Goal: Task Accomplishment & Management: Manage account settings

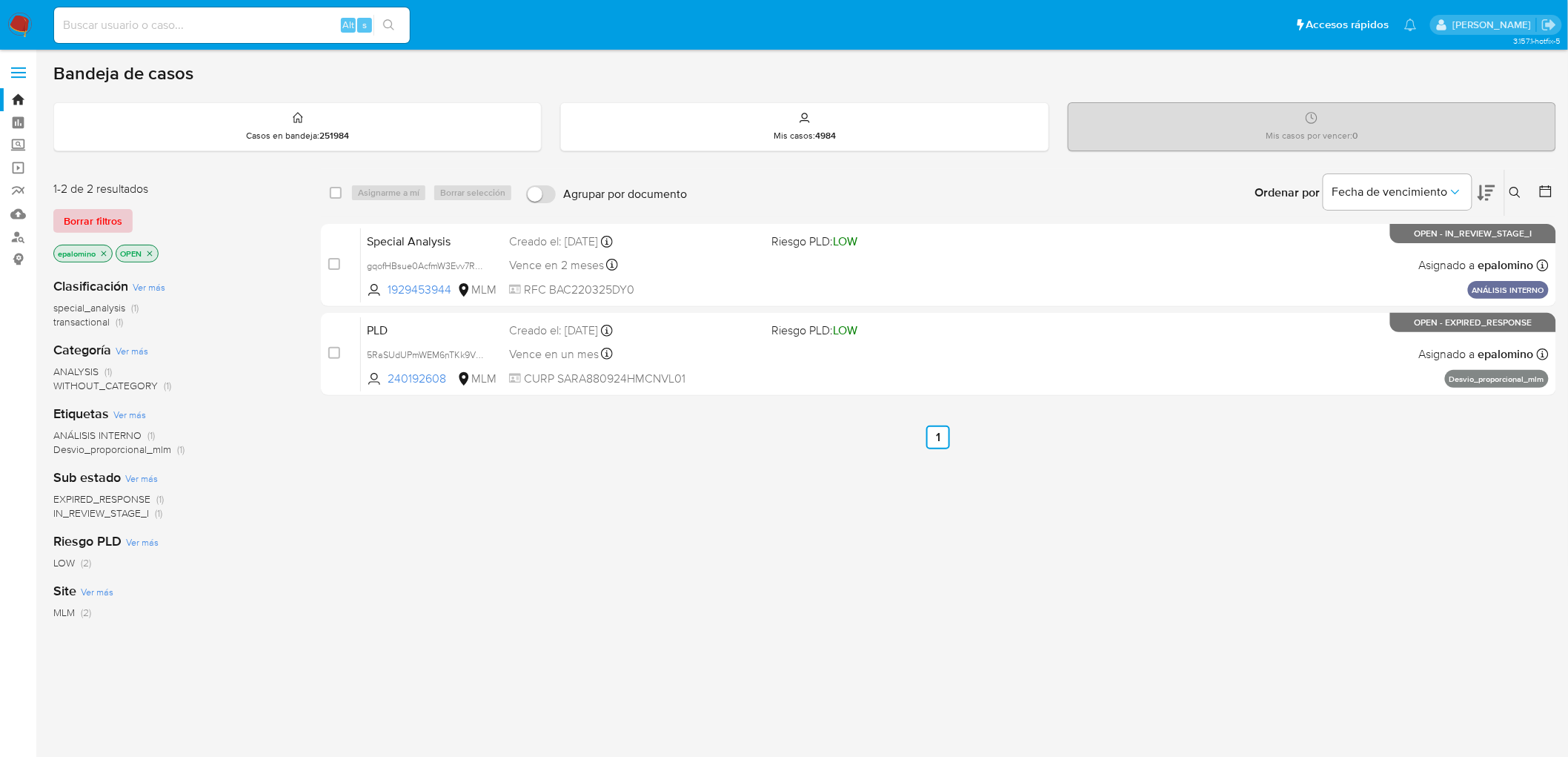
click at [103, 218] on span "Borrar filtros" at bounding box center [93, 221] width 58 height 21
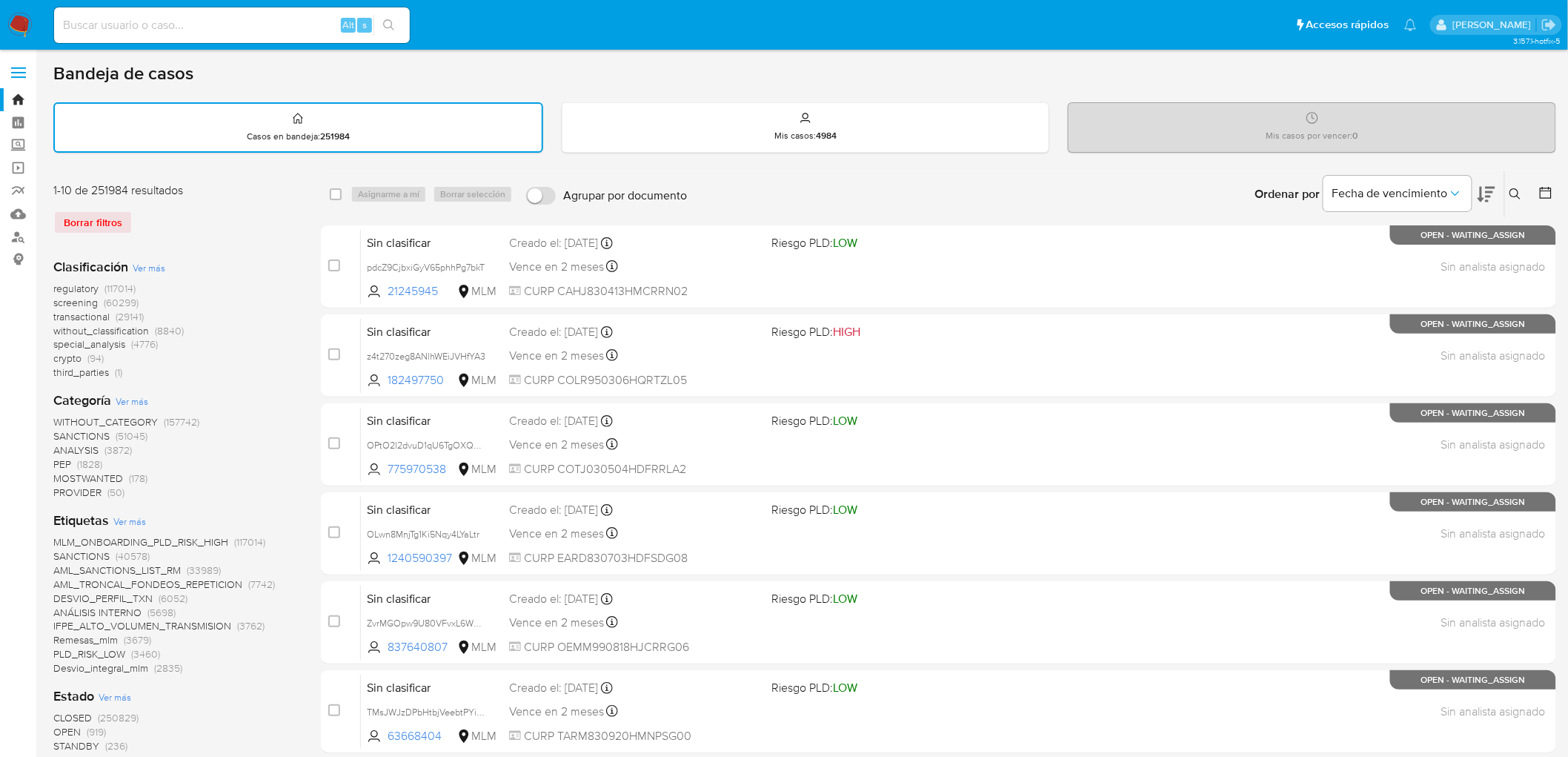
click at [1517, 189] on icon at bounding box center [1516, 194] width 12 height 12
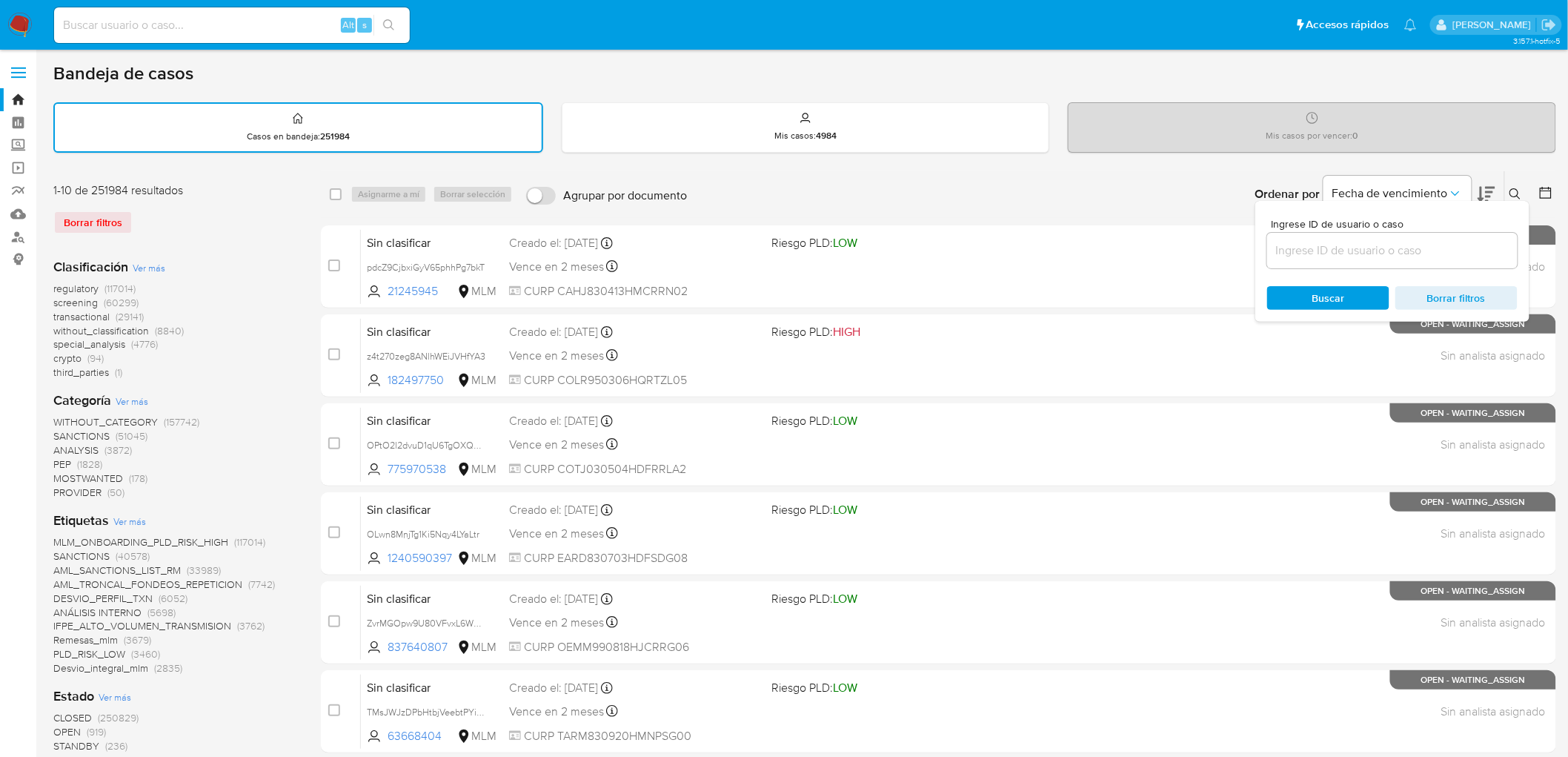
click at [1303, 253] on input at bounding box center [1392, 250] width 250 height 19
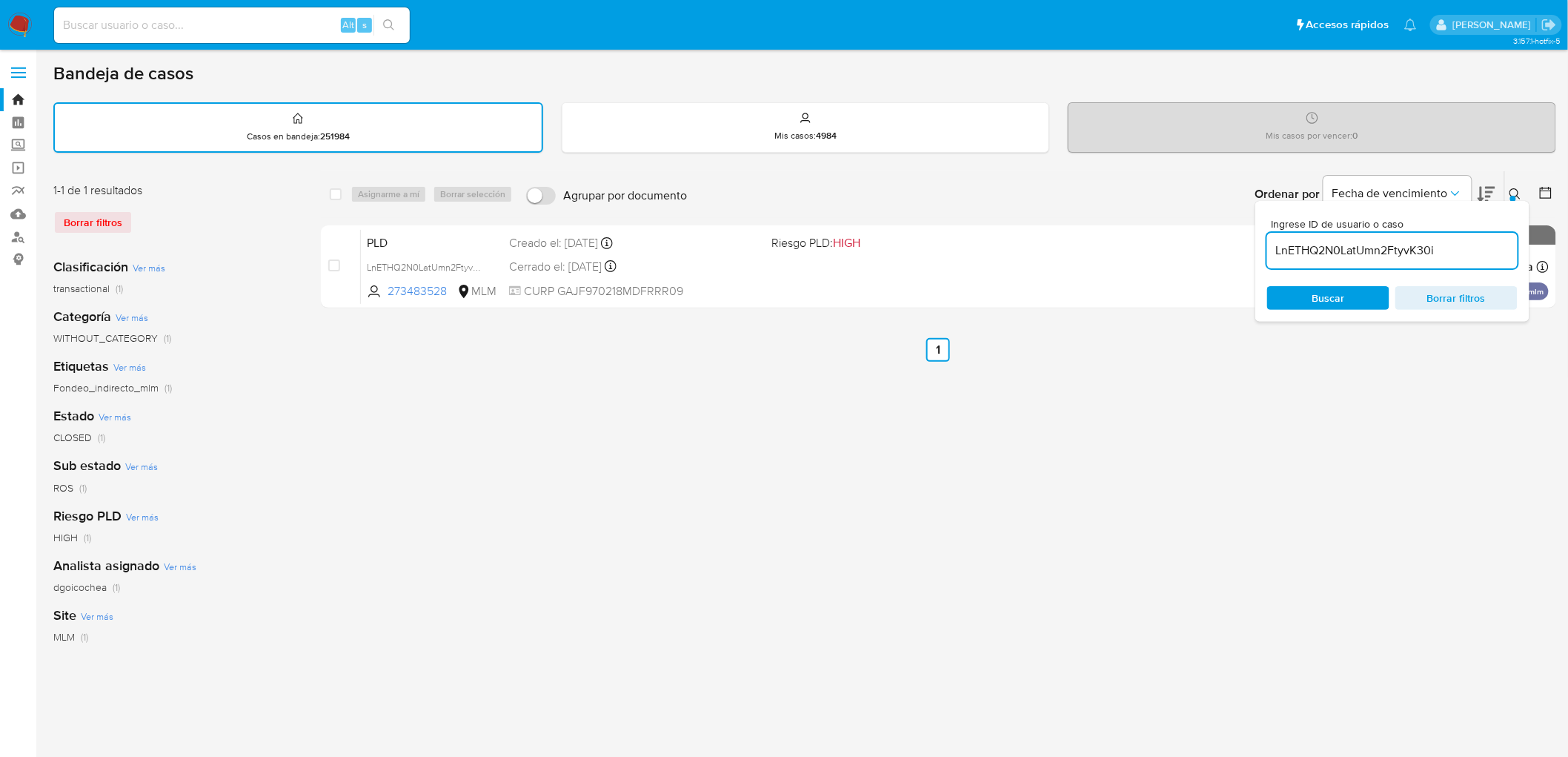
click at [1522, 189] on button at bounding box center [1517, 194] width 25 height 18
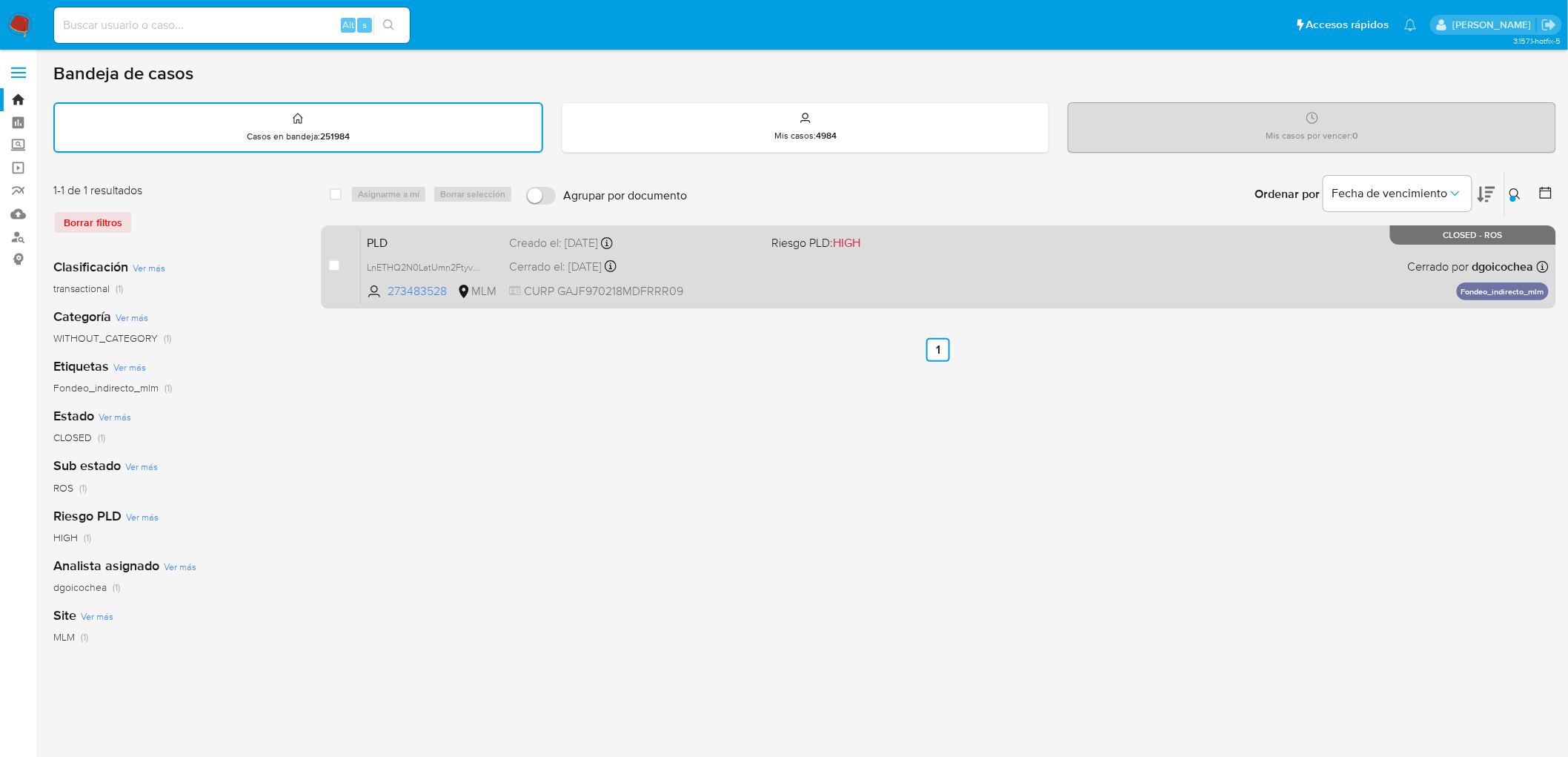
click at [389, 235] on span "PLD" at bounding box center [432, 242] width 130 height 19
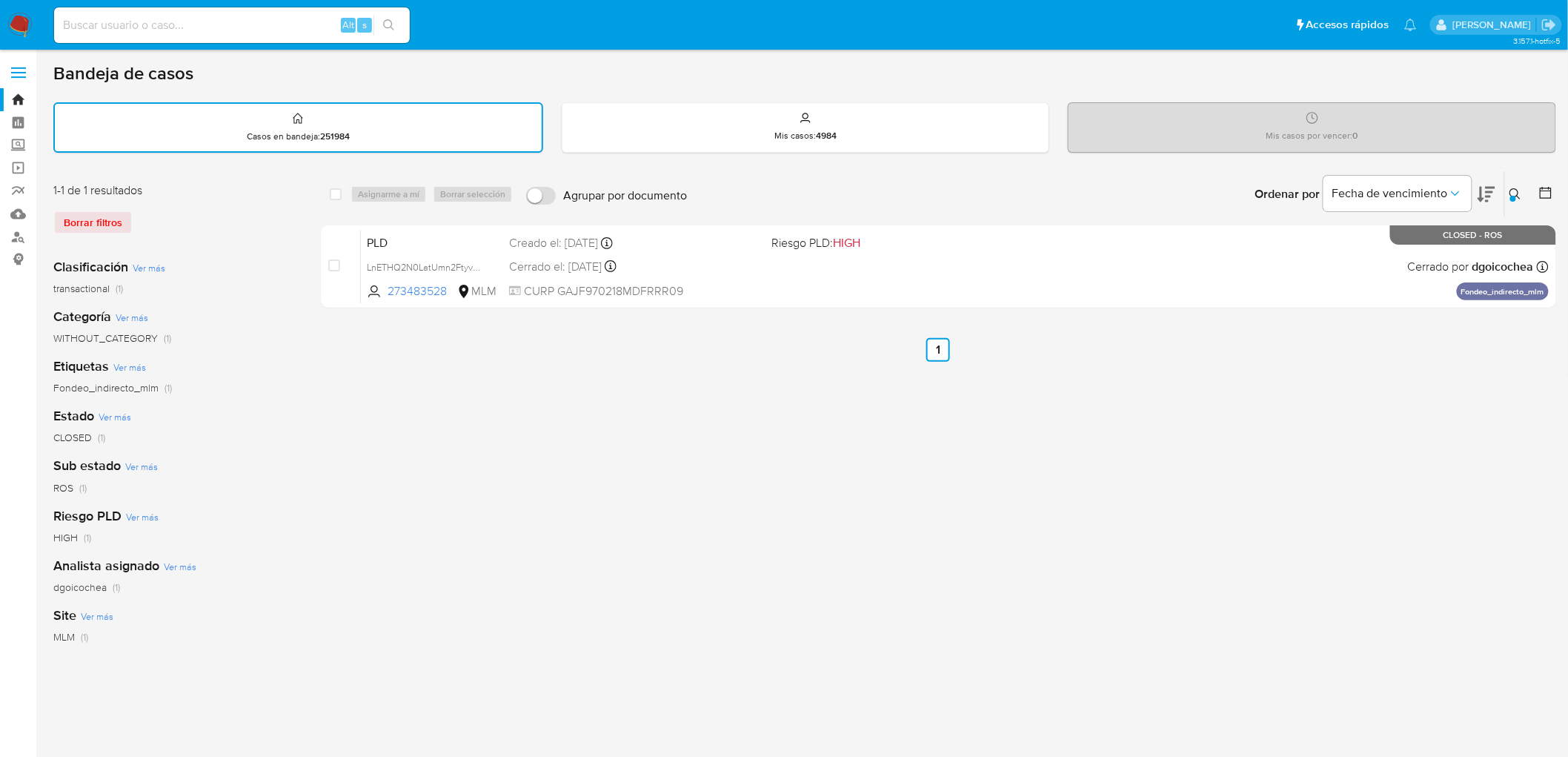
click at [1516, 188] on icon at bounding box center [1516, 194] width 12 height 12
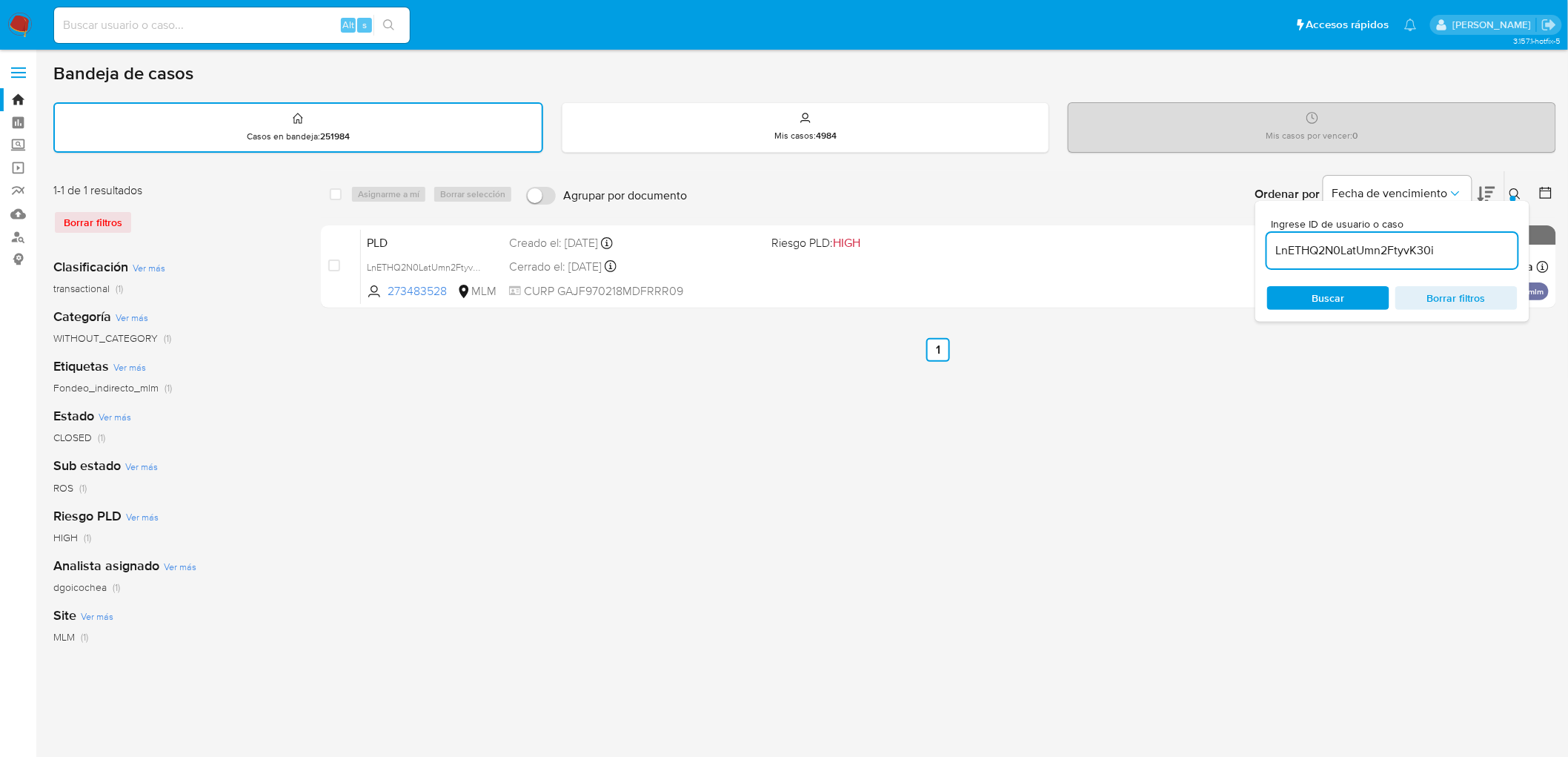
click at [1379, 243] on input "LnETHQ2N0LatUmn2FtyvK30i" at bounding box center [1392, 250] width 250 height 19
type input "NHkVKwaXwxx6OvQBvN01bjz7"
click at [1516, 193] on icon at bounding box center [1516, 194] width 12 height 12
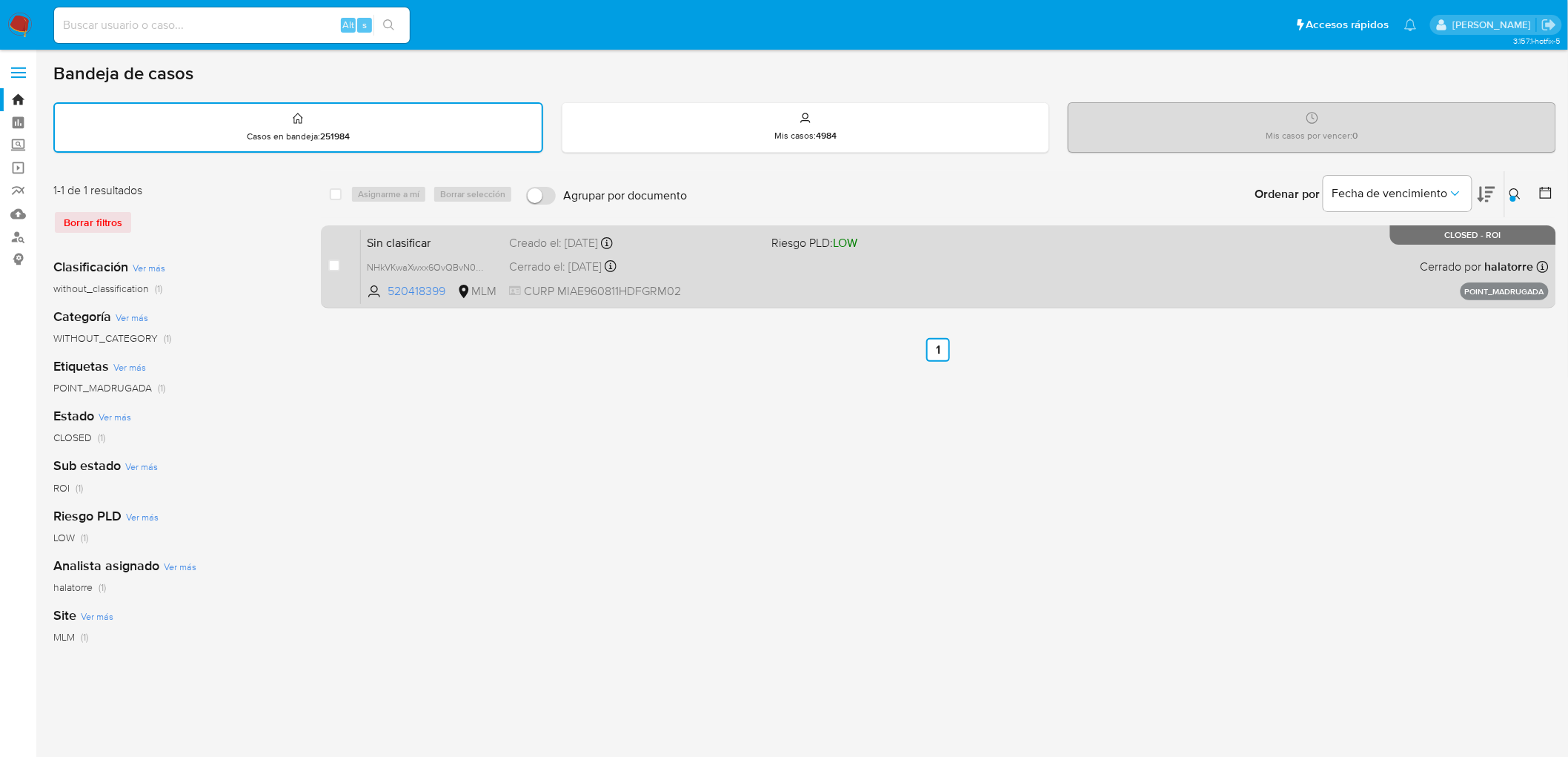
click at [435, 238] on span "Sin clasificar" at bounding box center [432, 242] width 130 height 19
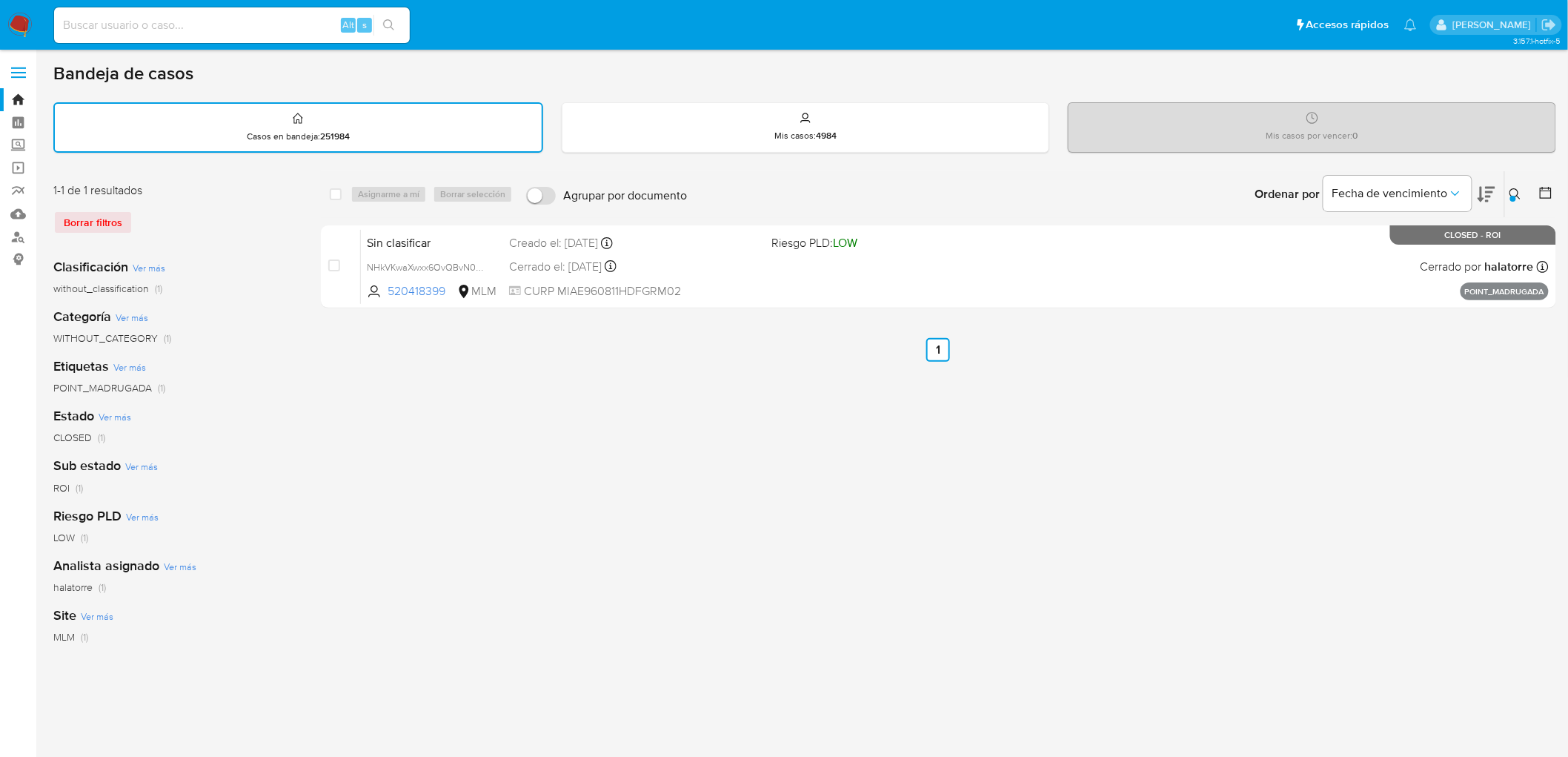
click at [18, 25] on img at bounding box center [20, 25] width 25 height 25
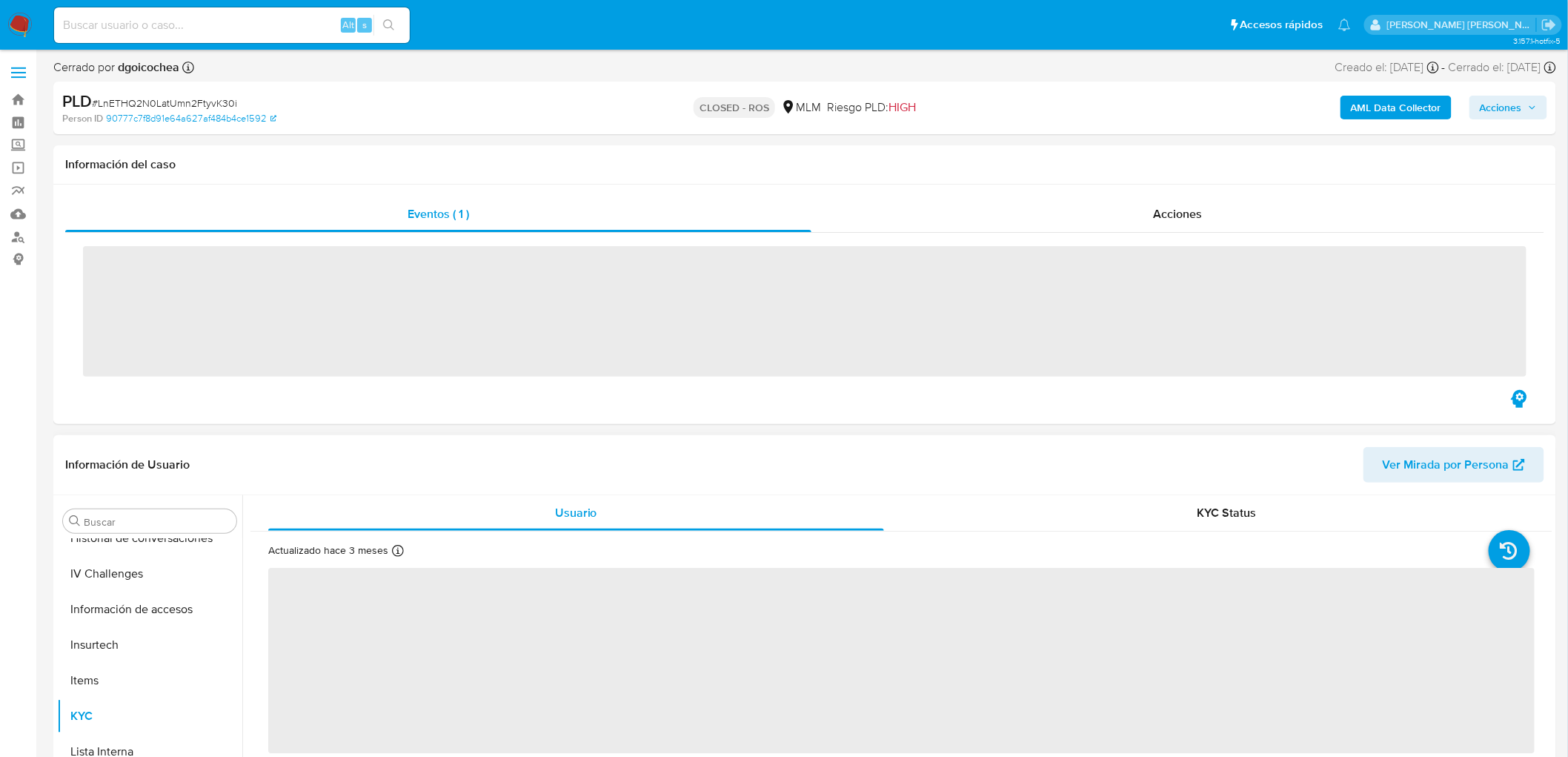
scroll to position [626, 0]
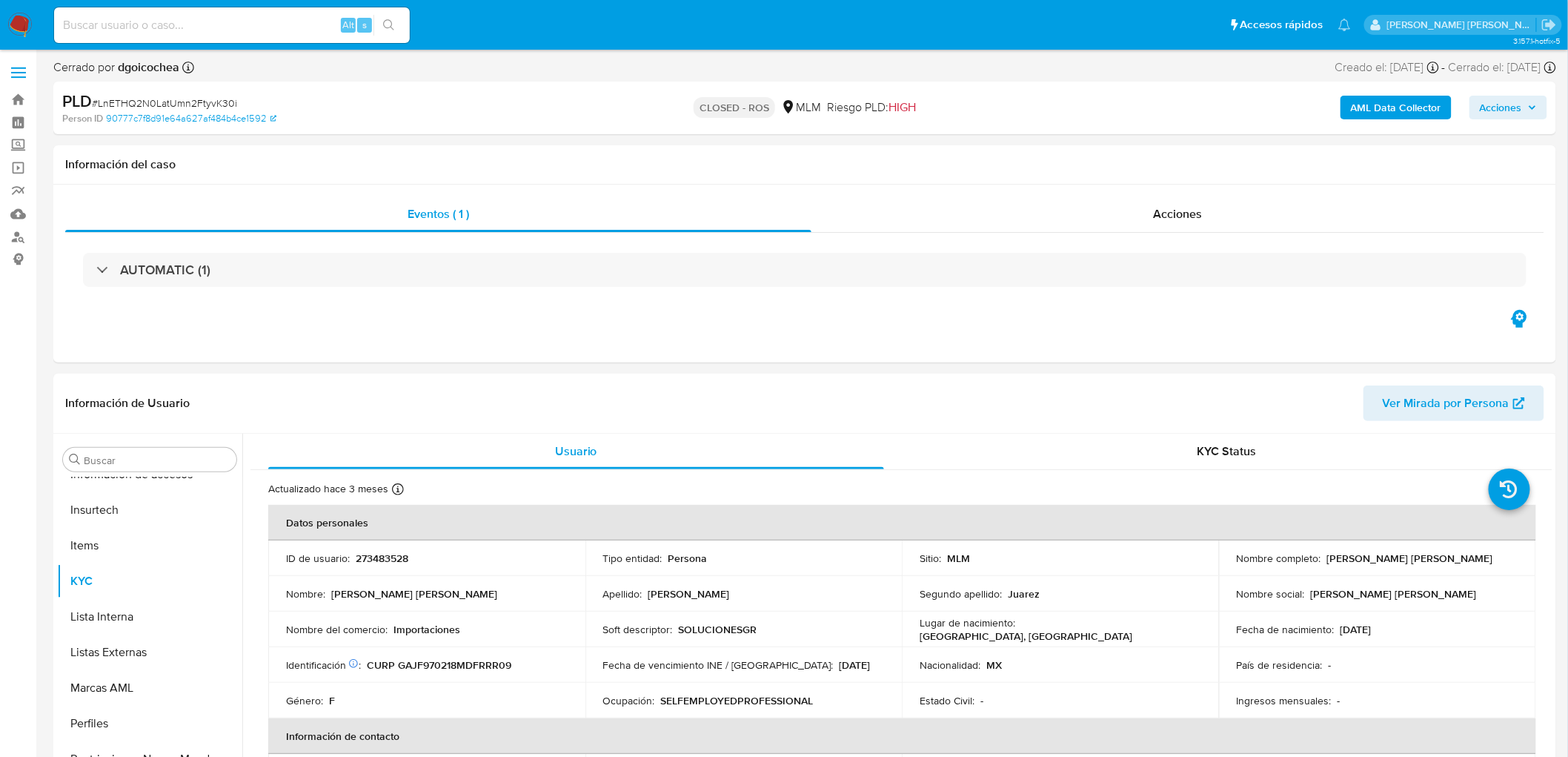
select select "10"
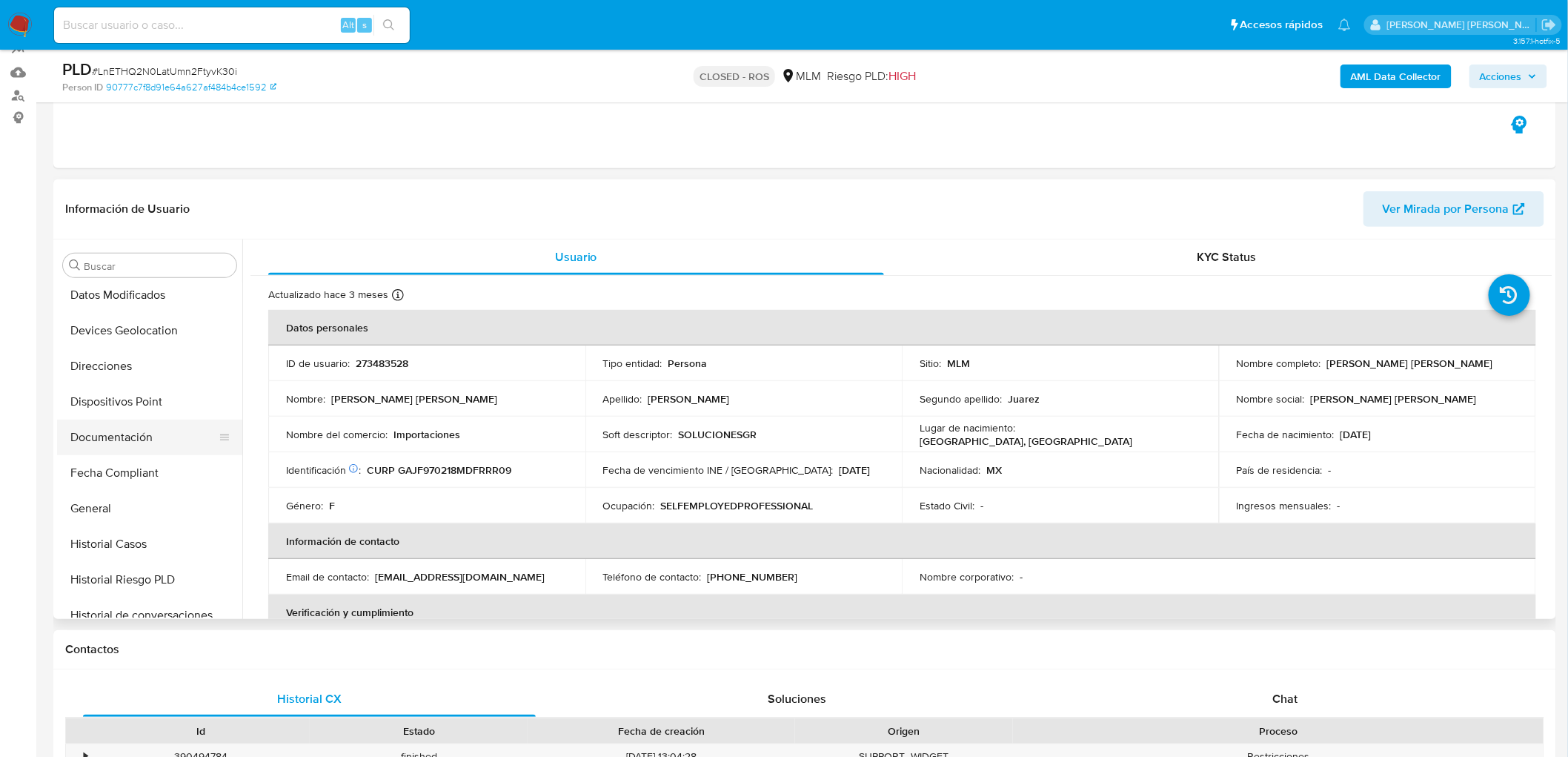
scroll to position [214, 0]
click at [138, 436] on button "Documentación" at bounding box center [143, 443] width 173 height 35
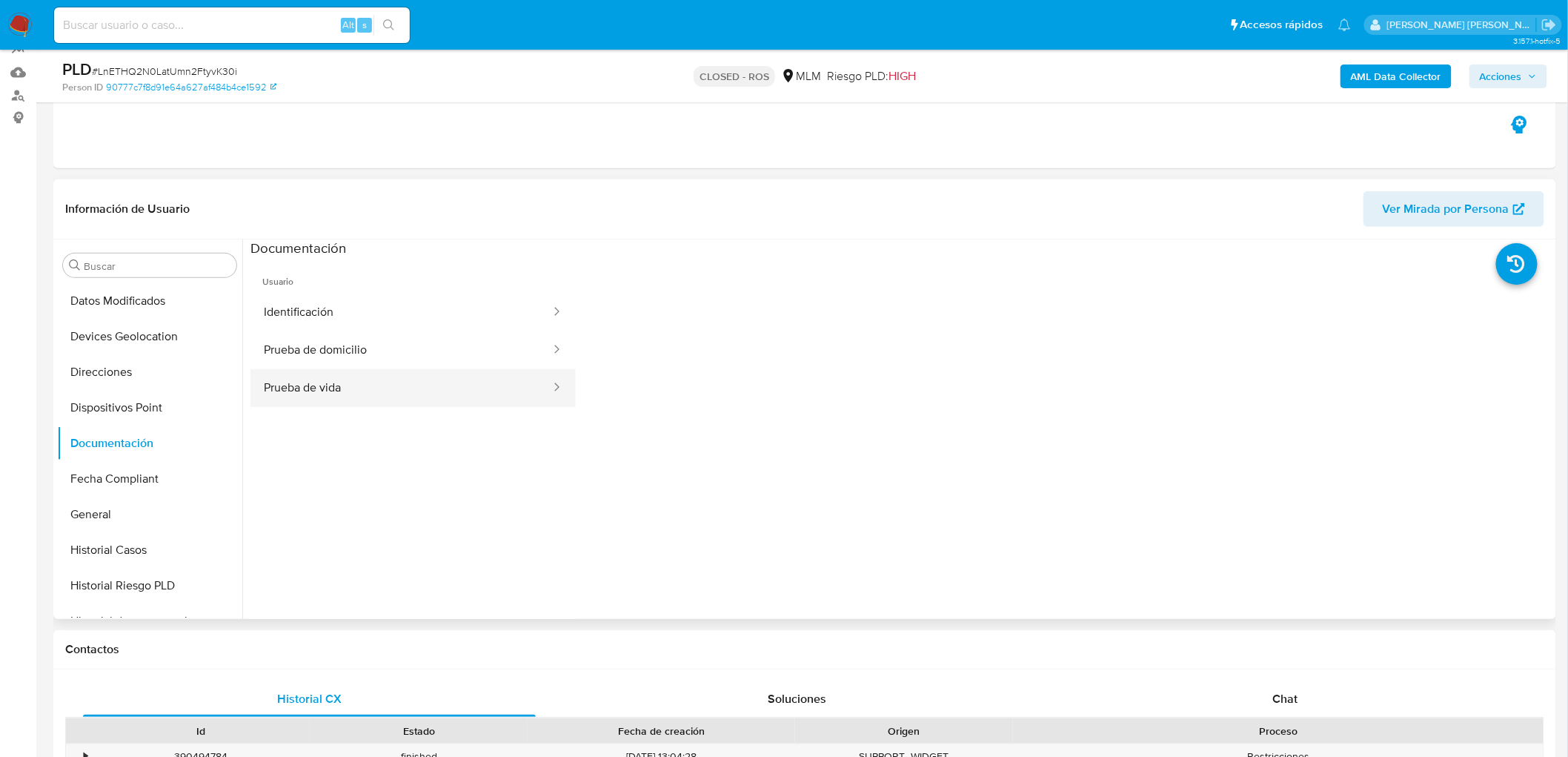
click at [390, 389] on button "Prueba de vida" at bounding box center [401, 388] width 302 height 37
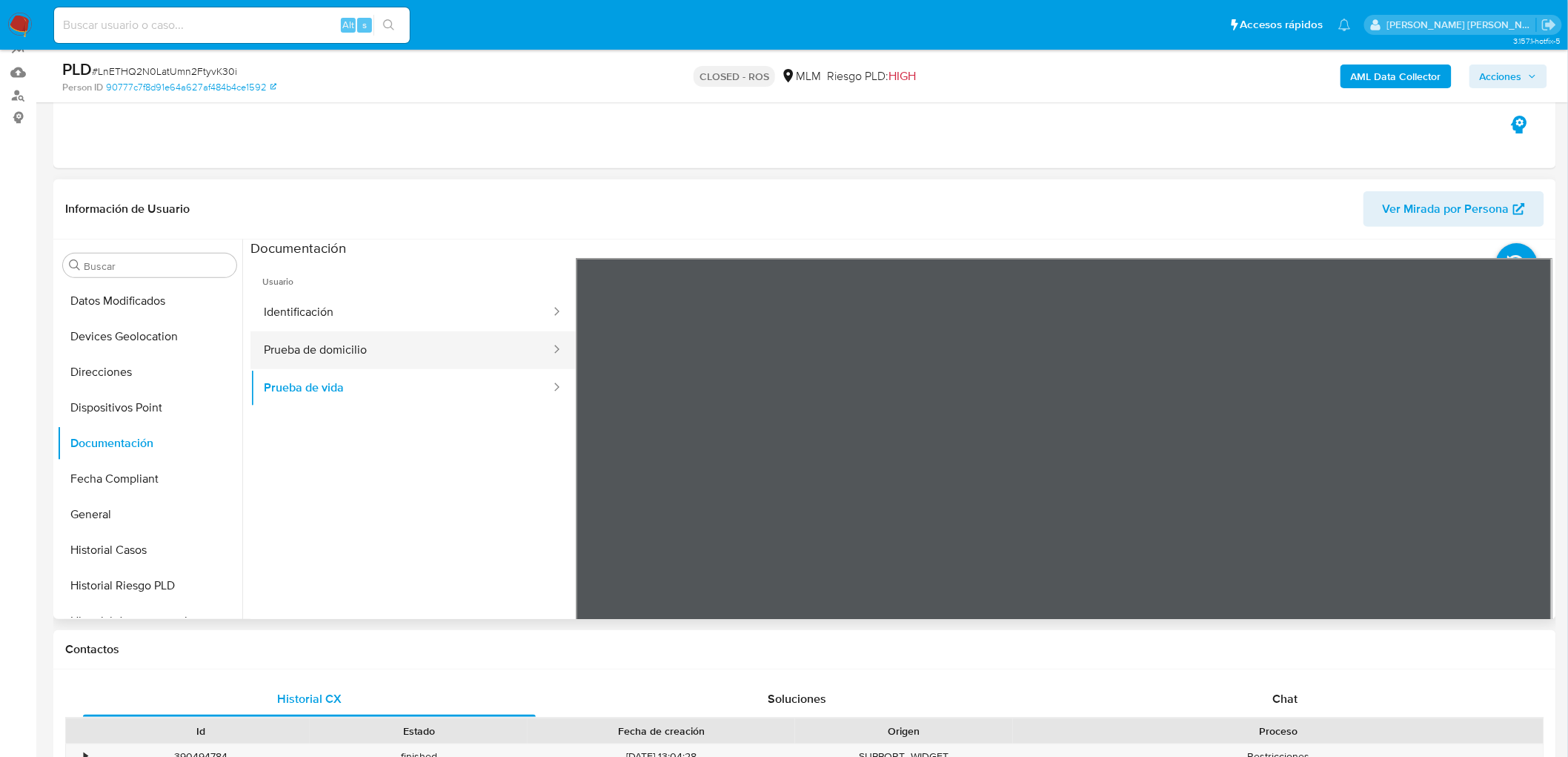
click at [394, 358] on button "Prueba de domicilio" at bounding box center [401, 350] width 302 height 37
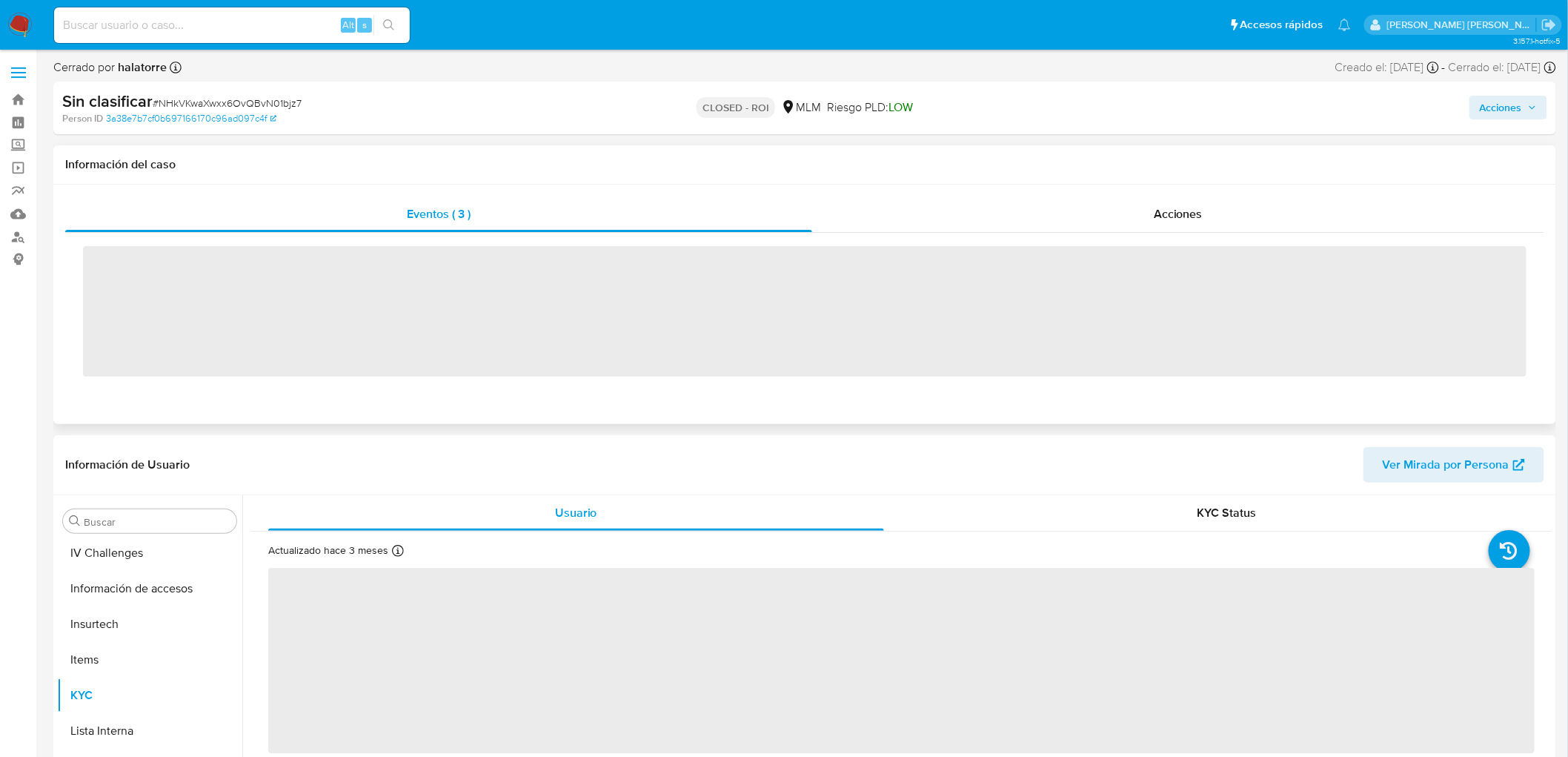
scroll to position [626, 0]
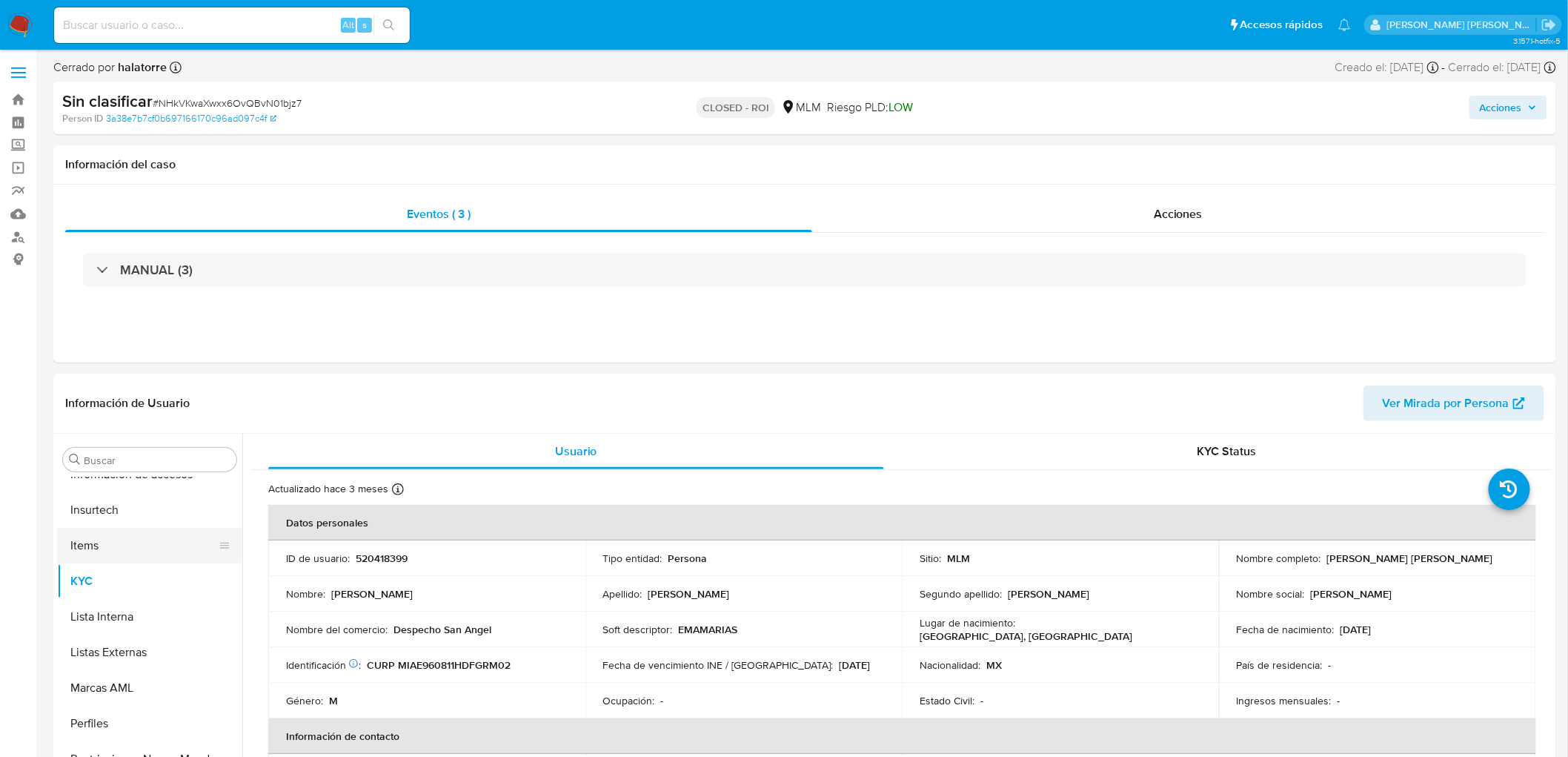
select select "10"
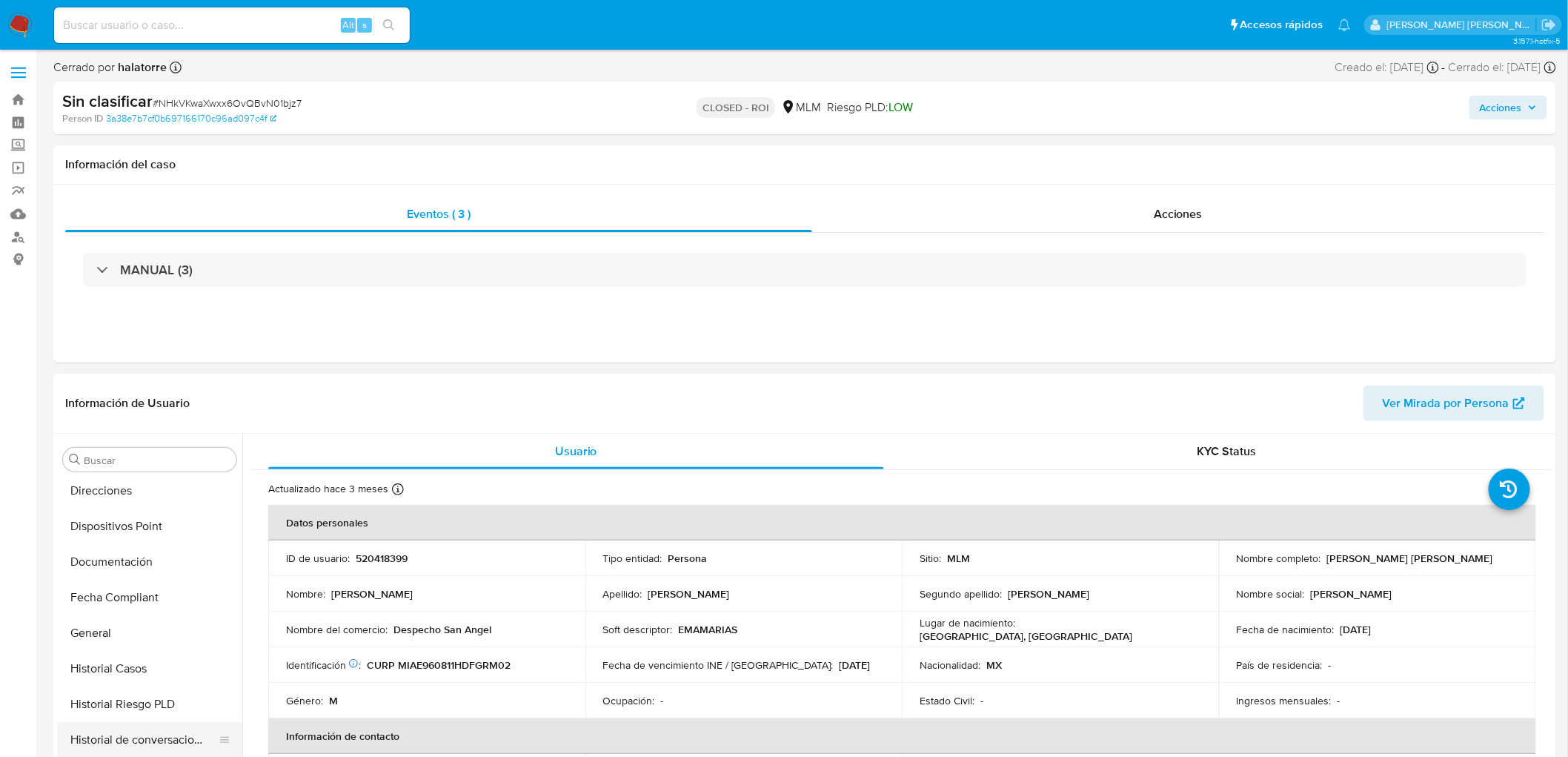
scroll to position [214, 0]
click at [168, 623] on button "Documentación" at bounding box center [143, 637] width 173 height 35
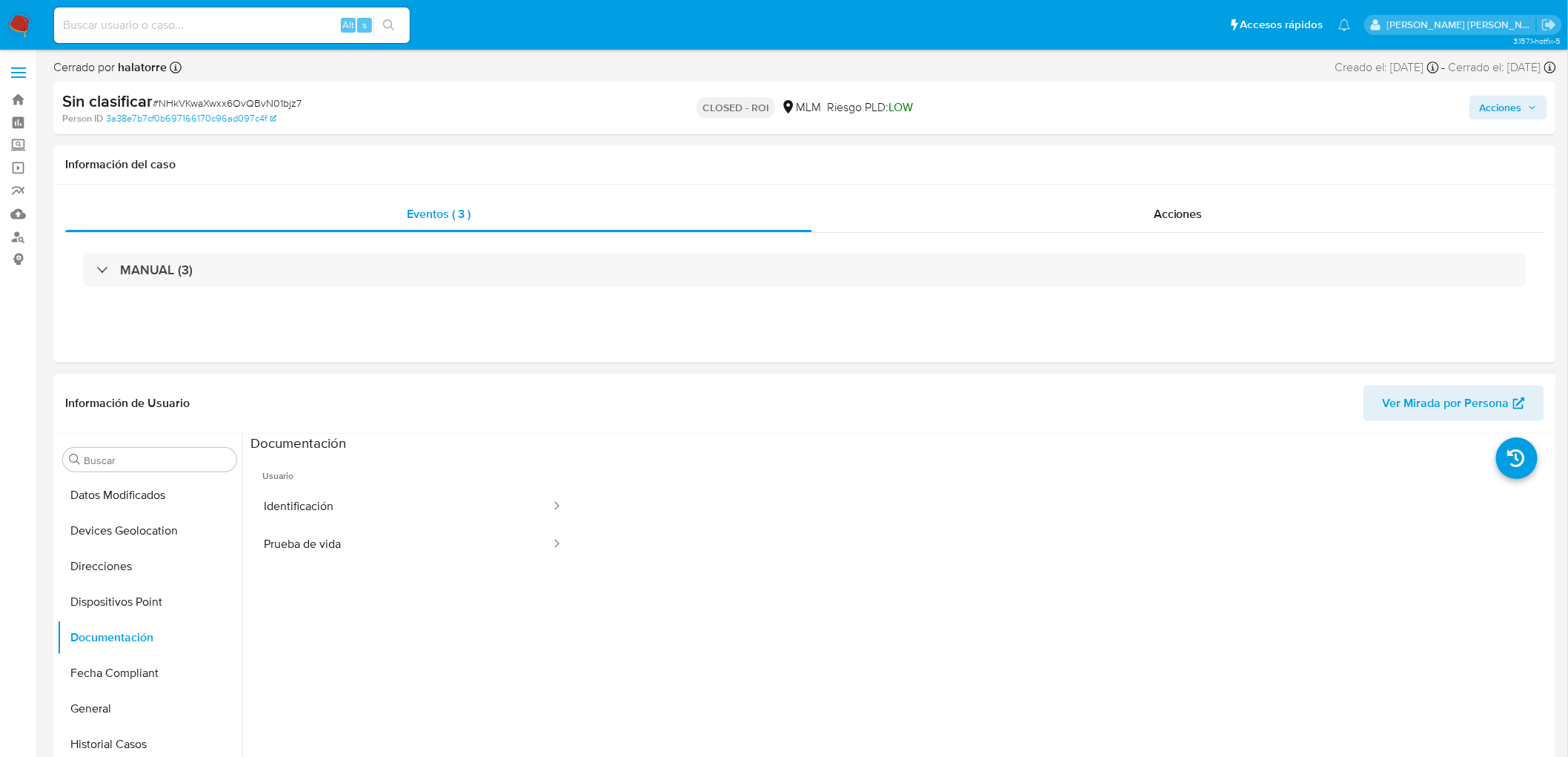
click at [309, 567] on ul "Usuario Identificación Prueba de vida" at bounding box center [413, 666] width 325 height 427
click at [318, 554] on button "Prueba de vida" at bounding box center [401, 544] width 302 height 37
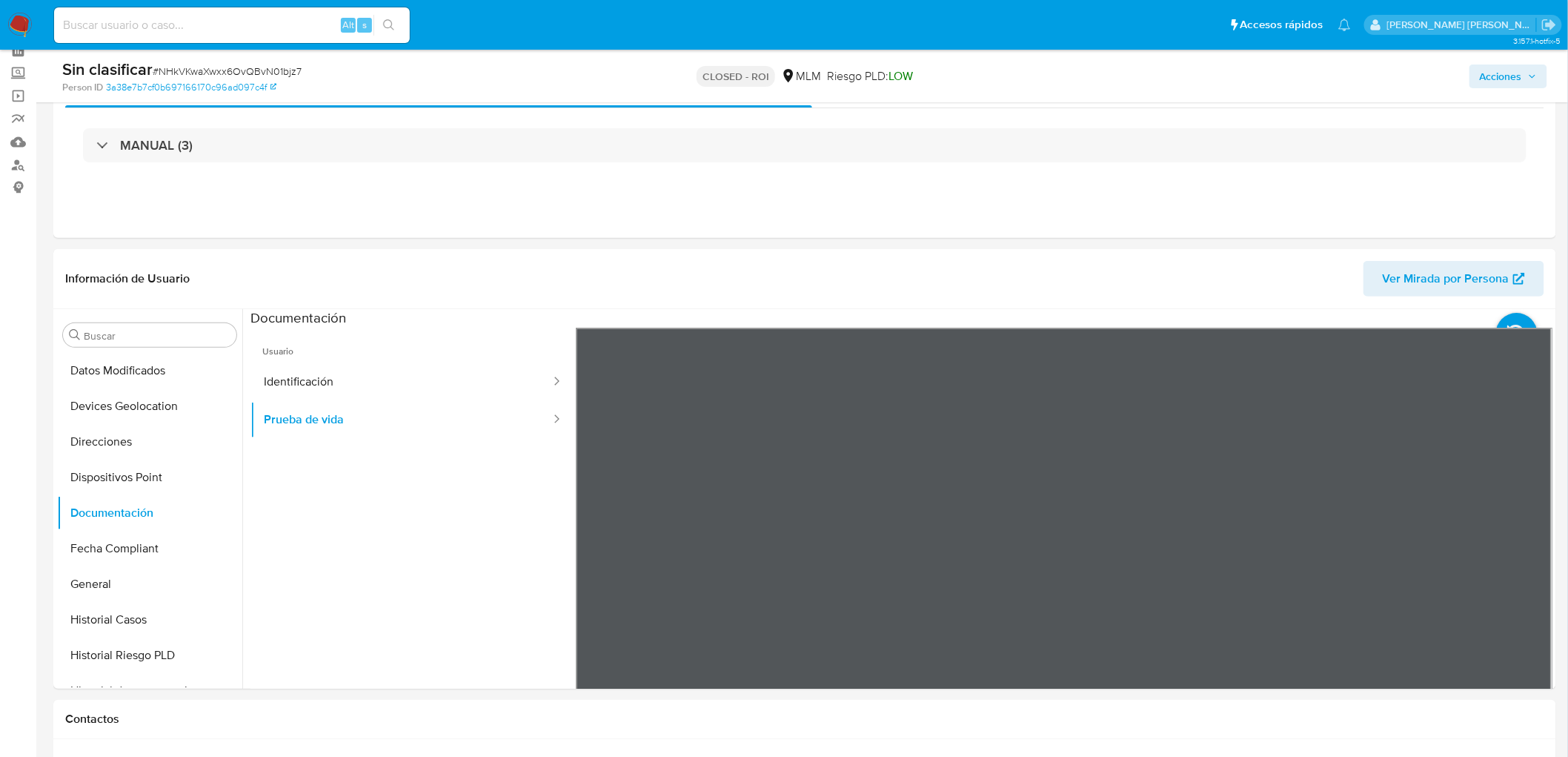
scroll to position [175, 0]
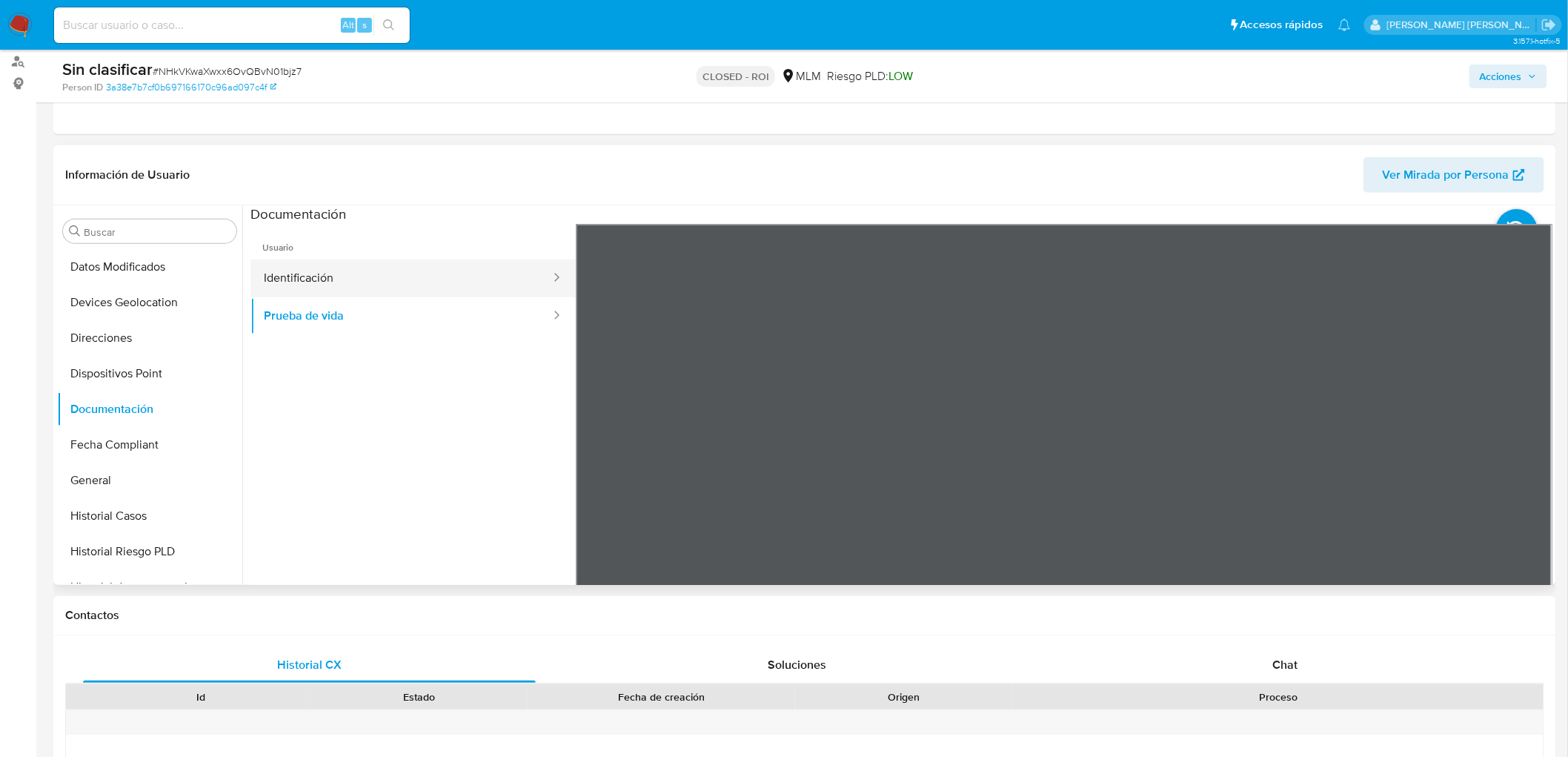
click at [417, 270] on button "Identificación" at bounding box center [401, 278] width 302 height 37
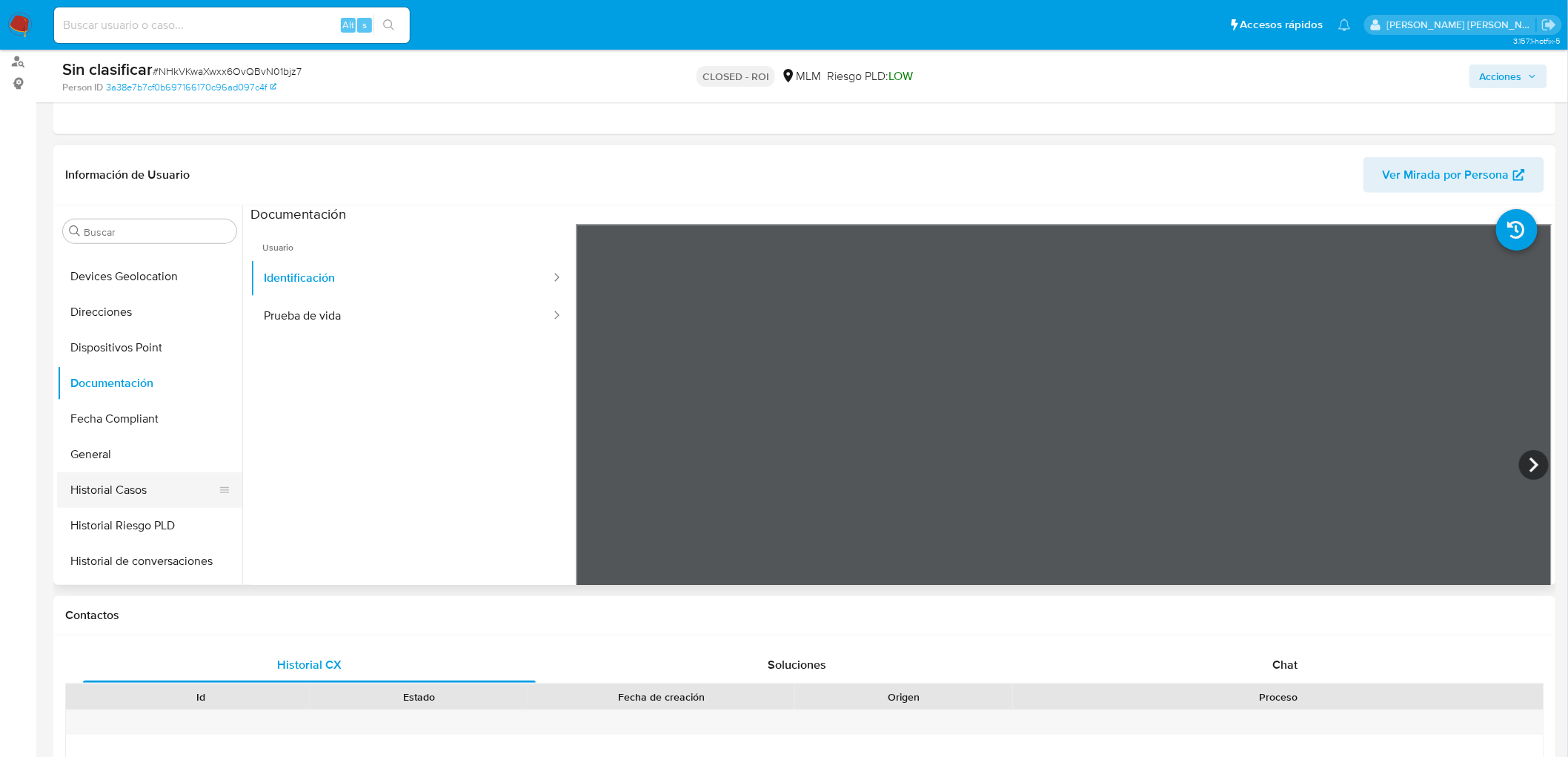
scroll to position [378, 0]
click at [107, 314] on button "General" at bounding box center [143, 315] width 173 height 35
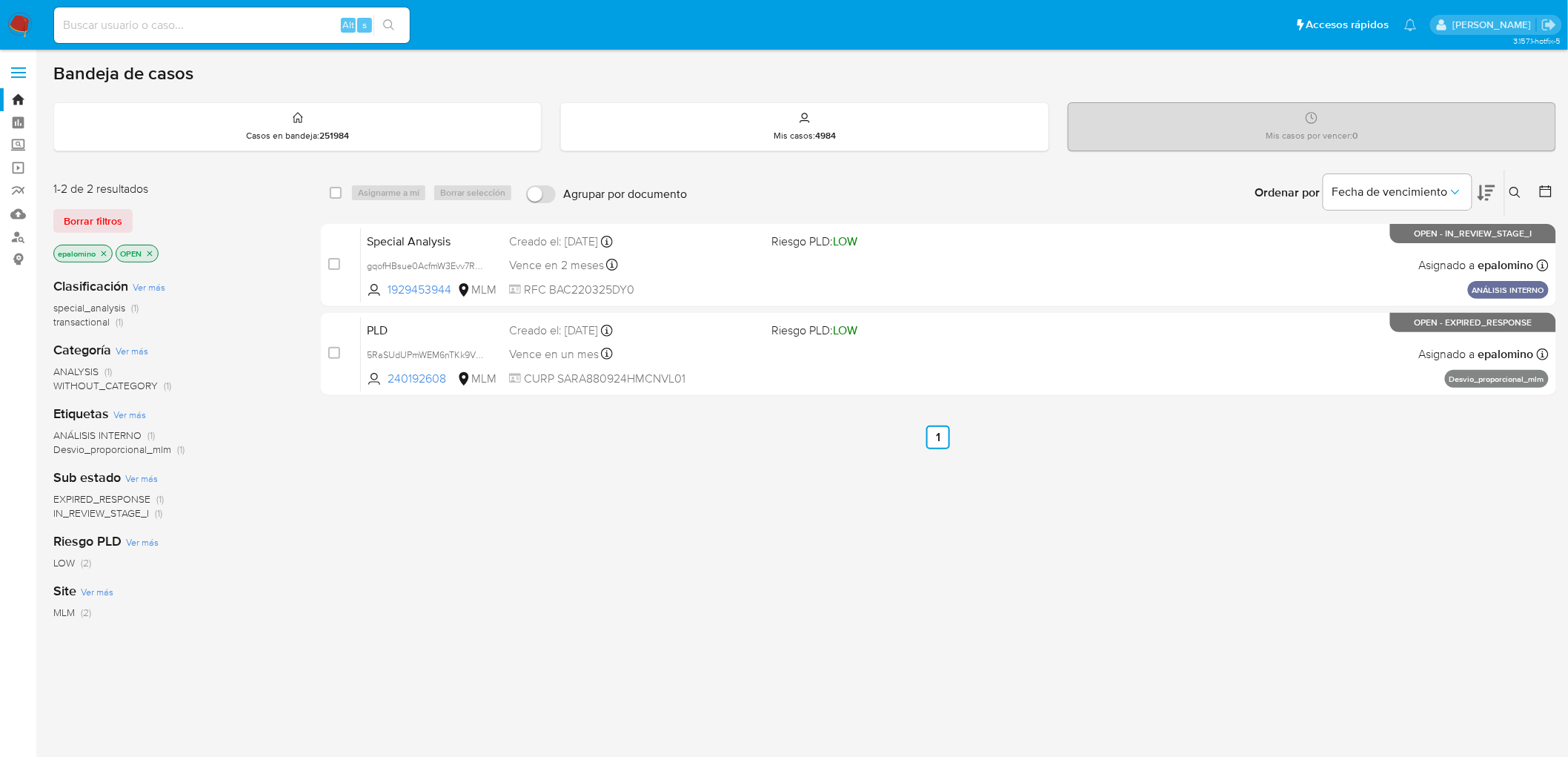
click at [95, 213] on span "Borrar filtros" at bounding box center [93, 221] width 58 height 21
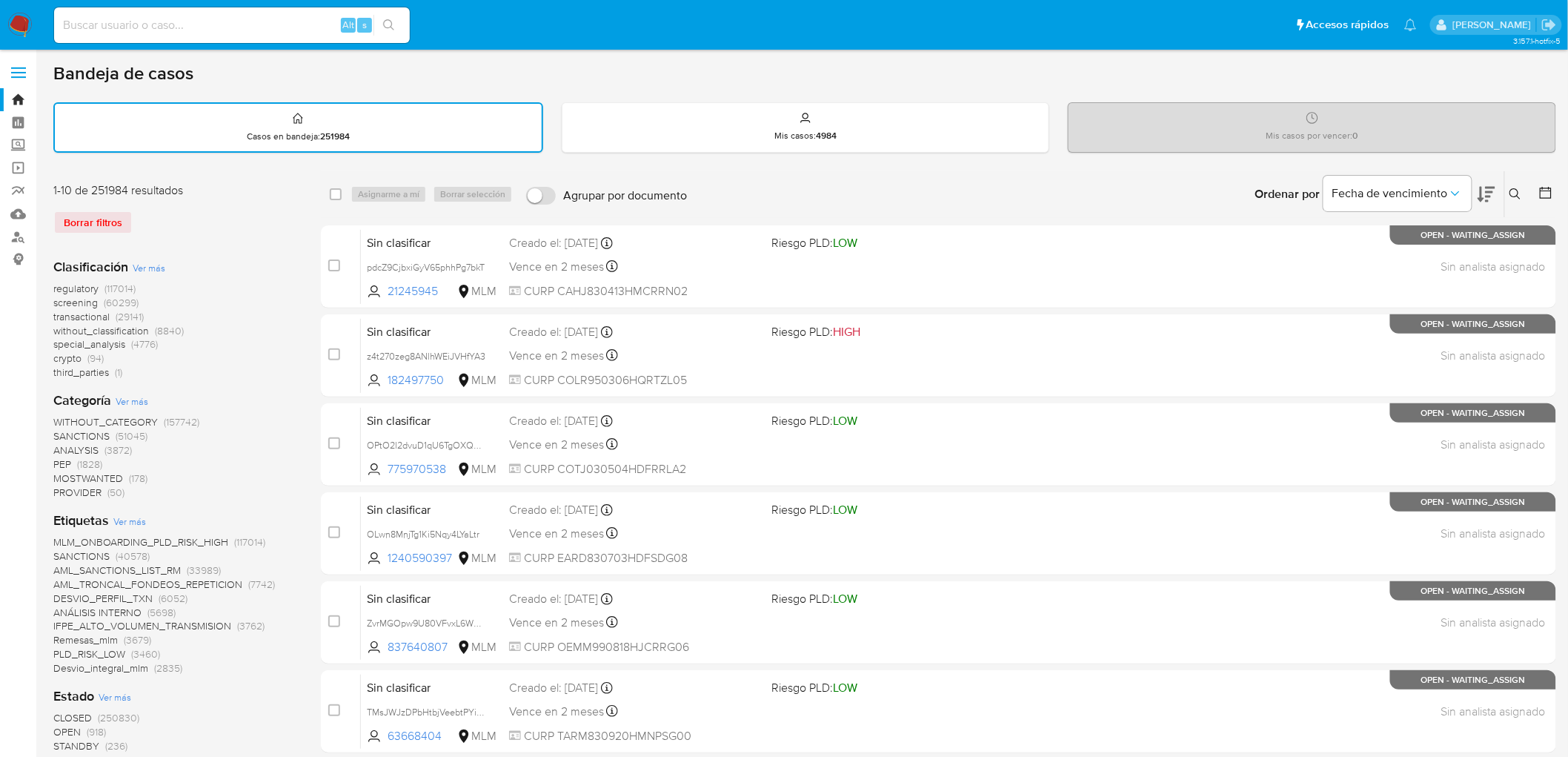
click at [17, 27] on img at bounding box center [20, 25] width 25 height 25
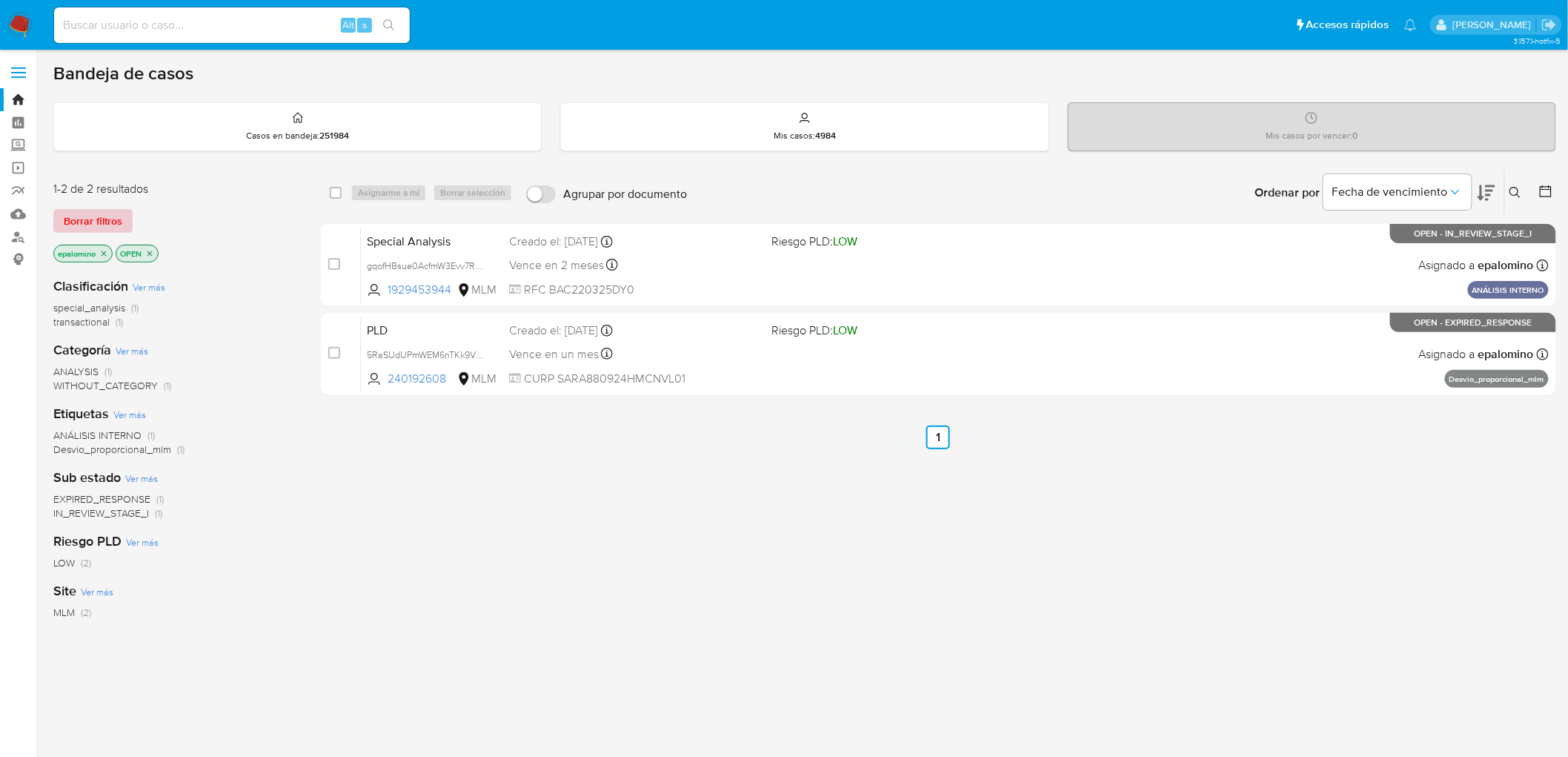
click at [118, 231] on span "Borrar filtros" at bounding box center [93, 221] width 58 height 21
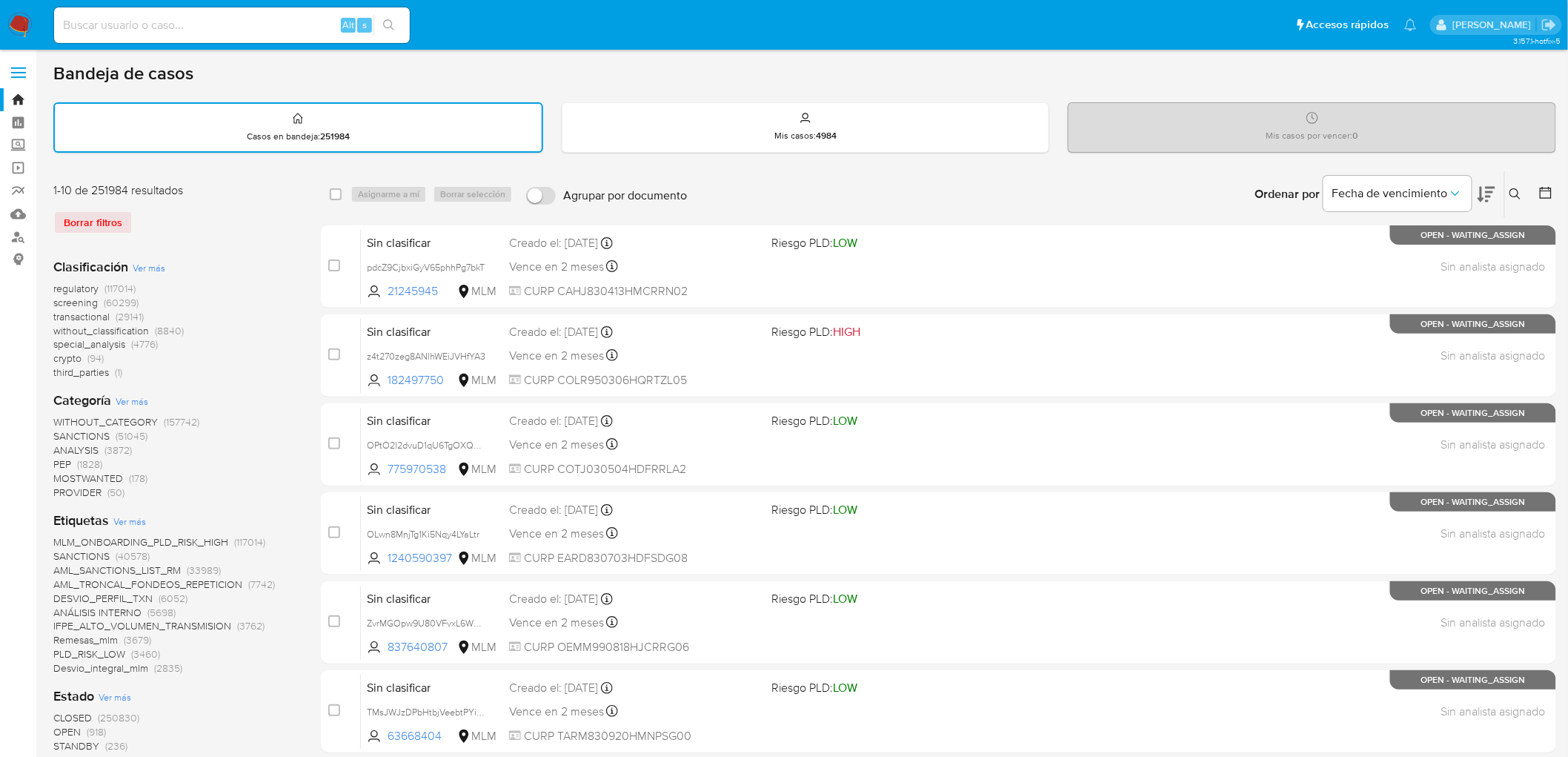
click at [1516, 191] on icon at bounding box center [1516, 194] width 12 height 12
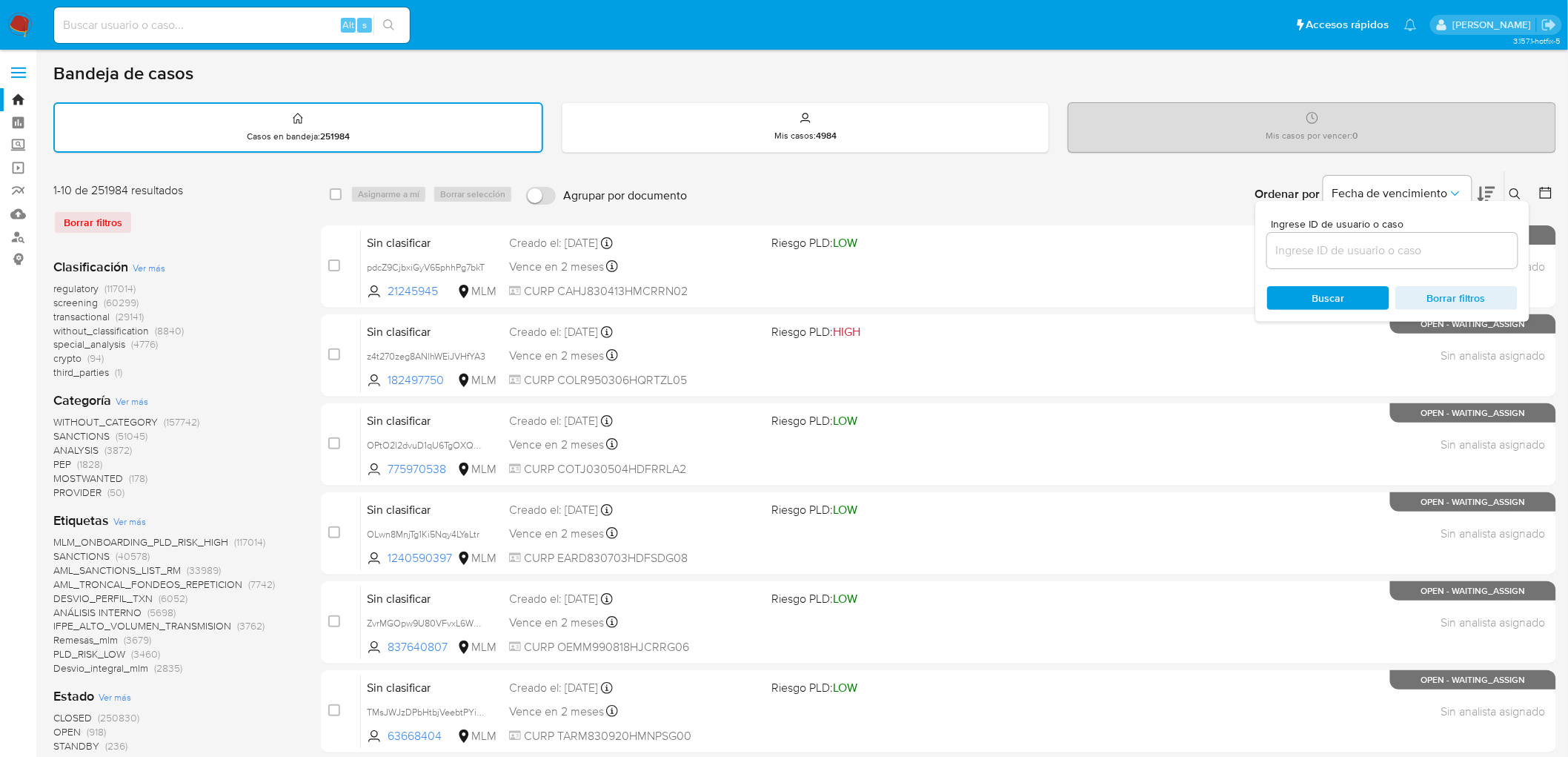
click at [1380, 241] on input at bounding box center [1392, 250] width 250 height 19
type input "1491108074"
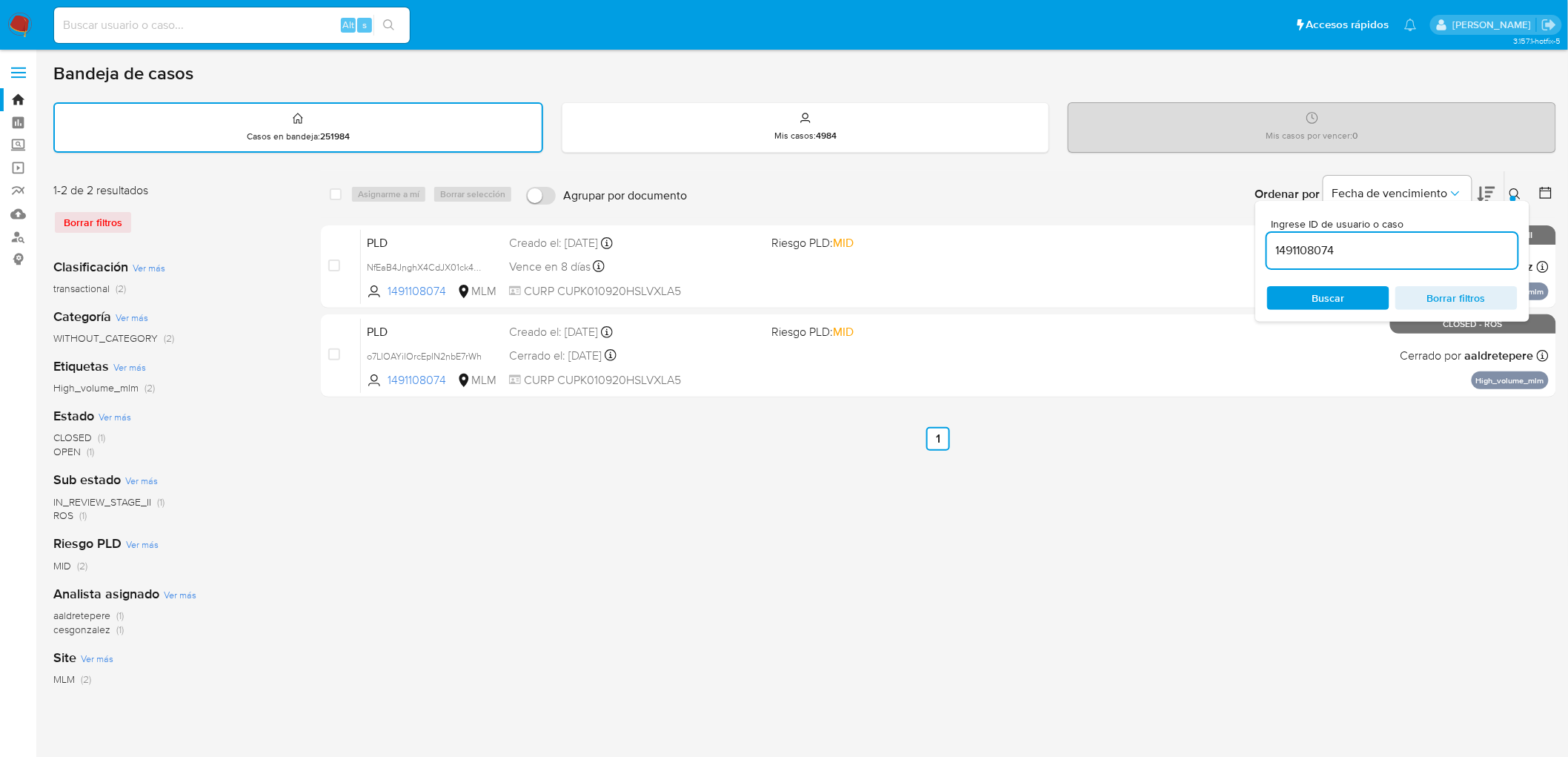
click at [1515, 196] on div at bounding box center [1513, 199] width 6 height 6
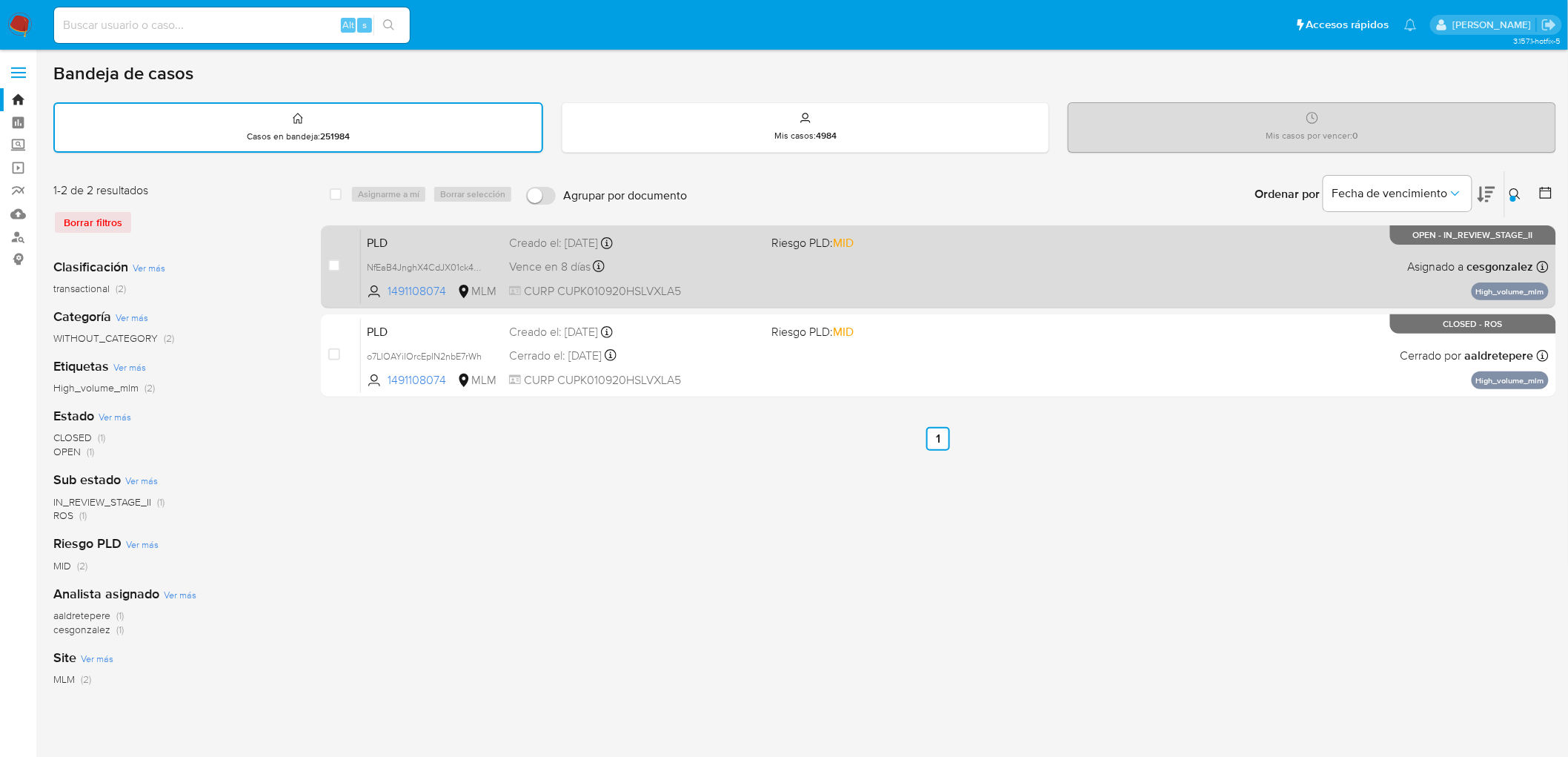
click at [386, 237] on span "PLD" at bounding box center [432, 242] width 130 height 19
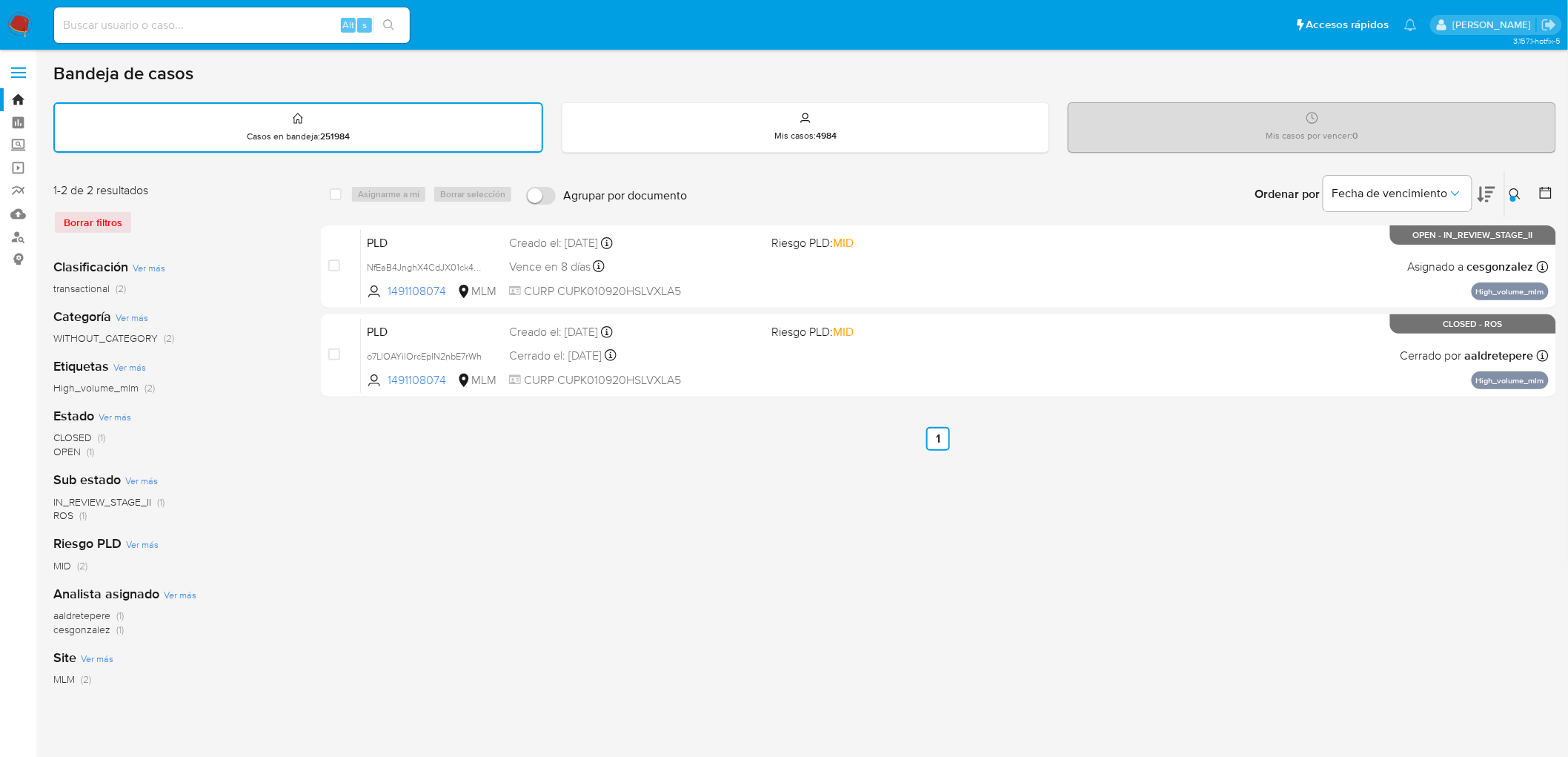
click at [17, 16] on img at bounding box center [20, 25] width 25 height 25
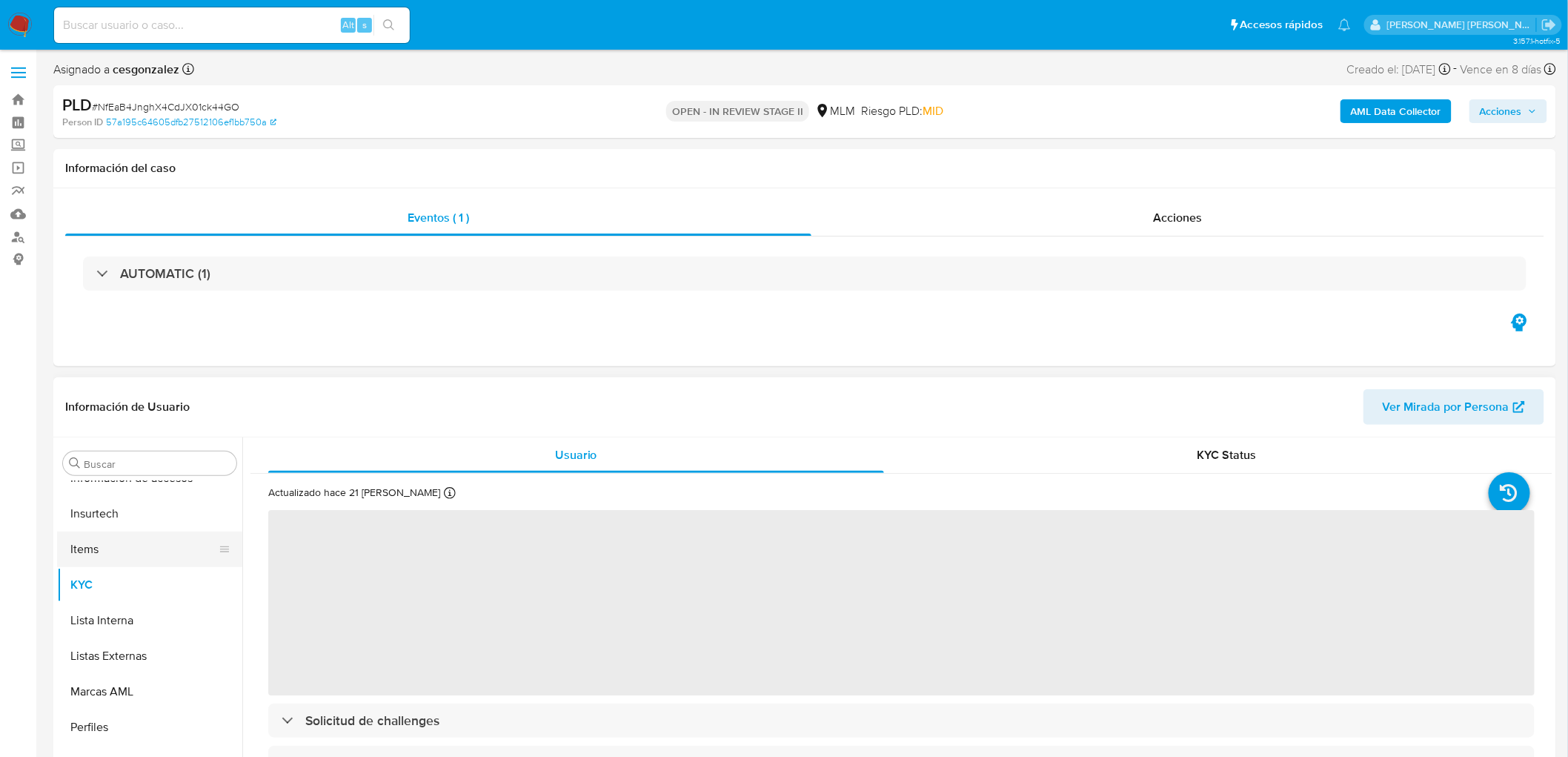
scroll to position [543, 0]
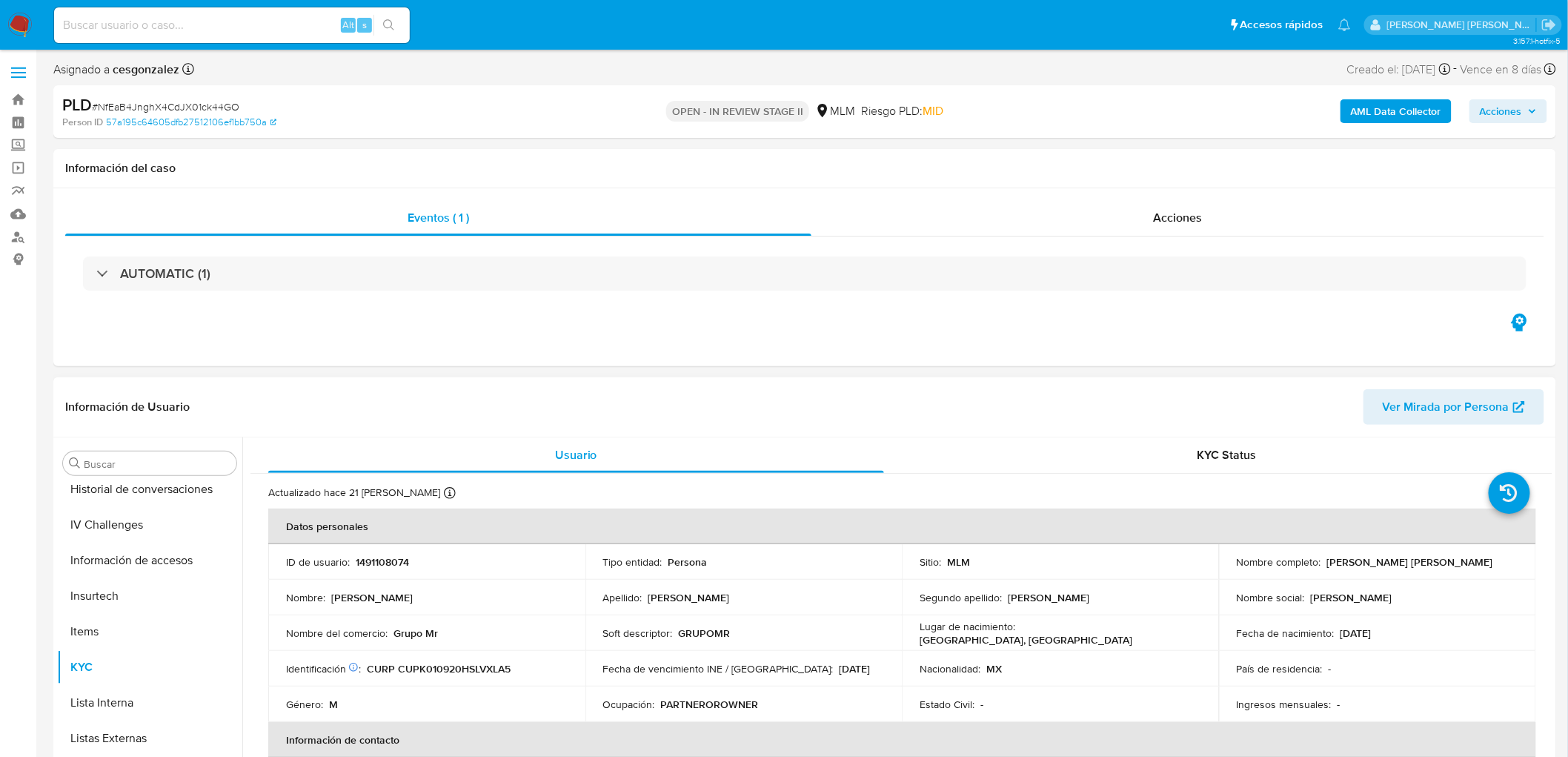
select select "10"
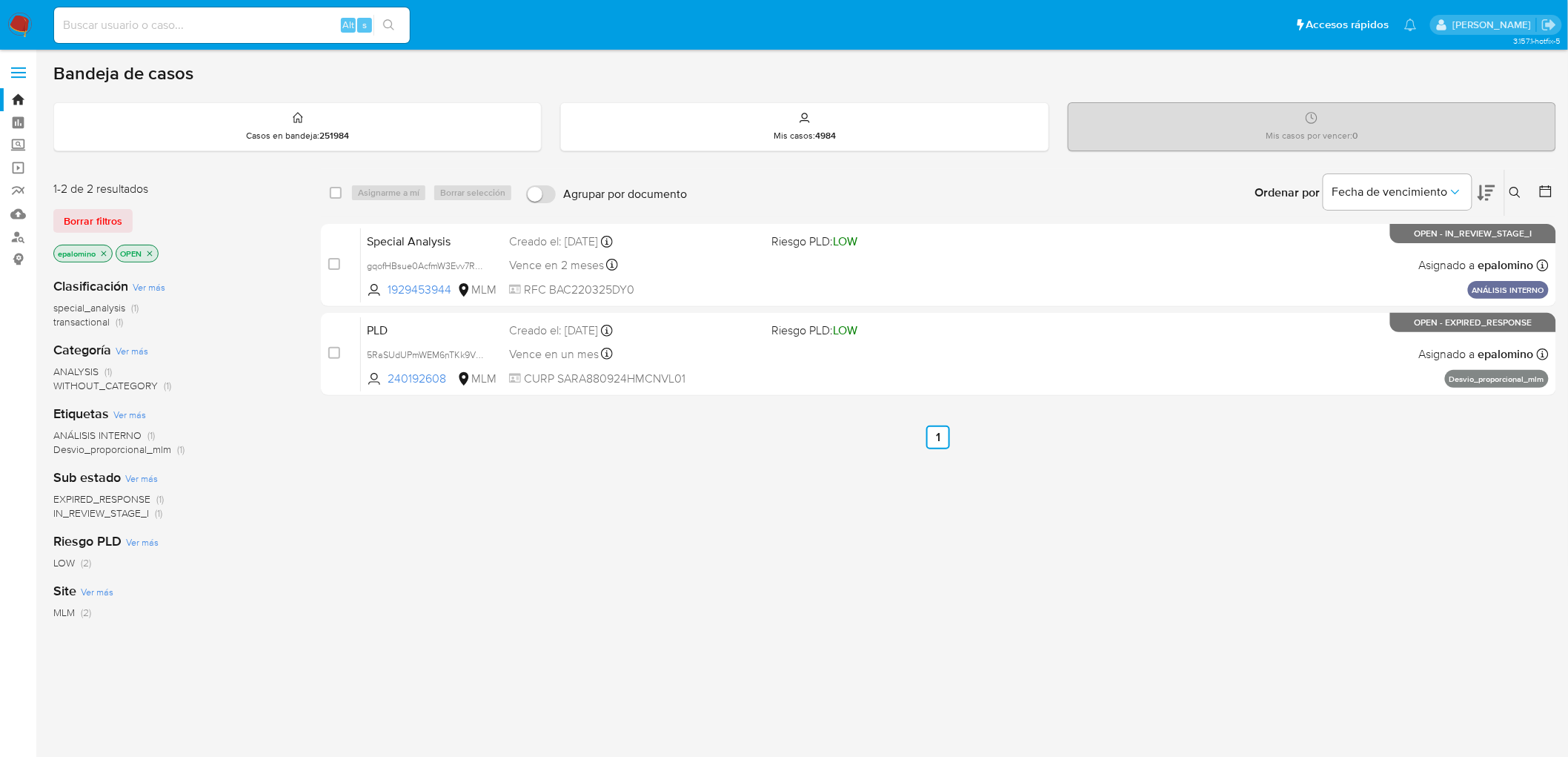
drag, startPoint x: 108, startPoint y: 226, endPoint x: 101, endPoint y: 223, distance: 7.6
click at [105, 227] on span "Borrar filtros" at bounding box center [93, 221] width 58 height 21
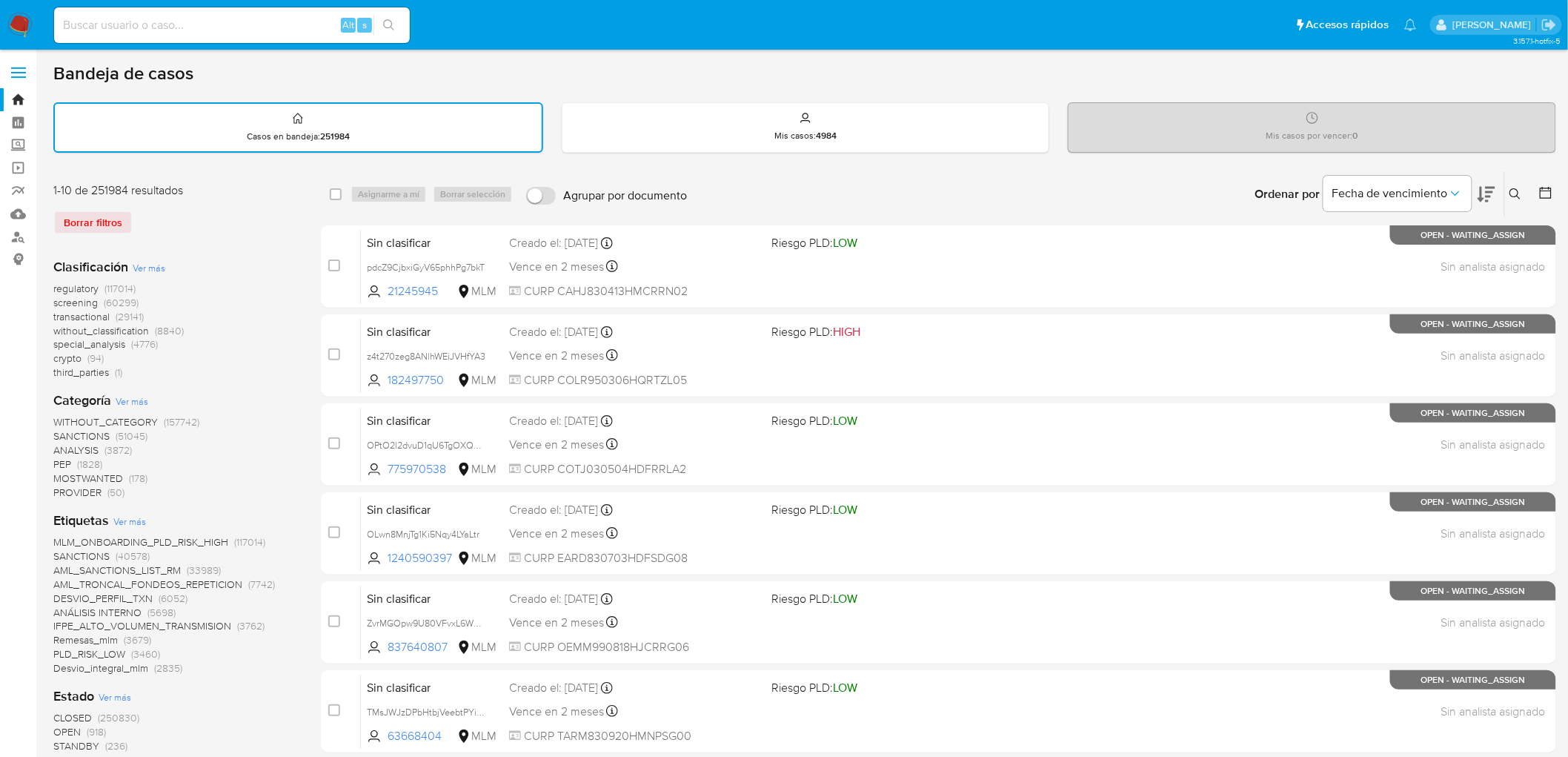
click at [28, 27] on img at bounding box center [20, 25] width 25 height 25
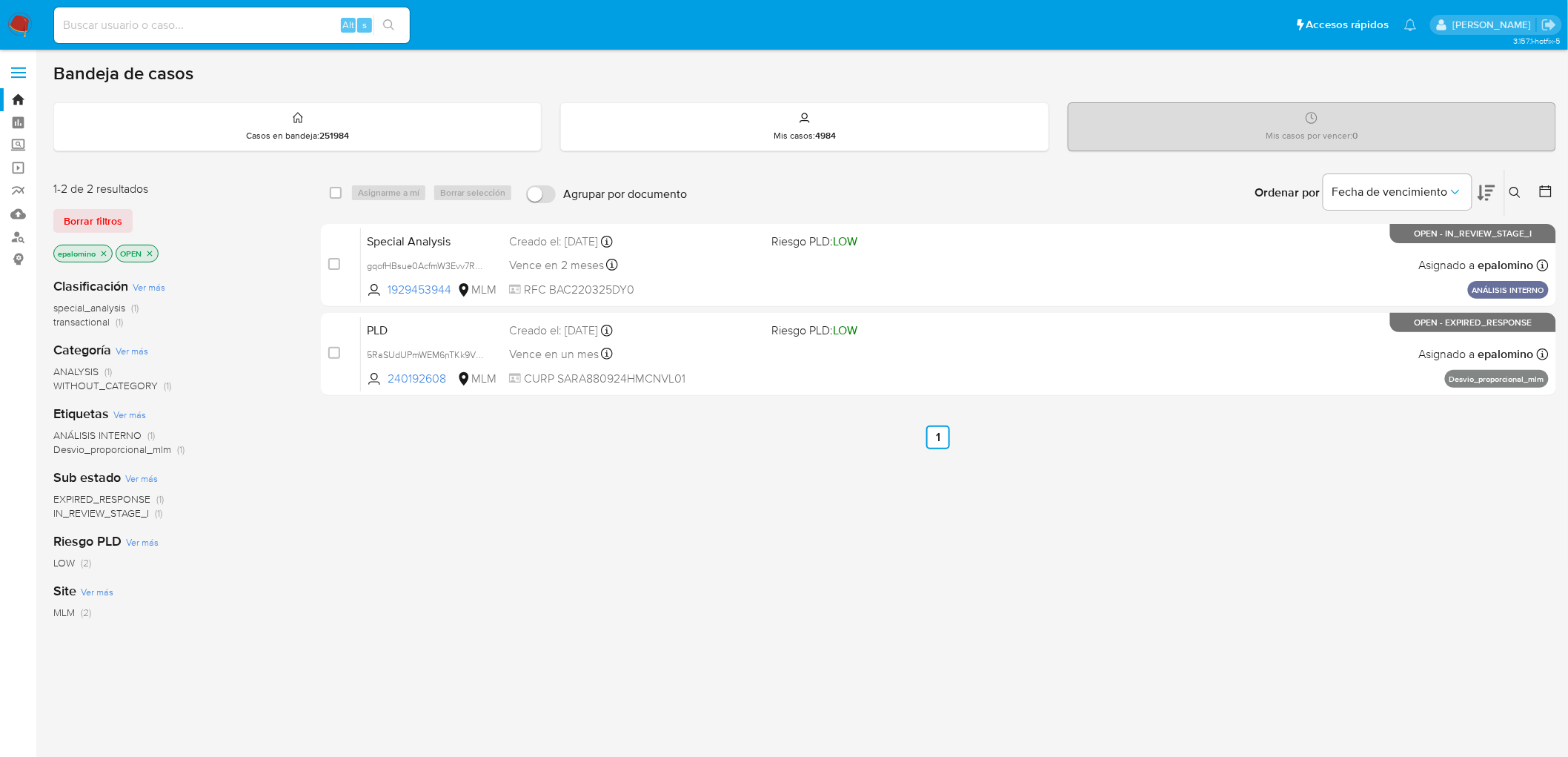
click at [86, 205] on div "1-2 de 2 resultados Borrar filtros epalomino OPEN" at bounding box center [172, 223] width 237 height 85
click at [78, 248] on p "epalomino" at bounding box center [82, 253] width 58 height 16
click at [127, 197] on div "1-2 de 2 resultados Borrar filtros epalomino OPEN" at bounding box center [172, 223] width 237 height 85
click at [124, 223] on button "Borrar filtros" at bounding box center [93, 221] width 79 height 24
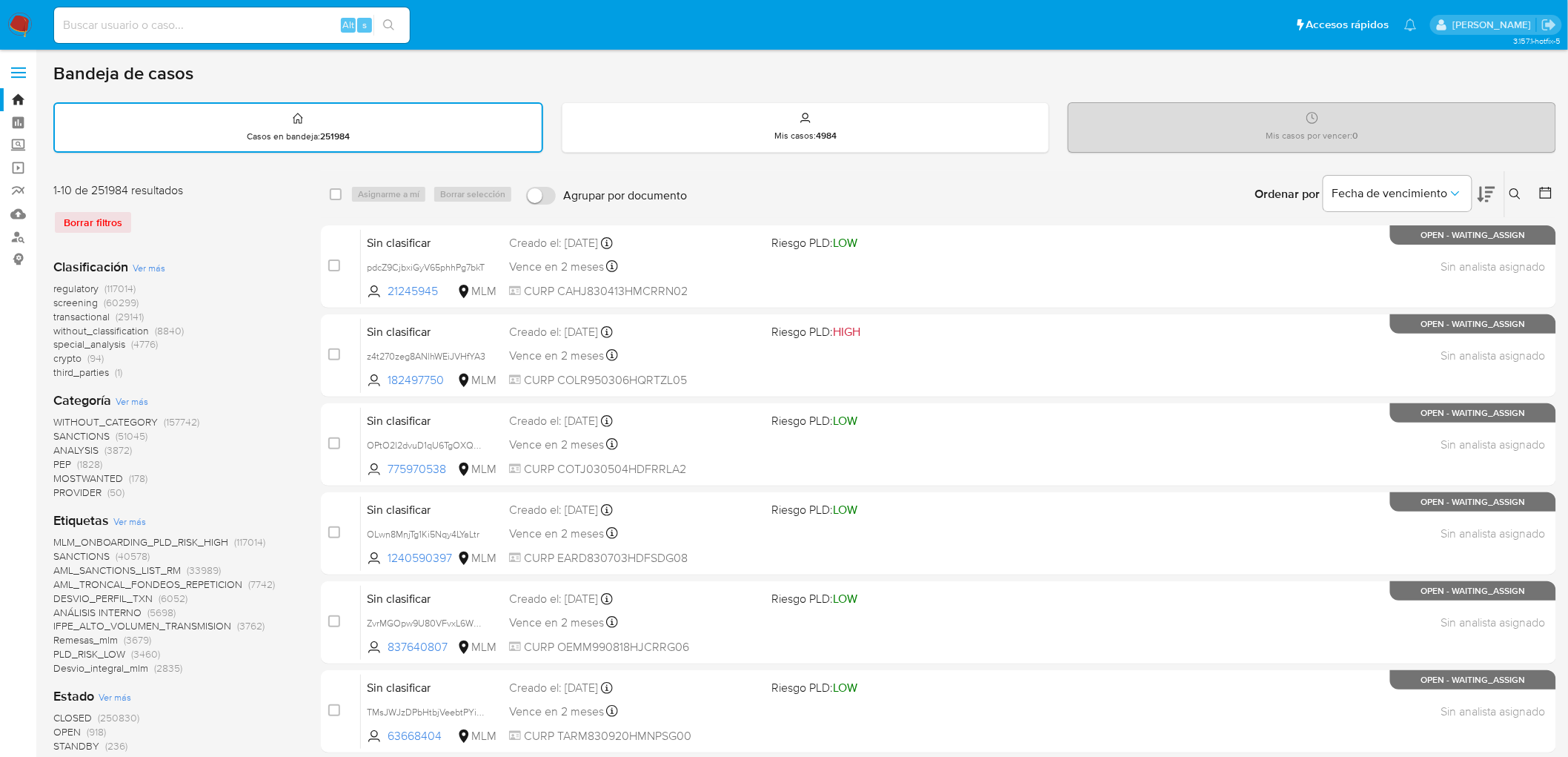
drag, startPoint x: 19, startPoint y: 19, endPoint x: 19, endPoint y: 31, distance: 12.0
click at [17, 19] on img at bounding box center [20, 25] width 25 height 25
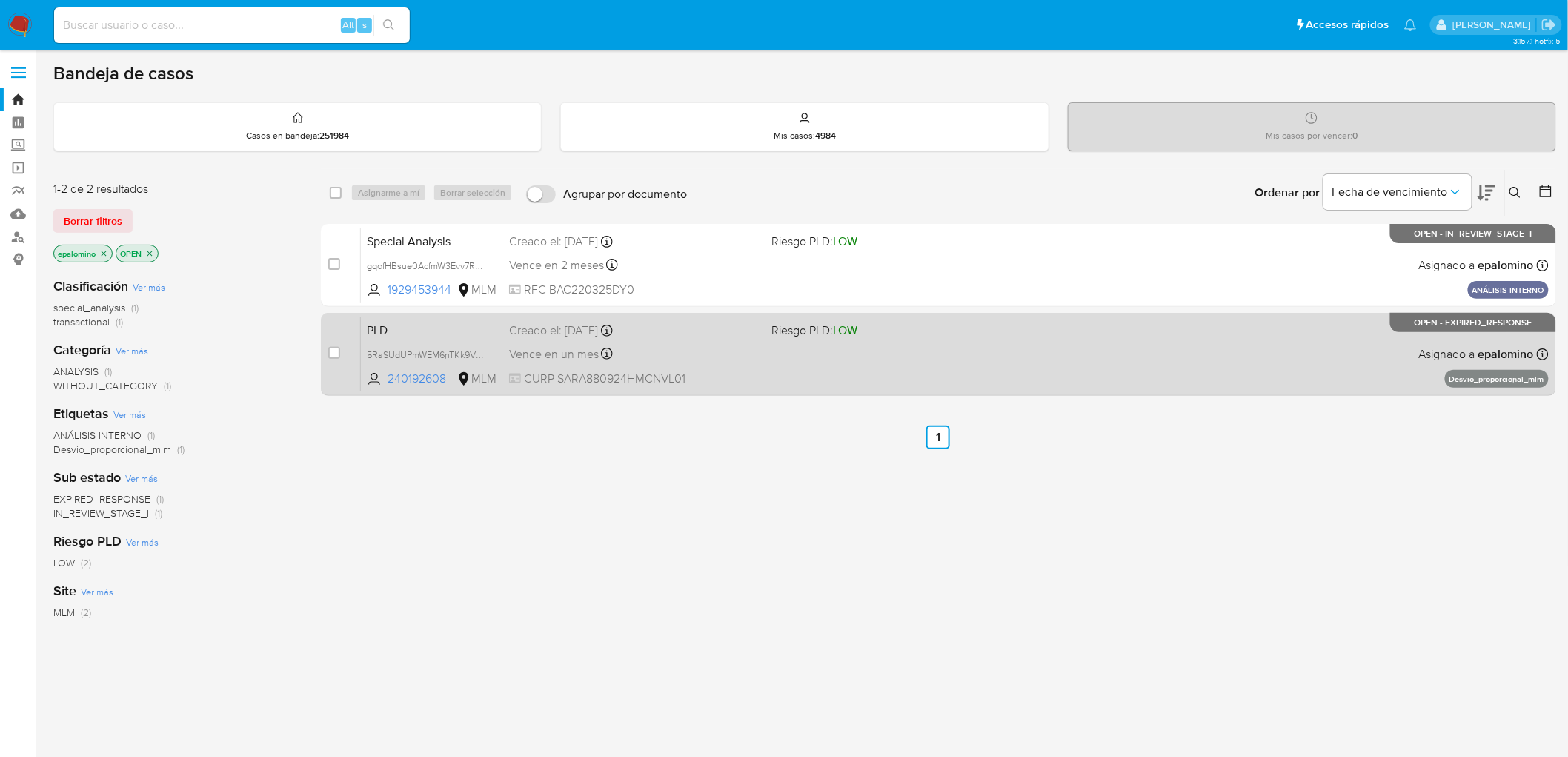
click at [387, 319] on span "PLD" at bounding box center [432, 329] width 130 height 19
click at [381, 322] on span "PLD" at bounding box center [432, 329] width 130 height 19
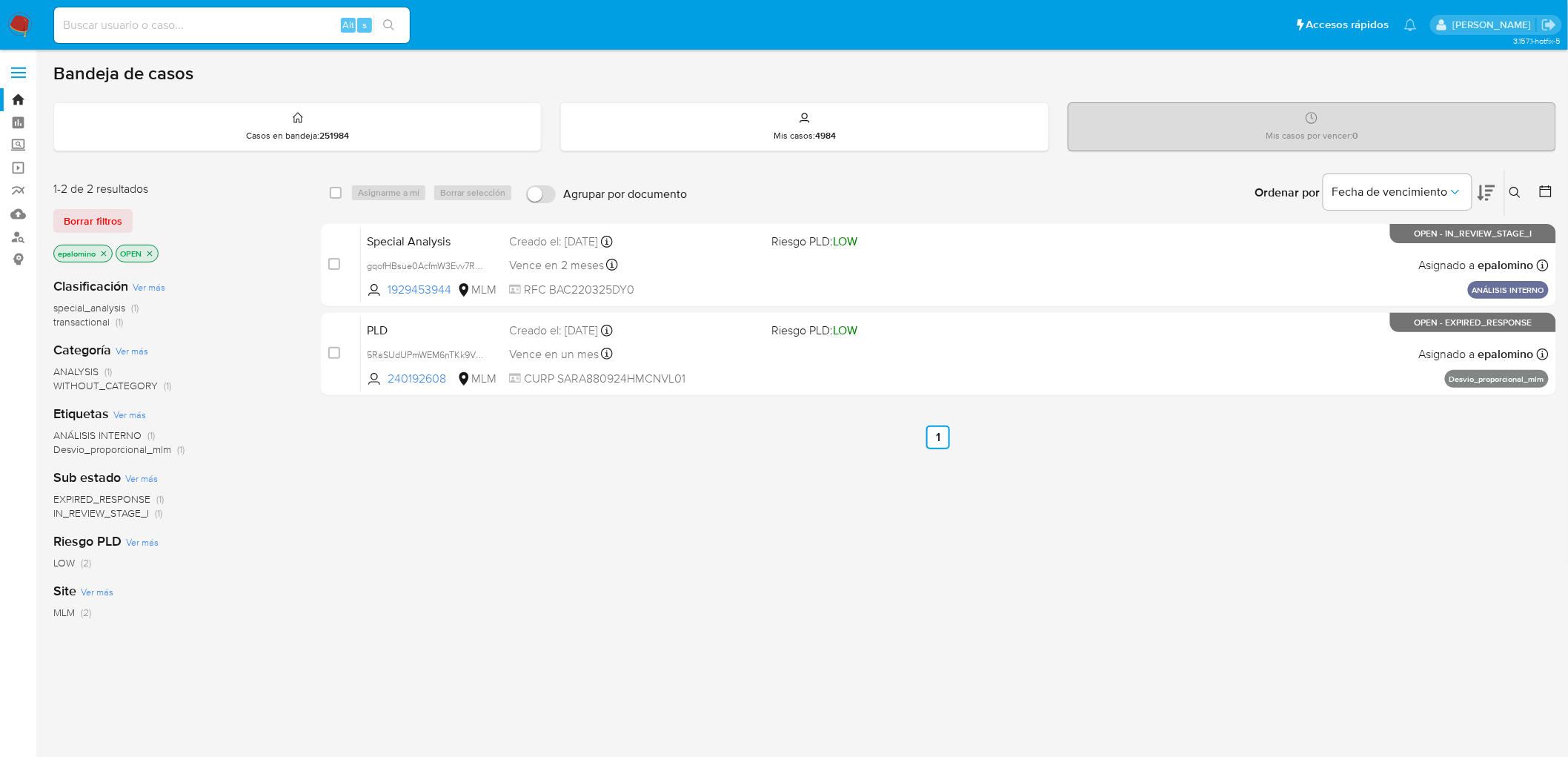
click at [106, 217] on span "Borrar filtros" at bounding box center [93, 221] width 58 height 21
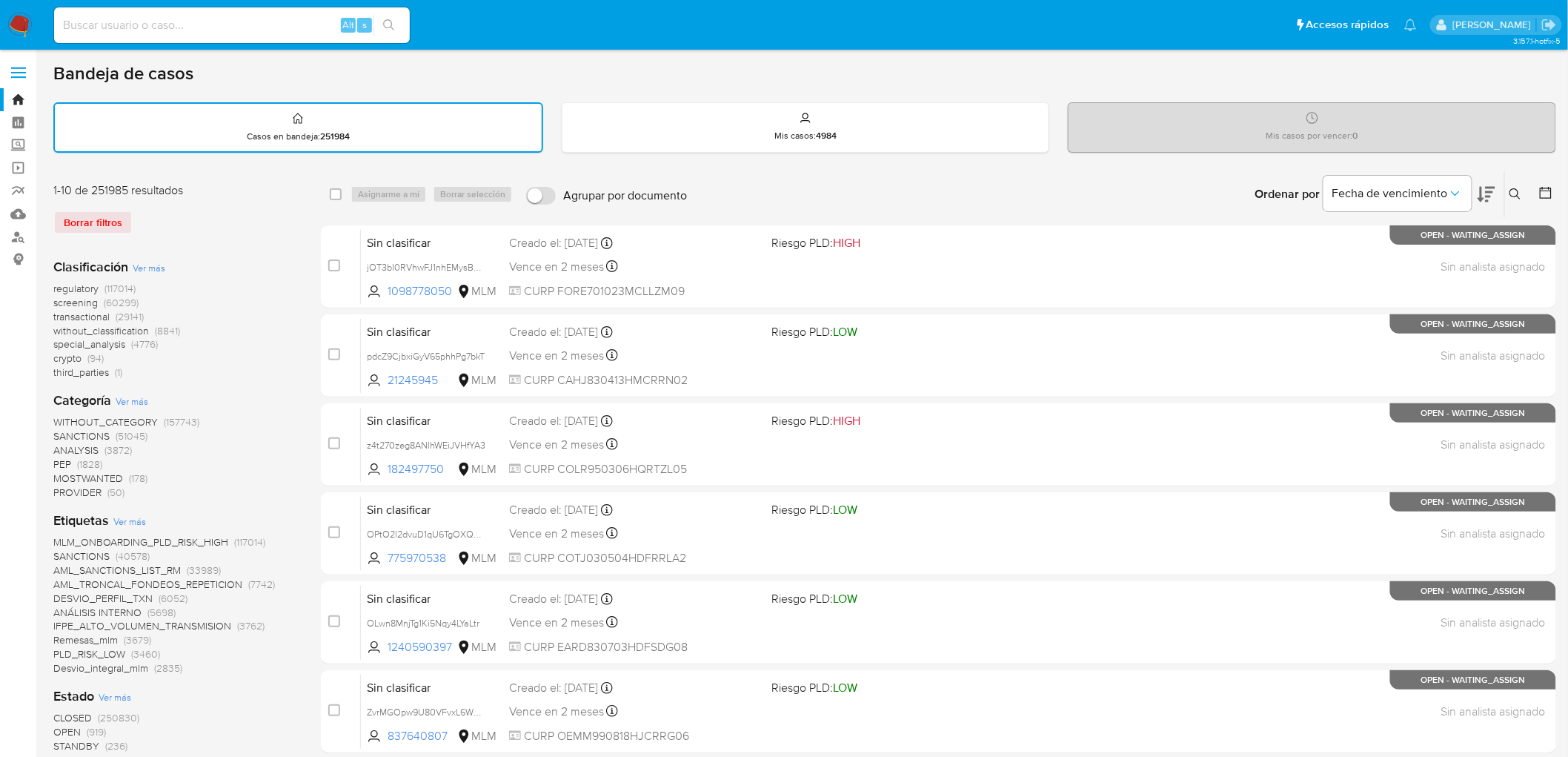
click at [1515, 191] on icon at bounding box center [1516, 194] width 12 height 12
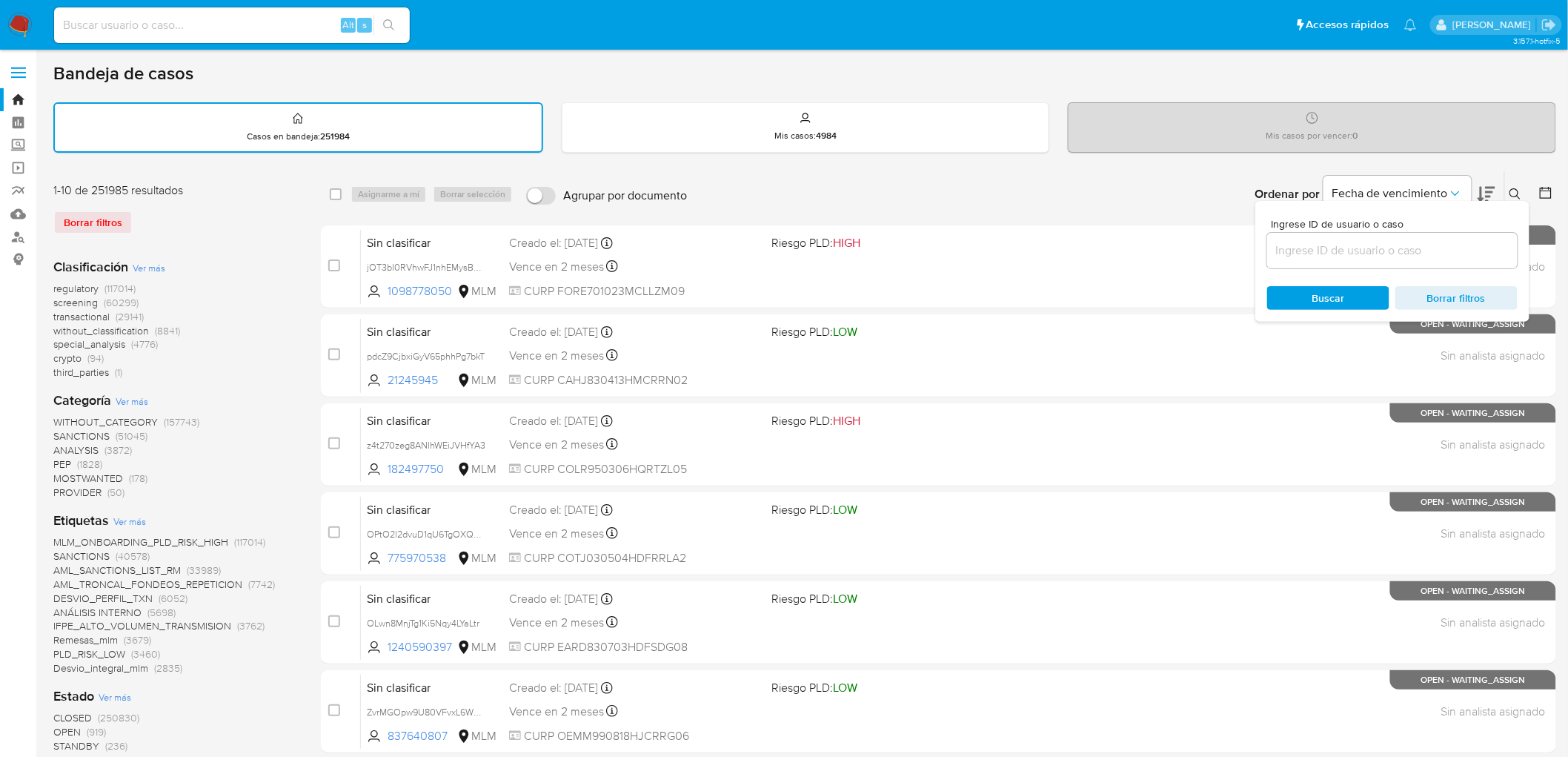
click at [1298, 256] on input at bounding box center [1392, 250] width 250 height 19
type input "240192608"
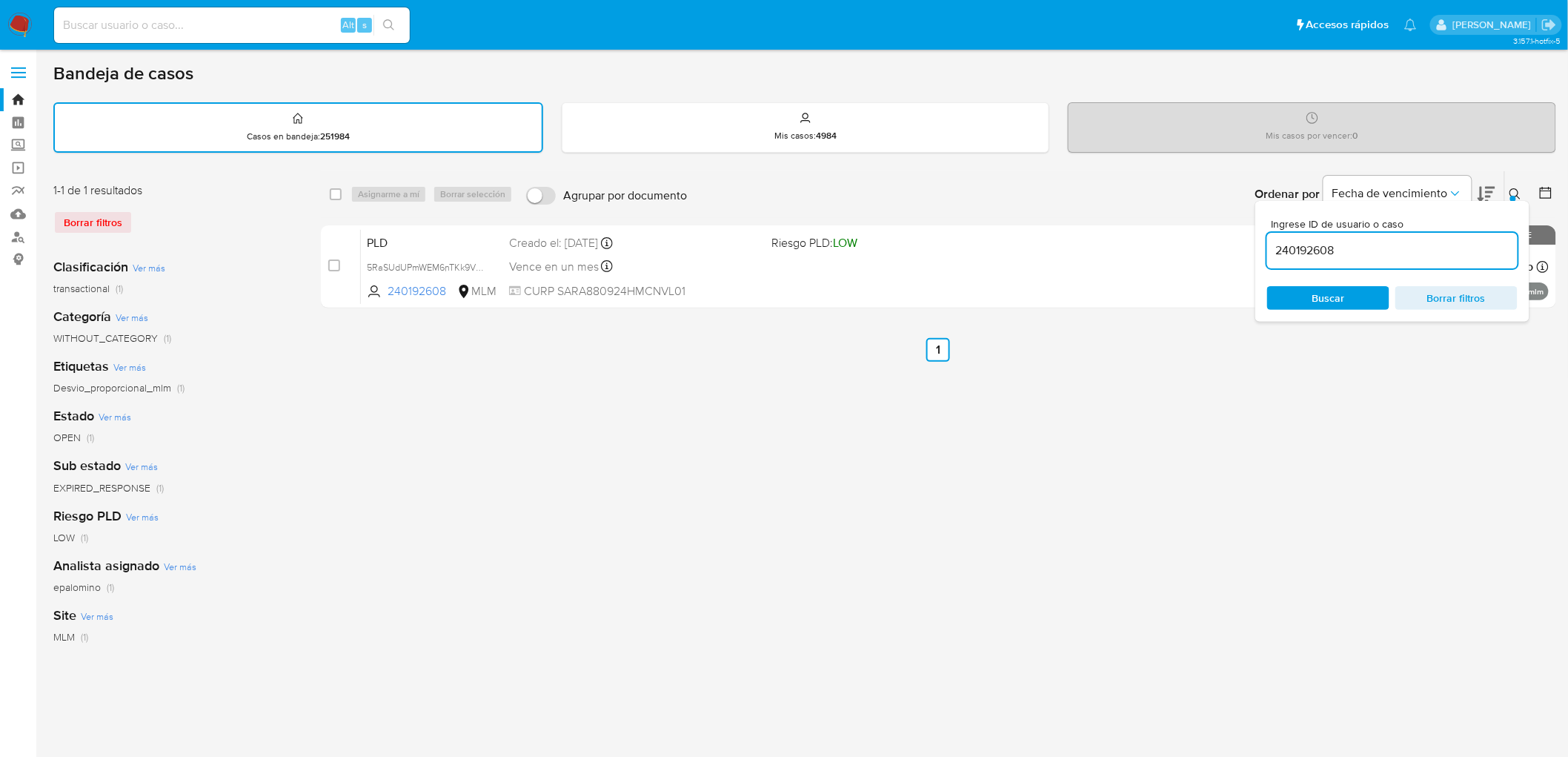
click at [1513, 196] on div at bounding box center [1513, 199] width 6 height 6
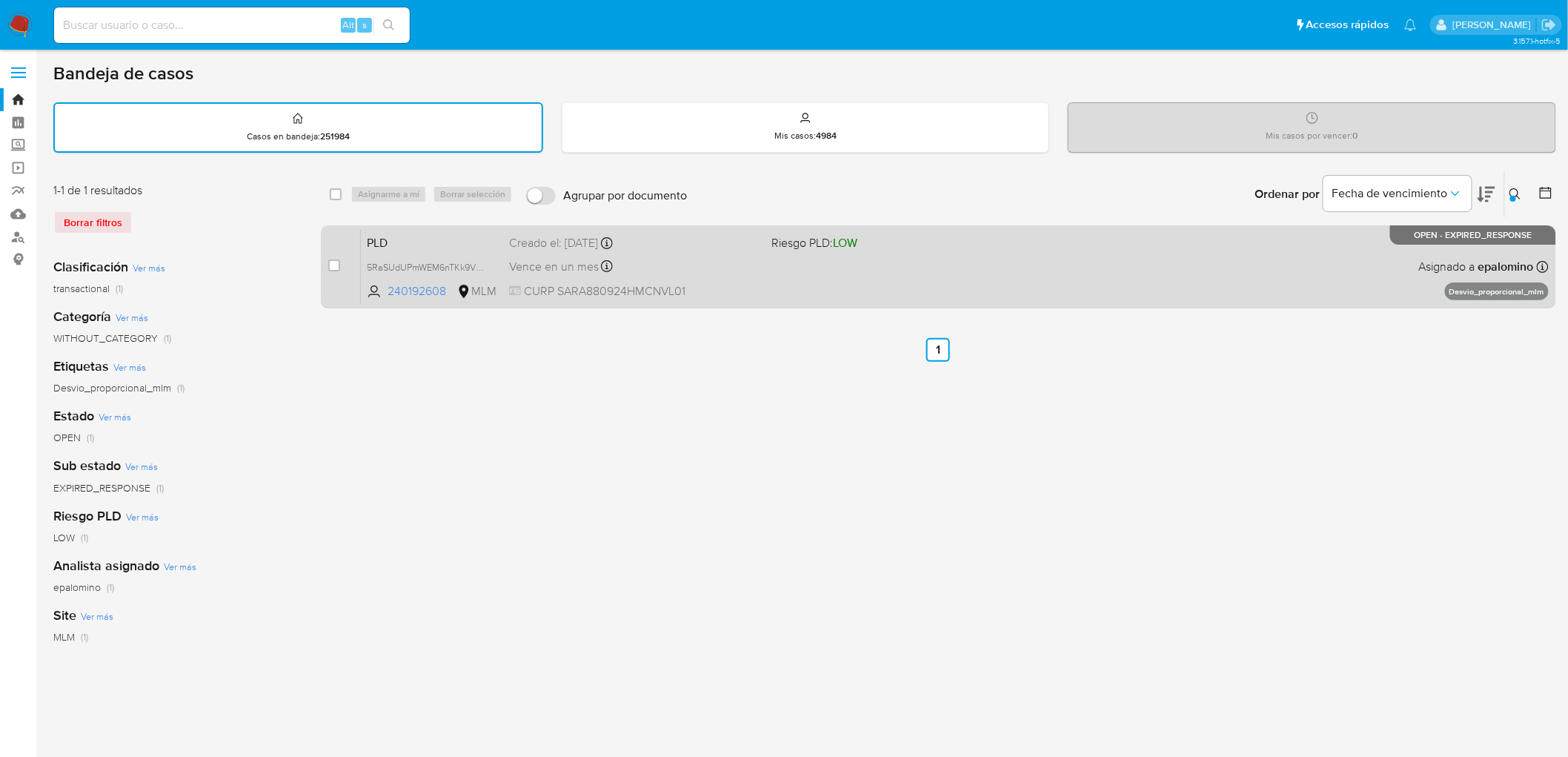
click at [394, 238] on span "PLD" at bounding box center [432, 242] width 130 height 19
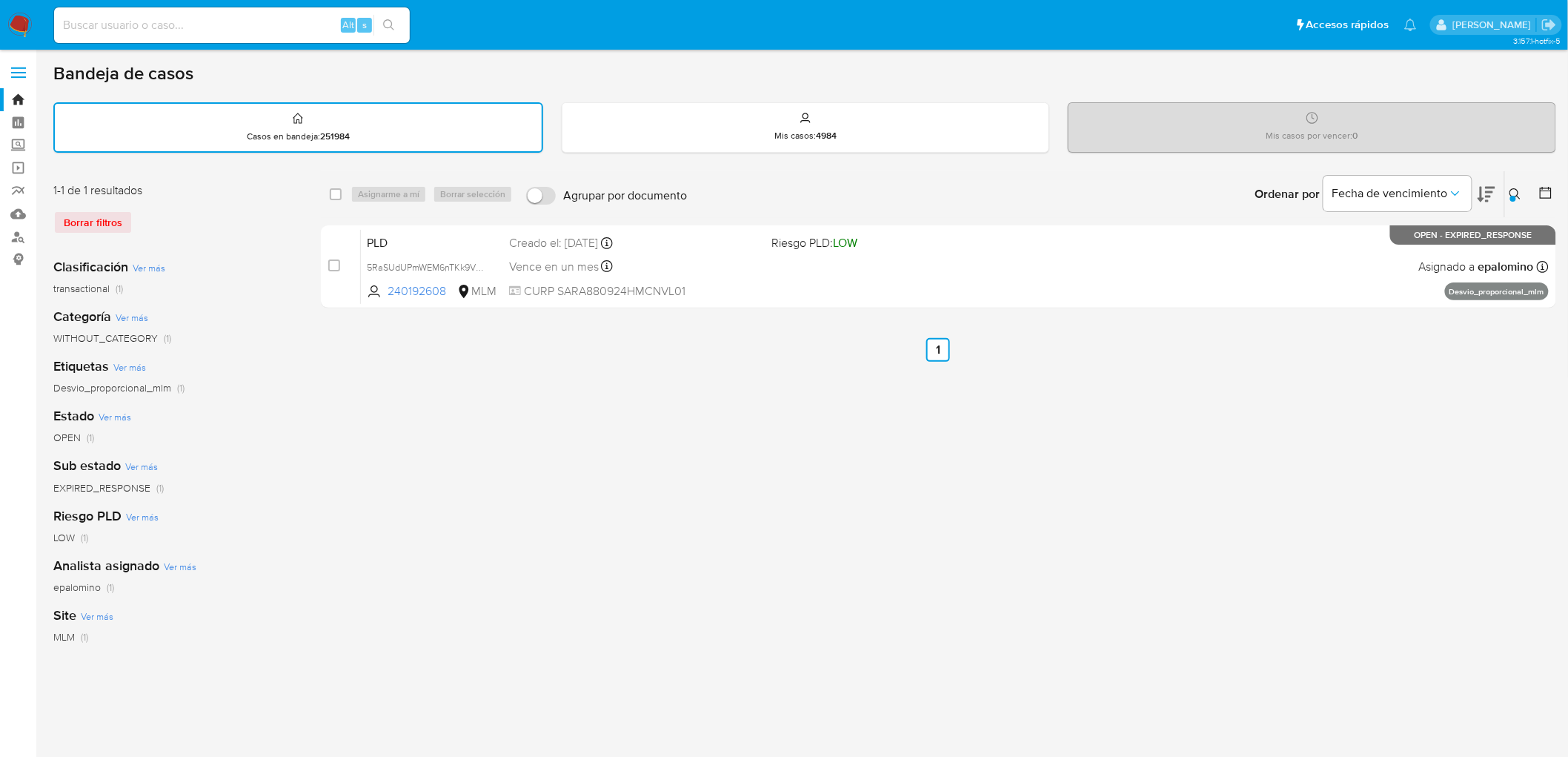
click at [18, 26] on img at bounding box center [20, 25] width 25 height 25
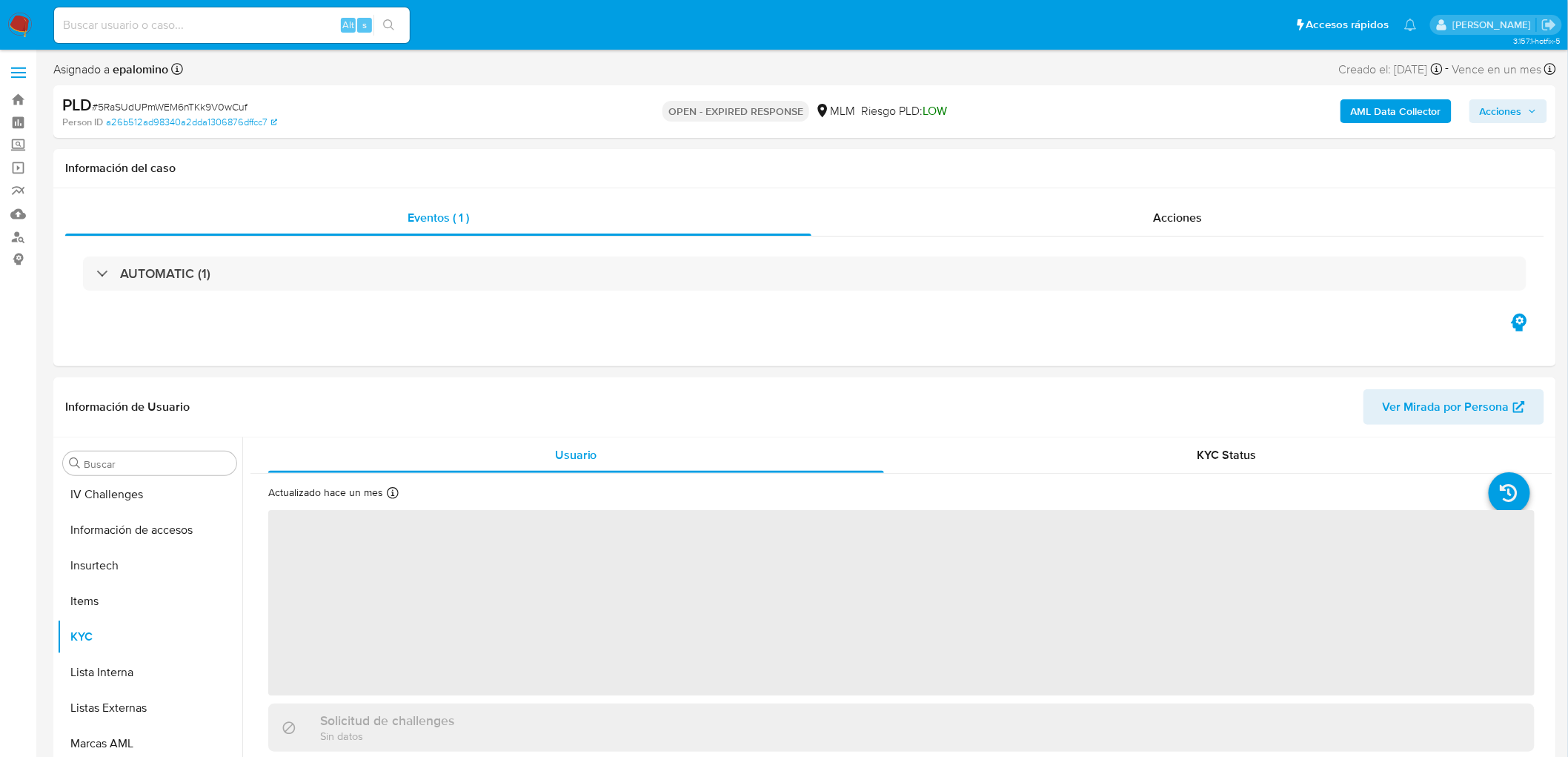
scroll to position [626, 0]
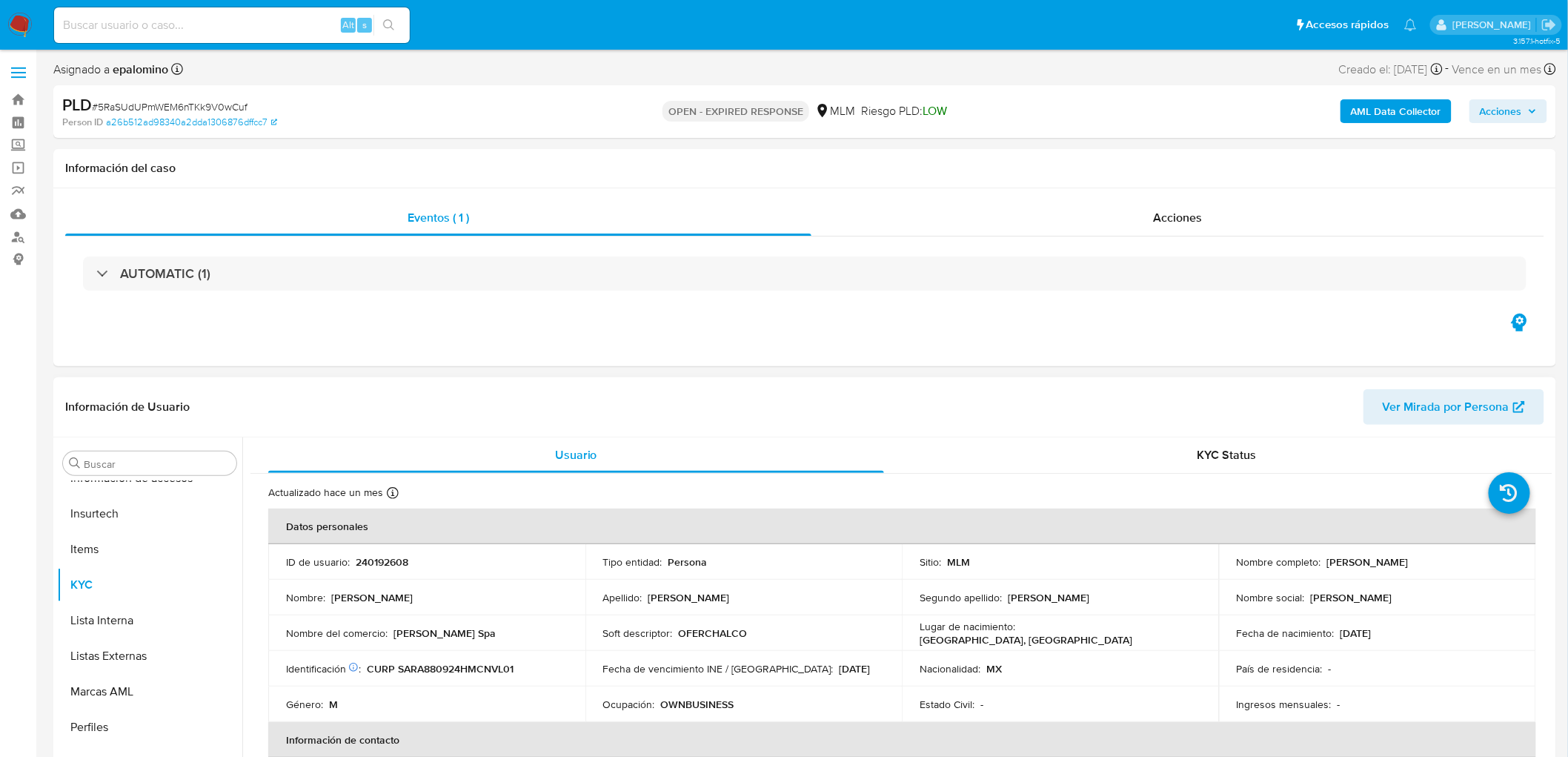
select select "10"
drag, startPoint x: 412, startPoint y: 559, endPoint x: 351, endPoint y: 559, distance: 61.0
click at [351, 559] on div "ID de usuario : 240192608" at bounding box center [427, 562] width 282 height 13
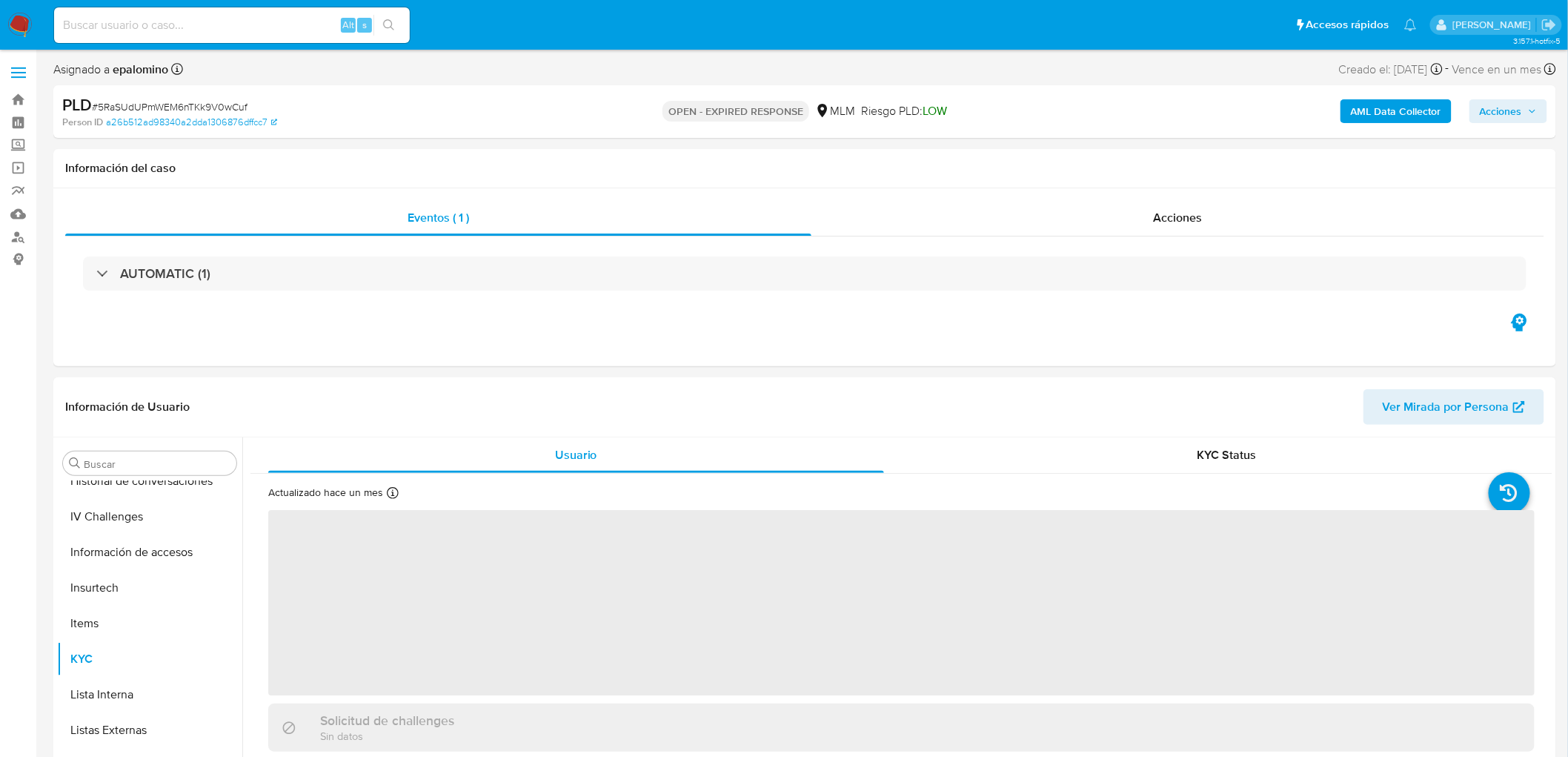
scroll to position [626, 0]
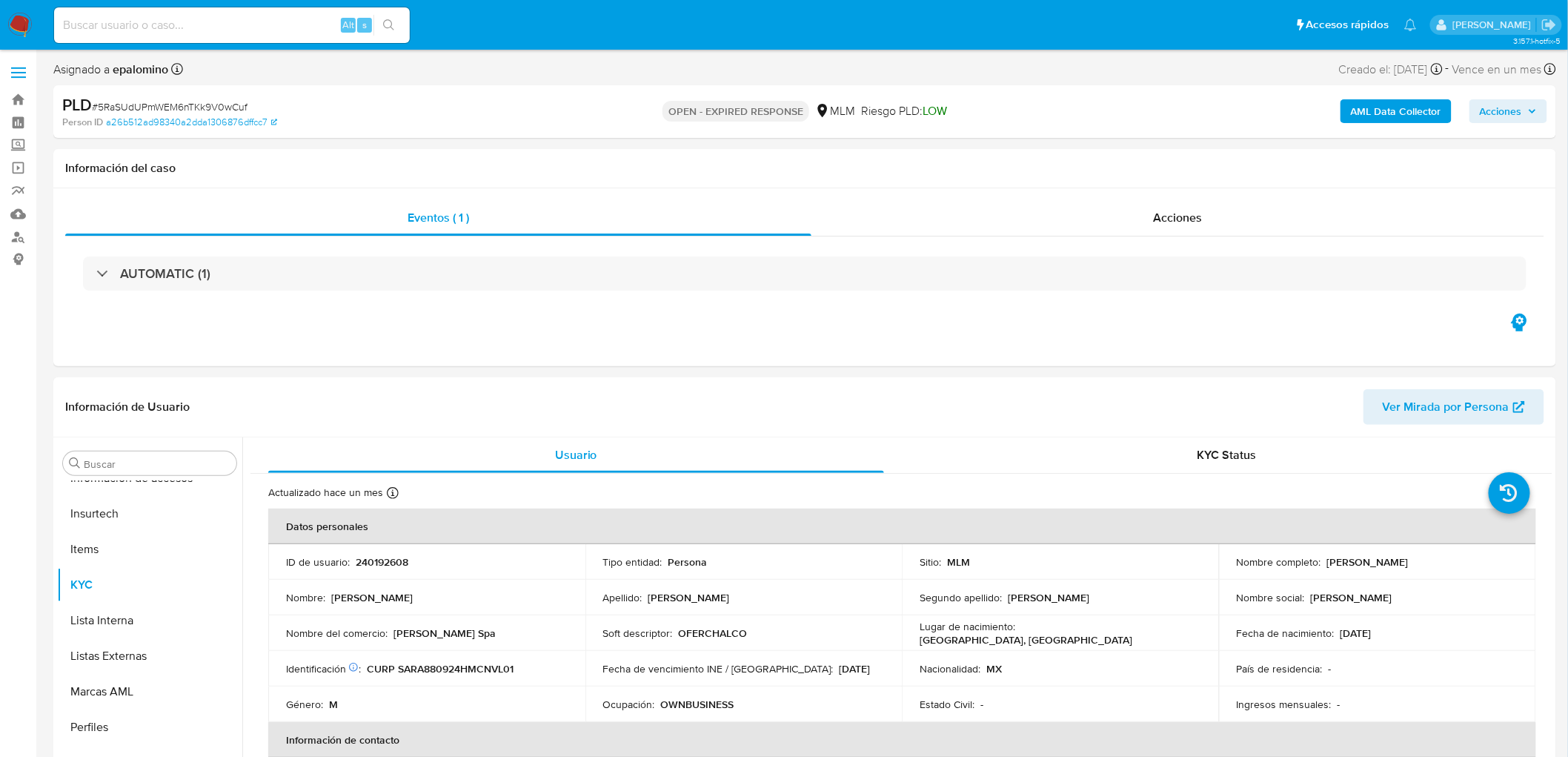
select select "10"
click at [390, 564] on p "240192608" at bounding box center [382, 562] width 52 height 13
copy p "240192608"
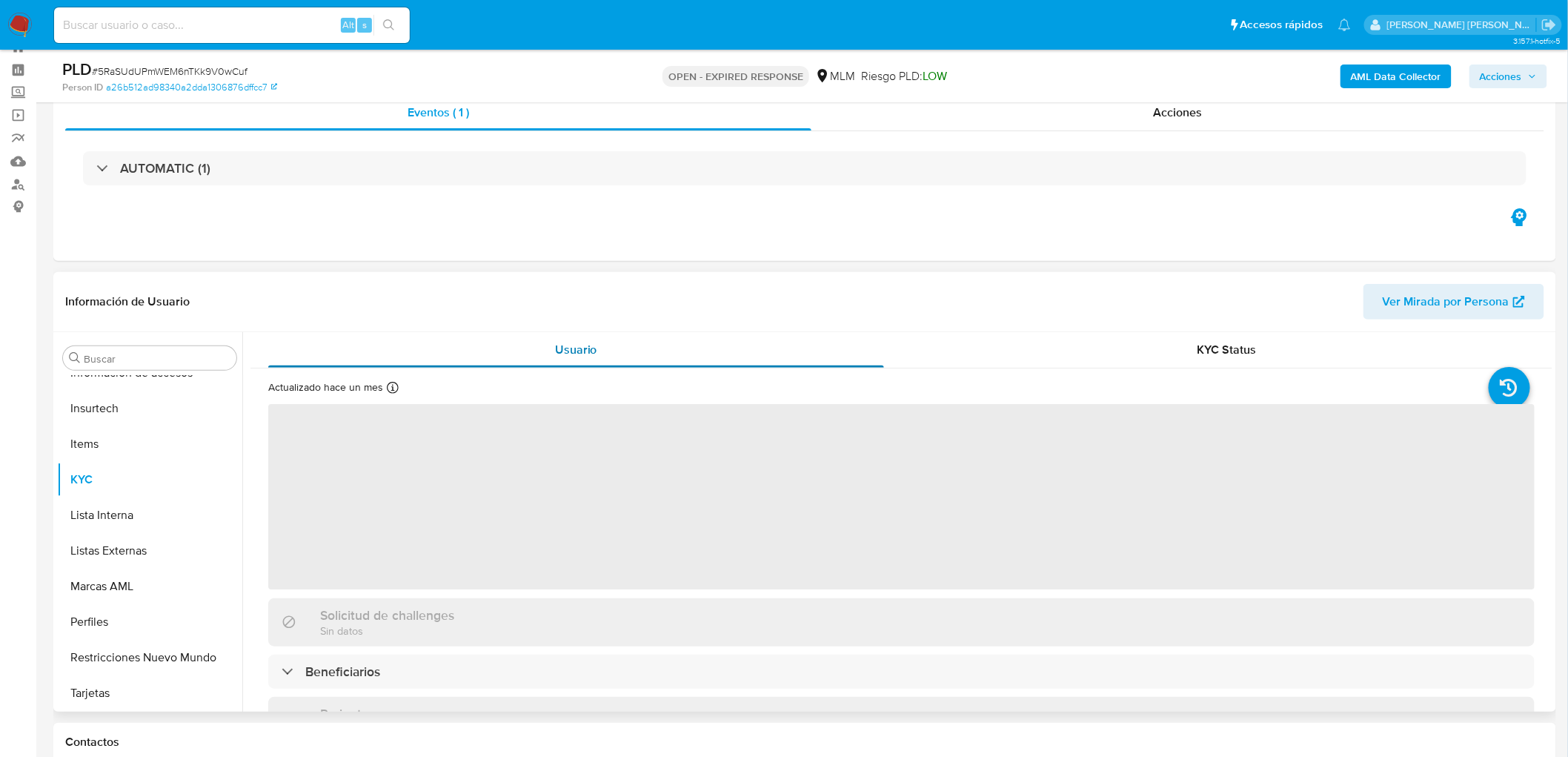
scroll to position [82, 0]
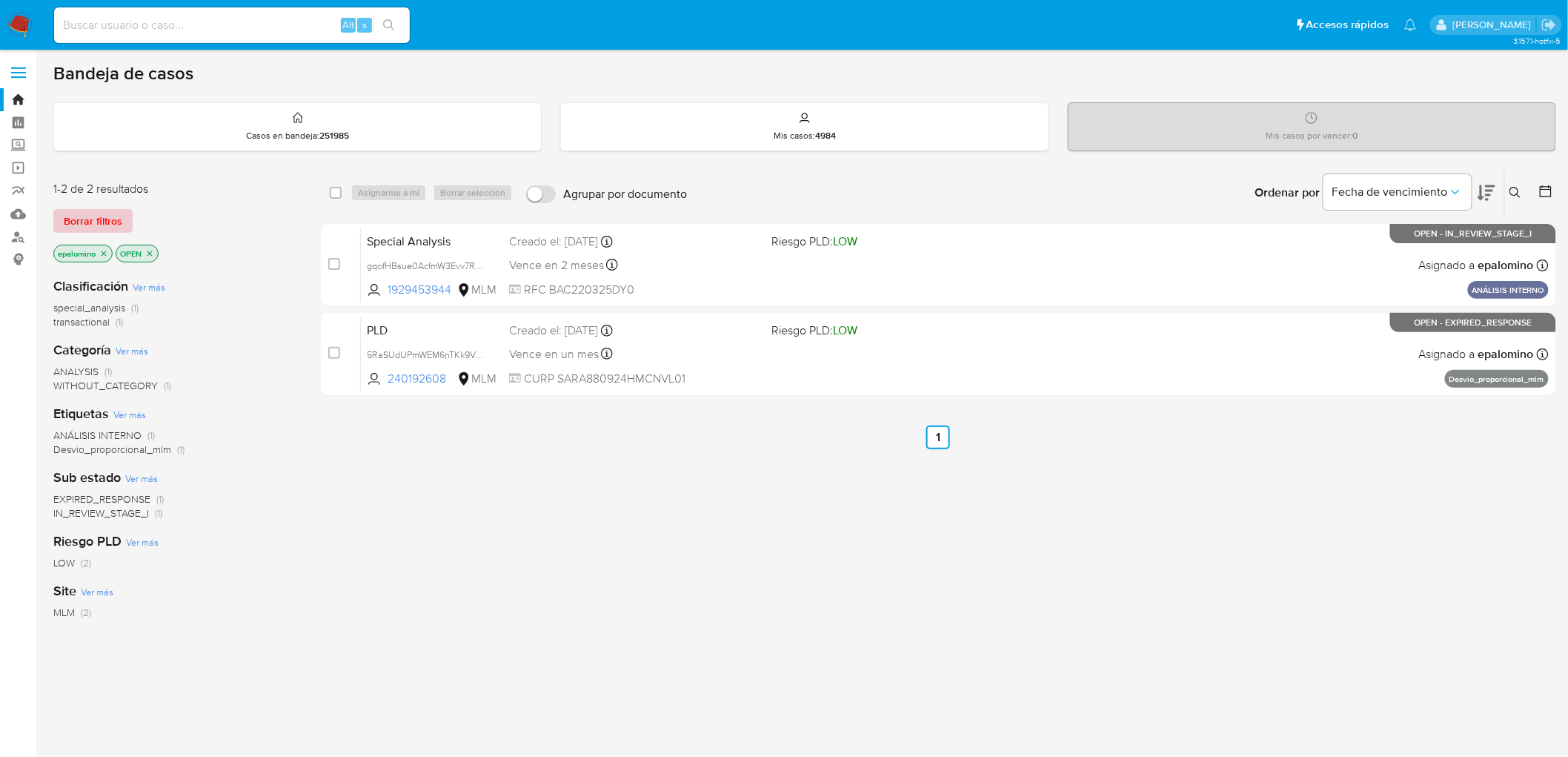
click at [101, 223] on span "Borrar filtros" at bounding box center [93, 221] width 58 height 21
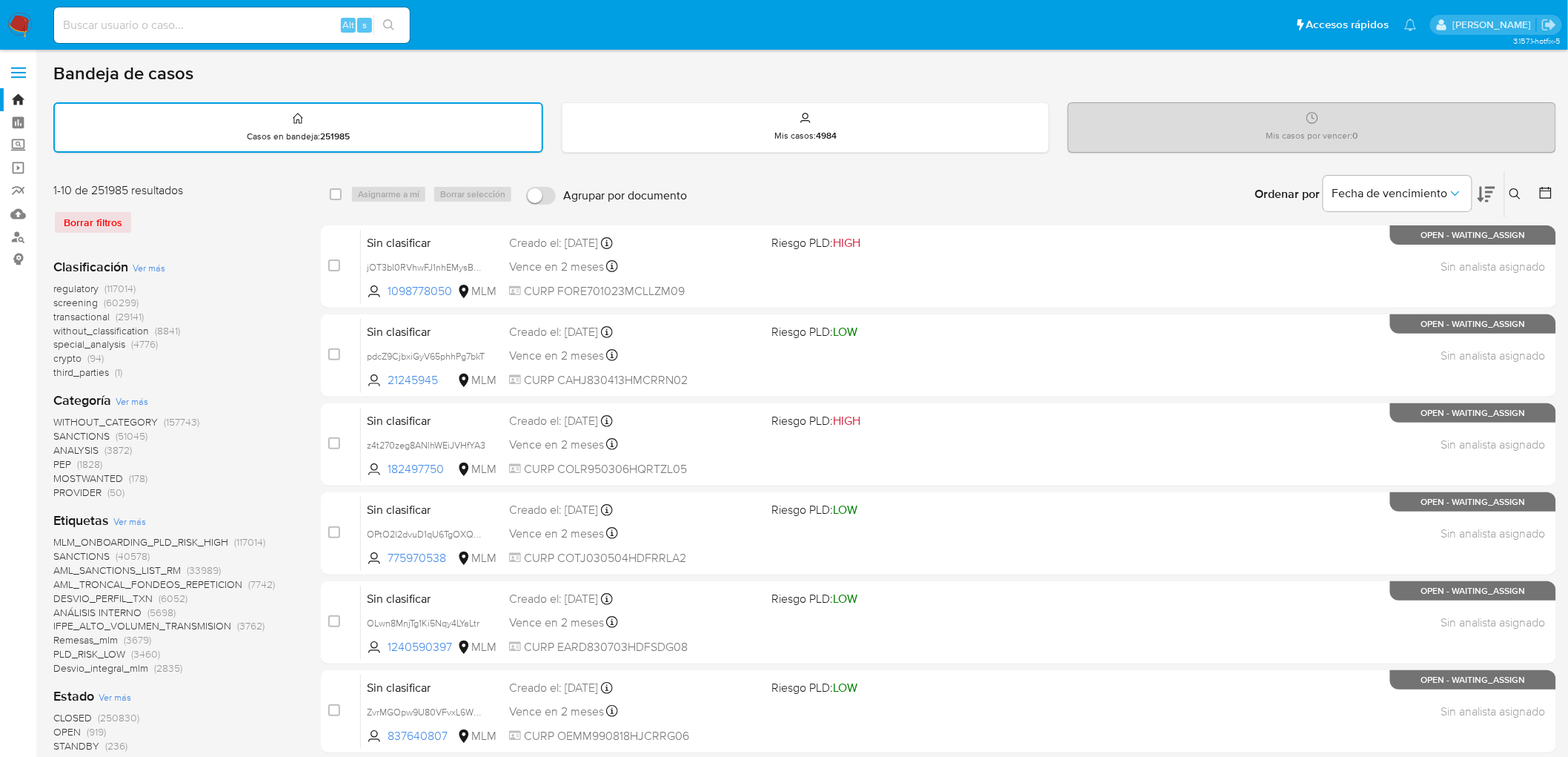
click at [1519, 193] on icon at bounding box center [1516, 194] width 12 height 12
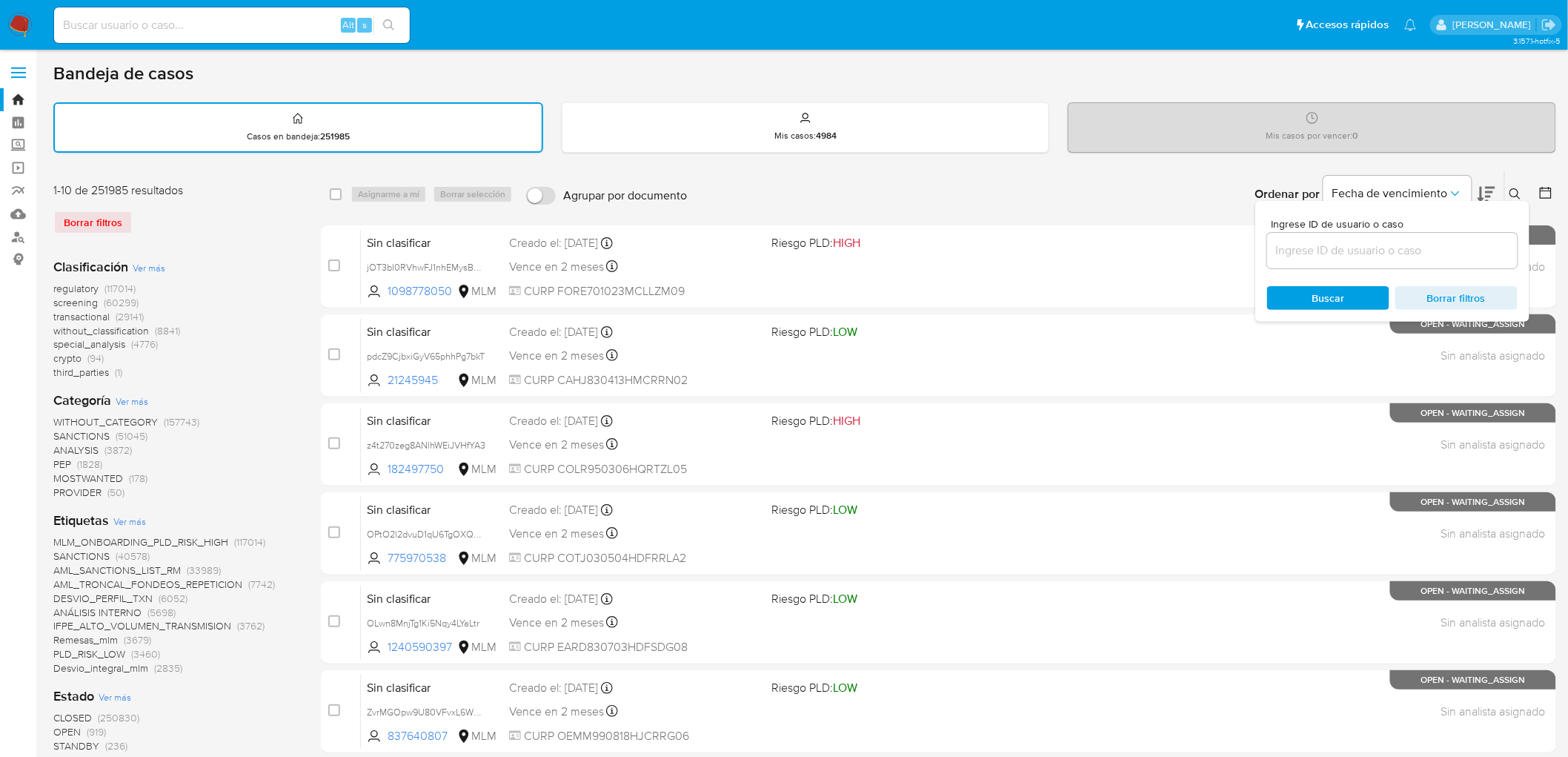
click at [1345, 241] on input at bounding box center [1392, 250] width 250 height 19
type input "240192608"
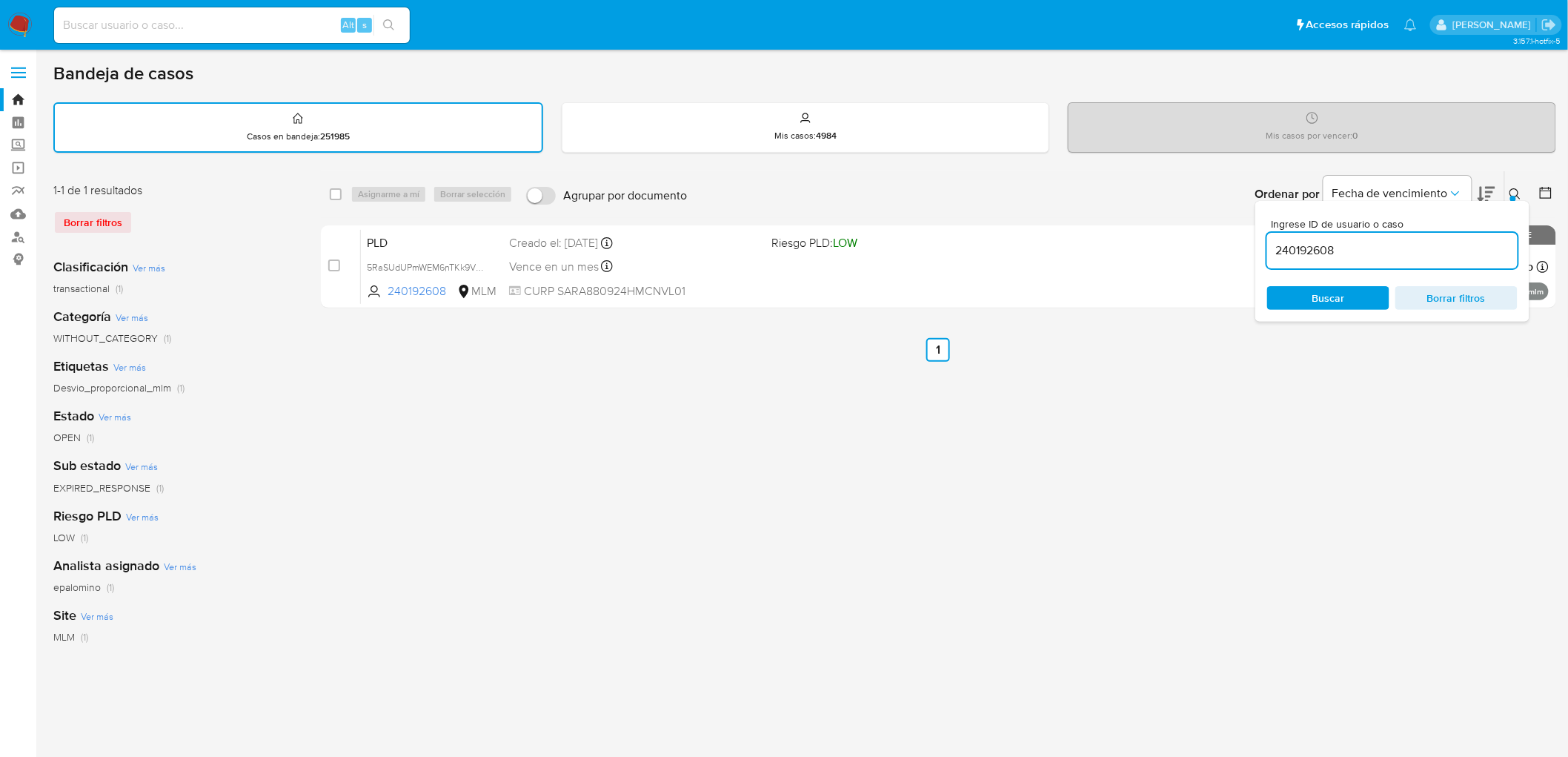
click at [1515, 190] on icon at bounding box center [1516, 194] width 12 height 12
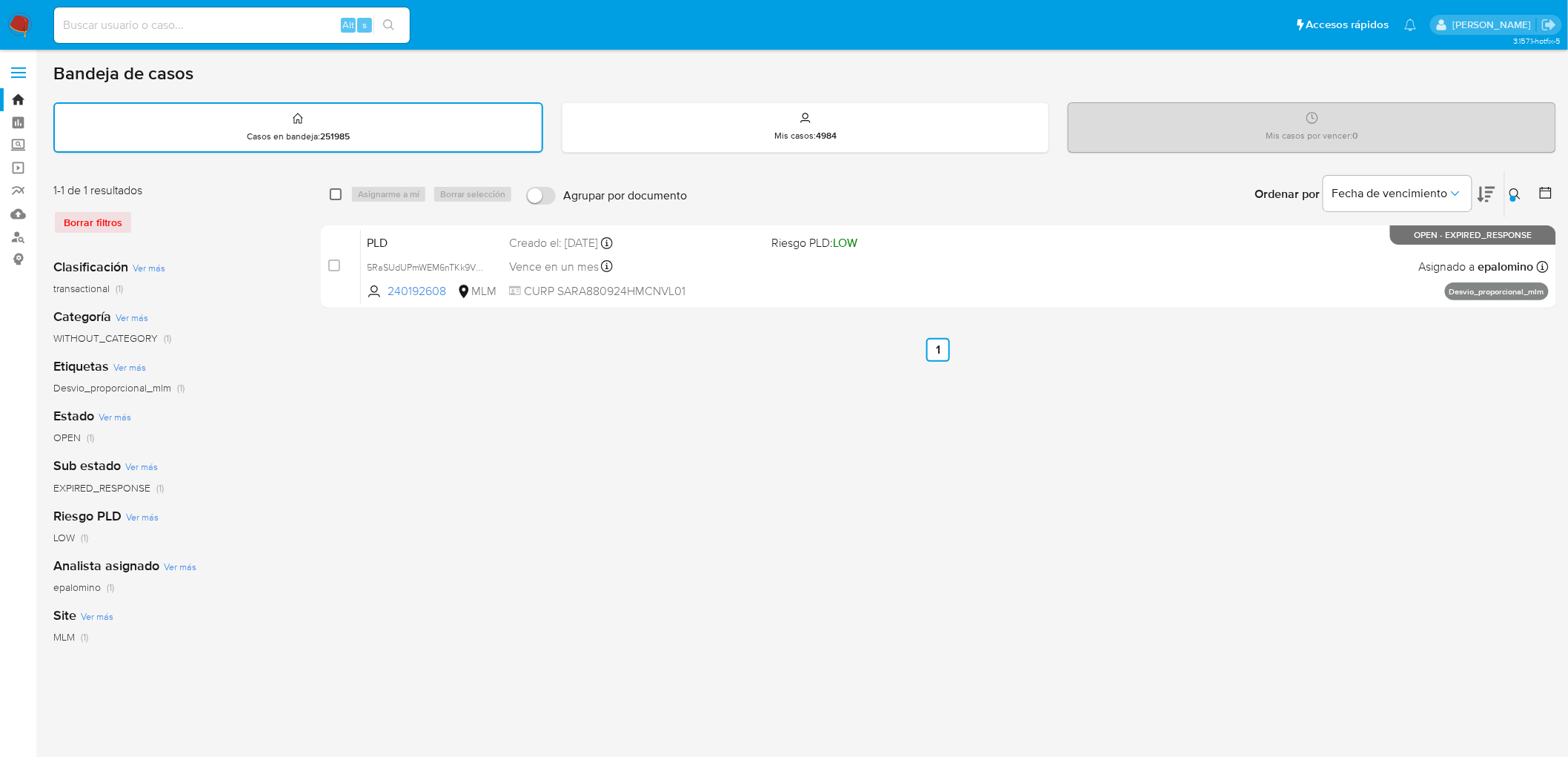
click at [339, 191] on input "checkbox" at bounding box center [336, 194] width 12 height 12
checkbox input "true"
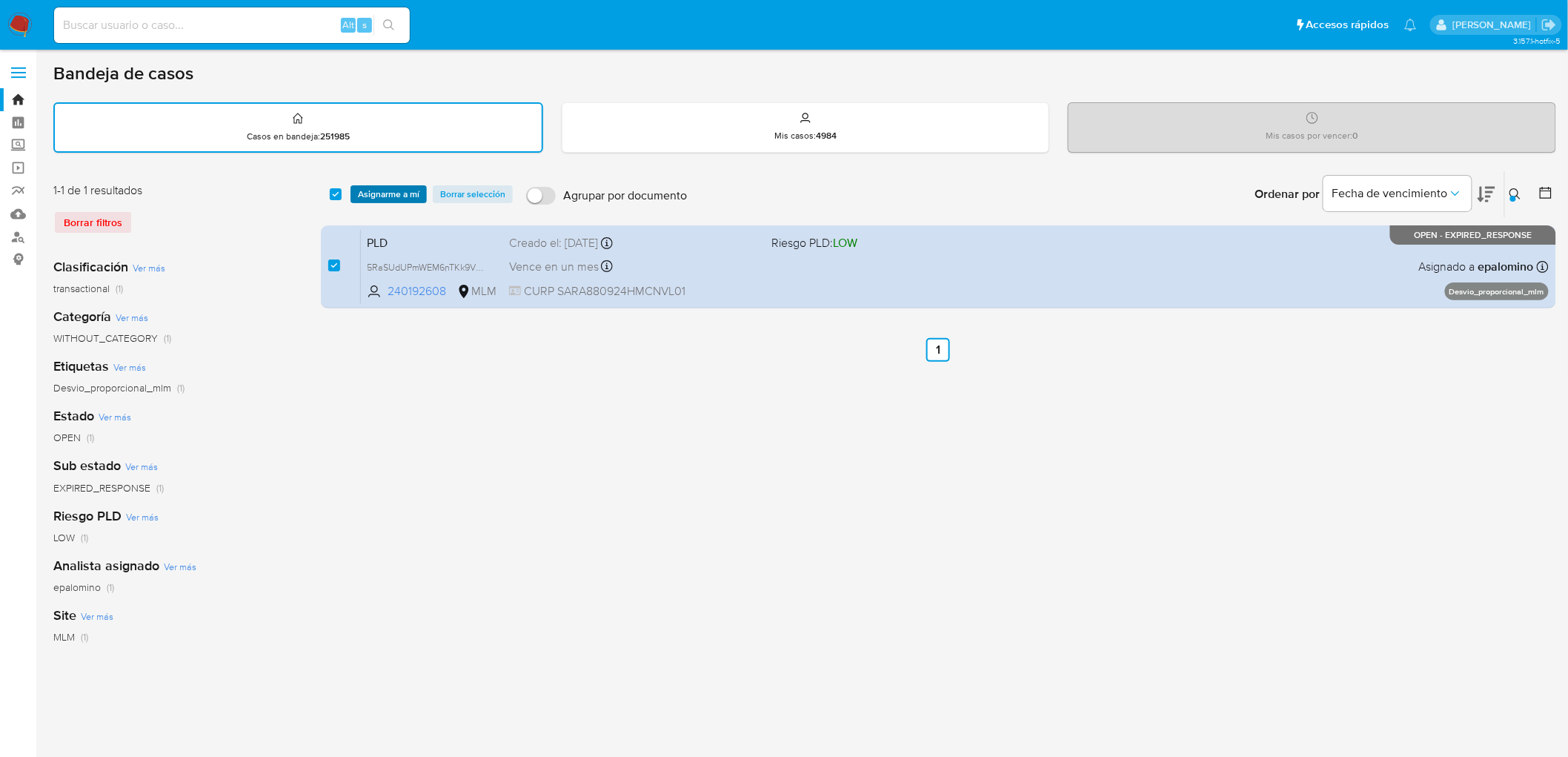
click at [391, 193] on span "Asignarme a mí" at bounding box center [389, 194] width 61 height 15
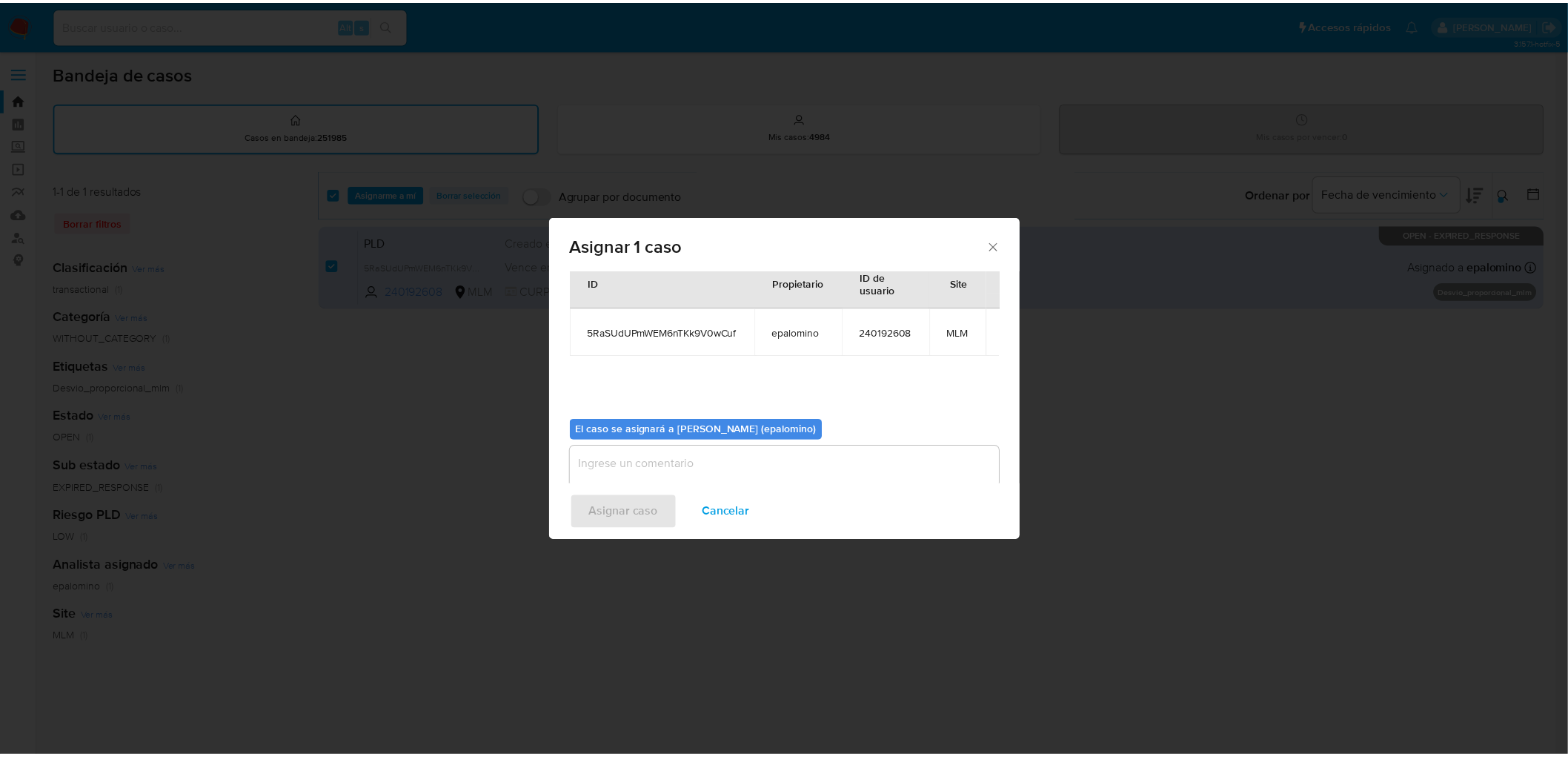
scroll to position [76, 0]
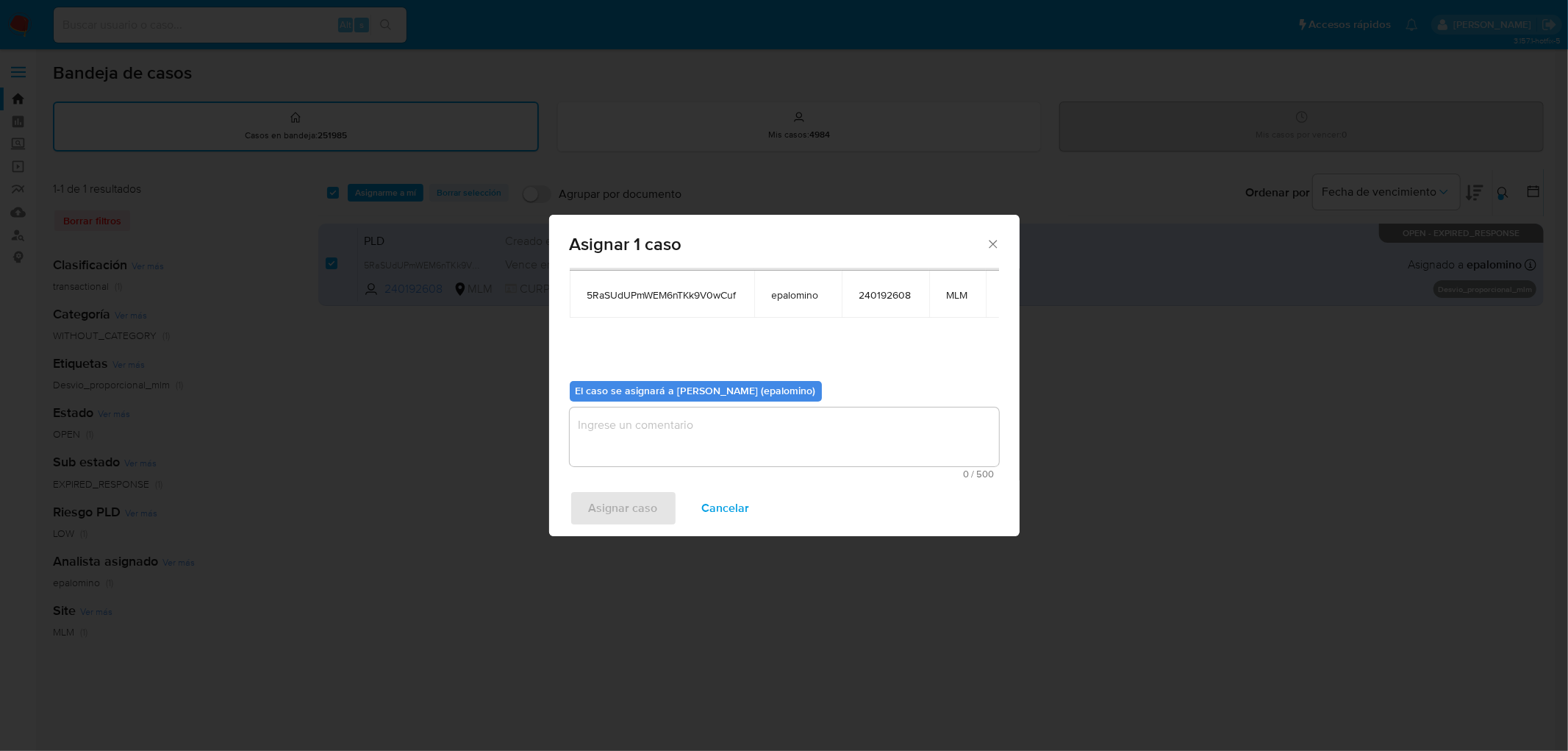
click at [613, 406] on div "El caso se asignará a Elena Carolina Palomino (epalomino) 0 / 500 500 caractere…" at bounding box center [785, 423] width 430 height 109
click at [613, 441] on textarea "assign-modal" at bounding box center [785, 436] width 430 height 59
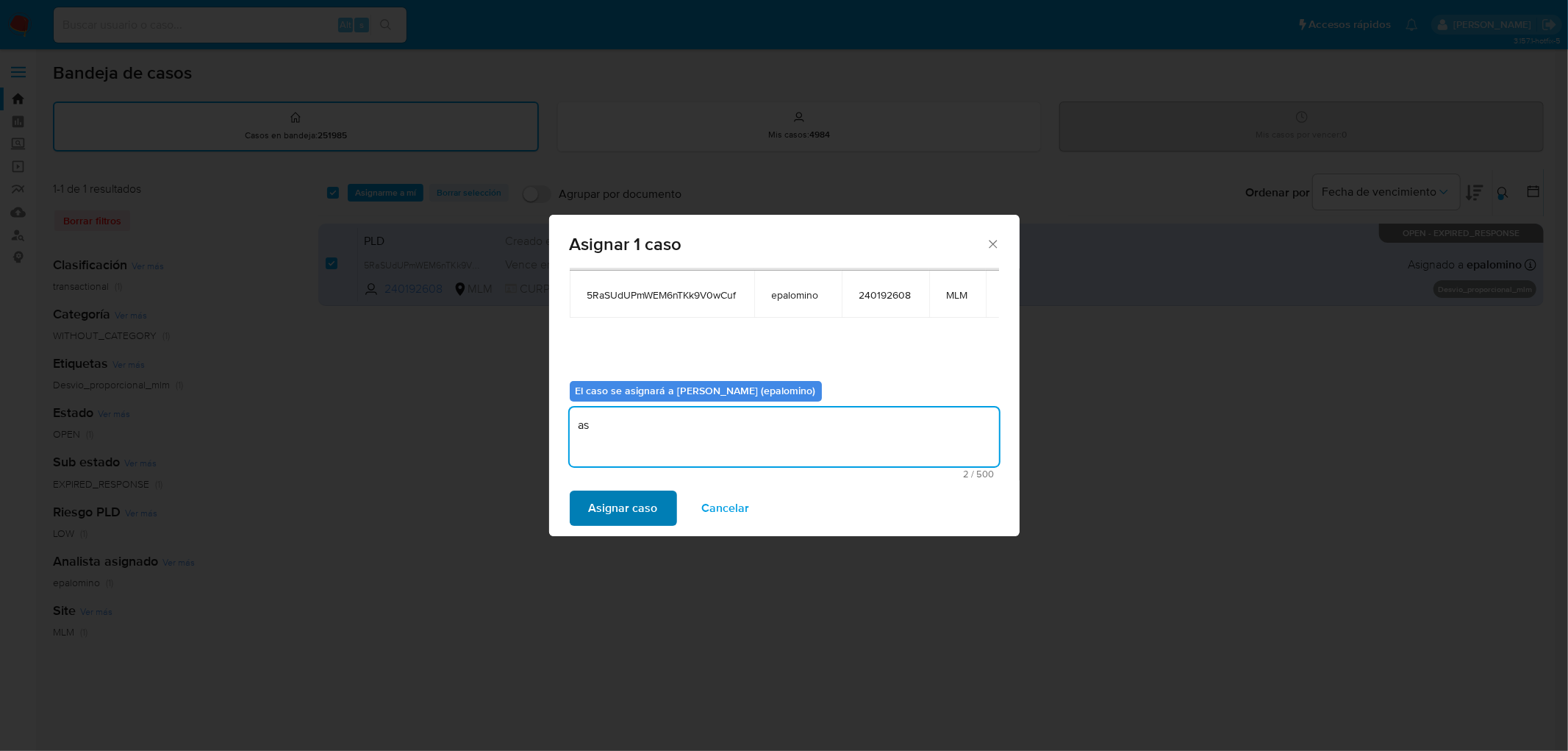
type textarea "as"
click at [615, 503] on span "Asignar caso" at bounding box center [623, 509] width 69 height 33
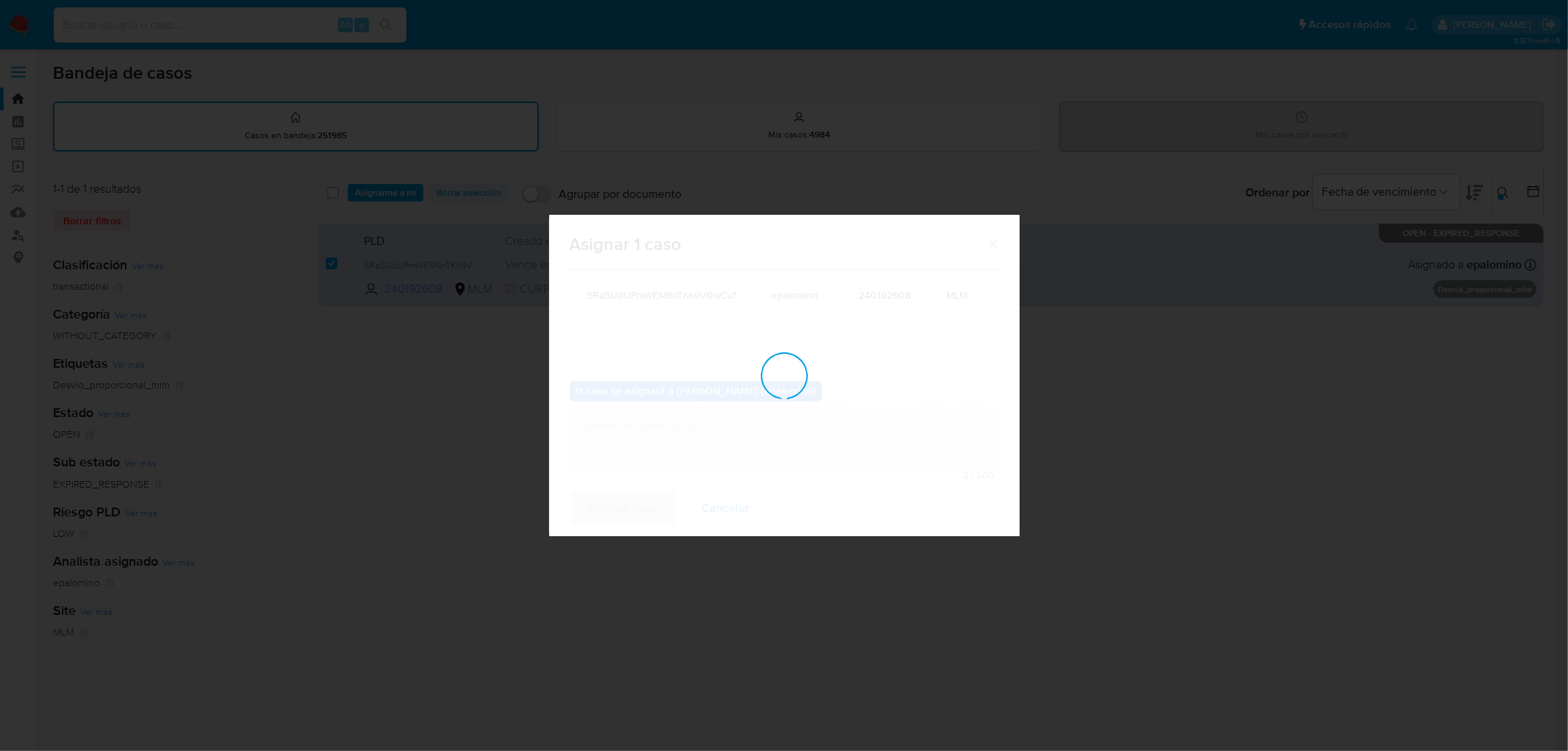
checkbox input "false"
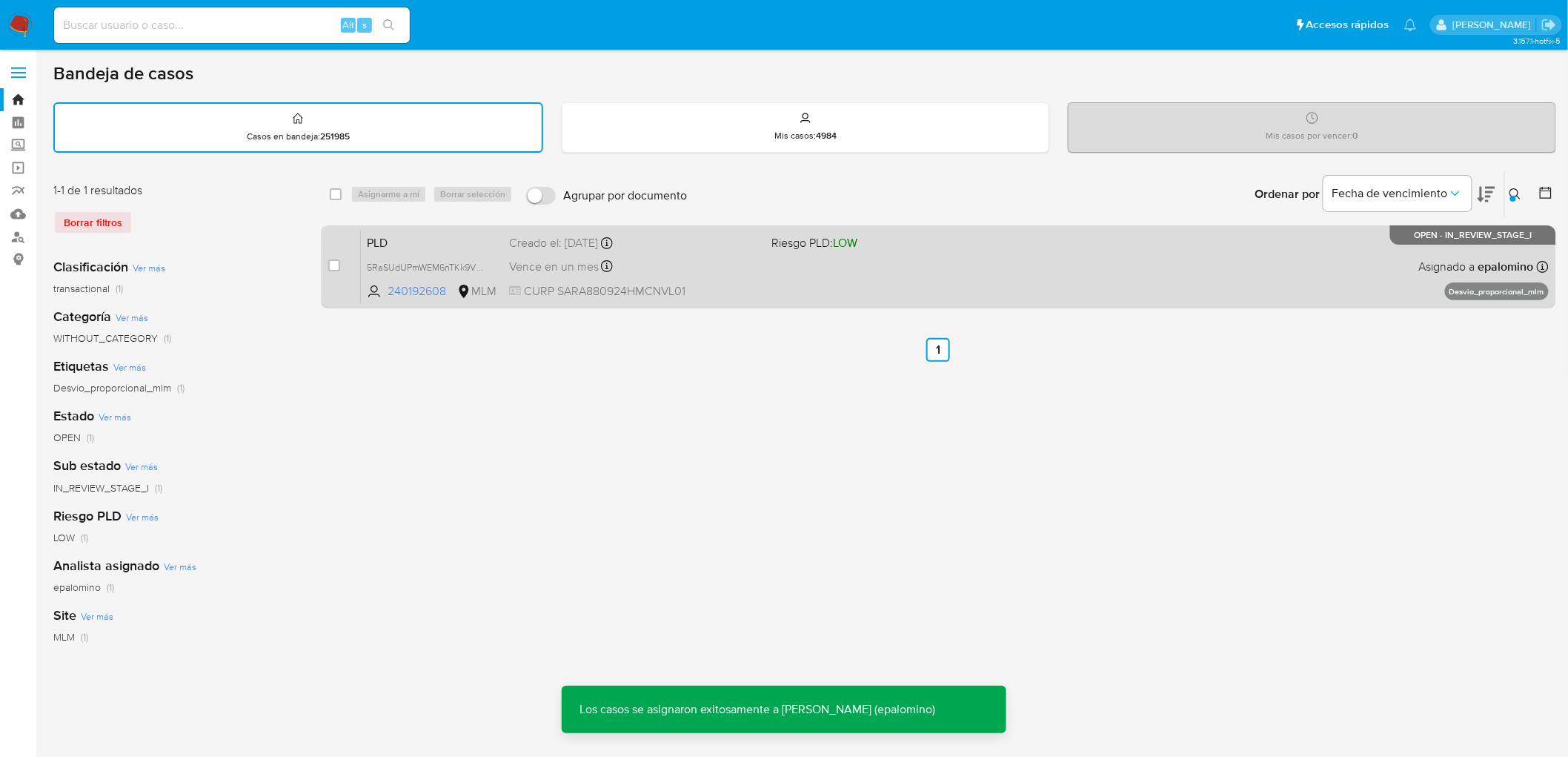
click at [395, 241] on span "PLD" at bounding box center [432, 242] width 130 height 19
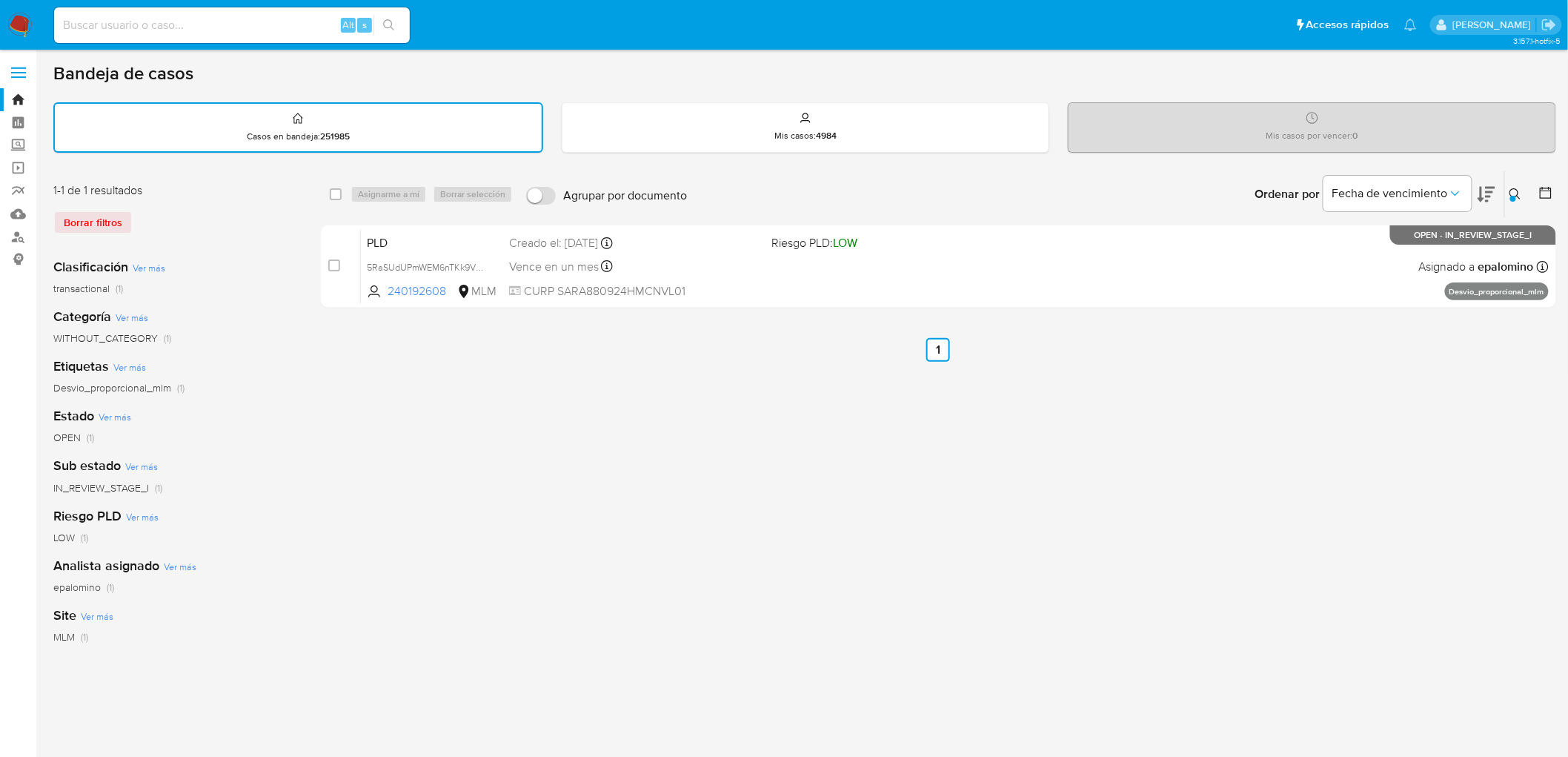
click at [13, 21] on img at bounding box center [20, 25] width 25 height 25
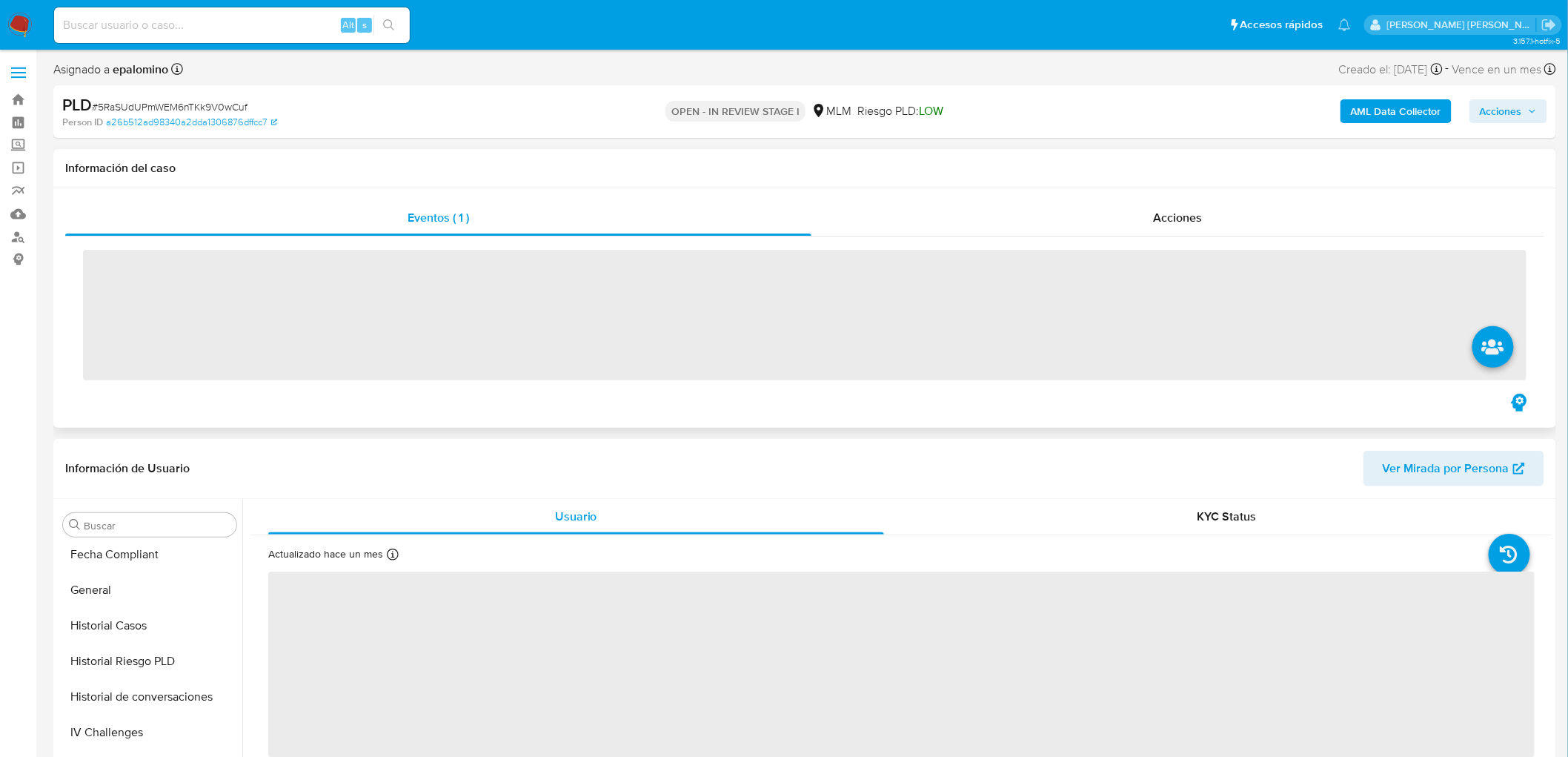
scroll to position [626, 0]
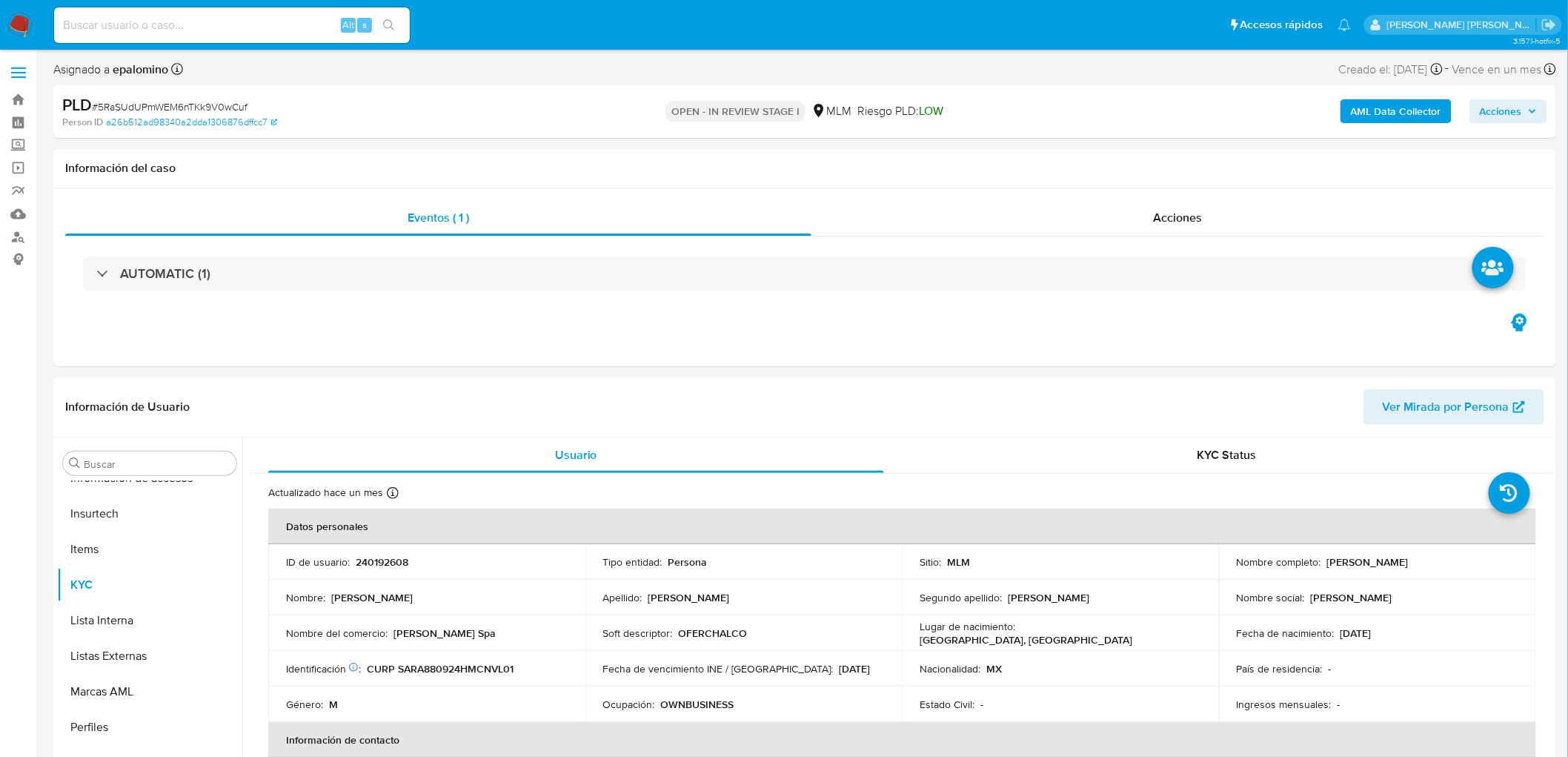
select select "10"
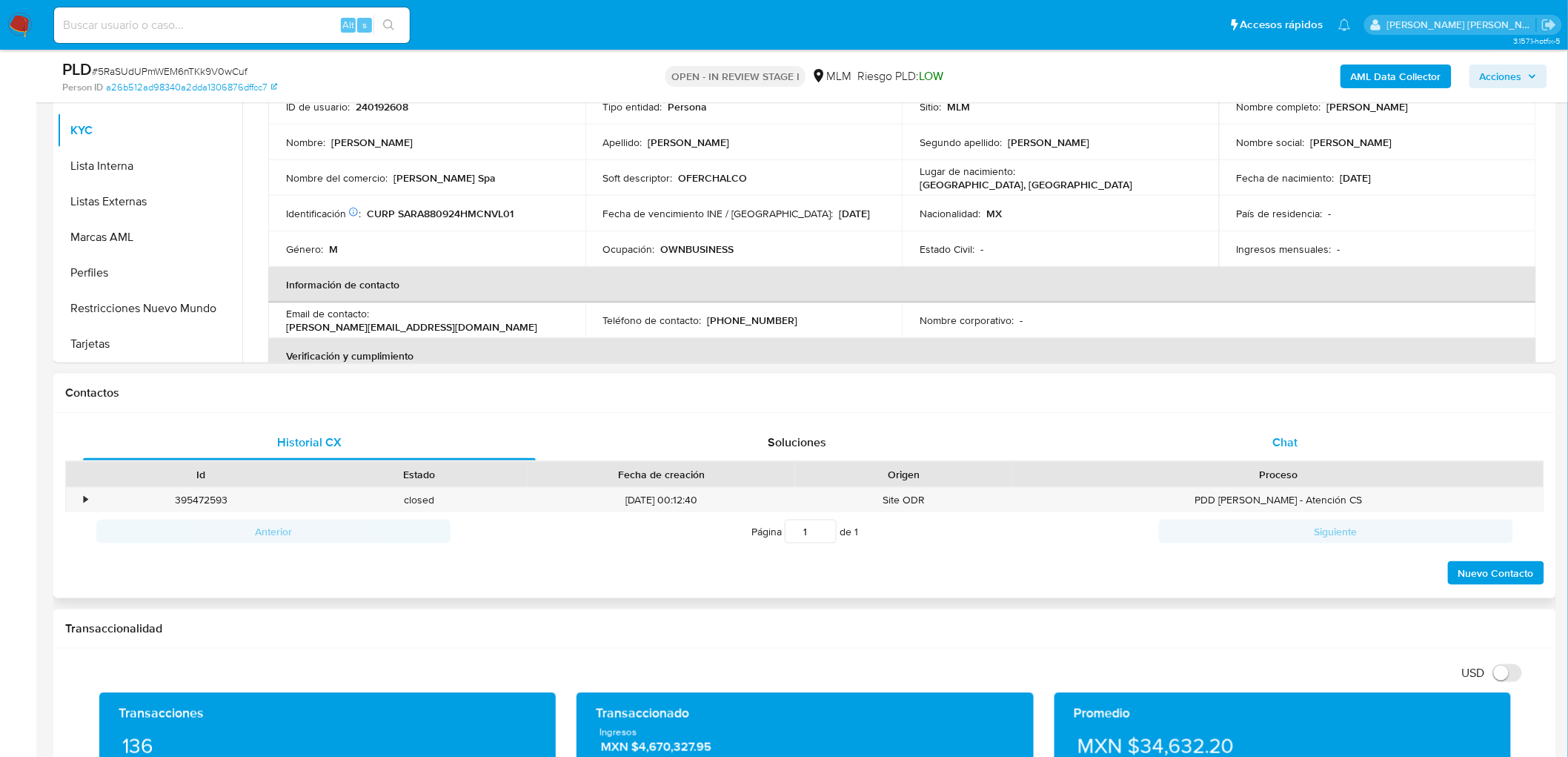
click at [1278, 456] on div "Chat" at bounding box center [1285, 442] width 452 height 35
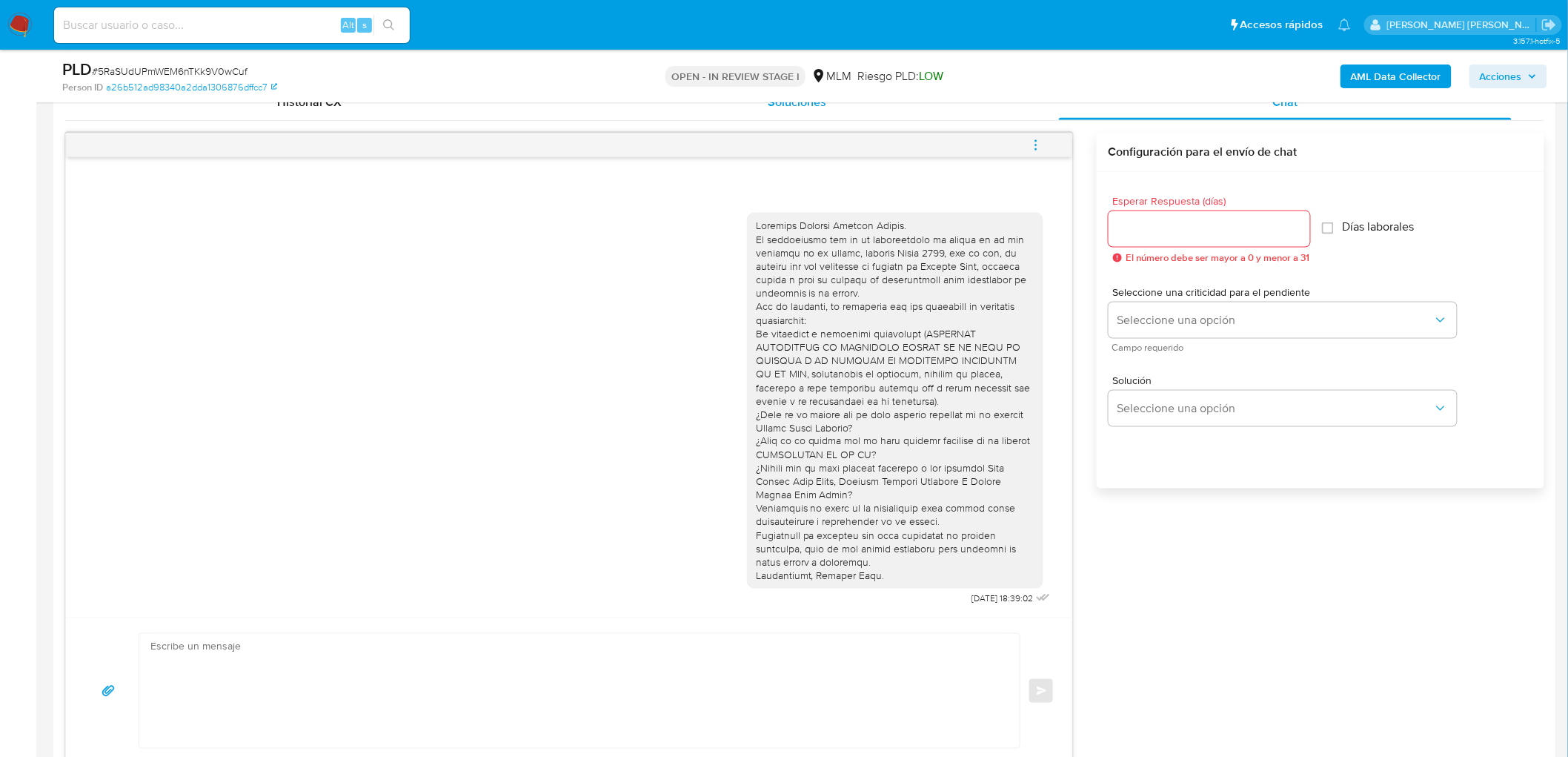
scroll to position [567, 0]
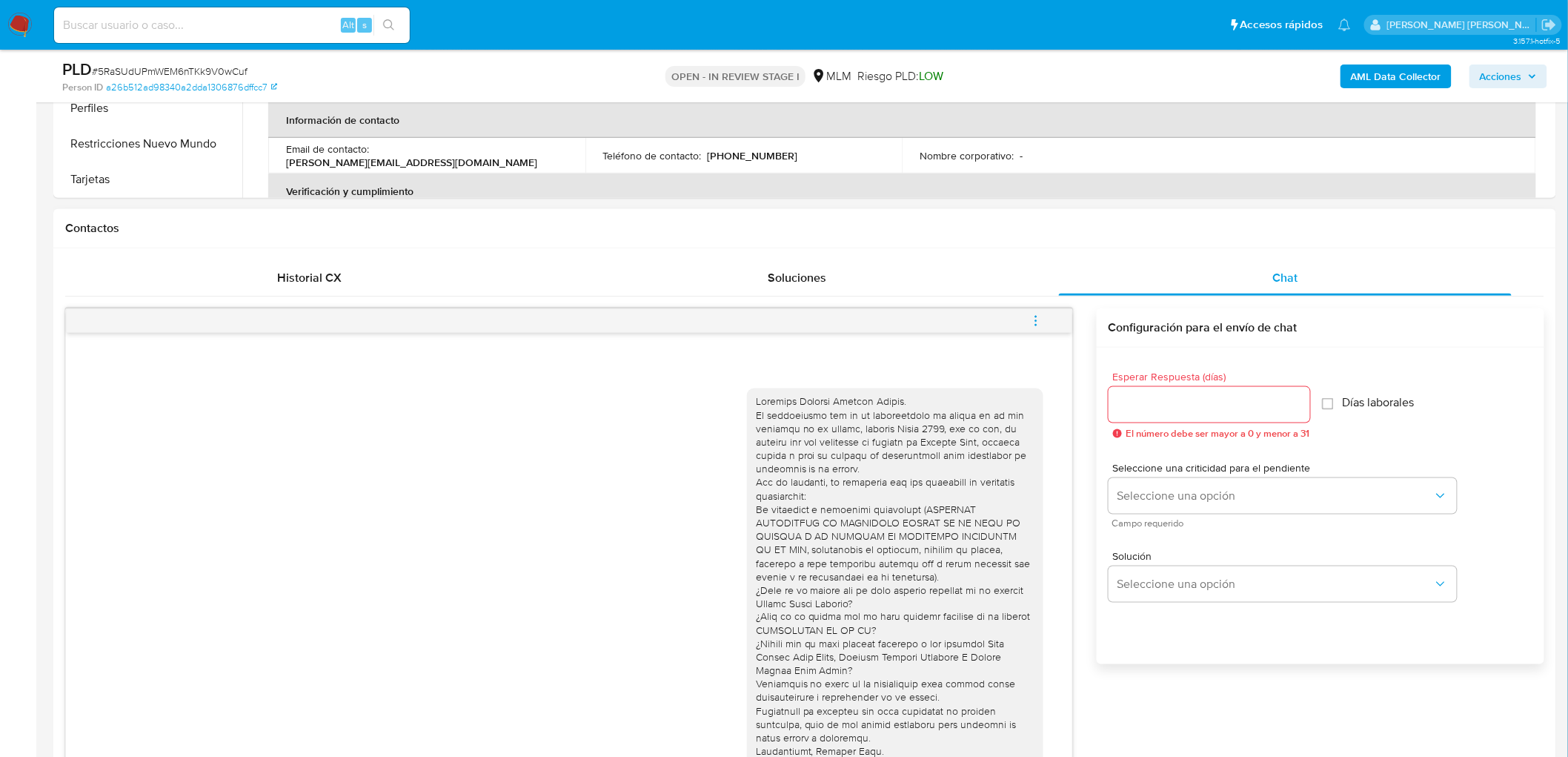
click at [1034, 317] on icon "menu-action" at bounding box center [1036, 321] width 13 height 13
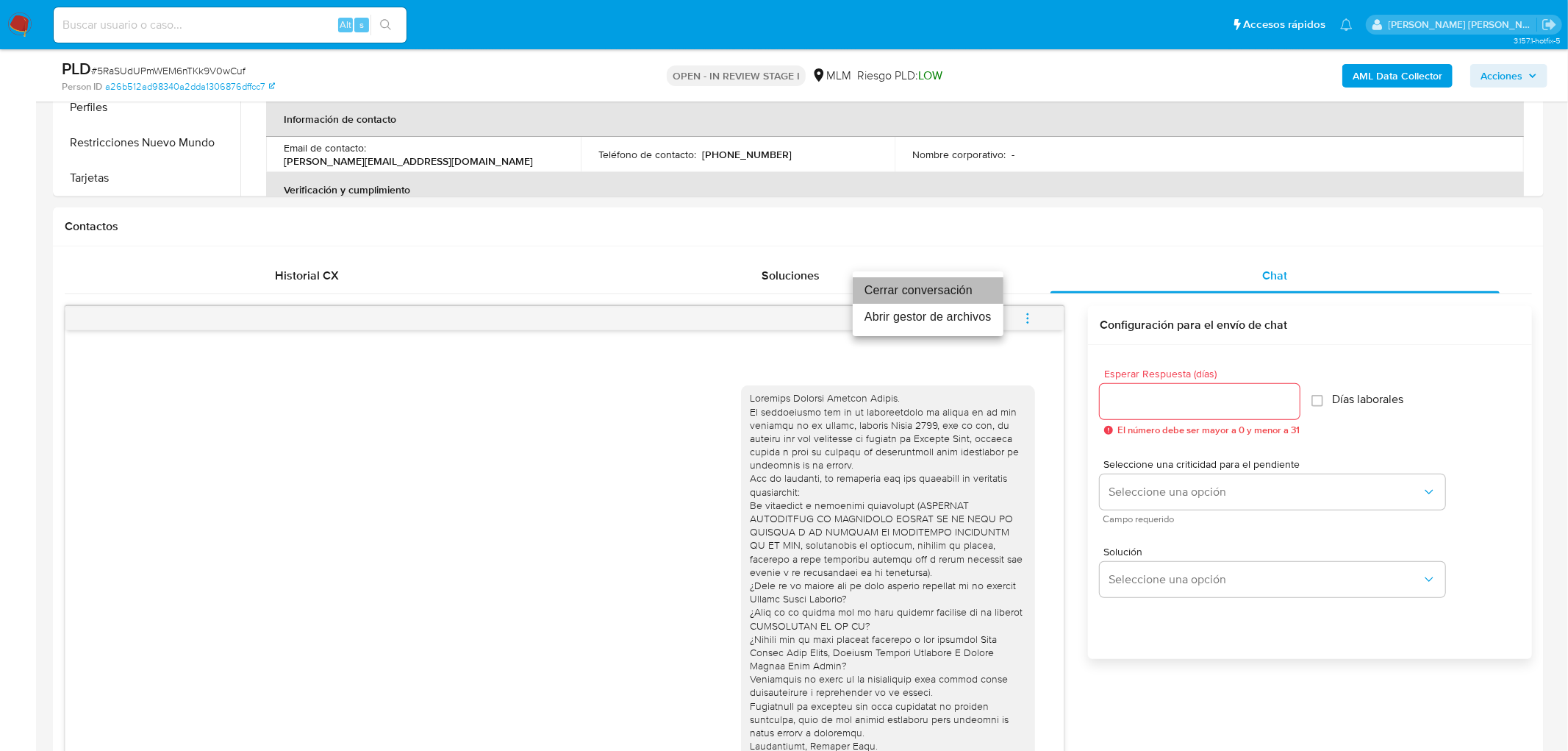
click at [943, 289] on li "Cerrar conversación" at bounding box center [927, 291] width 151 height 27
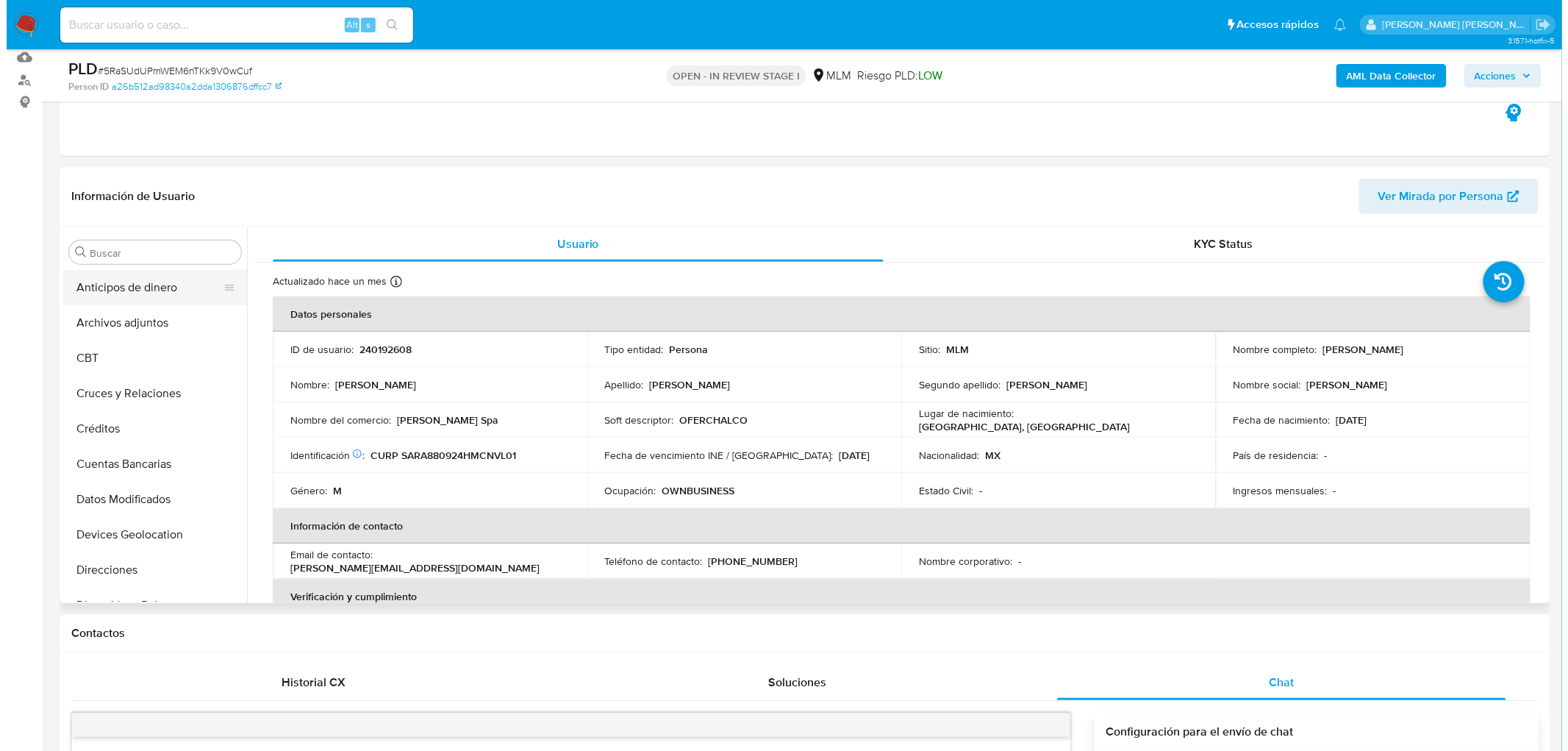
scroll to position [153, 0]
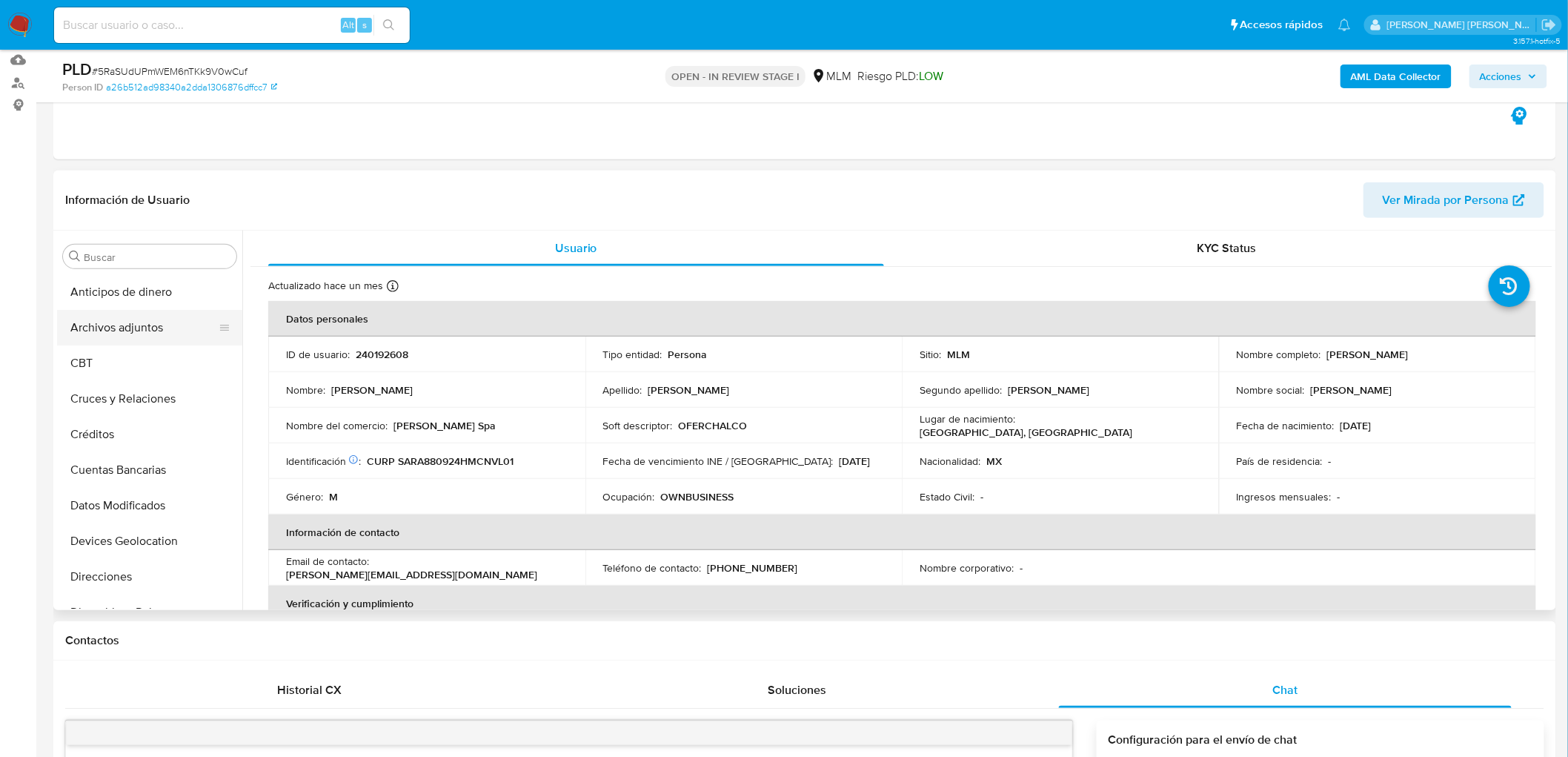
drag, startPoint x: 145, startPoint y: 314, endPoint x: 157, endPoint y: 315, distance: 12.0
click at [145, 314] on button "Archivos adjuntos" at bounding box center [143, 327] width 173 height 35
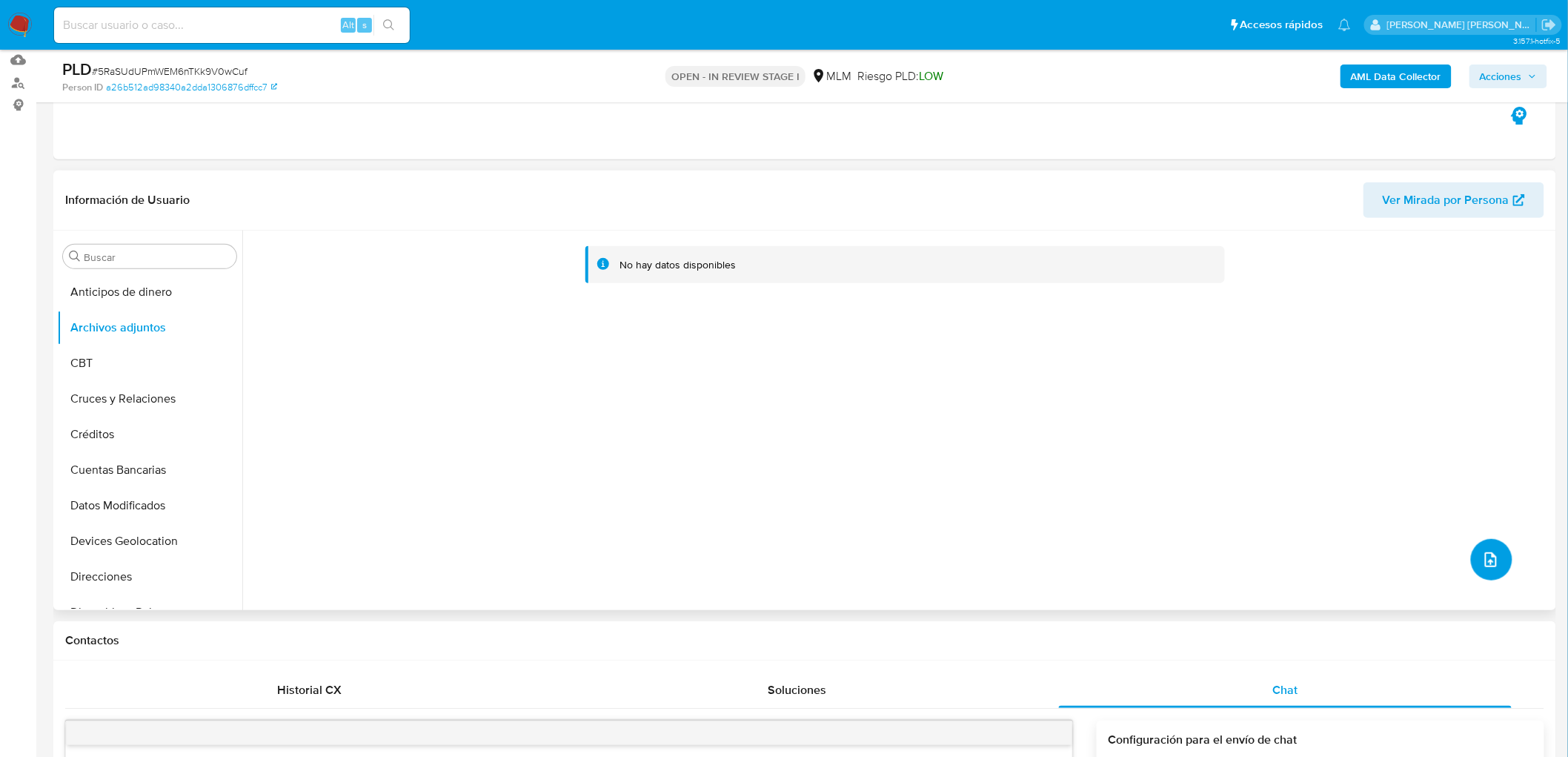
click at [1493, 551] on span "upload-file" at bounding box center [1491, 560] width 18 height 18
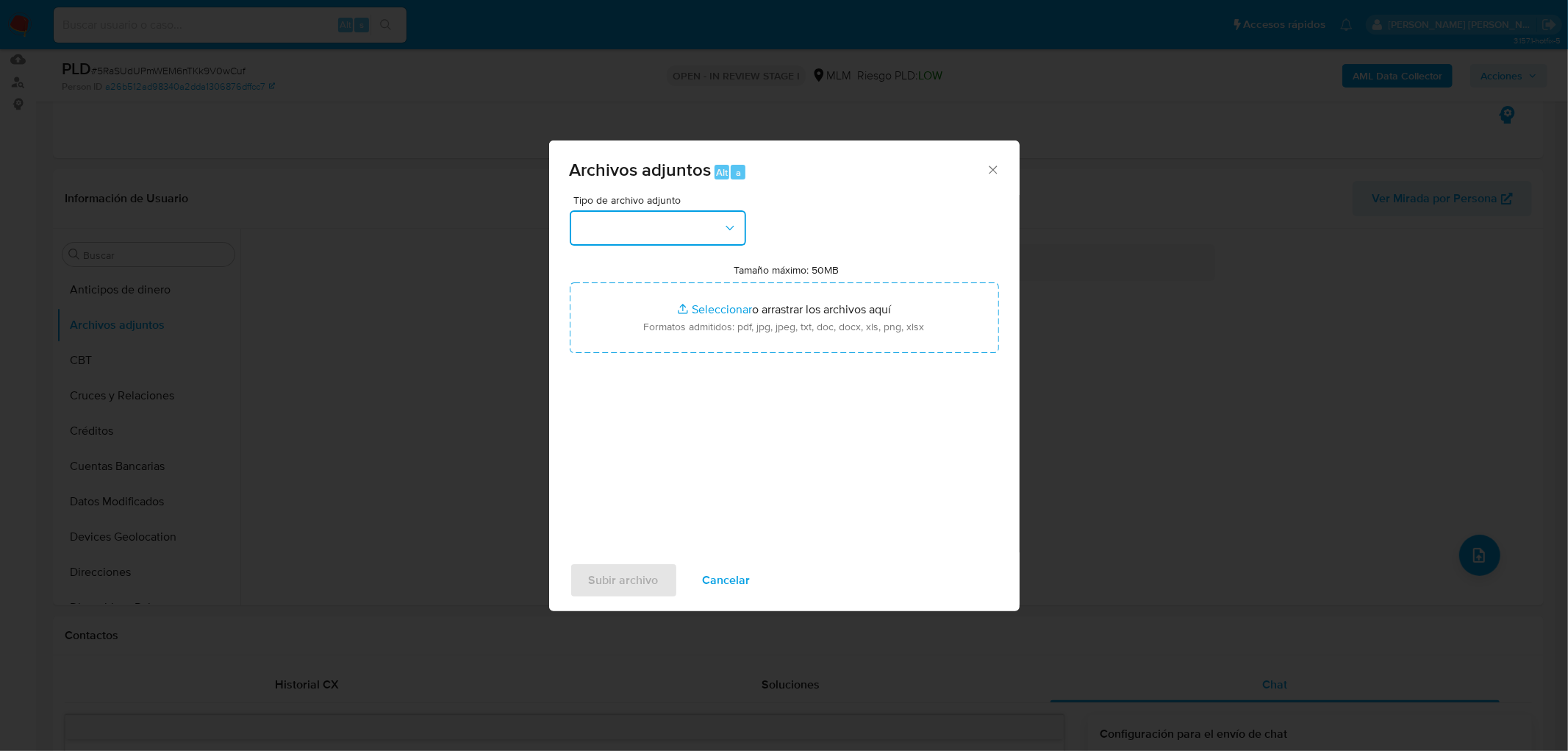
click at [735, 235] on button "button" at bounding box center [658, 228] width 176 height 35
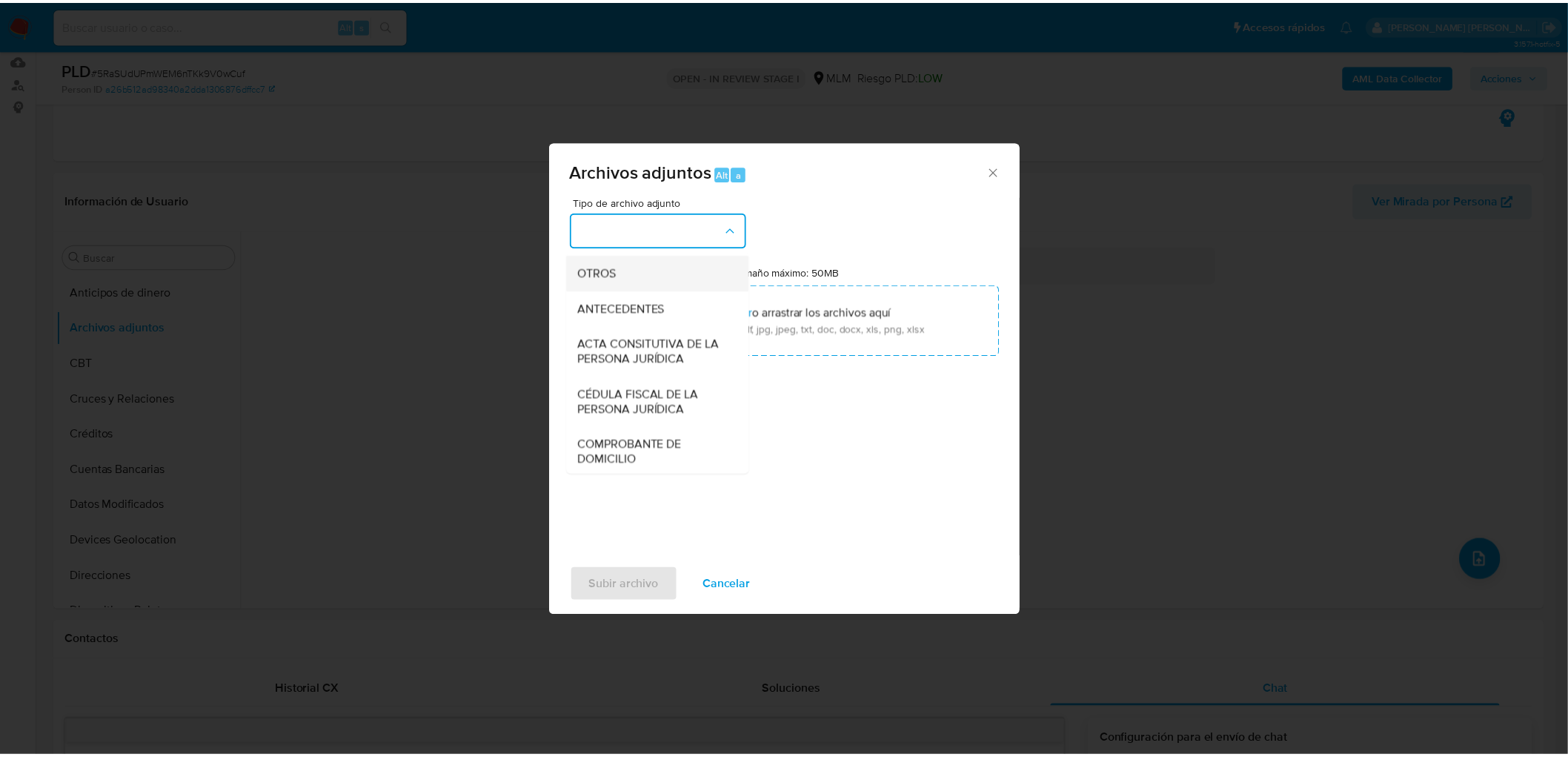
scroll to position [247, 0]
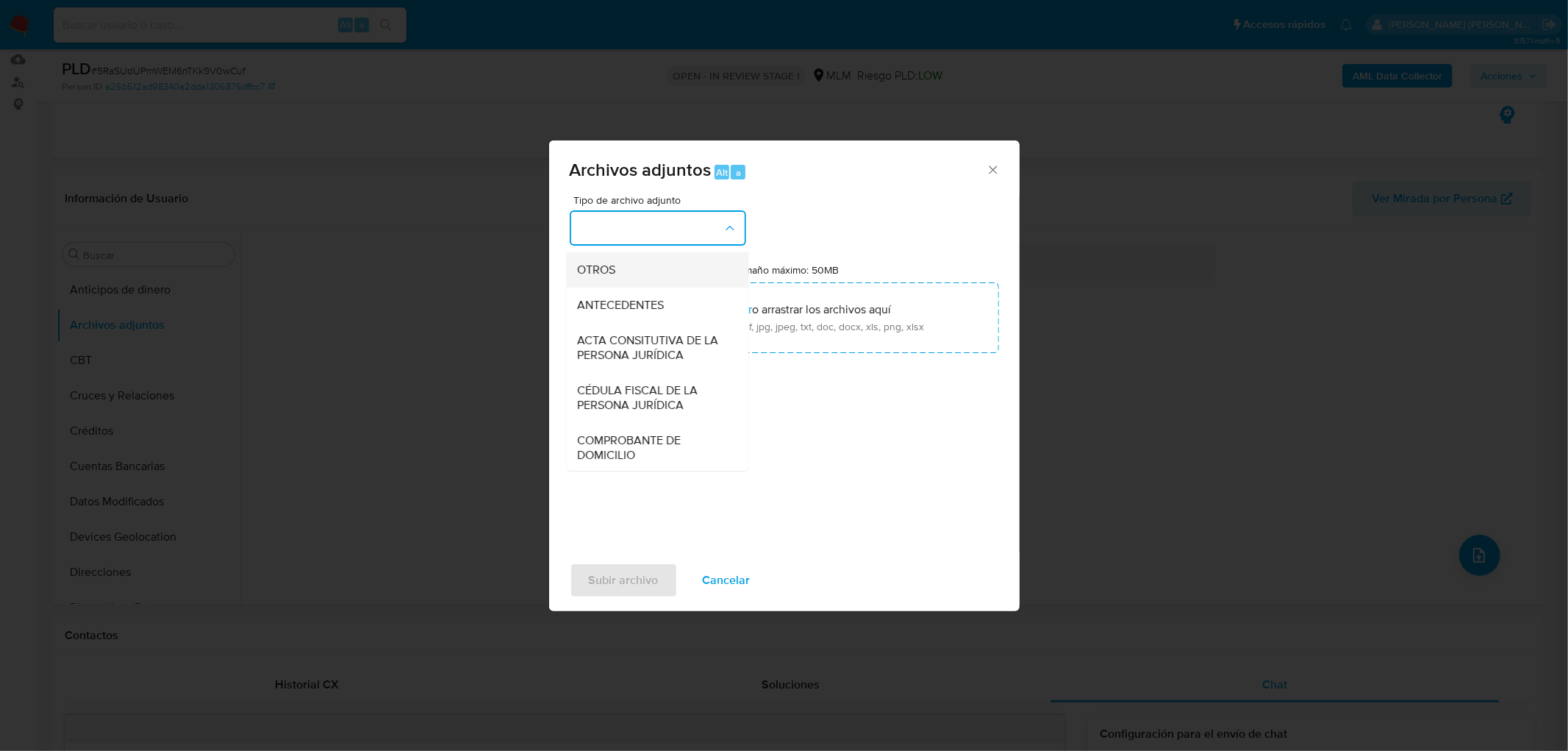
click at [649, 288] on div "OTROS" at bounding box center [652, 269] width 150 height 35
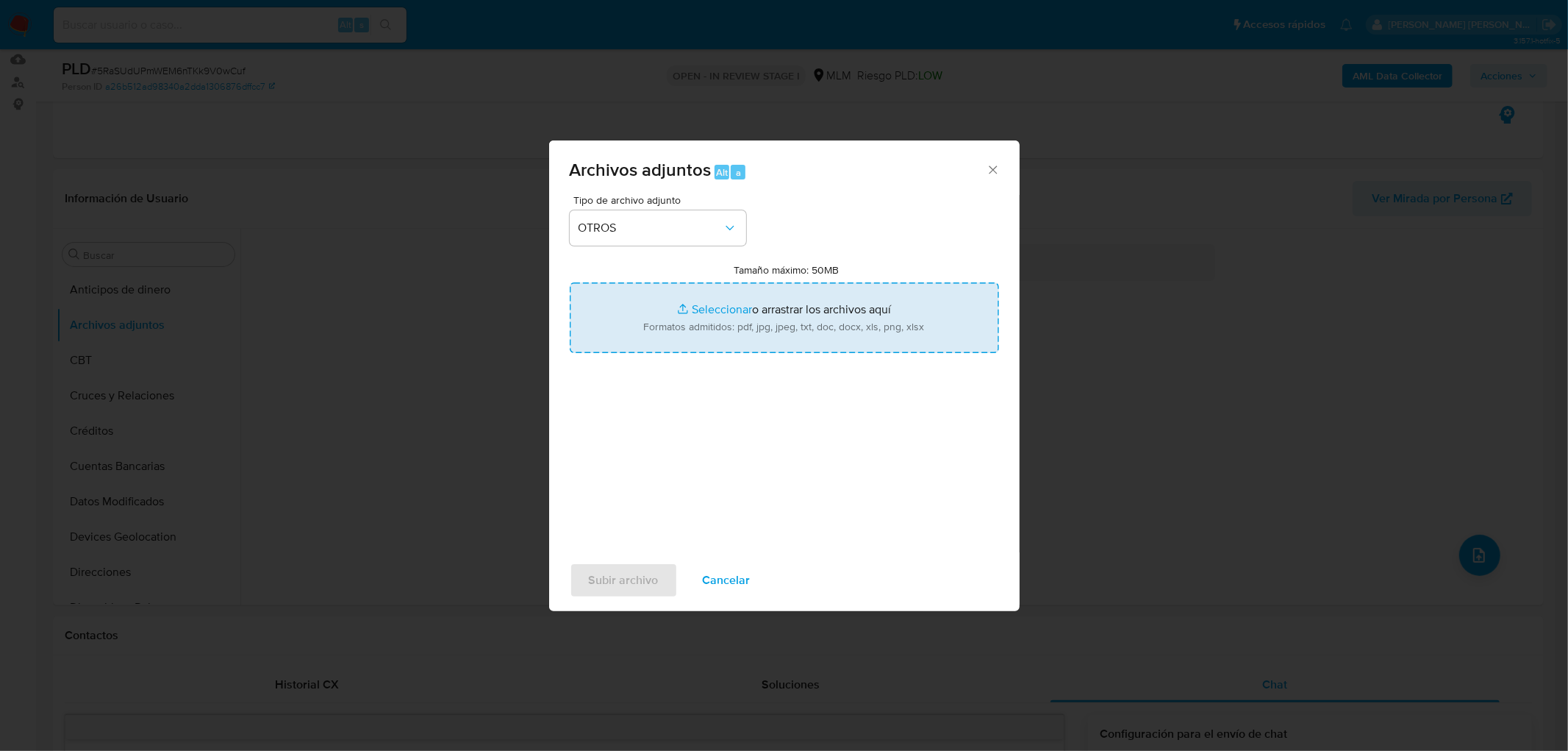
type input "C:\fakepath\240192608_Alfredo Sanchez Rivera_AGO2025..xlsx"
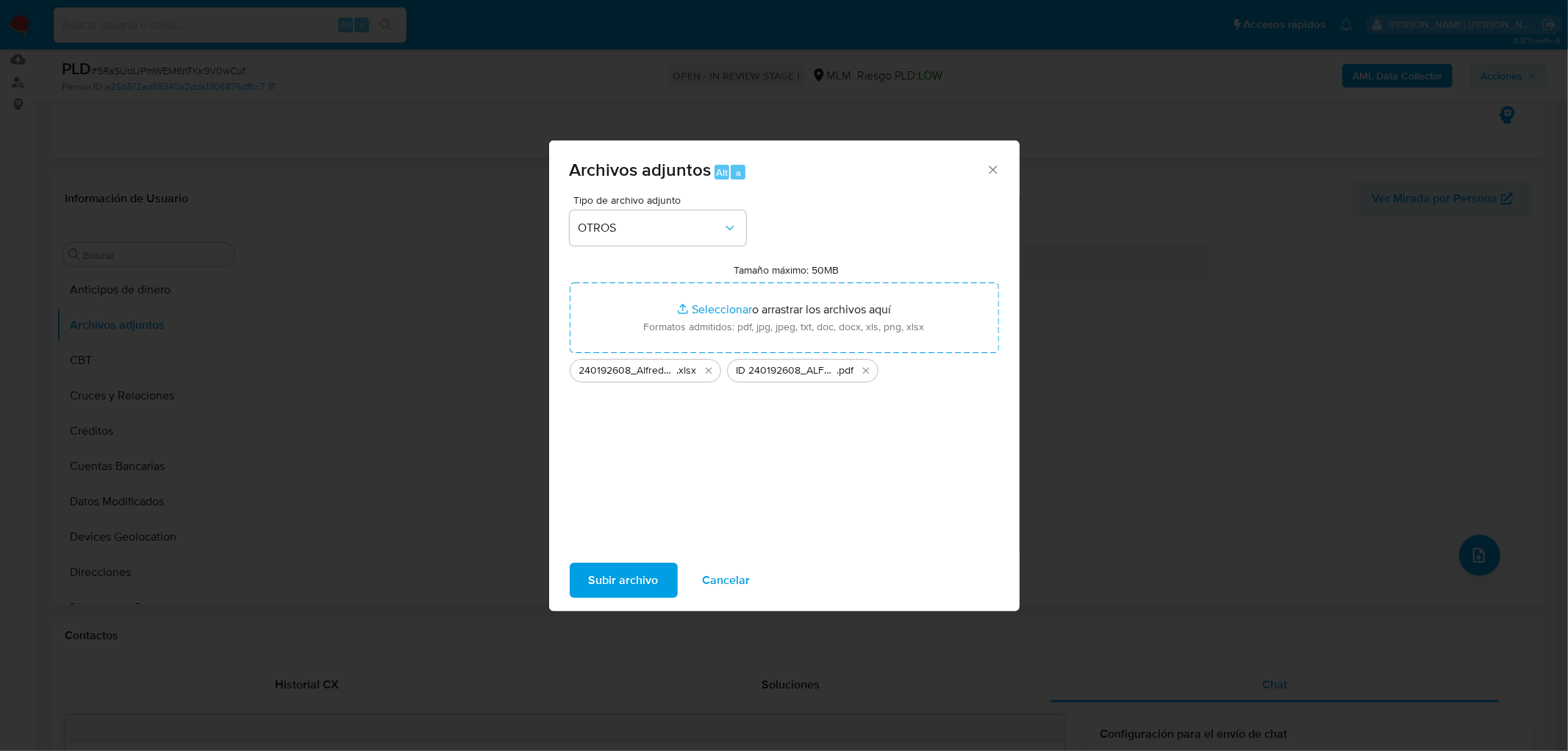
click at [622, 571] on span "Subir archivo" at bounding box center [623, 581] width 70 height 33
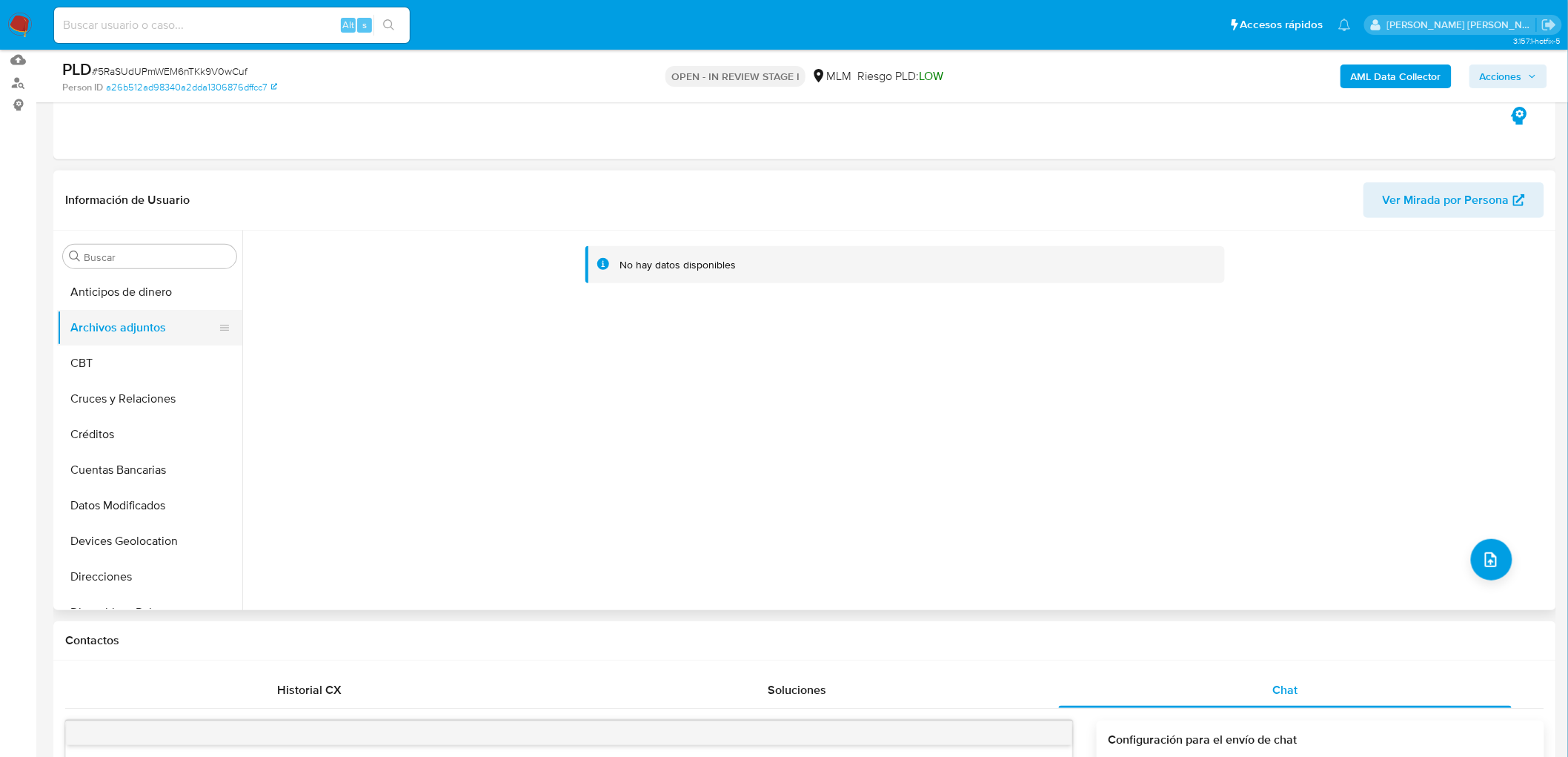
click at [169, 341] on button "Archivos adjuntos" at bounding box center [143, 327] width 173 height 35
click at [164, 352] on button "CBT" at bounding box center [143, 363] width 173 height 35
click at [126, 326] on button "Archivos adjuntos" at bounding box center [143, 327] width 173 height 35
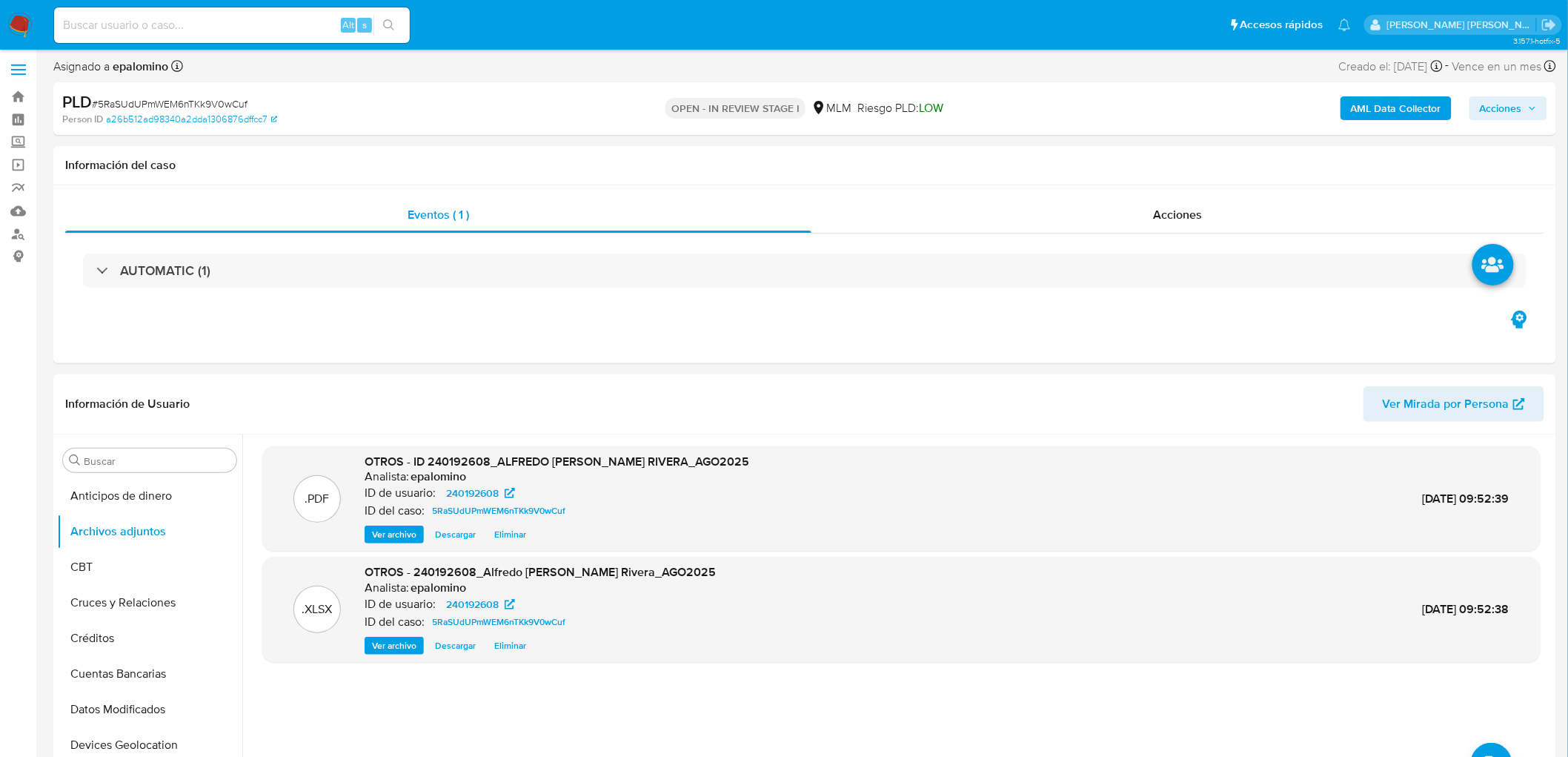
scroll to position [0, 0]
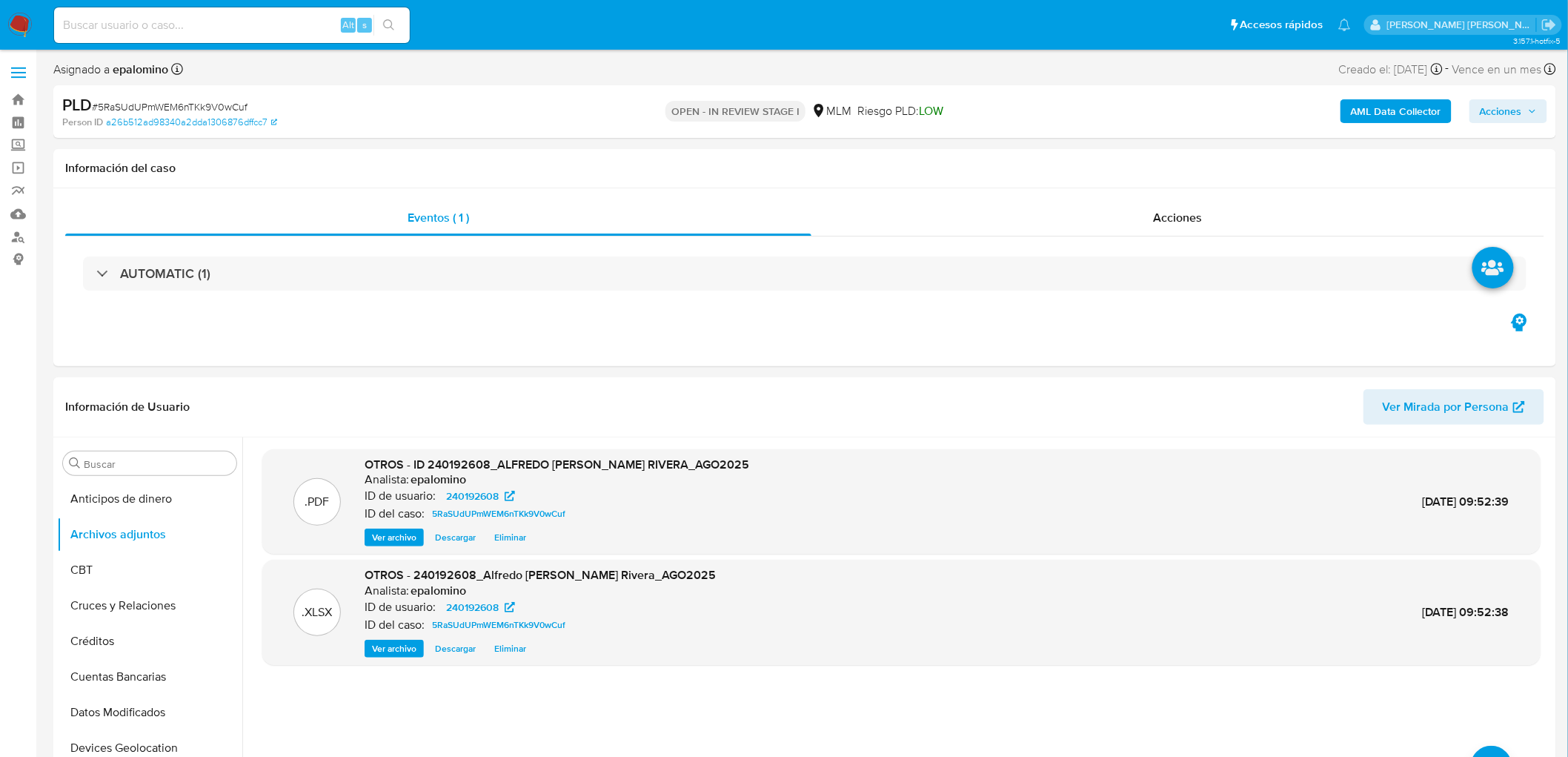
click at [1510, 94] on div "AML Data Collector Acciones" at bounding box center [1301, 112] width 491 height 34
drag, startPoint x: 1507, startPoint y: 108, endPoint x: 1495, endPoint y: 113, distance: 13.0
click at [1506, 108] on span "Acciones" at bounding box center [1501, 112] width 42 height 24
drag, startPoint x: 1512, startPoint y: 346, endPoint x: 1127, endPoint y: 173, distance: 422.1
click at [1510, 346] on button "Enviar" at bounding box center [1491, 349] width 49 height 24
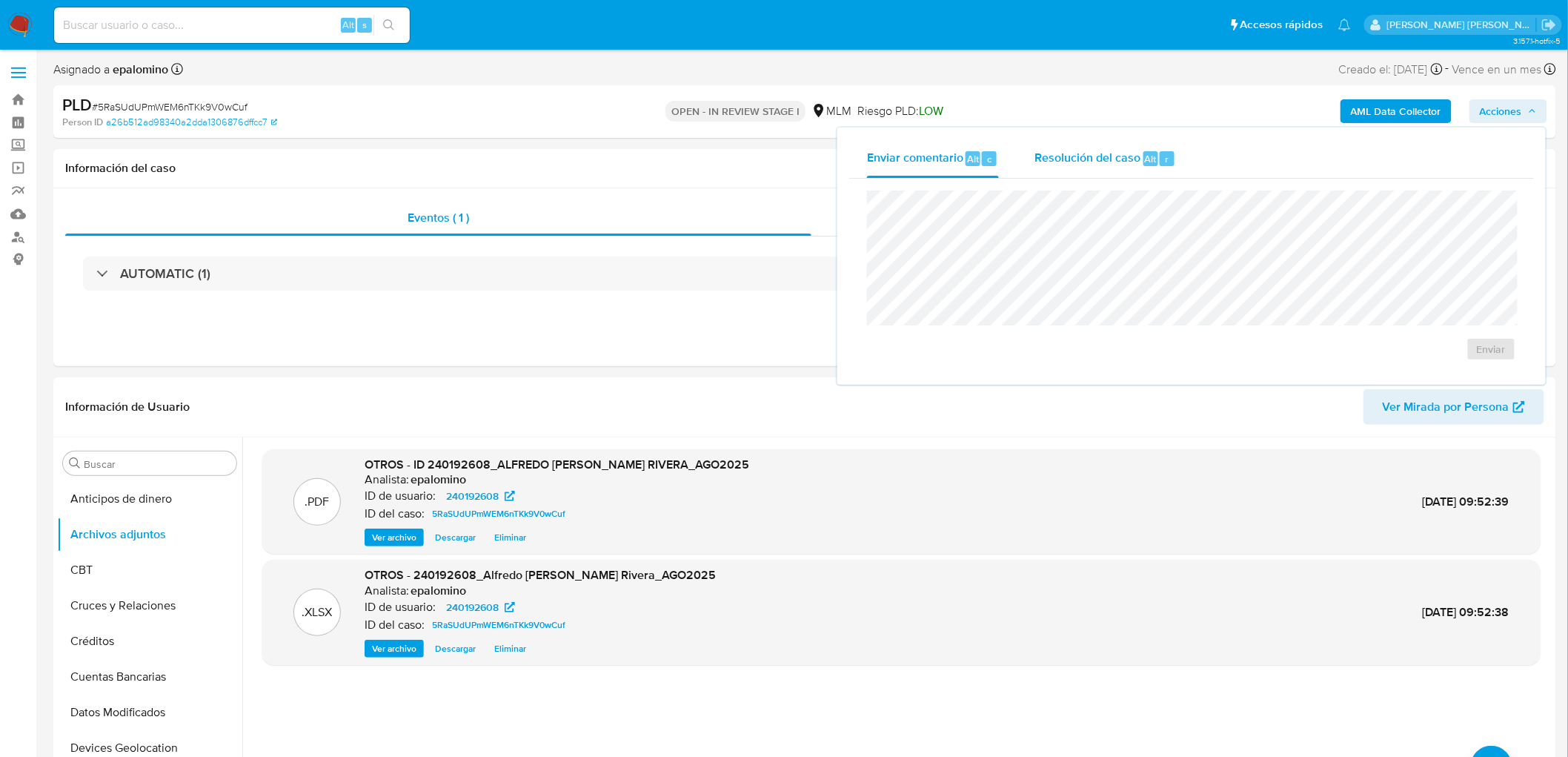
click at [1113, 150] on span "Resolución del caso" at bounding box center [1087, 158] width 106 height 17
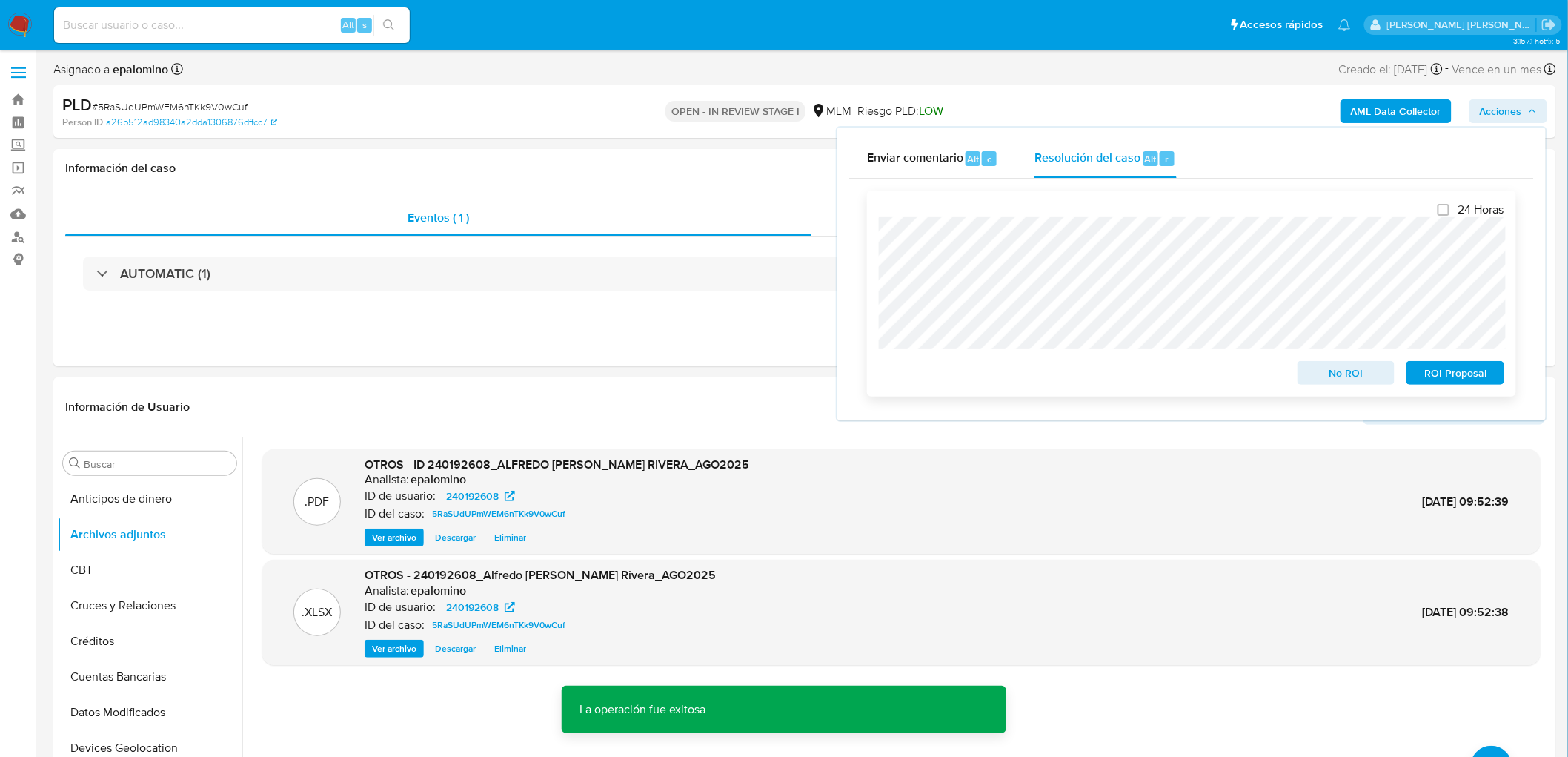
click at [1426, 382] on span "ROI Proposal" at bounding box center [1455, 373] width 77 height 21
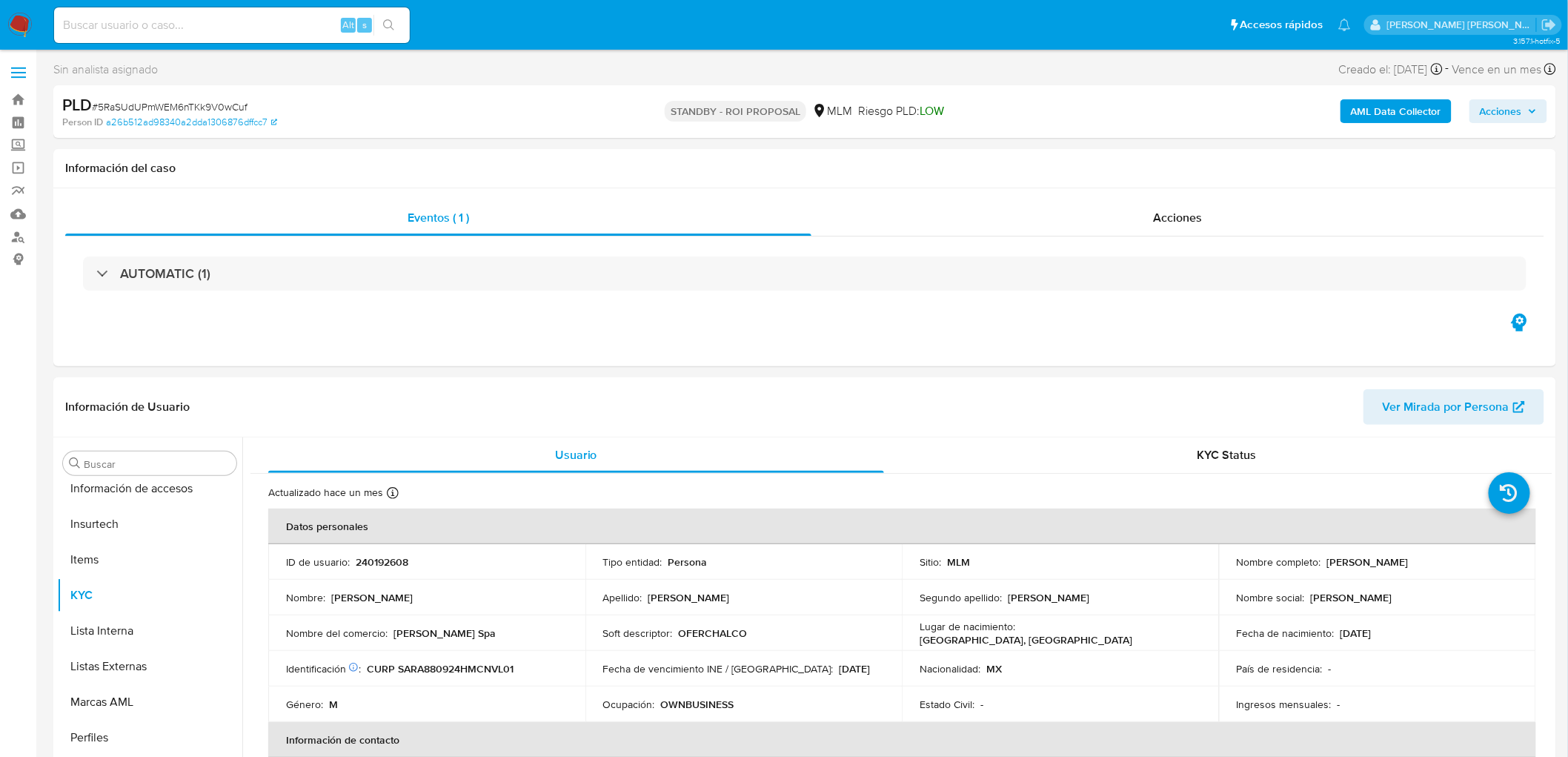
scroll to position [626, 0]
select select "10"
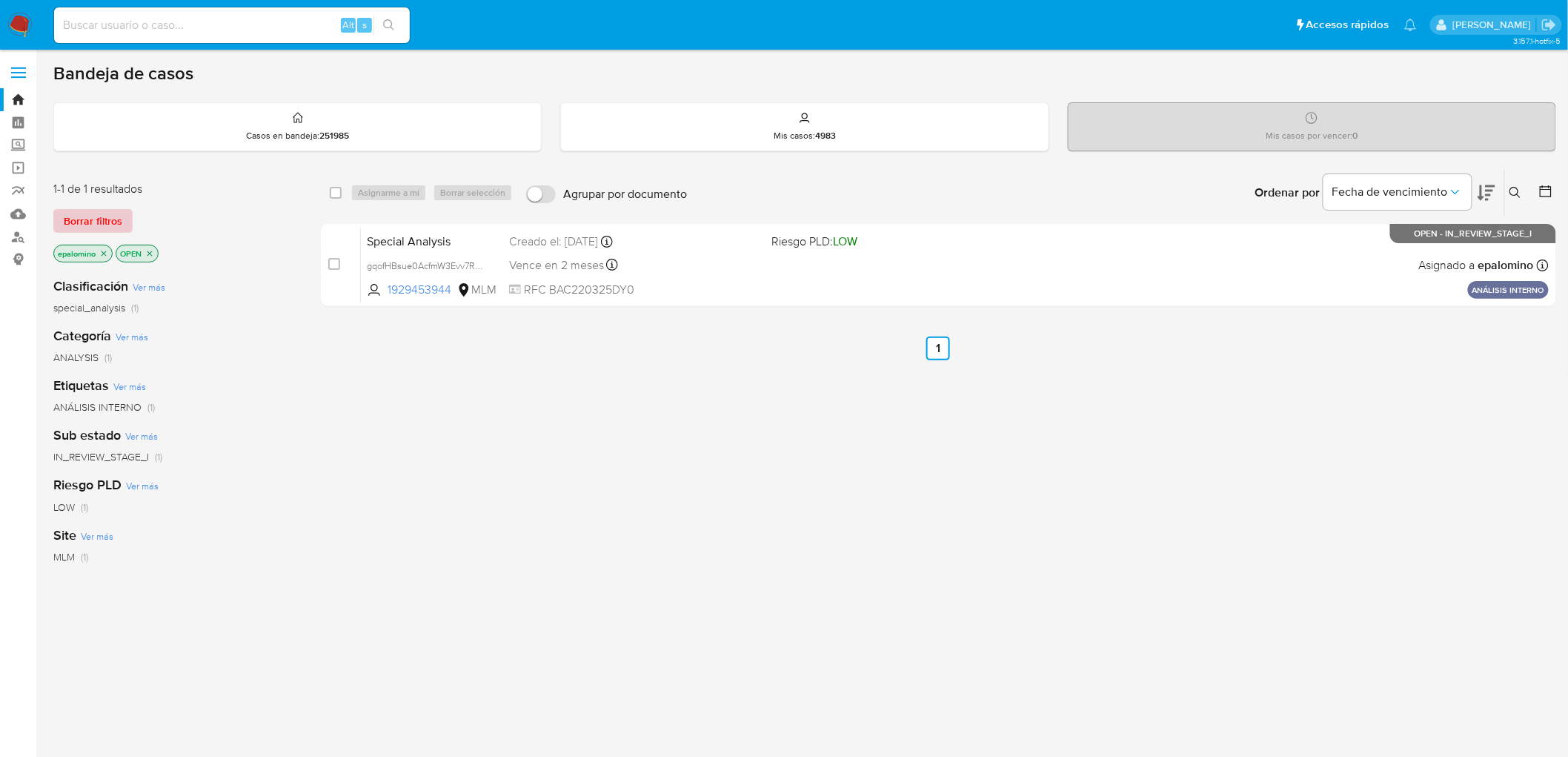
click at [80, 215] on span "Borrar filtros" at bounding box center [93, 221] width 58 height 21
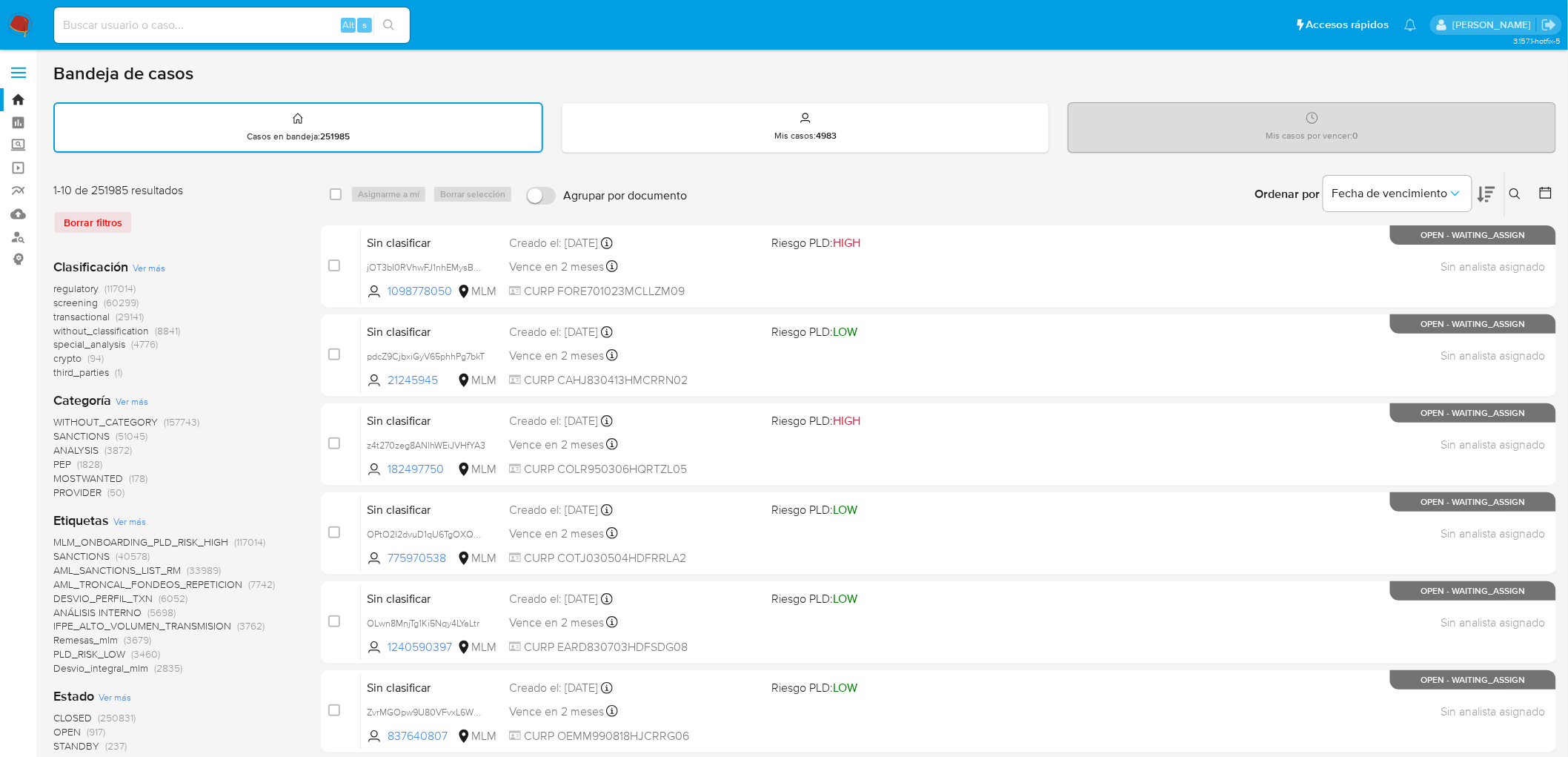
click at [1513, 186] on button at bounding box center [1517, 194] width 25 height 18
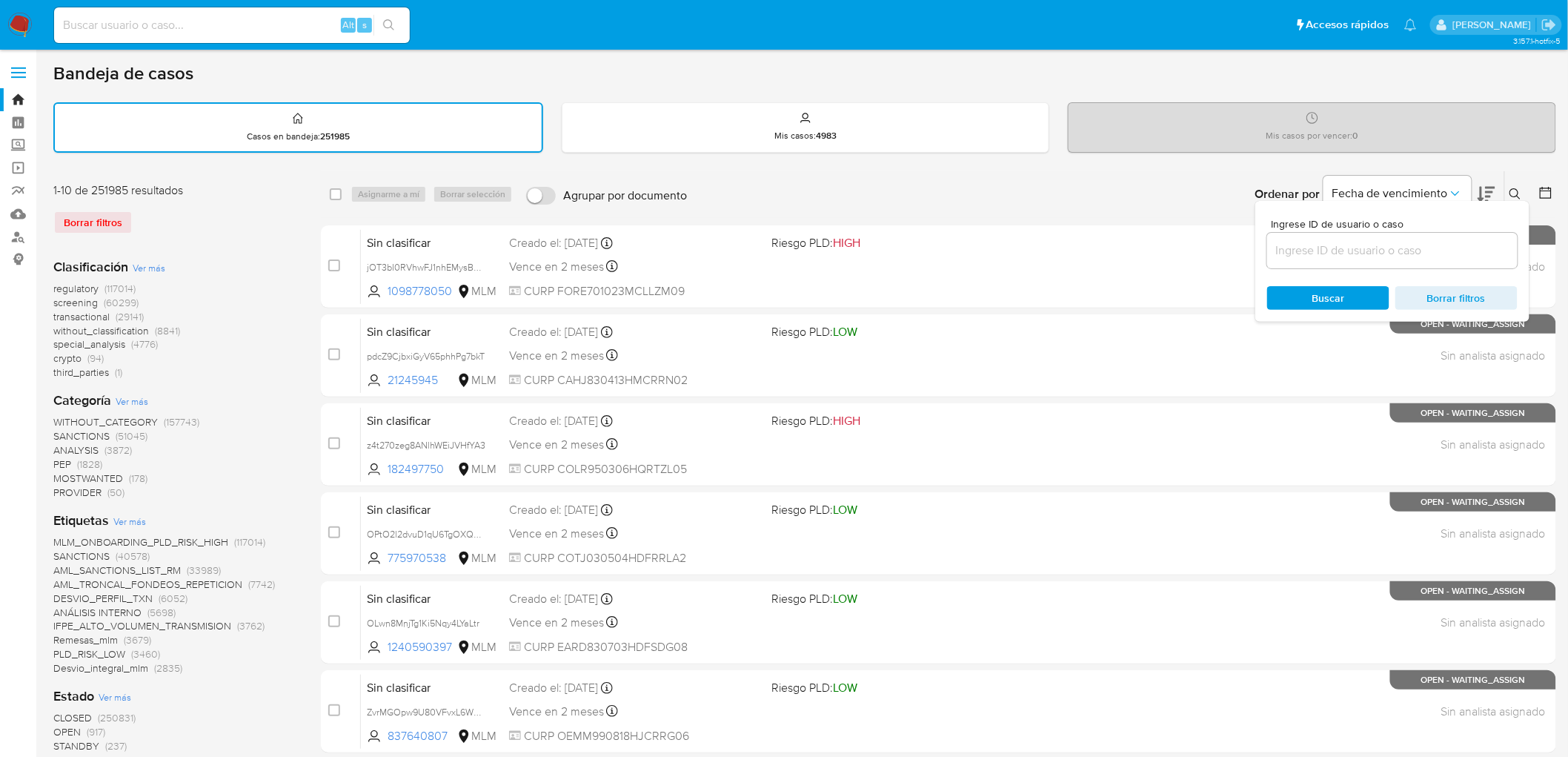
click at [1343, 242] on input at bounding box center [1392, 250] width 250 height 19
type input "1824757133"
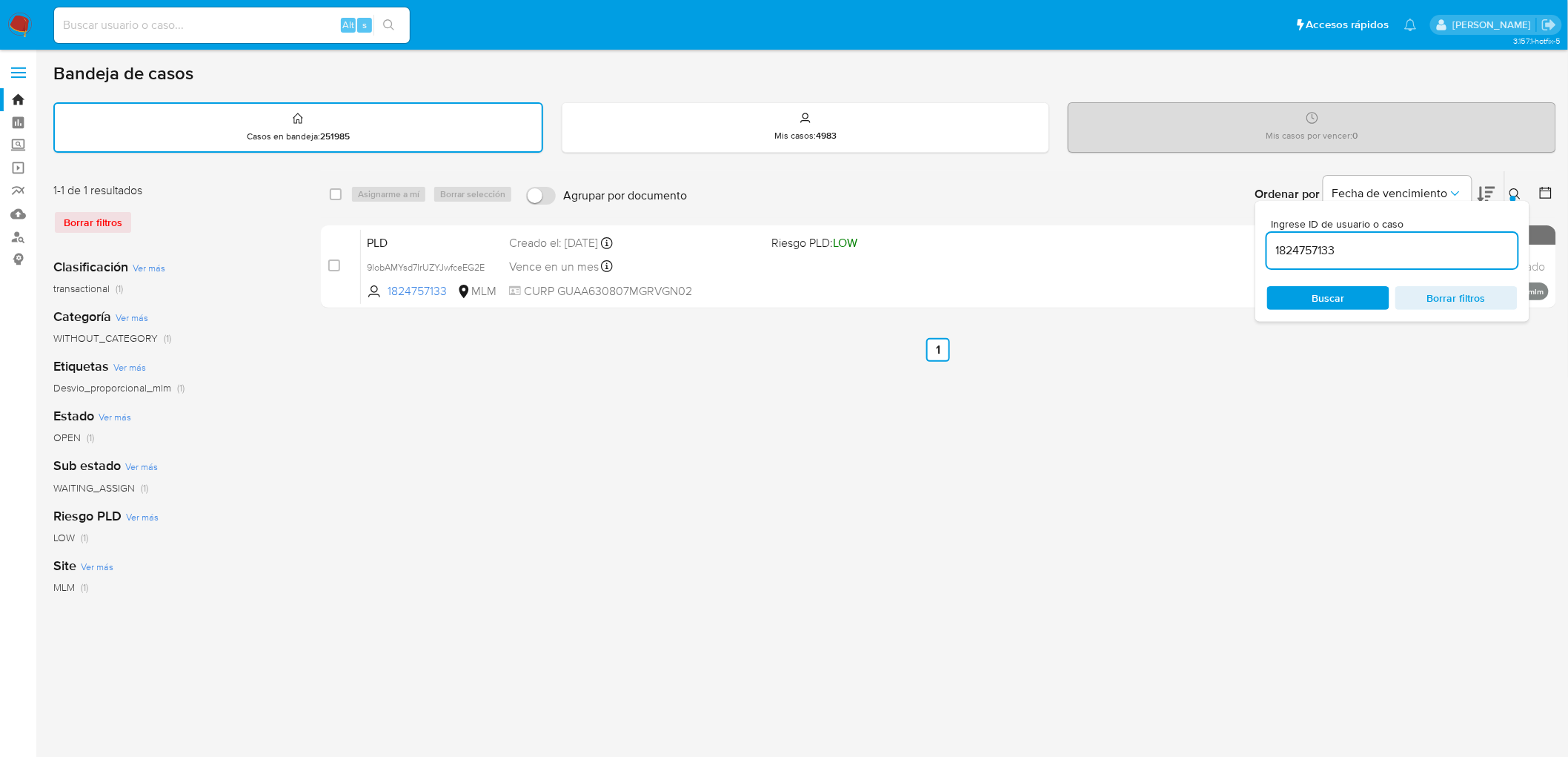
click at [1514, 191] on icon at bounding box center [1516, 194] width 12 height 12
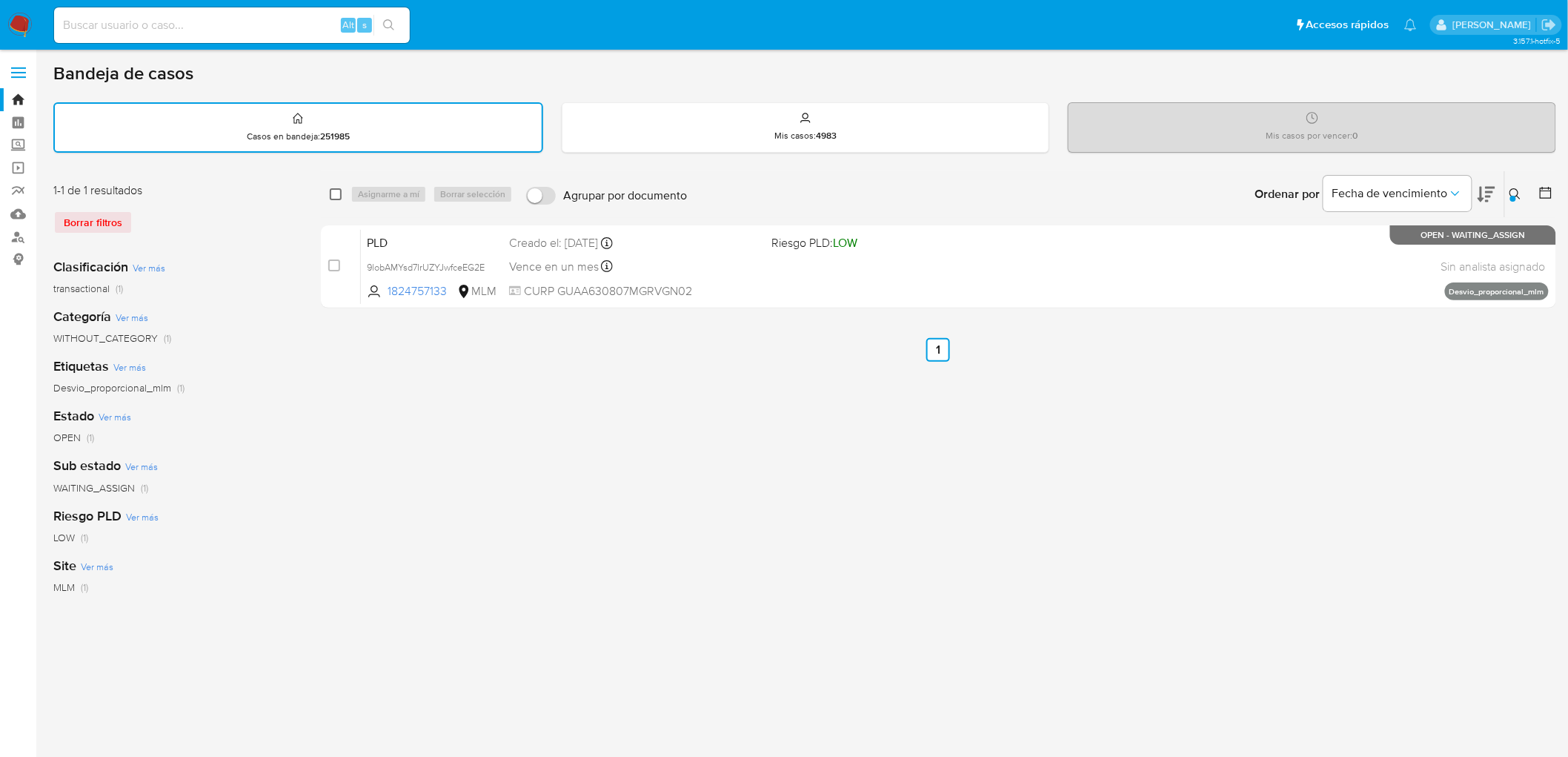
click at [339, 196] on input "checkbox" at bounding box center [336, 194] width 12 height 12
checkbox input "true"
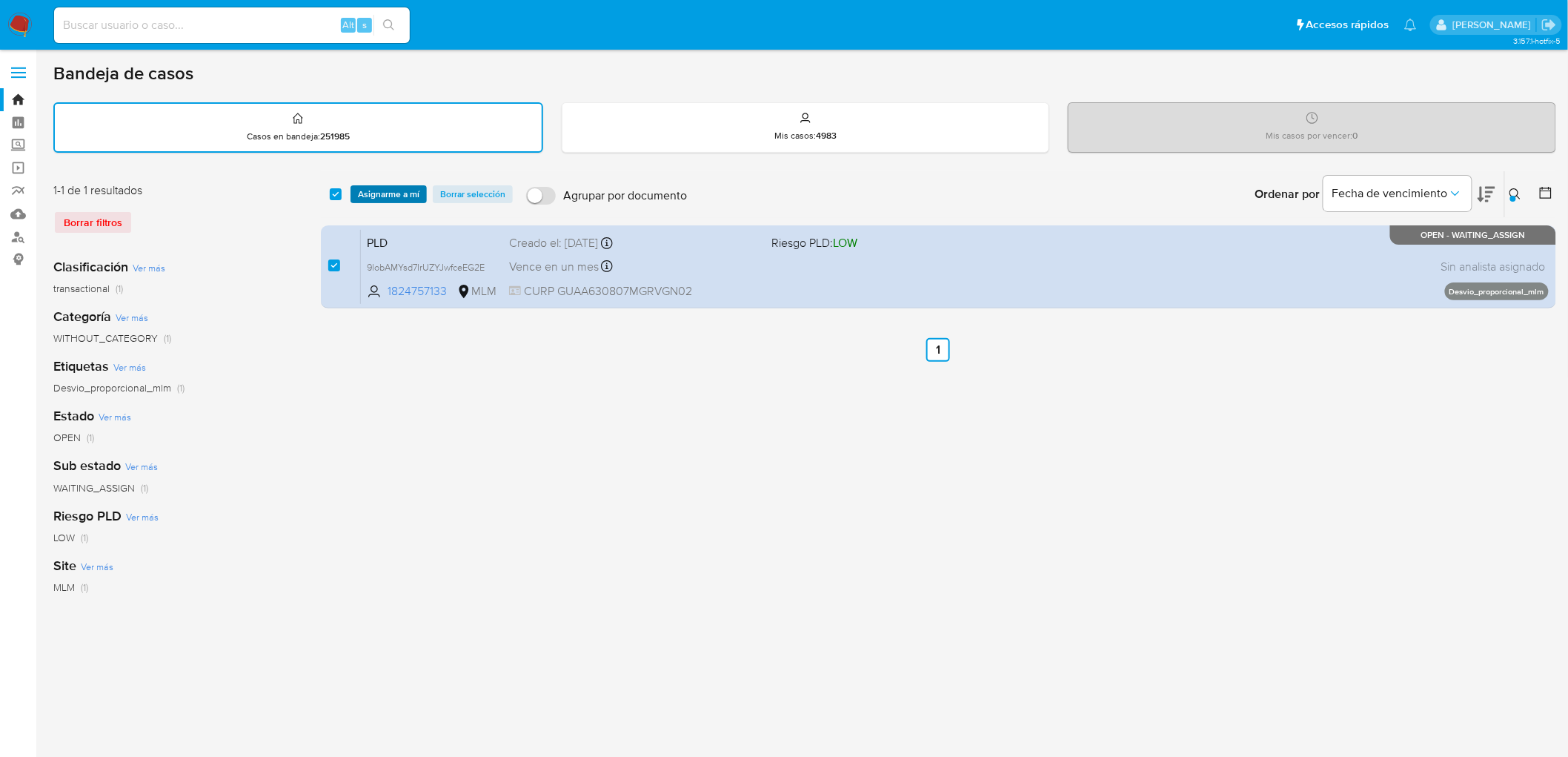
click at [397, 187] on span "Asignarme a mí" at bounding box center [389, 194] width 61 height 15
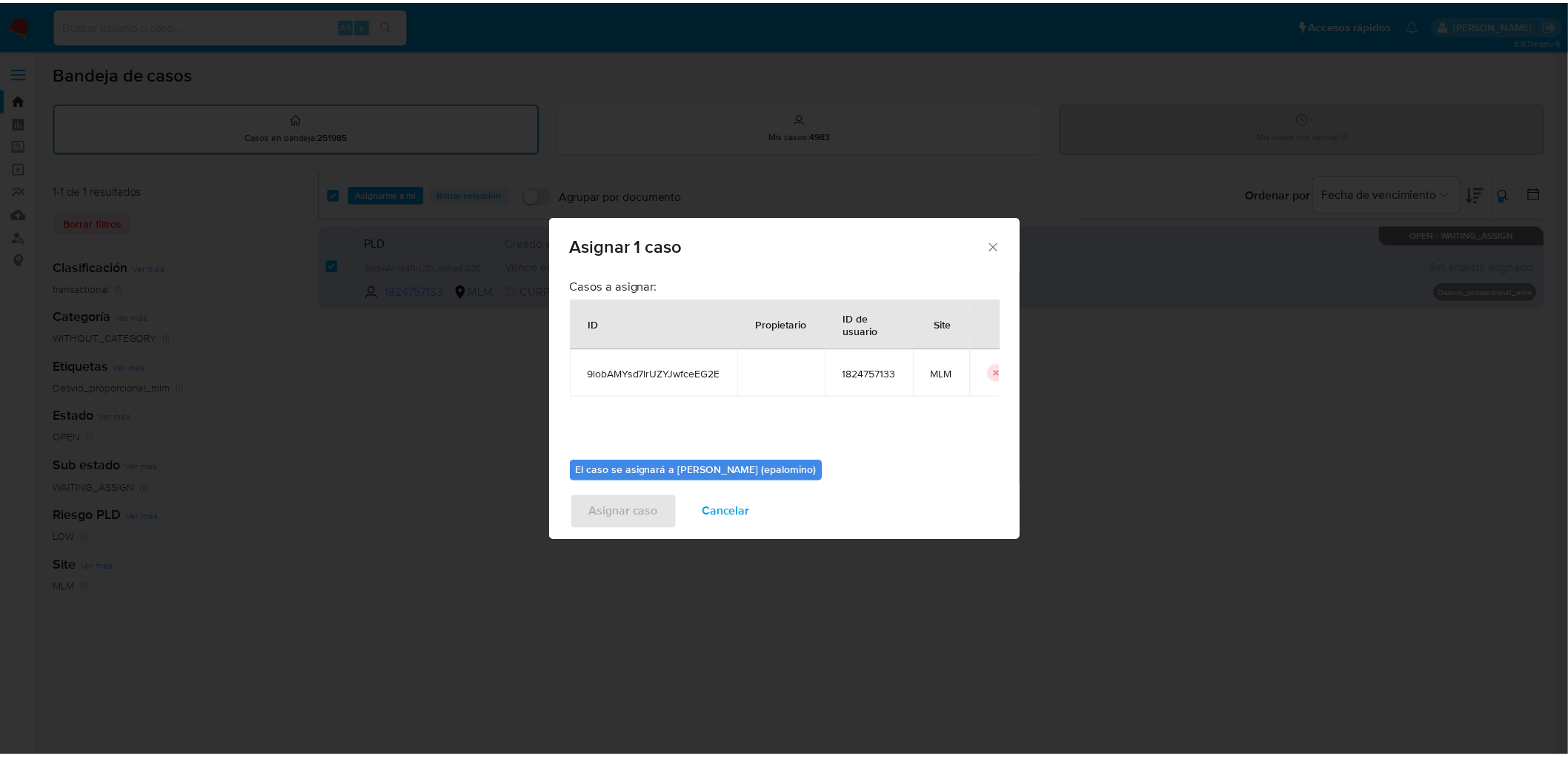
scroll to position [76, 0]
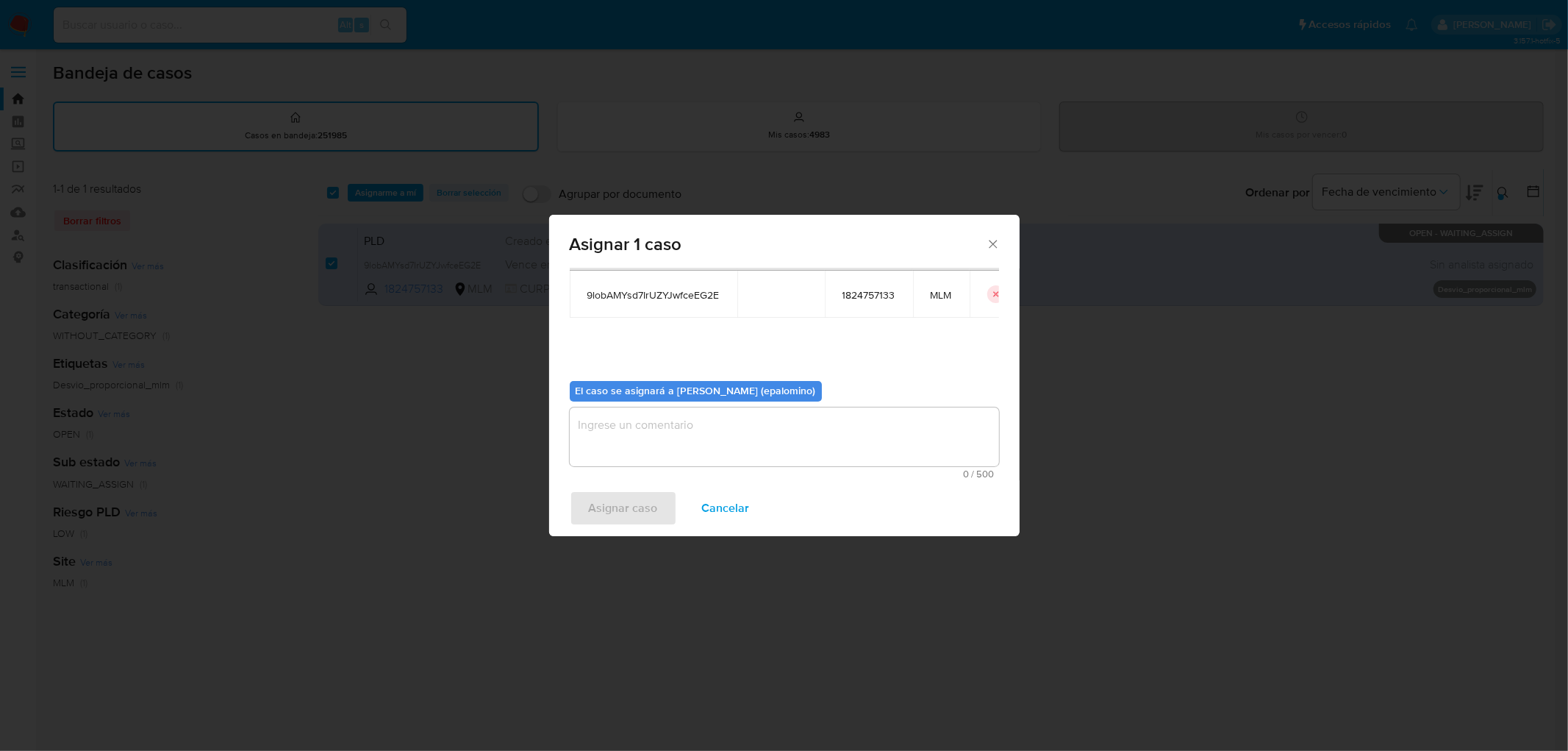
click at [641, 448] on textarea "assign-modal" at bounding box center [785, 436] width 430 height 59
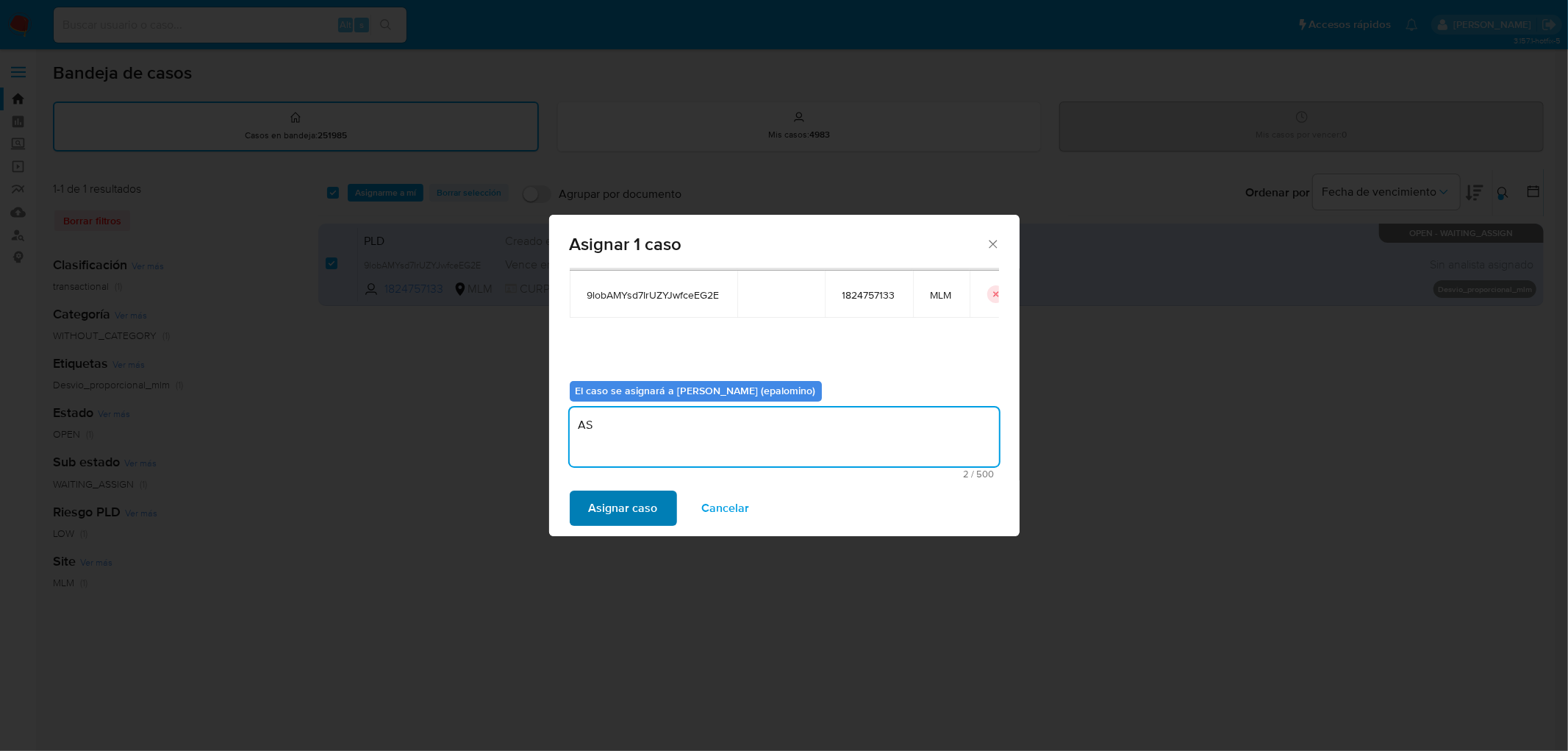
type textarea "AS"
click at [636, 503] on span "Asignar caso" at bounding box center [623, 509] width 69 height 33
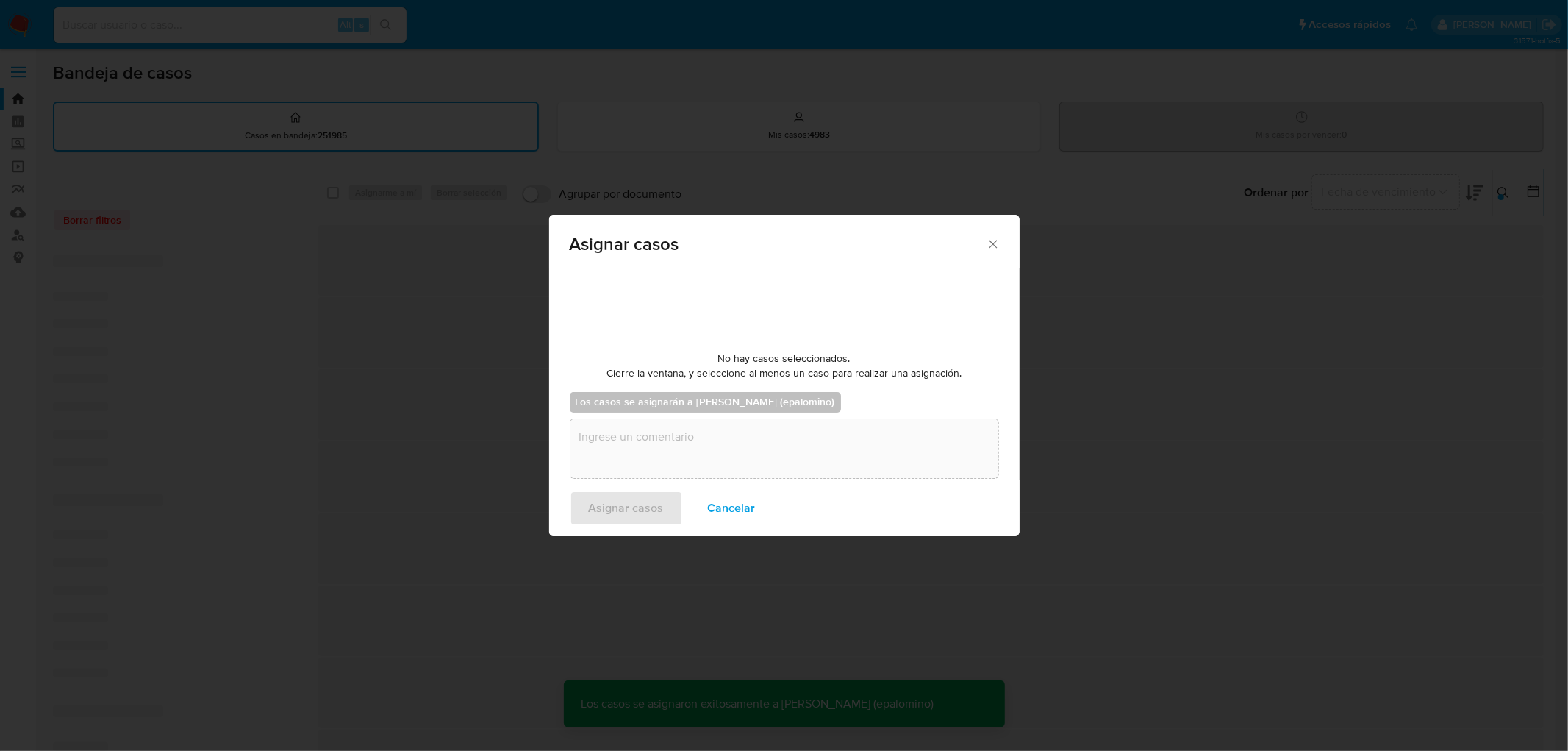
checkbox input "false"
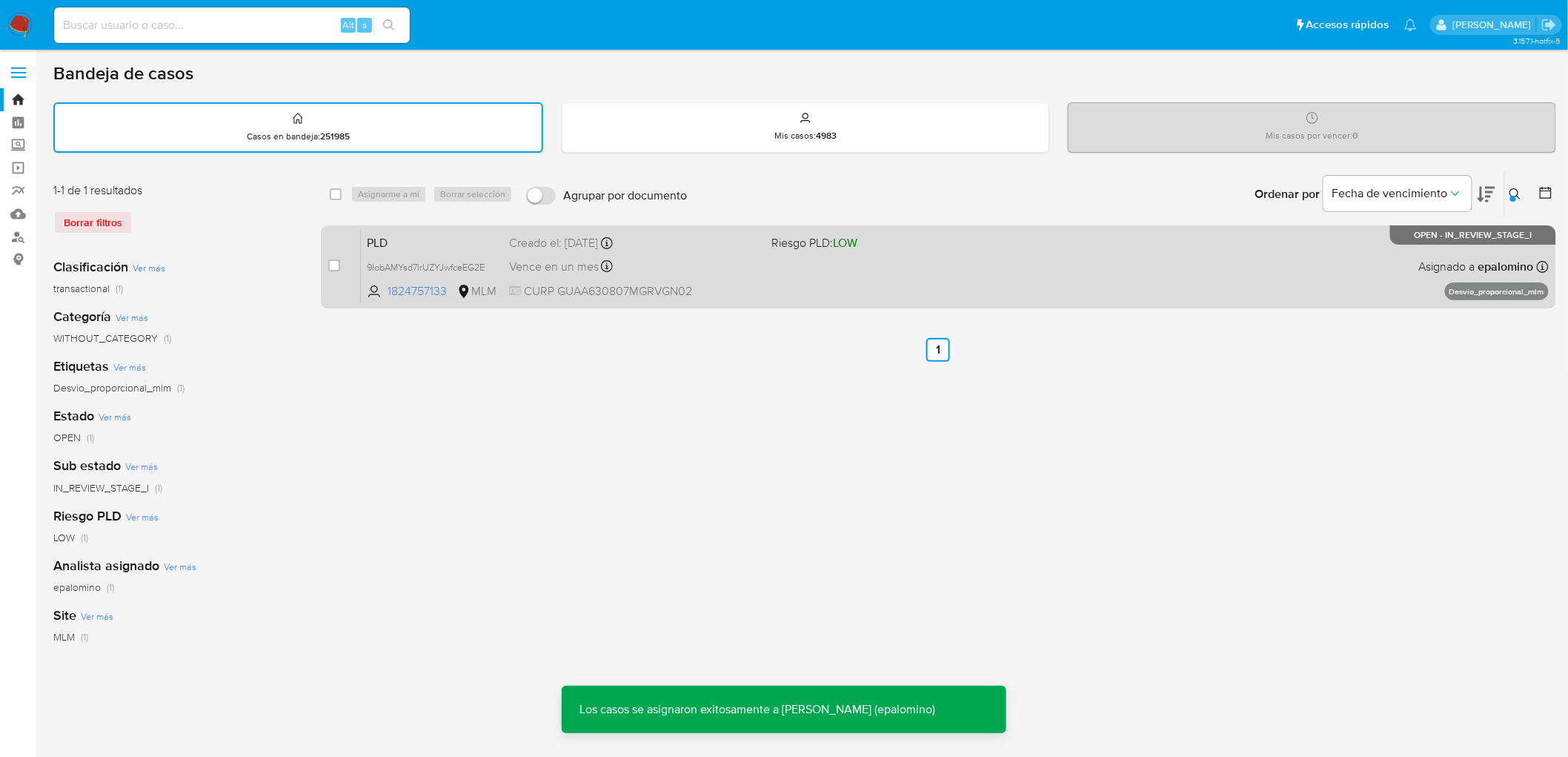
click at [393, 238] on span "PLD" at bounding box center [432, 242] width 130 height 19
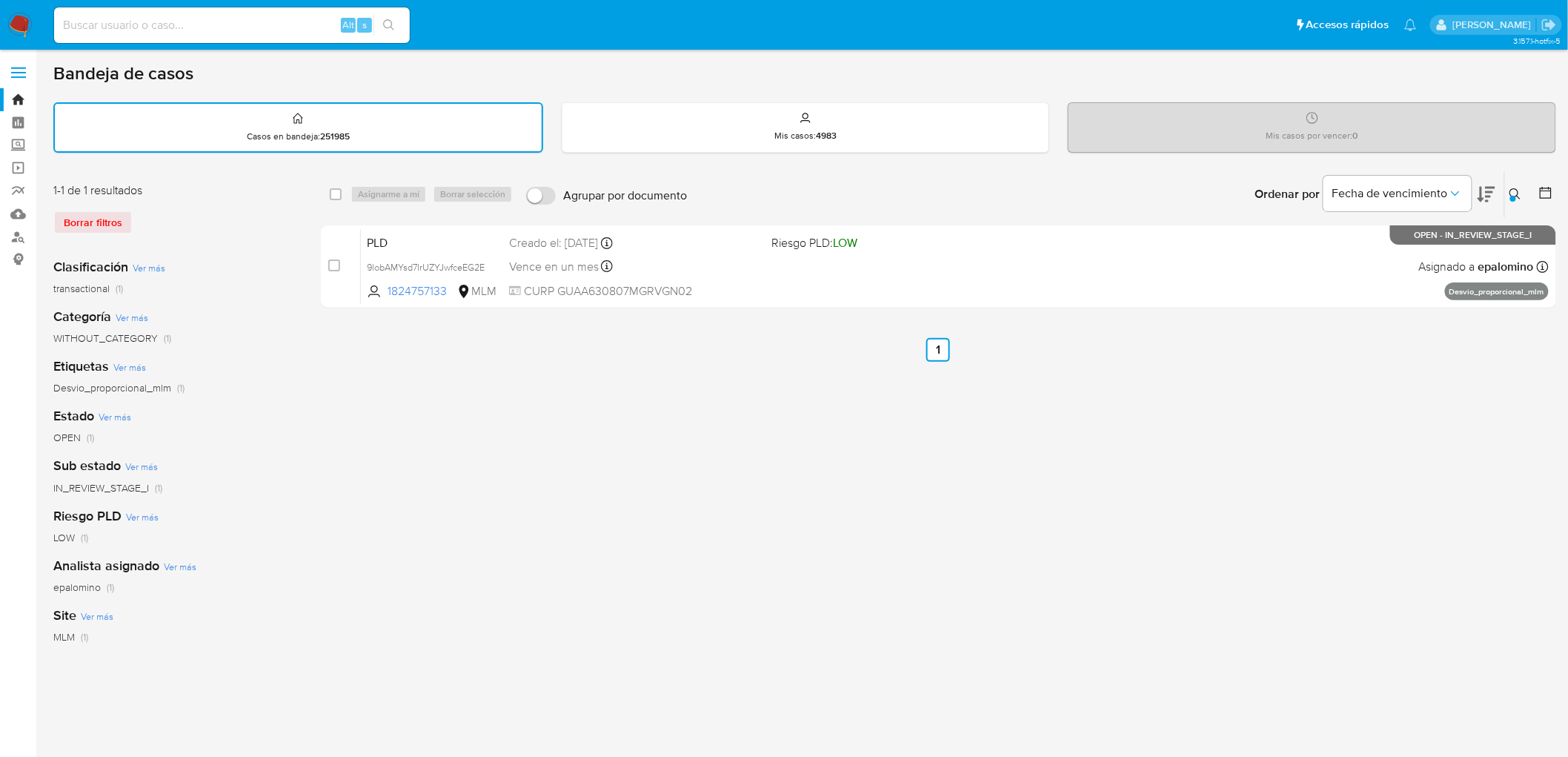
click at [1515, 188] on icon at bounding box center [1515, 193] width 11 height 11
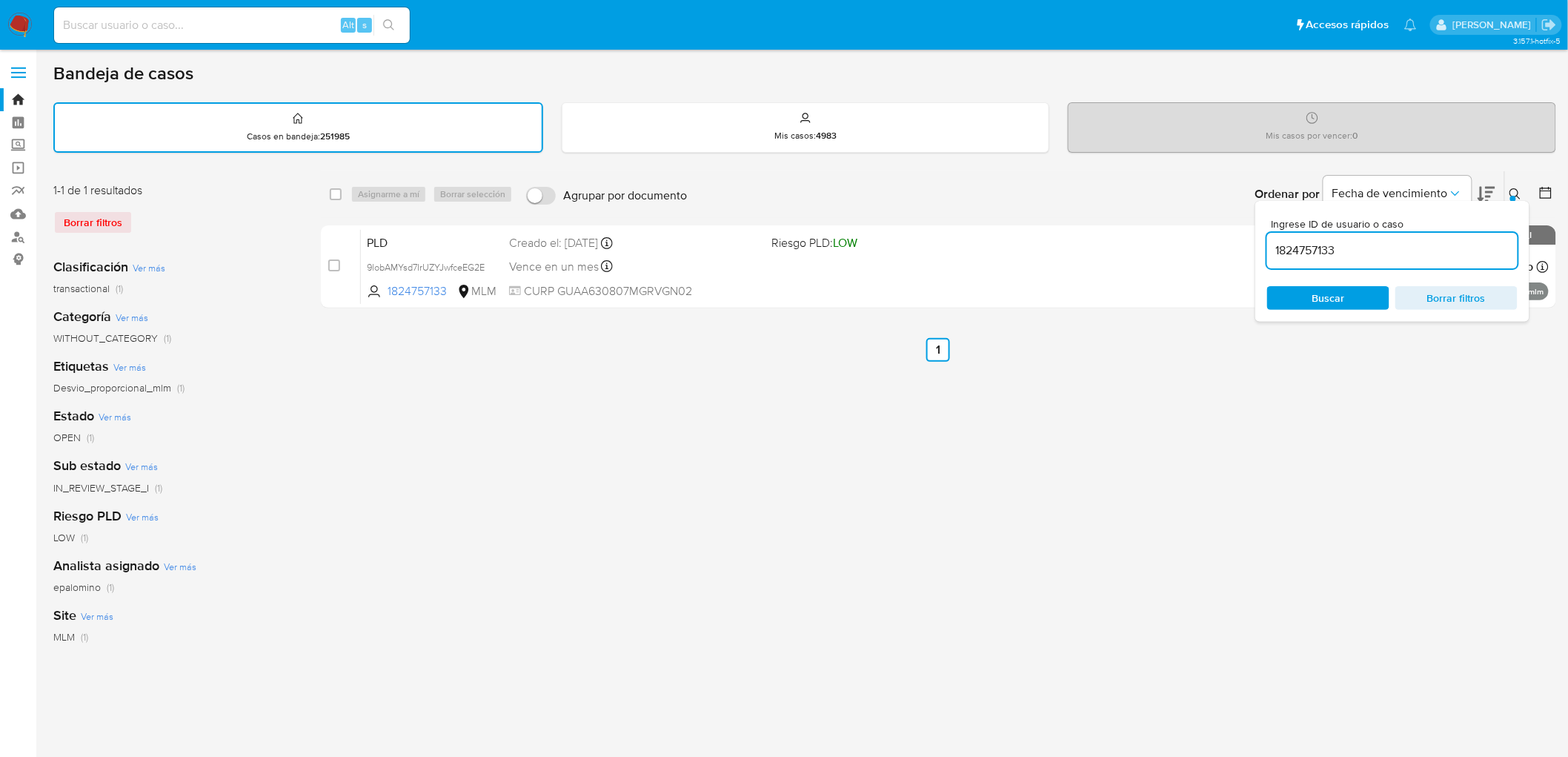
click at [1303, 247] on input "1824757133" at bounding box center [1392, 250] width 250 height 19
type input "1595717486"
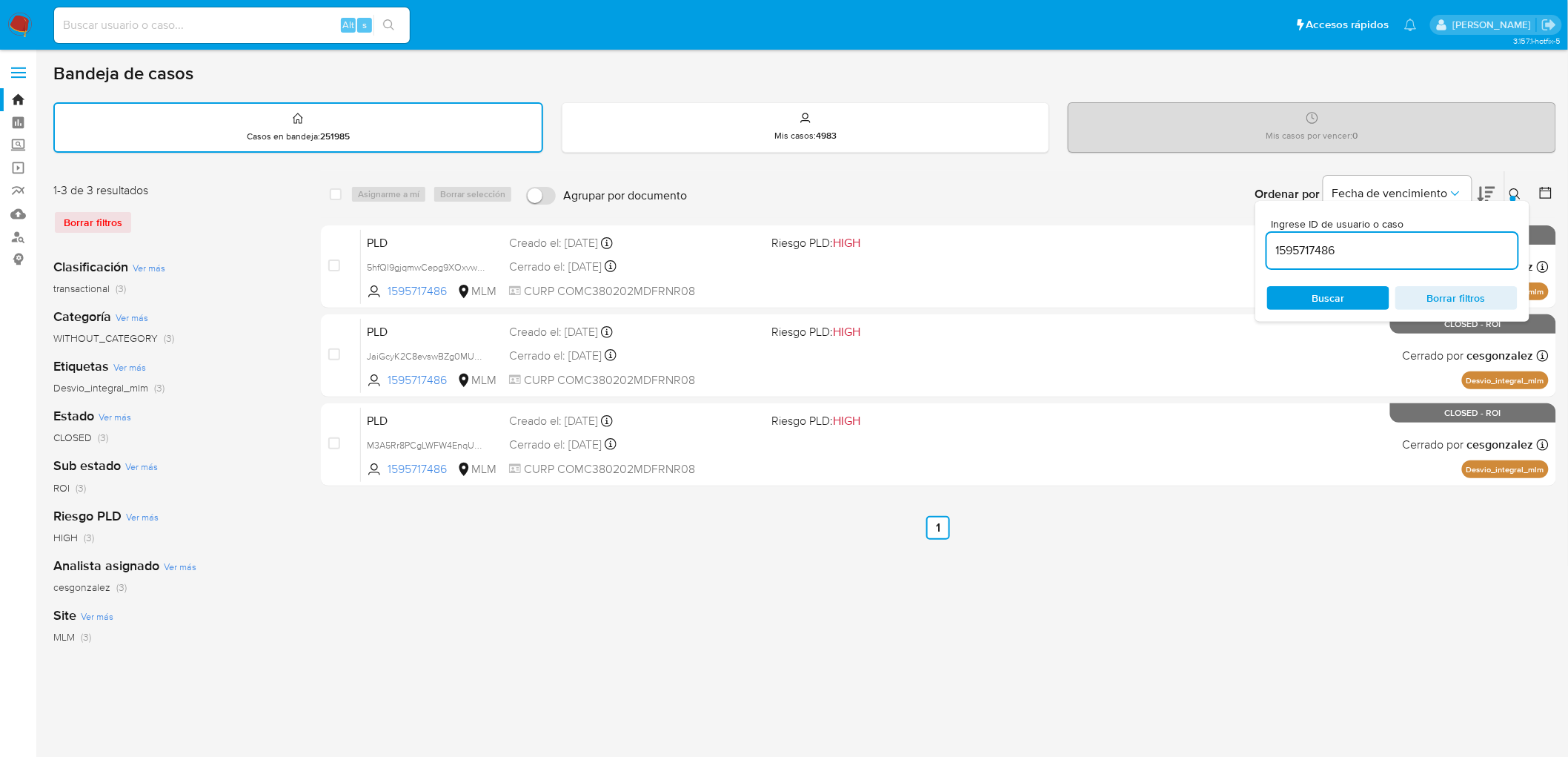
click at [1516, 190] on icon at bounding box center [1516, 194] width 12 height 12
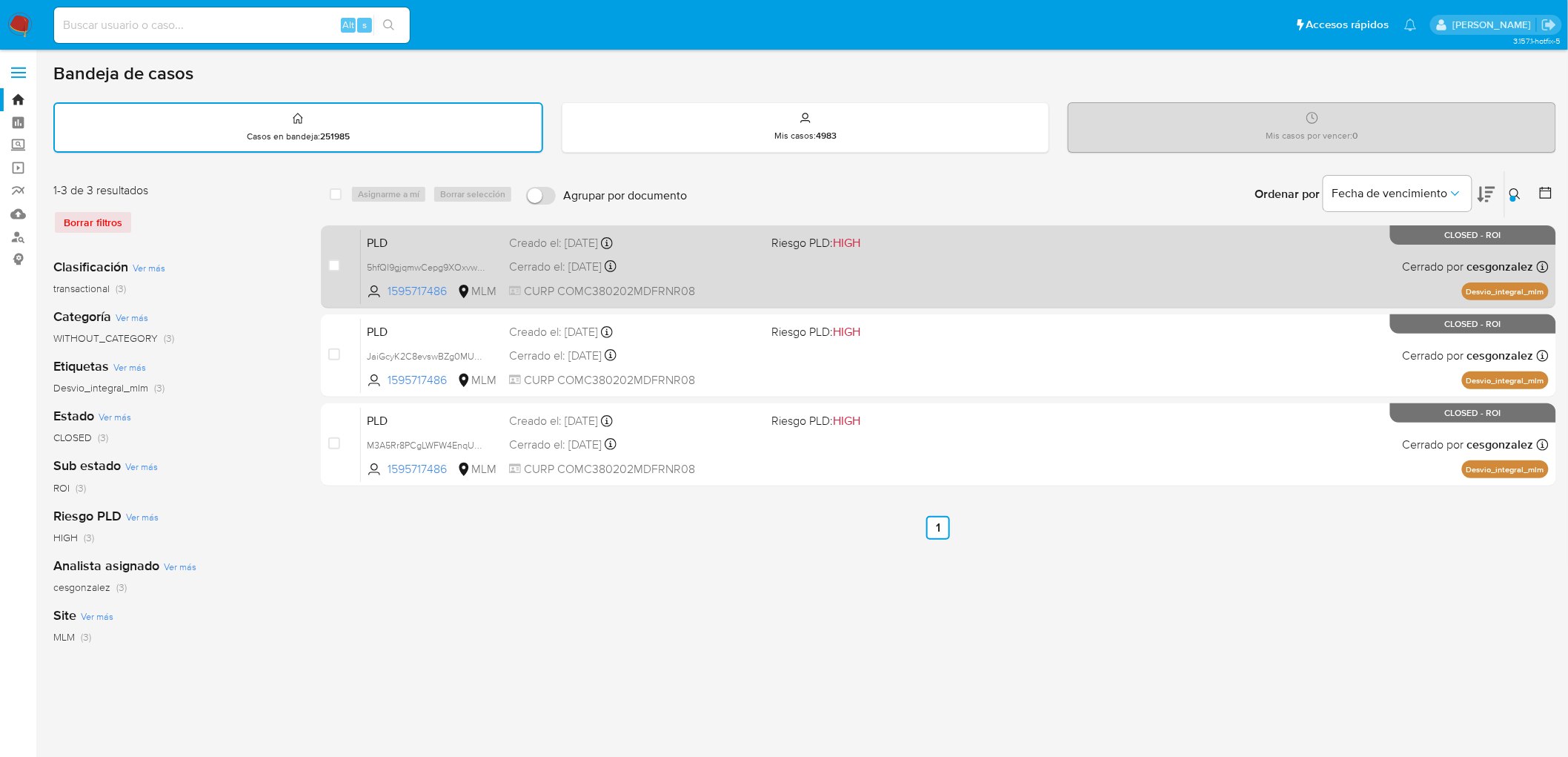
click at [381, 241] on span "PLD" at bounding box center [432, 242] width 130 height 19
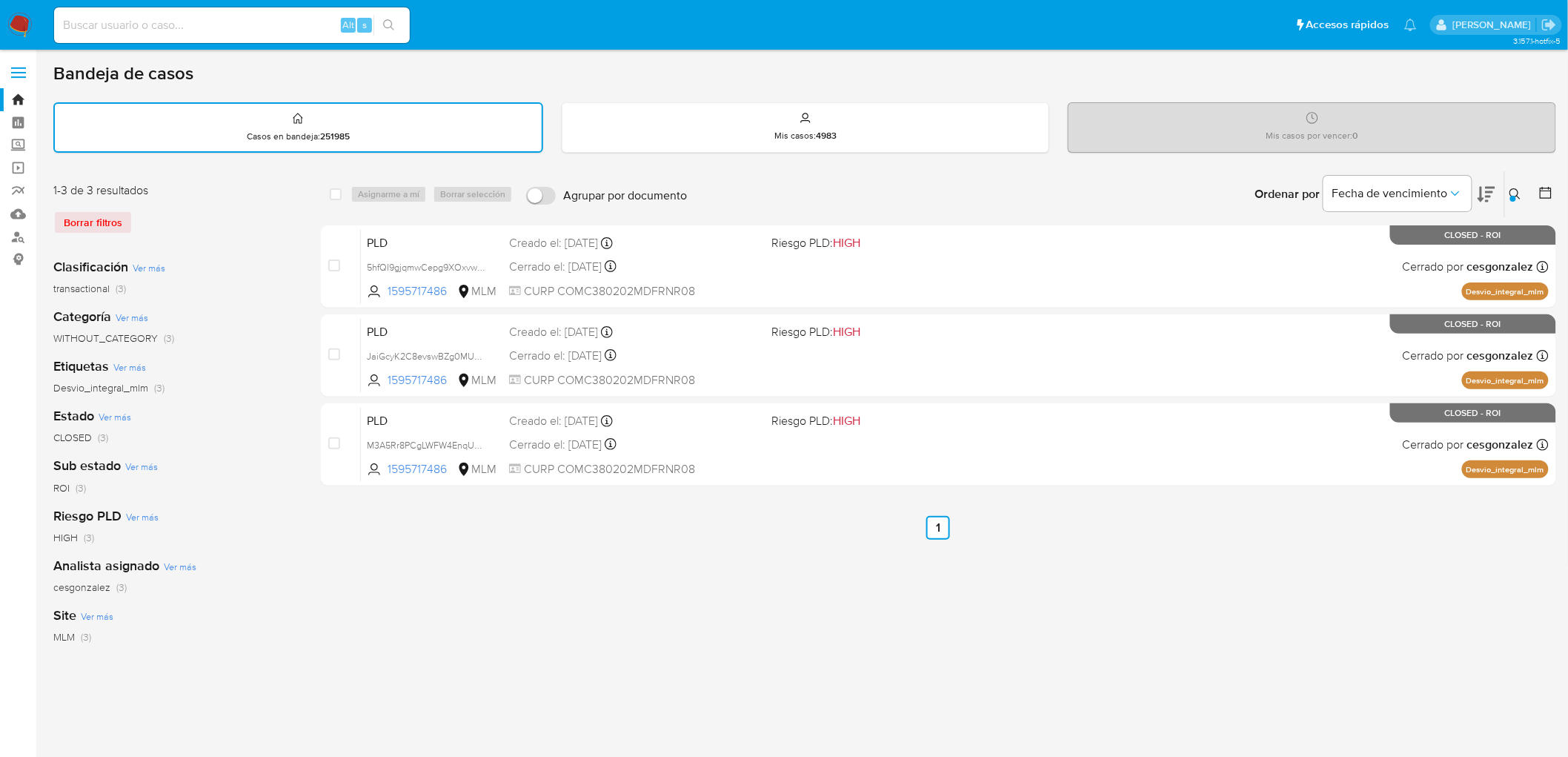
click at [21, 18] on img at bounding box center [20, 25] width 25 height 25
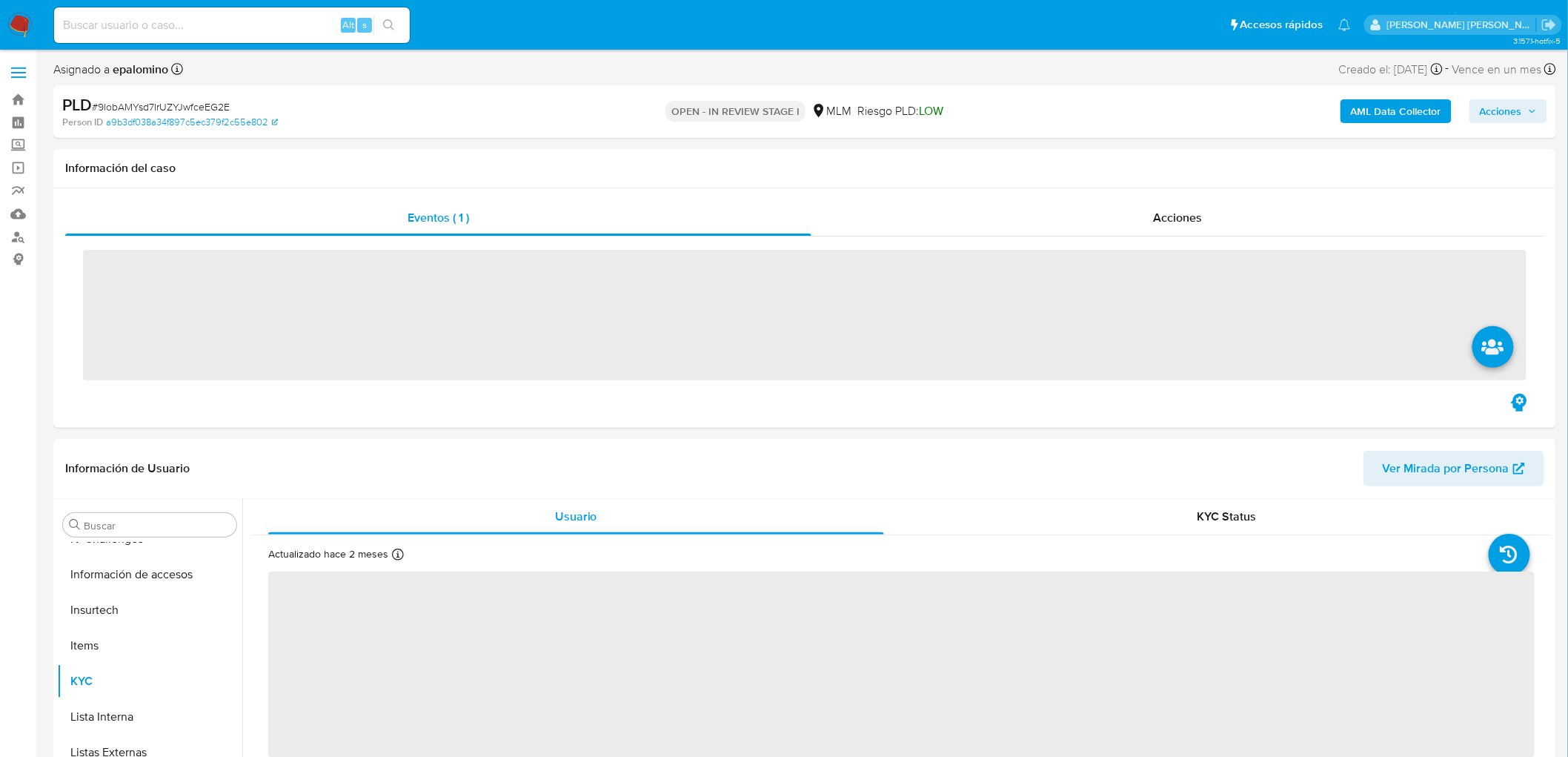
scroll to position [626, 0]
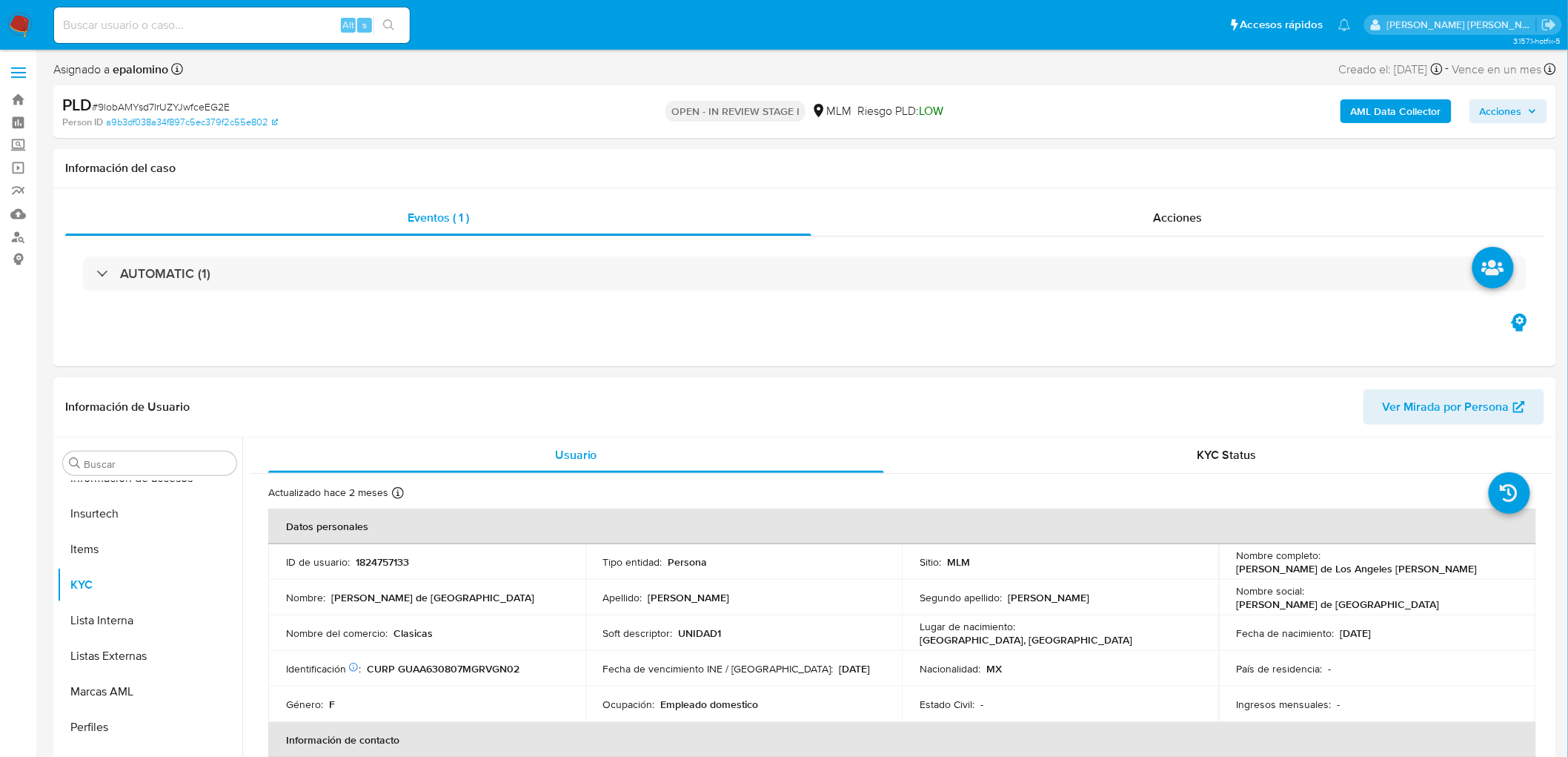
select select "10"
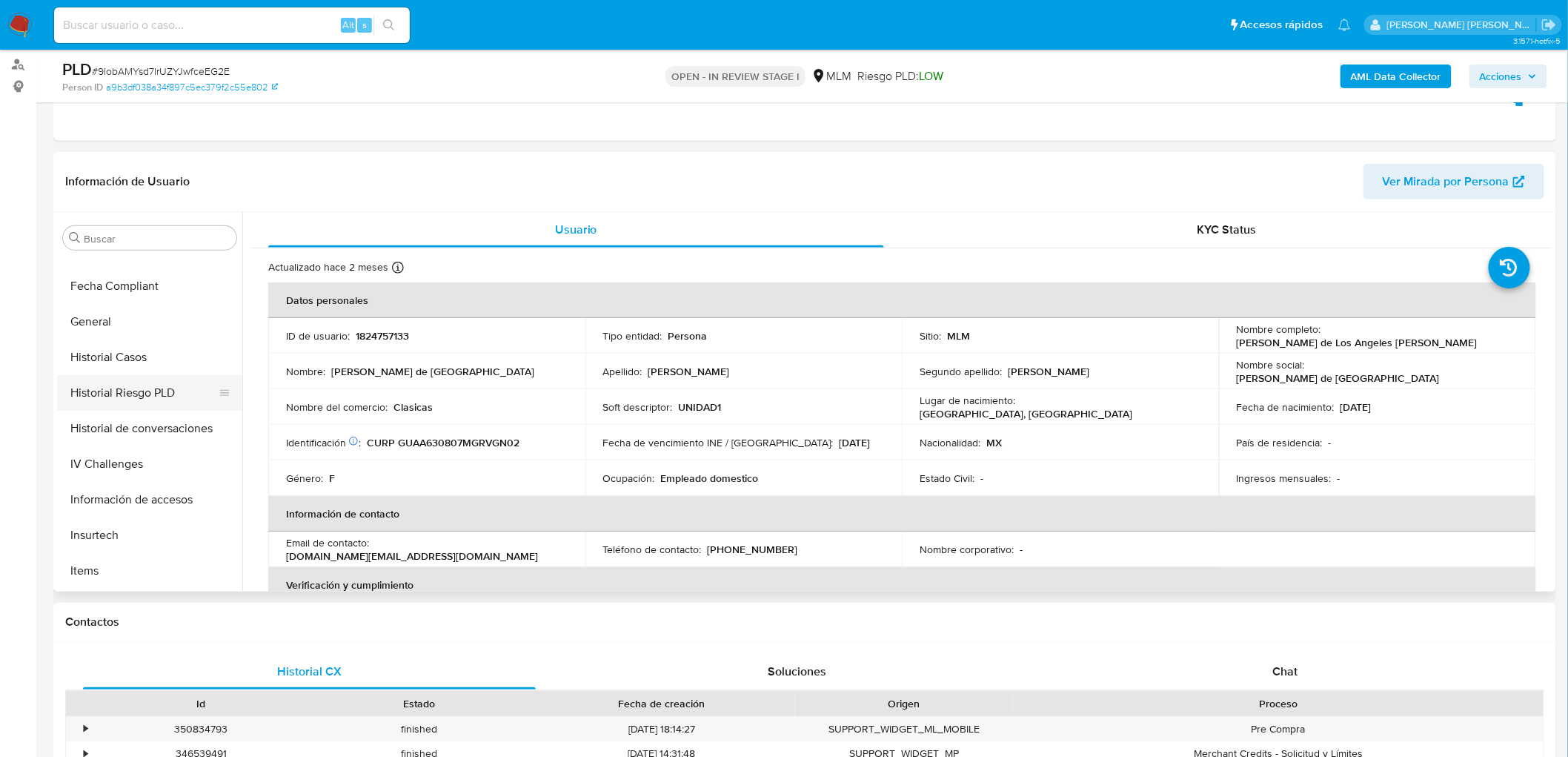
scroll to position [297, 0]
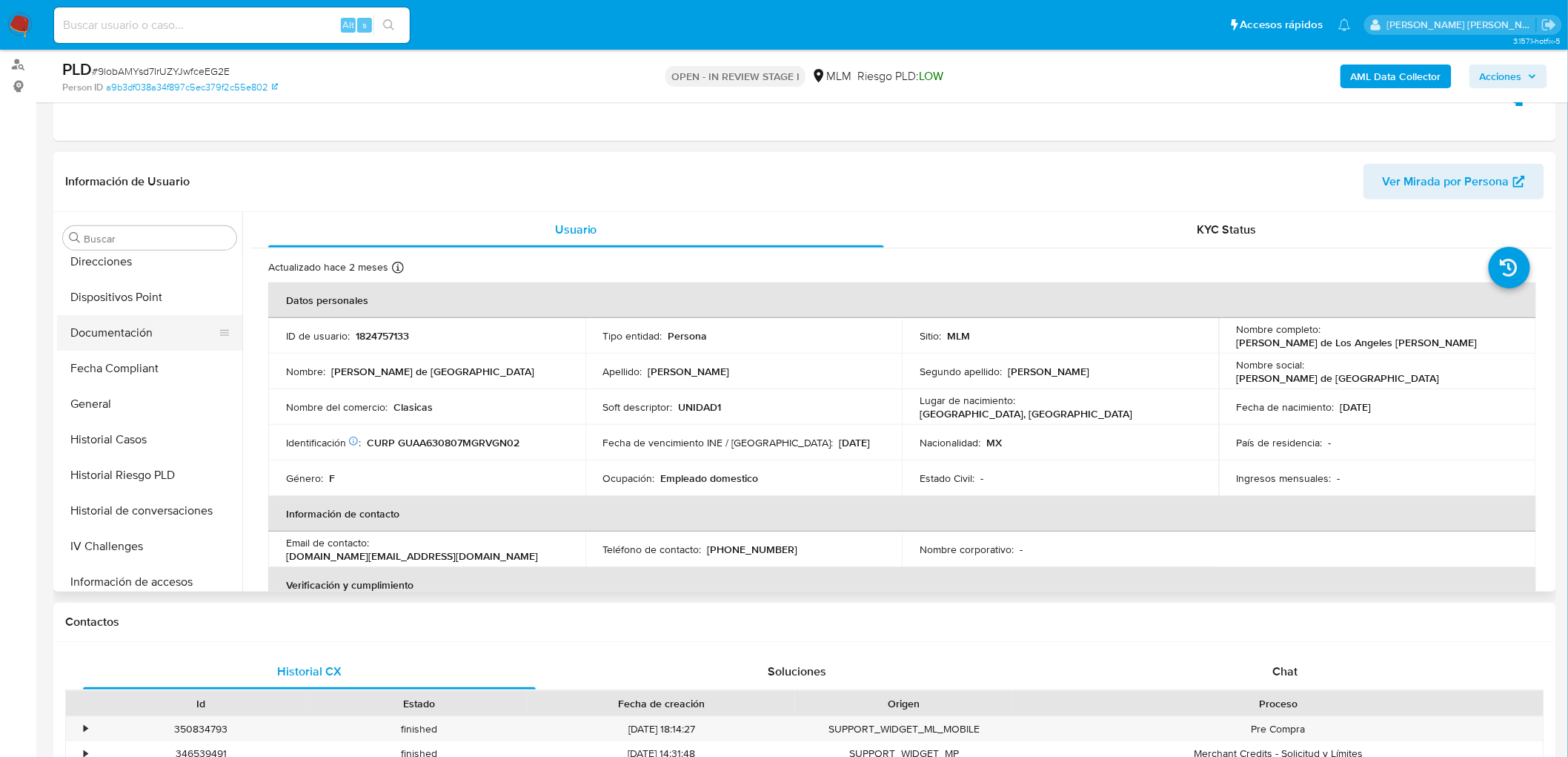
click at [130, 339] on button "Documentación" at bounding box center [143, 332] width 173 height 35
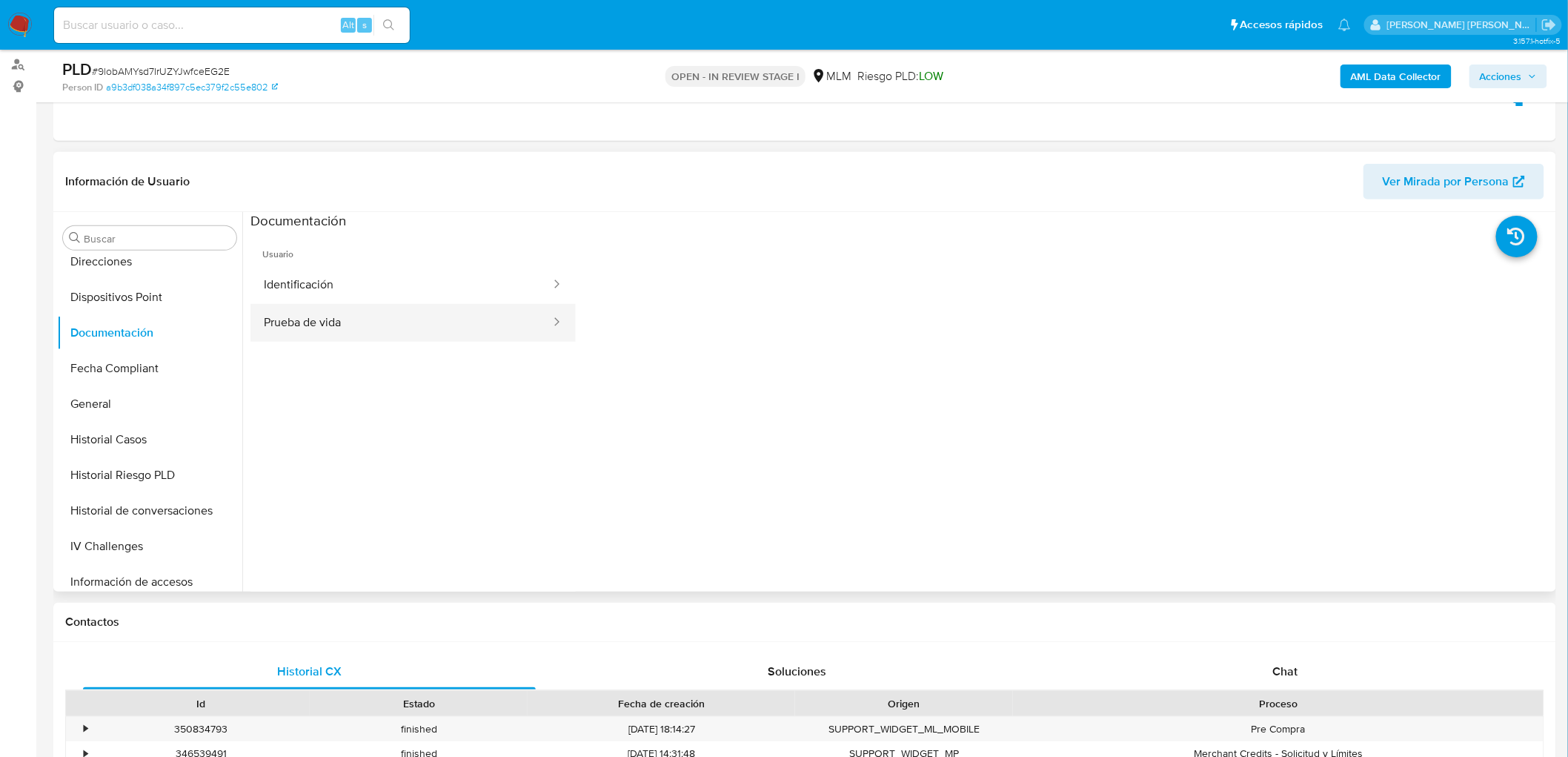
click at [366, 338] on button "Prueba de vida" at bounding box center [401, 323] width 302 height 37
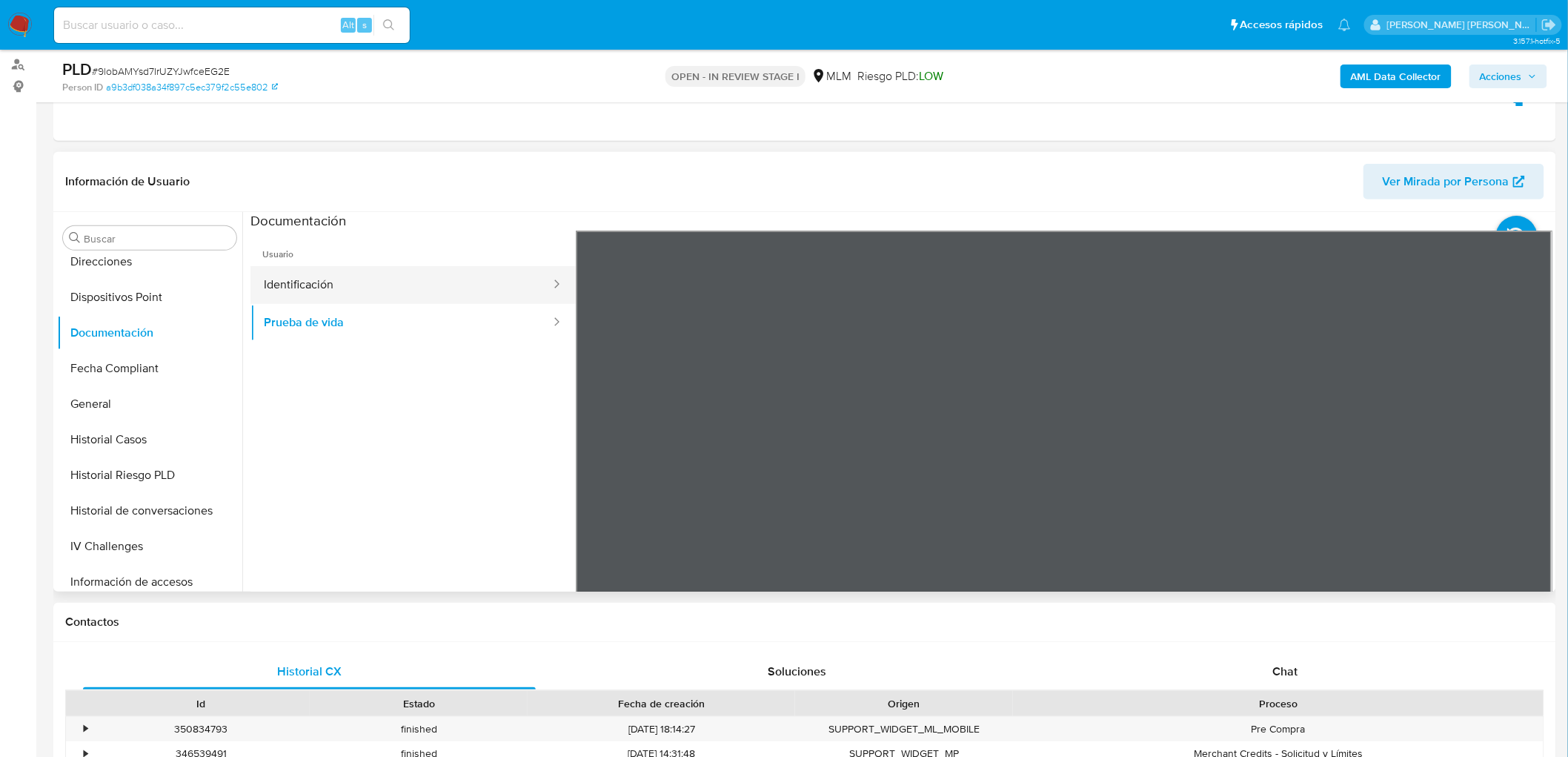
click at [467, 295] on button "Identificación" at bounding box center [401, 285] width 302 height 37
click at [1503, 483] on div at bounding box center [1064, 474] width 977 height 486
click at [1519, 471] on icon at bounding box center [1534, 471] width 30 height 30
click at [590, 471] on icon at bounding box center [594, 471] width 9 height 15
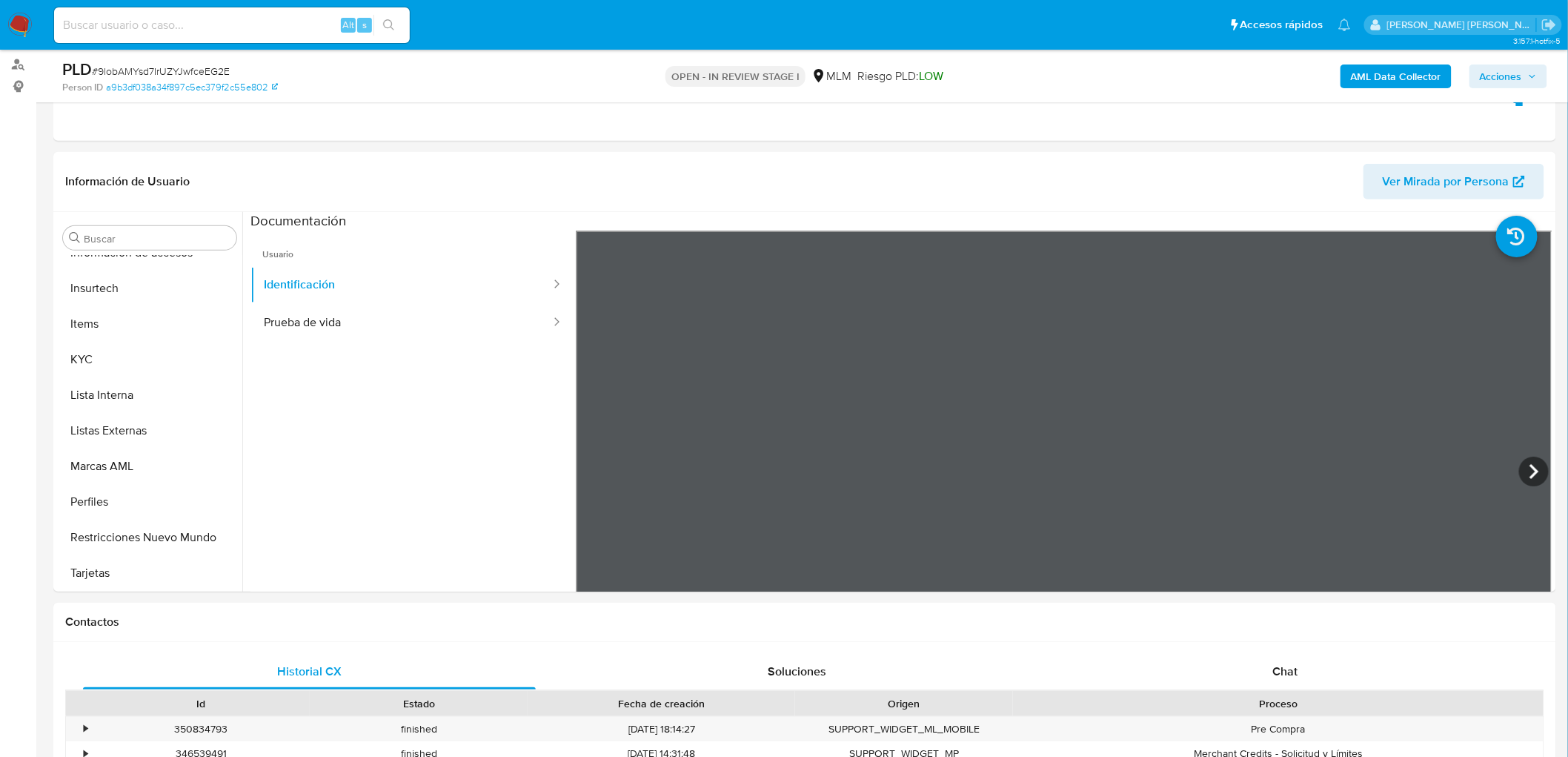
scroll to position [626, 0]
click at [138, 353] on button "KYC" at bounding box center [143, 359] width 173 height 35
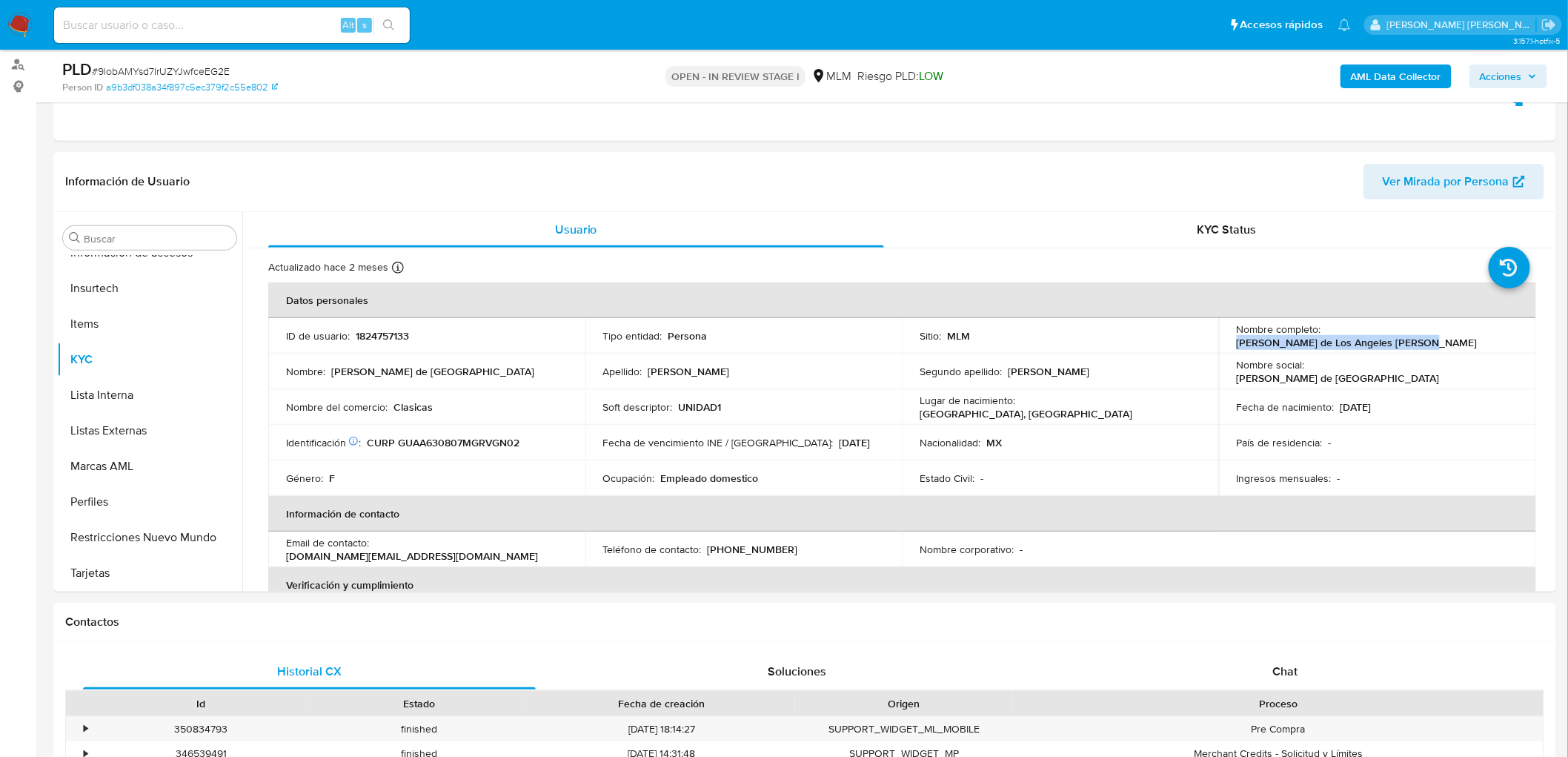
drag, startPoint x: 1505, startPoint y: 330, endPoint x: 1324, endPoint y: 334, distance: 181.0
click at [1324, 334] on div "Nombre completo : Maria de Los Angeles Guevara Aguilar" at bounding box center [1378, 336] width 282 height 27
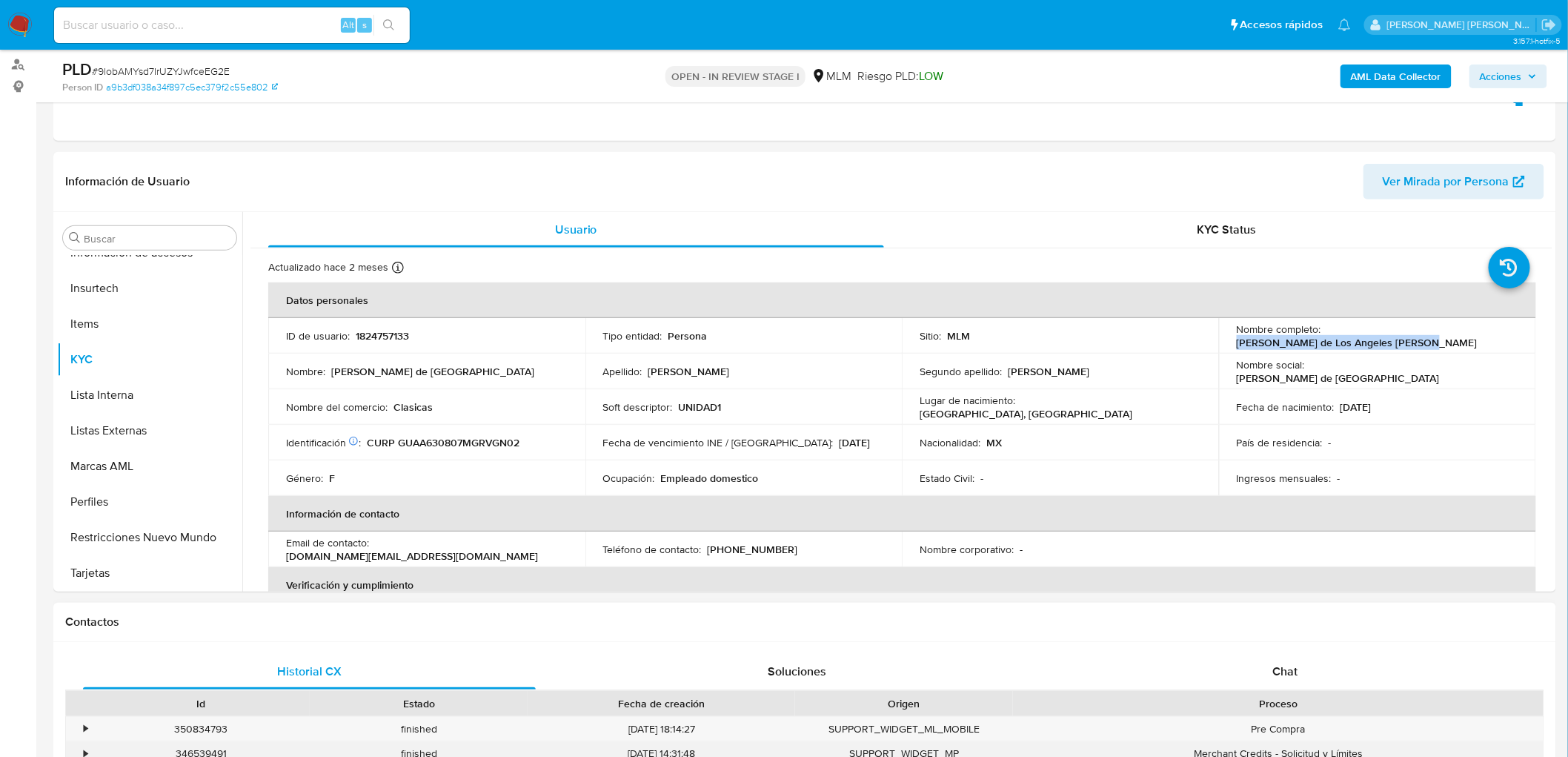
copy p "Maria de Los Angeles Guevara Aguilar"
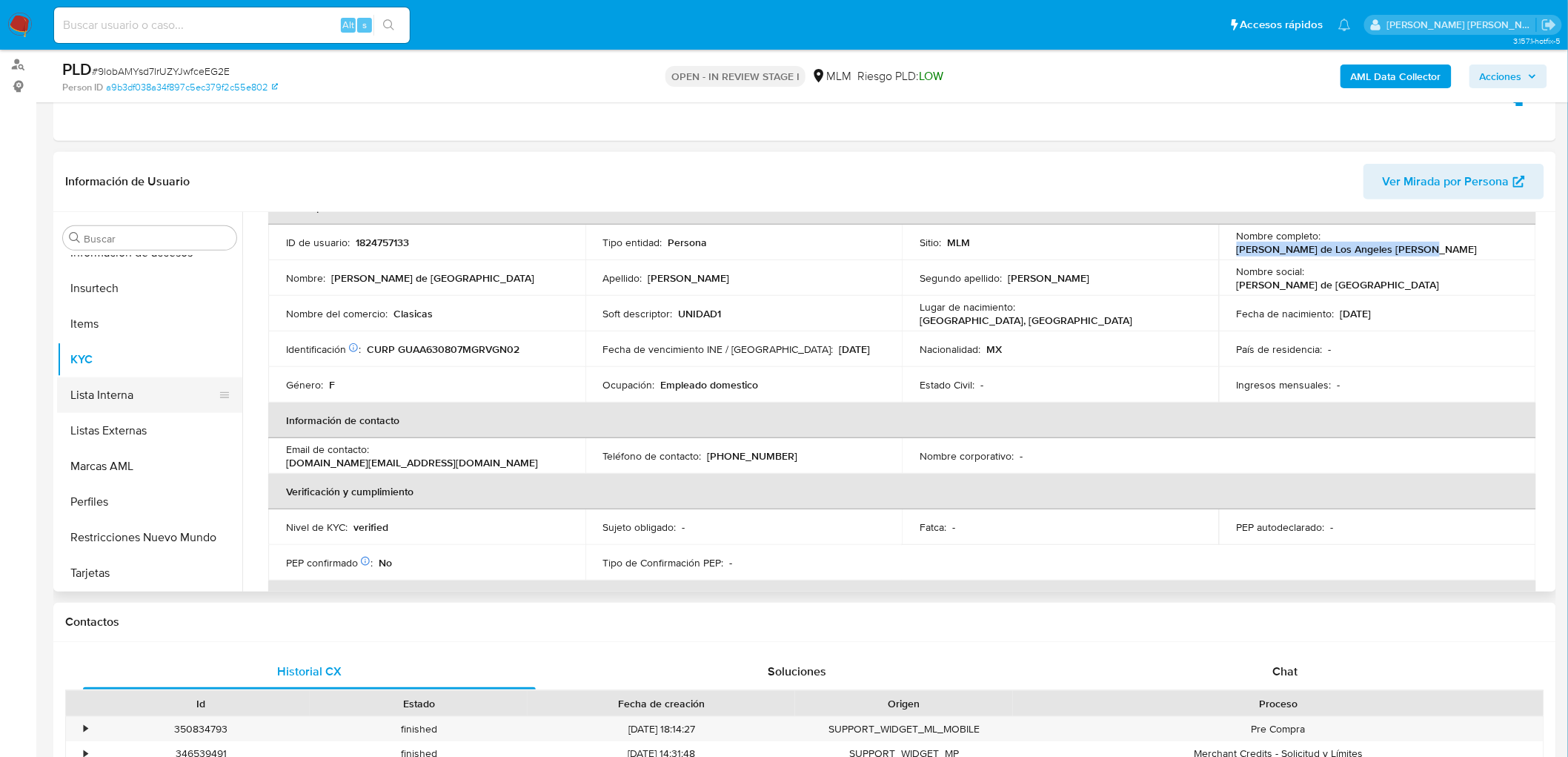
scroll to position [93, 0]
drag, startPoint x: 771, startPoint y: 453, endPoint x: 706, endPoint y: 456, distance: 65.1
click at [706, 456] on div "Teléfono de contacto : (55) 51371303" at bounding box center [744, 456] width 282 height 13
copy p "(55) 51371303"
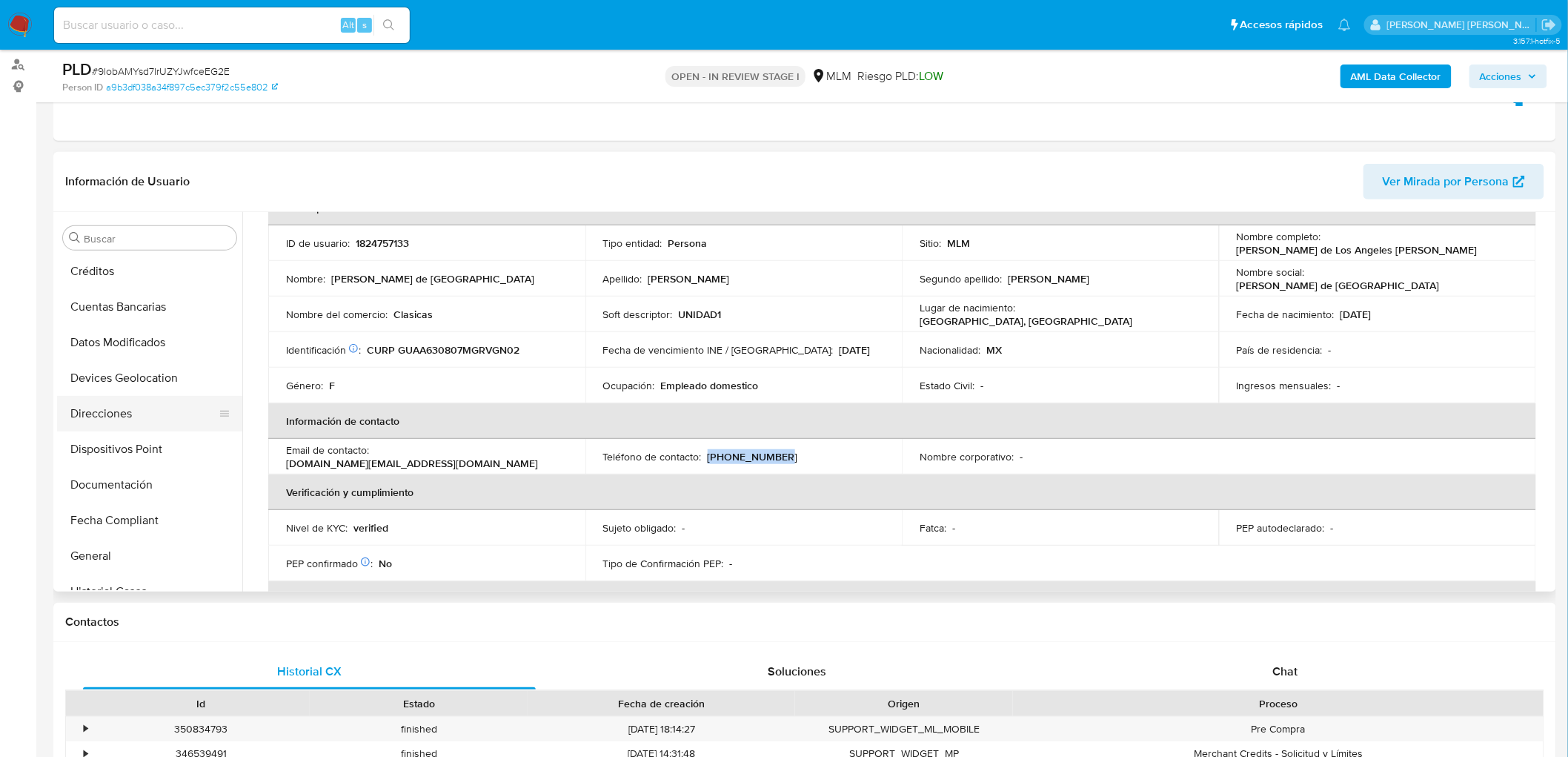
scroll to position [131, 0]
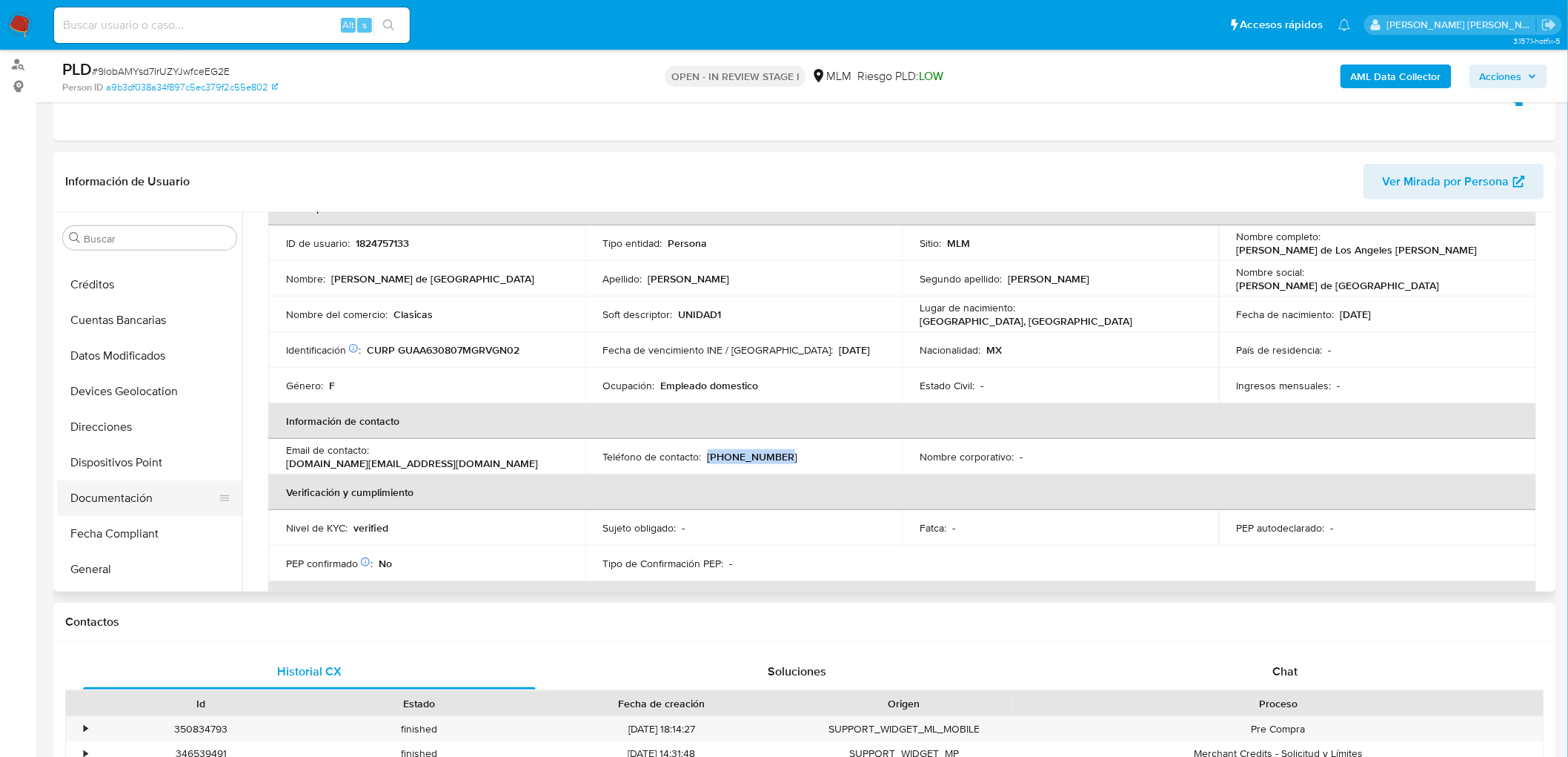
click at [158, 486] on button "Documentación" at bounding box center [143, 498] width 173 height 35
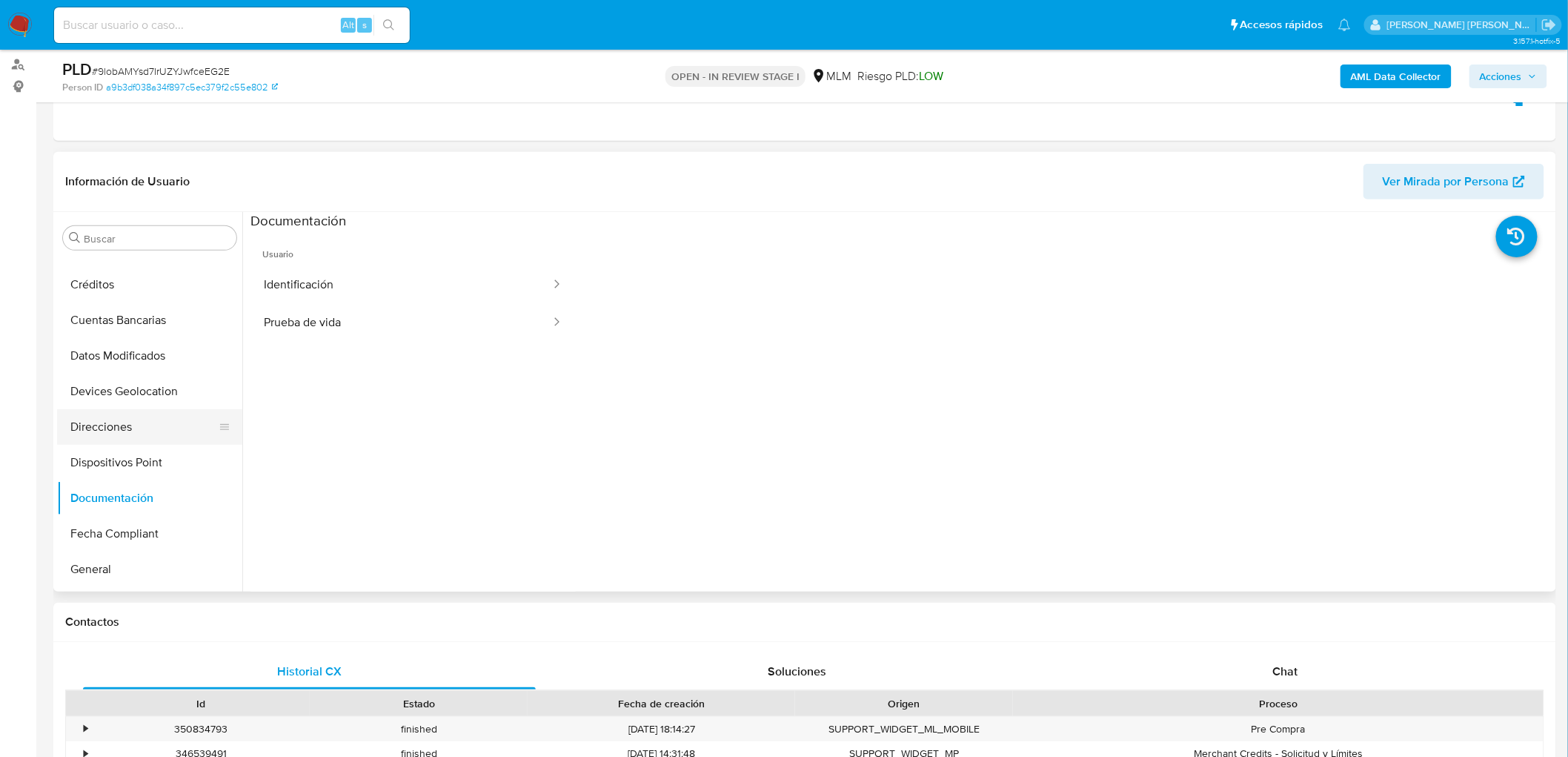
click at [136, 426] on button "Direcciones" at bounding box center [143, 426] width 173 height 35
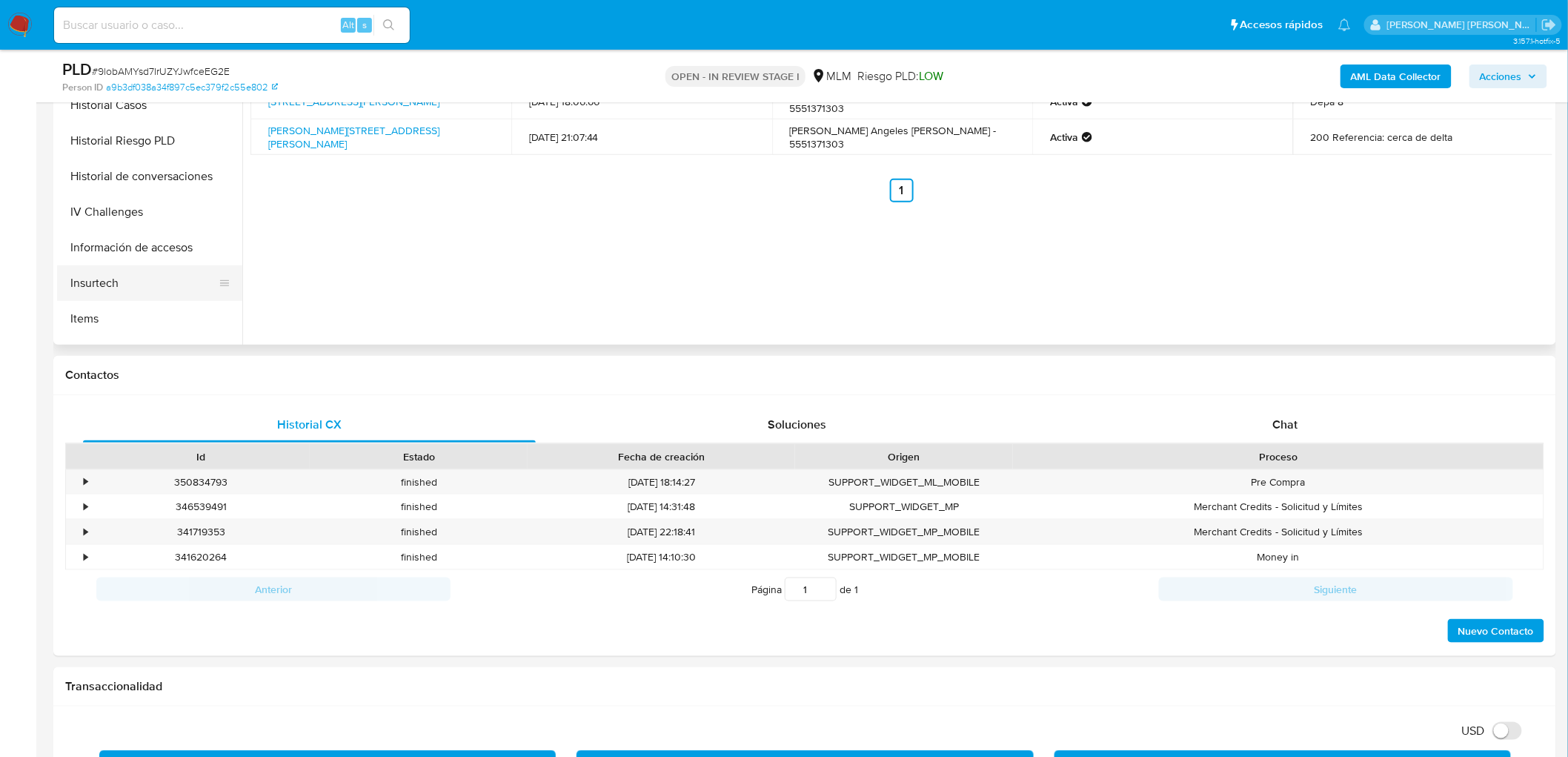
scroll to position [461, 0]
click at [97, 273] on button "KYC" at bounding box center [143, 277] width 173 height 35
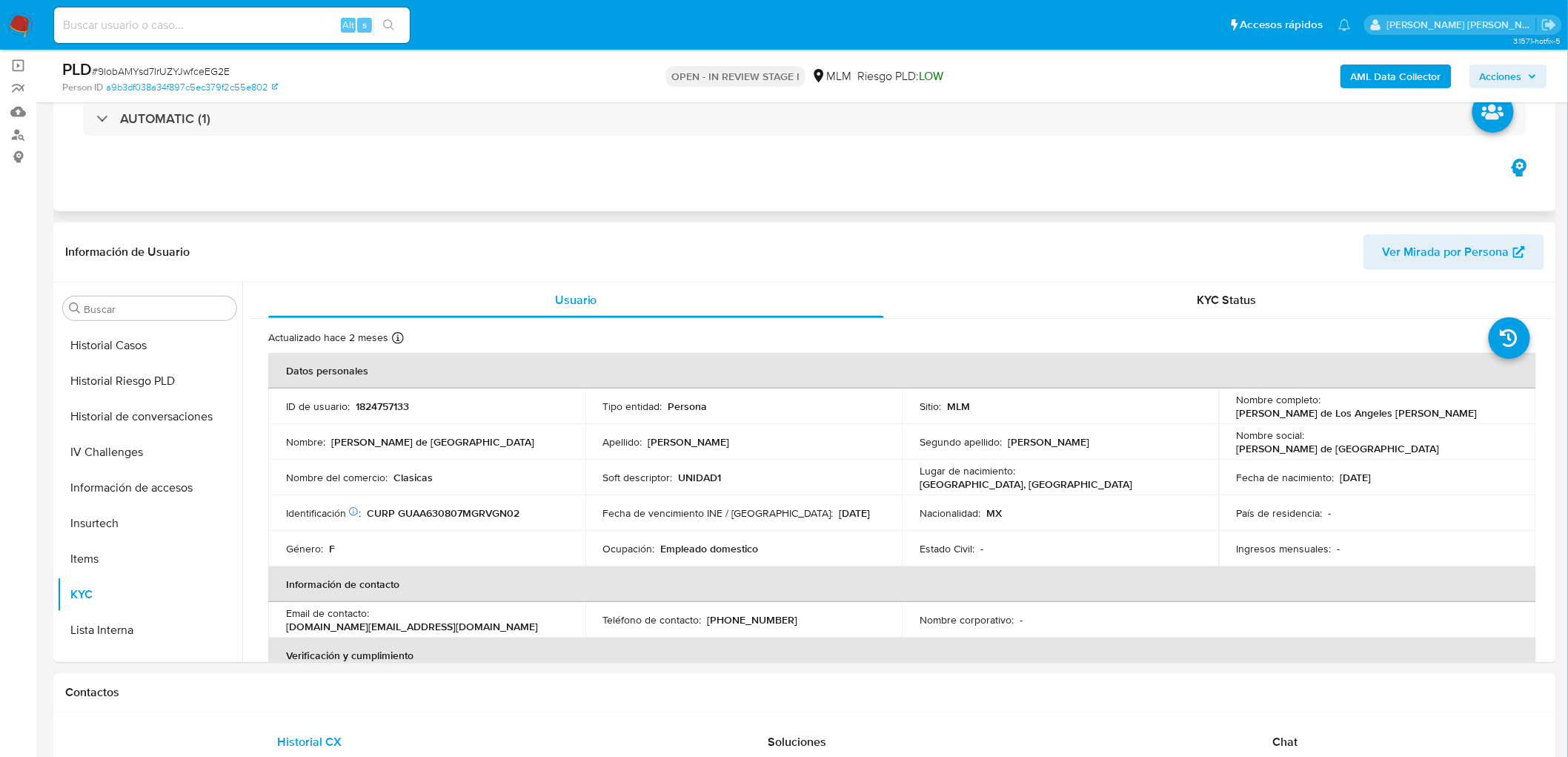
scroll to position [8, 0]
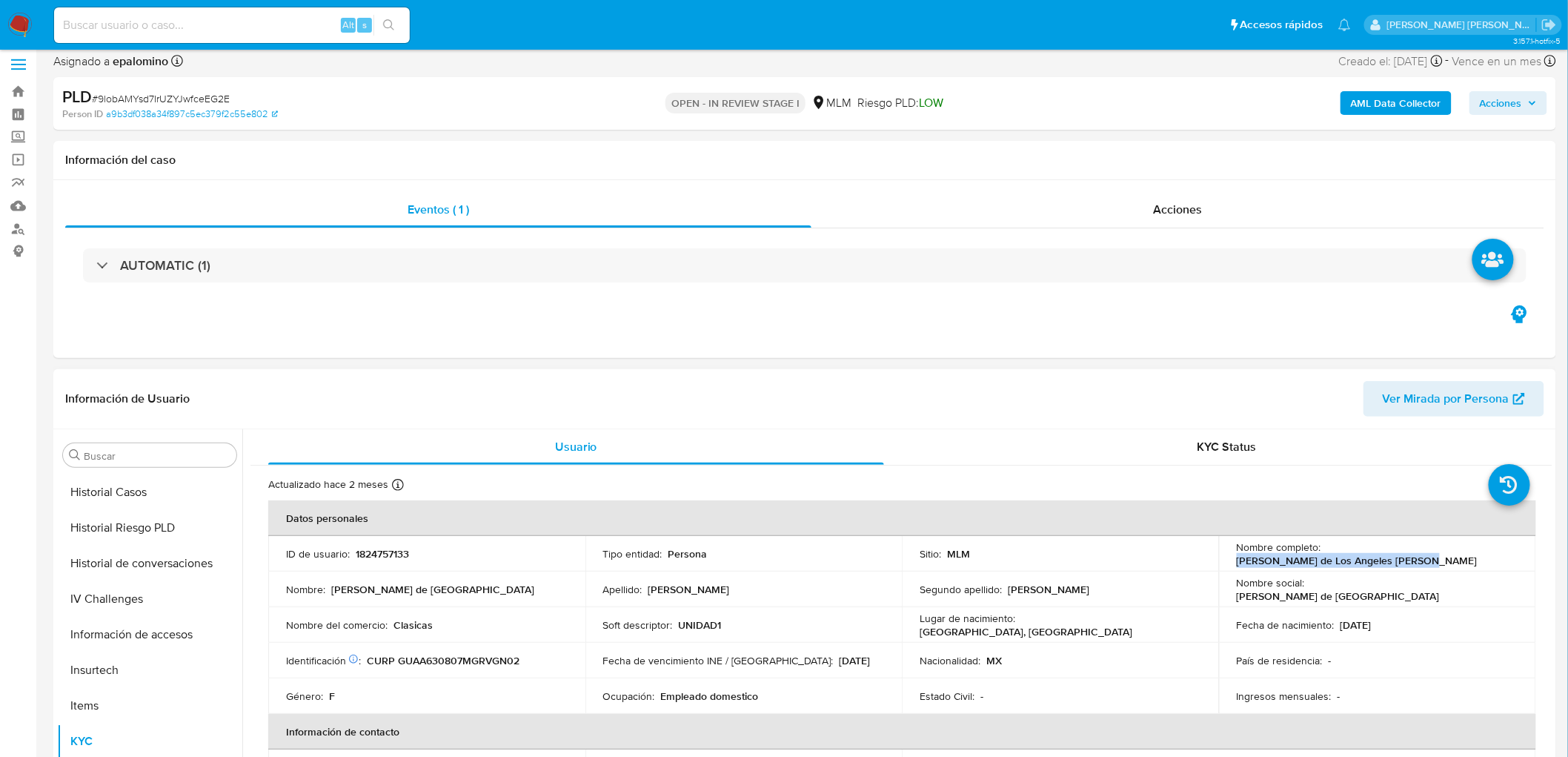
drag, startPoint x: 1416, startPoint y: 554, endPoint x: 1322, endPoint y: 553, distance: 94.0
click at [1322, 553] on div "Nombre completo : [PERSON_NAME] de Los Angeles [PERSON_NAME]" at bounding box center [1378, 554] width 282 height 27
drag, startPoint x: 541, startPoint y: 576, endPoint x: 575, endPoint y: 619, distance: 54.8
click at [541, 575] on td "Nombre : Maria de Los Angeles" at bounding box center [426, 589] width 317 height 35
click at [700, 621] on p "UNIDAD1" at bounding box center [700, 625] width 43 height 13
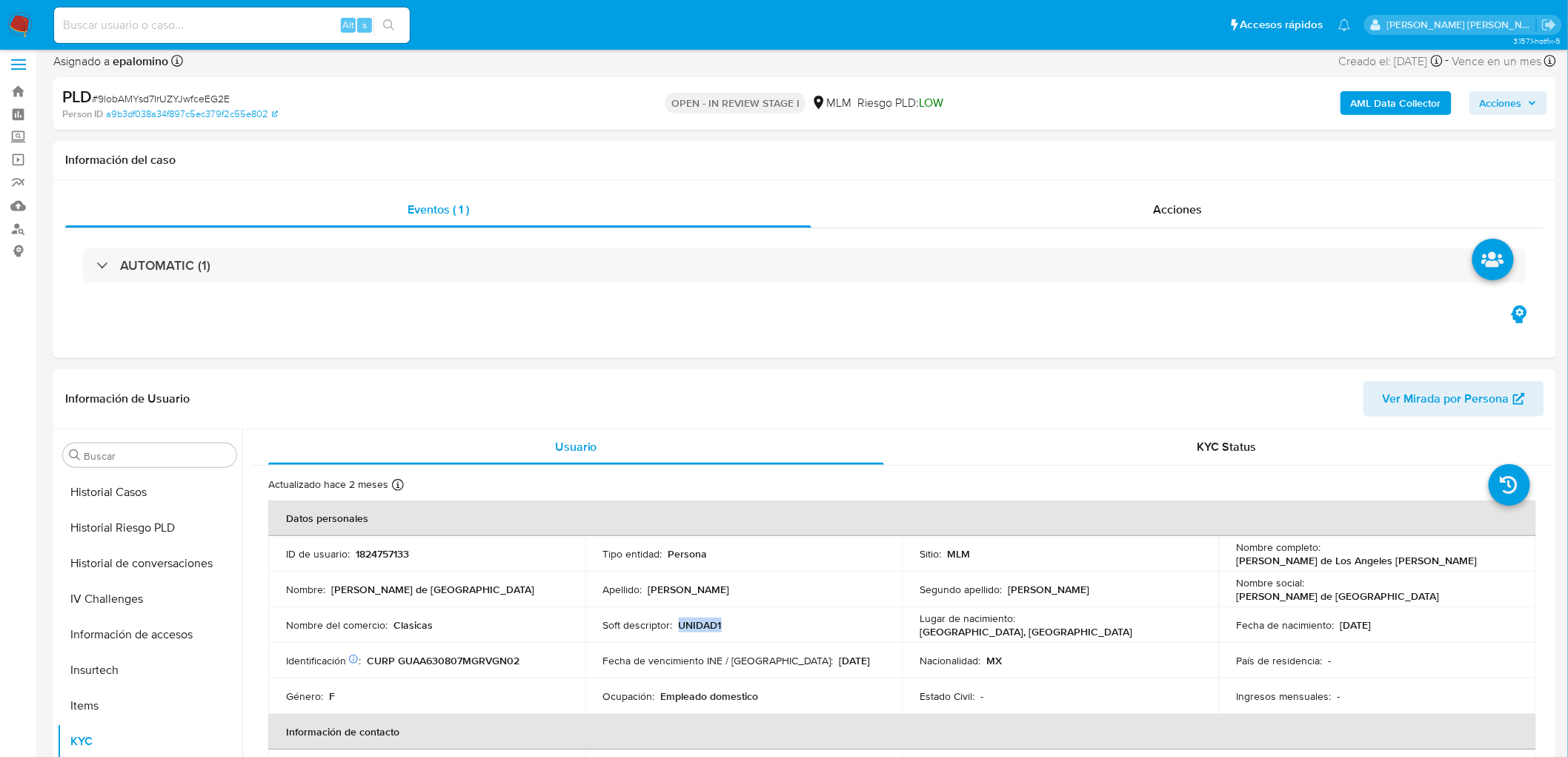
click at [700, 621] on p "UNIDAD1" at bounding box center [700, 625] width 43 height 13
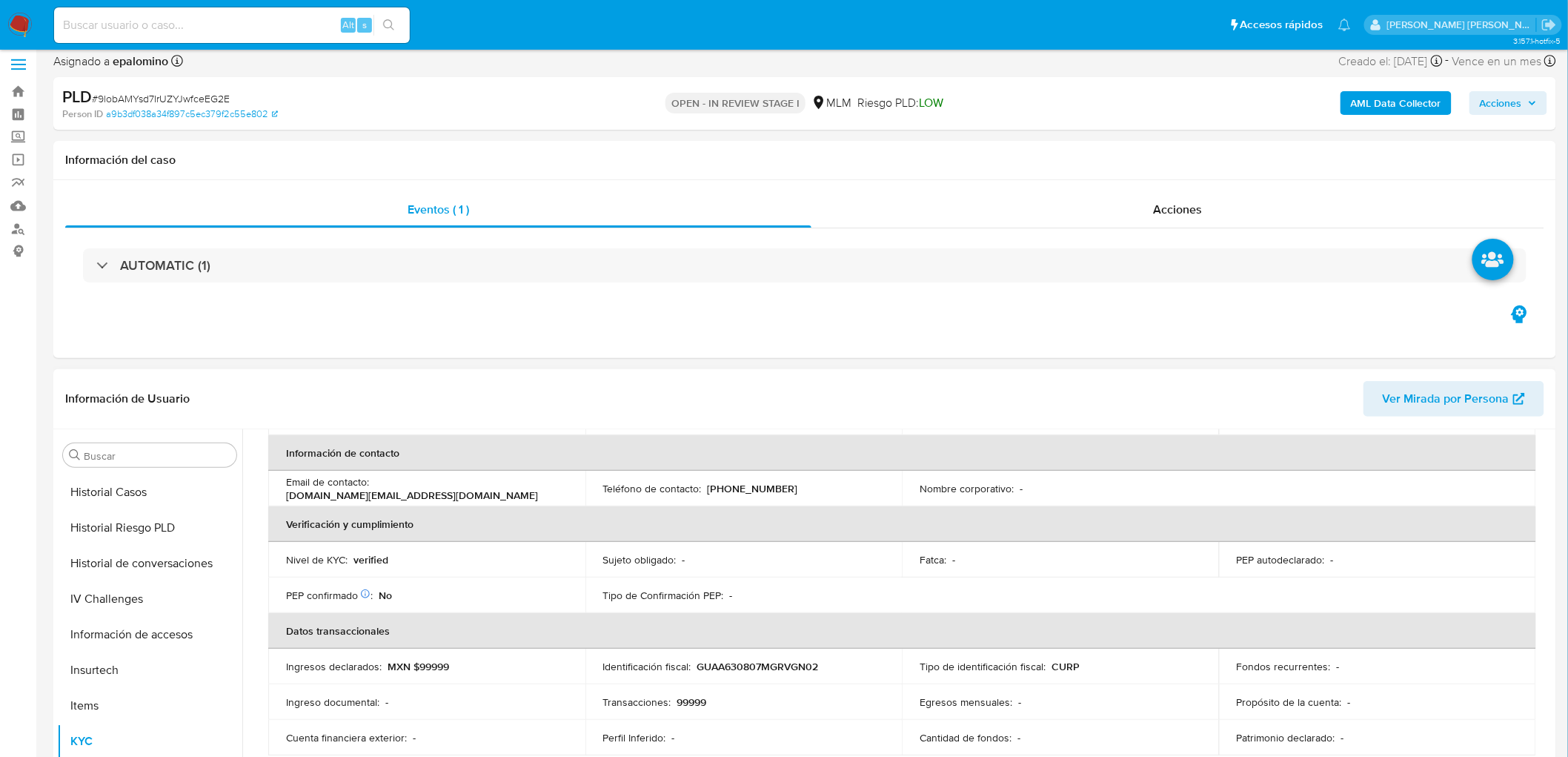
scroll to position [82, 0]
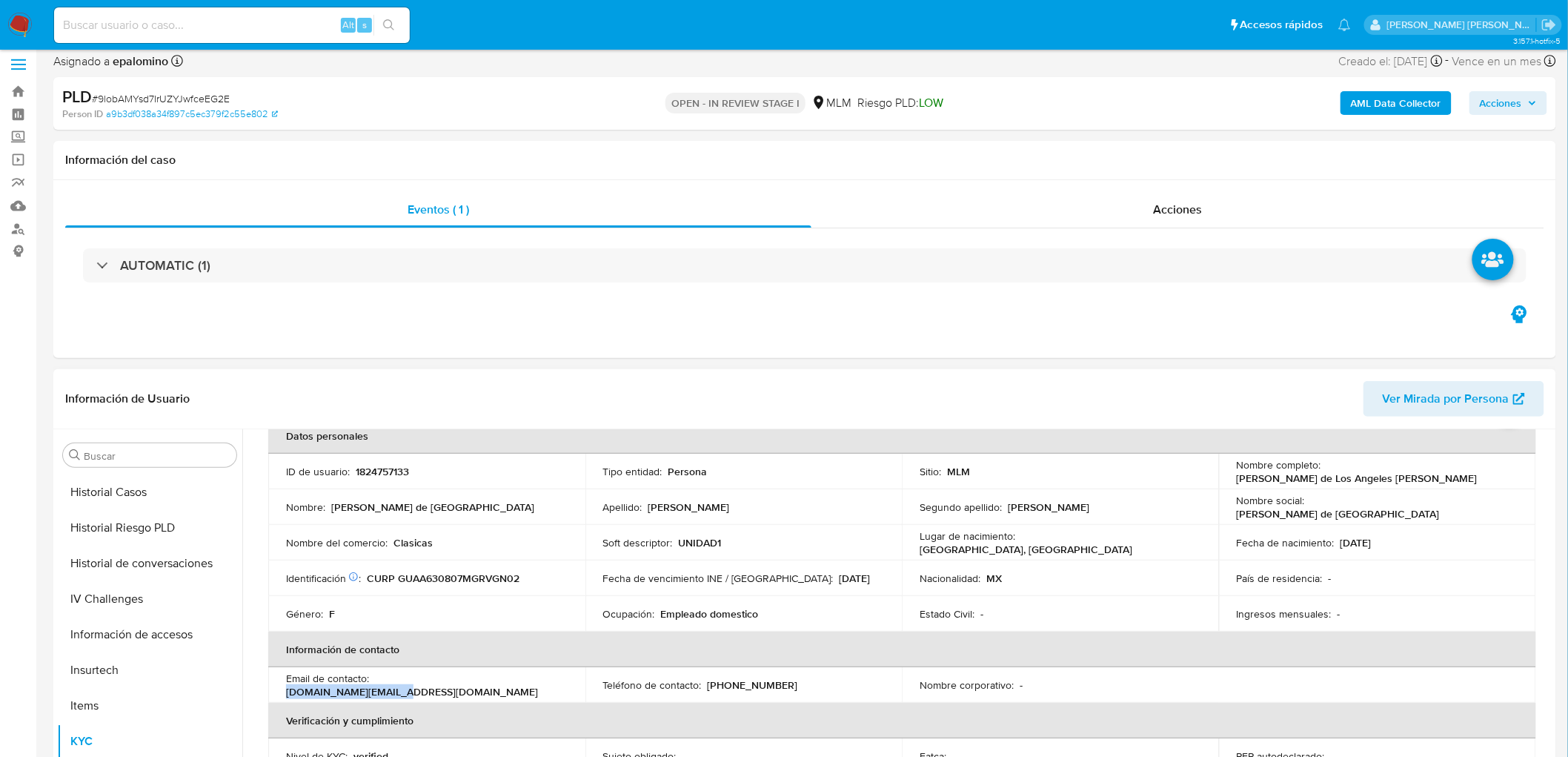
drag, startPoint x: 488, startPoint y: 692, endPoint x: 375, endPoint y: 692, distance: 113.0
click at [376, 691] on p "[DOMAIN_NAME][EMAIL_ADDRESS][DOMAIN_NAME]" at bounding box center [412, 692] width 252 height 13
copy p "[DOMAIN_NAME][EMAIL_ADDRESS][DOMAIN_NAME]"
click at [697, 547] on p "UNIDAD1" at bounding box center [700, 543] width 43 height 13
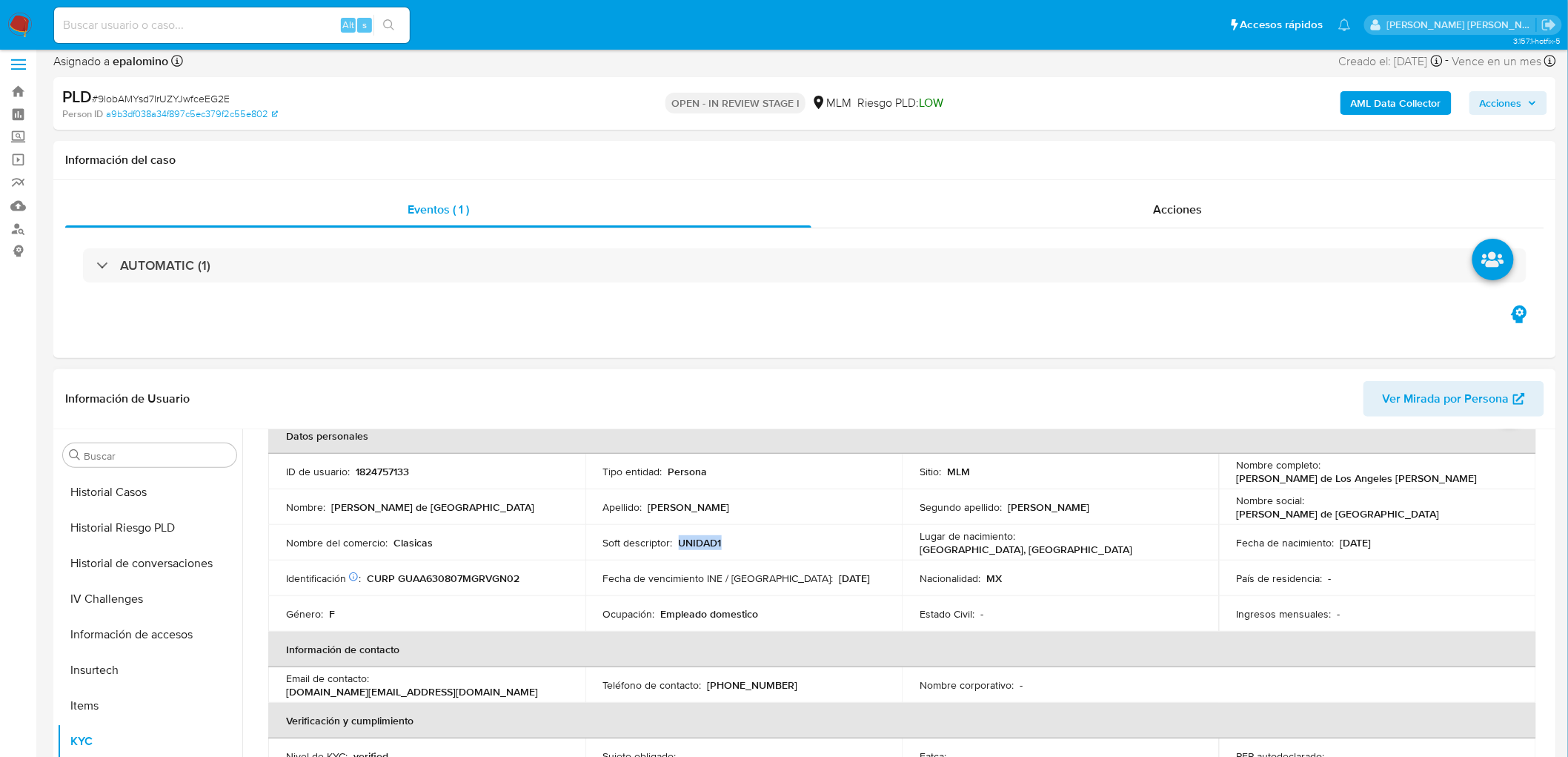
copy p "UNIDAD1"
click at [421, 536] on p "Clasicas" at bounding box center [413, 543] width 39 height 13
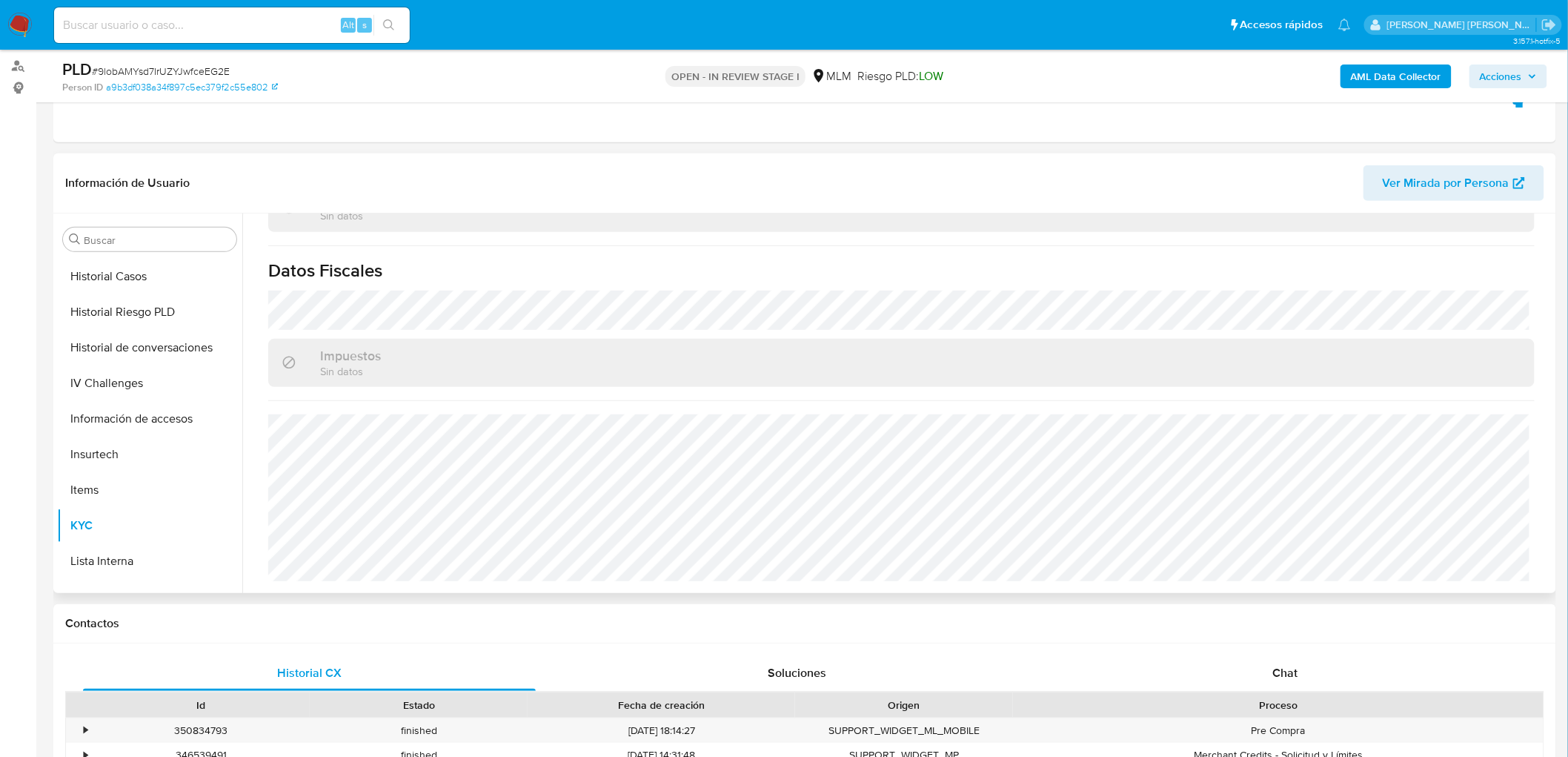
scroll to position [172, 0]
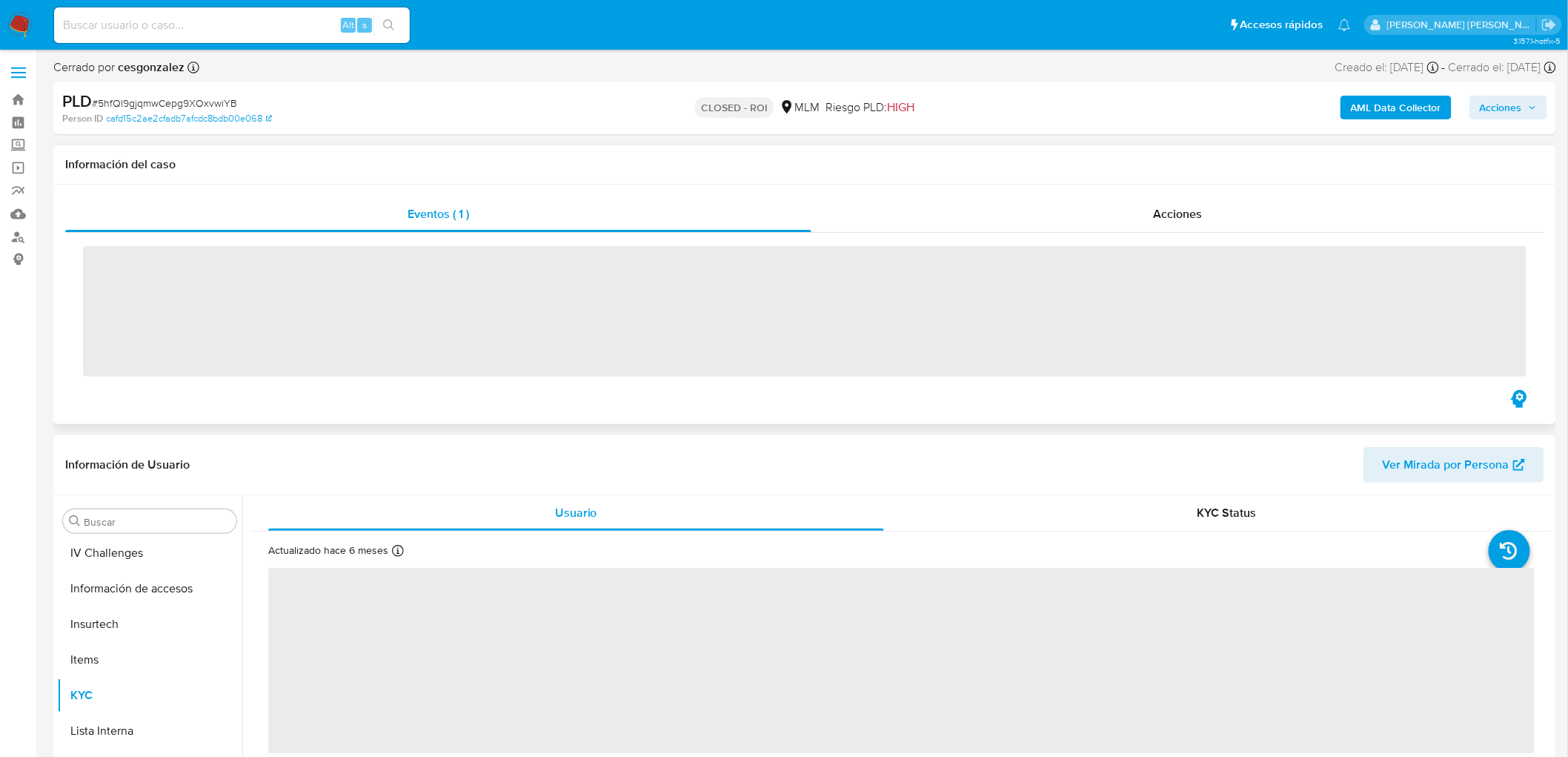
scroll to position [626, 0]
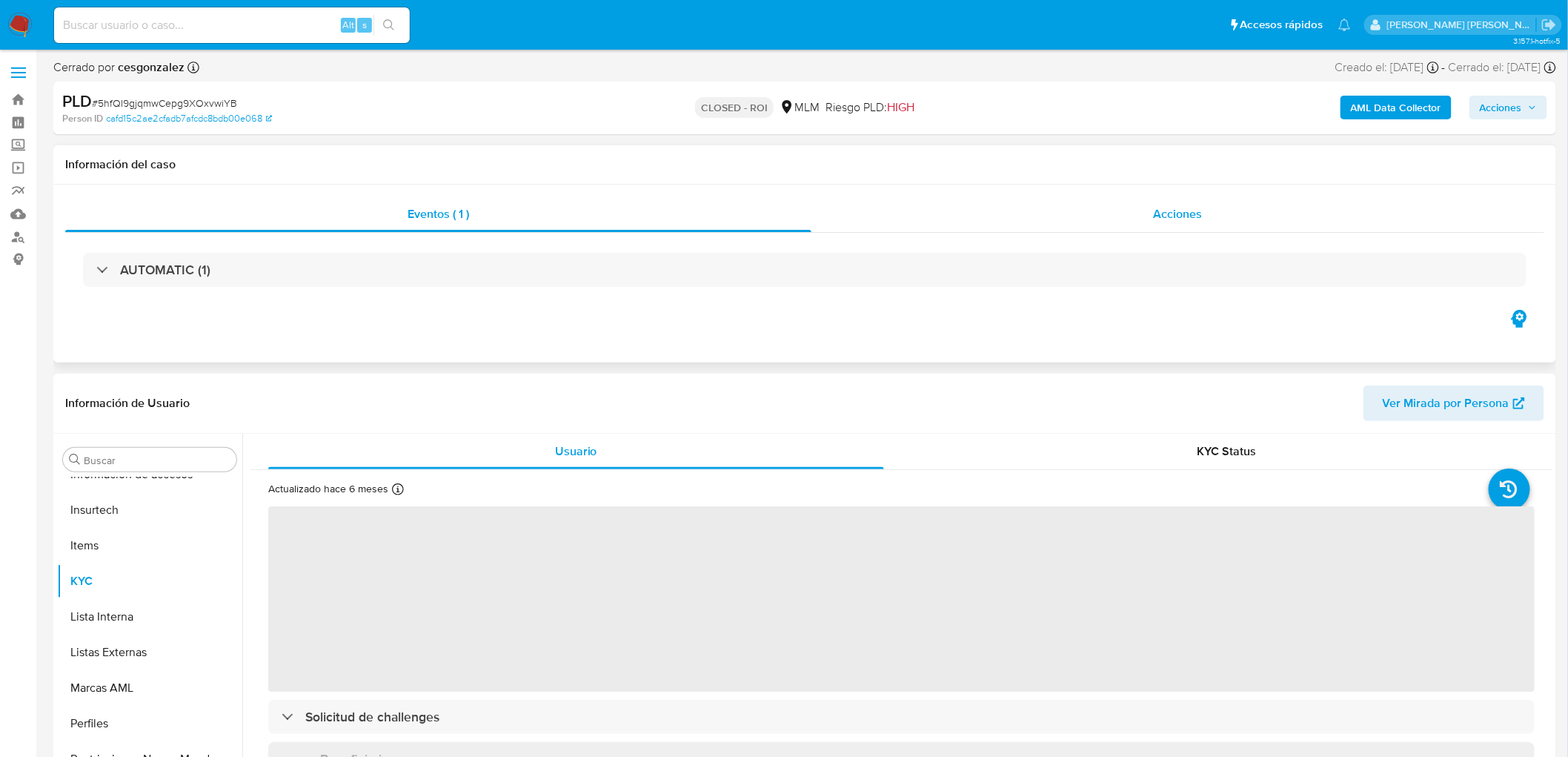
click at [1193, 217] on span "Acciones" at bounding box center [1177, 214] width 49 height 17
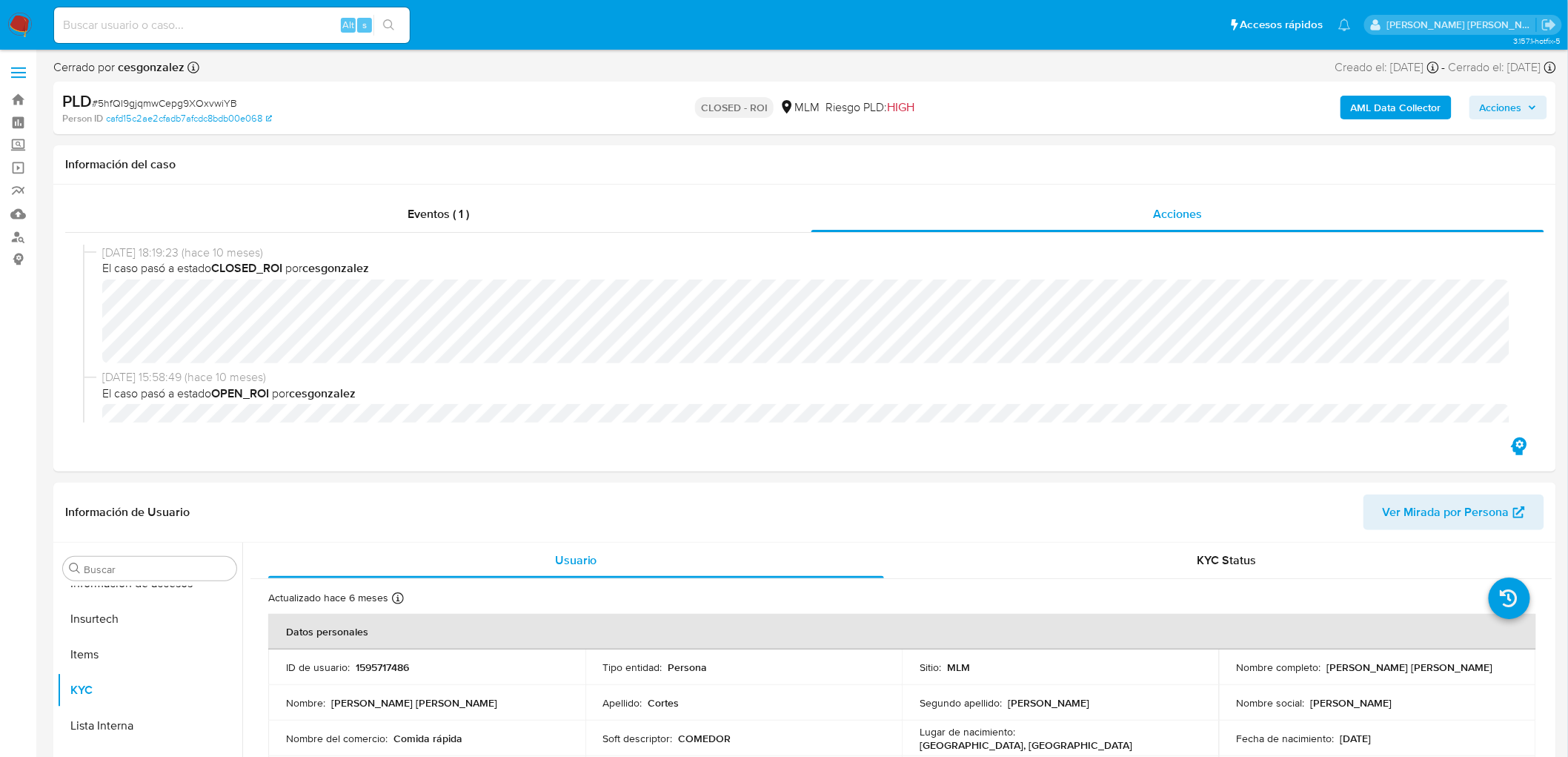
select select "10"
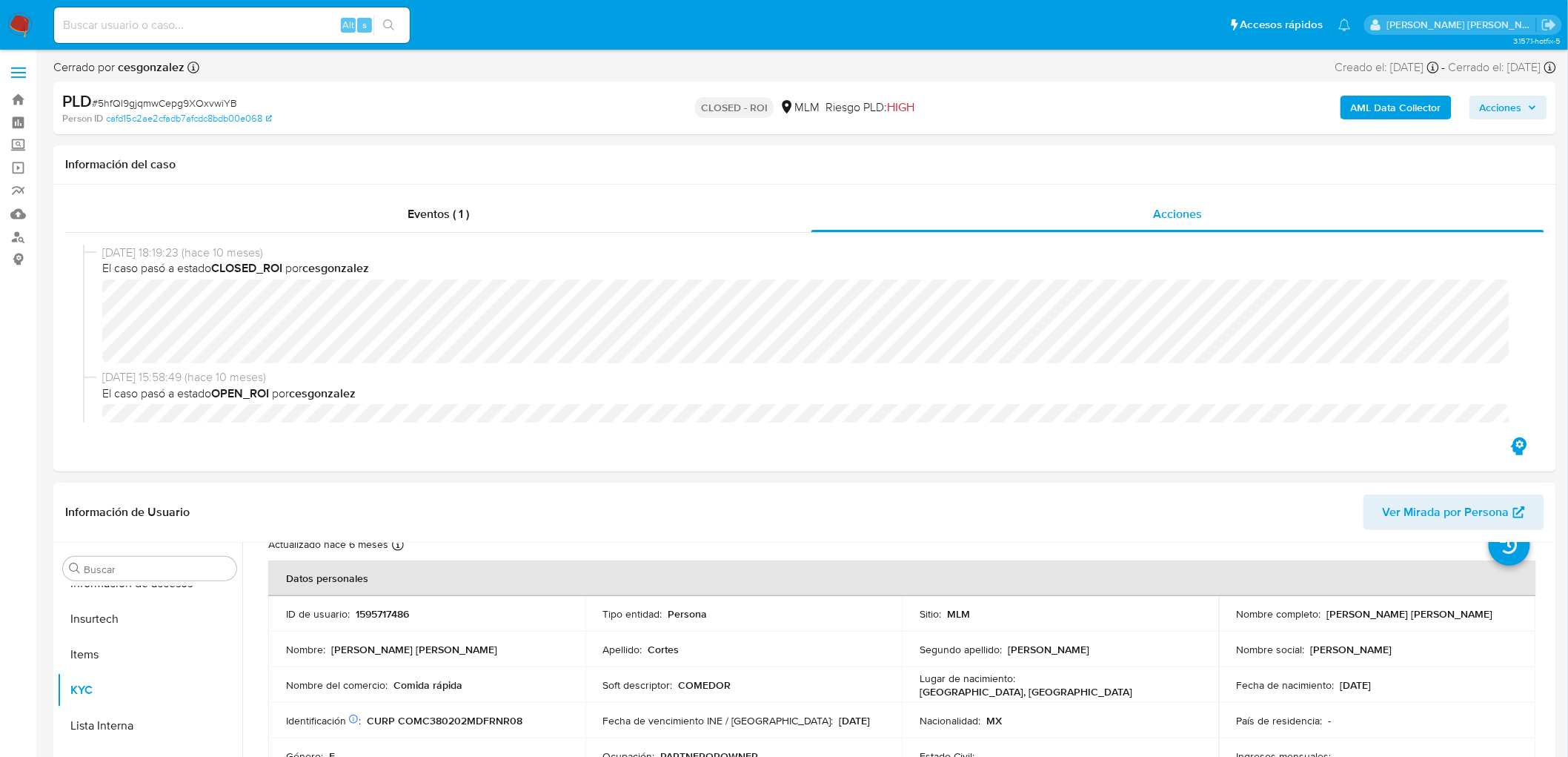
scroll to position [82, 0]
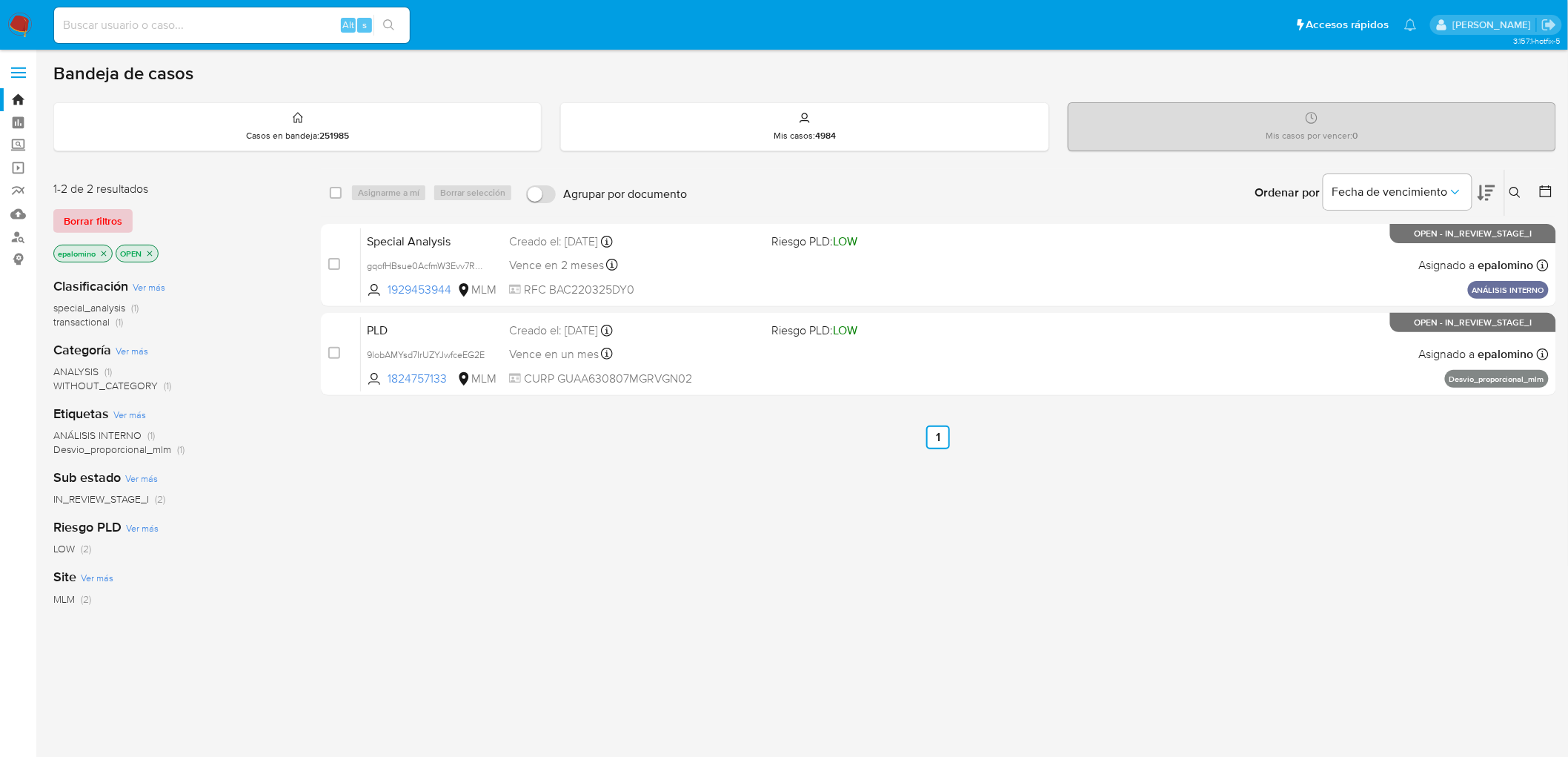
click at [113, 220] on span "Borrar filtros" at bounding box center [93, 221] width 58 height 21
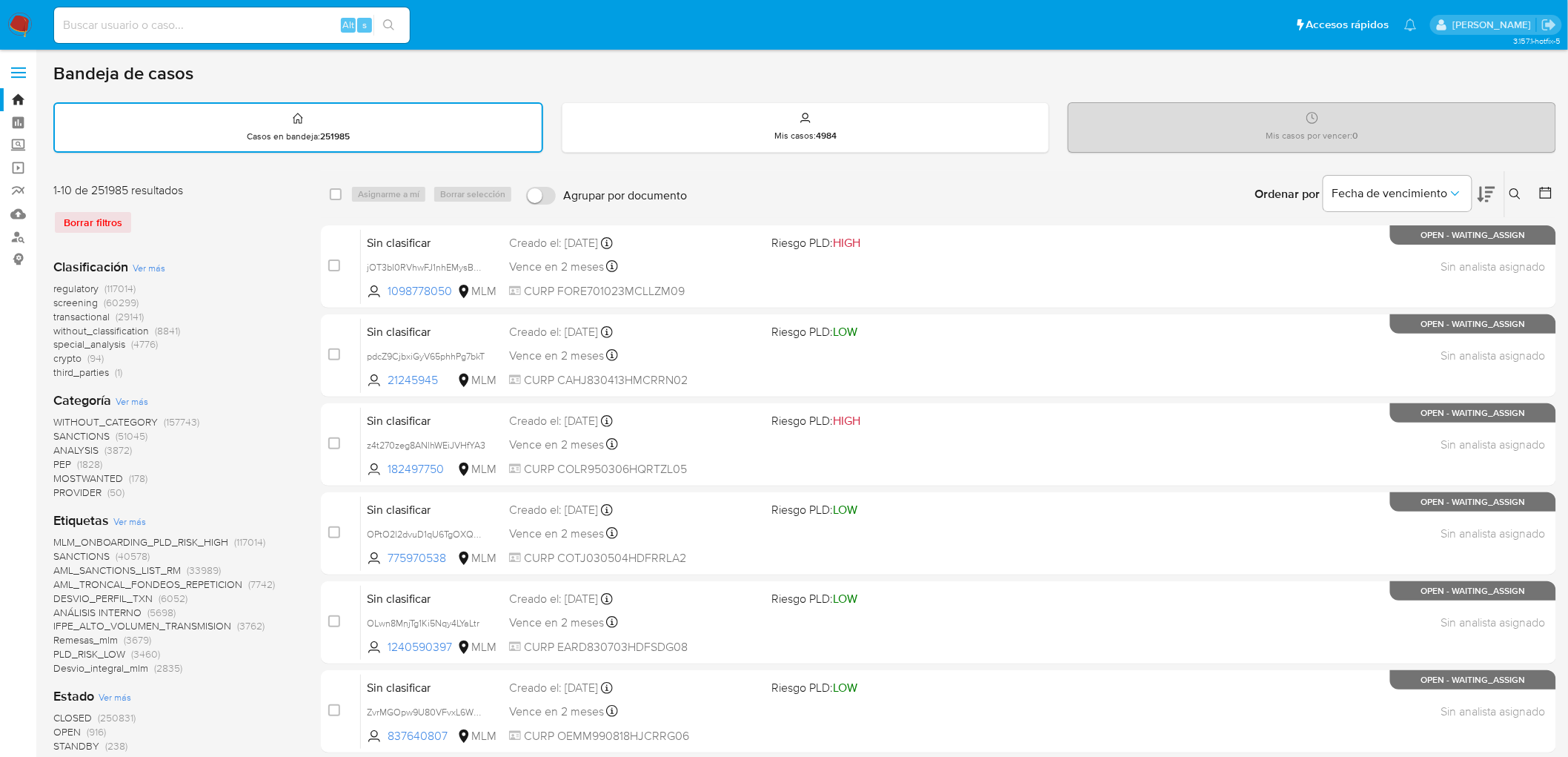
click at [1514, 193] on icon at bounding box center [1516, 194] width 12 height 12
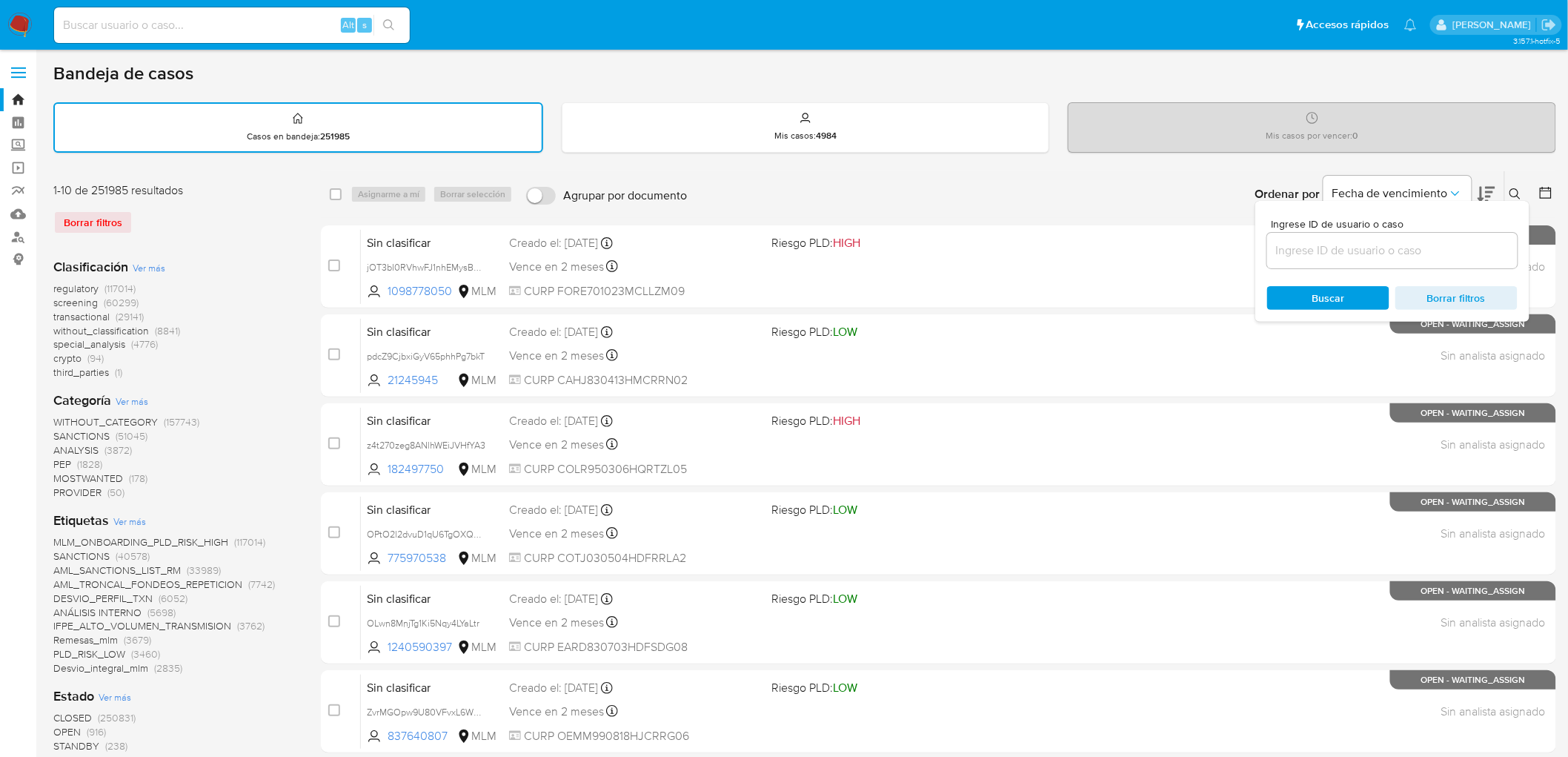
click at [1301, 249] on input at bounding box center [1392, 250] width 250 height 19
type input "1824757133"
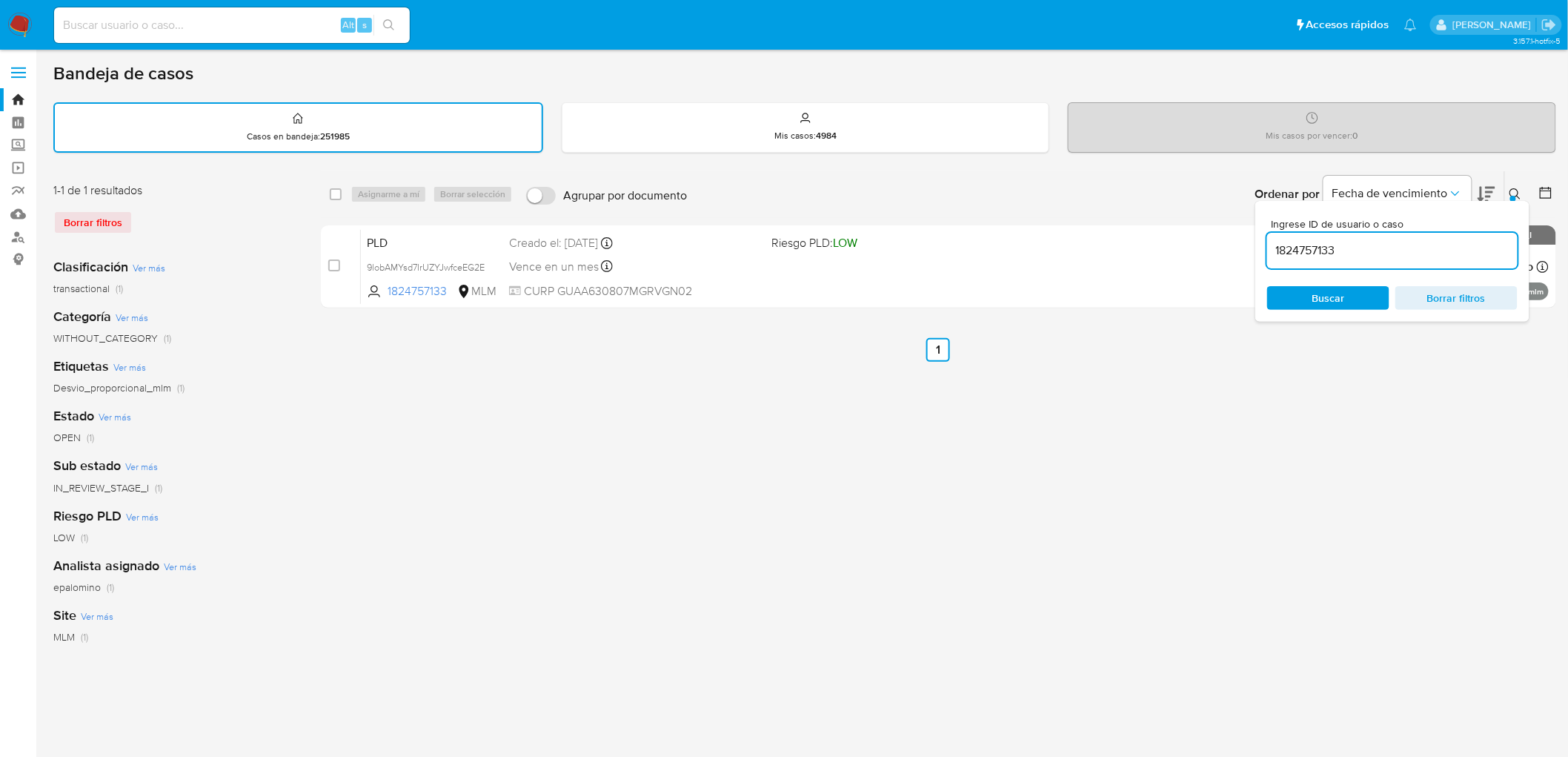
click at [1528, 193] on div "Ordenar por Fecha de vencimiento No es posible ordenar los resultados mientras …" at bounding box center [1125, 193] width 862 height 46
click at [1507, 194] on button at bounding box center [1517, 194] width 25 height 18
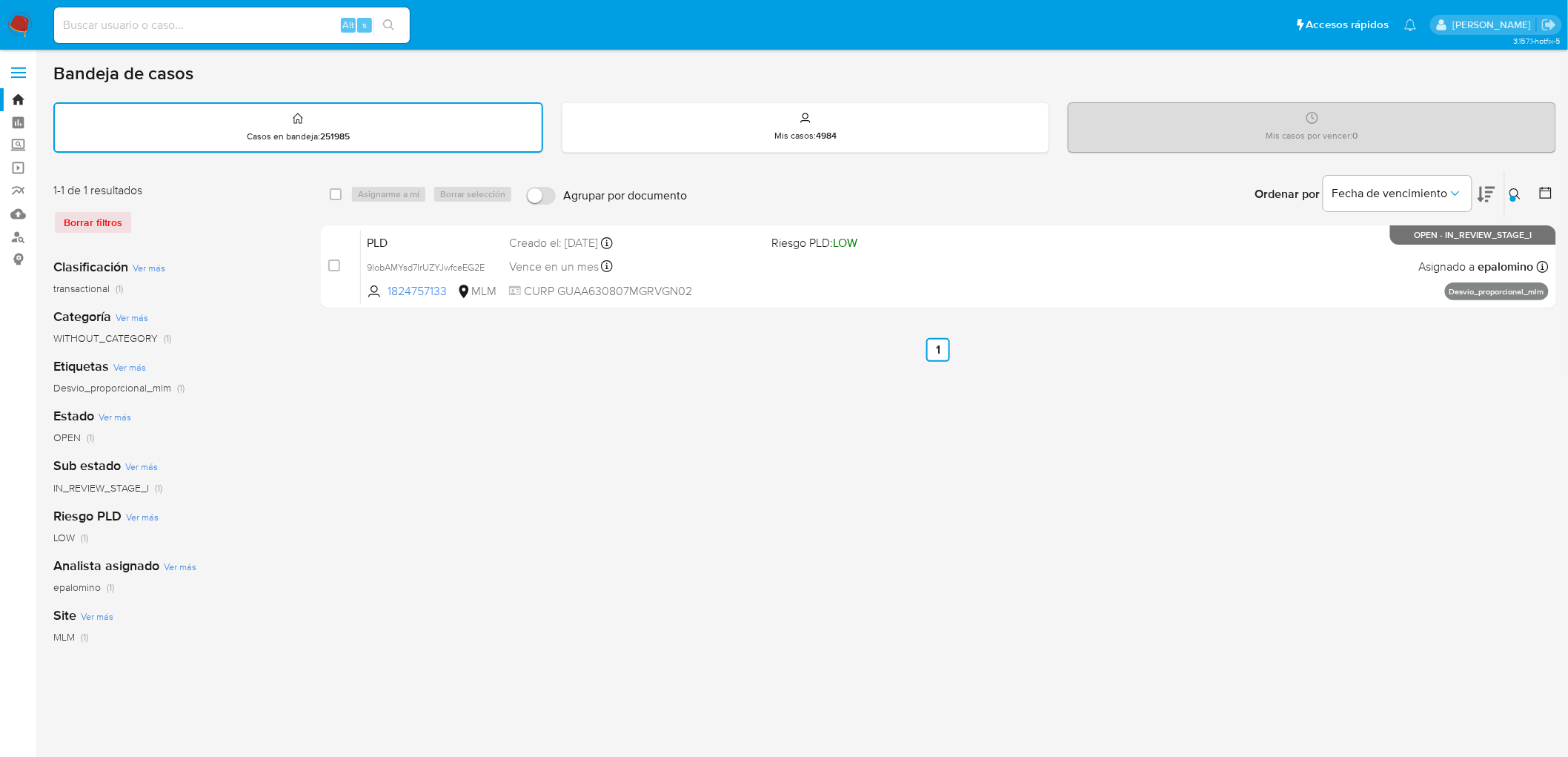
click at [23, 25] on img at bounding box center [20, 25] width 25 height 25
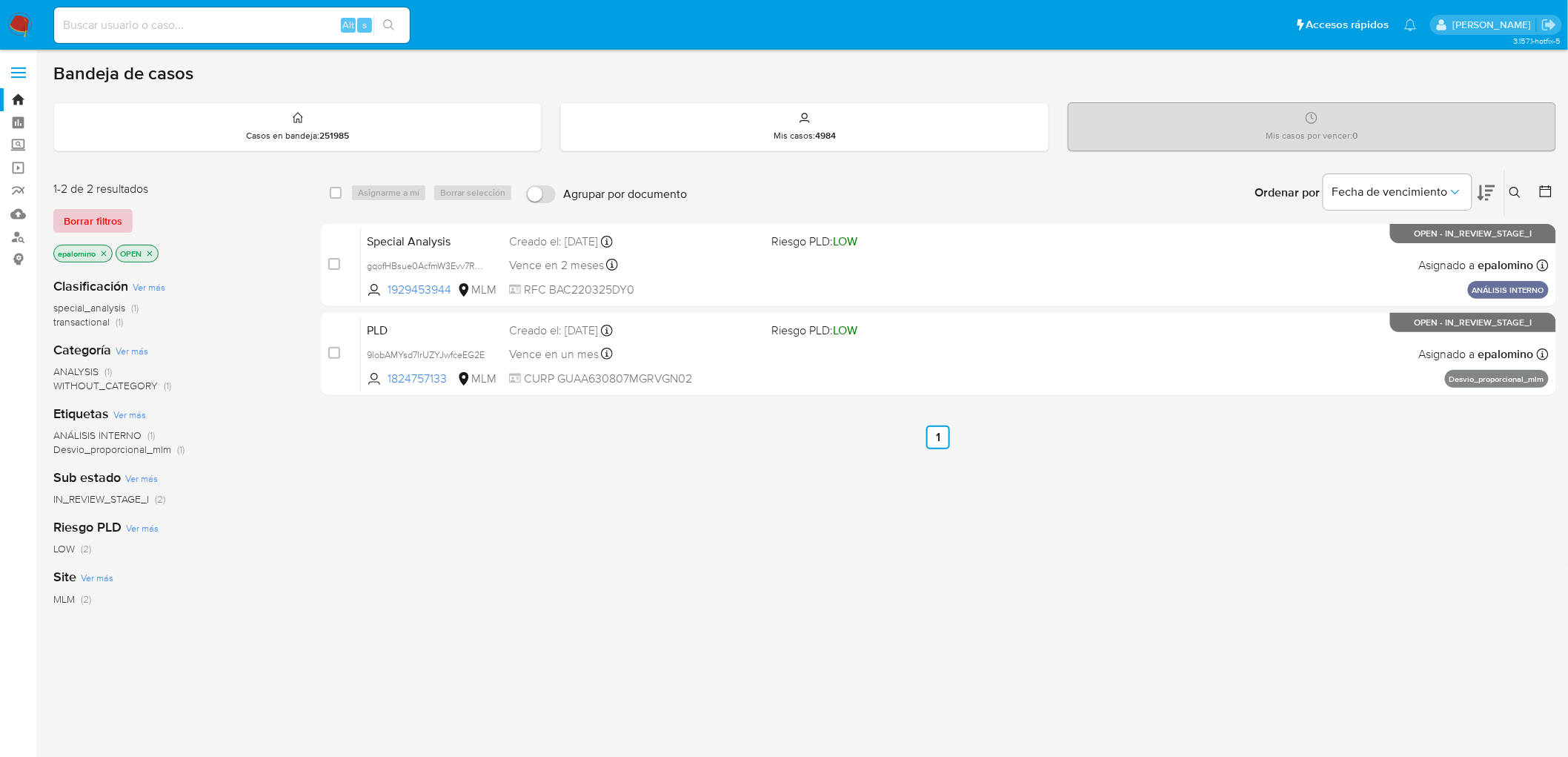
click at [114, 219] on span "Borrar filtros" at bounding box center [93, 221] width 58 height 21
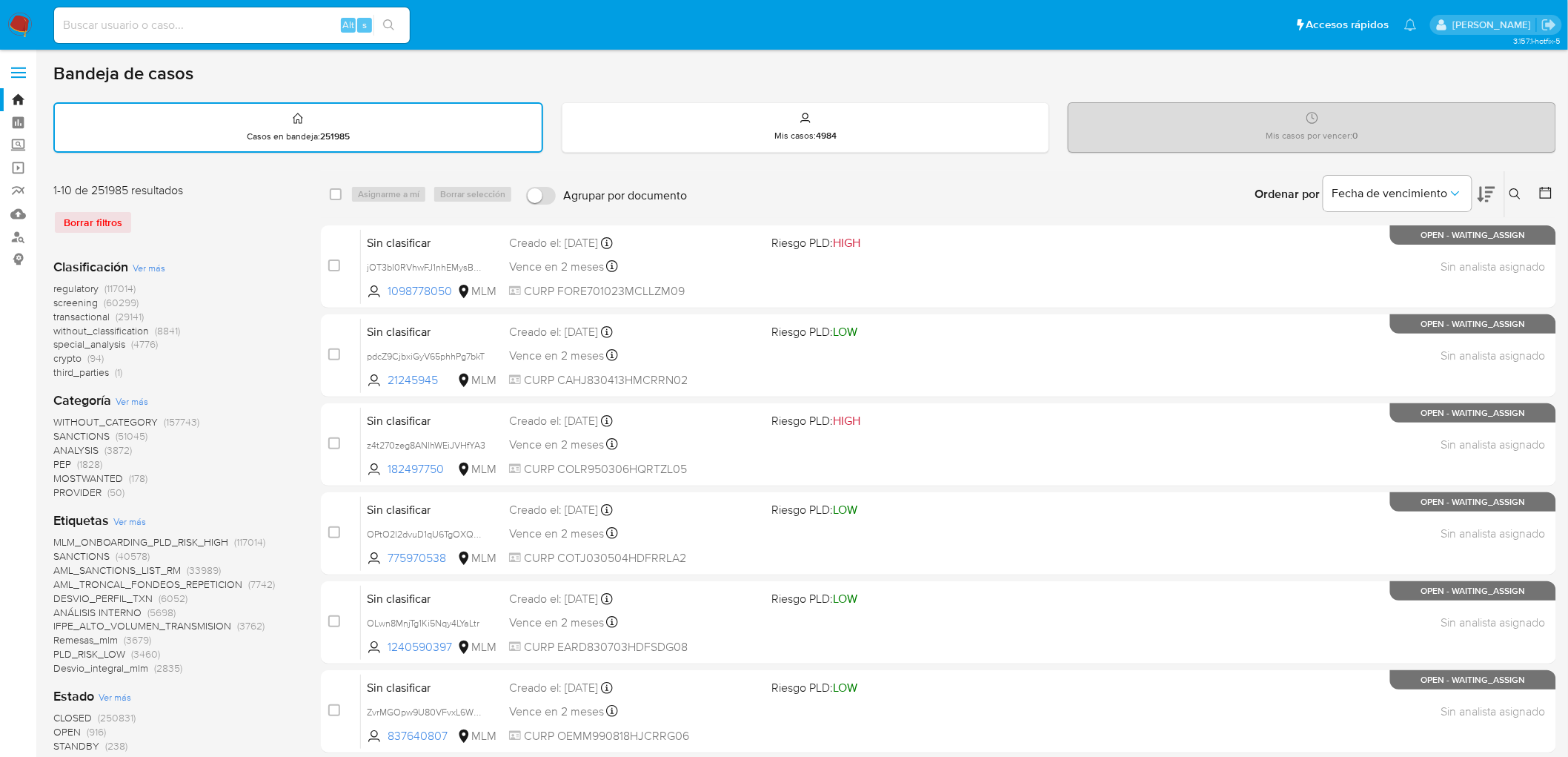
click at [1521, 190] on icon at bounding box center [1516, 194] width 12 height 12
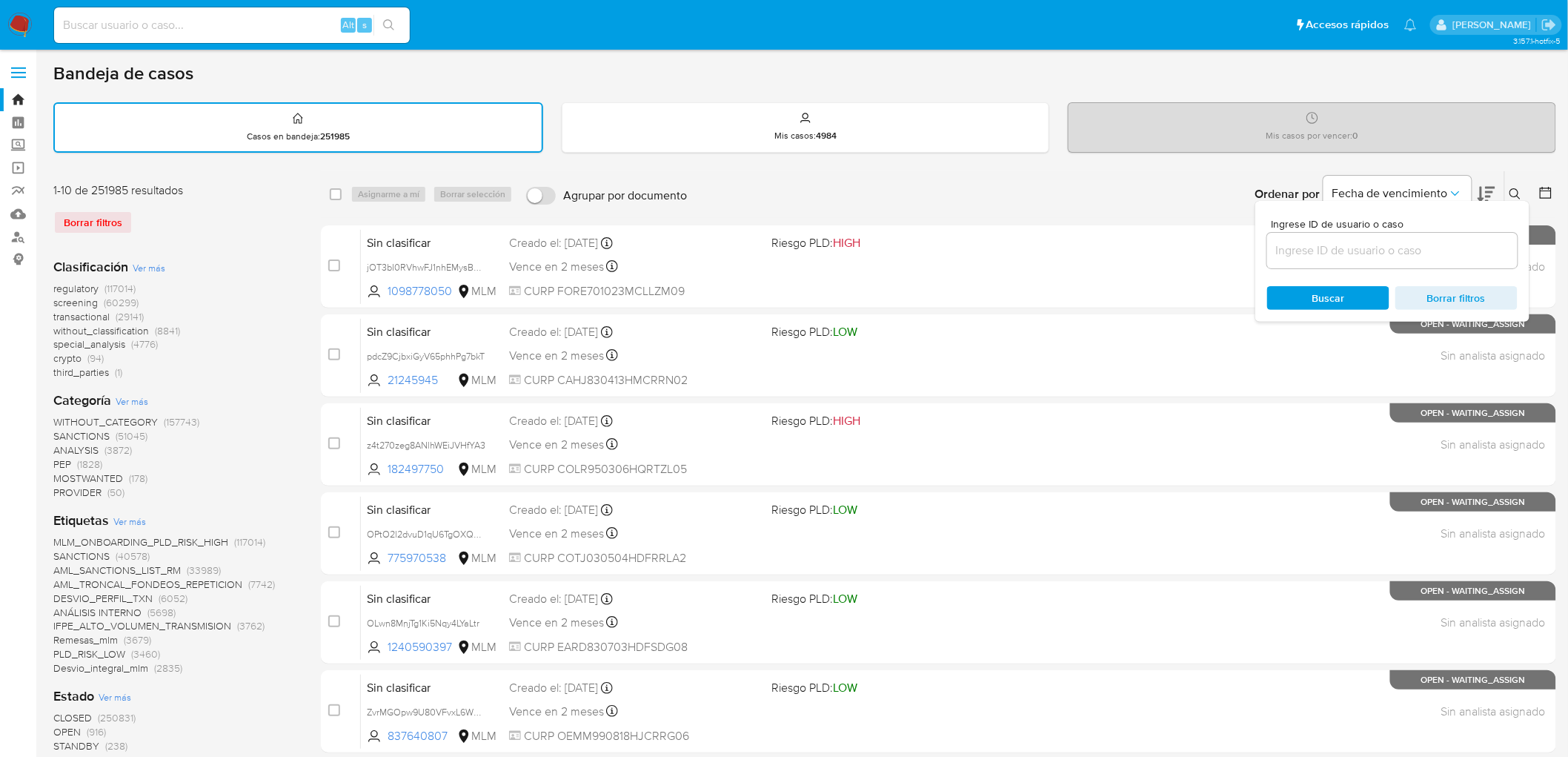
click at [1310, 252] on input at bounding box center [1392, 250] width 250 height 19
type input "1824757133"
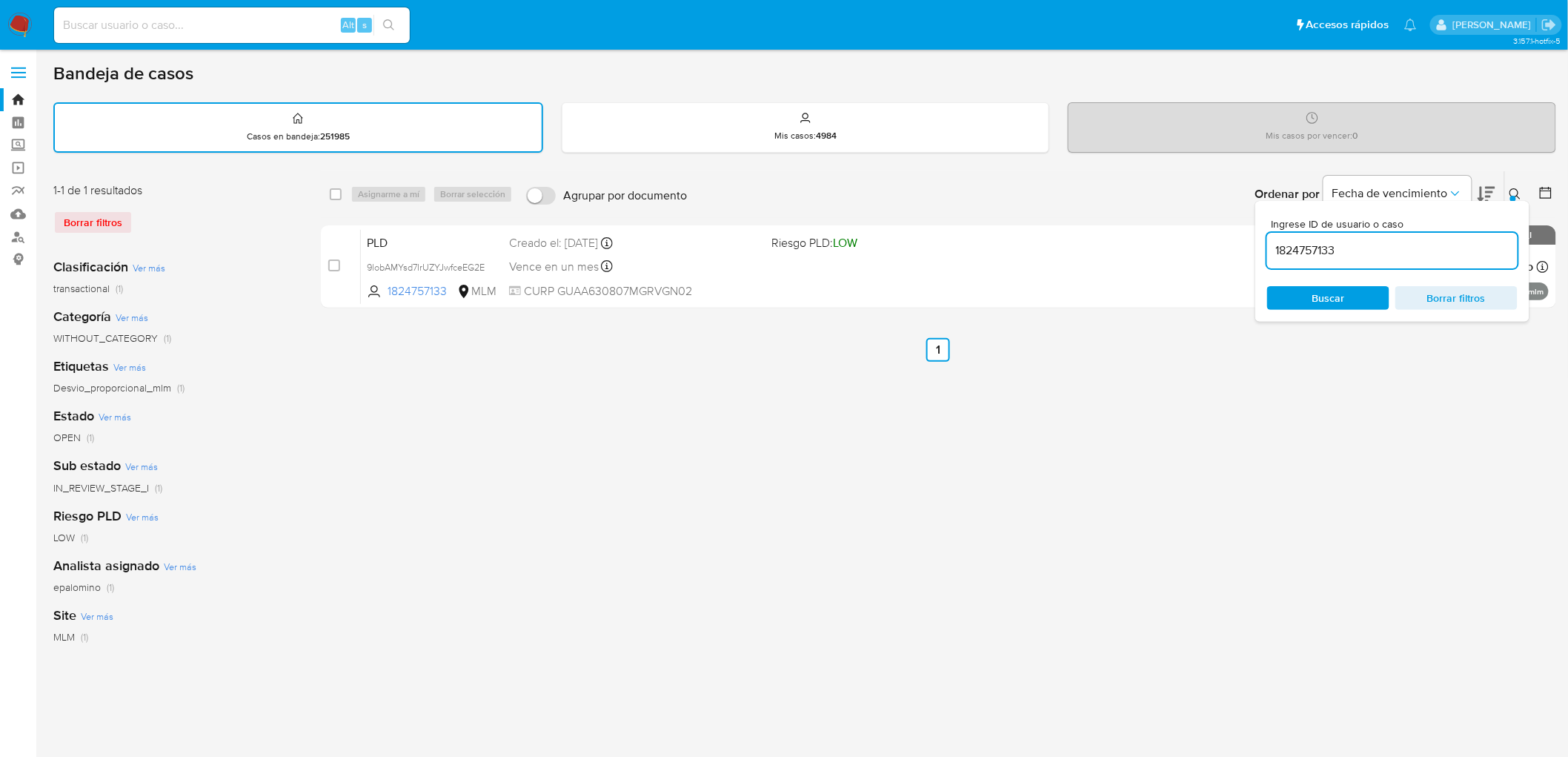
click at [1523, 193] on button at bounding box center [1517, 194] width 25 height 18
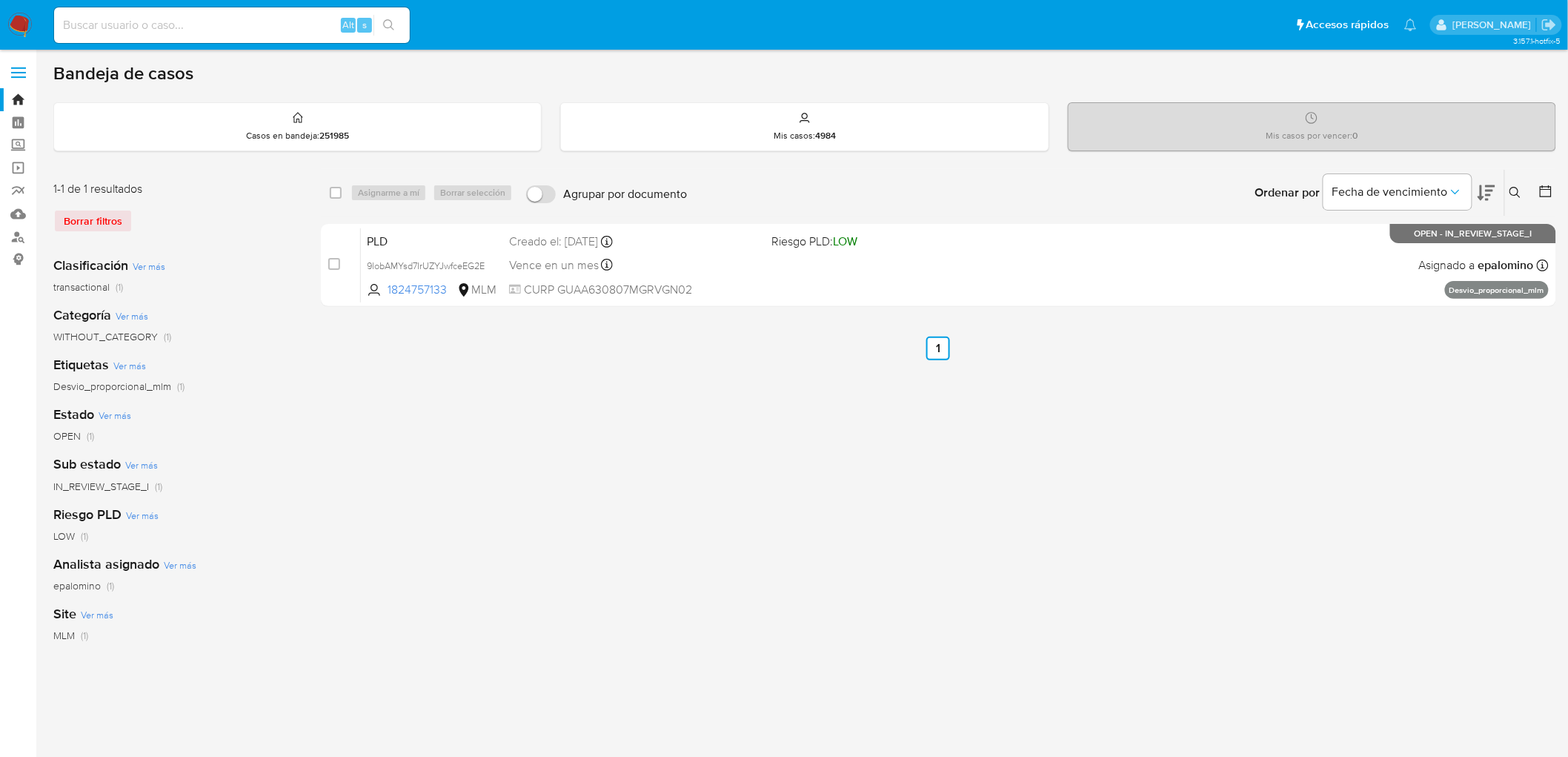
click at [1, 10] on nav "Pausado Ver notificaciones Alt s Accesos rápidos Presiona las siguientes teclas…" at bounding box center [784, 25] width 1568 height 49
click at [10, 21] on img at bounding box center [20, 25] width 25 height 25
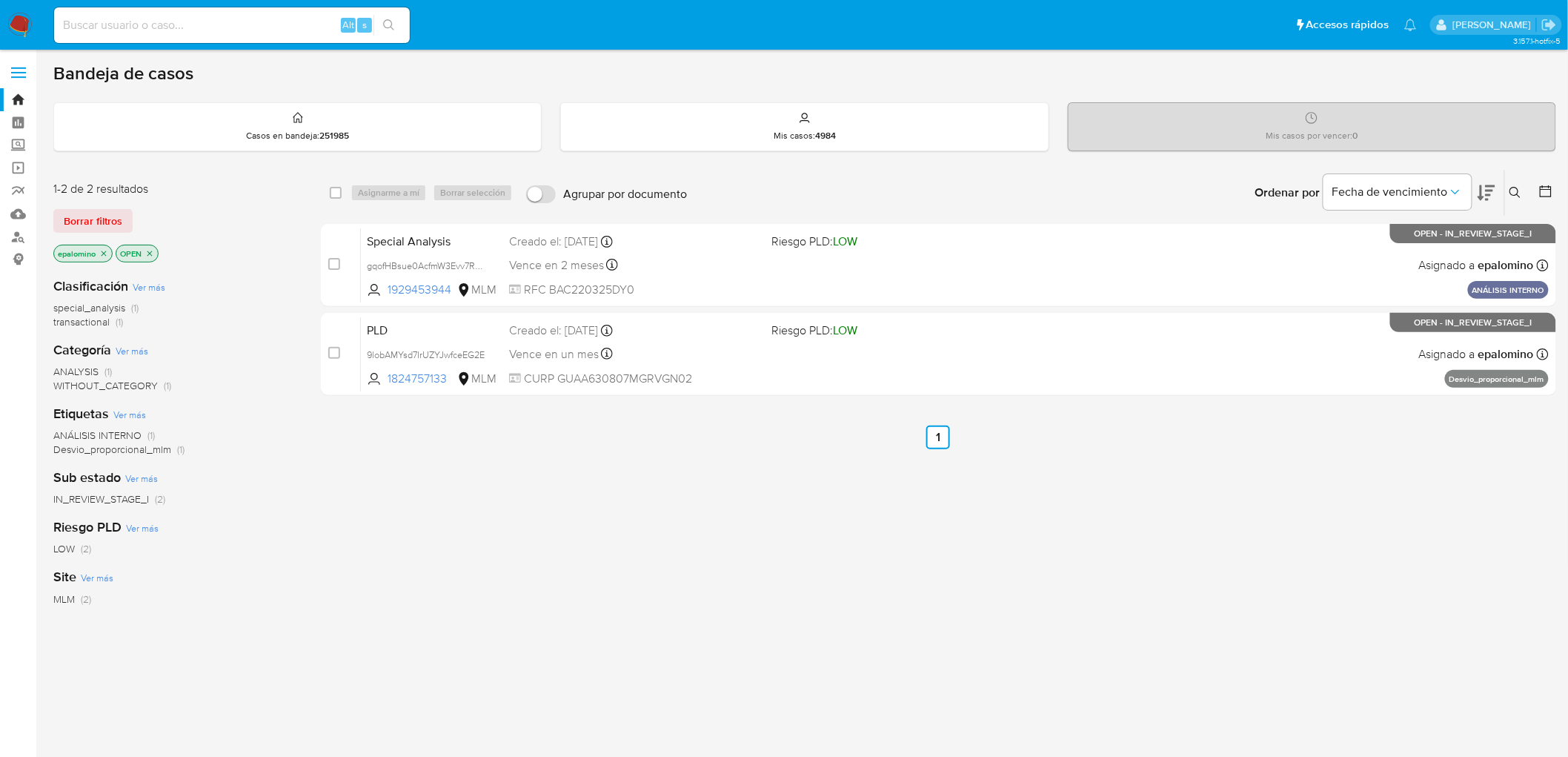
click at [99, 205] on div "1-2 de 2 resultados Borrar filtros epalomino OPEN" at bounding box center [172, 223] width 237 height 85
click at [99, 212] on span "Borrar filtros" at bounding box center [93, 221] width 58 height 21
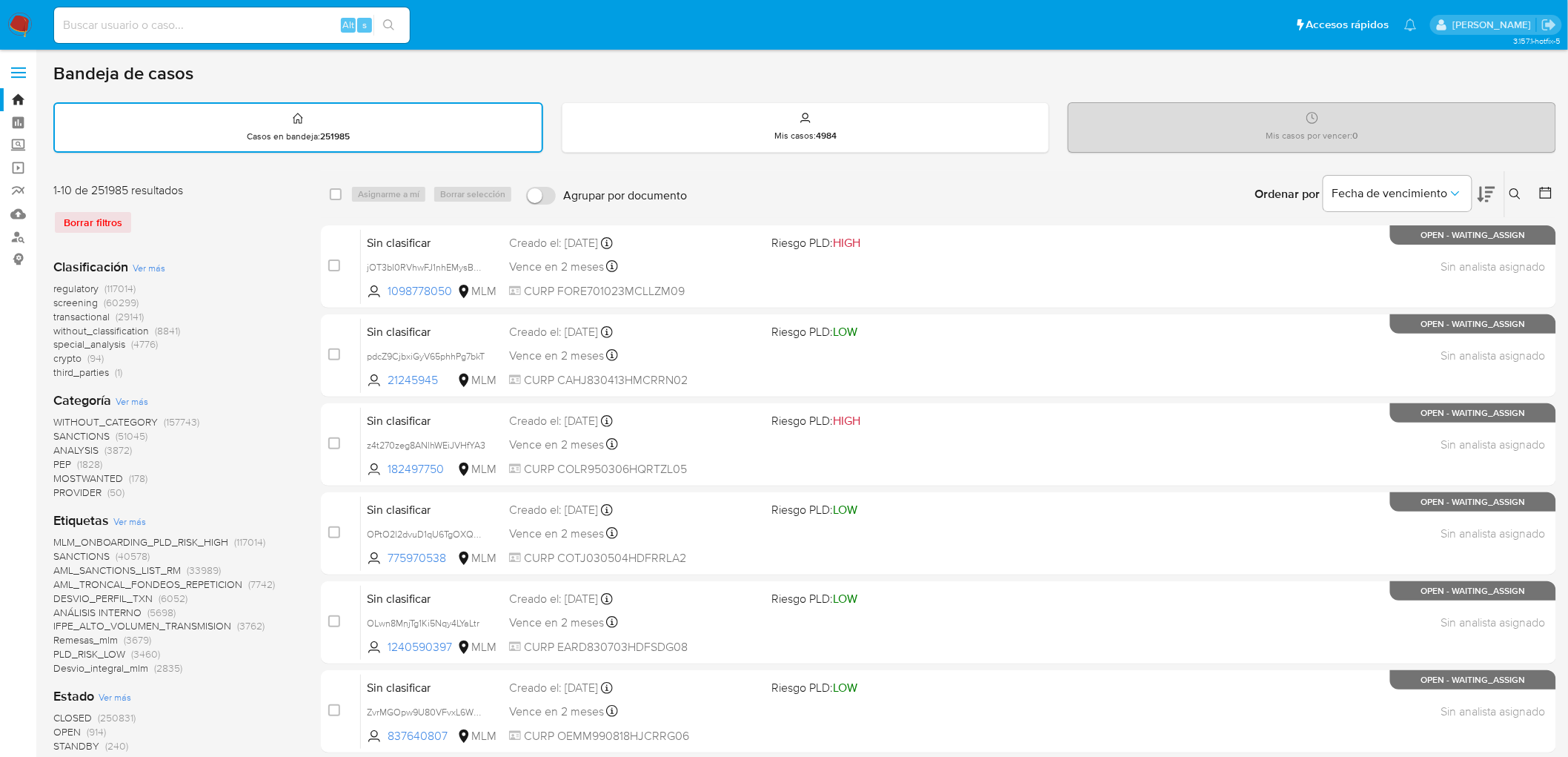
click at [1514, 189] on icon at bounding box center [1516, 194] width 12 height 12
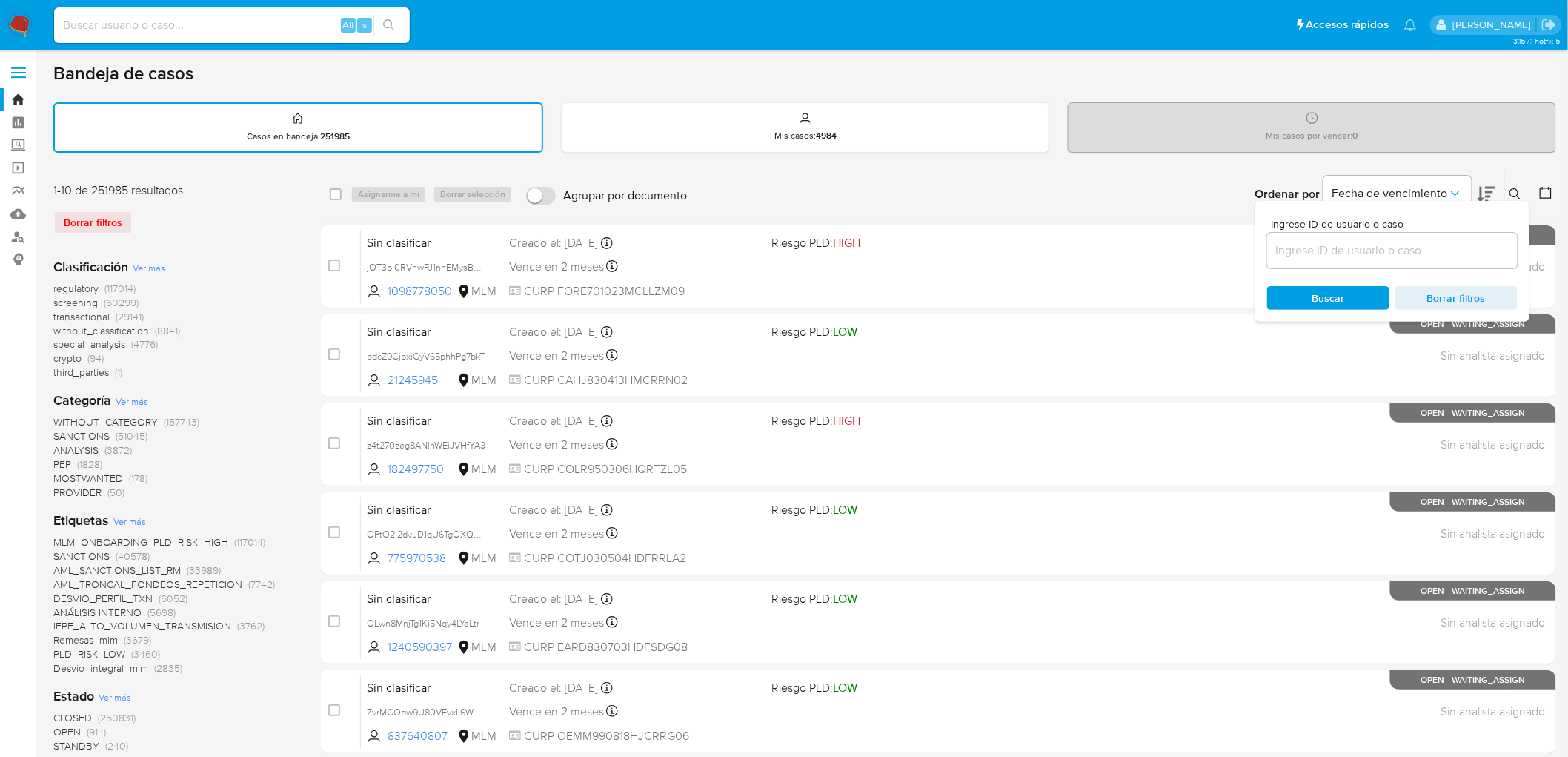
click at [1358, 235] on div at bounding box center [1392, 250] width 250 height 35
click at [1351, 242] on input at bounding box center [1392, 250] width 250 height 19
paste input "1595717486"
type input "1595717486"
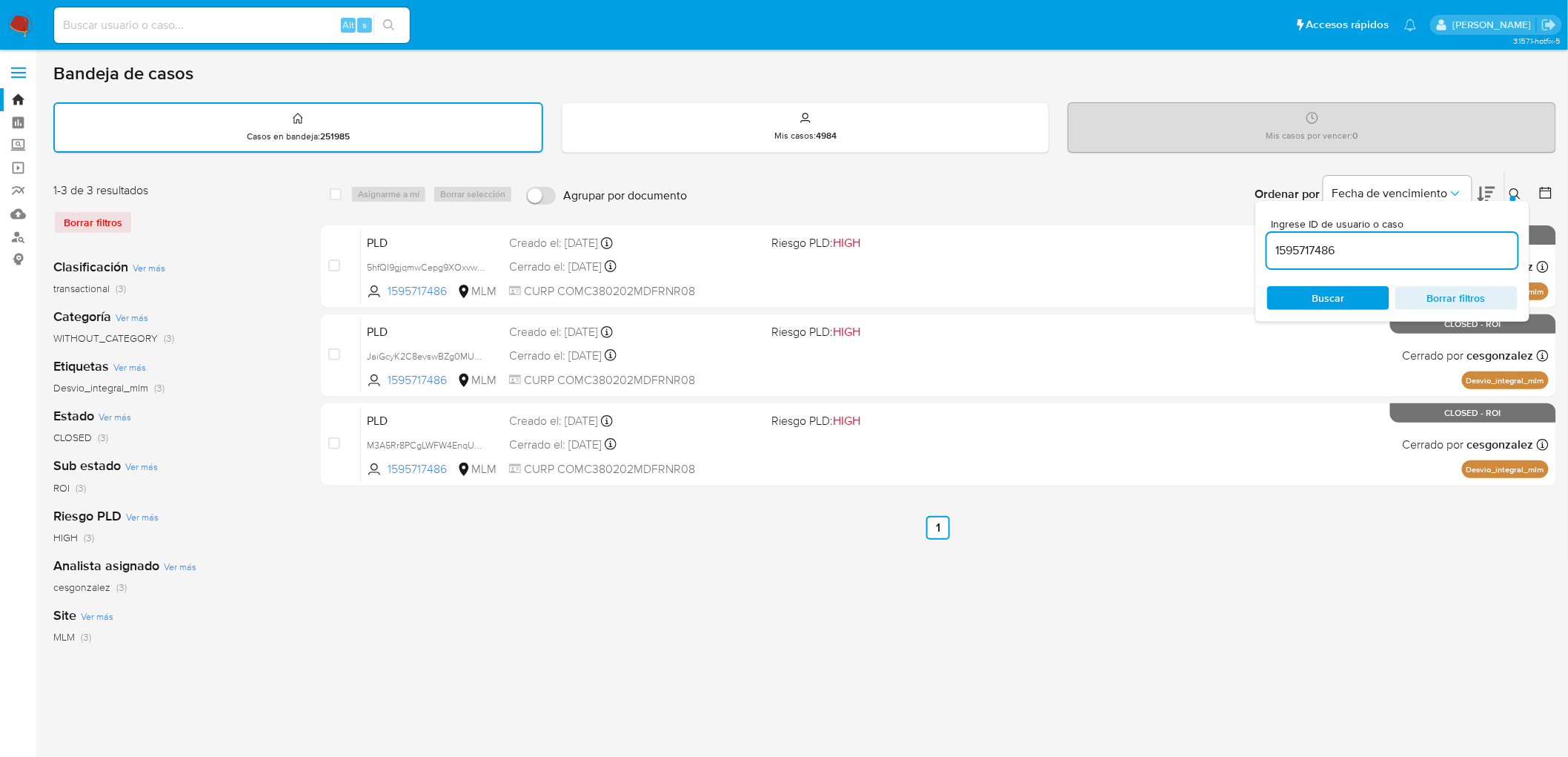
click at [1516, 194] on icon at bounding box center [1516, 194] width 12 height 12
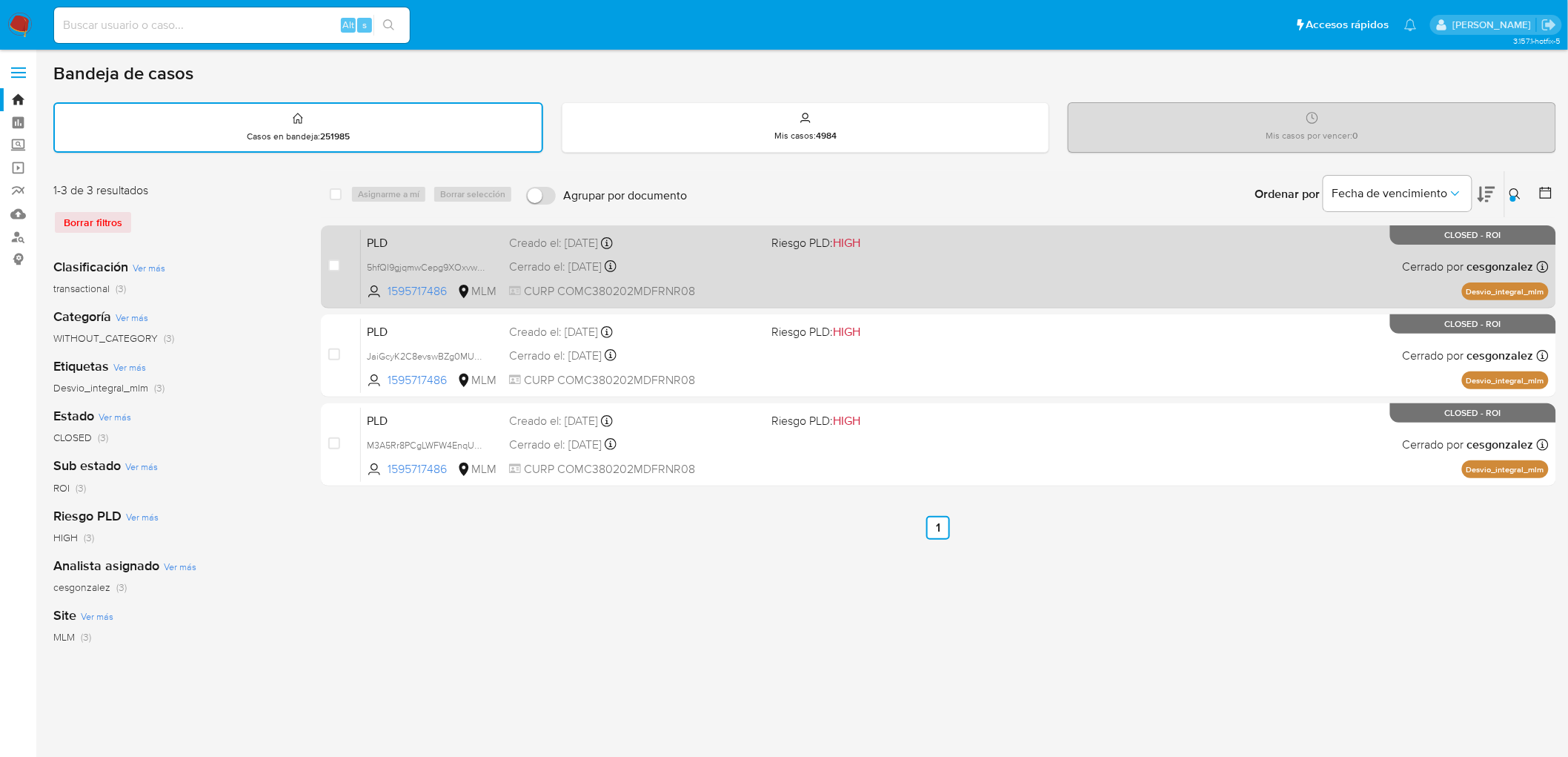
click at [410, 237] on span "PLD" at bounding box center [432, 242] width 130 height 19
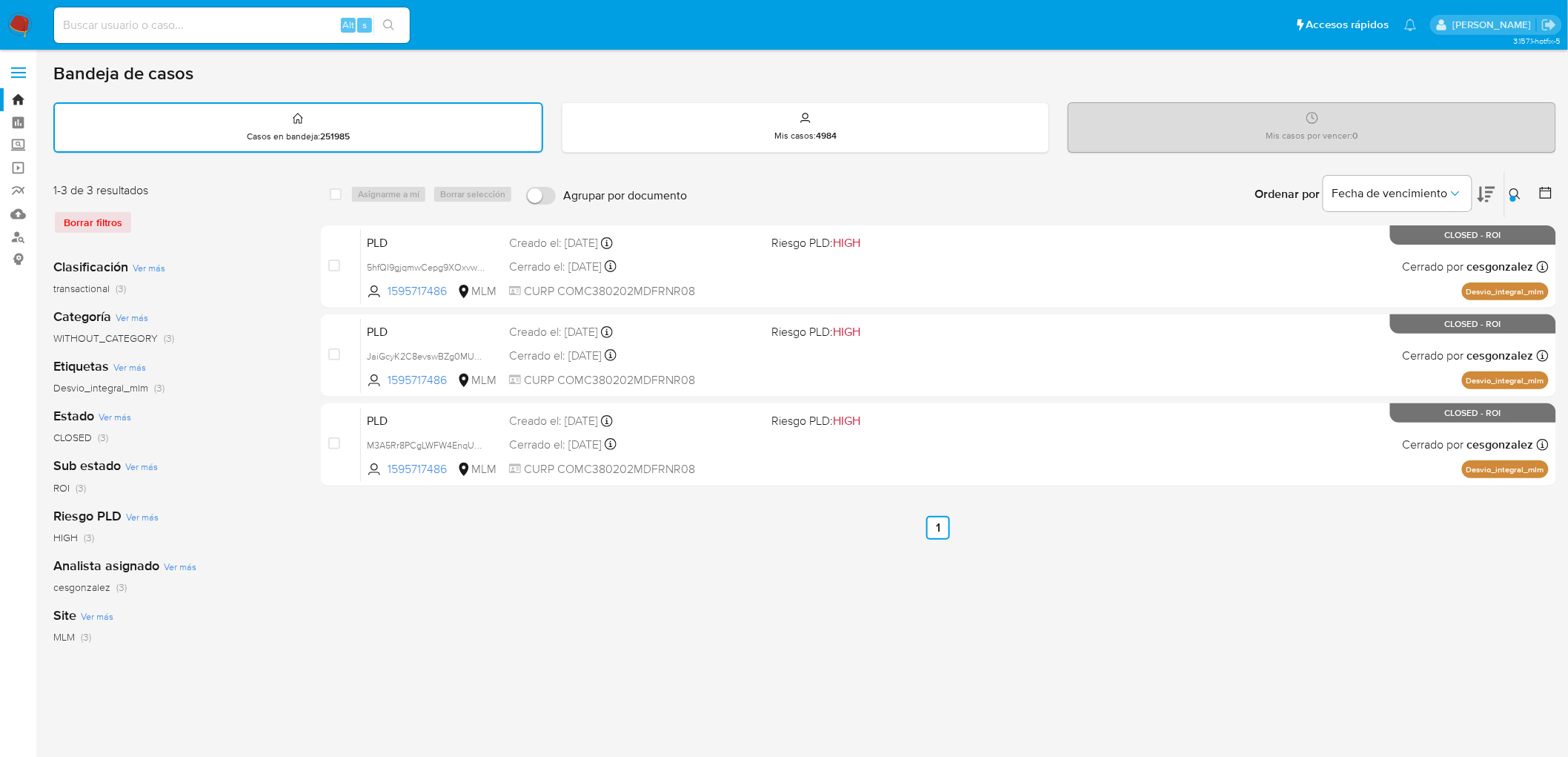
click at [28, 28] on img at bounding box center [20, 25] width 25 height 25
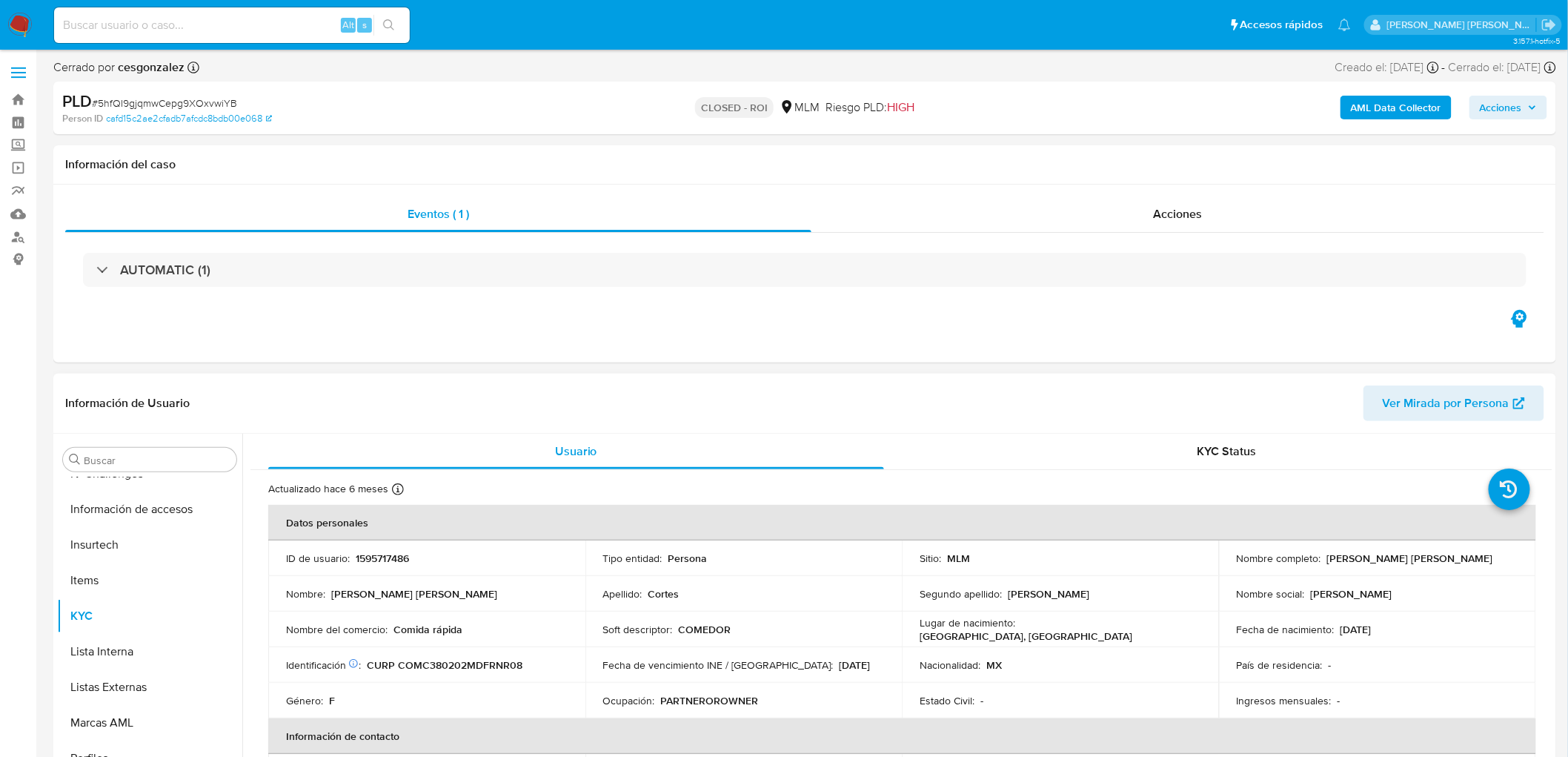
scroll to position [626, 0]
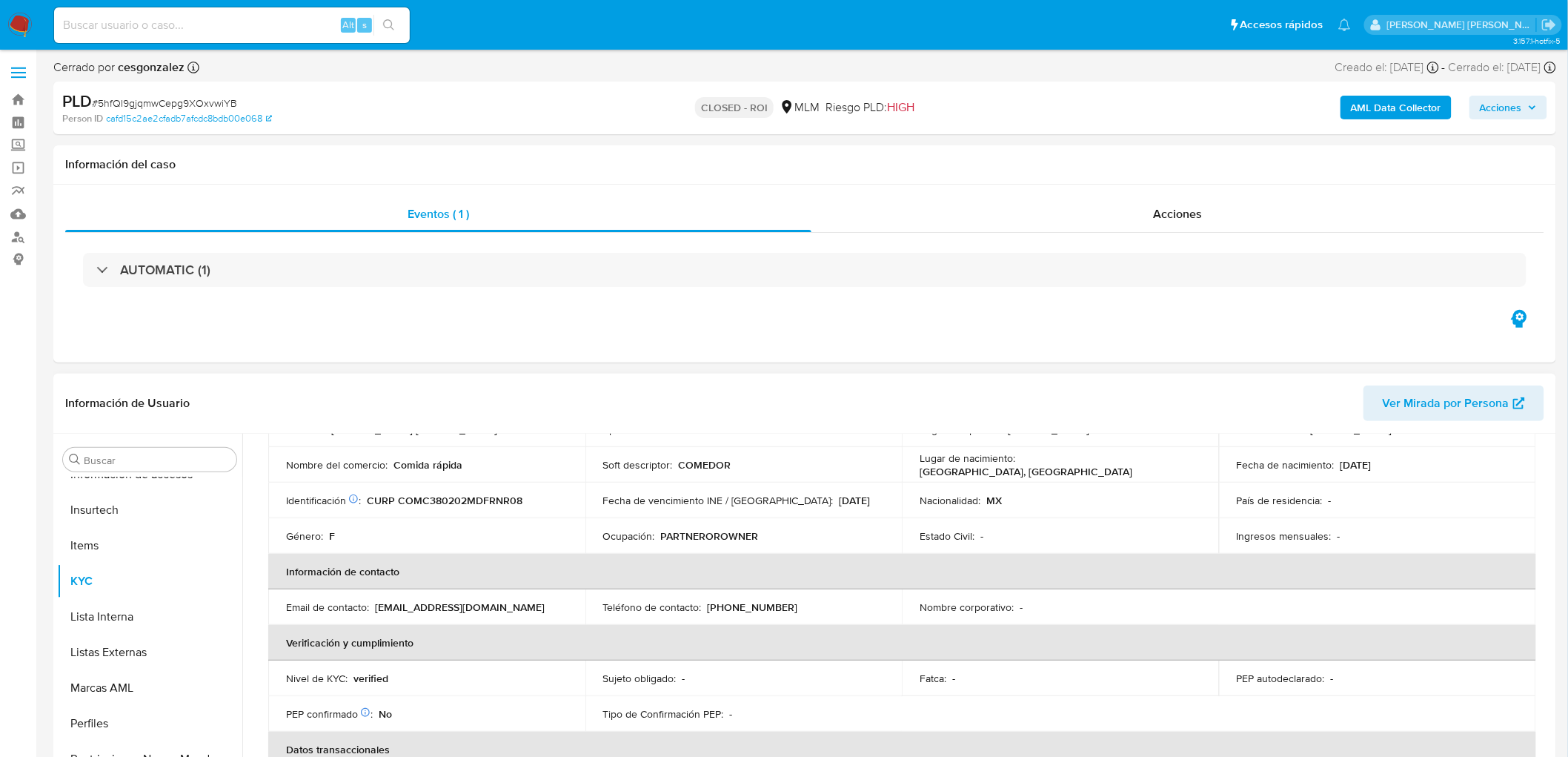
select select "10"
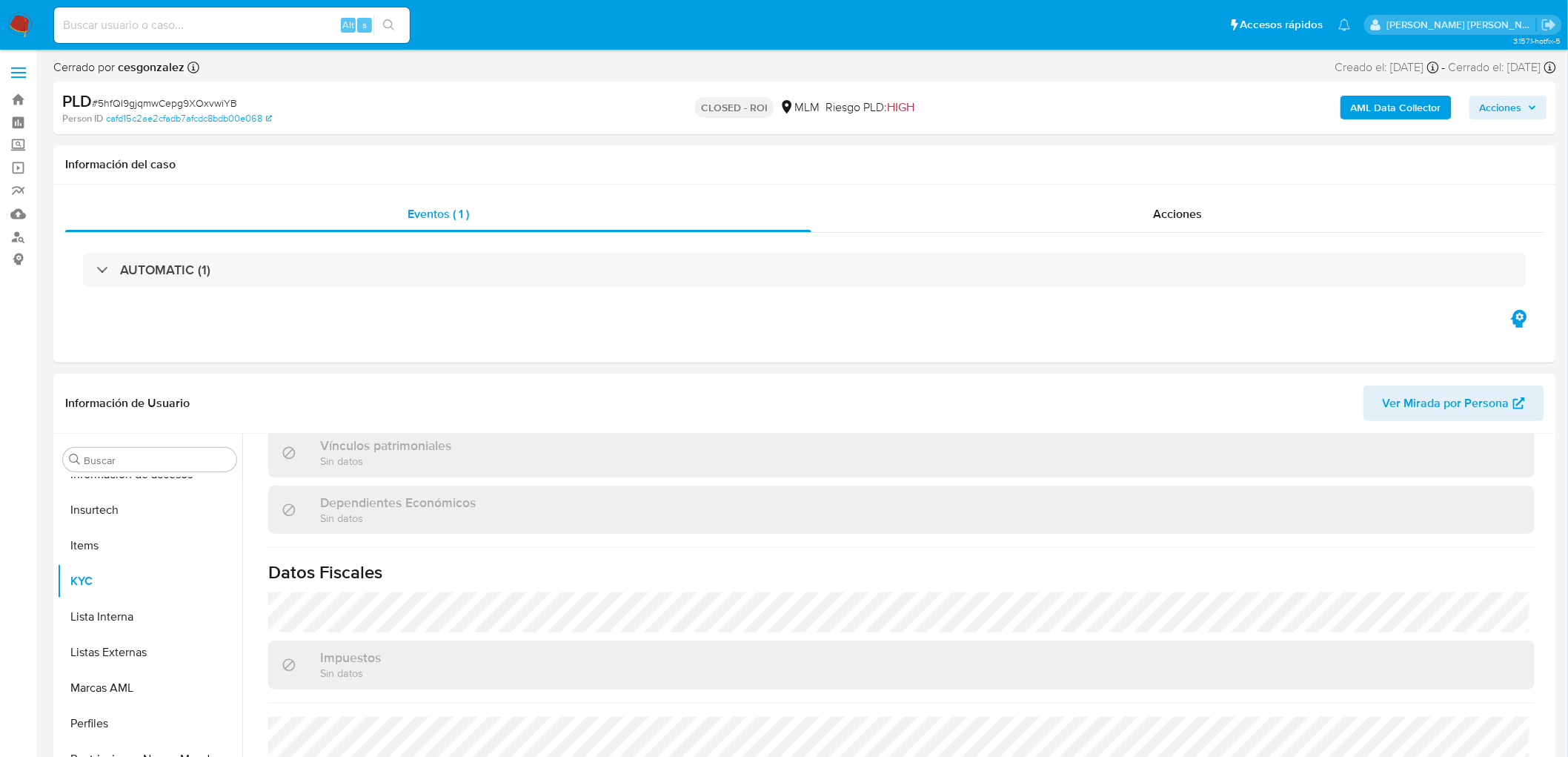
scroll to position [902, 0]
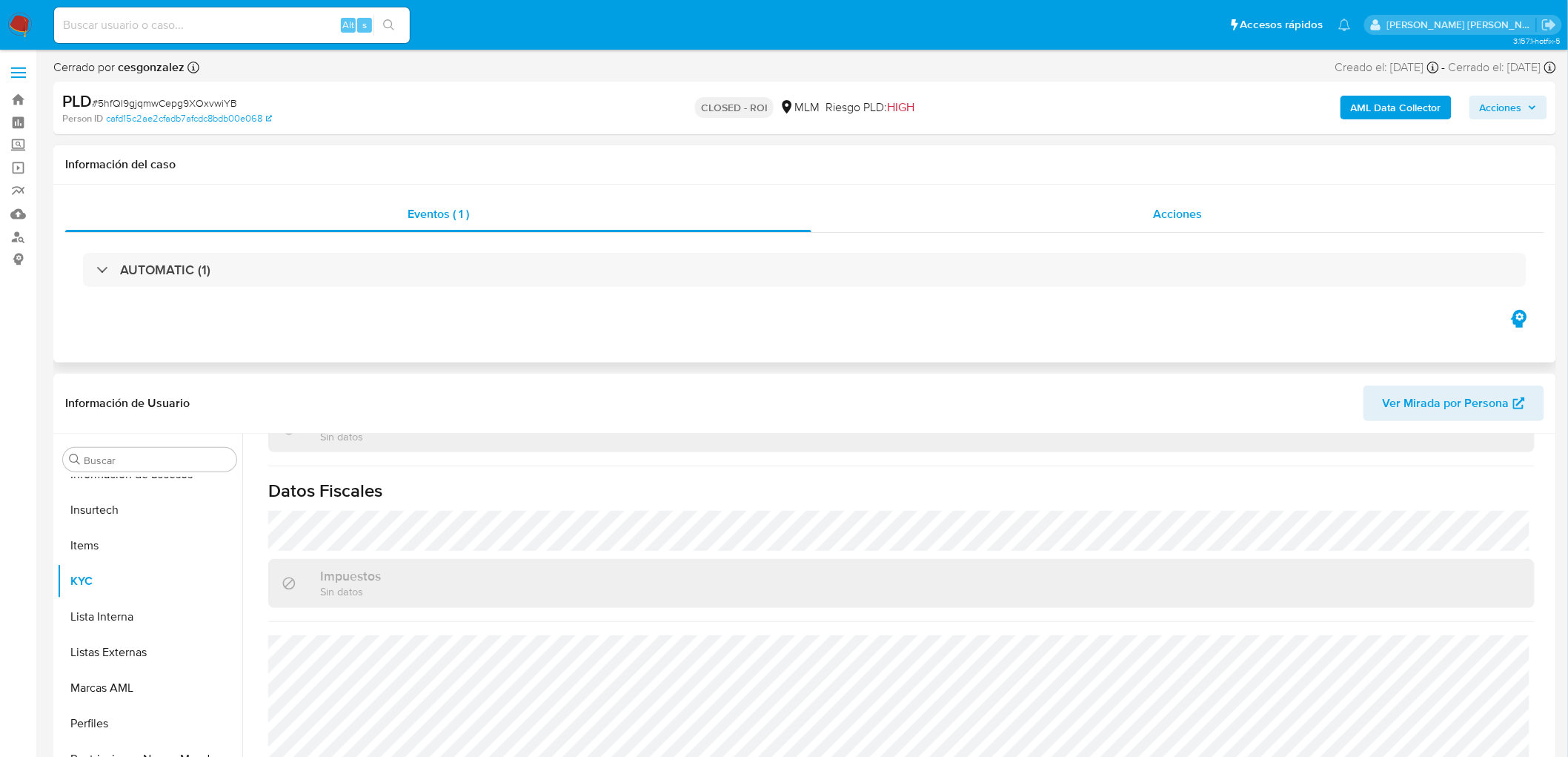
click at [1175, 209] on span "Acciones" at bounding box center [1177, 214] width 49 height 17
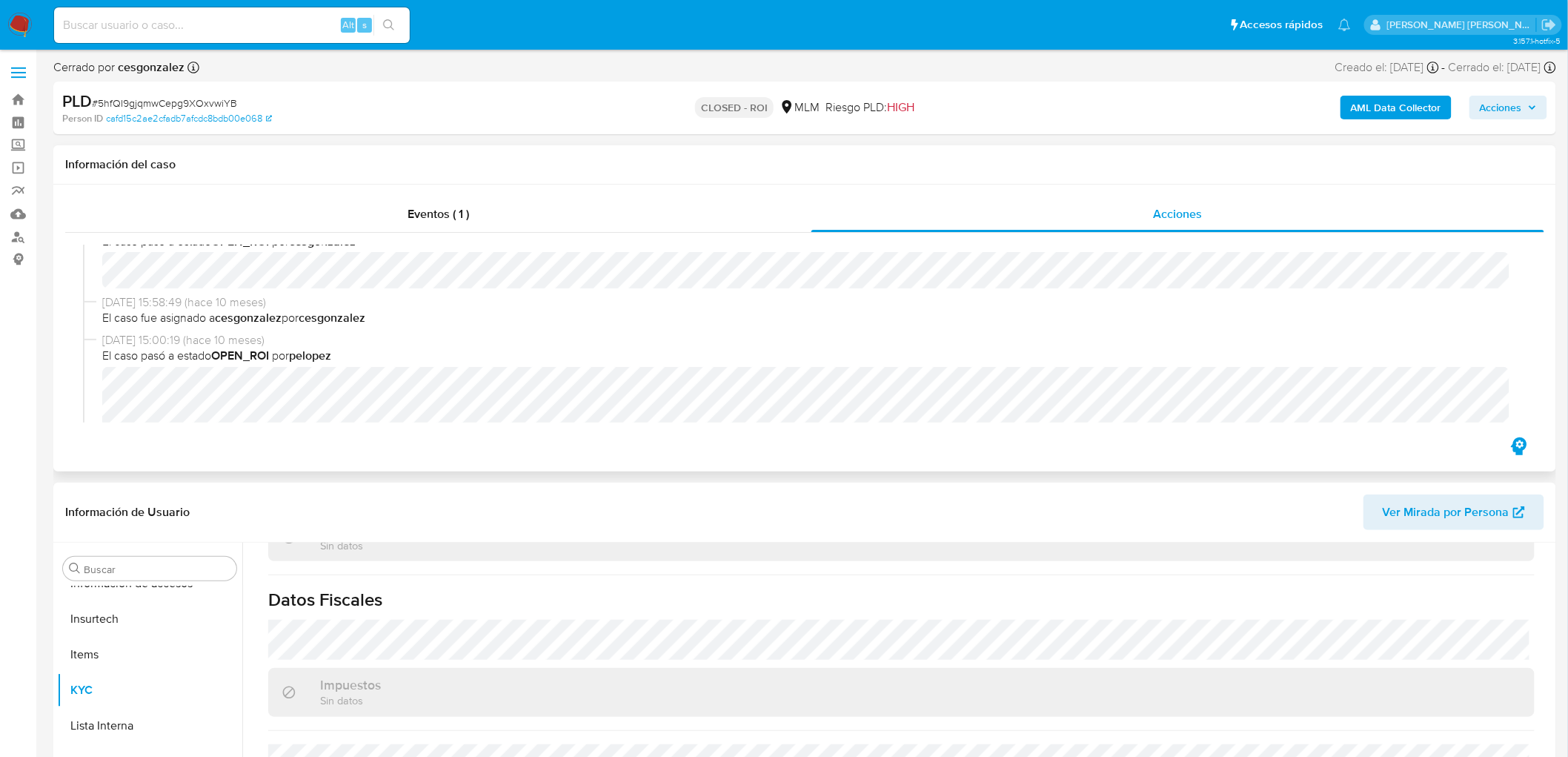
scroll to position [247, 0]
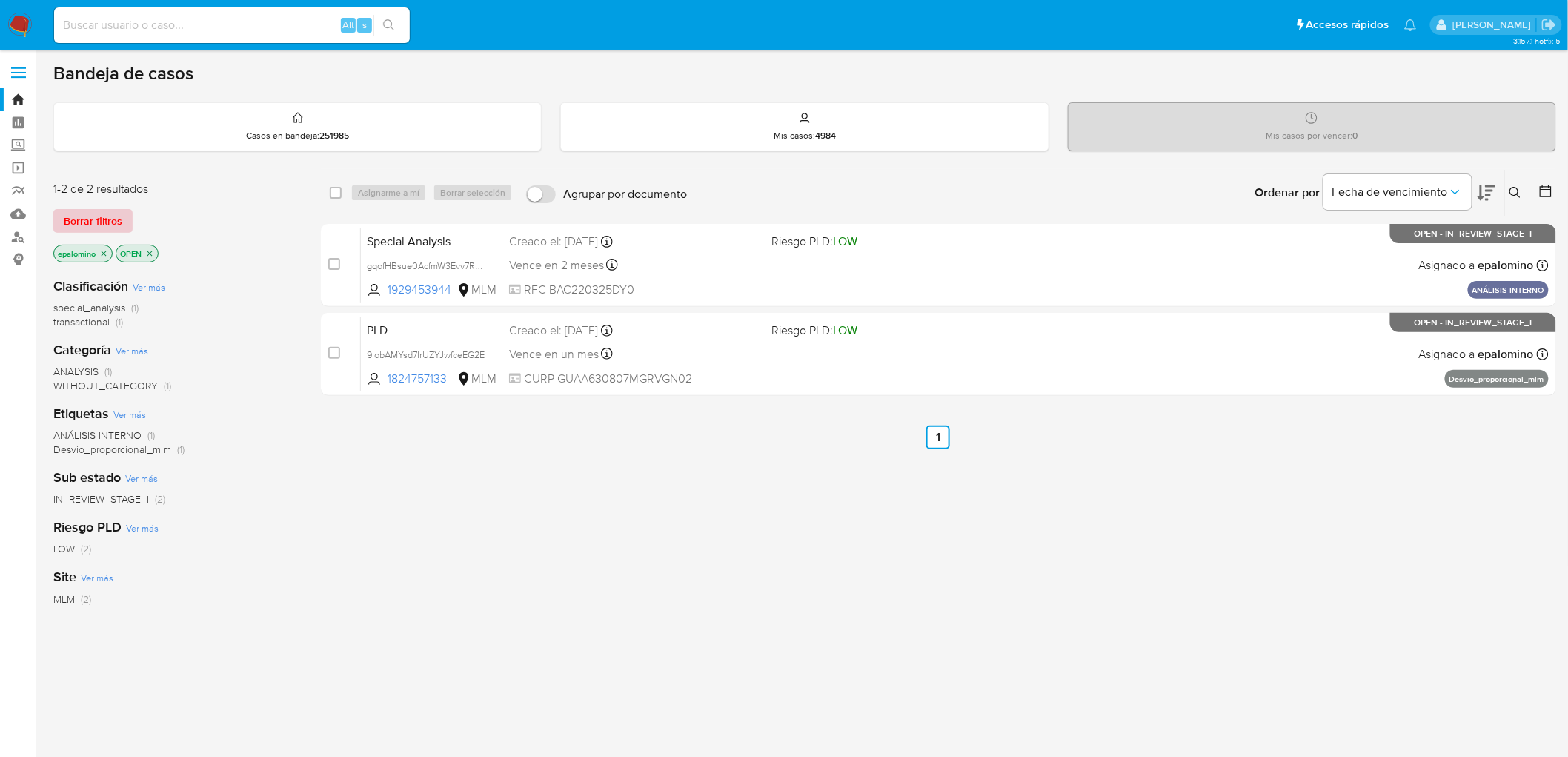
click at [91, 224] on span "Borrar filtros" at bounding box center [93, 221] width 58 height 21
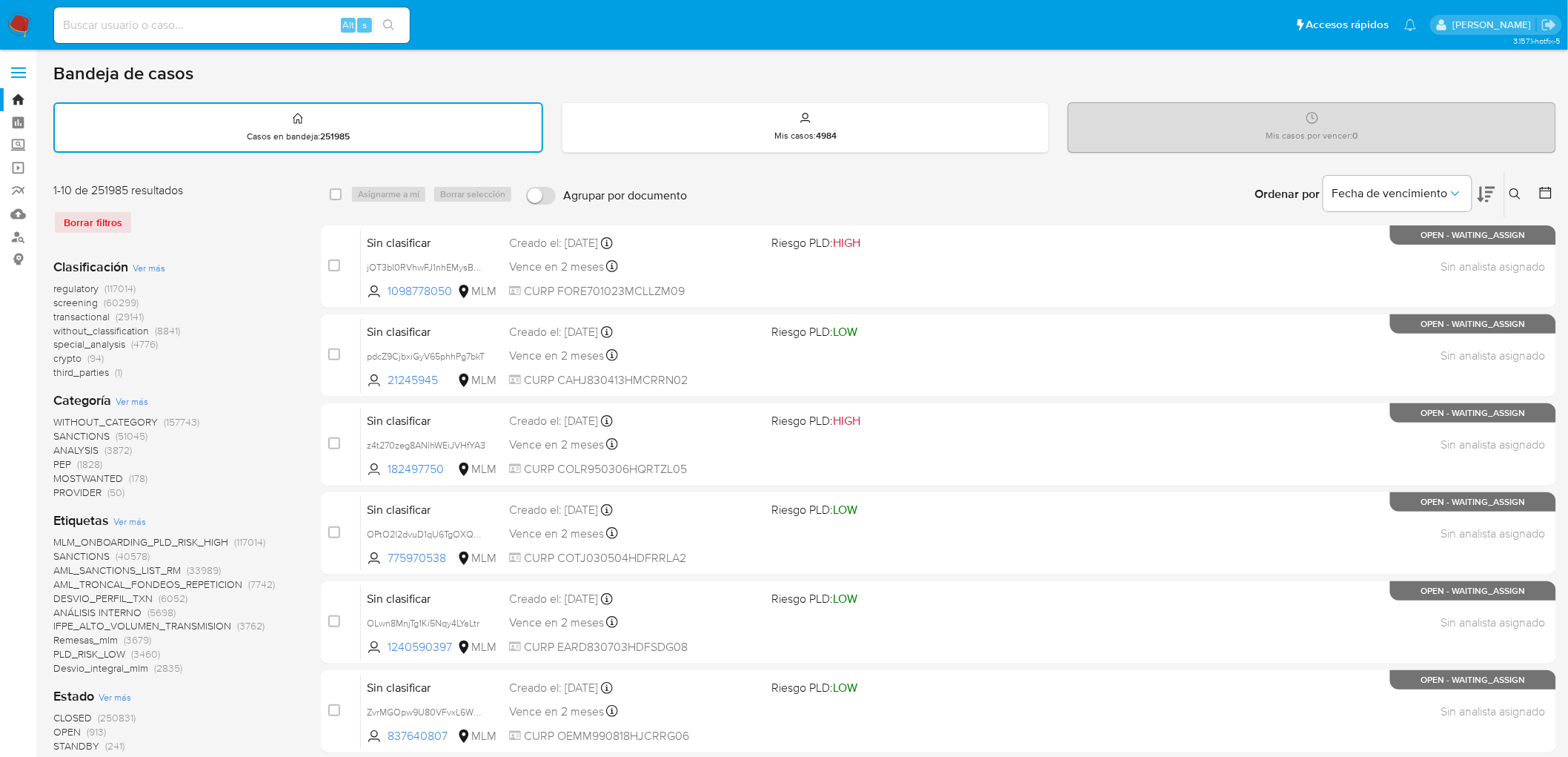
click at [1522, 193] on icon at bounding box center [1516, 194] width 12 height 12
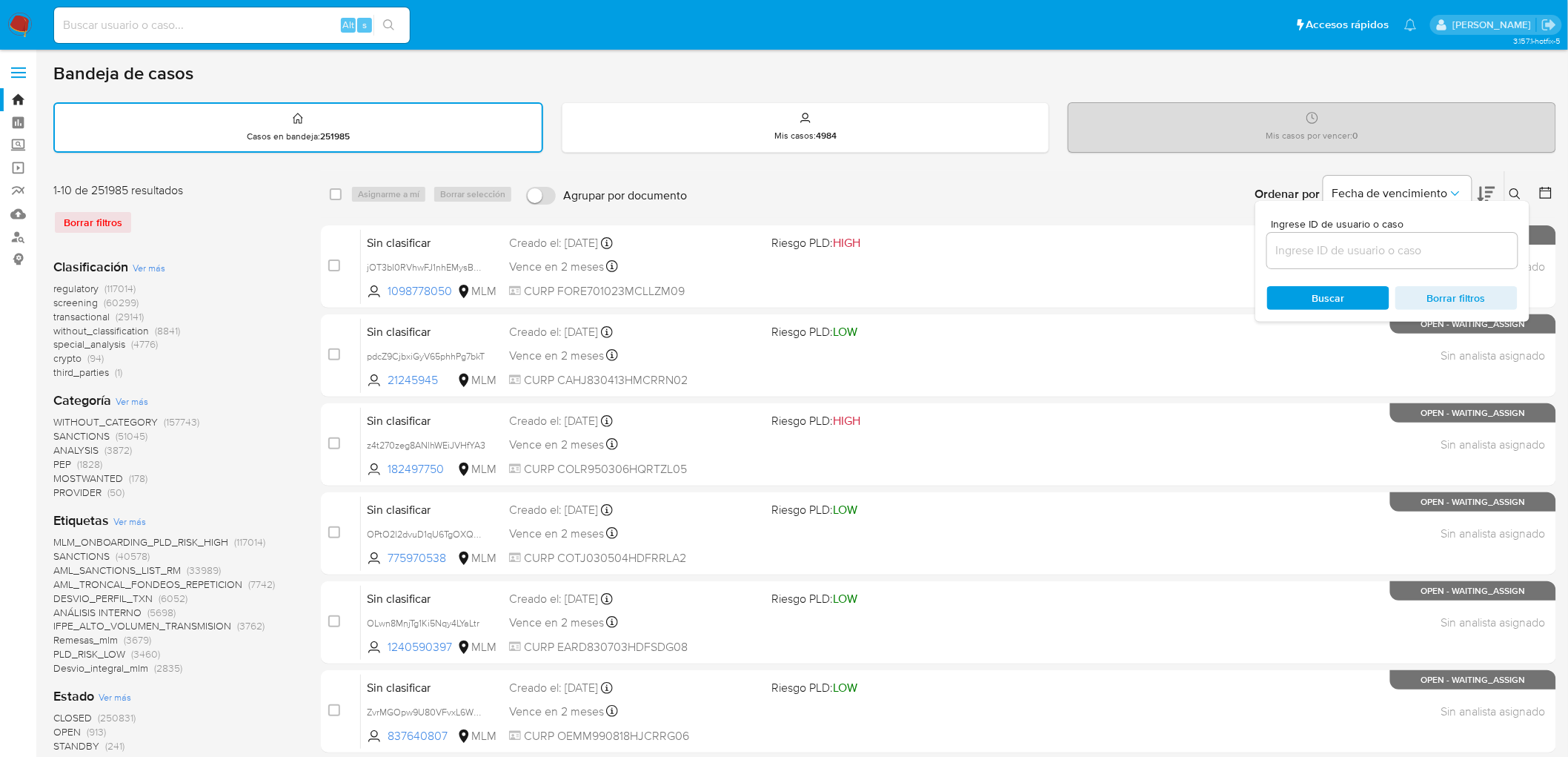
click at [1331, 250] on input at bounding box center [1392, 250] width 250 height 19
type input "1824757133"
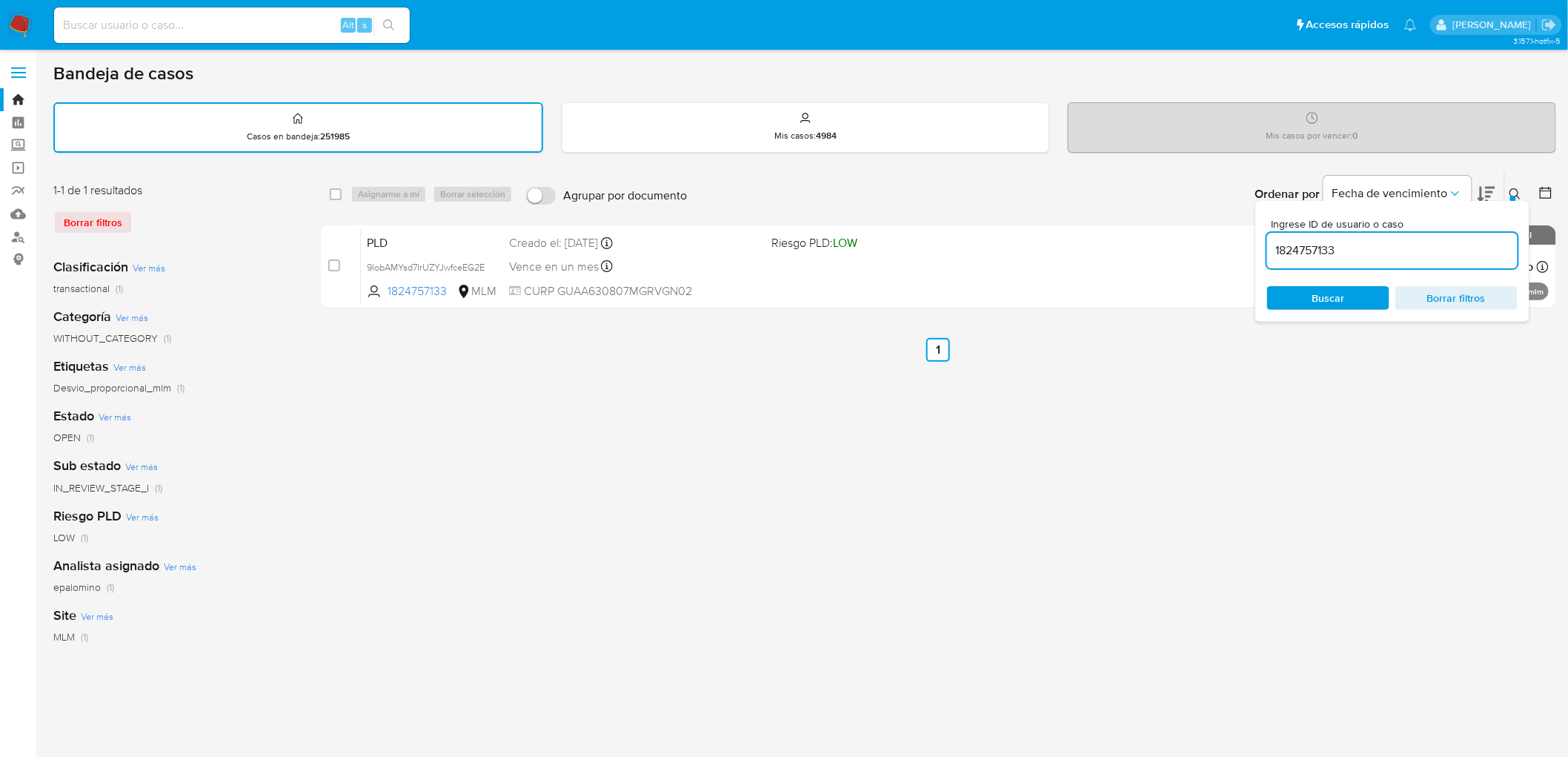
click at [1518, 193] on icon at bounding box center [1515, 193] width 11 height 11
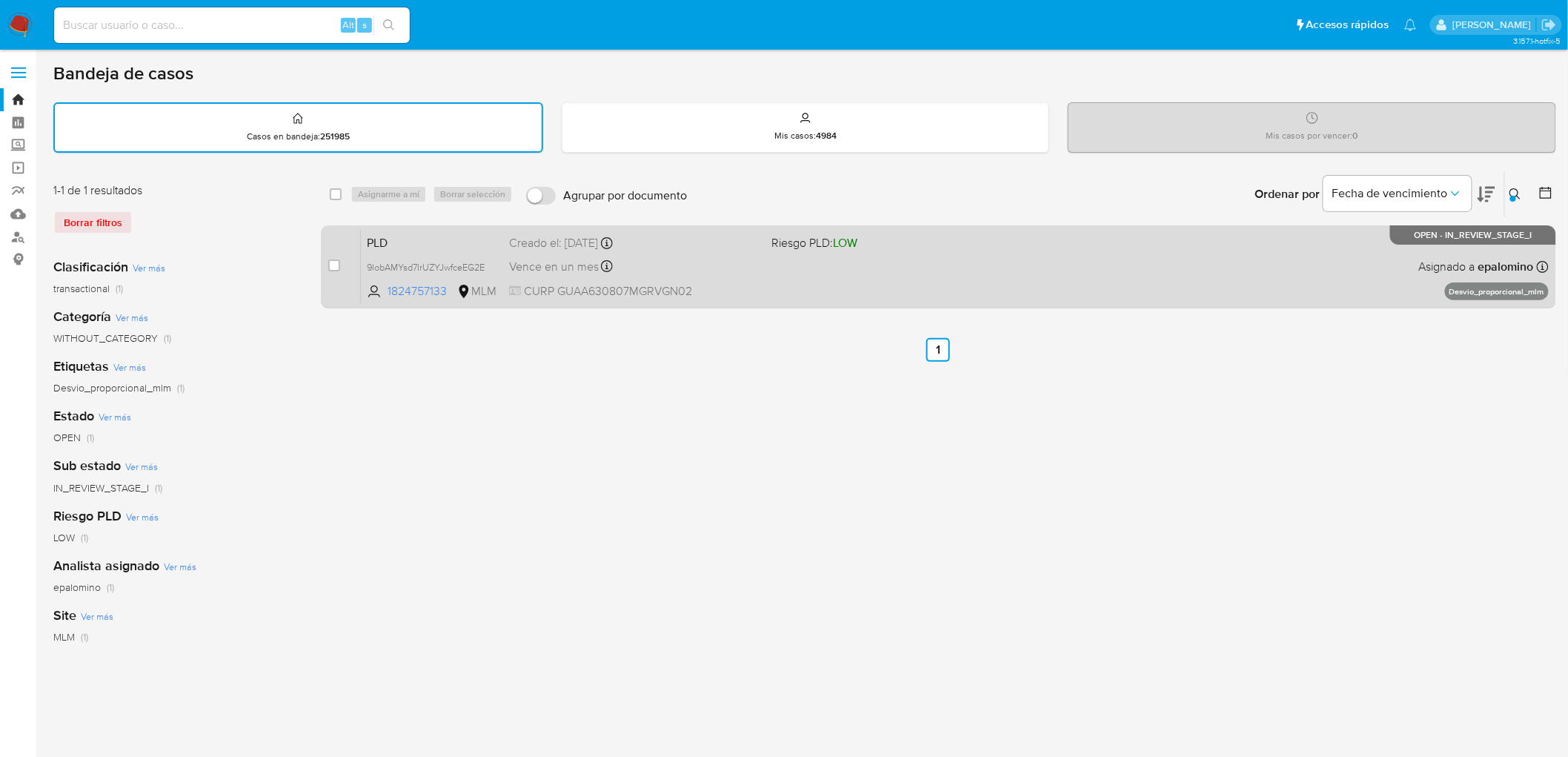
click at [387, 244] on span "PLD" at bounding box center [432, 242] width 130 height 19
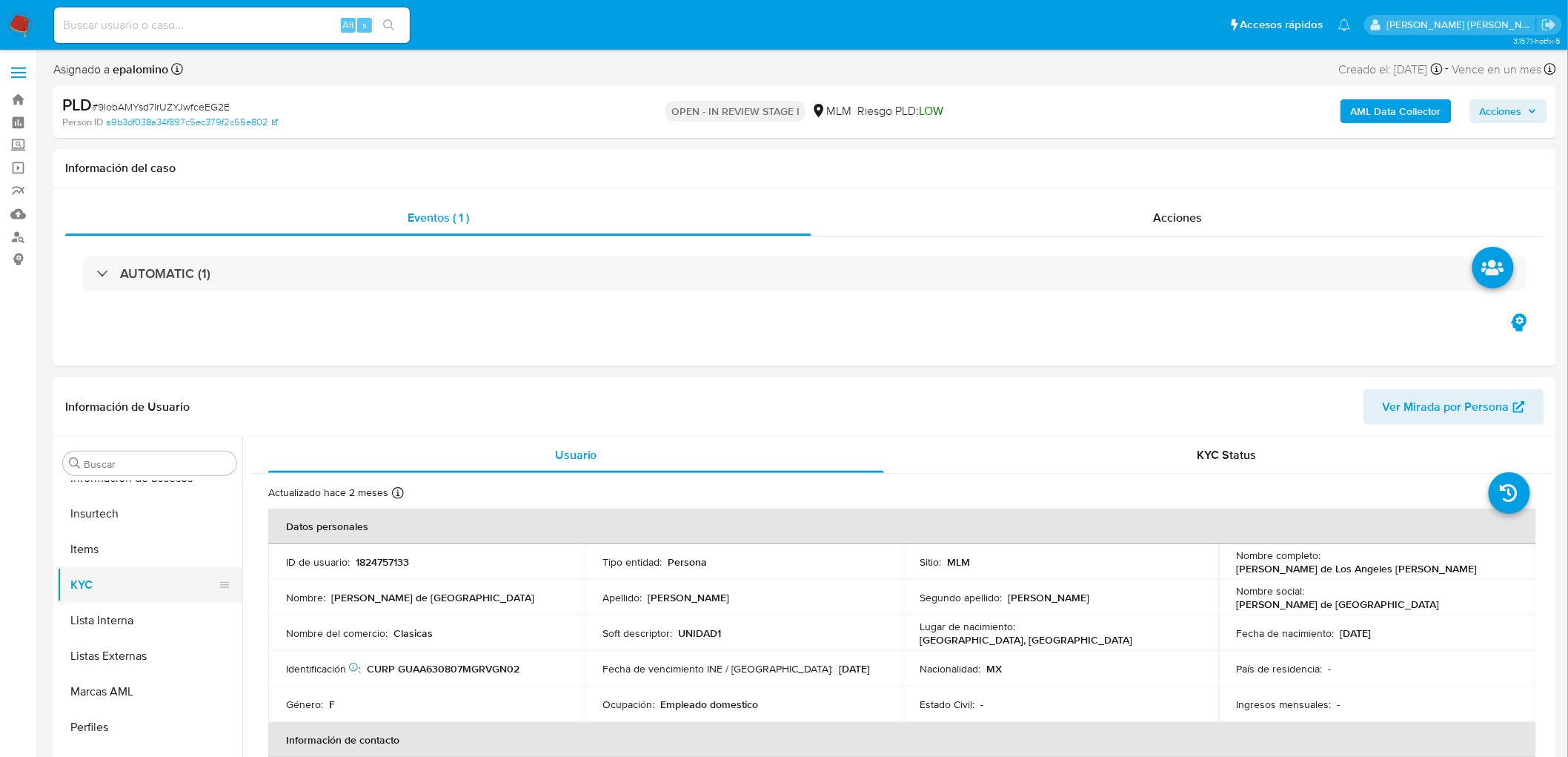
select select "10"
click at [164, 538] on button "Devices Geolocation" at bounding box center [143, 534] width 173 height 35
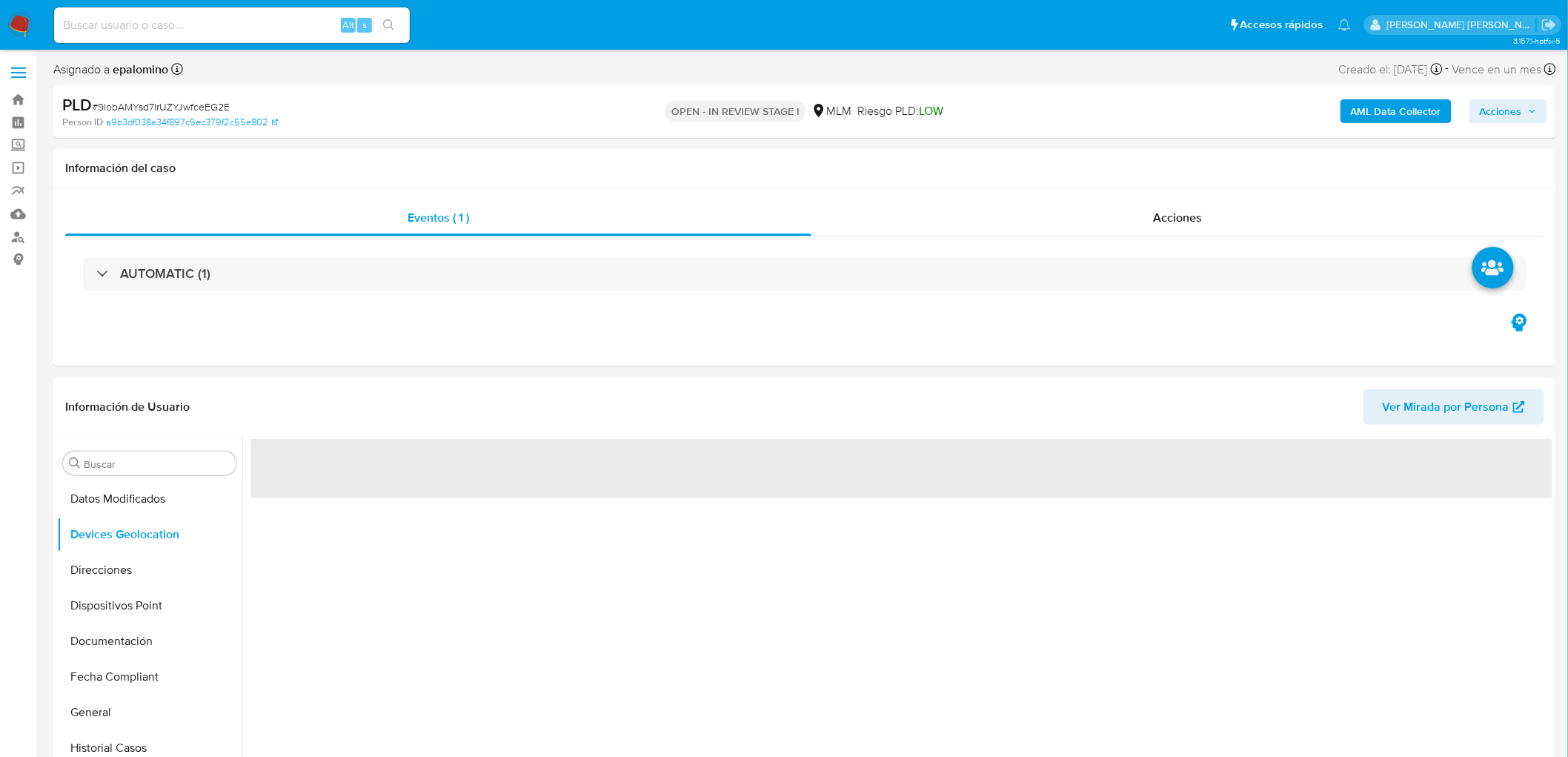
scroll to position [114, 0]
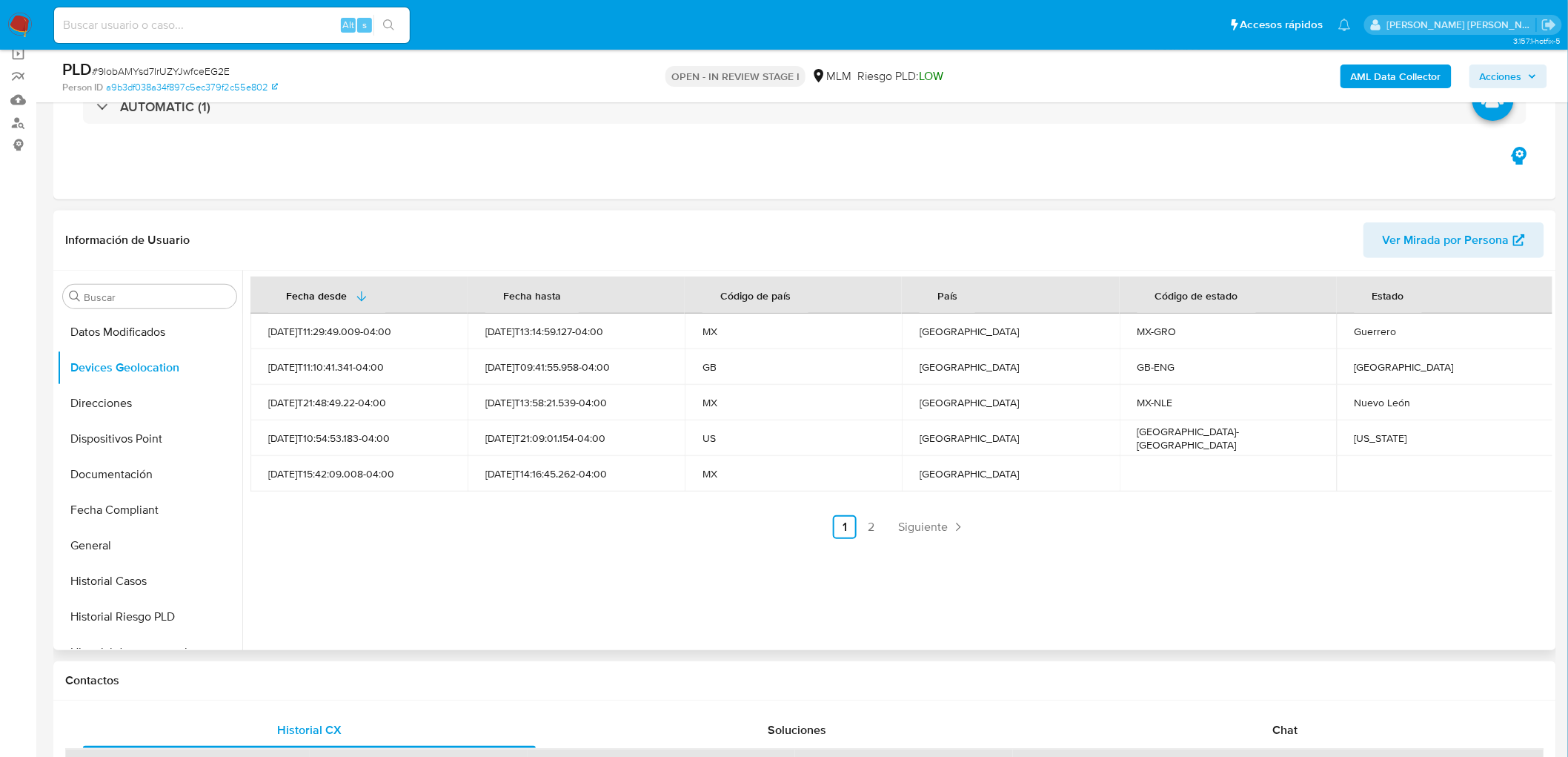
click at [741, 541] on div "Fecha desde [GEOGRAPHIC_DATA] hasta Código de país País Código de estado Estado…" at bounding box center [897, 460] width 1310 height 379
click at [910, 529] on span "Siguiente" at bounding box center [923, 527] width 49 height 12
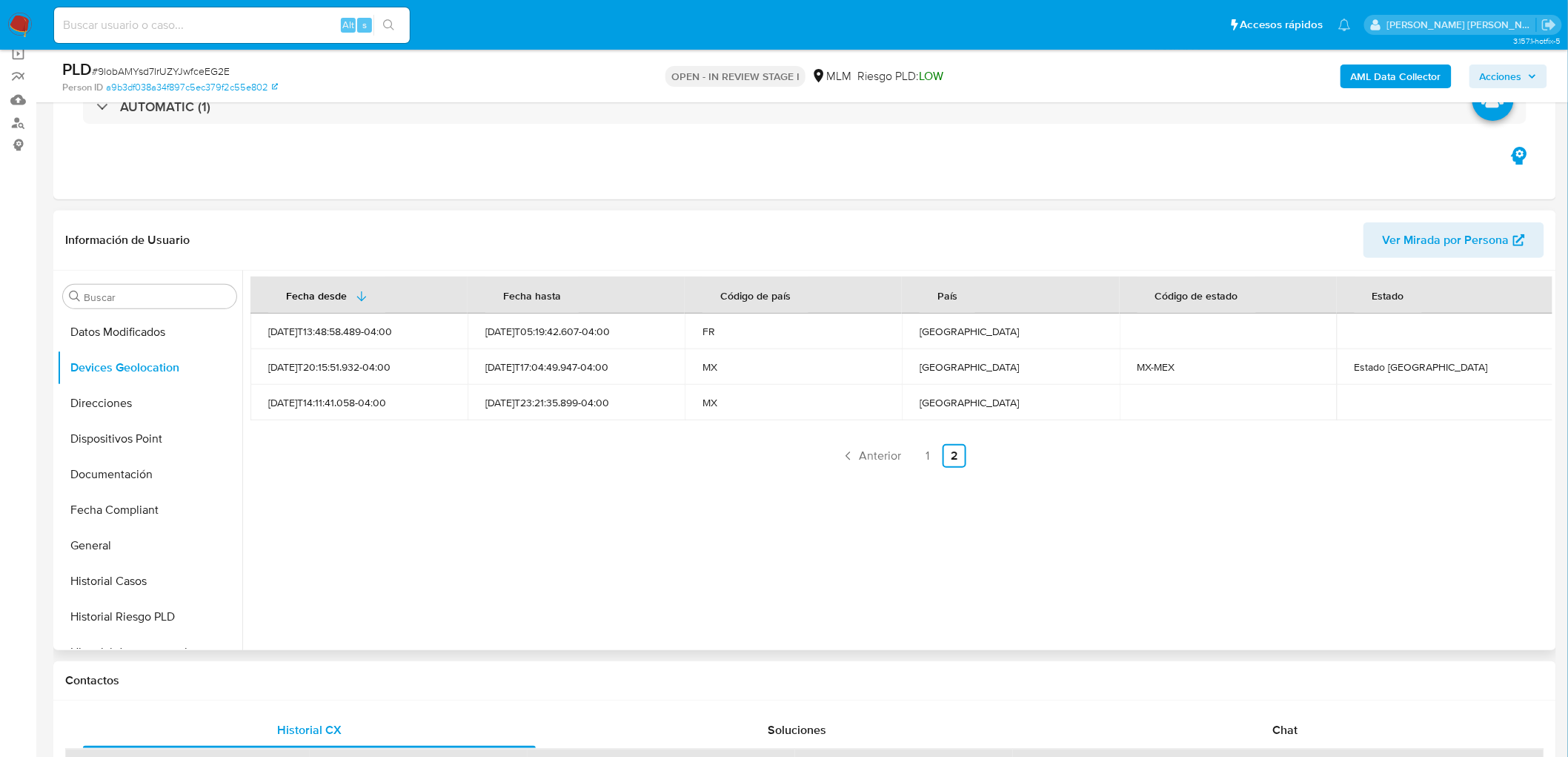
click at [694, 528] on div "Fecha desde Fecha hasta Código de país País Código de estado Estado 2025-07-17T…" at bounding box center [897, 460] width 1310 height 379
click at [867, 450] on span "Anterior" at bounding box center [880, 456] width 42 height 12
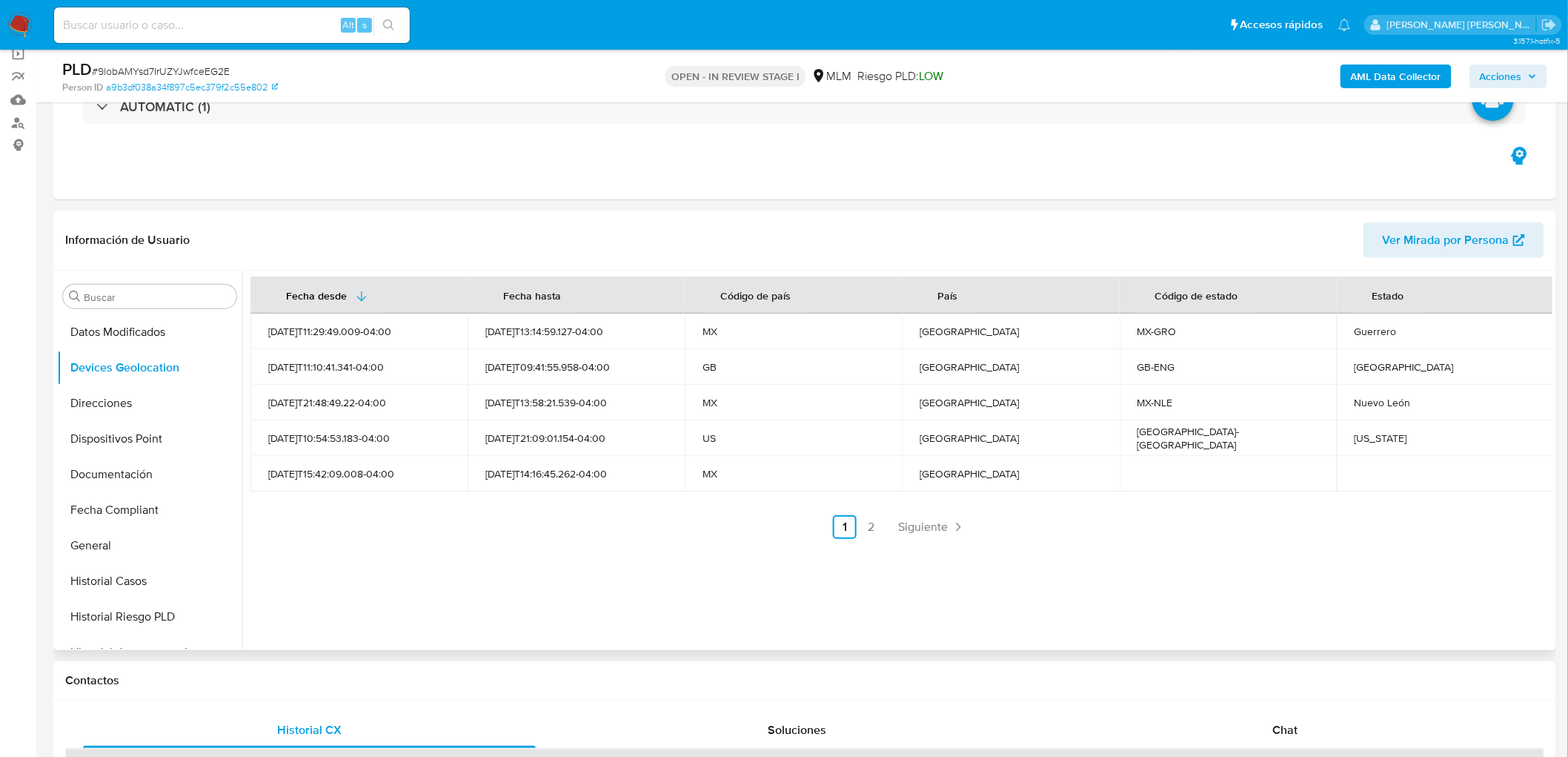
click at [1361, 362] on div "England" at bounding box center [1445, 367] width 181 height 13
copy div "England"
click at [1359, 331] on div "Guerrero" at bounding box center [1445, 331] width 181 height 13
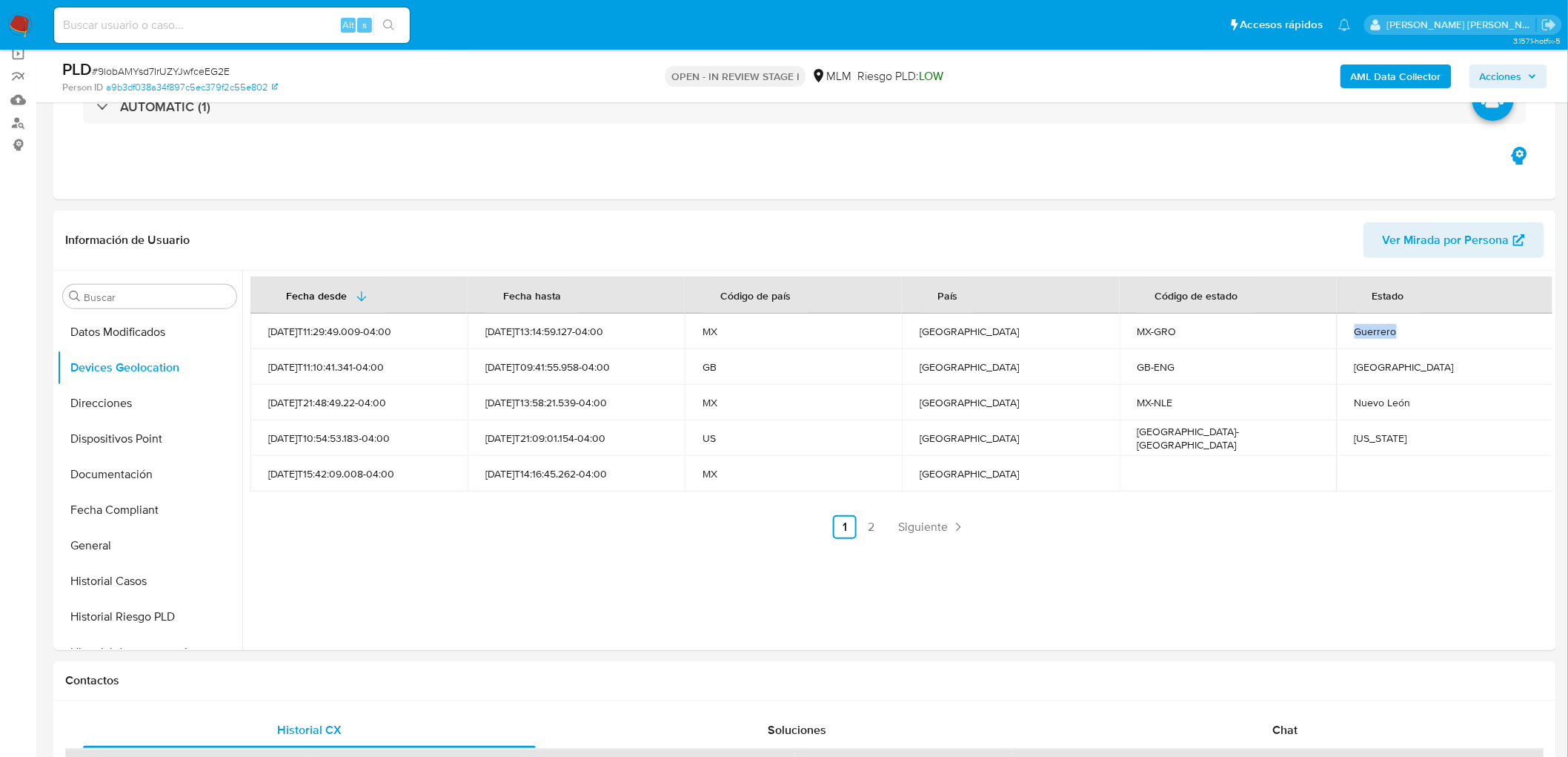
copy div "Guerrero"
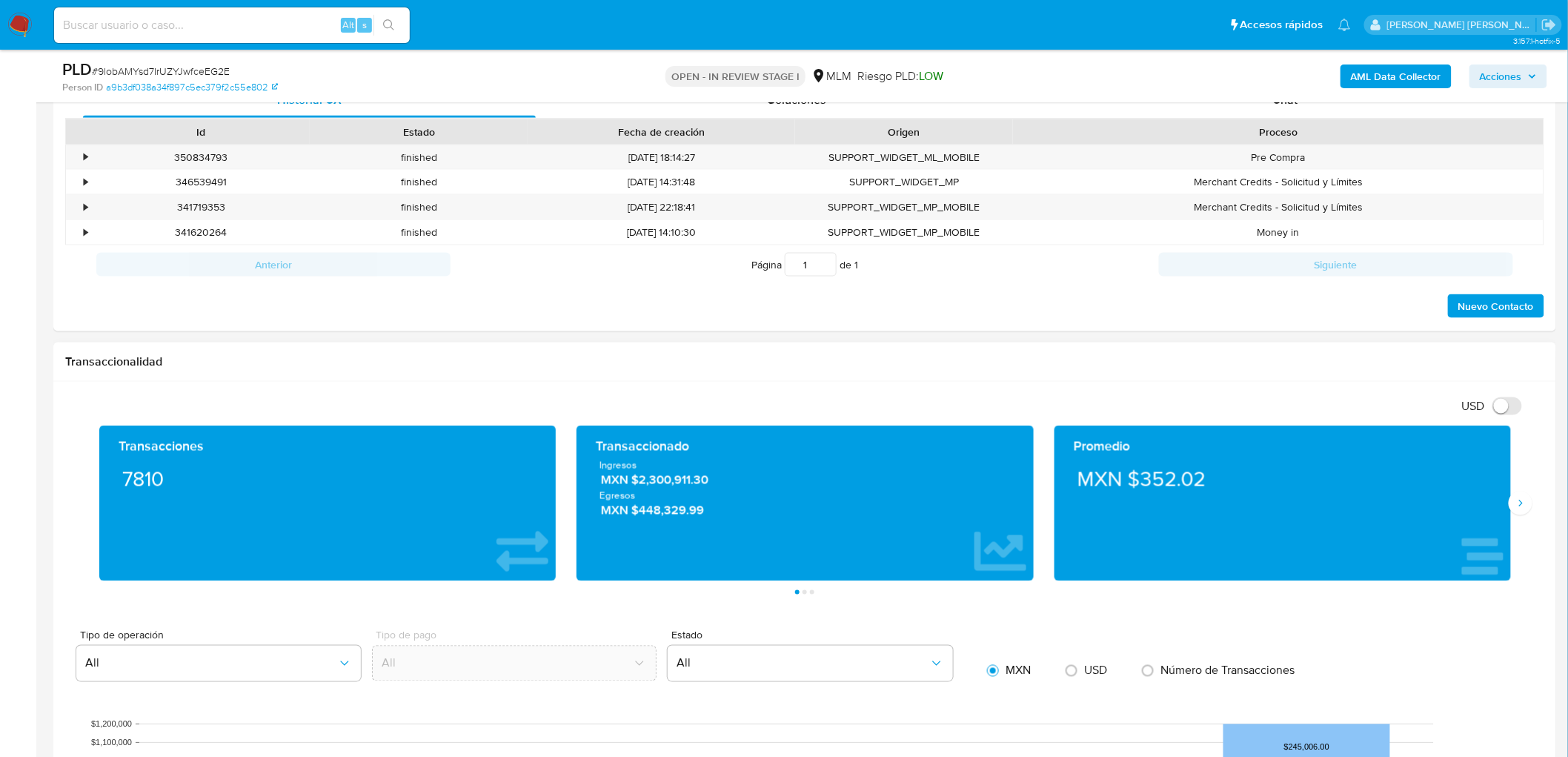
scroll to position [773, 0]
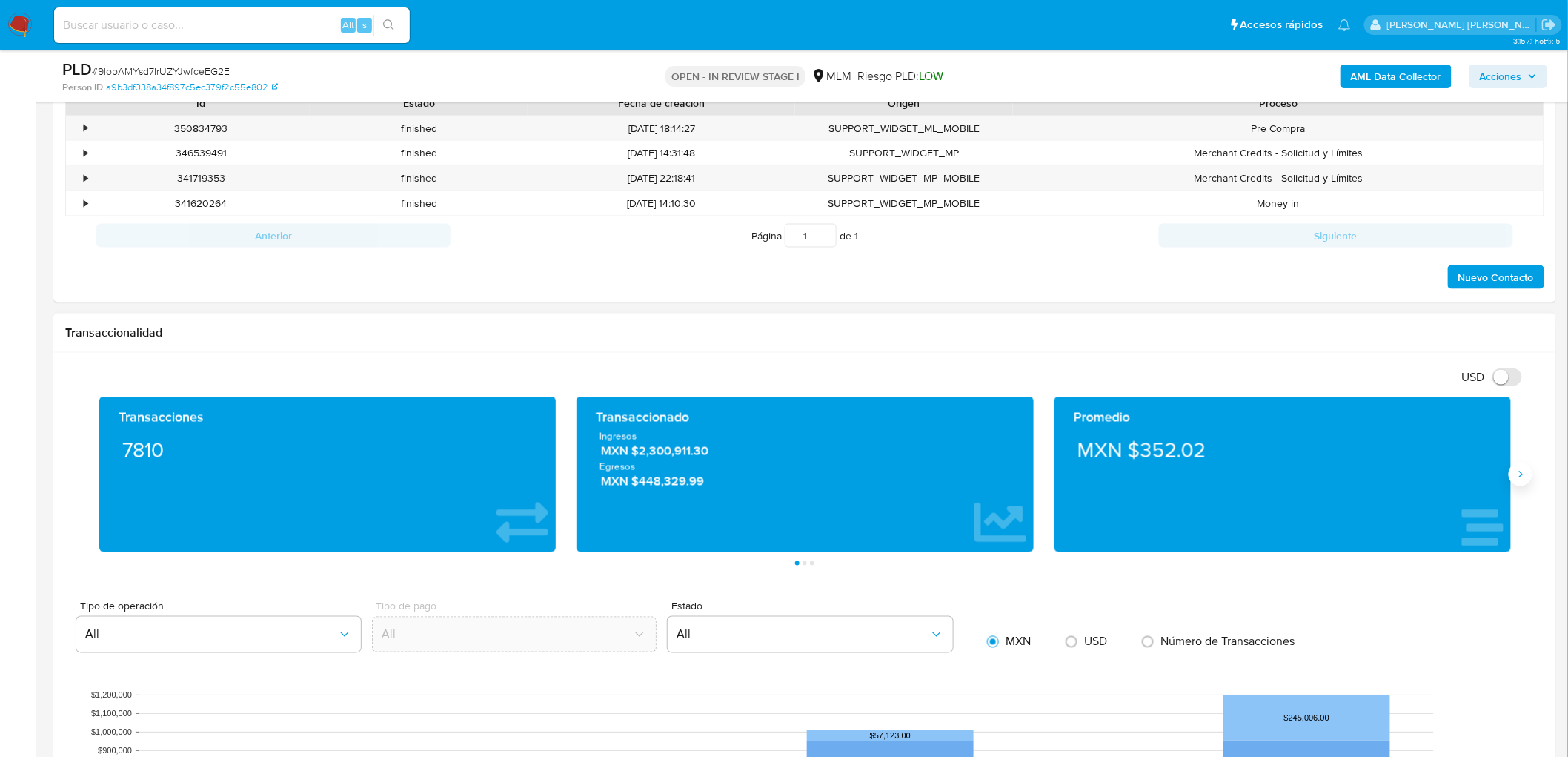
click at [1521, 475] on icon "Siguiente" at bounding box center [1521, 474] width 12 height 12
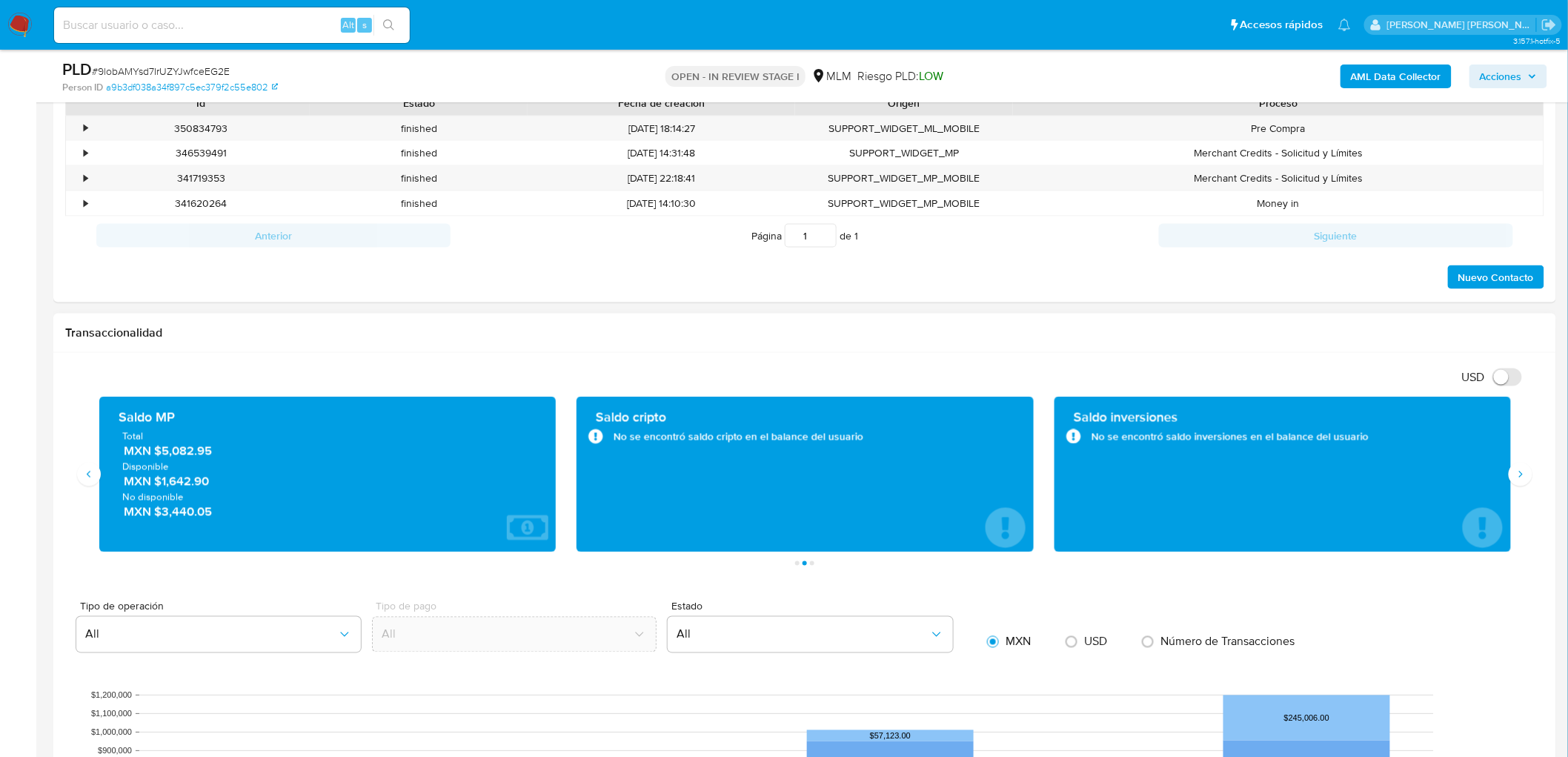
drag, startPoint x: 162, startPoint y: 482, endPoint x: 223, endPoint y: 485, distance: 61.1
click at [223, 485] on span "MXN $1,642.90" at bounding box center [328, 481] width 410 height 17
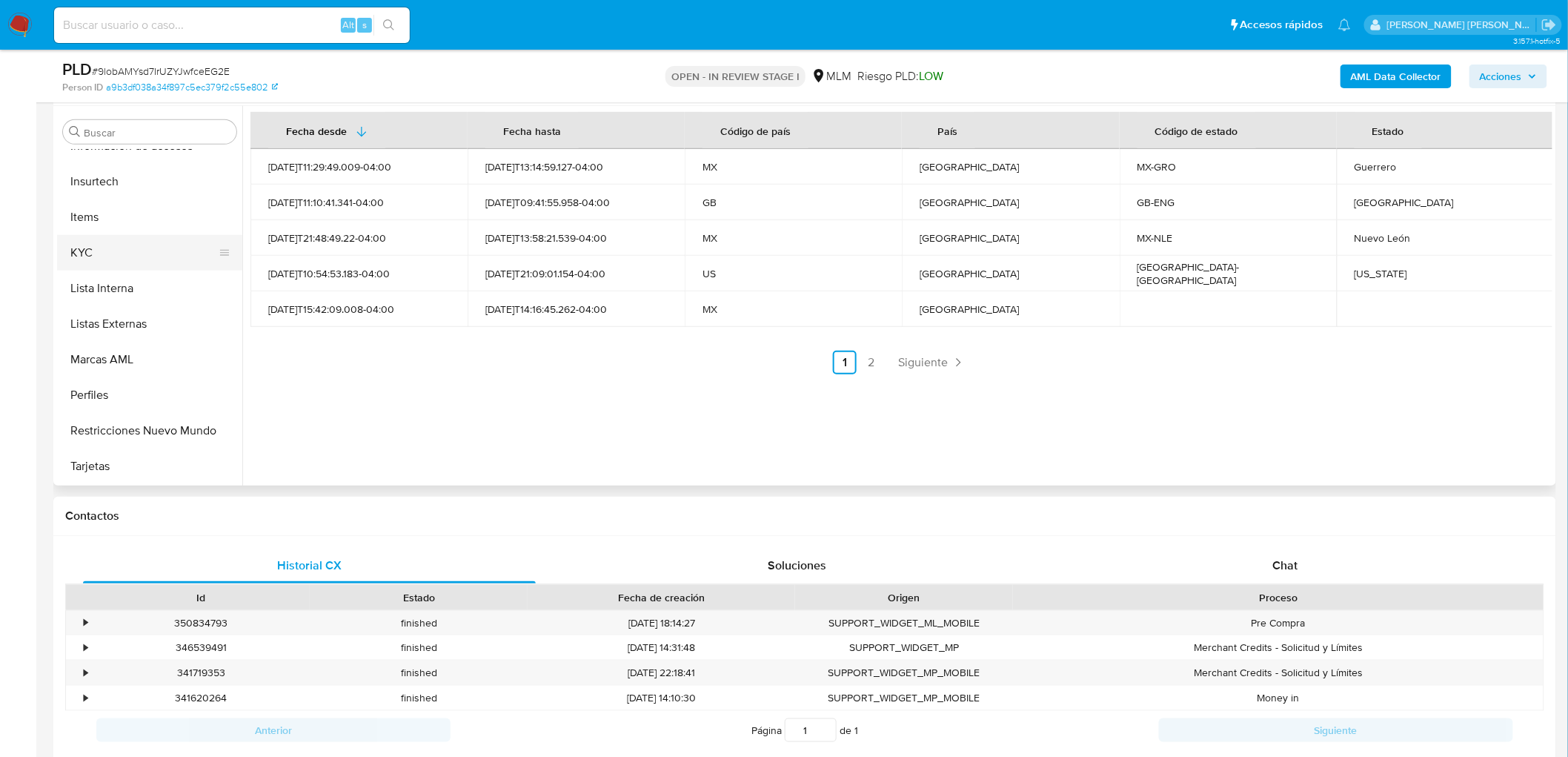
scroll to position [626, 0]
click at [146, 243] on button "KYC" at bounding box center [143, 253] width 173 height 35
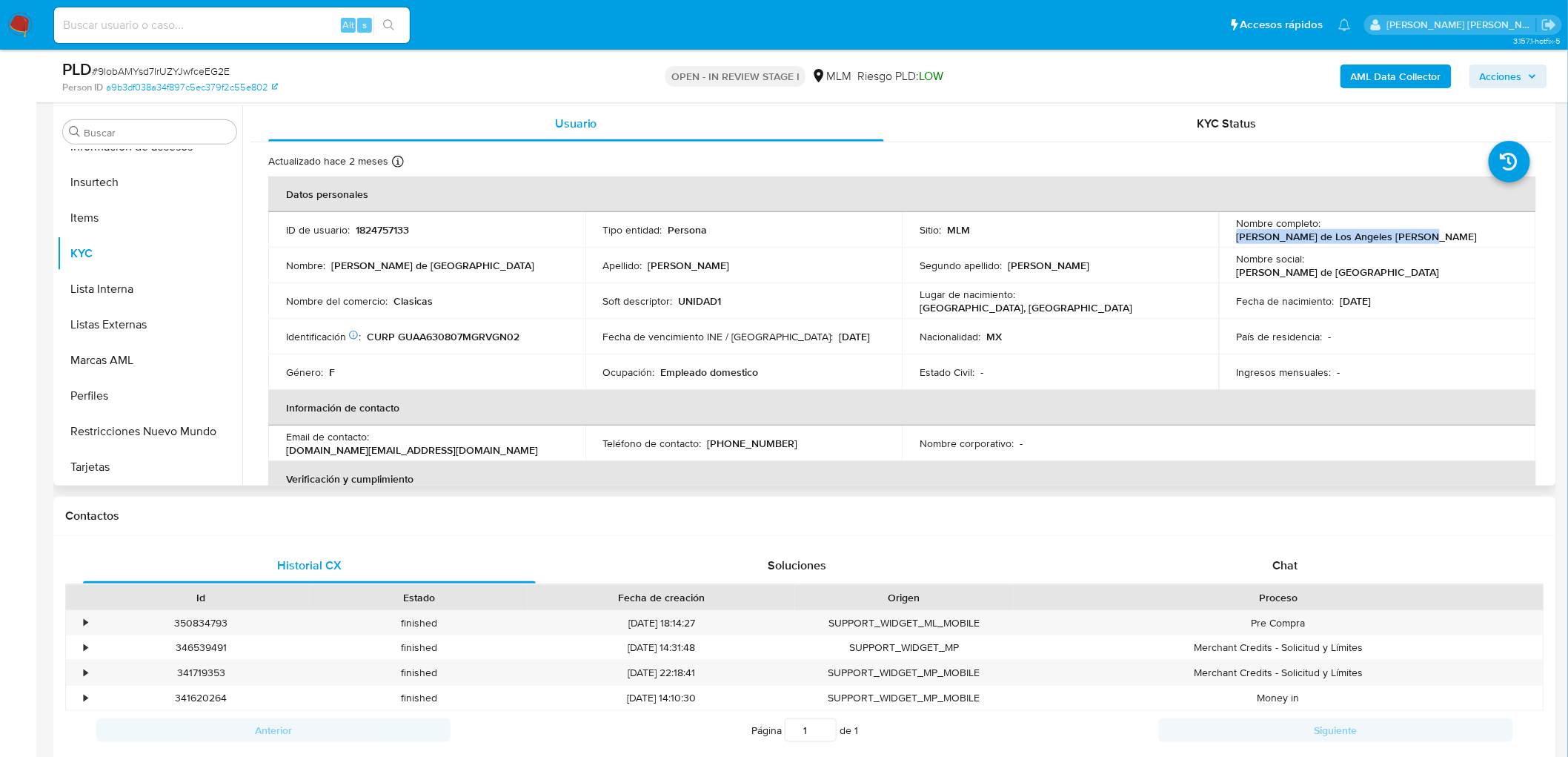
drag, startPoint x: 1505, startPoint y: 226, endPoint x: 1324, endPoint y: 230, distance: 181.0
click at [1324, 230] on div "Nombre completo : Maria de Los Angeles Guevara Aguilar" at bounding box center [1378, 230] width 282 height 27
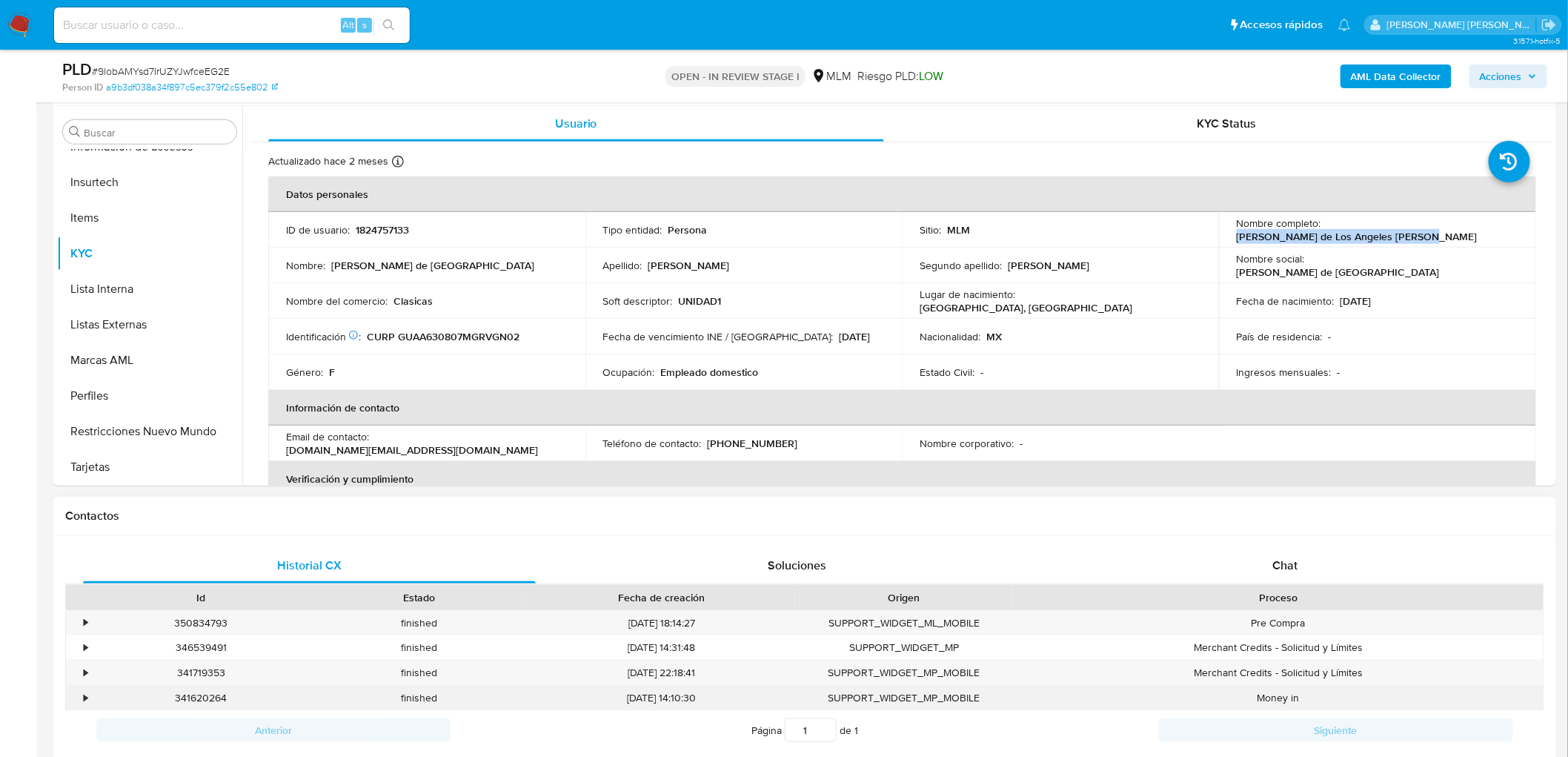
copy p "Maria de Los Angeles Guevara Aguilar"
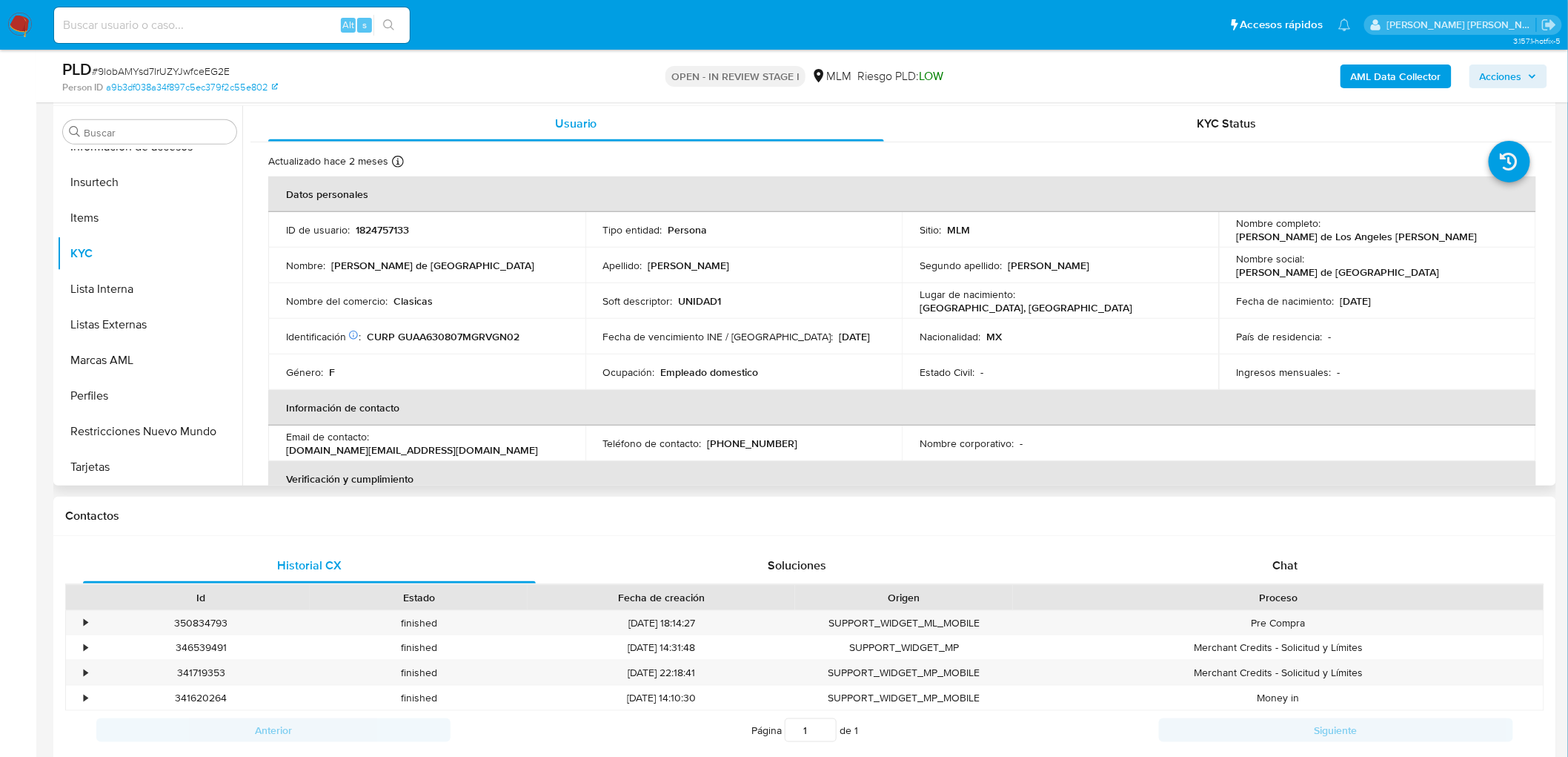
click at [551, 319] on td "Identificación CIC: 129464245 : CURP GUAA630807MGRVGN02" at bounding box center [426, 336] width 317 height 35
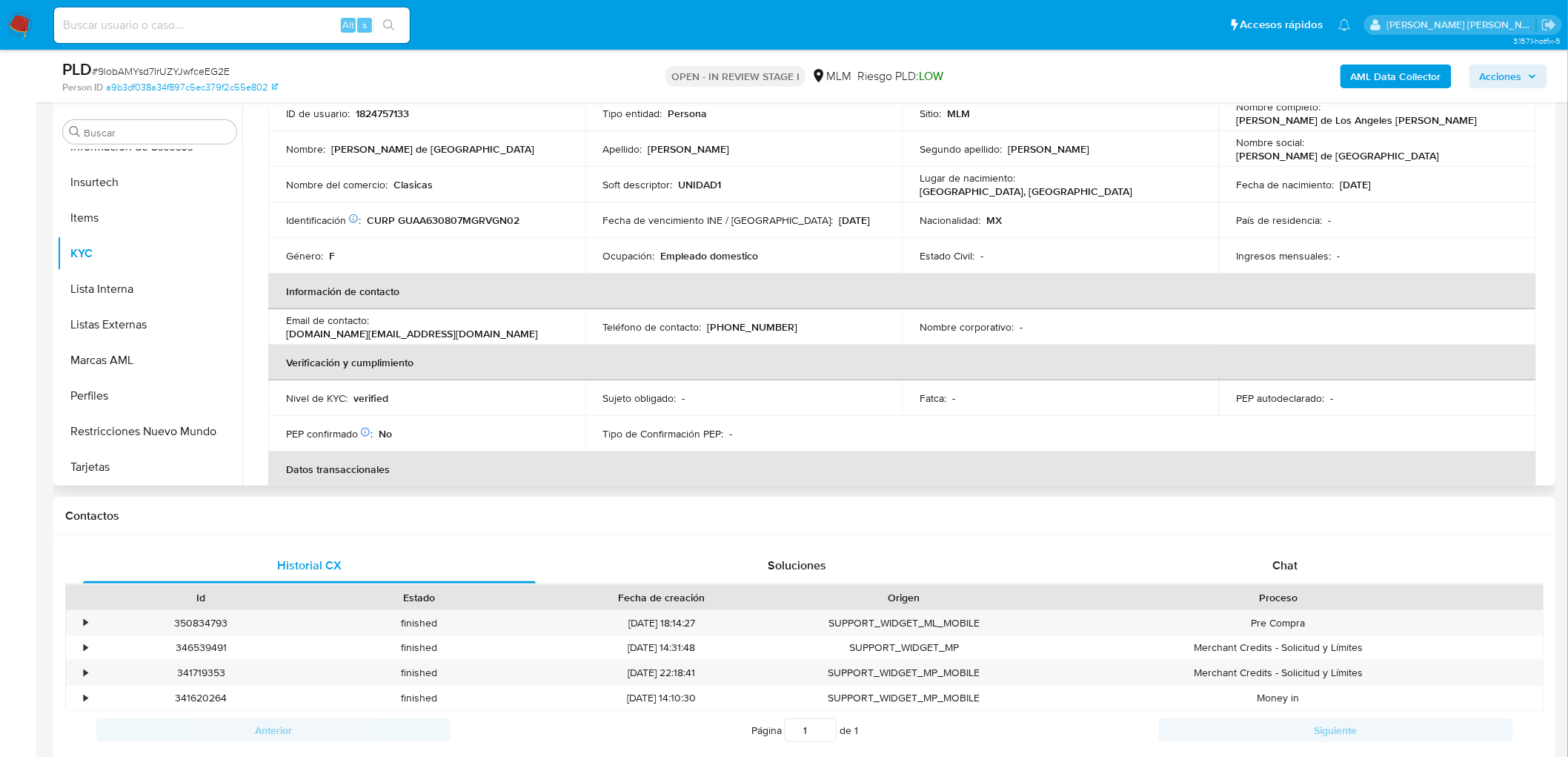
scroll to position [82, 0]
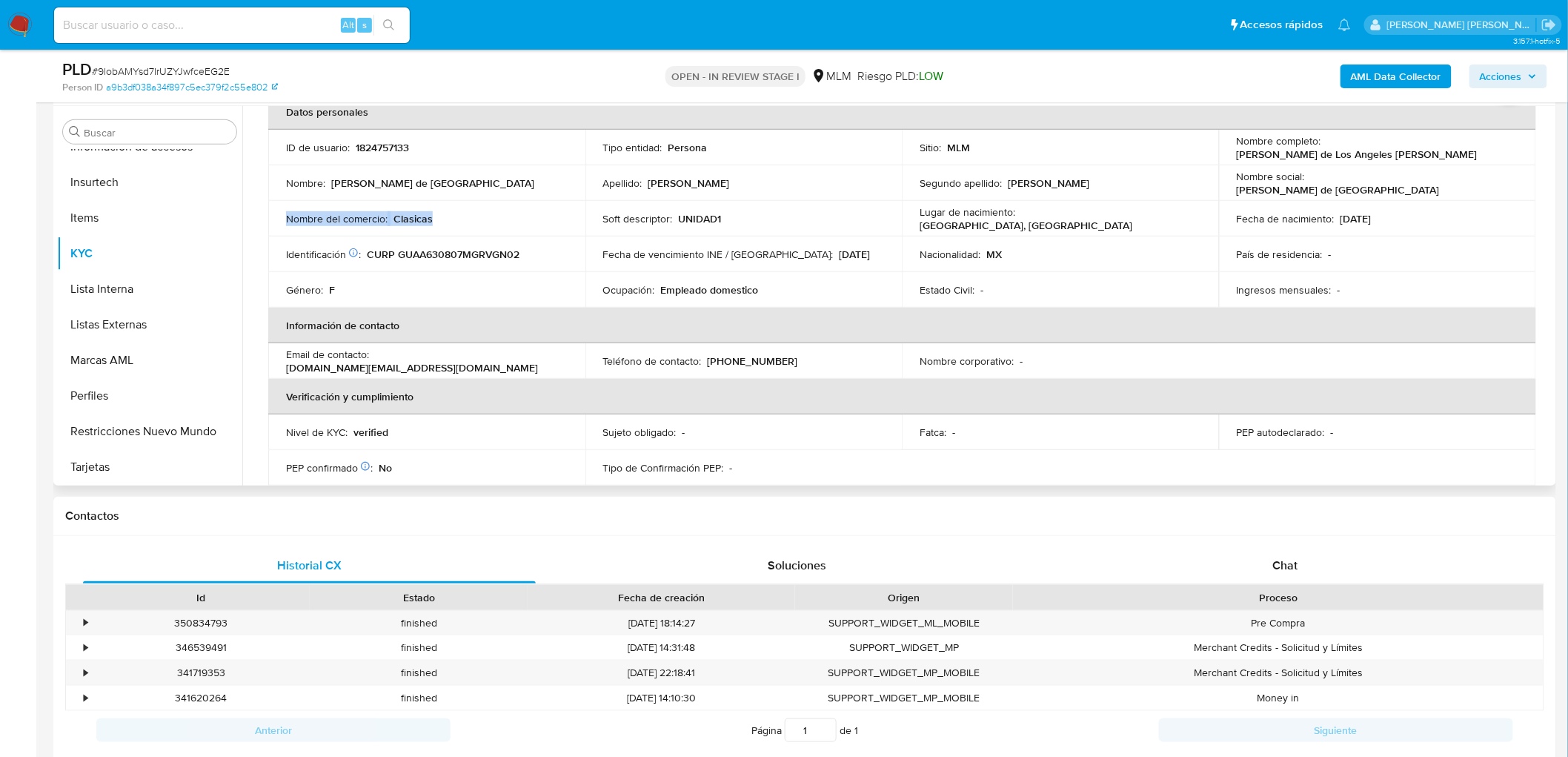
drag, startPoint x: 445, startPoint y: 217, endPoint x: 268, endPoint y: 217, distance: 177.0
click at [268, 217] on td "Nombre del comercio : Clasicas" at bounding box center [426, 218] width 317 height 35
copy div "Nombre del comercio : Clasicas"
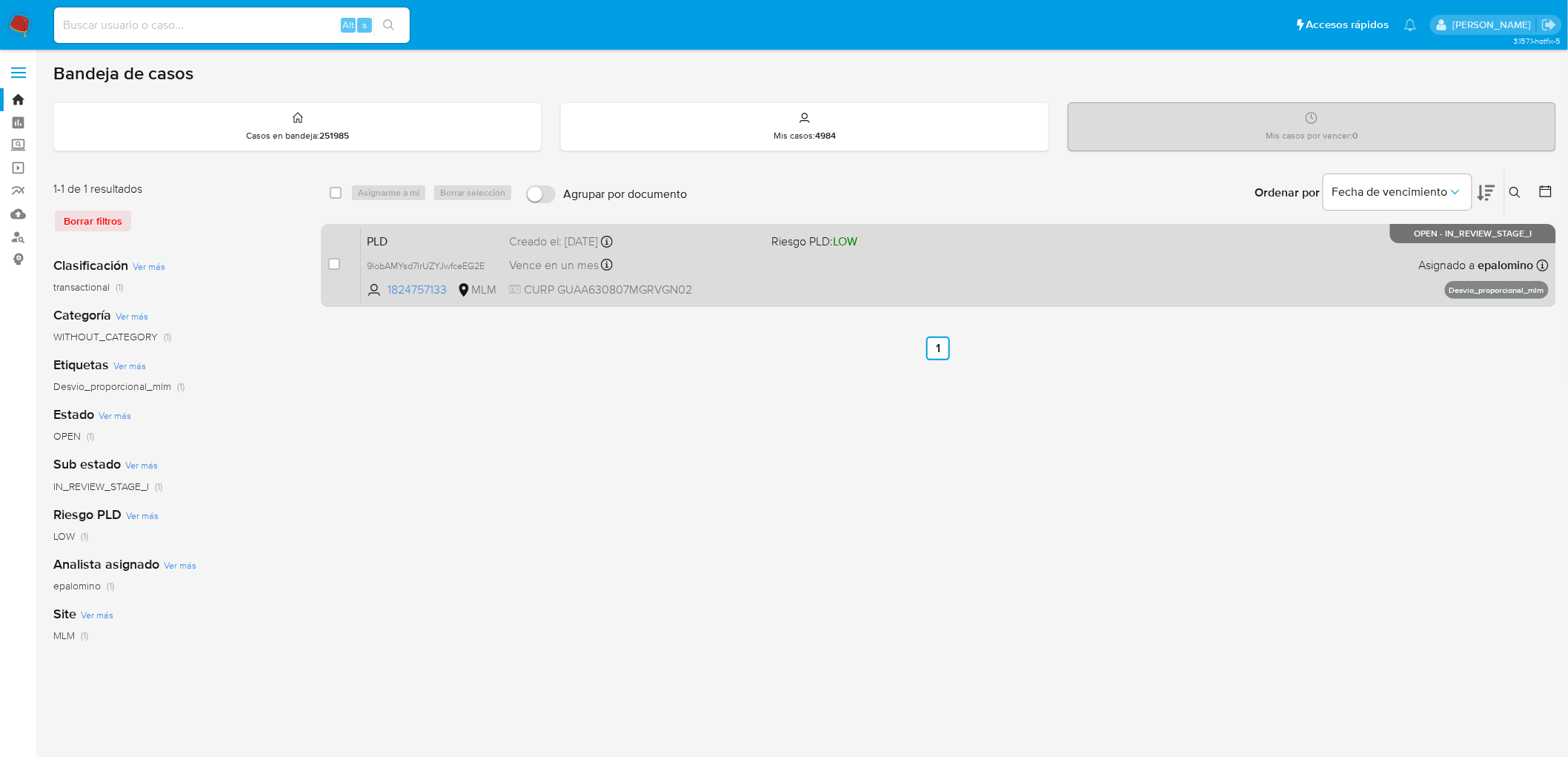
click at [381, 236] on span "PLD" at bounding box center [432, 241] width 130 height 19
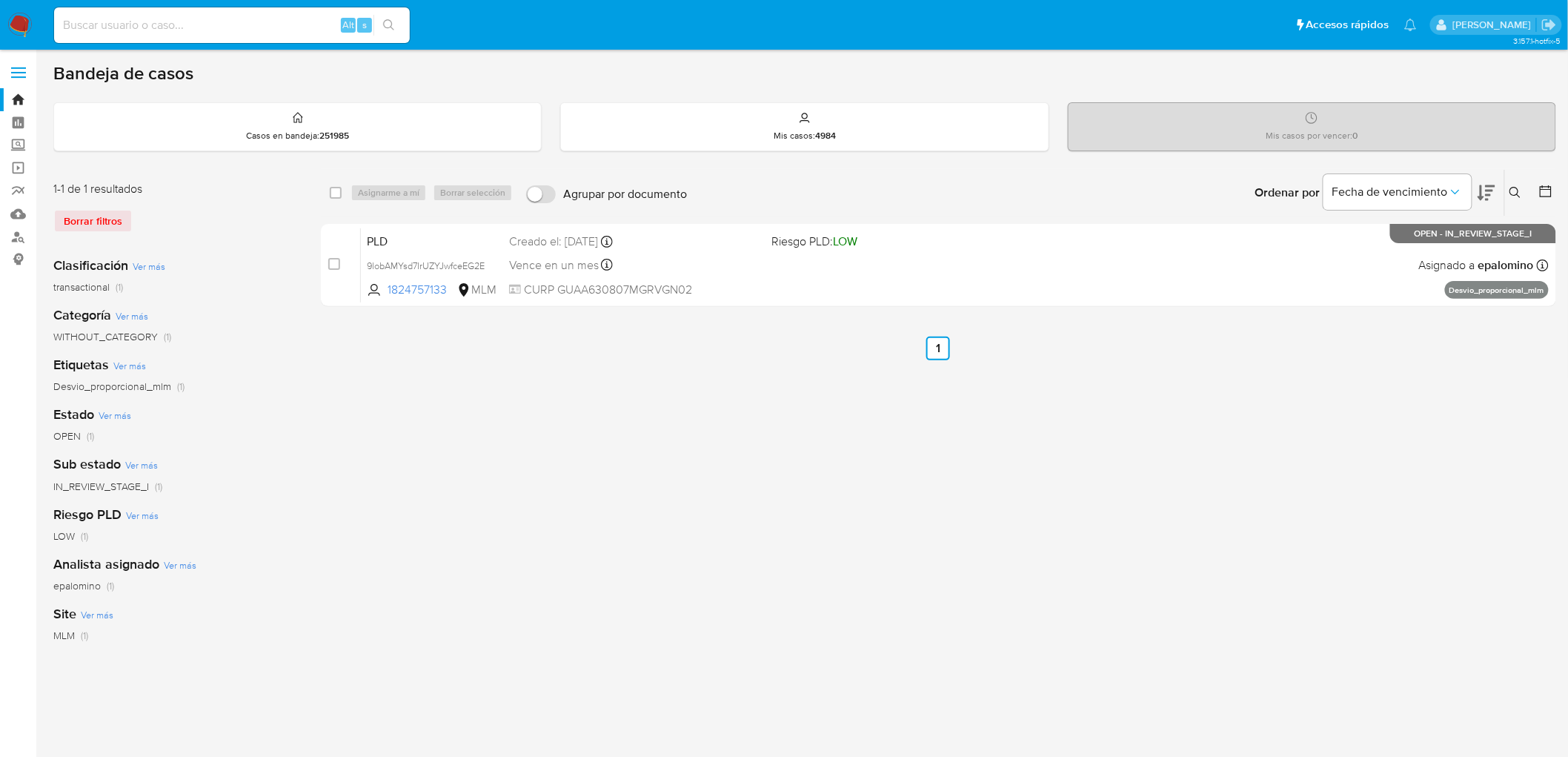
click at [19, 15] on img at bounding box center [20, 25] width 25 height 25
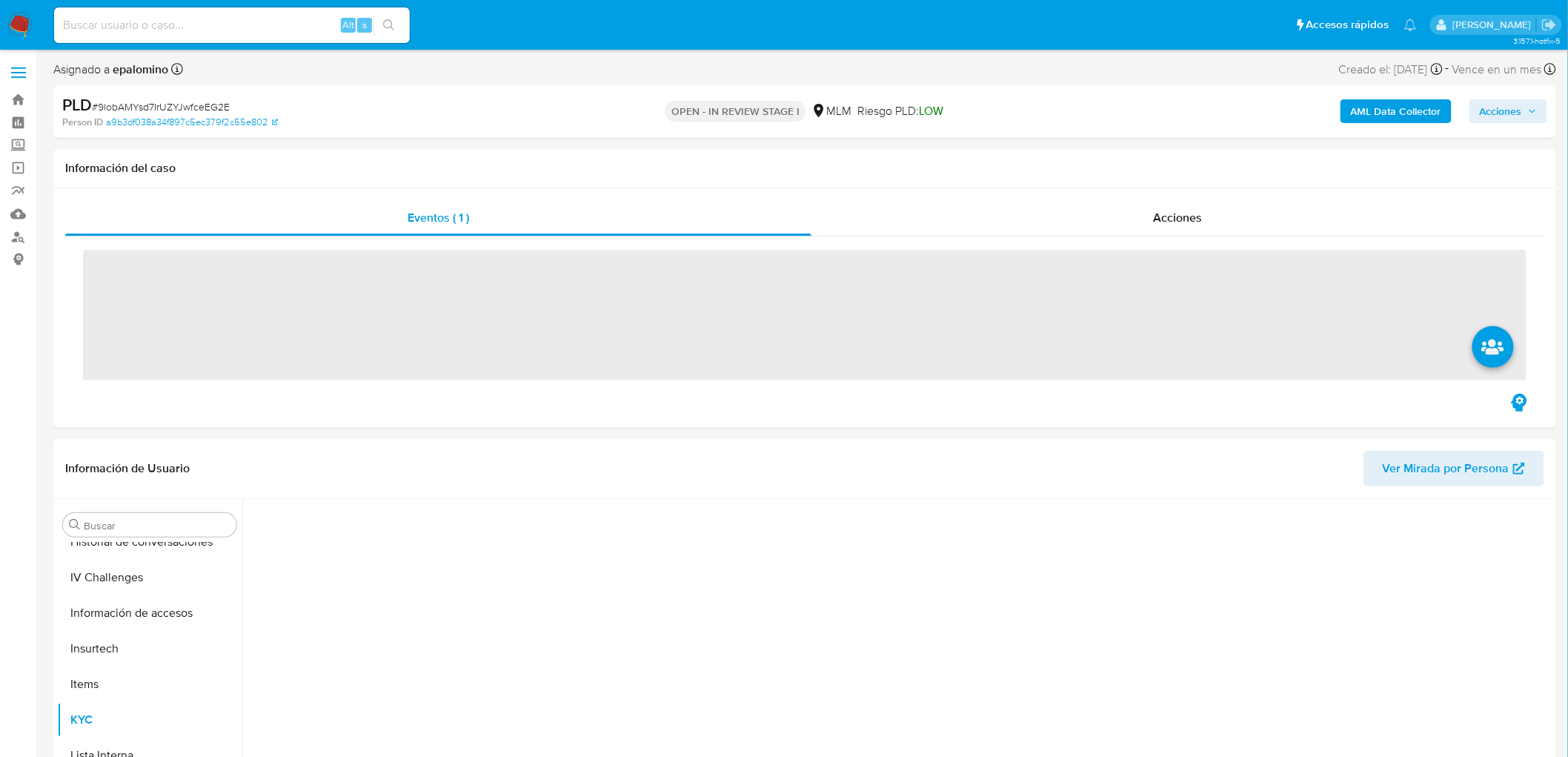
scroll to position [626, 0]
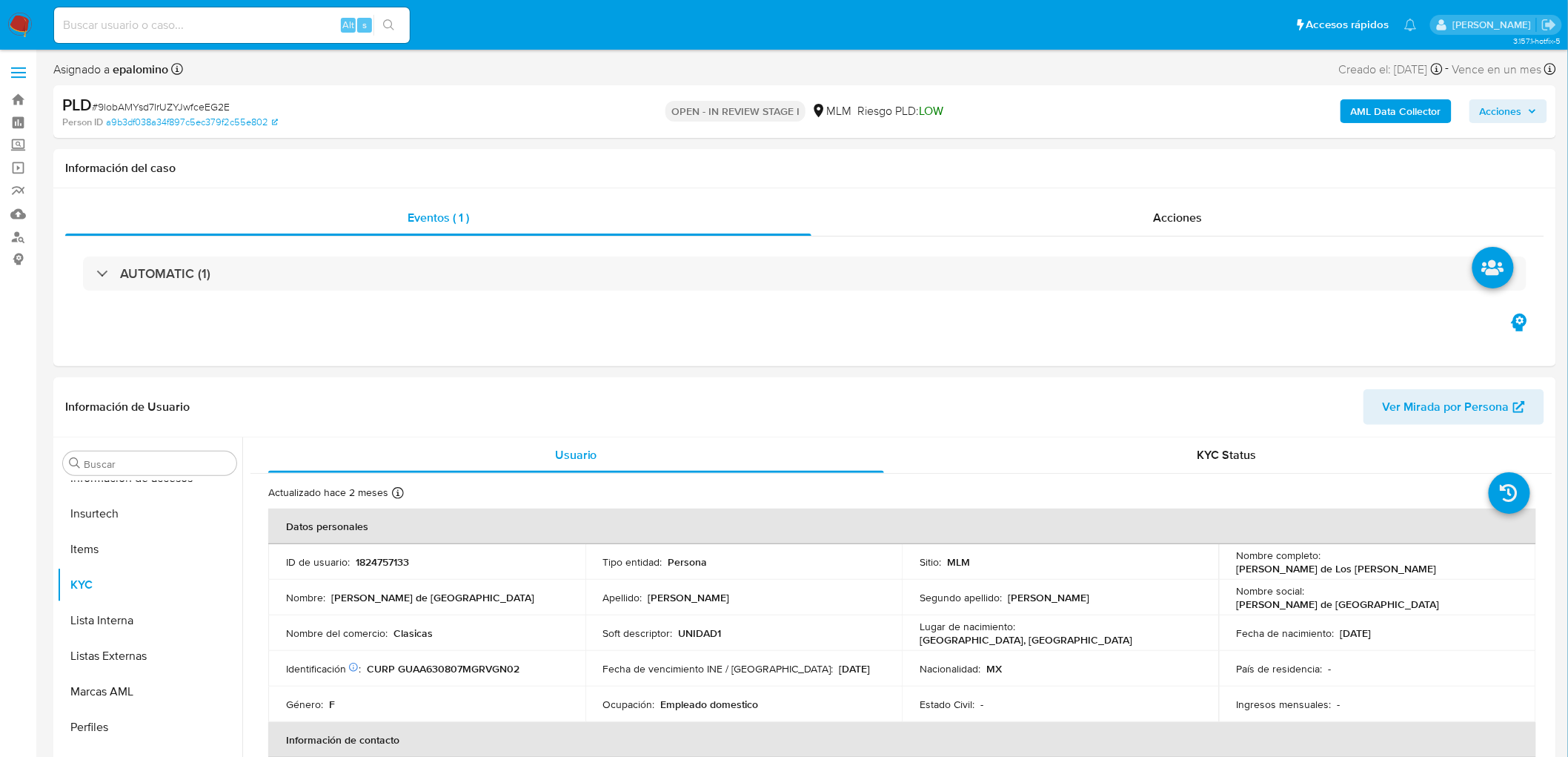
select select "10"
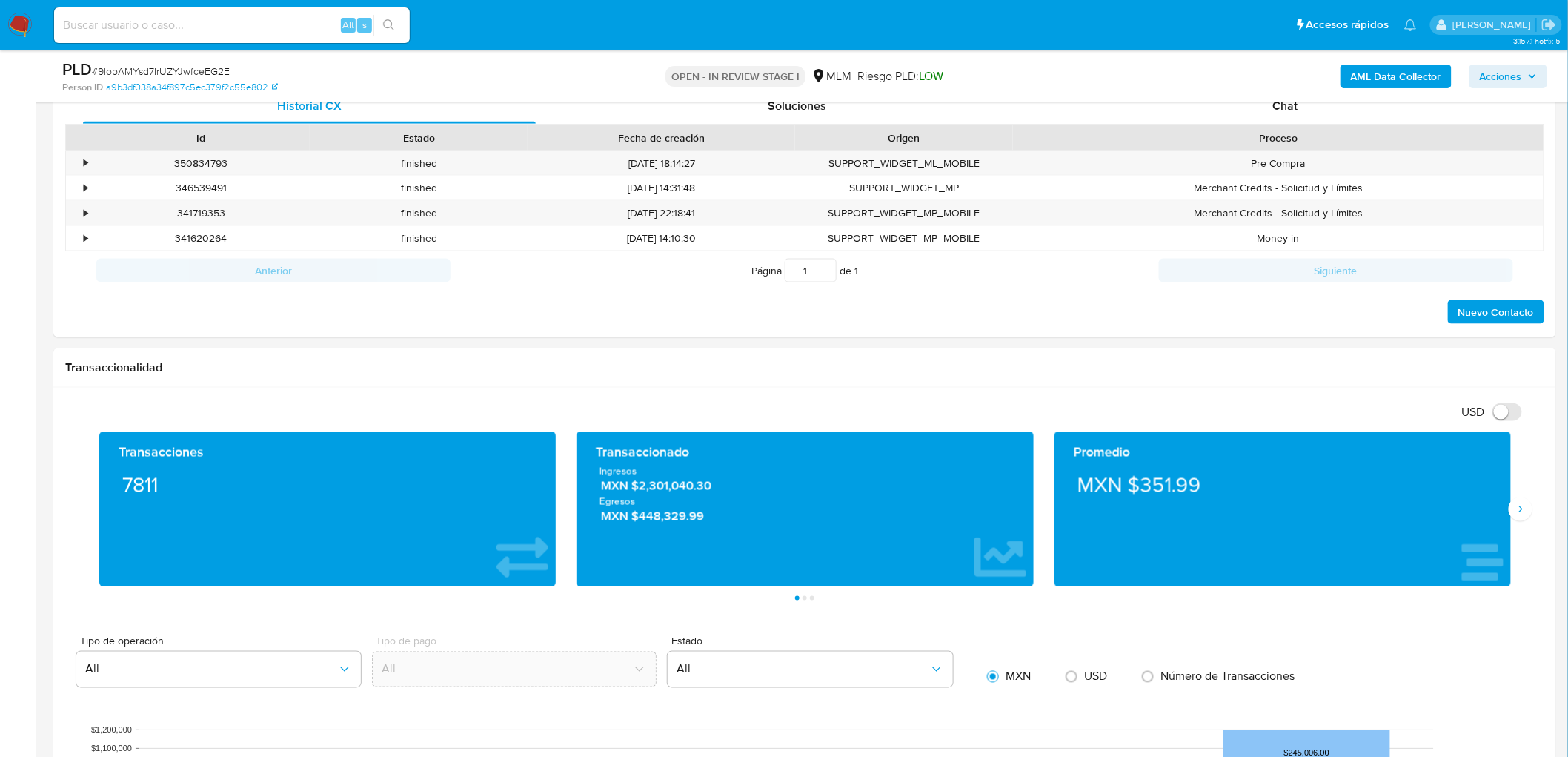
scroll to position [753, 0]
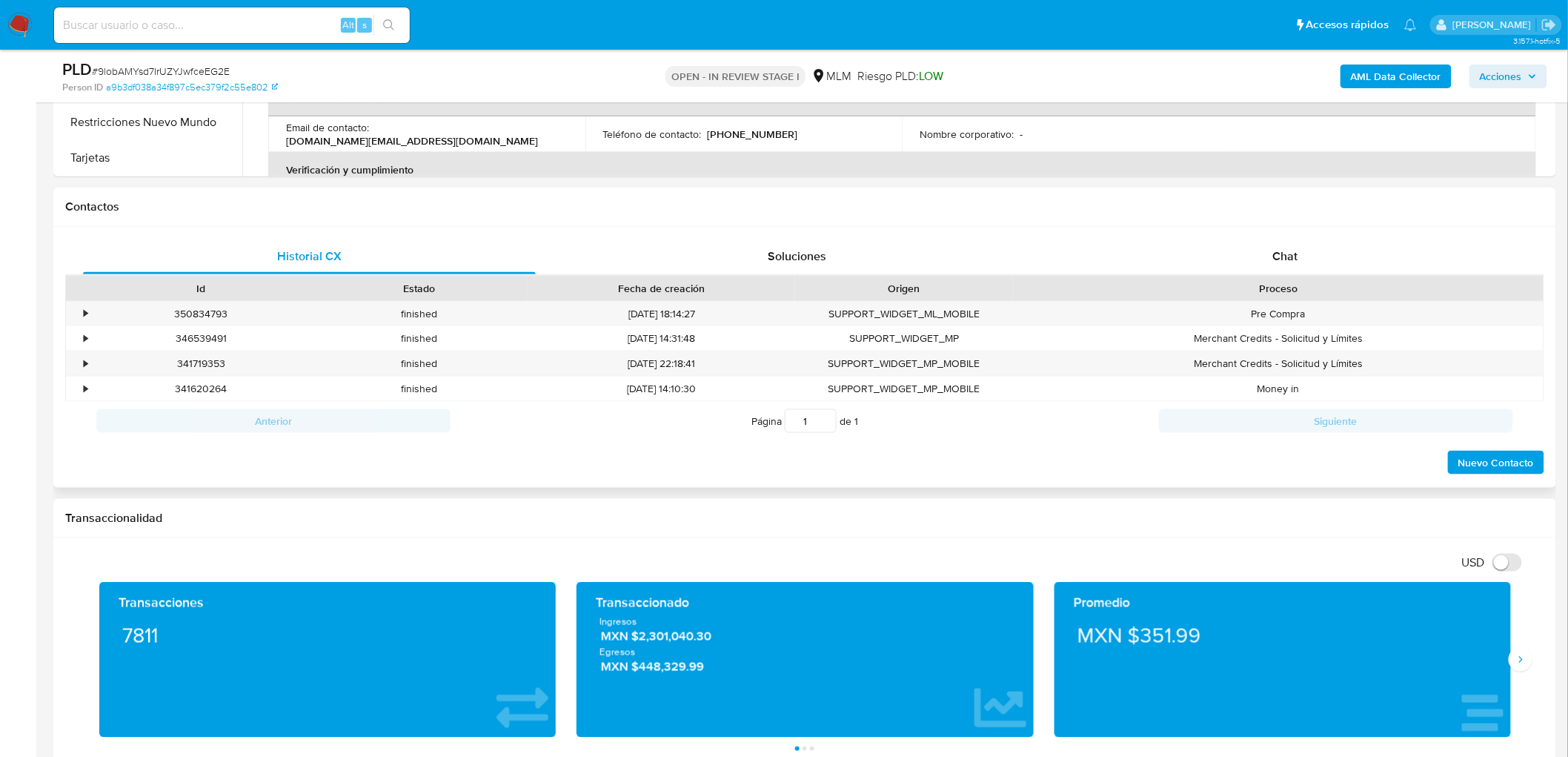
click at [1273, 275] on div "Id Estado Fecha de creación Origen Proceso" at bounding box center [805, 288] width 1479 height 26
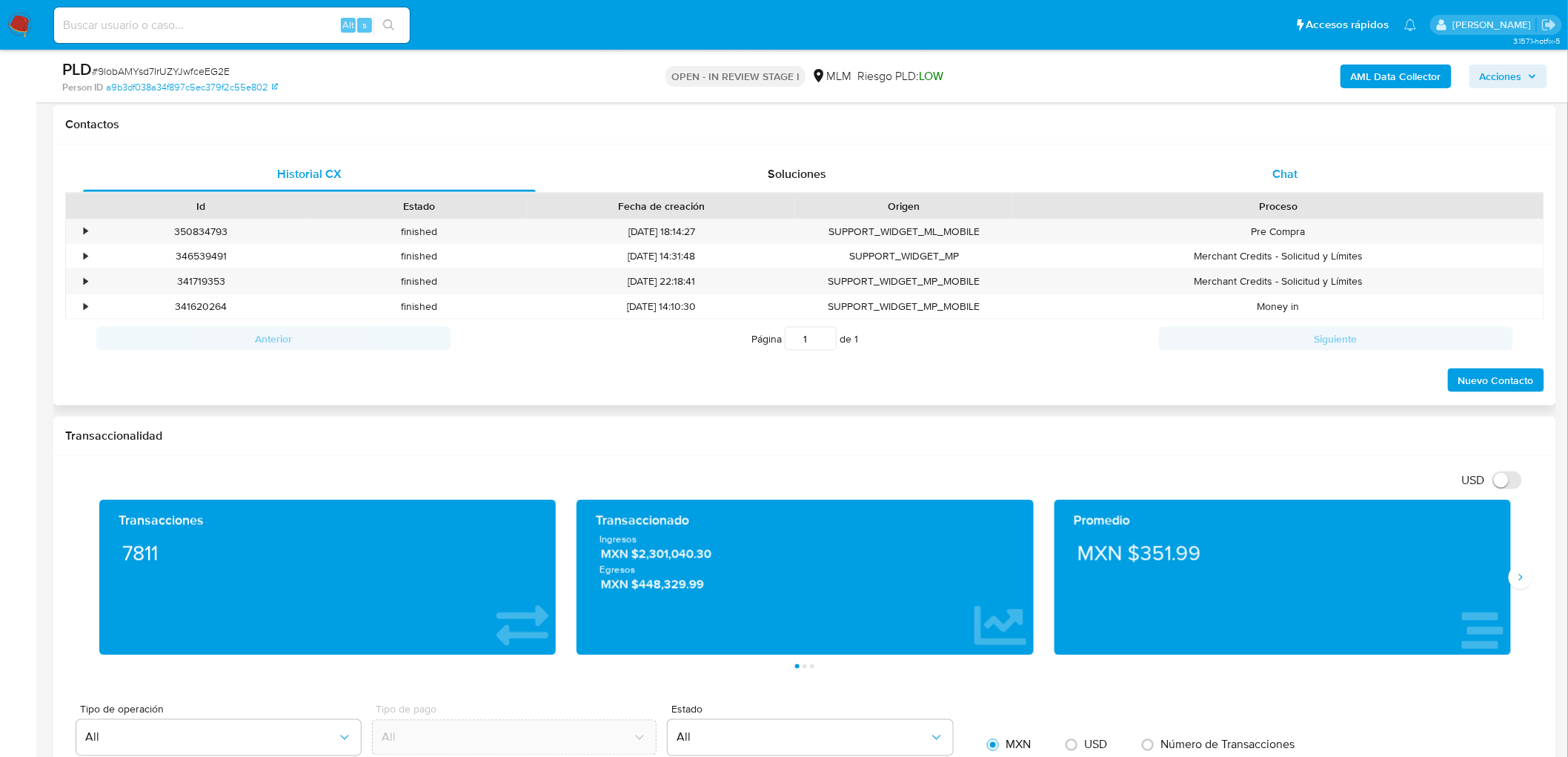
click at [1273, 174] on span "Chat" at bounding box center [1286, 174] width 25 height 17
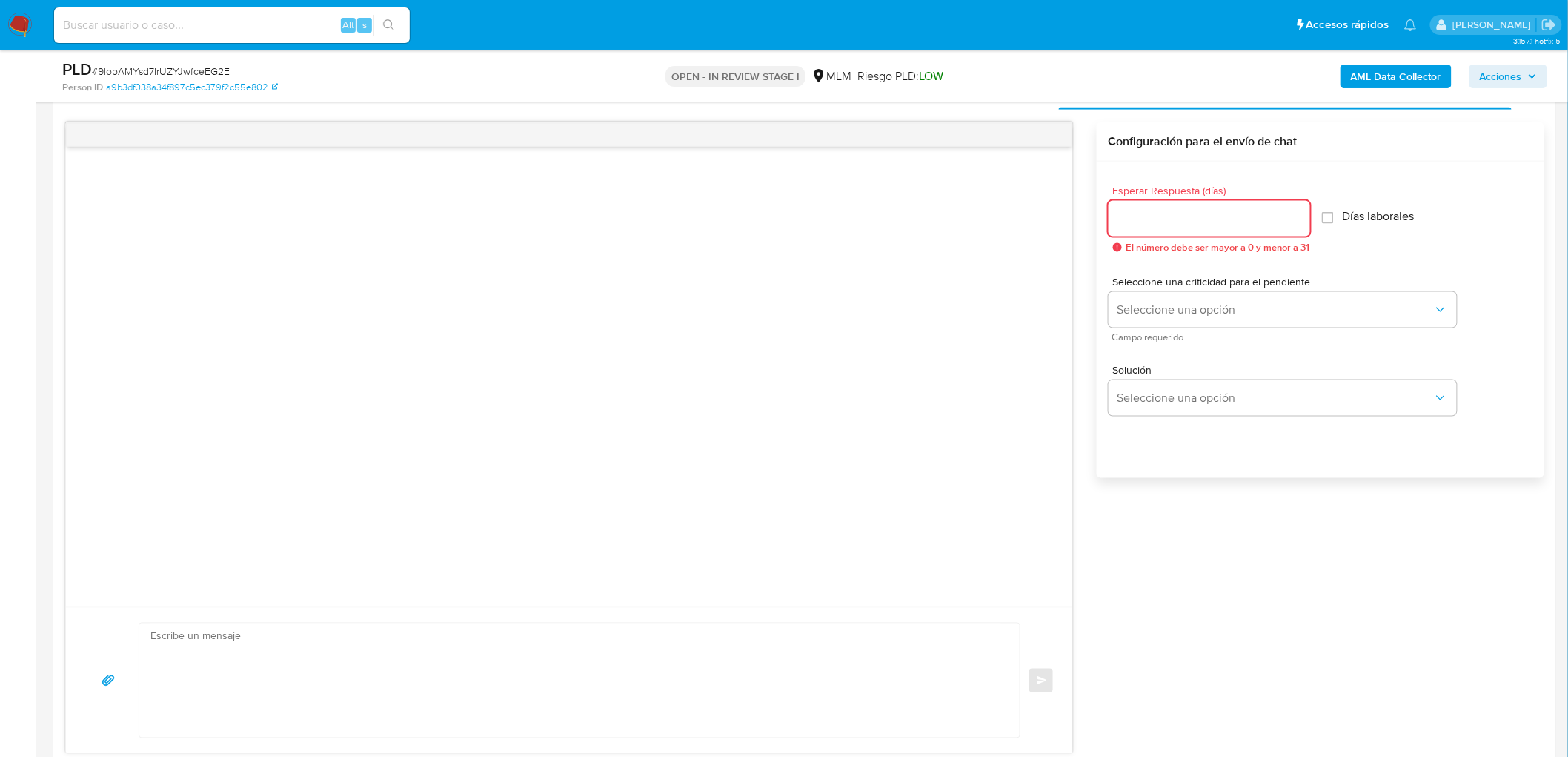
click at [1164, 225] on input "Esperar Respuesta (días)" at bounding box center [1209, 219] width 202 height 19
type input "5"
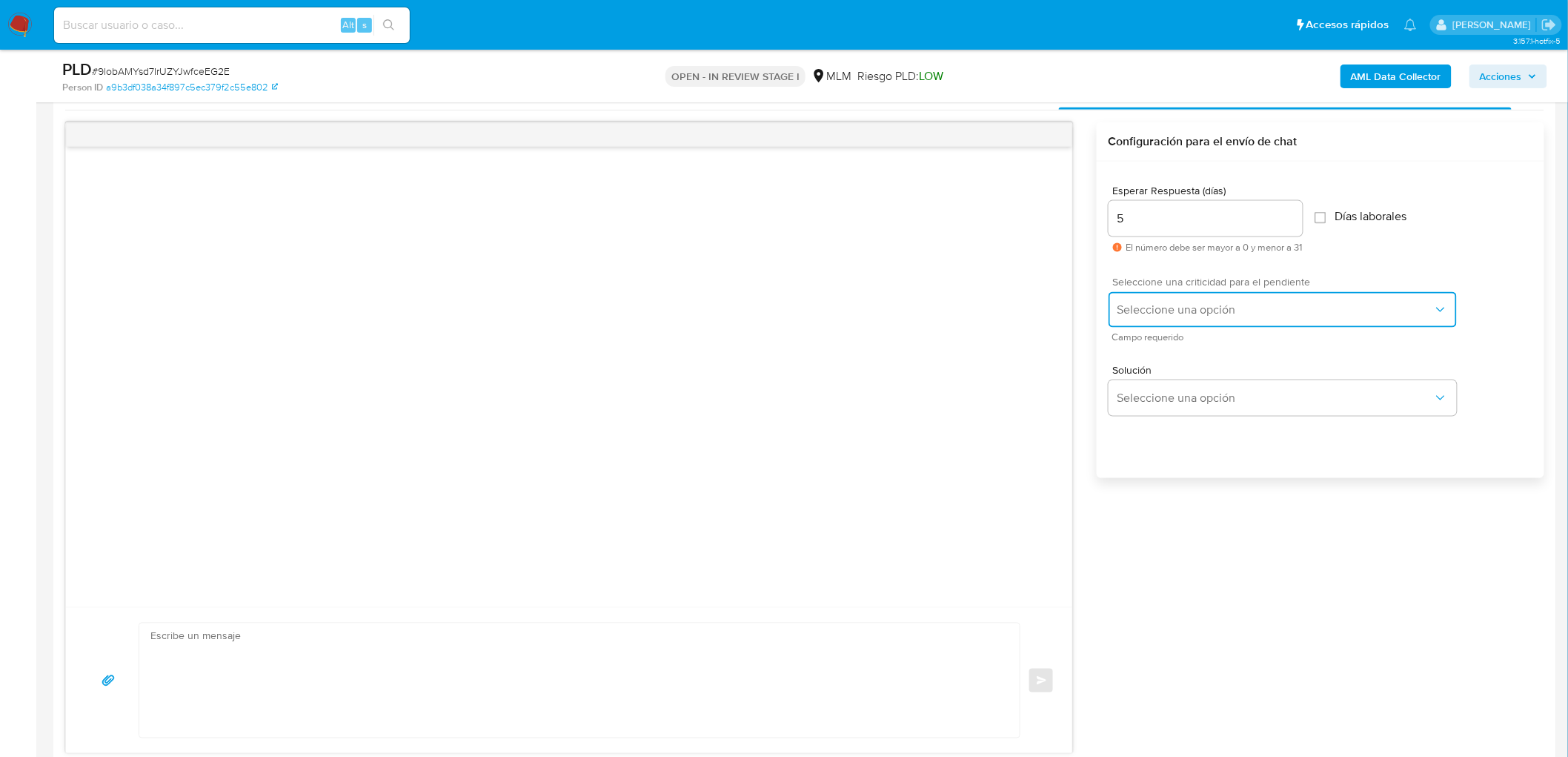
click at [1181, 306] on span "Seleccione una opción" at bounding box center [1274, 310] width 315 height 15
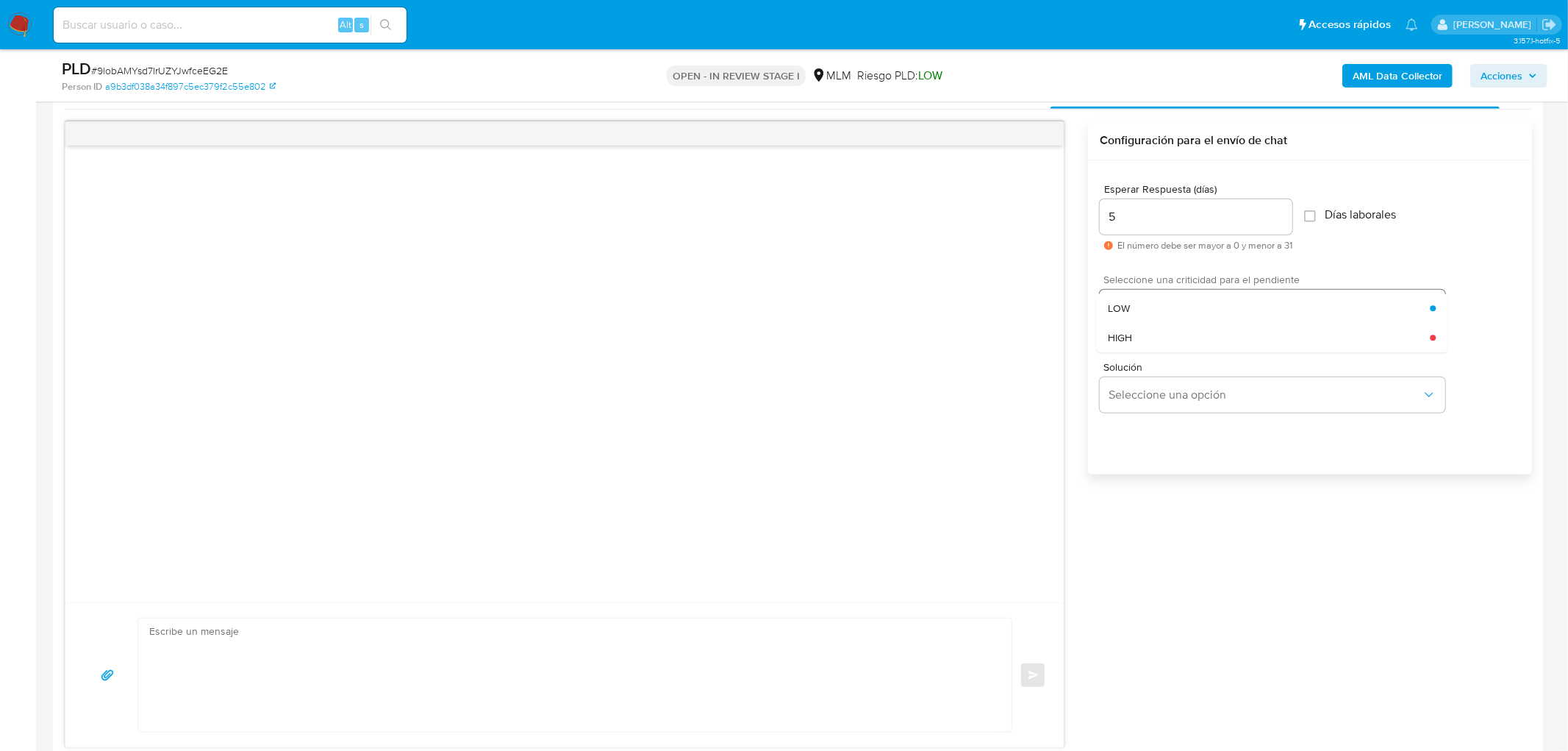
click at [1171, 332] on div "HIGH" at bounding box center [1268, 338] width 322 height 30
click at [1172, 366] on span "Solución" at bounding box center [1276, 367] width 346 height 10
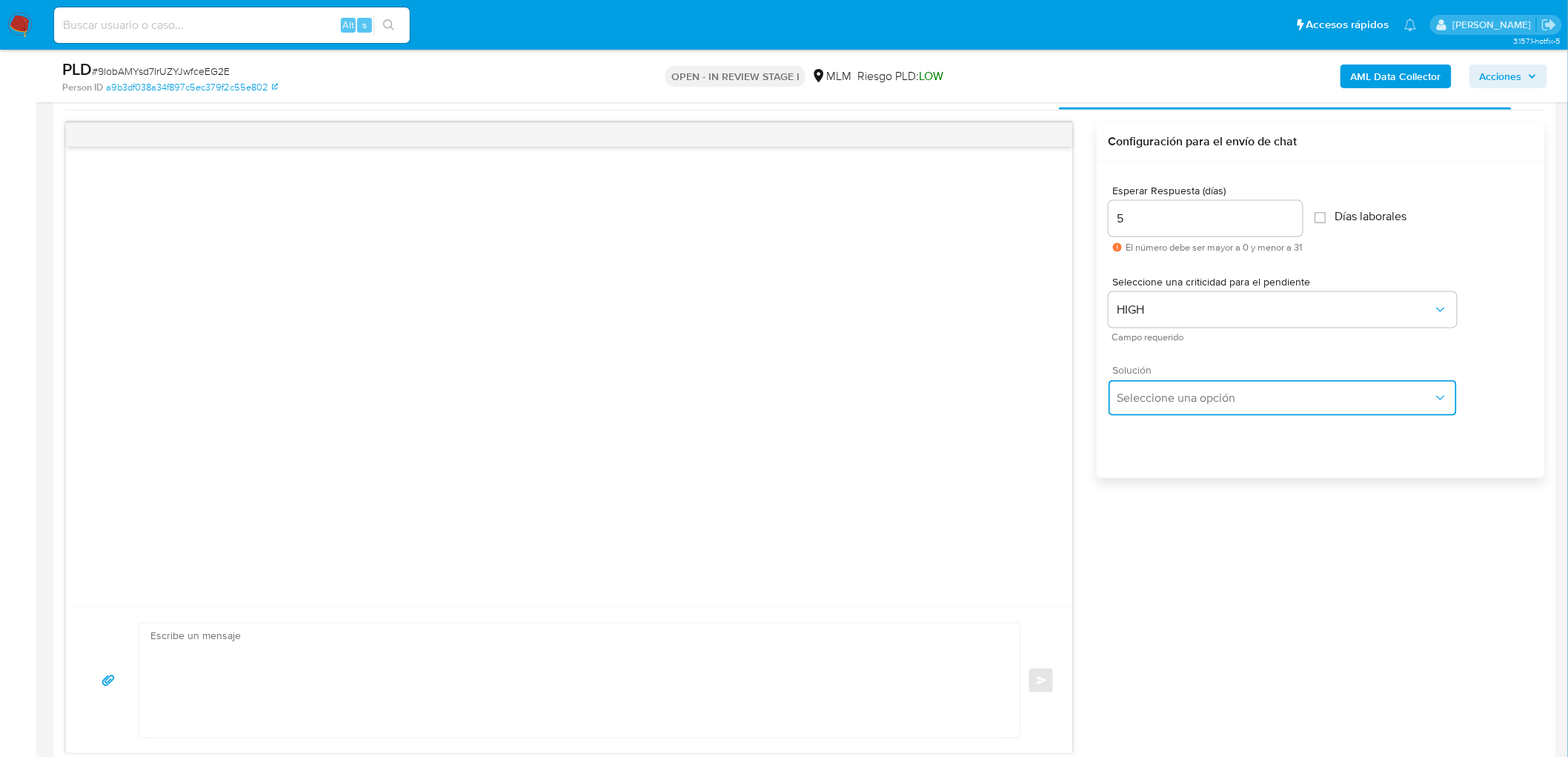
click at [1181, 386] on button "Seleccione una opción" at bounding box center [1283, 397] width 348 height 35
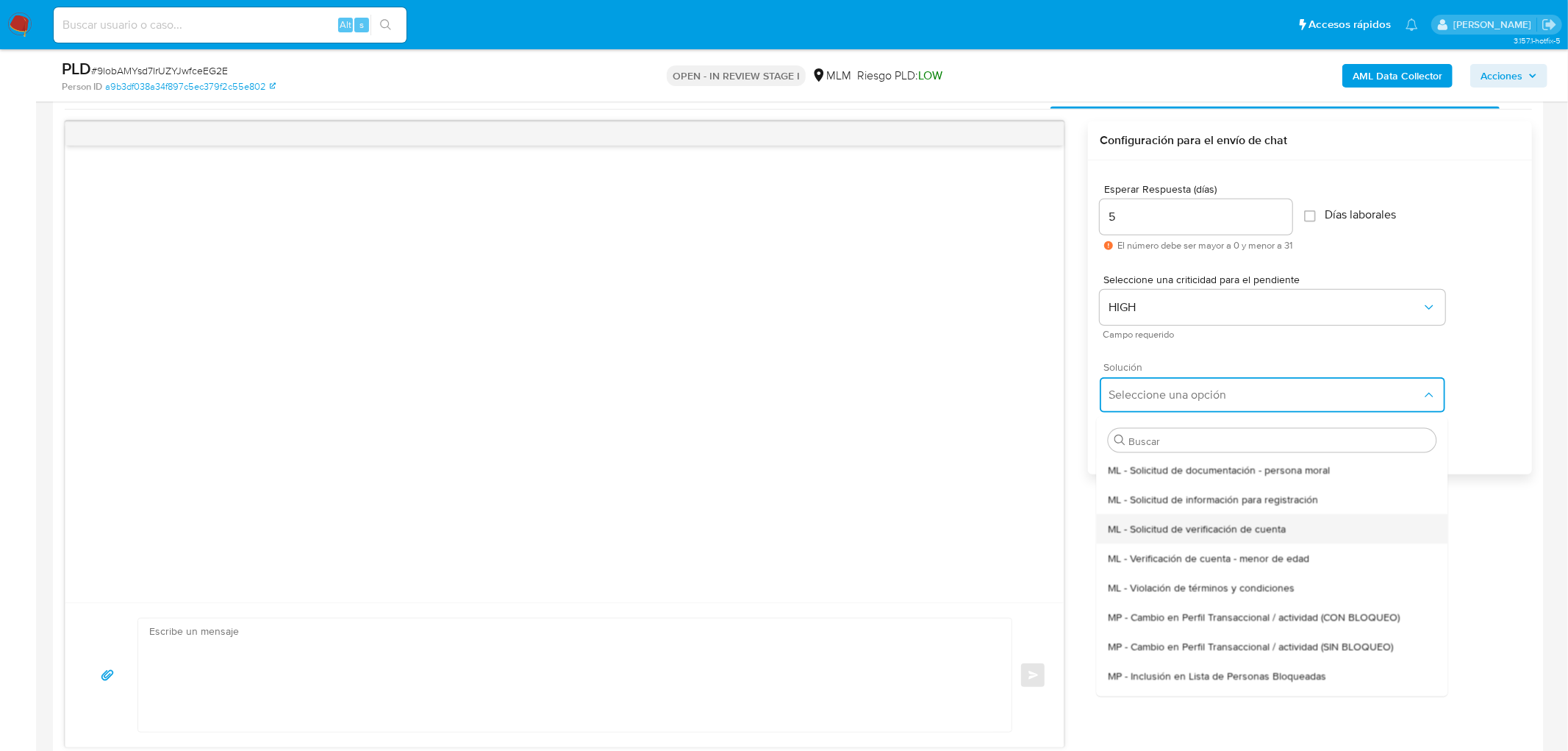
click at [1187, 513] on div "ML - Solicitud de verificación de cuenta" at bounding box center [1271, 528] width 328 height 30
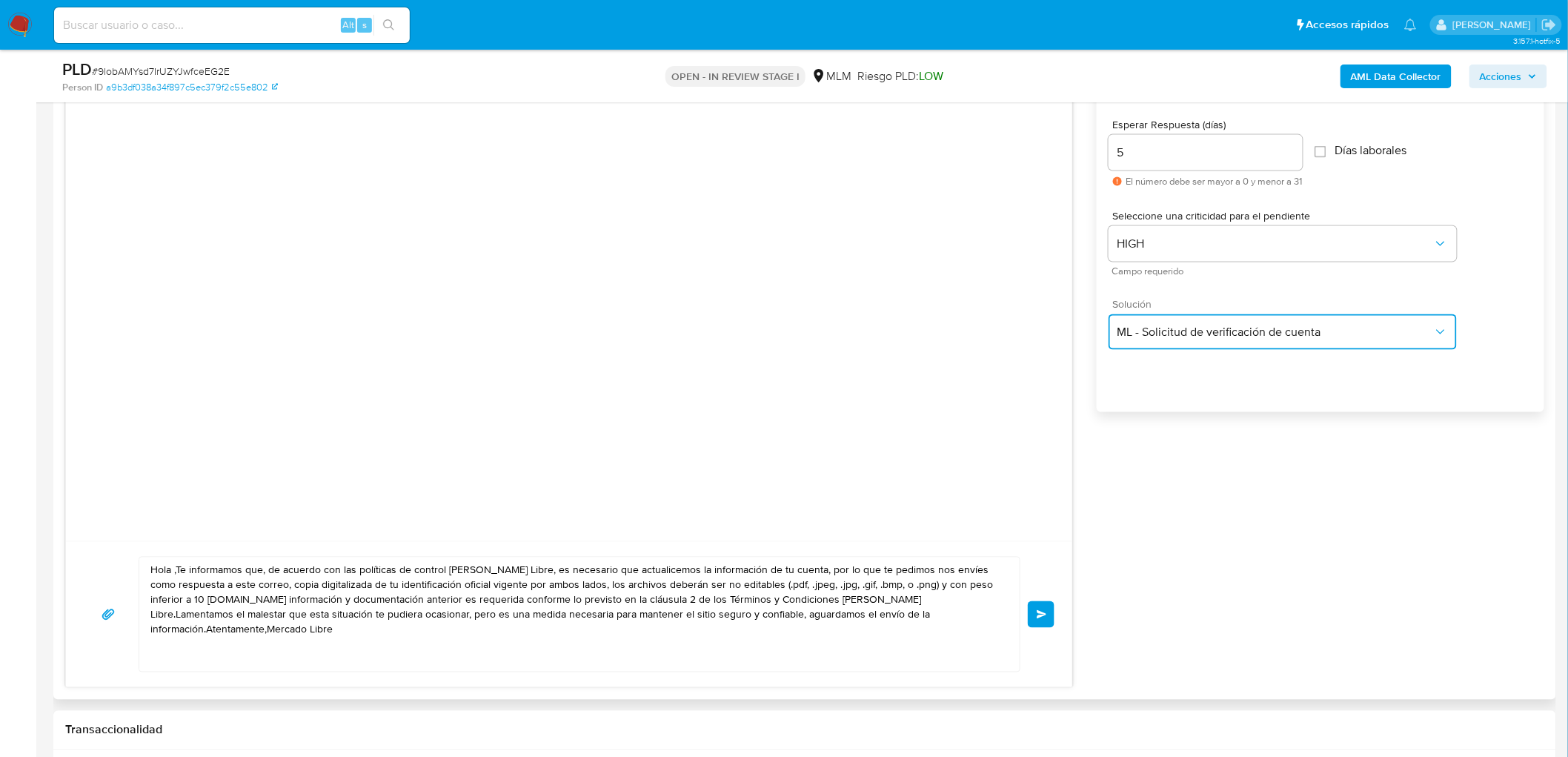
scroll to position [917, 0]
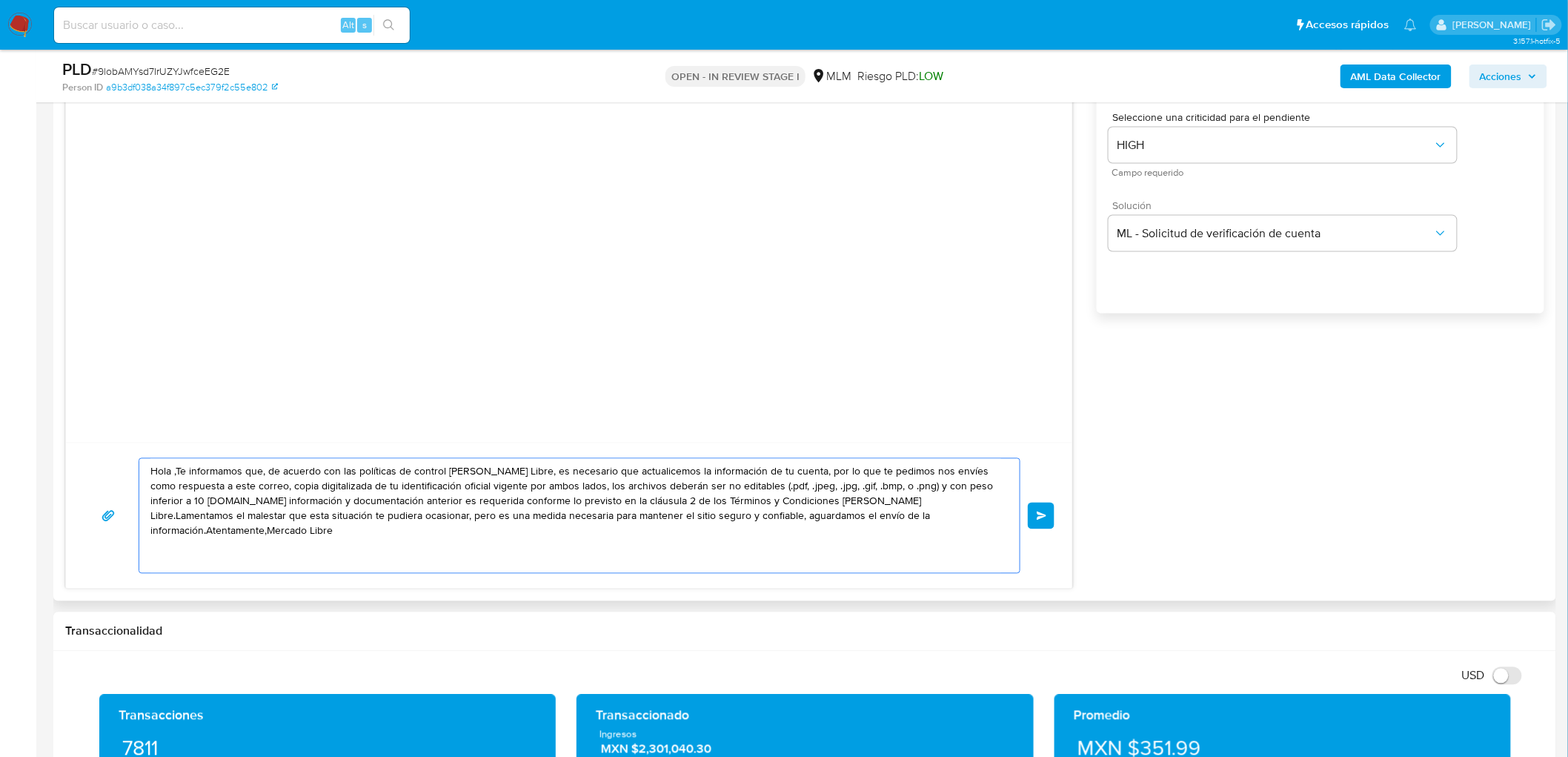
drag, startPoint x: 931, startPoint y: 531, endPoint x: 163, endPoint y: 428, distance: 774.9
click at [163, 428] on div "Hola ,Te informamos que, de acuerdo con las políticas de control de Mercado Lib…" at bounding box center [569, 274] width 1008 height 632
click at [739, 528] on textarea "Hola ,Te informamos que, de acuerdo con las políticas de control de Mercado Lib…" at bounding box center [575, 516] width 850 height 114
drag, startPoint x: 634, startPoint y: 510, endPoint x: 123, endPoint y: 447, distance: 514.9
click at [123, 447] on div "Hola ,Te informamos que, de acuerdo con las políticas de control de Mercado Lib…" at bounding box center [569, 515] width 1006 height 146
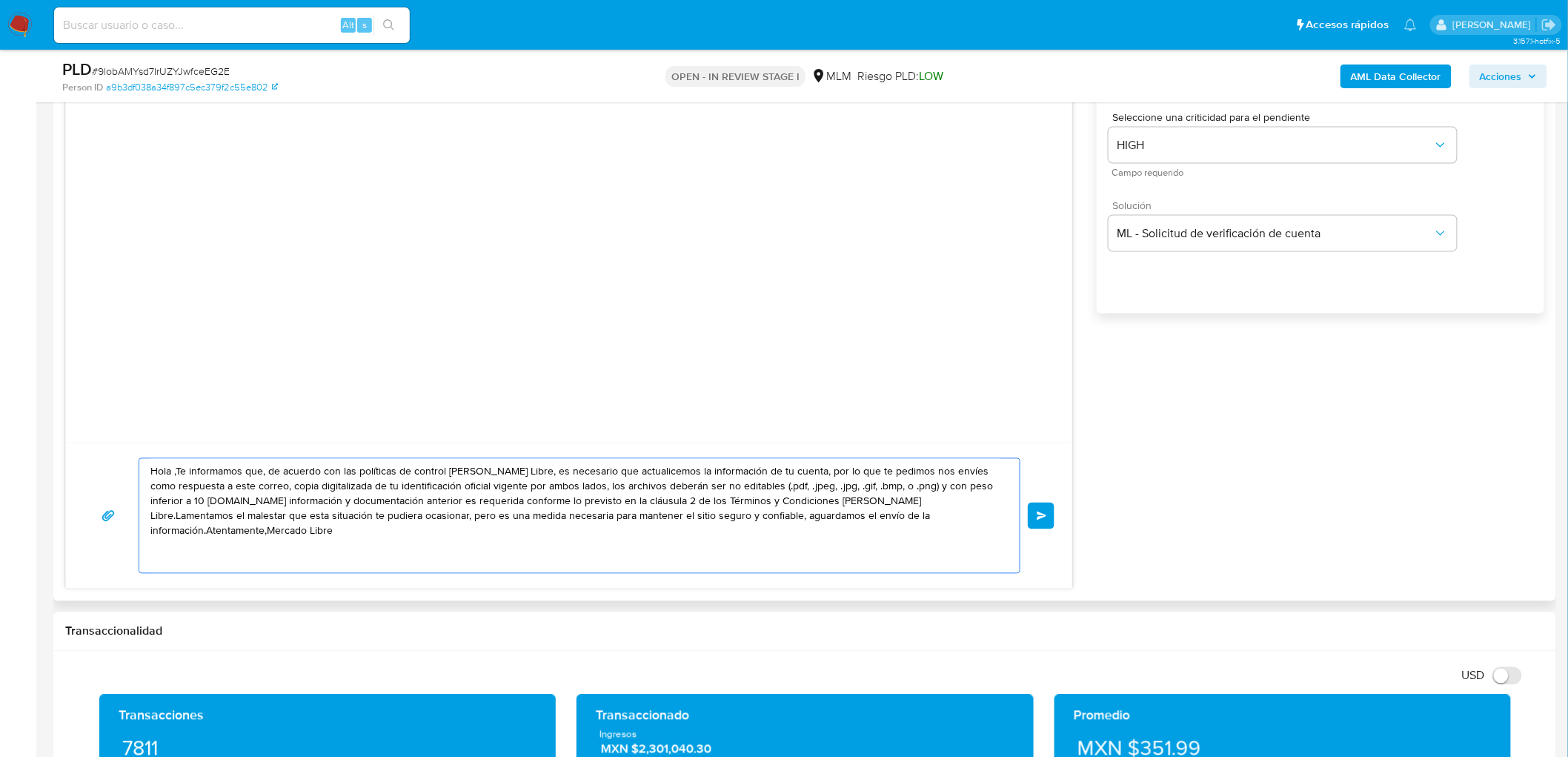
paste textarea "Estimada Maria De Los Angeles Guevara Aguilar. Te comunicamos que se ha identif…"
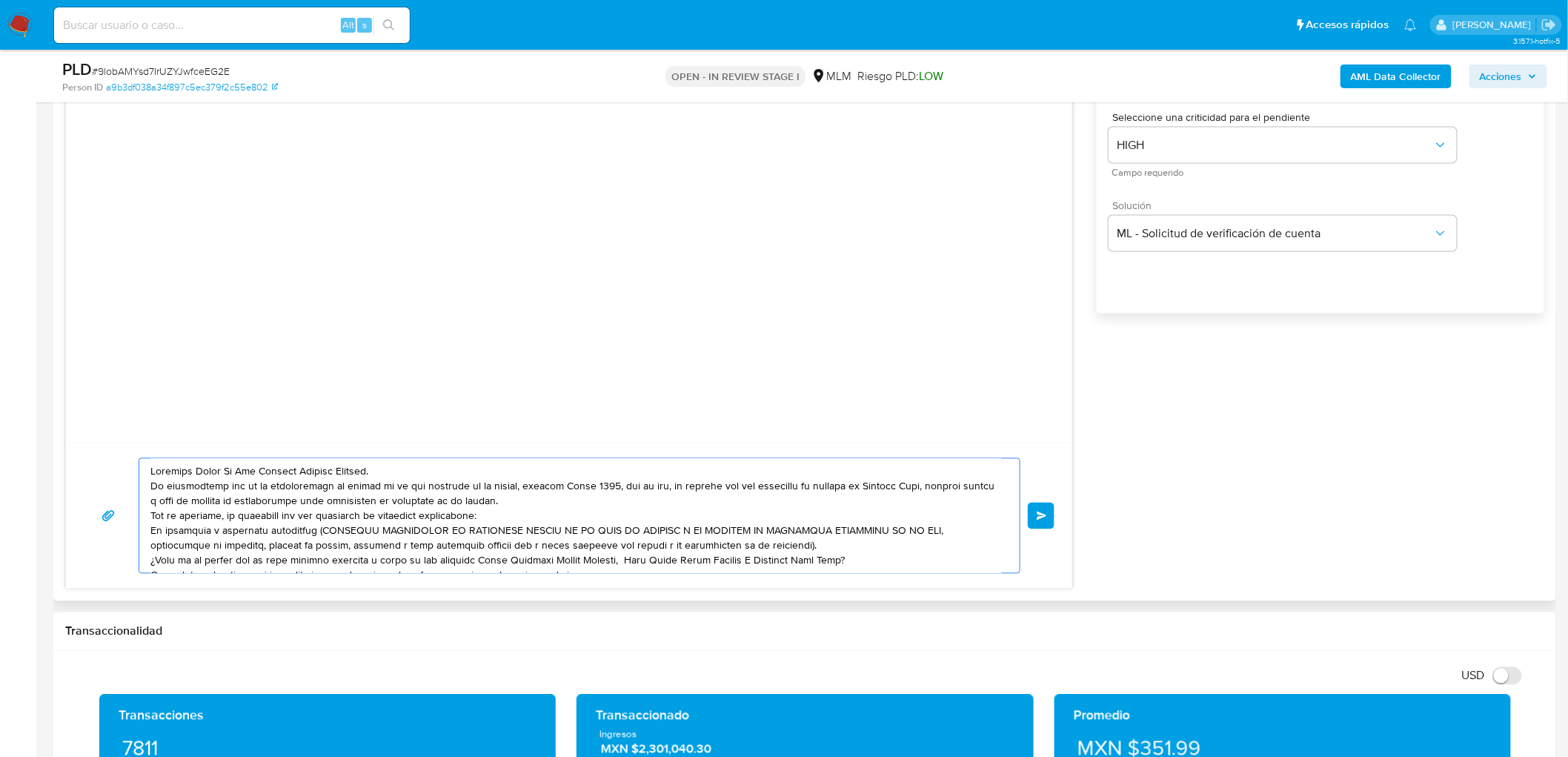
scroll to position [20, 0]
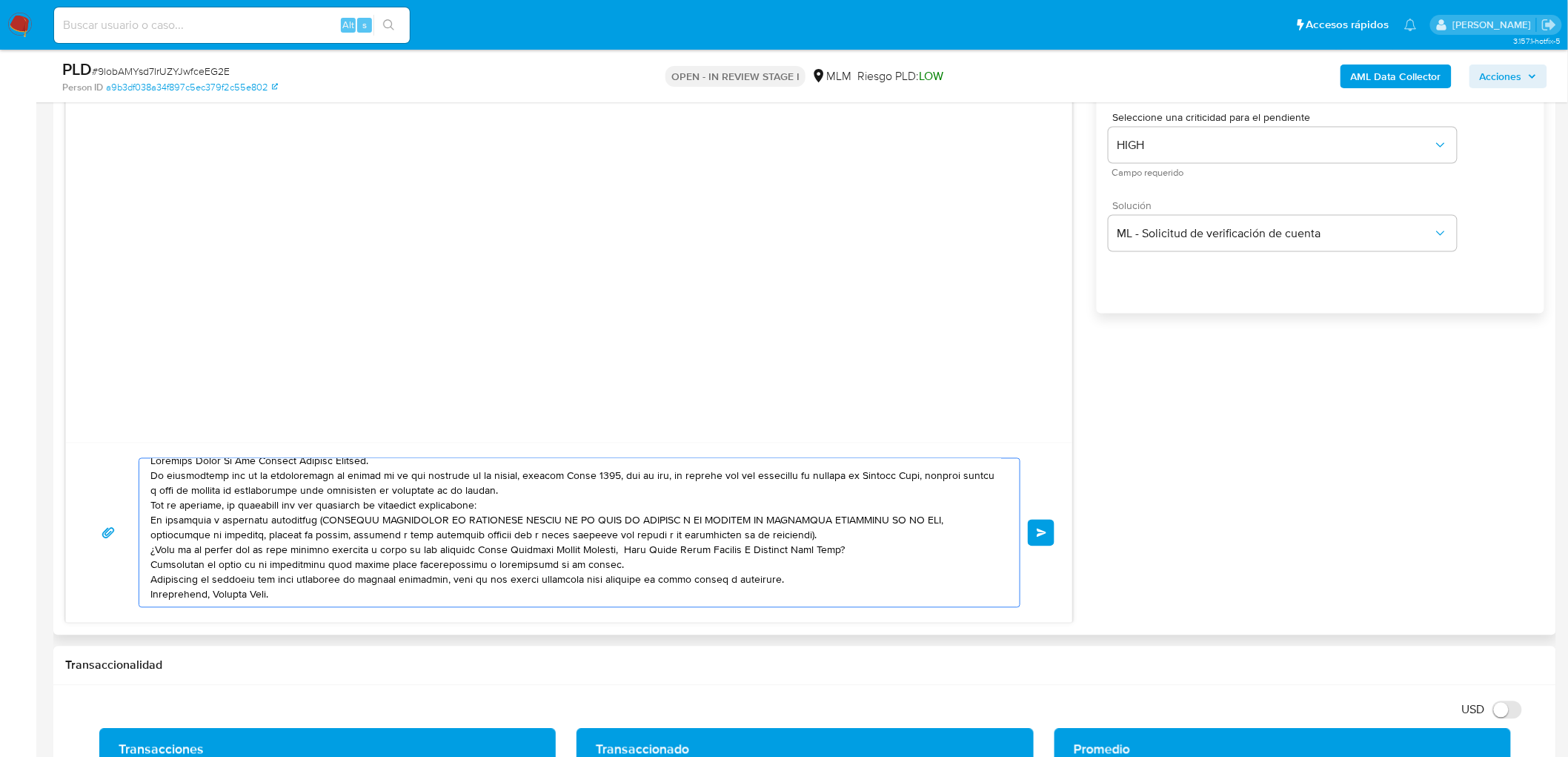
type textarea "Estimada Maria De Los Angeles Guevara Aguilar. Te comunicamos que se ha identif…"
click at [1043, 521] on button "Enviar" at bounding box center [1041, 533] width 27 height 27
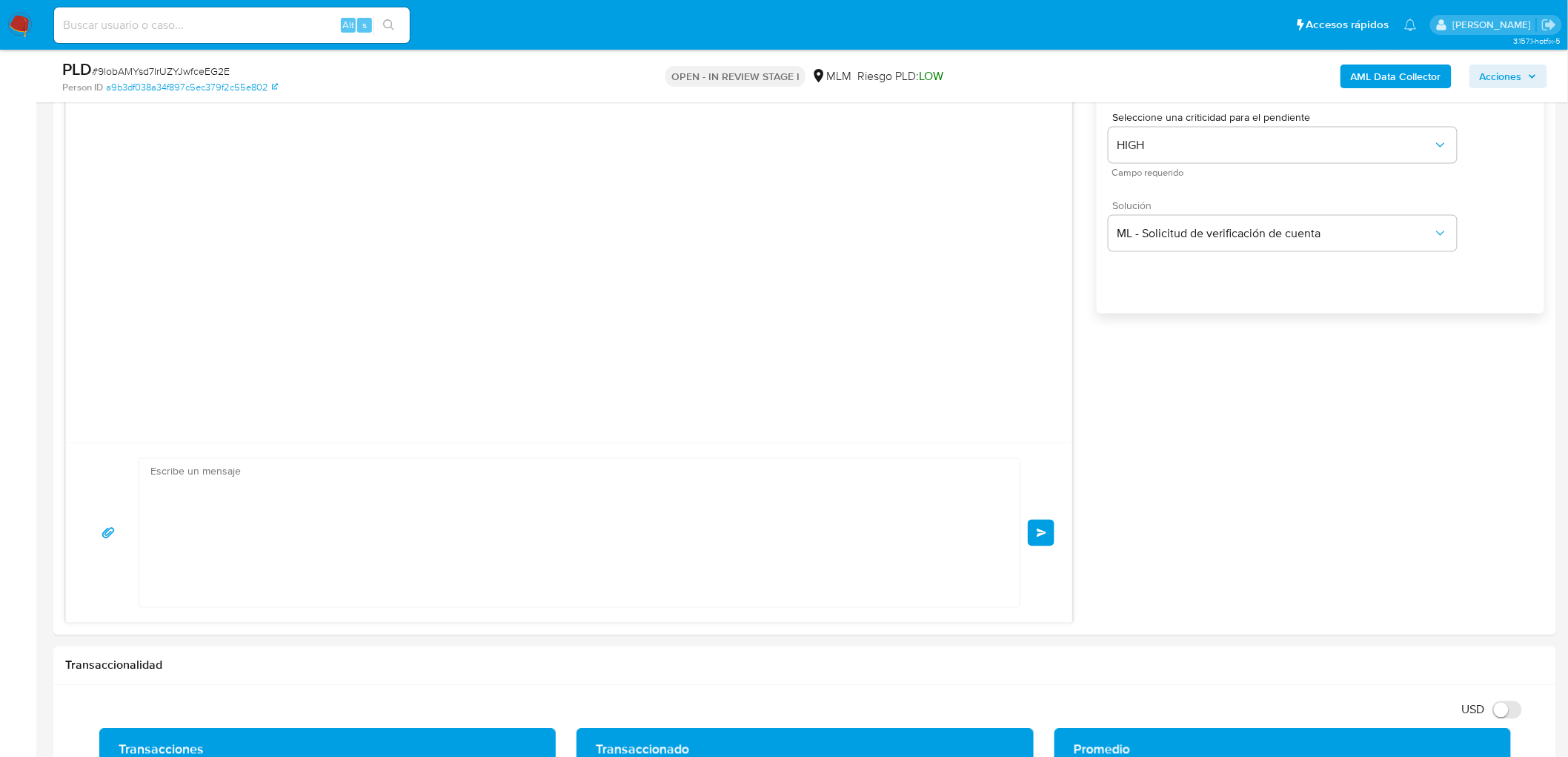
scroll to position [0, 0]
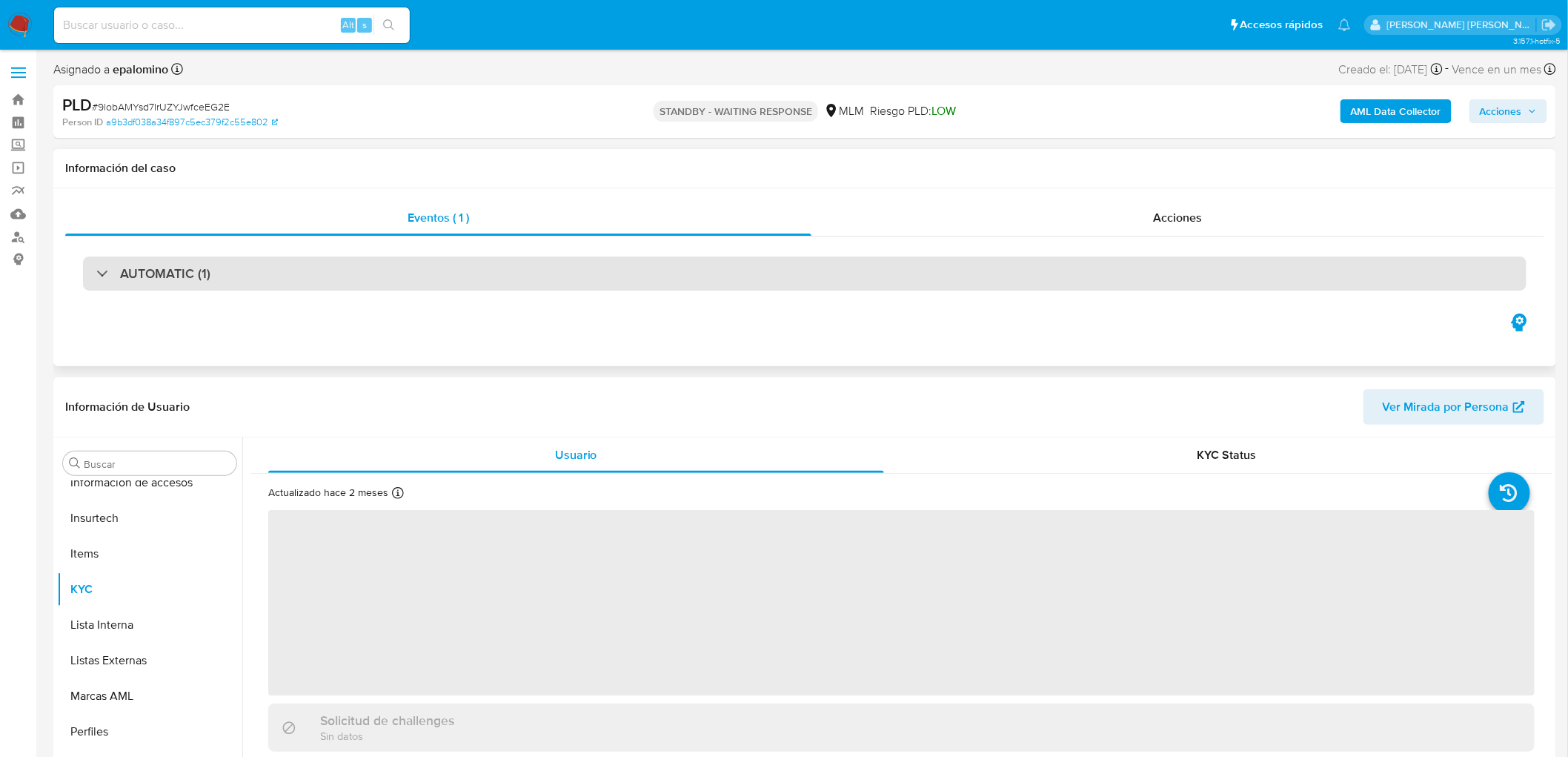
scroll to position [626, 0]
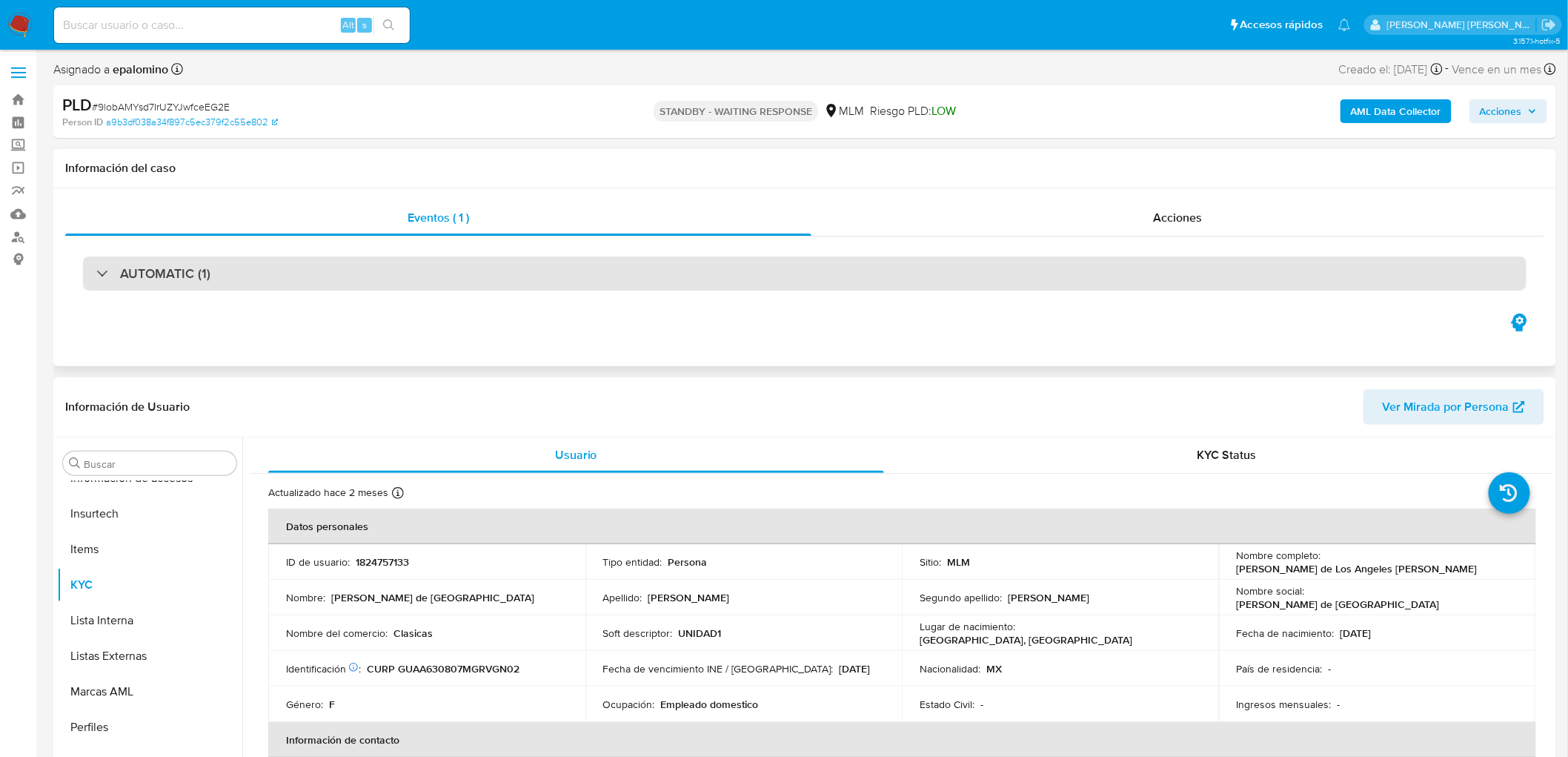
select select "10"
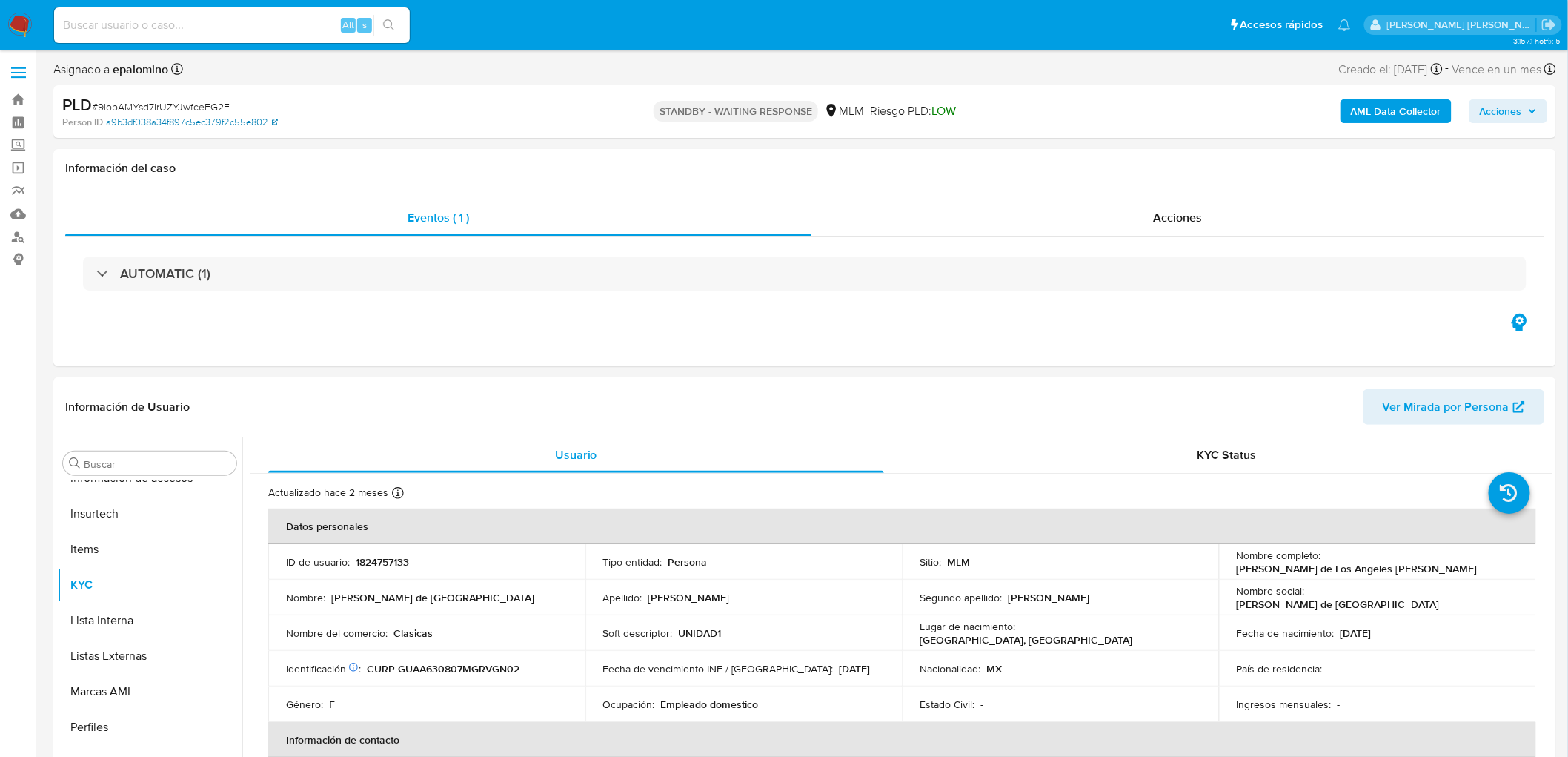
click at [190, 120] on link "a9b3df038a34f897c5ec379f2c55e802" at bounding box center [191, 122] width 172 height 13
click at [213, 107] on span "# 9lobAMYsd7IrUZYJwfceEG2E" at bounding box center [161, 107] width 138 height 15
copy span "9lobAMYsd7IrUZYJwfceEG2E"
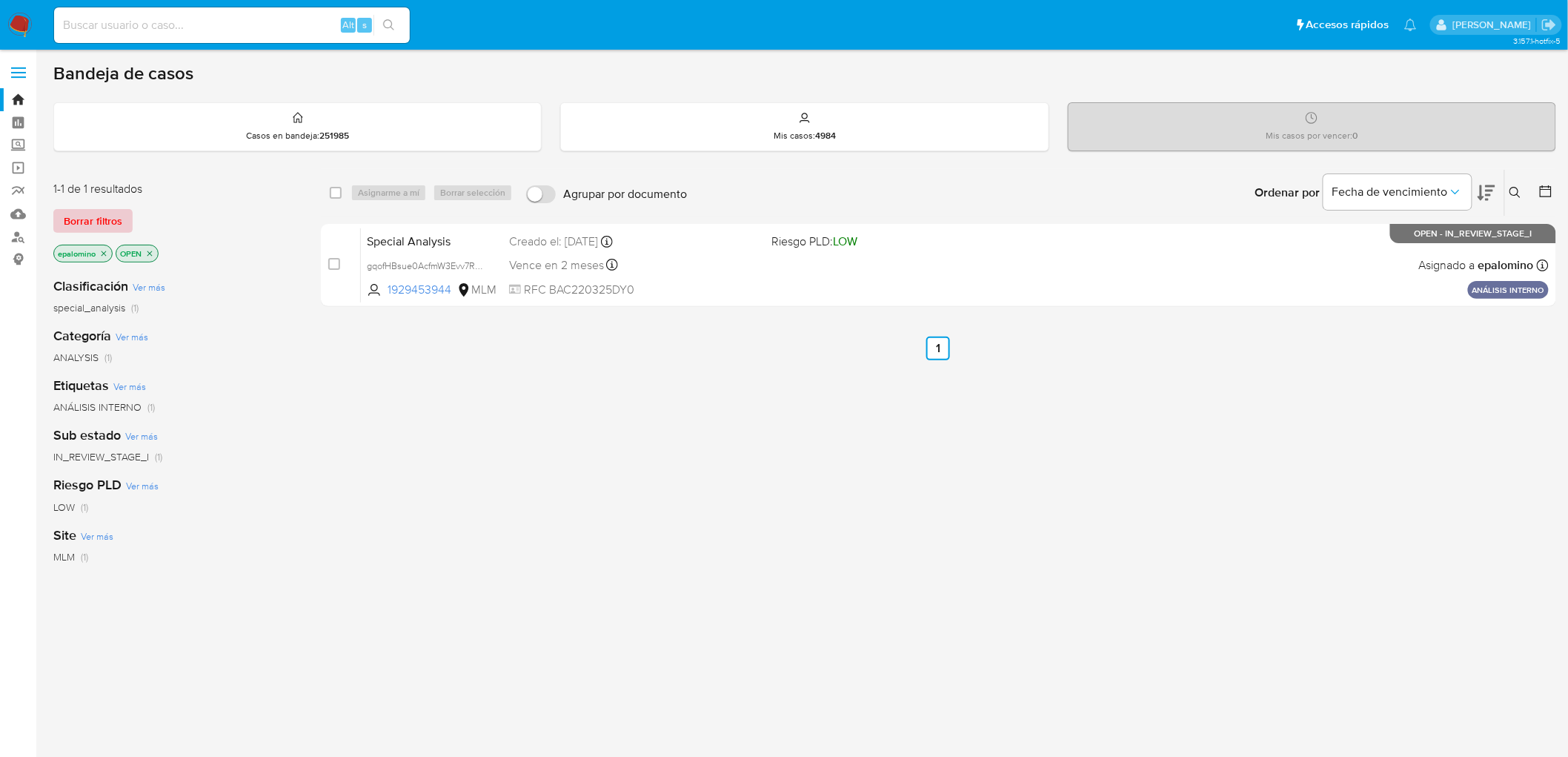
click at [109, 219] on span "Borrar filtros" at bounding box center [93, 221] width 58 height 21
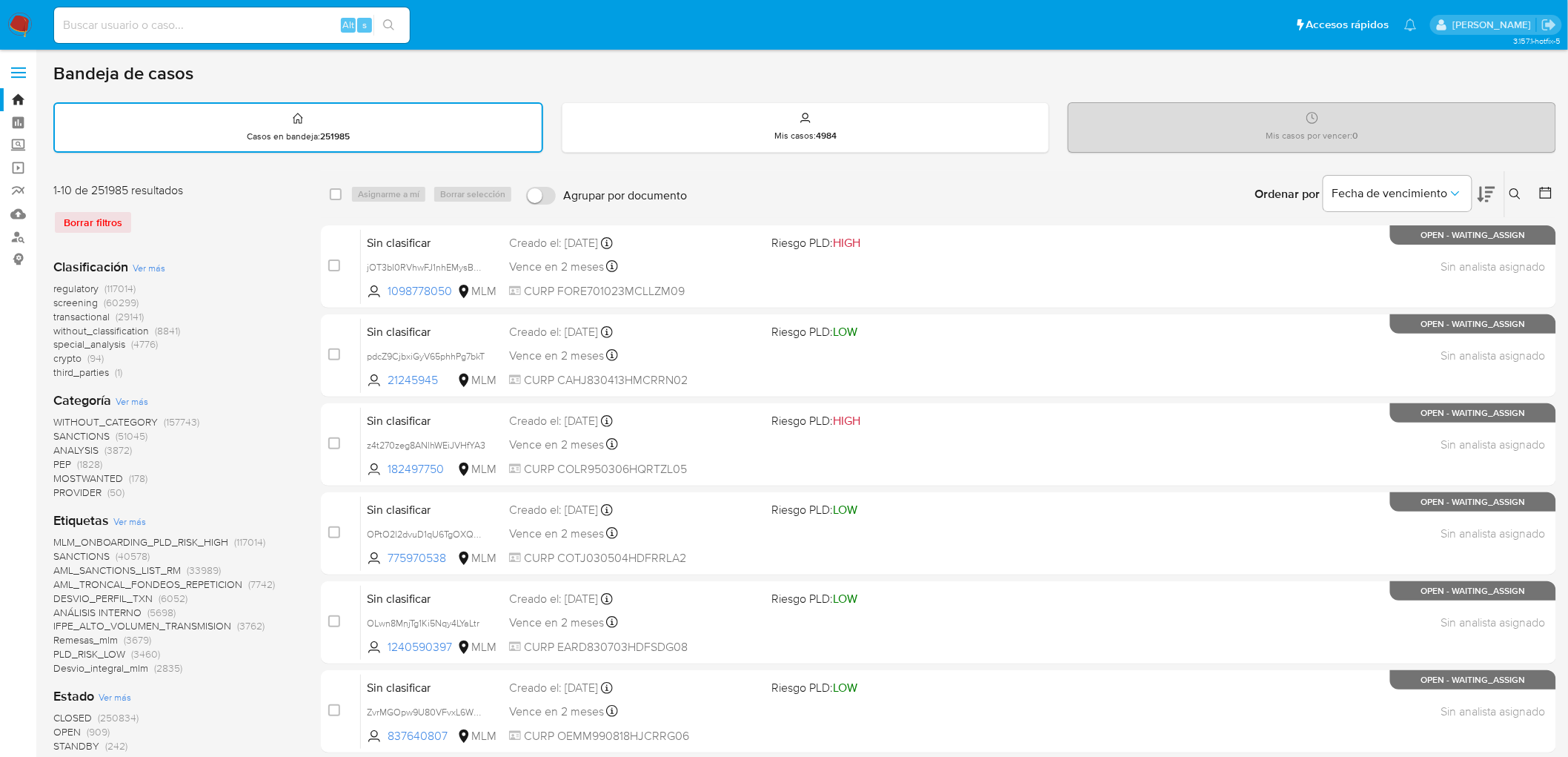
click at [1514, 188] on icon at bounding box center [1516, 194] width 12 height 12
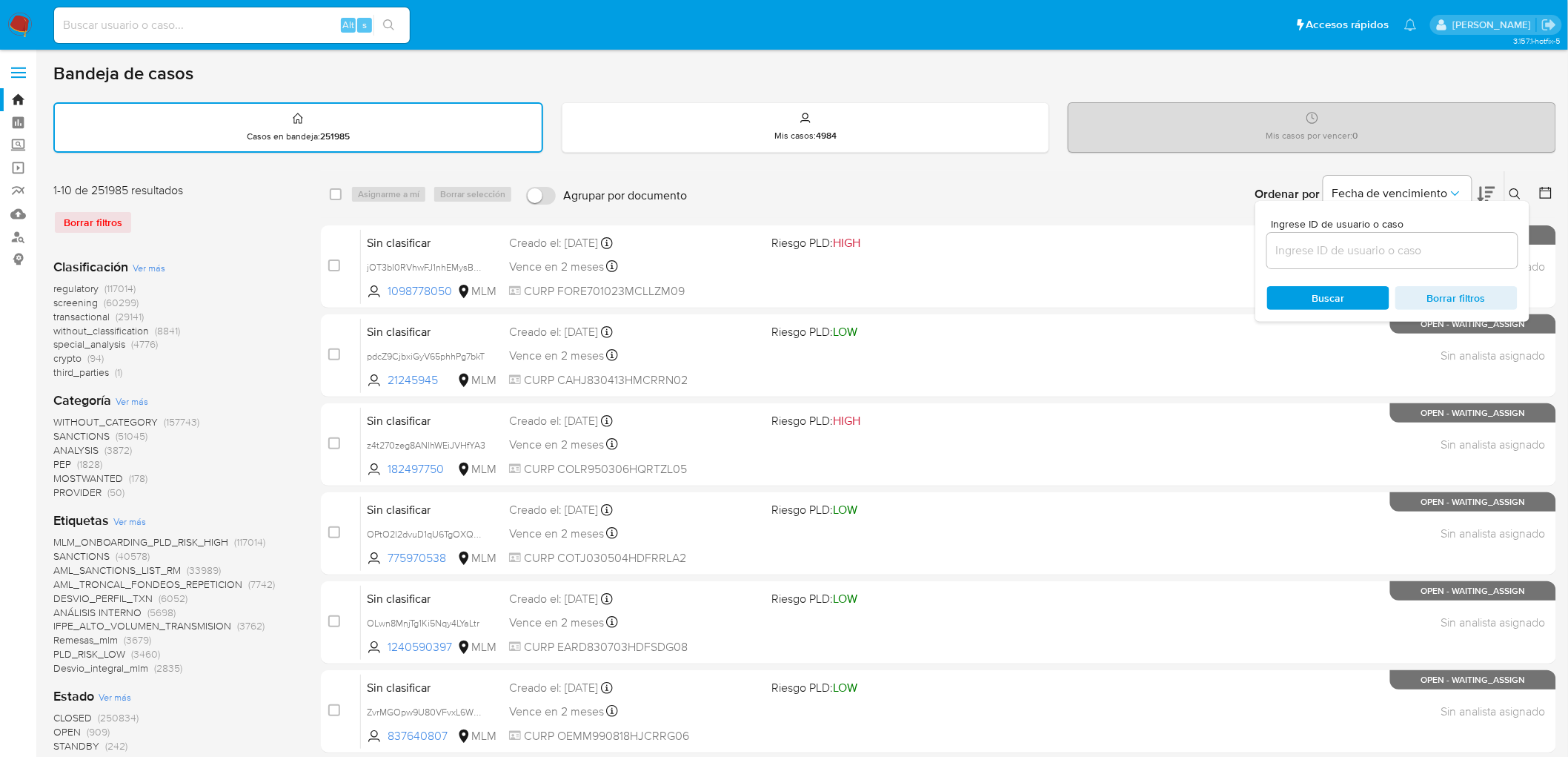
drag, startPoint x: 1362, startPoint y: 242, endPoint x: 1366, endPoint y: 226, distance: 16.5
click at [1362, 242] on input at bounding box center [1392, 250] width 250 height 19
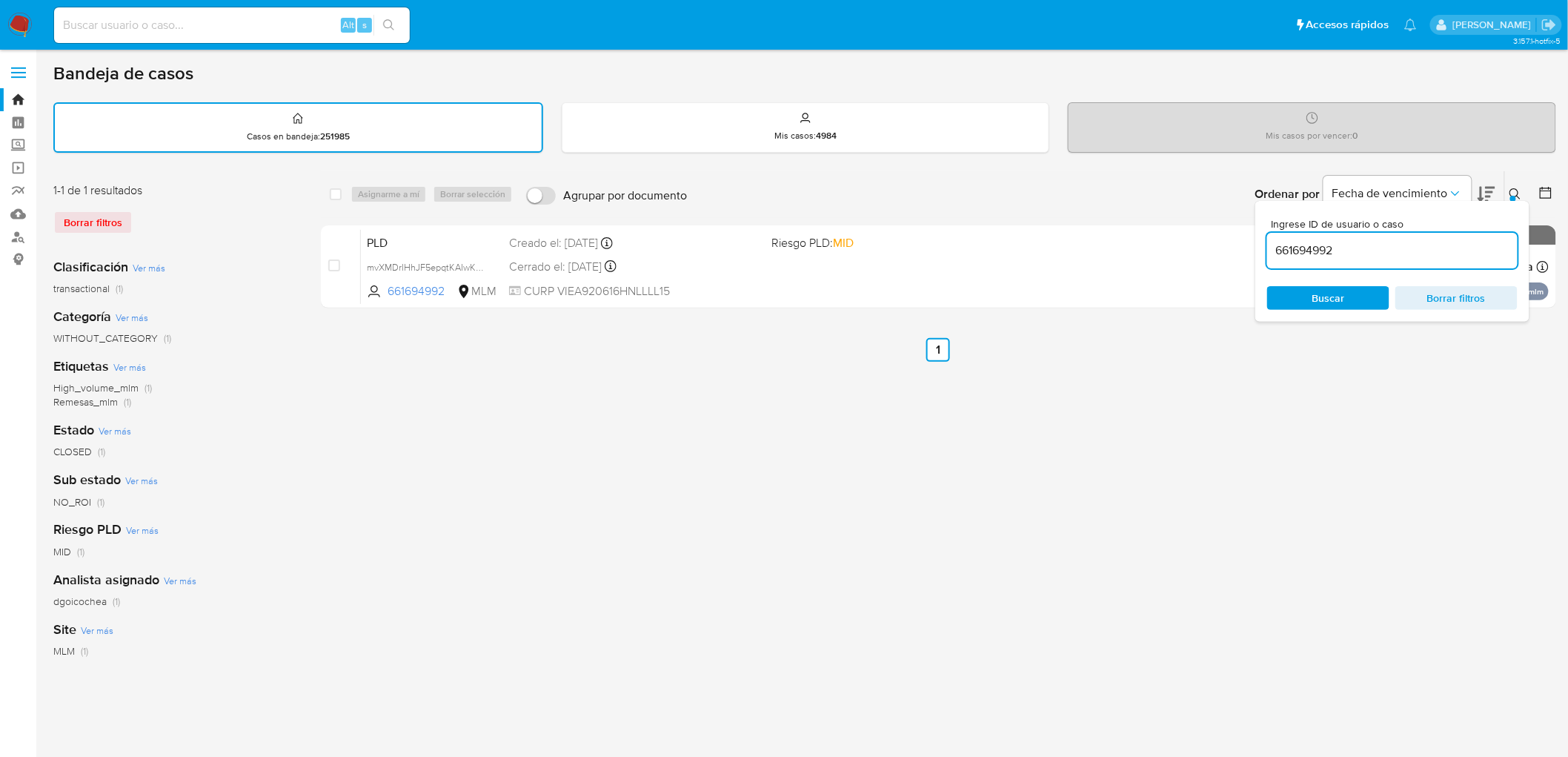
click at [1510, 189] on icon at bounding box center [1516, 194] width 12 height 12
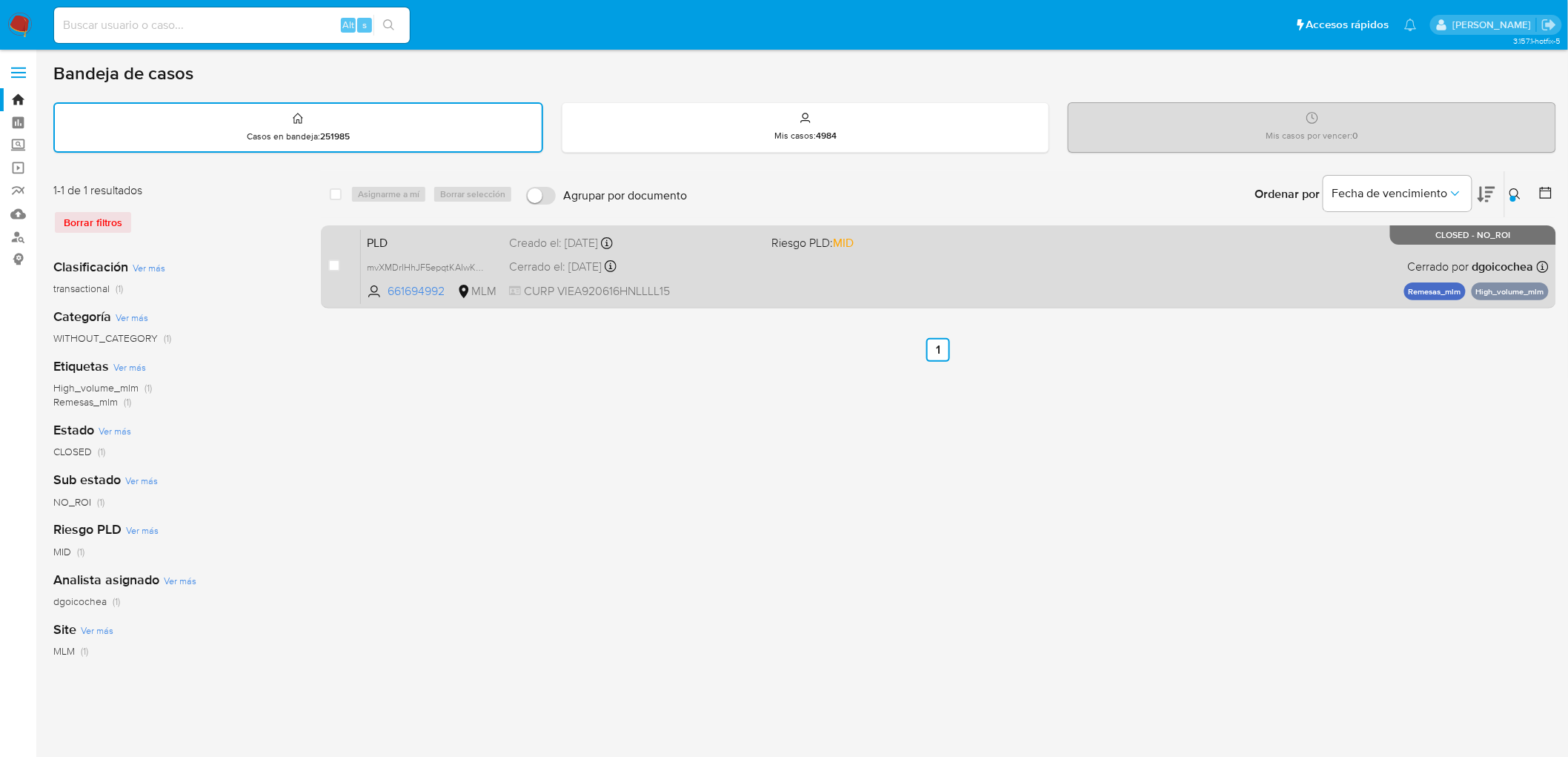
click at [390, 246] on span "PLD" at bounding box center [432, 242] width 130 height 19
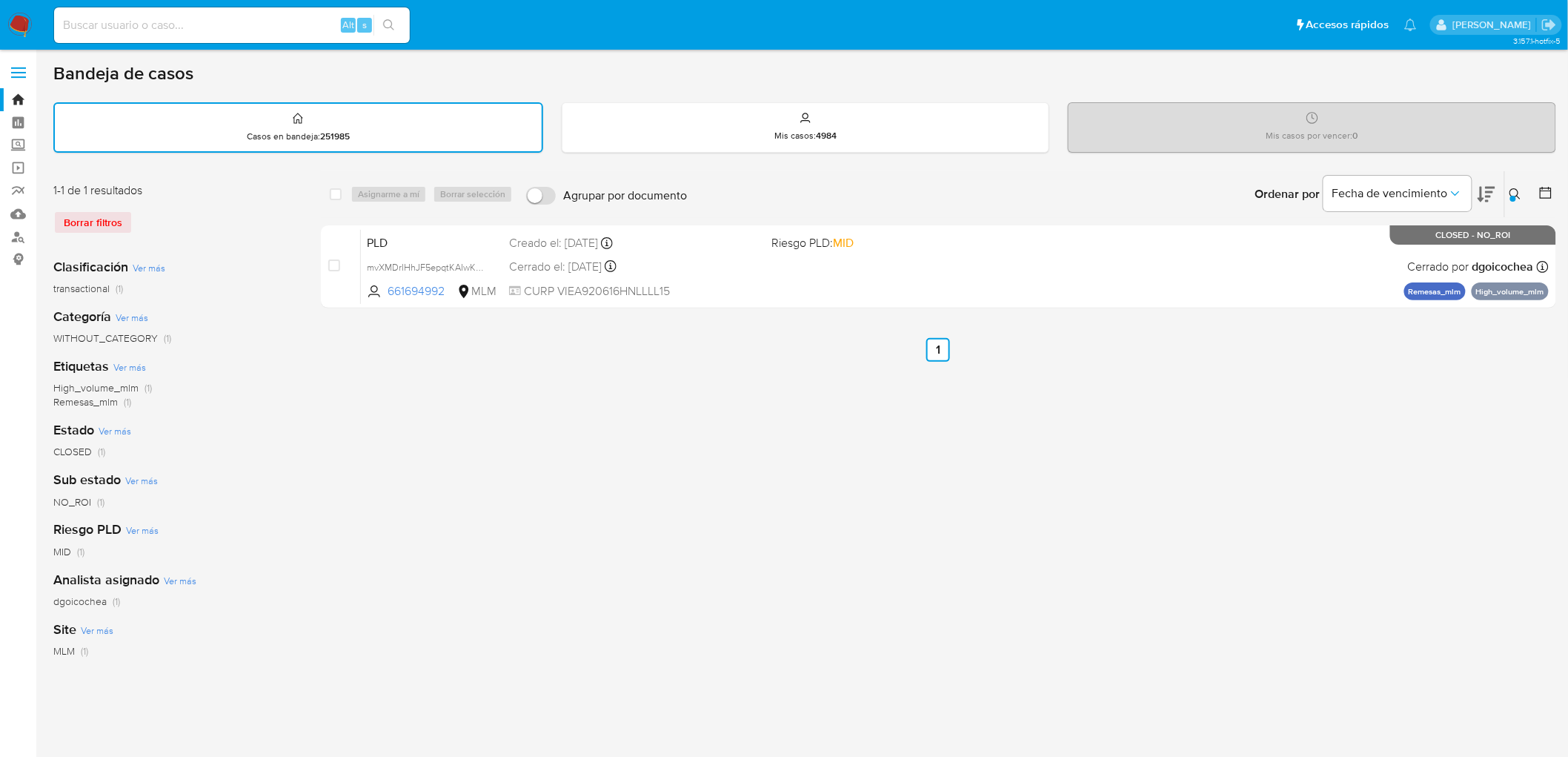
click at [1521, 188] on icon at bounding box center [1516, 194] width 12 height 12
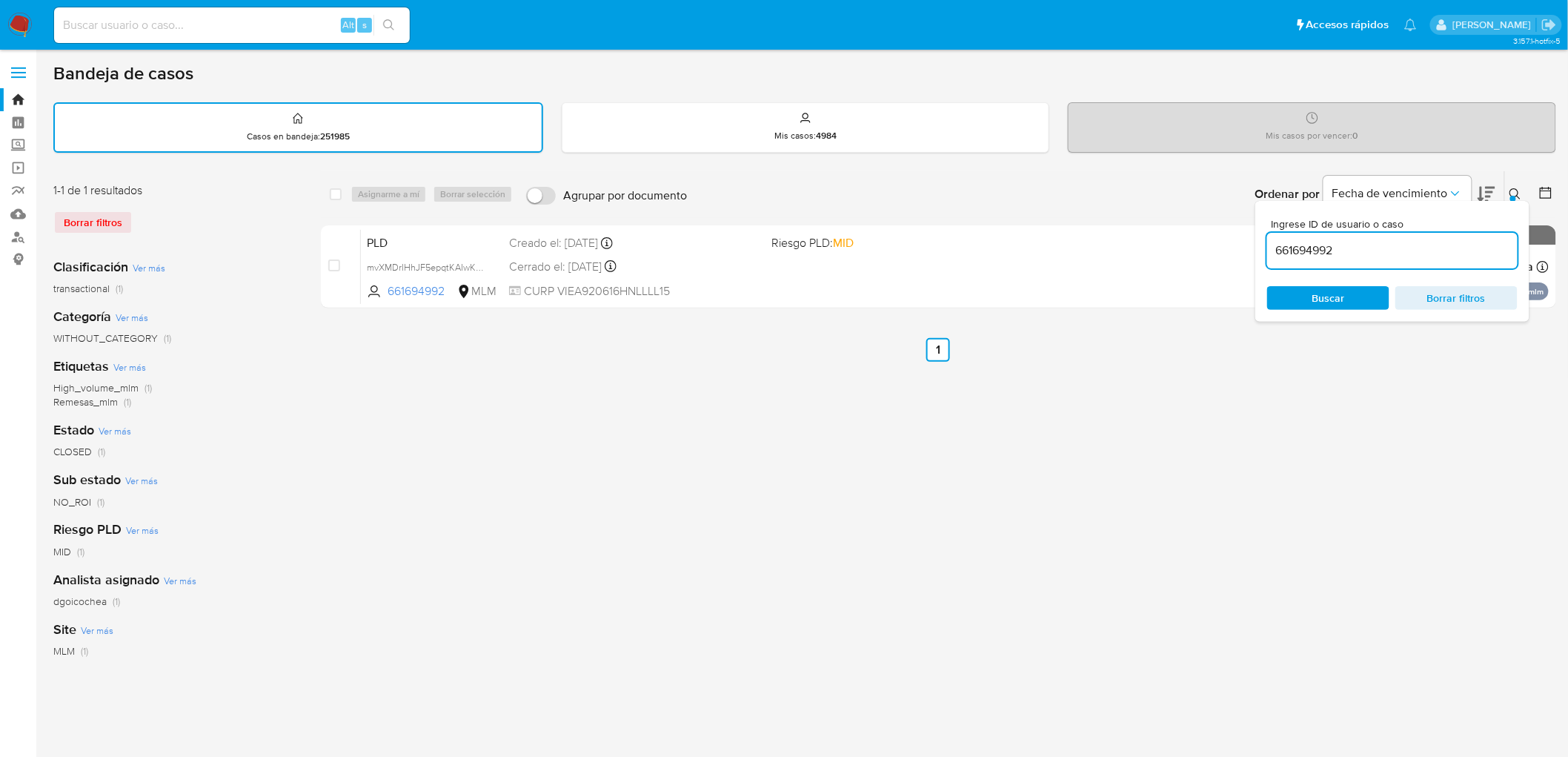
click at [1329, 253] on input "661694992" at bounding box center [1392, 250] width 250 height 19
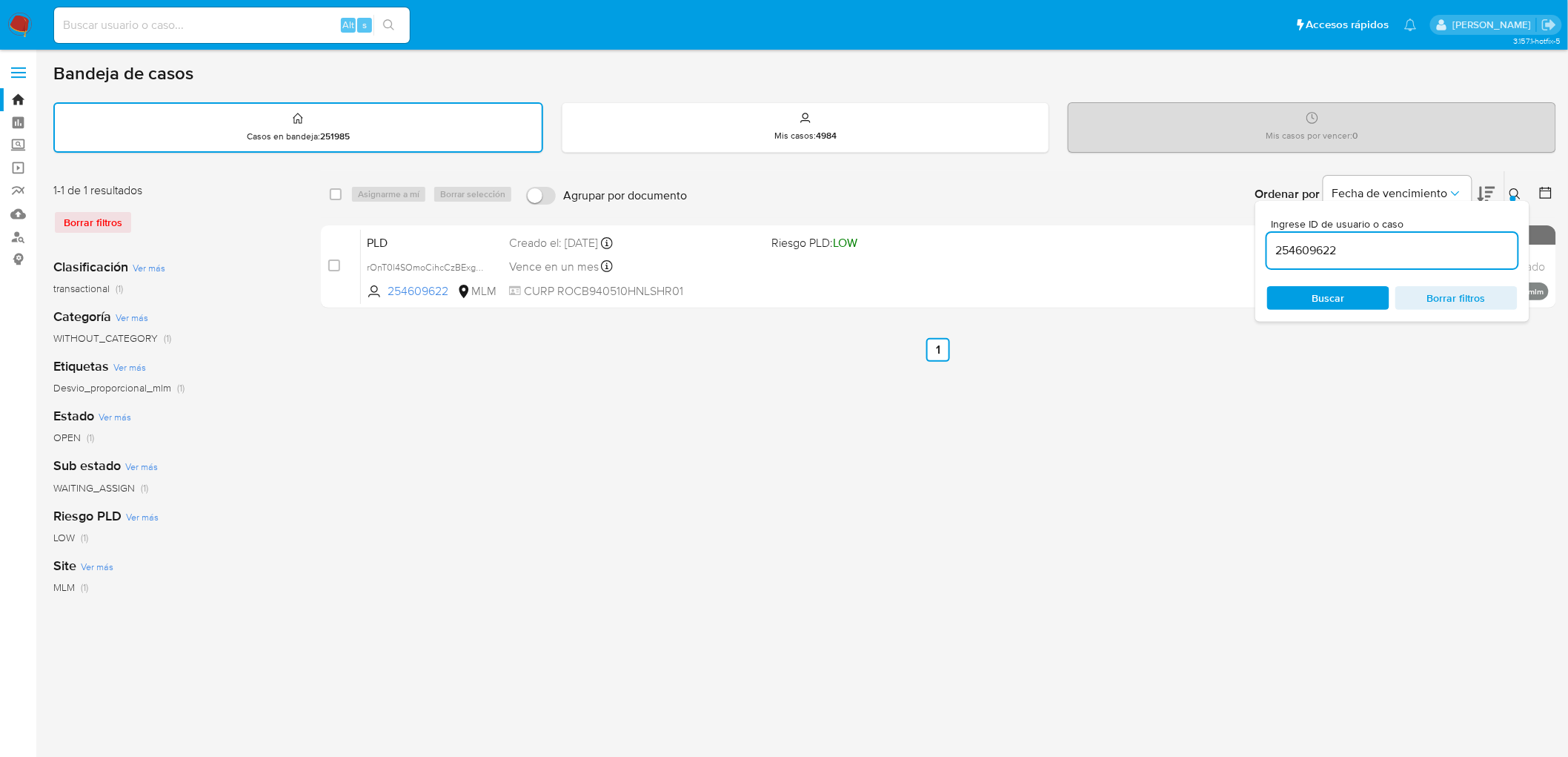
click at [1512, 190] on icon at bounding box center [1516, 194] width 12 height 12
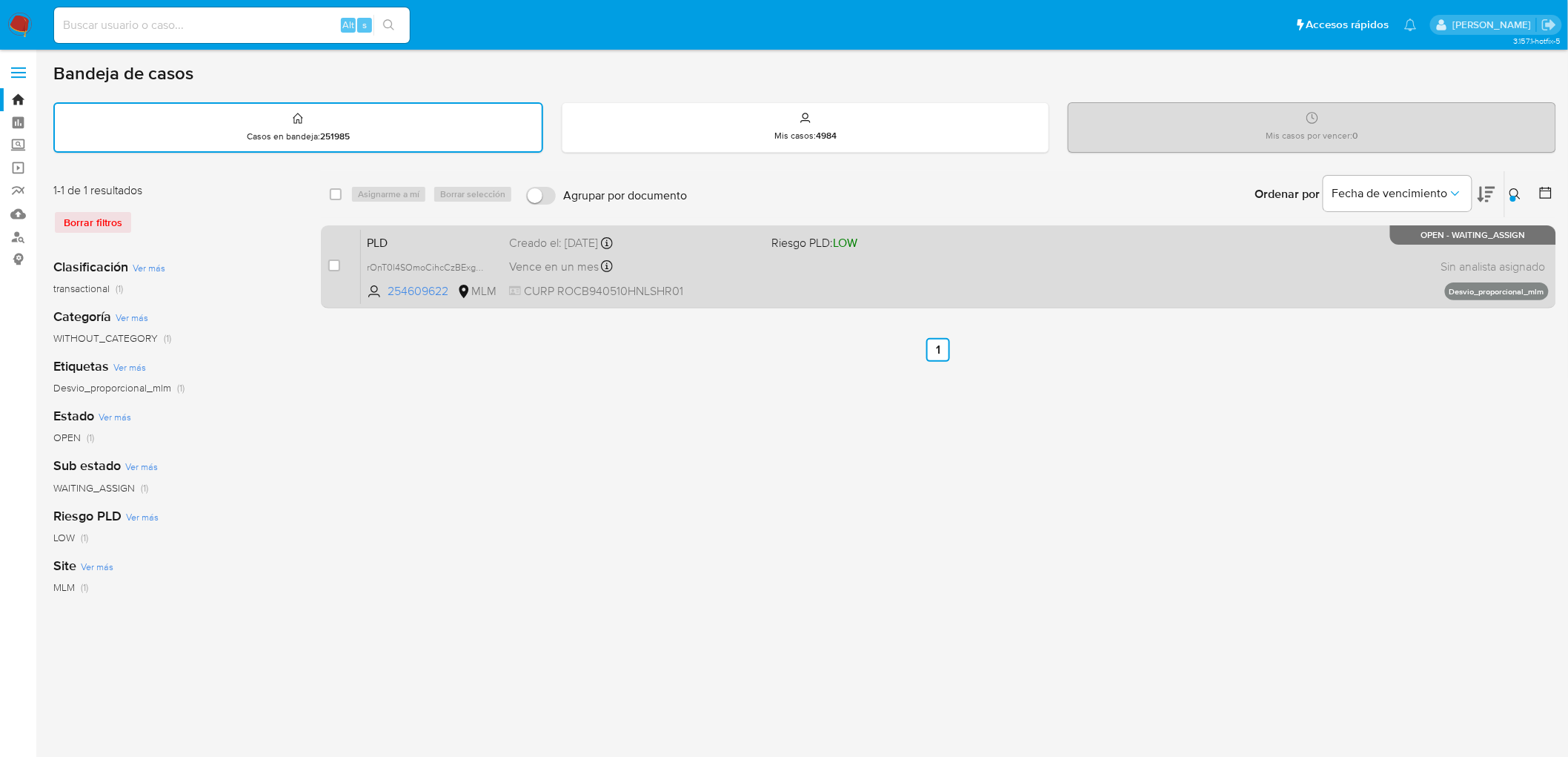
click at [378, 232] on span "PLD" at bounding box center [432, 242] width 130 height 19
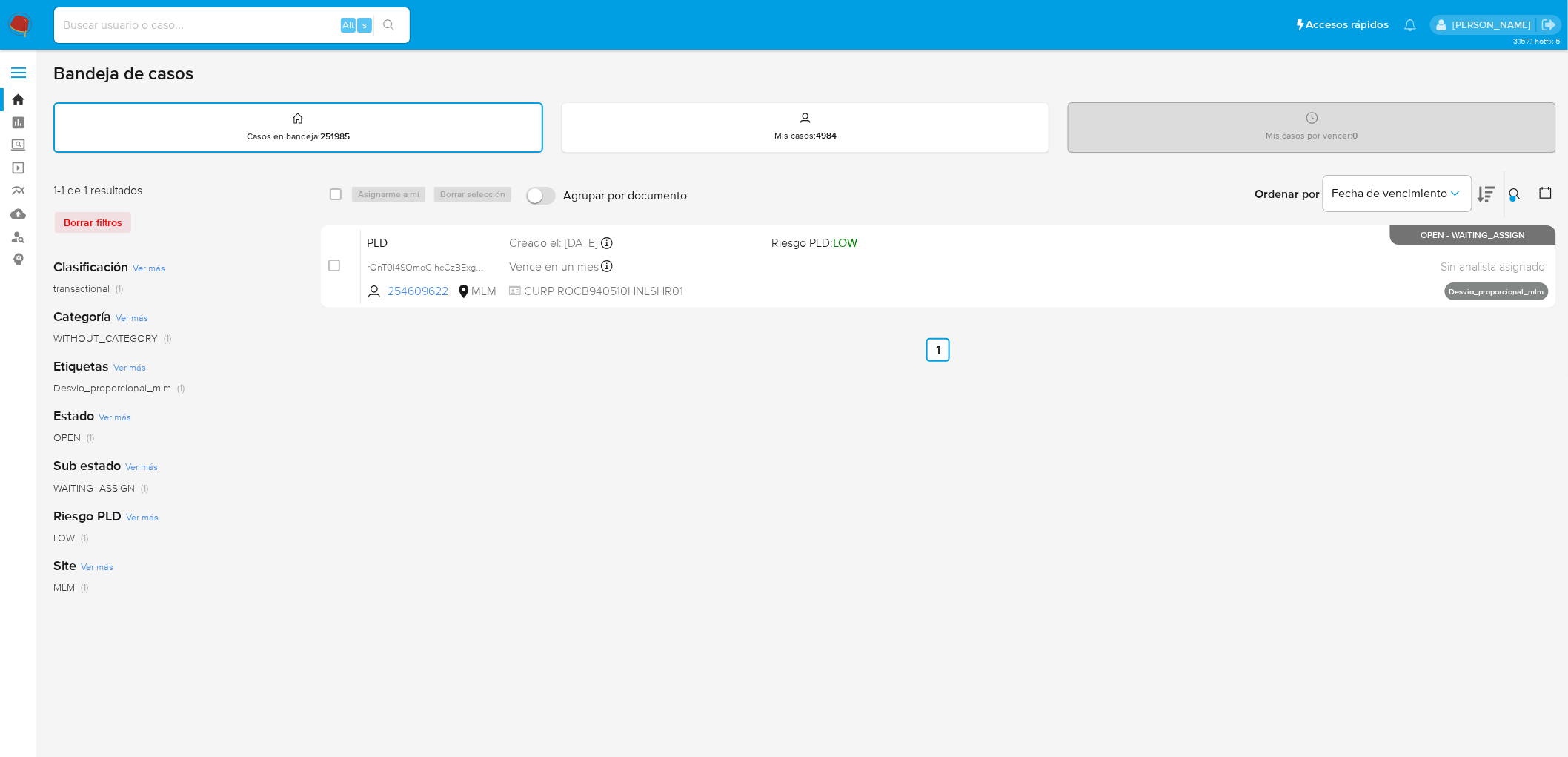
click at [1510, 196] on div at bounding box center [1513, 199] width 6 height 6
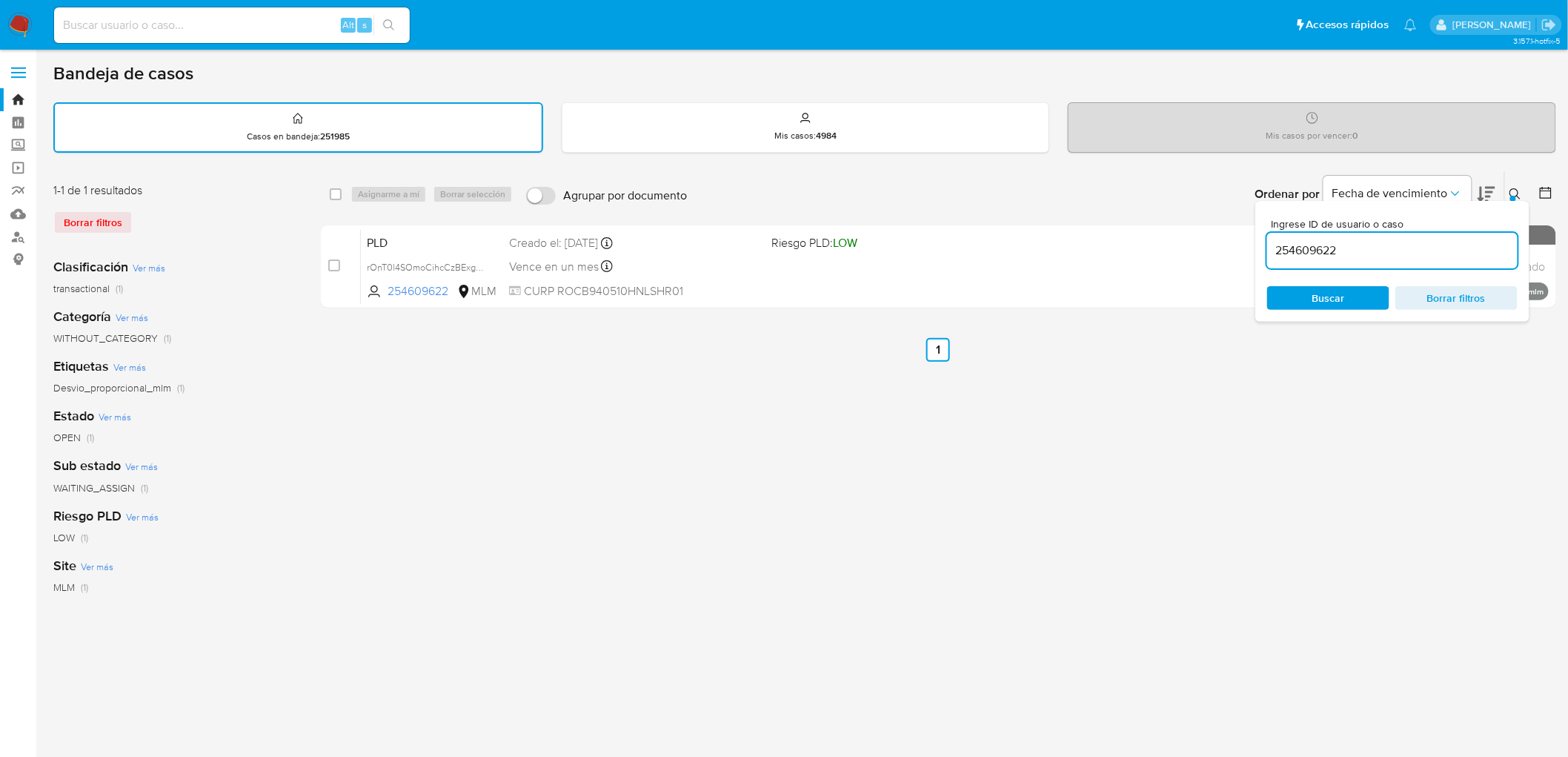
click at [1309, 250] on input "254609622" at bounding box center [1392, 250] width 250 height 19
type input "661694992"
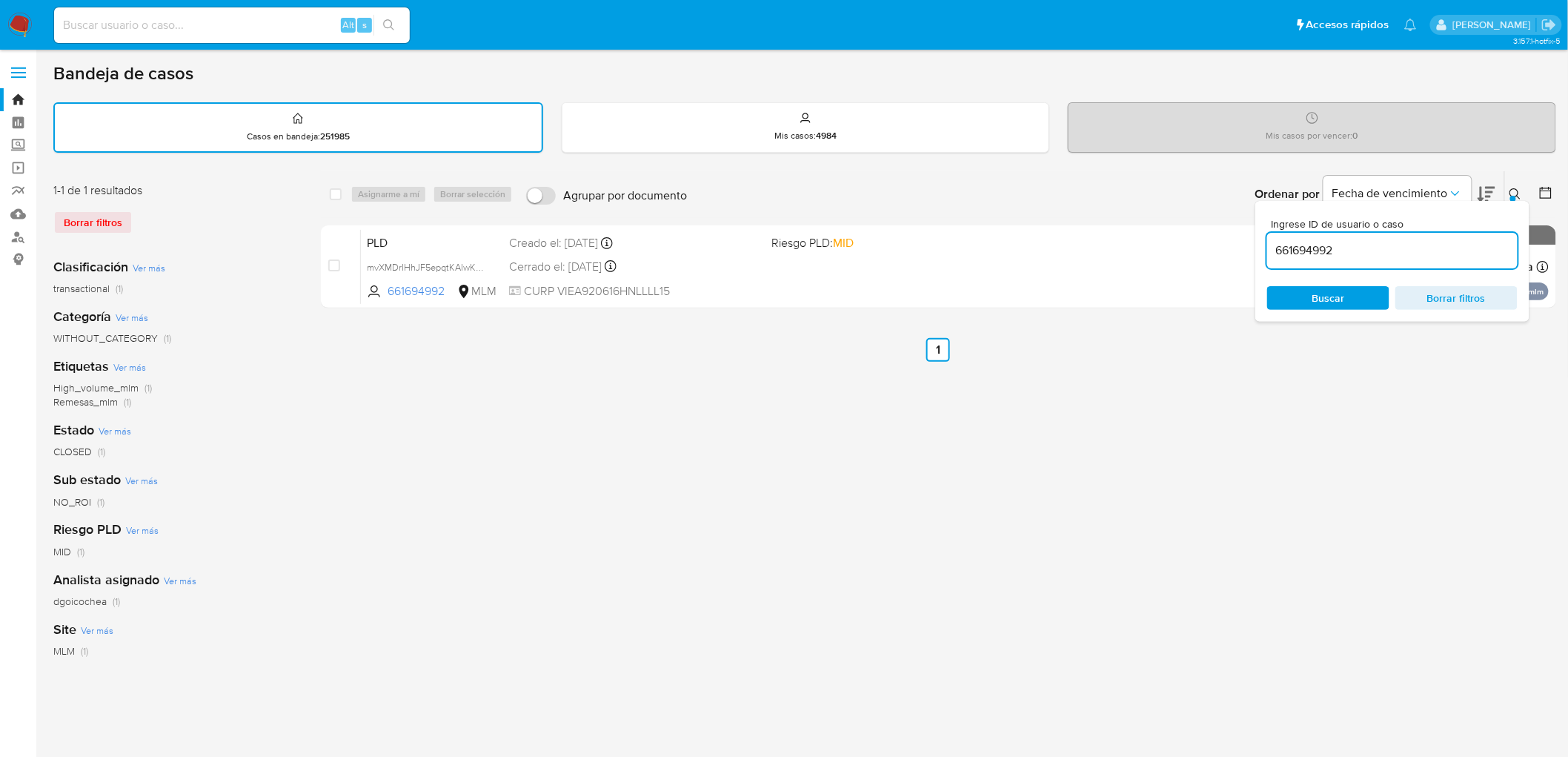
click at [1510, 197] on icon at bounding box center [1516, 194] width 12 height 12
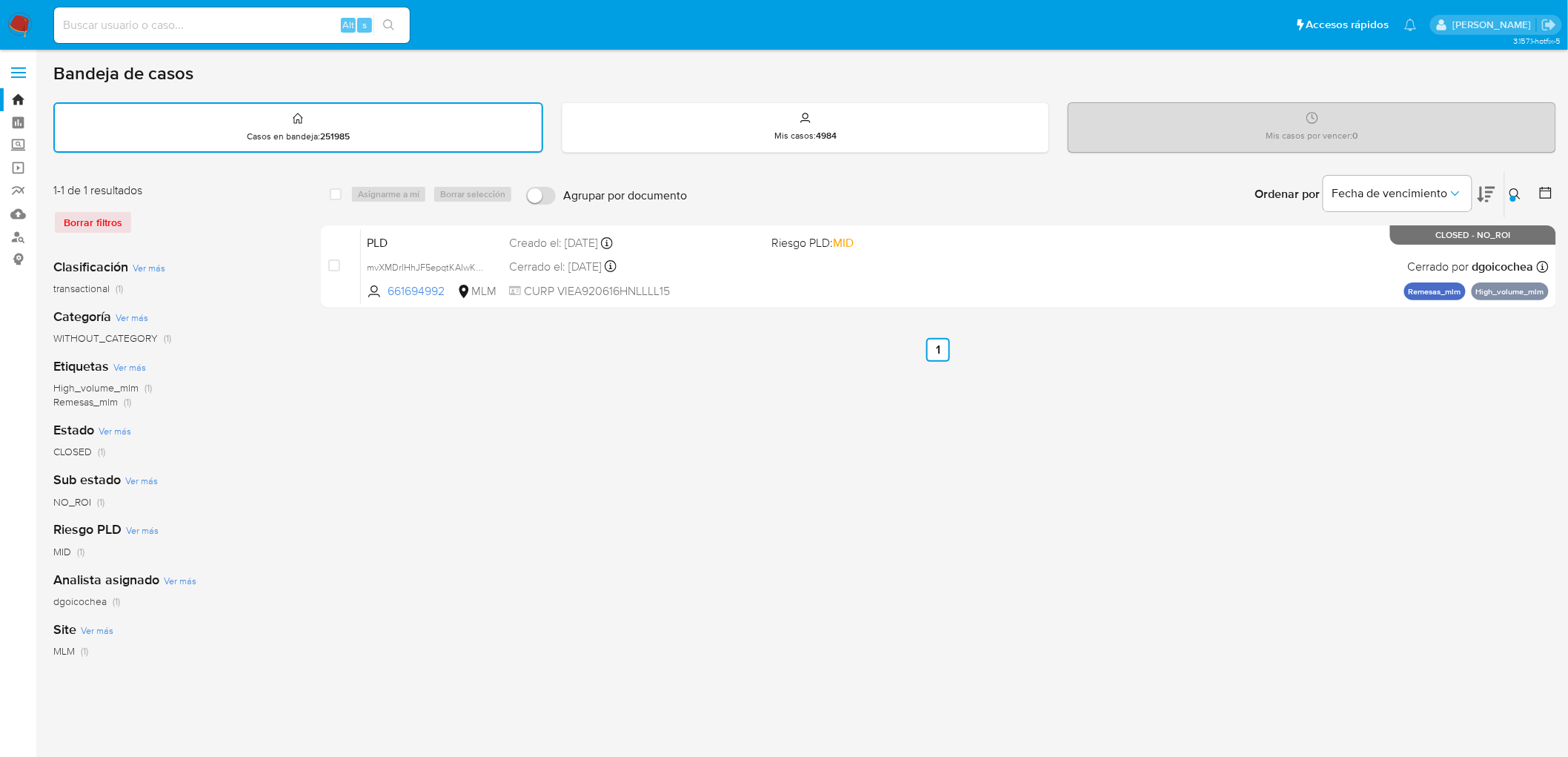
click at [23, 25] on img at bounding box center [20, 25] width 25 height 25
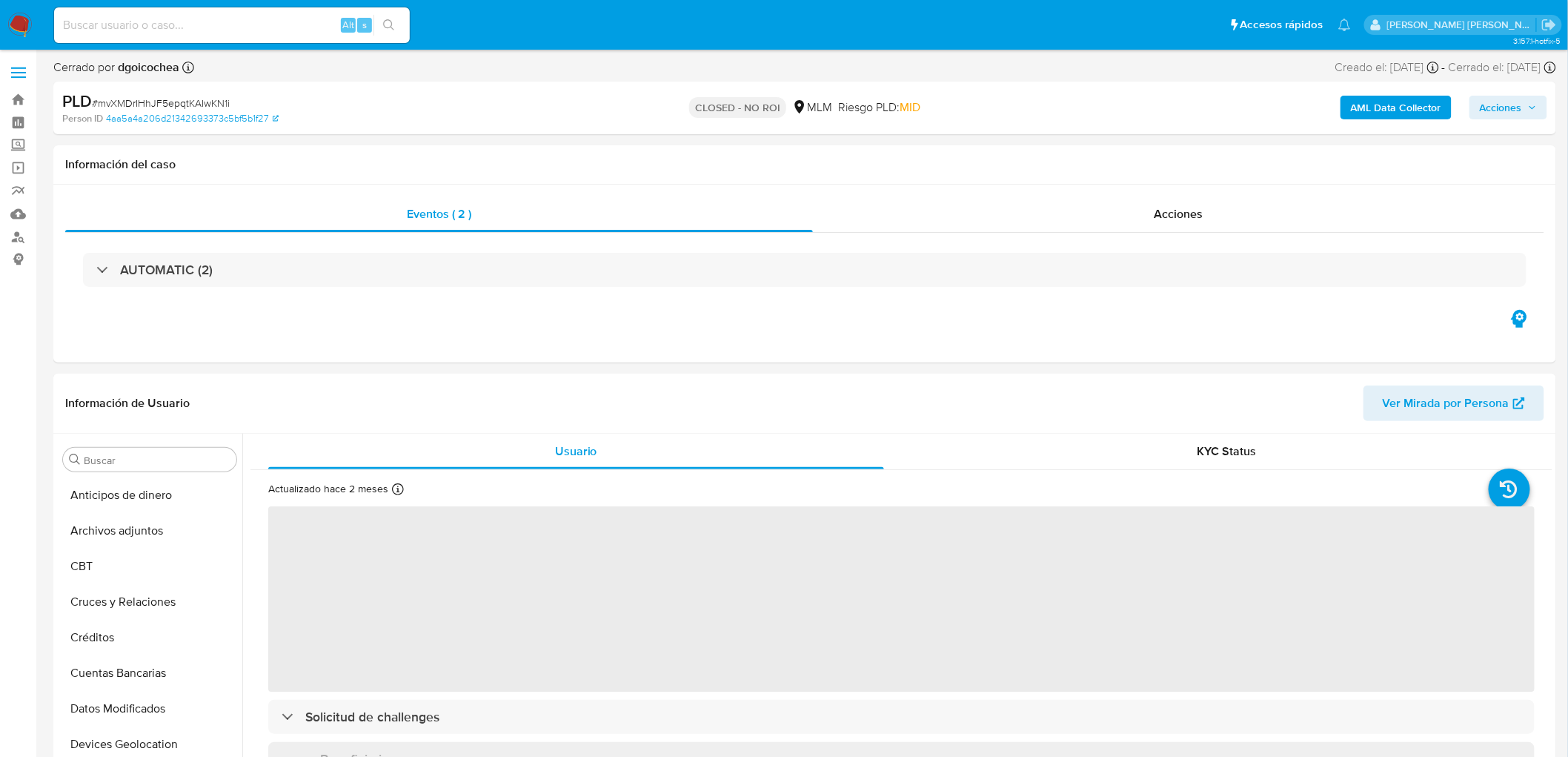
select select "10"
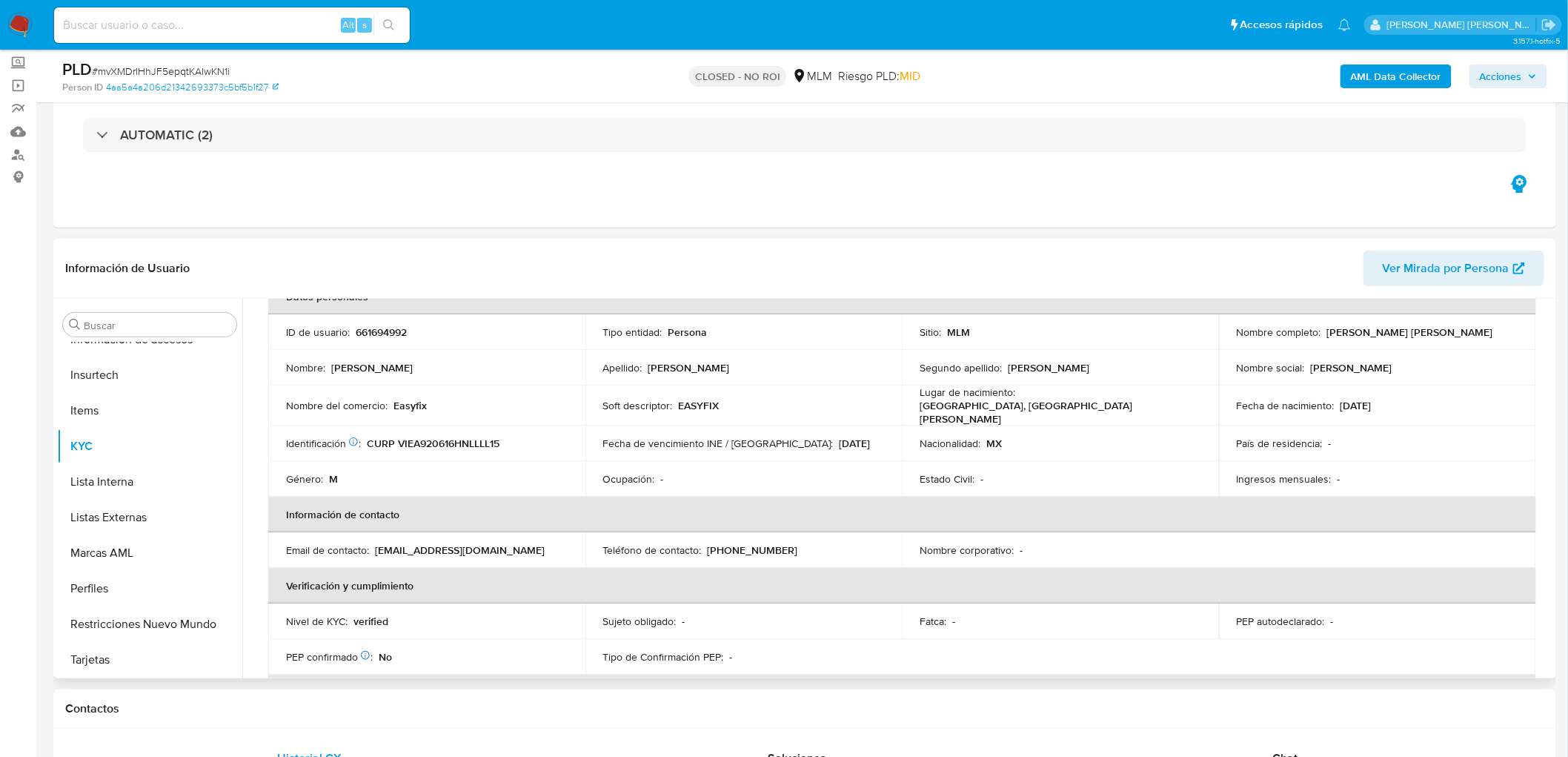
scroll to position [78, 0]
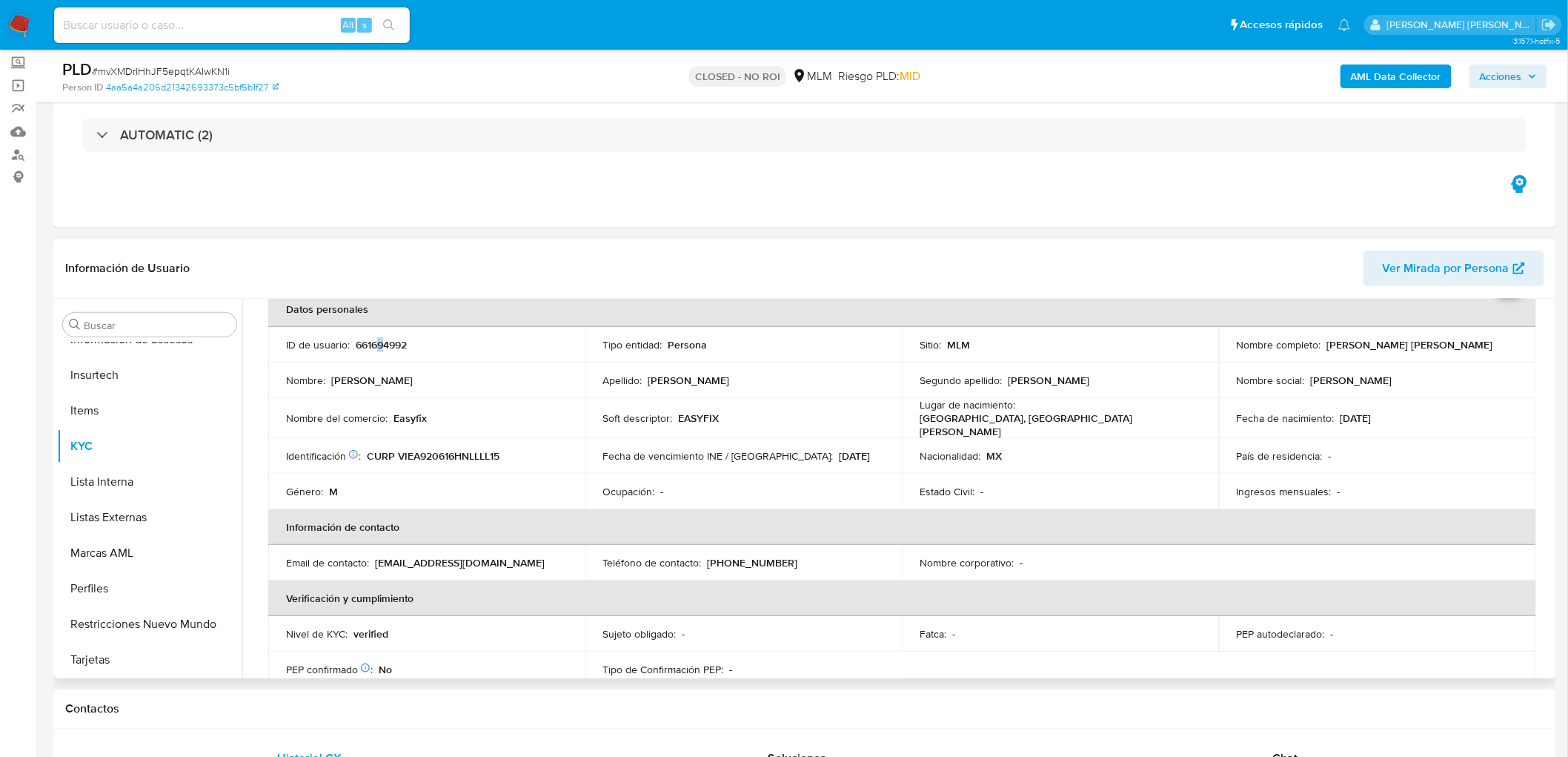
click at [380, 340] on p "661694992" at bounding box center [381, 345] width 51 height 13
click at [382, 351] on p "661694992" at bounding box center [381, 345] width 51 height 13
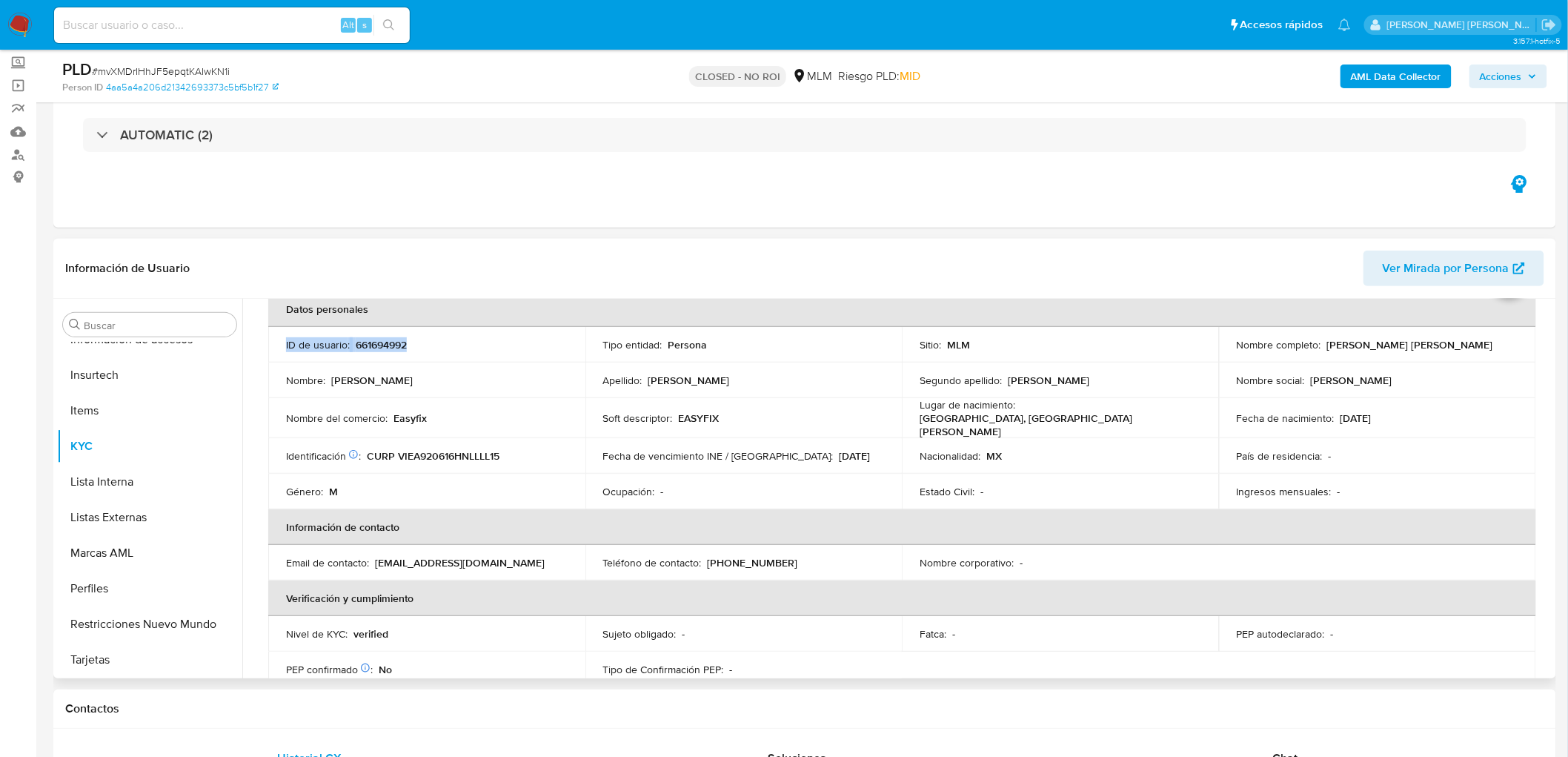
click at [375, 338] on p "661694992" at bounding box center [381, 345] width 51 height 13
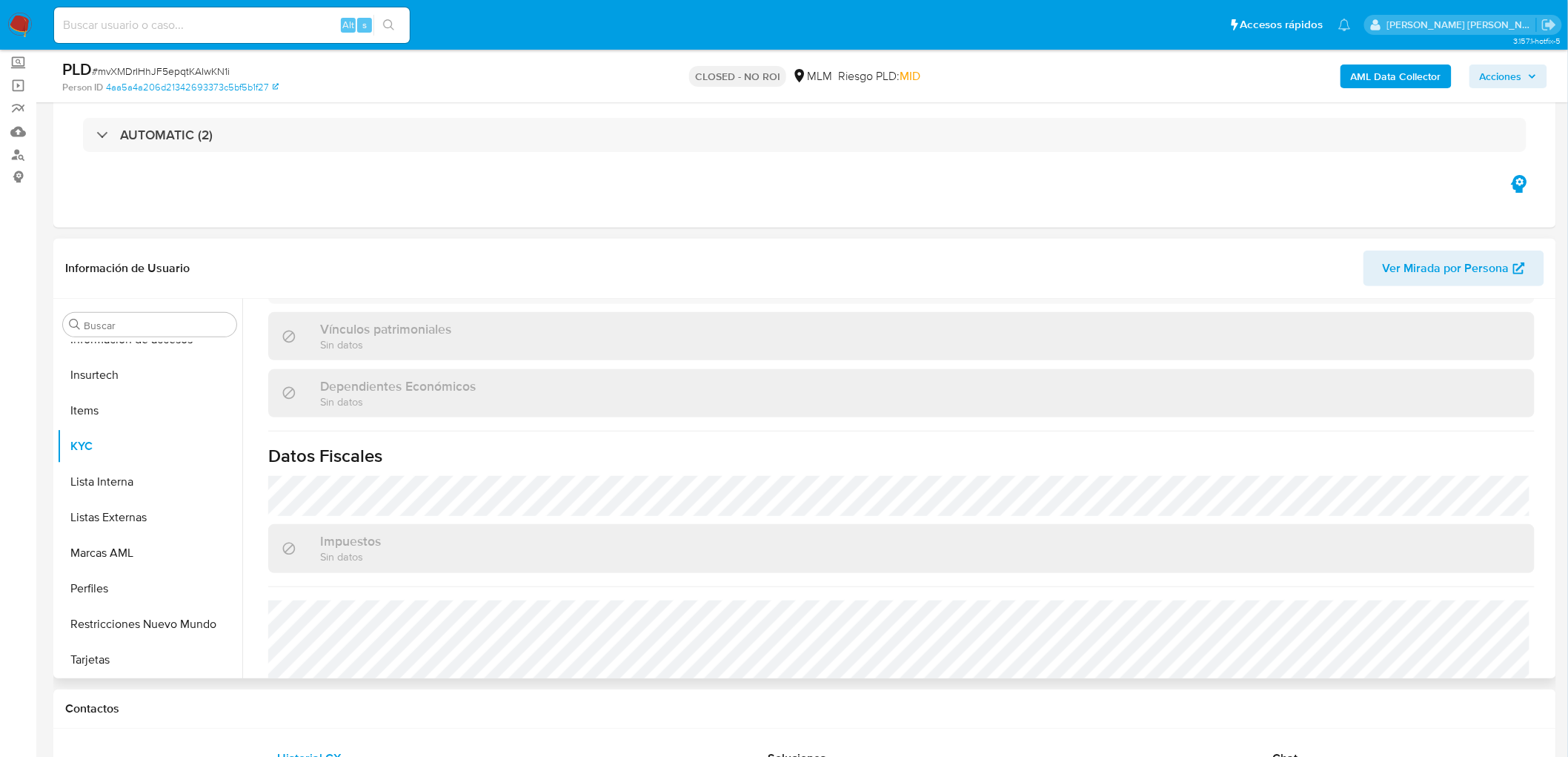
scroll to position [902, 0]
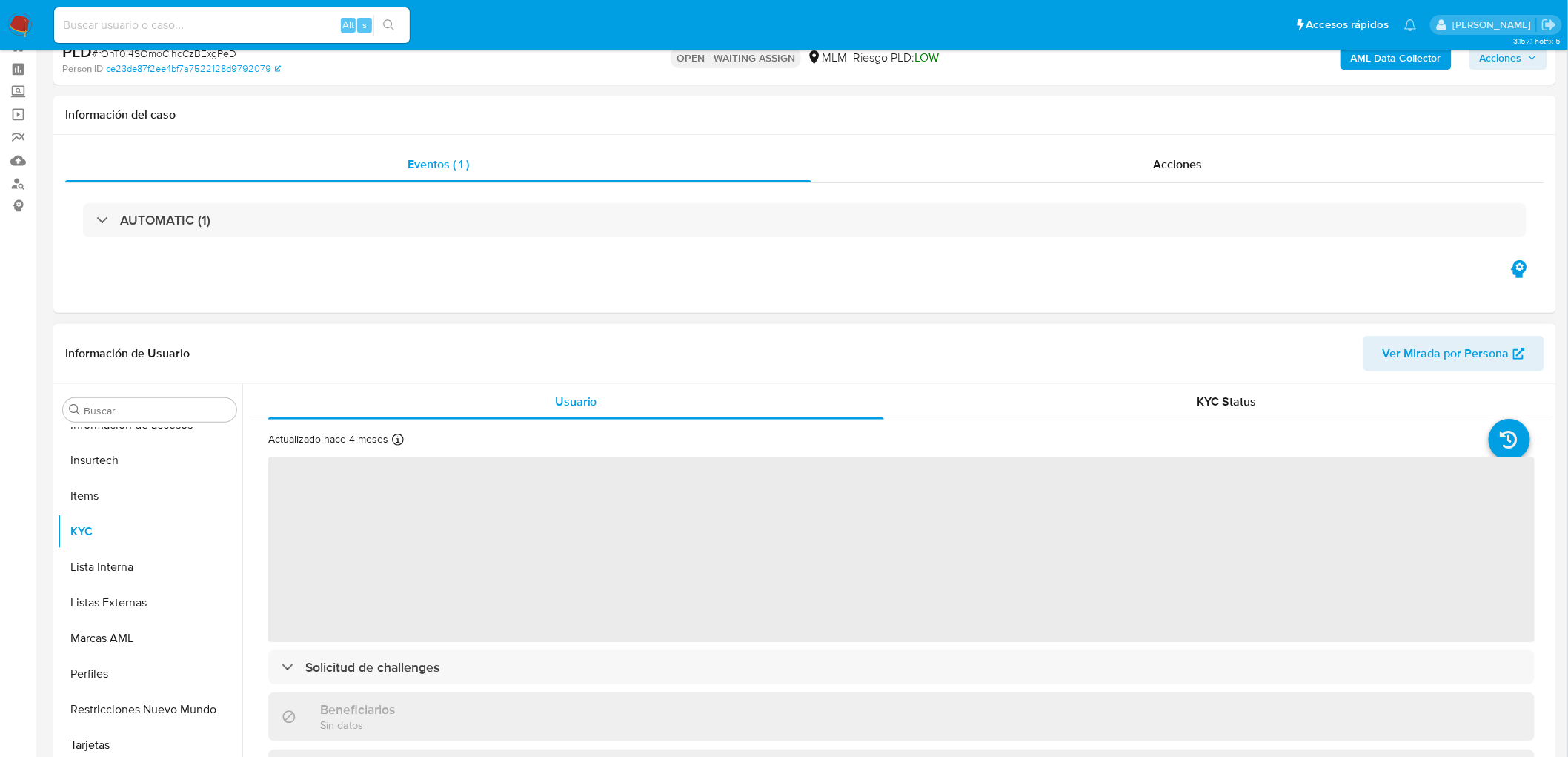
scroll to position [82, 0]
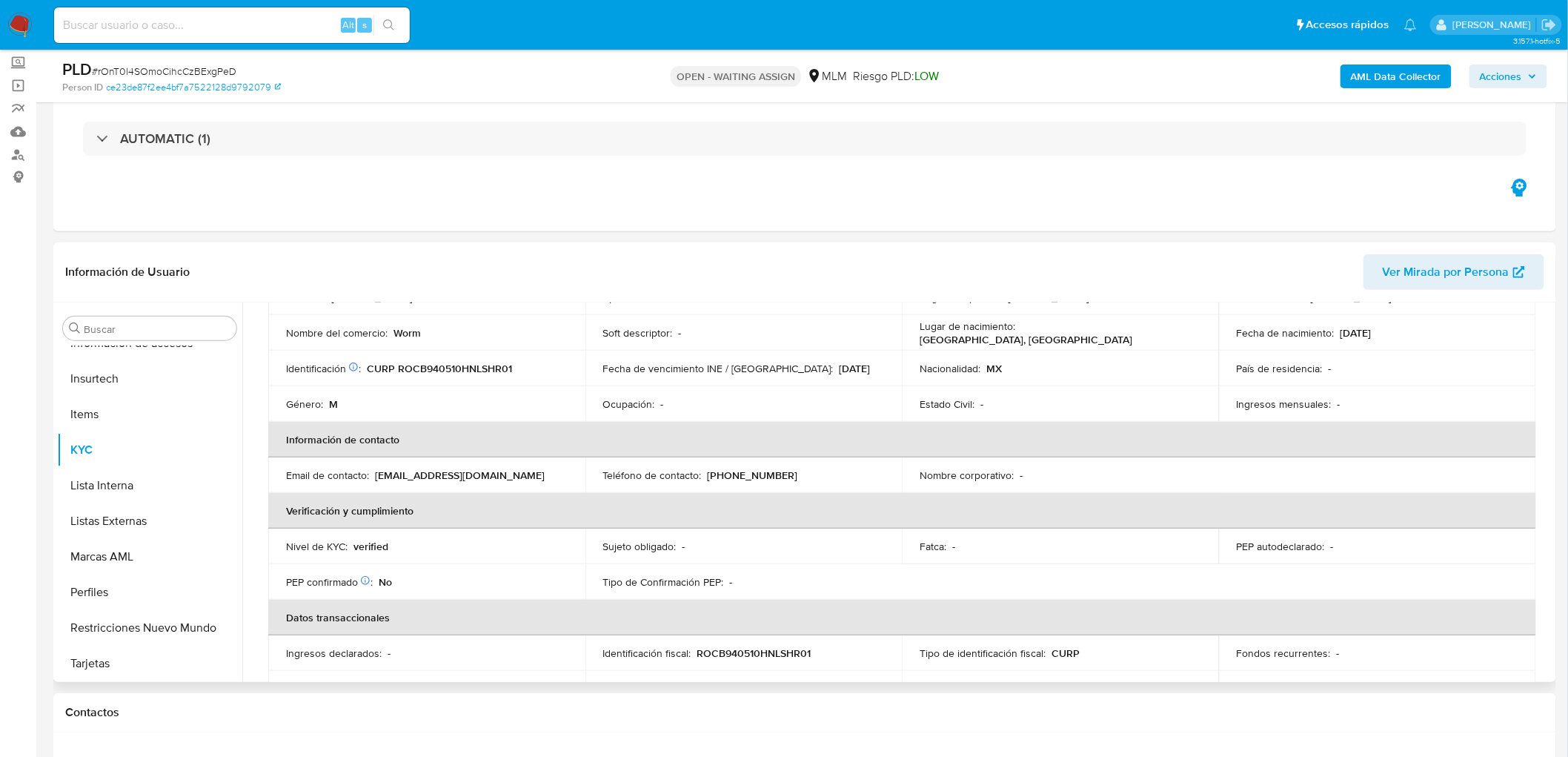
select select "10"
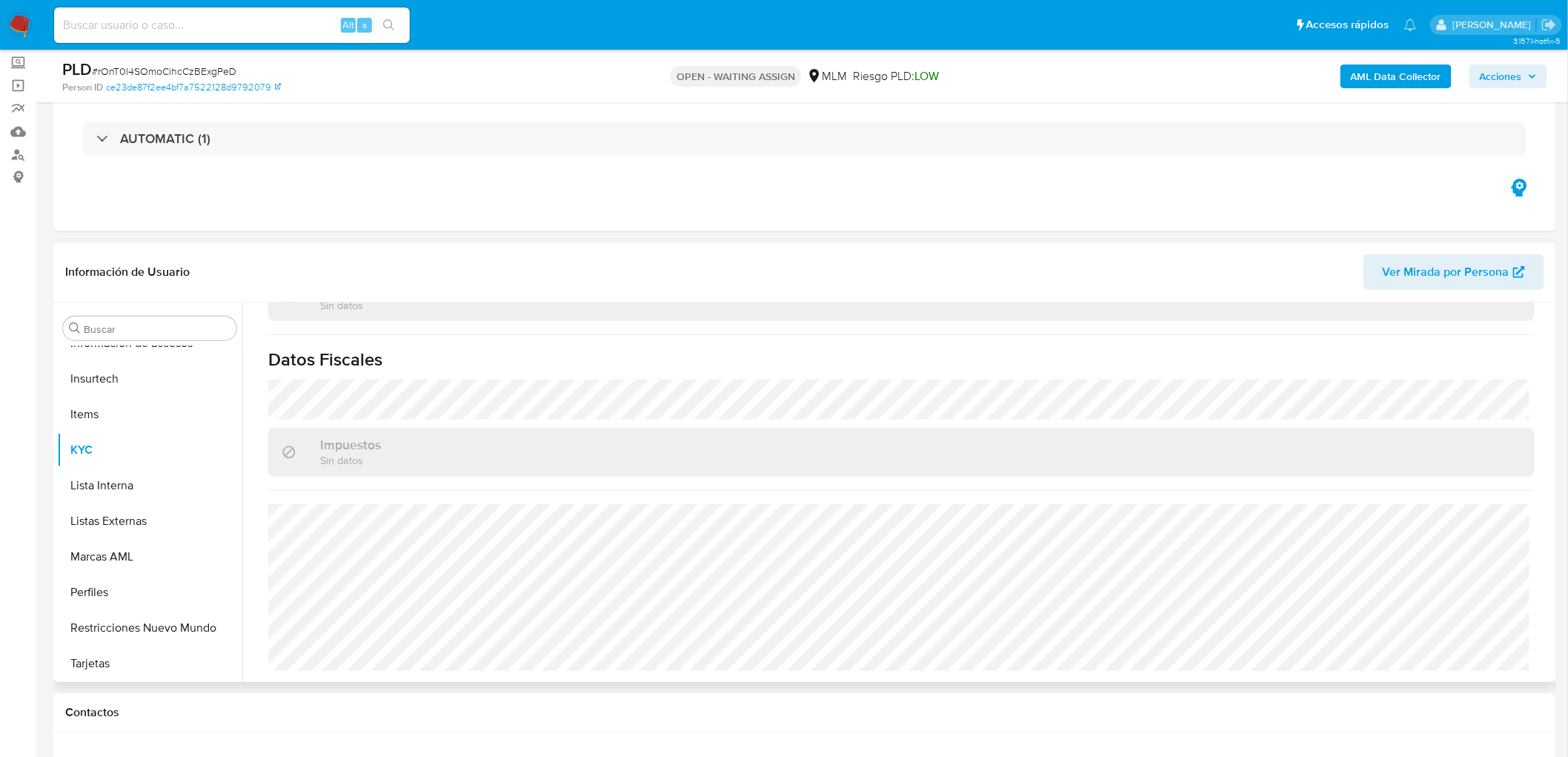
scroll to position [902, 0]
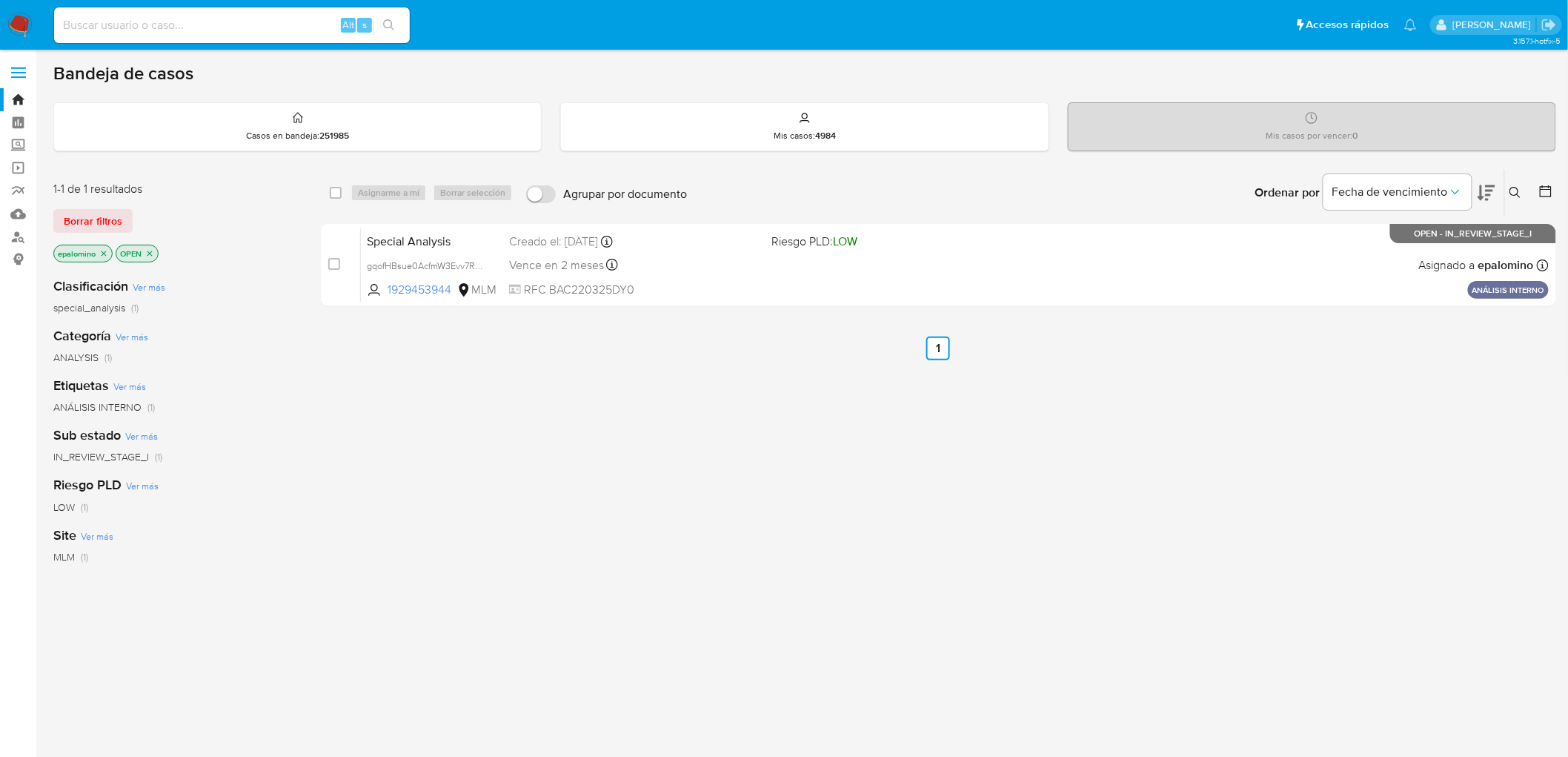
click at [114, 205] on div "1-1 de 1 resultados Borrar filtros epalomino OPEN" at bounding box center [172, 223] width 237 height 85
click at [111, 217] on span "Borrar filtros" at bounding box center [93, 221] width 58 height 21
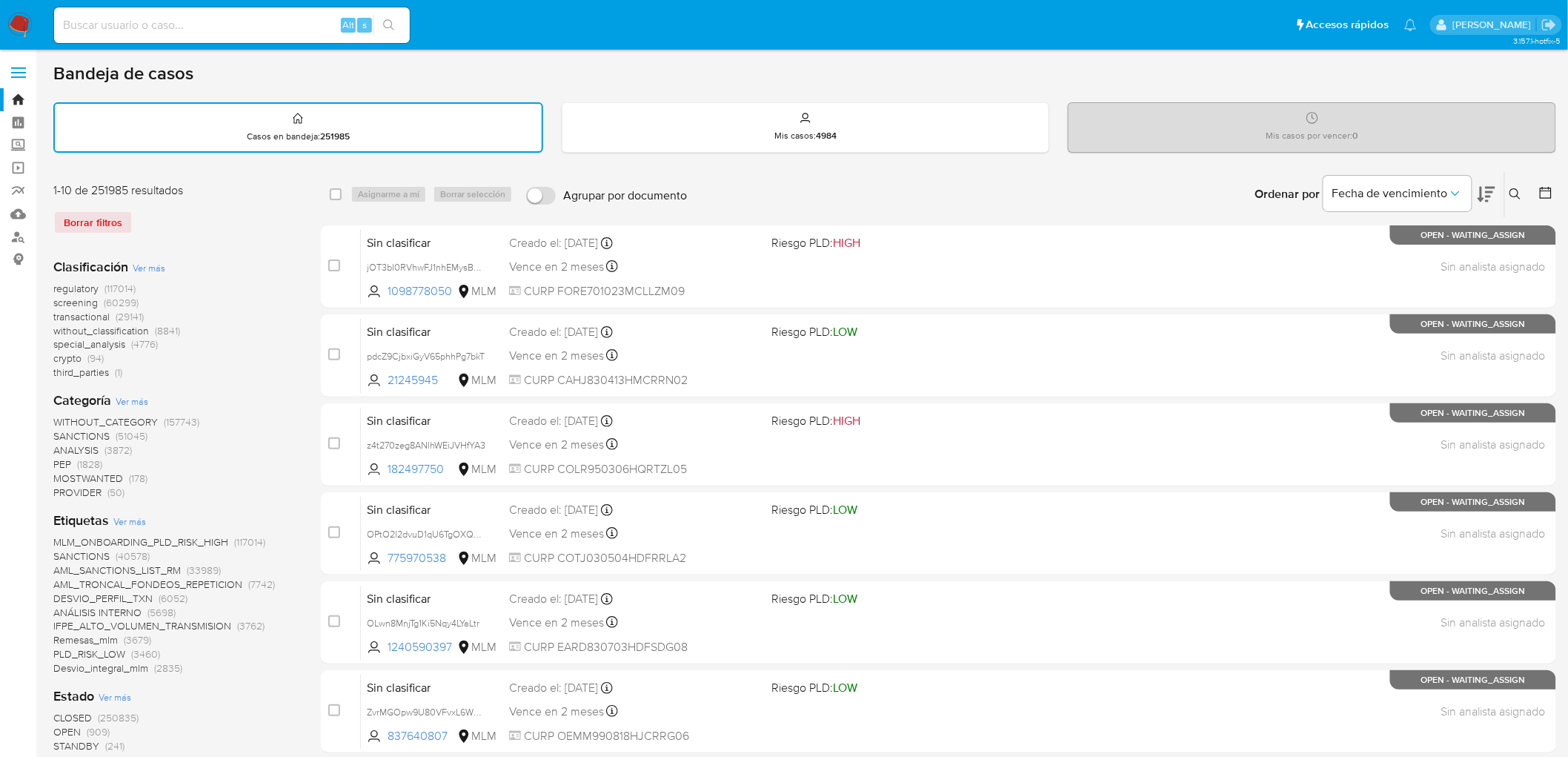
click at [1519, 190] on icon at bounding box center [1516, 194] width 12 height 12
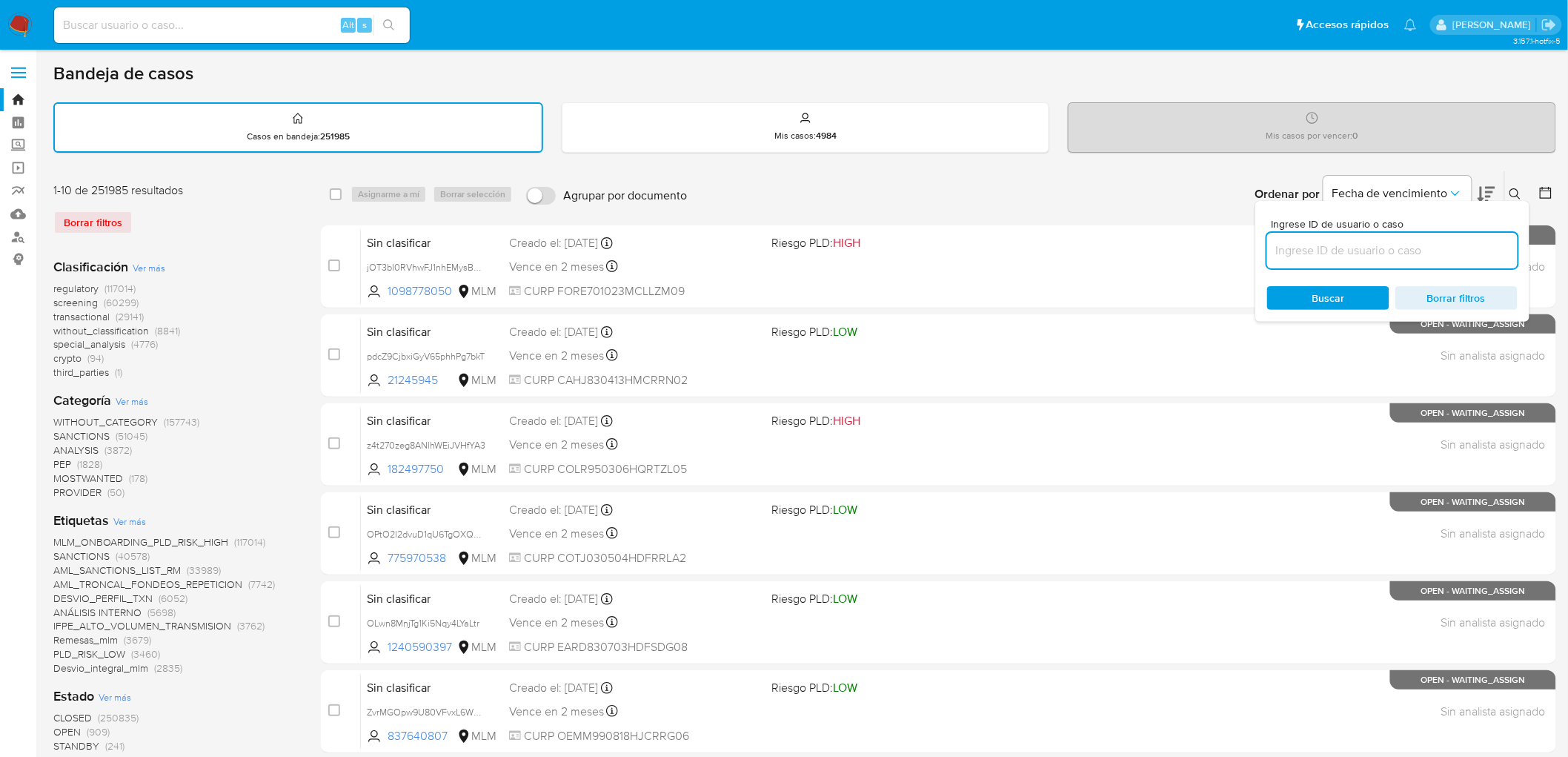
click at [1295, 247] on input at bounding box center [1392, 250] width 250 height 19
type input "254609622"
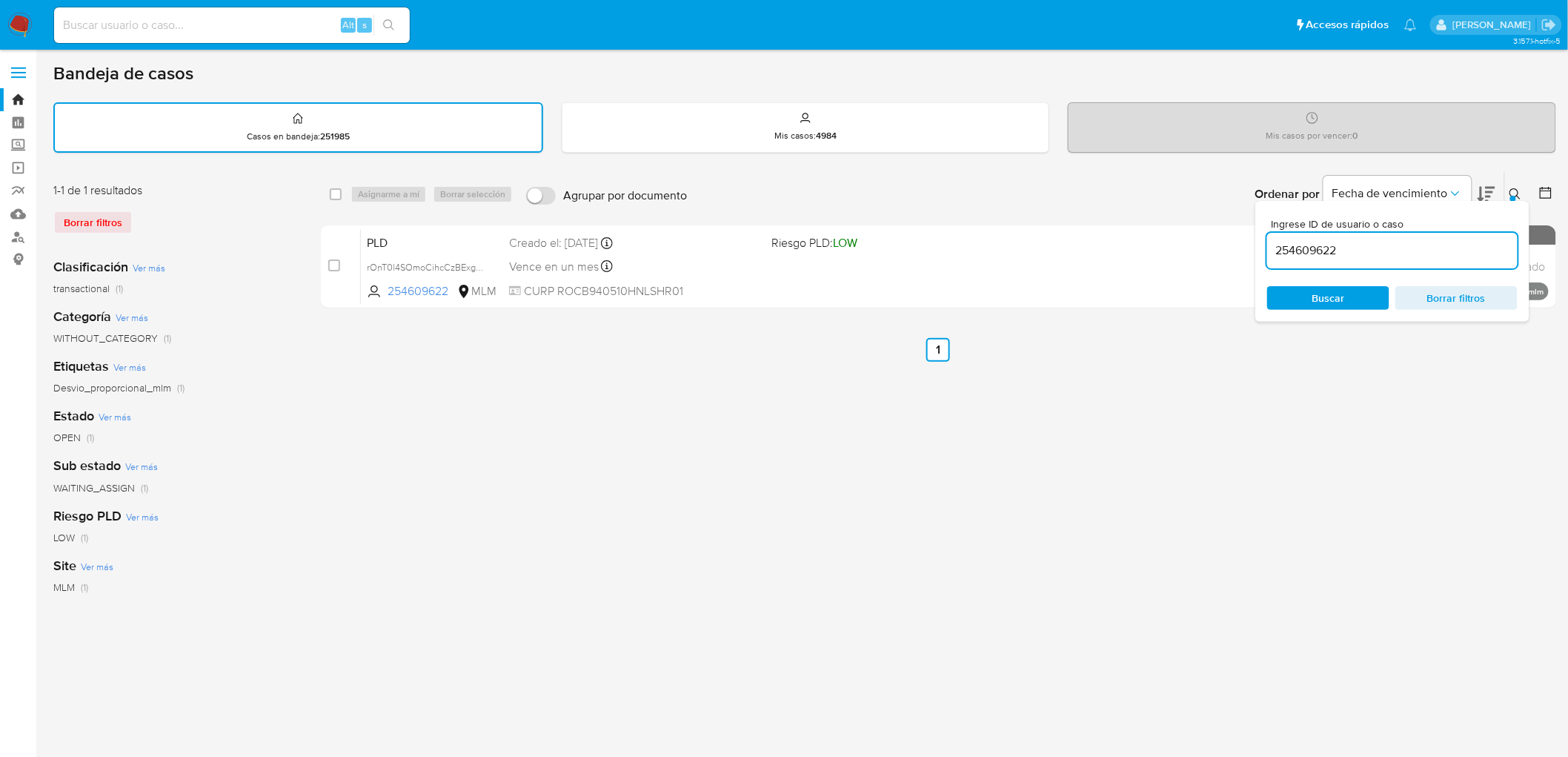
click at [1513, 188] on icon at bounding box center [1515, 193] width 11 height 11
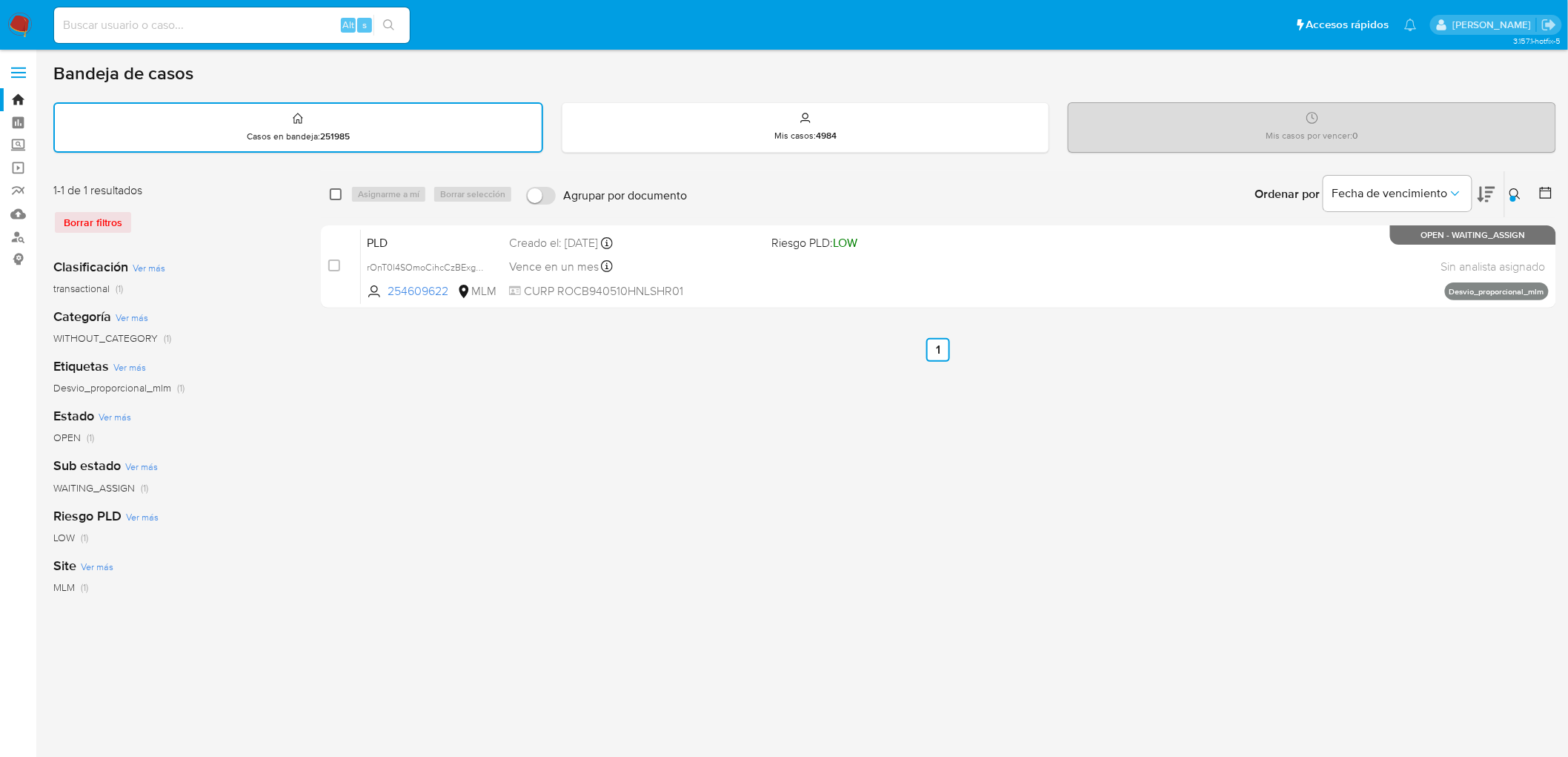
click at [331, 190] on input "checkbox" at bounding box center [336, 194] width 12 height 12
checkbox input "true"
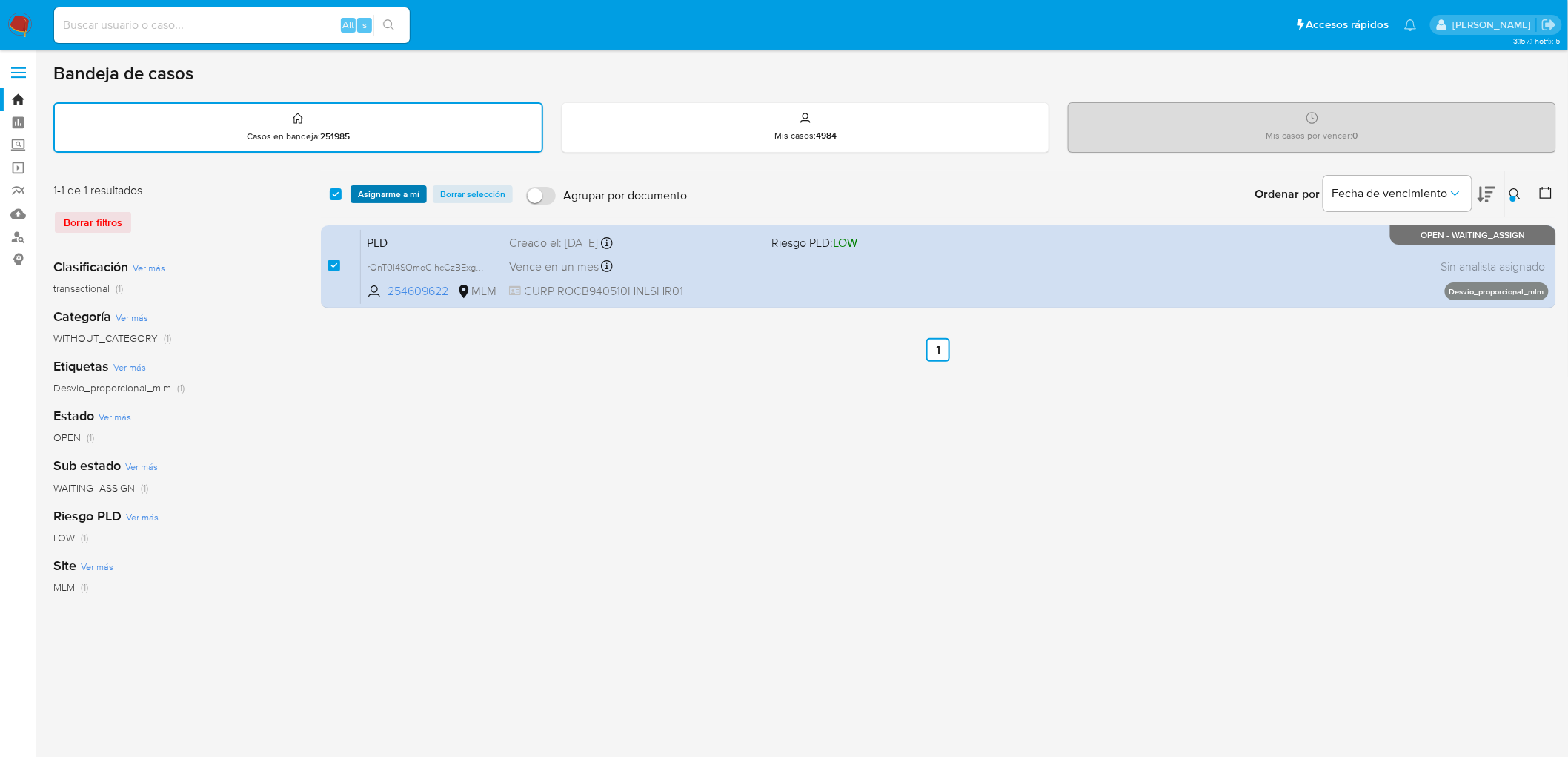
click at [368, 191] on span "Asignarme a mí" at bounding box center [389, 194] width 61 height 15
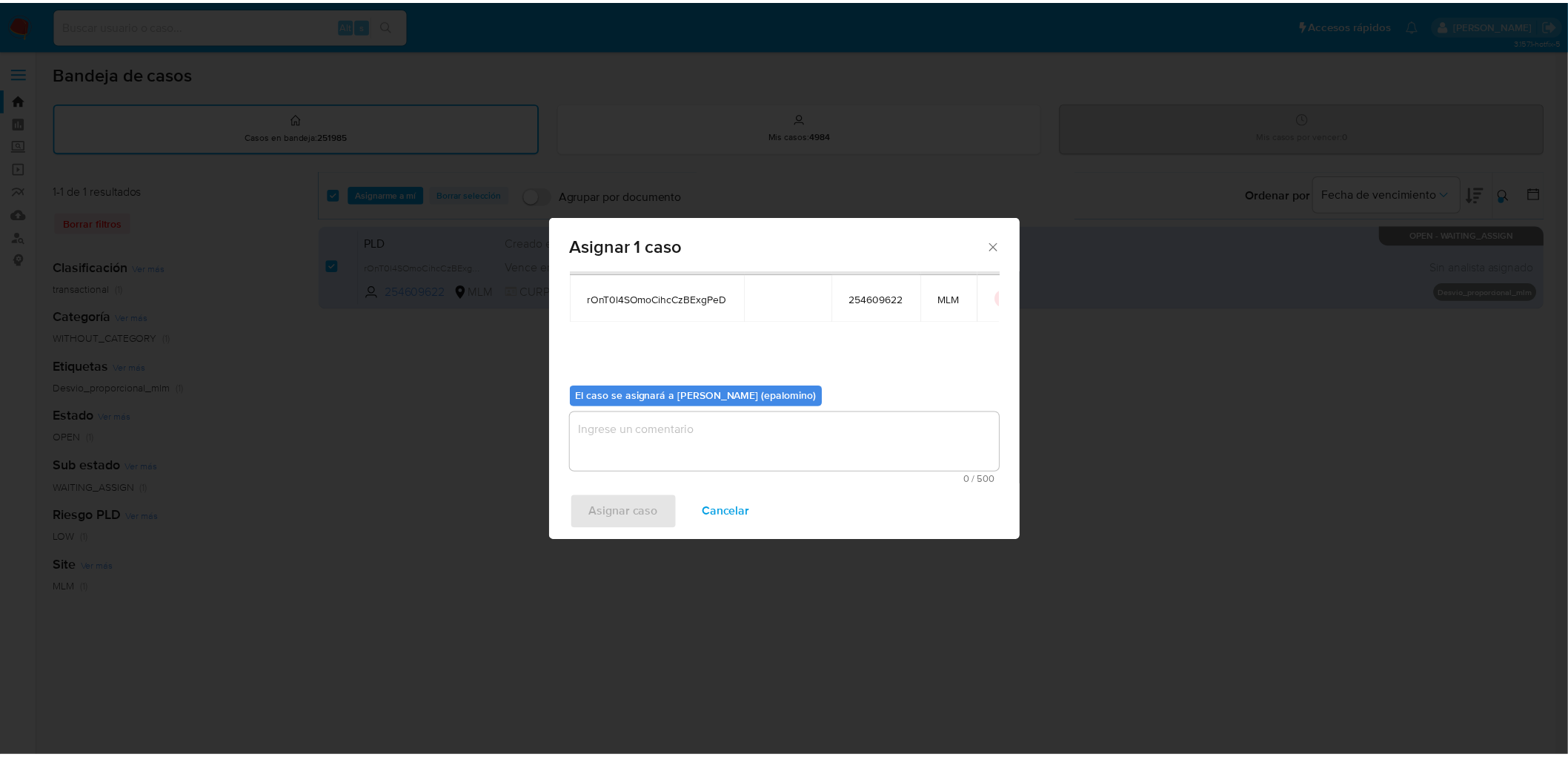
scroll to position [76, 0]
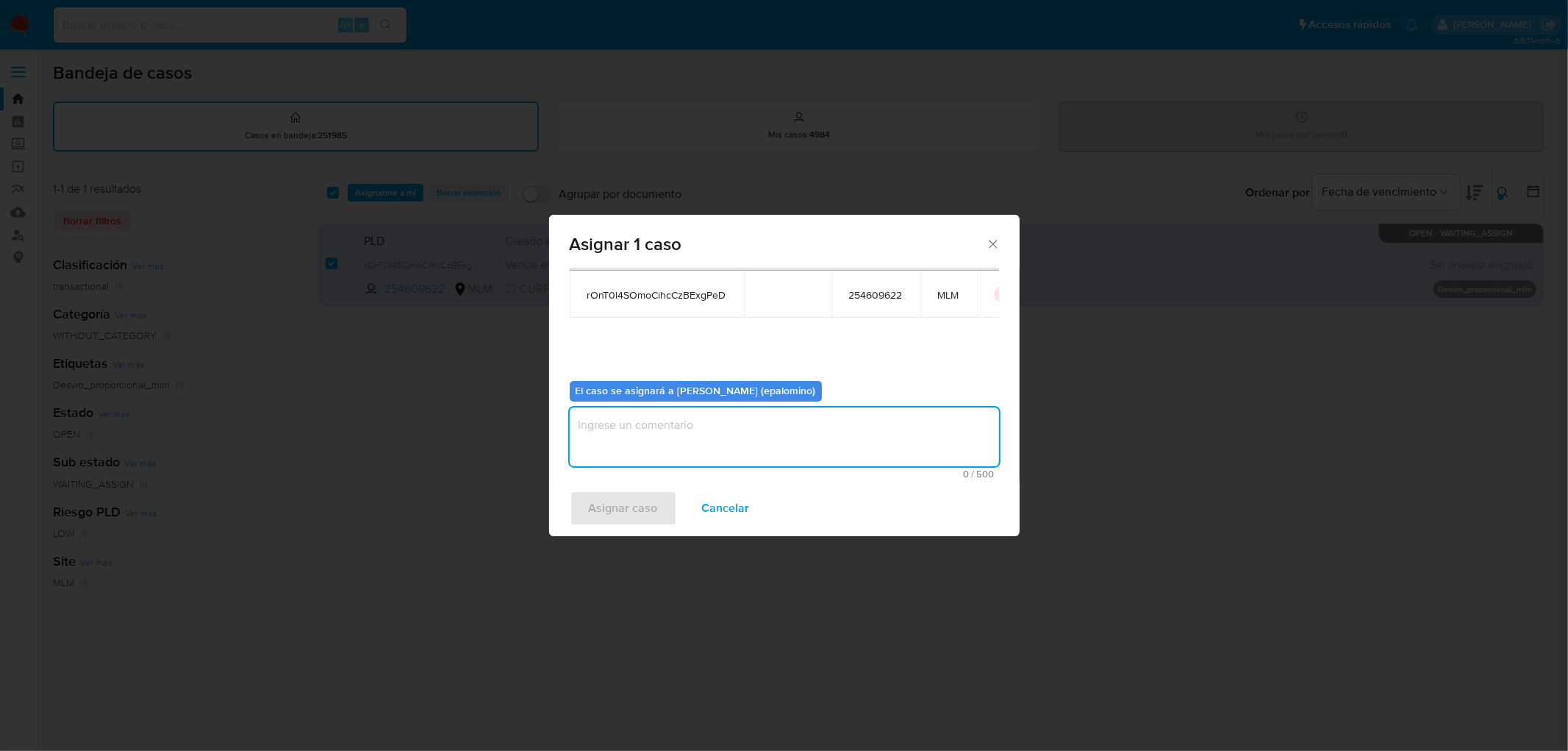
click at [642, 422] on textarea "assign-modal" at bounding box center [785, 436] width 430 height 59
type textarea "AS"
click at [623, 495] on span "Asignar caso" at bounding box center [623, 509] width 69 height 33
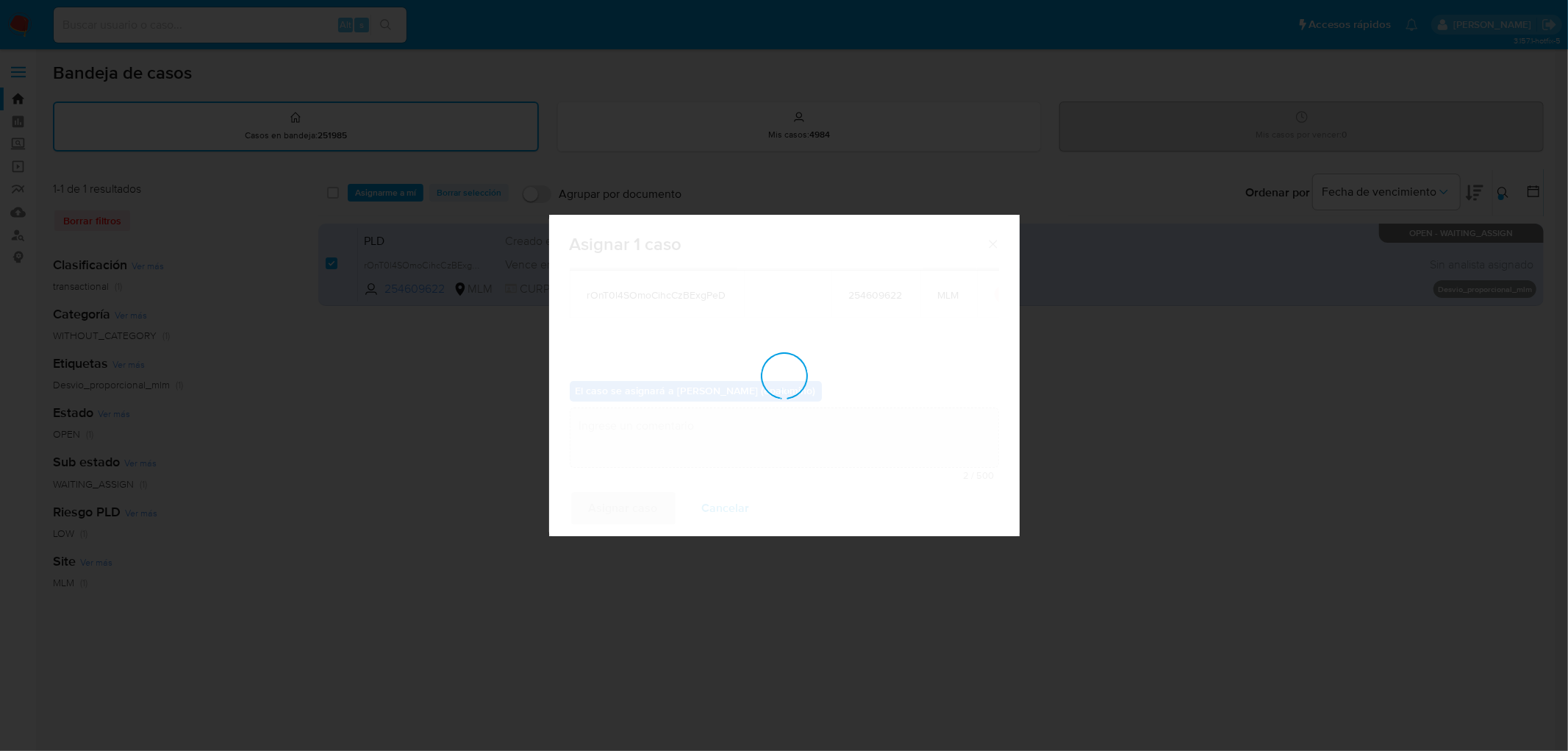
checkbox input "false"
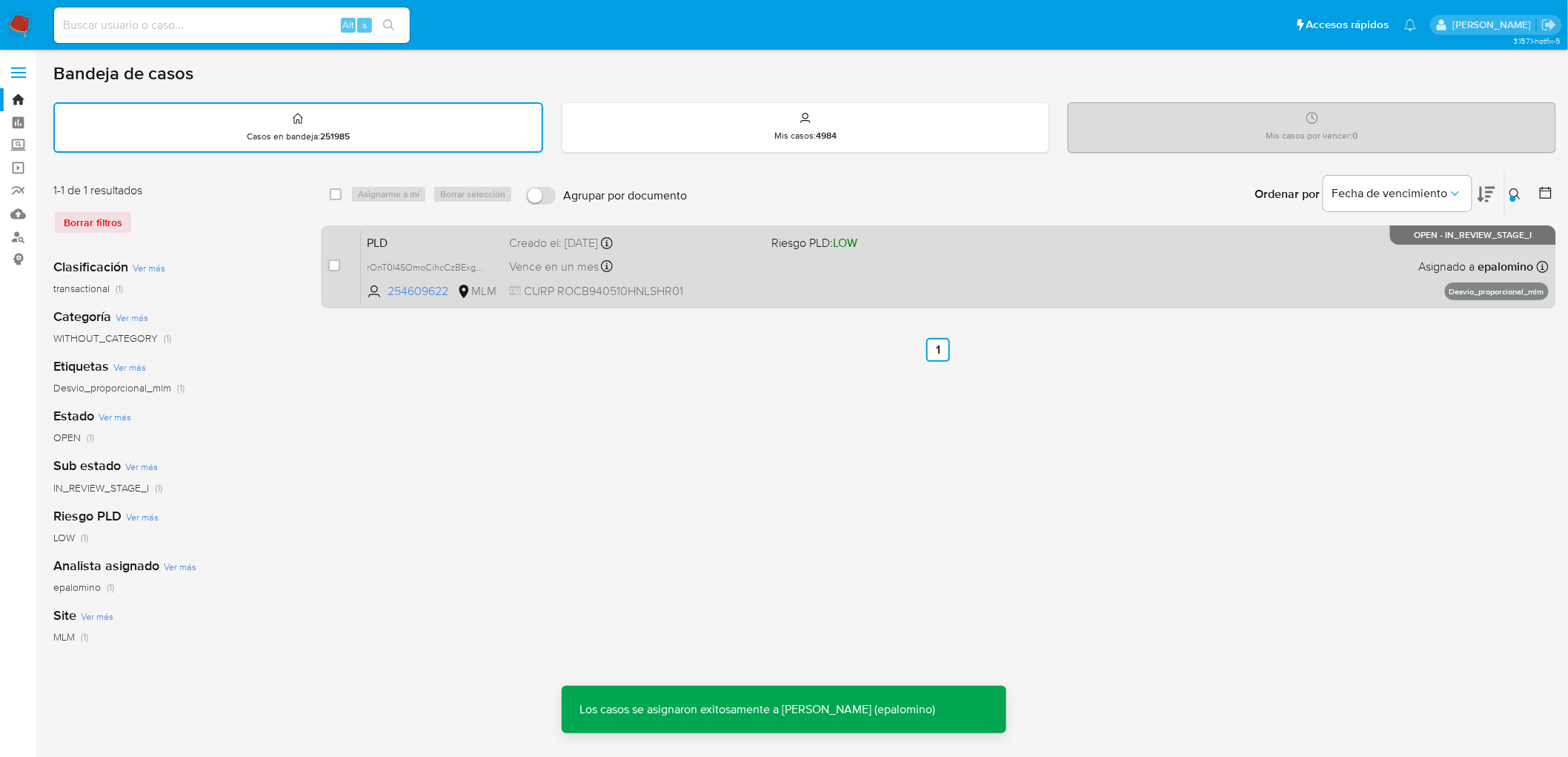
click at [385, 237] on span "PLD" at bounding box center [432, 242] width 130 height 19
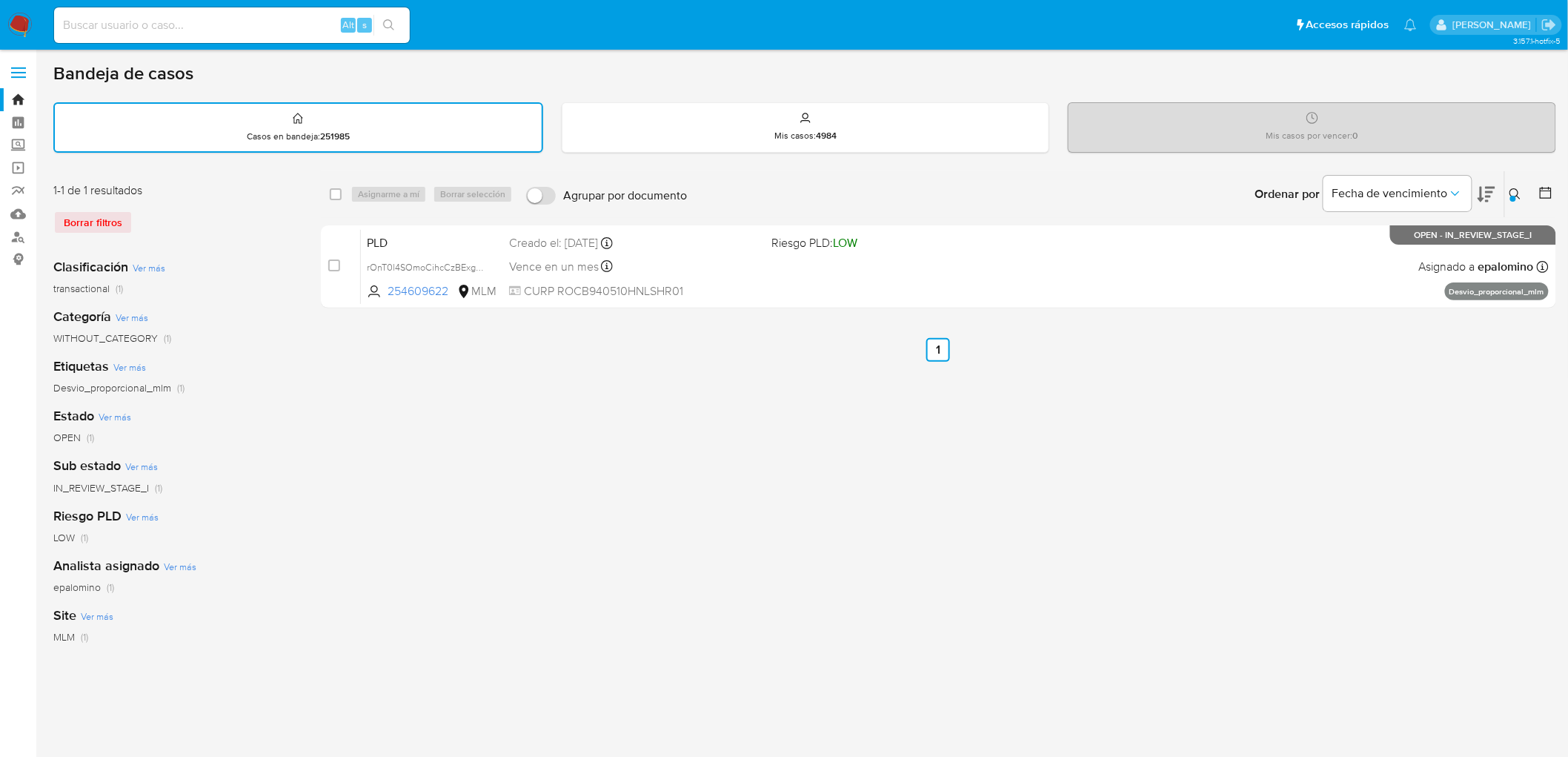
click at [16, 16] on img at bounding box center [20, 25] width 25 height 25
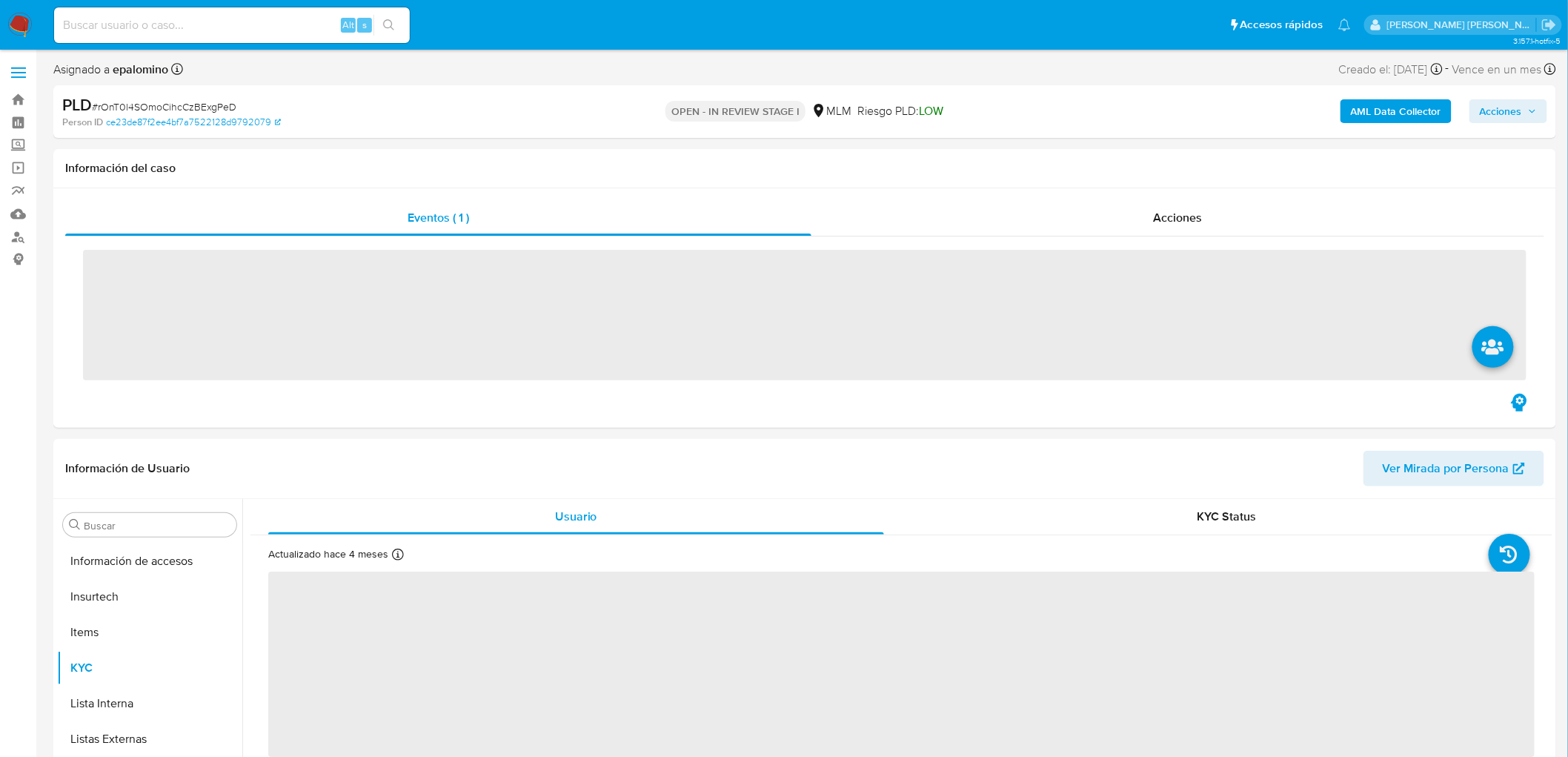
scroll to position [626, 0]
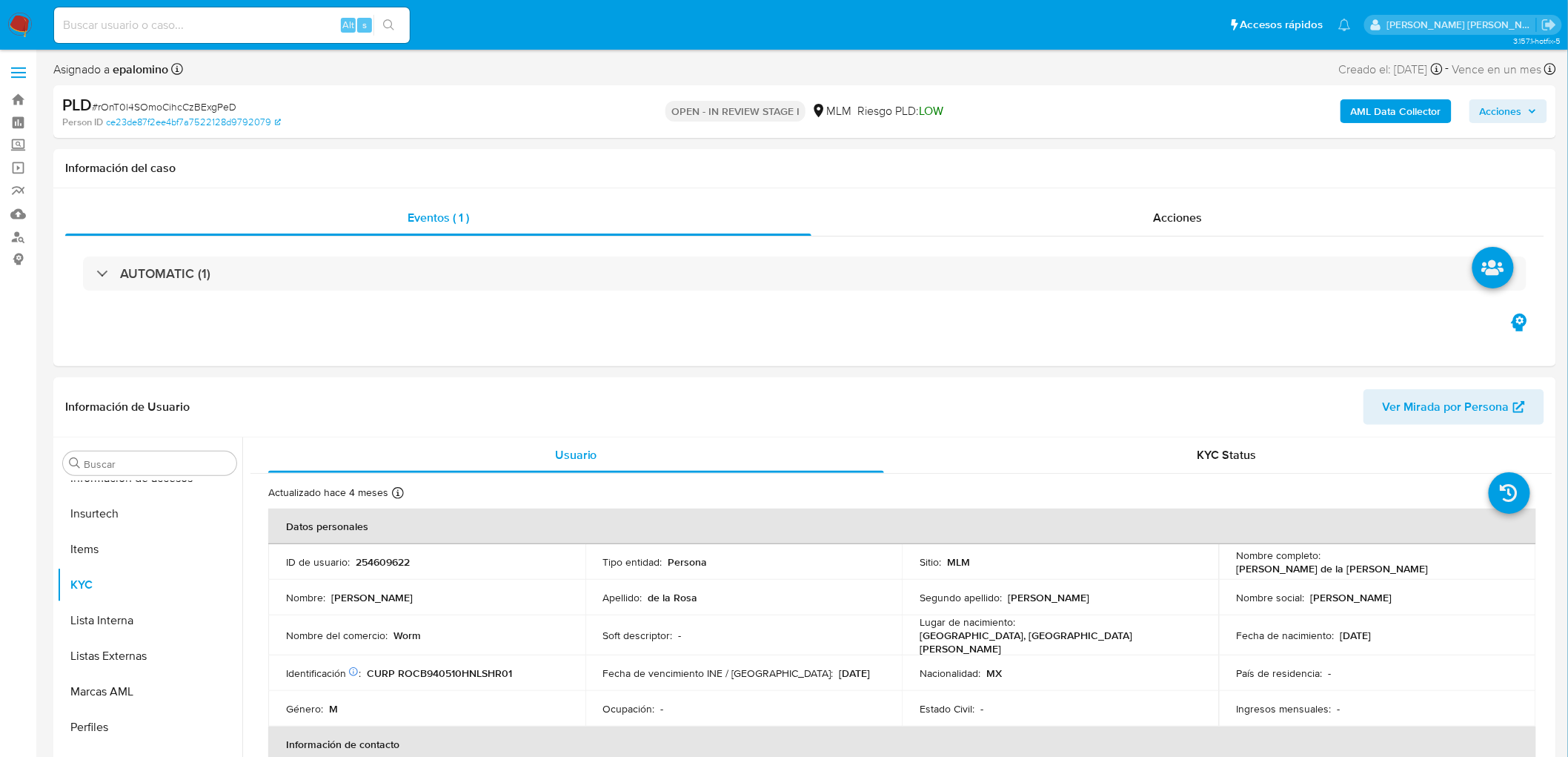
select select "10"
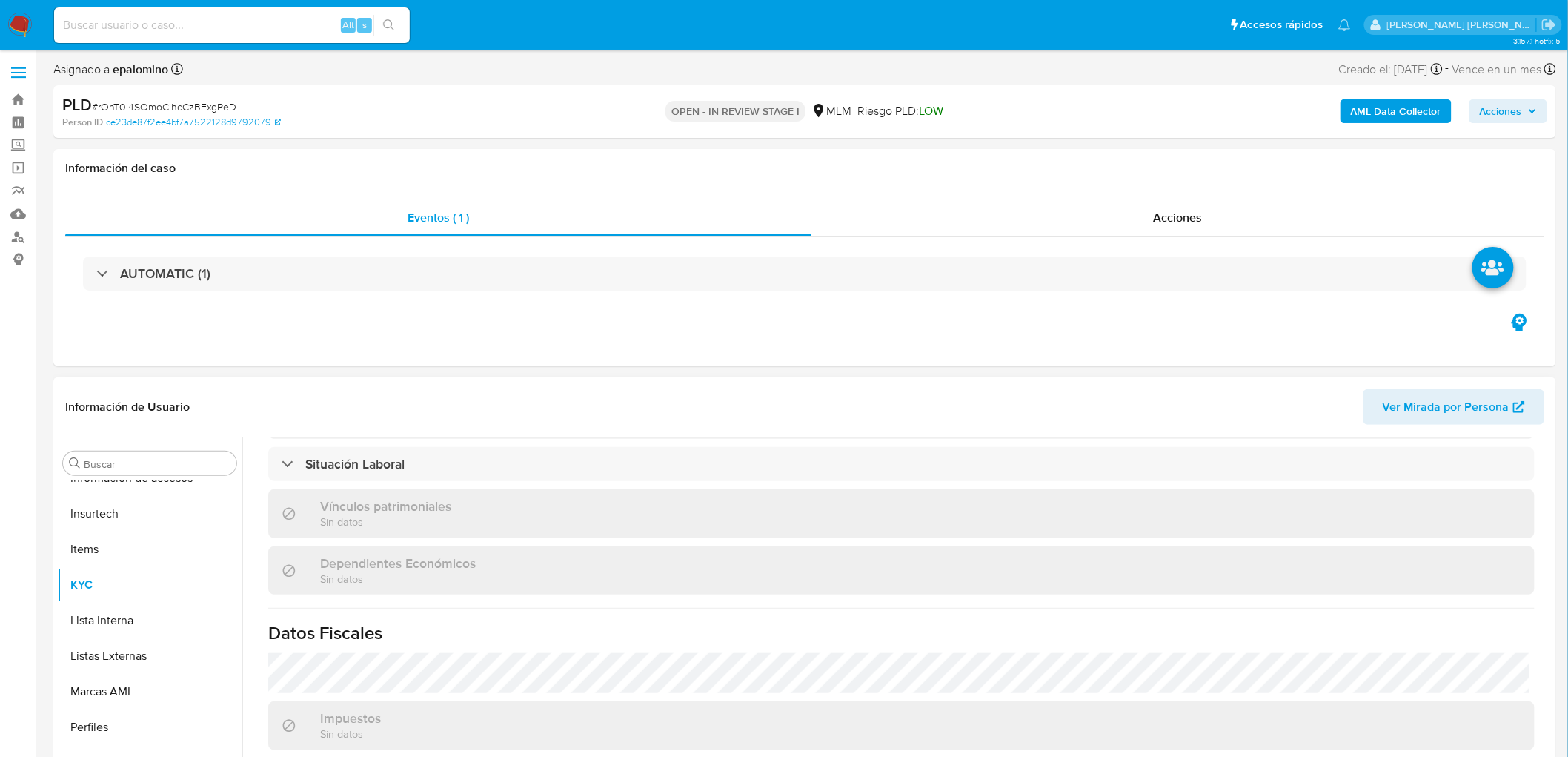
scroll to position [902, 0]
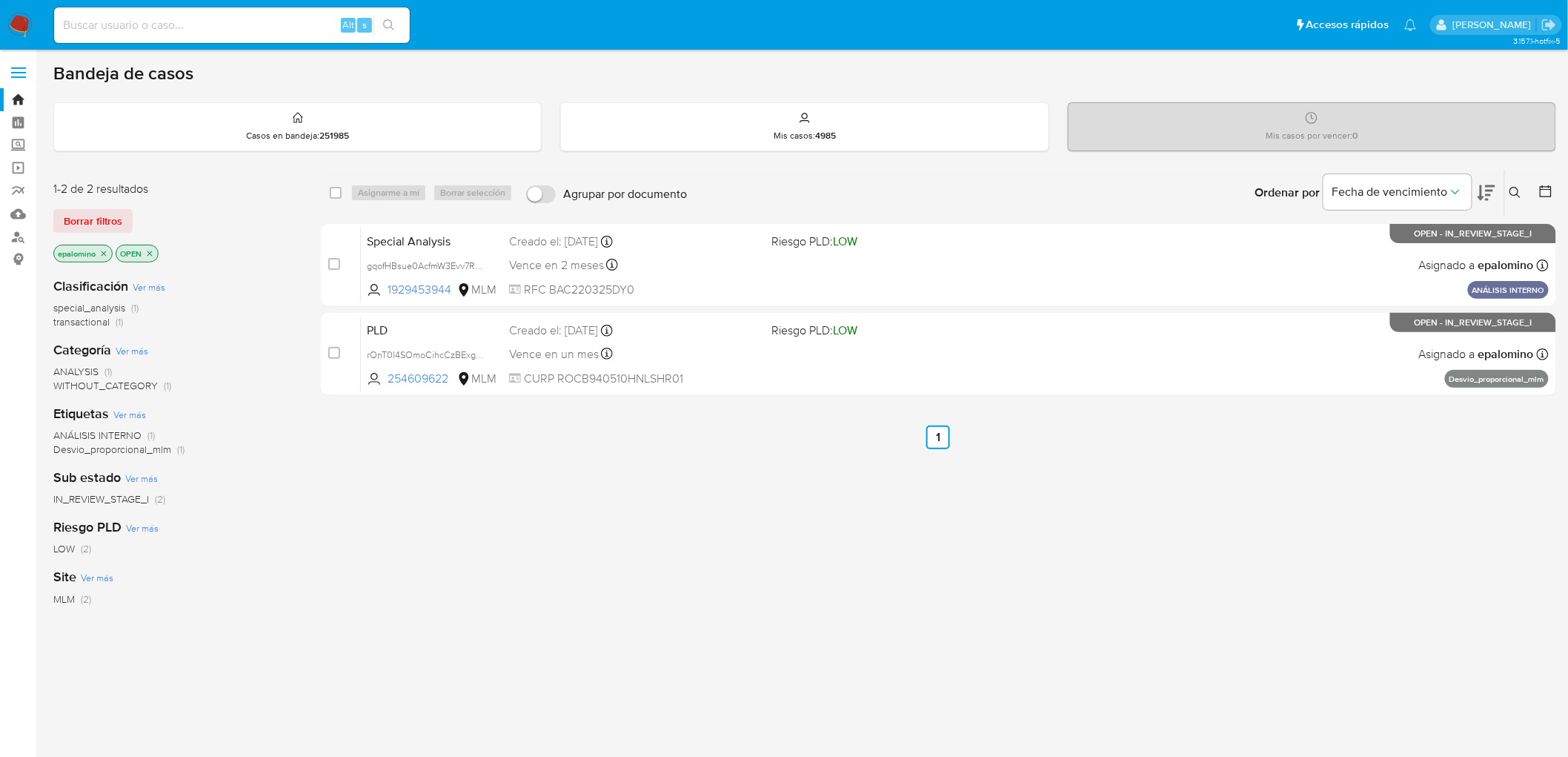
drag, startPoint x: 121, startPoint y: 231, endPoint x: 257, endPoint y: 217, distance: 136.7
click at [121, 230] on button "Borrar filtros" at bounding box center [93, 221] width 79 height 24
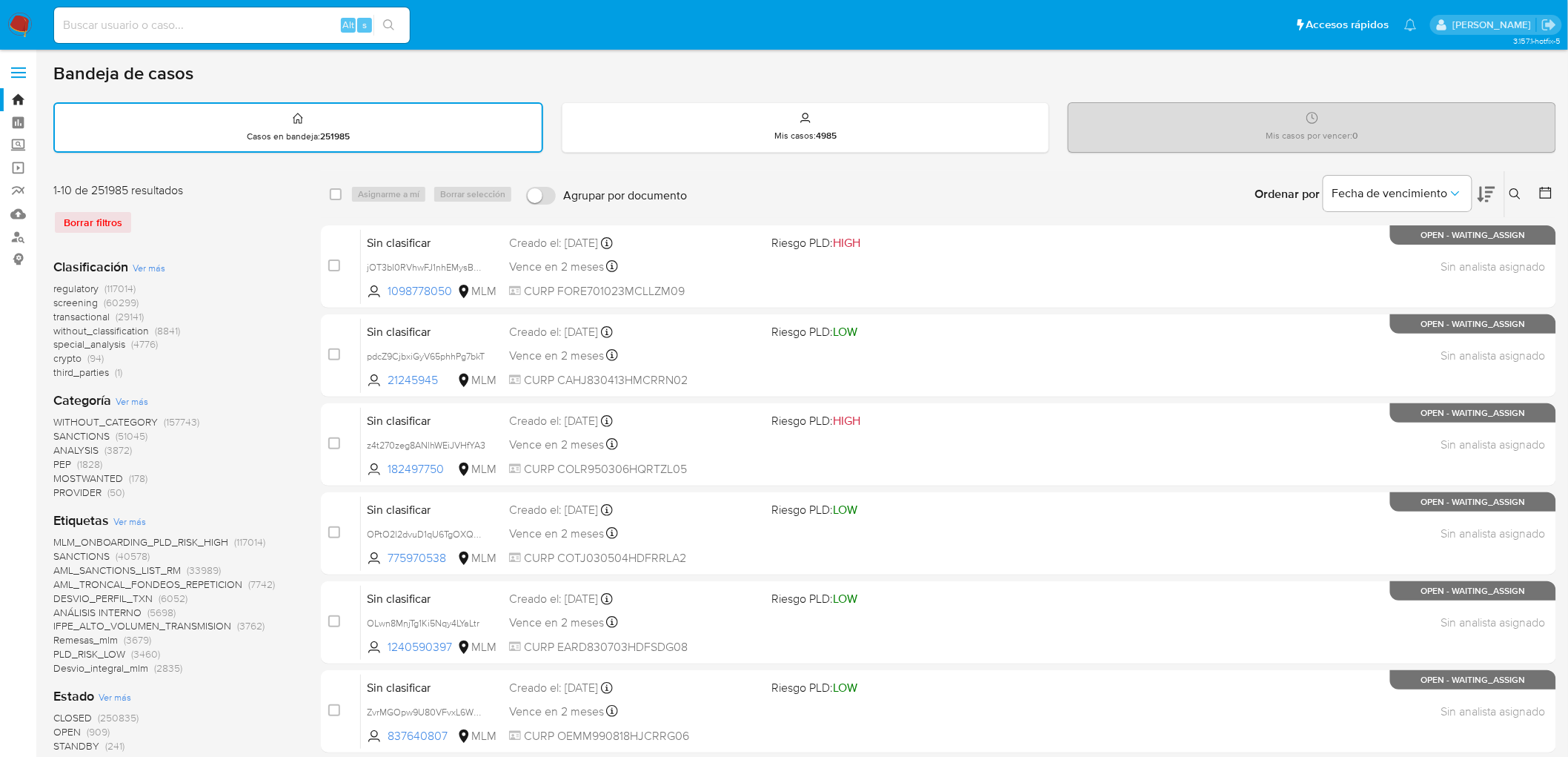
click at [1517, 191] on icon at bounding box center [1516, 194] width 12 height 12
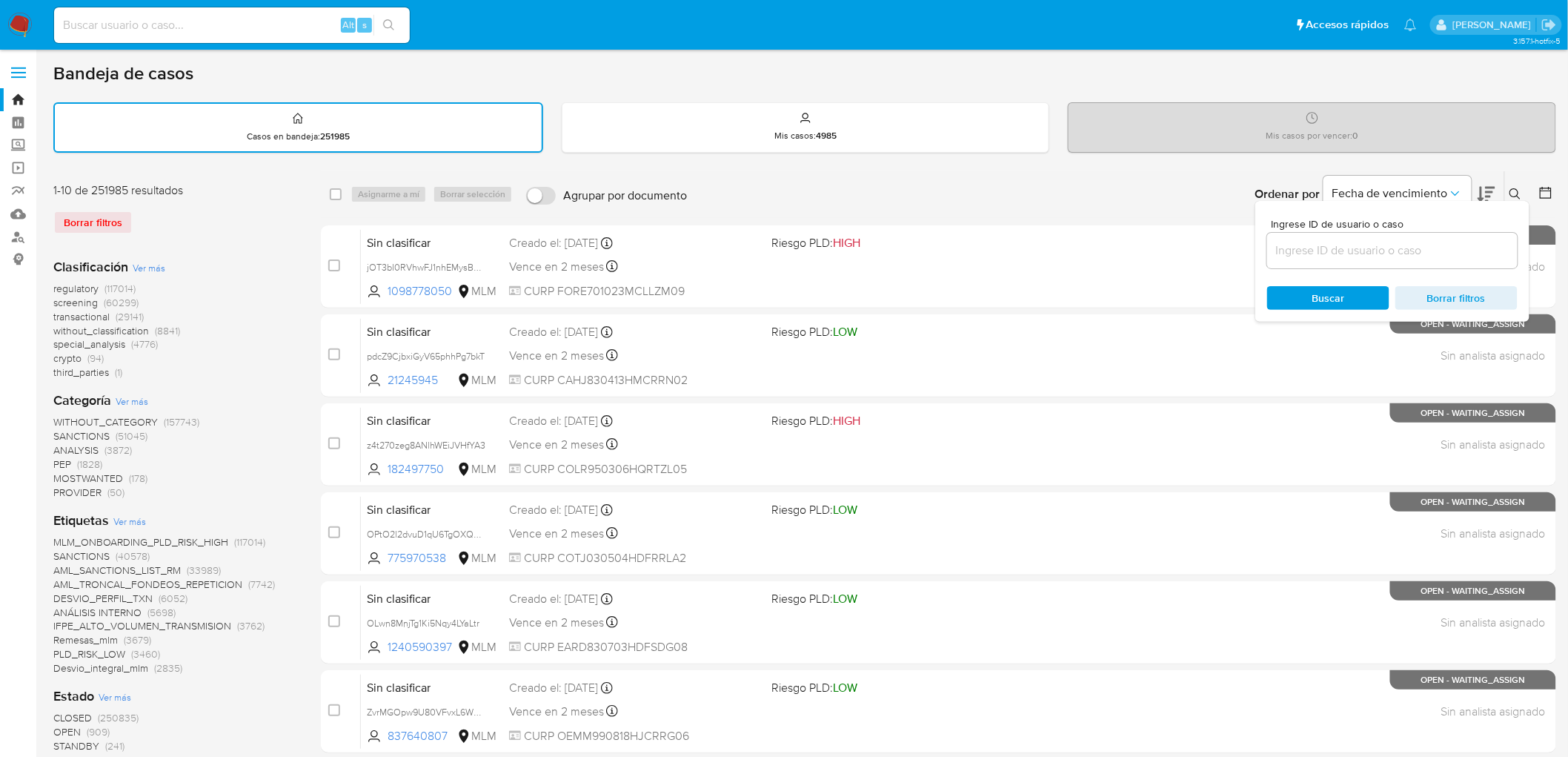
click at [1365, 250] on input at bounding box center [1392, 250] width 250 height 19
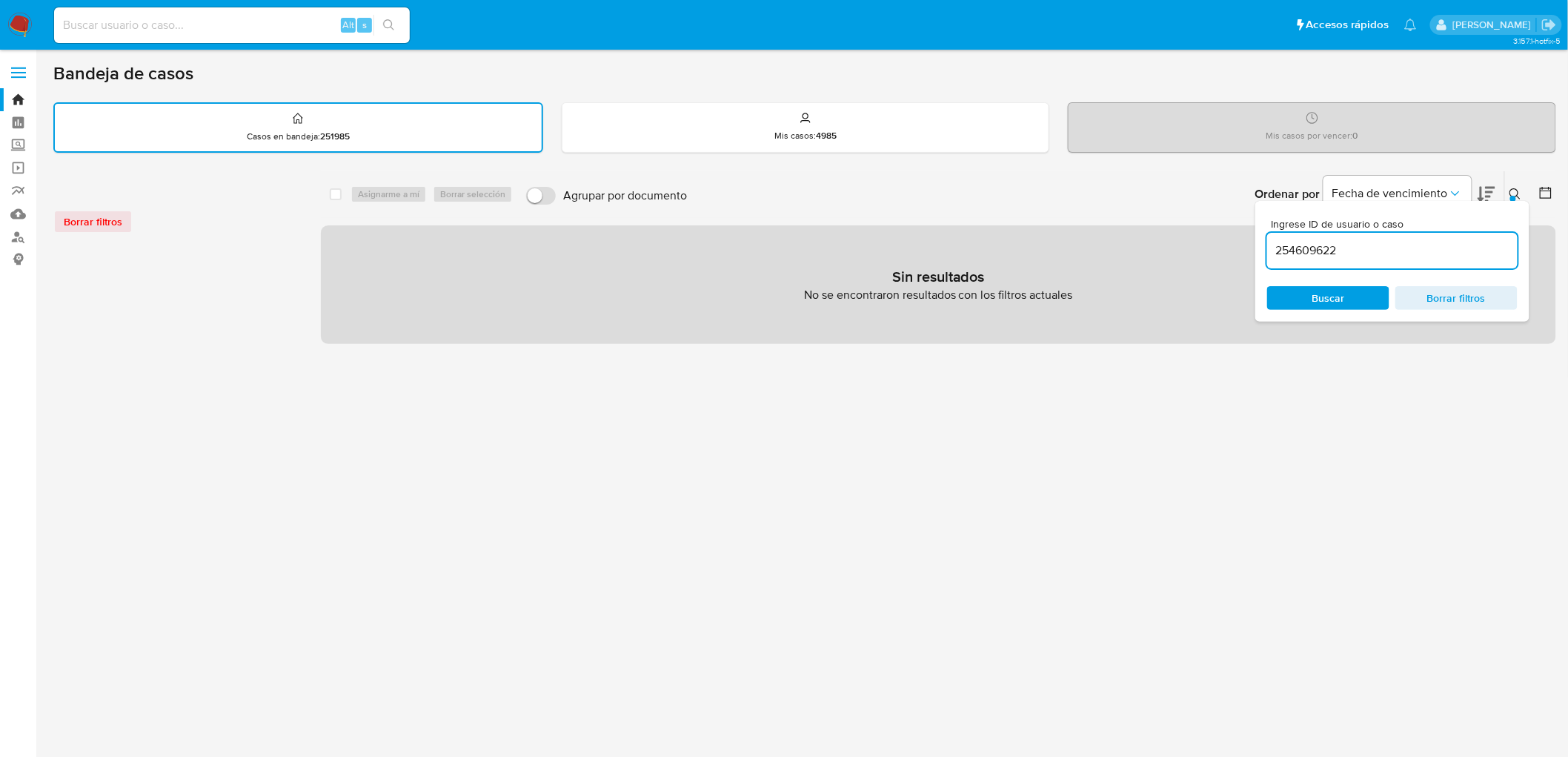
click at [1282, 247] on input "254609622" at bounding box center [1392, 250] width 250 height 19
type input "254609622"
click at [1325, 286] on span "Buscar" at bounding box center [1329, 298] width 33 height 24
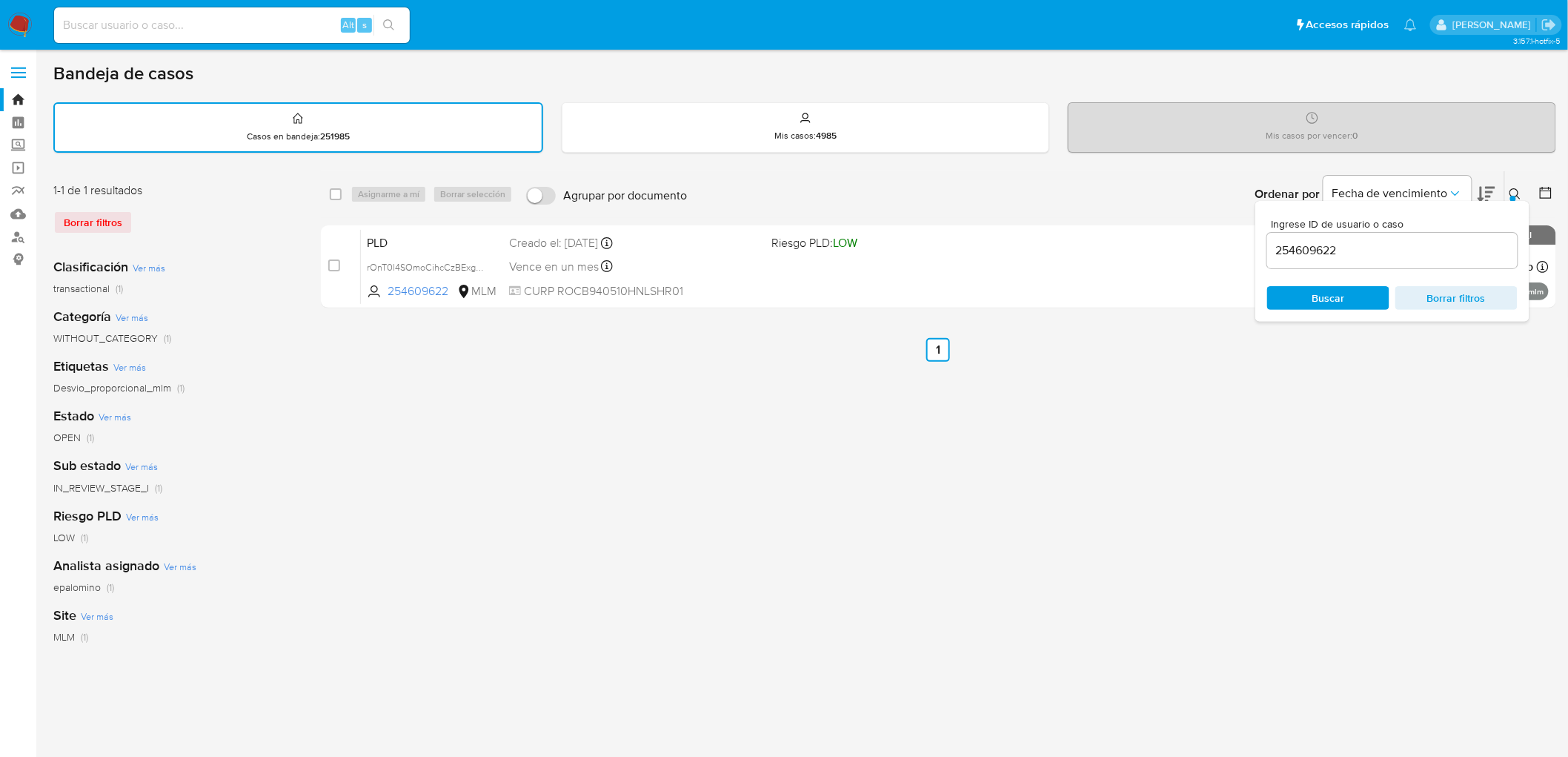
click at [1522, 193] on button at bounding box center [1517, 194] width 25 height 18
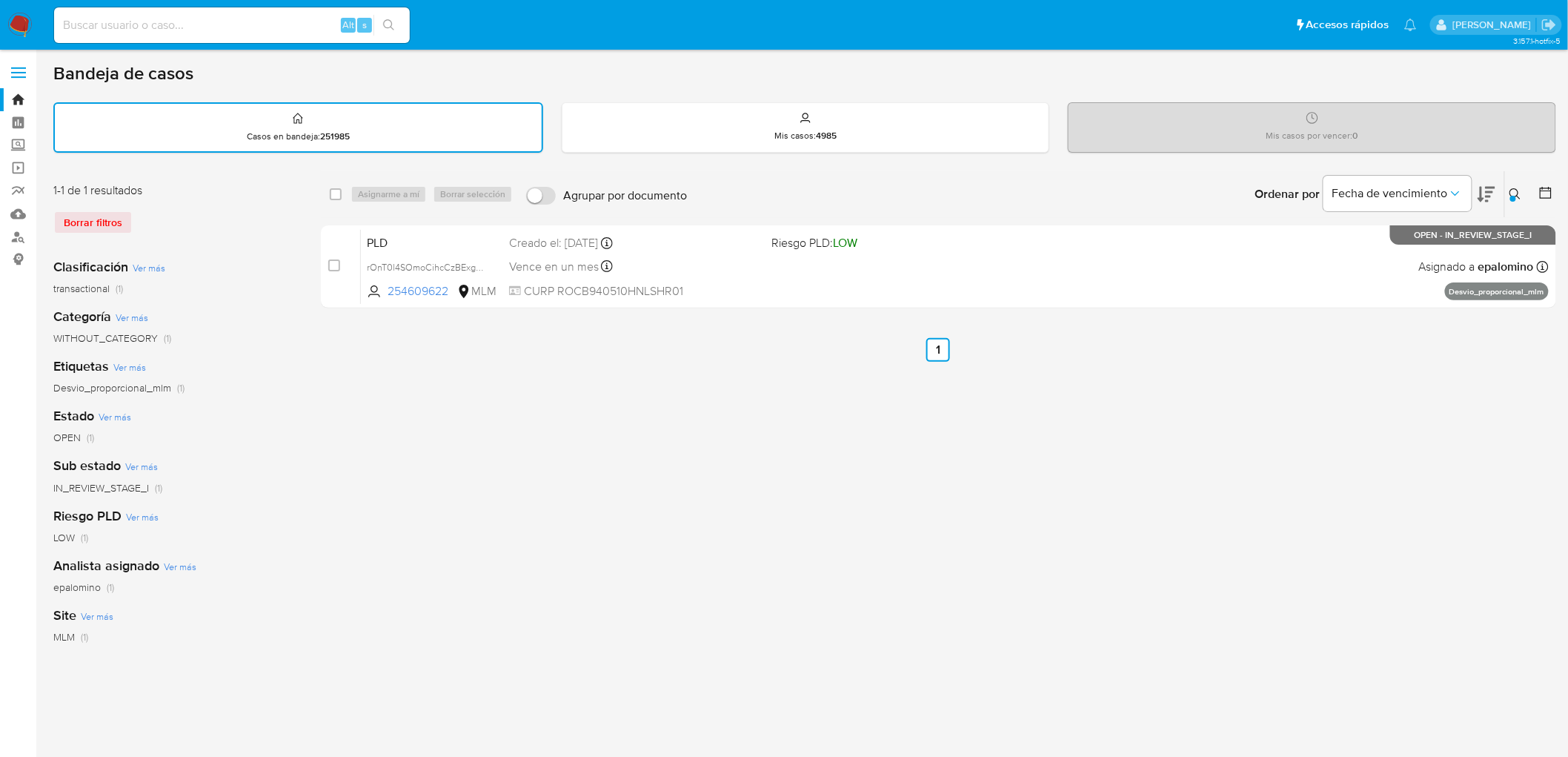
click at [22, 28] on img at bounding box center [20, 25] width 25 height 25
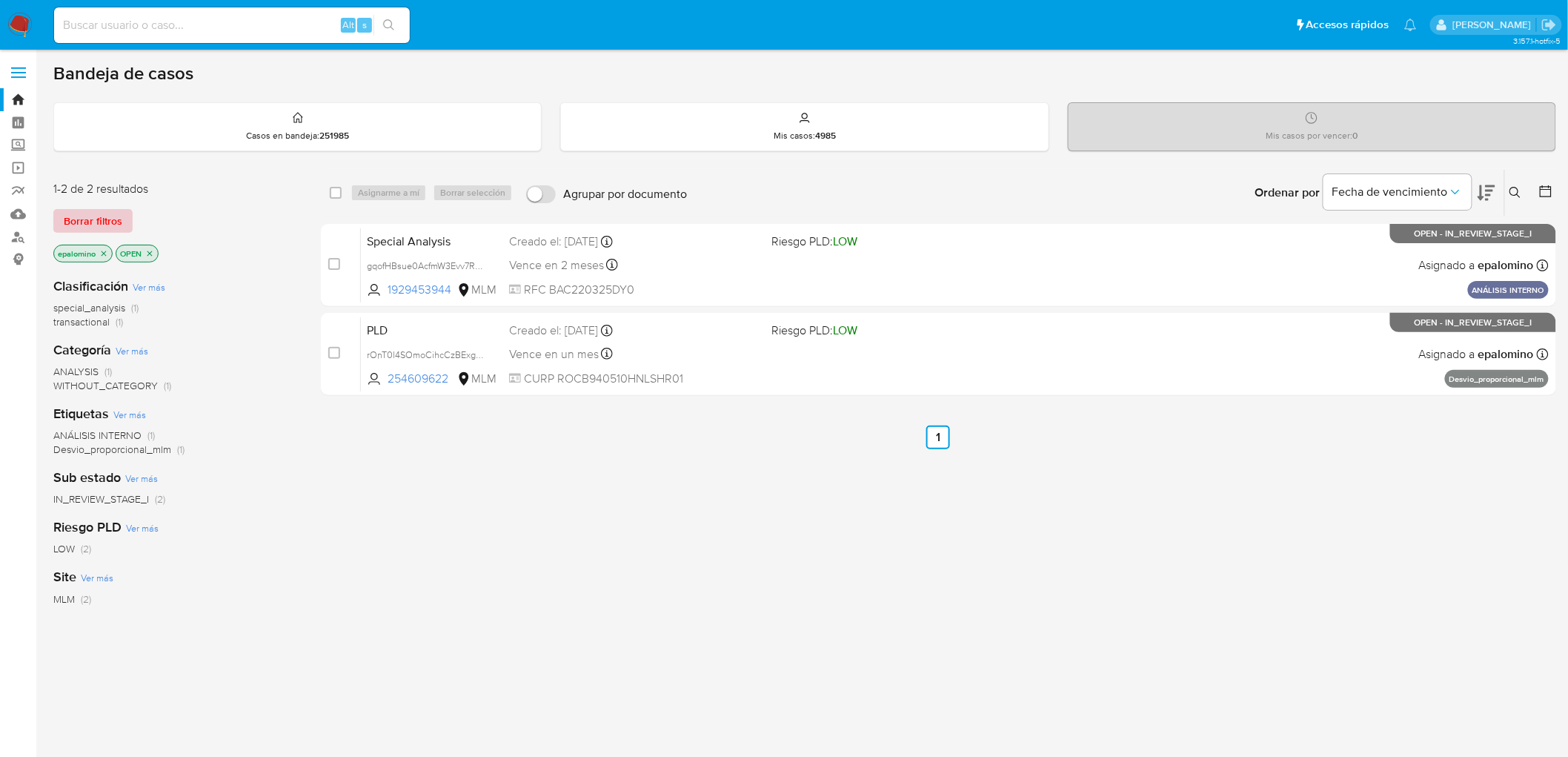
click at [118, 217] on span "Borrar filtros" at bounding box center [93, 221] width 58 height 21
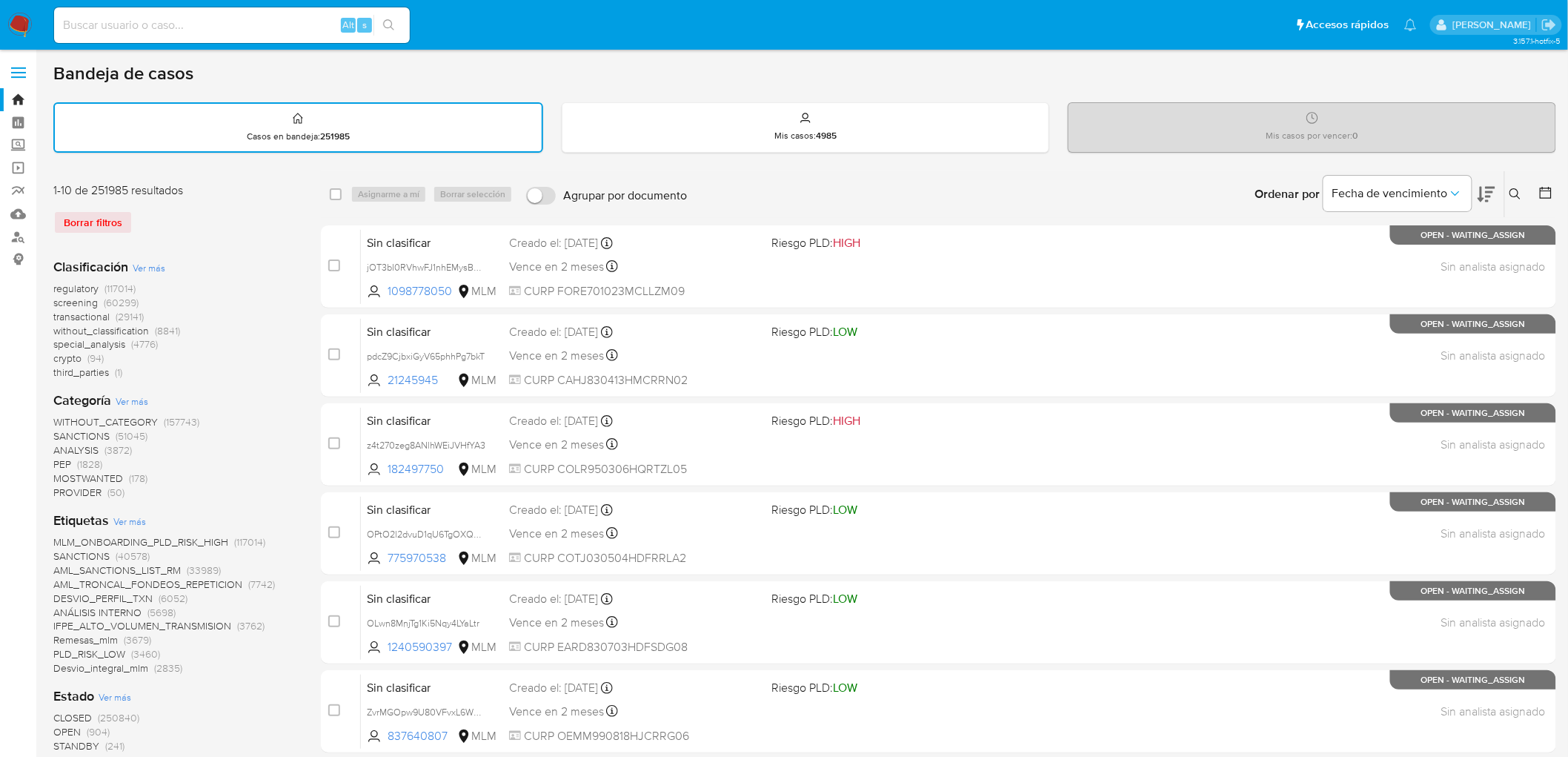
click at [13, 43] on nav "Pausado Ver notificaciones Alt s Accesos rápidos Presiona las siguientes teclas…" at bounding box center [784, 25] width 1568 height 49
click at [12, 18] on img at bounding box center [20, 25] width 25 height 25
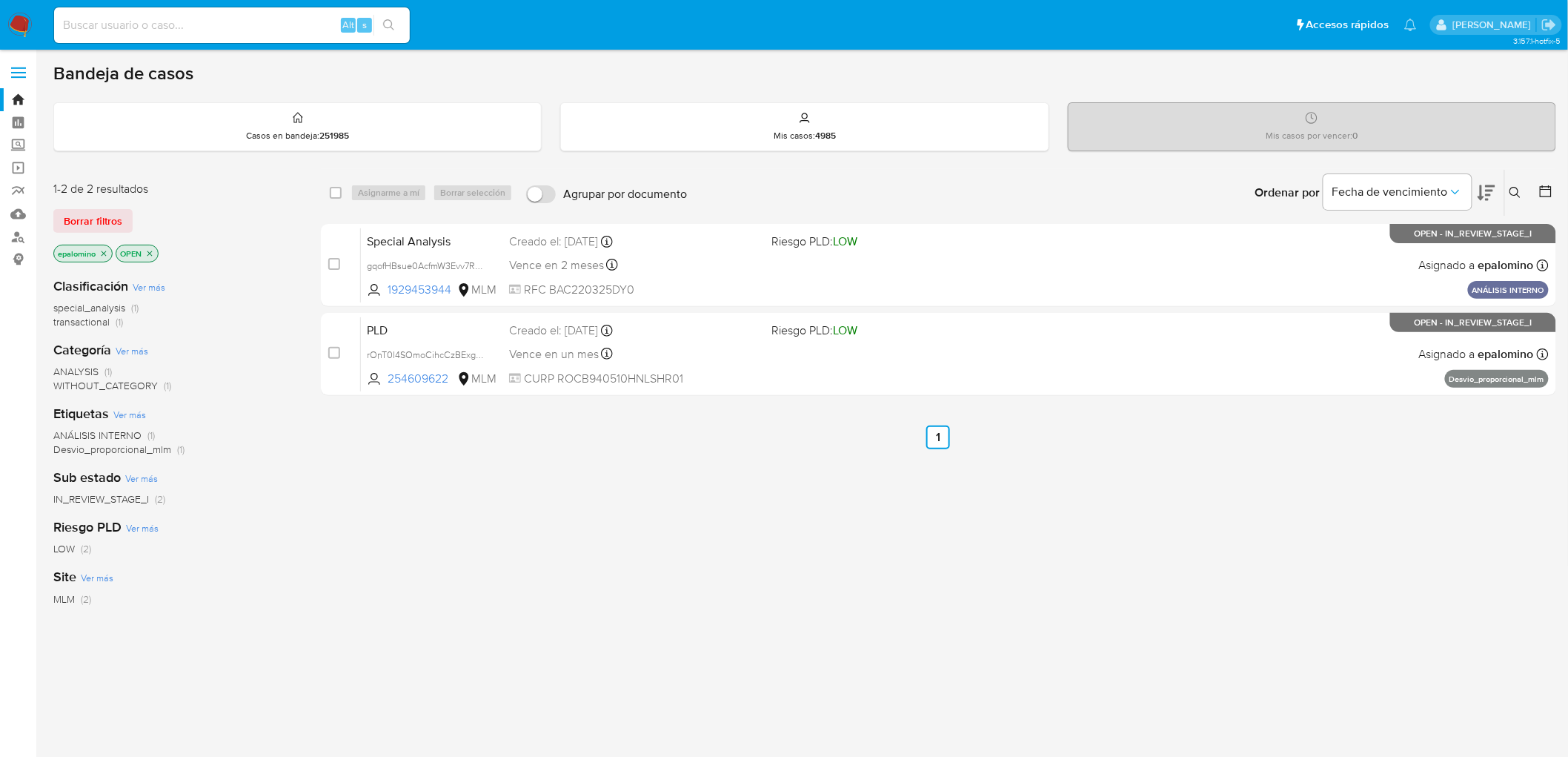
click at [79, 211] on span "Borrar filtros" at bounding box center [93, 221] width 58 height 21
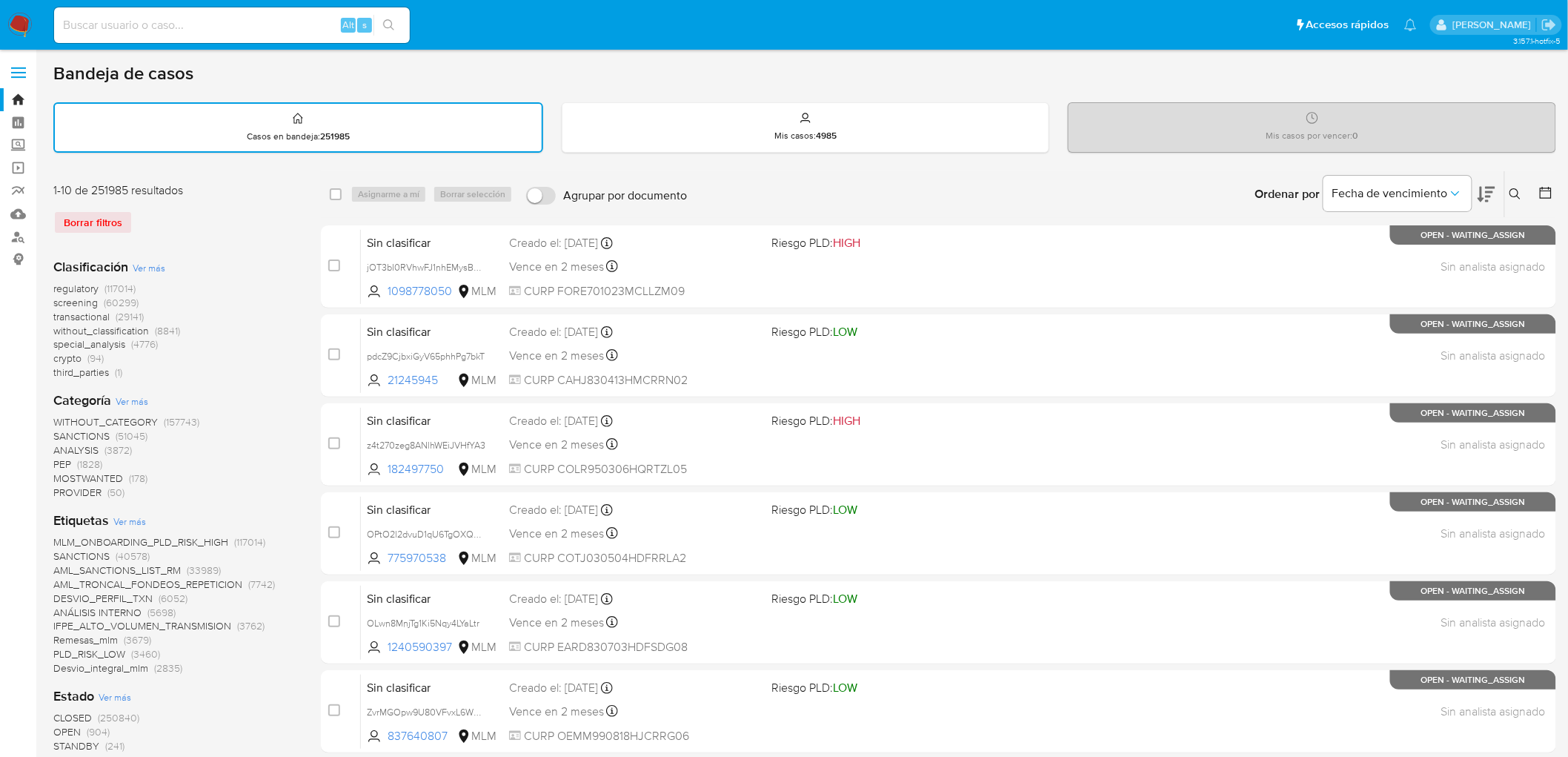
click at [15, 21] on img at bounding box center [20, 25] width 25 height 25
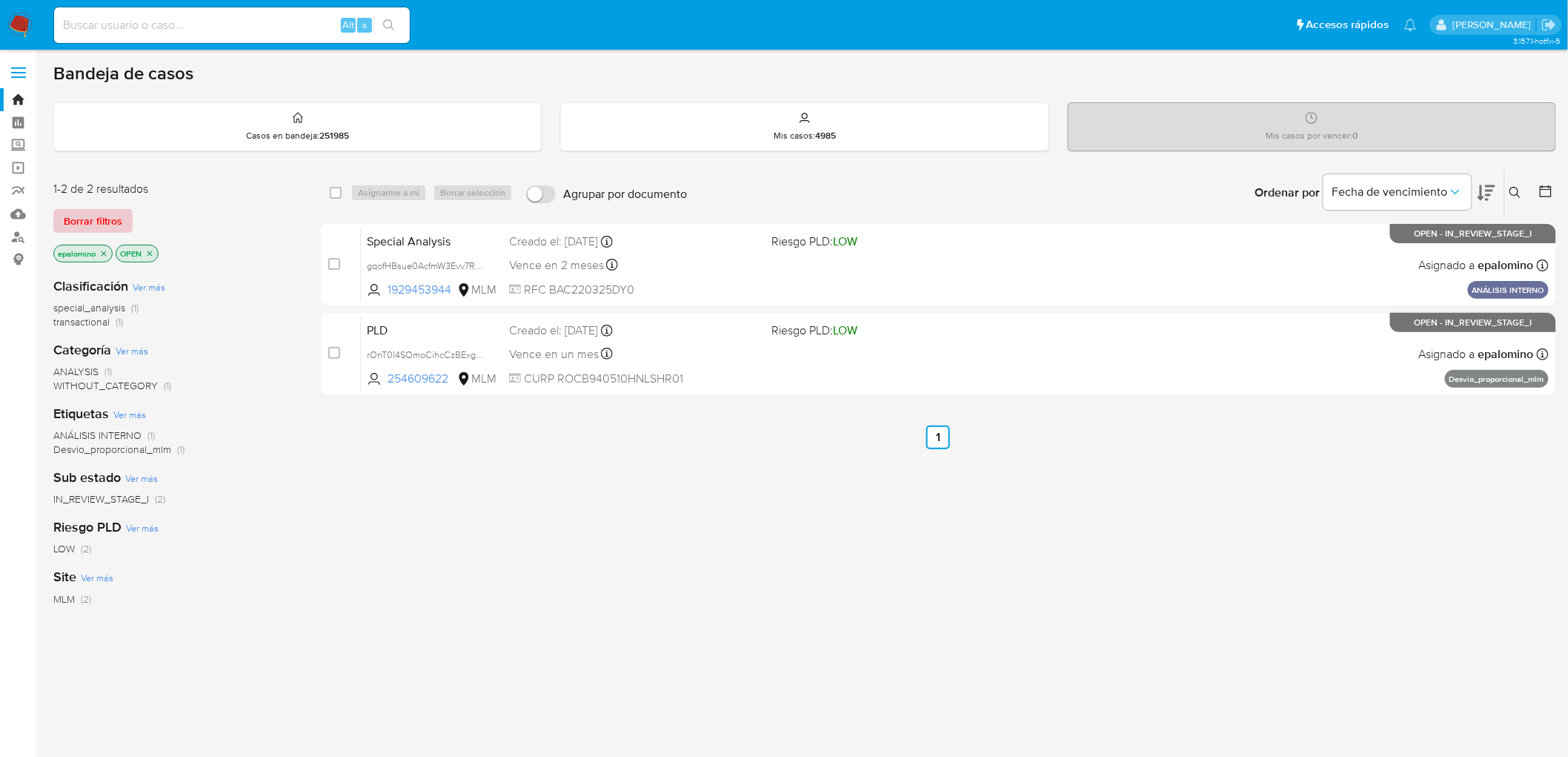
click at [101, 217] on span "Borrar filtros" at bounding box center [93, 221] width 58 height 21
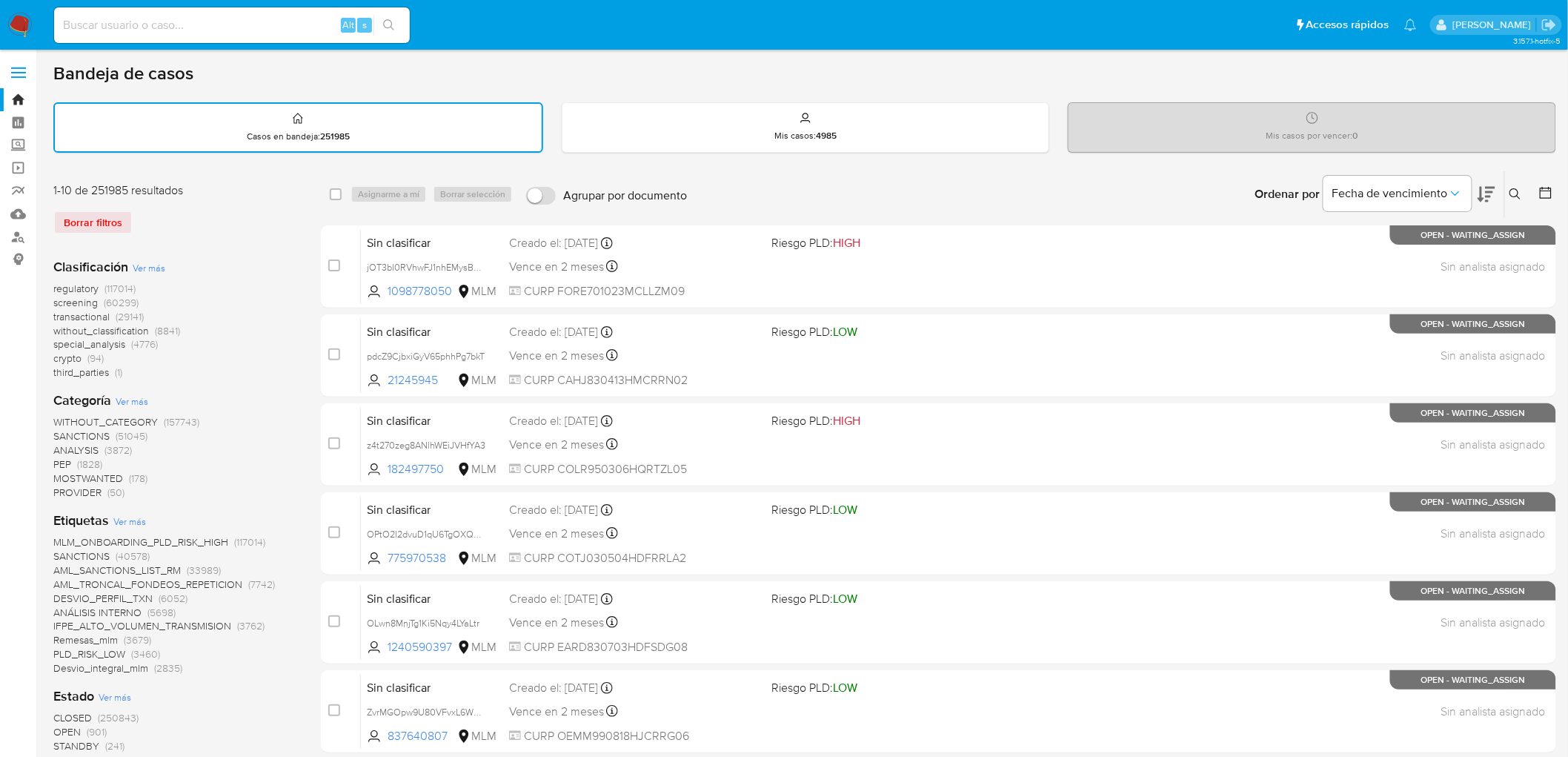
click at [1516, 188] on icon at bounding box center [1515, 193] width 11 height 11
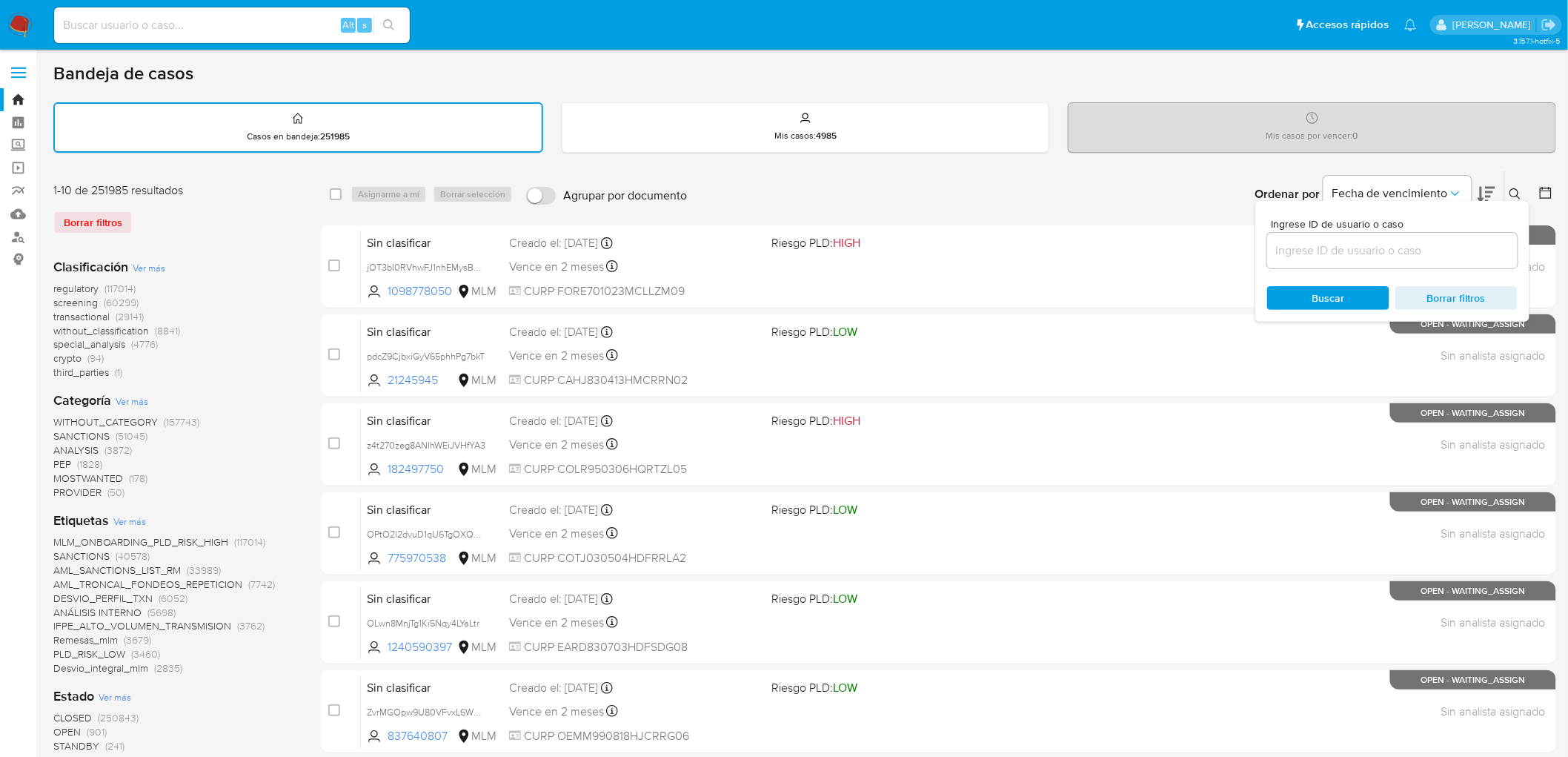
click at [1318, 255] on input at bounding box center [1392, 250] width 250 height 19
type input "661694992"
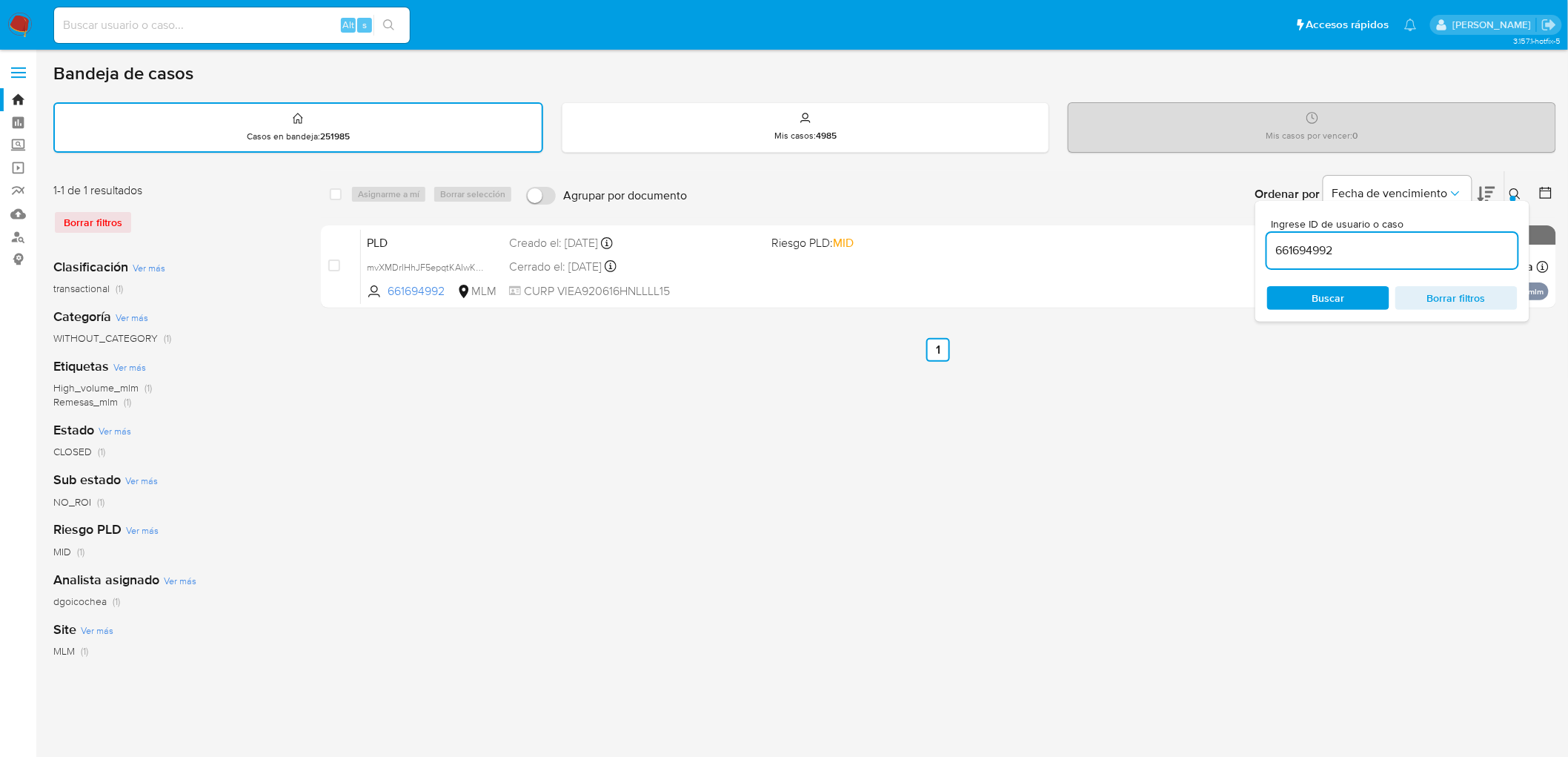
click at [1510, 190] on icon at bounding box center [1516, 194] width 12 height 12
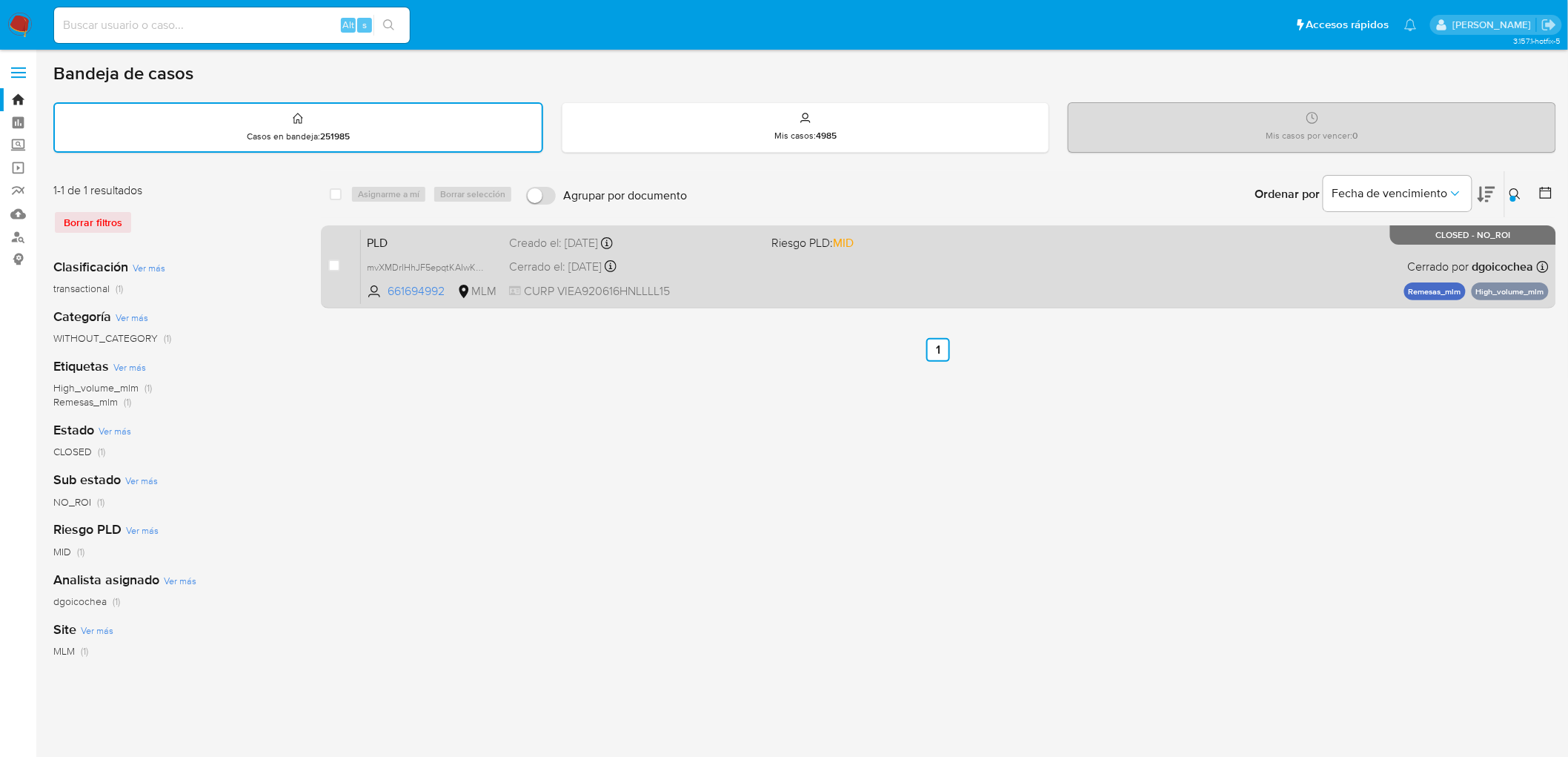
click at [401, 232] on span "PLD" at bounding box center [432, 242] width 130 height 19
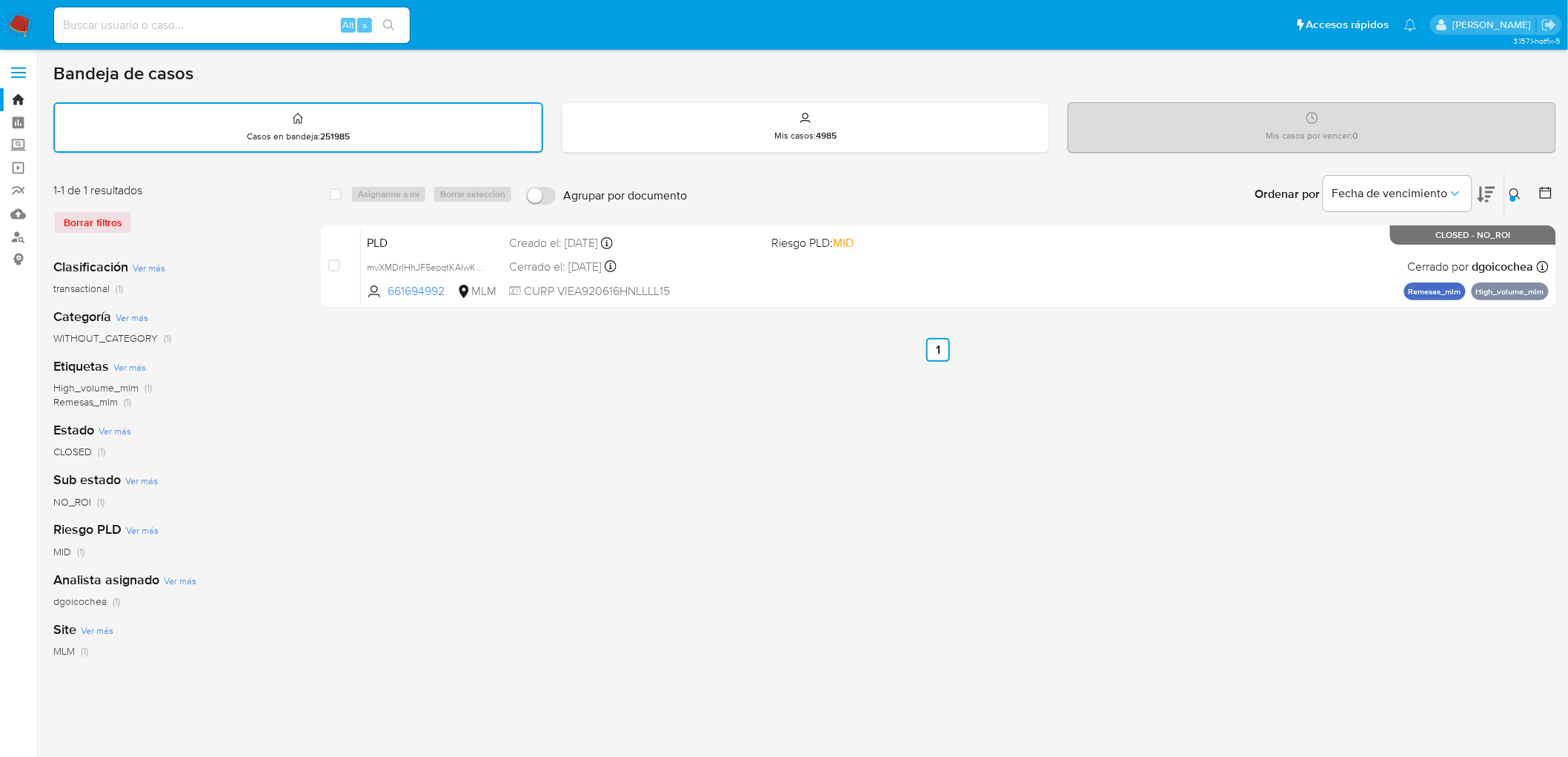
click at [19, 20] on img at bounding box center [20, 25] width 25 height 25
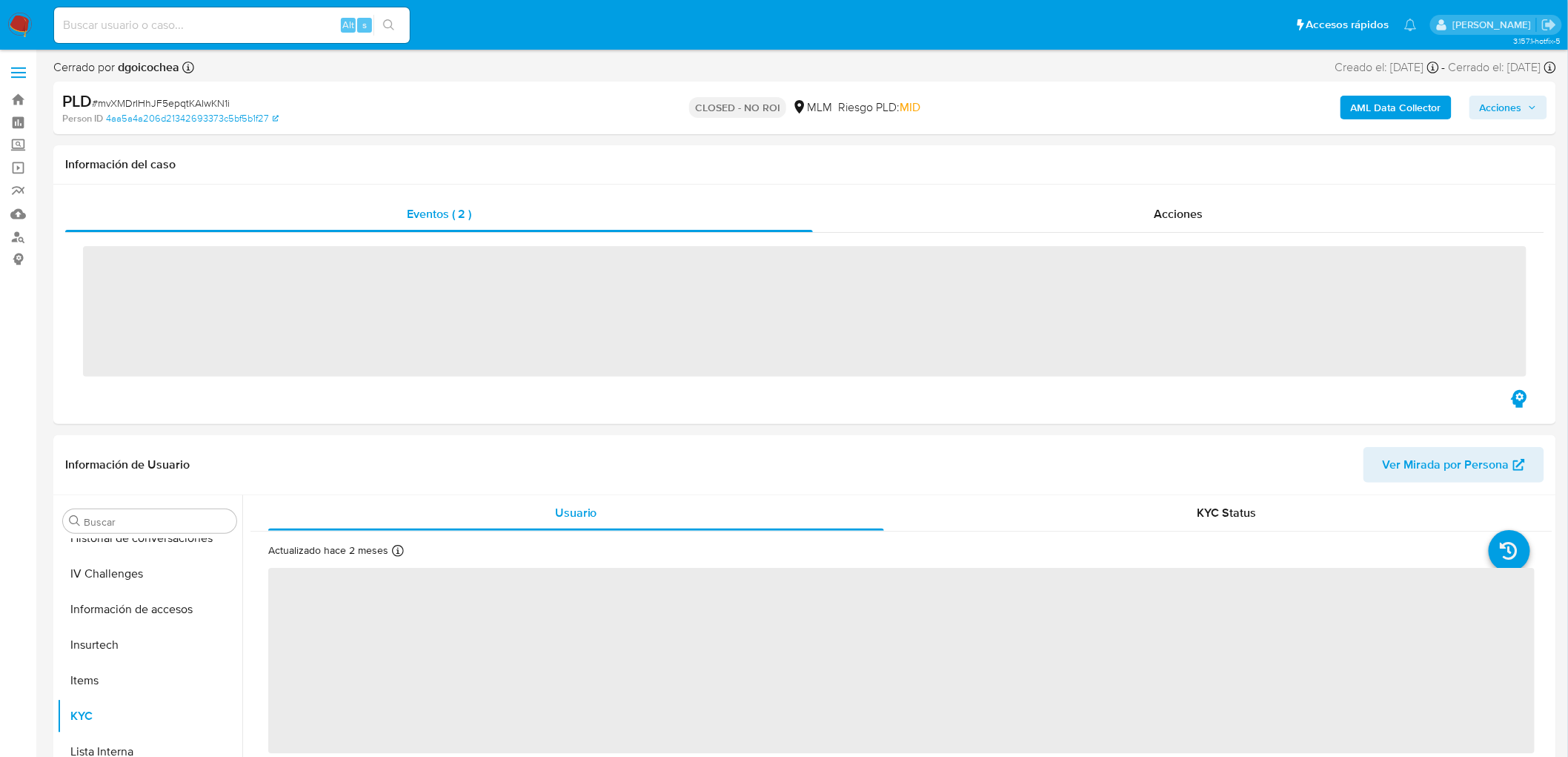
scroll to position [626, 0]
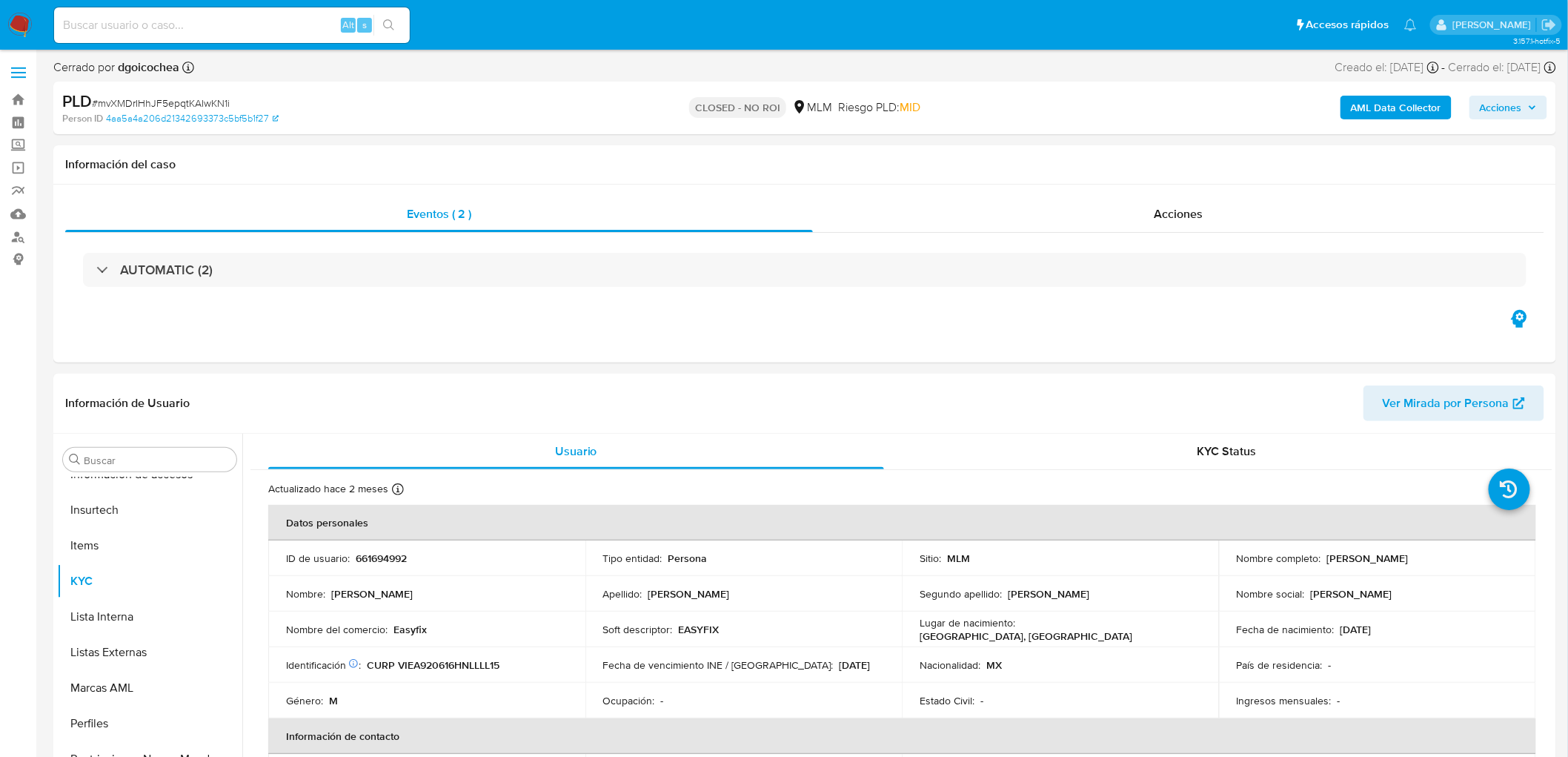
select select "10"
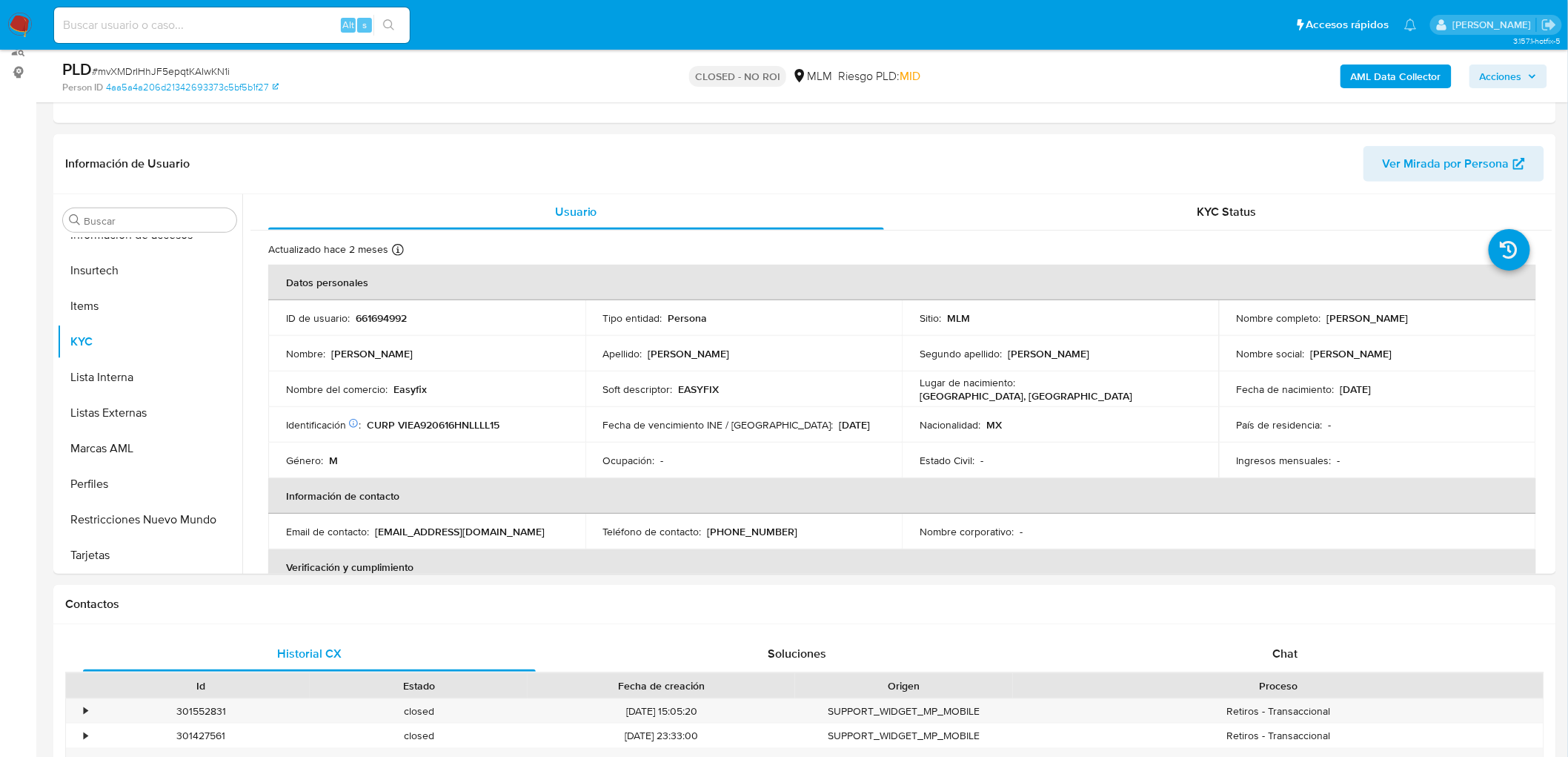
scroll to position [350, 0]
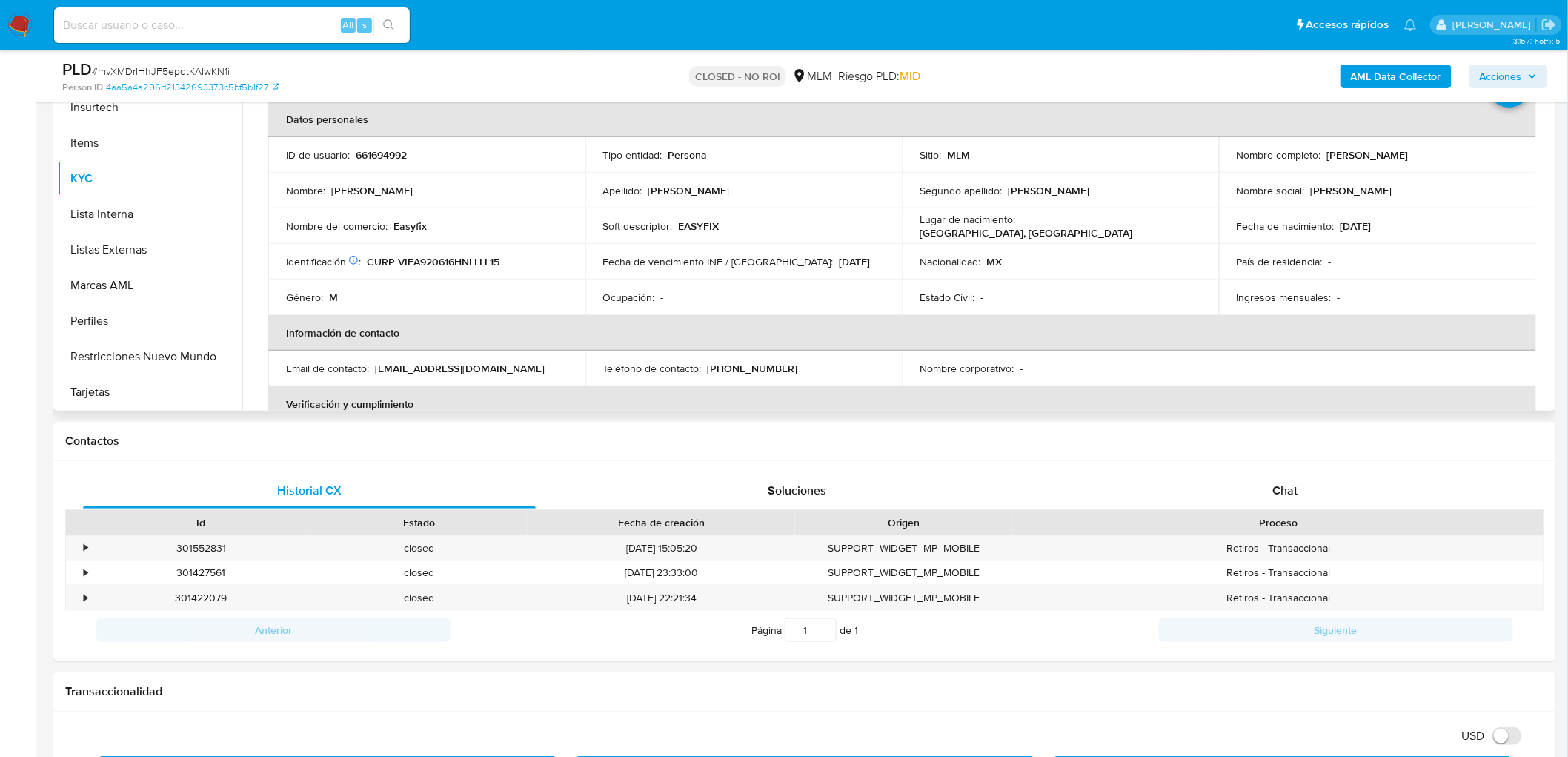
click at [778, 305] on td "Ocupación : -" at bounding box center [743, 297] width 317 height 35
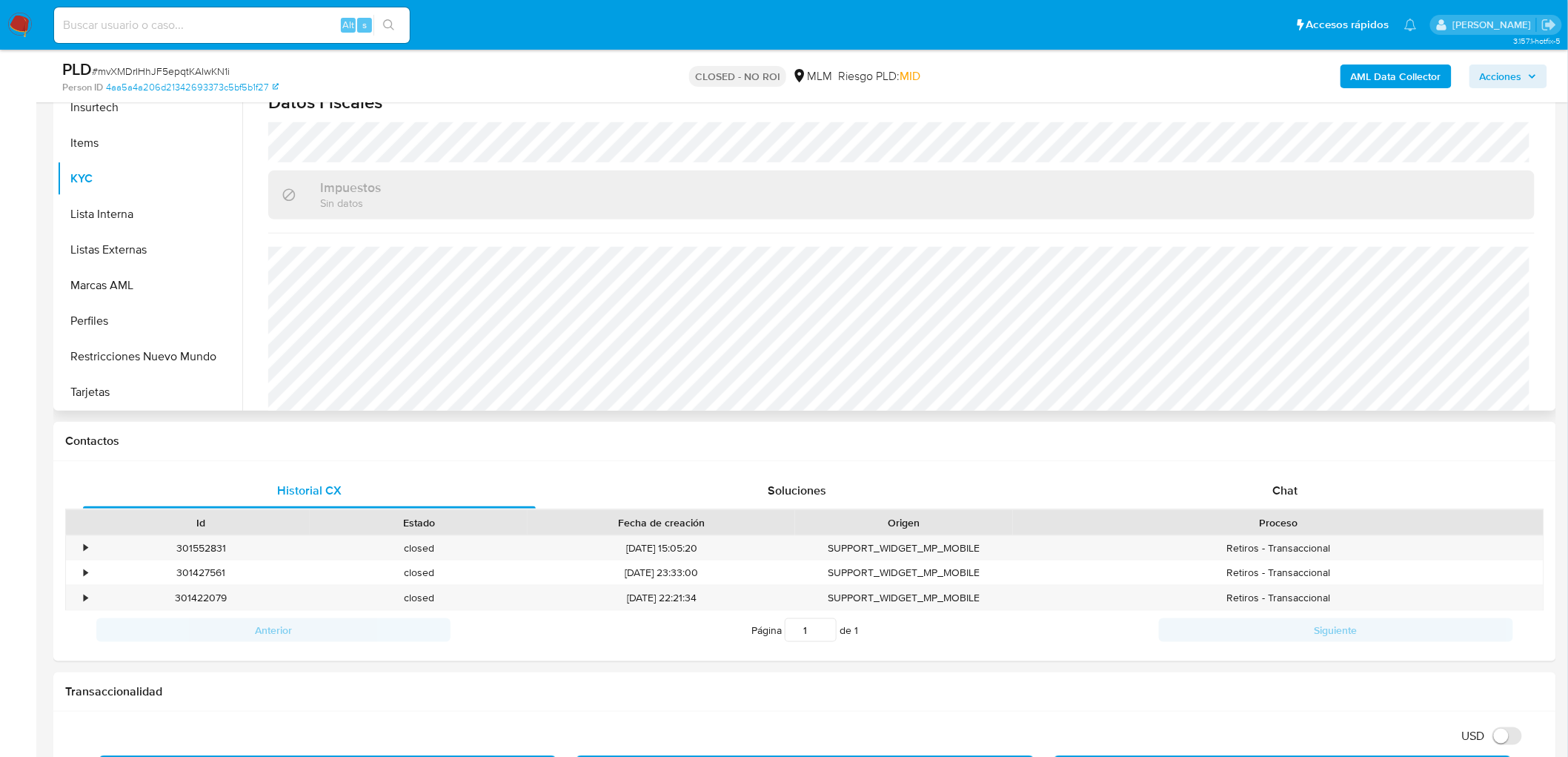
scroll to position [902, 0]
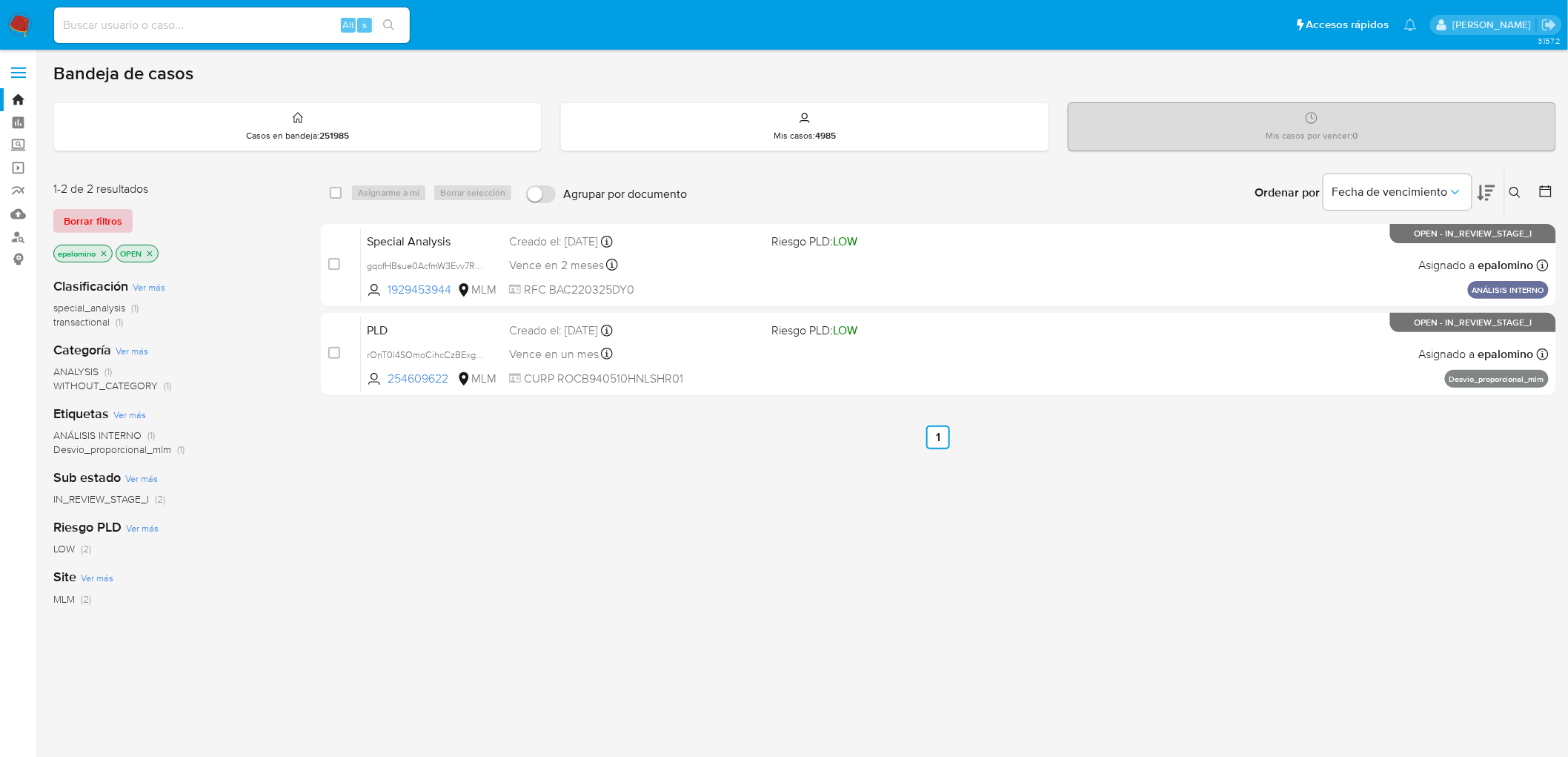
click at [69, 215] on span "Borrar filtros" at bounding box center [93, 221] width 58 height 21
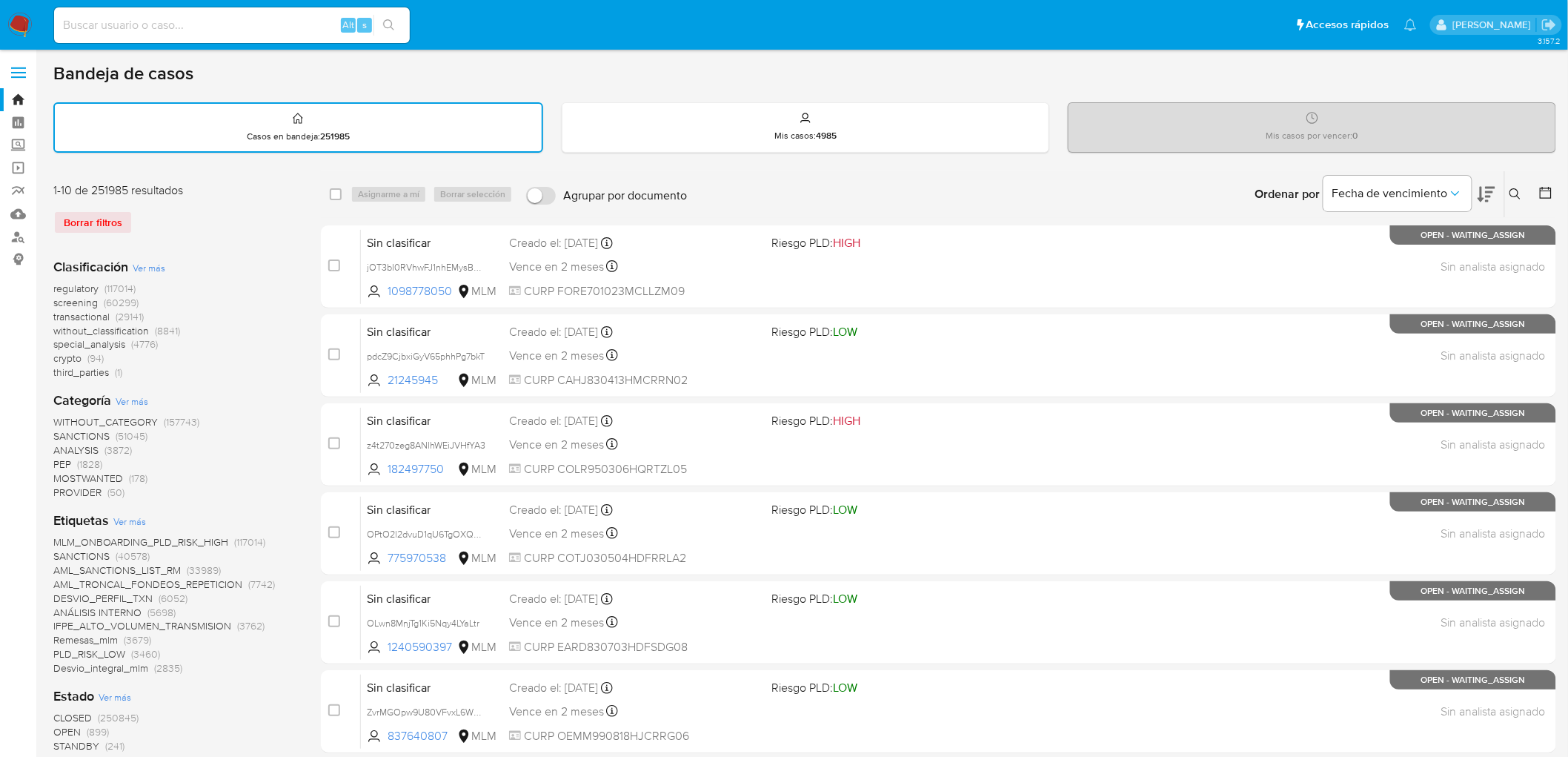
click at [1519, 190] on icon at bounding box center [1516, 194] width 12 height 12
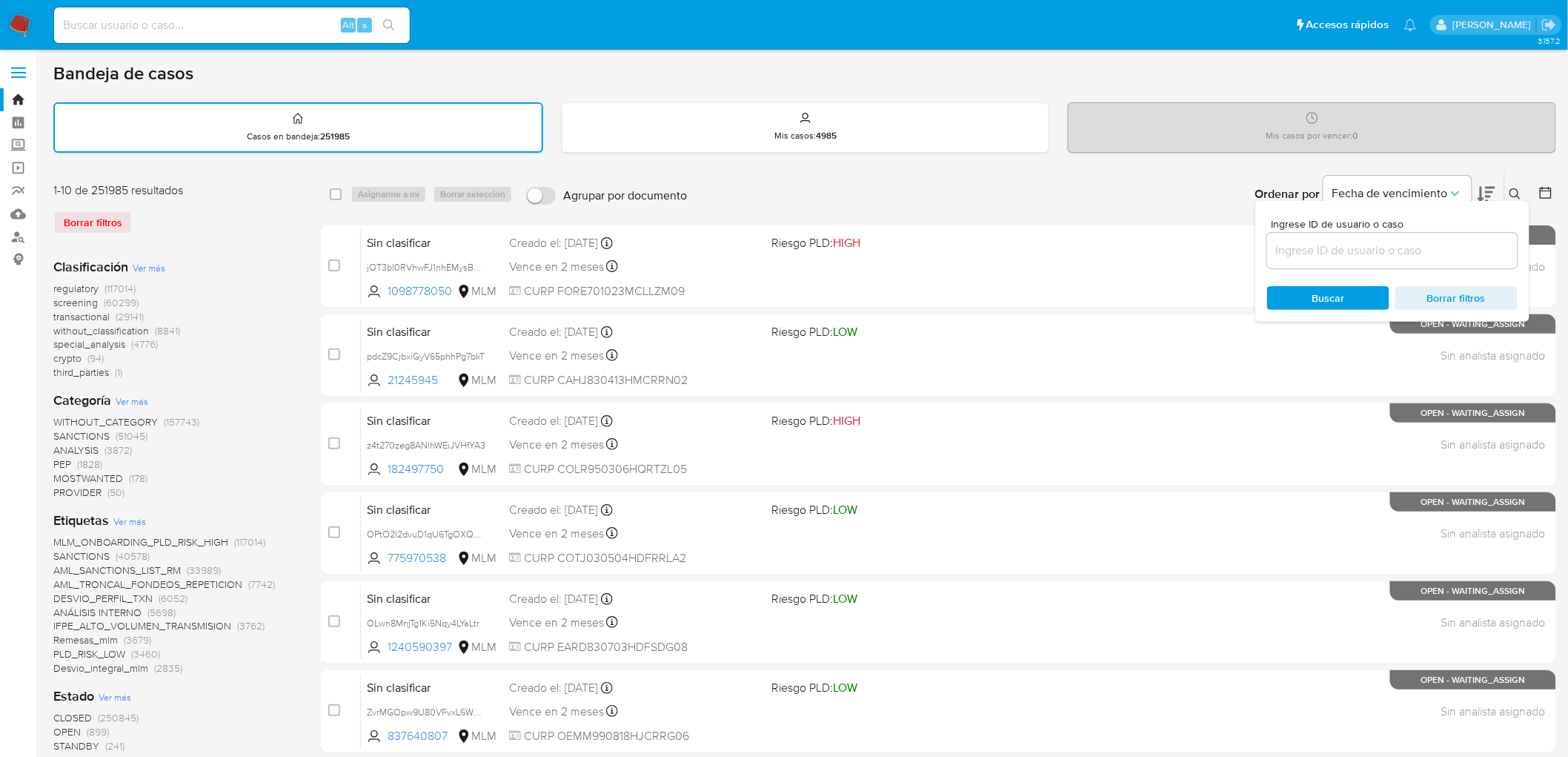
click at [1328, 257] on input at bounding box center [1392, 250] width 250 height 19
type input "254609622"
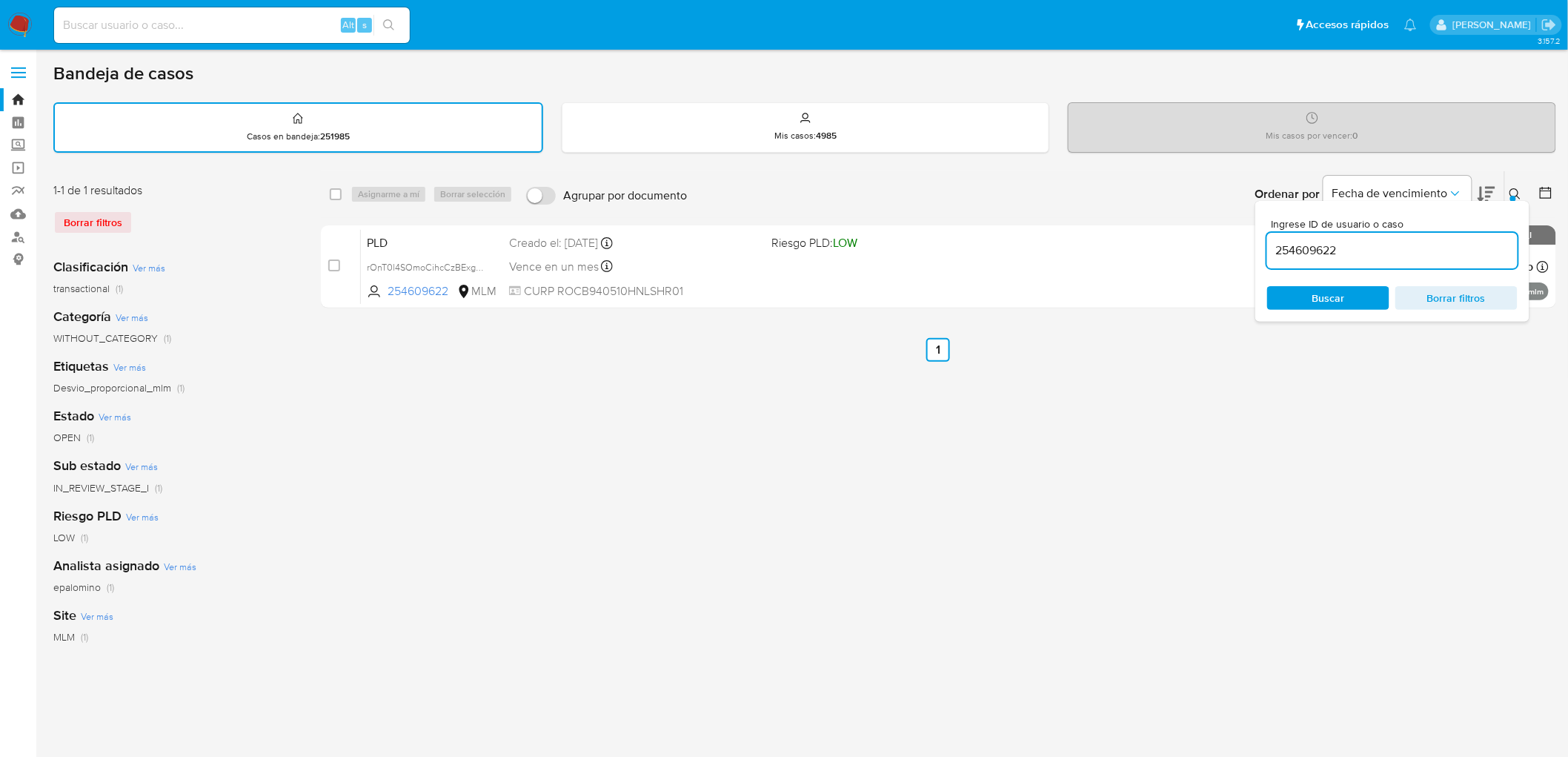
click at [1521, 185] on button at bounding box center [1517, 194] width 25 height 18
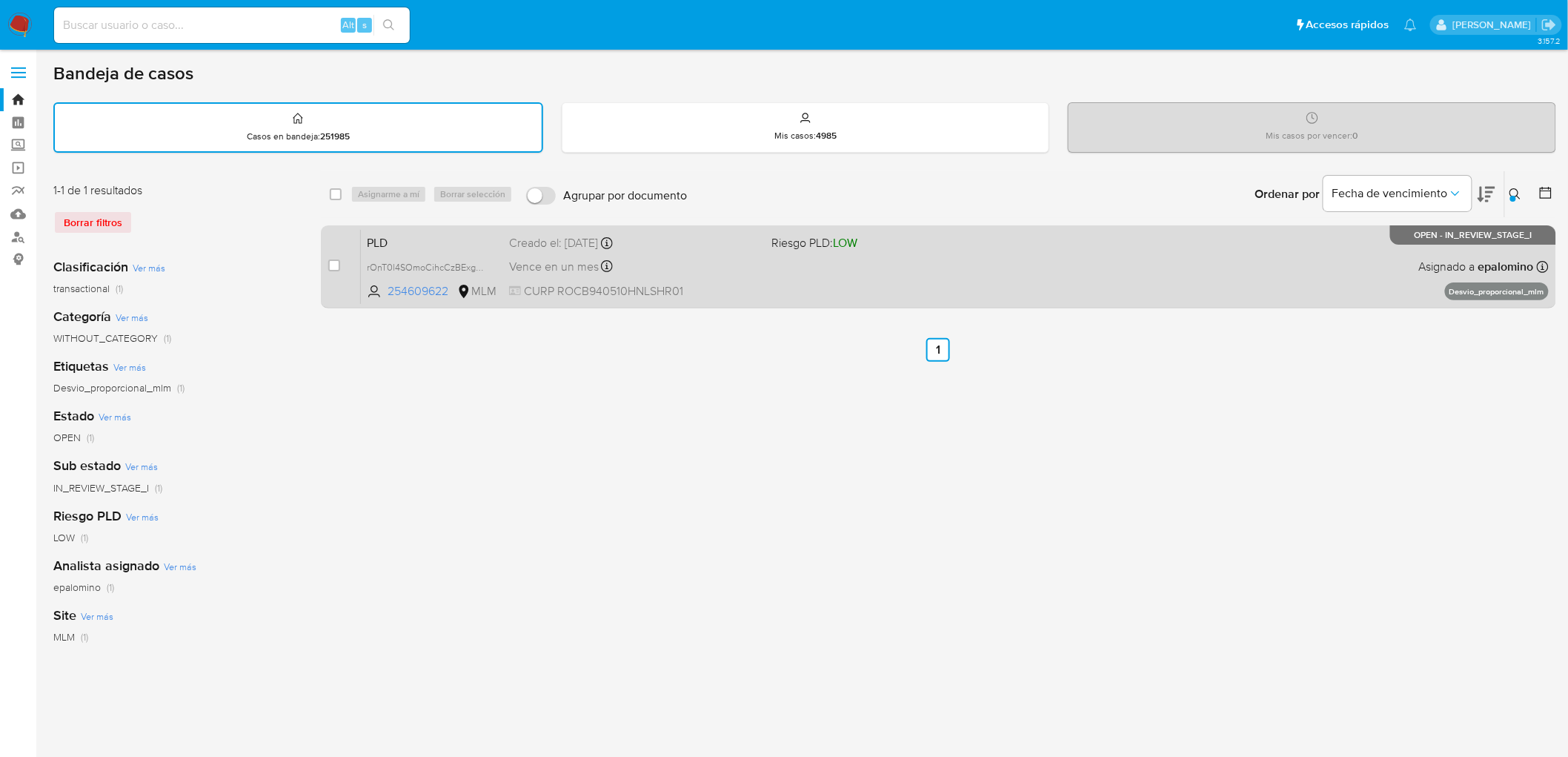
click at [388, 243] on span "PLD" at bounding box center [432, 242] width 130 height 19
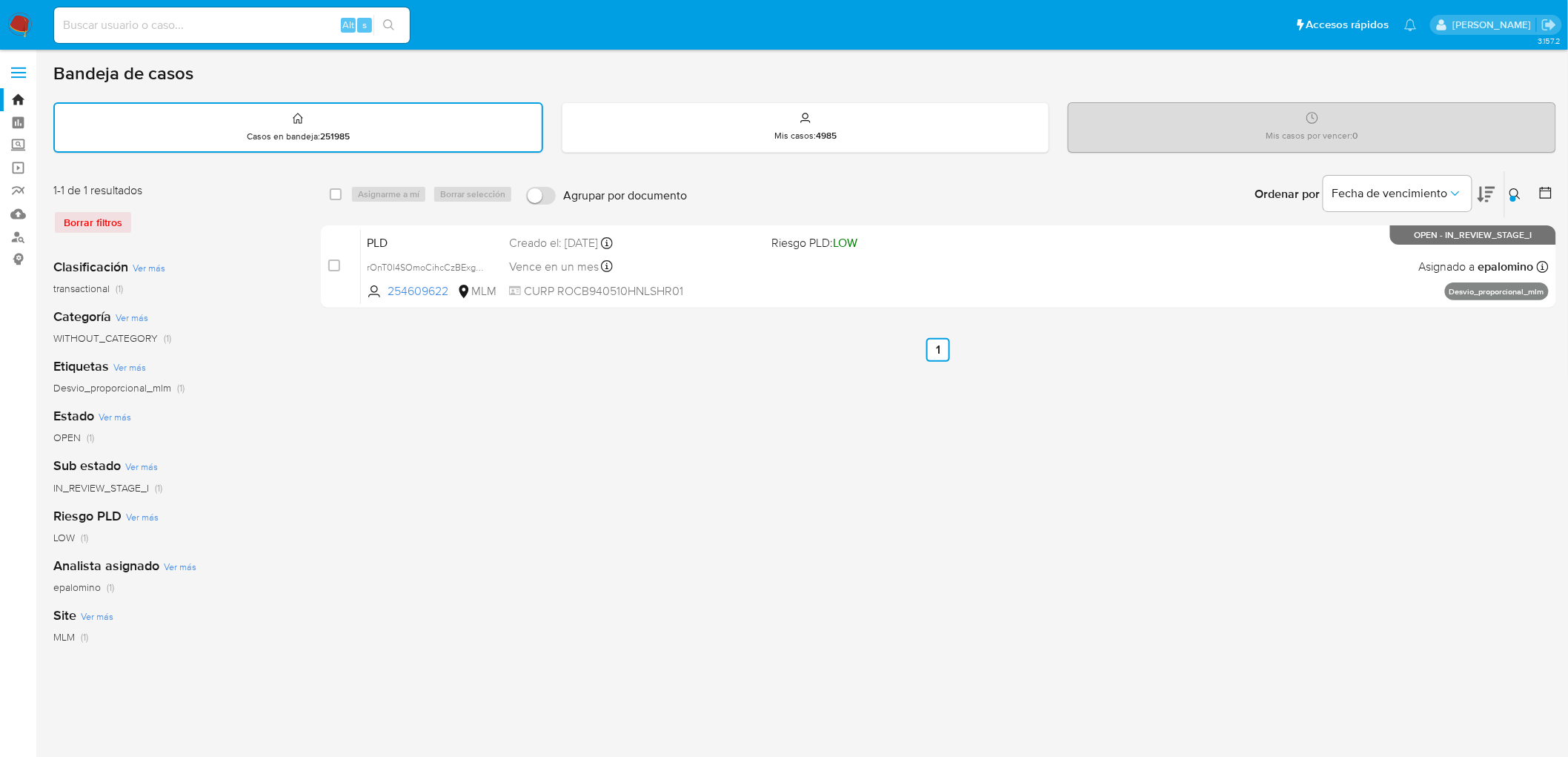
click at [16, 26] on img at bounding box center [20, 25] width 25 height 25
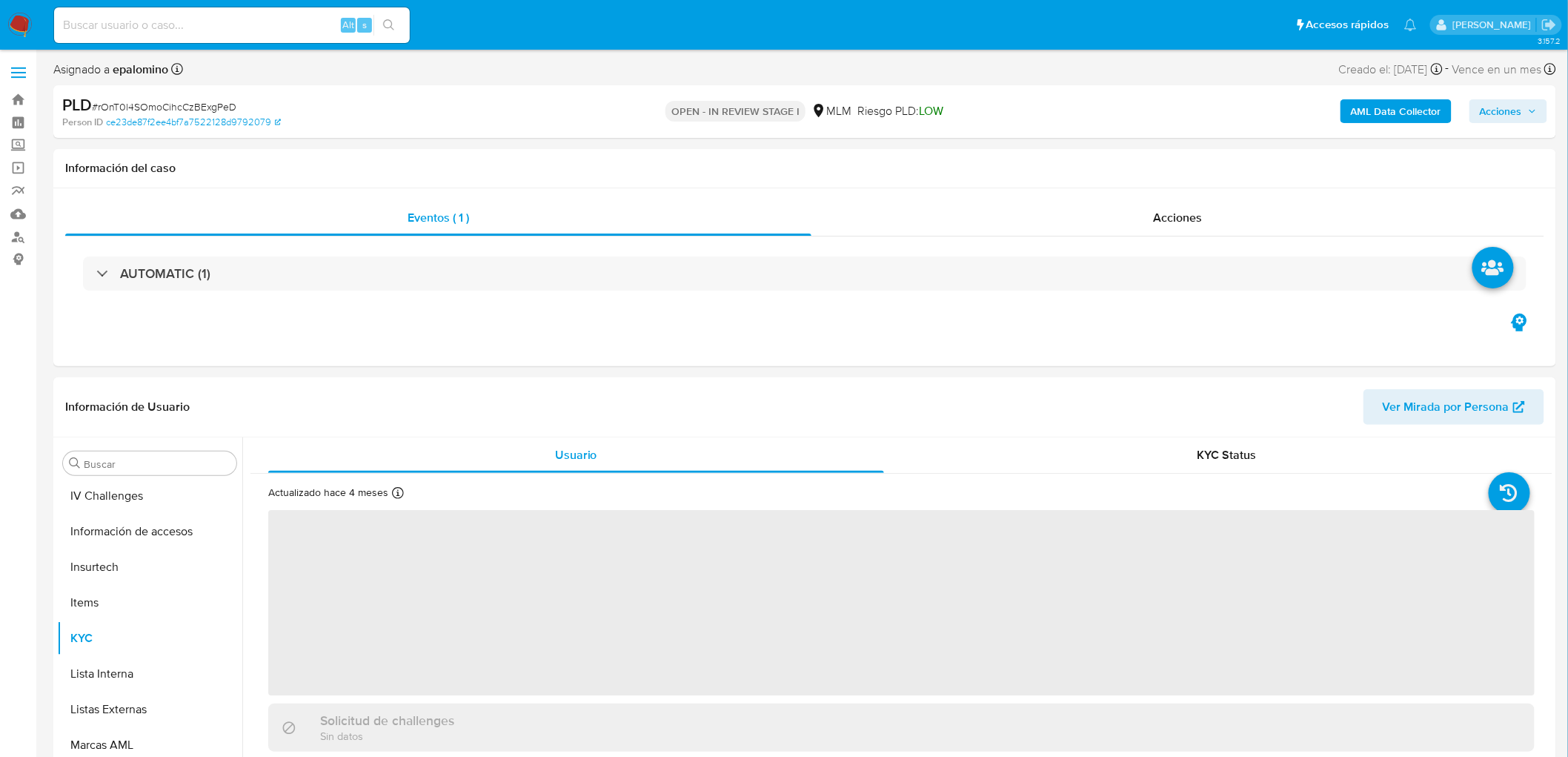
scroll to position [626, 0]
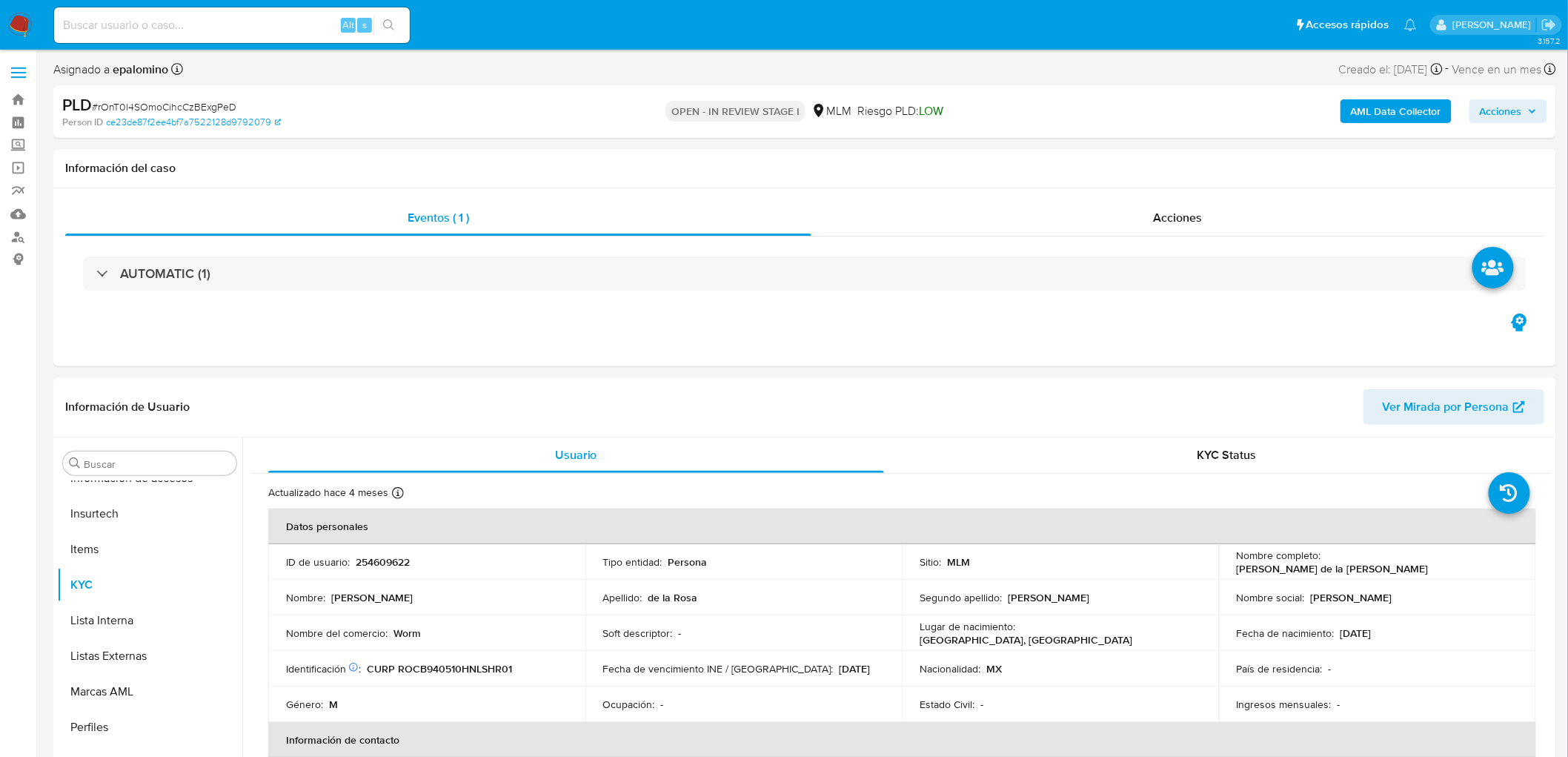
select select "10"
click at [169, 737] on button "Devices Geolocation" at bounding box center [149, 747] width 185 height 35
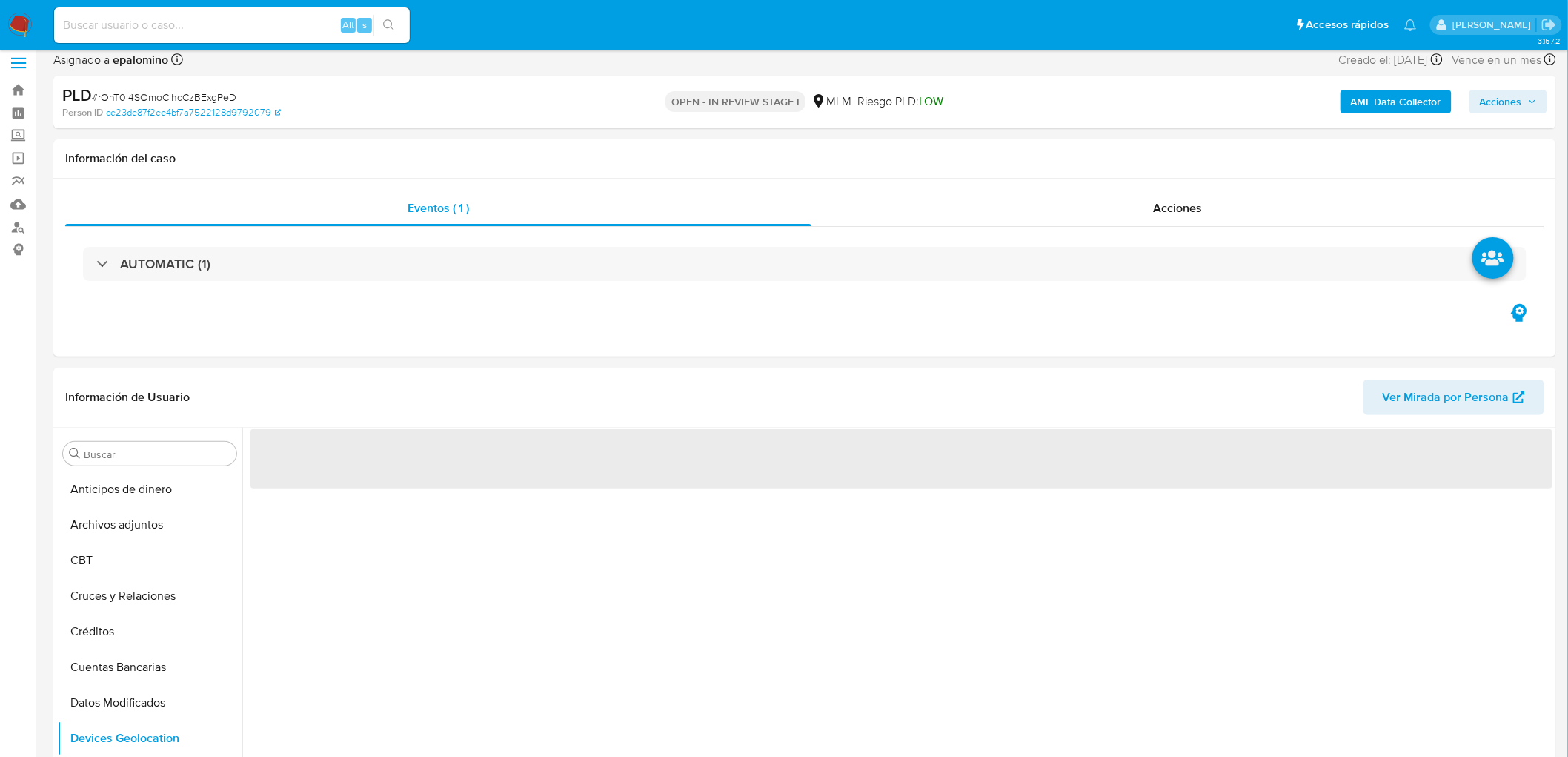
scroll to position [211, 0]
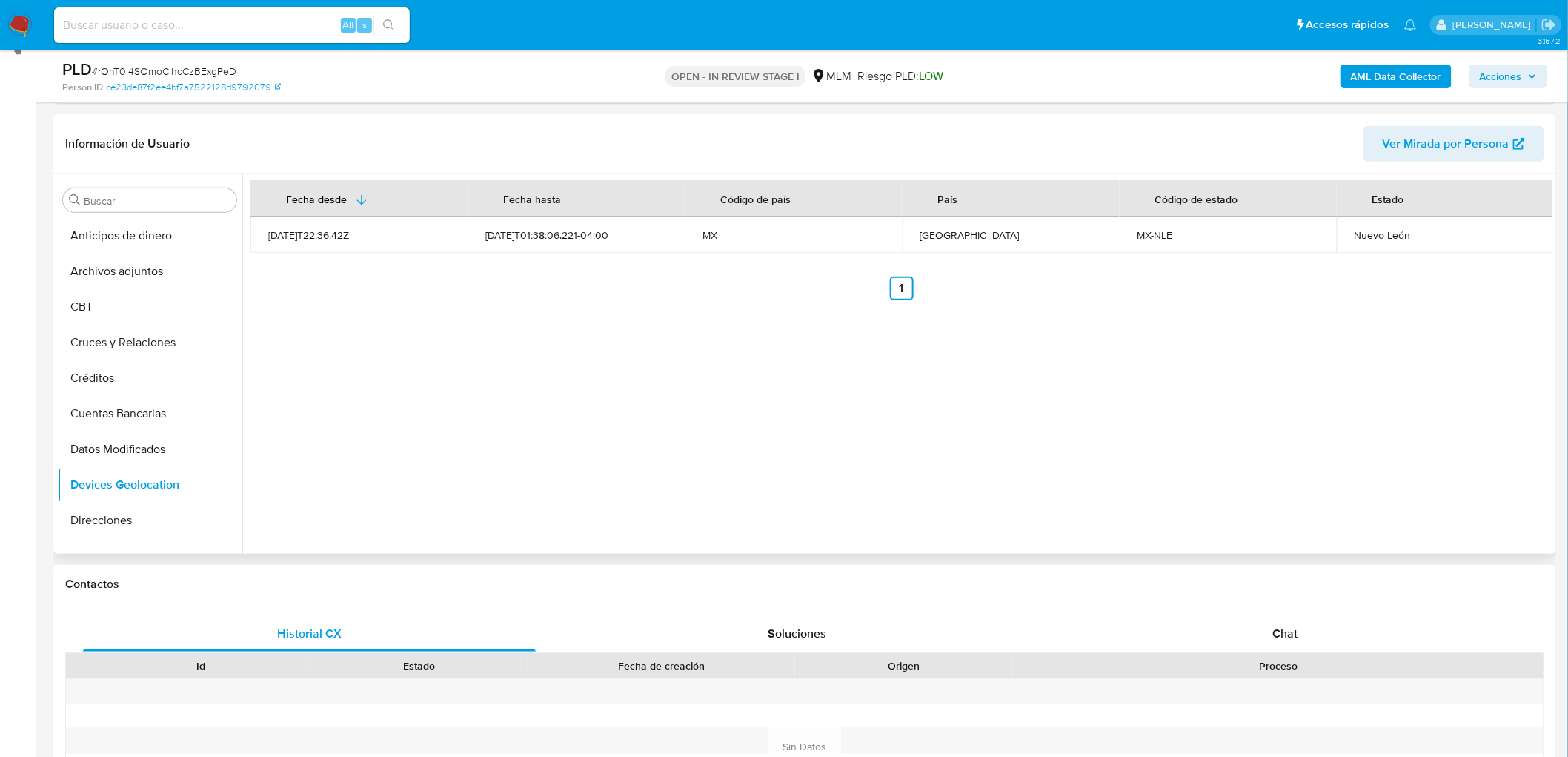
click at [692, 401] on div "Fecha desde Fecha hasta Código de país País Código de estado Estado 2021-09-13T…" at bounding box center [897, 364] width 1310 height 379
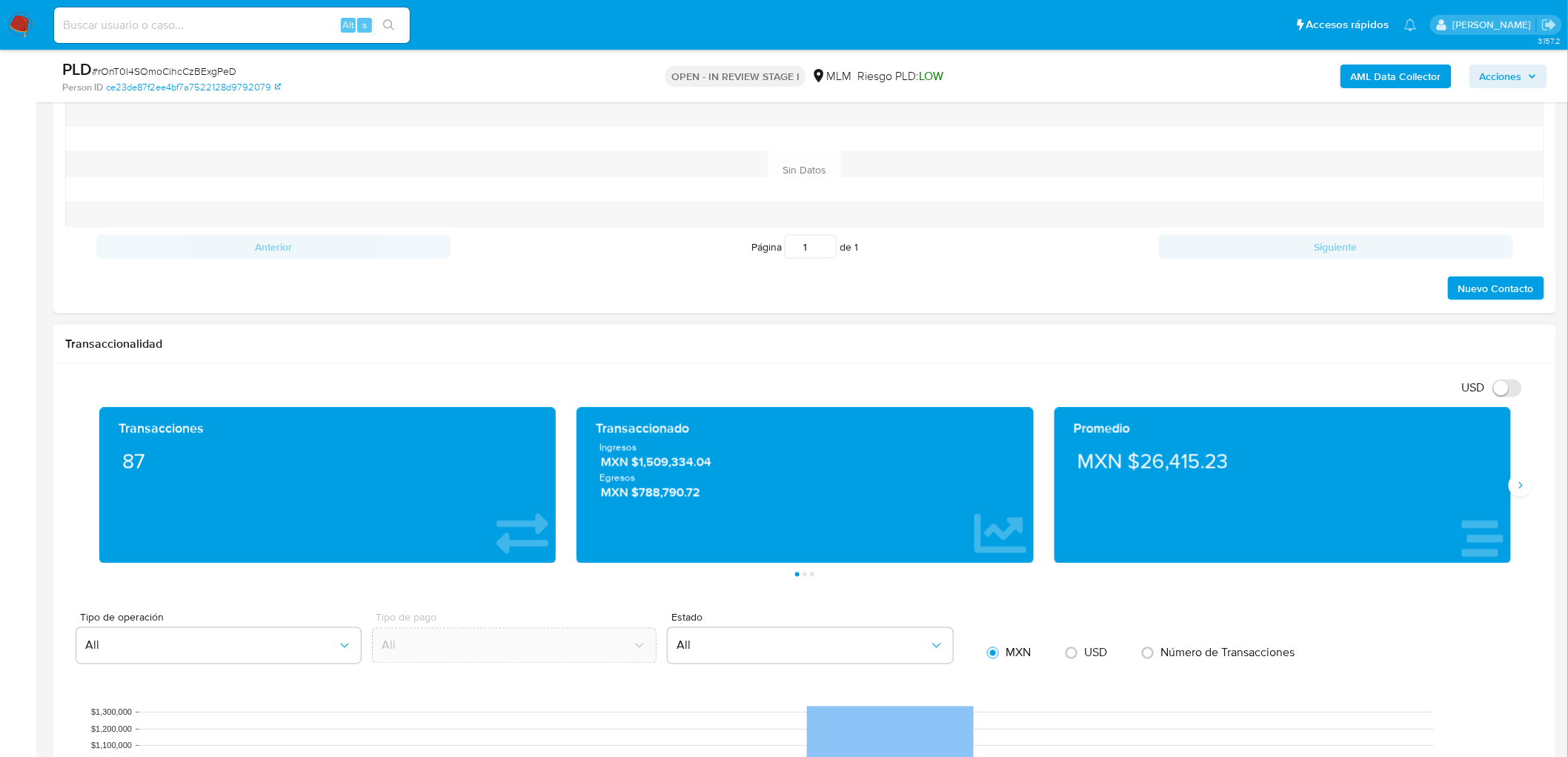
drag, startPoint x: 1521, startPoint y: 477, endPoint x: 1495, endPoint y: 491, distance: 29.5
click at [1520, 477] on button "Siguiente" at bounding box center [1521, 486] width 24 height 24
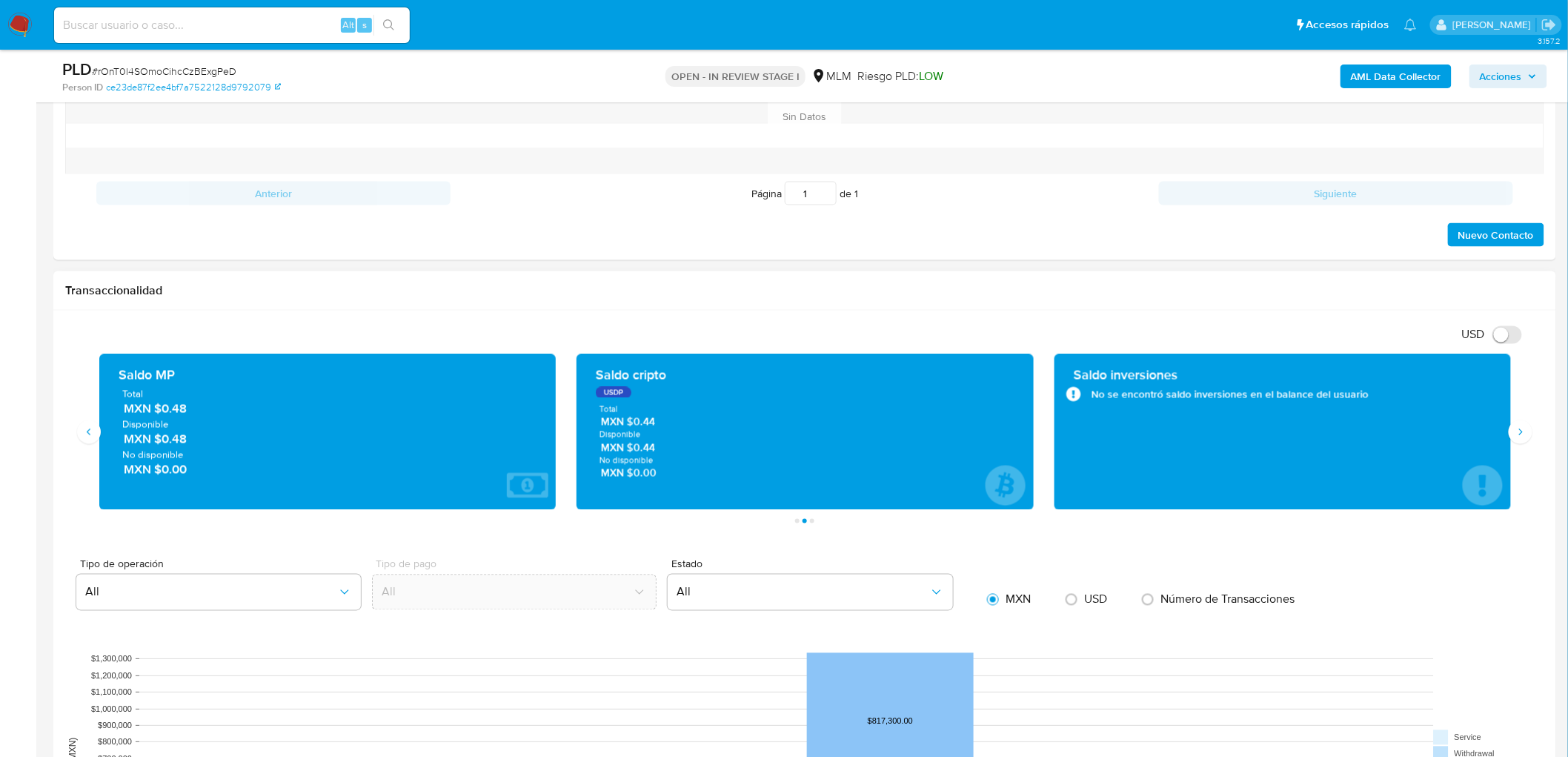
scroll to position [869, 0]
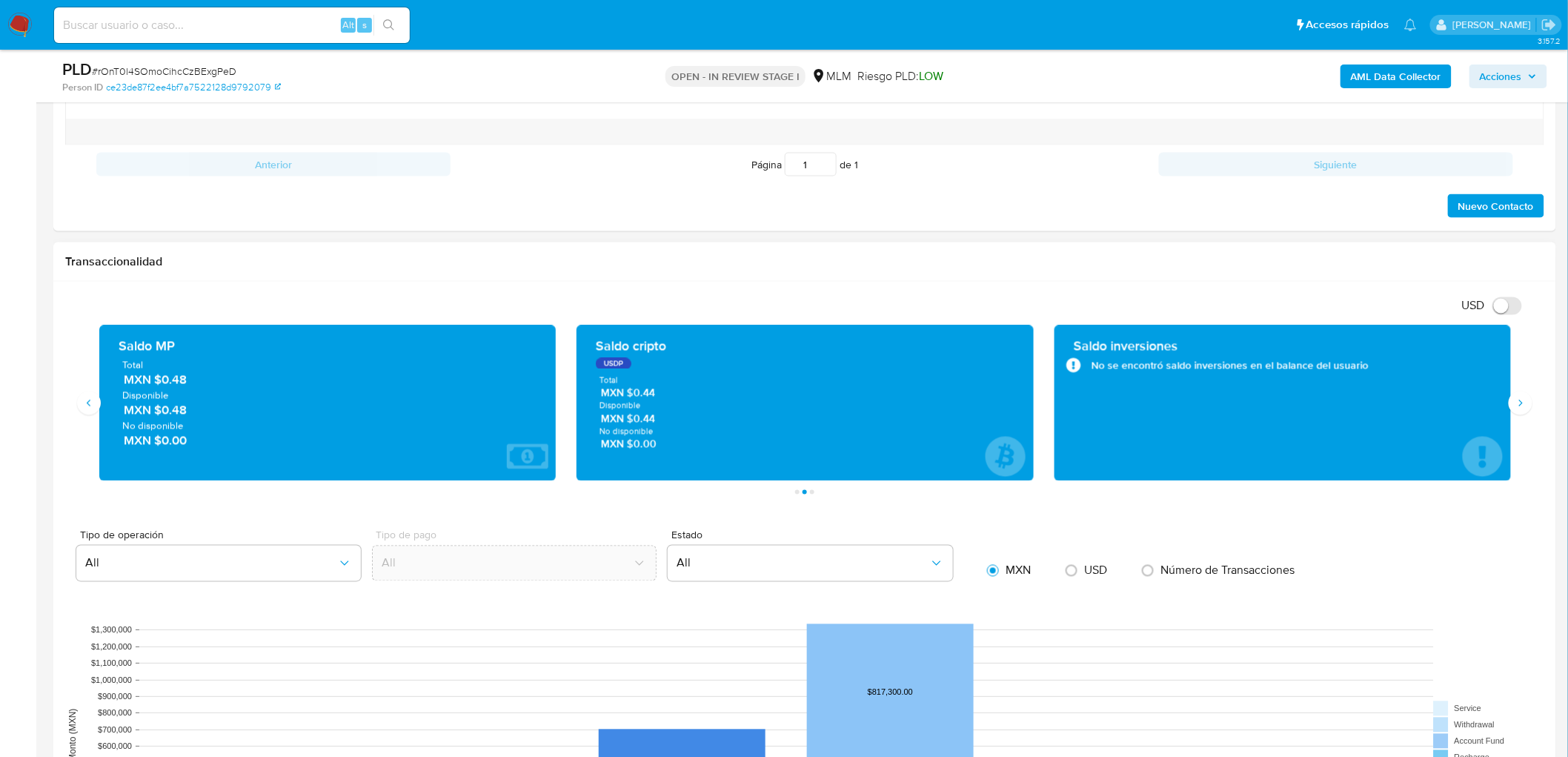
click at [306, 432] on span "MXN $0.00" at bounding box center [328, 441] width 410 height 17
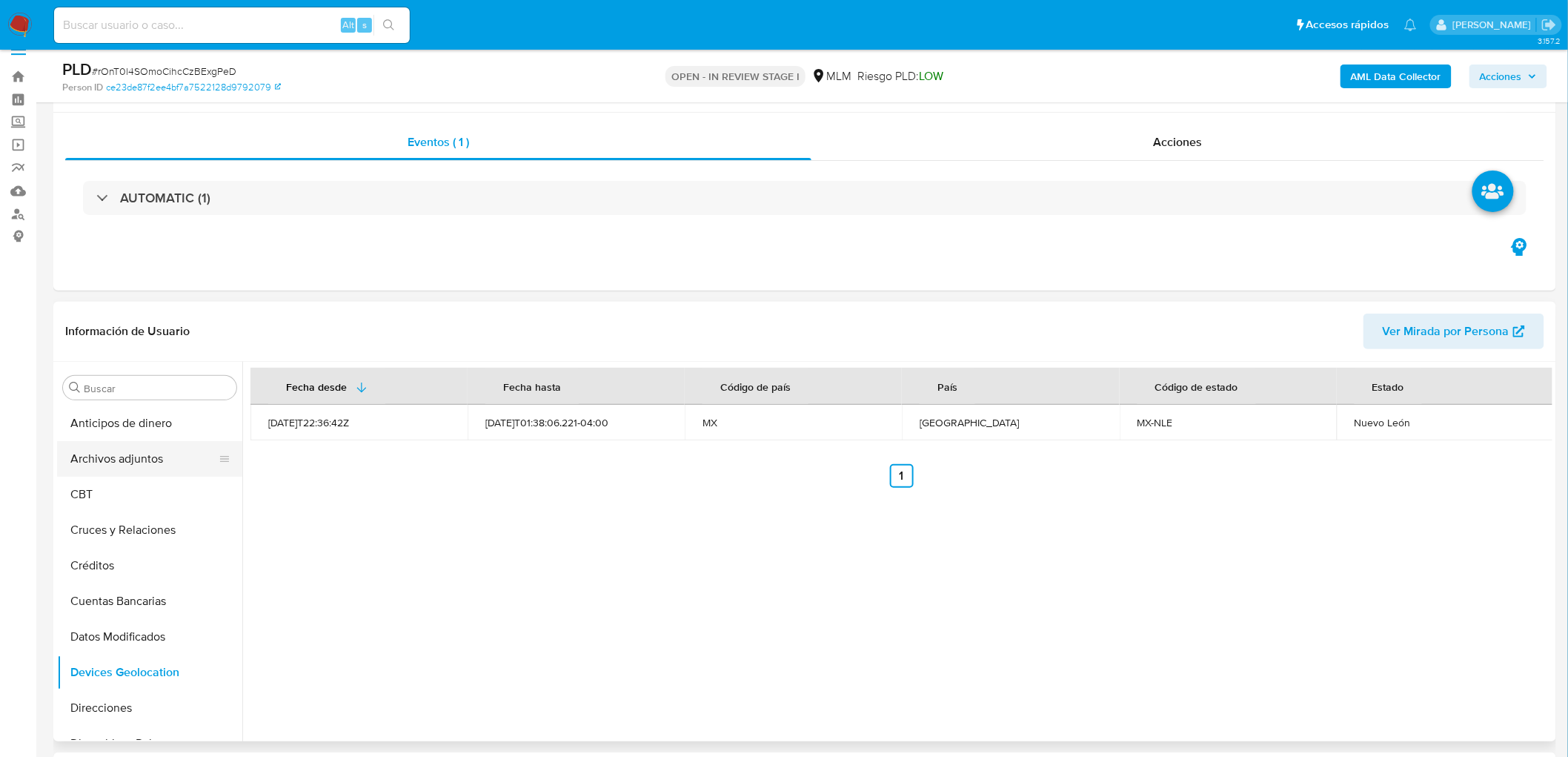
scroll to position [0, 0]
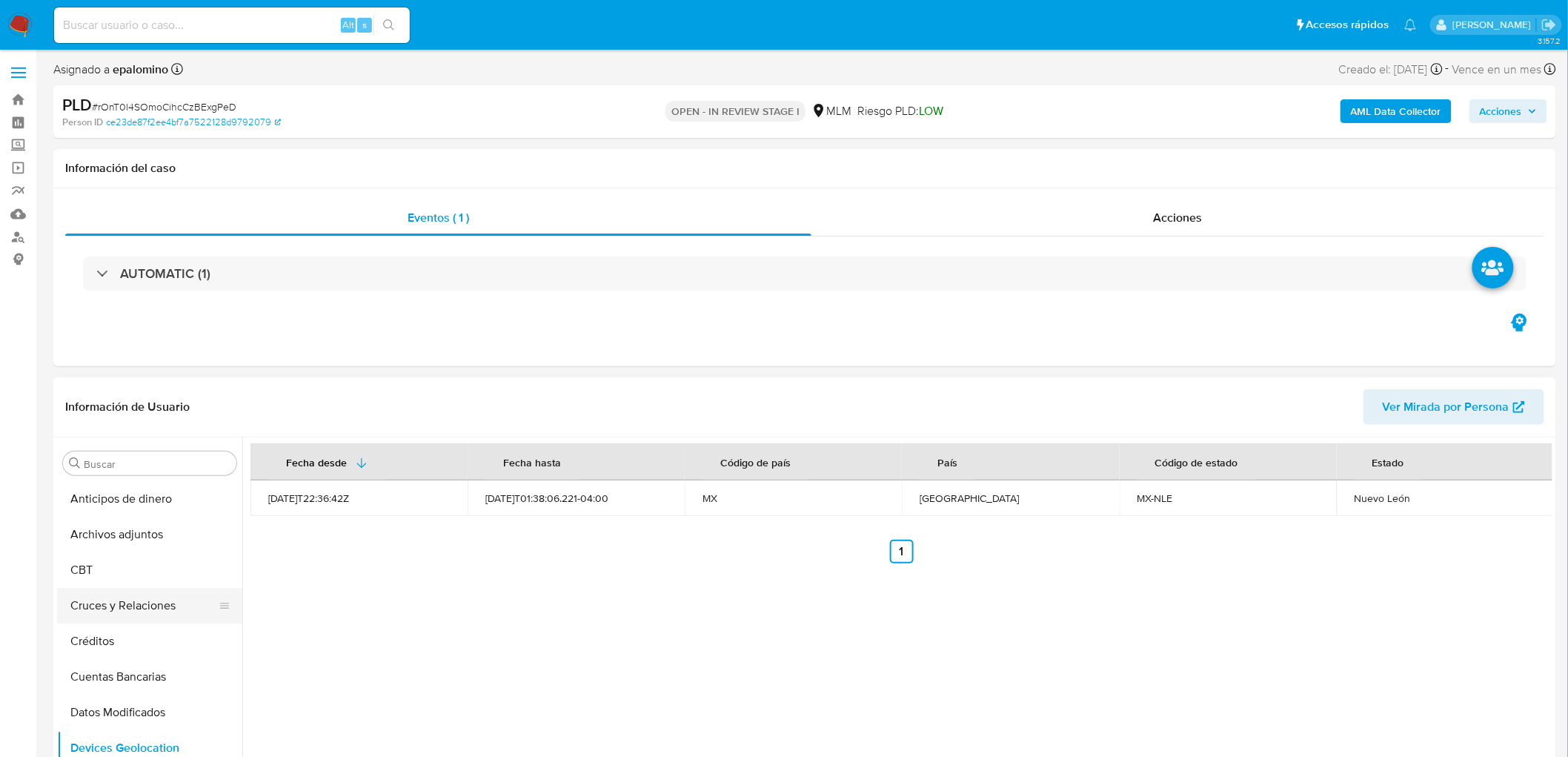
click at [186, 596] on button "Cruces y Relaciones" at bounding box center [143, 605] width 173 height 35
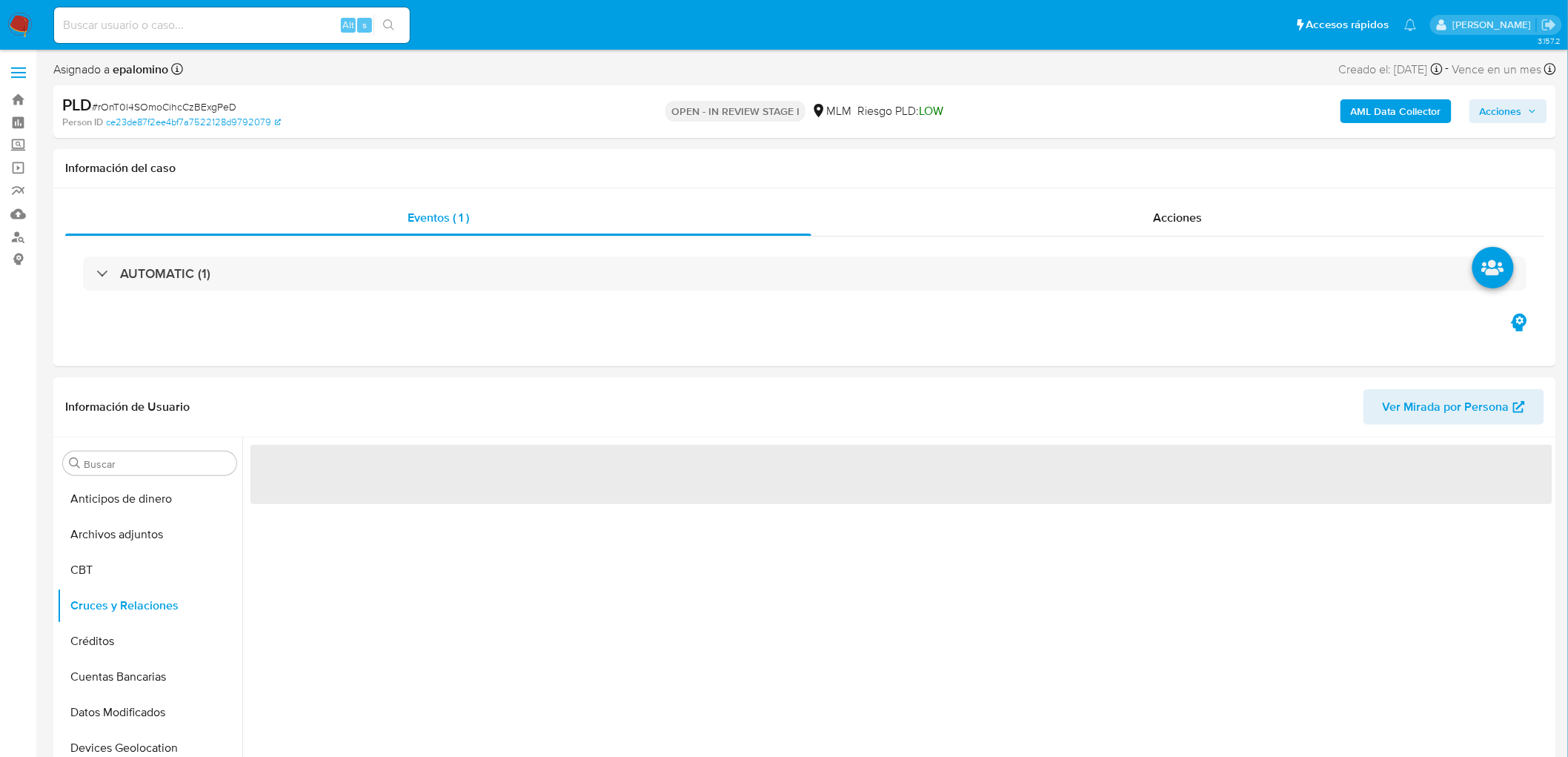
scroll to position [88, 0]
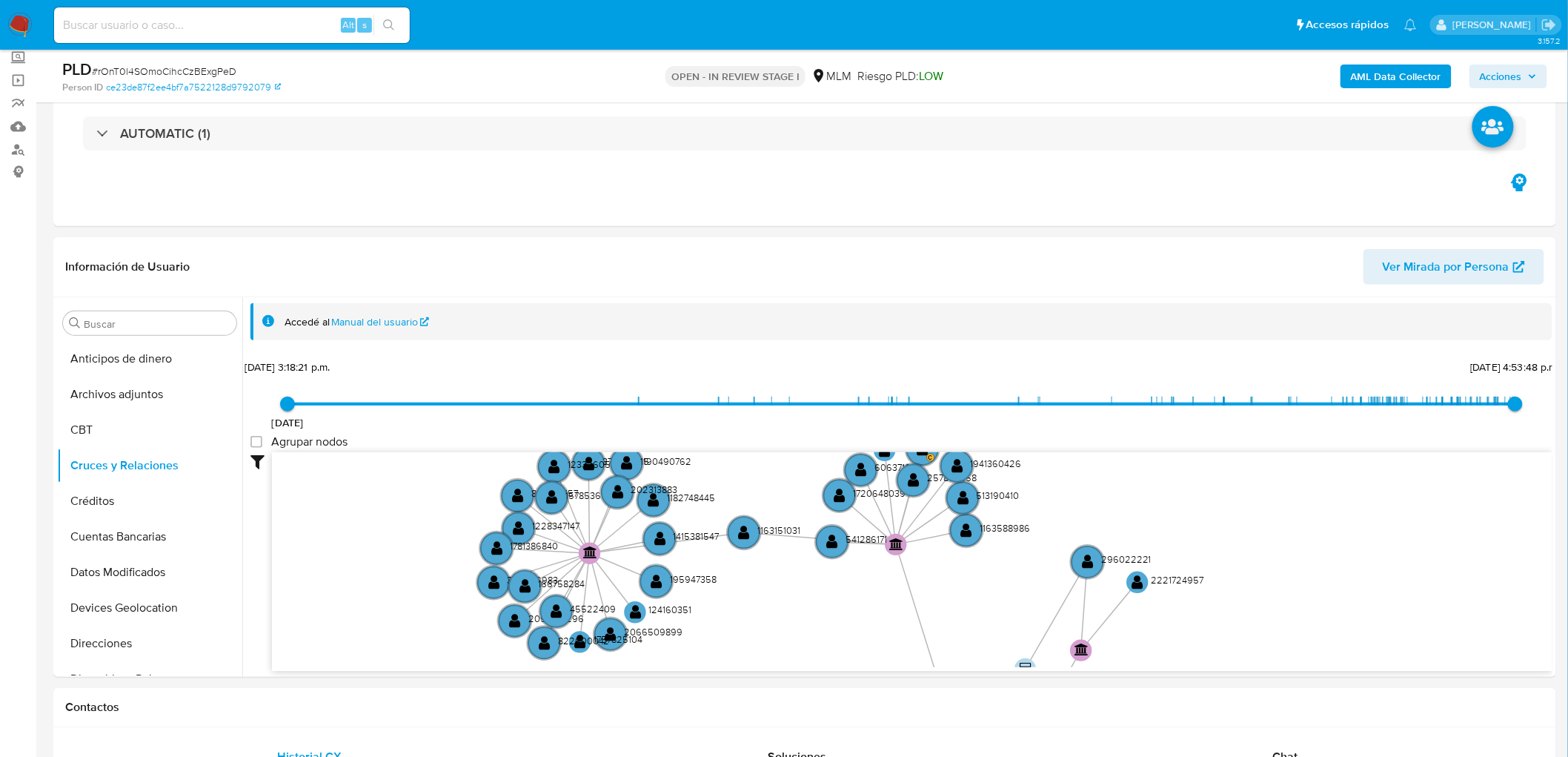
drag, startPoint x: 778, startPoint y: 534, endPoint x: 754, endPoint y: 788, distance: 255.1
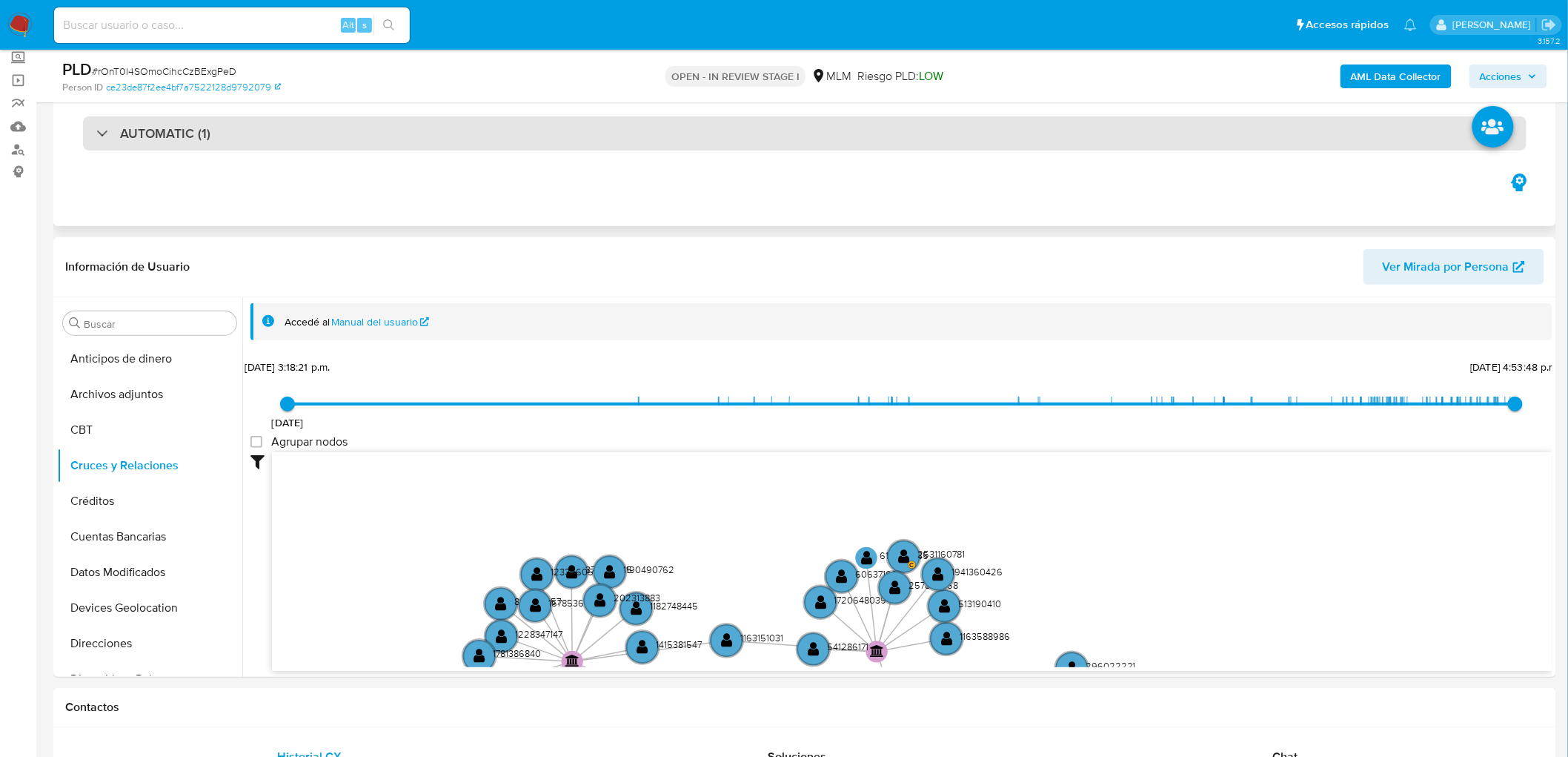
drag, startPoint x: 812, startPoint y: 528, endPoint x: 883, endPoint y: 126, distance: 408.2
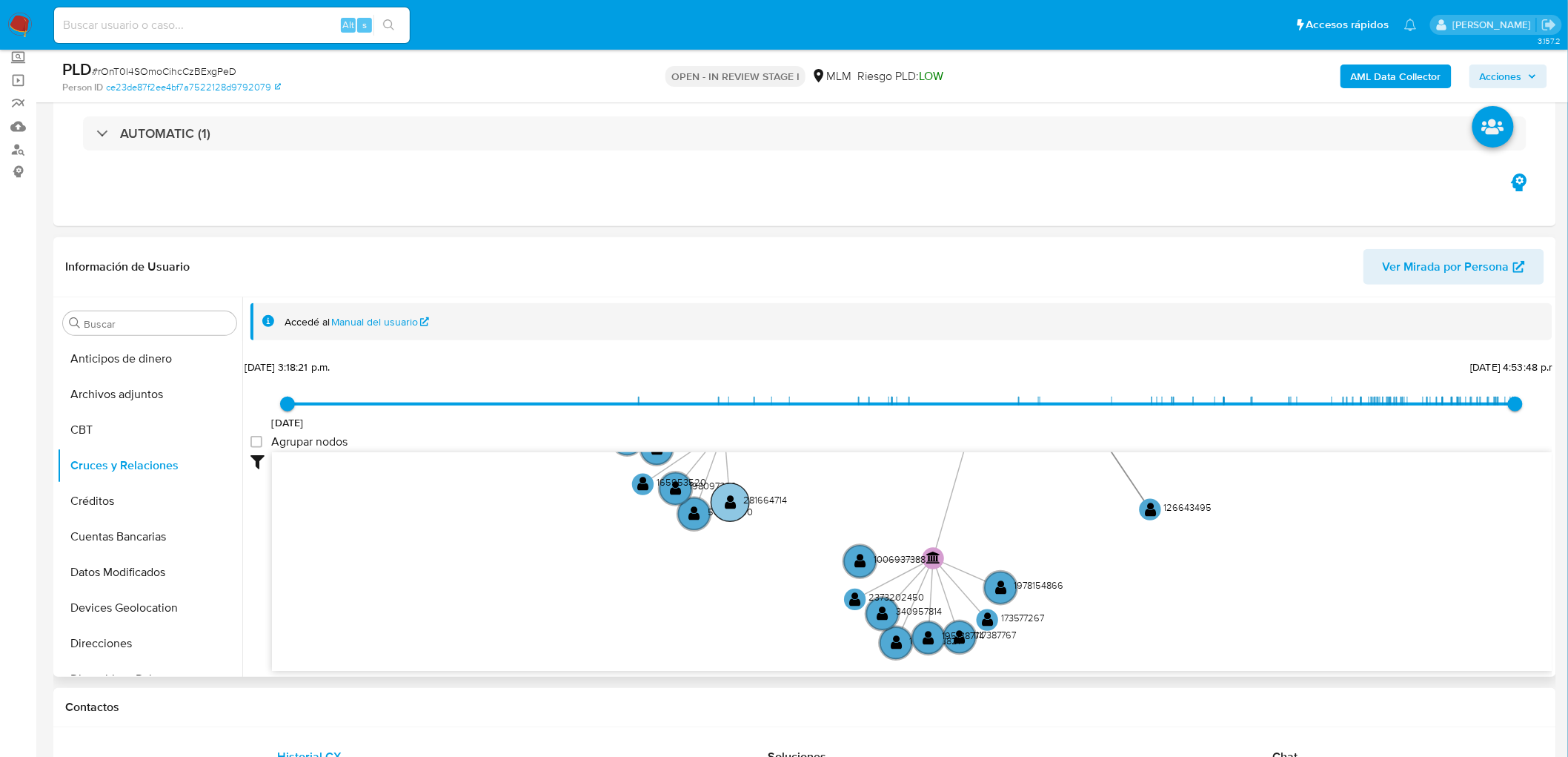
drag, startPoint x: 780, startPoint y: 501, endPoint x: 757, endPoint y: 490, distance: 25.5
click at [757, 490] on icon "device-60312b5a08813b001893786a  user-254609622  254609622 device-614b7a5b088…" at bounding box center [912, 559] width 1280 height 215
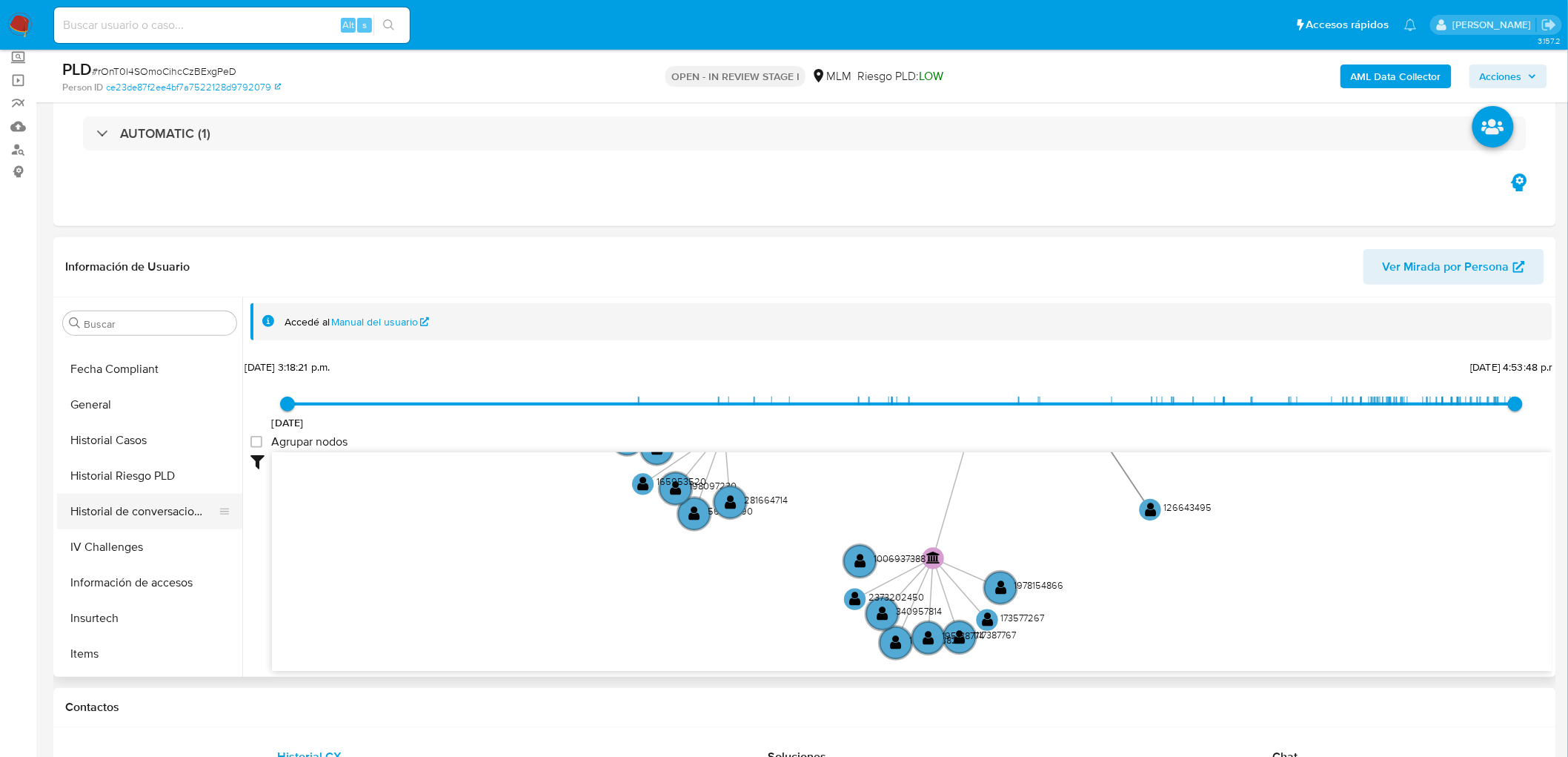
scroll to position [411, 0]
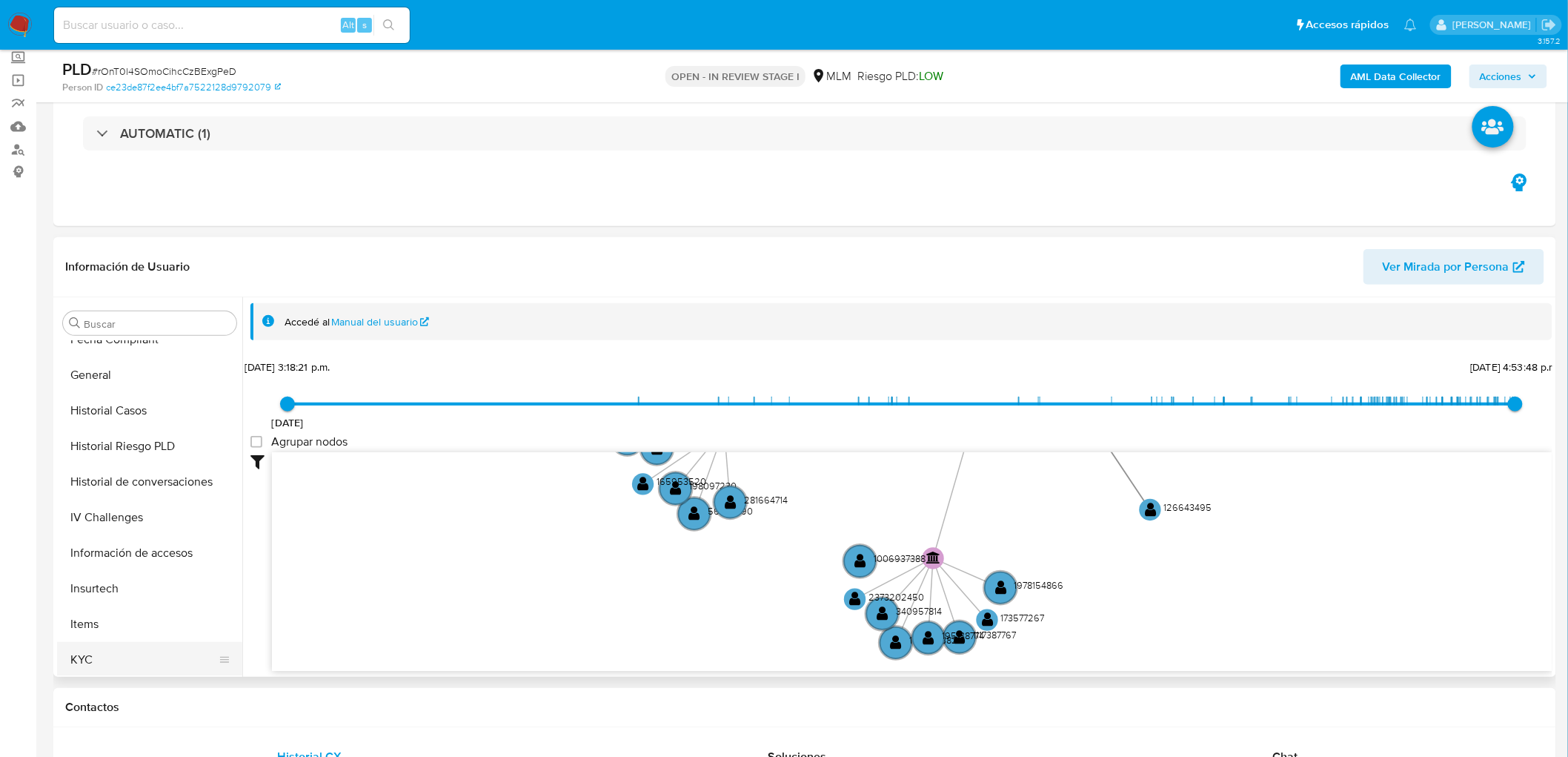
click at [117, 668] on button "KYC" at bounding box center [143, 660] width 173 height 35
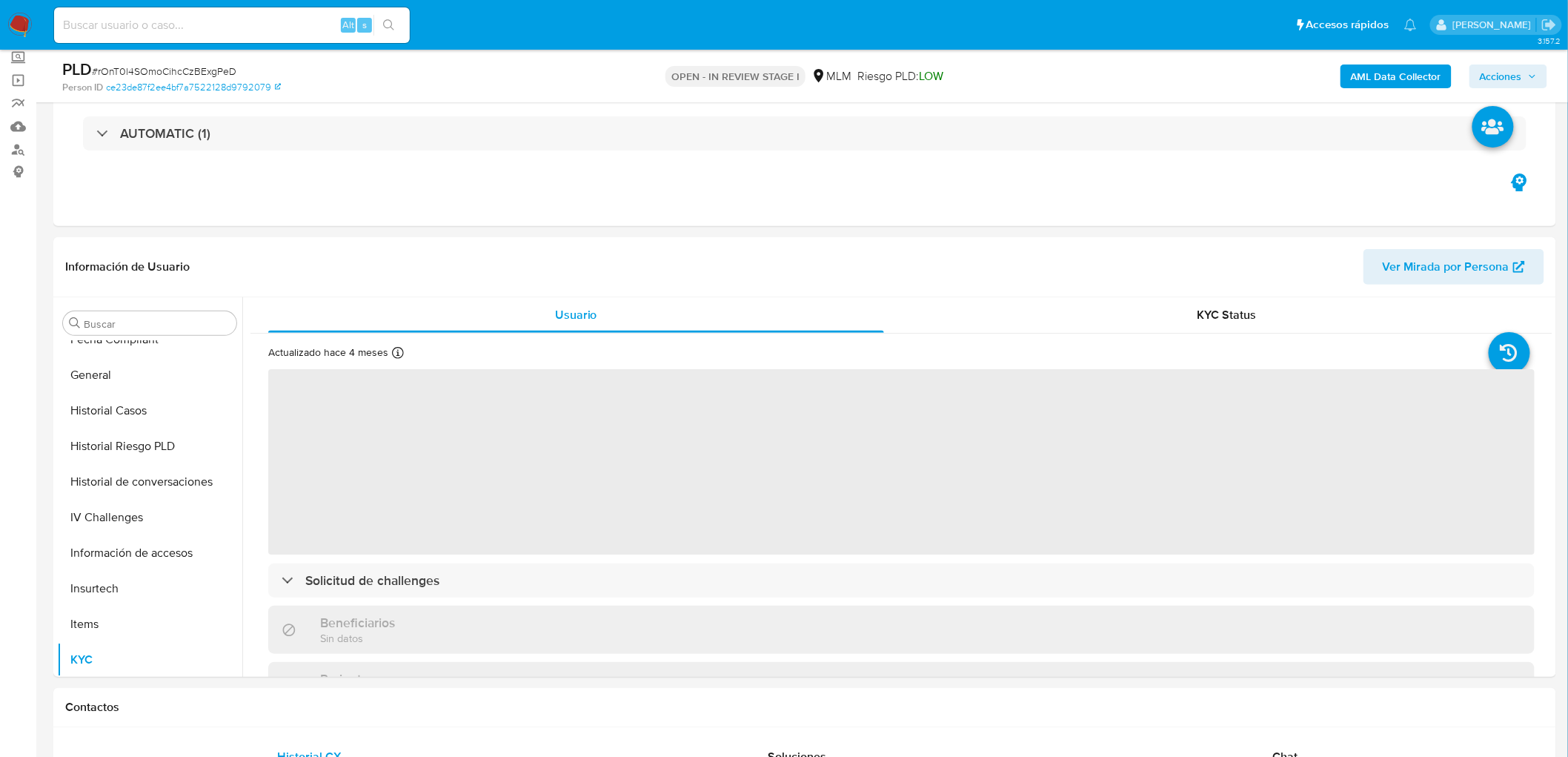
scroll to position [195, 0]
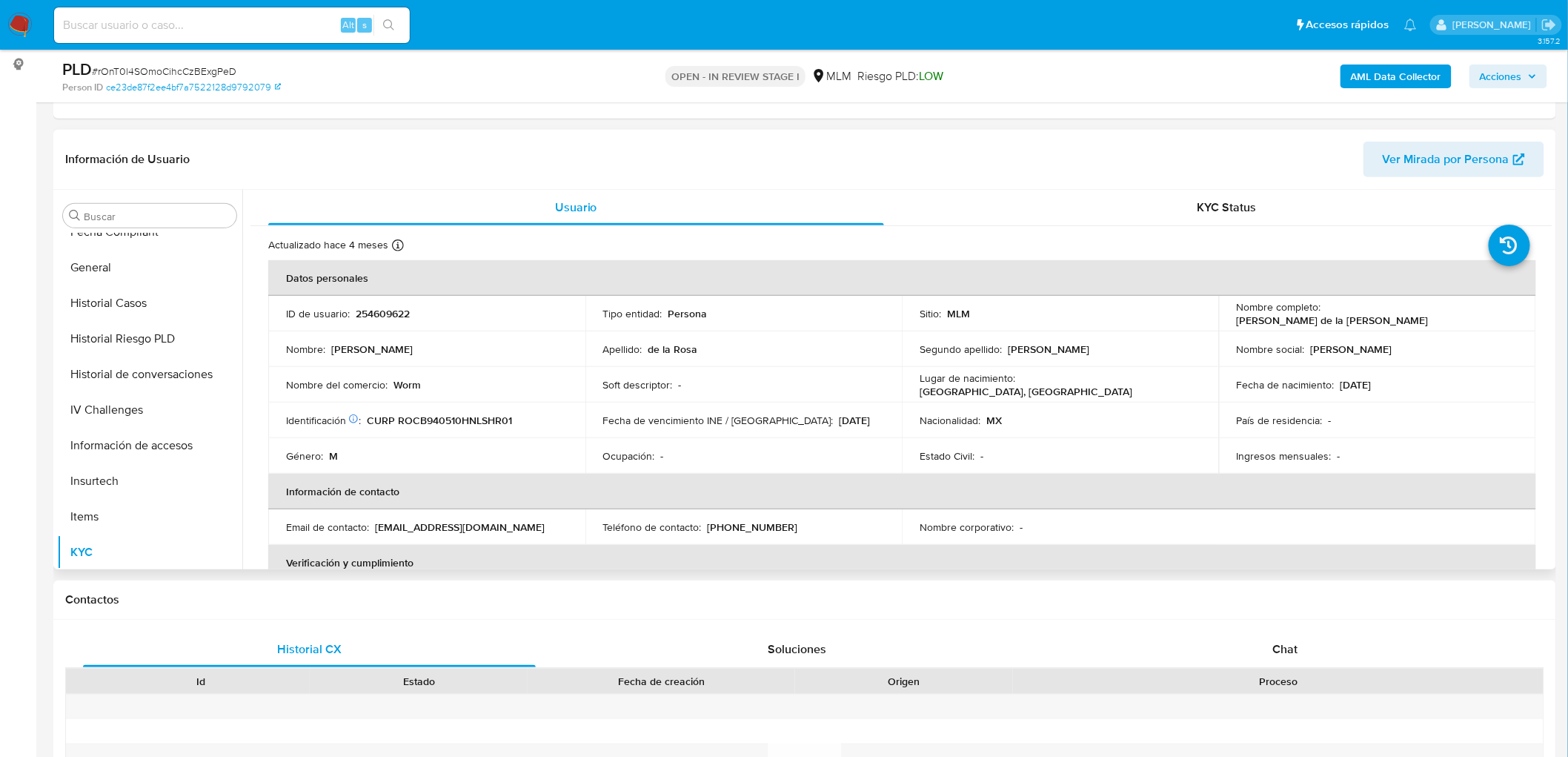
click at [733, 424] on p "Fecha de vencimiento INE / Pasaporte :" at bounding box center [718, 420] width 231 height 13
drag, startPoint x: 1460, startPoint y: 306, endPoint x: 1325, endPoint y: 308, distance: 135.0
click at [1325, 308] on td "Nombre completo : Brayan Osmar de la Rosa Charles" at bounding box center [1377, 313] width 317 height 35
copy p "Brayan Osmar de la Rosa Charles"
click at [626, 417] on p "Fecha de vencimiento INE / Pasaporte :" at bounding box center [718, 420] width 231 height 13
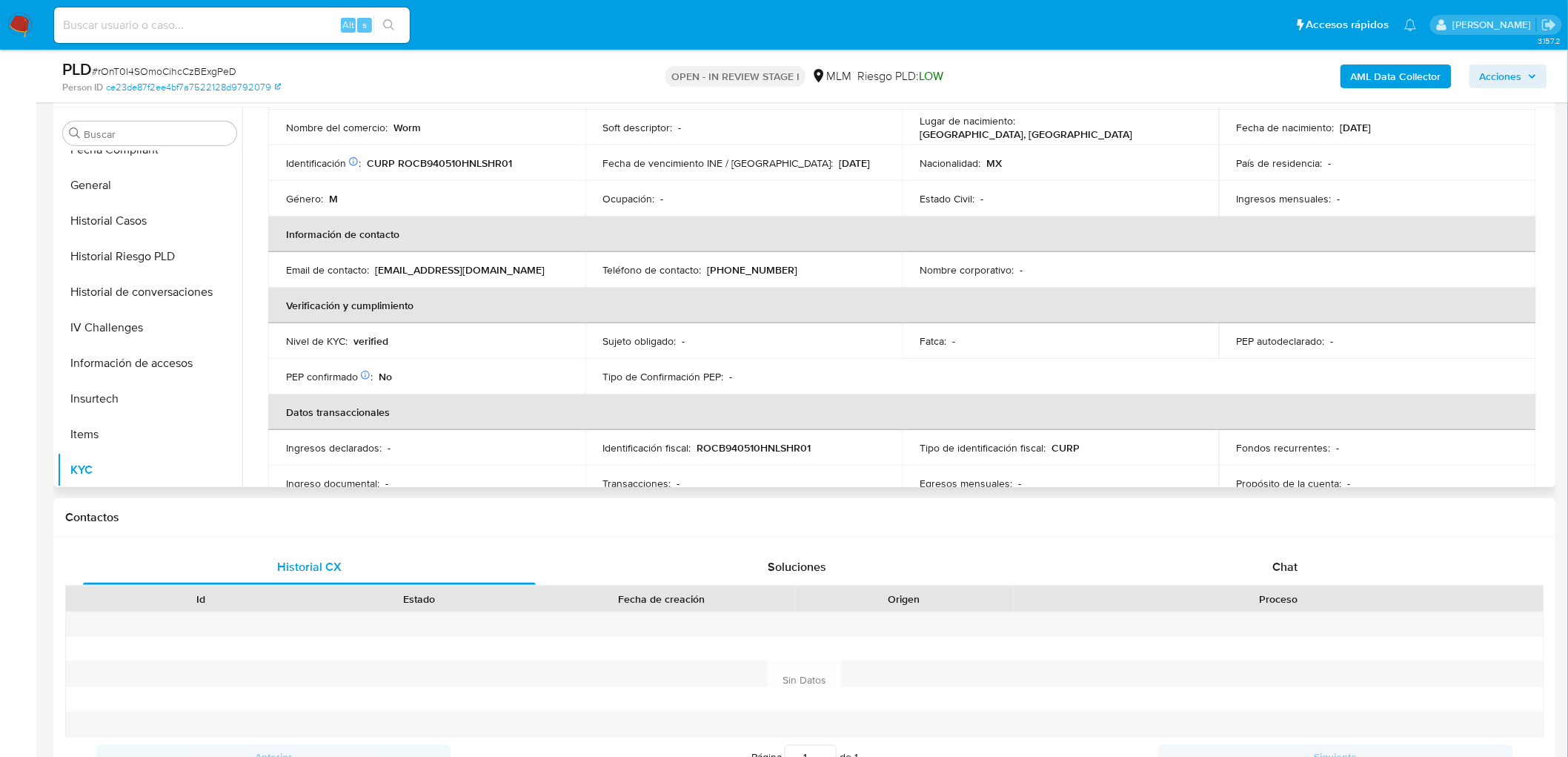
scroll to position [0, 0]
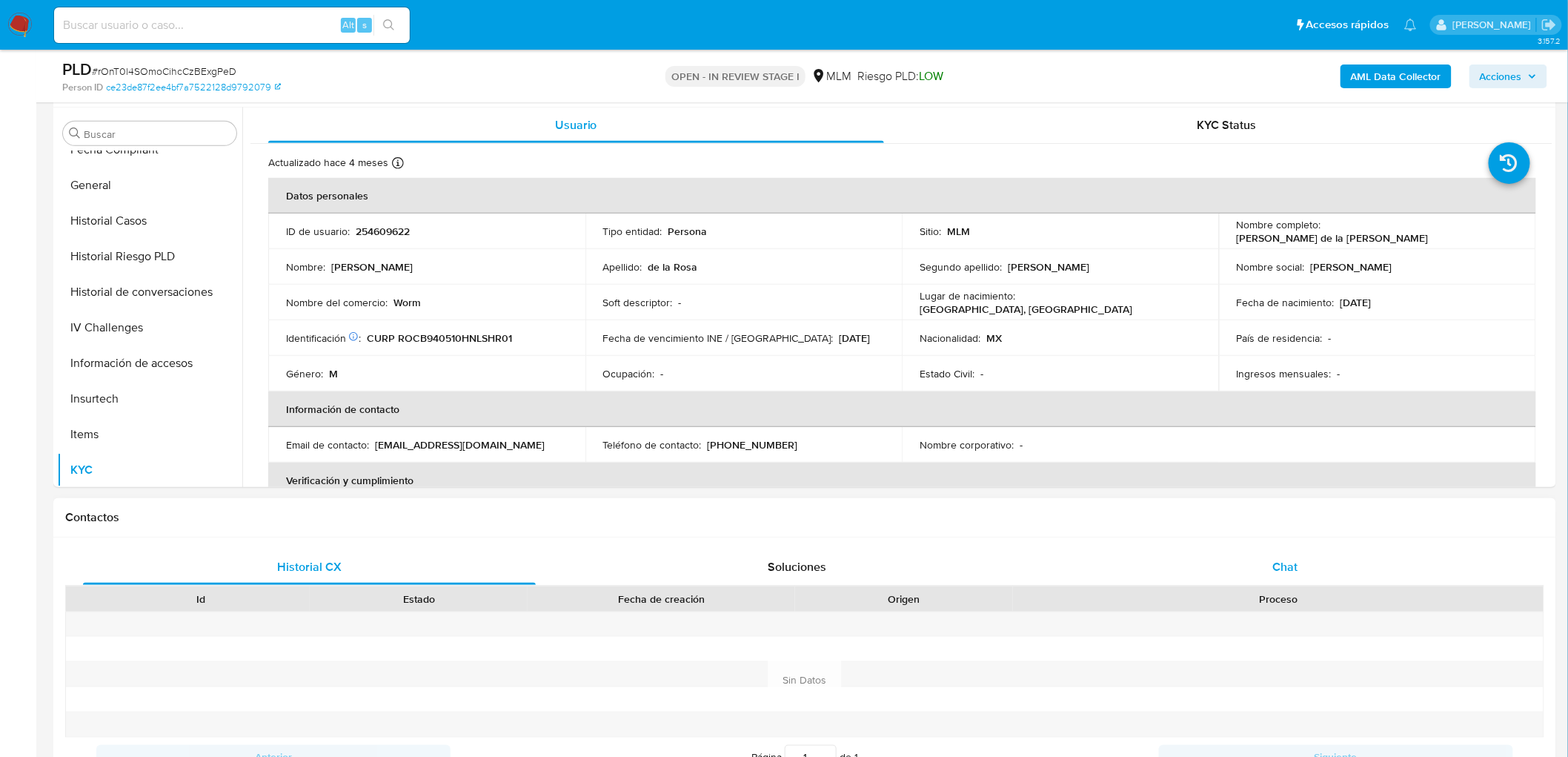
click at [1306, 561] on div "Chat" at bounding box center [1285, 567] width 452 height 35
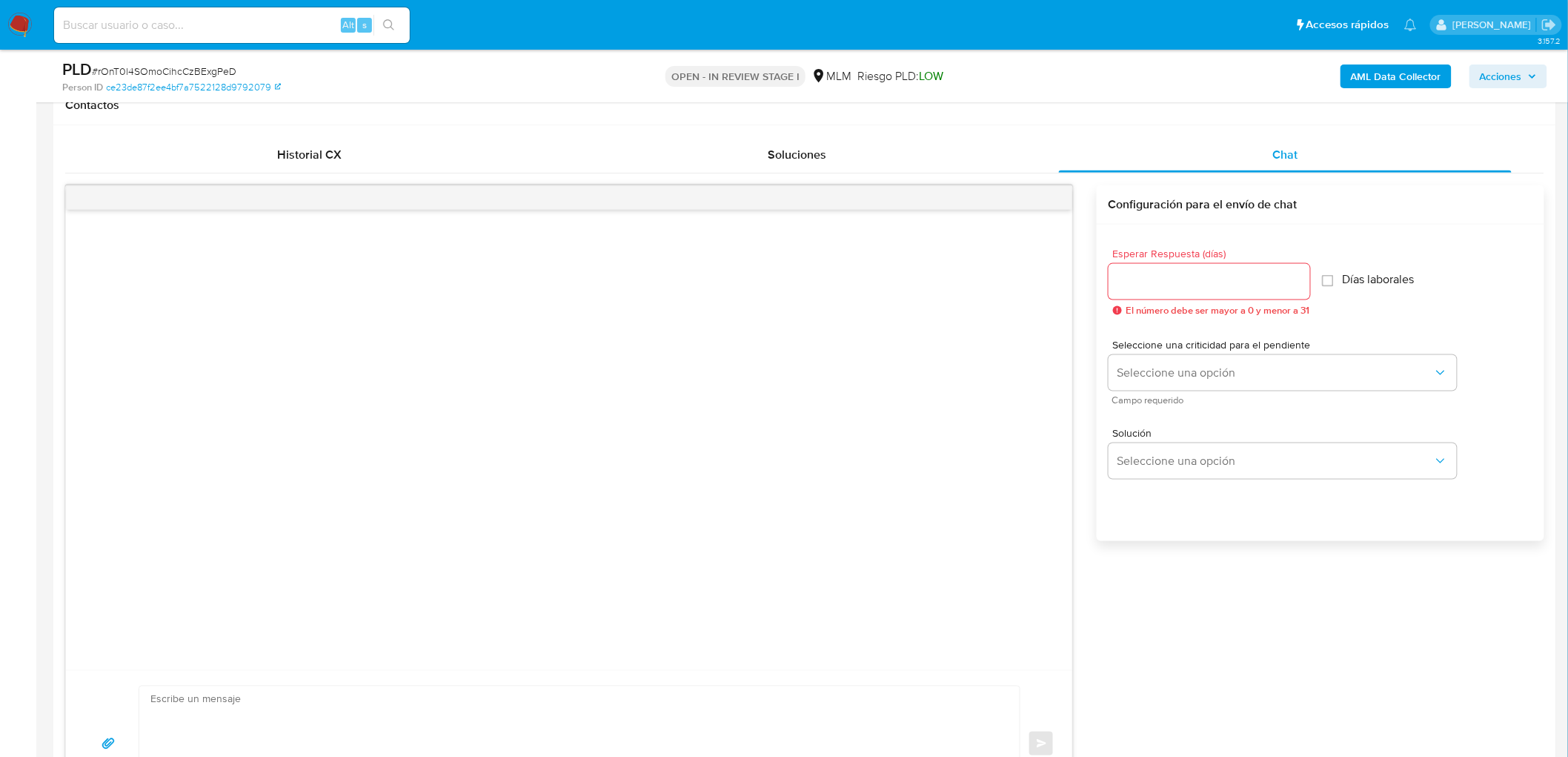
scroll to position [731, 0]
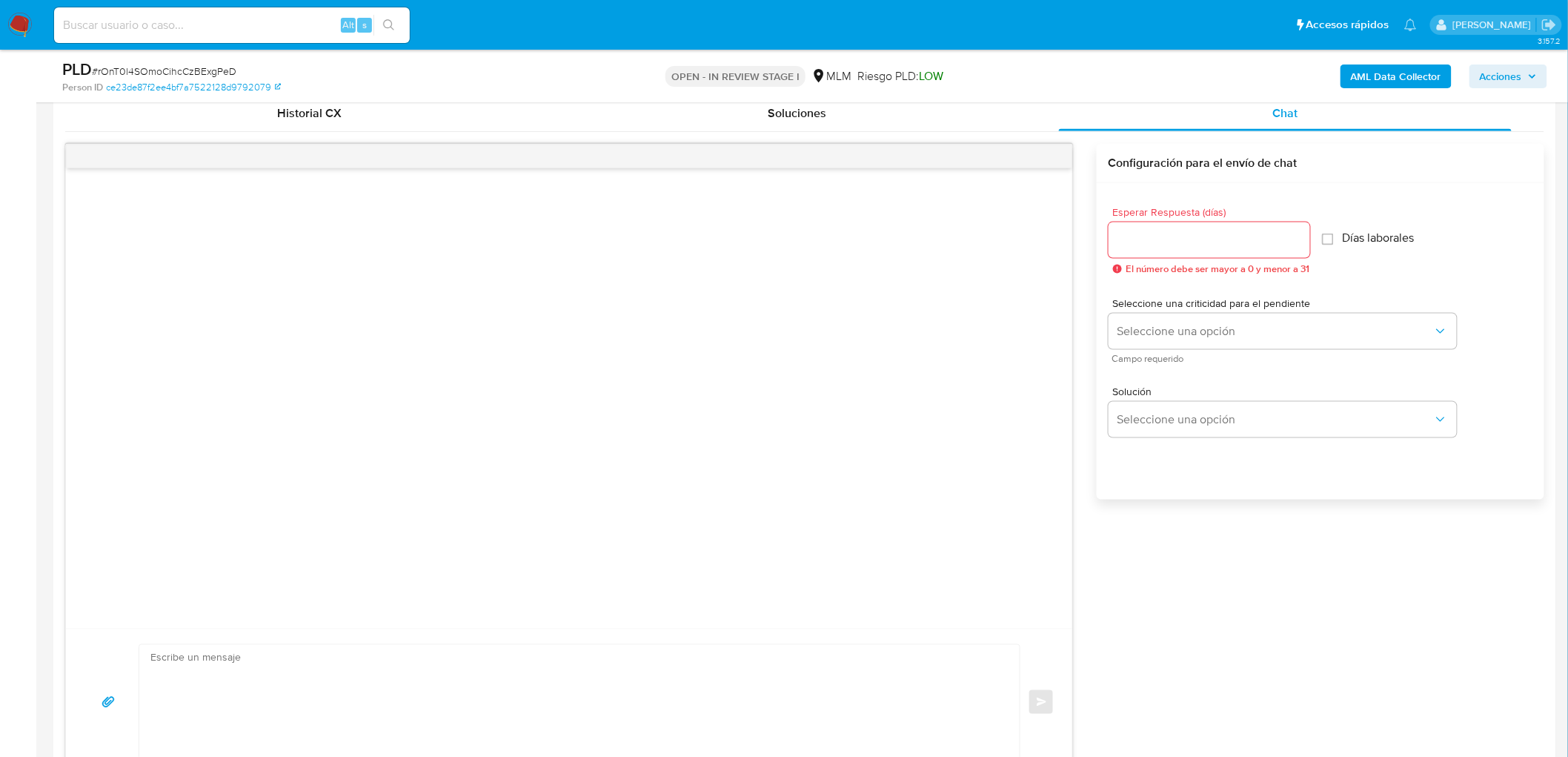
click at [1154, 232] on input "Esperar Respuesta (días)" at bounding box center [1209, 241] width 202 height 19
type input "5"
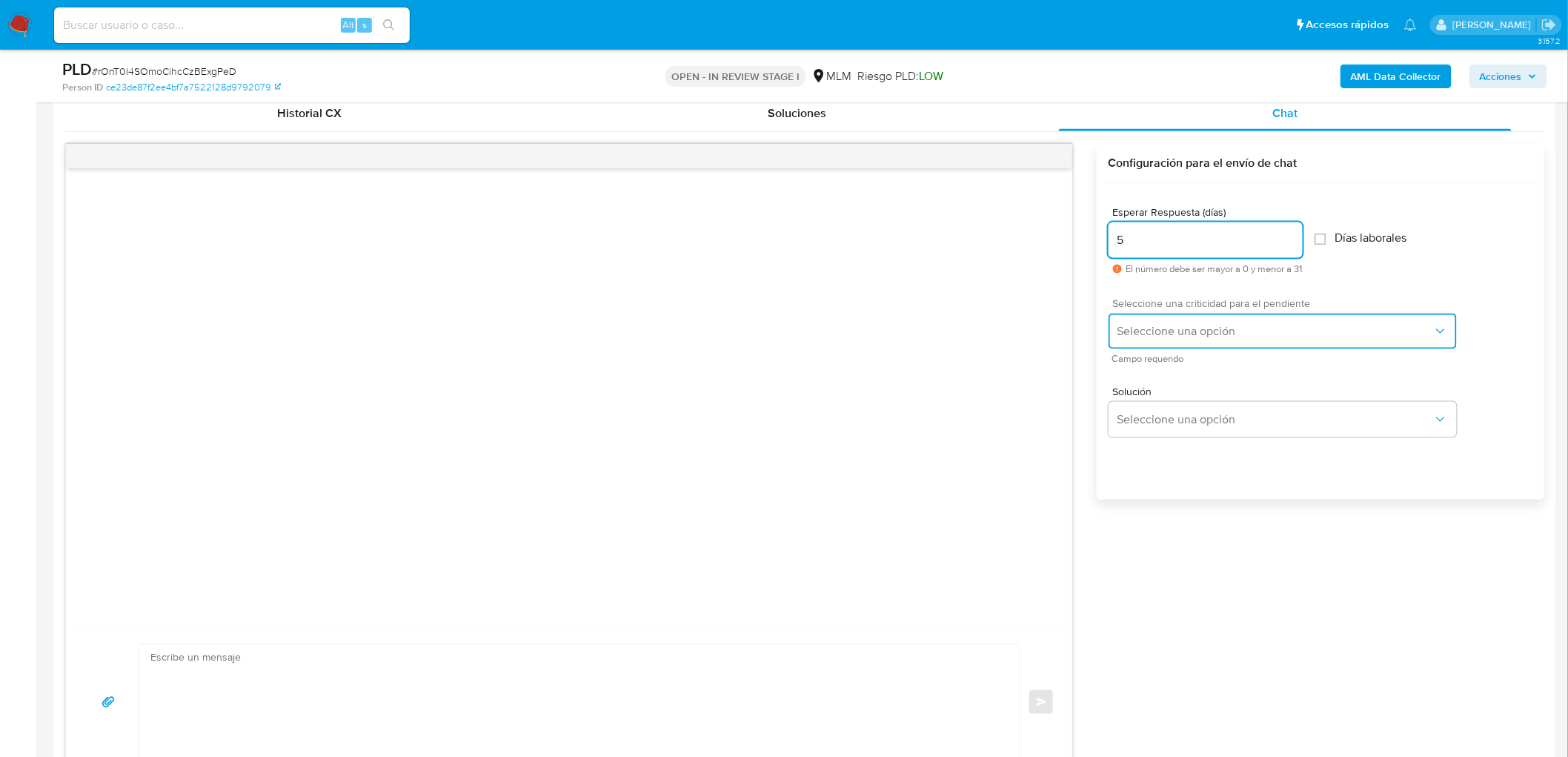
click at [1169, 343] on button "Seleccione una opción" at bounding box center [1283, 331] width 348 height 35
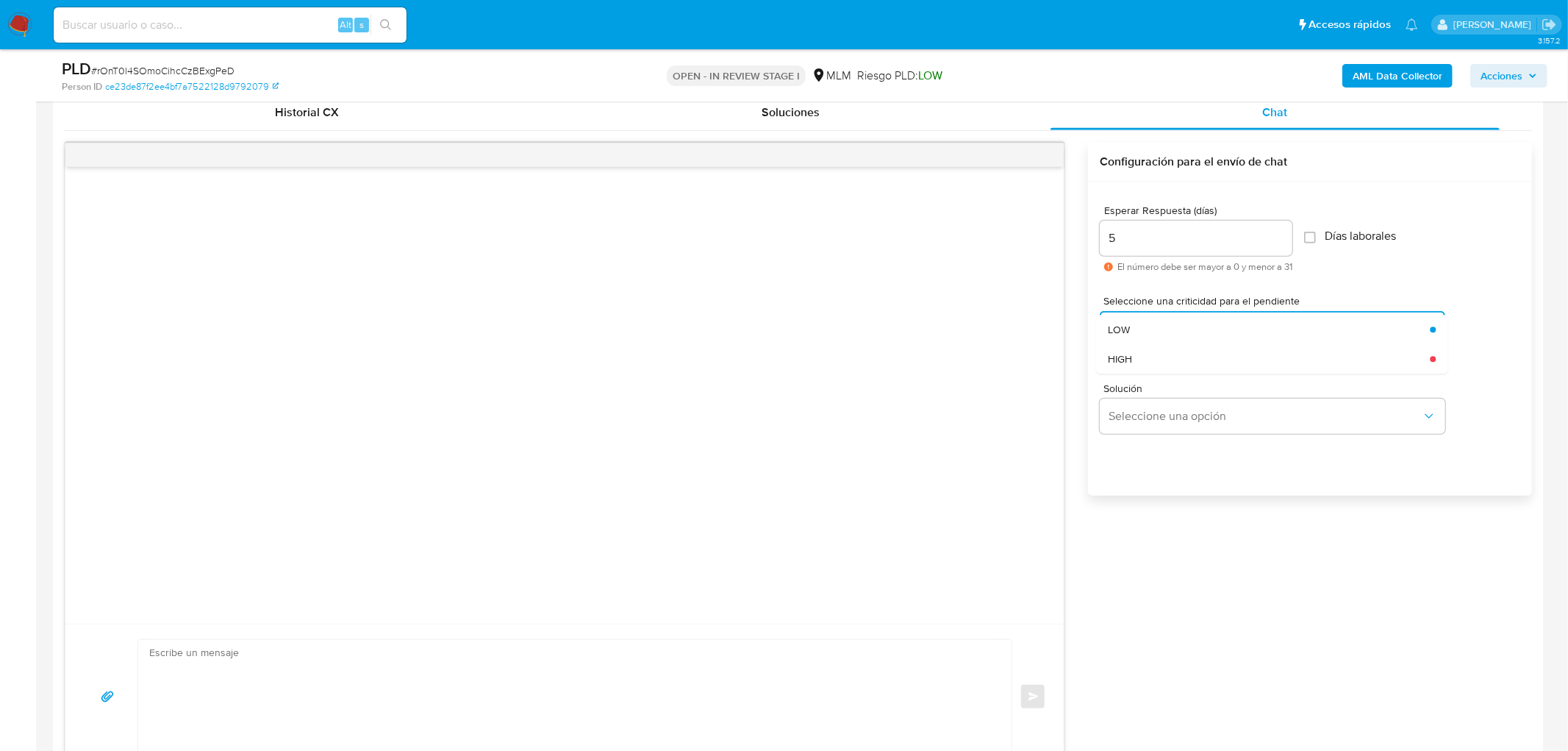
click at [1163, 373] on div "Solución Seleccione una opción" at bounding box center [1310, 411] width 421 height 80
click at [1155, 361] on div "HIGH" at bounding box center [1268, 359] width 322 height 30
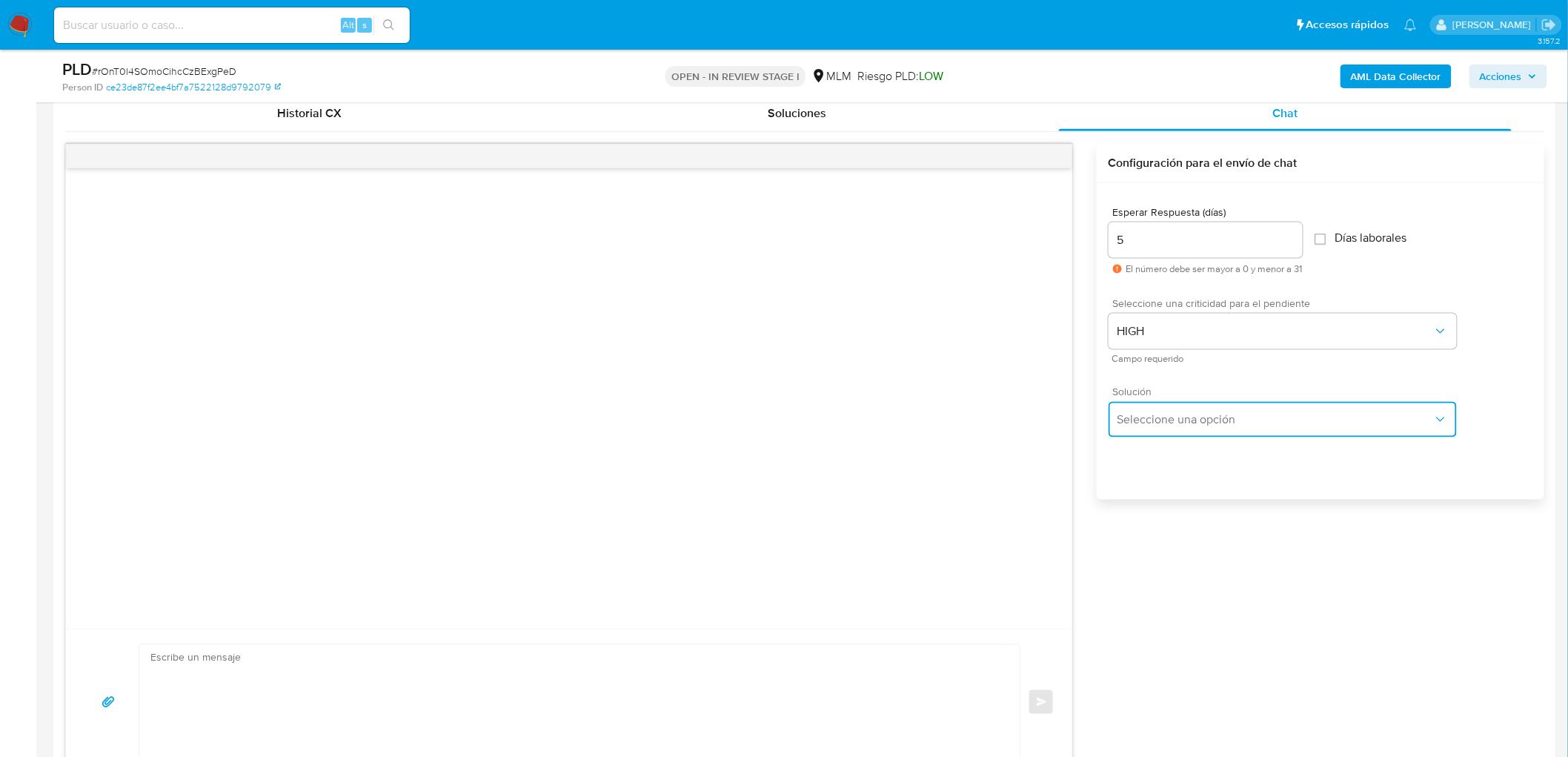
click at [1169, 415] on span "Seleccione una opción" at bounding box center [1274, 420] width 315 height 15
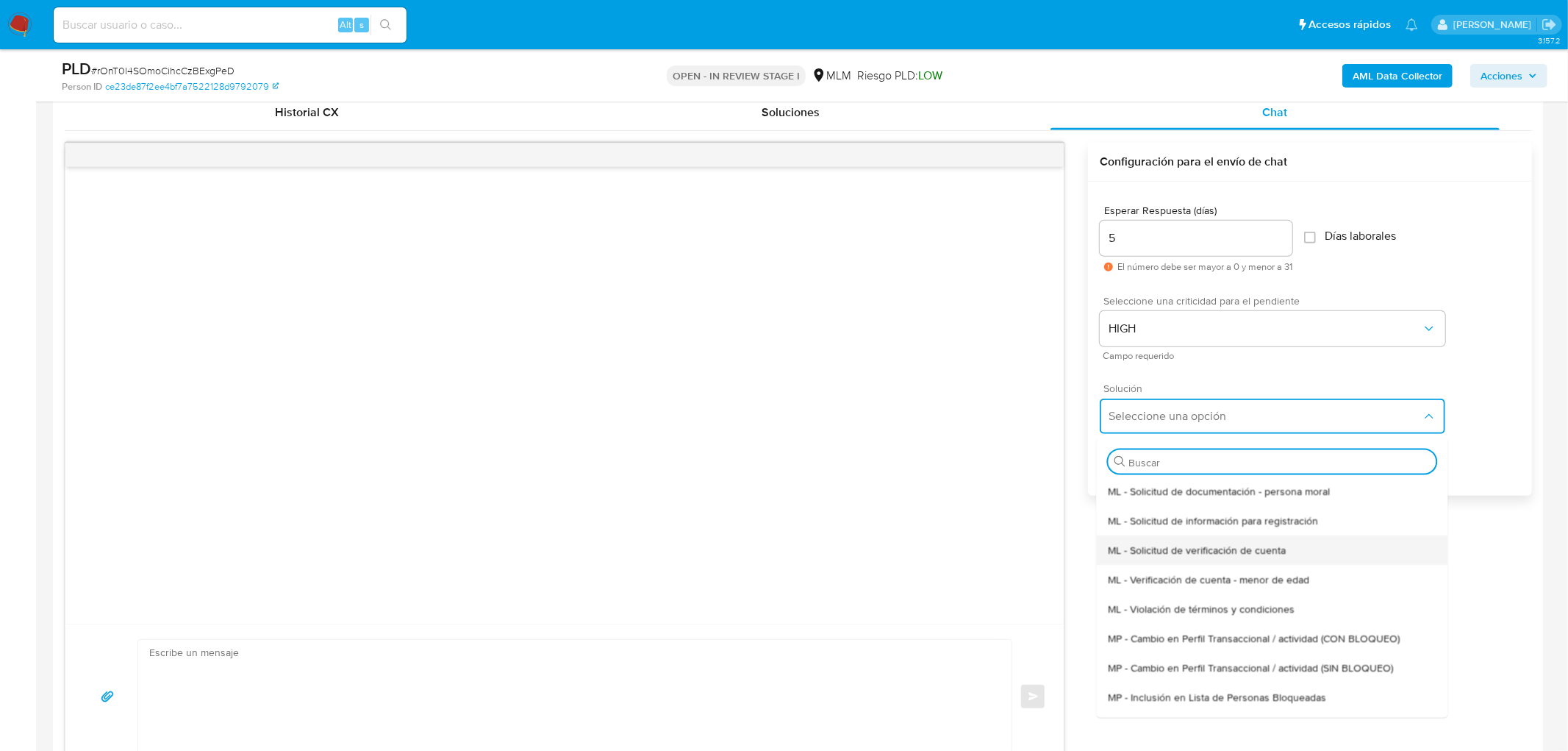
click at [1199, 543] on span "ML - Solicitud de verificación de cuenta" at bounding box center [1196, 549] width 178 height 13
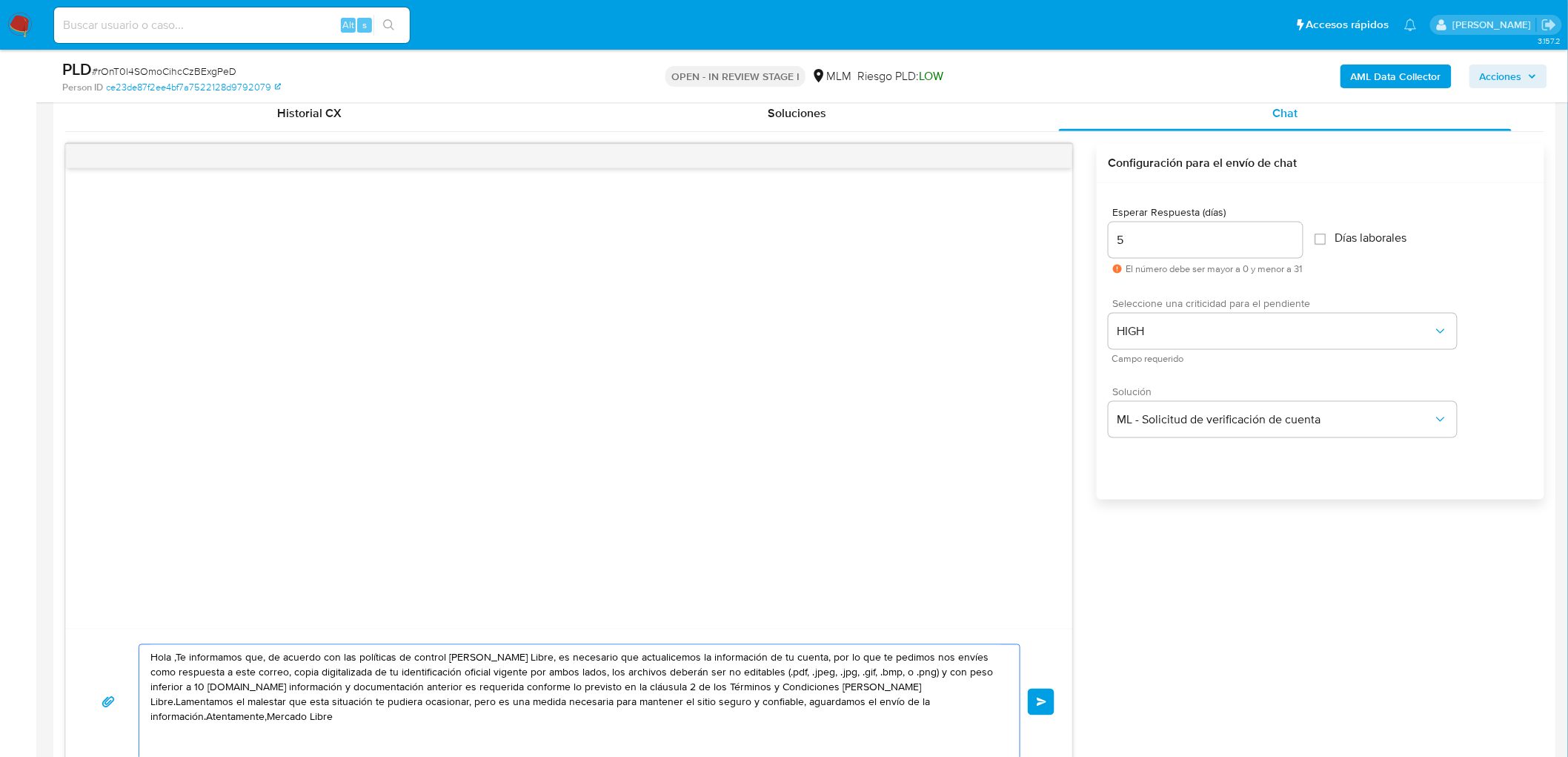
drag, startPoint x: 931, startPoint y: 702, endPoint x: 118, endPoint y: 642, distance: 815.2
click at [118, 644] on div "Hola ,Te informamos que, de acuerdo con las políticas de control de Mercado Lib…" at bounding box center [569, 702] width 971 height 115
paste textarea "Estimado Brayan Osmar De La Rosa Charles. Te comunicamos que se ha identificado…"
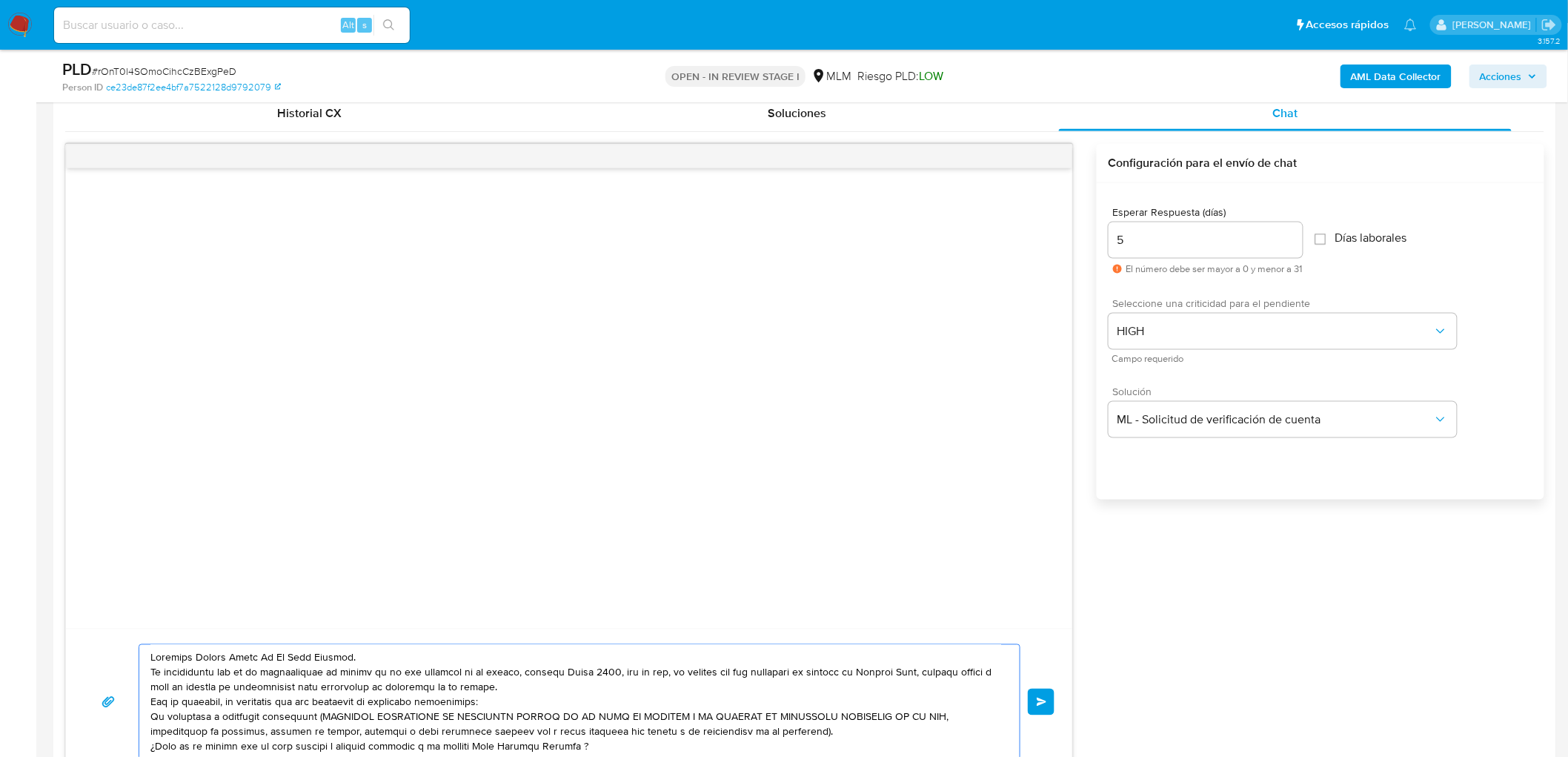
scroll to position [767, 0]
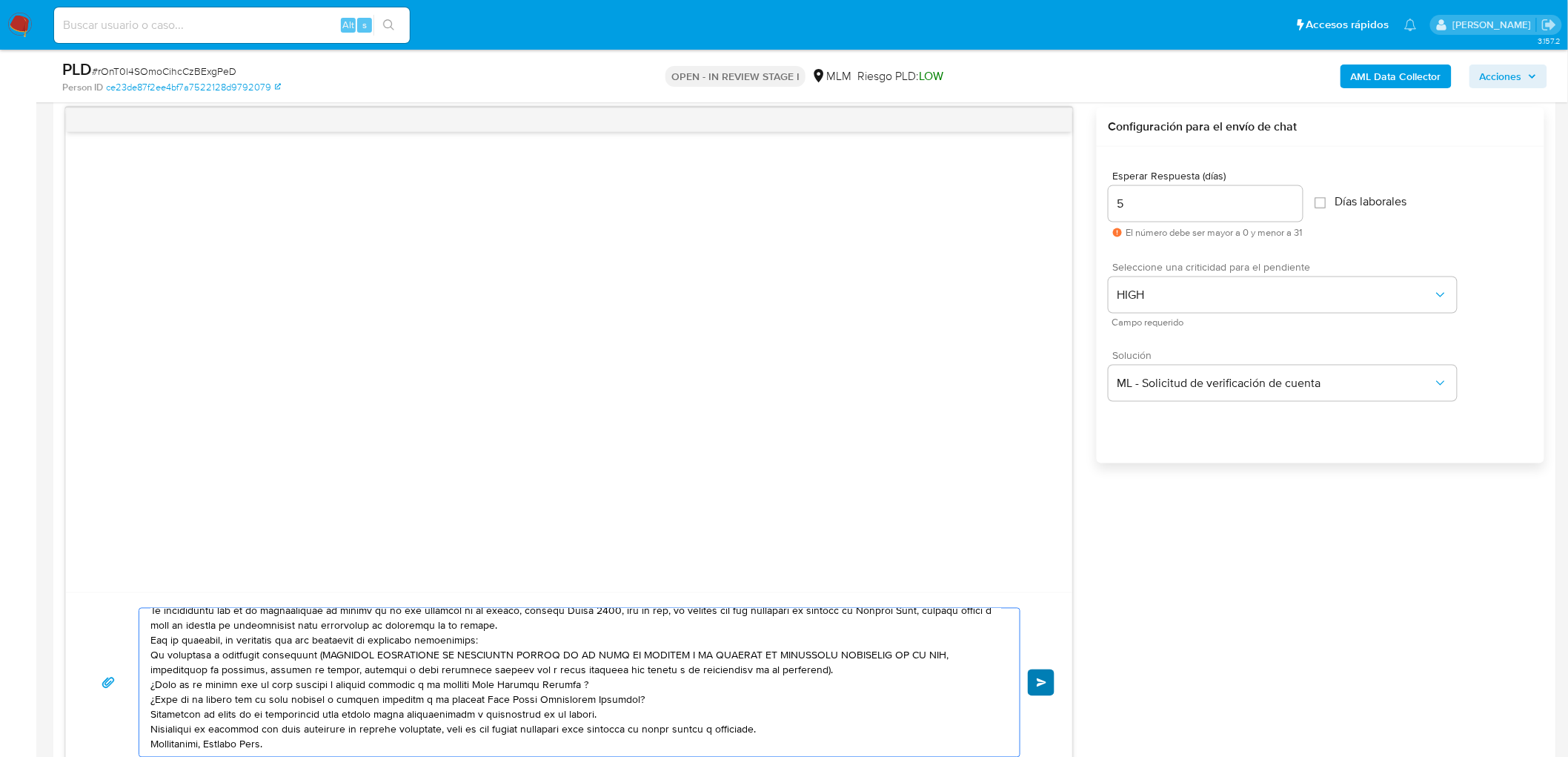
type textarea "Estimado Brayan Osmar De La Rosa Charles. Te comunicamos que se ha identificado…"
click at [1041, 678] on span "Enviar" at bounding box center [1042, 683] width 10 height 9
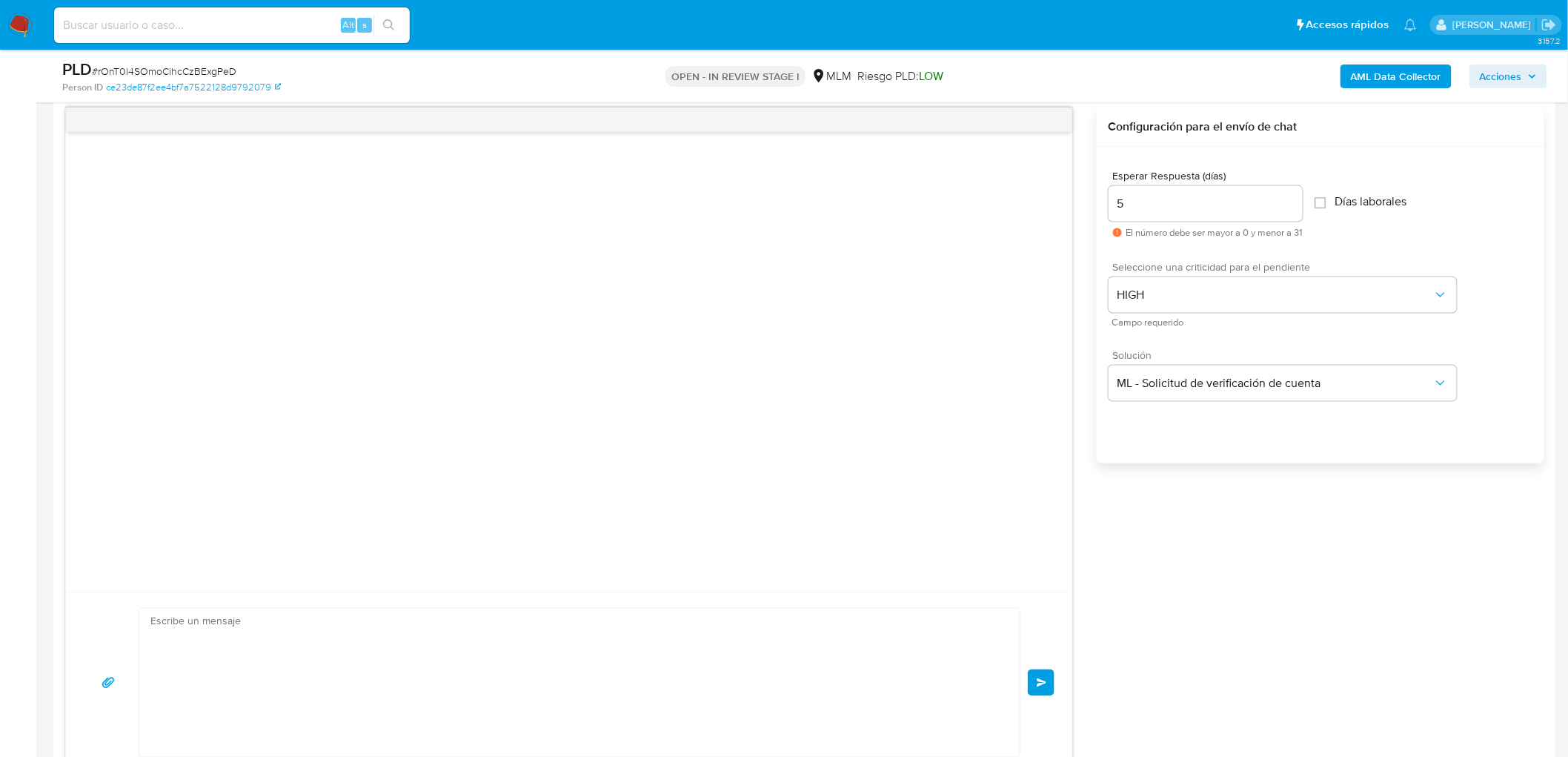
scroll to position [0, 0]
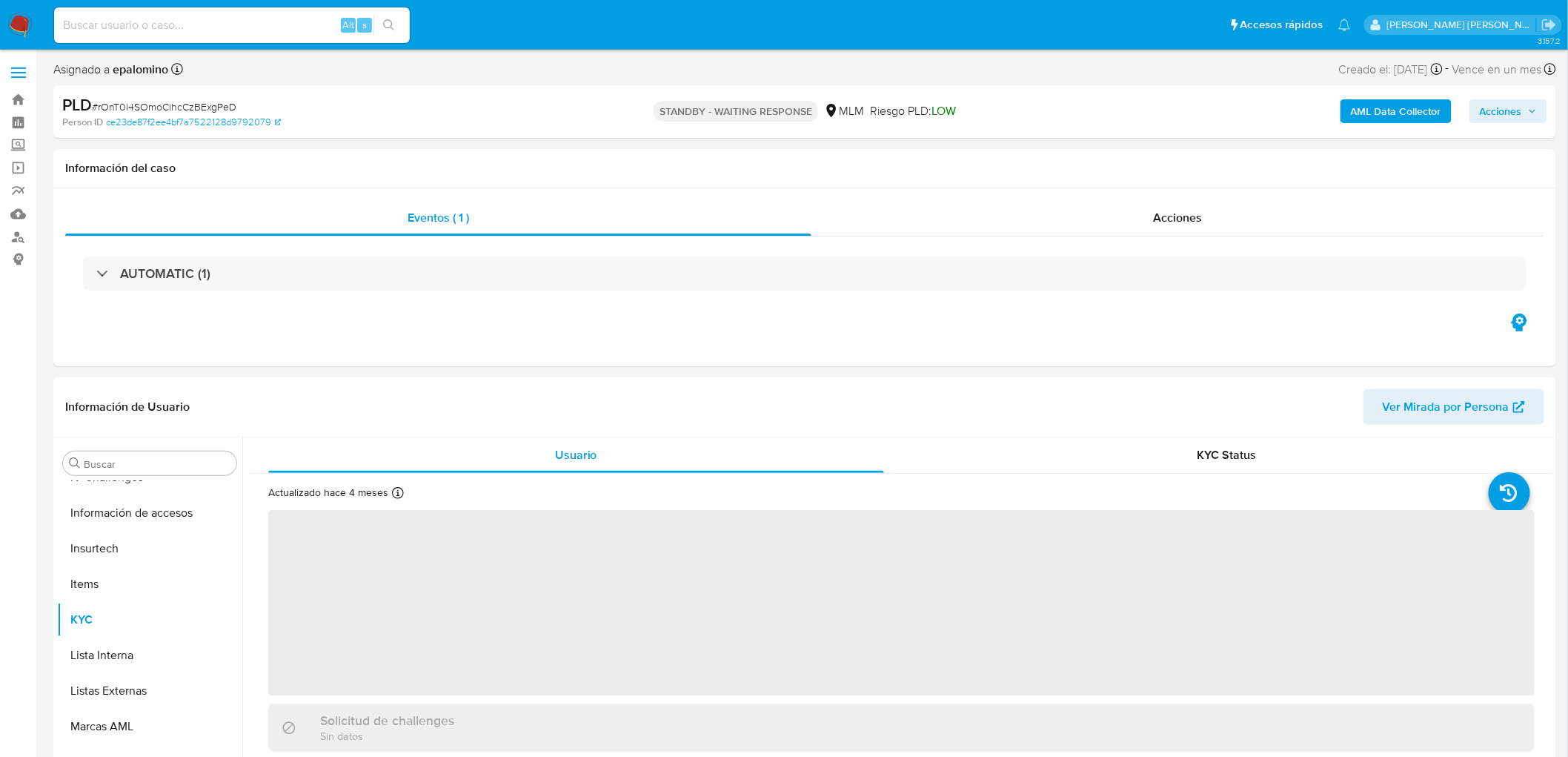
scroll to position [626, 0]
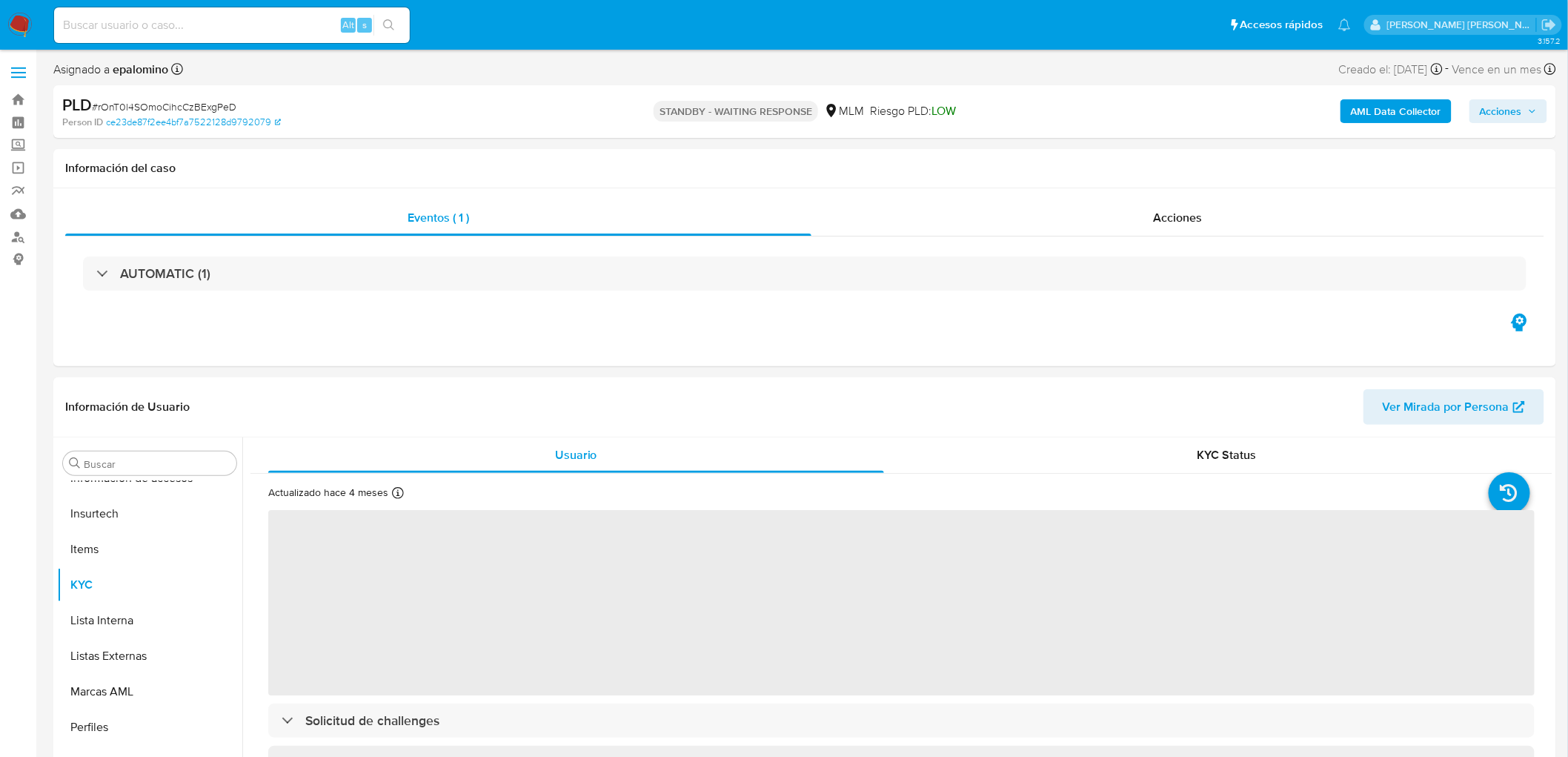
click at [211, 107] on span "# rOnT0l4SOmoCihcCzBExgPeD" at bounding box center [164, 107] width 145 height 15
copy span "rOnT0l4SOmoCihcCzBExgPeD"
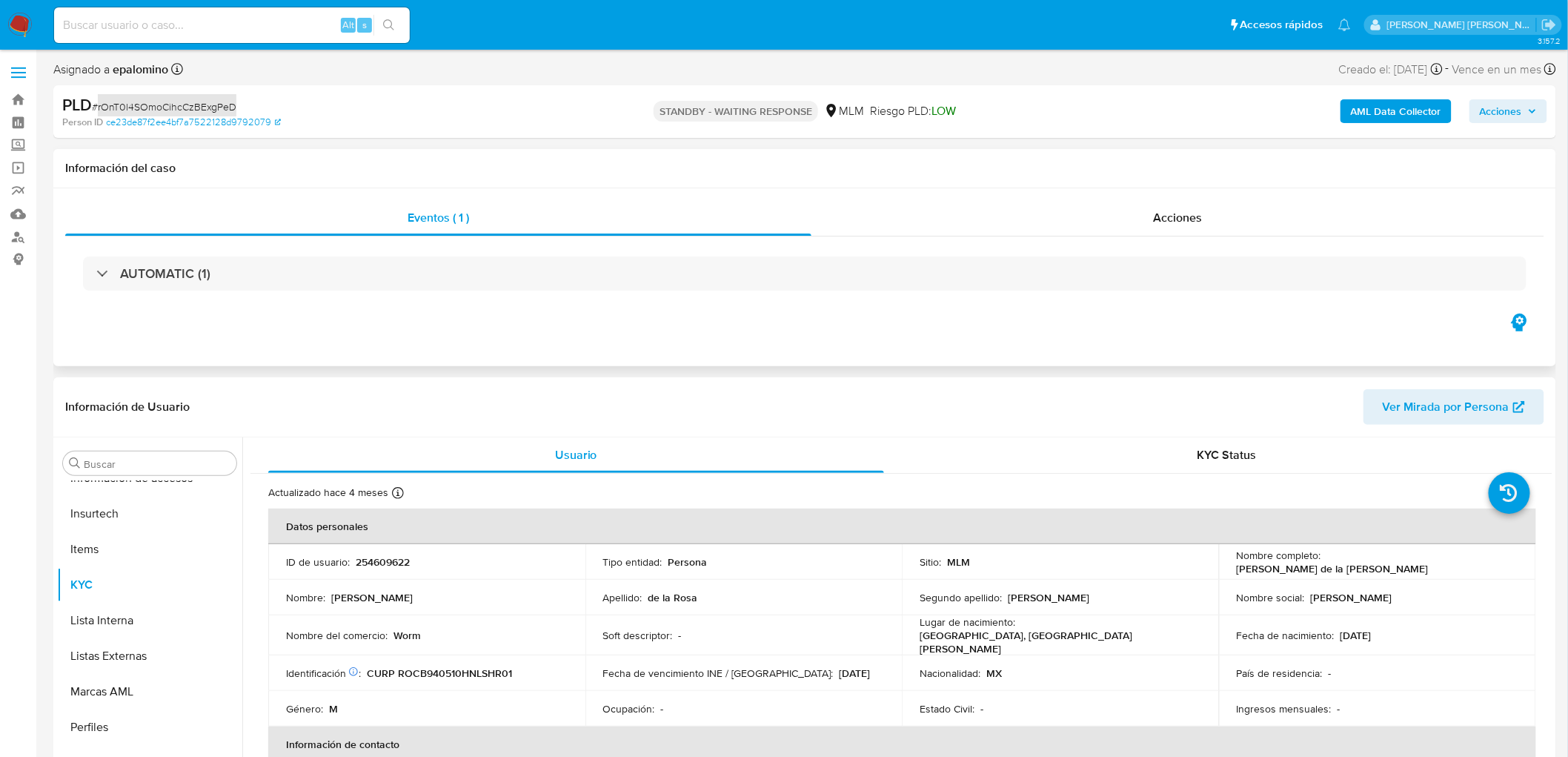
select select "10"
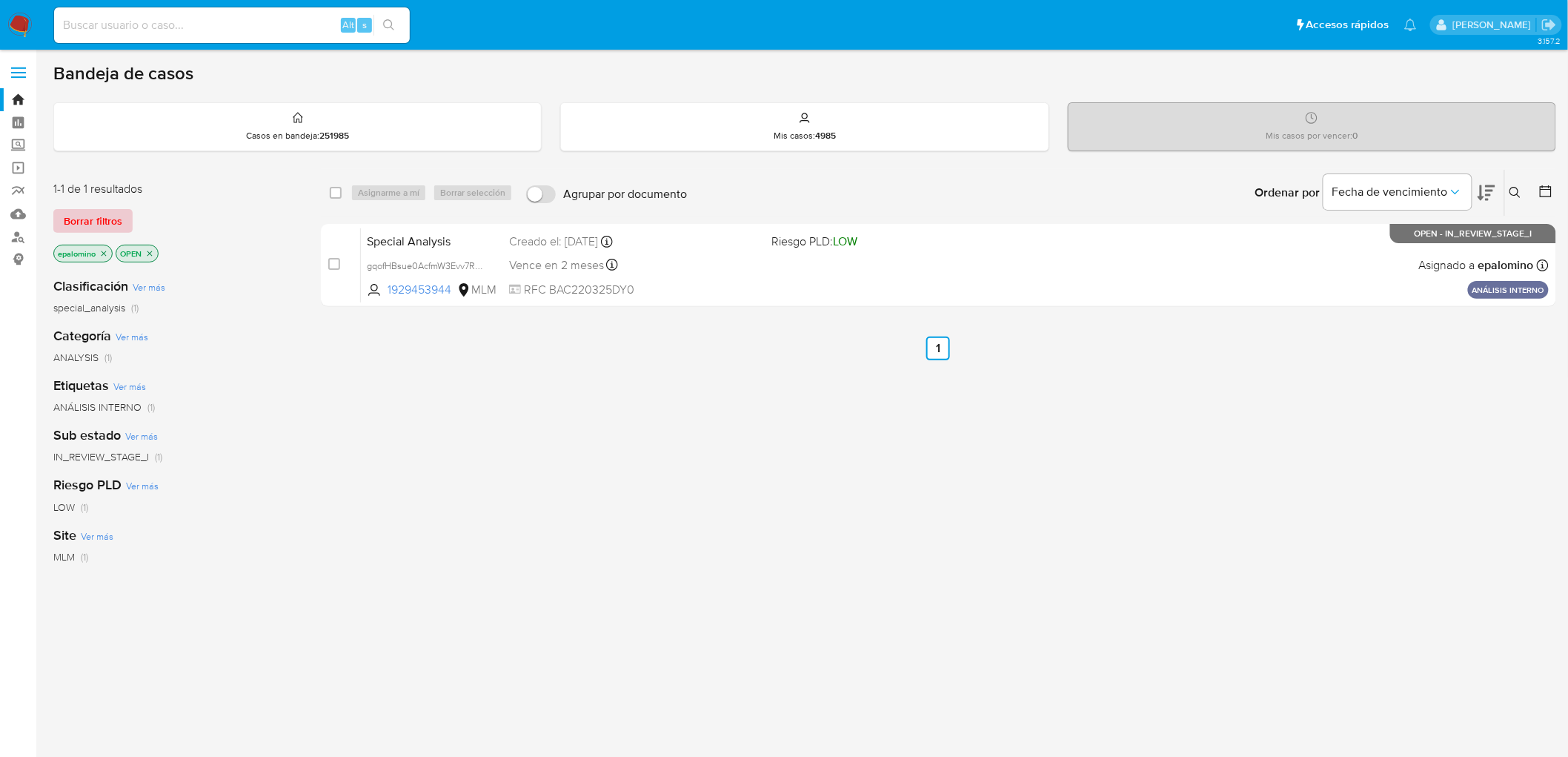
click at [105, 226] on span "Borrar filtros" at bounding box center [93, 221] width 58 height 21
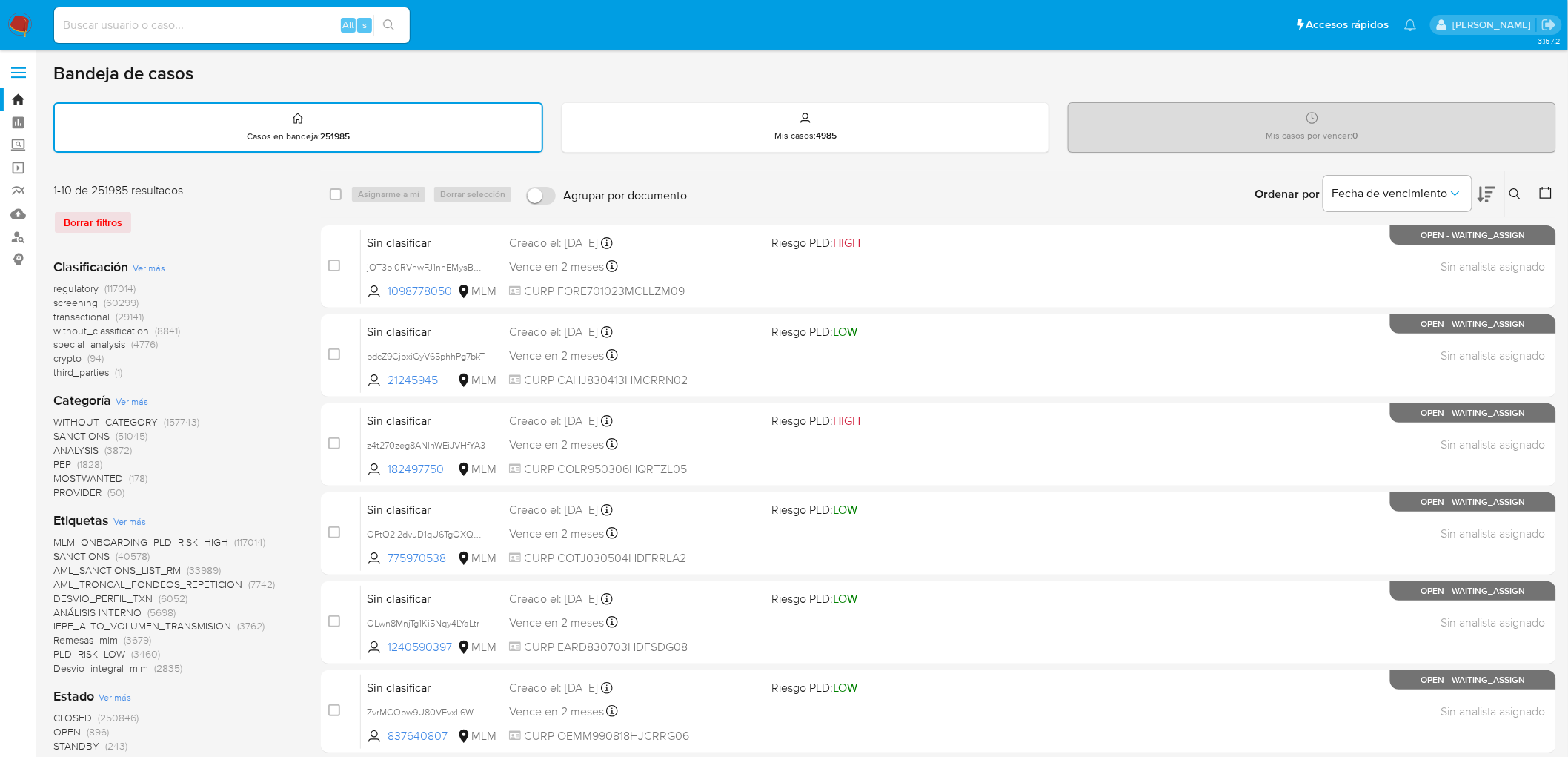
click at [1515, 190] on icon at bounding box center [1516, 194] width 12 height 12
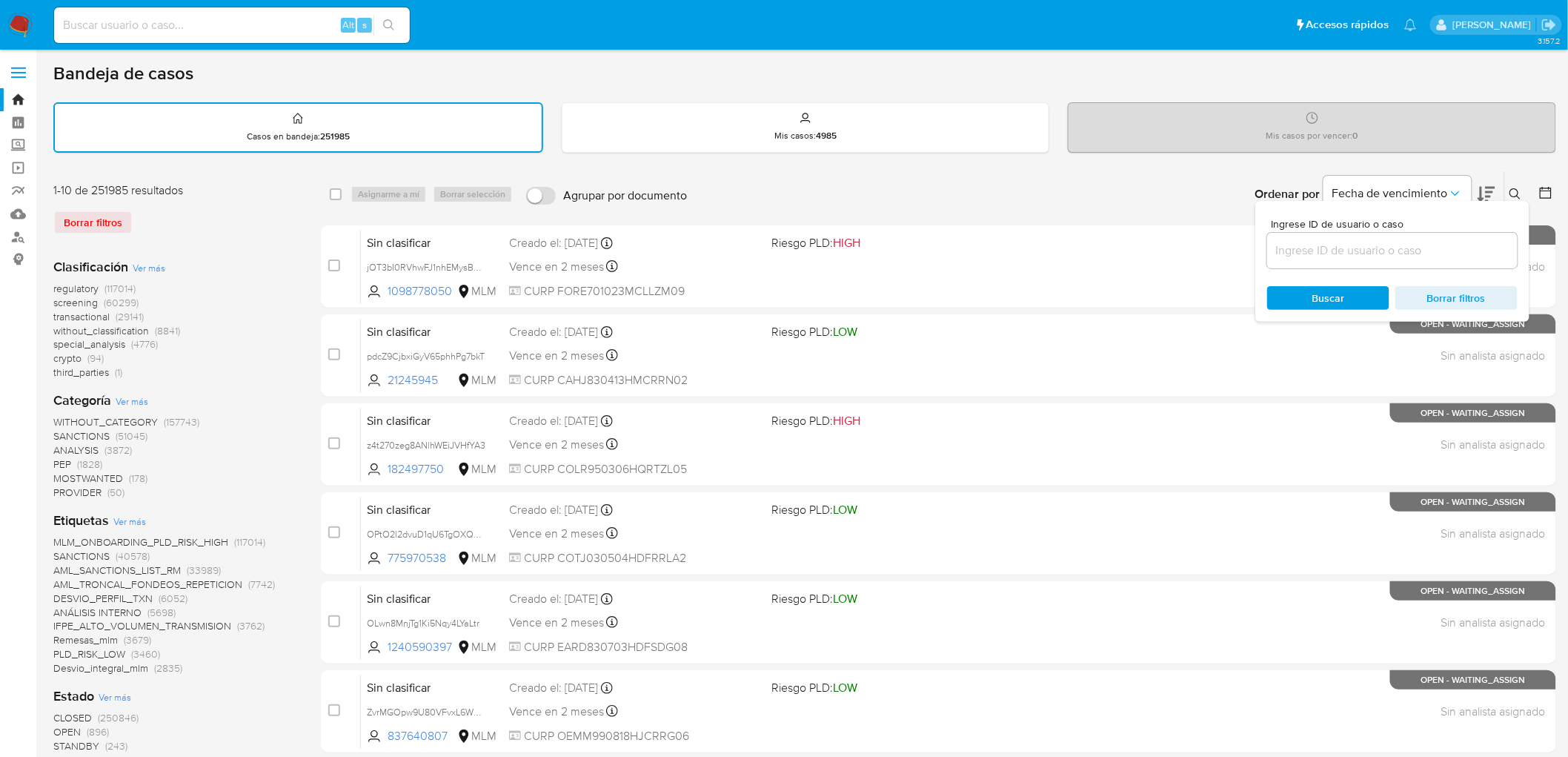
click at [1293, 258] on div at bounding box center [1392, 250] width 250 height 35
click at [1310, 245] on input at bounding box center [1392, 250] width 250 height 19
paste input "5RaSUdUPmWEM6nTKk9V0wCuf"
type input "5RaSUdUPmWEM6nTKk9V0wCuf"
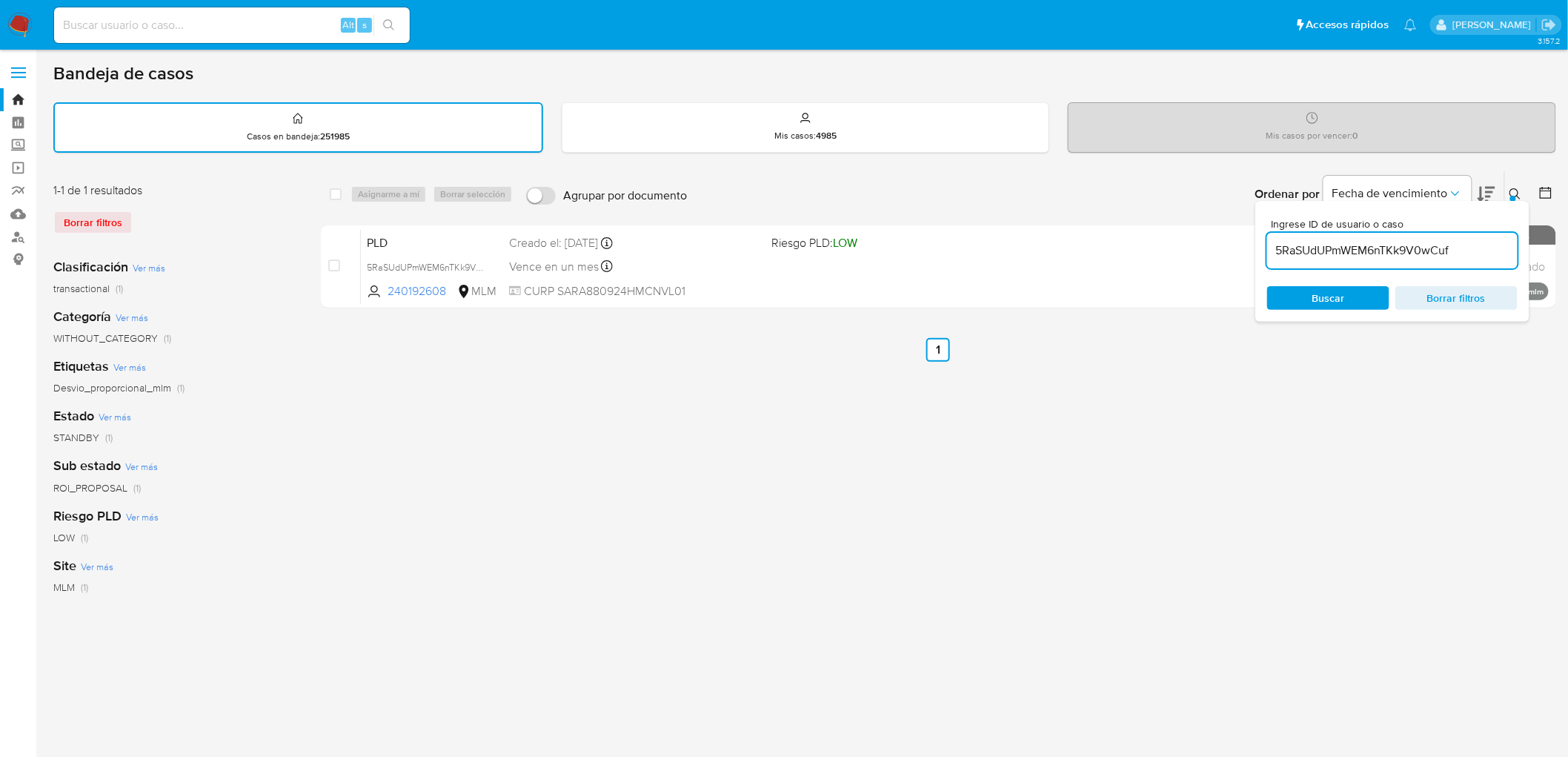
click at [1506, 186] on button at bounding box center [1517, 194] width 25 height 18
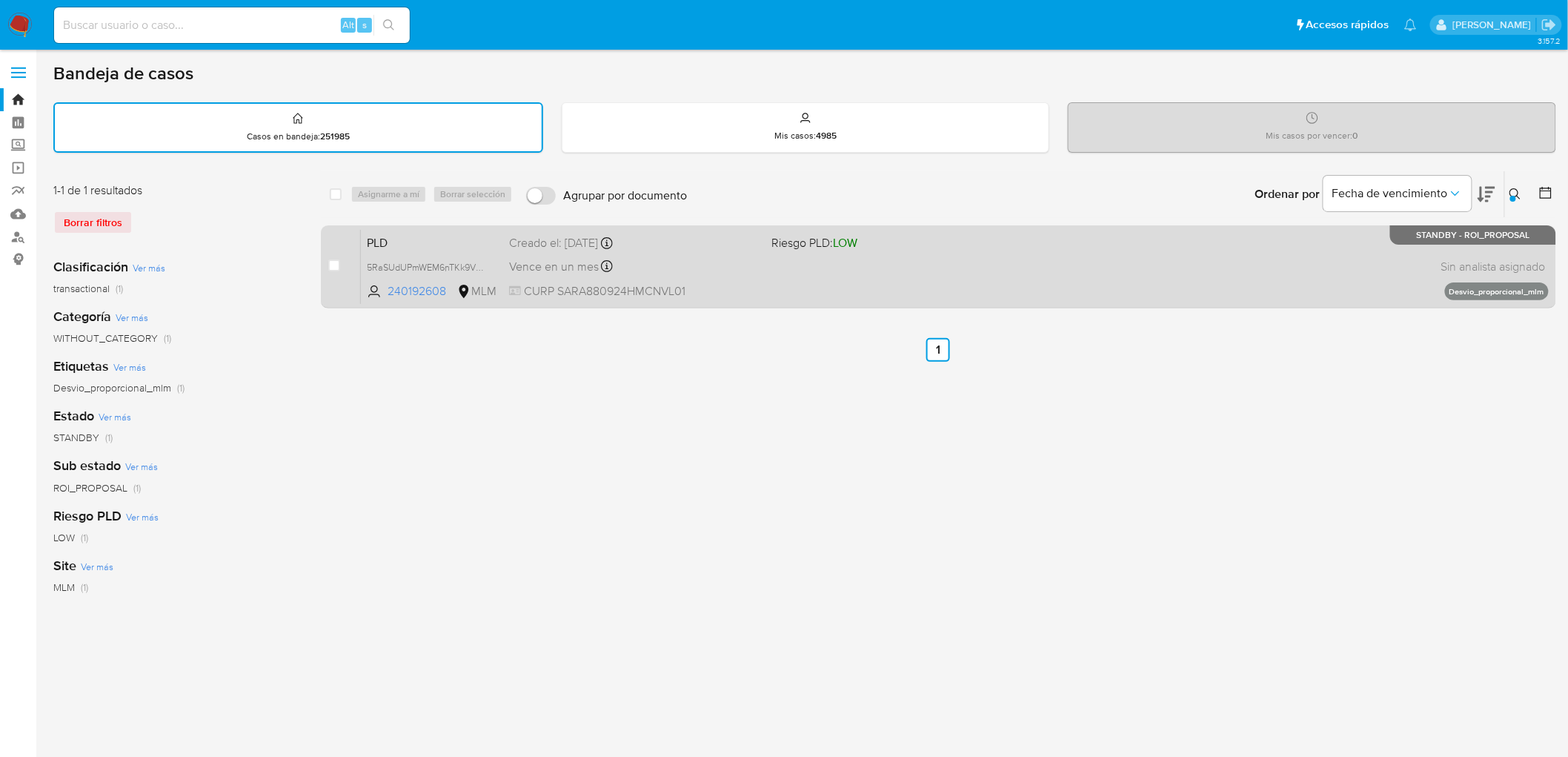
click at [373, 235] on span "PLD" at bounding box center [432, 242] width 130 height 19
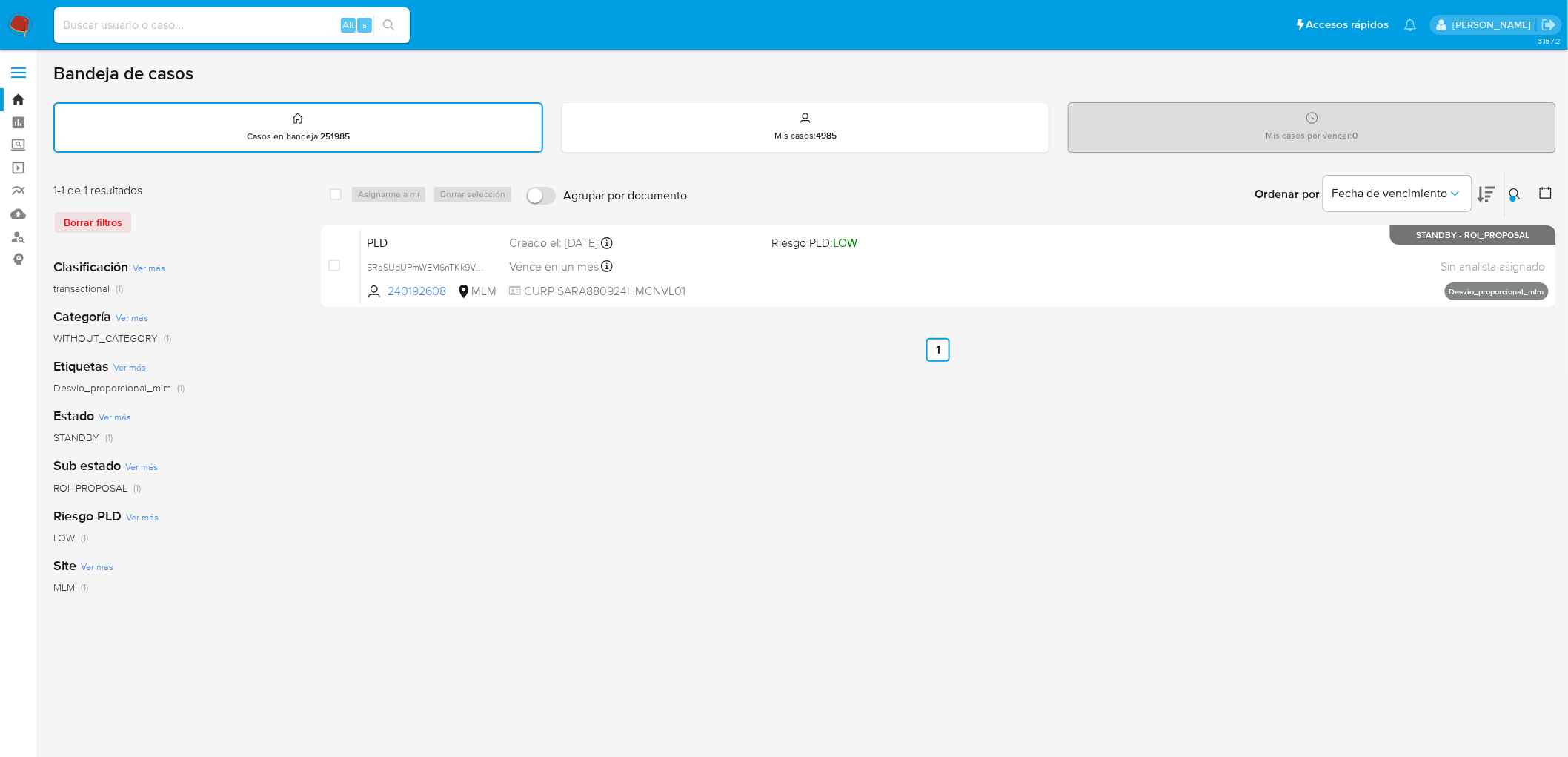
click at [19, 24] on img at bounding box center [20, 25] width 25 height 25
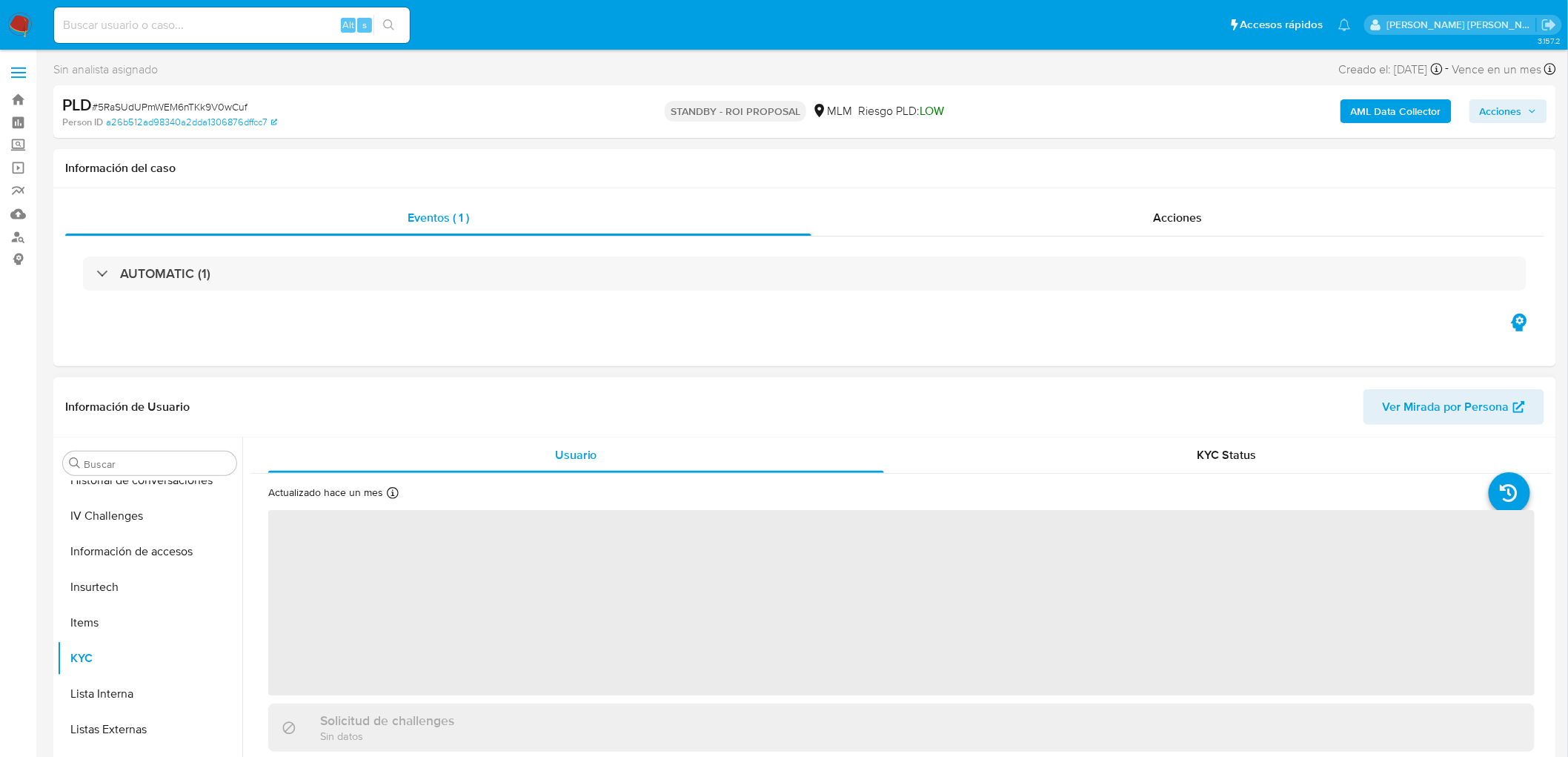
scroll to position [626, 0]
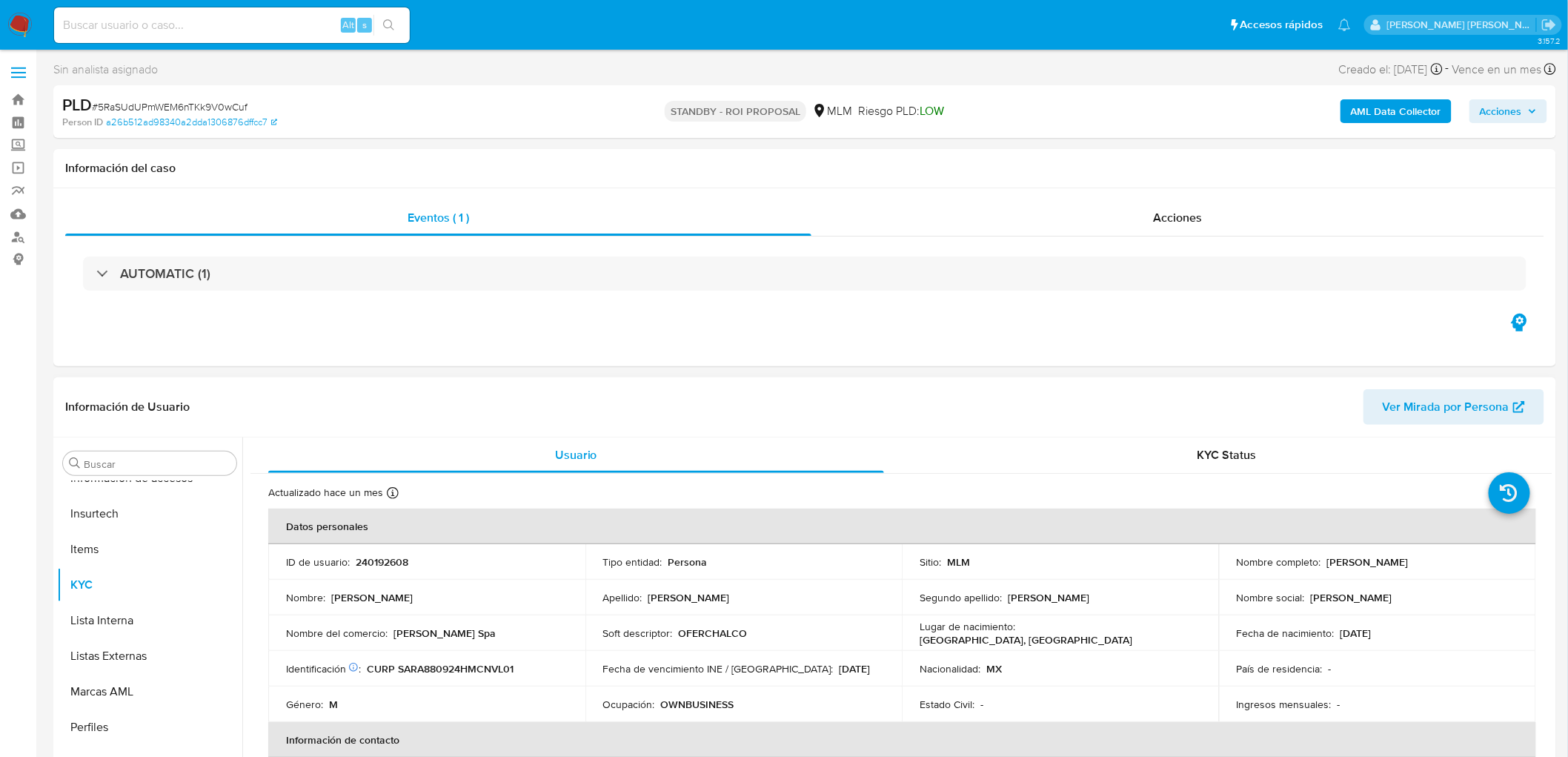
select select "10"
click at [390, 564] on p "240192608" at bounding box center [382, 562] width 52 height 13
click at [390, 562] on p "240192608" at bounding box center [382, 562] width 52 height 13
copy p "240192608"
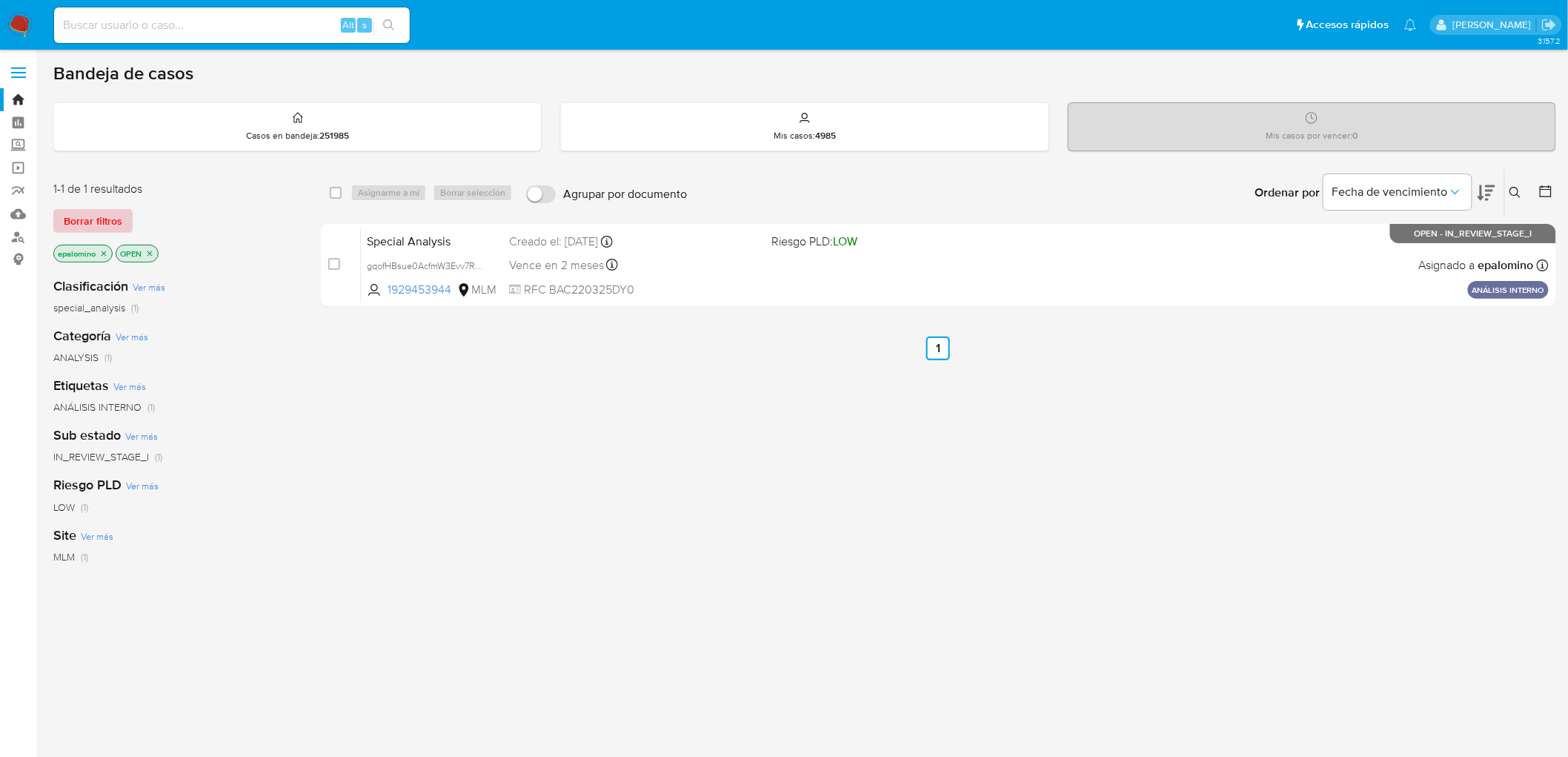
click at [69, 226] on span "Borrar filtros" at bounding box center [93, 221] width 58 height 21
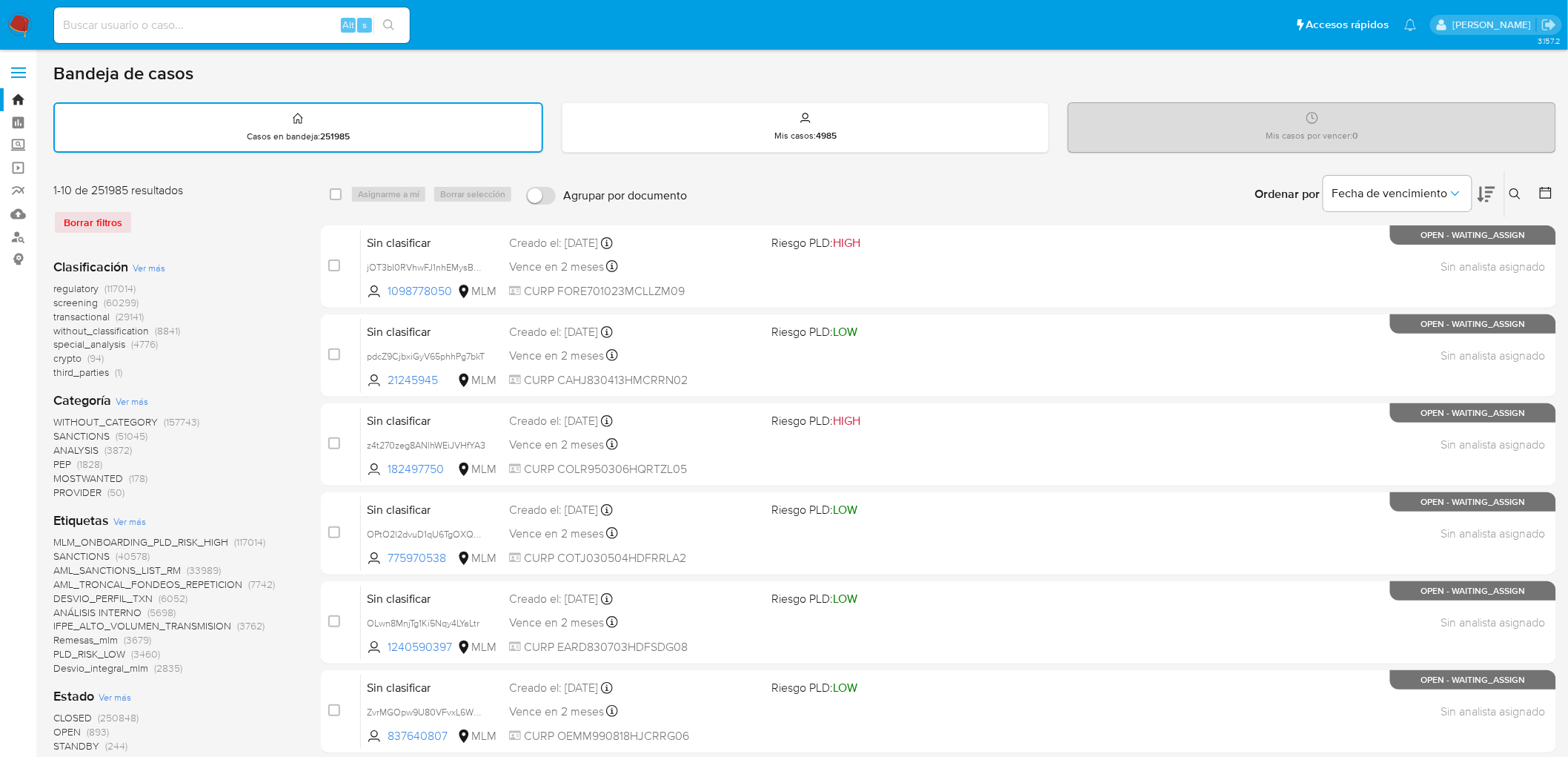
click at [19, 27] on img at bounding box center [20, 25] width 25 height 25
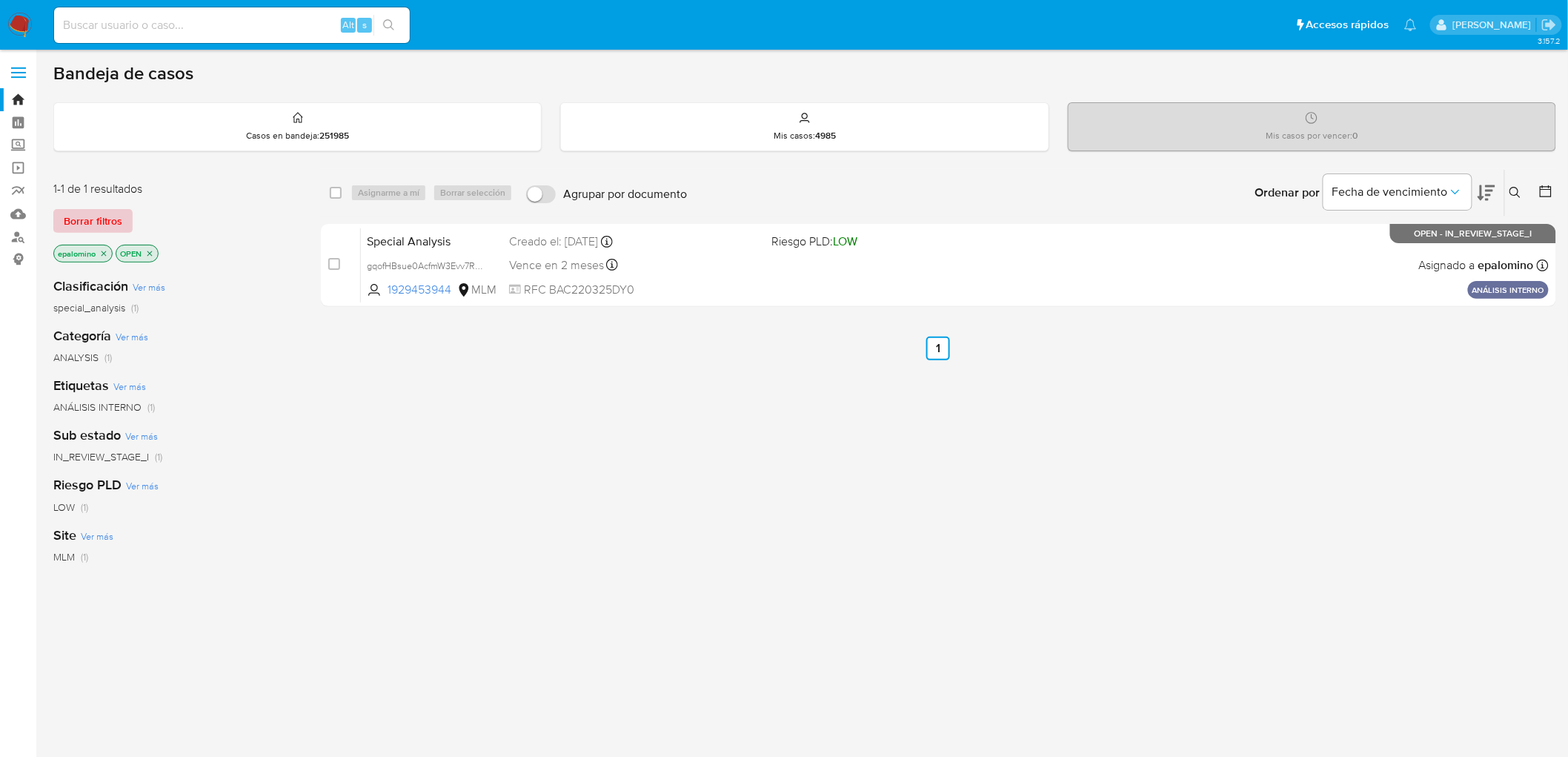
click at [82, 221] on span "Borrar filtros" at bounding box center [93, 221] width 58 height 21
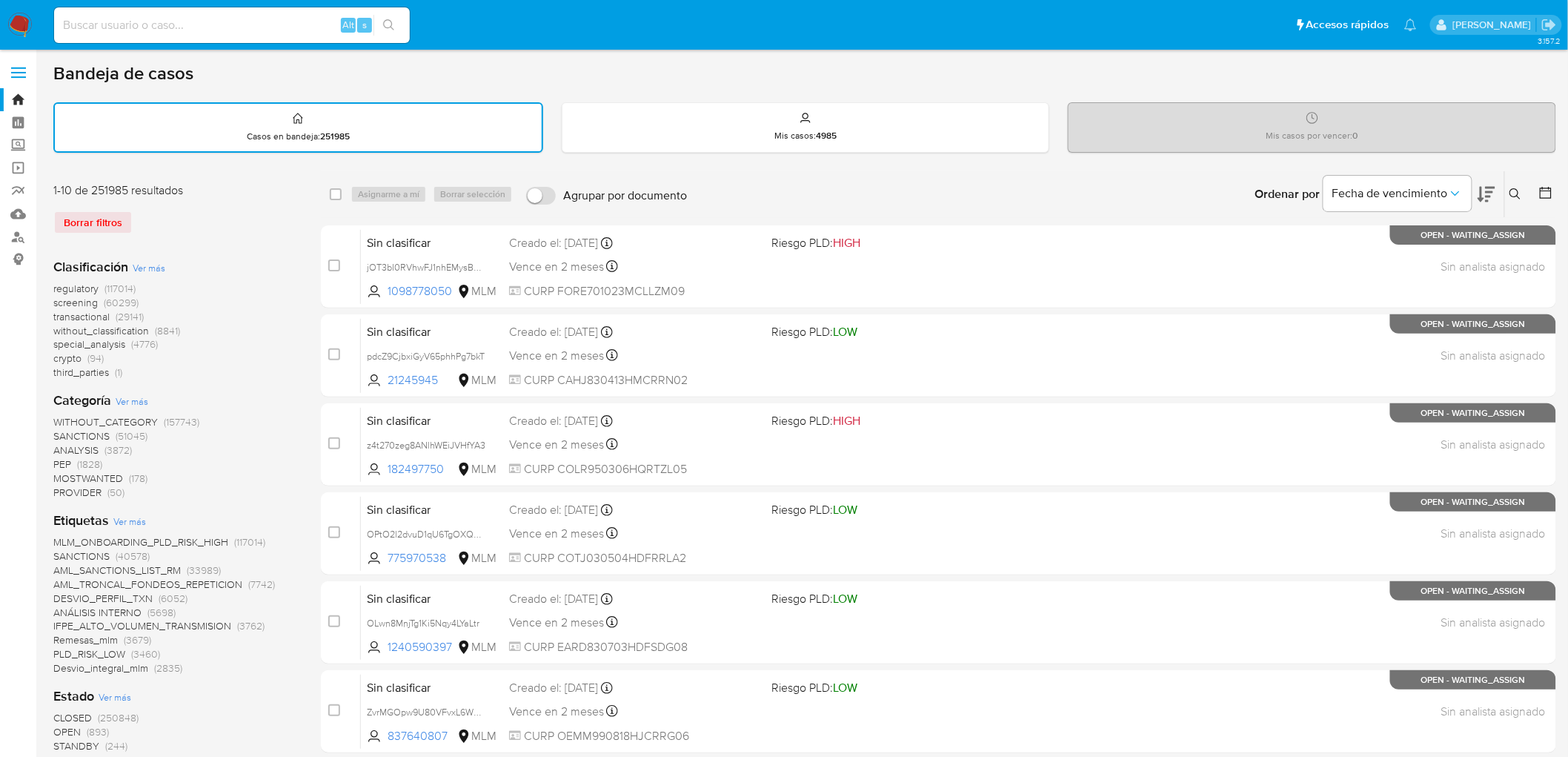
click at [1517, 188] on icon at bounding box center [1516, 194] width 12 height 12
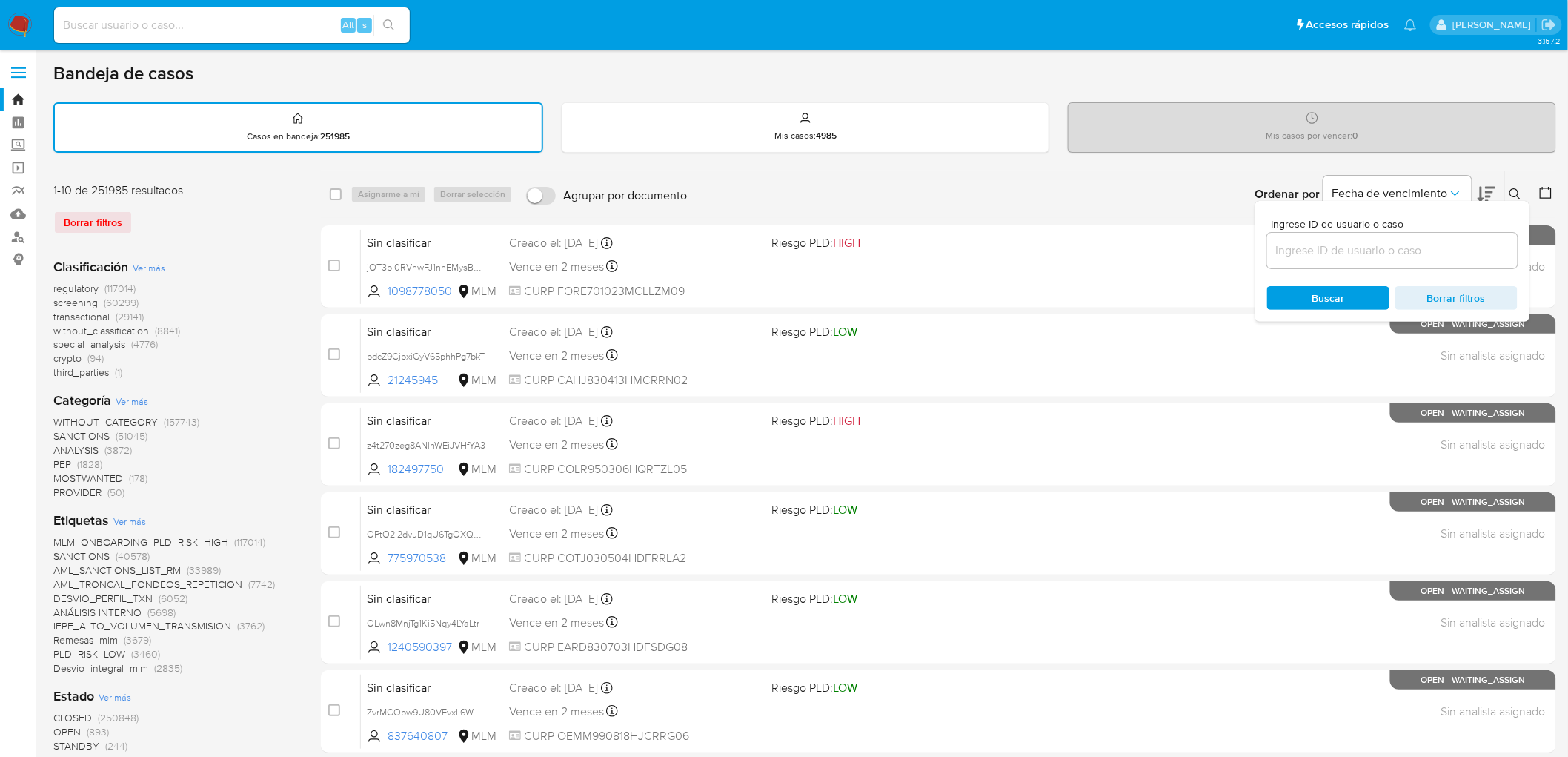
click at [1345, 241] on input at bounding box center [1392, 250] width 250 height 19
type input "1897872080"
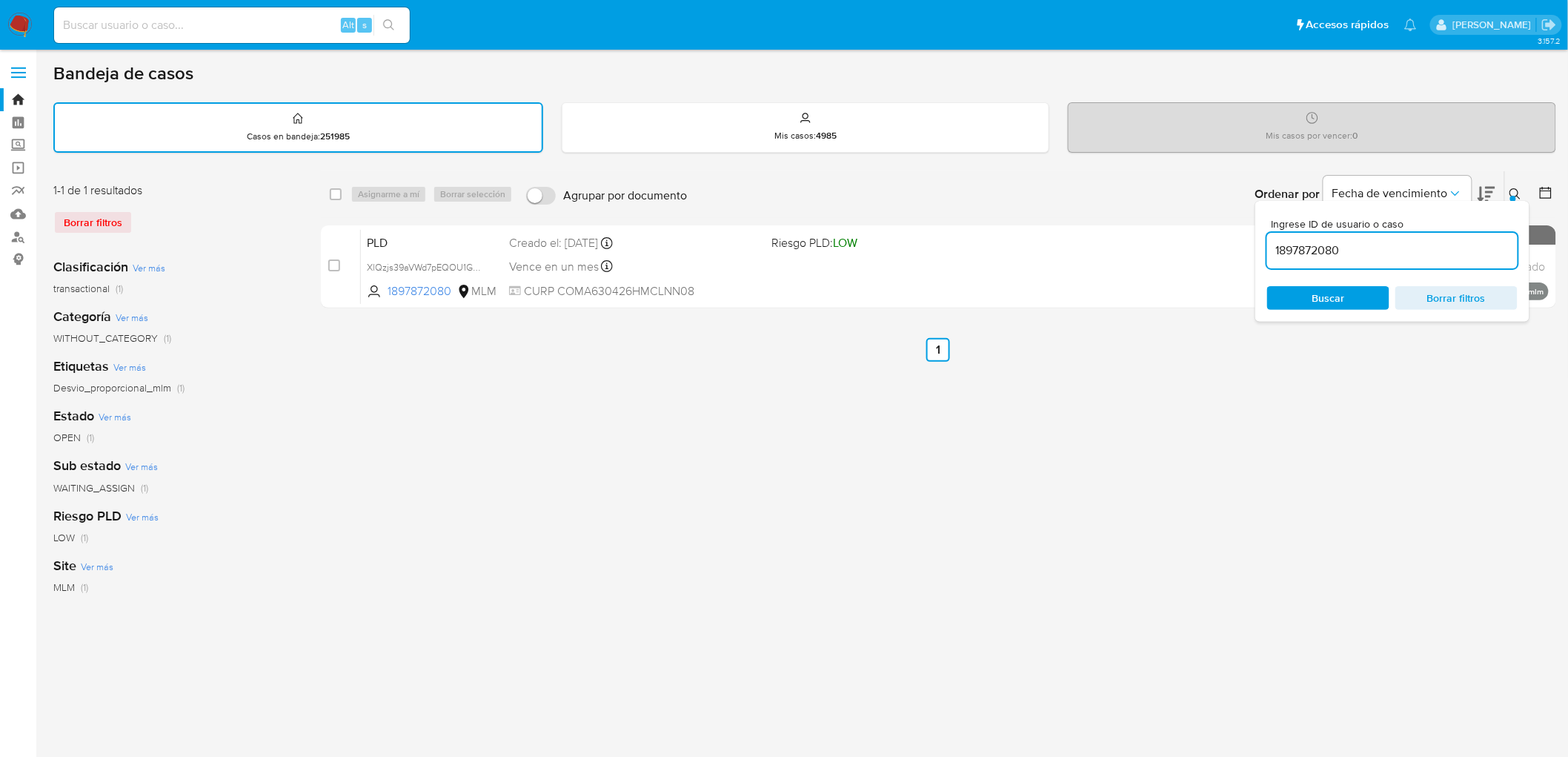
click at [1522, 188] on icon at bounding box center [1516, 194] width 12 height 12
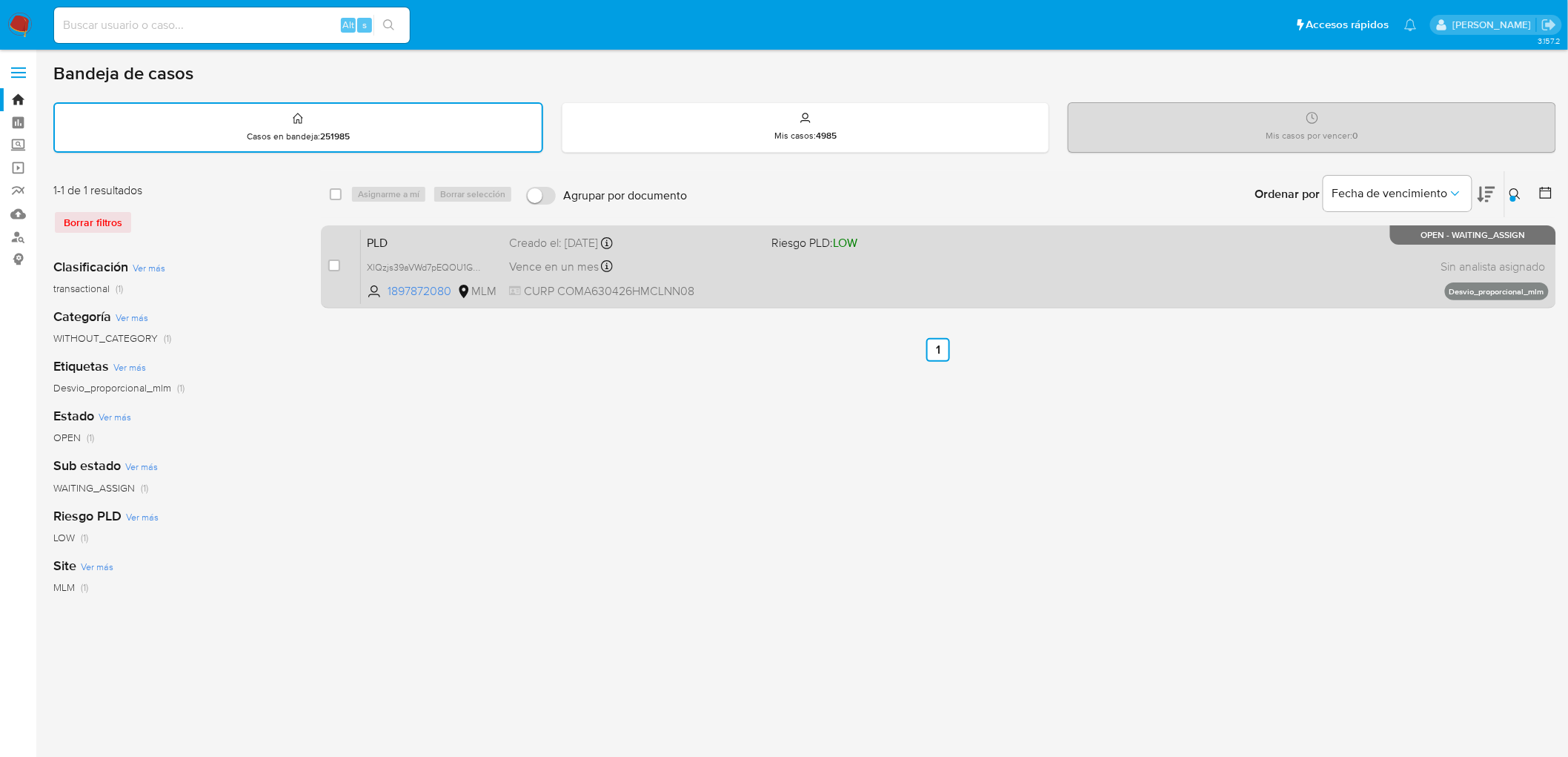
click at [402, 240] on span "PLD" at bounding box center [432, 242] width 130 height 19
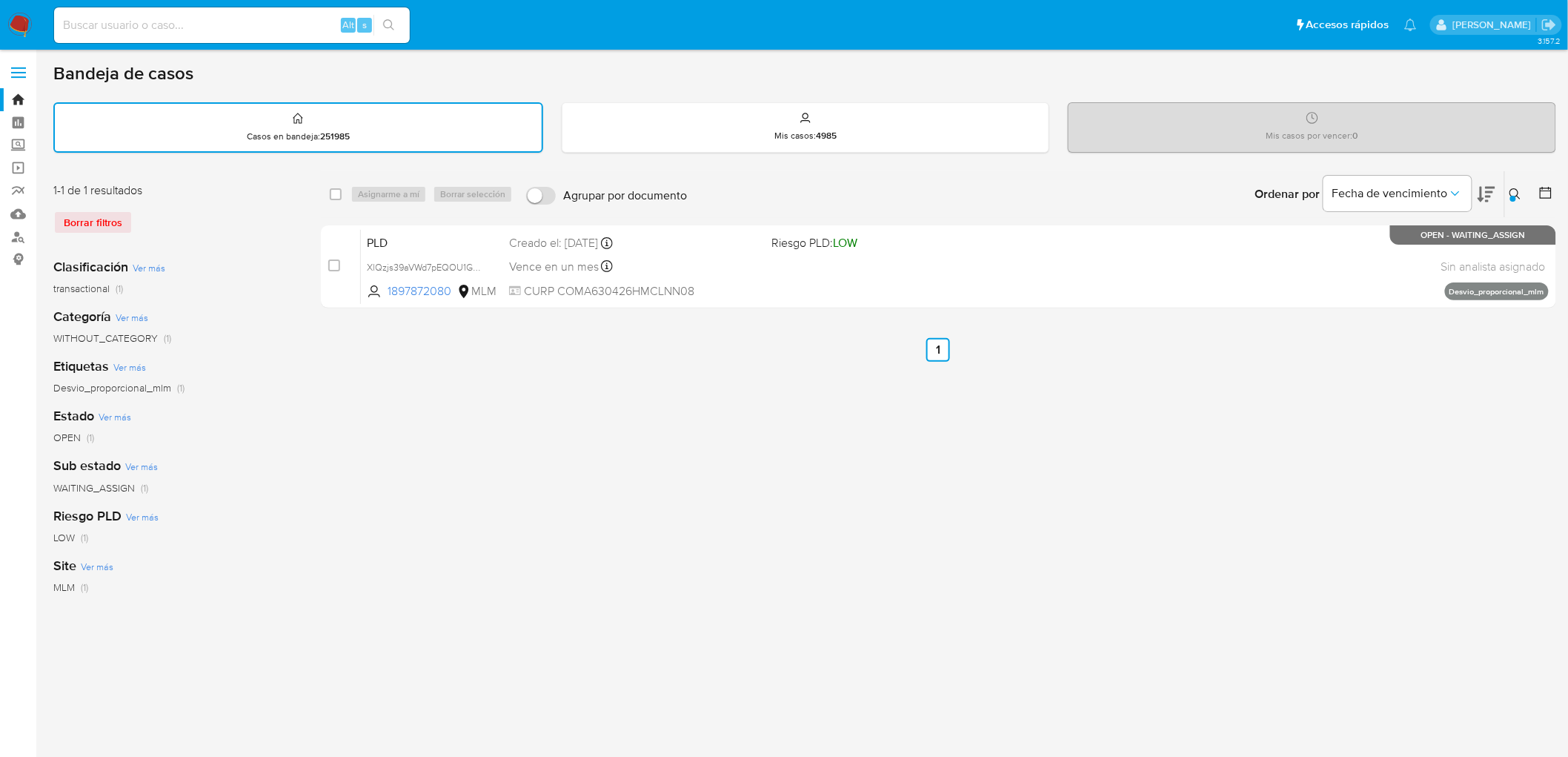
click at [21, 28] on img at bounding box center [20, 25] width 25 height 25
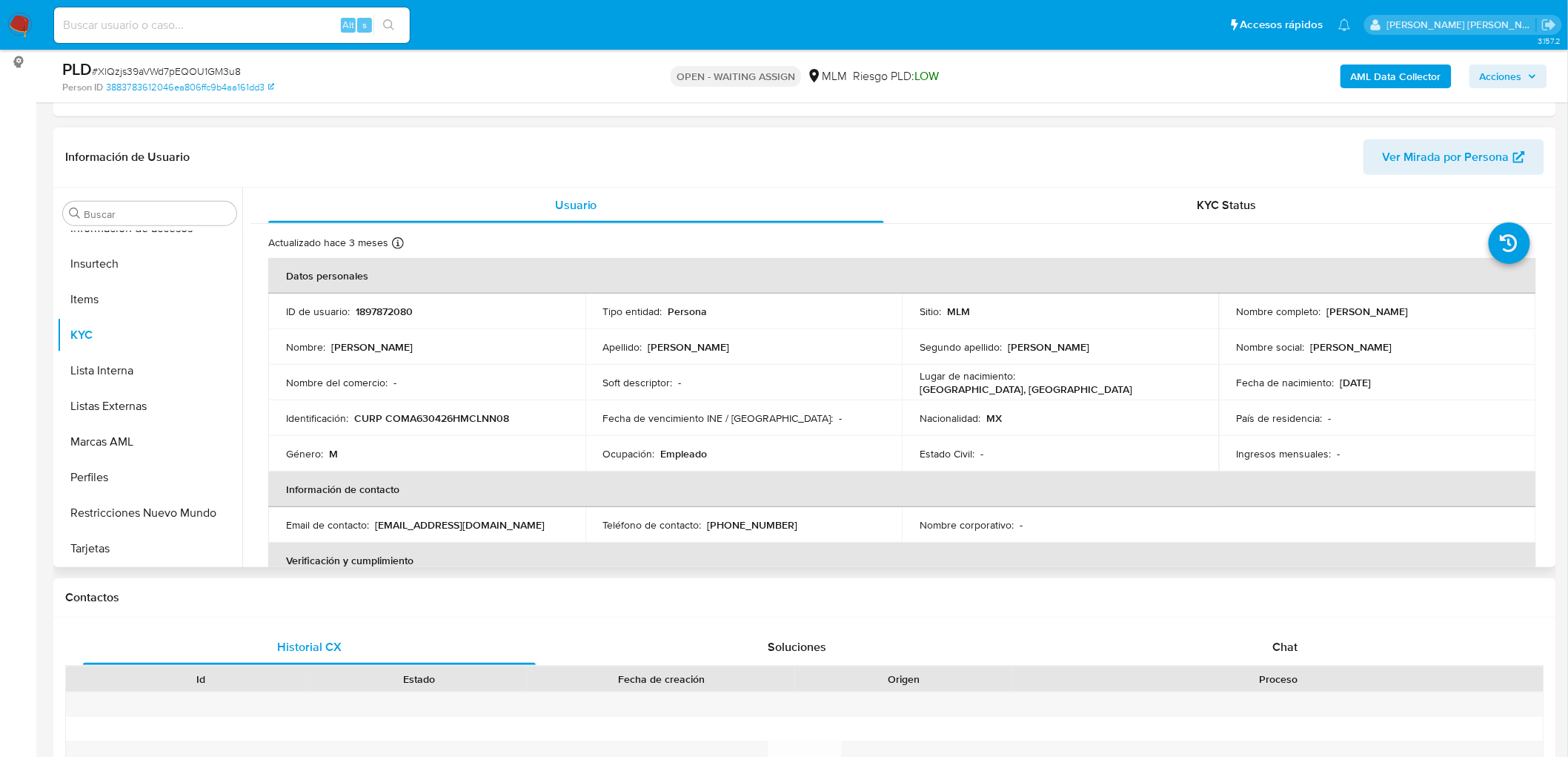
scroll to position [263, 0]
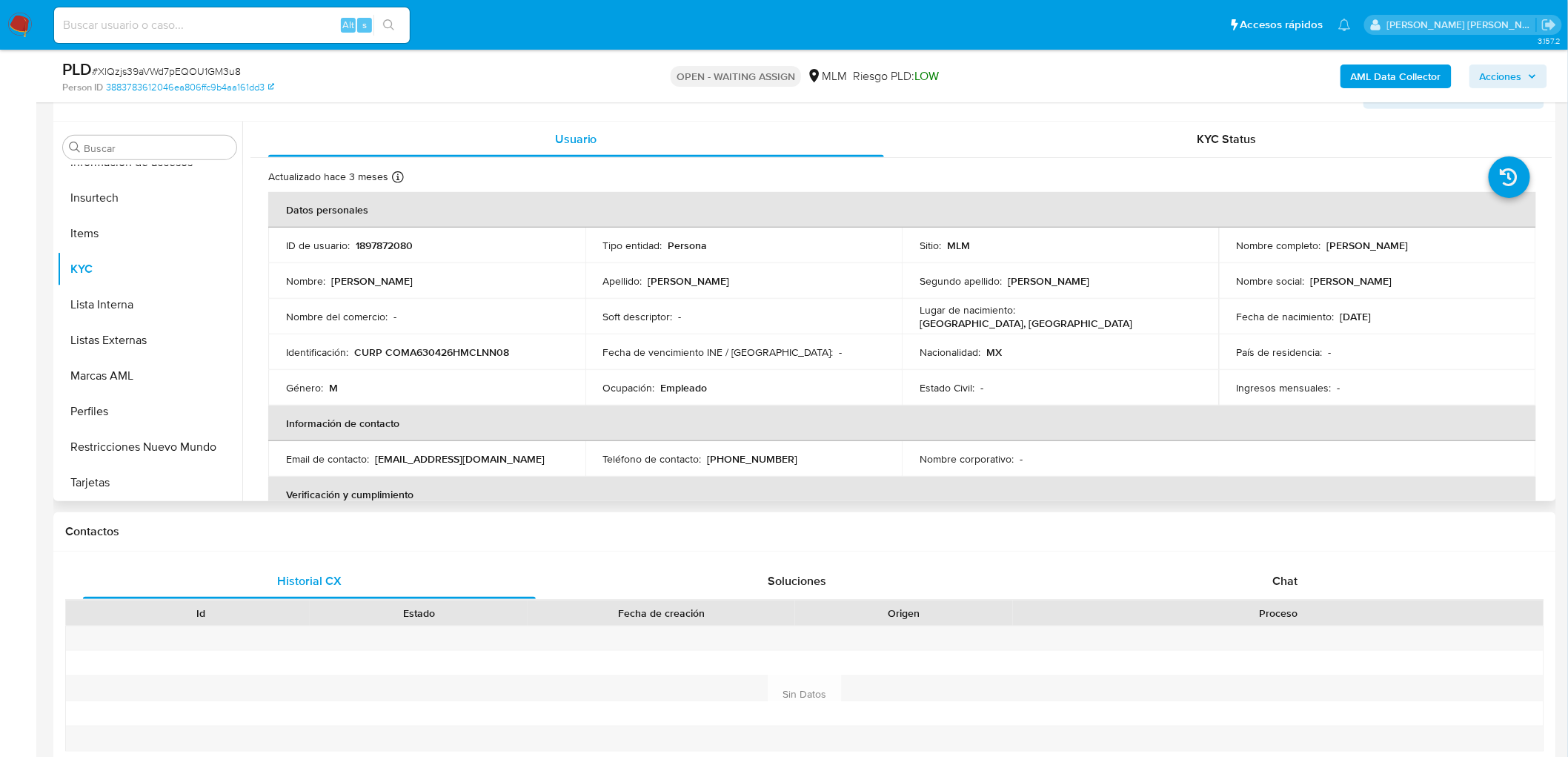
select select "10"
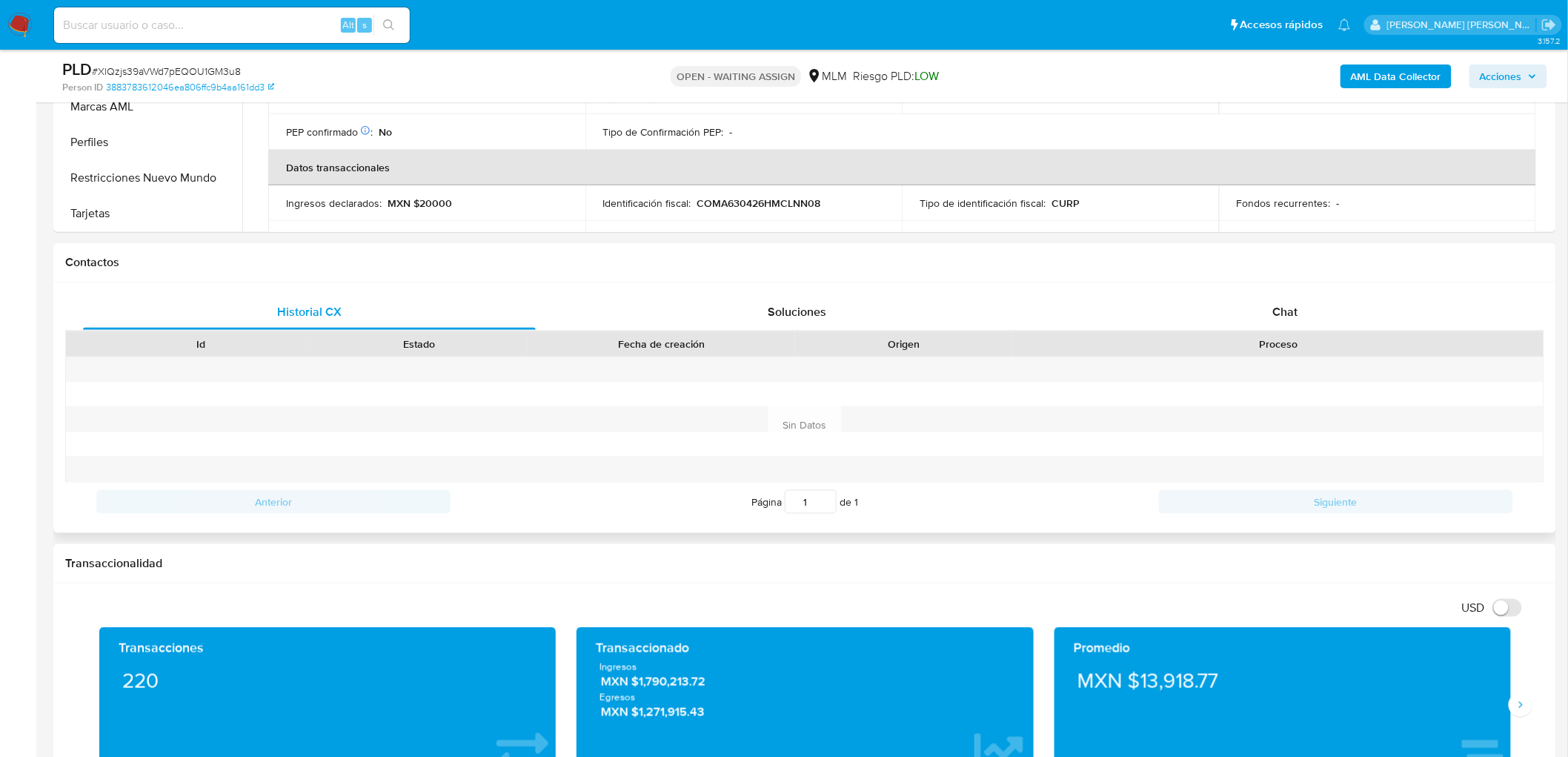
scroll to position [538, 0]
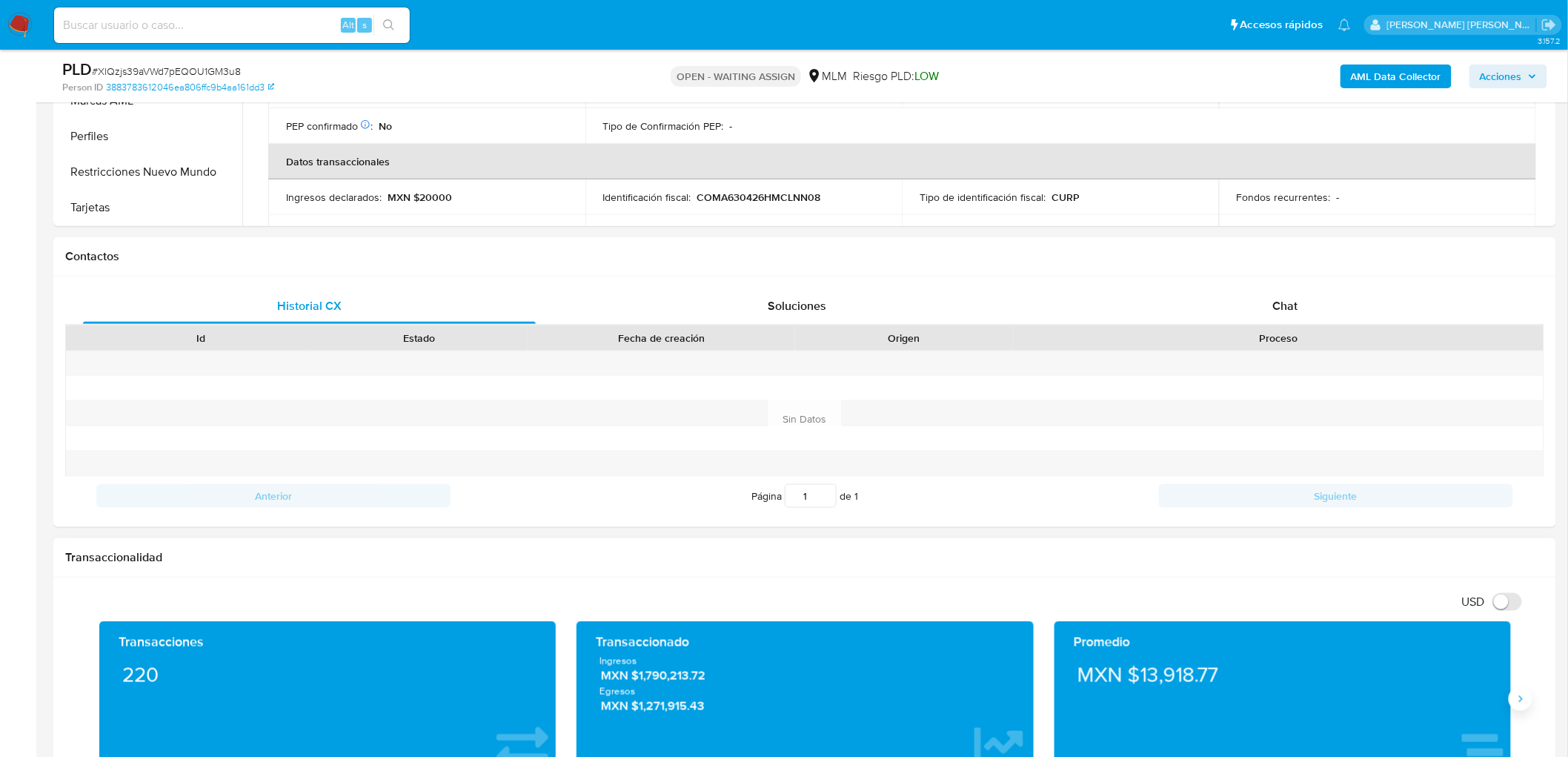
click at [1522, 690] on button "Siguiente" at bounding box center [1521, 699] width 24 height 24
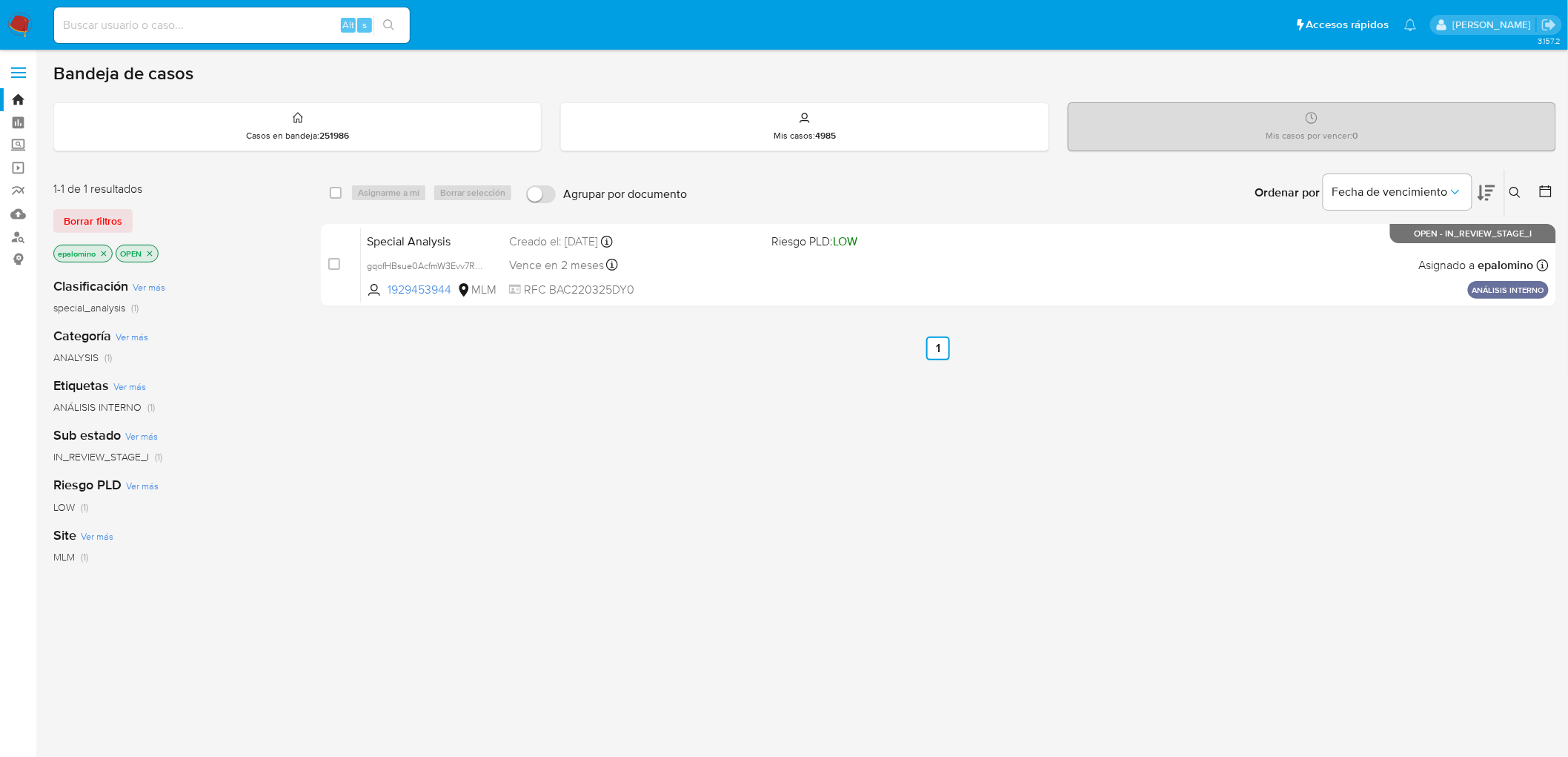
click at [75, 202] on div "1-1 de 1 resultados Borrar filtros epalomino OPEN" at bounding box center [172, 223] width 237 height 85
click at [76, 218] on span "Borrar filtros" at bounding box center [93, 221] width 58 height 21
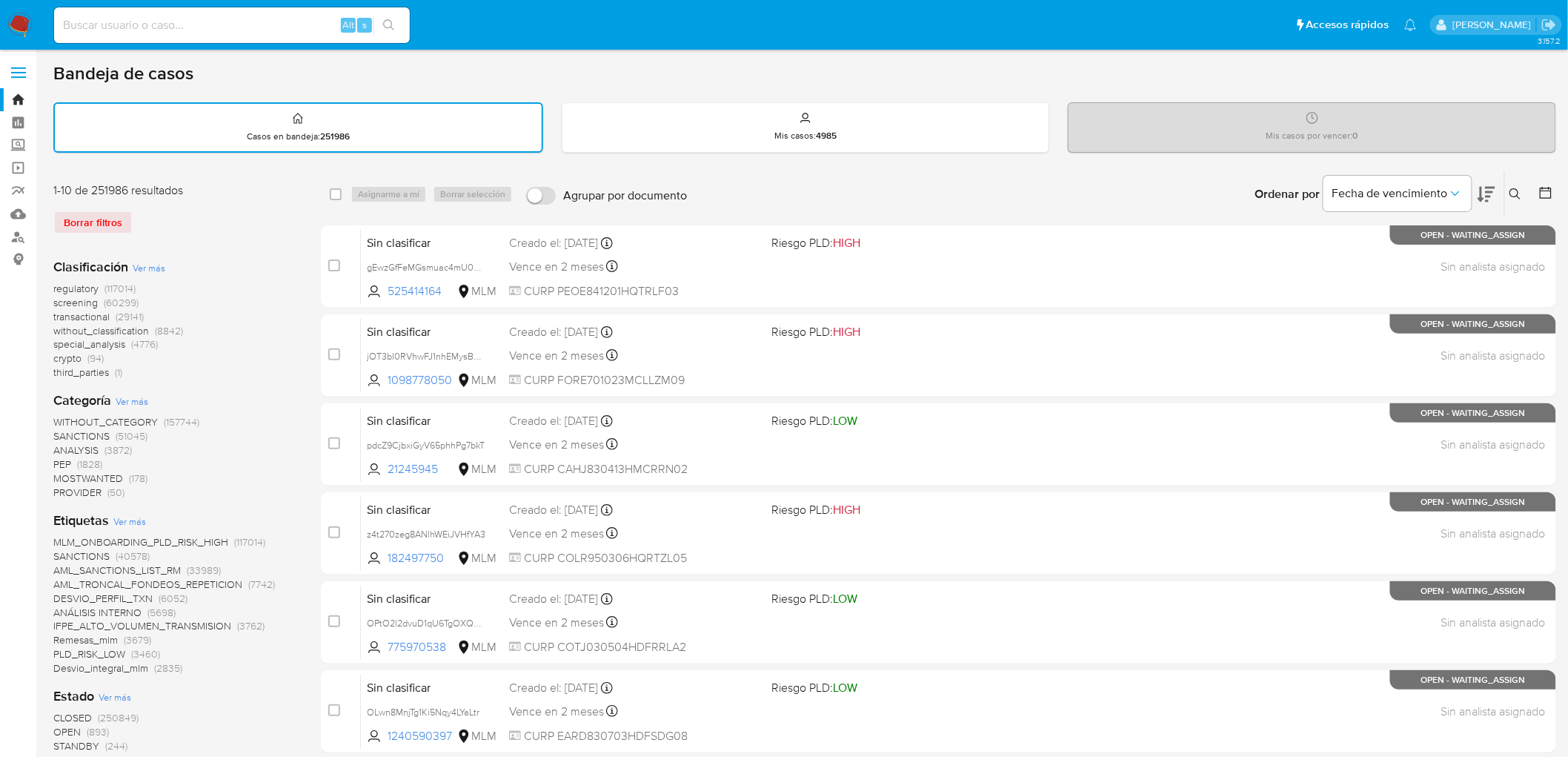
click at [20, 28] on img at bounding box center [20, 25] width 25 height 25
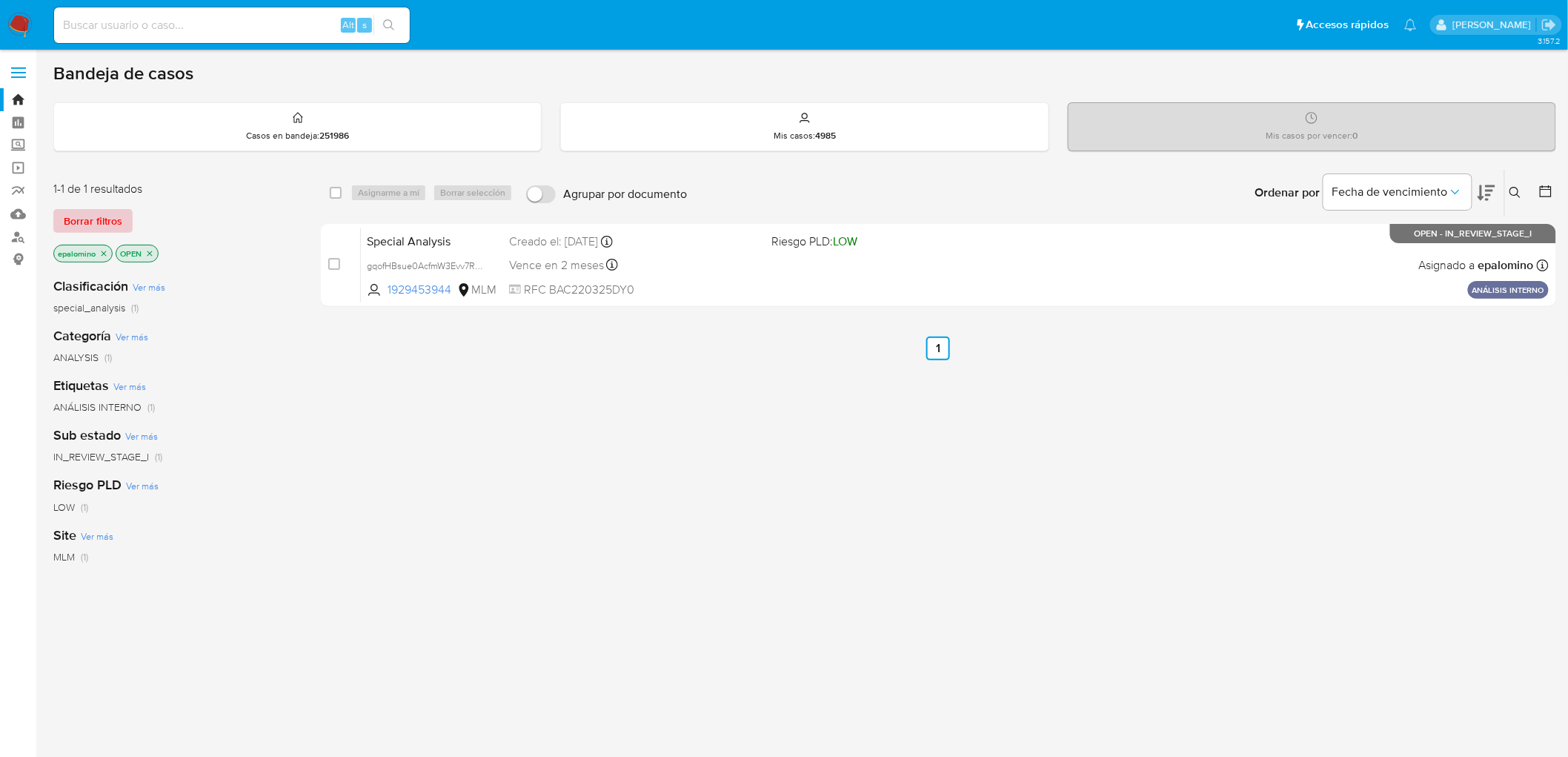
click at [85, 227] on span "Borrar filtros" at bounding box center [93, 221] width 58 height 21
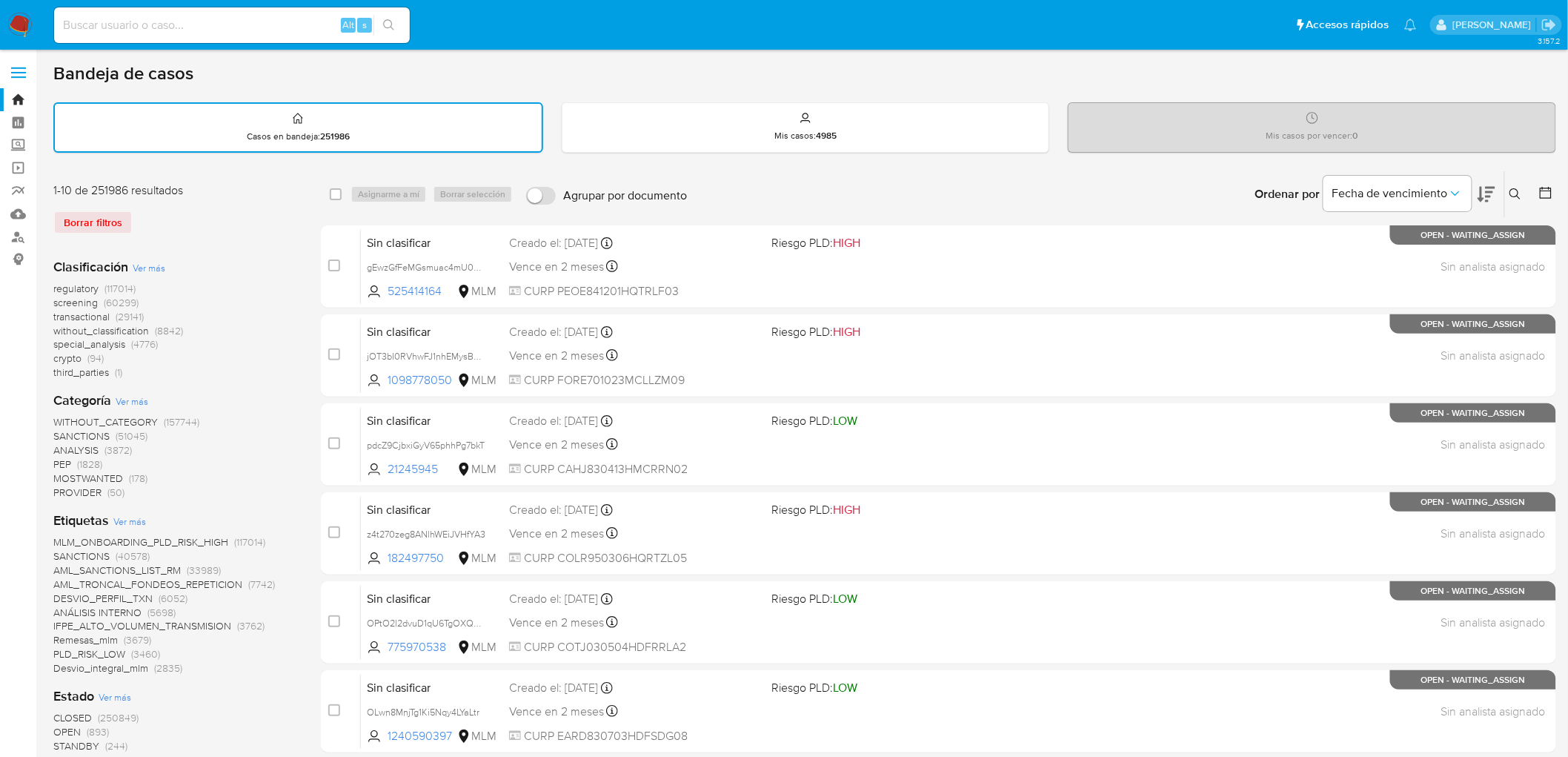
click at [19, 28] on img at bounding box center [20, 25] width 25 height 25
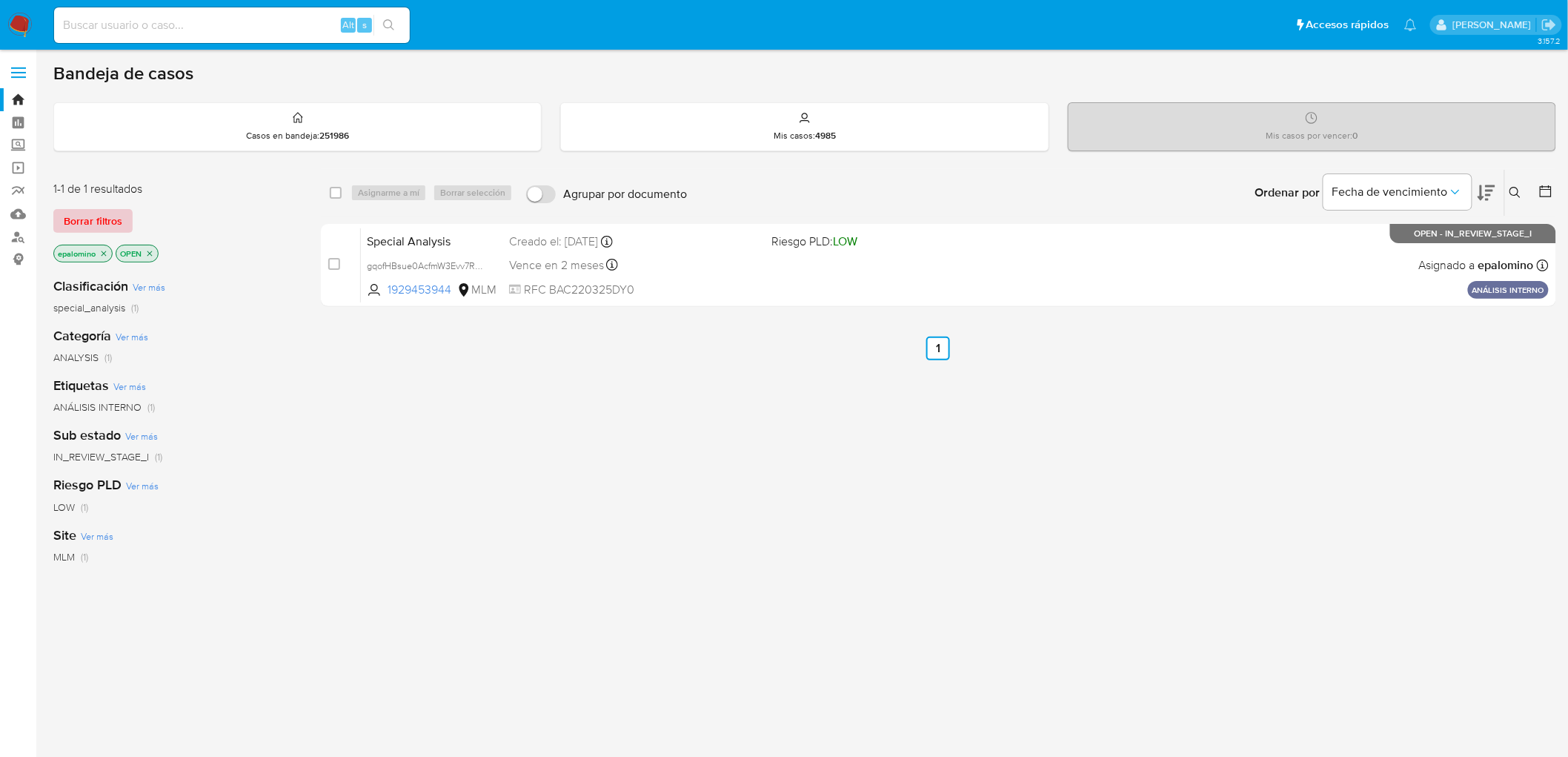
click at [80, 216] on span "Borrar filtros" at bounding box center [93, 221] width 58 height 21
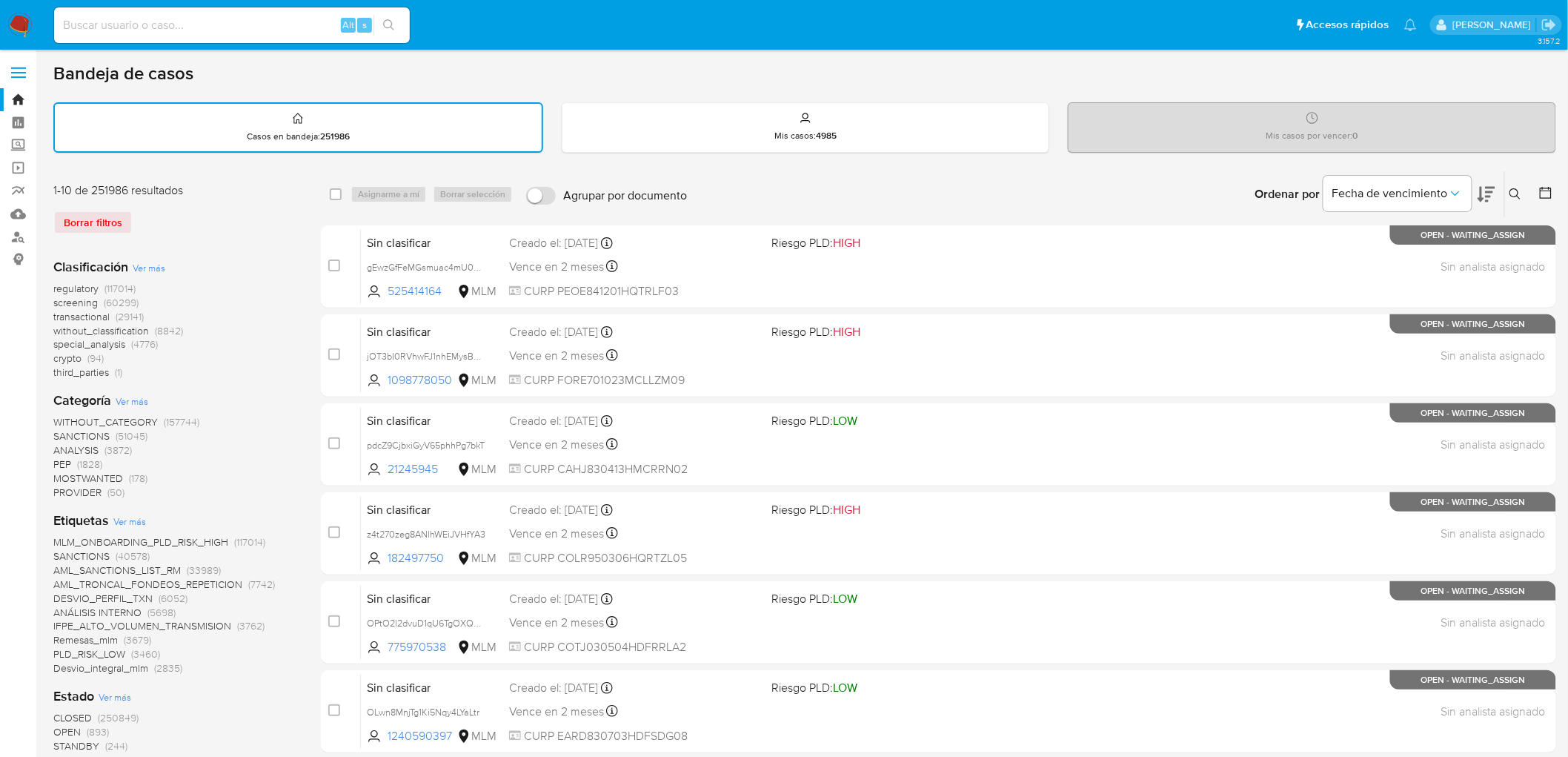
click at [24, 21] on img at bounding box center [20, 25] width 25 height 25
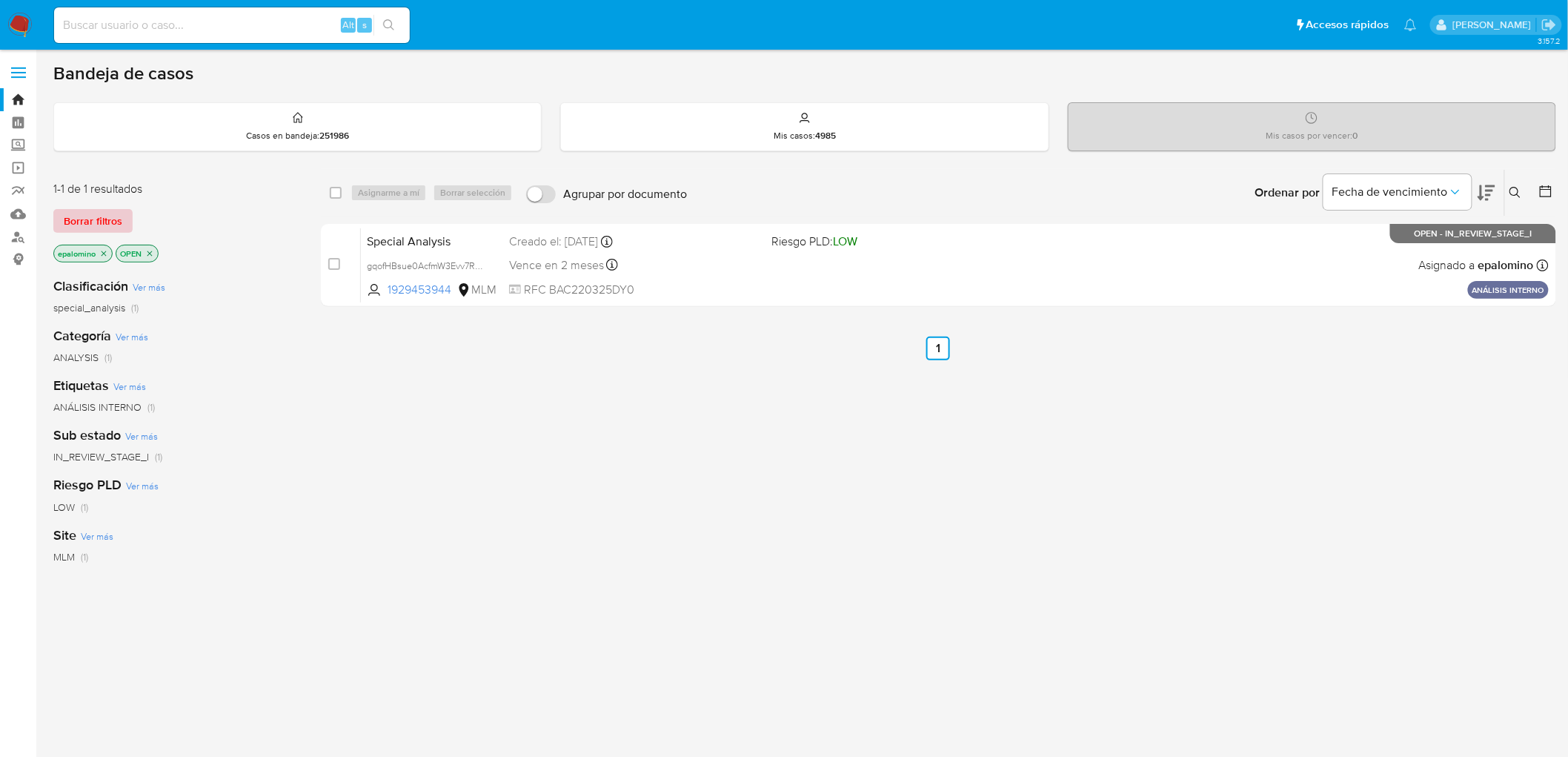
click at [95, 219] on span "Borrar filtros" at bounding box center [93, 221] width 58 height 21
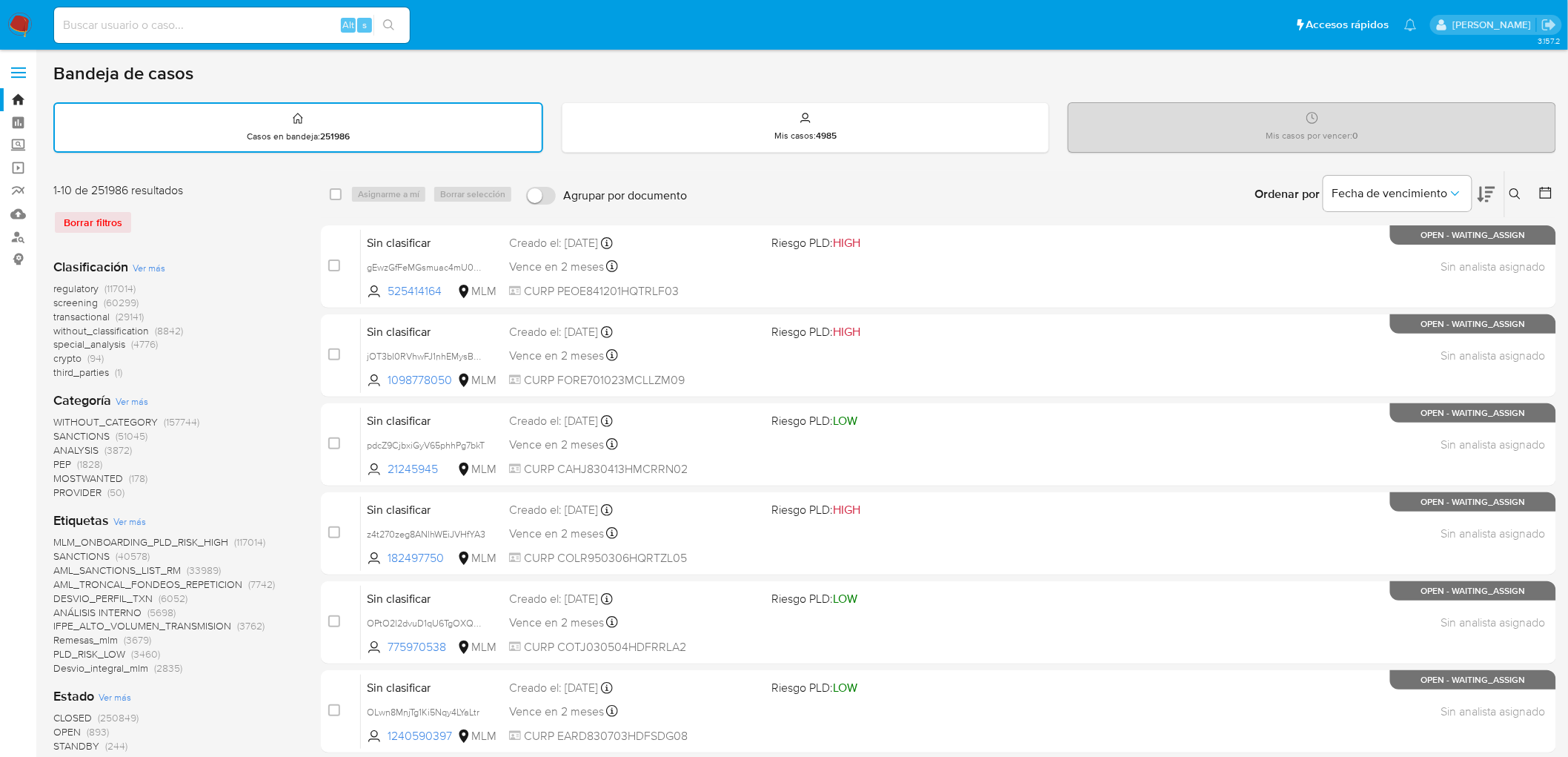
click at [1521, 190] on icon at bounding box center [1516, 194] width 12 height 12
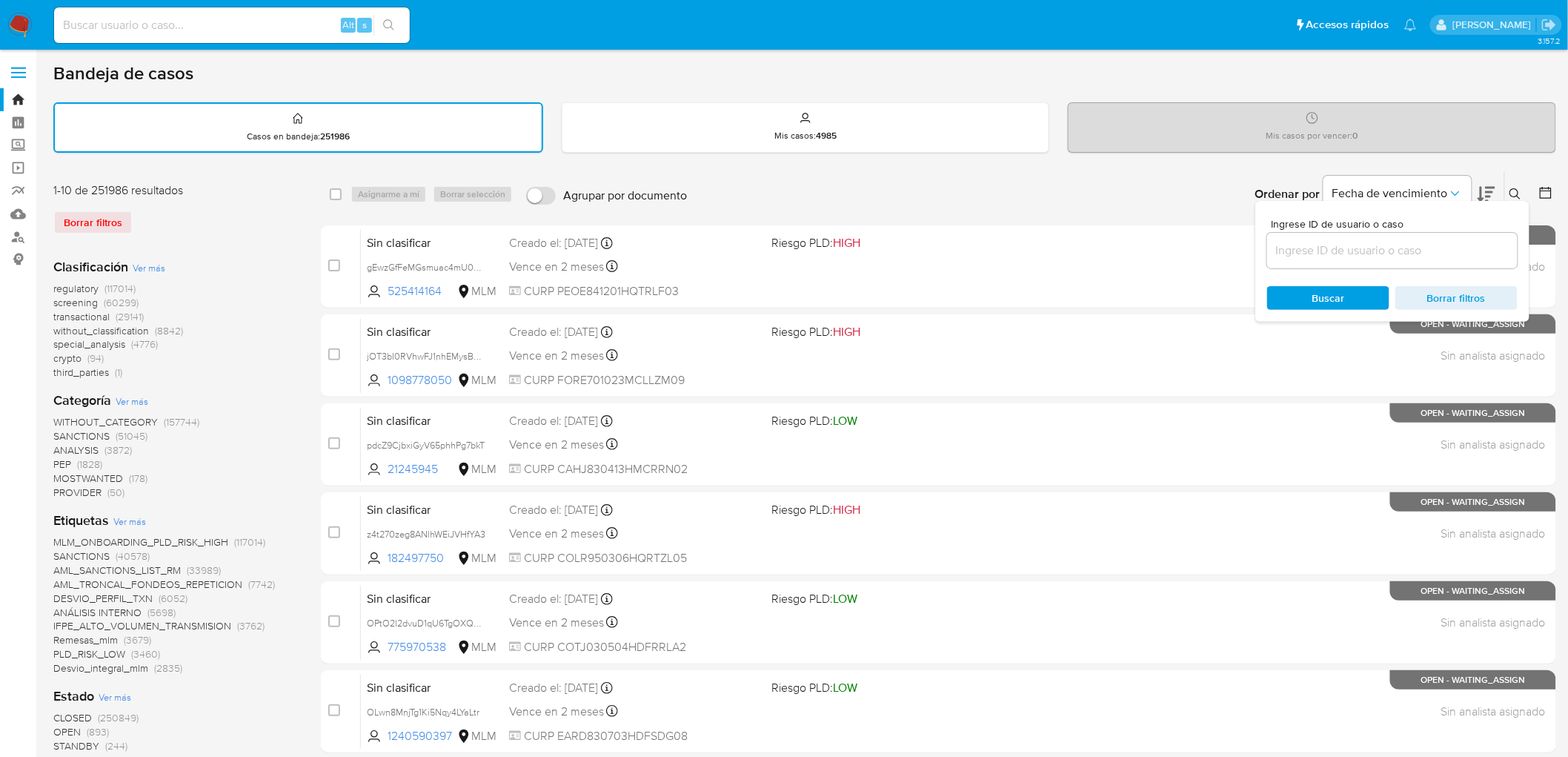
click at [1332, 248] on input at bounding box center [1392, 250] width 250 height 19
type input "2277803778"
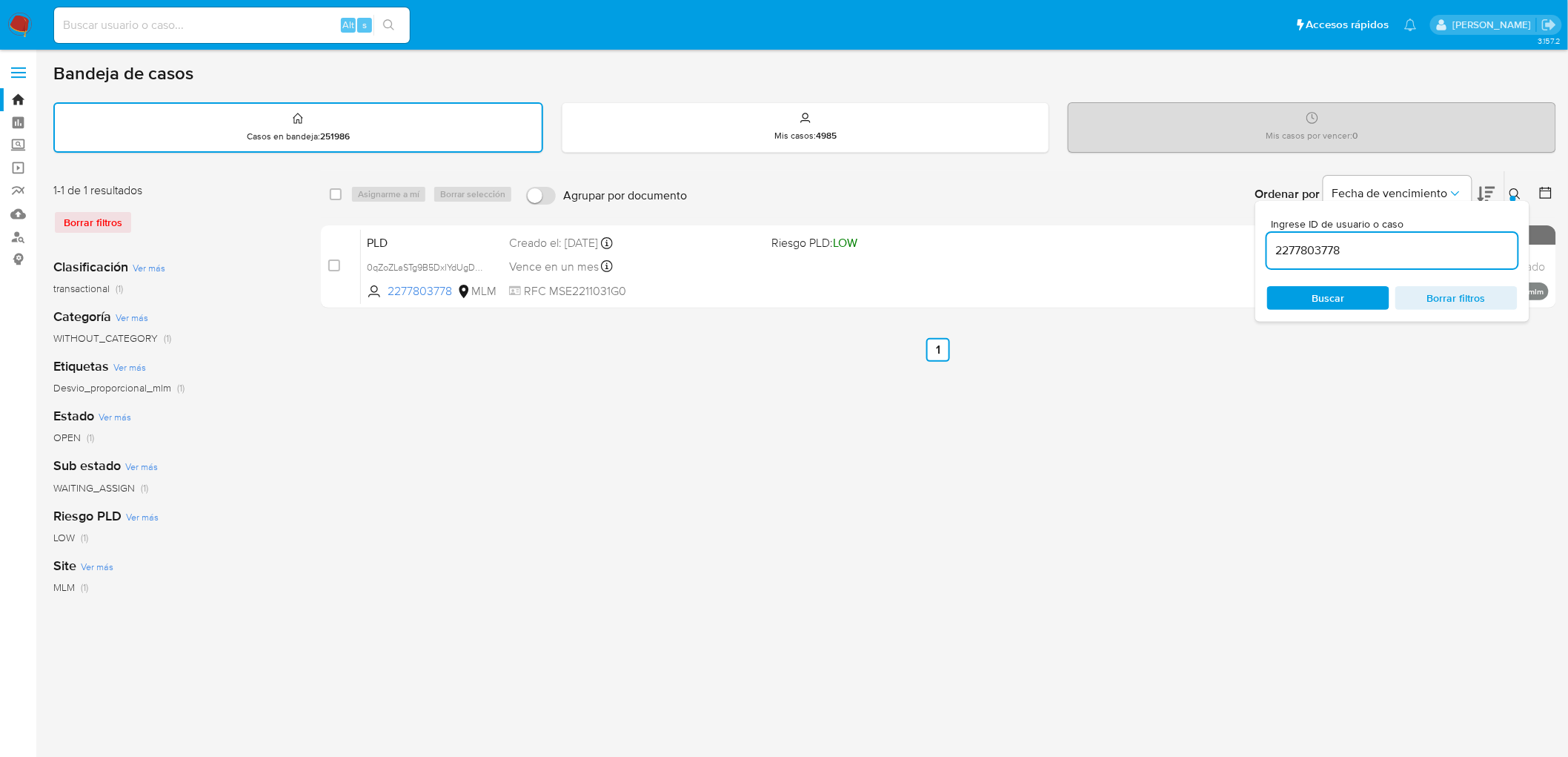
click at [1514, 188] on icon at bounding box center [1516, 194] width 12 height 12
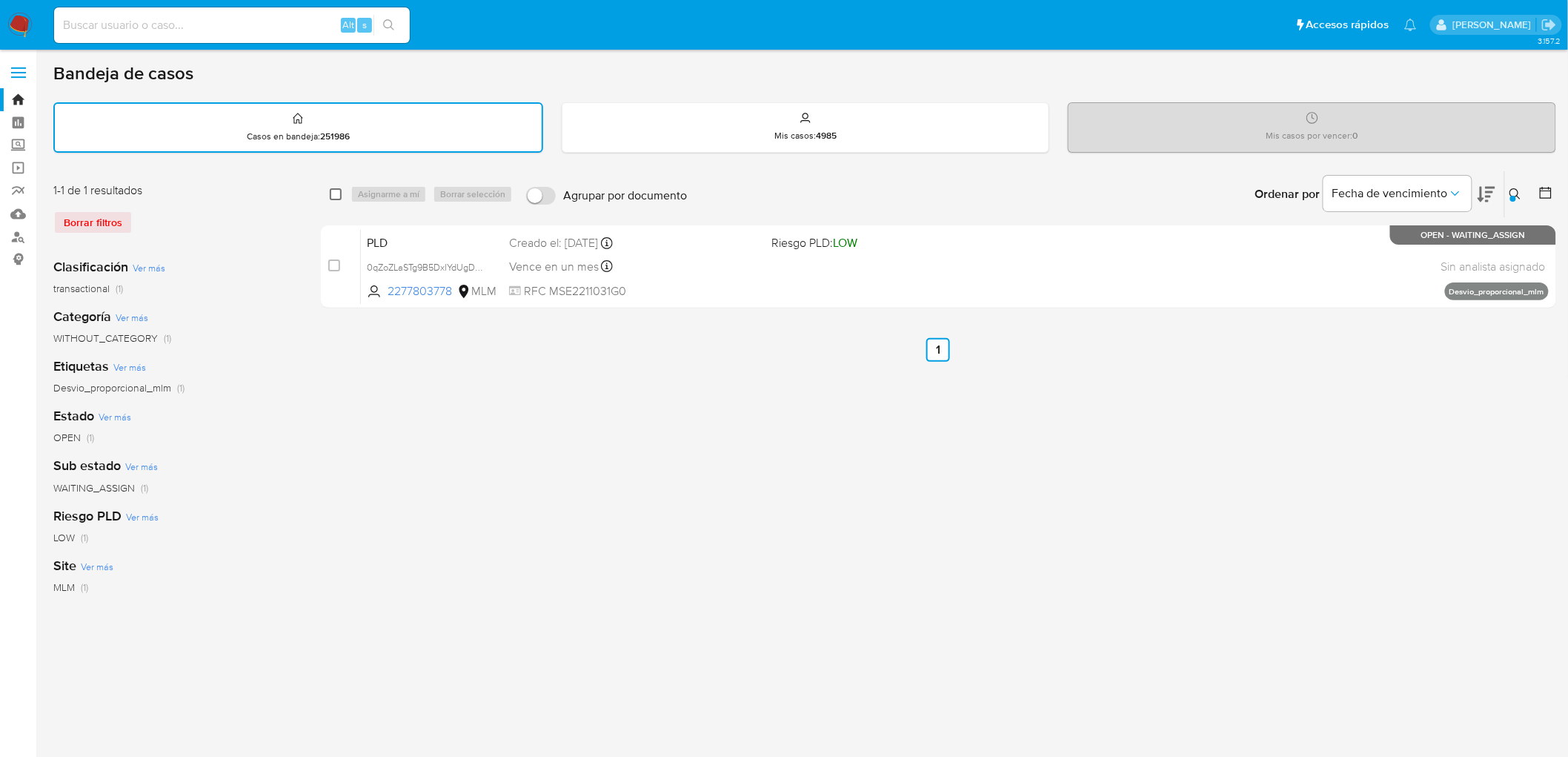
click at [337, 196] on input "checkbox" at bounding box center [336, 194] width 12 height 12
checkbox input "true"
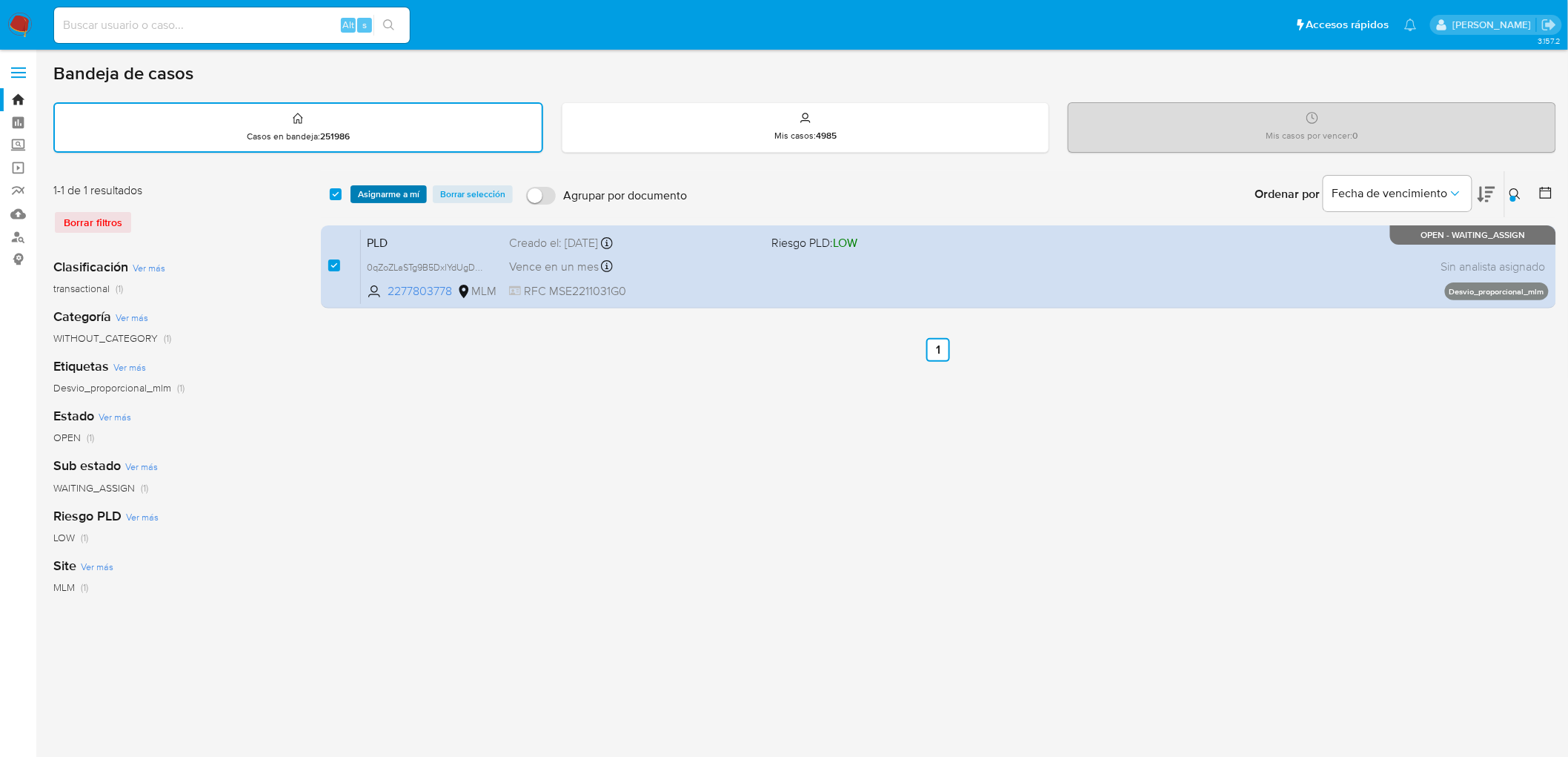
click at [372, 190] on span "Asignarme a mí" at bounding box center [389, 194] width 61 height 15
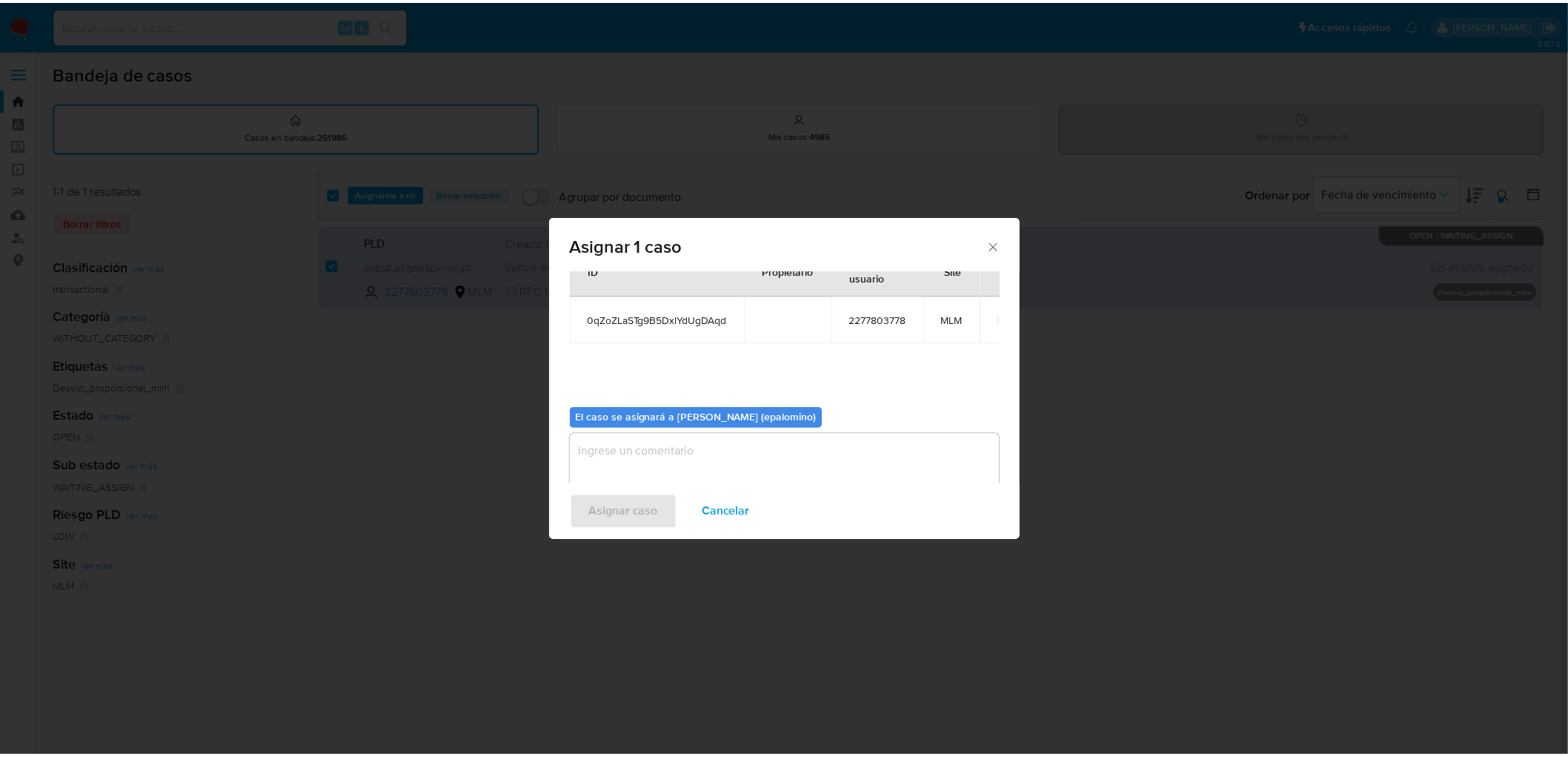
scroll to position [76, 0]
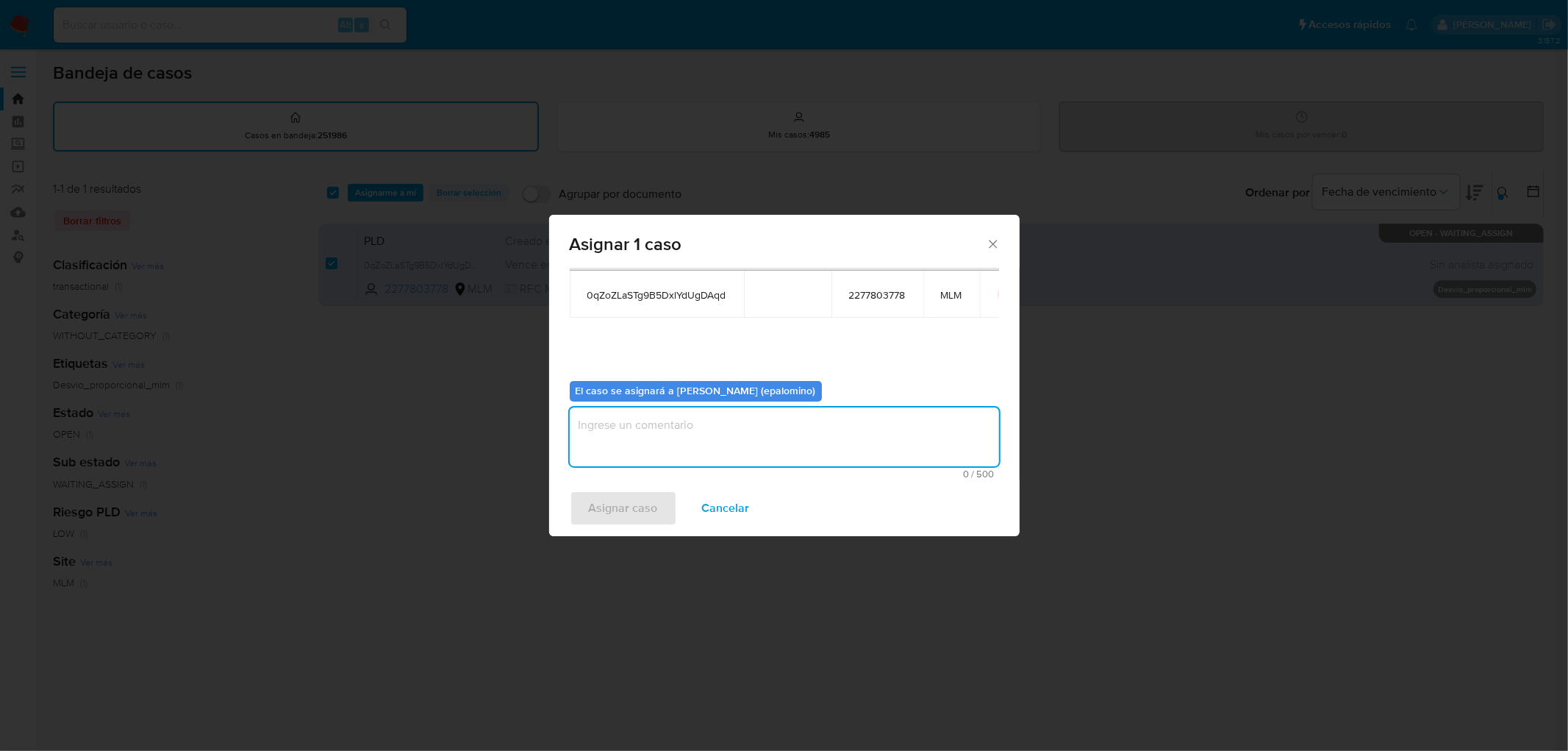
click at [626, 439] on textarea "assign-modal" at bounding box center [785, 436] width 430 height 59
type textarea "AS"
click at [626, 497] on span "Asignar caso" at bounding box center [623, 509] width 69 height 33
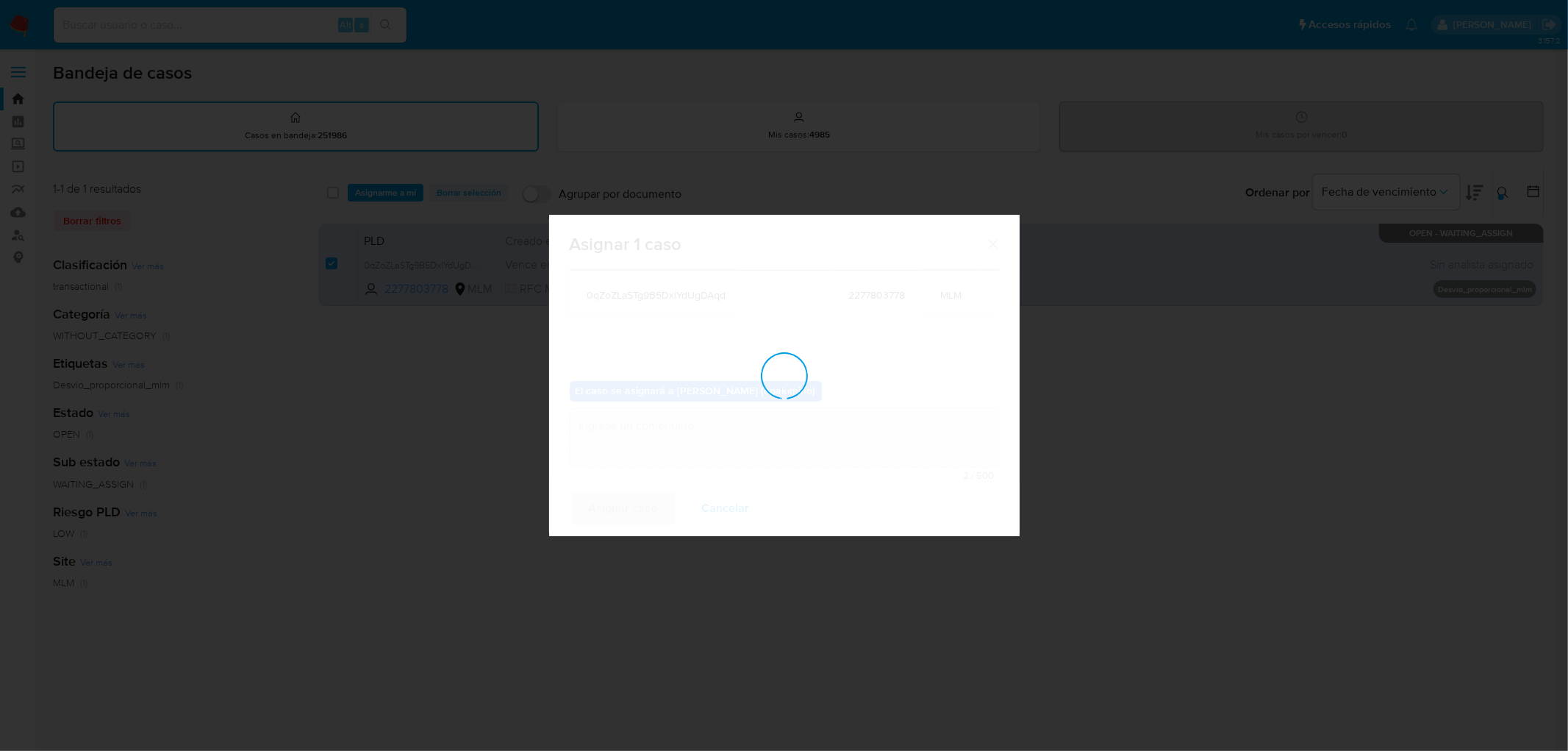
checkbox input "false"
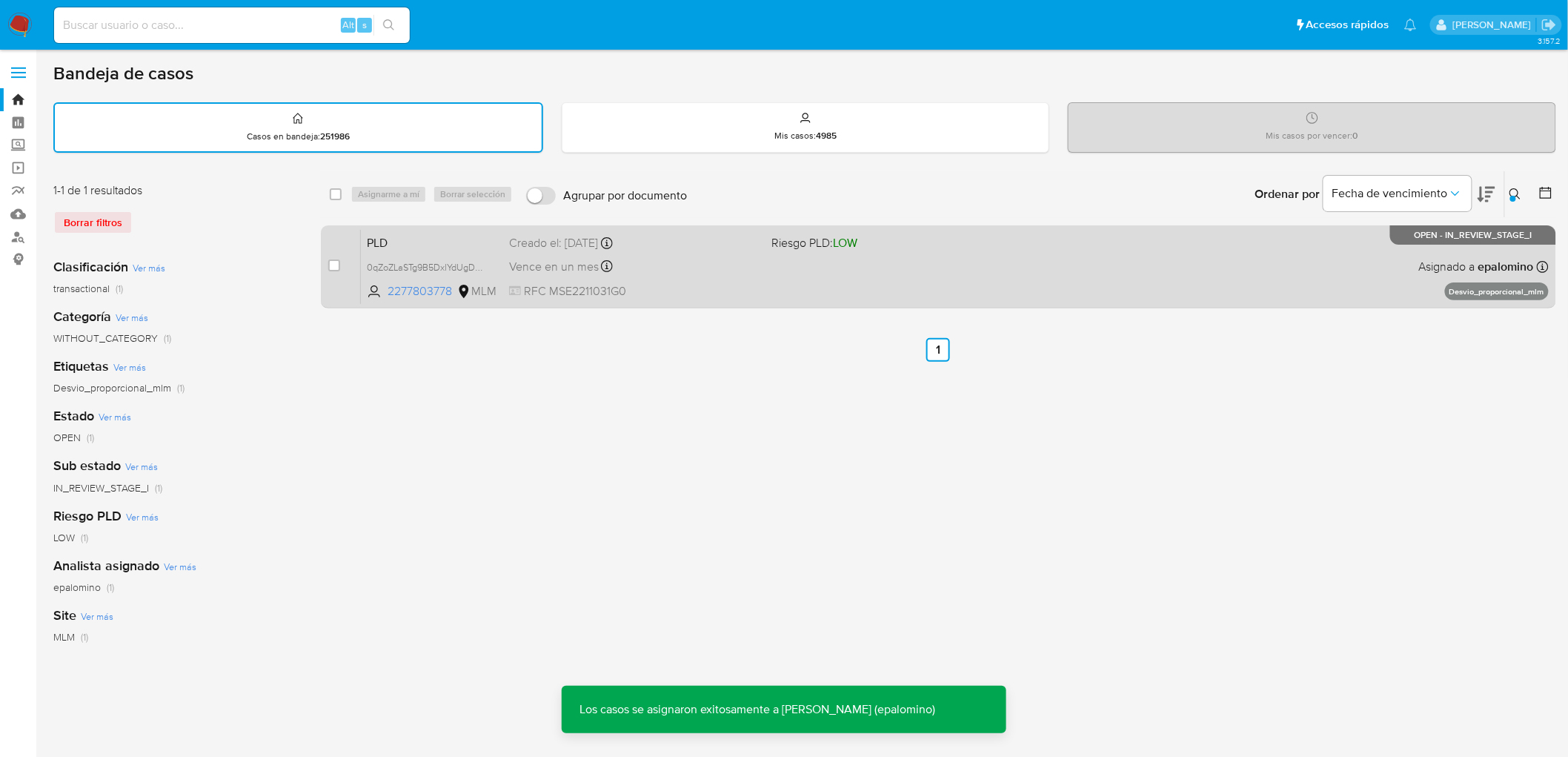
click at [420, 232] on span "PLD" at bounding box center [432, 242] width 130 height 19
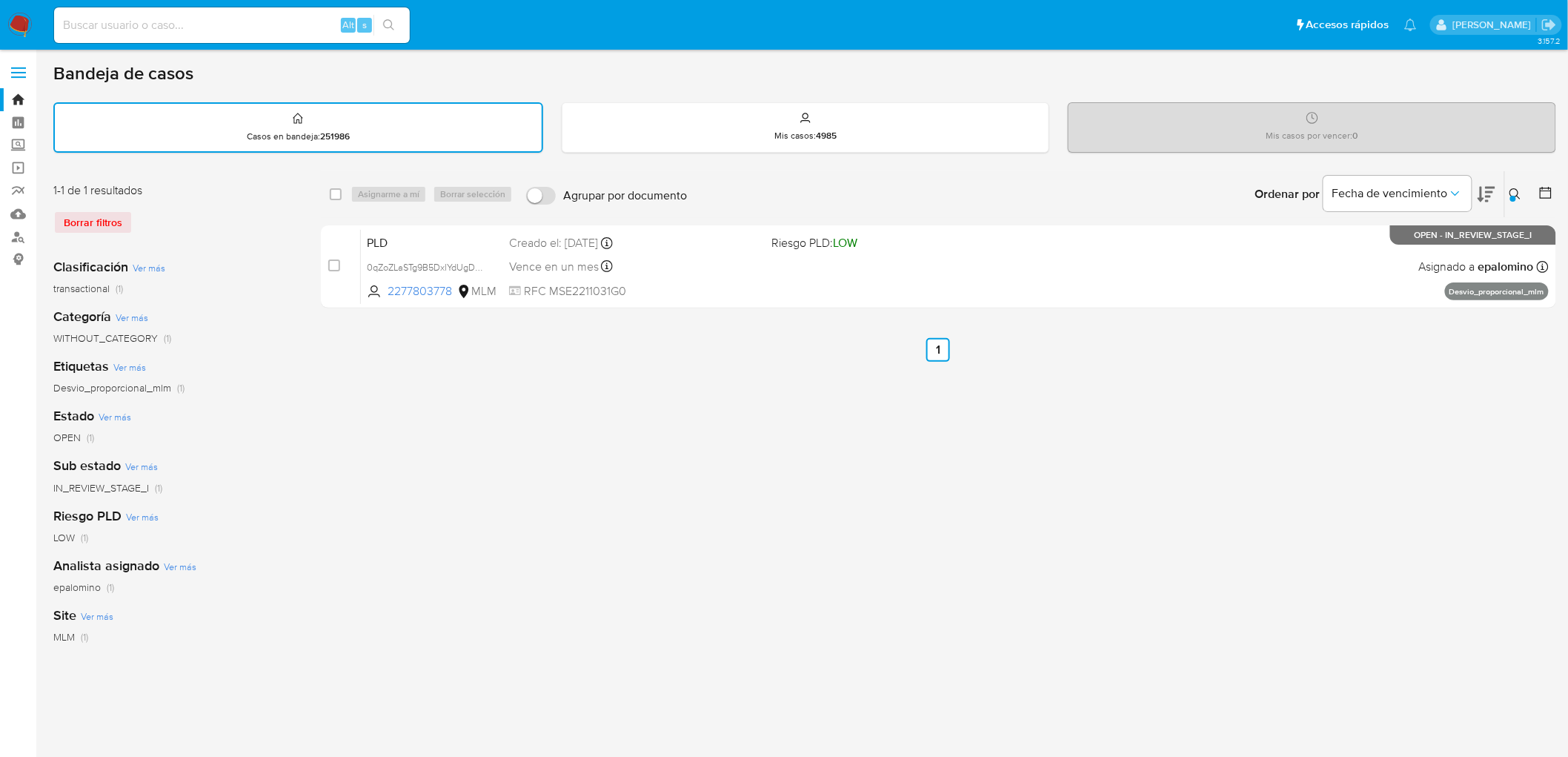
click at [8, 20] on img at bounding box center [20, 25] width 25 height 25
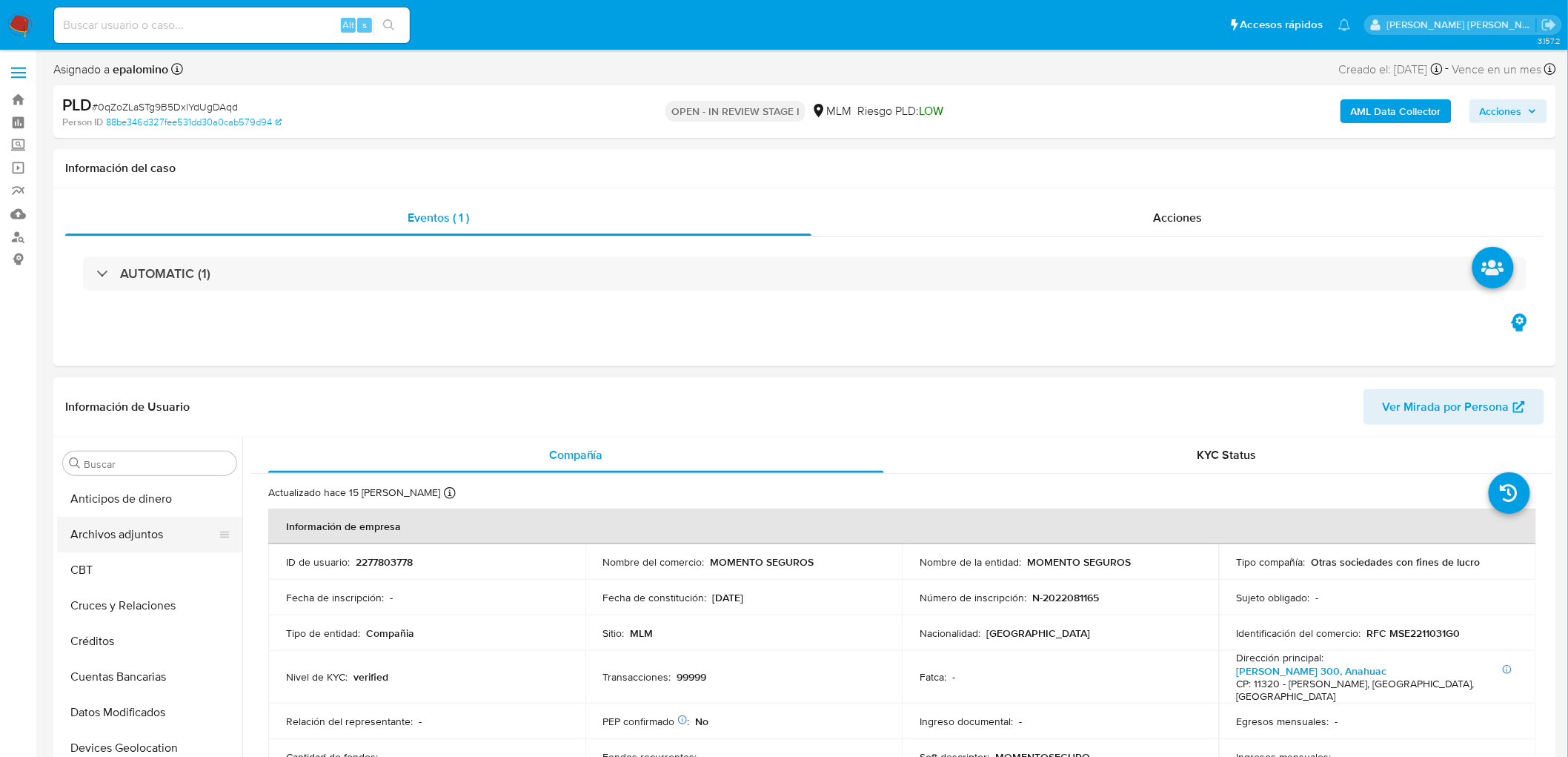
click at [154, 520] on button "Archivos adjuntos" at bounding box center [143, 534] width 173 height 35
select select "10"
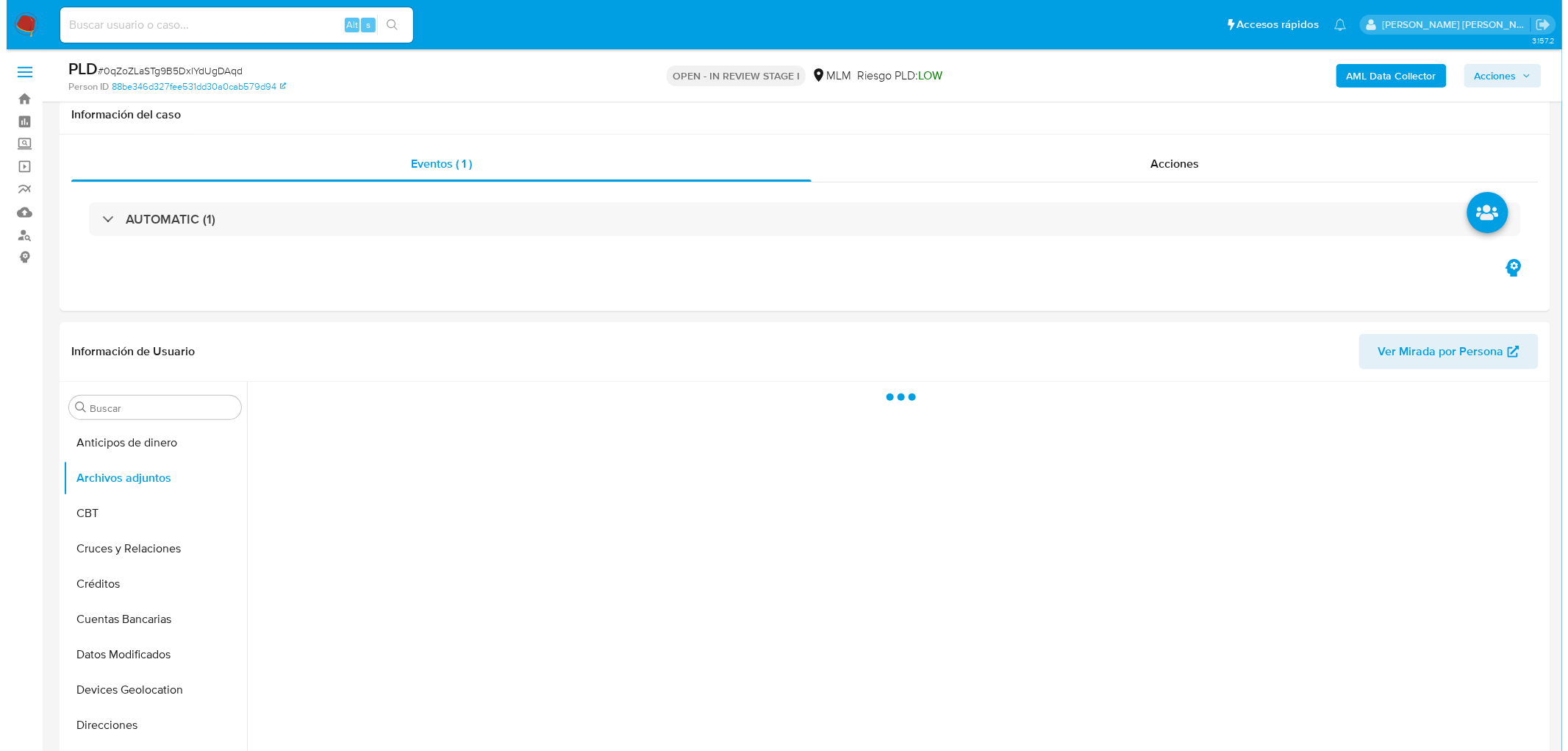
scroll to position [121, 0]
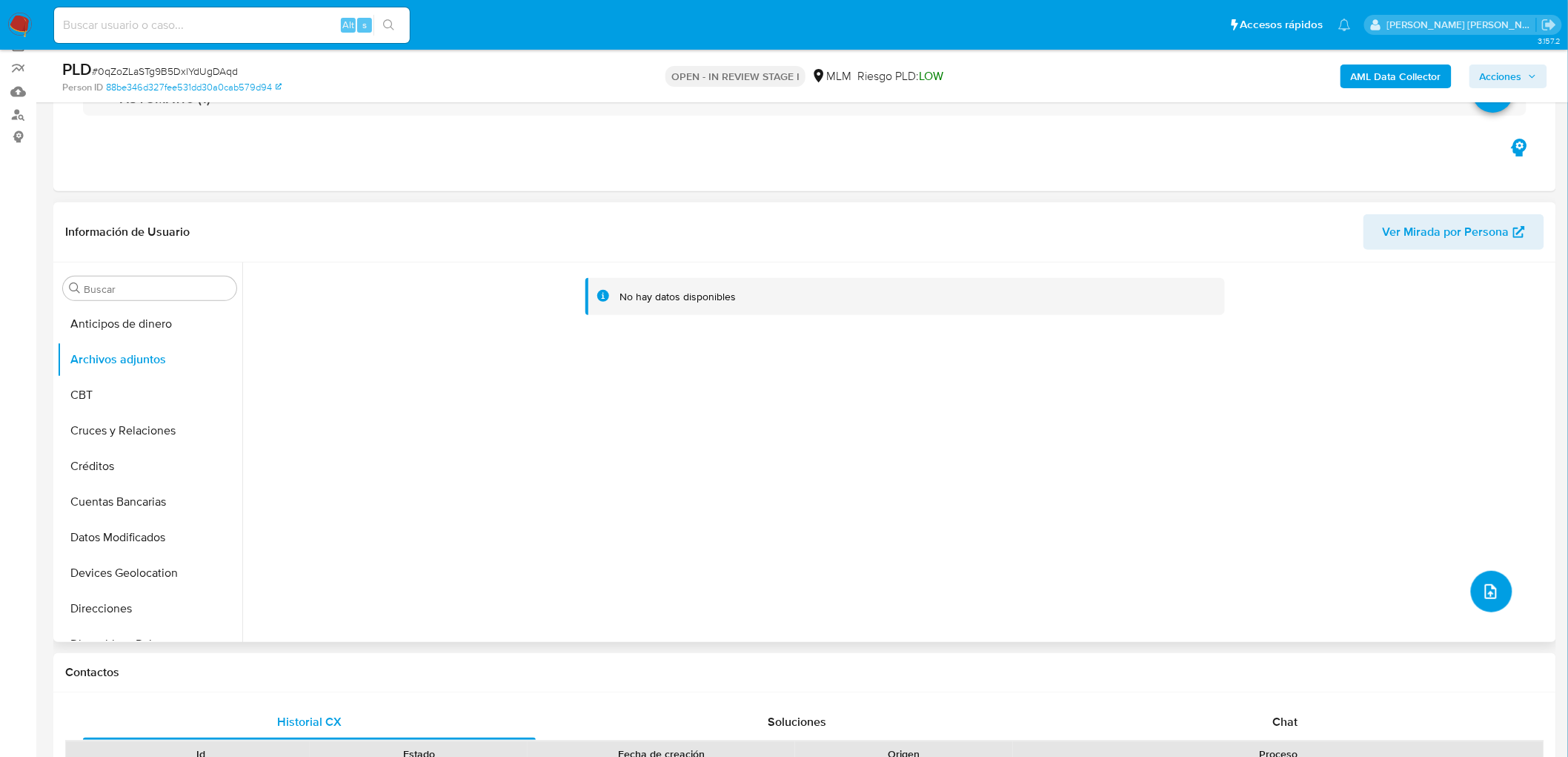
click at [1490, 576] on button "upload-file" at bounding box center [1491, 591] width 41 height 41
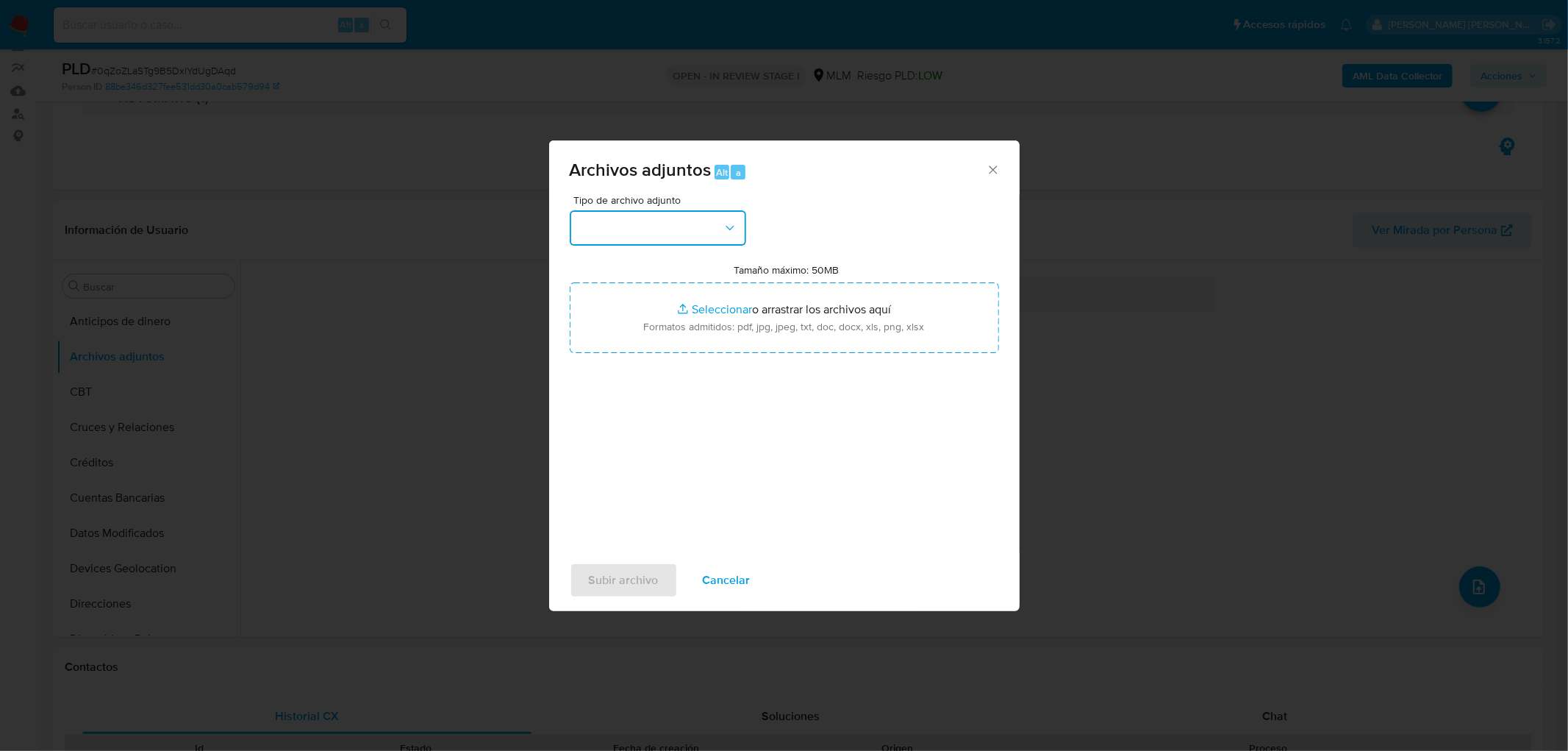
click at [722, 212] on button "button" at bounding box center [658, 228] width 176 height 35
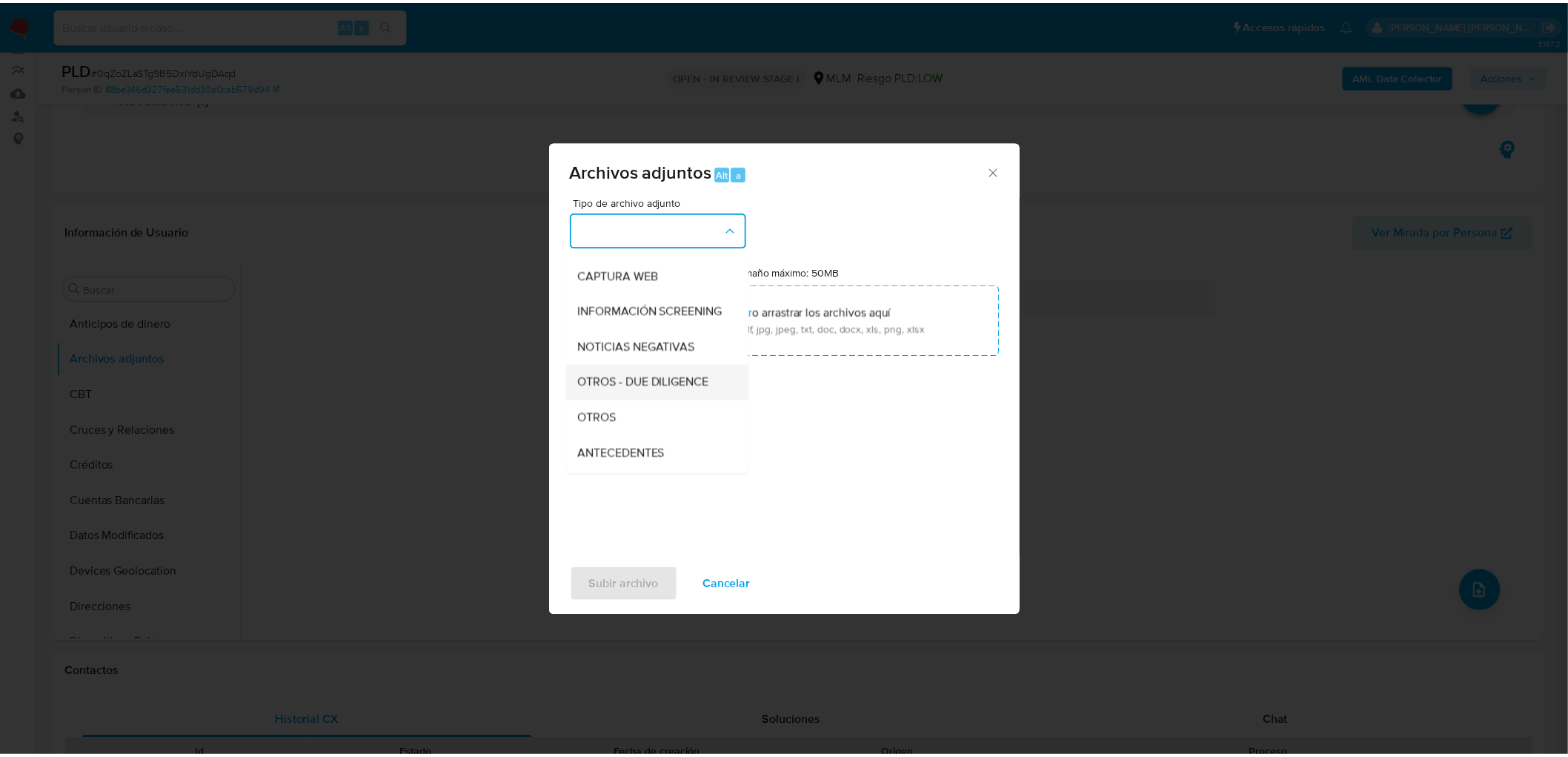
scroll to position [165, 0]
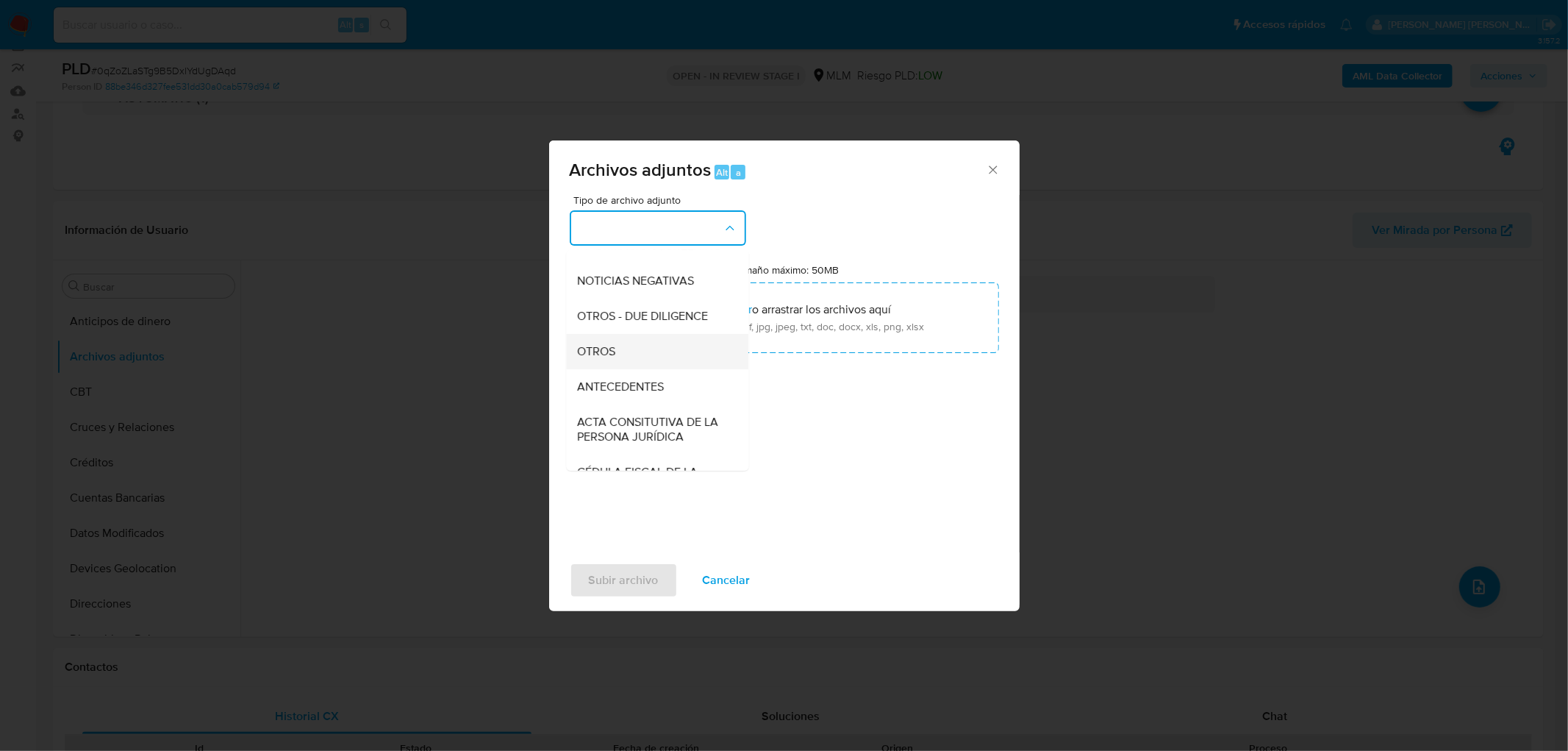
click at [648, 357] on div "OTROS" at bounding box center [652, 351] width 150 height 35
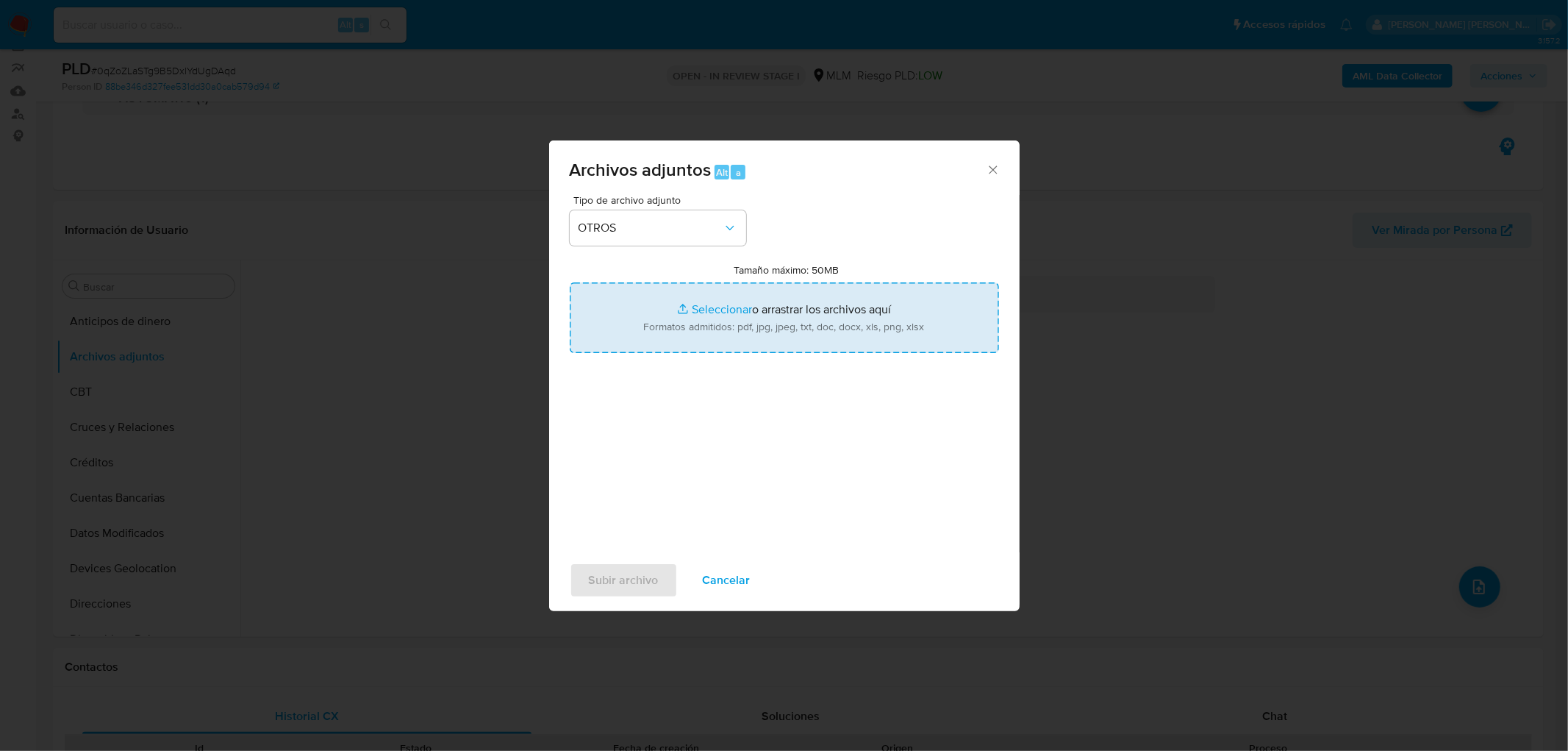
type input "C:\fakepath\MOMENTO SEGUROS_AGO2025.xlsx"
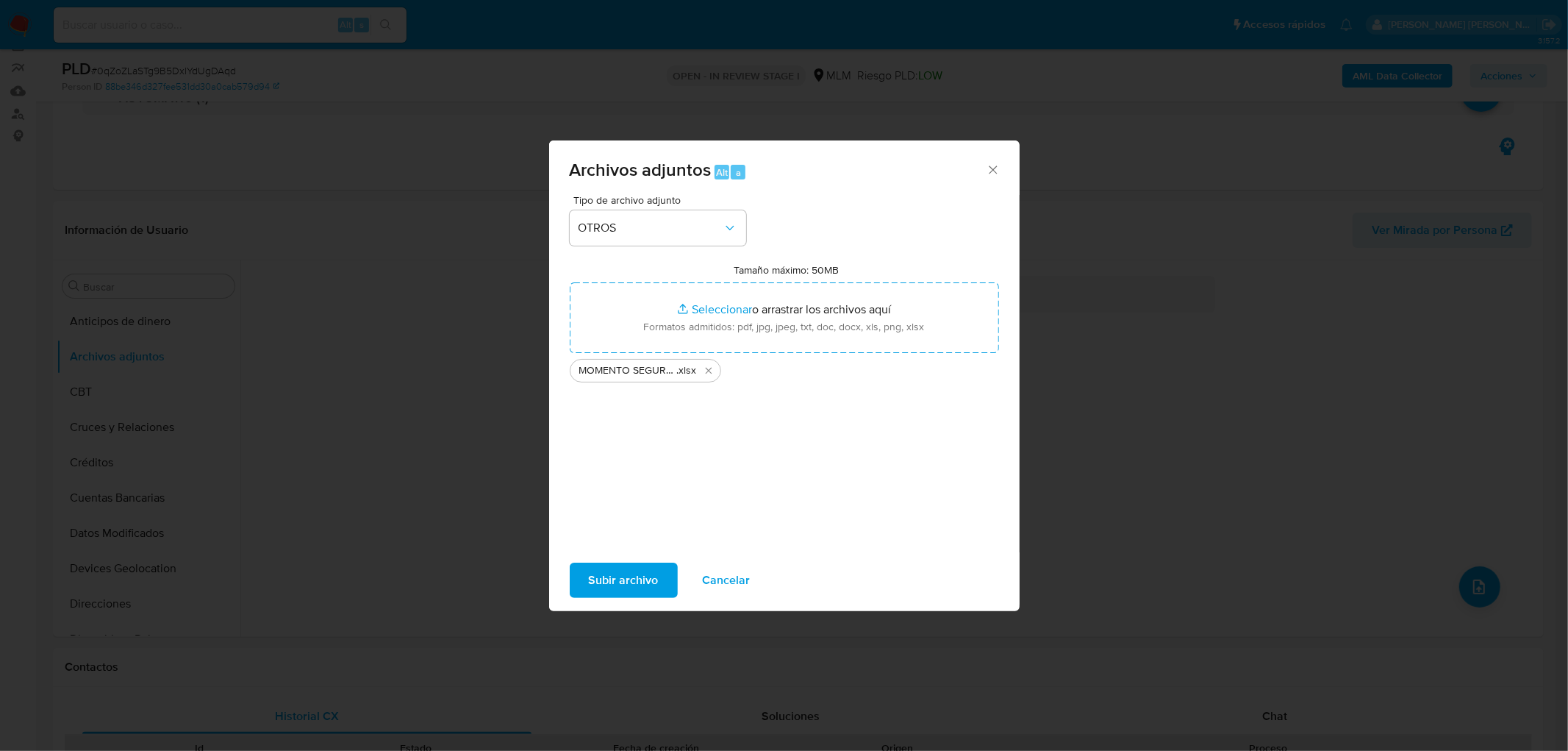
click at [658, 584] on button "Subir archivo" at bounding box center [623, 580] width 108 height 35
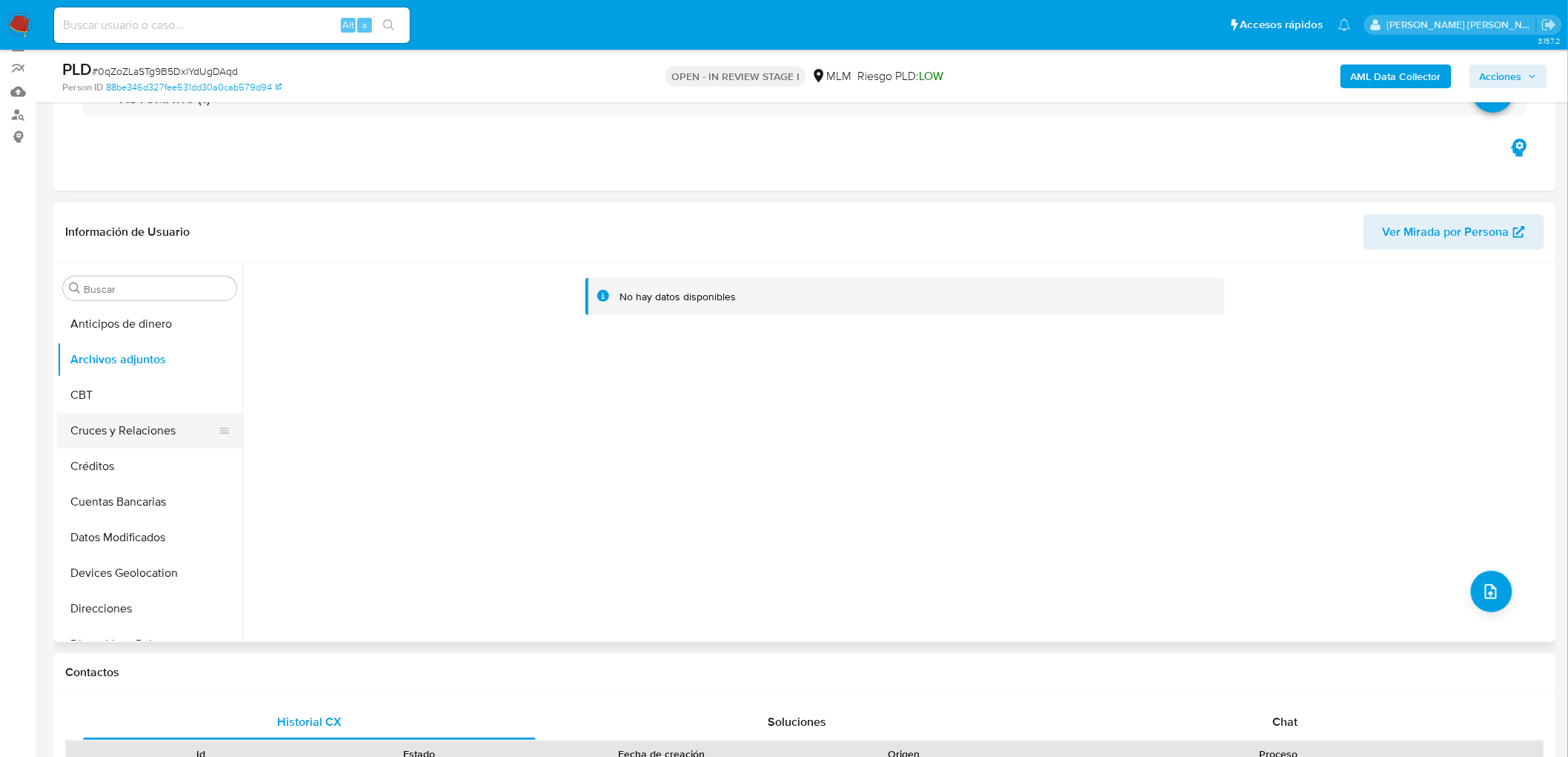
click at [174, 434] on button "Cruces y Relaciones" at bounding box center [143, 430] width 173 height 35
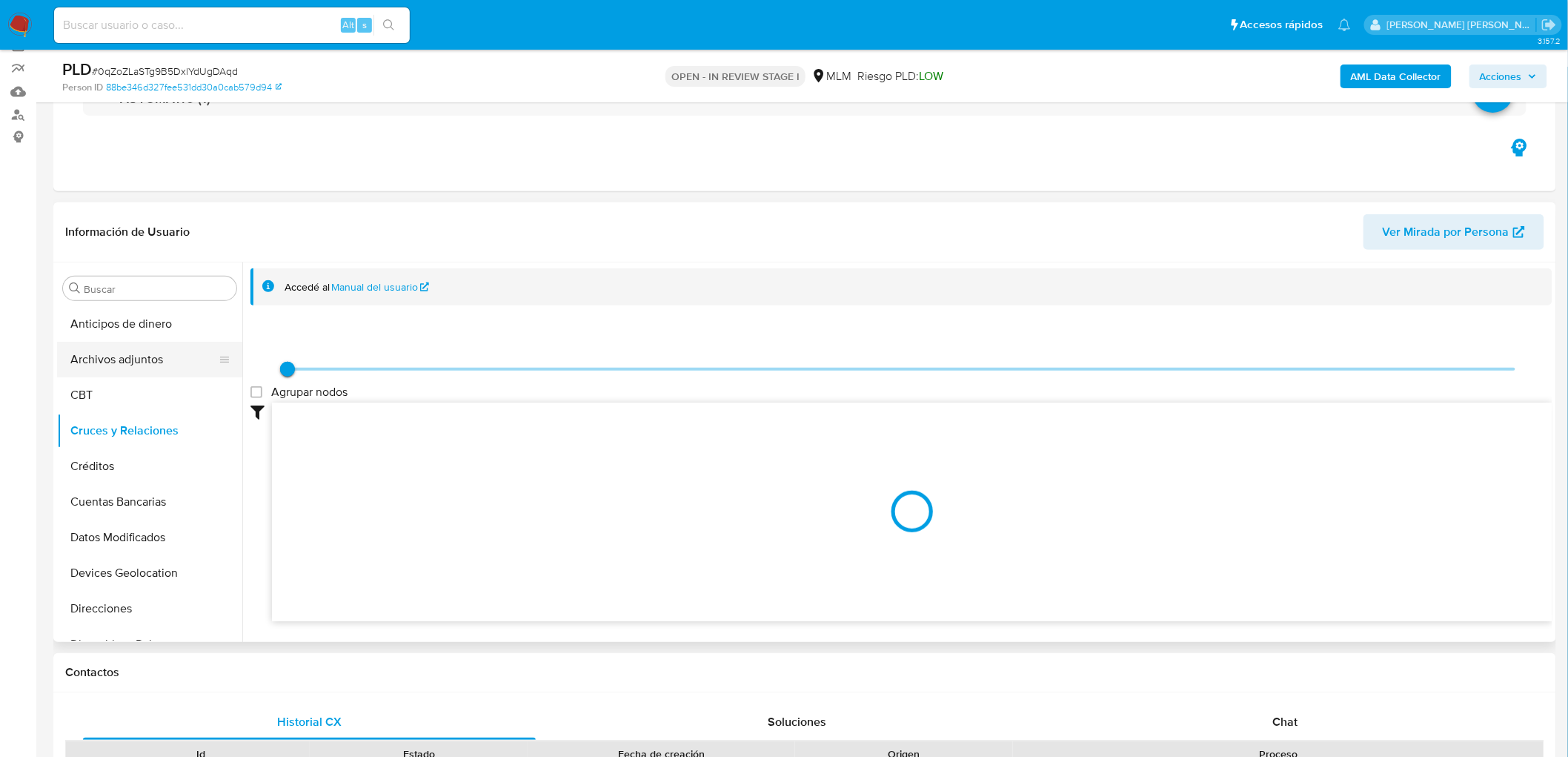
click at [159, 366] on button "Archivos adjuntos" at bounding box center [143, 359] width 173 height 35
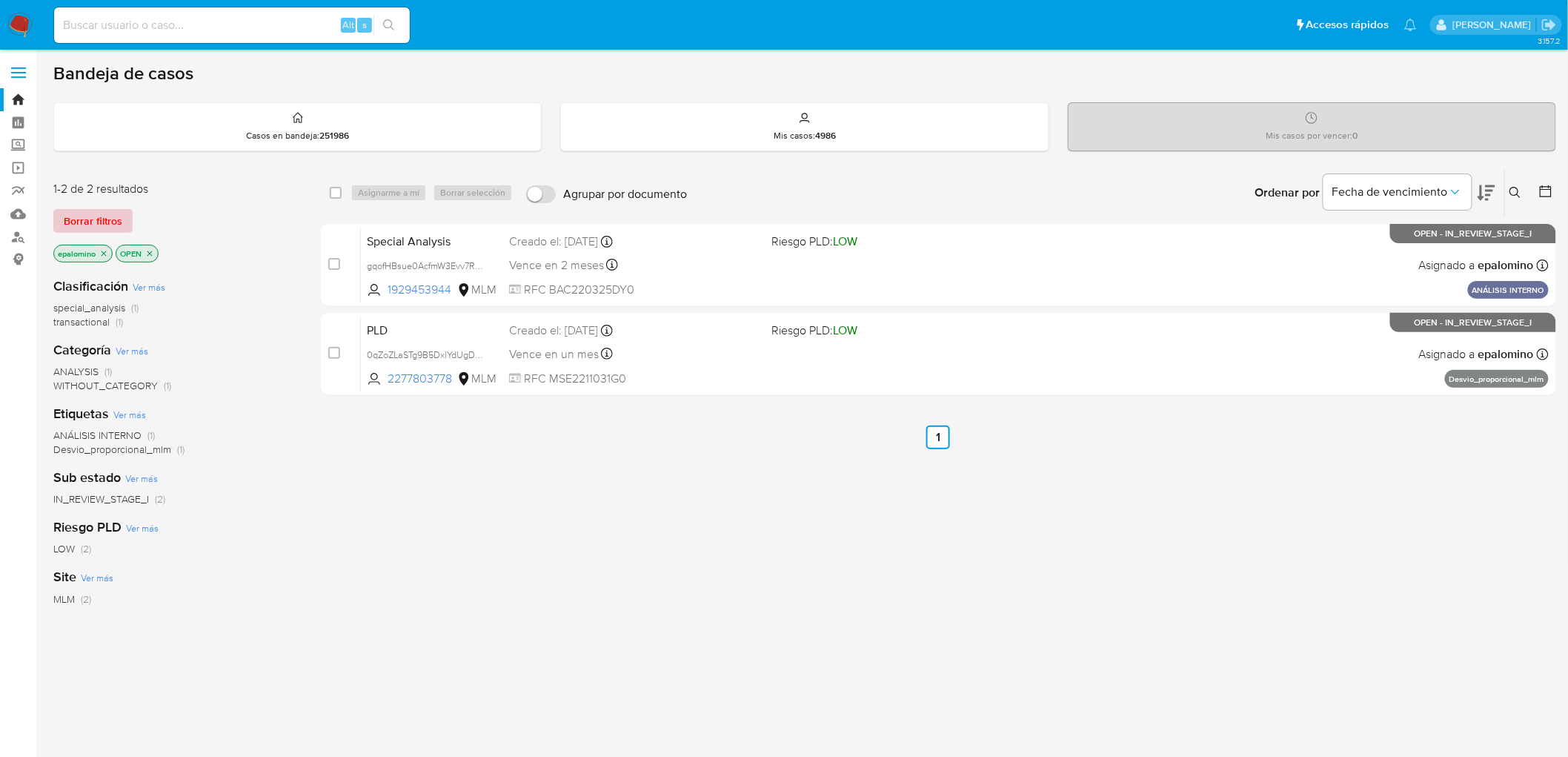
click at [71, 213] on span "Borrar filtros" at bounding box center [93, 221] width 58 height 21
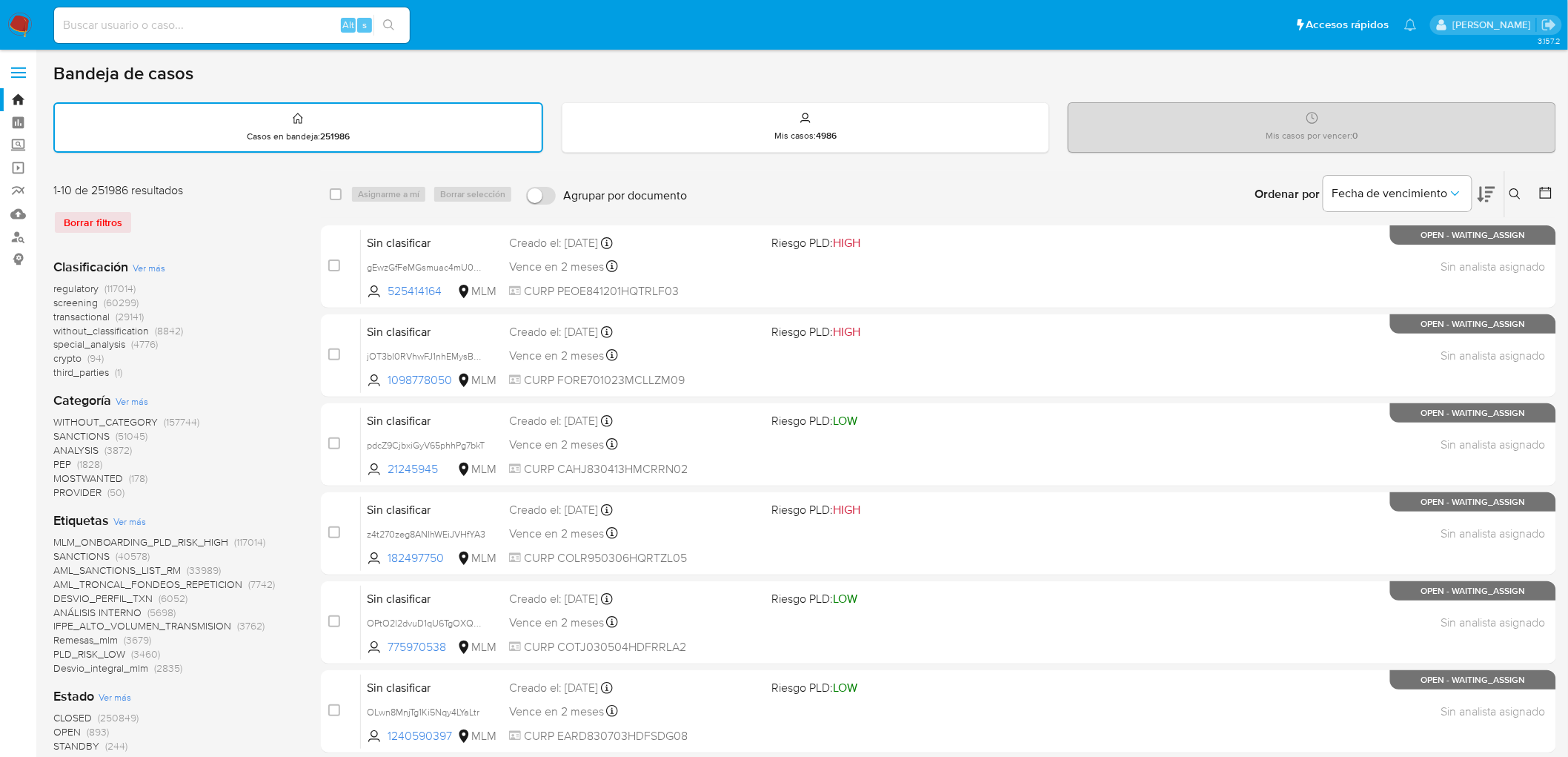
click at [1513, 188] on icon at bounding box center [1516, 194] width 12 height 12
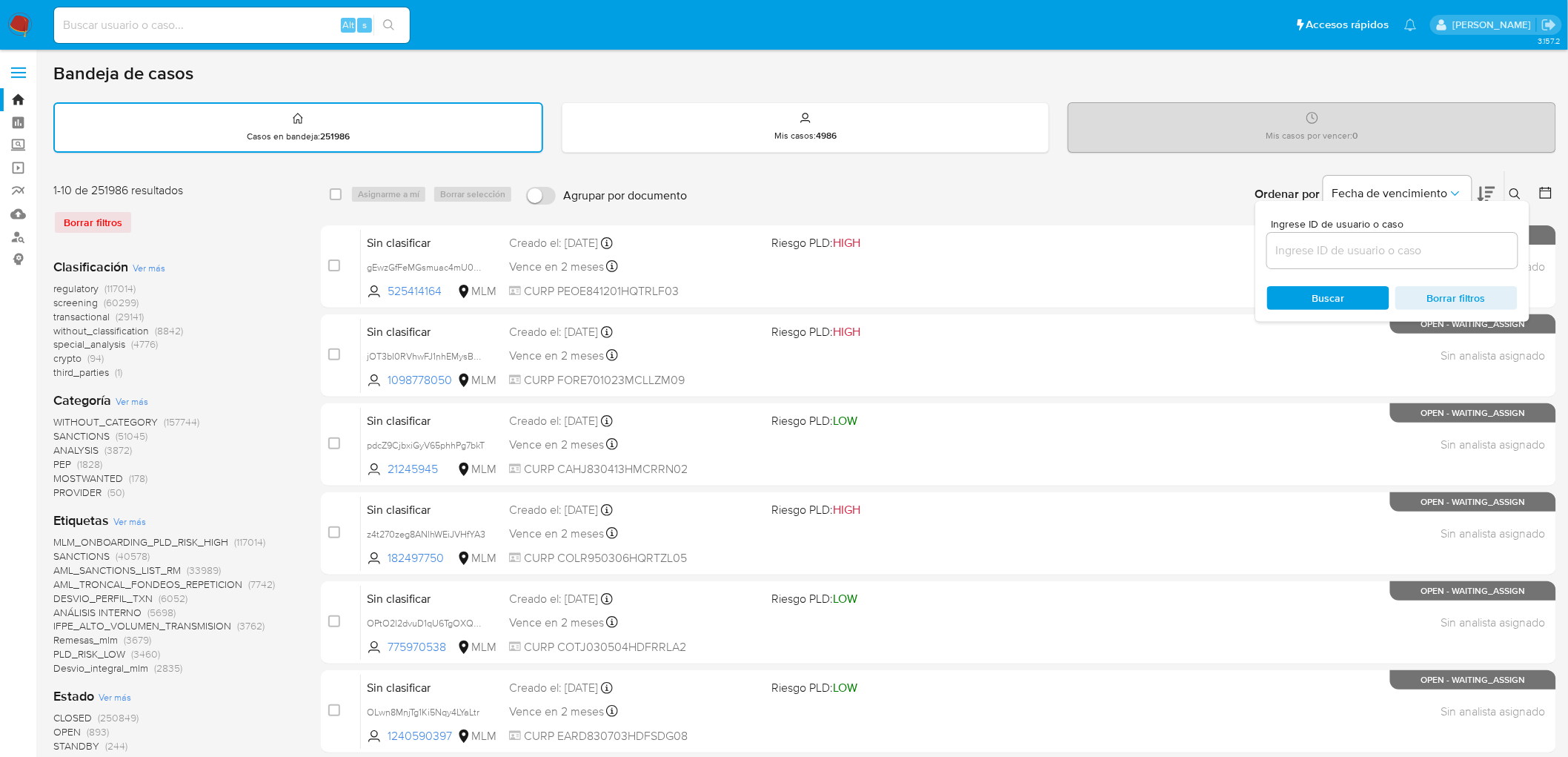
click at [1345, 241] on input at bounding box center [1392, 250] width 250 height 19
type input "2317523699"
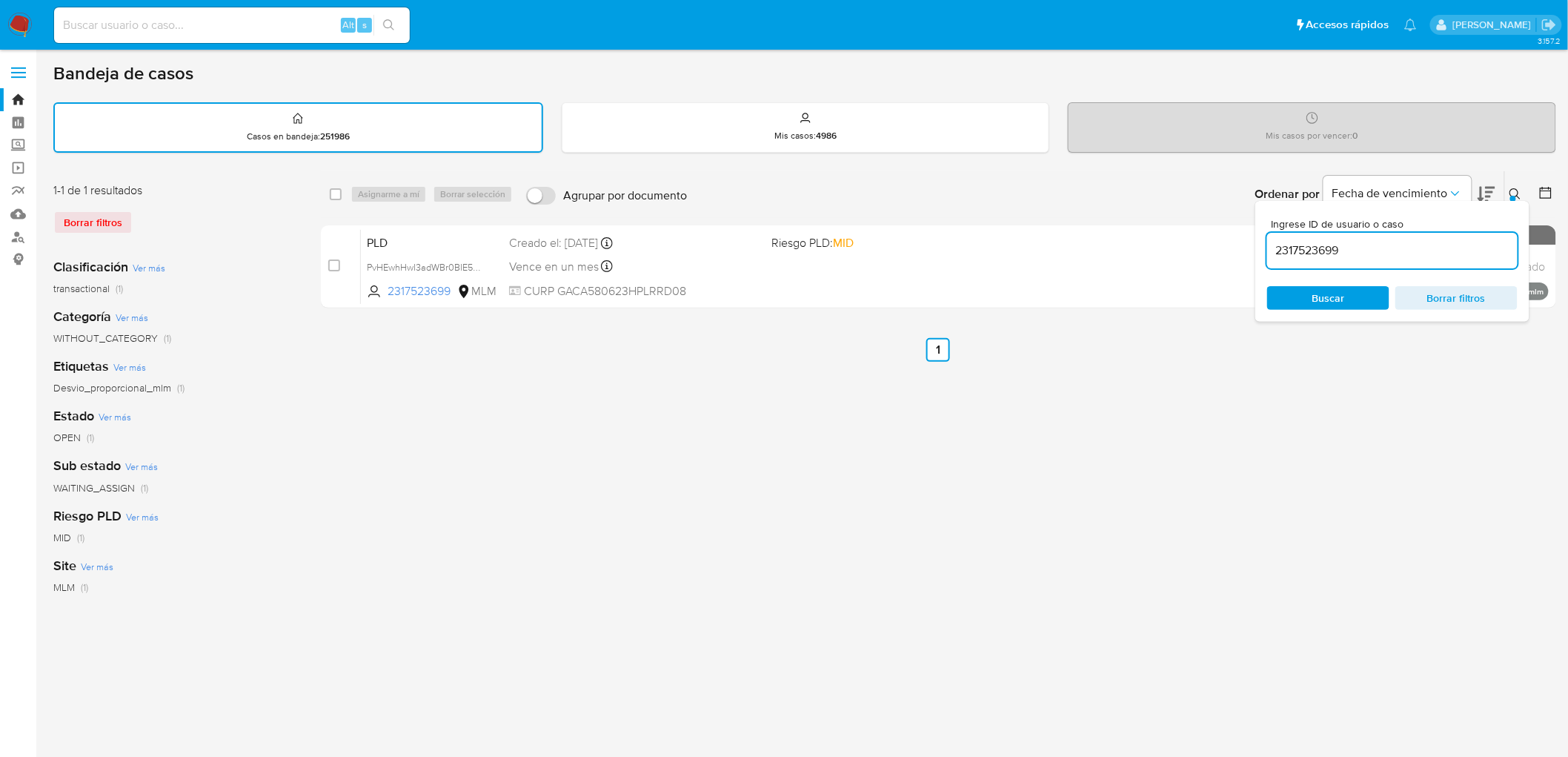
click at [1517, 201] on div "Ingrese ID de usuario o caso 2317523699 Buscar Borrar filtros" at bounding box center [1392, 261] width 274 height 121
click at [1522, 187] on button at bounding box center [1517, 194] width 25 height 18
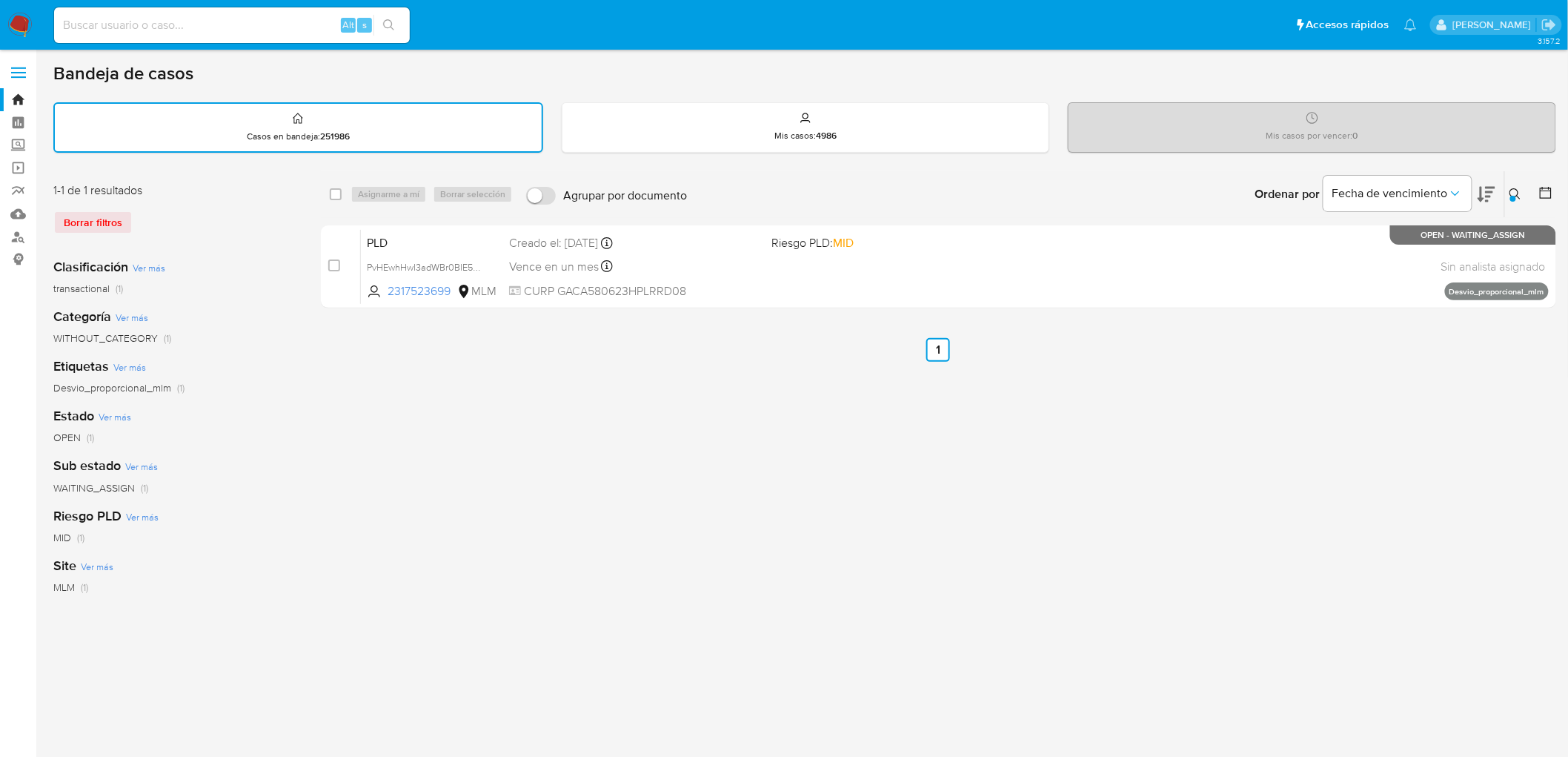
click at [112, 215] on div "Borrar filtros" at bounding box center [172, 223] width 237 height 24
click at [21, 13] on img at bounding box center [20, 25] width 25 height 25
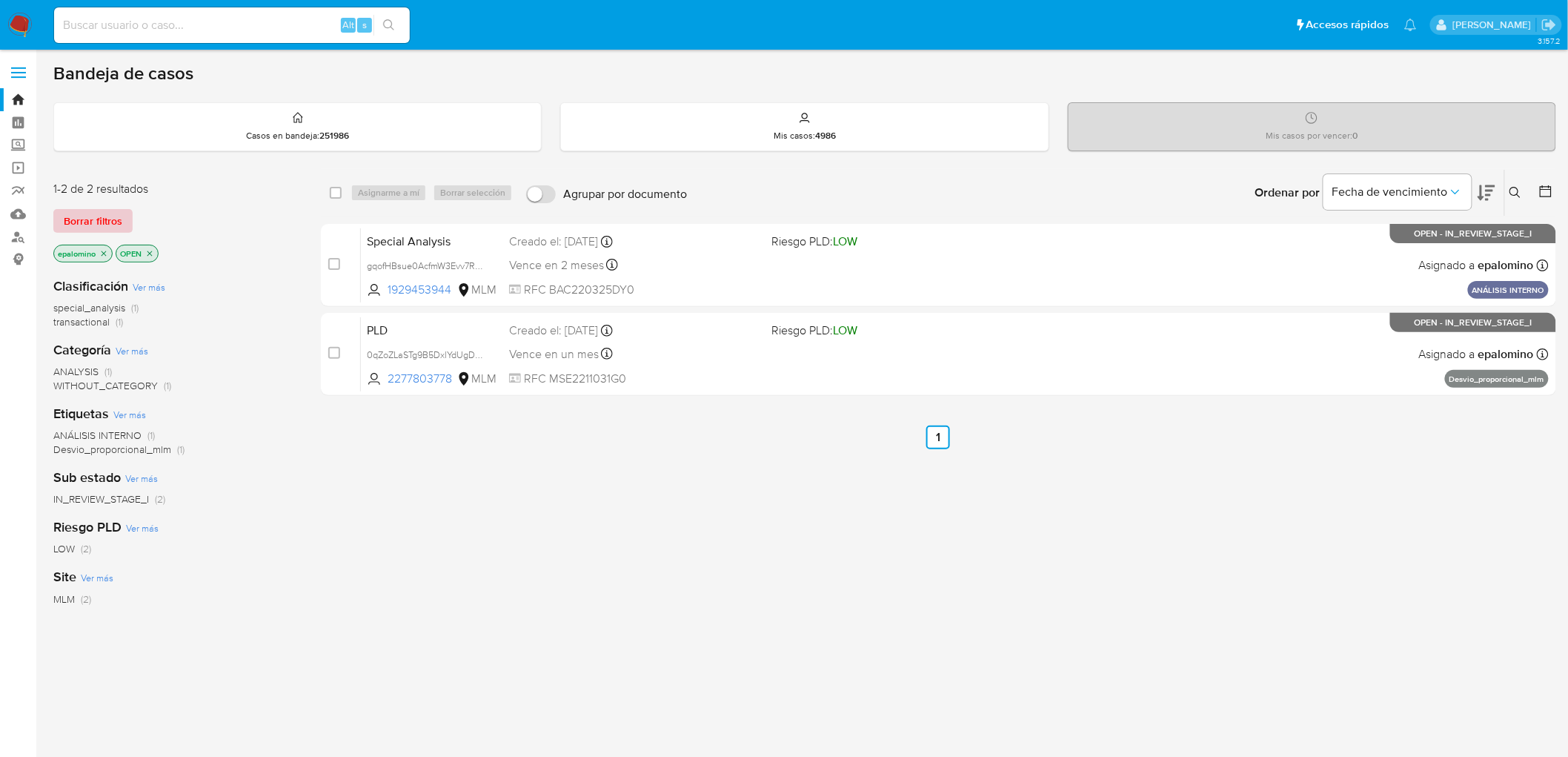
click at [84, 225] on span "Borrar filtros" at bounding box center [93, 221] width 58 height 21
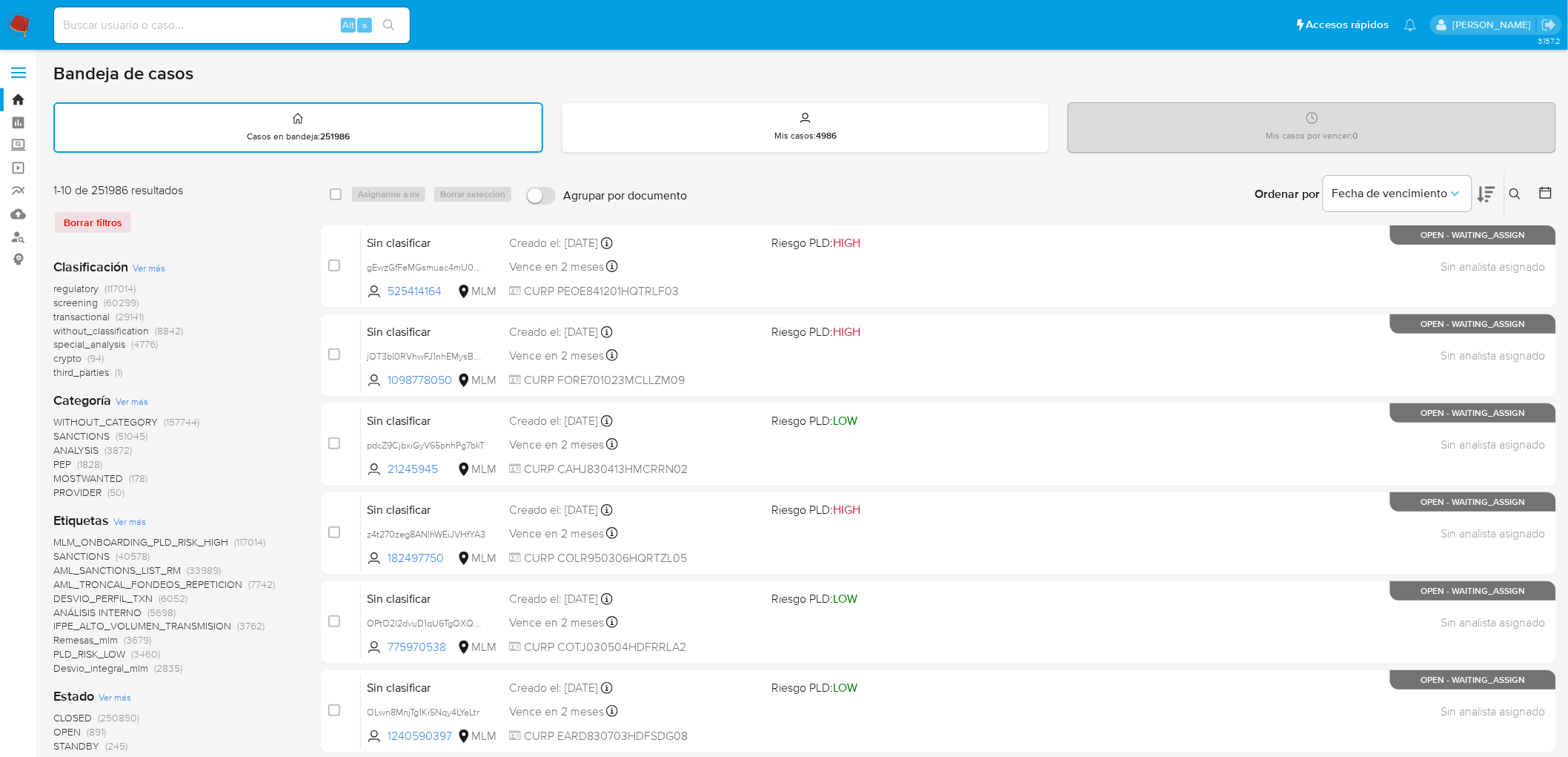
click at [20, 13] on img at bounding box center [20, 25] width 25 height 25
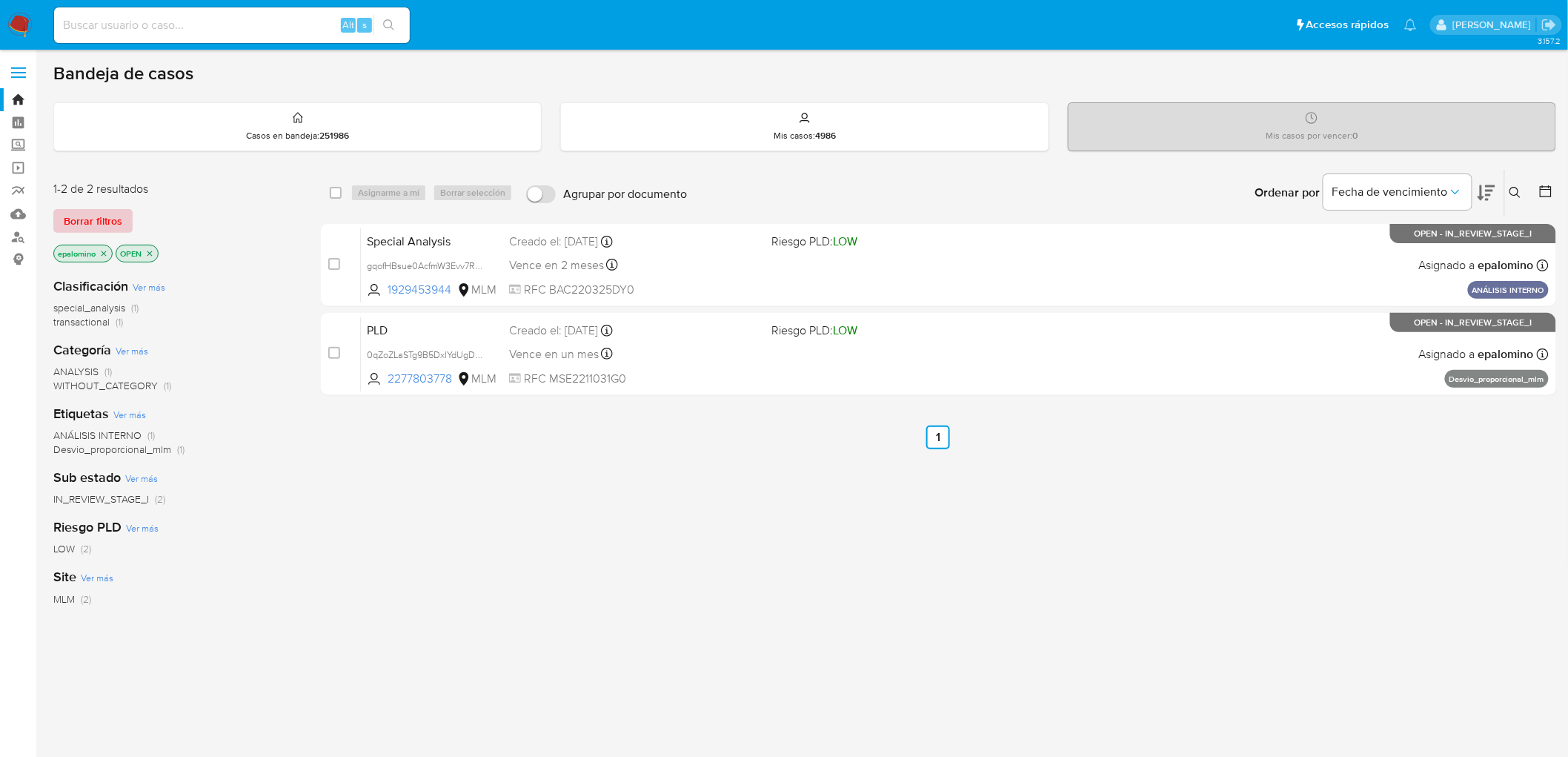
click at [70, 220] on span "Borrar filtros" at bounding box center [93, 221] width 58 height 21
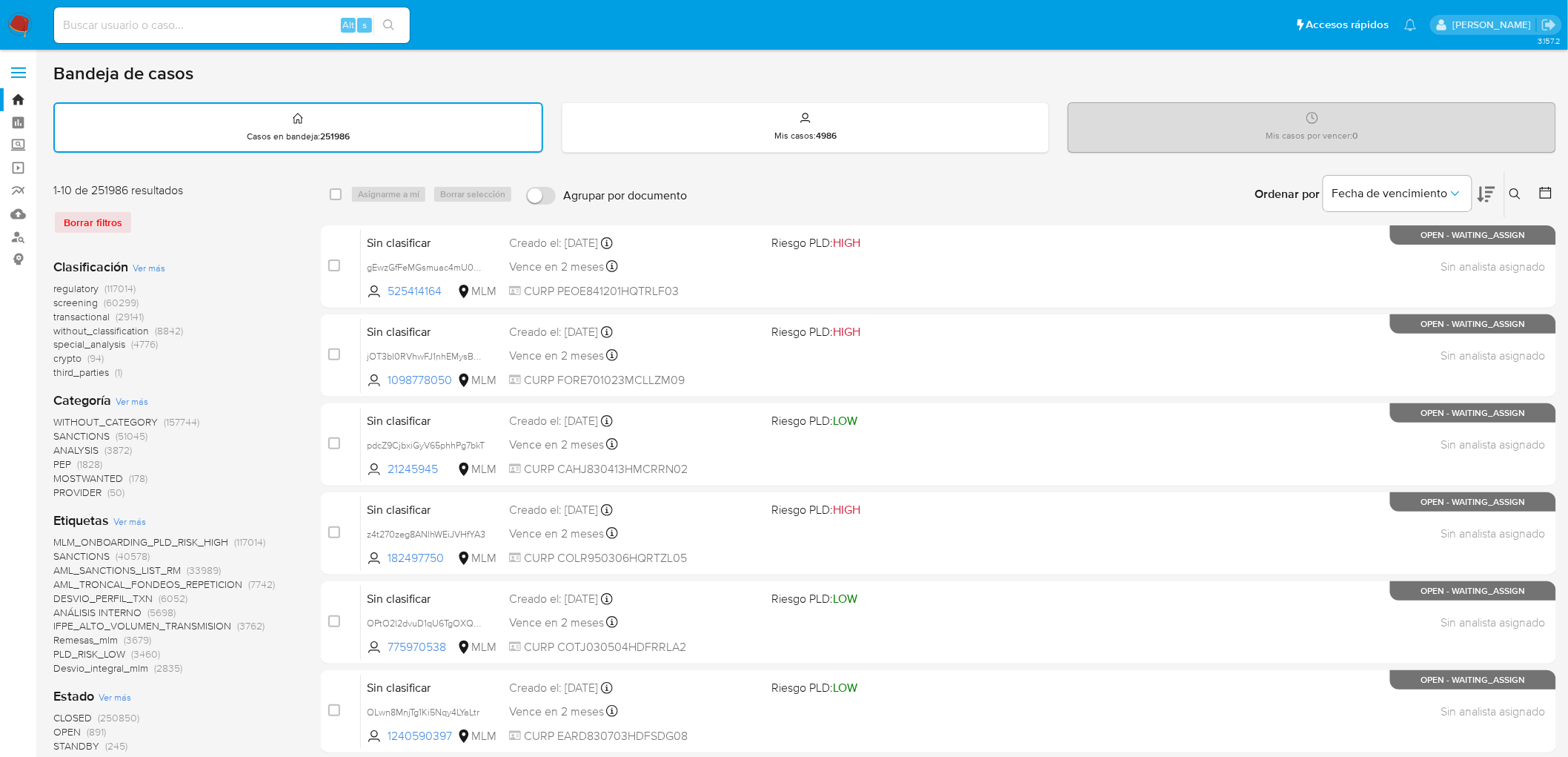
drag, startPoint x: 16, startPoint y: 25, endPoint x: 94, endPoint y: 2, distance: 81.3
click at [16, 26] on img at bounding box center [20, 25] width 25 height 25
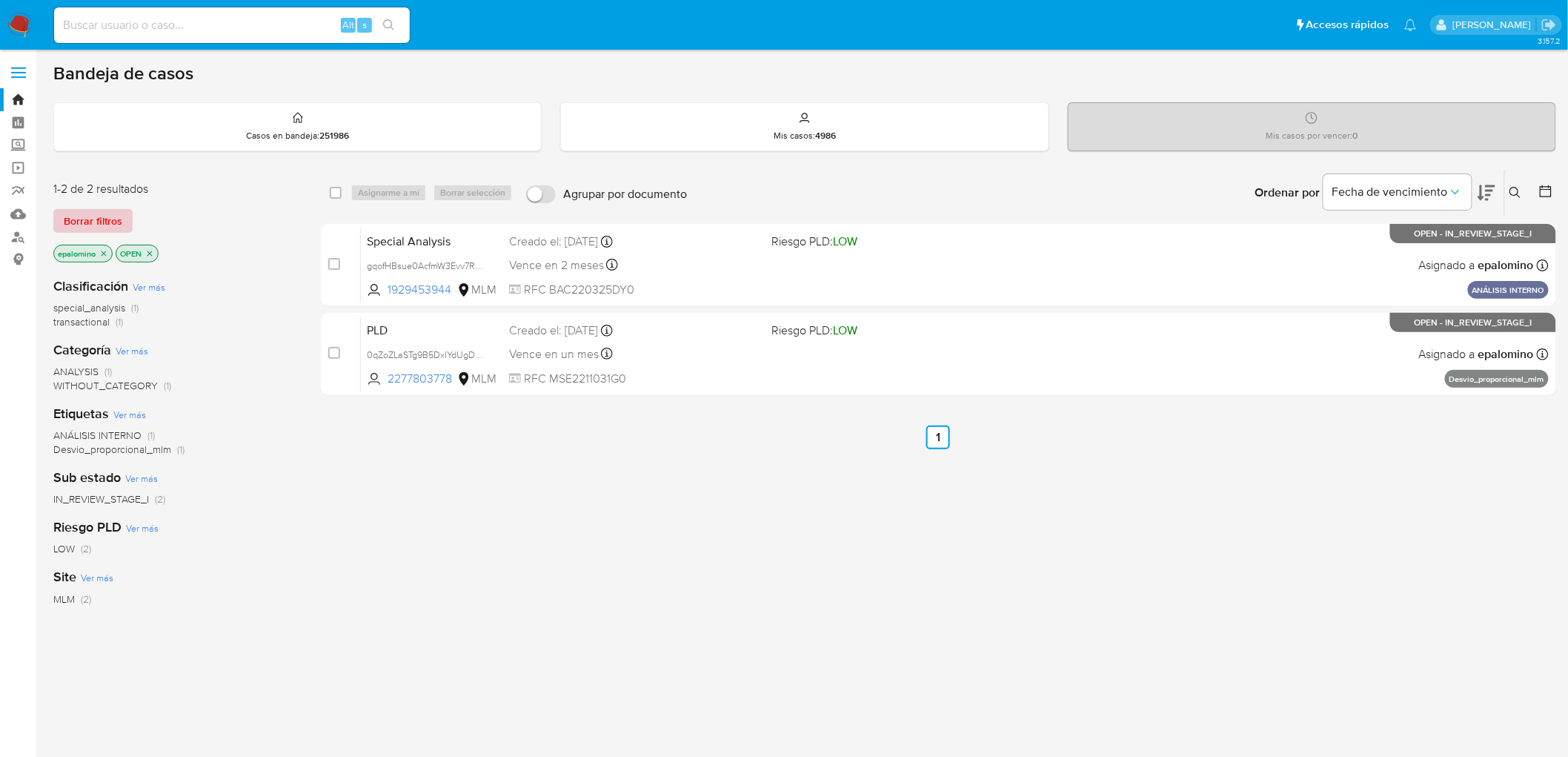
click at [106, 211] on span "Borrar filtros" at bounding box center [93, 221] width 58 height 21
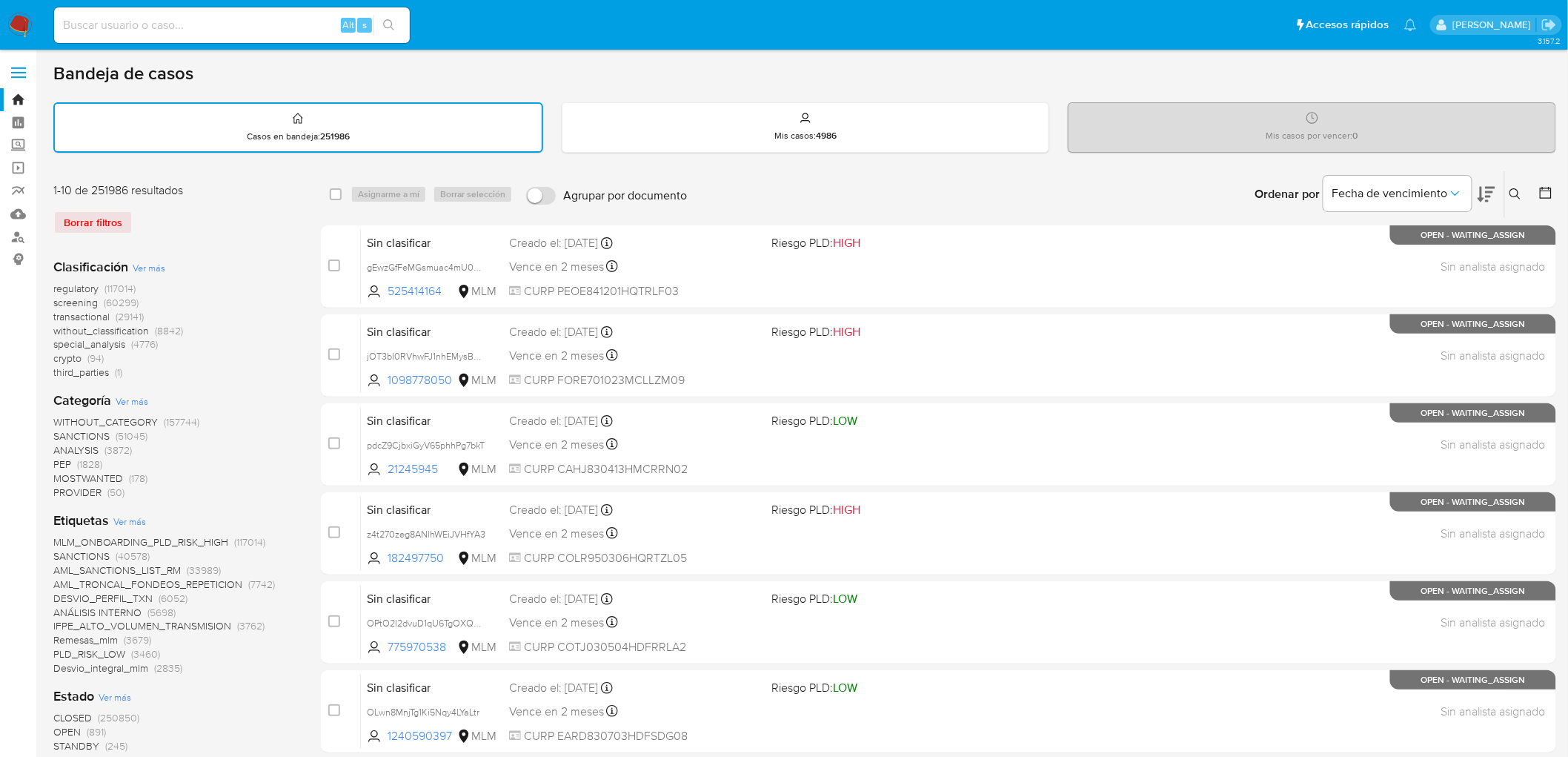
click at [16, 27] on img at bounding box center [20, 25] width 25 height 25
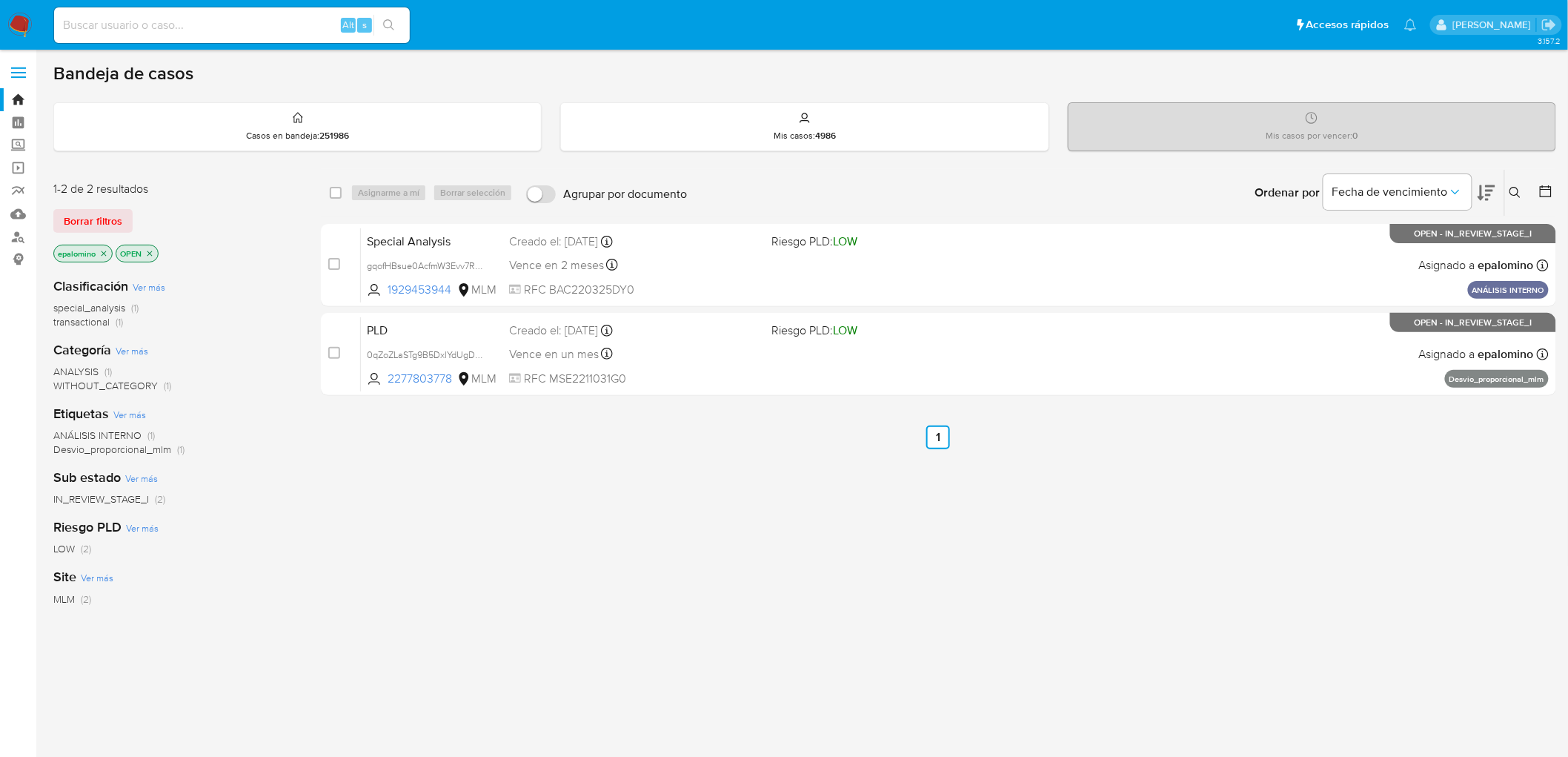
click at [103, 230] on span "Borrar filtros" at bounding box center [93, 221] width 58 height 21
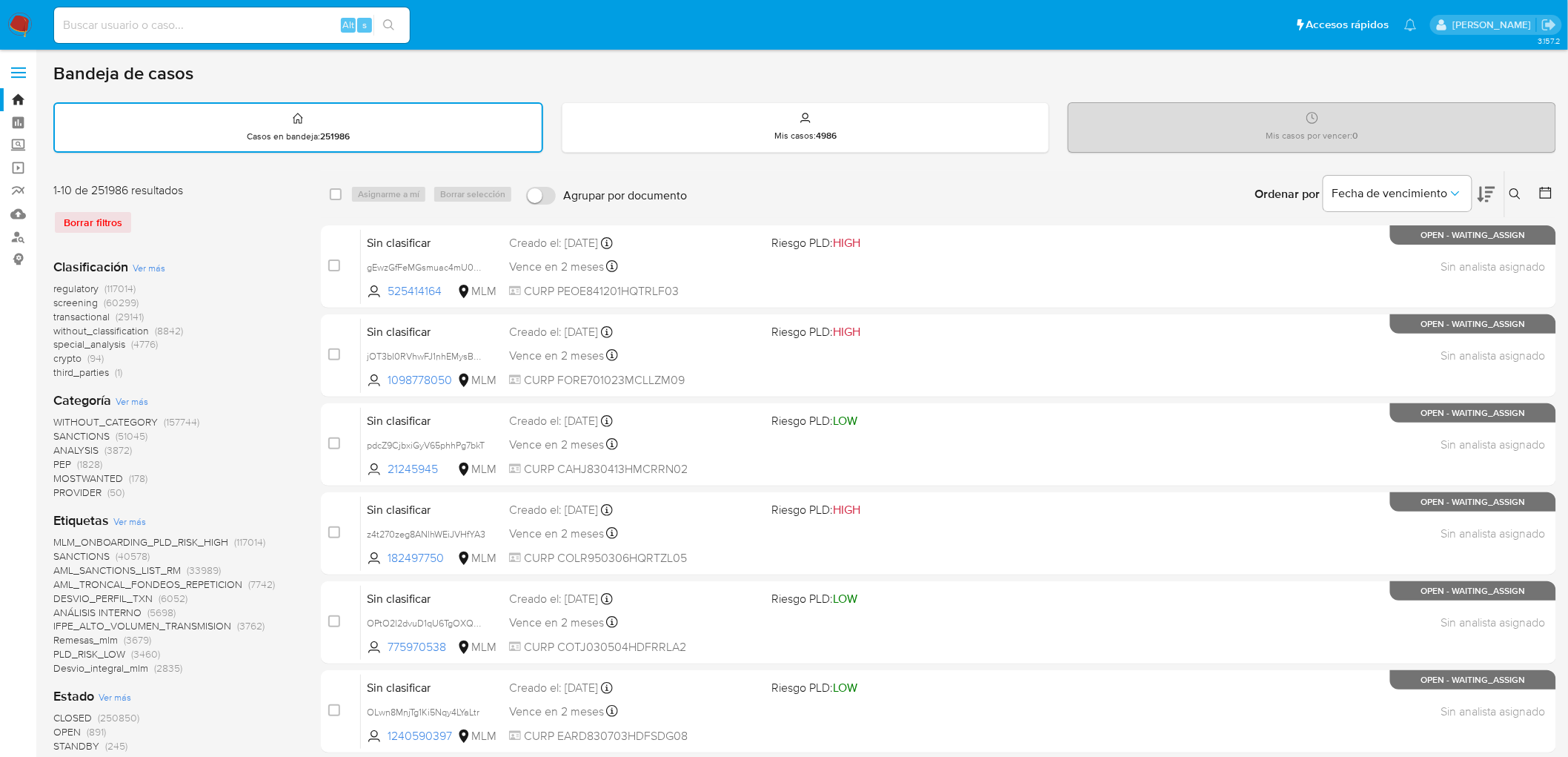
drag, startPoint x: 24, startPoint y: 25, endPoint x: 396, endPoint y: 19, distance: 372.0
click at [24, 25] on img at bounding box center [20, 25] width 25 height 25
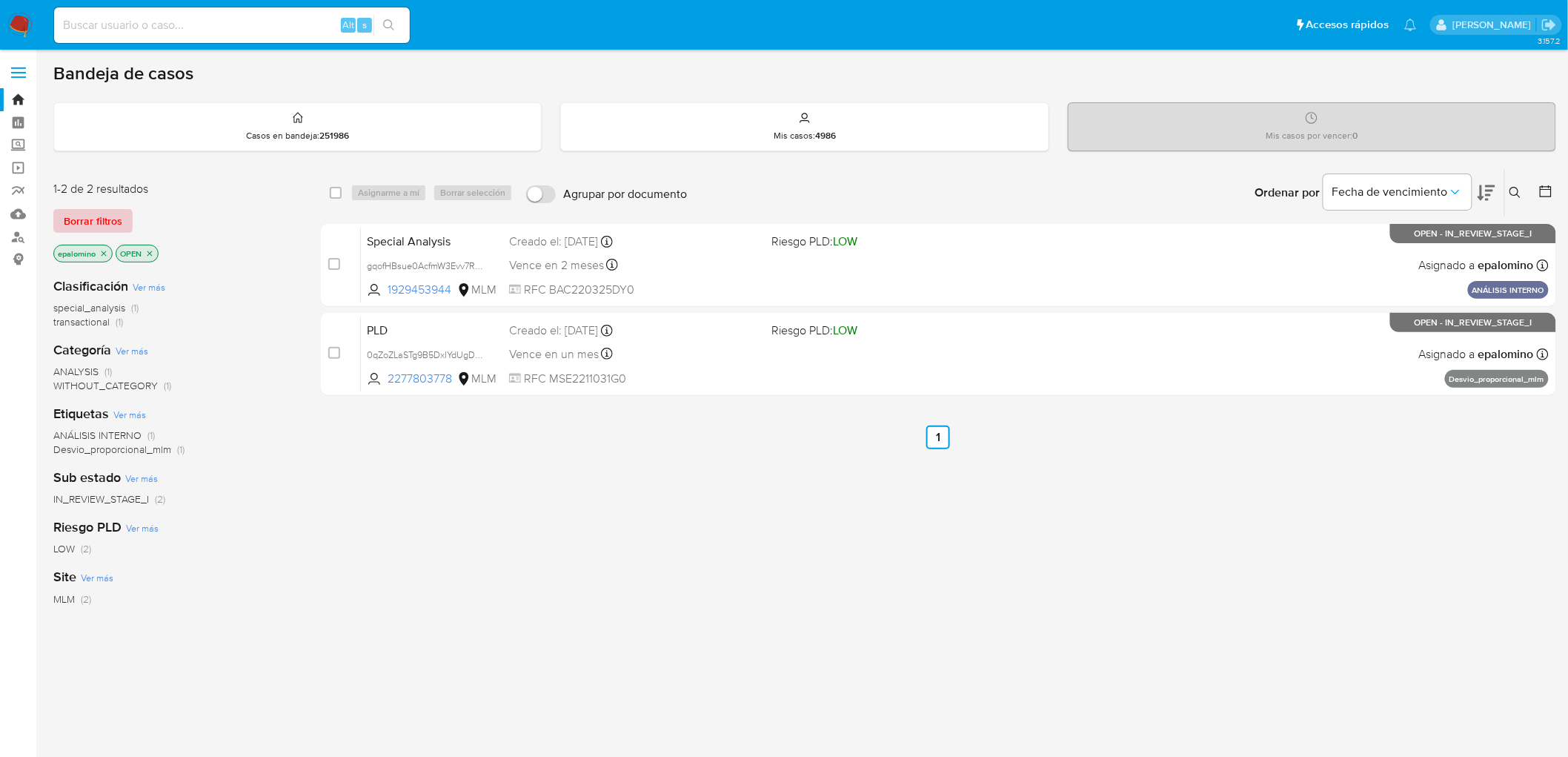
click at [112, 212] on span "Borrar filtros" at bounding box center [93, 221] width 58 height 21
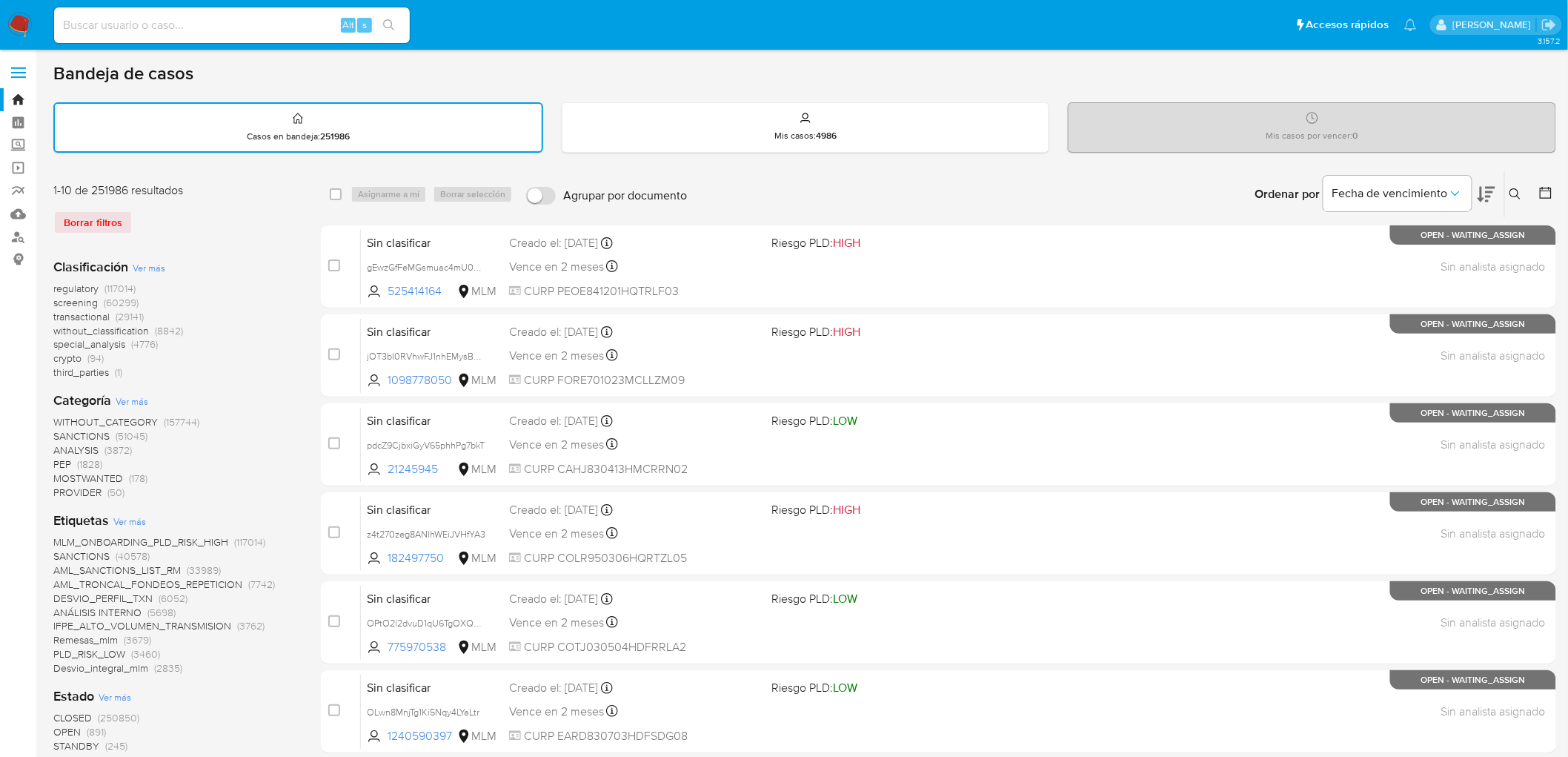
click at [1510, 188] on icon at bounding box center [1516, 194] width 12 height 12
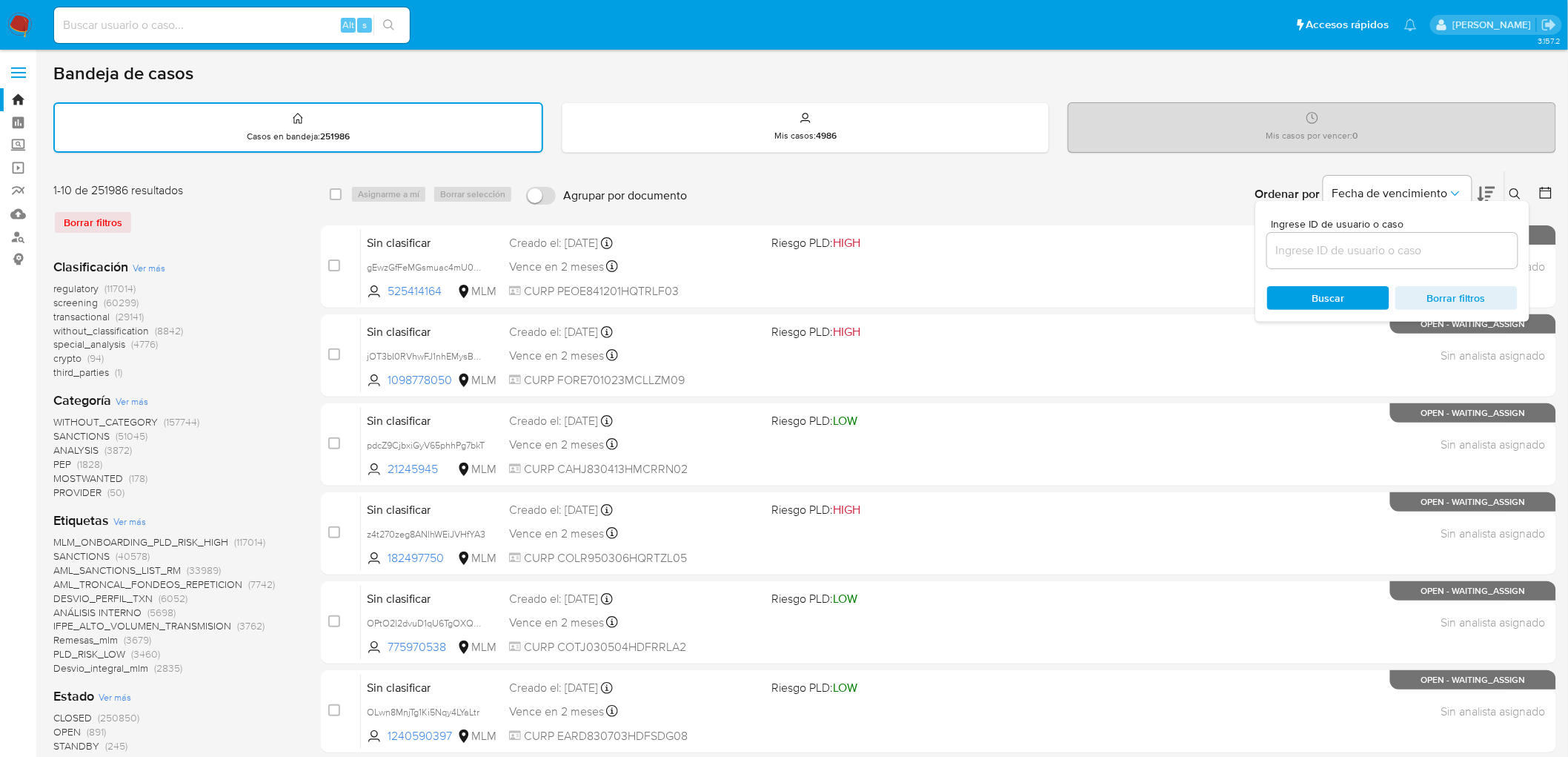
click at [1316, 243] on input at bounding box center [1392, 250] width 250 height 19
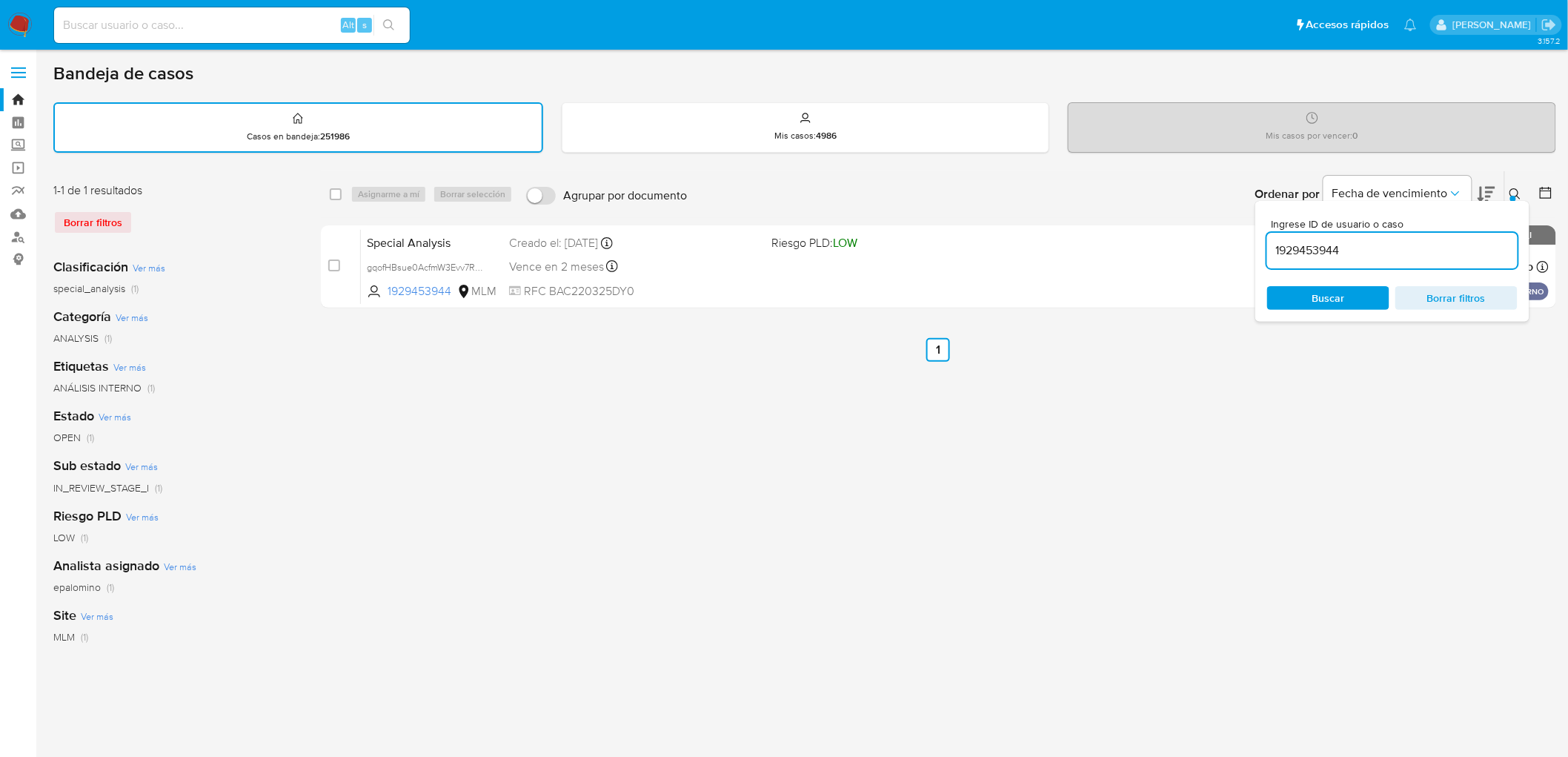
click at [1515, 188] on icon at bounding box center [1516, 194] width 12 height 12
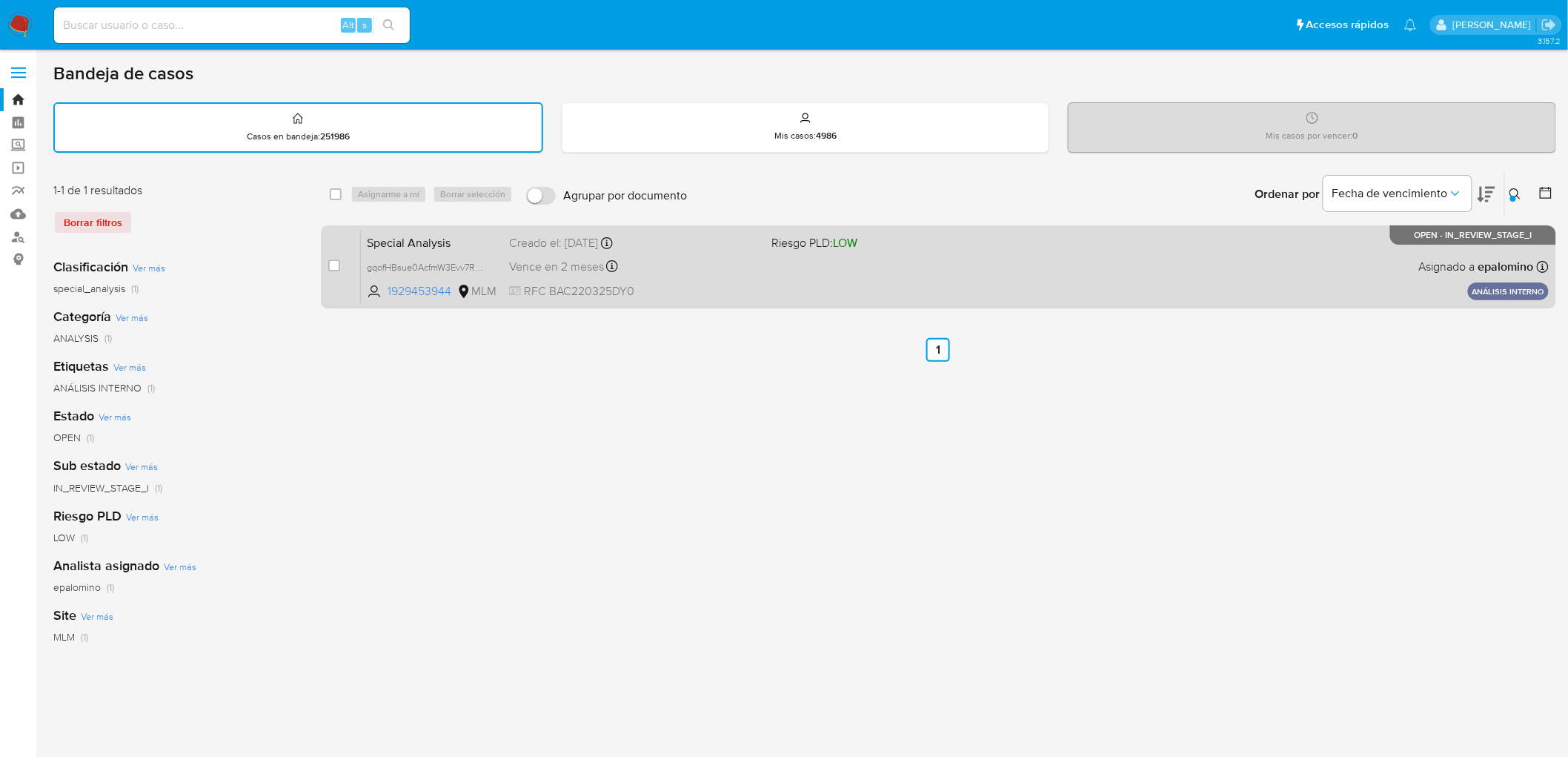
click at [420, 243] on span "Special Analysis" at bounding box center [432, 242] width 130 height 19
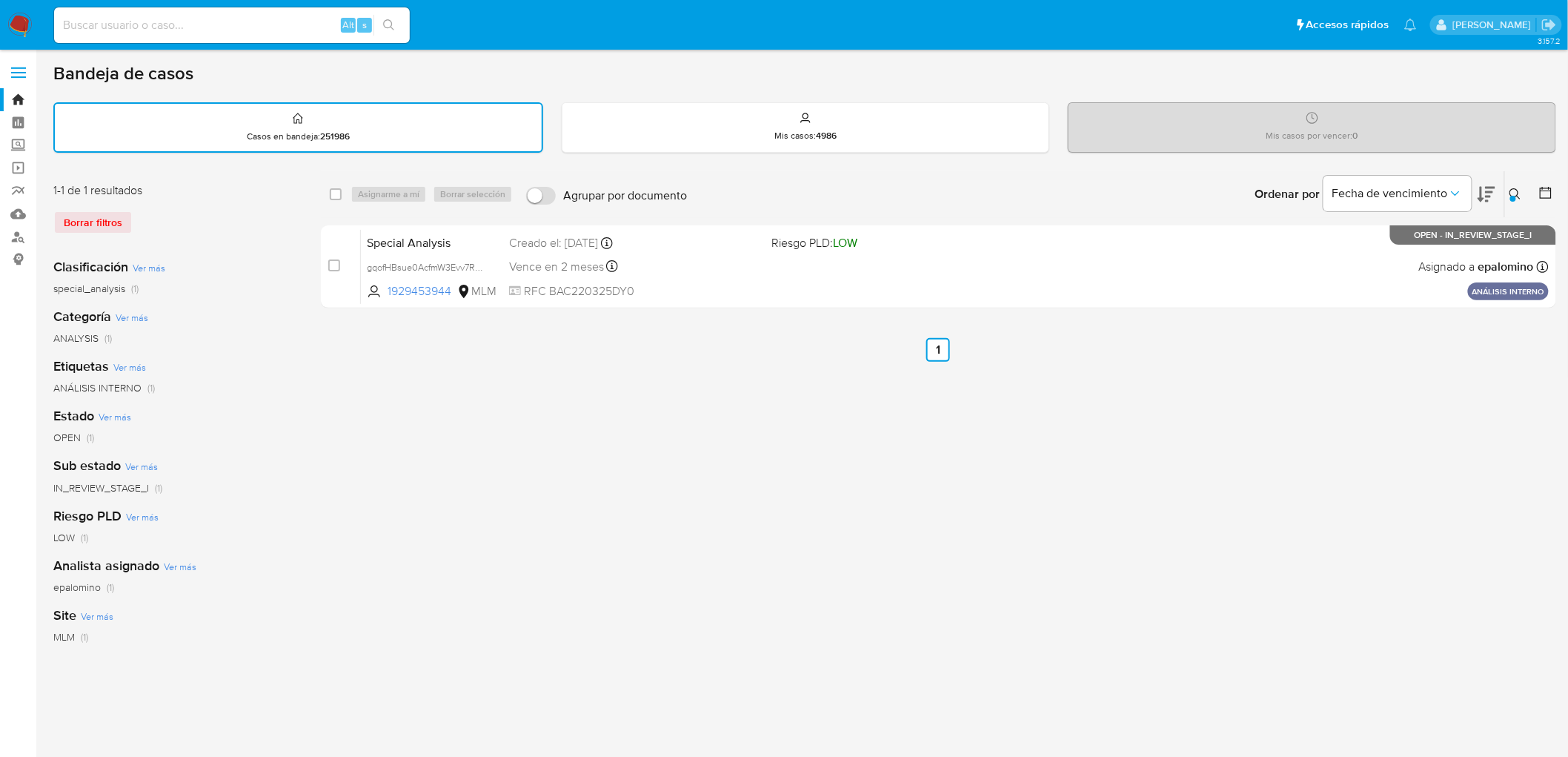
drag, startPoint x: 1514, startPoint y: 187, endPoint x: 1427, endPoint y: 221, distance: 93.4
click at [1514, 188] on icon at bounding box center [1516, 194] width 12 height 12
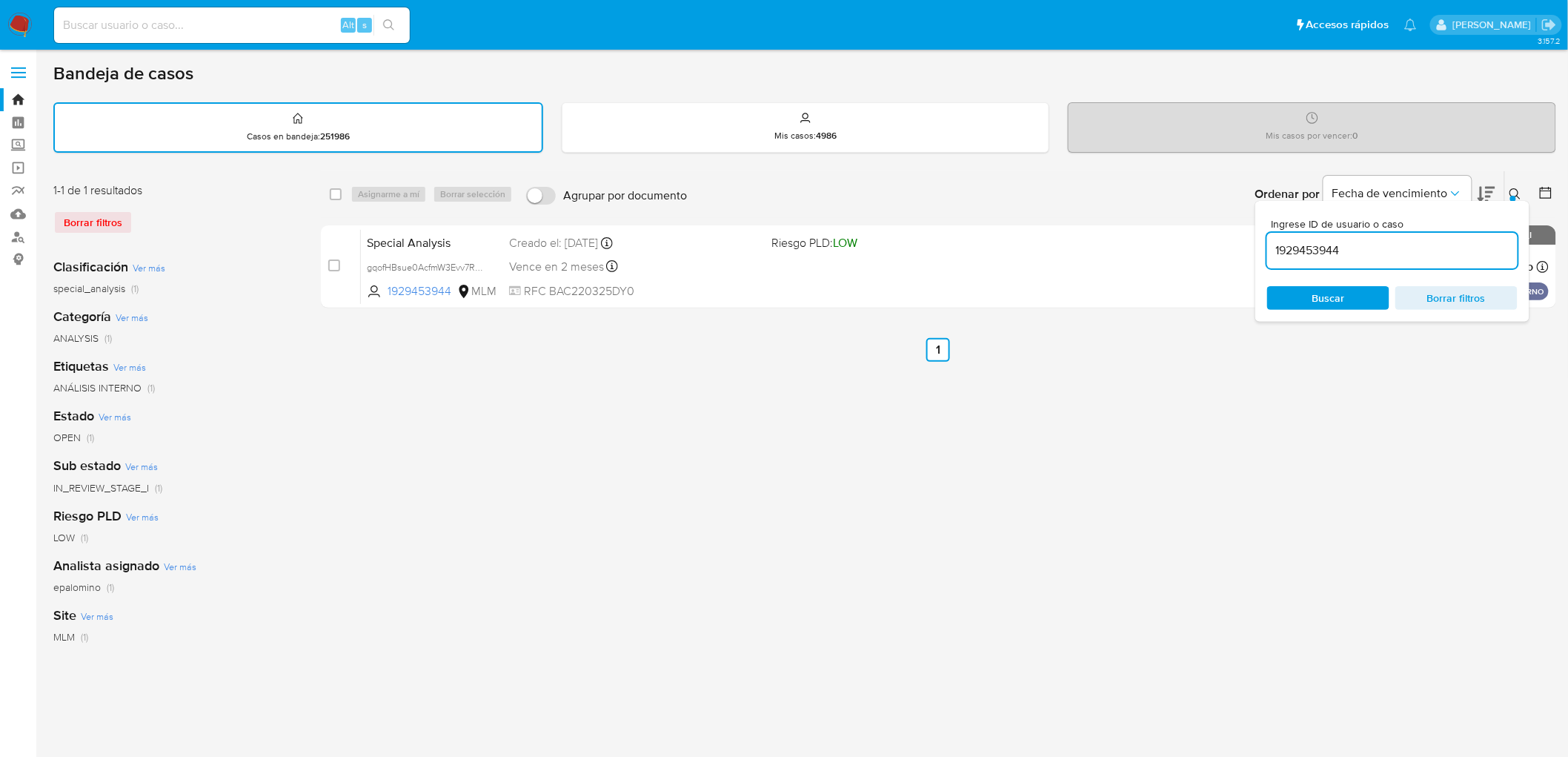
click at [1308, 249] on input "1929453944" at bounding box center [1392, 250] width 250 height 19
type input "280046732"
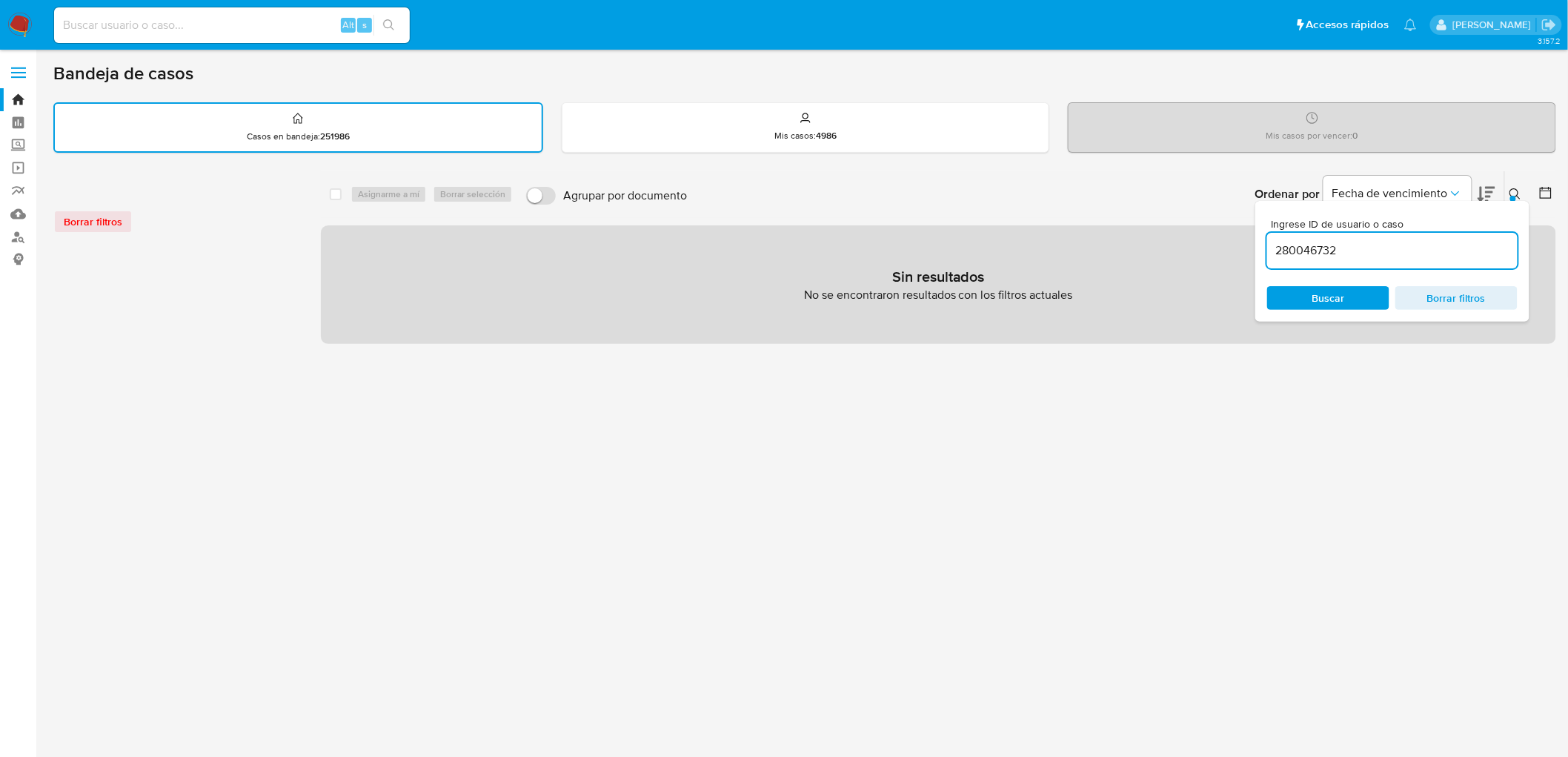
click at [17, 18] on img at bounding box center [20, 25] width 25 height 25
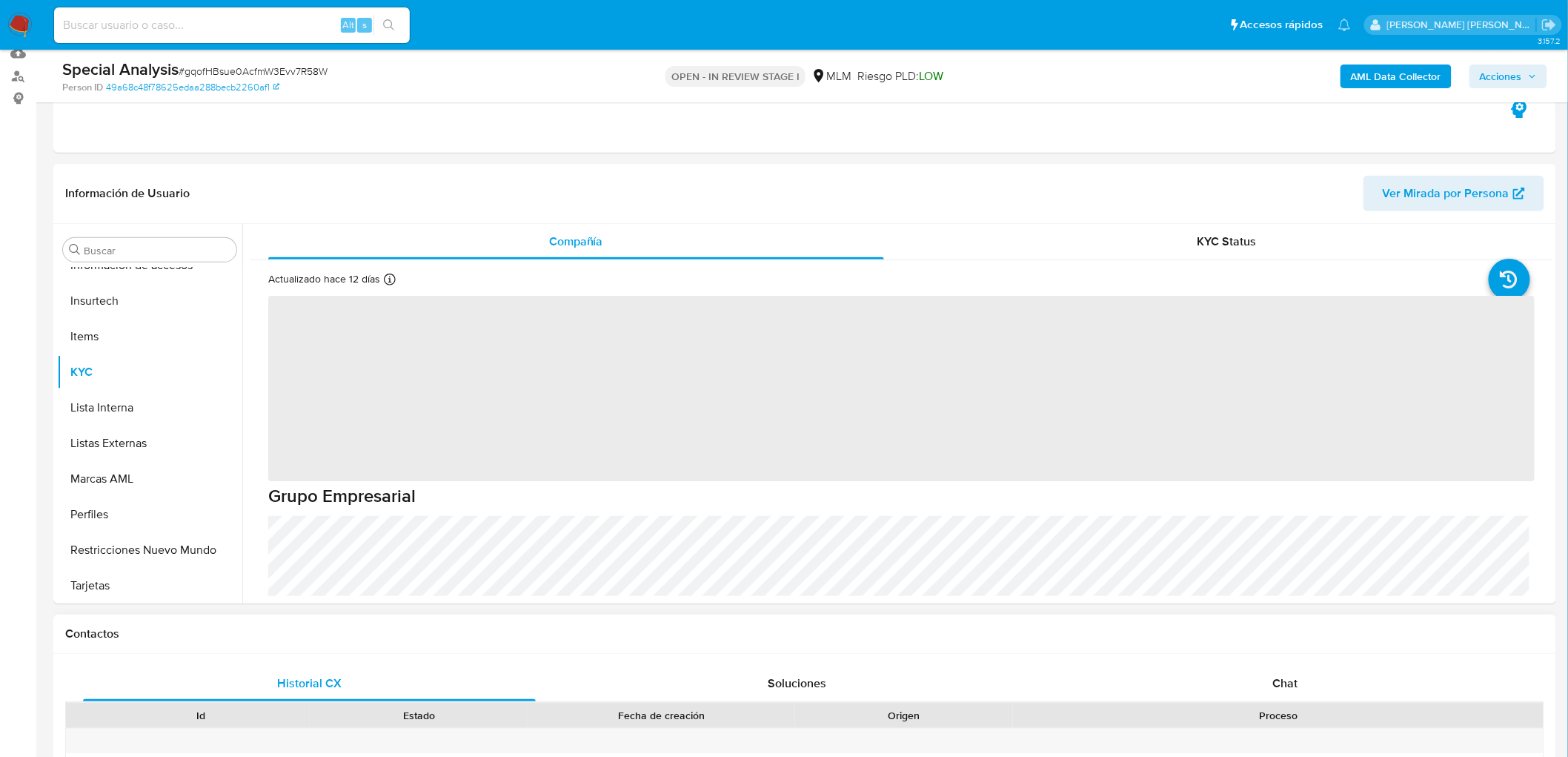
scroll to position [247, 0]
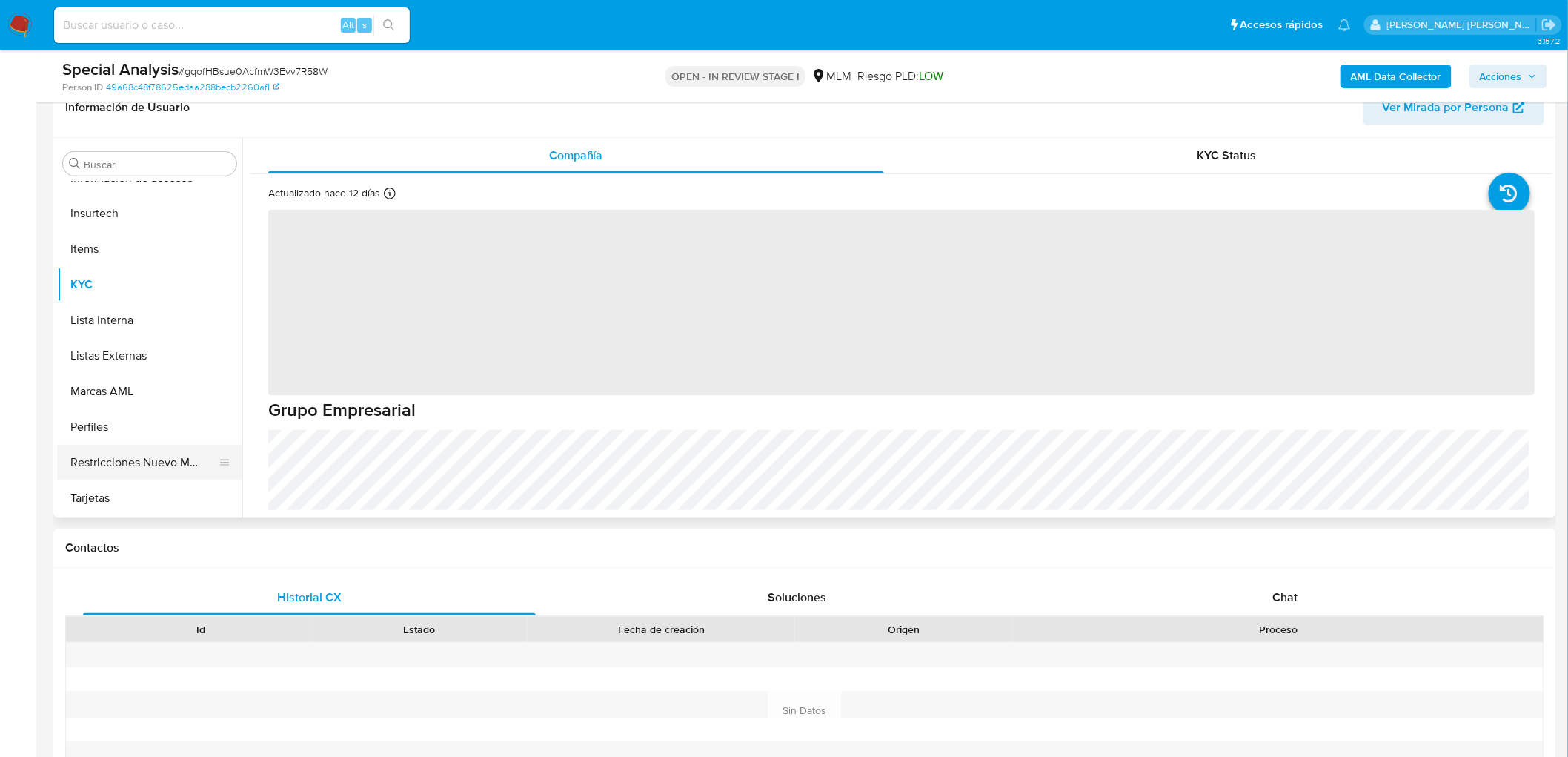
click at [181, 472] on button "Restricciones Nuevo Mundo" at bounding box center [143, 462] width 173 height 35
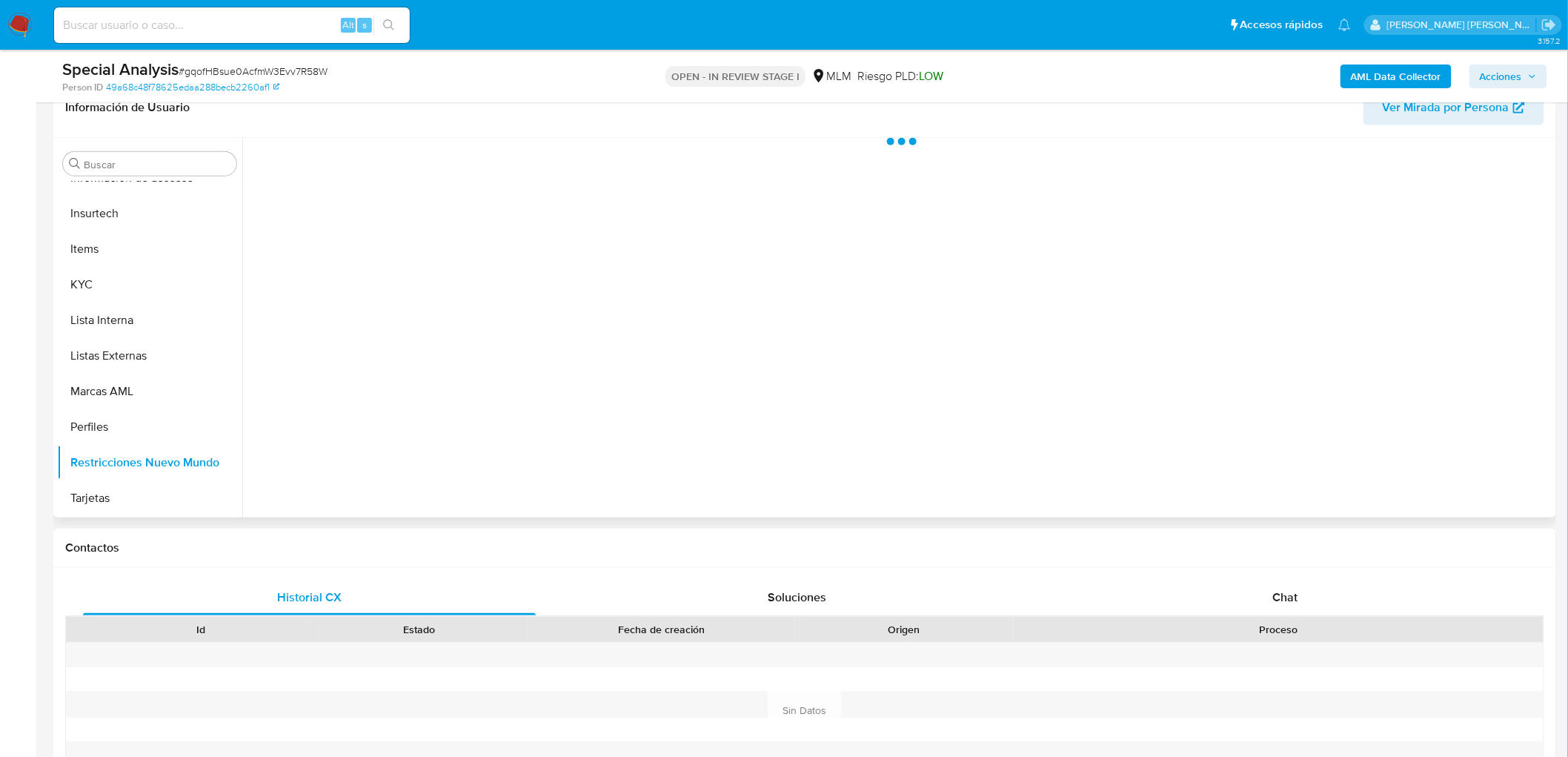
scroll to position [626, 0]
select select "10"
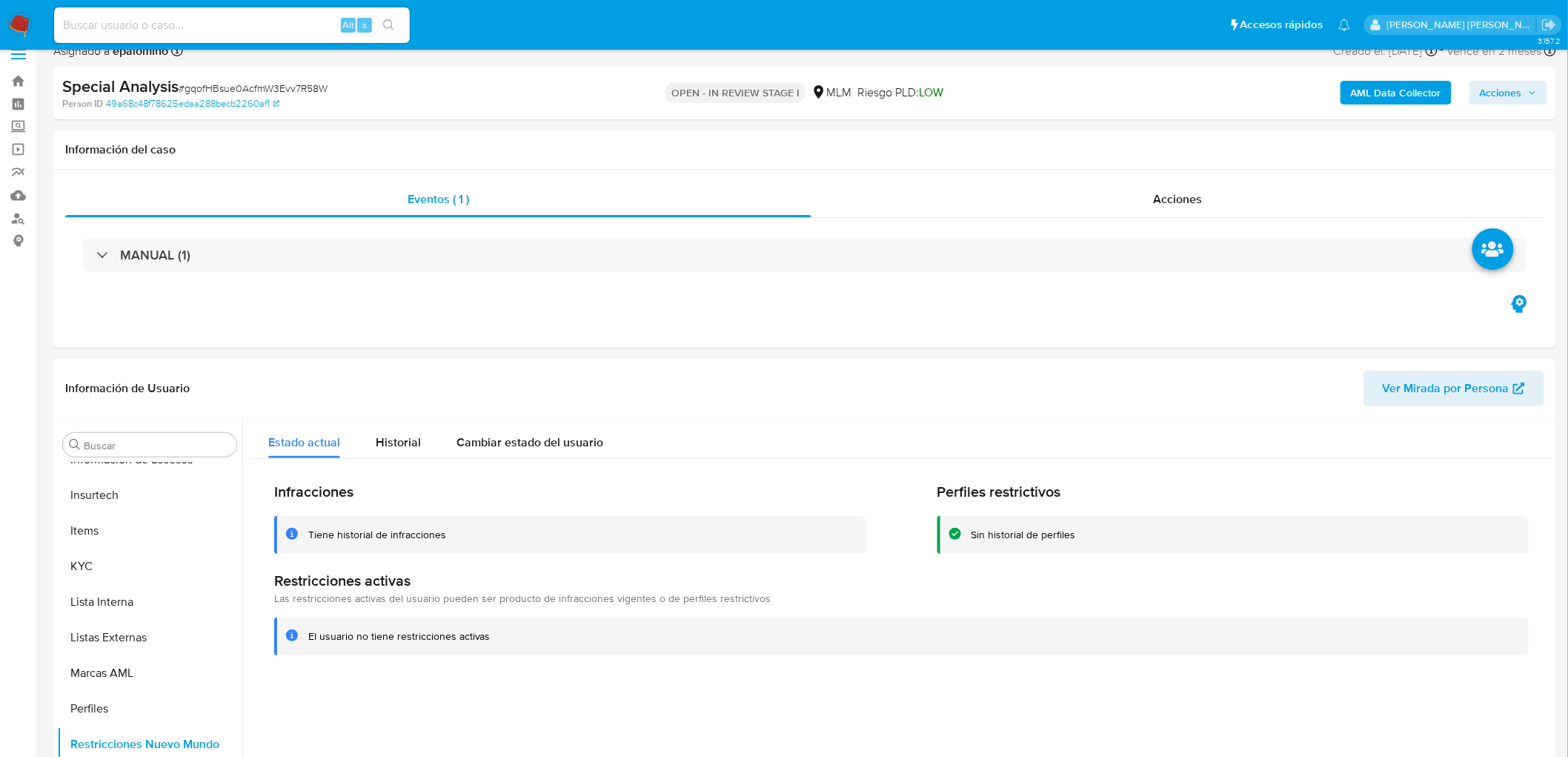
scroll to position [0, 0]
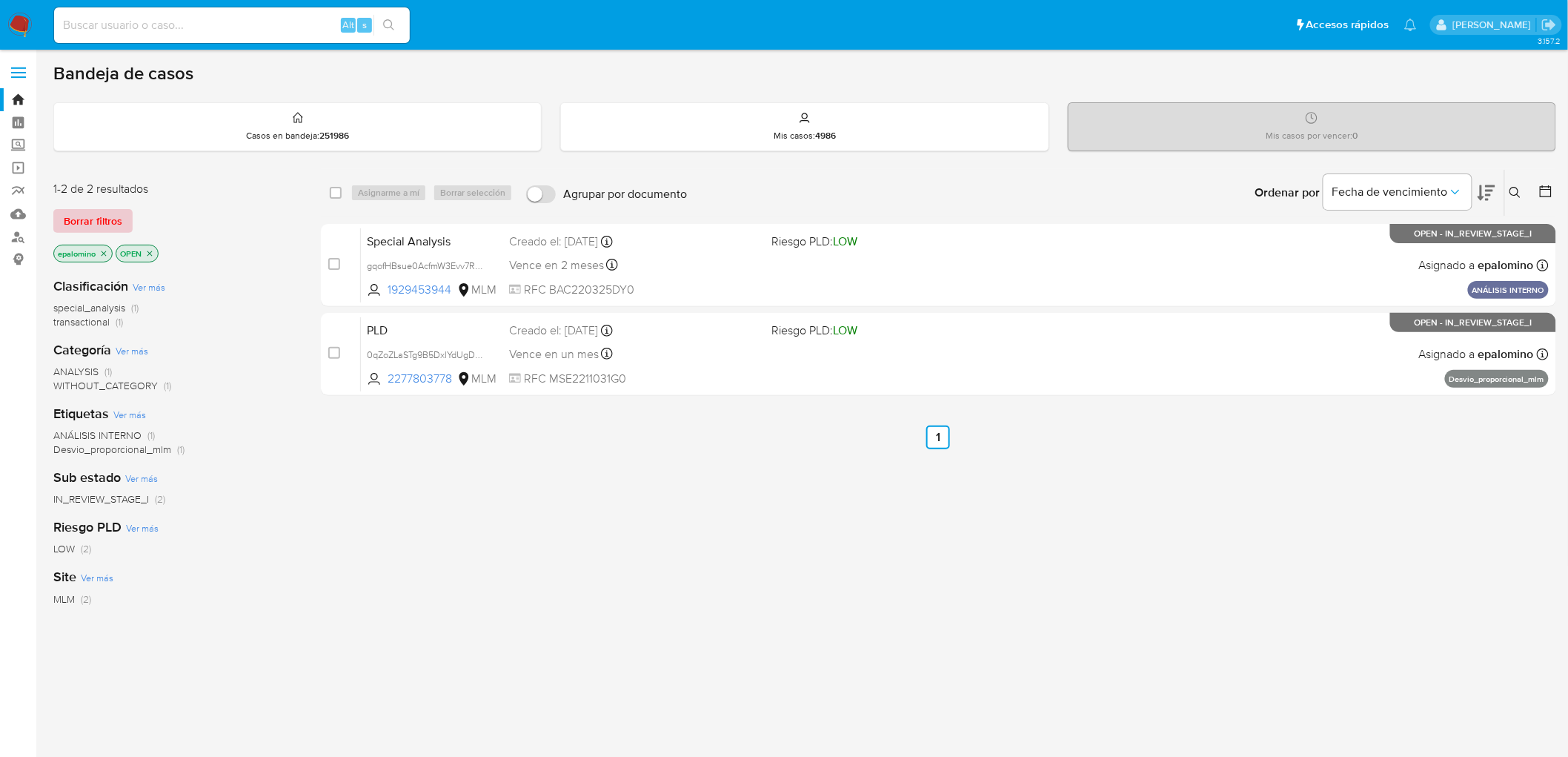
click at [106, 214] on span "Borrar filtros" at bounding box center [93, 221] width 58 height 21
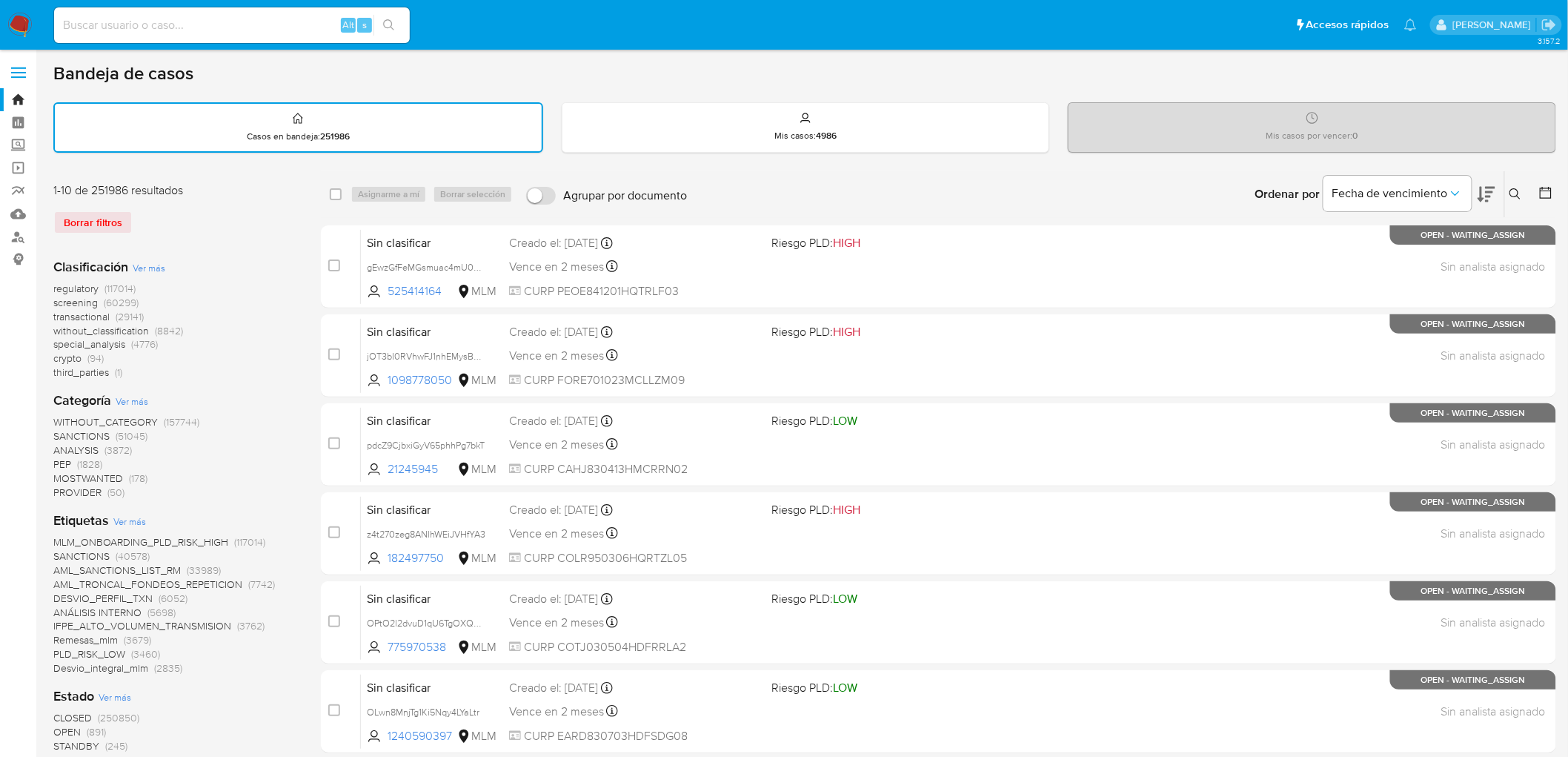
click at [1516, 188] on icon at bounding box center [1516, 194] width 12 height 12
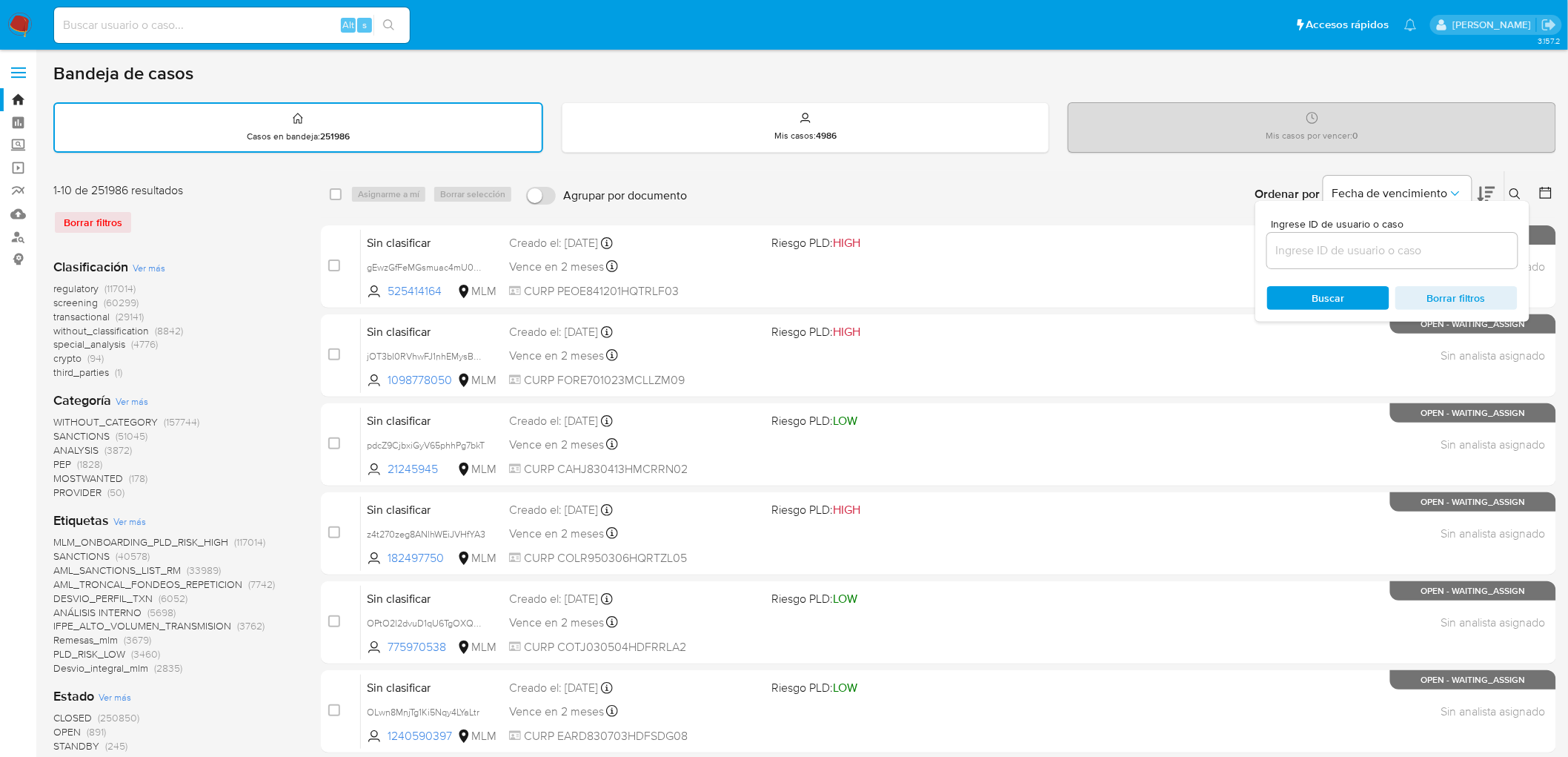
click at [1293, 247] on input at bounding box center [1392, 250] width 250 height 19
type input "280046732"
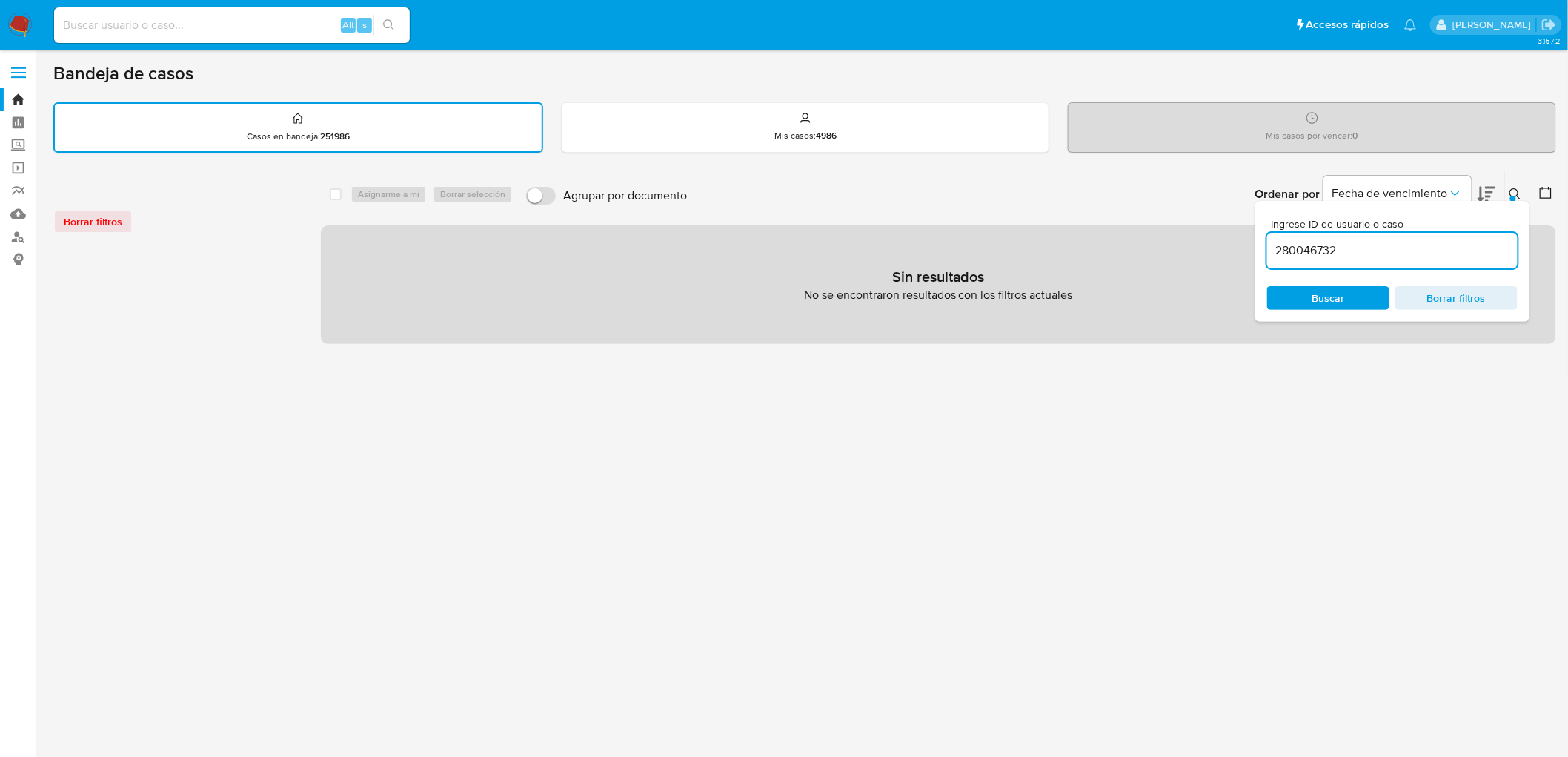
click at [115, 35] on div "Alt s" at bounding box center [231, 25] width 356 height 35
click at [116, 24] on input at bounding box center [231, 25] width 356 height 19
paste input "280046732"
type input "280046732"
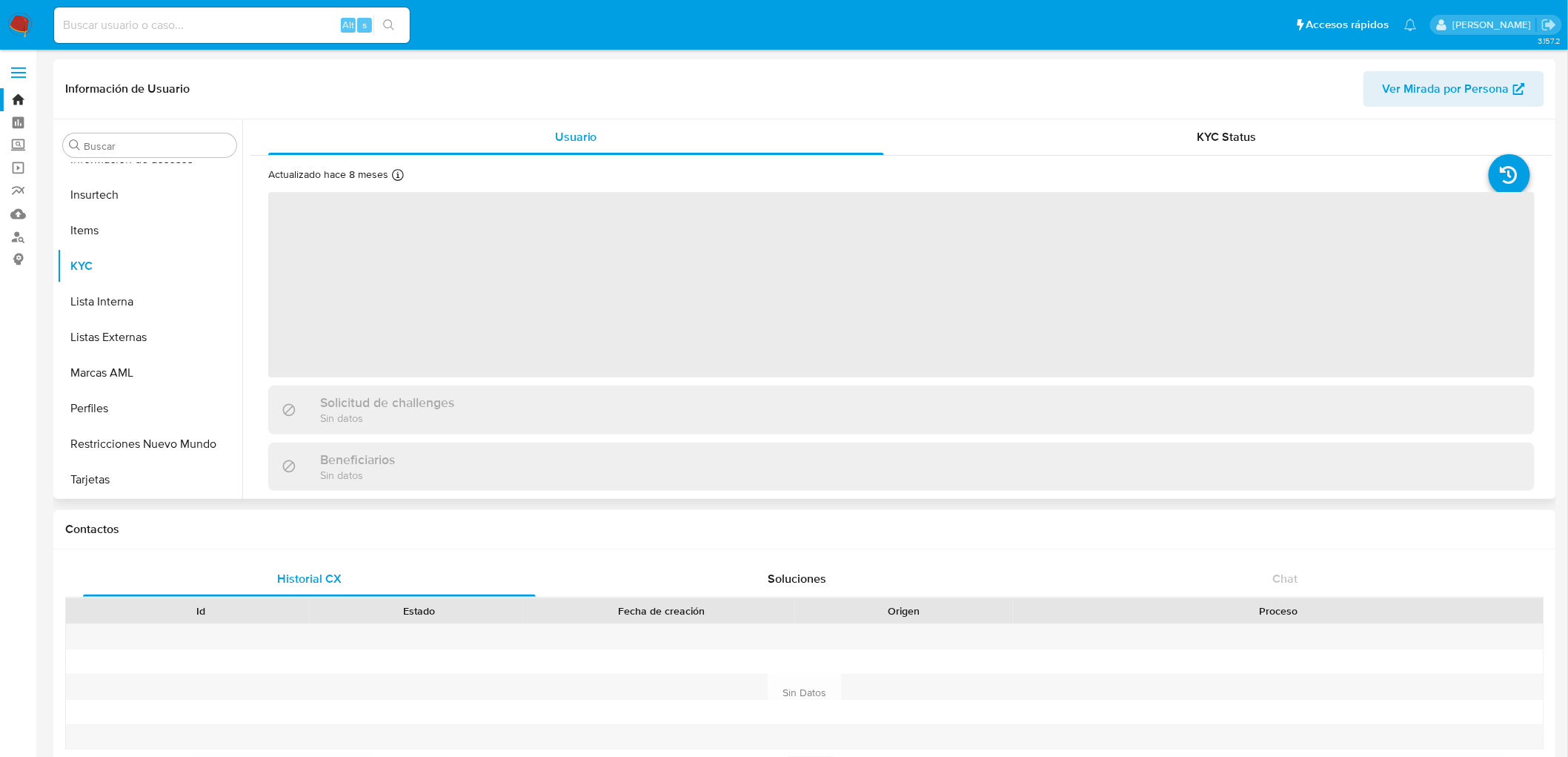
scroll to position [626, 0]
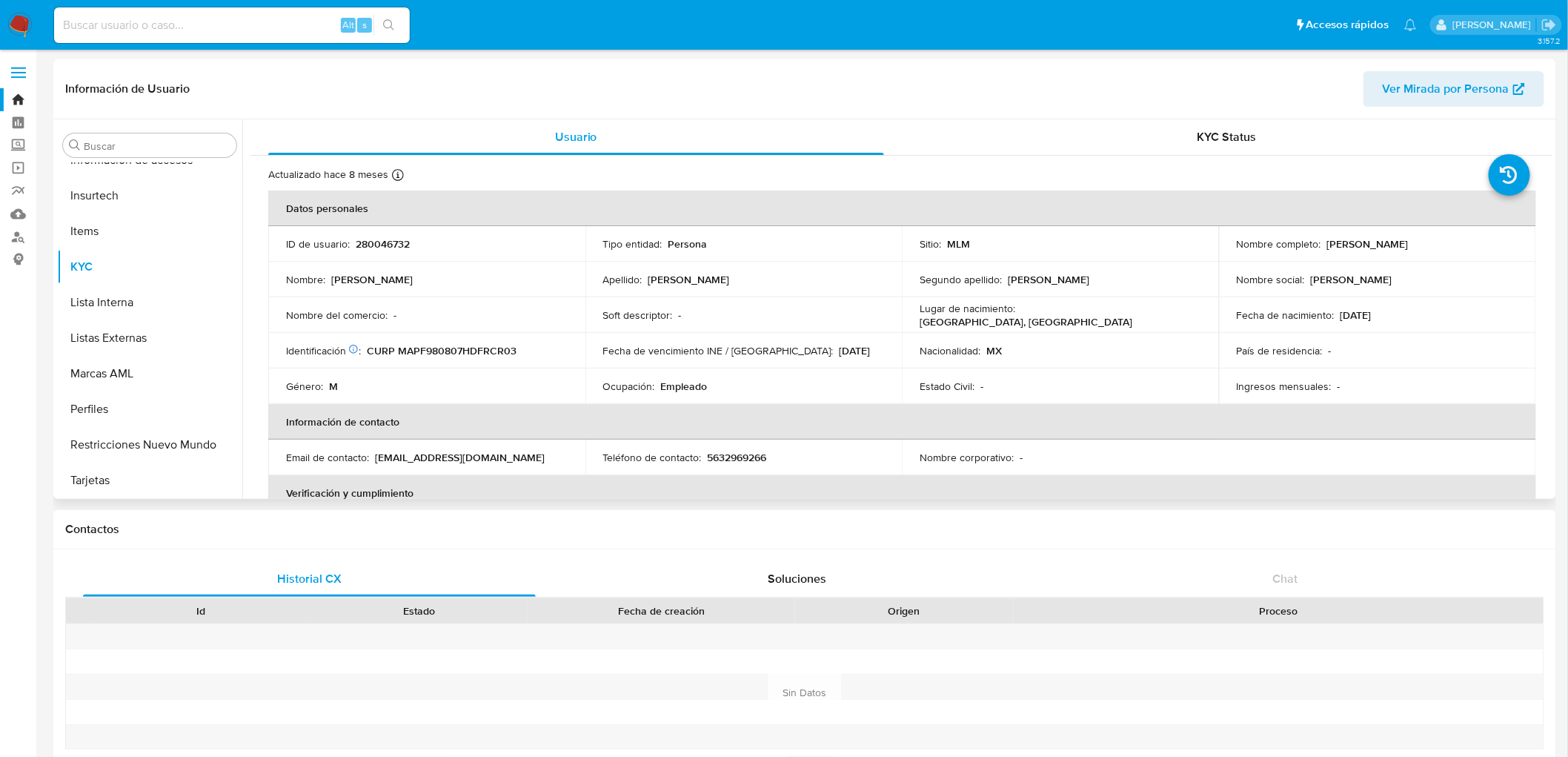
select select "10"
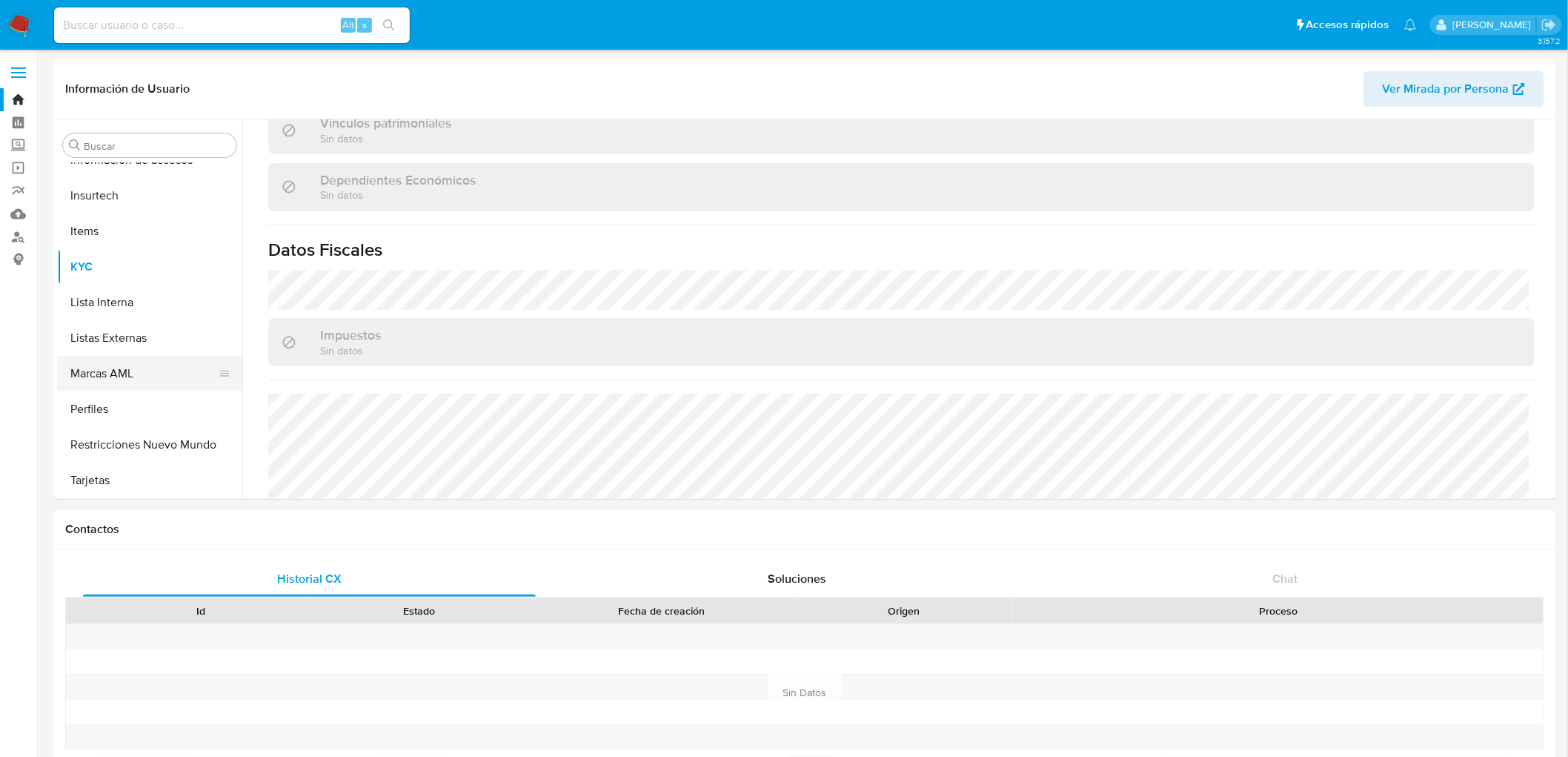
scroll to position [627, 0]
click at [198, 441] on button "Restricciones Nuevo Mundo" at bounding box center [143, 444] width 173 height 35
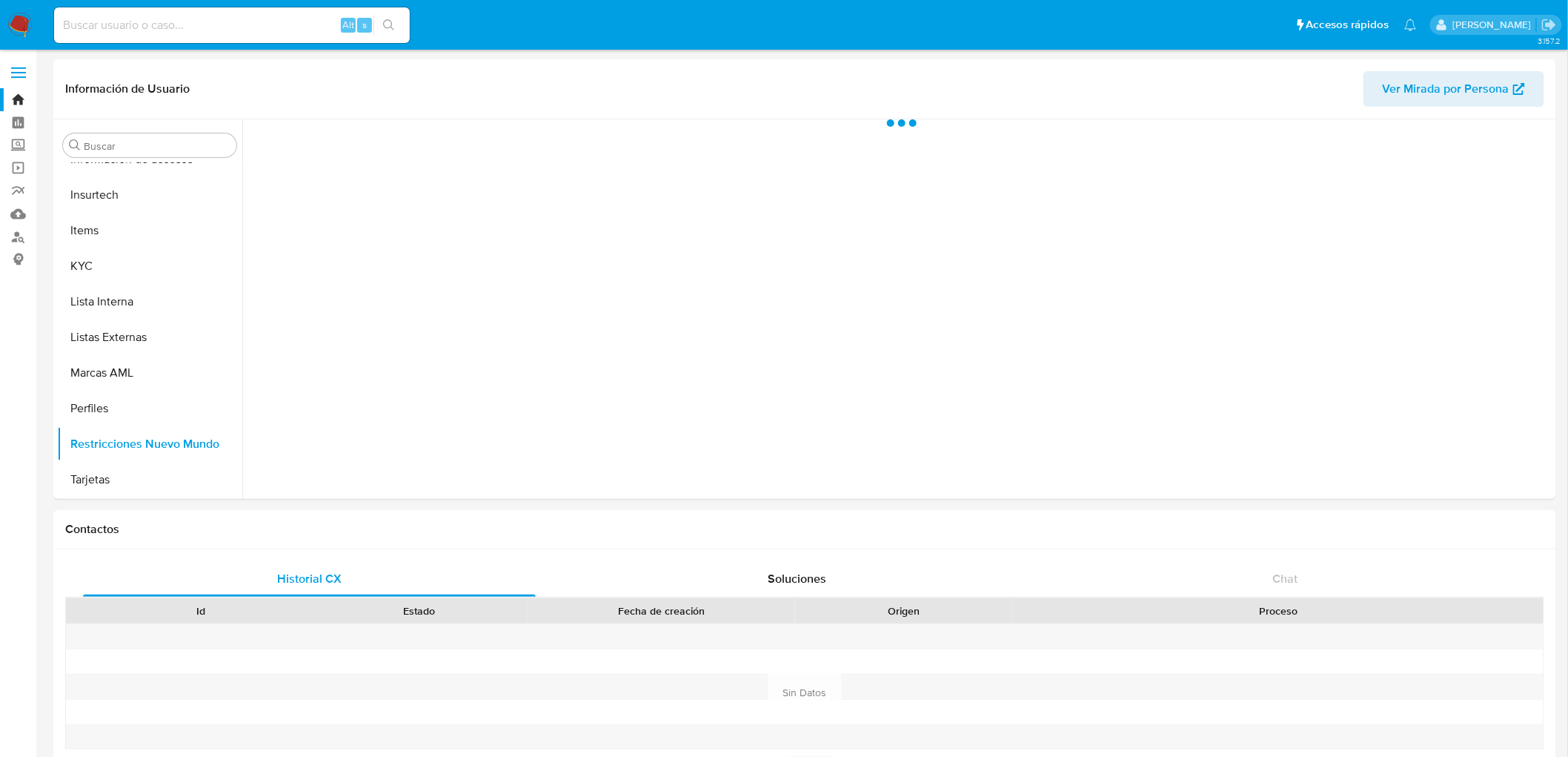
scroll to position [626, 0]
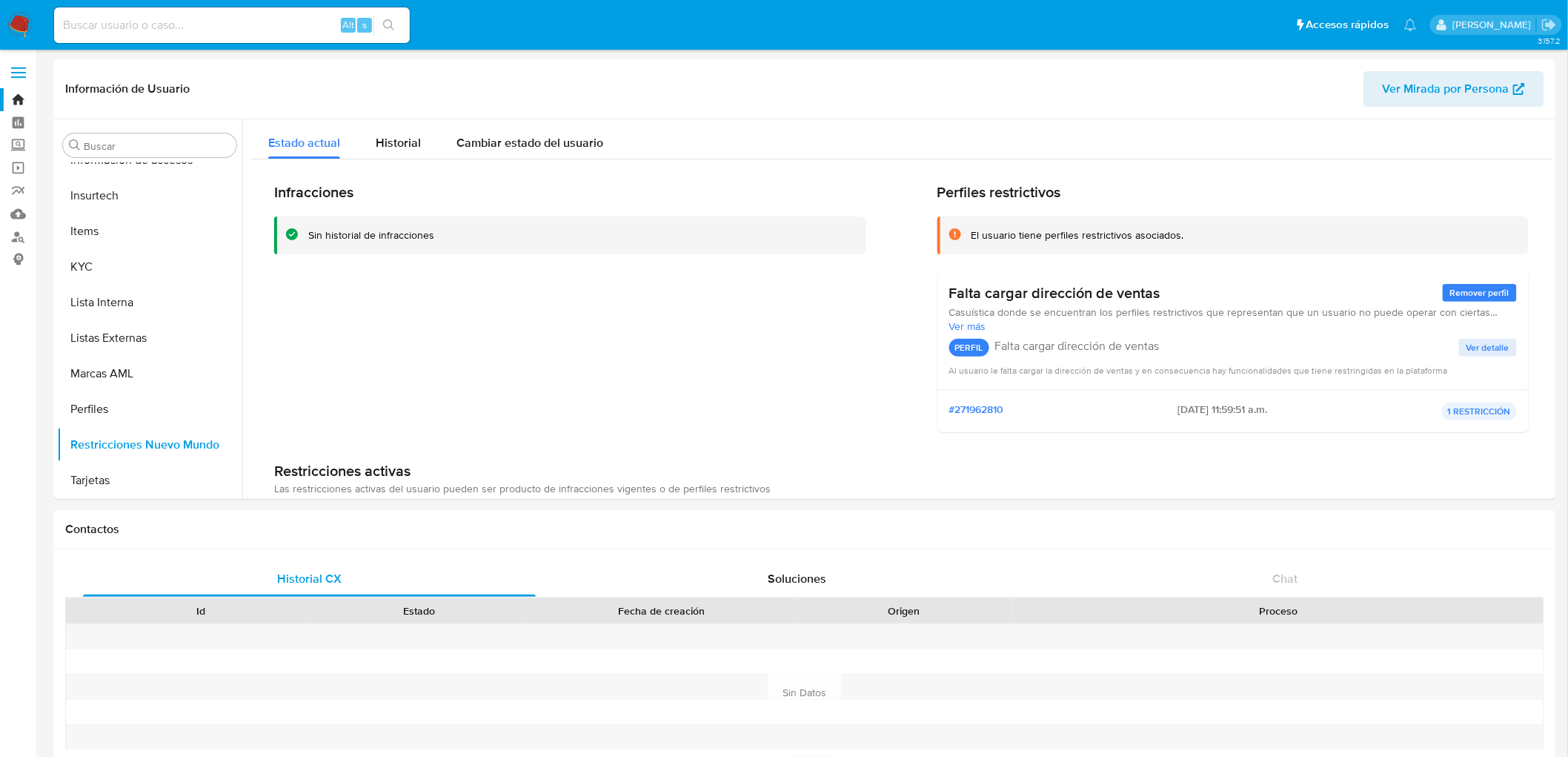
click at [19, 16] on img at bounding box center [20, 25] width 25 height 25
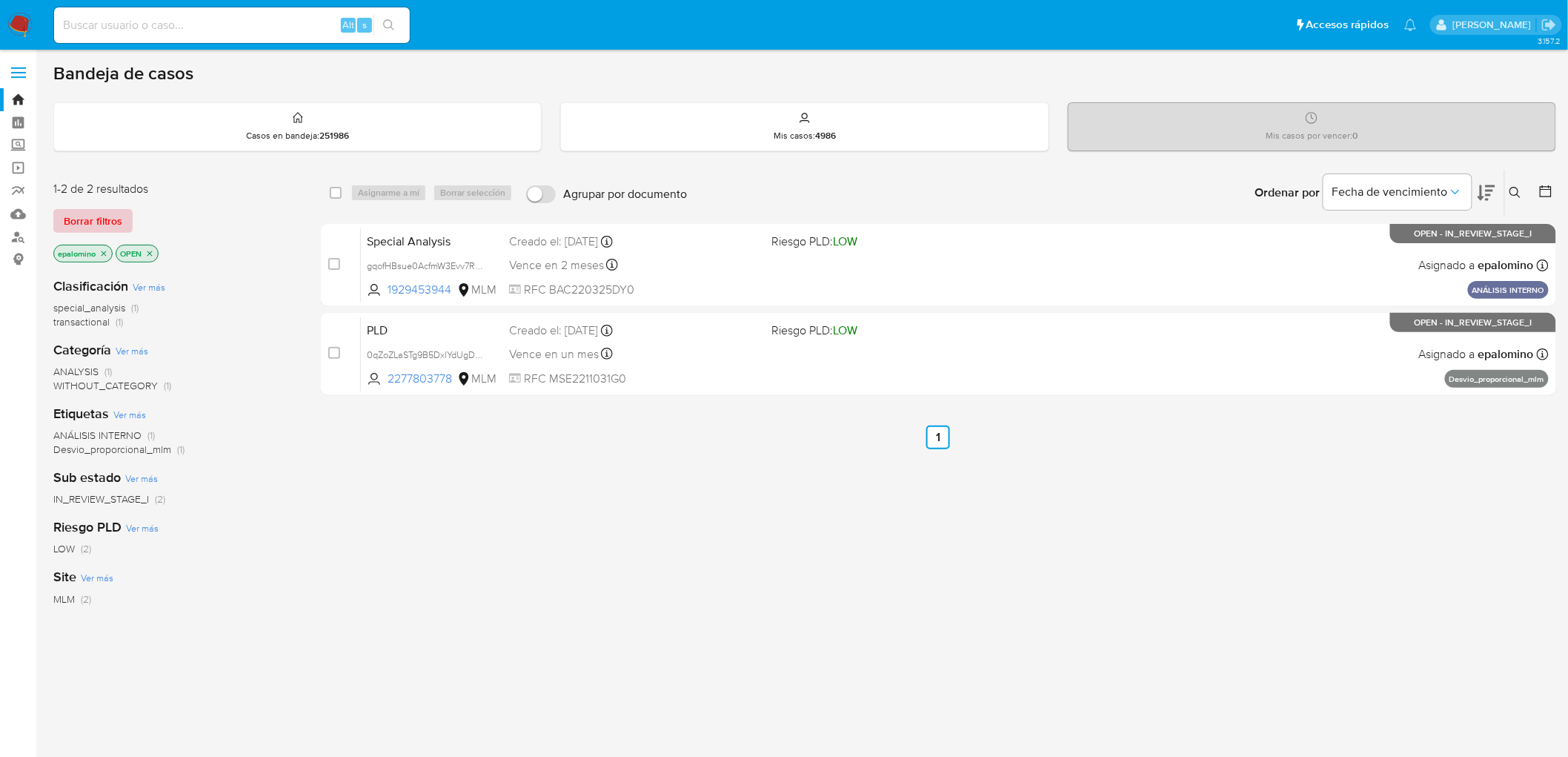
click at [91, 230] on span "Borrar filtros" at bounding box center [93, 221] width 58 height 21
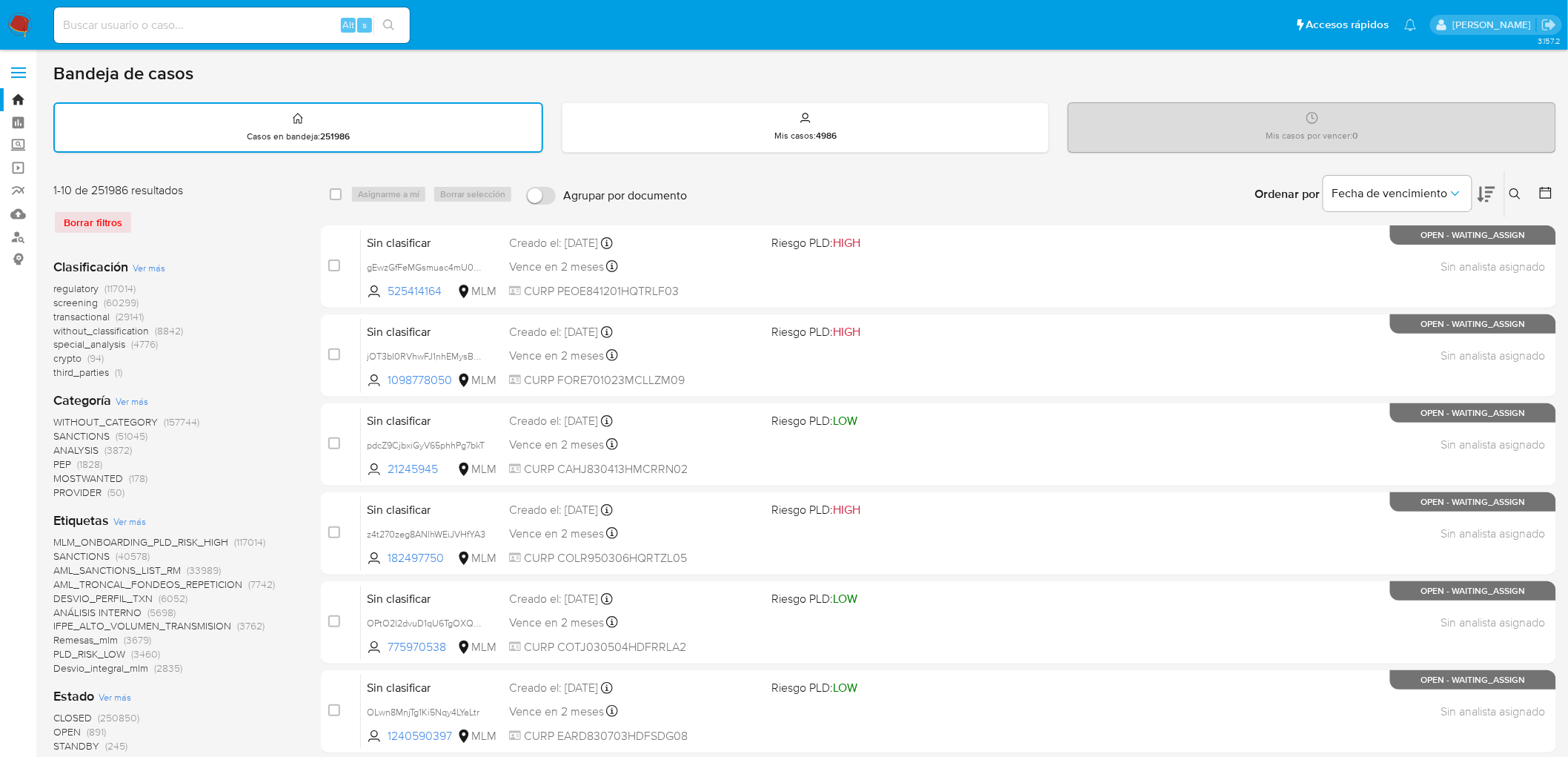
click at [1516, 195] on icon at bounding box center [1516, 194] width 12 height 12
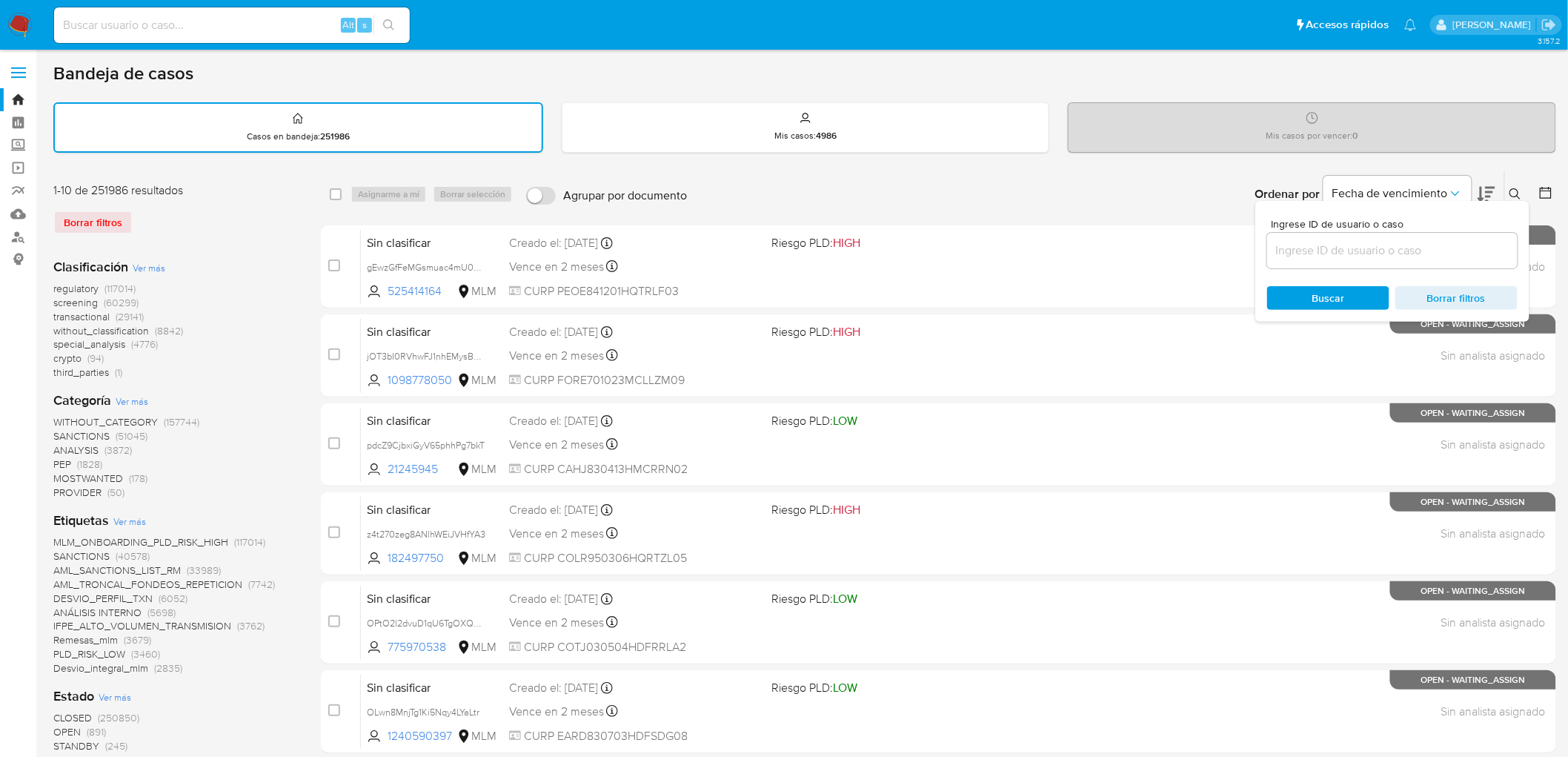
click at [1316, 250] on input at bounding box center [1392, 250] width 250 height 19
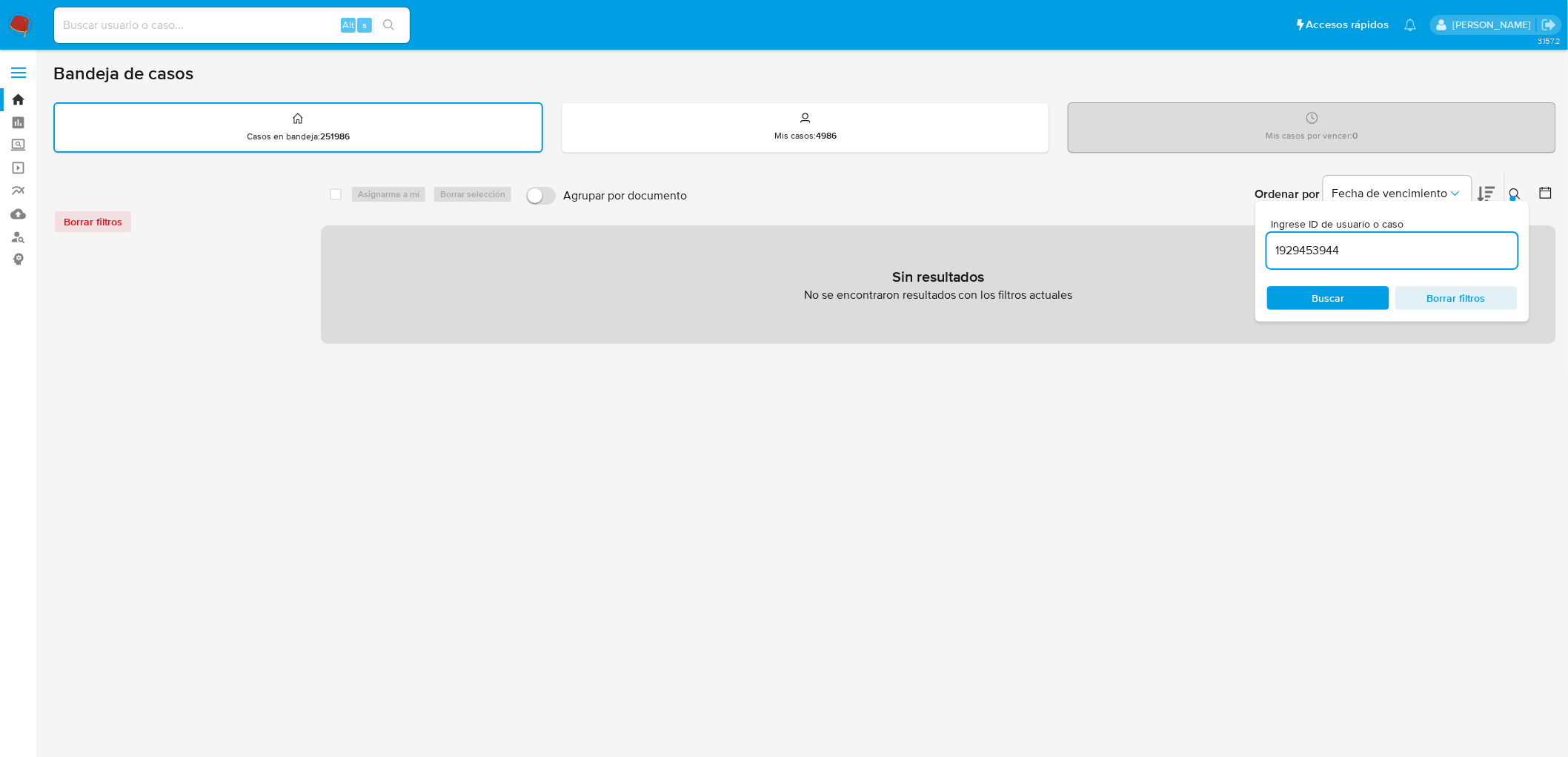
click at [1365, 250] on input "1929453944" at bounding box center [1392, 250] width 250 height 19
click at [1365, 250] on input "192945394" at bounding box center [1392, 250] width 250 height 19
type input "1929453944"
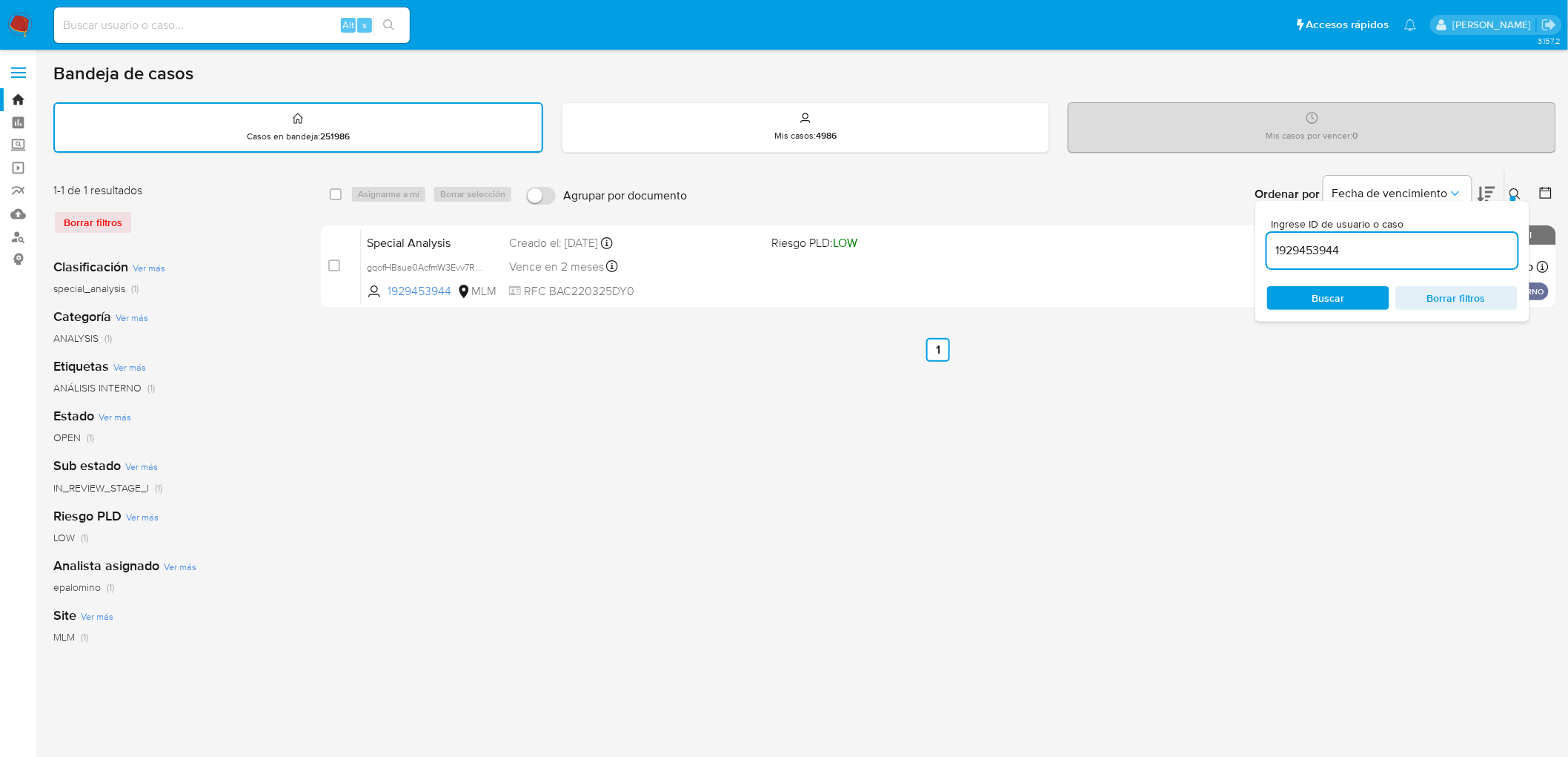
click at [1510, 188] on icon at bounding box center [1516, 194] width 12 height 12
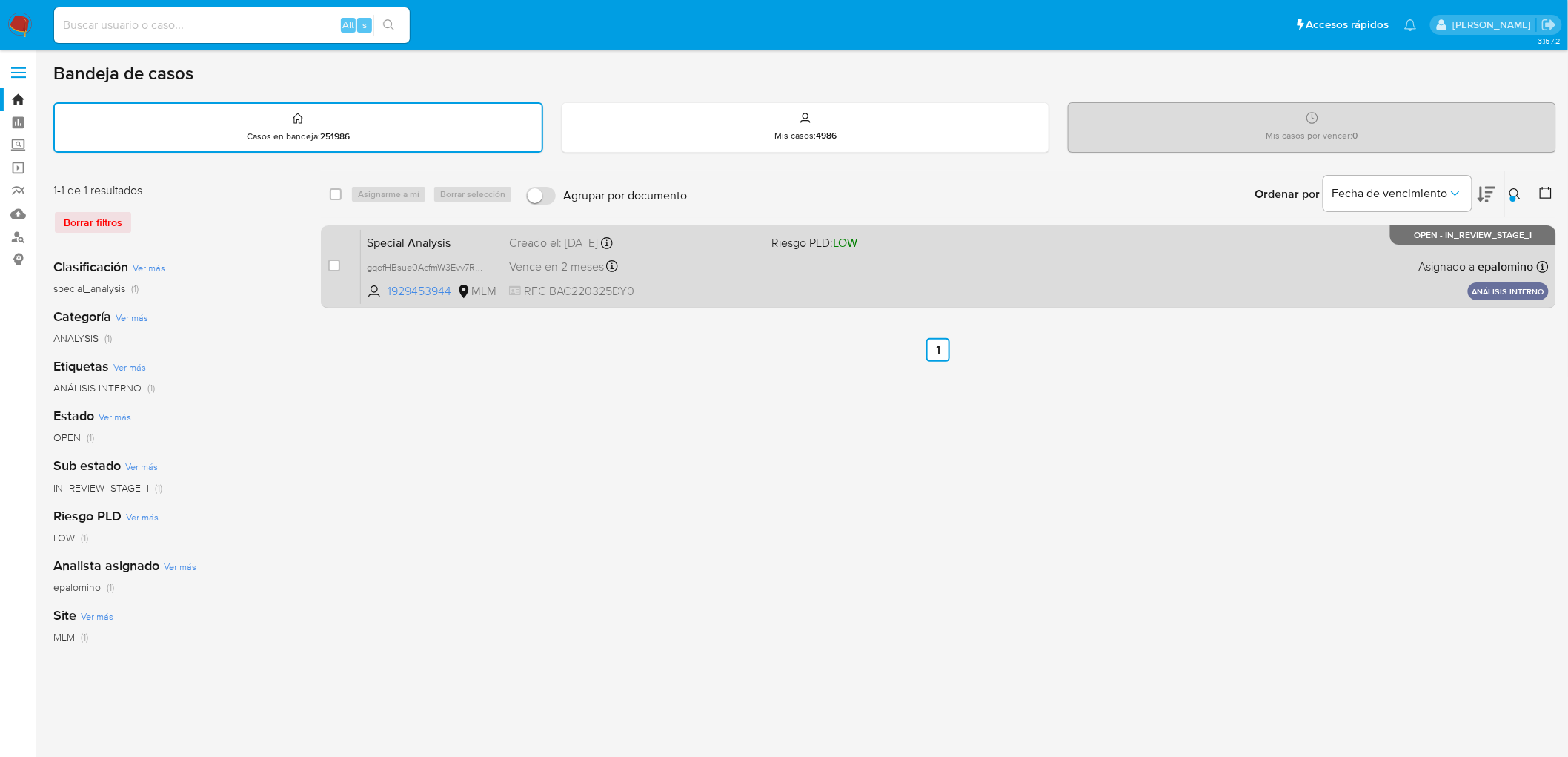
click at [393, 236] on span "Special Analysis" at bounding box center [432, 242] width 130 height 19
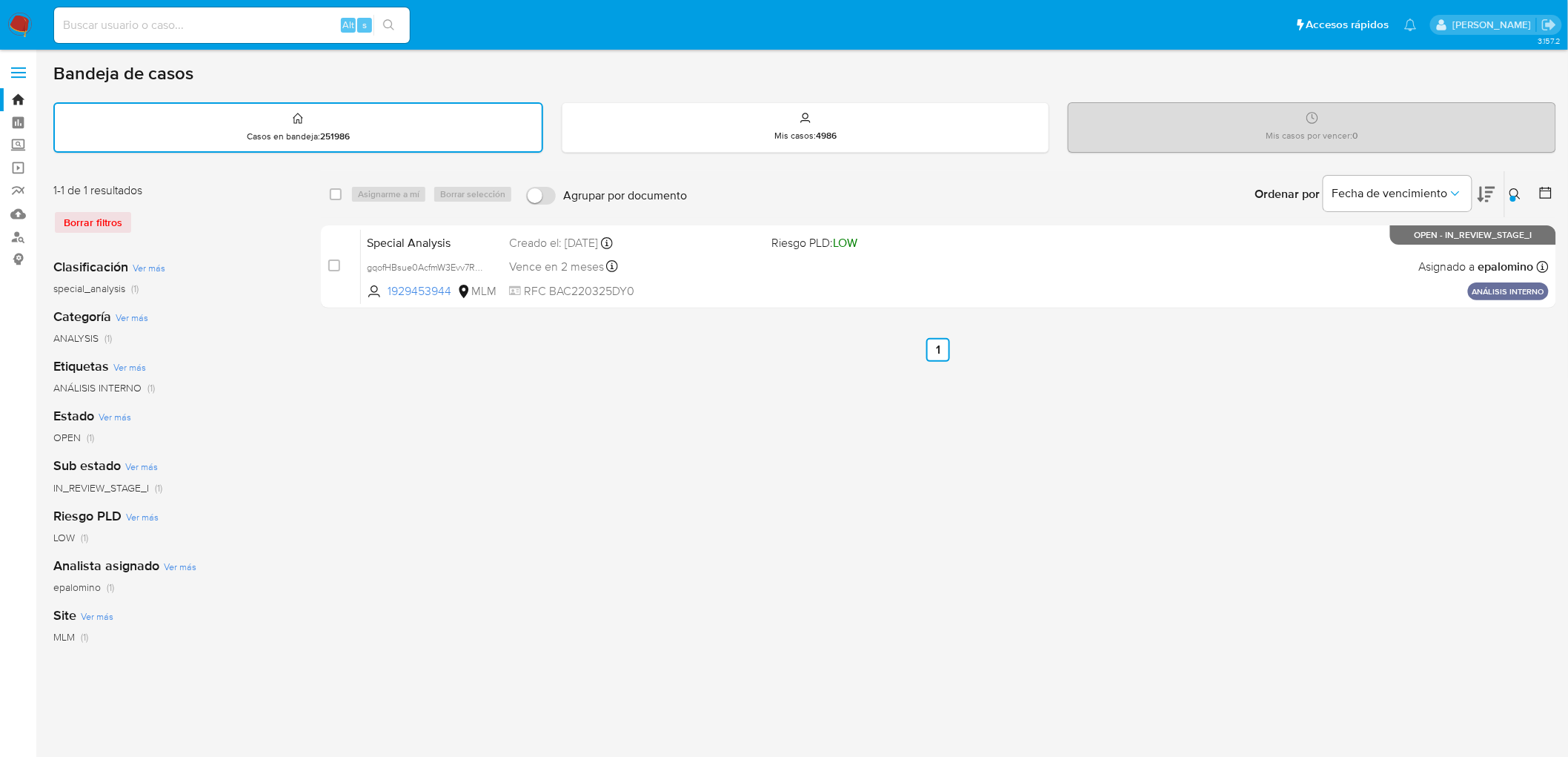
click at [13, 72] on span at bounding box center [19, 73] width 15 height 2
click at [0, 0] on input "checkbox" at bounding box center [0, 0] width 0 height 0
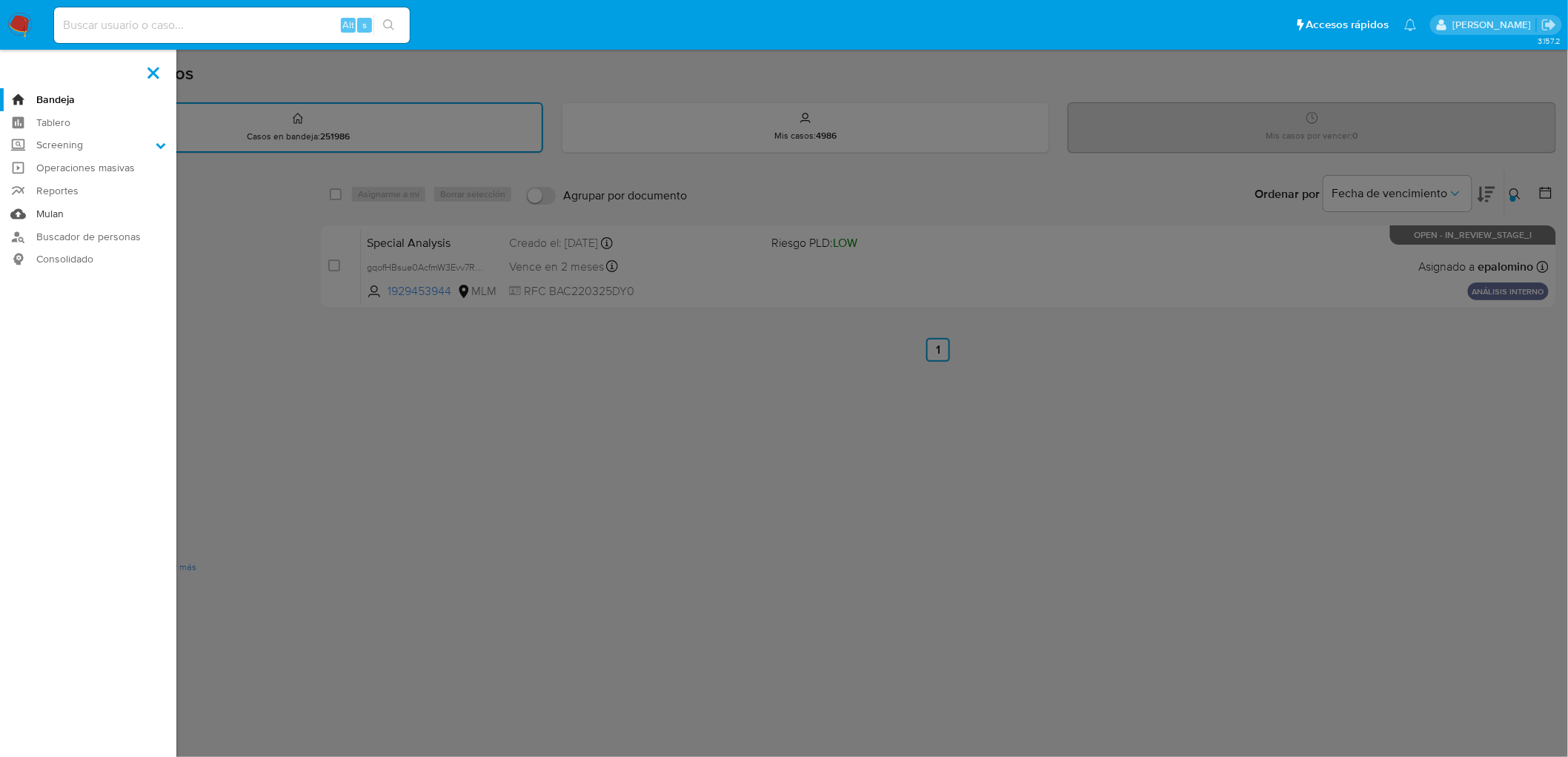
click at [40, 217] on link "Mulan" at bounding box center [88, 214] width 176 height 23
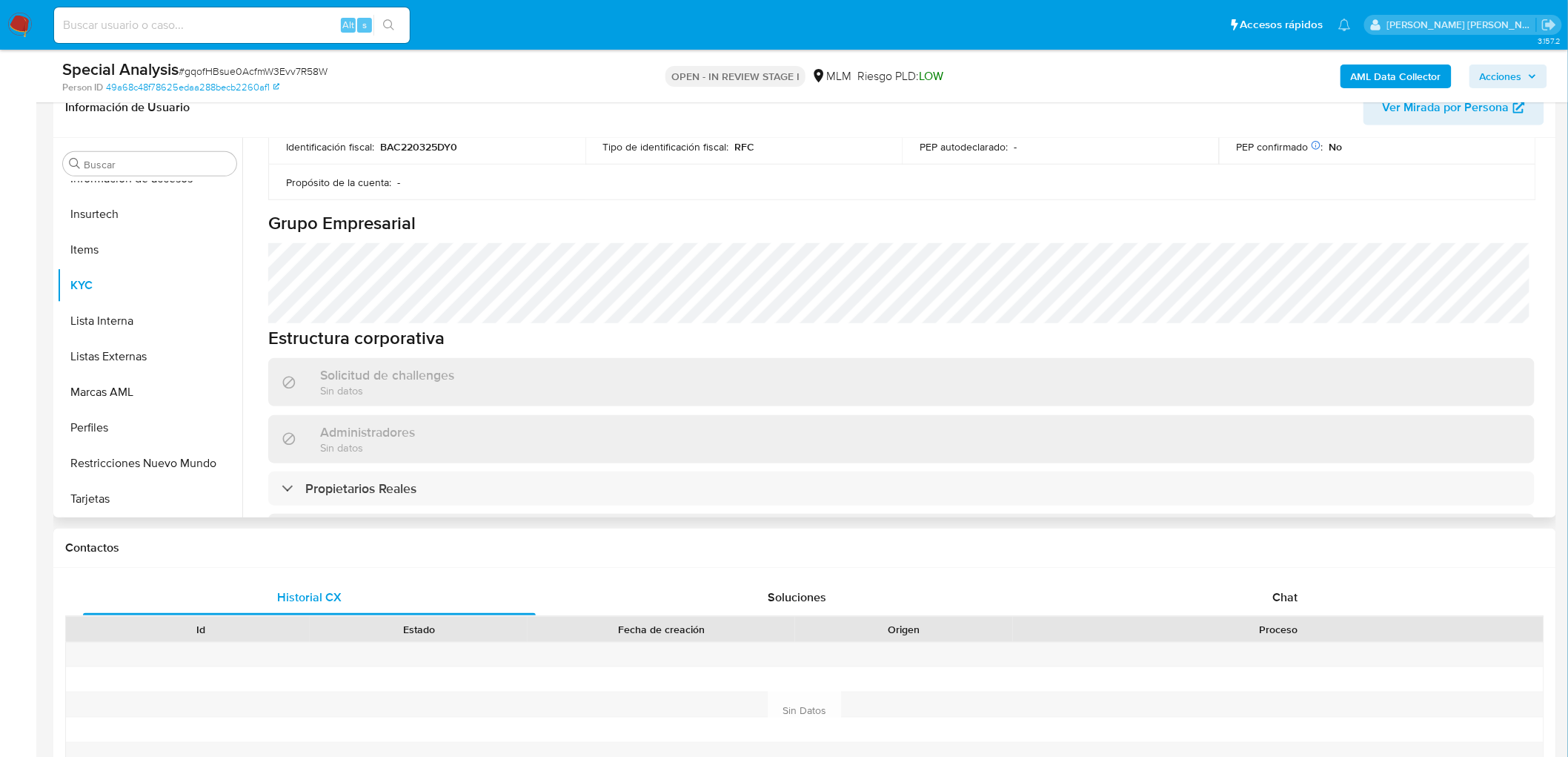
scroll to position [938, 0]
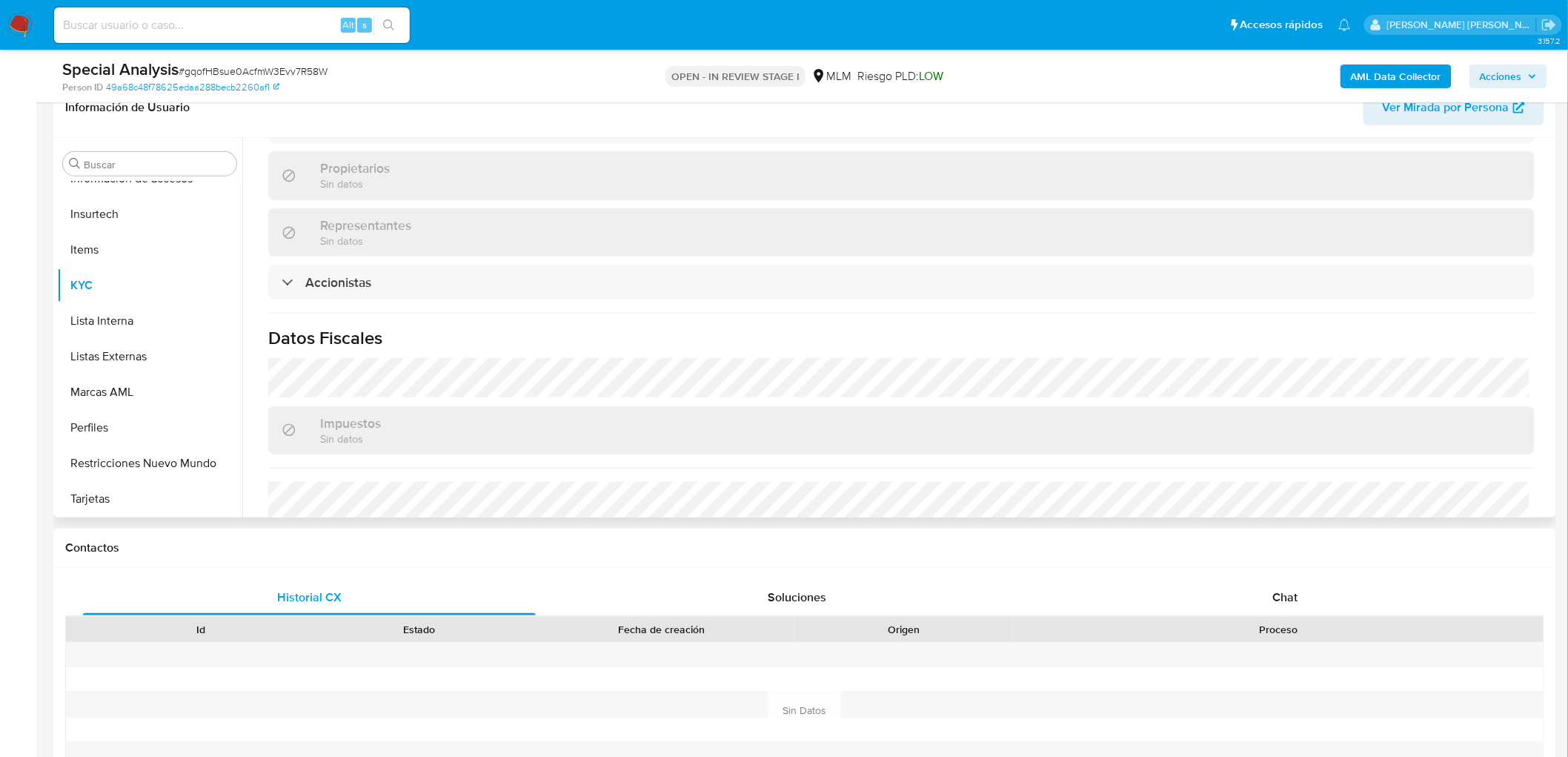
select select "10"
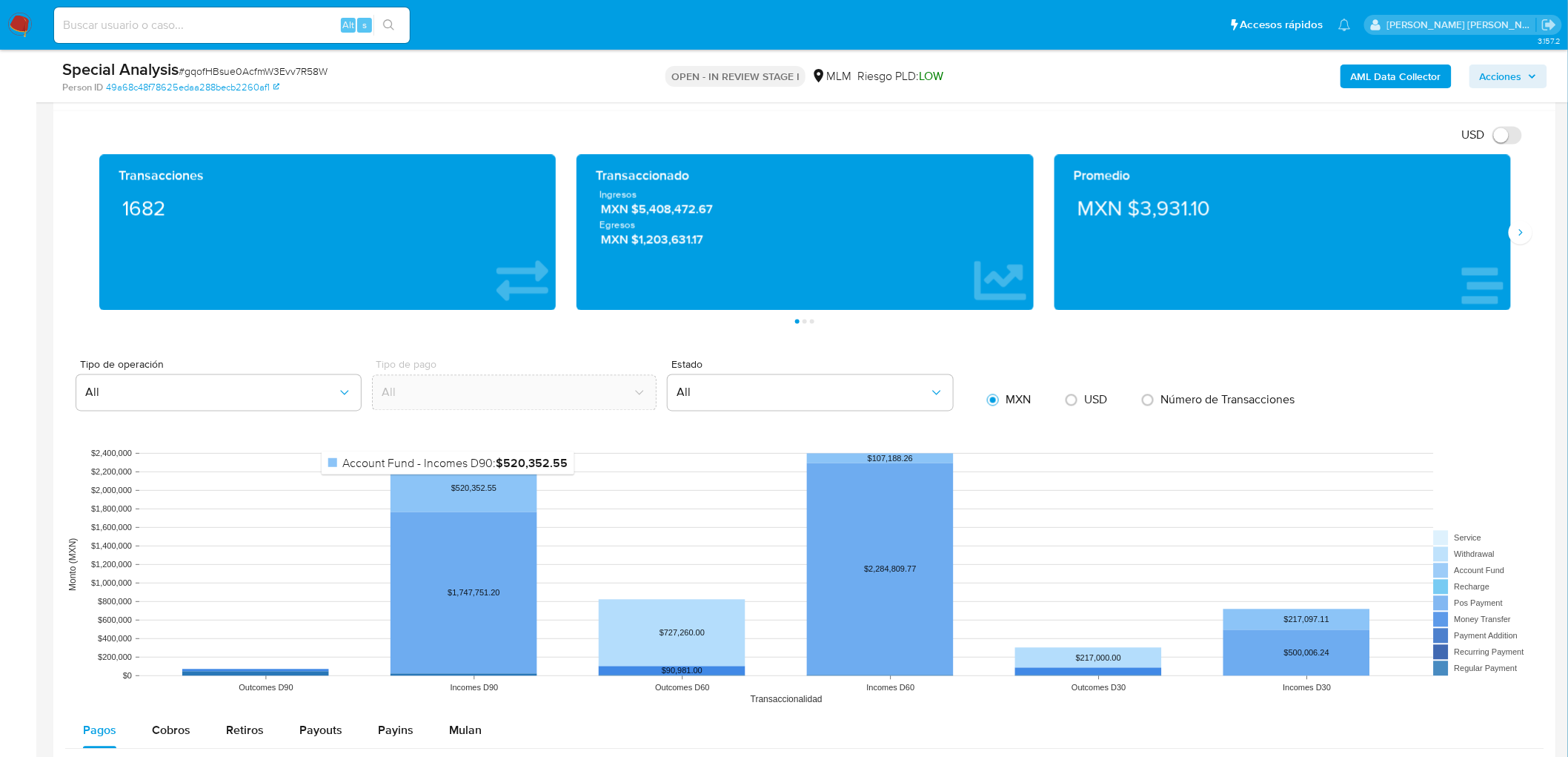
scroll to position [1204, 0]
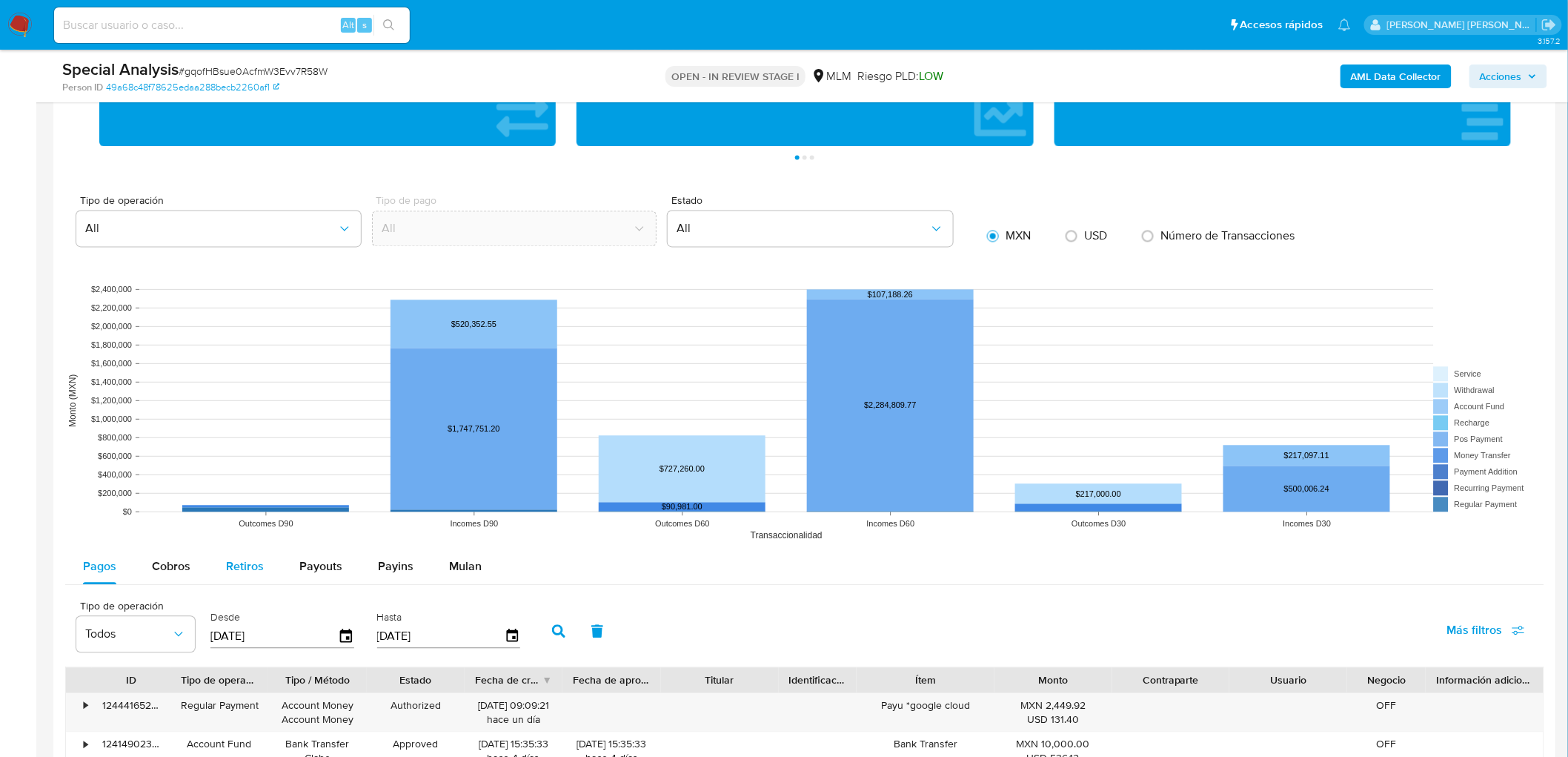
click at [185, 579] on div "Cobros" at bounding box center [171, 566] width 38 height 35
select select "10"
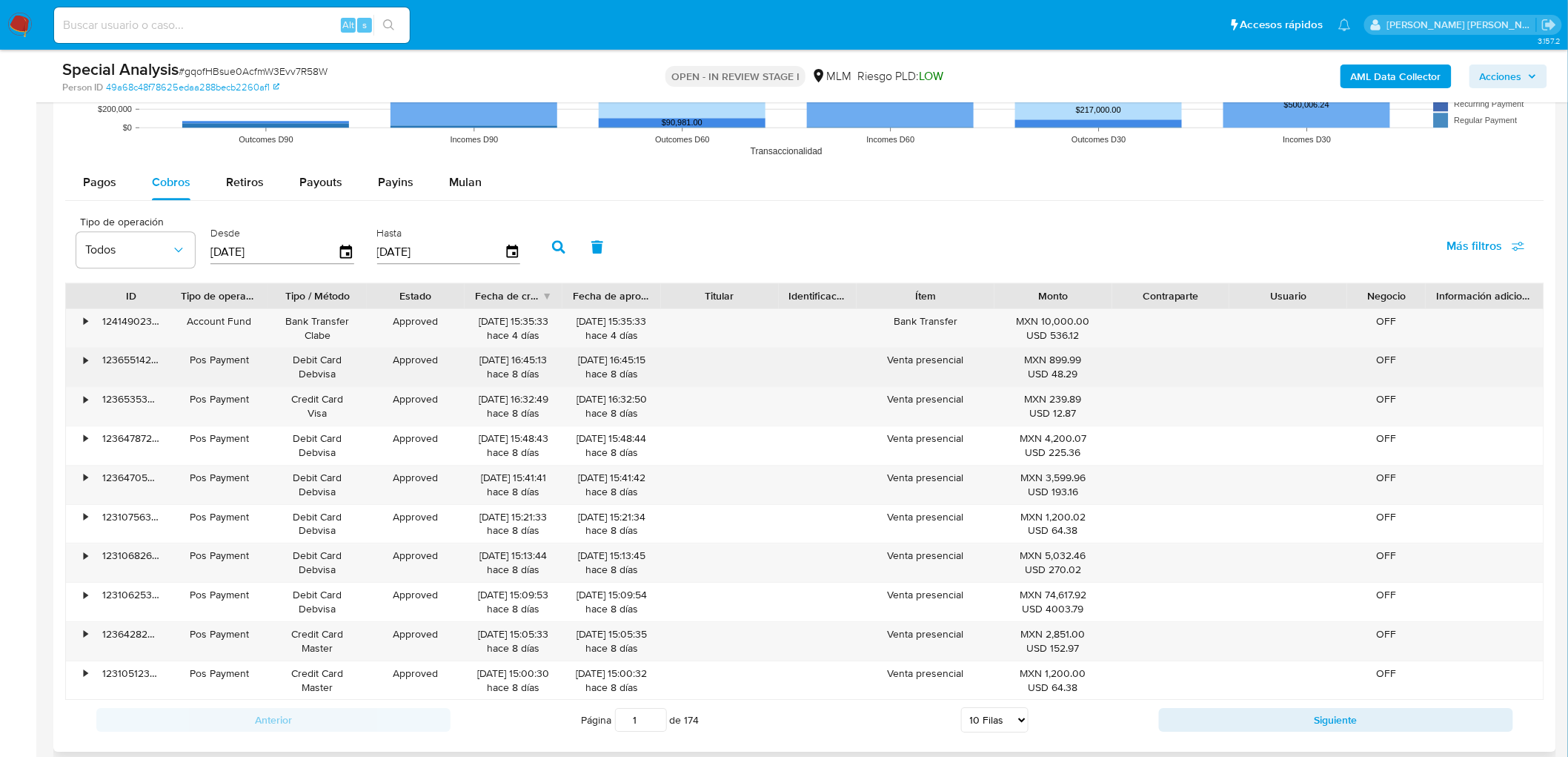
scroll to position [1617, 0]
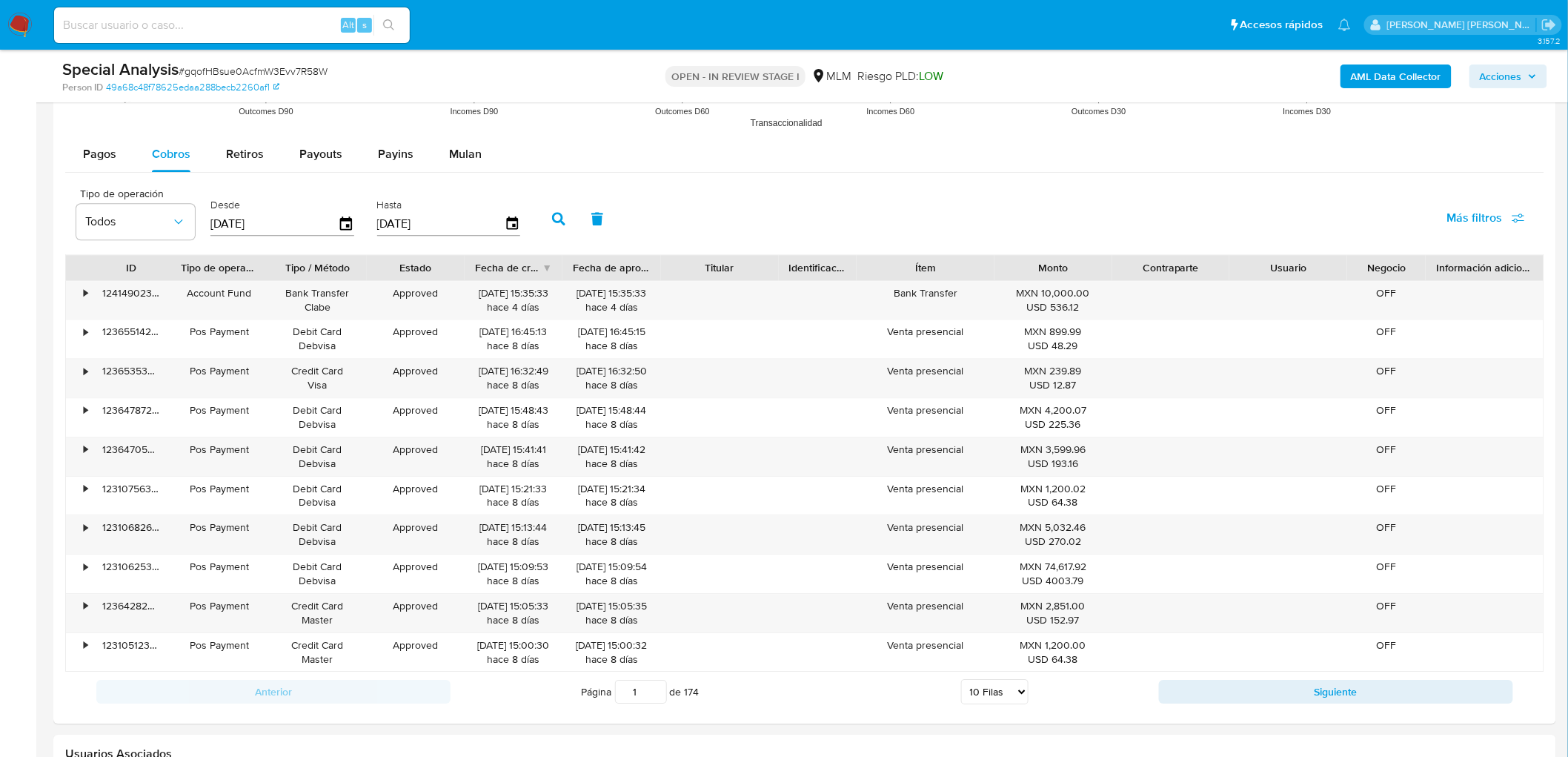
click at [13, 21] on img at bounding box center [20, 25] width 25 height 25
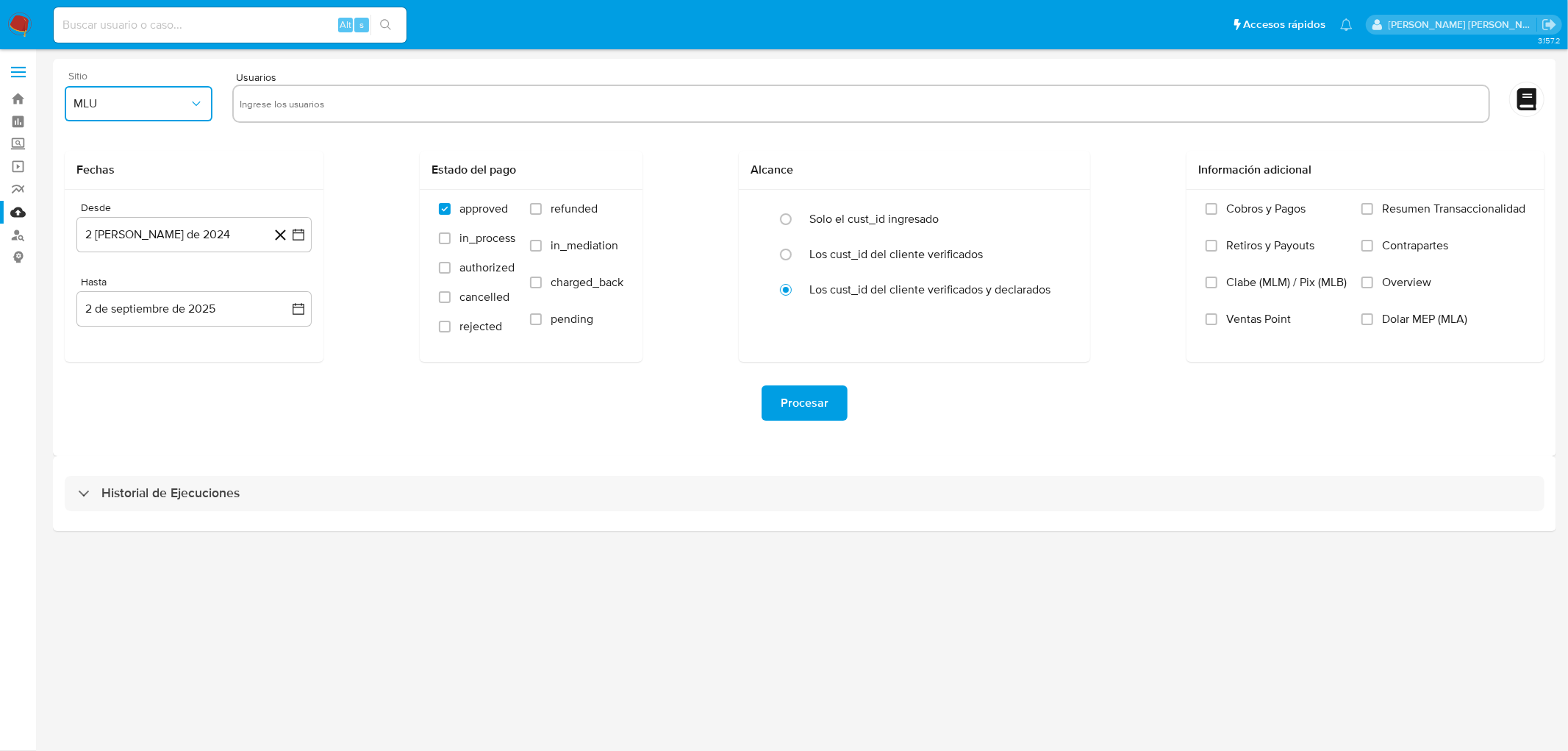
click at [169, 100] on span "MLU" at bounding box center [131, 104] width 115 height 15
click at [92, 320] on span "MLM" at bounding box center [87, 320] width 25 height 15
click at [305, 106] on input "text" at bounding box center [861, 104] width 1243 height 24
type input "1929453944"
click at [192, 238] on button "2 de agosto de 2024" at bounding box center [194, 234] width 235 height 35
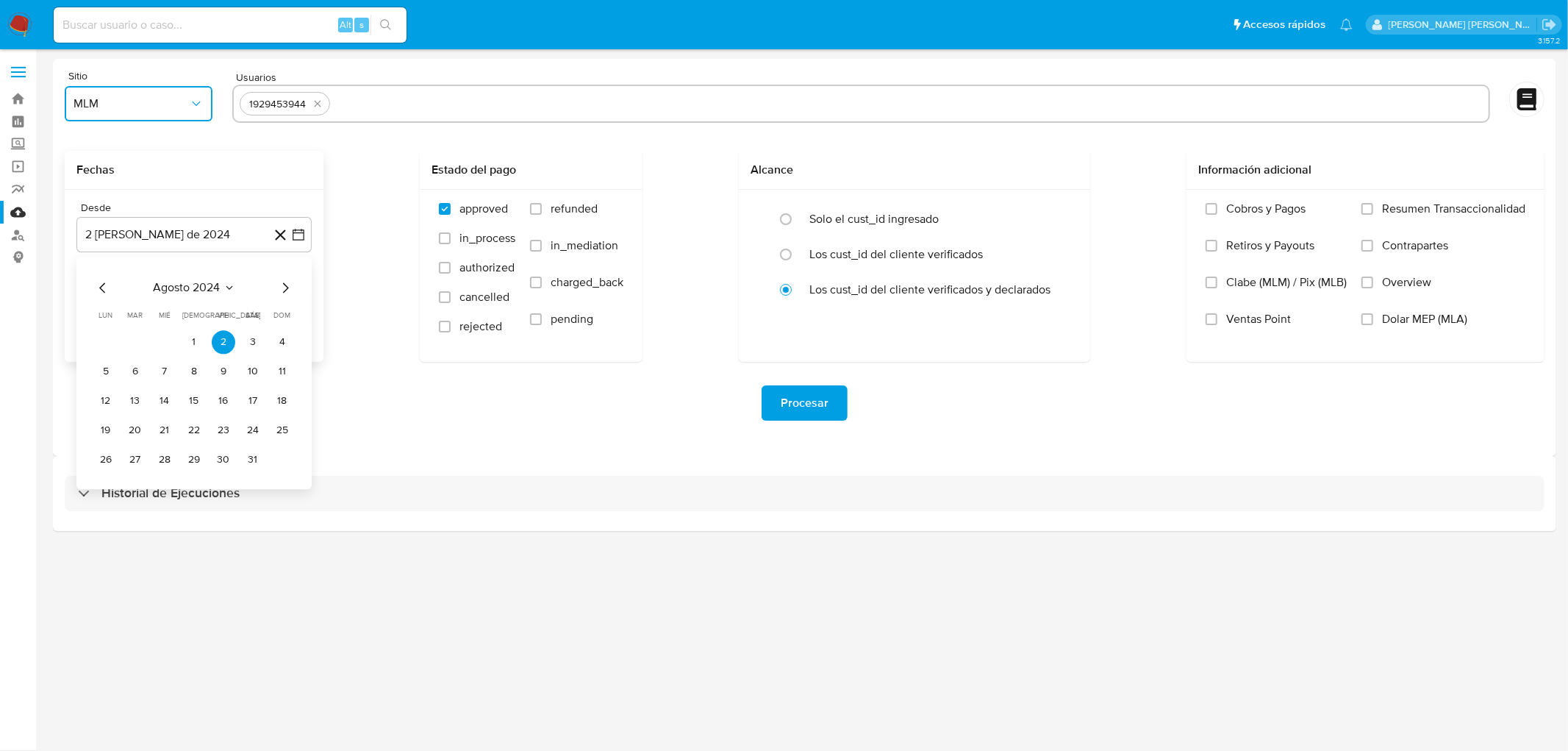
click at [195, 293] on span "agosto 2024" at bounding box center [187, 288] width 67 height 15
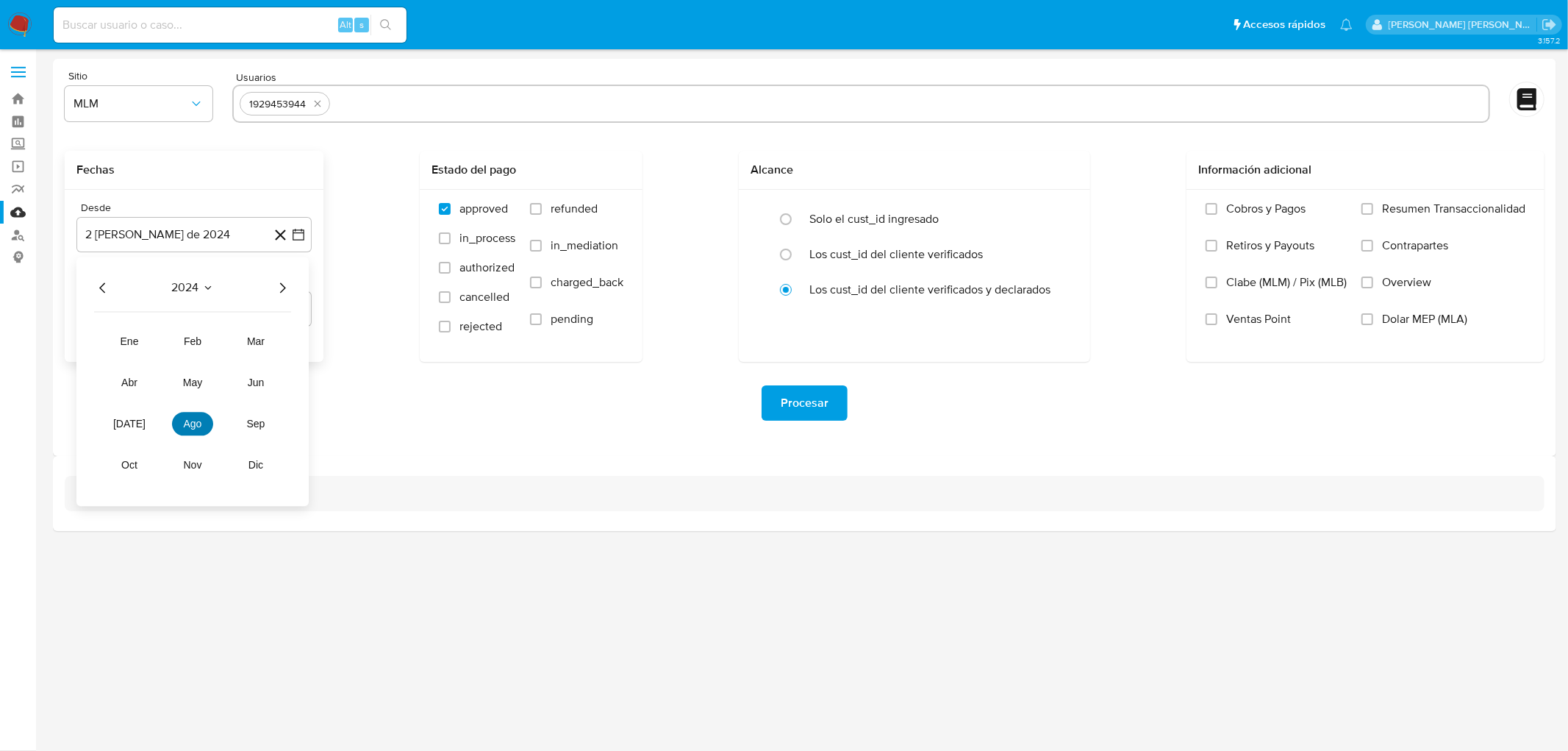
click at [192, 420] on span "ago" at bounding box center [192, 424] width 19 height 12
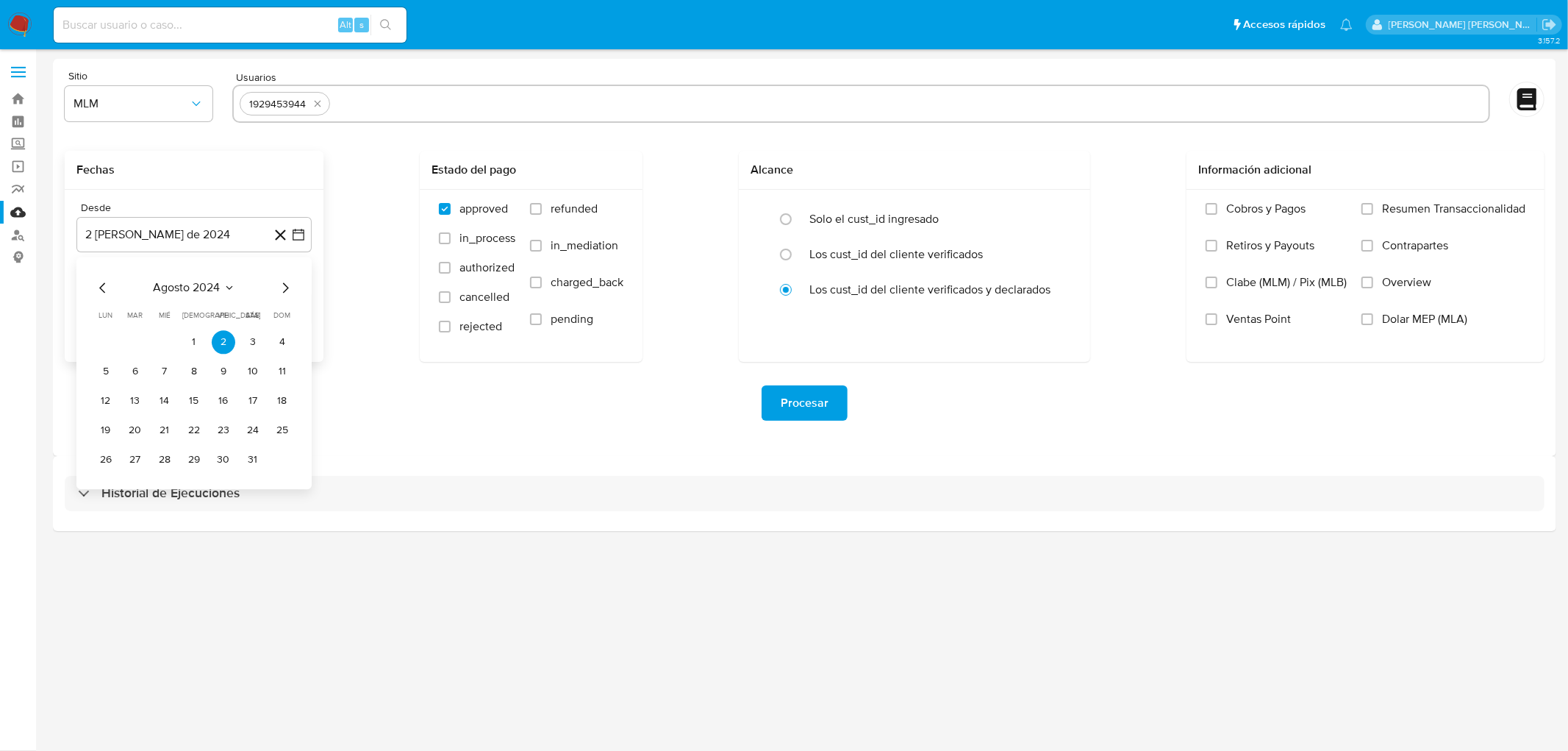
click at [100, 280] on icon "Mes anterior" at bounding box center [103, 288] width 18 height 18
click at [281, 287] on icon "Mes siguiente" at bounding box center [285, 288] width 18 height 18
click at [195, 337] on button "1" at bounding box center [194, 342] width 24 height 24
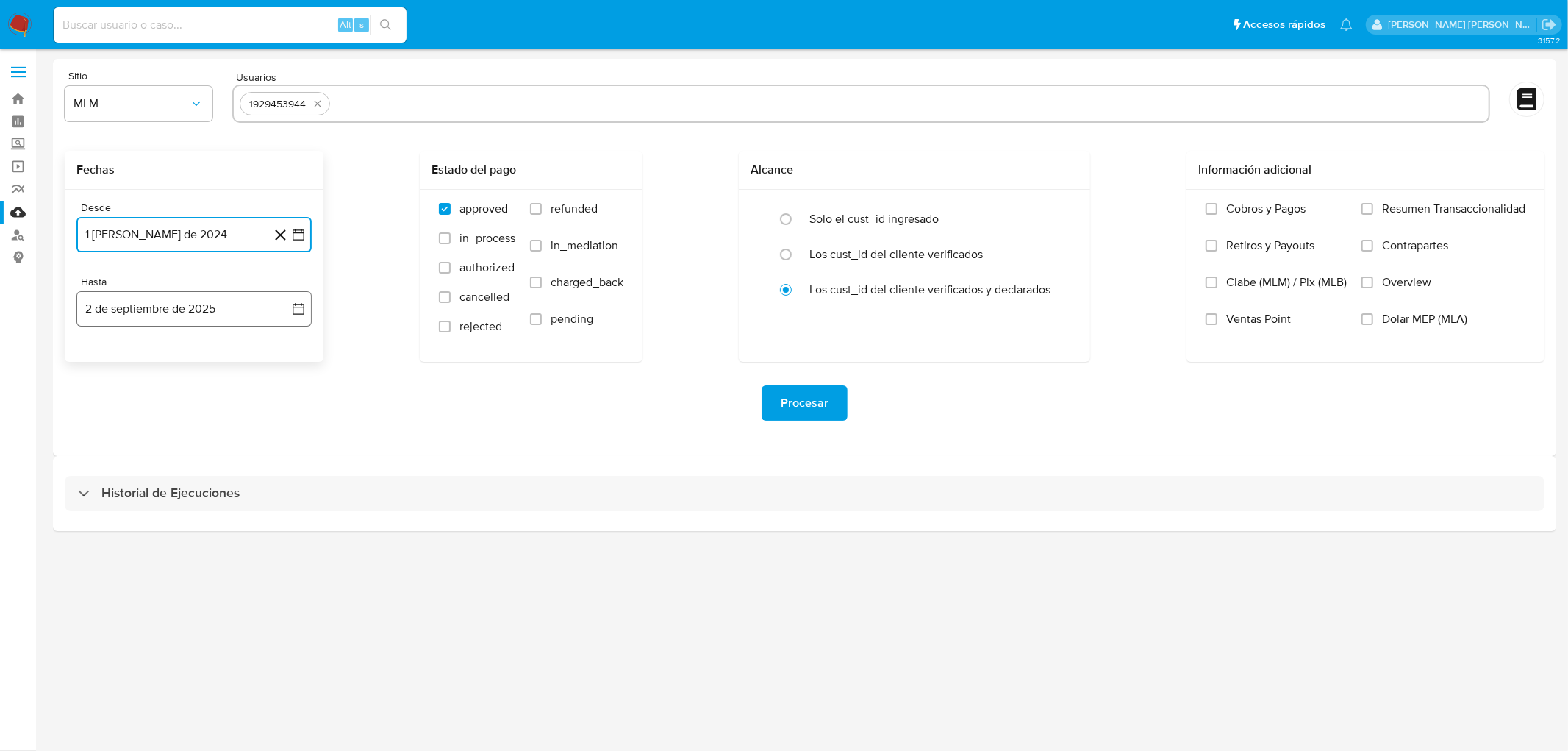
click at [184, 313] on button "2 de septiembre de 2025" at bounding box center [194, 309] width 235 height 35
click at [103, 364] on icon "Mes anterior" at bounding box center [103, 362] width 18 height 18
click at [280, 531] on button "31" at bounding box center [282, 534] width 24 height 24
click at [369, 457] on div "Historial de Ejecuciones" at bounding box center [804, 493] width 1503 height 75
click at [160, 225] on button "1 de agosto de 2024" at bounding box center [194, 234] width 235 height 35
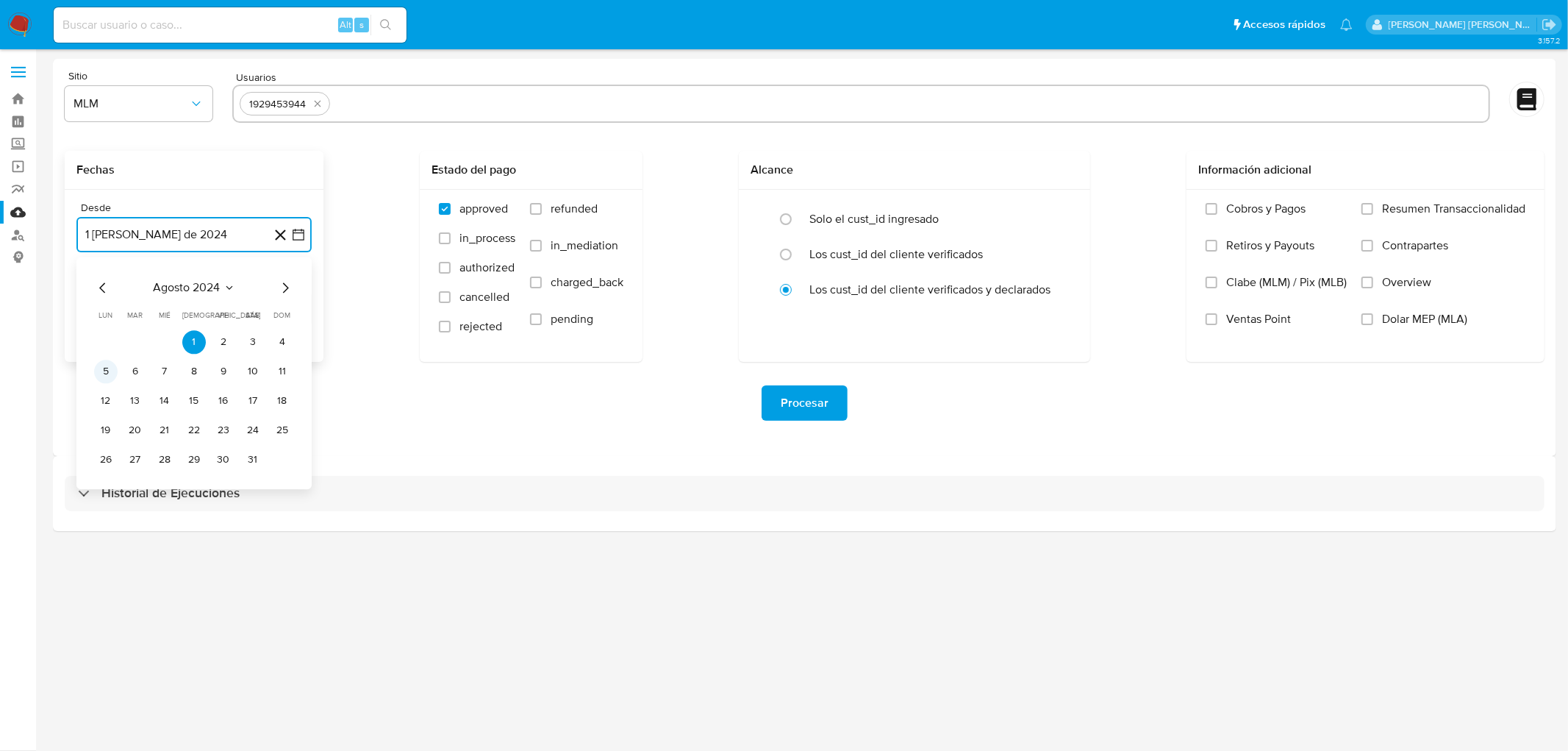
click at [104, 370] on button "5" at bounding box center [106, 372] width 24 height 24
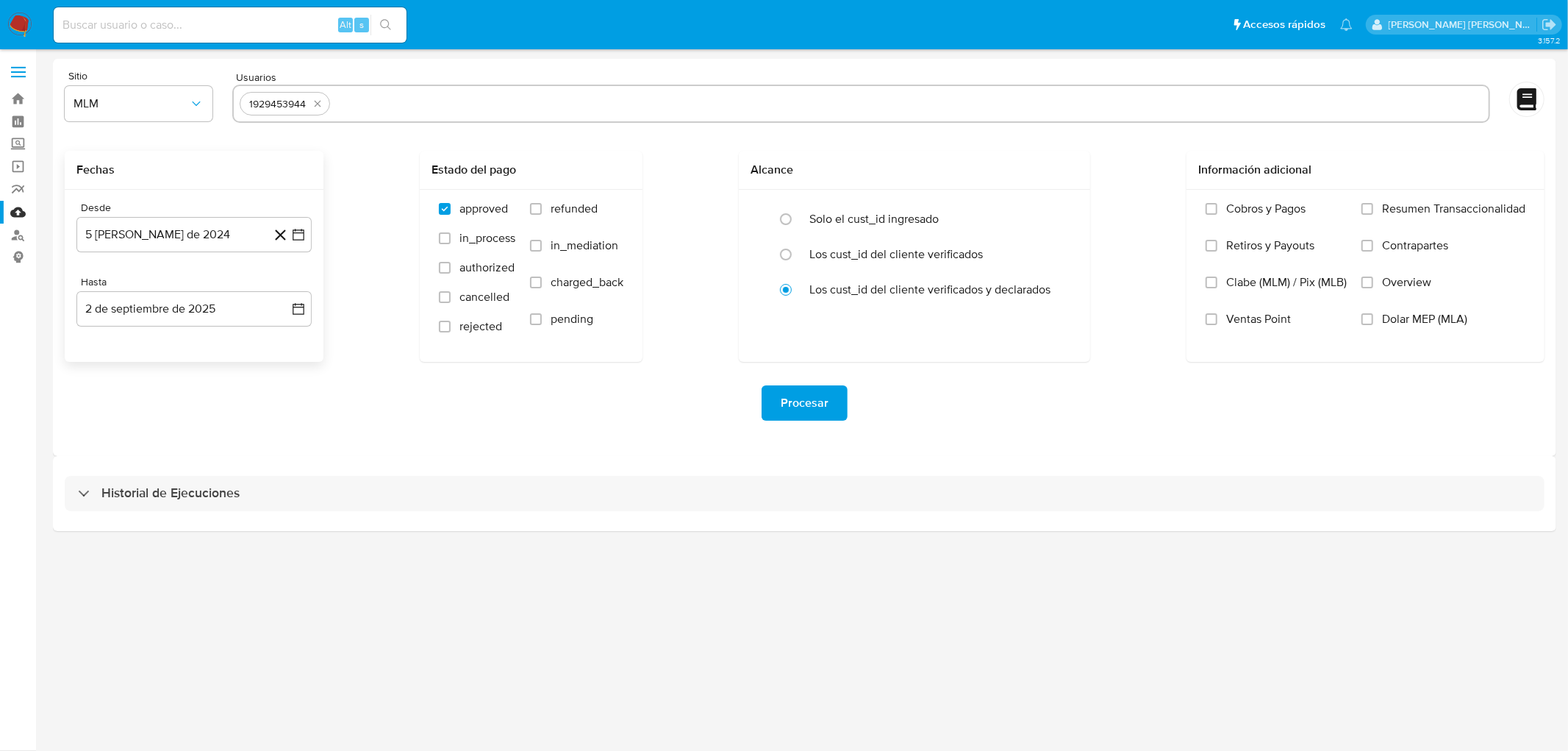
click at [228, 365] on div "Procesar" at bounding box center [804, 403] width 1480 height 83
click at [807, 404] on span "Procesar" at bounding box center [804, 403] width 48 height 33
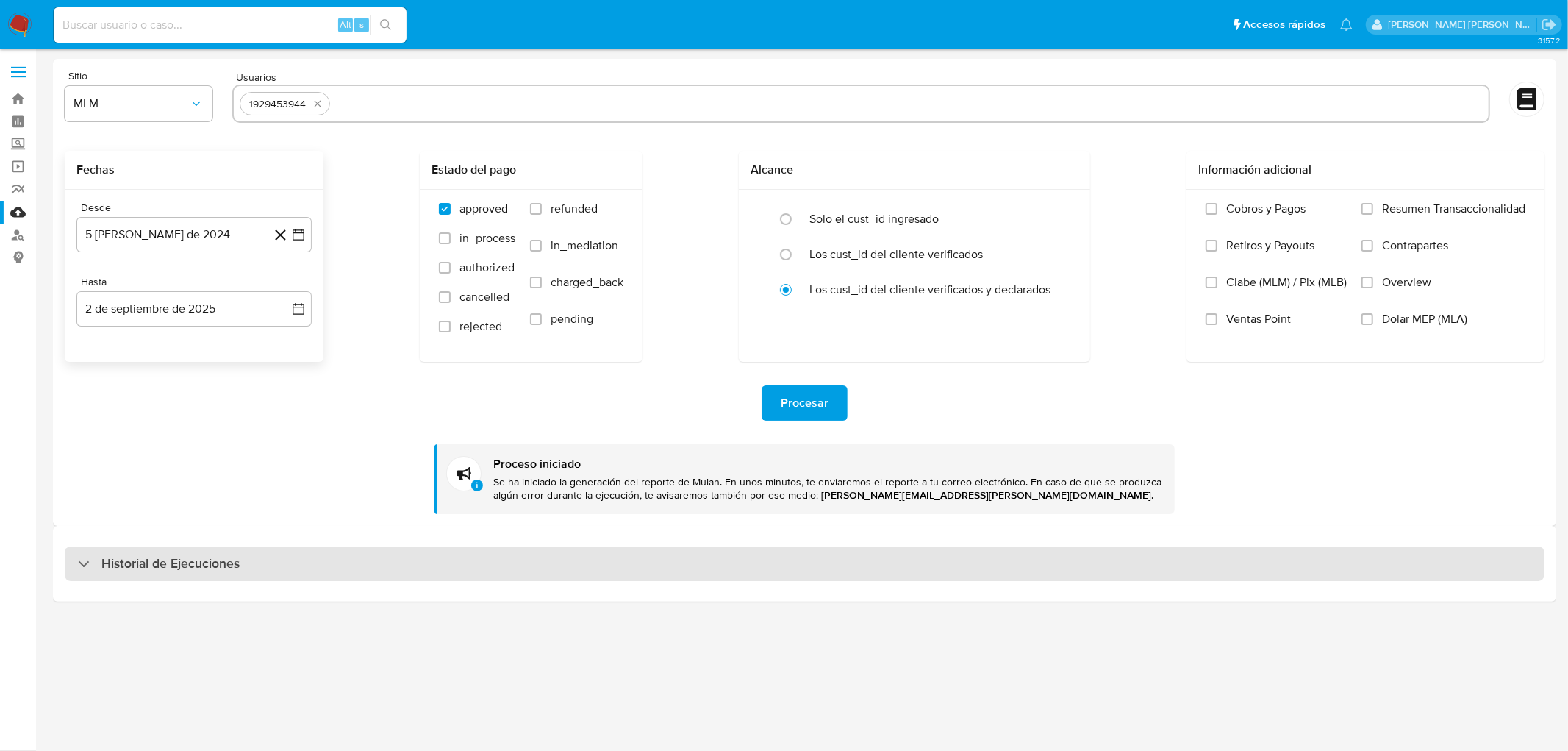
click at [155, 558] on h3 "Historial de Ejecuciones" at bounding box center [170, 564] width 138 height 18
select select "10"
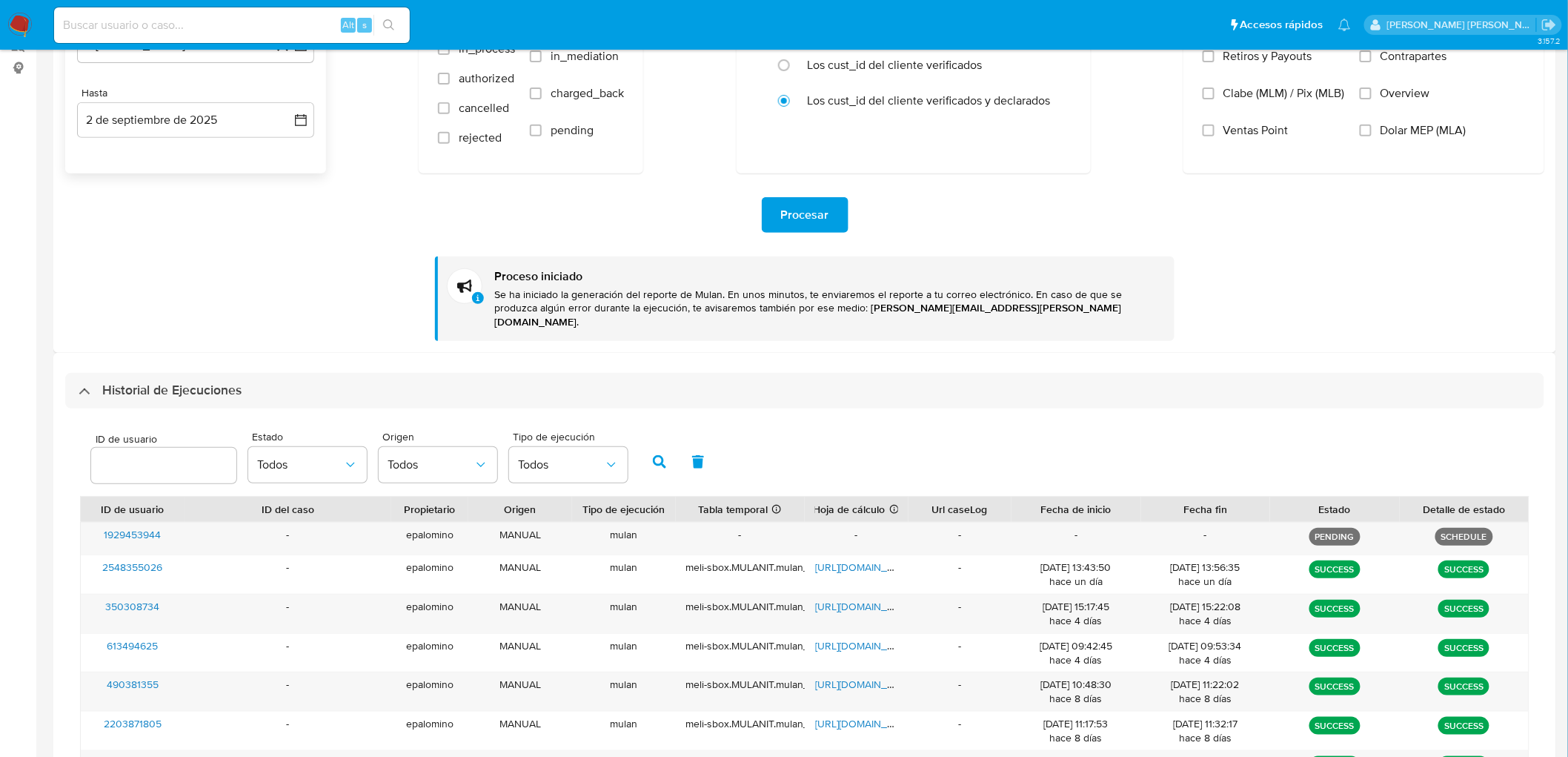
scroll to position [114, 0]
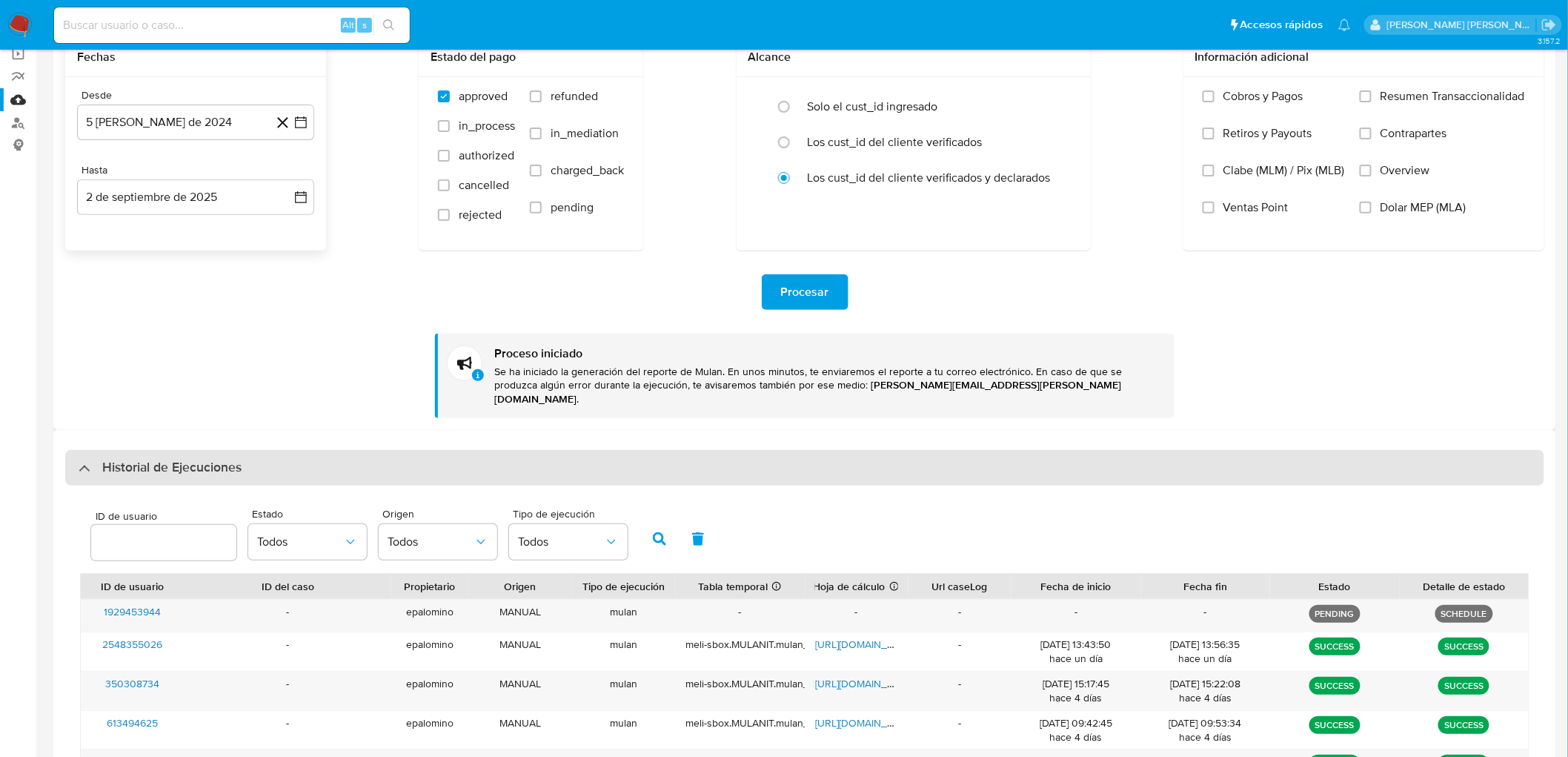
click at [154, 462] on div "Historial de Ejecuciones" at bounding box center [805, 467] width 1479 height 35
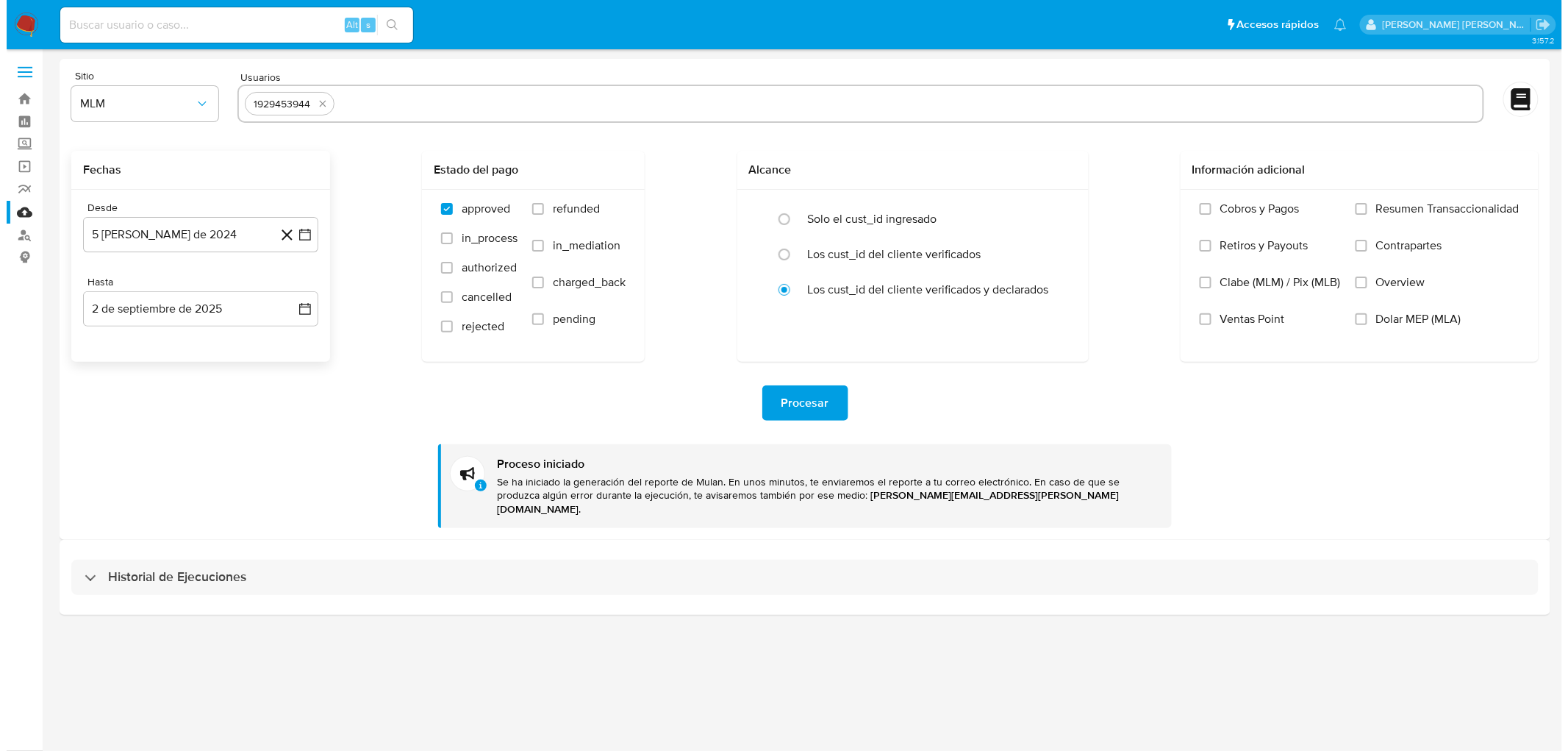
scroll to position [0, 0]
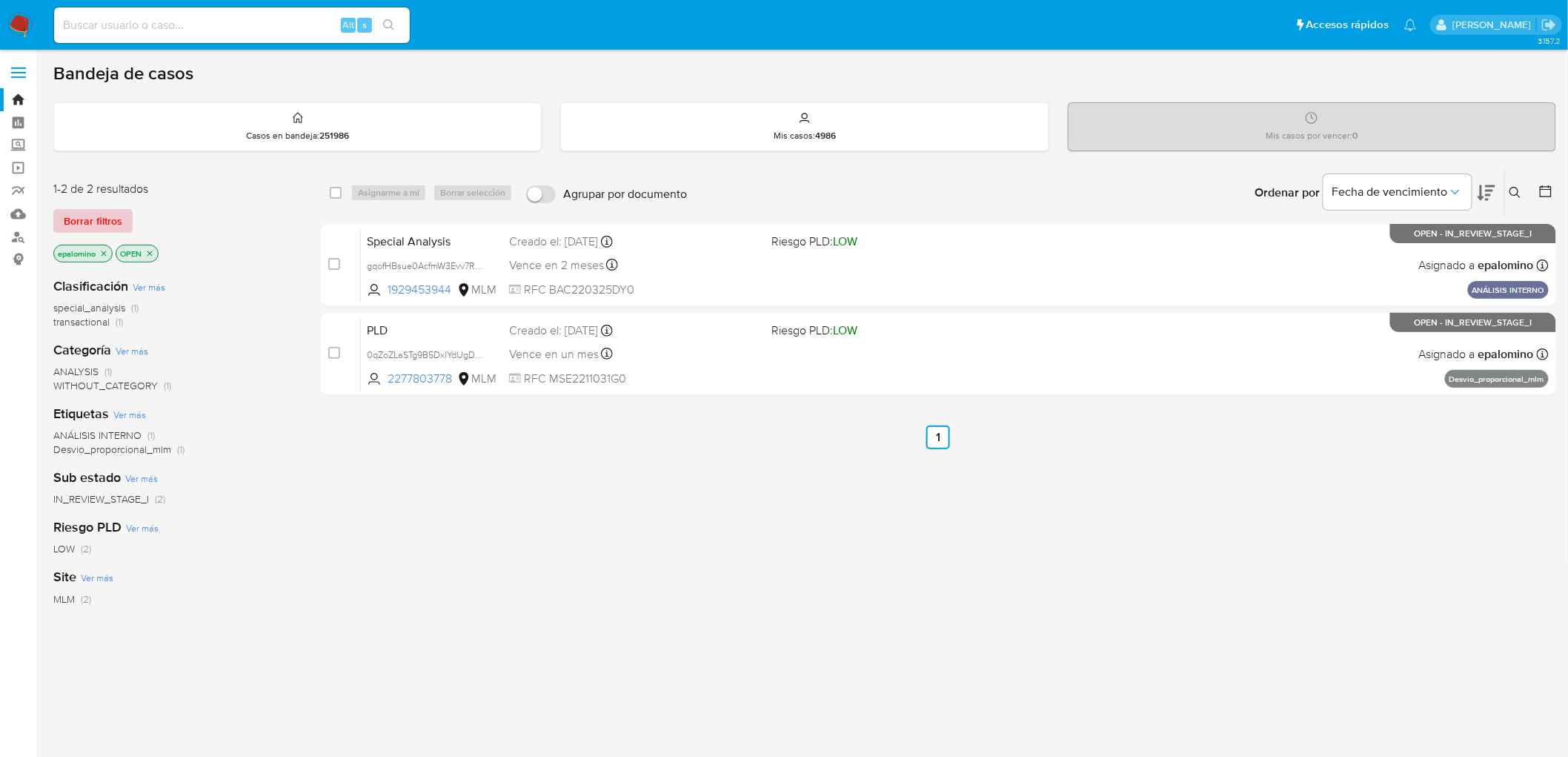
click at [122, 217] on button "Borrar filtros" at bounding box center [93, 221] width 79 height 24
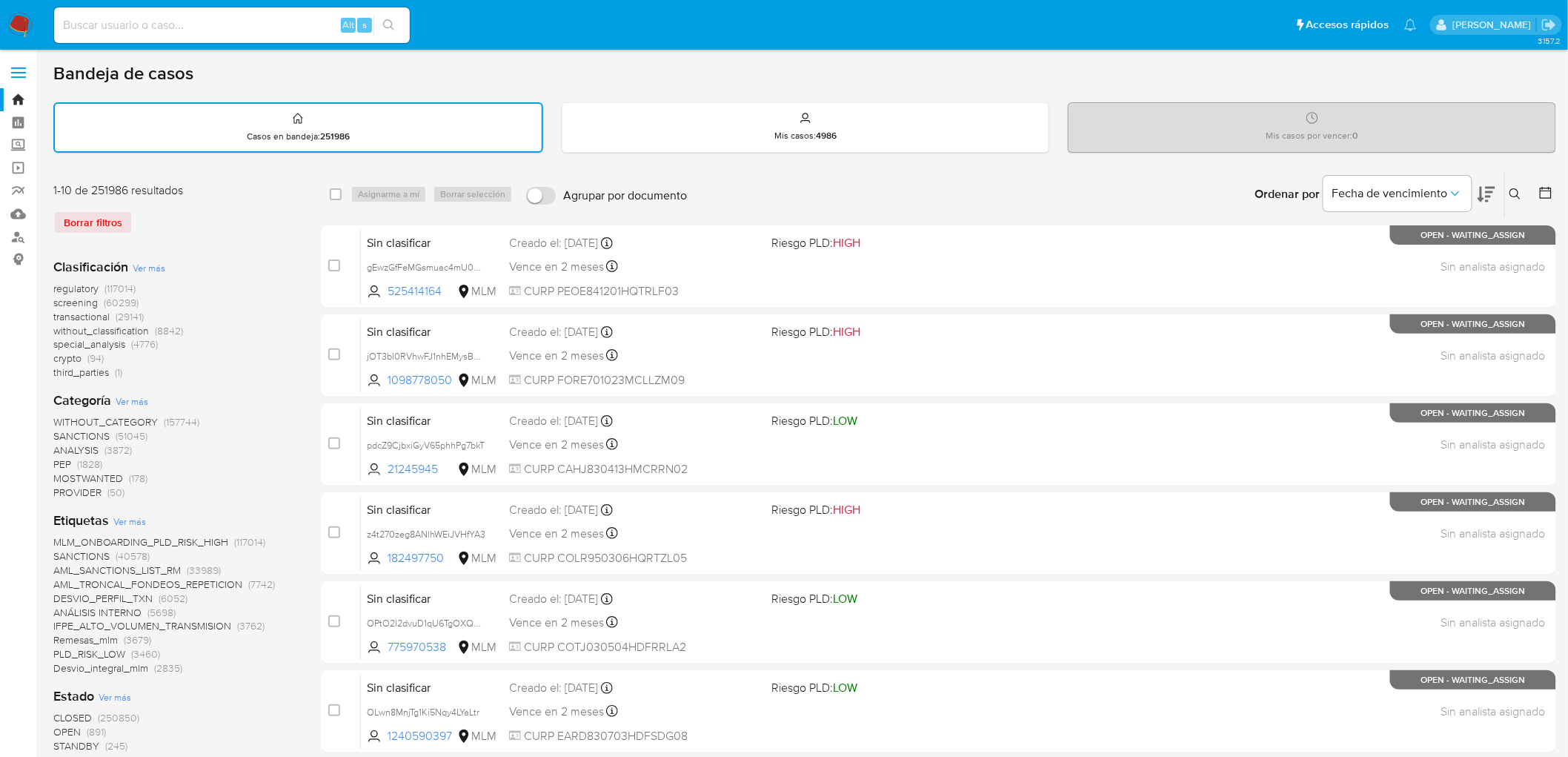
click at [1512, 193] on icon at bounding box center [1516, 194] width 12 height 12
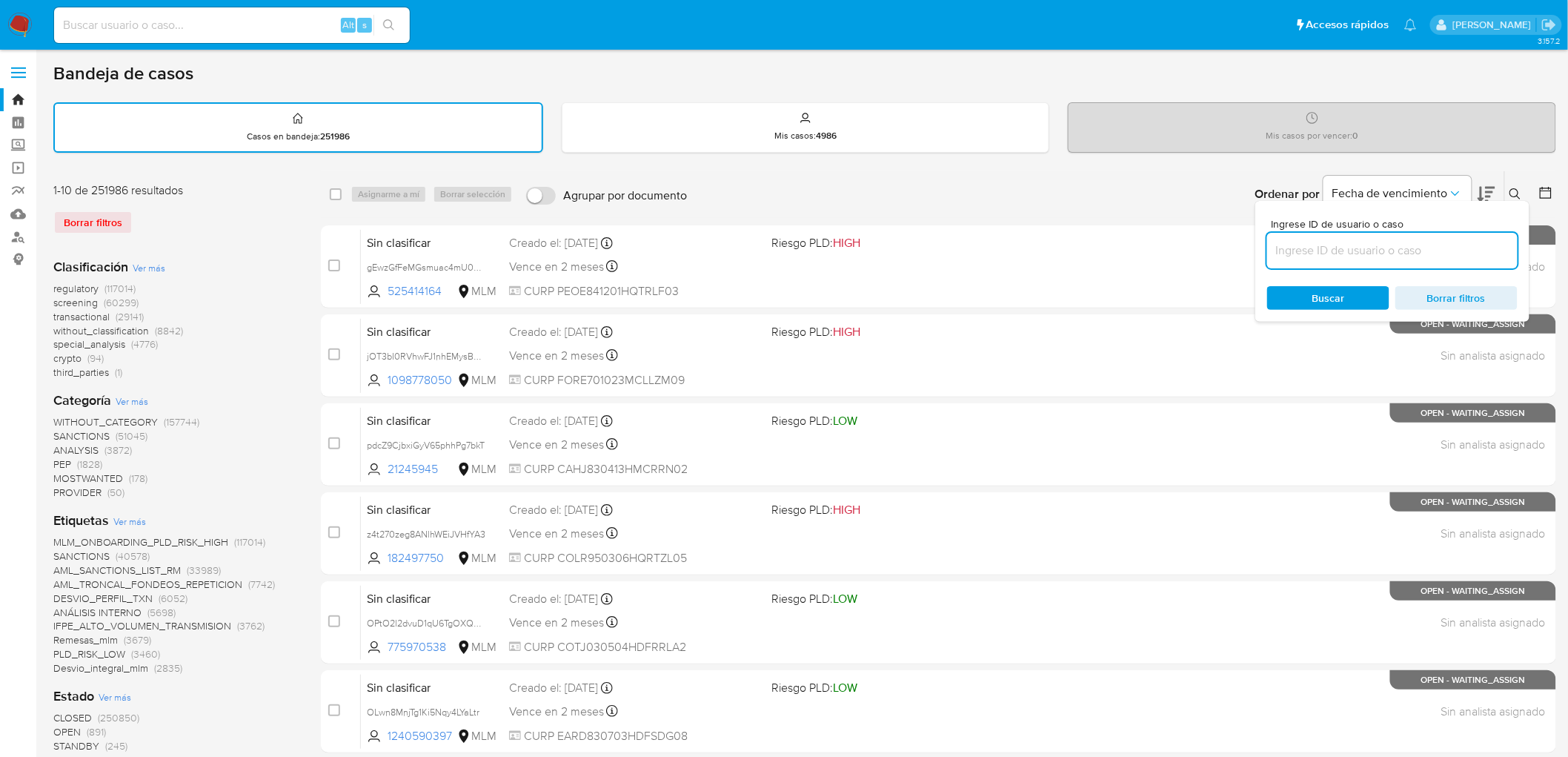
click at [1302, 250] on input at bounding box center [1392, 250] width 250 height 19
type input "280046732"
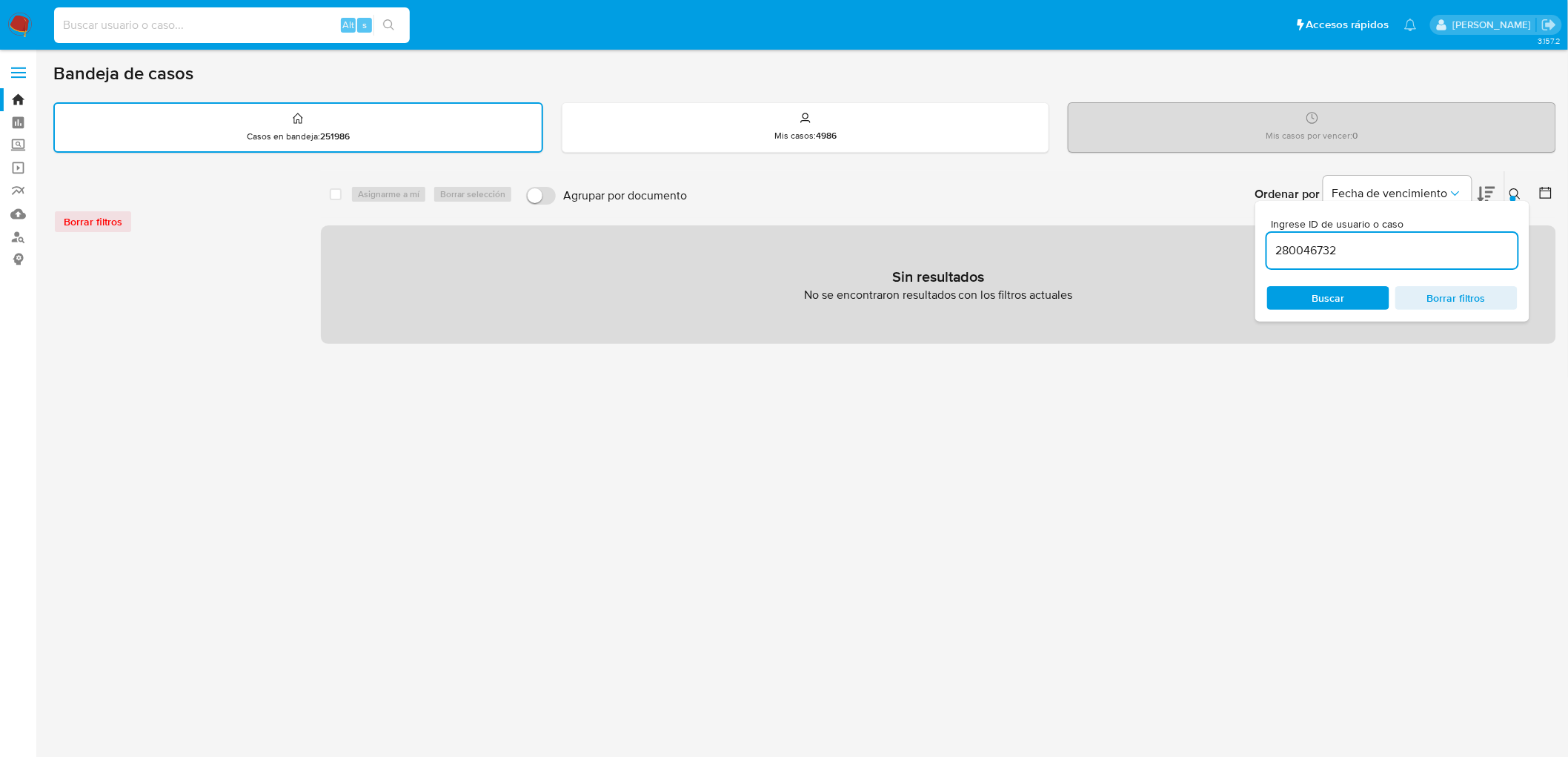
click at [300, 31] on input at bounding box center [231, 25] width 356 height 19
paste input "280046732"
type input "280046732"
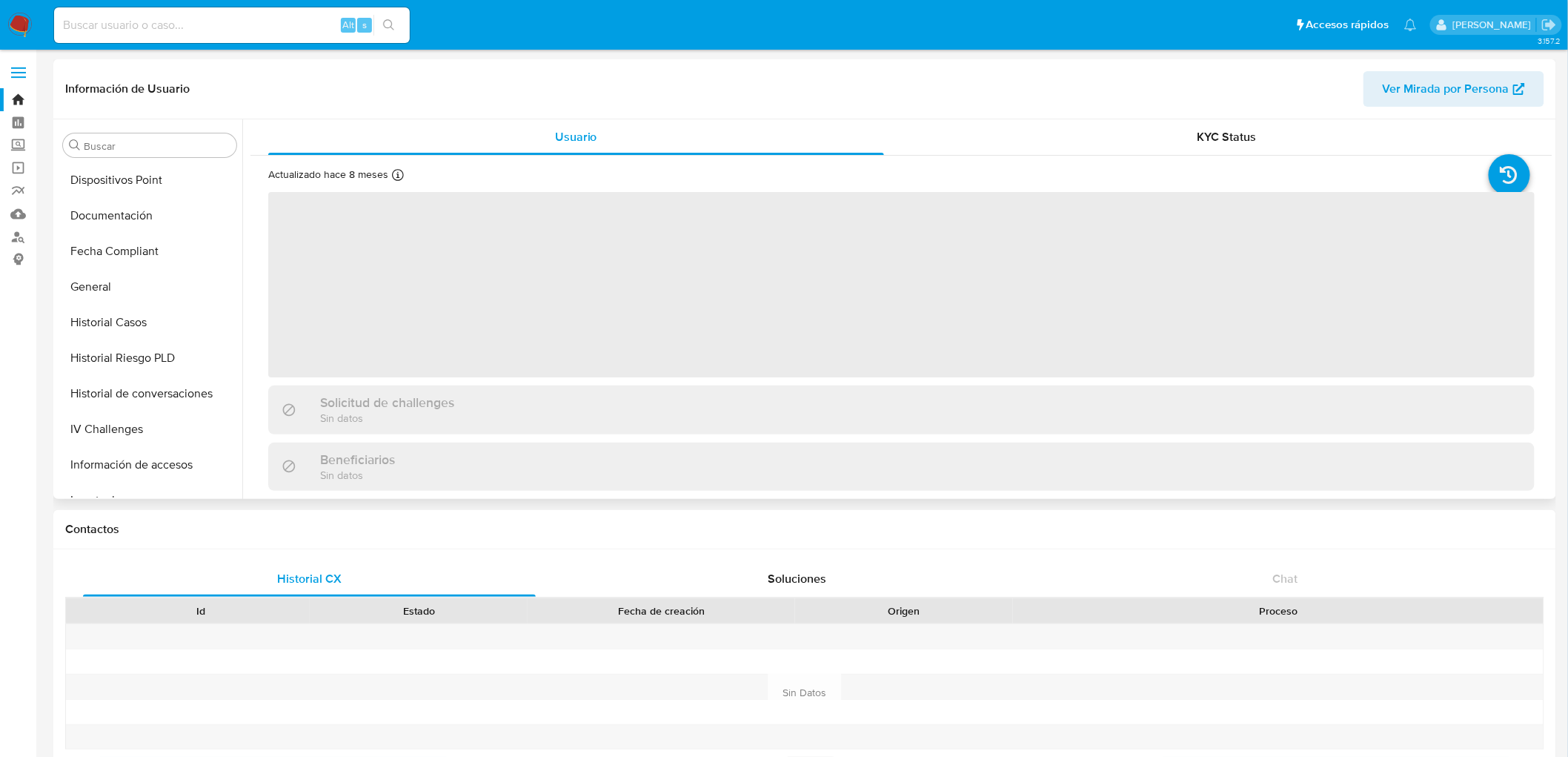
scroll to position [626, 0]
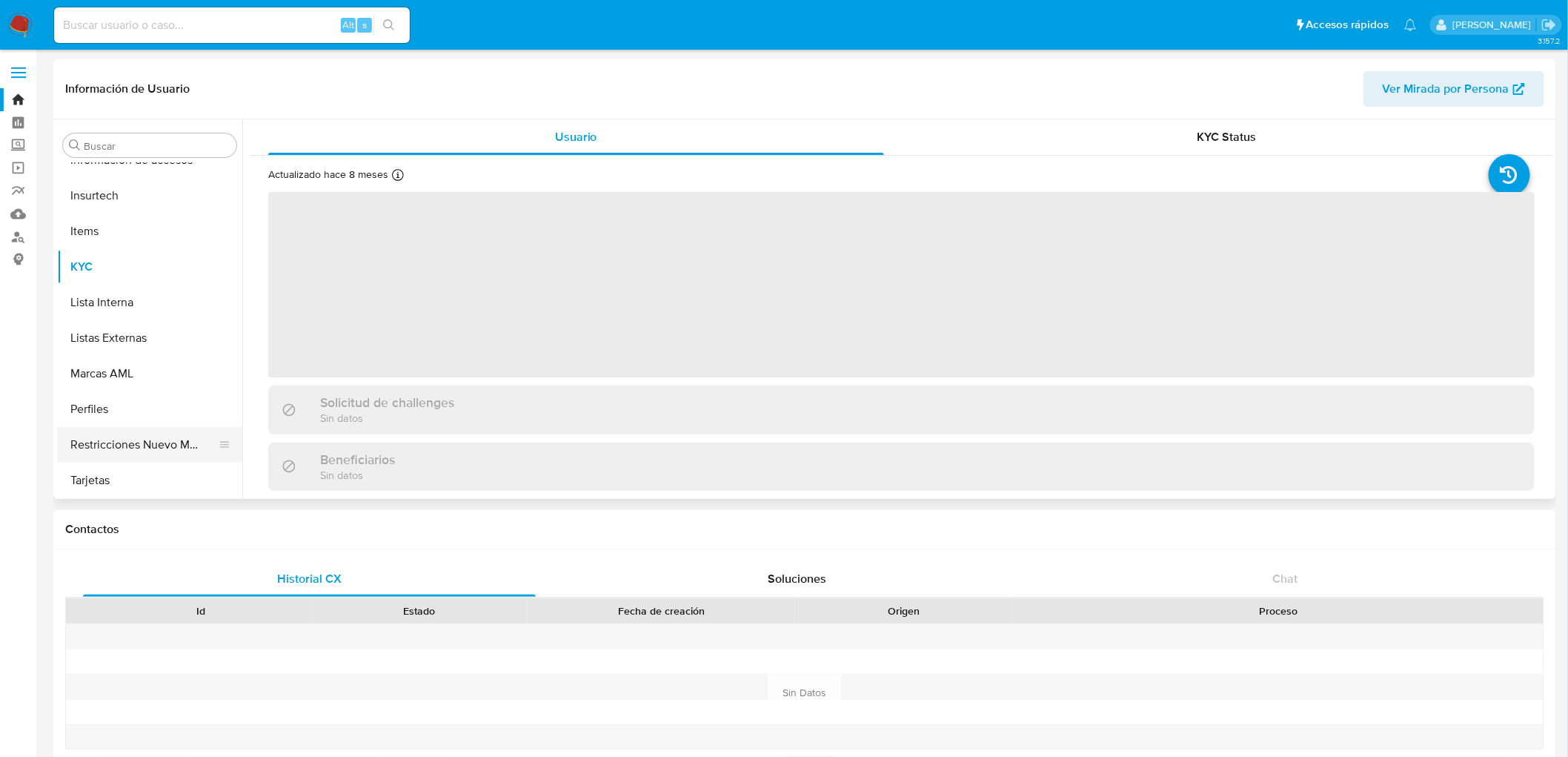
click at [188, 440] on button "Restricciones Nuevo Mundo" at bounding box center [143, 444] width 173 height 35
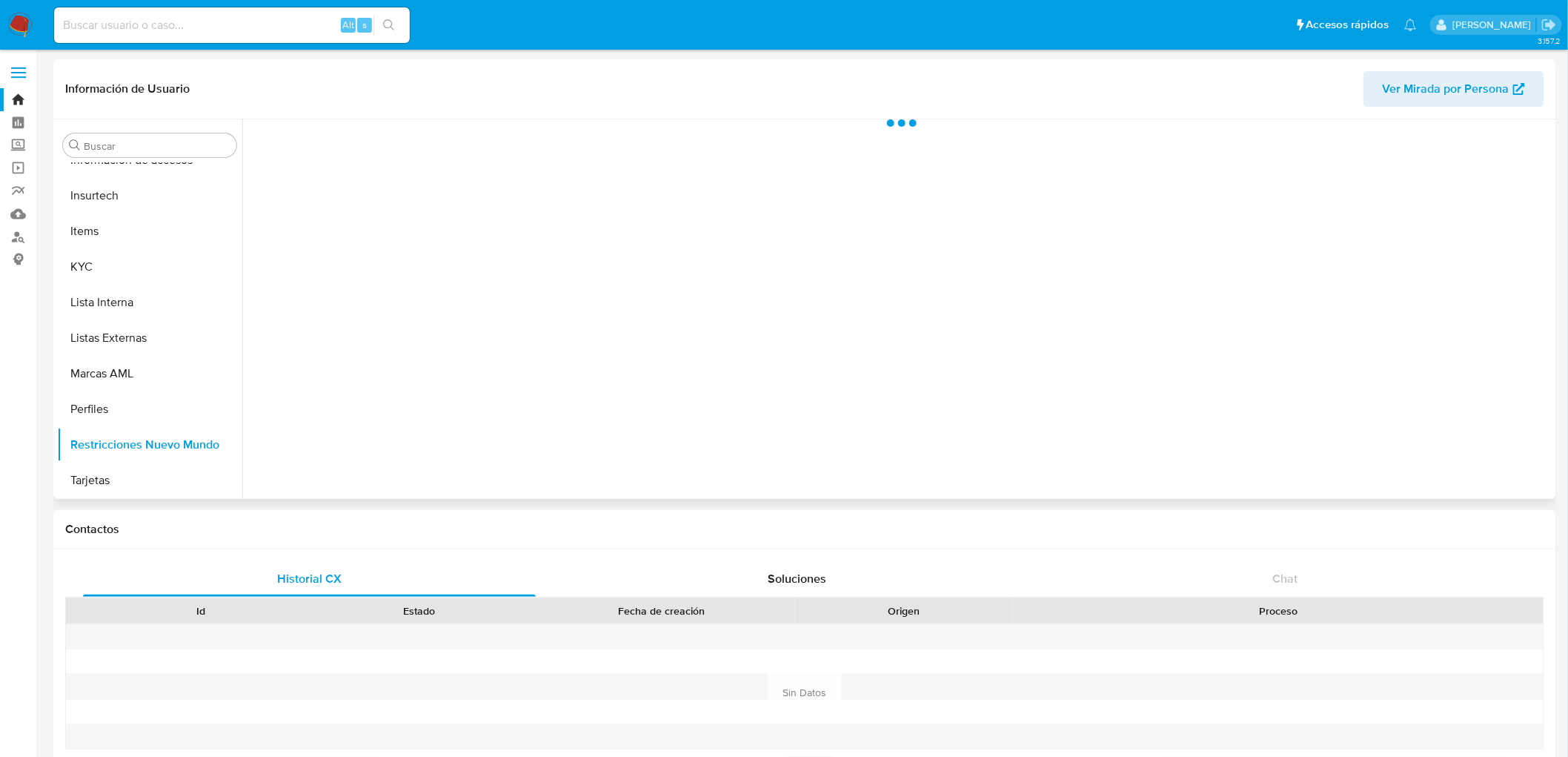
select select "10"
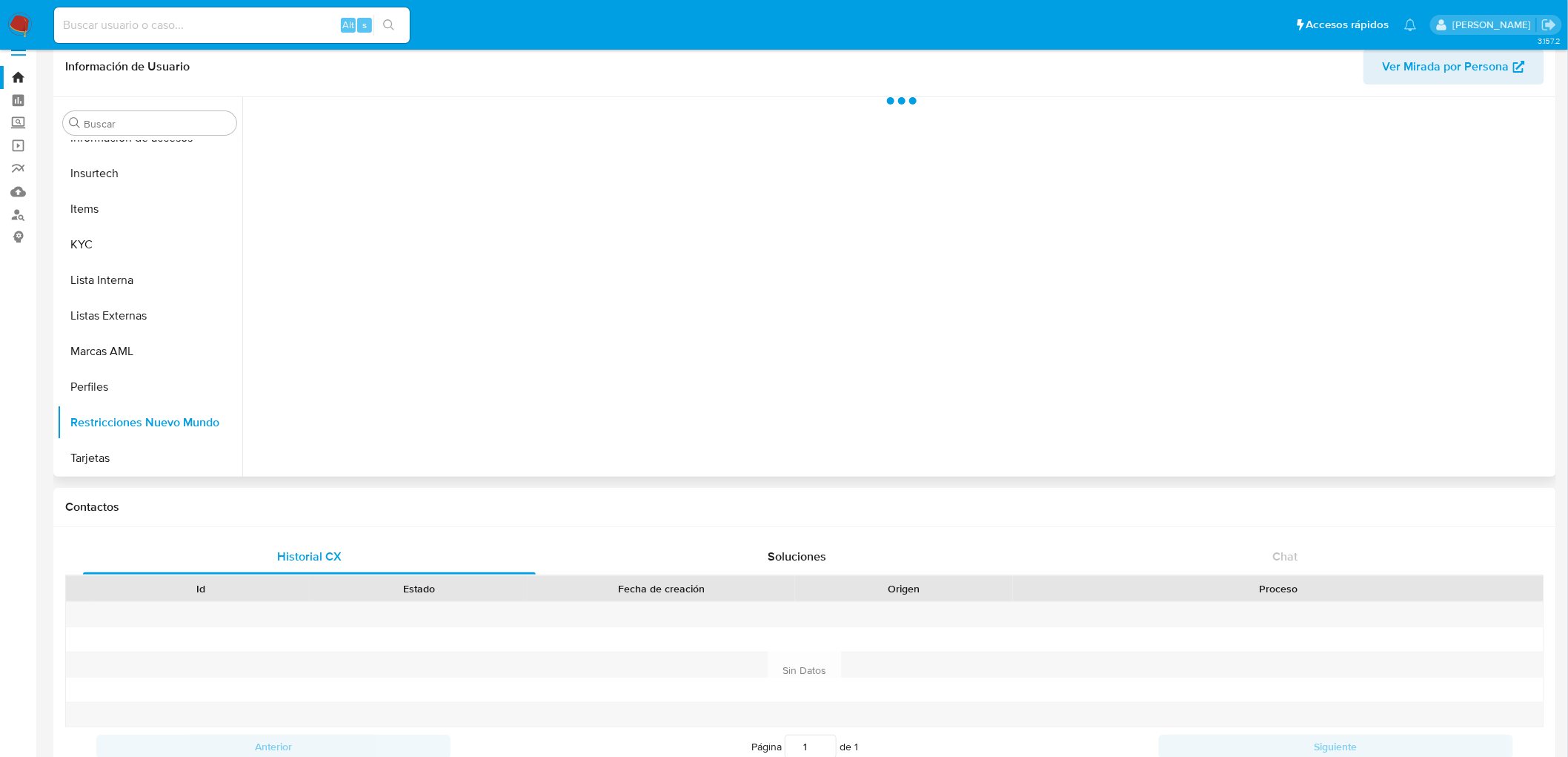
scroll to position [0, 0]
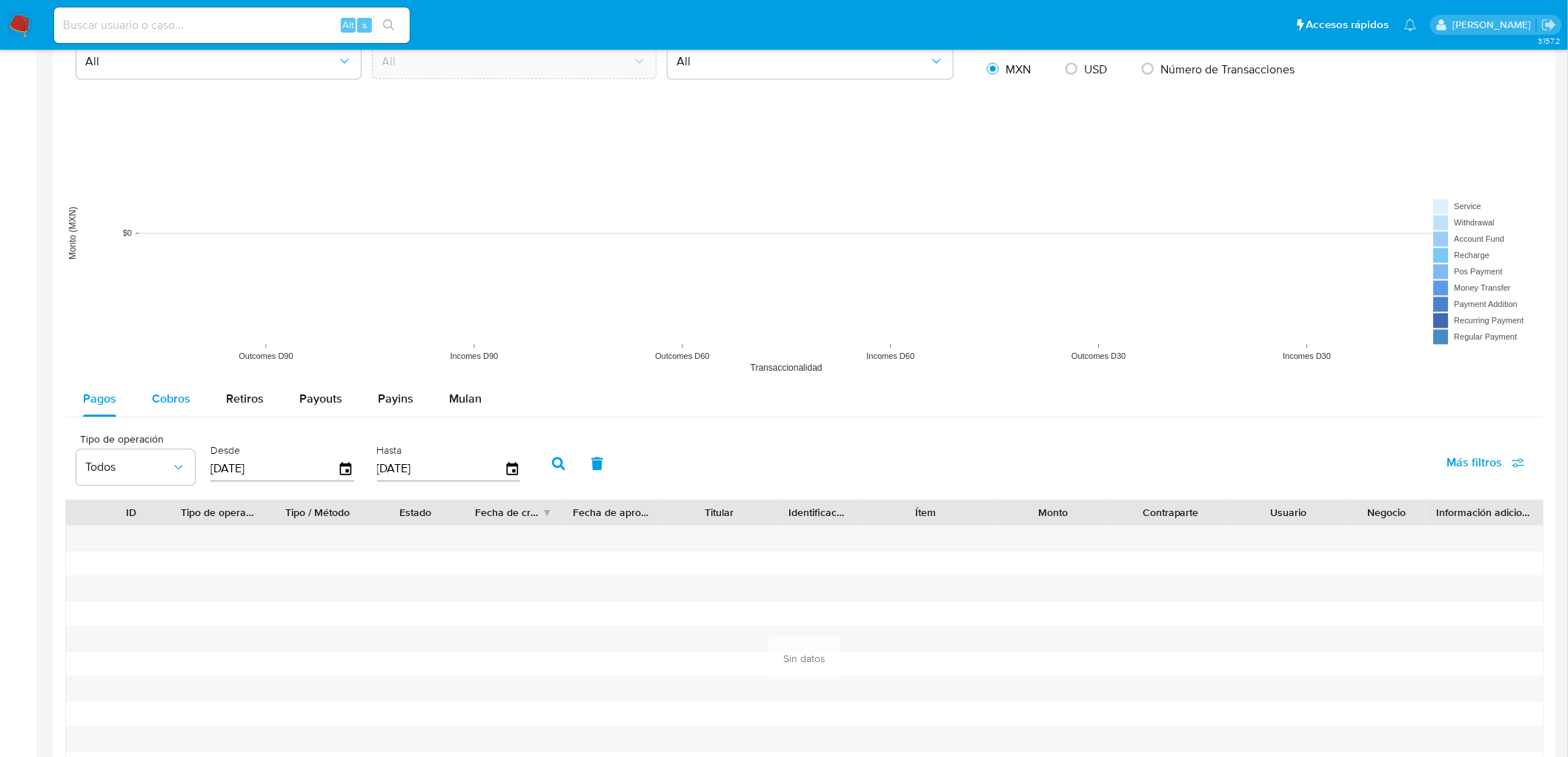
click at [184, 398] on span "Cobros" at bounding box center [171, 399] width 38 height 17
select select "10"
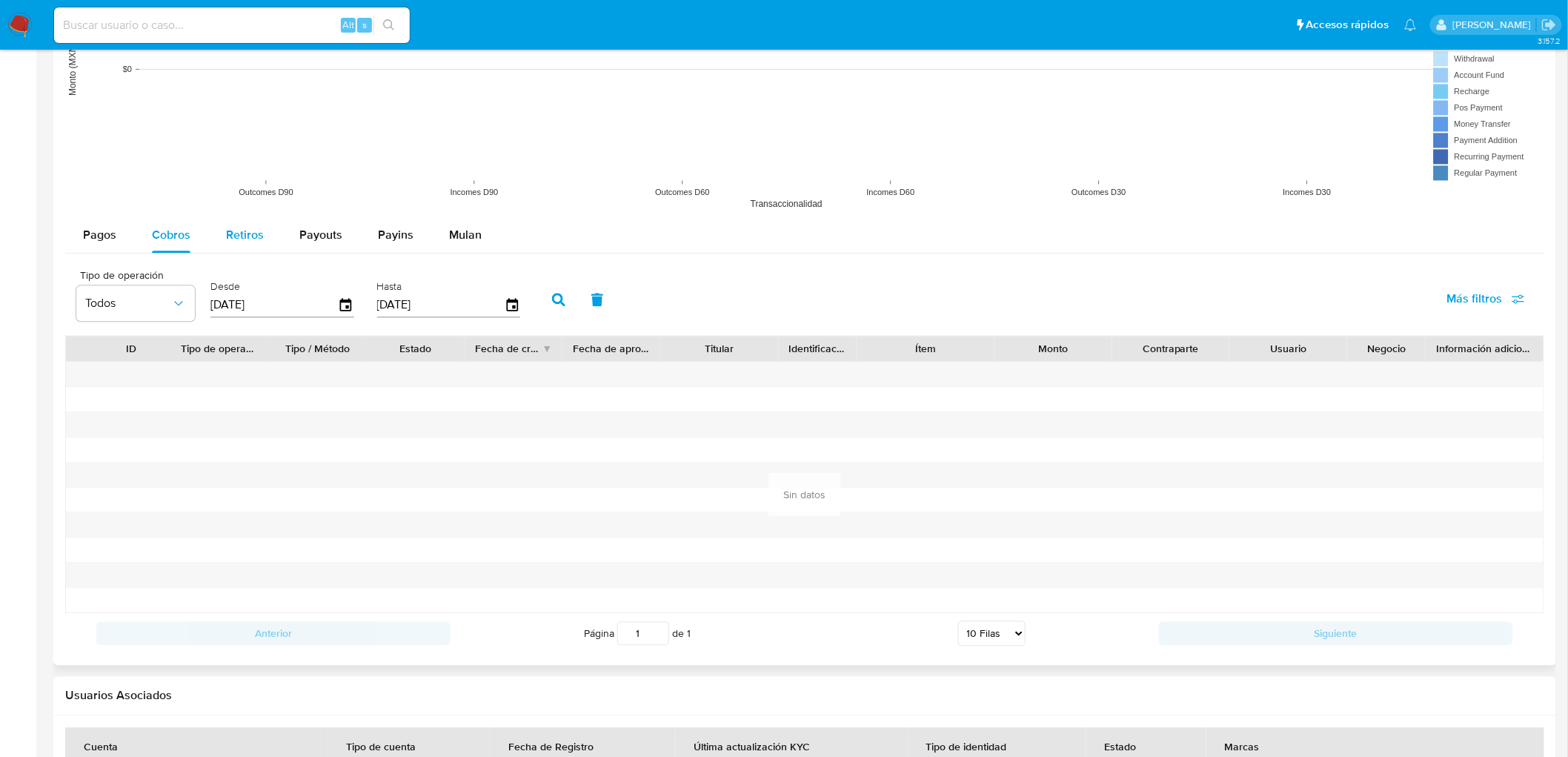
click at [213, 239] on button "Retiros" at bounding box center [245, 235] width 73 height 35
select select "10"
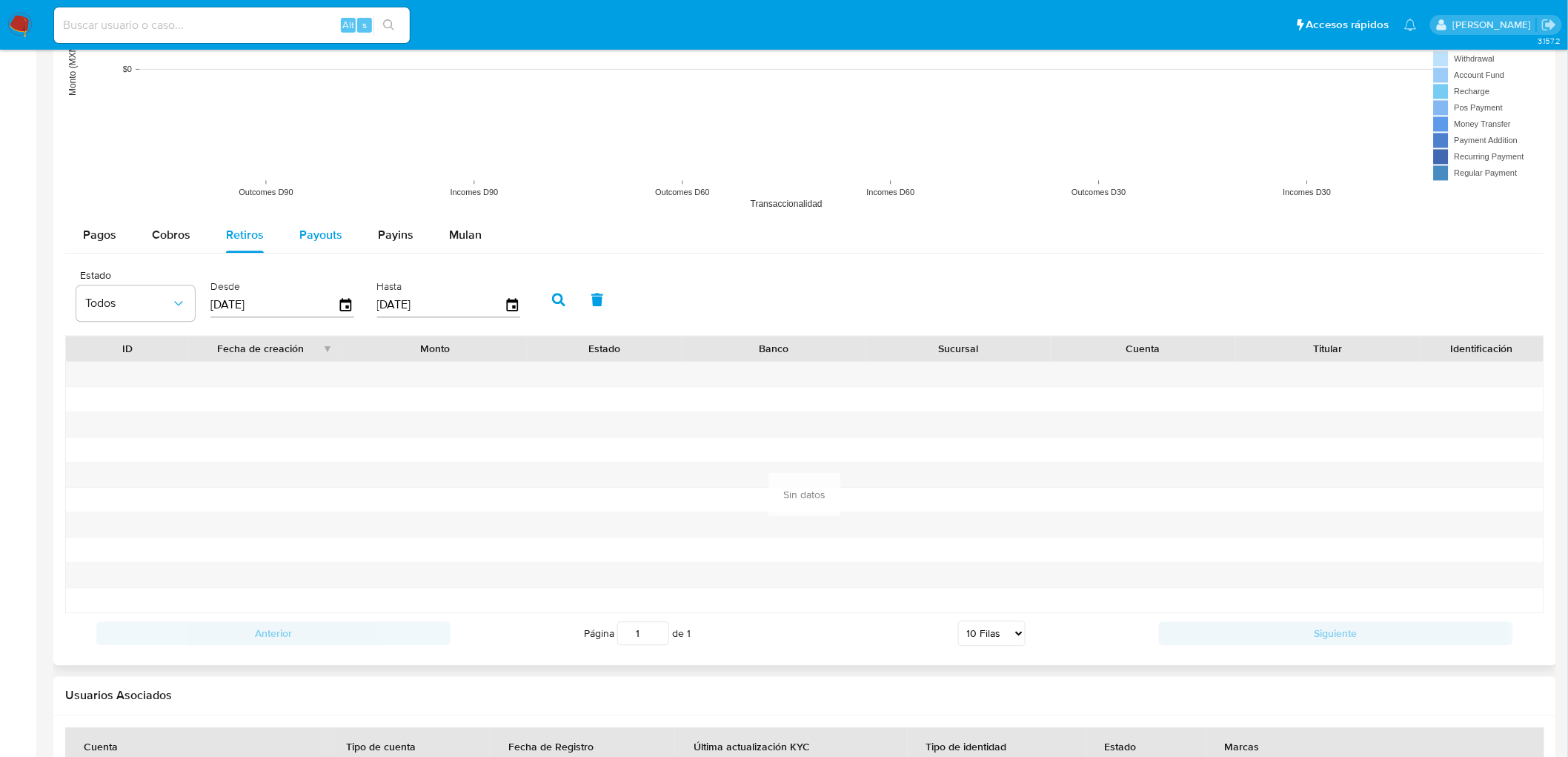
click at [288, 239] on button "Payouts" at bounding box center [321, 235] width 79 height 35
select select "10"
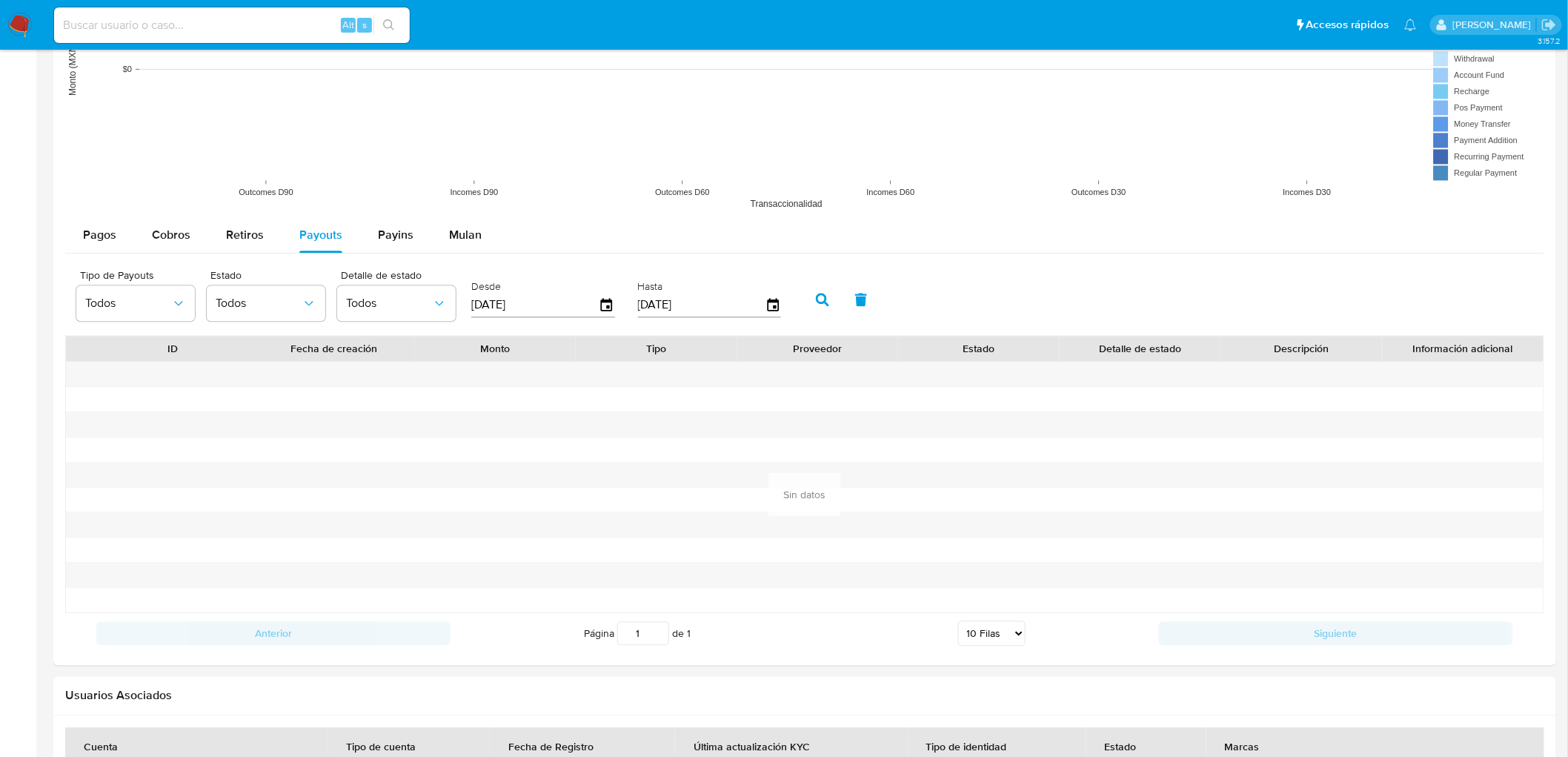
click at [16, 28] on img at bounding box center [20, 25] width 25 height 25
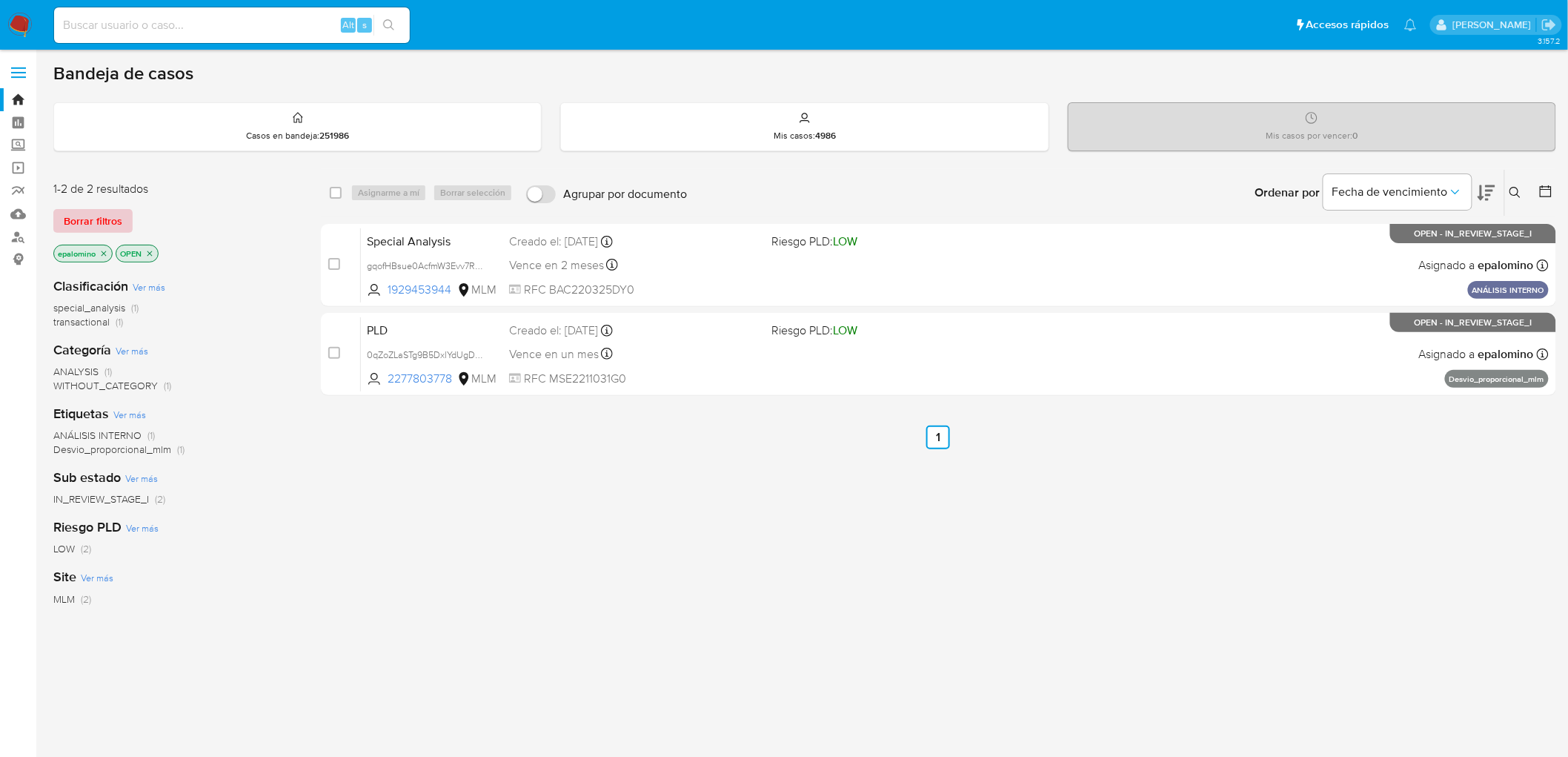
click at [108, 213] on span "Borrar filtros" at bounding box center [93, 221] width 58 height 21
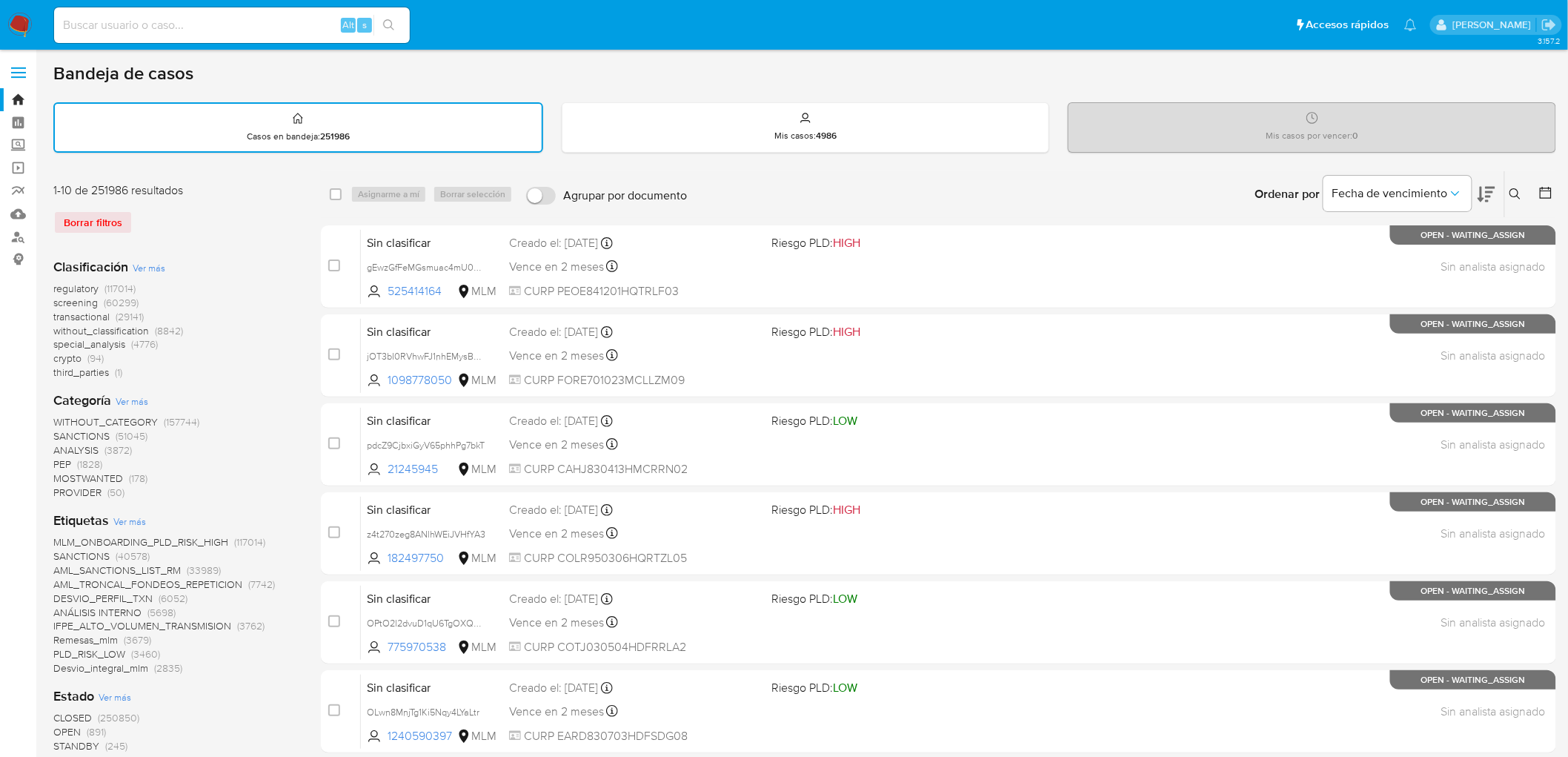
click at [28, 21] on img at bounding box center [20, 25] width 25 height 25
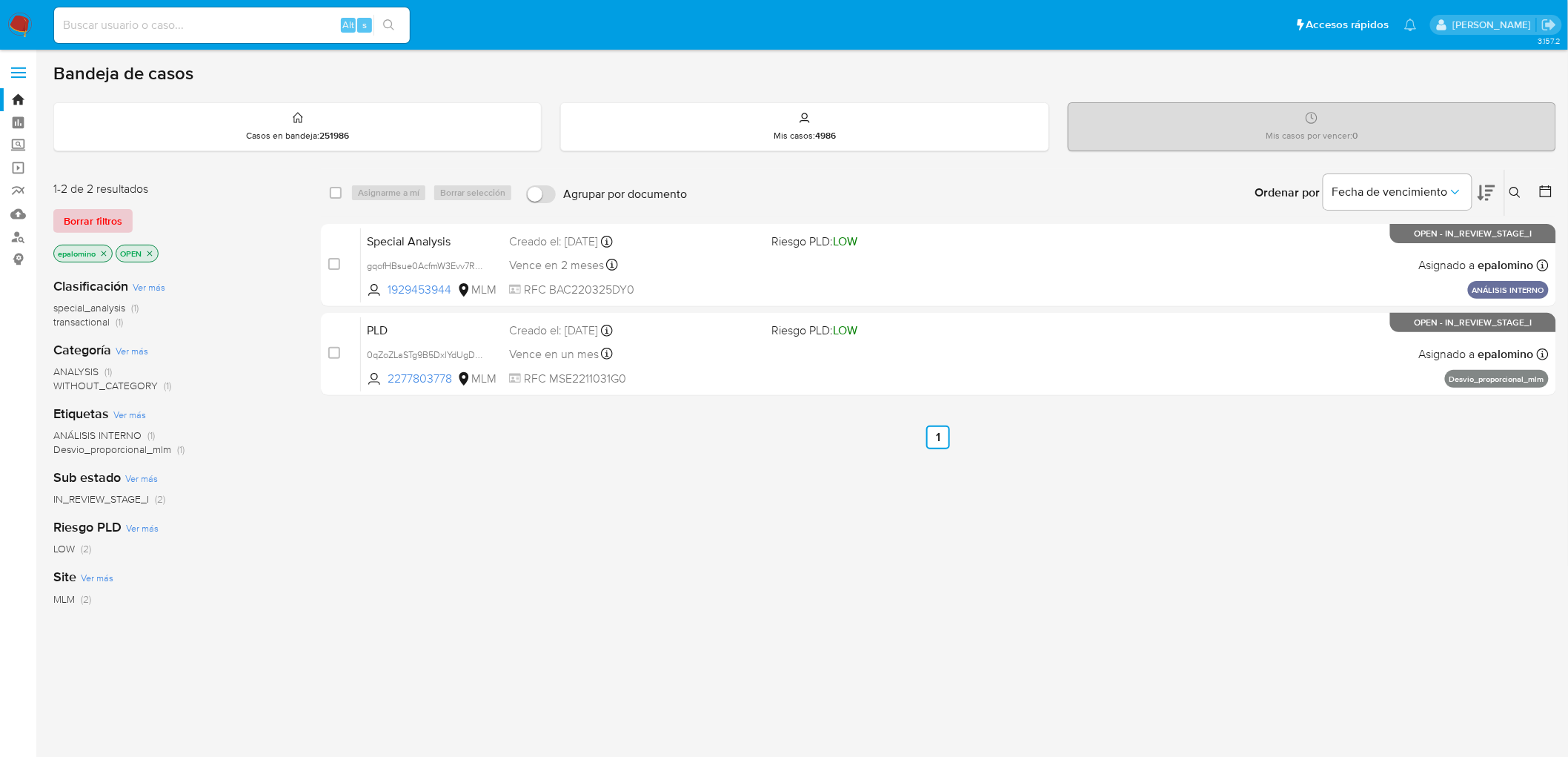
click at [79, 218] on span "Borrar filtros" at bounding box center [93, 221] width 58 height 21
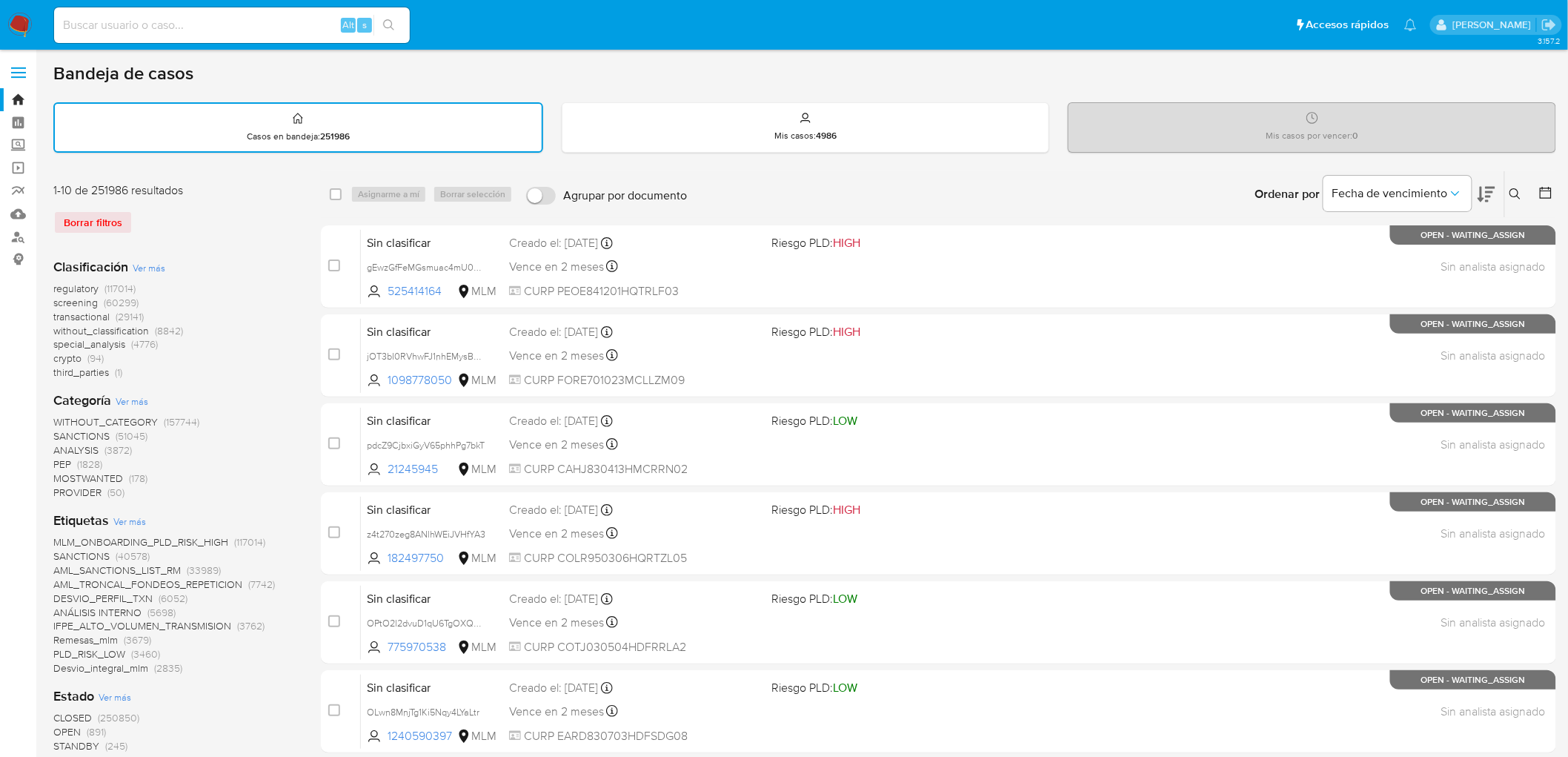
click at [23, 25] on img at bounding box center [20, 25] width 25 height 25
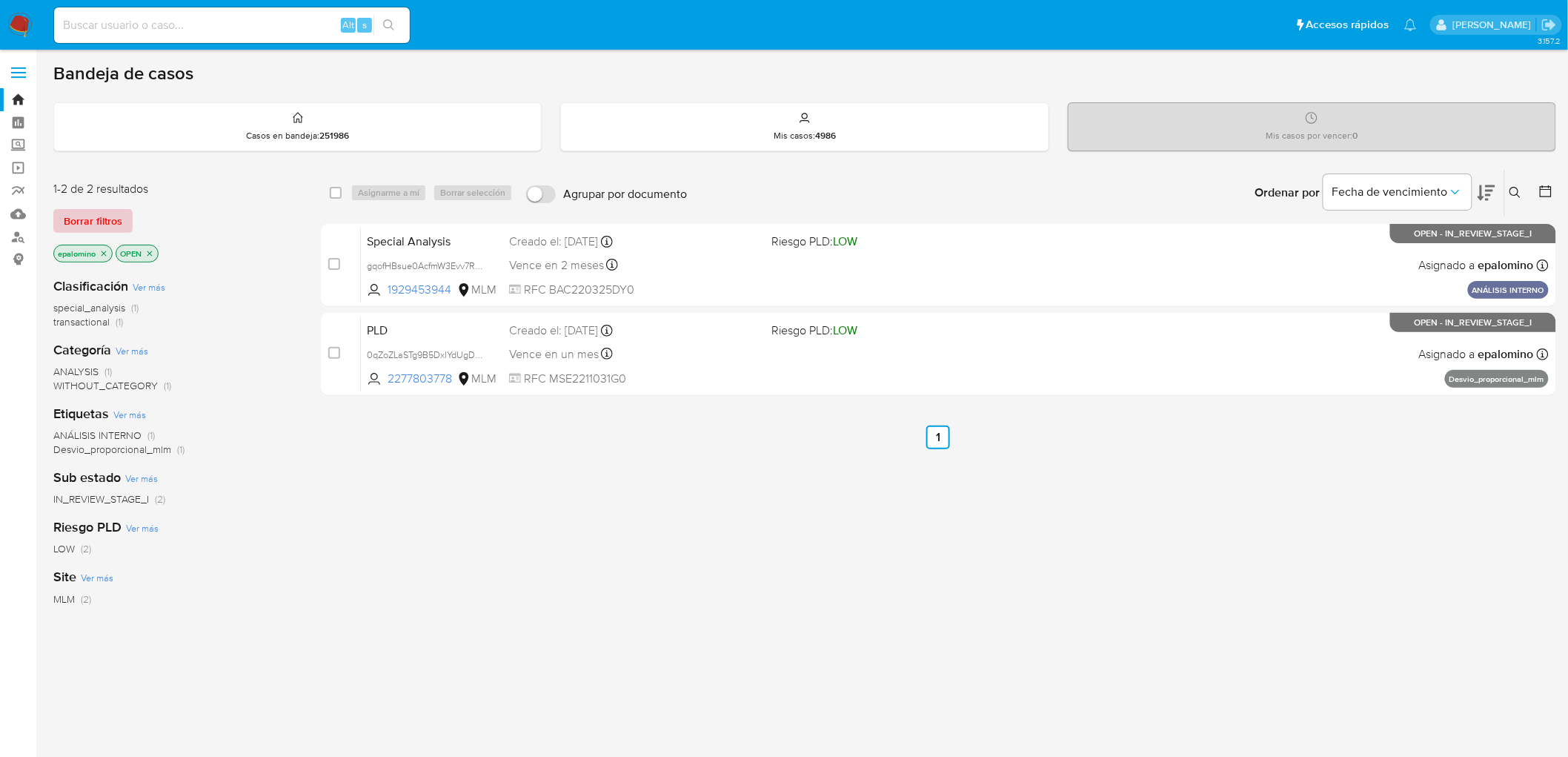
click at [85, 215] on span "Borrar filtros" at bounding box center [93, 221] width 58 height 21
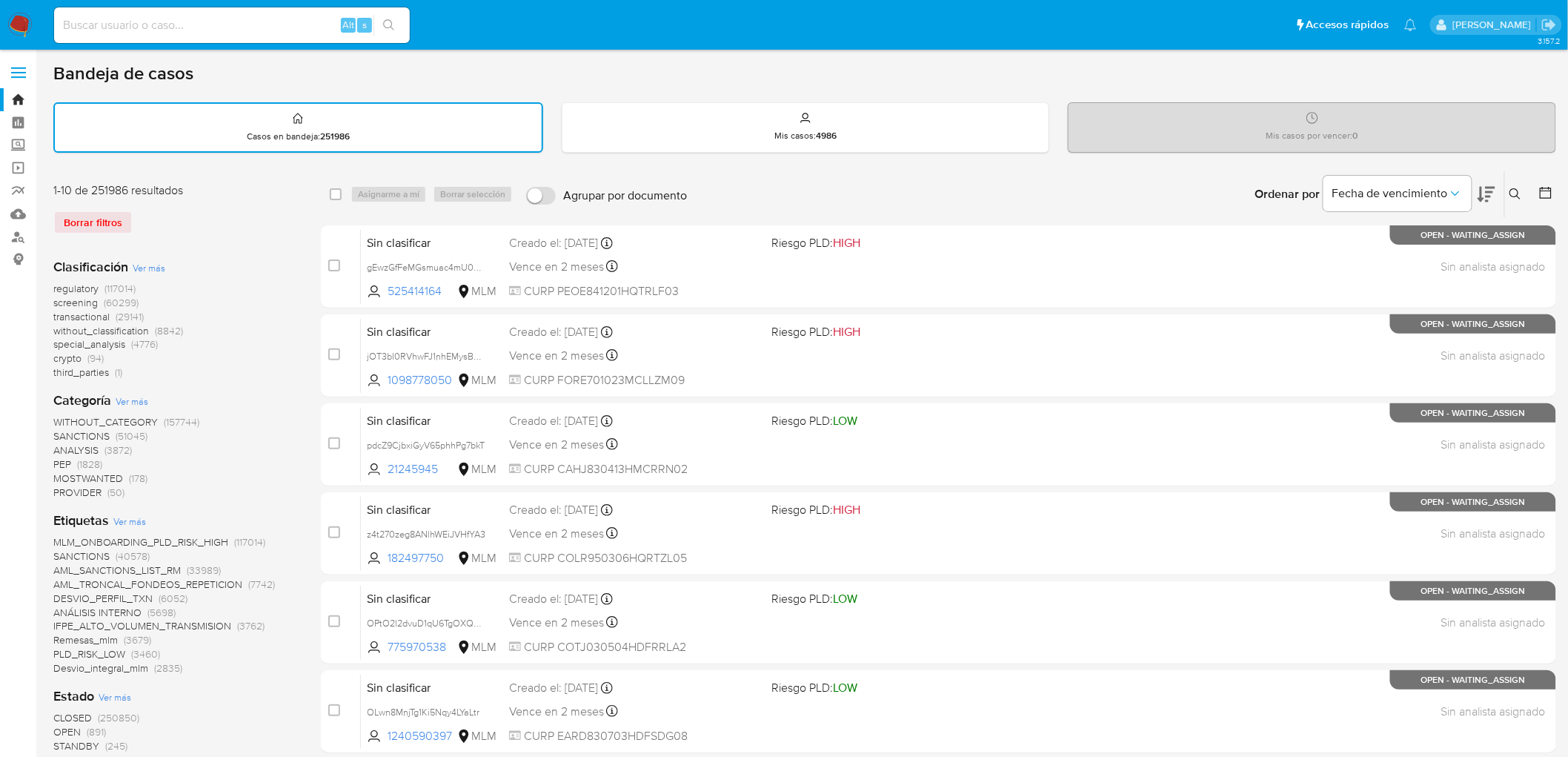
click at [28, 34] on img at bounding box center [20, 25] width 25 height 25
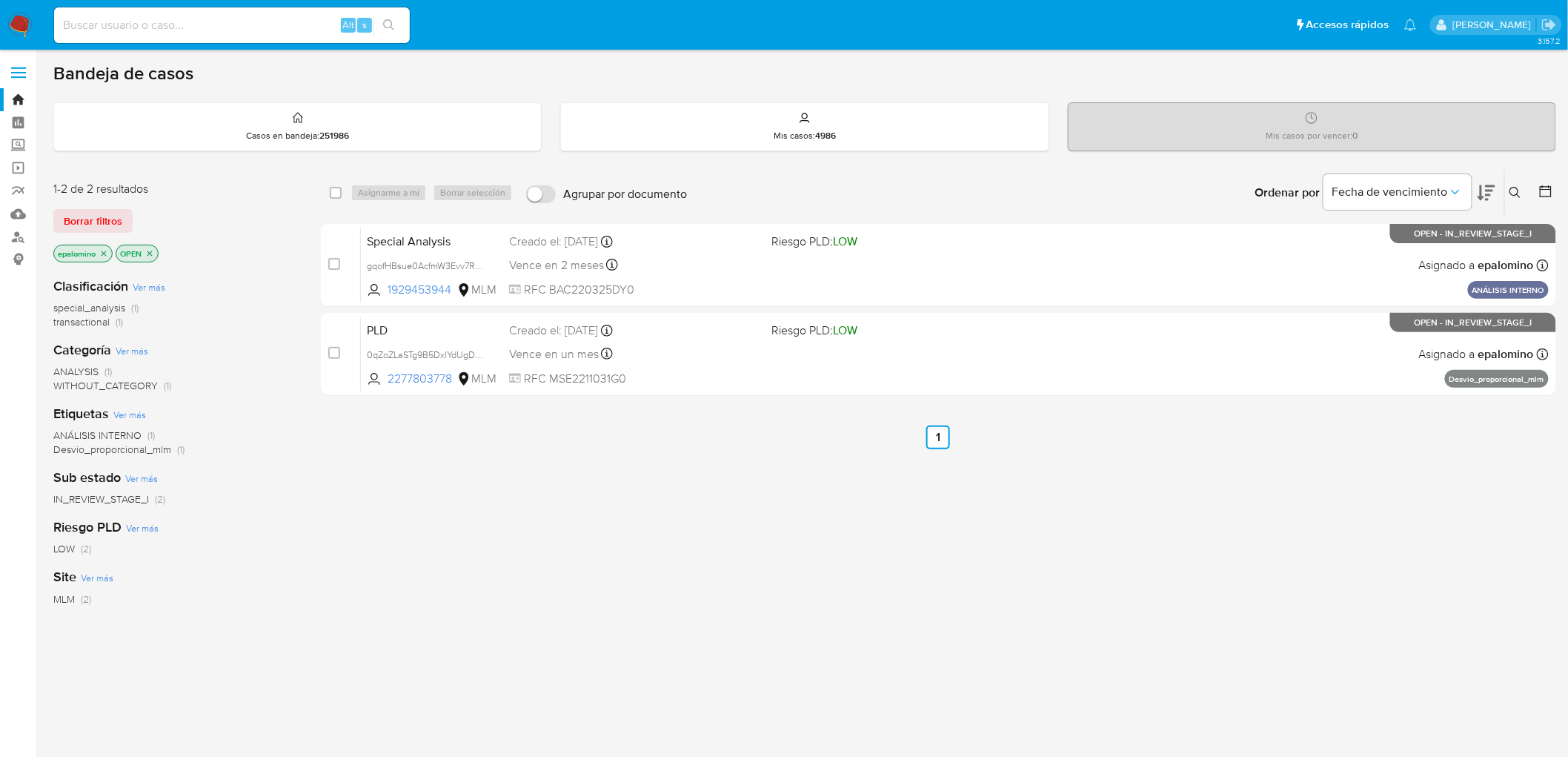
click at [70, 221] on span "Borrar filtros" at bounding box center [93, 221] width 58 height 21
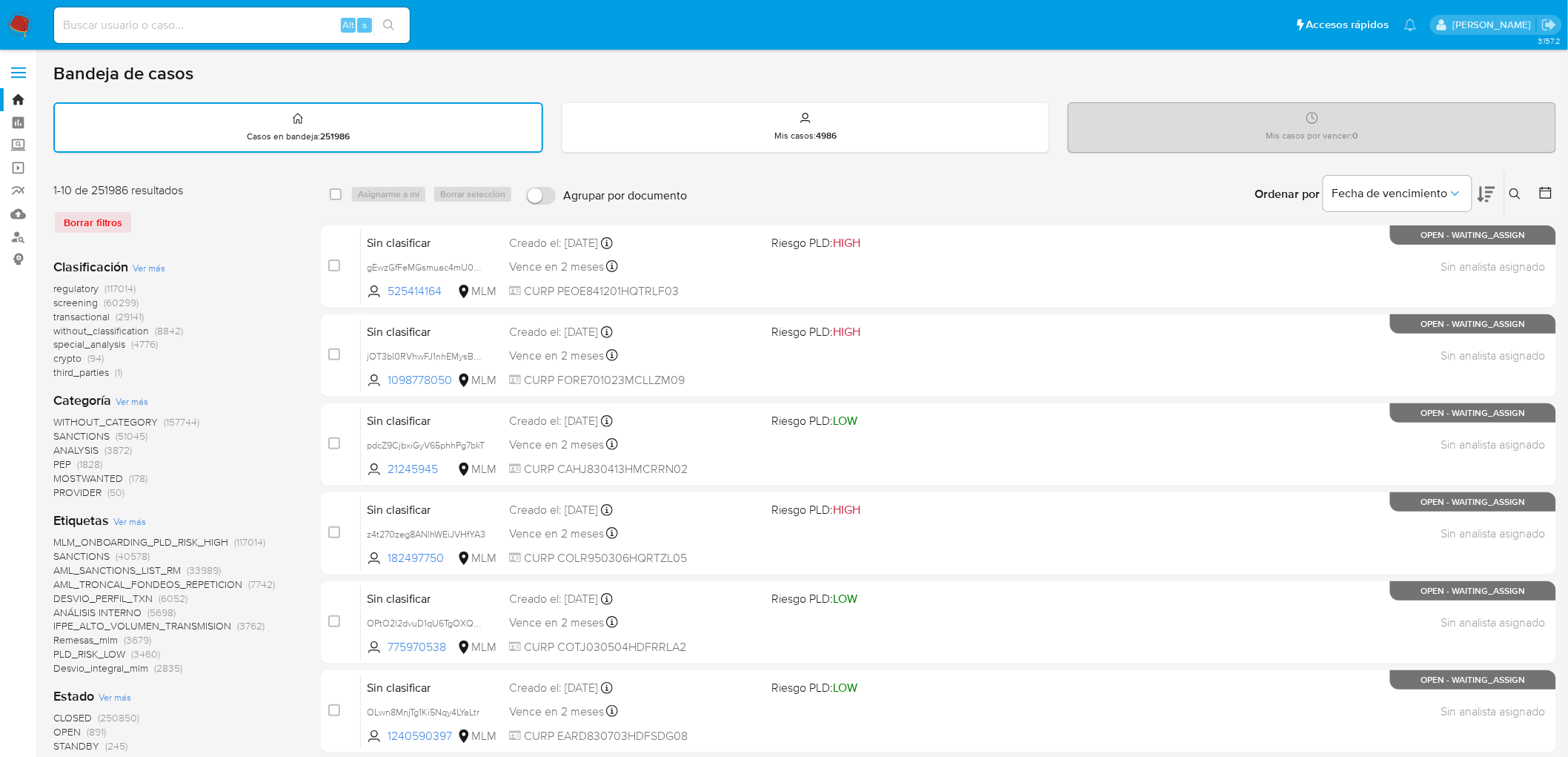
click at [23, 32] on img at bounding box center [20, 25] width 25 height 25
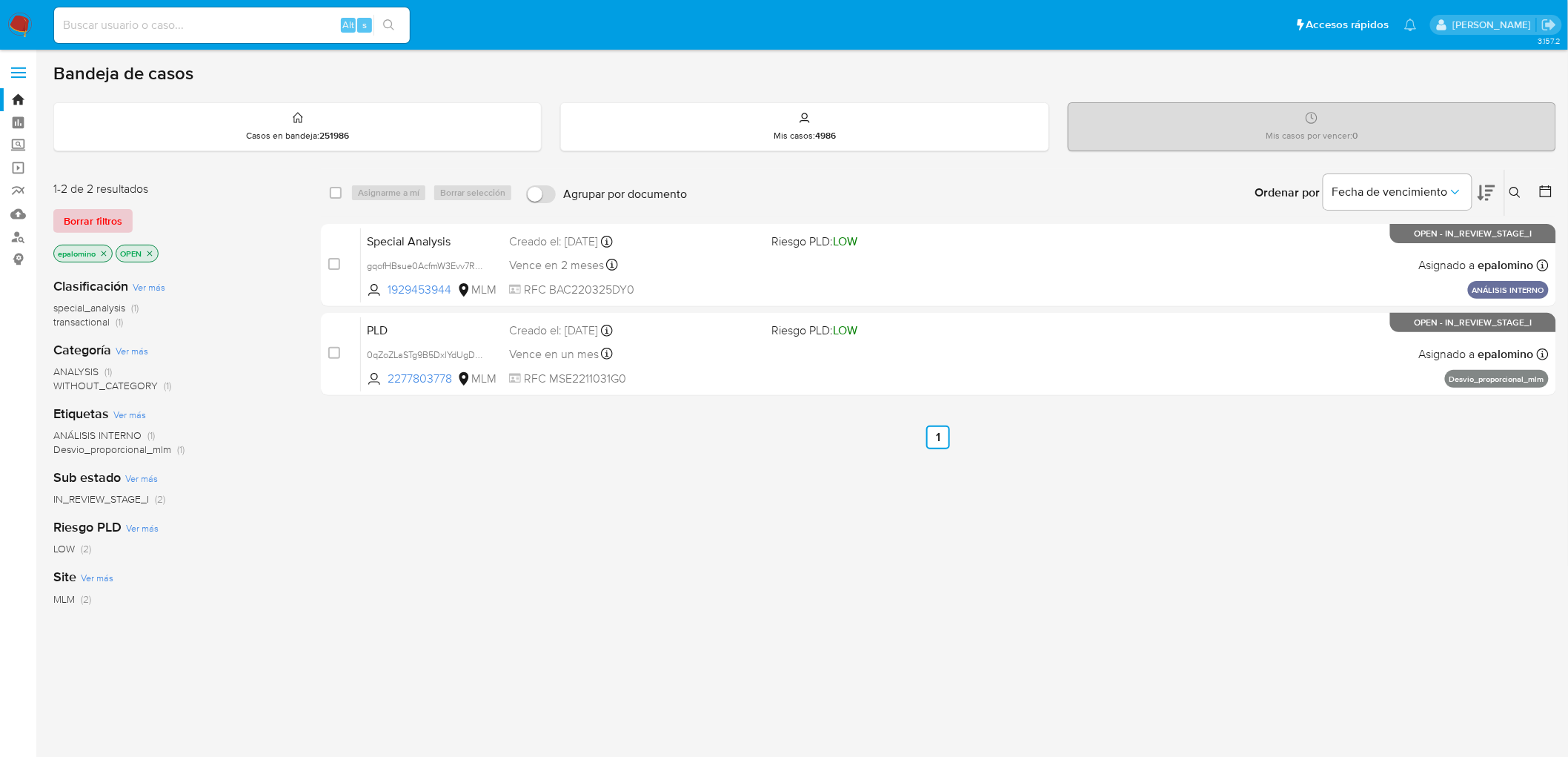
click at [95, 226] on span "Borrar filtros" at bounding box center [93, 221] width 58 height 21
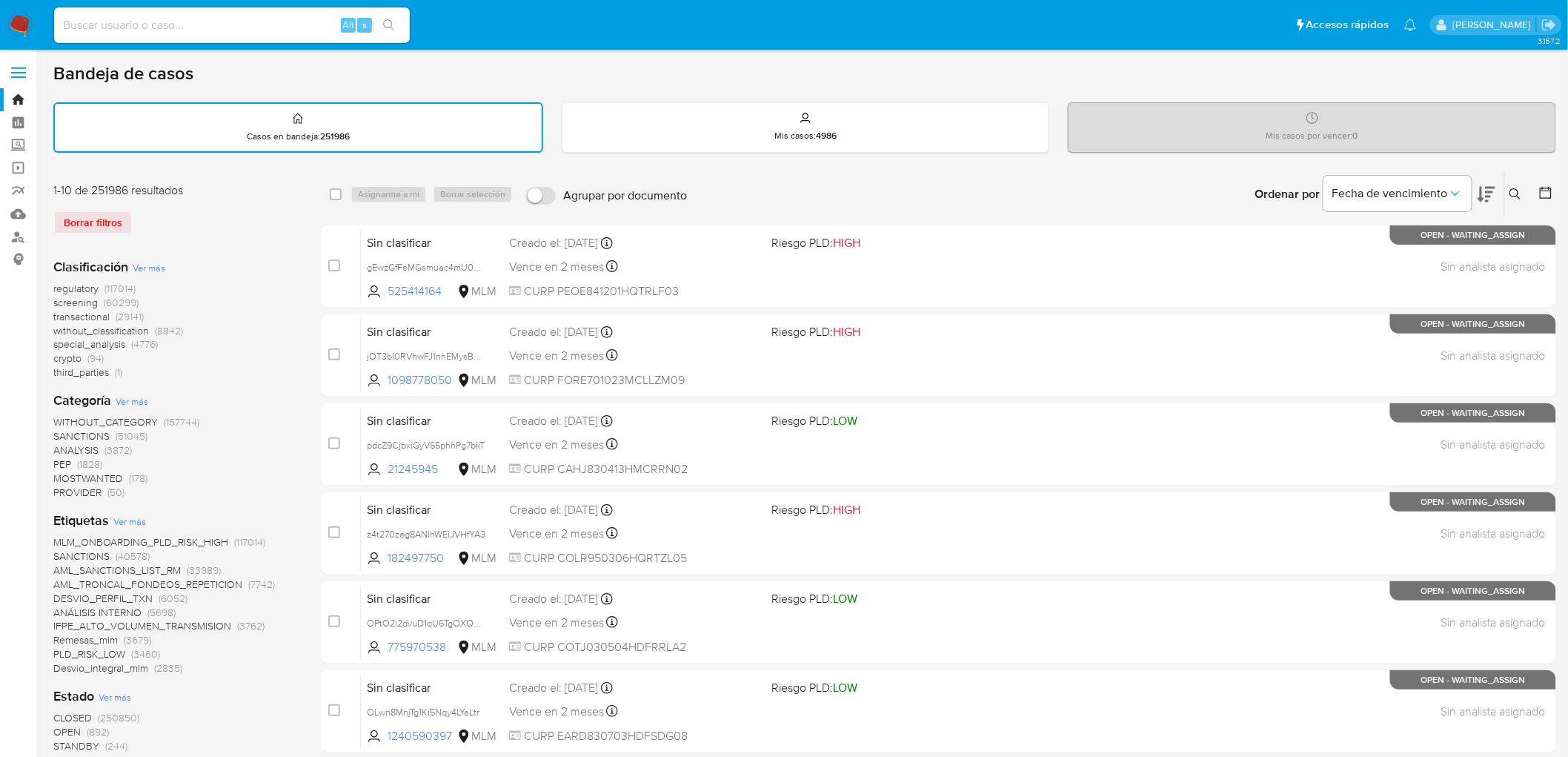
click at [30, 26] on img at bounding box center [20, 25] width 25 height 25
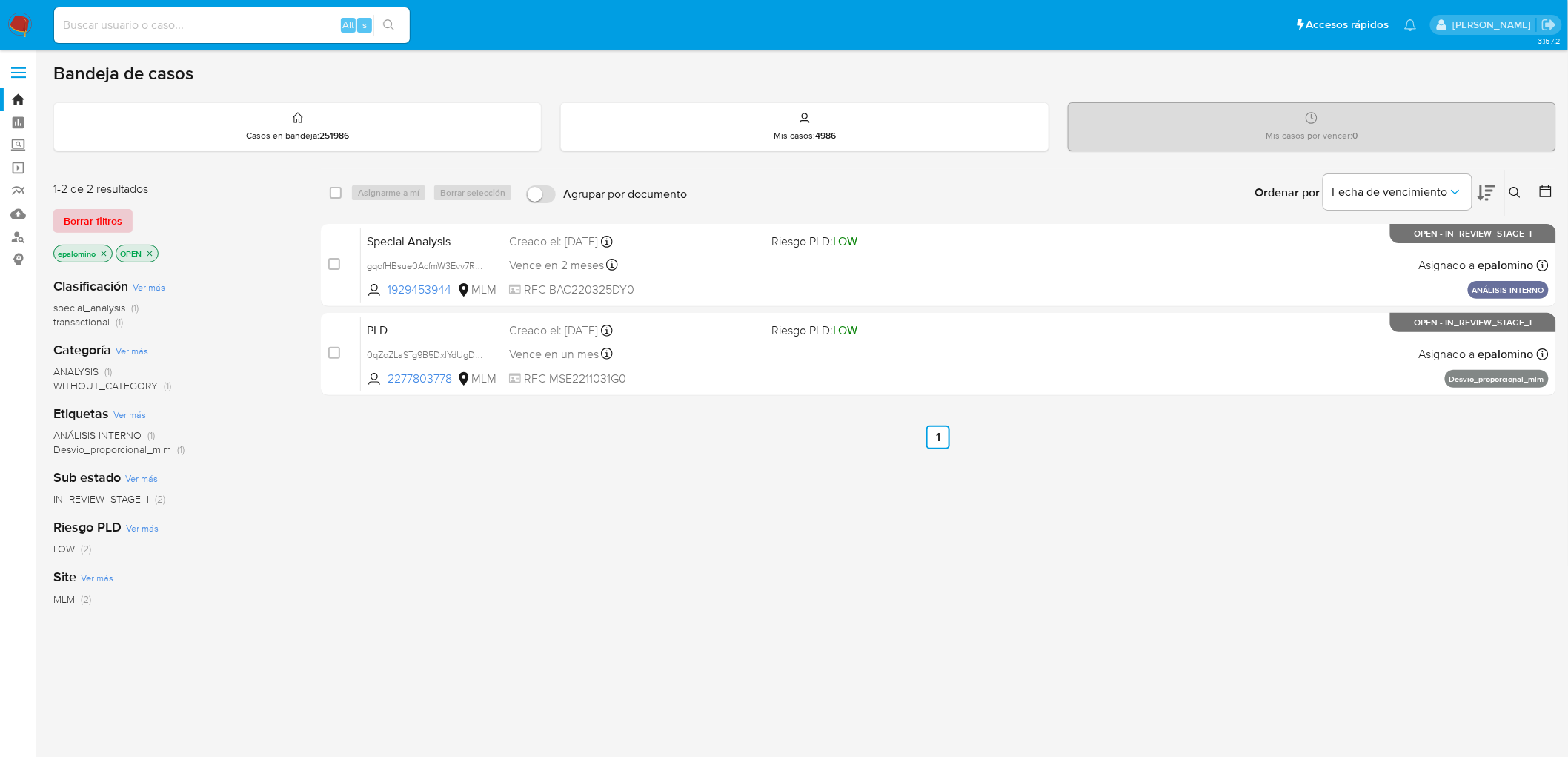
click at [97, 212] on span "Borrar filtros" at bounding box center [93, 221] width 58 height 21
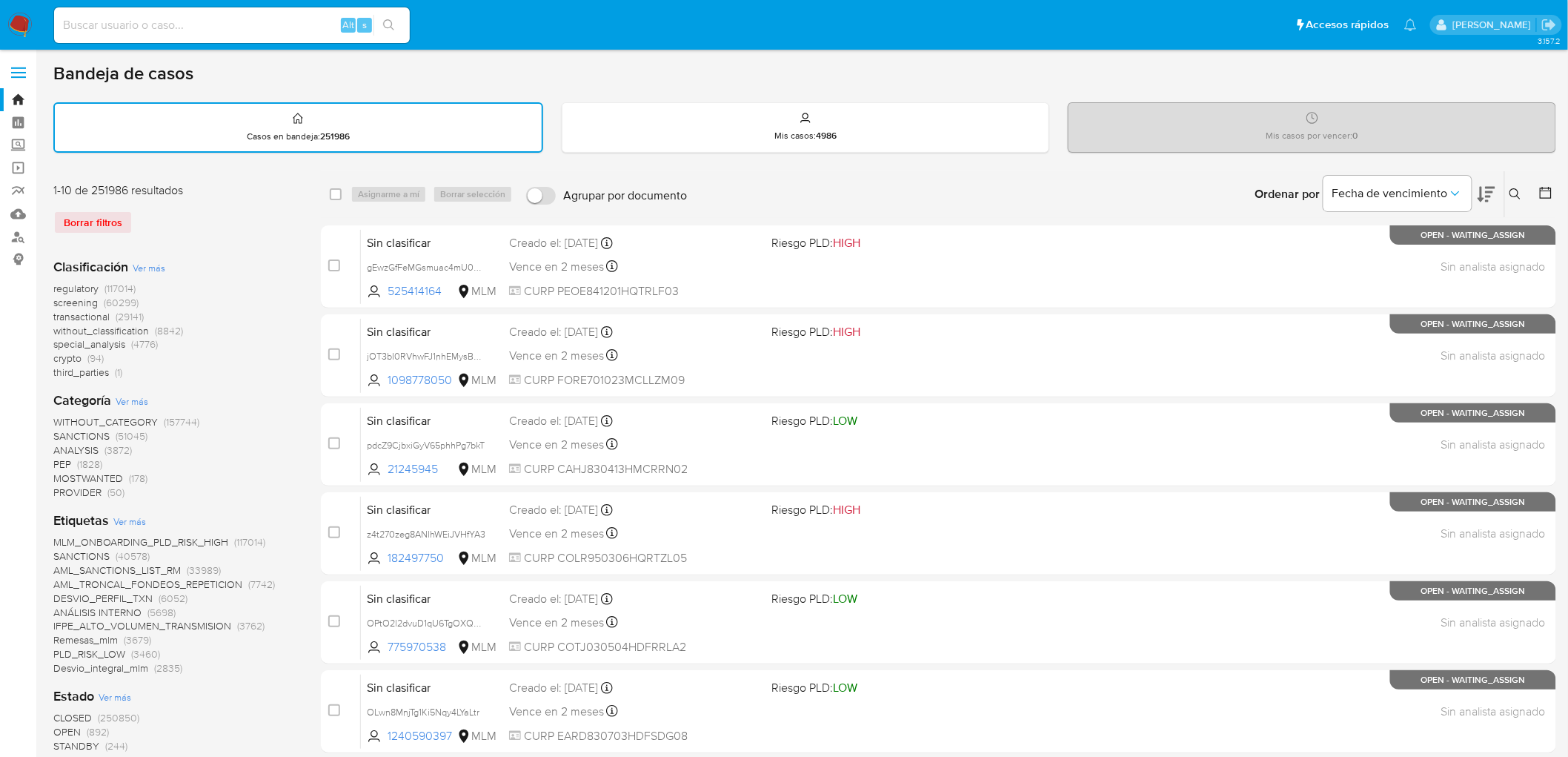
click at [269, 215] on div "Borrar filtros" at bounding box center [172, 223] width 237 height 24
click at [16, 22] on img at bounding box center [20, 25] width 25 height 25
click at [223, 224] on div "Borrar filtros" at bounding box center [172, 223] width 237 height 24
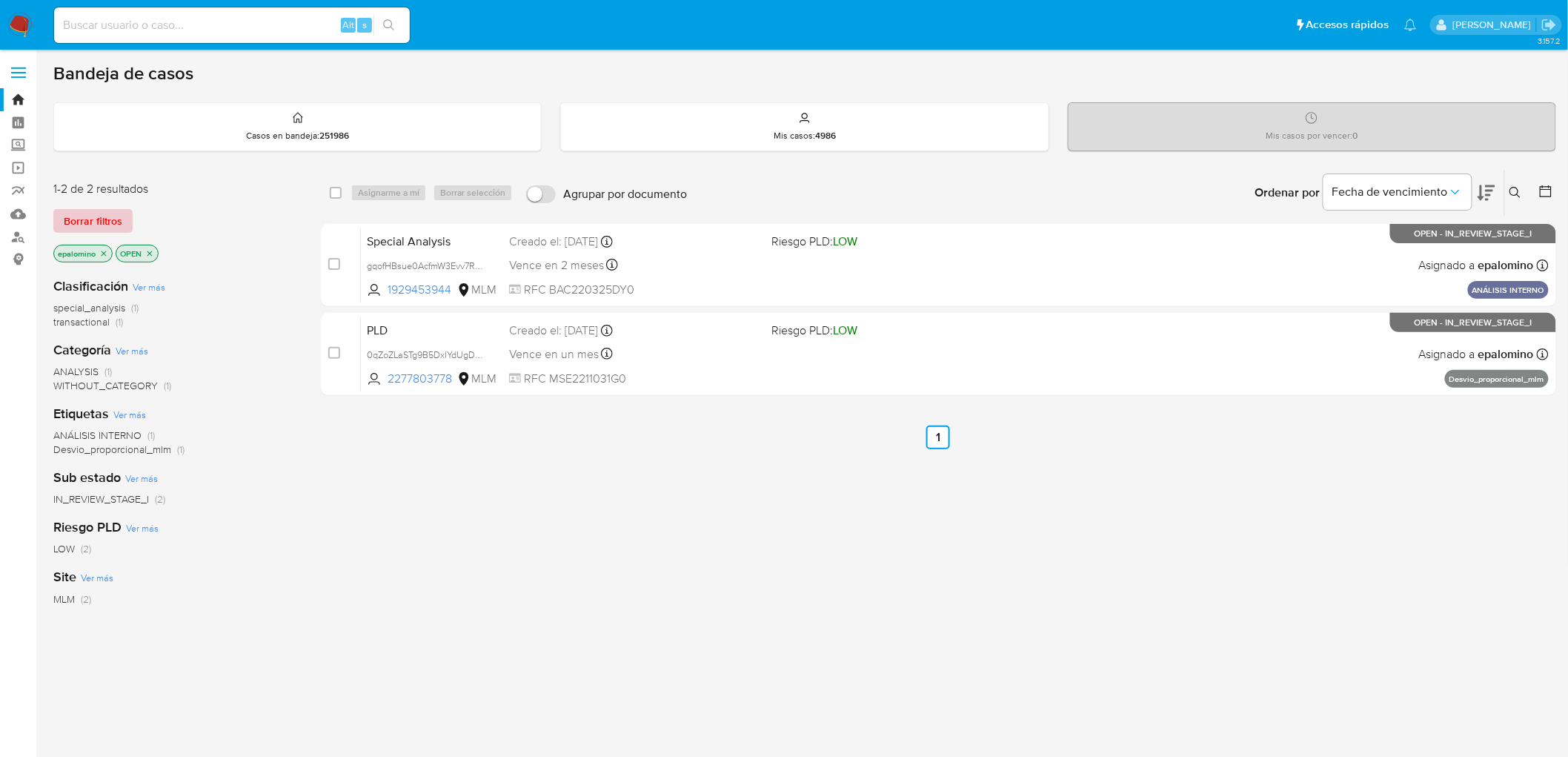
click at [93, 217] on span "Borrar filtros" at bounding box center [93, 221] width 58 height 21
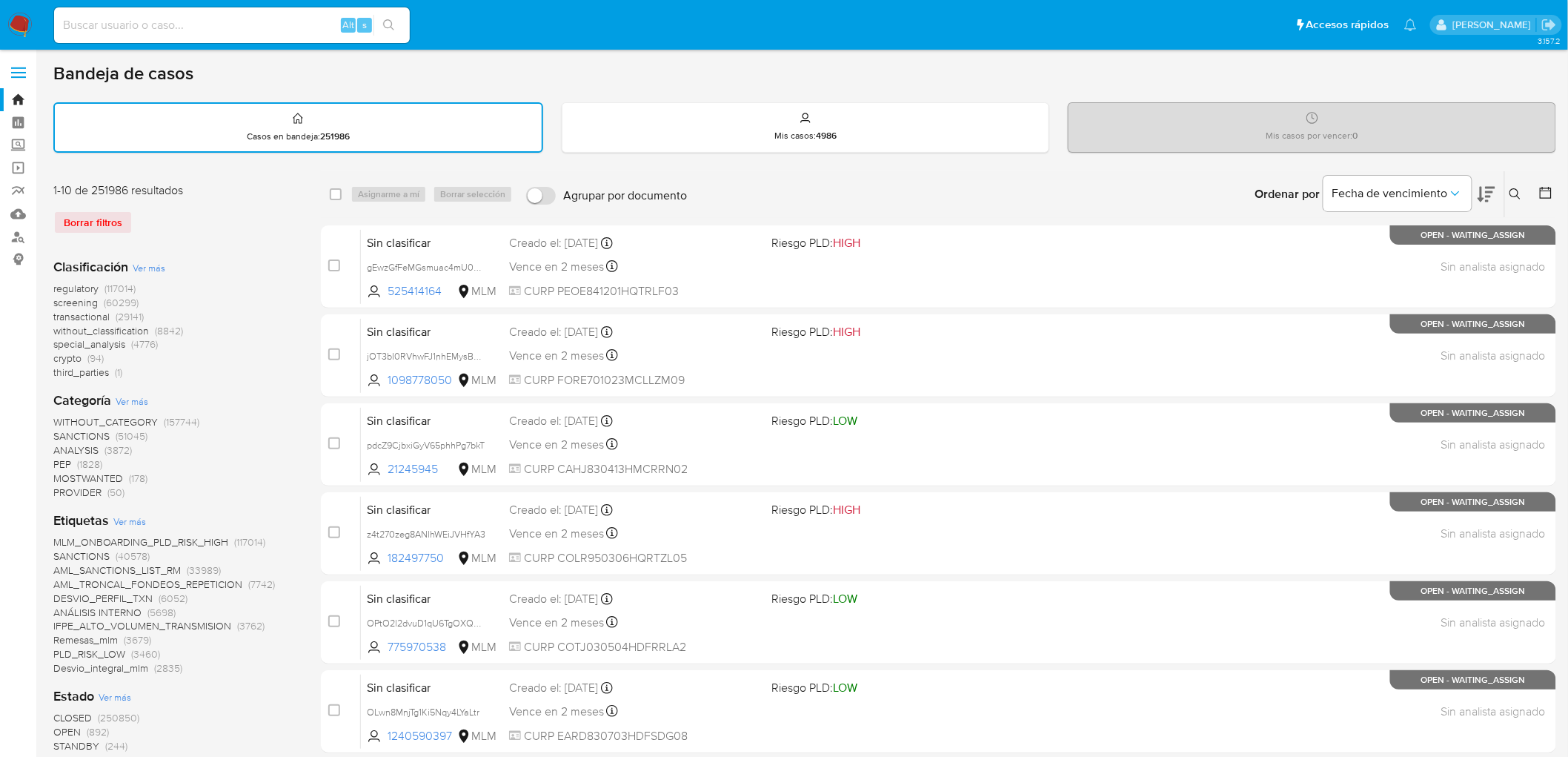
click at [23, 31] on img at bounding box center [20, 25] width 25 height 25
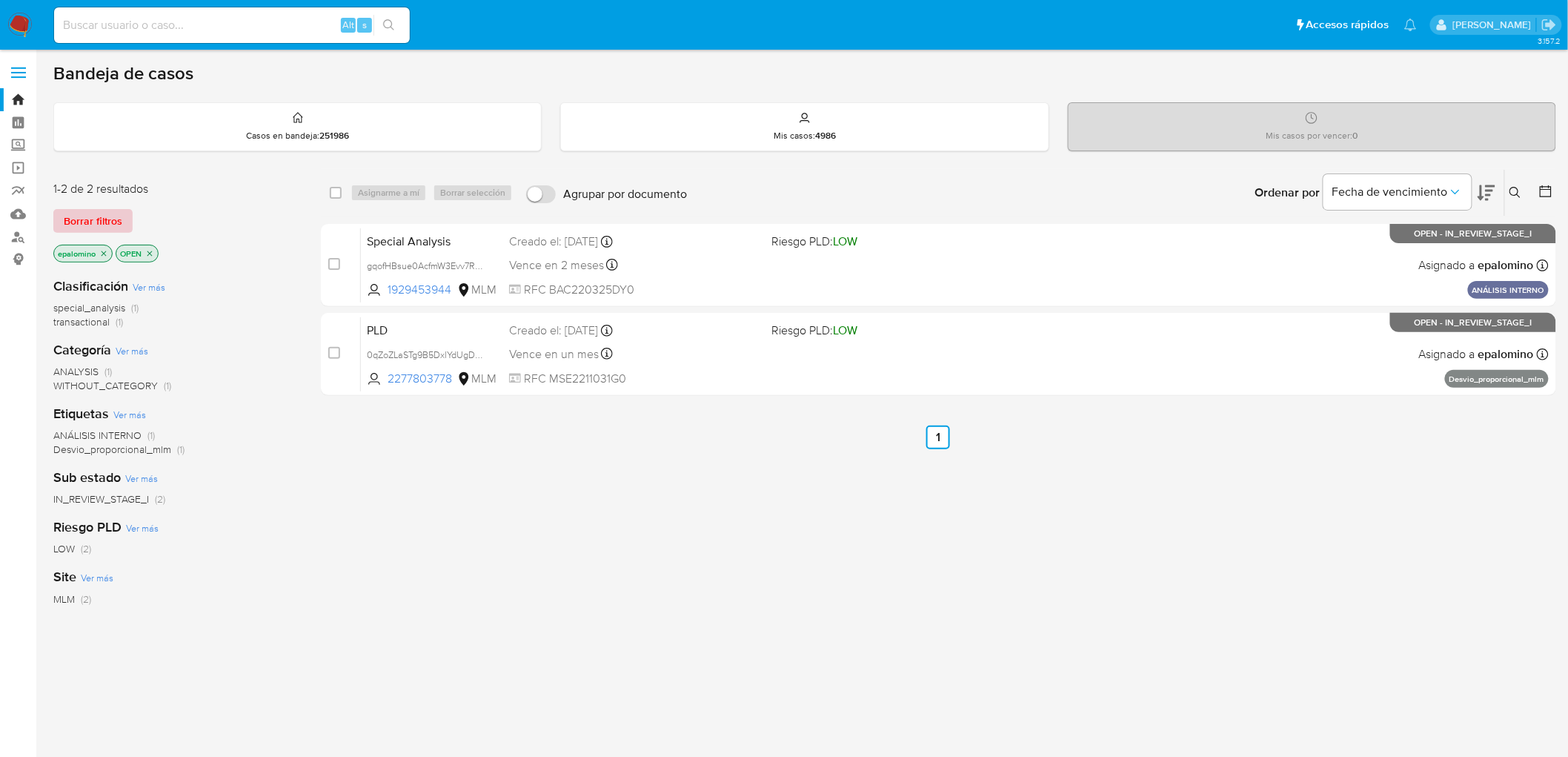
click at [70, 211] on span "Borrar filtros" at bounding box center [93, 221] width 58 height 21
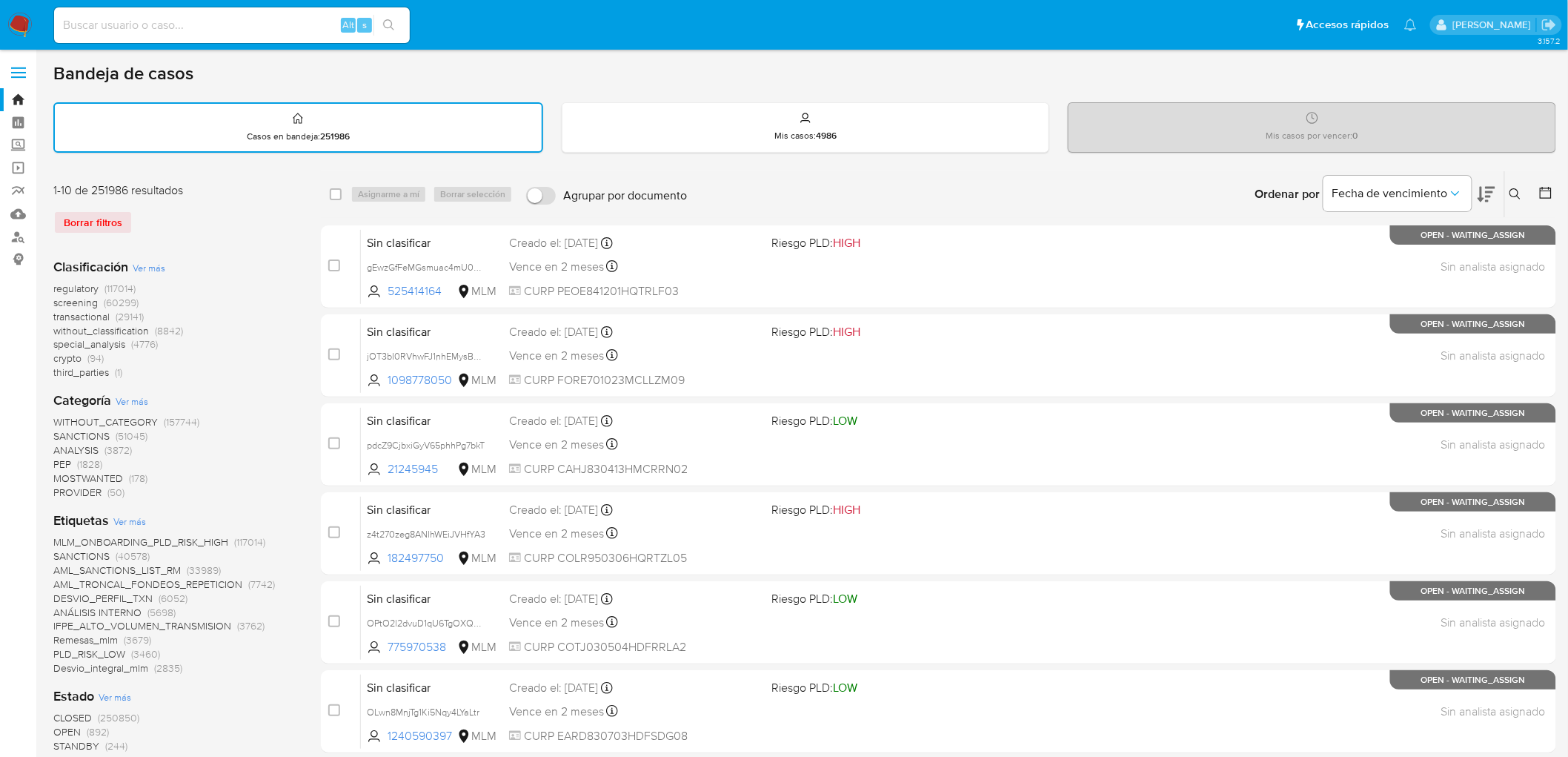
click at [6, 16] on nav "Pausado Ver notificaciones Alt s Accesos rápidos Presiona las siguientes teclas…" at bounding box center [784, 25] width 1568 height 49
click at [13, 22] on img at bounding box center [20, 25] width 25 height 25
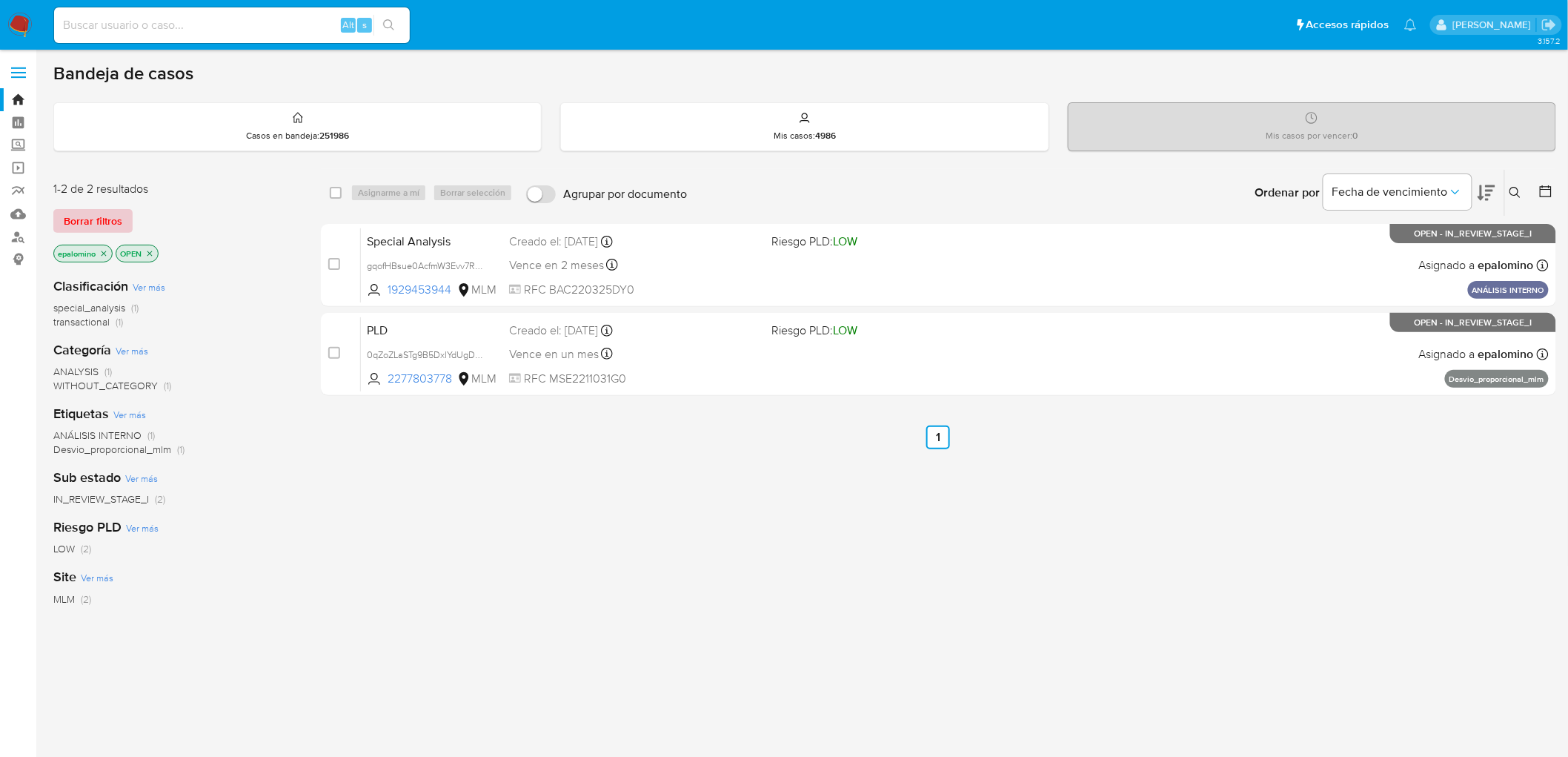
click at [98, 211] on span "Borrar filtros" at bounding box center [93, 221] width 58 height 21
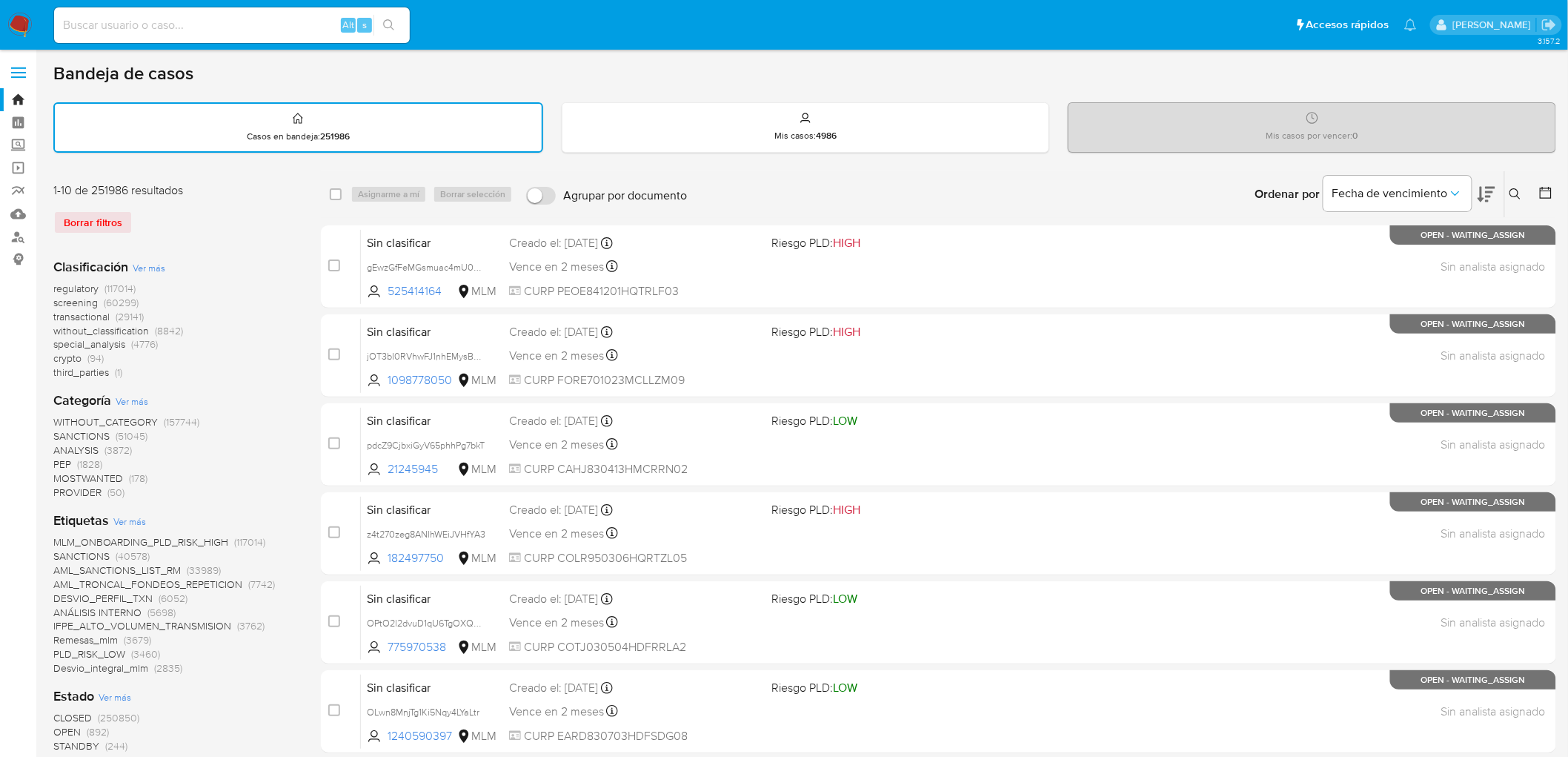
click at [18, 28] on img at bounding box center [20, 25] width 25 height 25
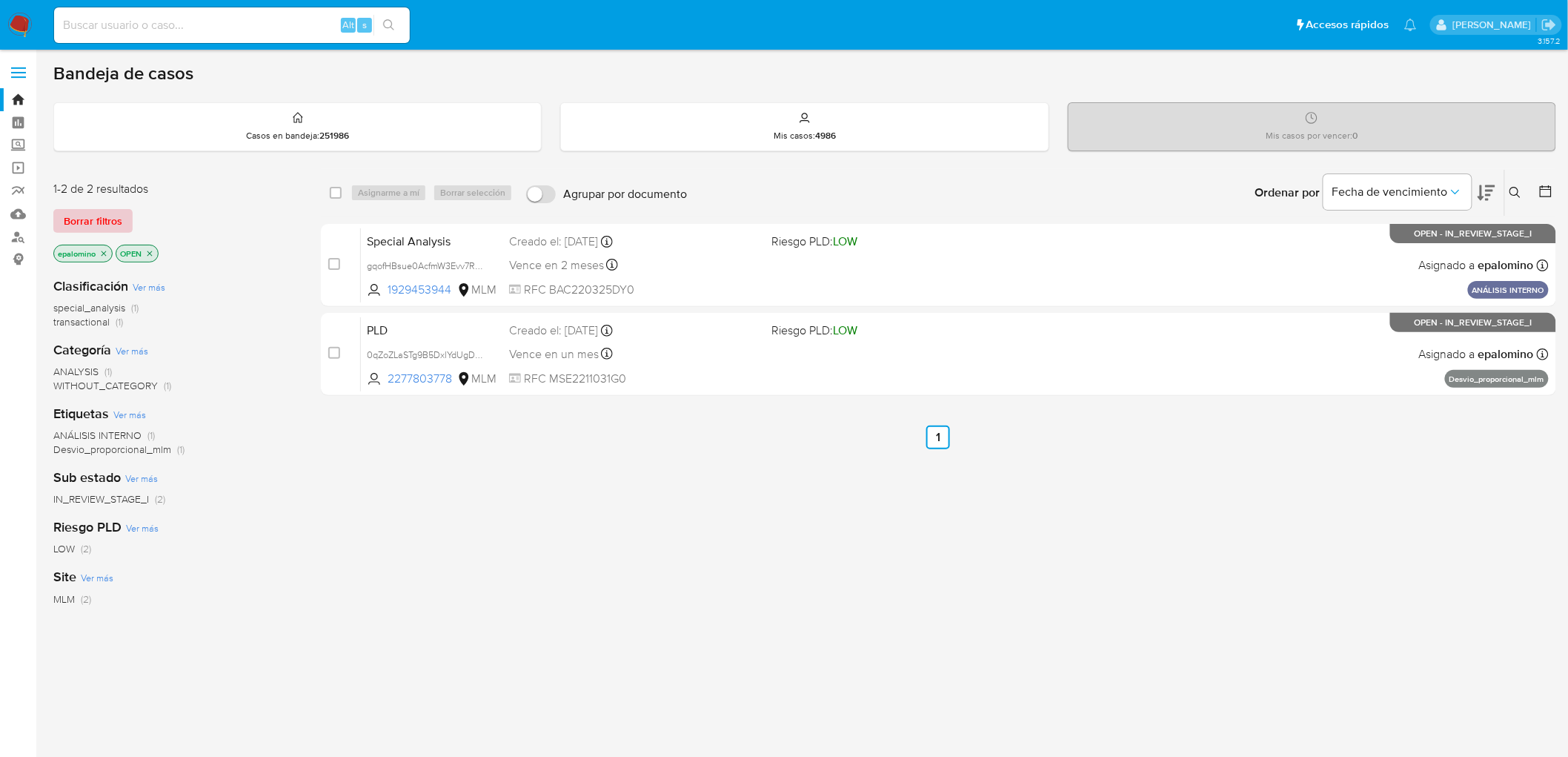
click at [109, 219] on span "Borrar filtros" at bounding box center [93, 221] width 58 height 21
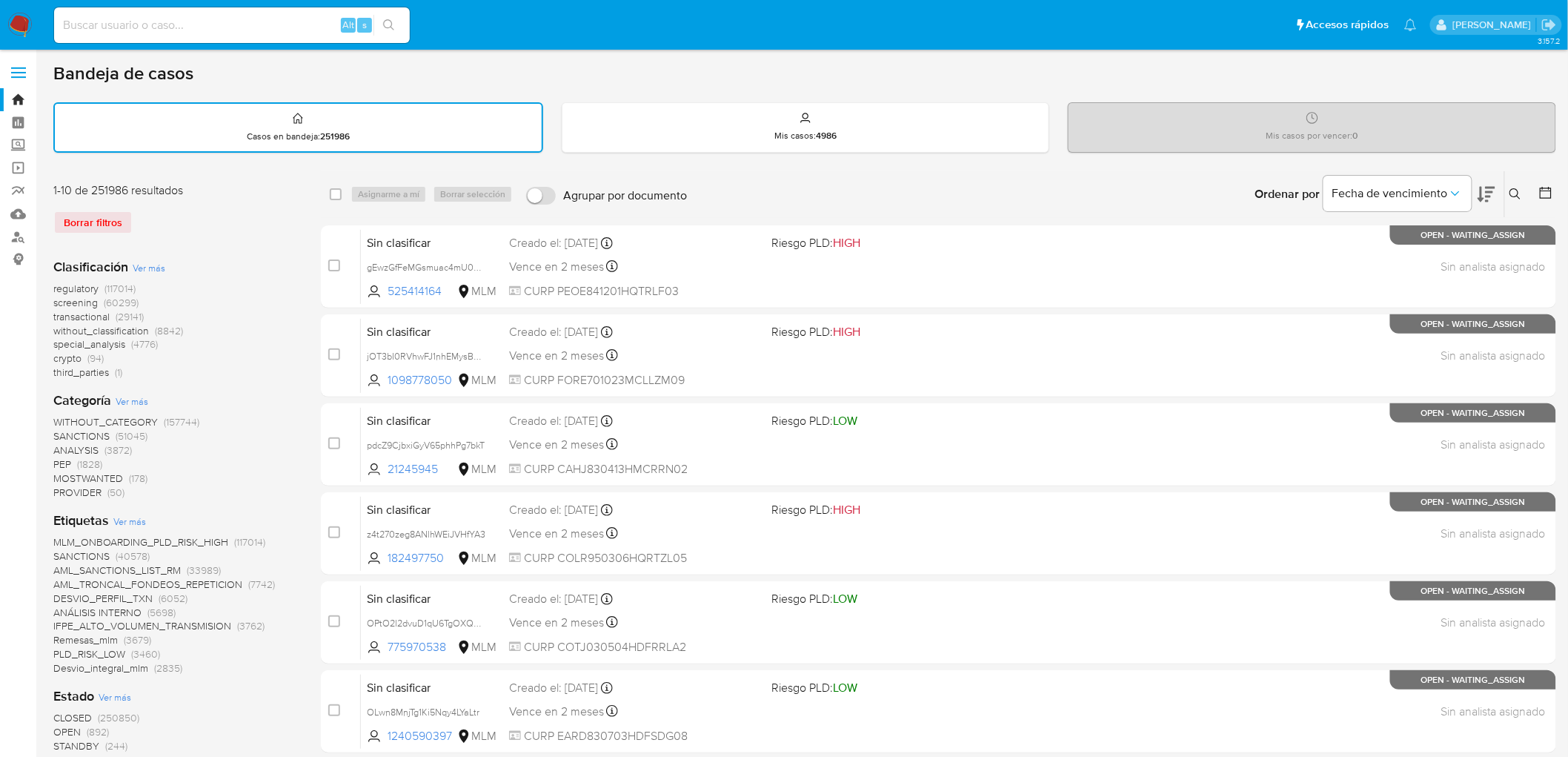
click at [16, 28] on img at bounding box center [20, 25] width 25 height 25
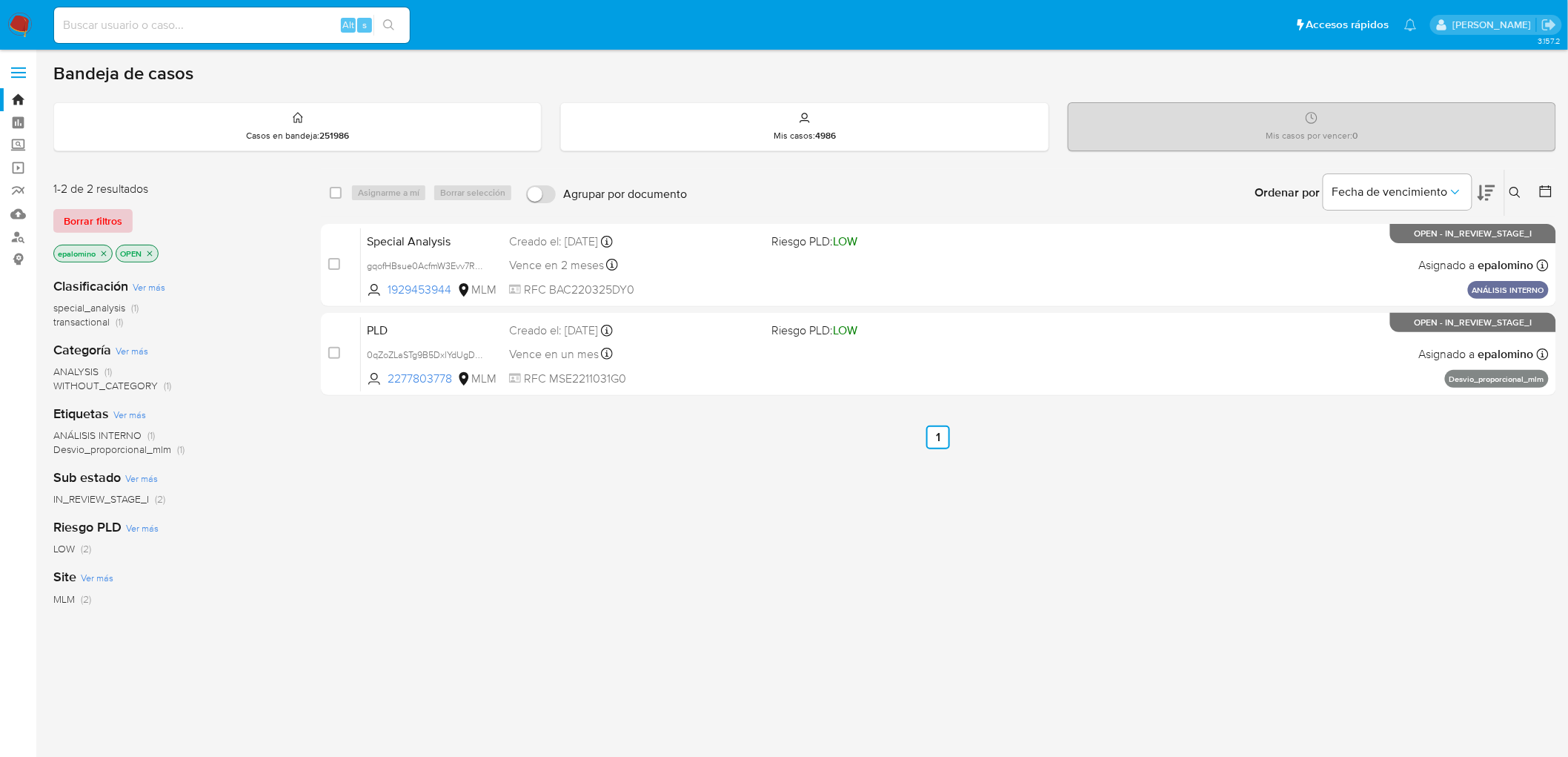
click at [82, 226] on span "Borrar filtros" at bounding box center [93, 221] width 58 height 21
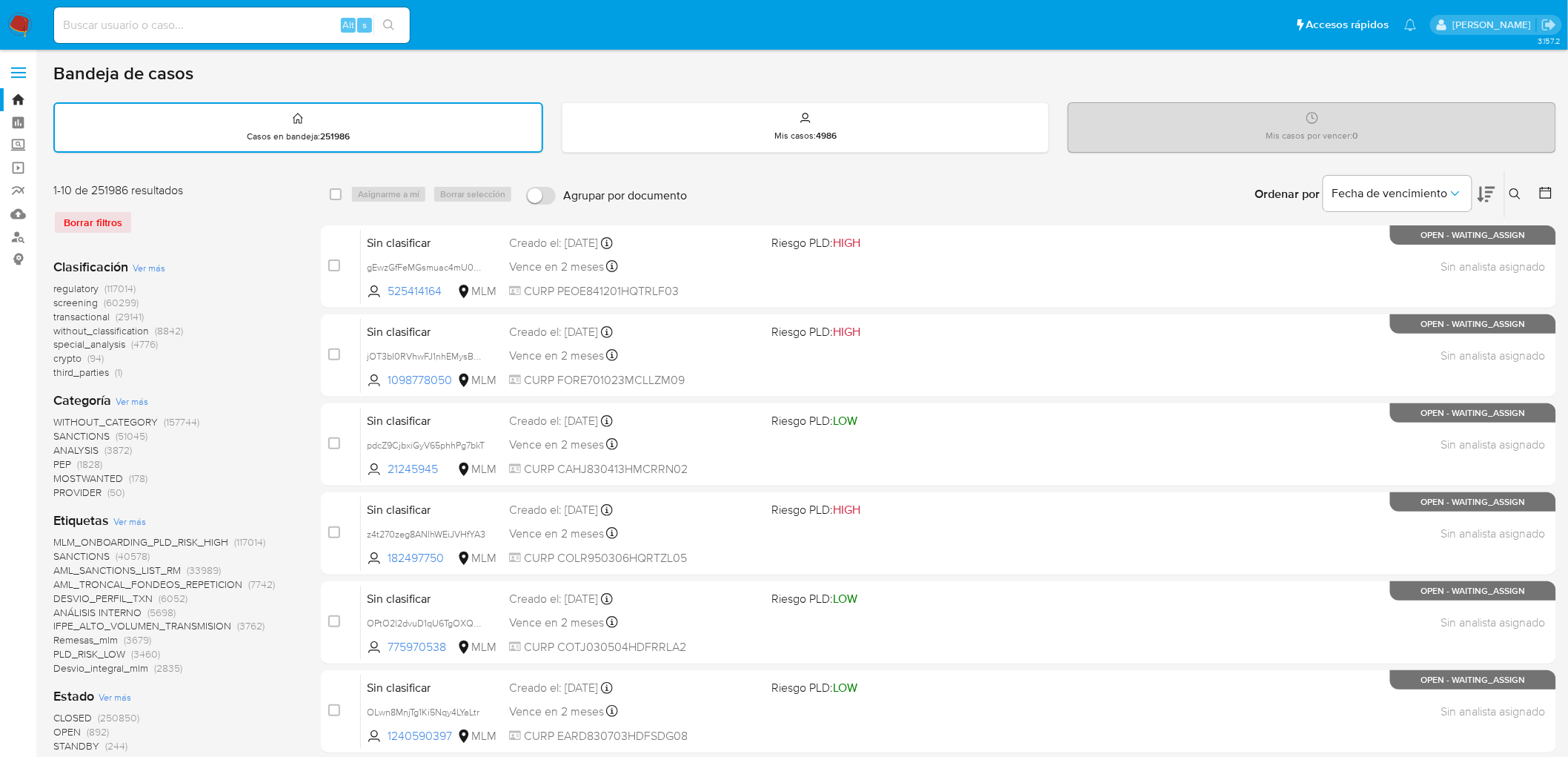
click at [17, 26] on img at bounding box center [20, 25] width 25 height 25
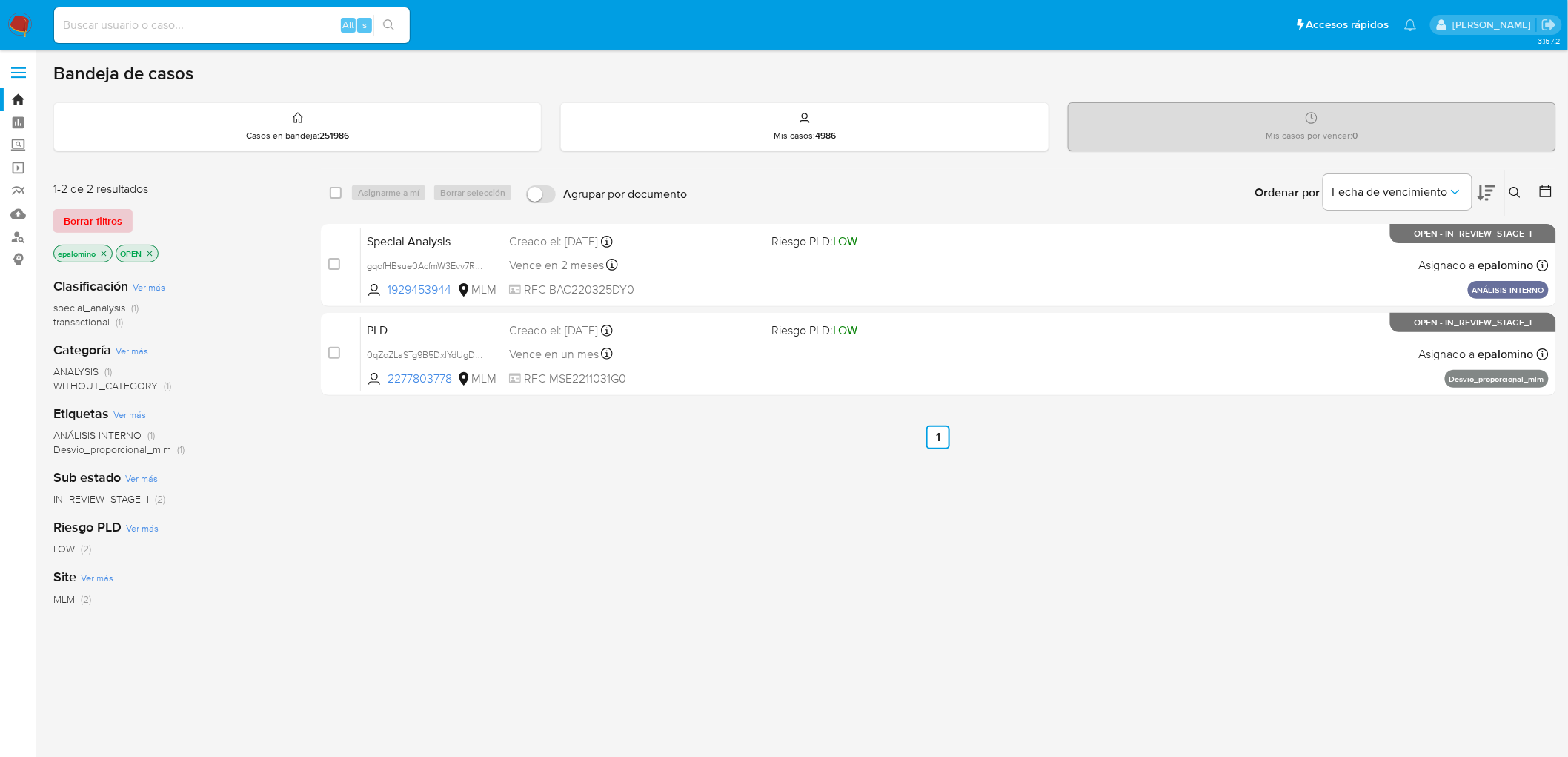
click at [106, 217] on span "Borrar filtros" at bounding box center [93, 221] width 58 height 21
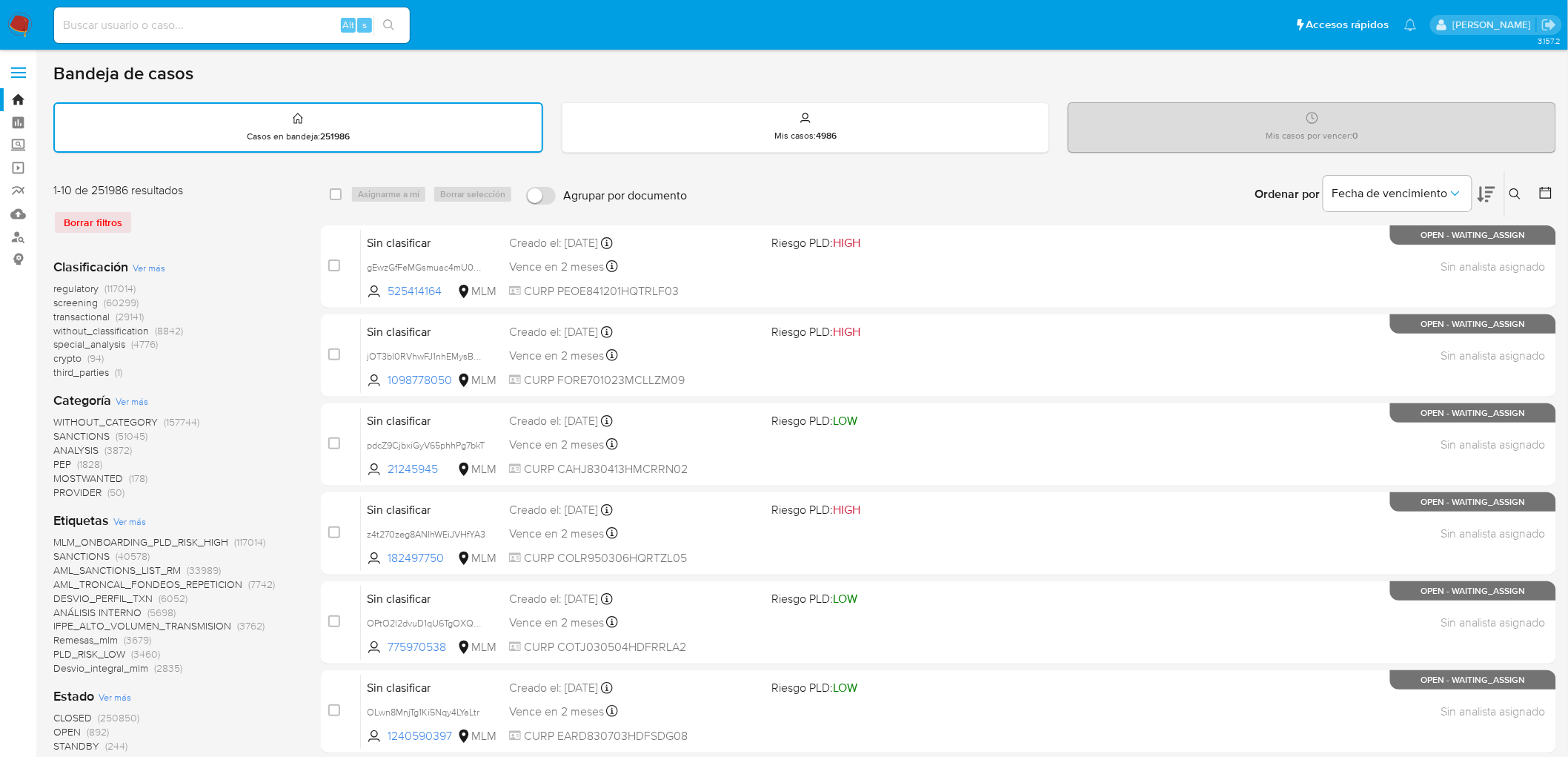
click at [0, 27] on nav "Pausado Ver notificaciones Alt s Accesos rápidos Presiona las siguientes teclas…" at bounding box center [784, 25] width 1568 height 49
click at [19, 10] on nav "Pausado Ver notificaciones Alt s Accesos rápidos Presiona las siguientes teclas…" at bounding box center [784, 25] width 1568 height 49
click at [19, 17] on img at bounding box center [20, 25] width 25 height 25
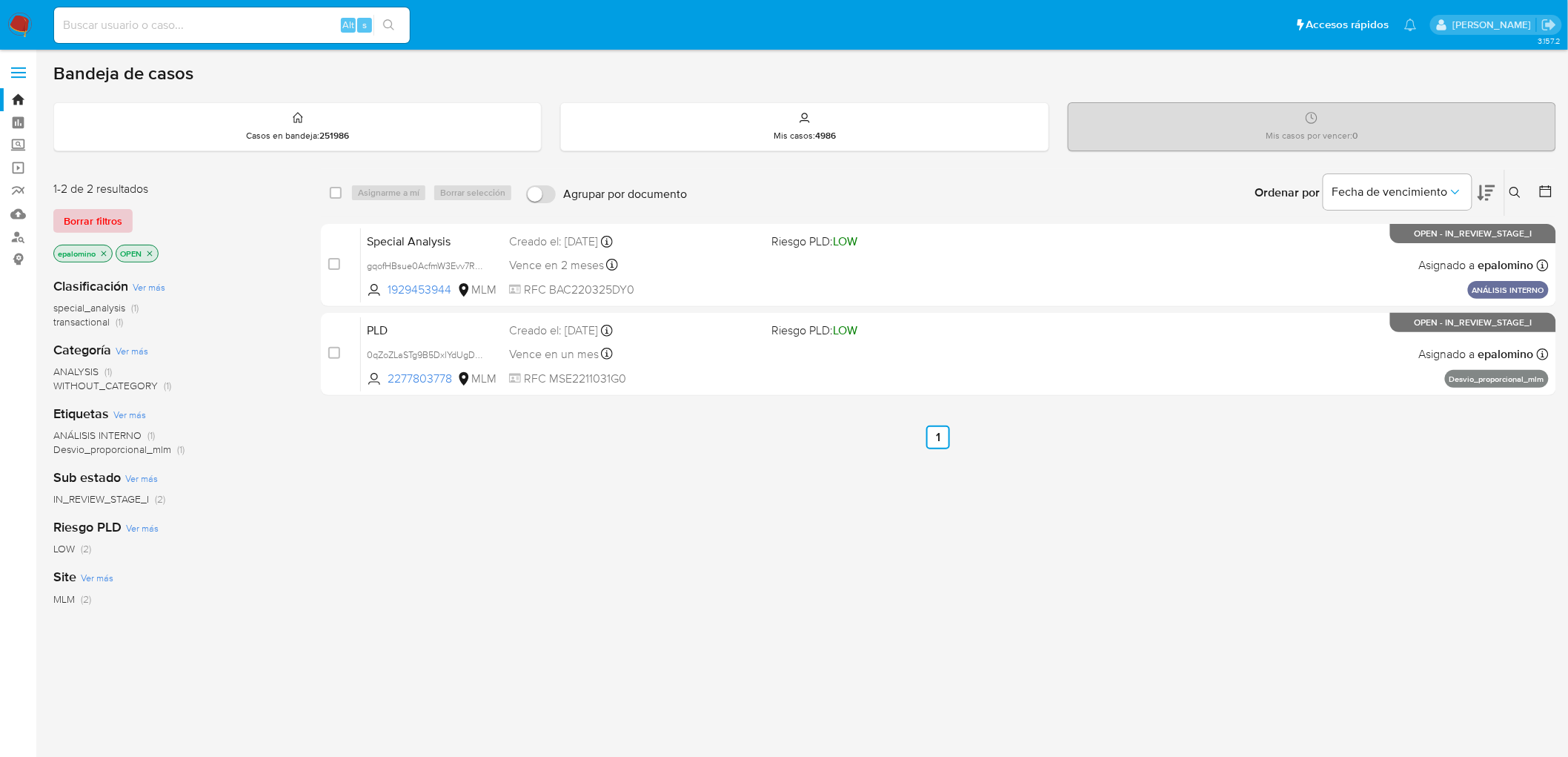
click at [101, 223] on span "Borrar filtros" at bounding box center [93, 221] width 58 height 21
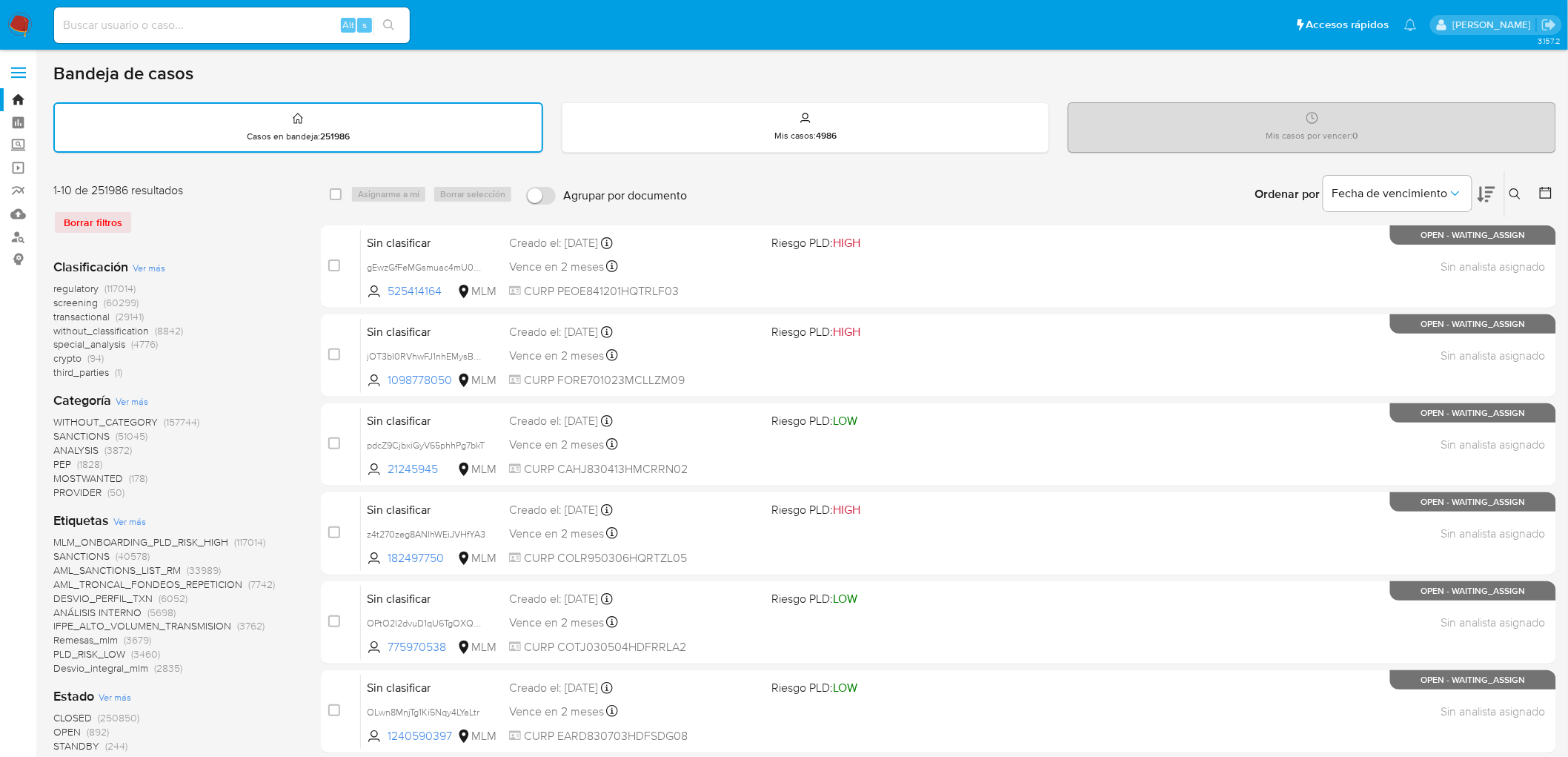
click at [26, 31] on img at bounding box center [20, 25] width 25 height 25
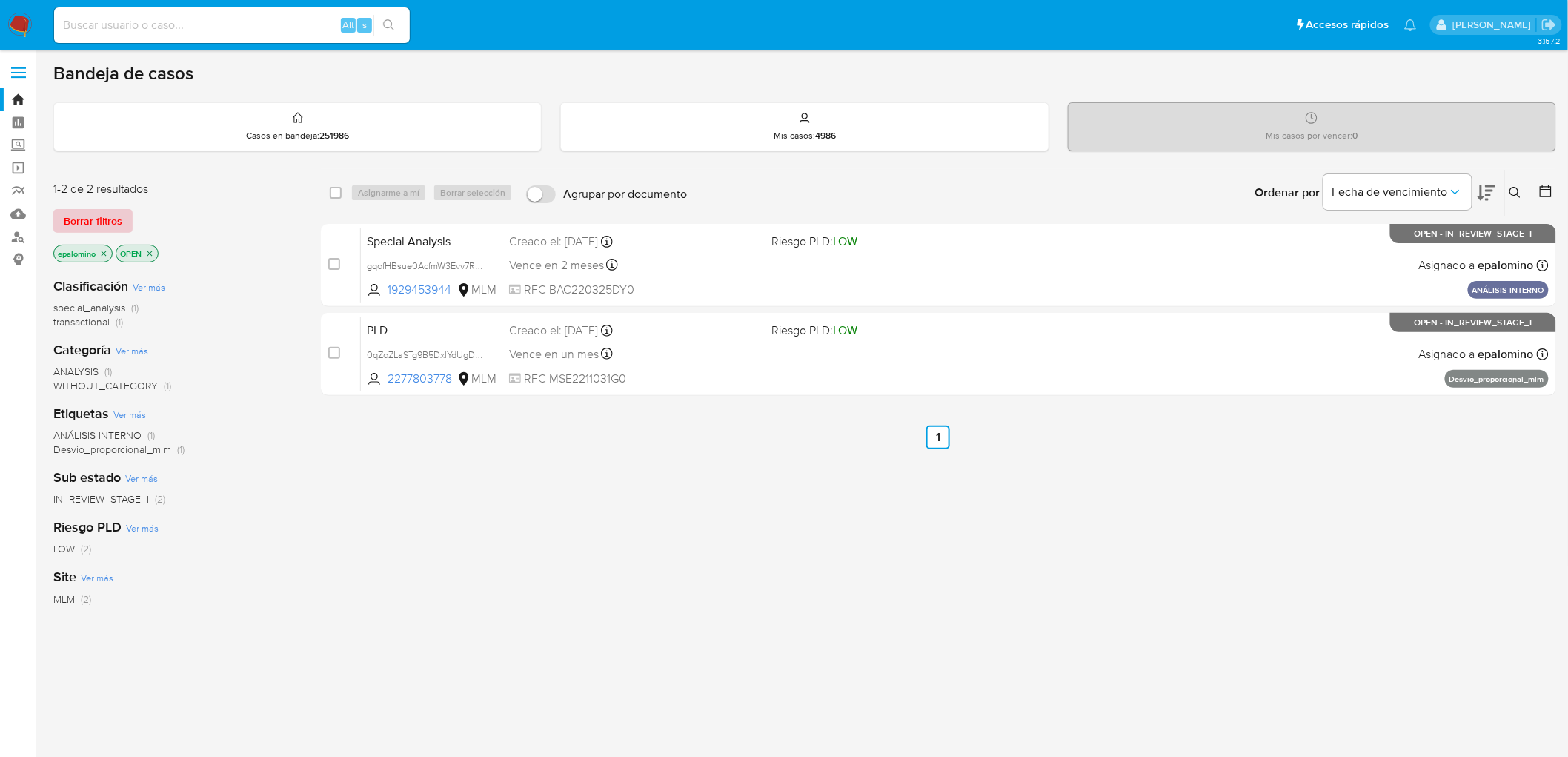
click at [93, 212] on span "Borrar filtros" at bounding box center [93, 221] width 58 height 21
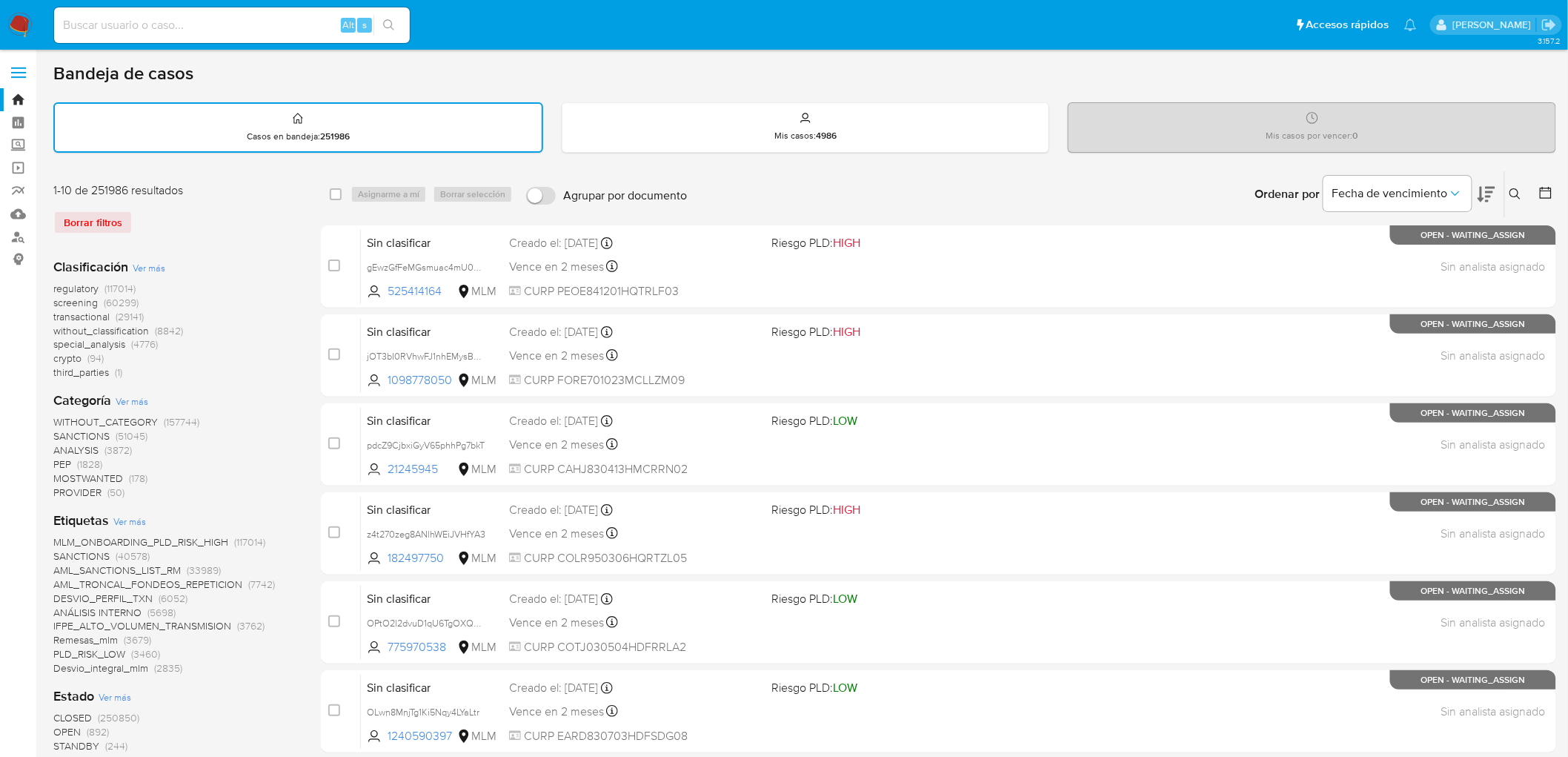
click at [12, 13] on img at bounding box center [20, 25] width 25 height 25
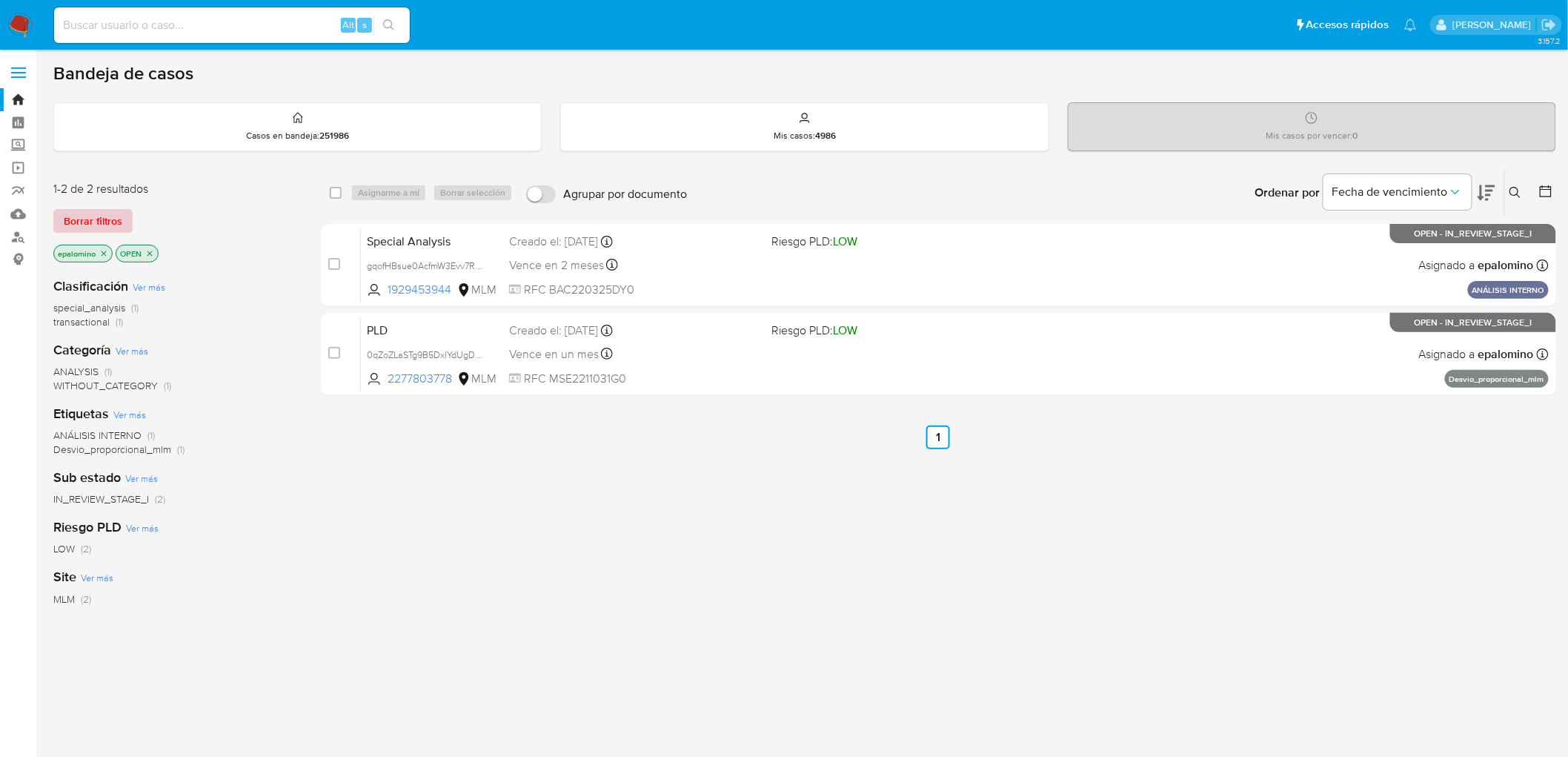
click at [106, 216] on span "Borrar filtros" at bounding box center [93, 221] width 58 height 21
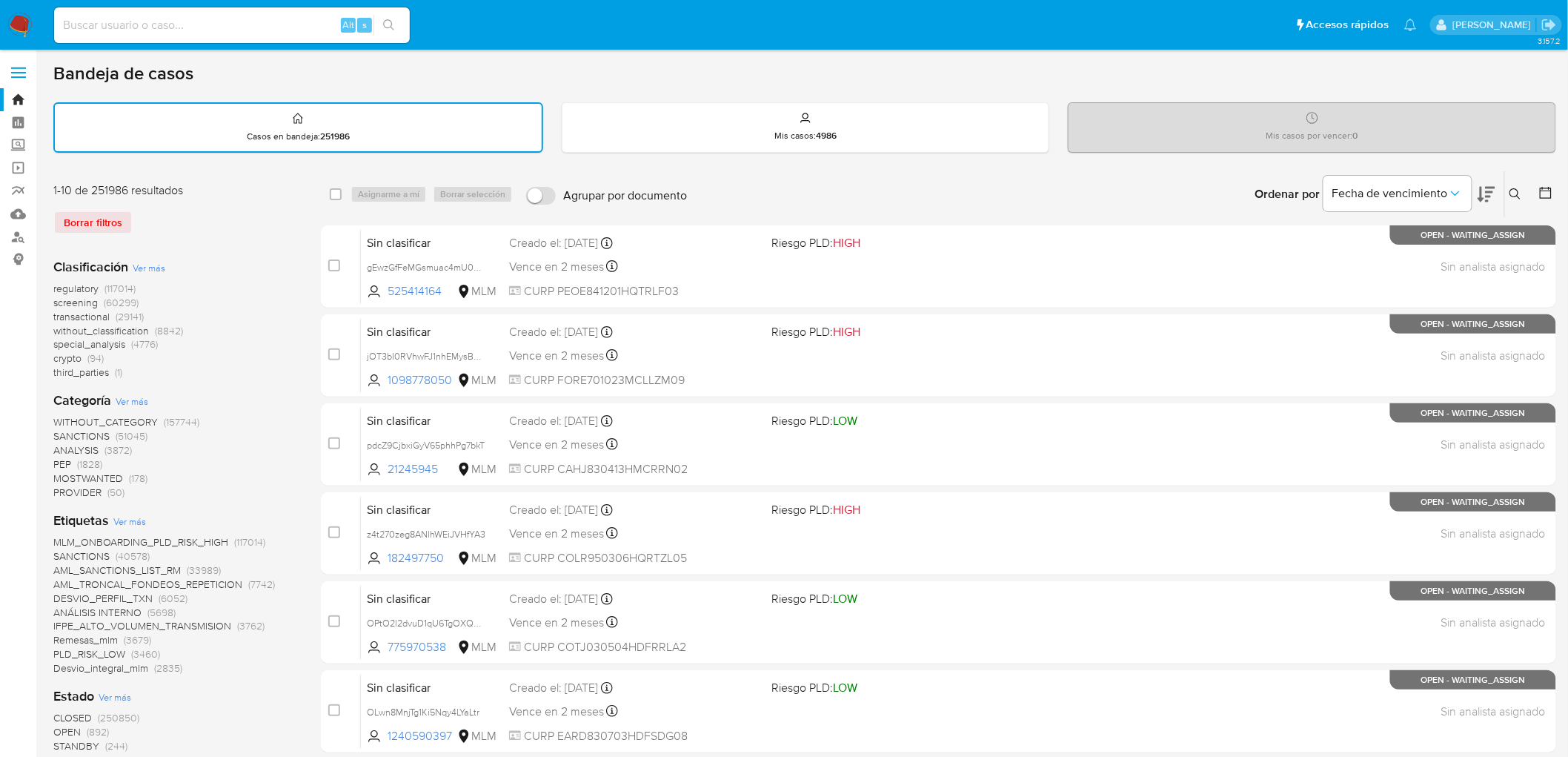
click at [24, 19] on img at bounding box center [20, 25] width 25 height 25
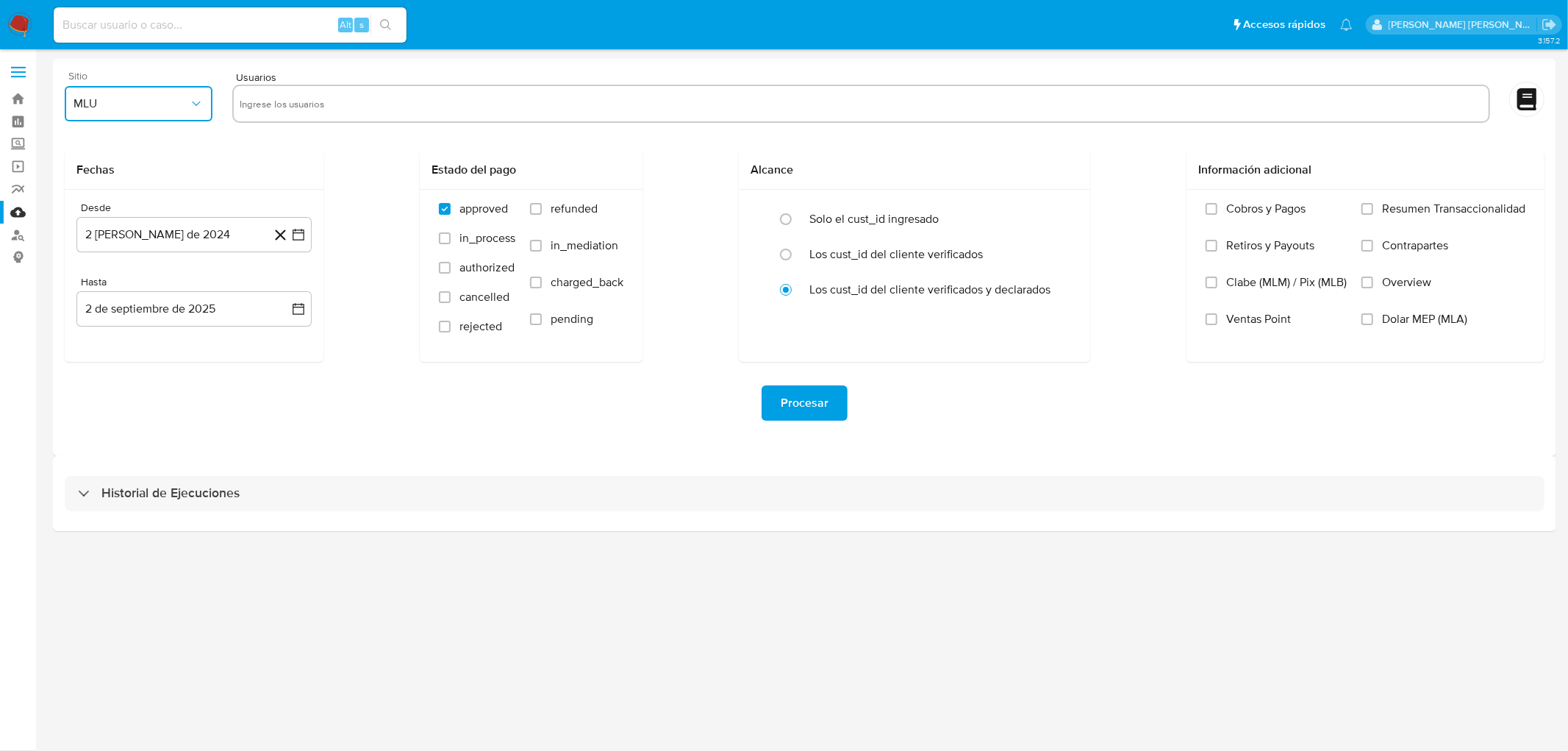
click at [192, 97] on icon "button" at bounding box center [196, 104] width 15 height 15
click at [110, 320] on div "MLM" at bounding box center [135, 319] width 121 height 35
click at [302, 105] on input "text" at bounding box center [861, 104] width 1243 height 24
type input "1929453944"
click at [204, 233] on button "2 de agosto de 2024" at bounding box center [194, 234] width 235 height 35
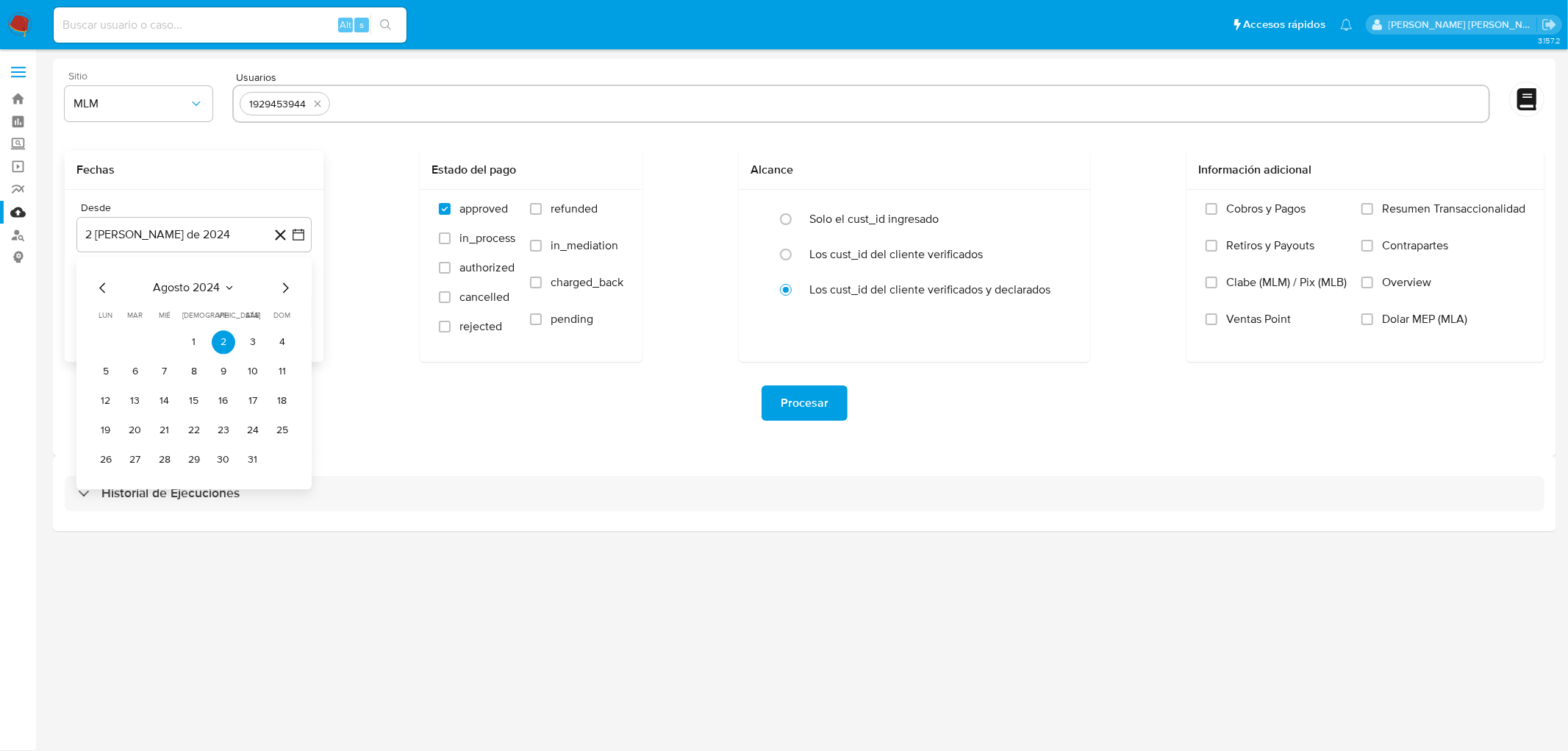
click at [209, 298] on div "agosto 2024 agosto 2024 lun lunes mar martes mié miércoles jue jueves vie viern…" at bounding box center [194, 375] width 200 height 193
click at [291, 291] on icon "Mes siguiente" at bounding box center [285, 288] width 18 height 18
click at [204, 285] on span "septiembre 2024" at bounding box center [187, 288] width 90 height 15
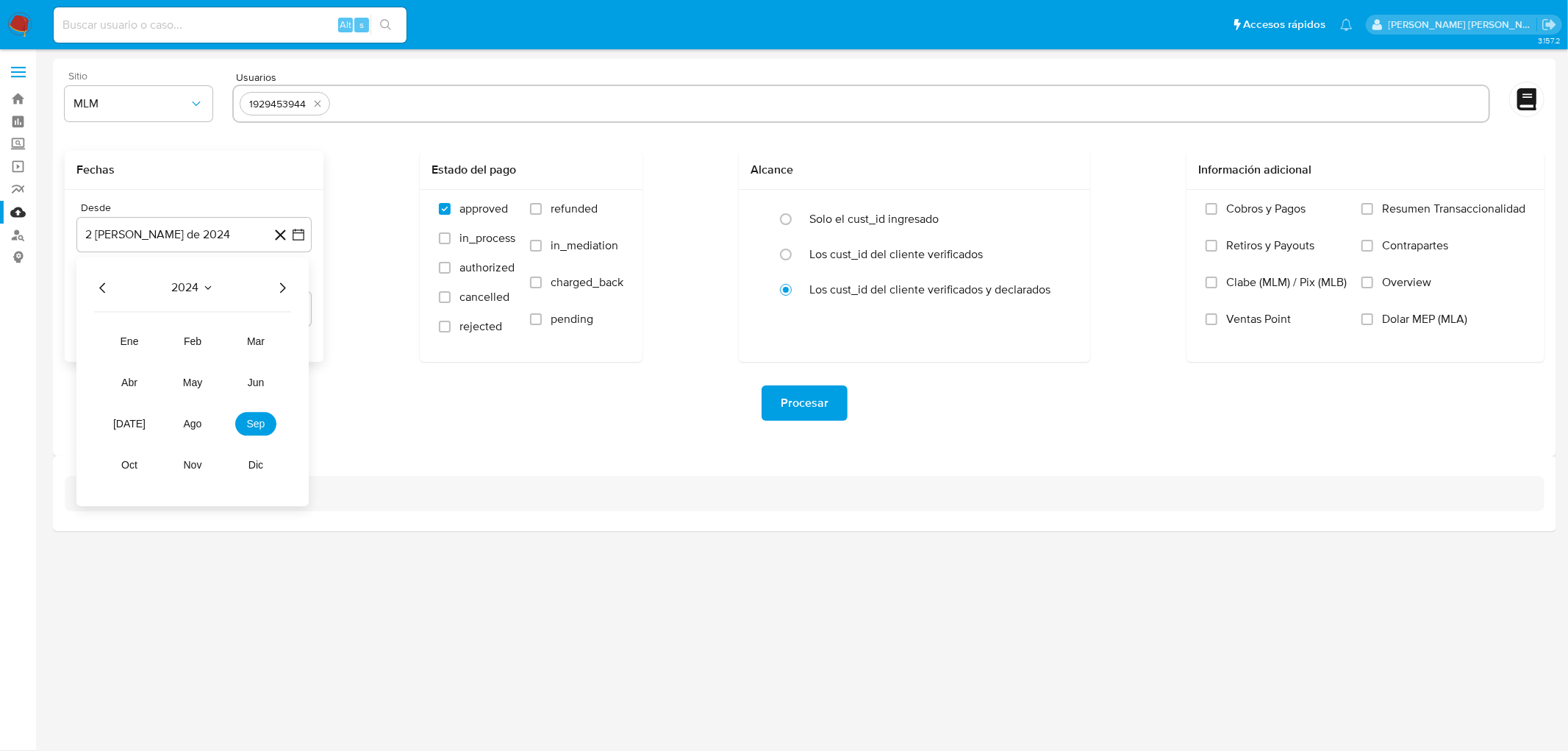
click at [282, 290] on icon "Año siguiente" at bounding box center [282, 288] width 18 height 18
click at [188, 424] on span "ago" at bounding box center [192, 424] width 19 height 12
click at [137, 369] on button "5" at bounding box center [135, 372] width 24 height 24
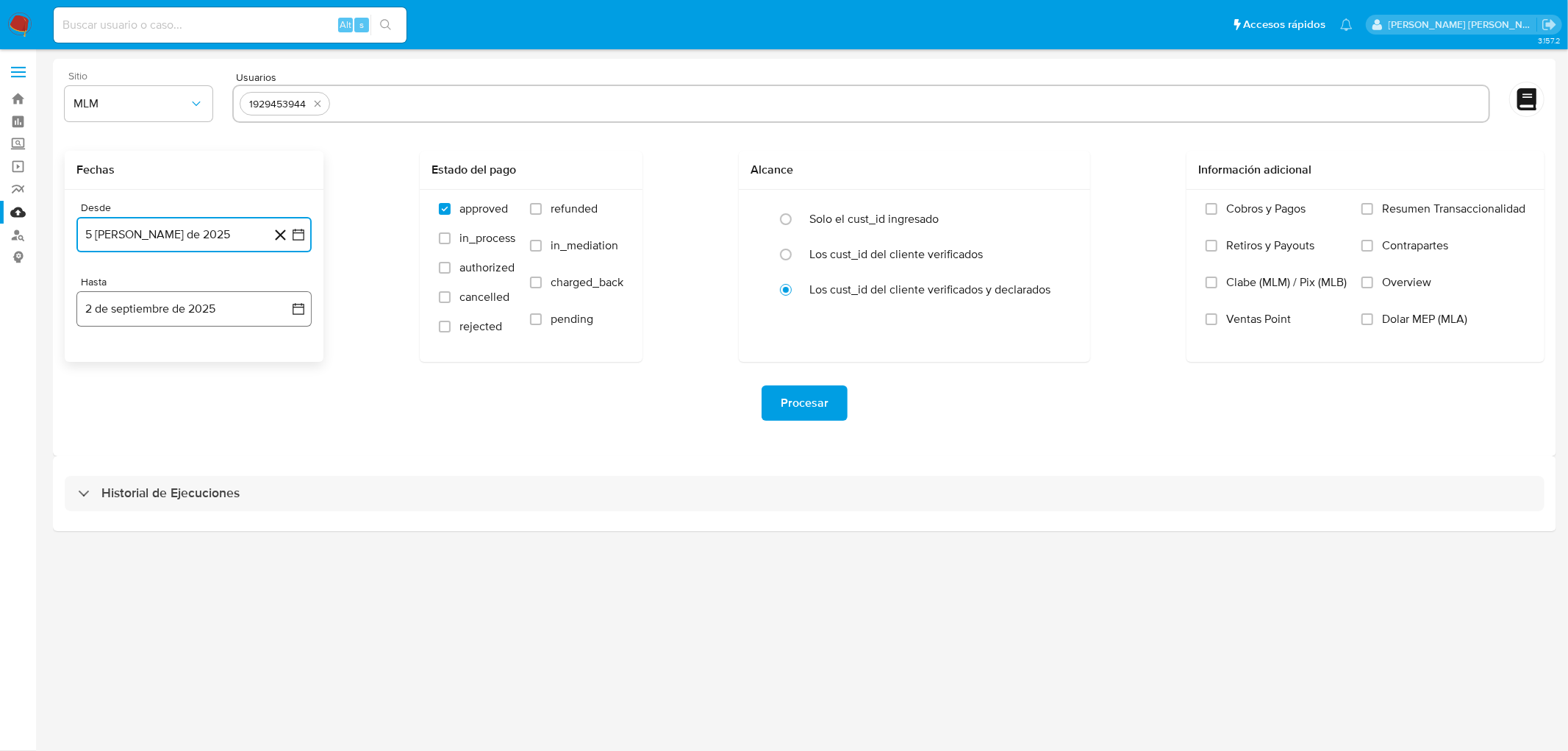
click at [201, 312] on button "2 de septiembre de 2025" at bounding box center [194, 309] width 235 height 35
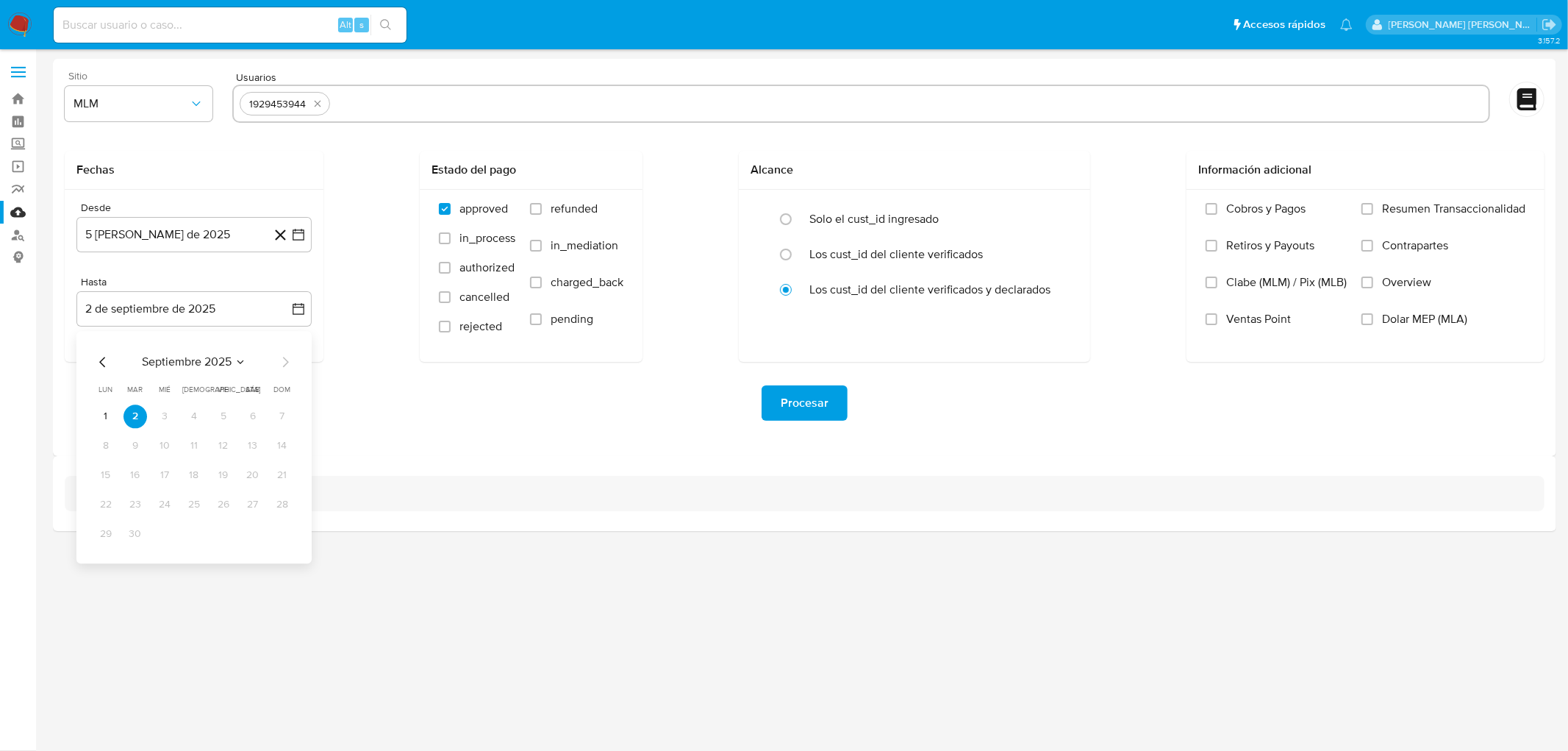
click at [713, 435] on div "Procesar" at bounding box center [804, 403] width 1480 height 83
click at [786, 405] on span "Procesar" at bounding box center [804, 403] width 48 height 33
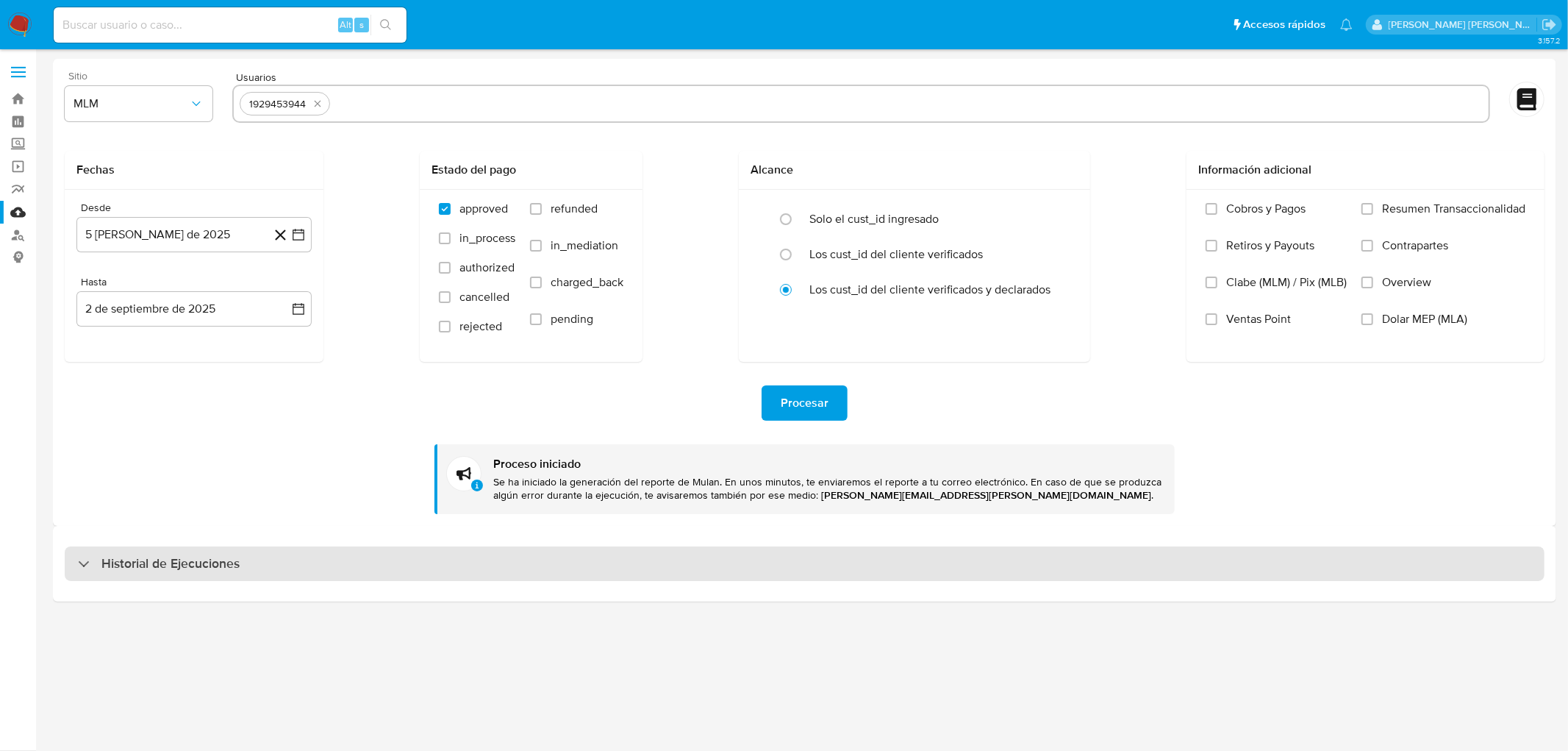
click at [126, 562] on h3 "Historial de Ejecuciones" at bounding box center [170, 564] width 138 height 18
select select "10"
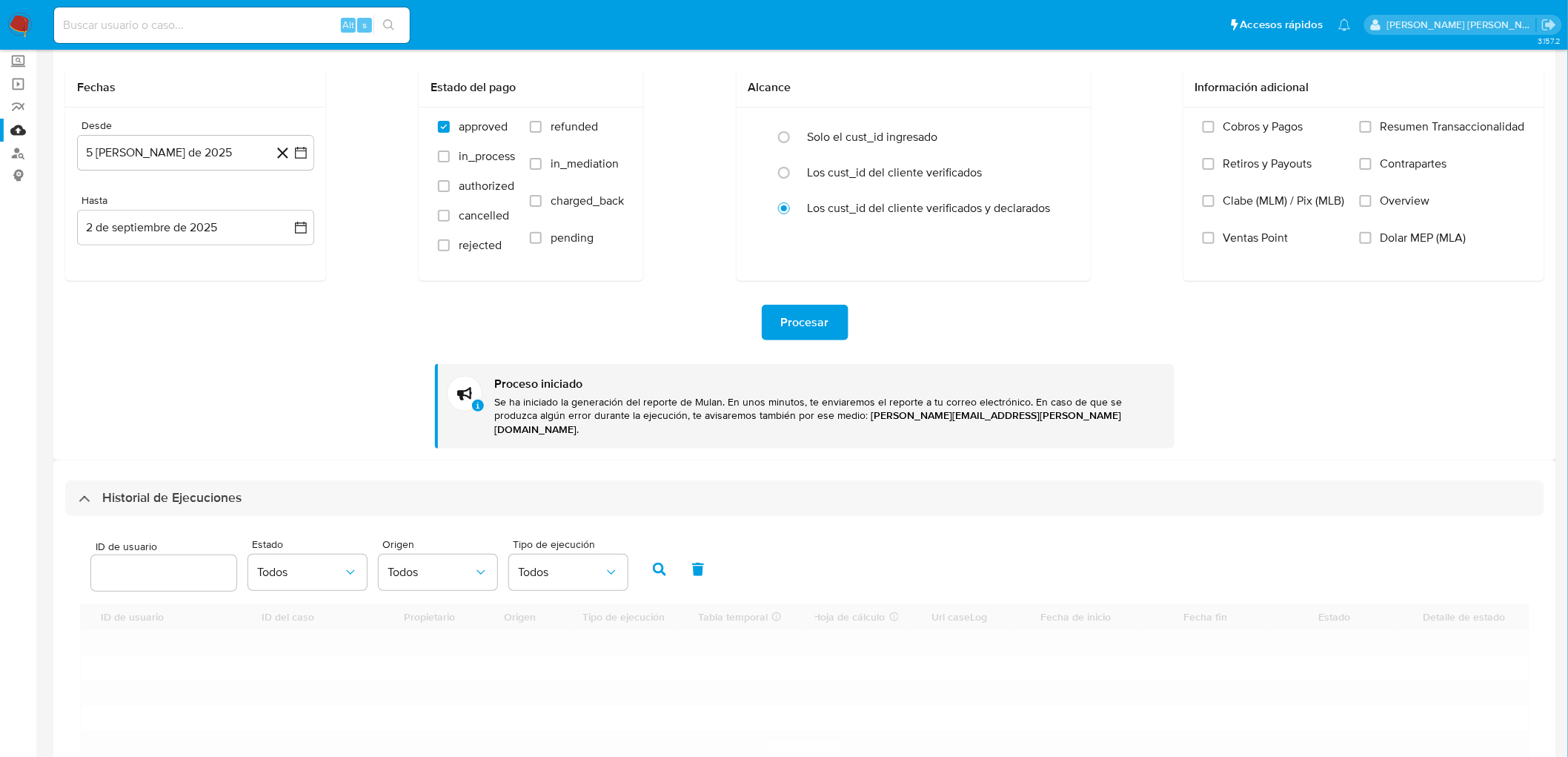
scroll to position [165, 0]
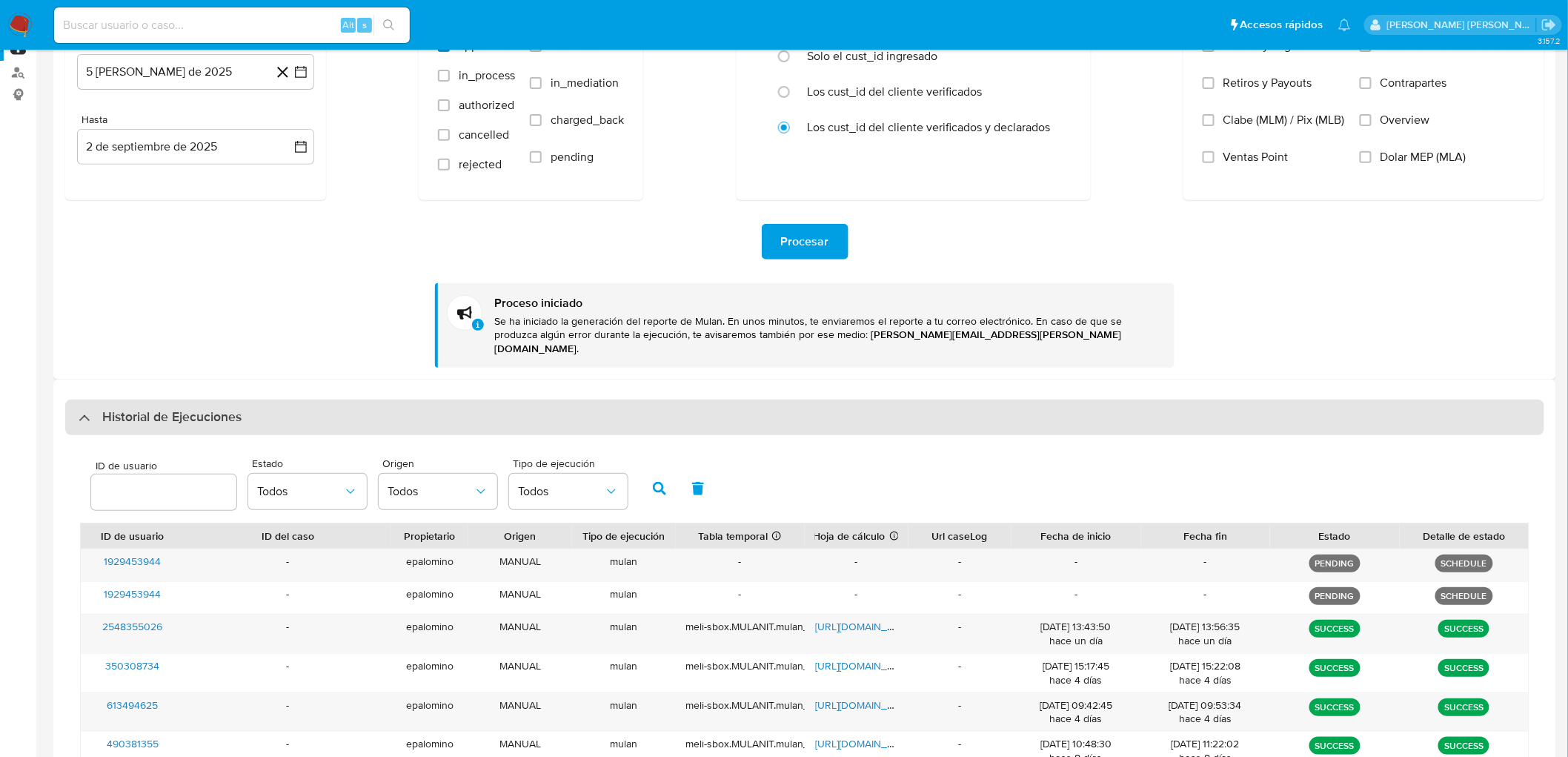
click at [175, 416] on div "Historial de Ejecuciones" at bounding box center [805, 417] width 1479 height 35
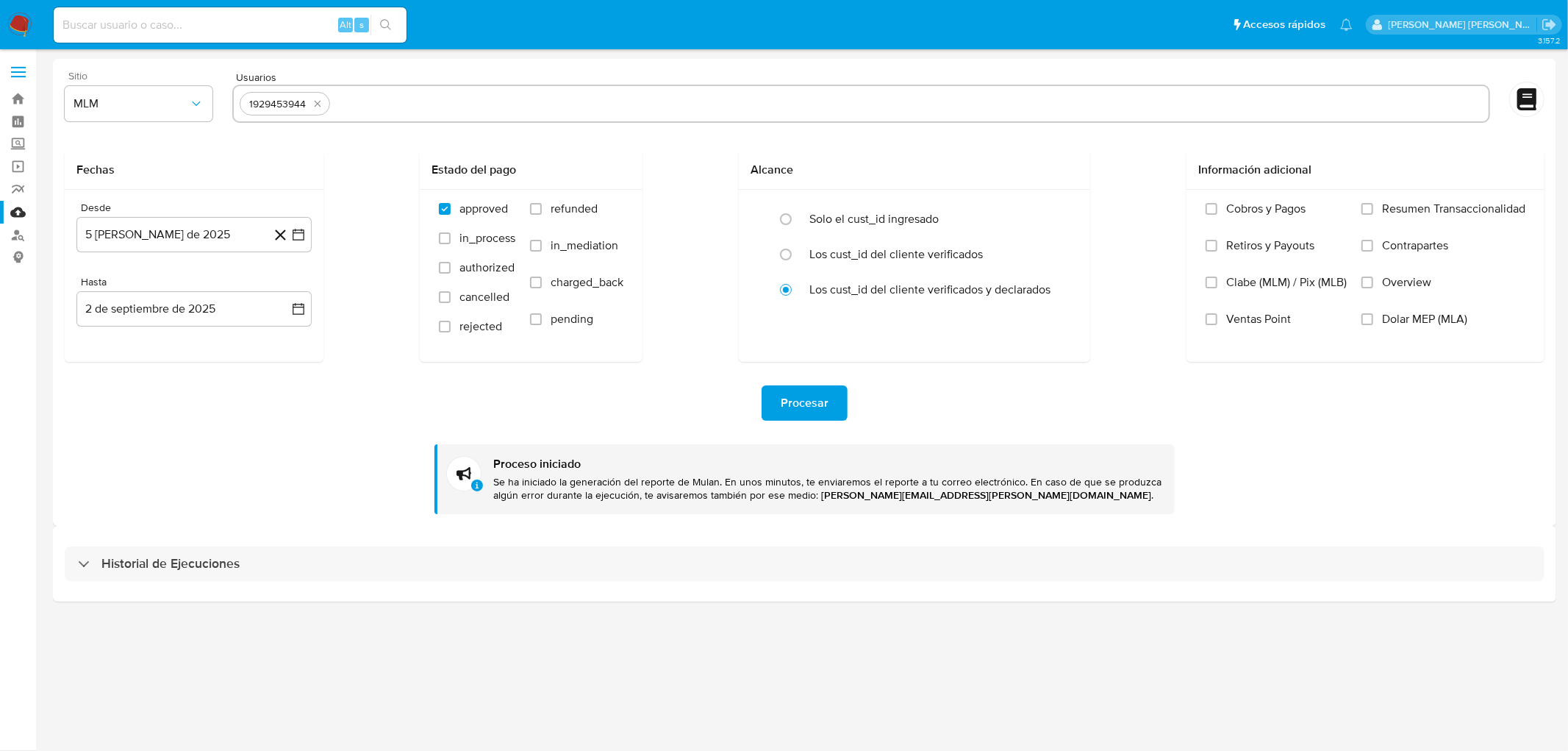
click at [132, 539] on div "Historial de Ejecuciones" at bounding box center [804, 563] width 1503 height 75
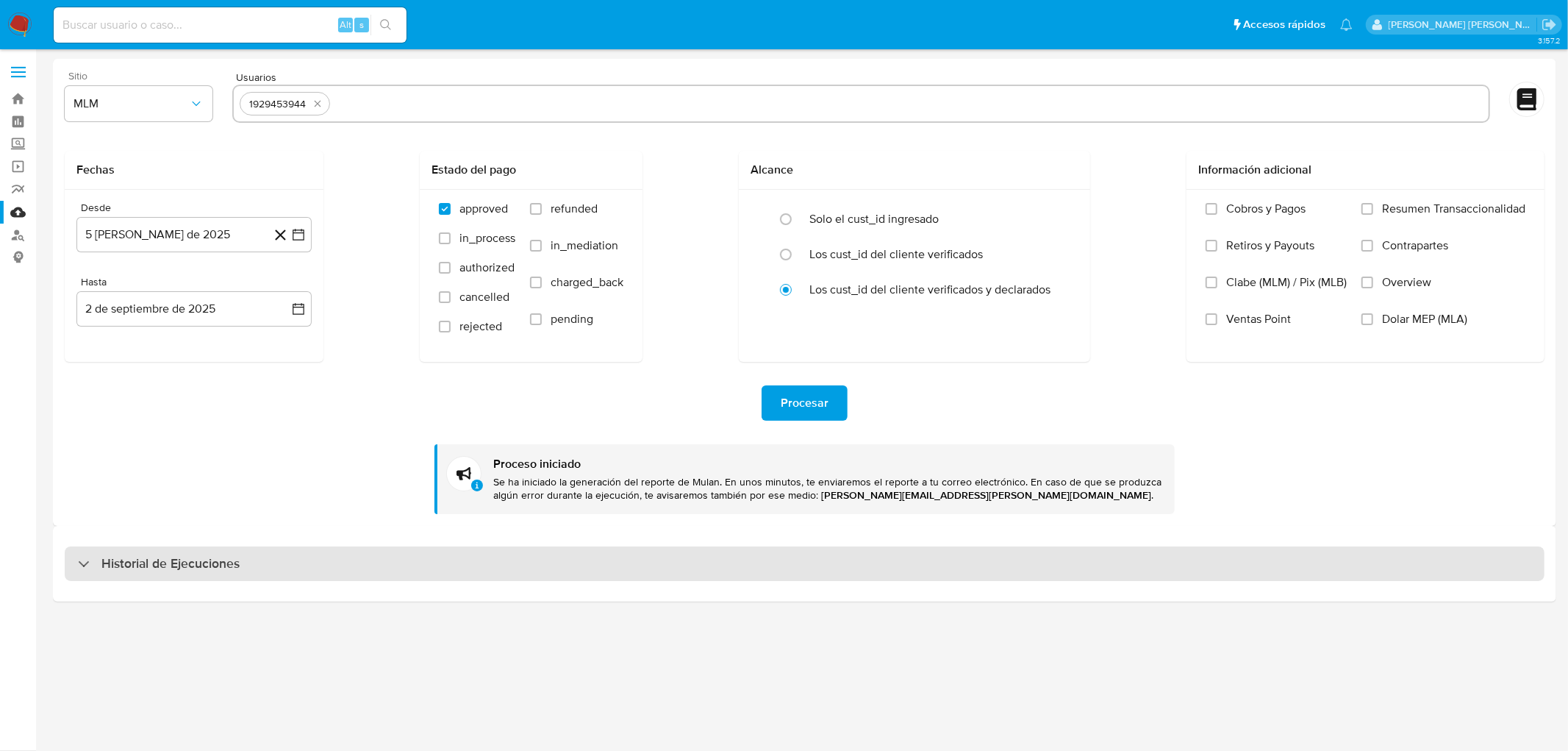
click at [144, 561] on h3 "Historial de Ejecuciones" at bounding box center [170, 564] width 138 height 18
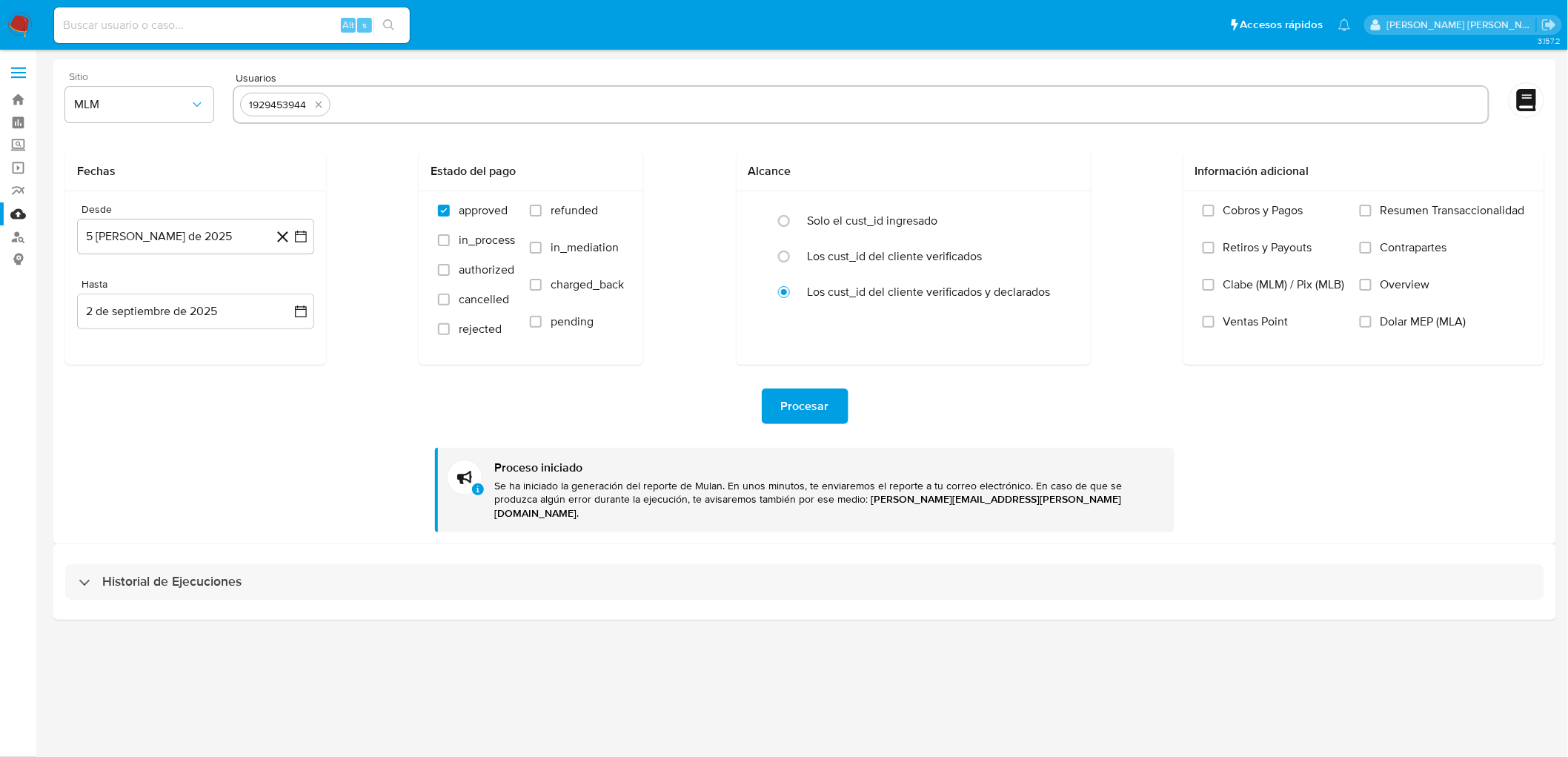
select select "10"
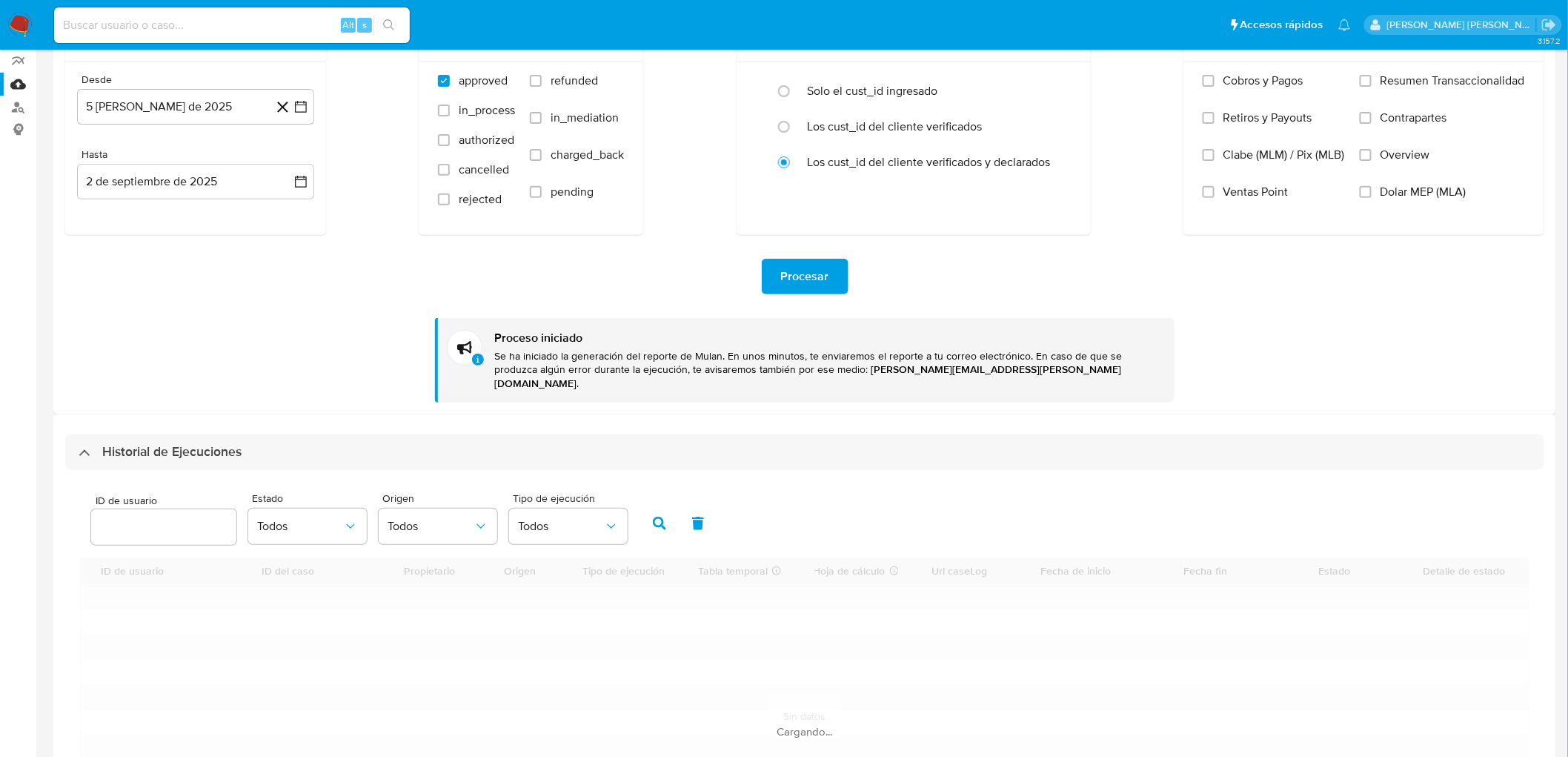
scroll to position [279, 0]
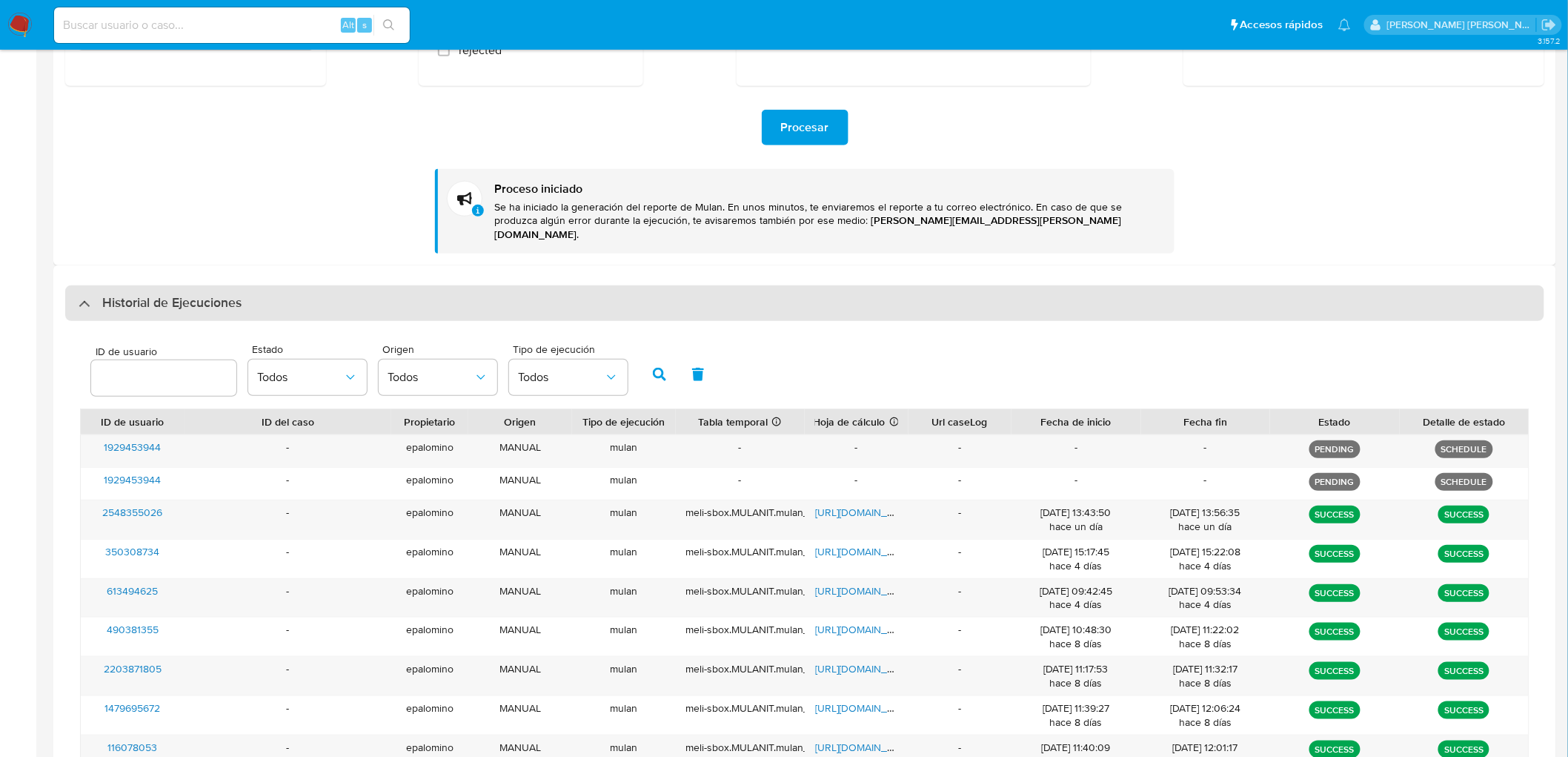
click at [210, 304] on div "Historial de Ejecuciones" at bounding box center [805, 303] width 1479 height 35
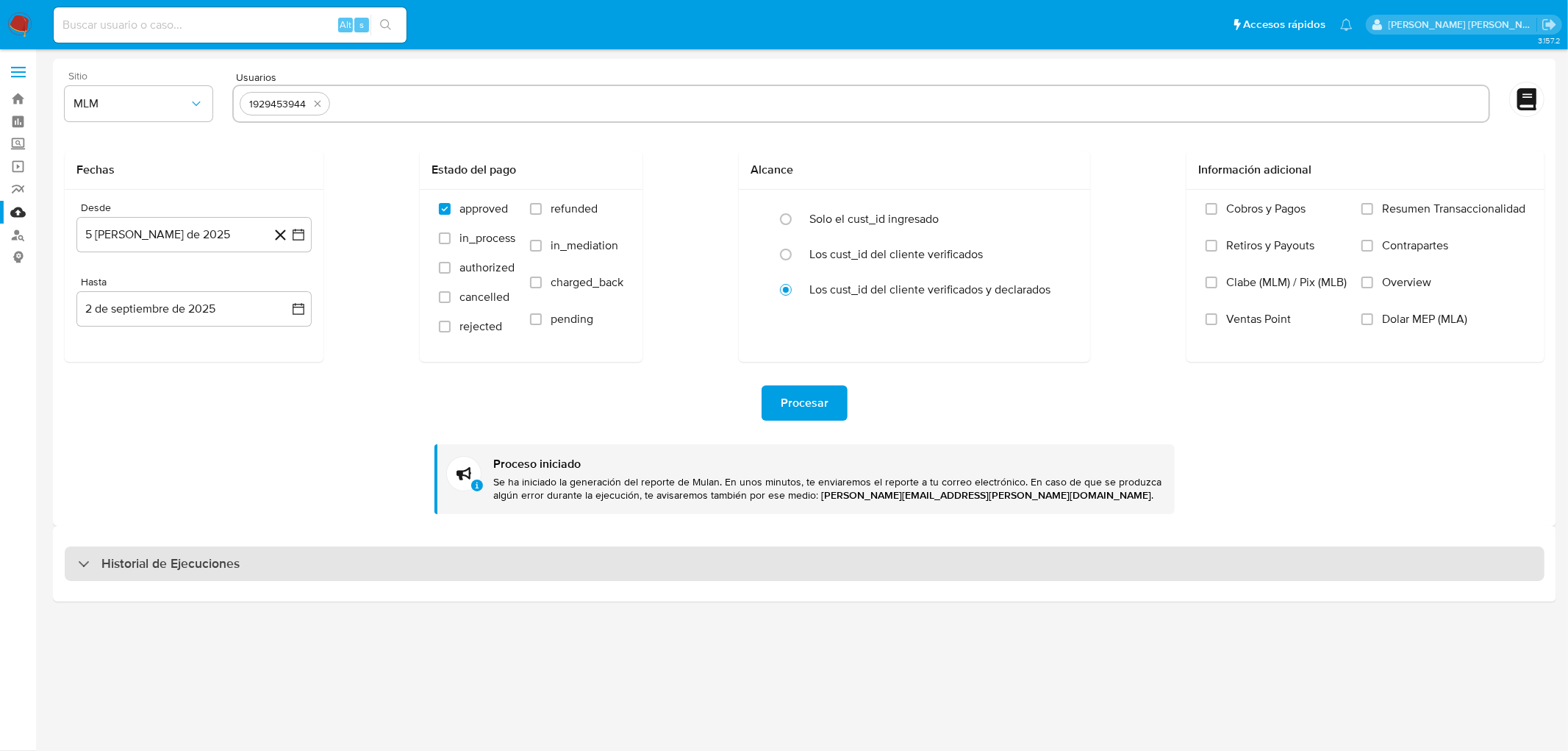
click at [187, 565] on h3 "Historial de Ejecuciones" at bounding box center [170, 564] width 138 height 18
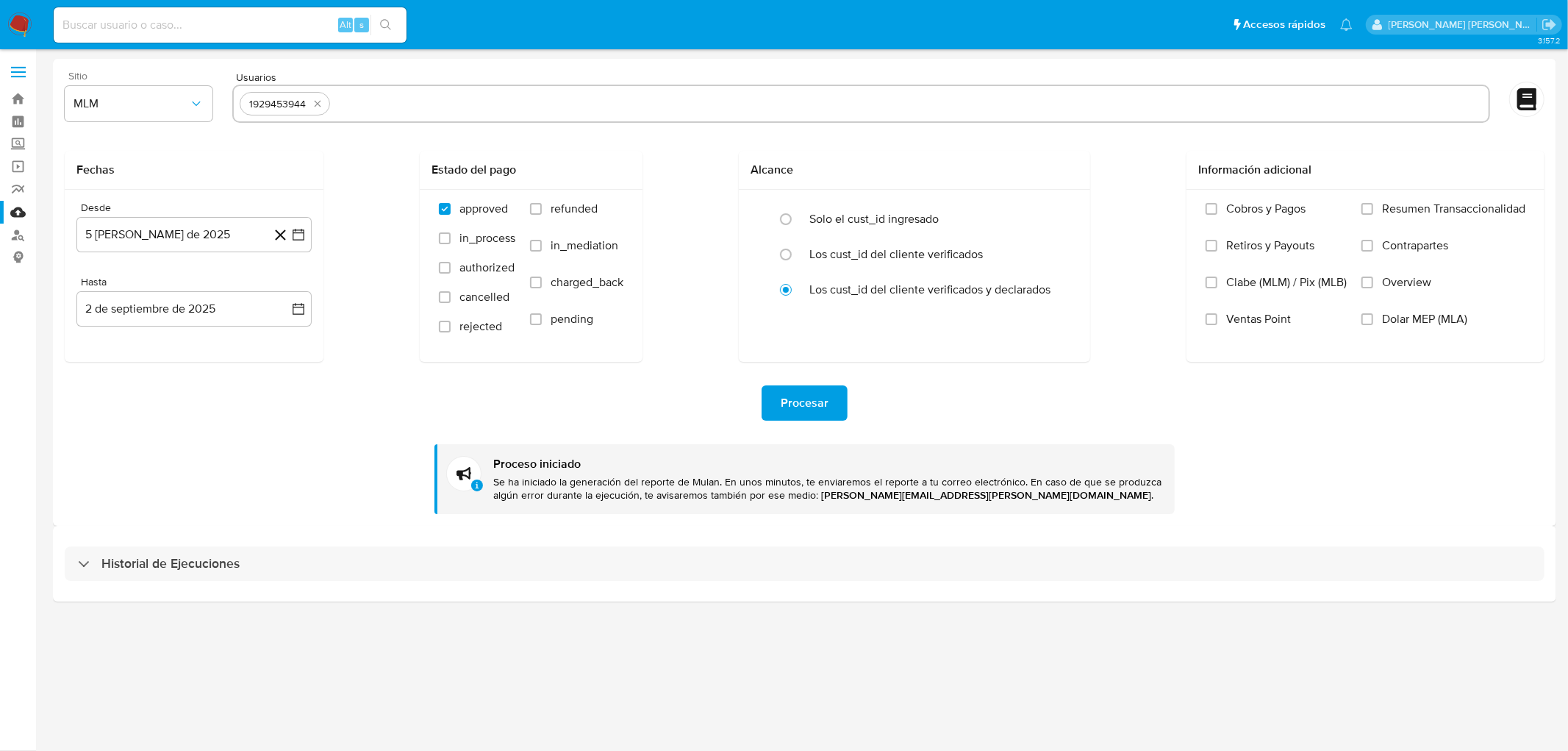
select select "10"
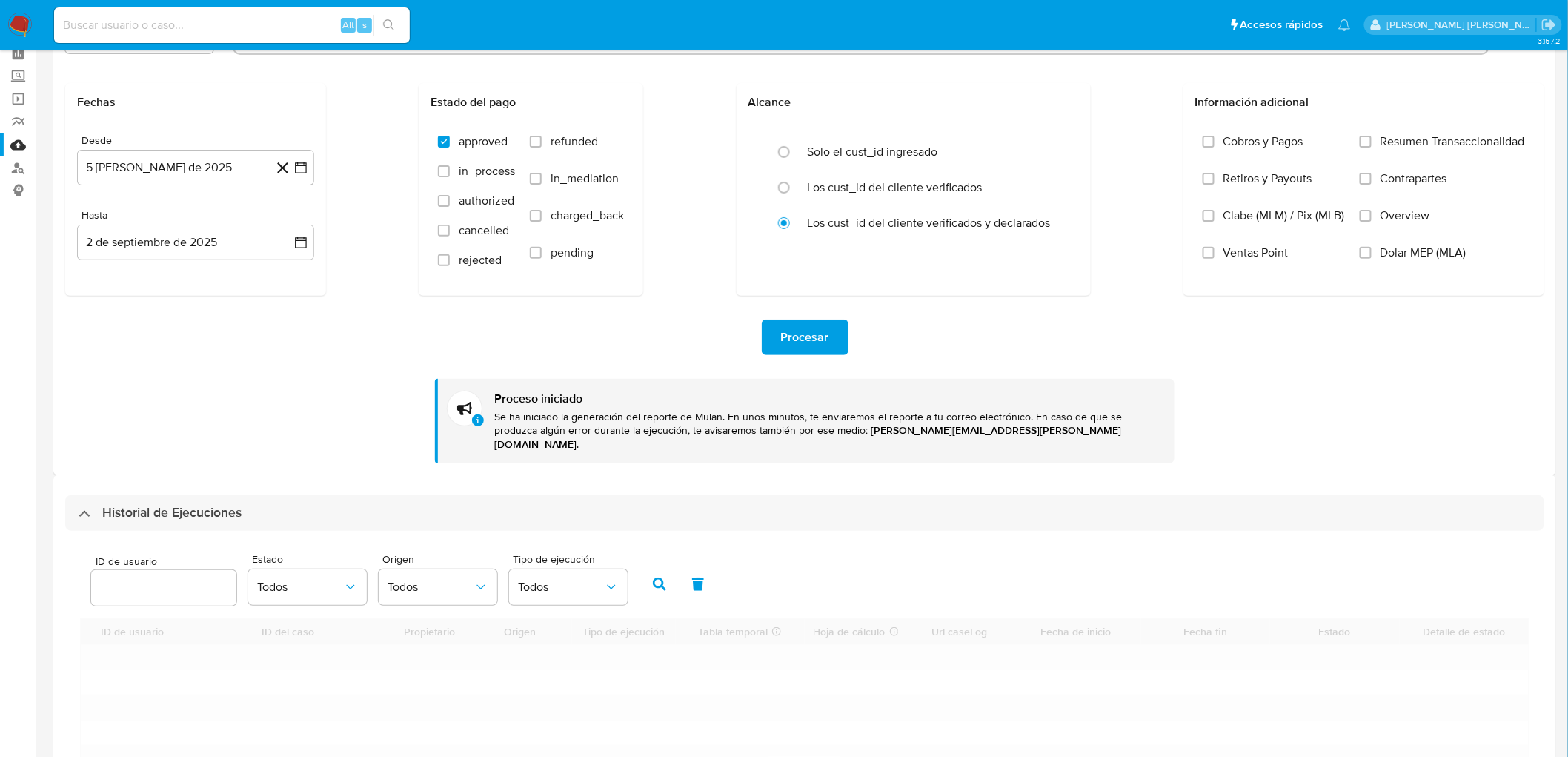
scroll to position [165, 0]
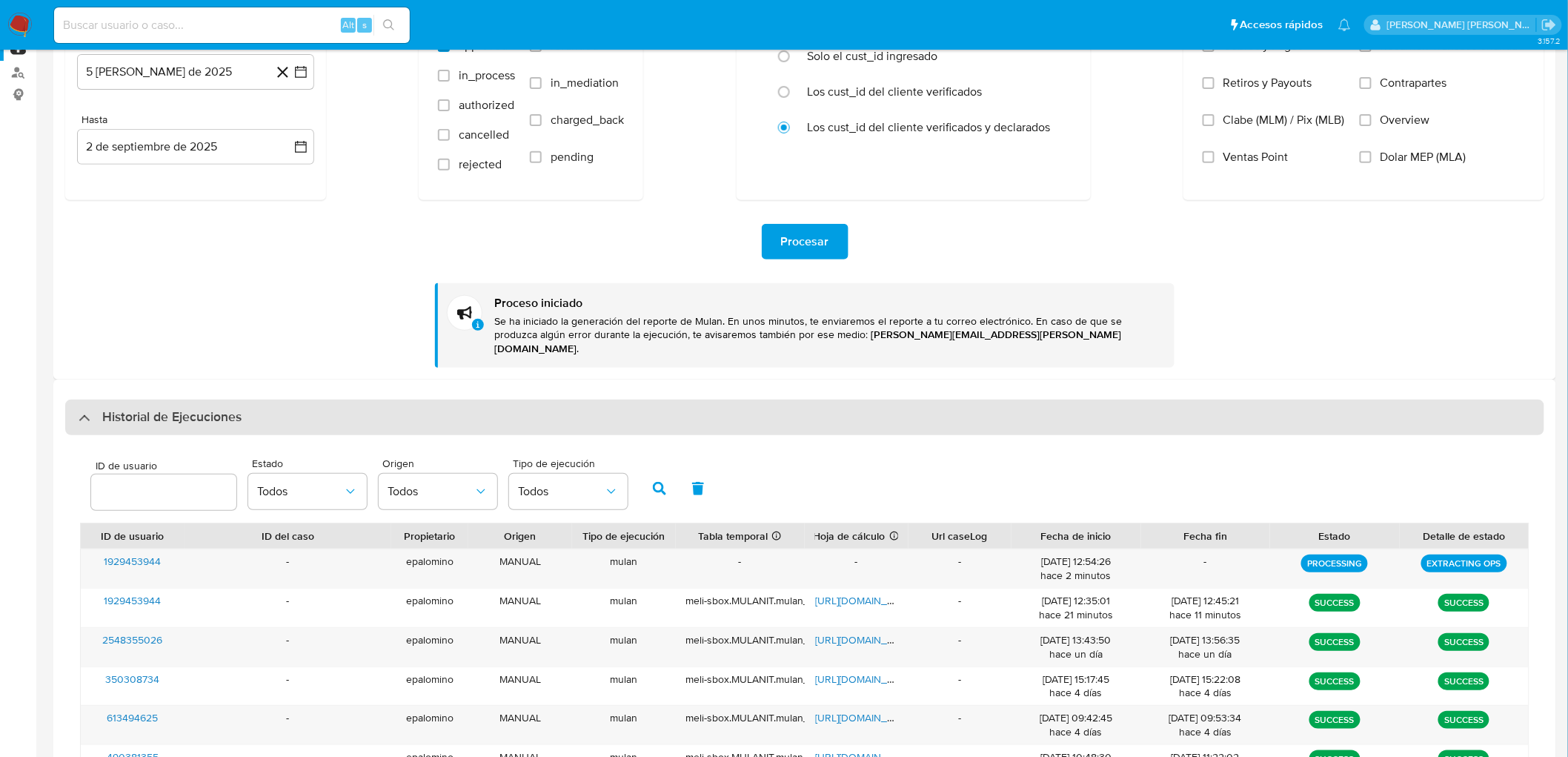
click at [176, 399] on div "Historial de Ejecuciones" at bounding box center [805, 417] width 1479 height 35
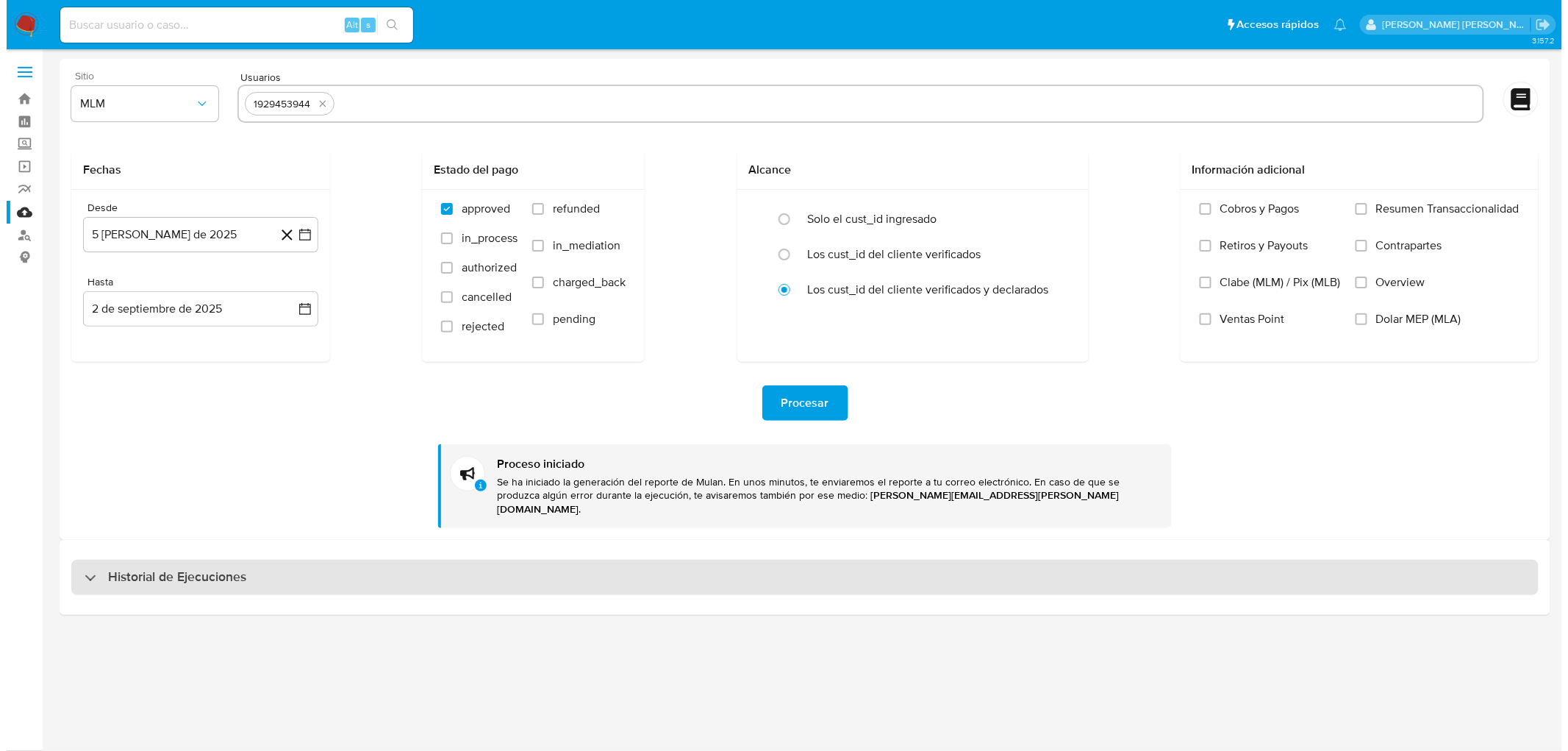
scroll to position [0, 0]
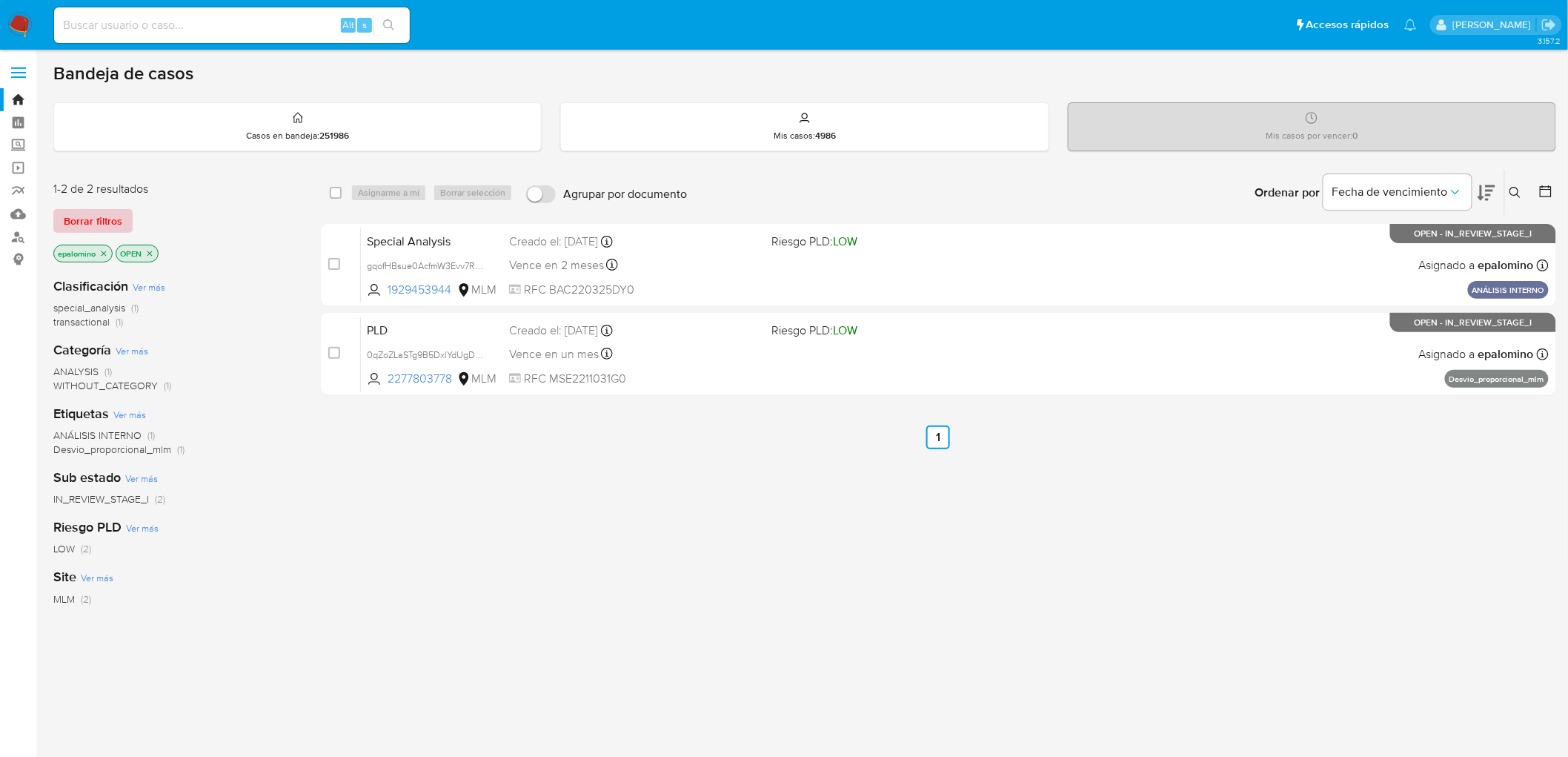
click at [92, 226] on span "Borrar filtros" at bounding box center [93, 221] width 58 height 21
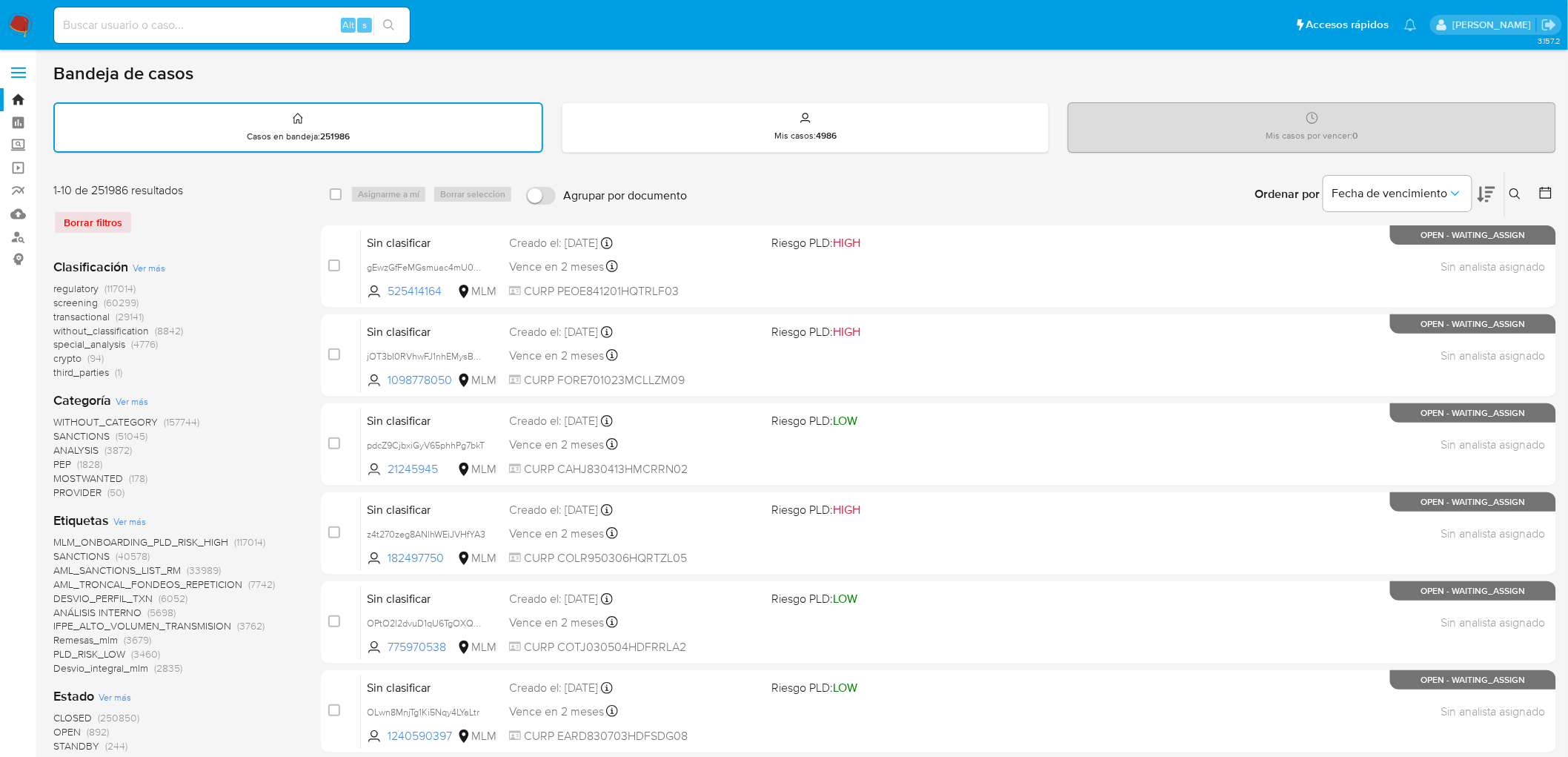
click at [23, 30] on img at bounding box center [20, 25] width 25 height 25
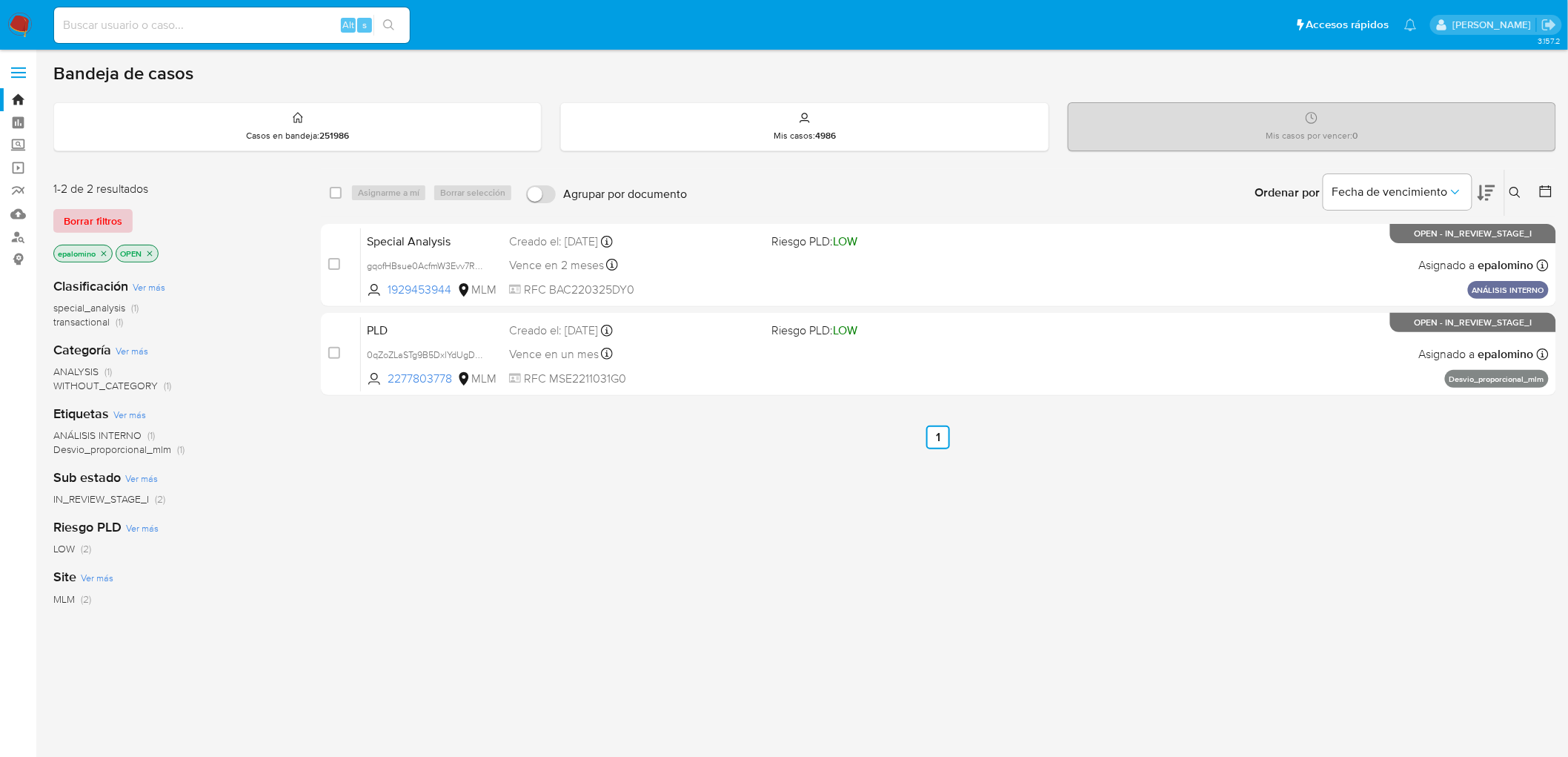
click at [77, 211] on span "Borrar filtros" at bounding box center [93, 221] width 58 height 21
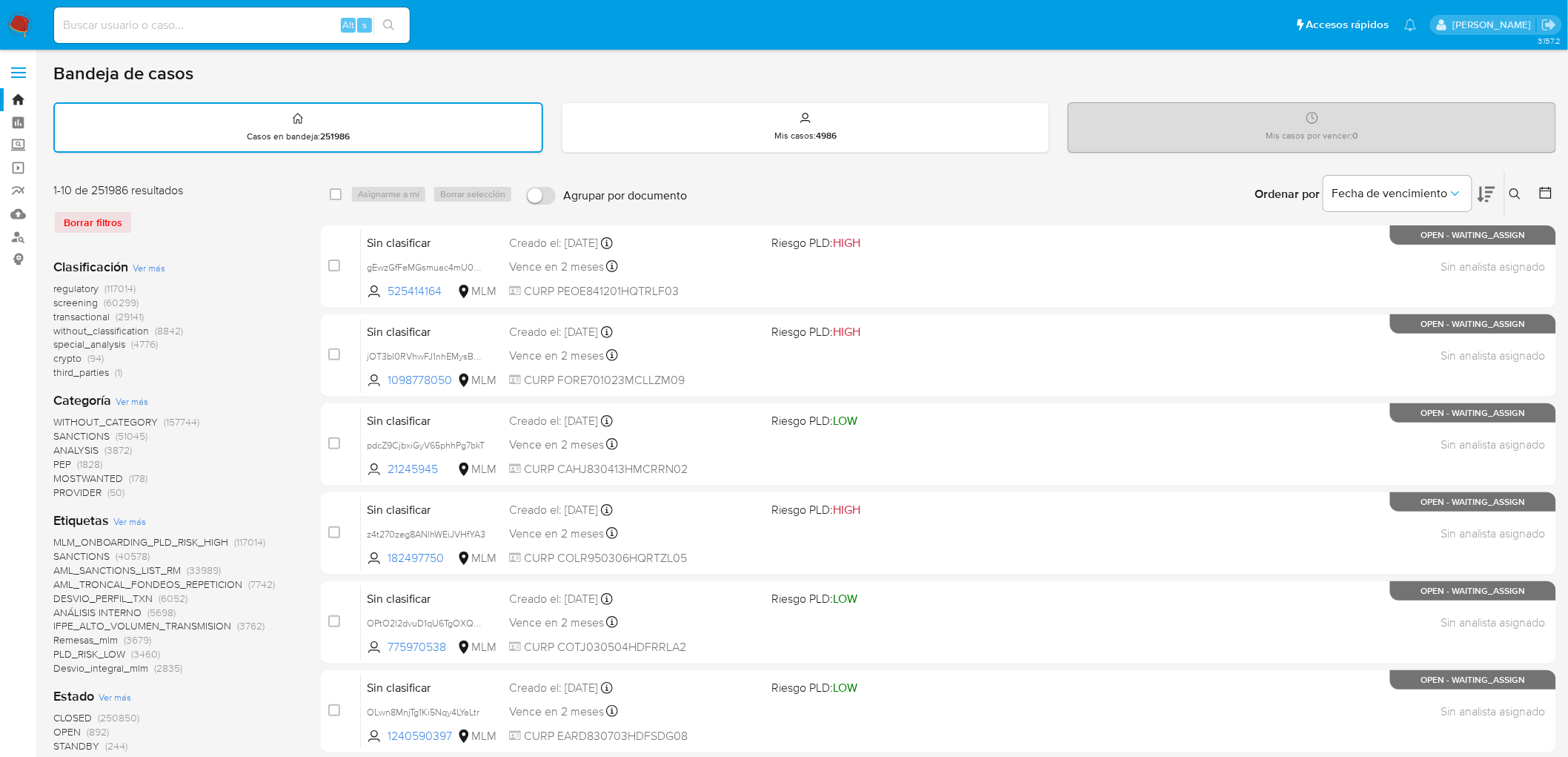
click at [19, 25] on img at bounding box center [20, 25] width 25 height 25
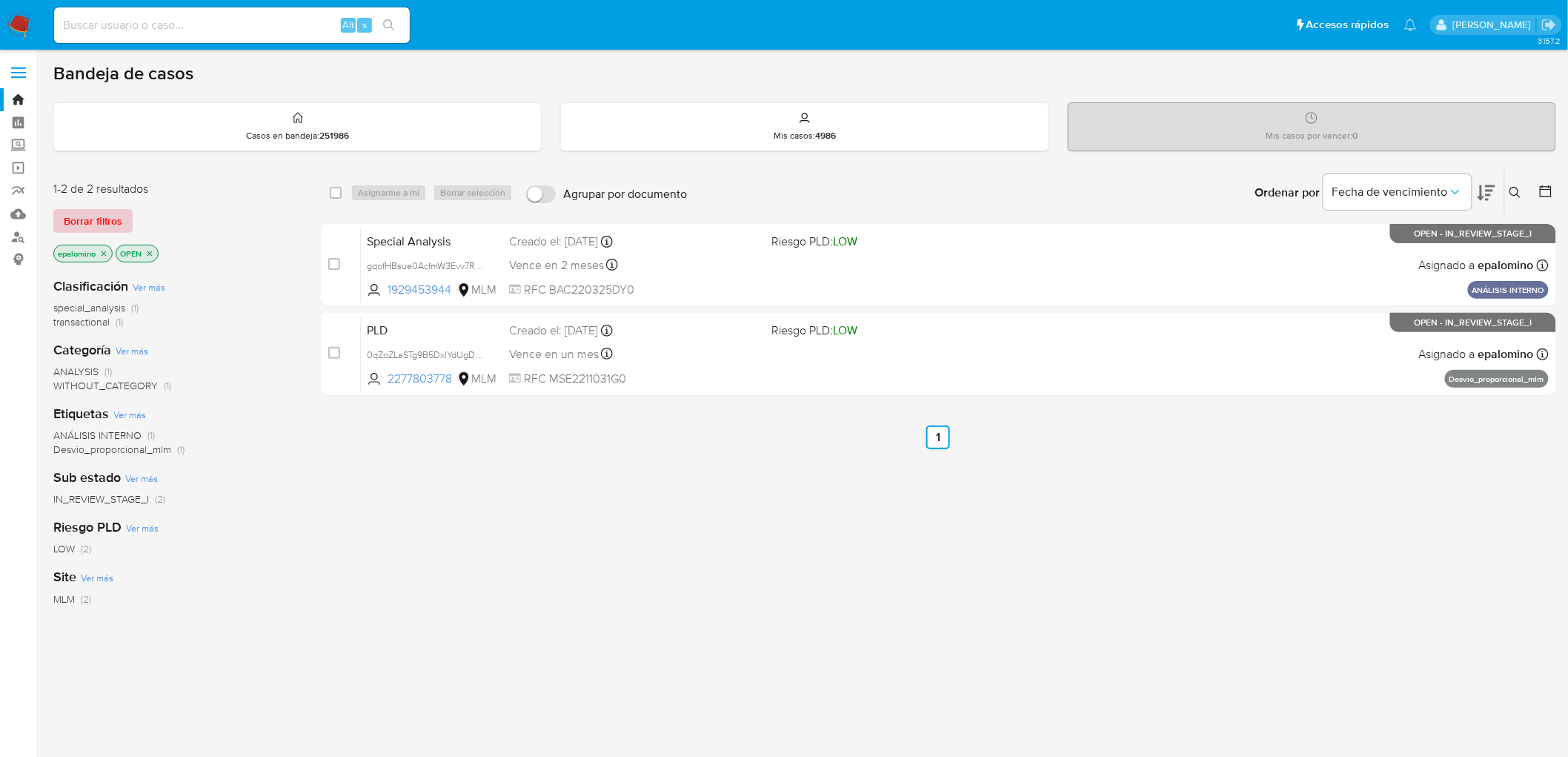
click at [80, 217] on span "Borrar filtros" at bounding box center [93, 221] width 58 height 21
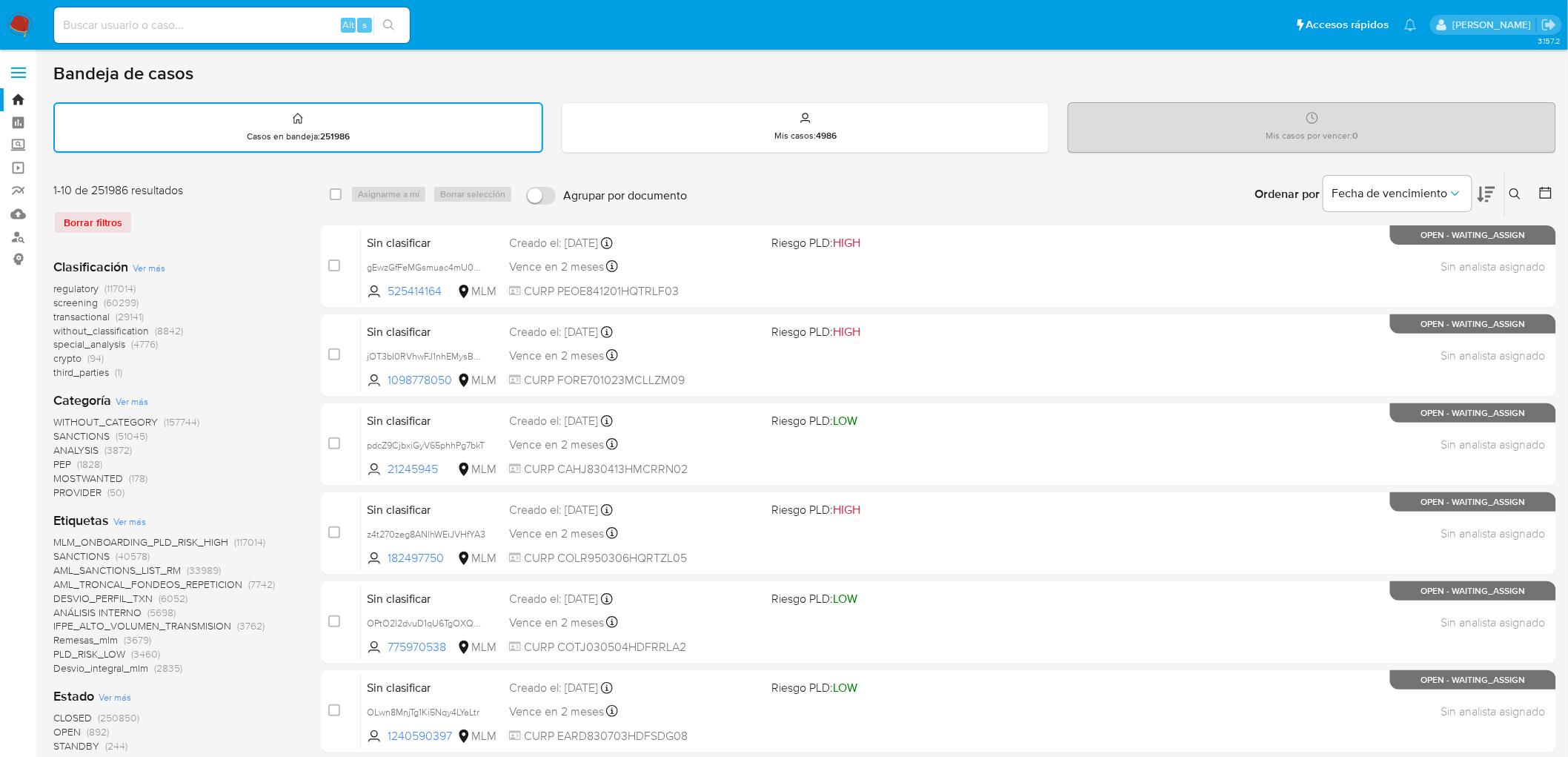
click at [11, 27] on img at bounding box center [20, 25] width 25 height 25
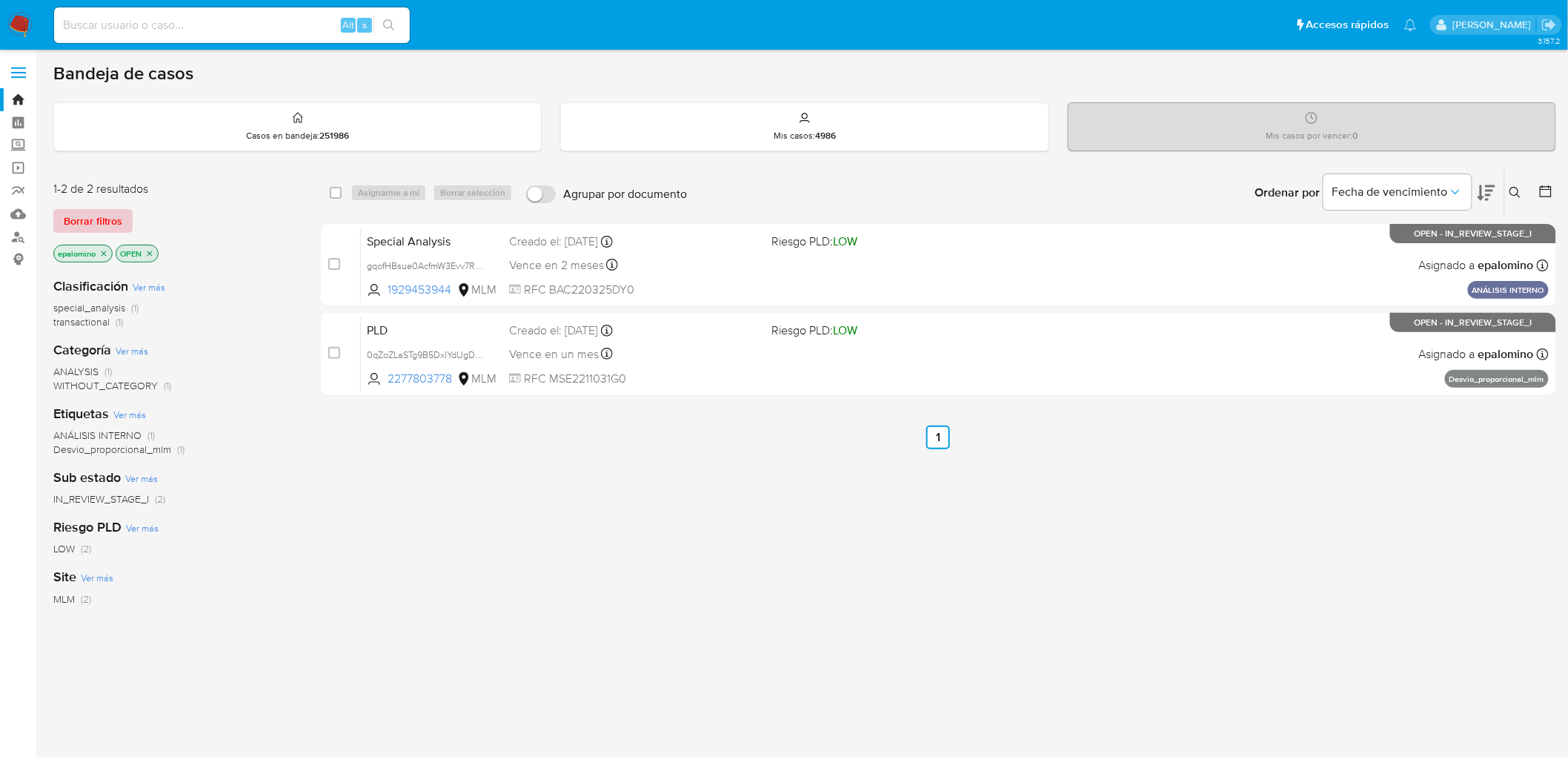
click at [111, 211] on span "Borrar filtros" at bounding box center [93, 221] width 58 height 21
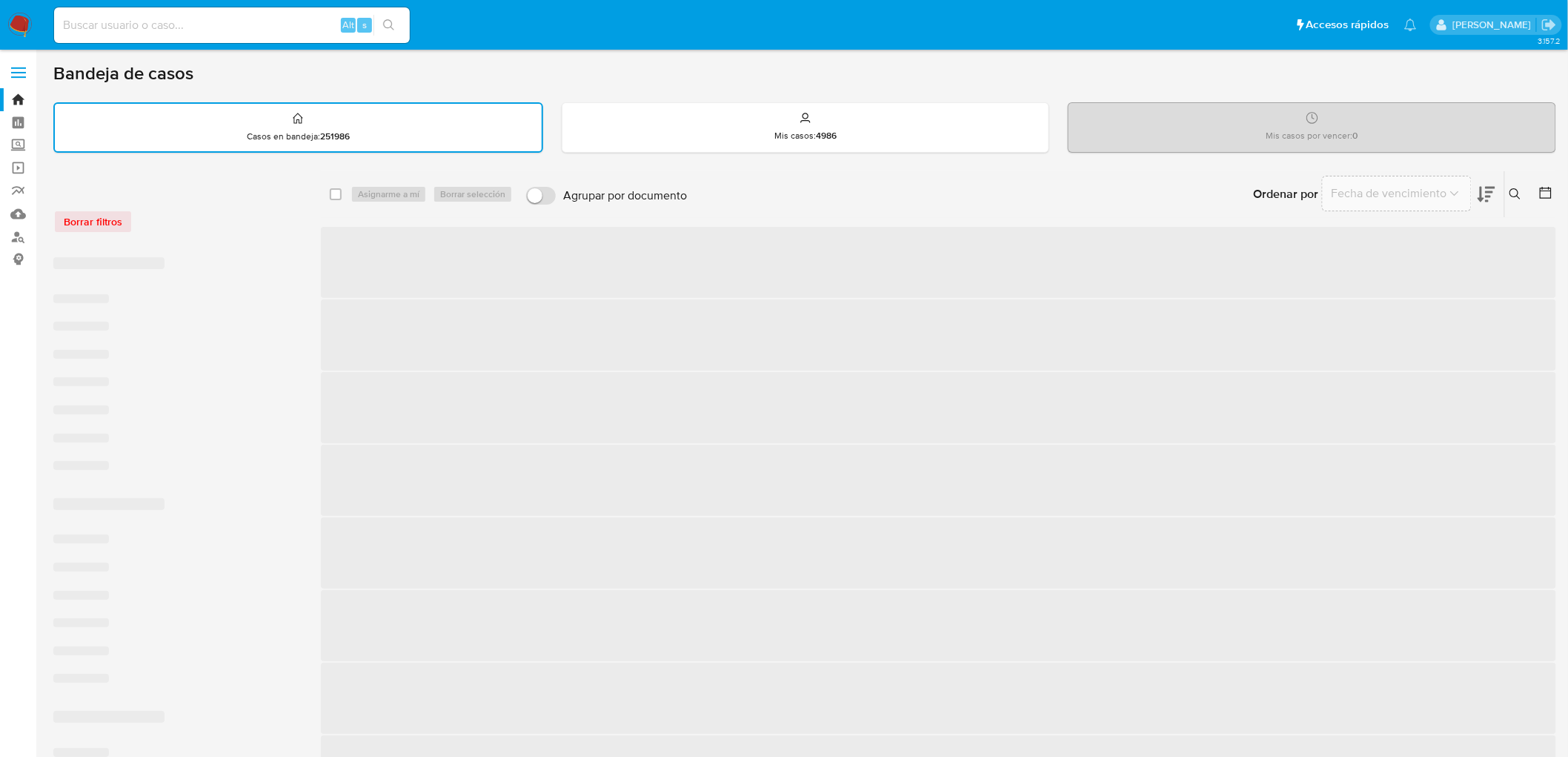
click at [190, 210] on div "Borrar filtros" at bounding box center [172, 222] width 237 height 24
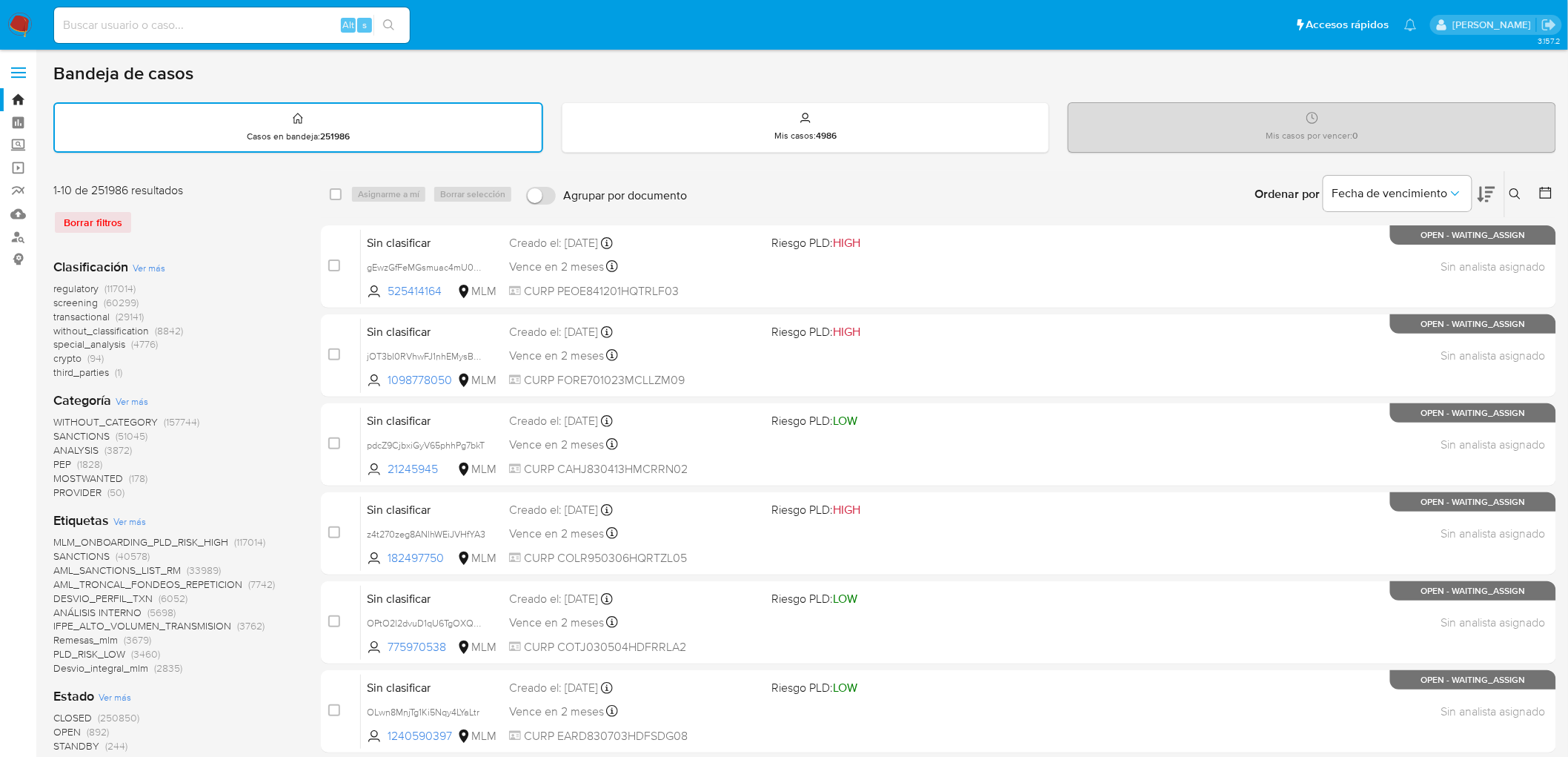
click at [21, 26] on img at bounding box center [20, 25] width 25 height 25
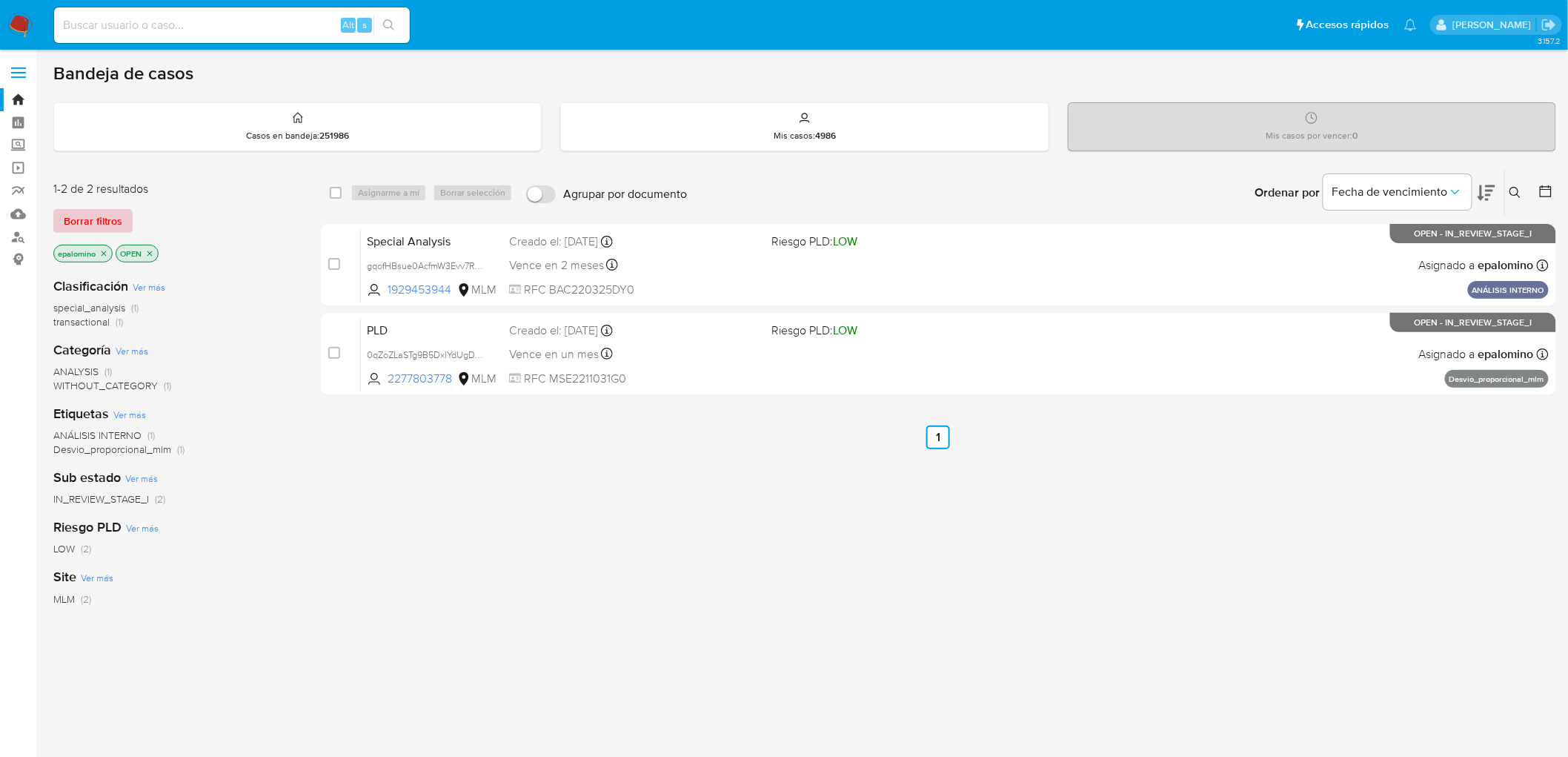
click at [100, 223] on span "Borrar filtros" at bounding box center [93, 221] width 58 height 21
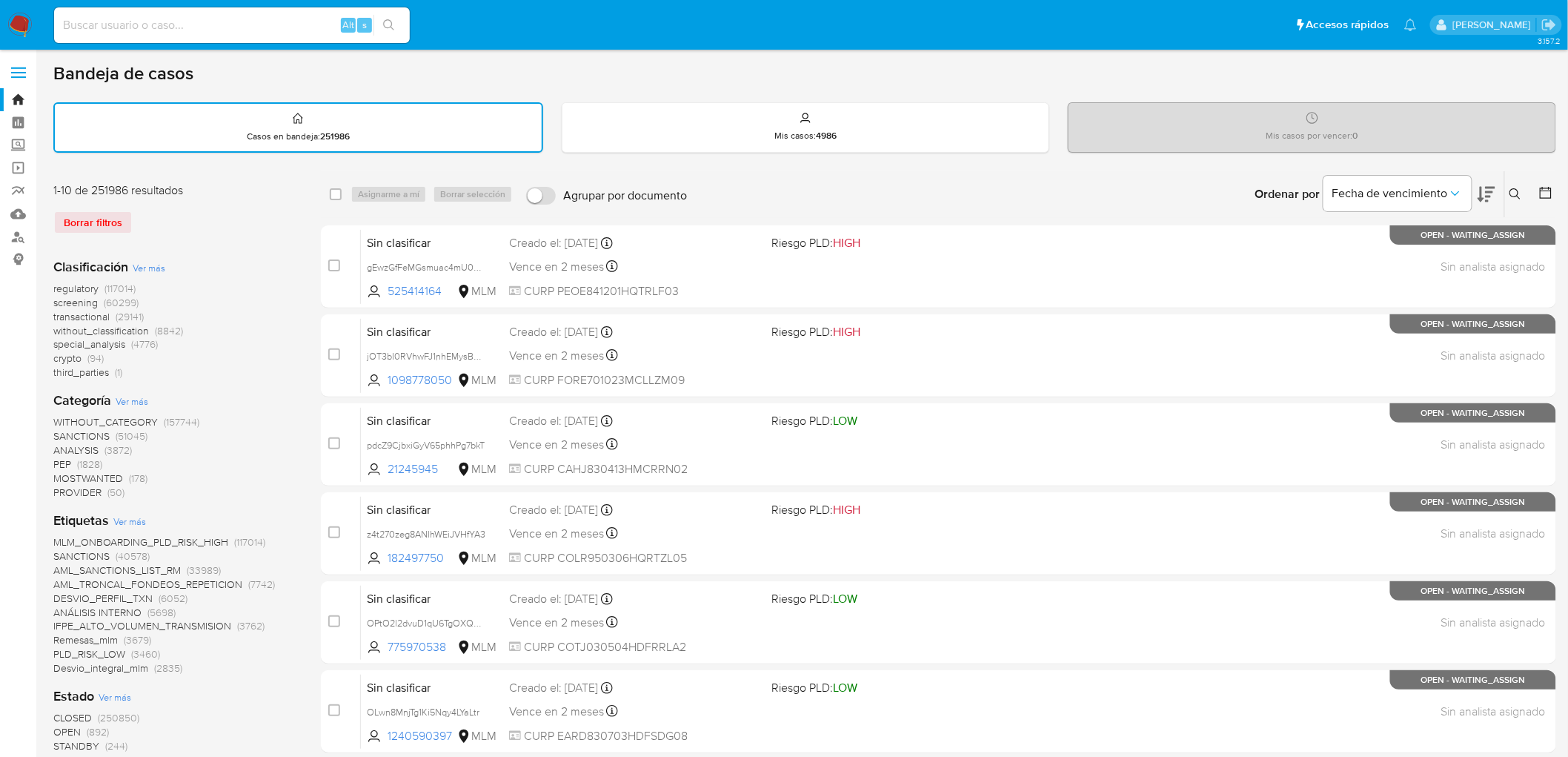
click at [191, 218] on div "Borrar filtros" at bounding box center [172, 223] width 237 height 24
click at [24, 33] on img at bounding box center [20, 25] width 25 height 25
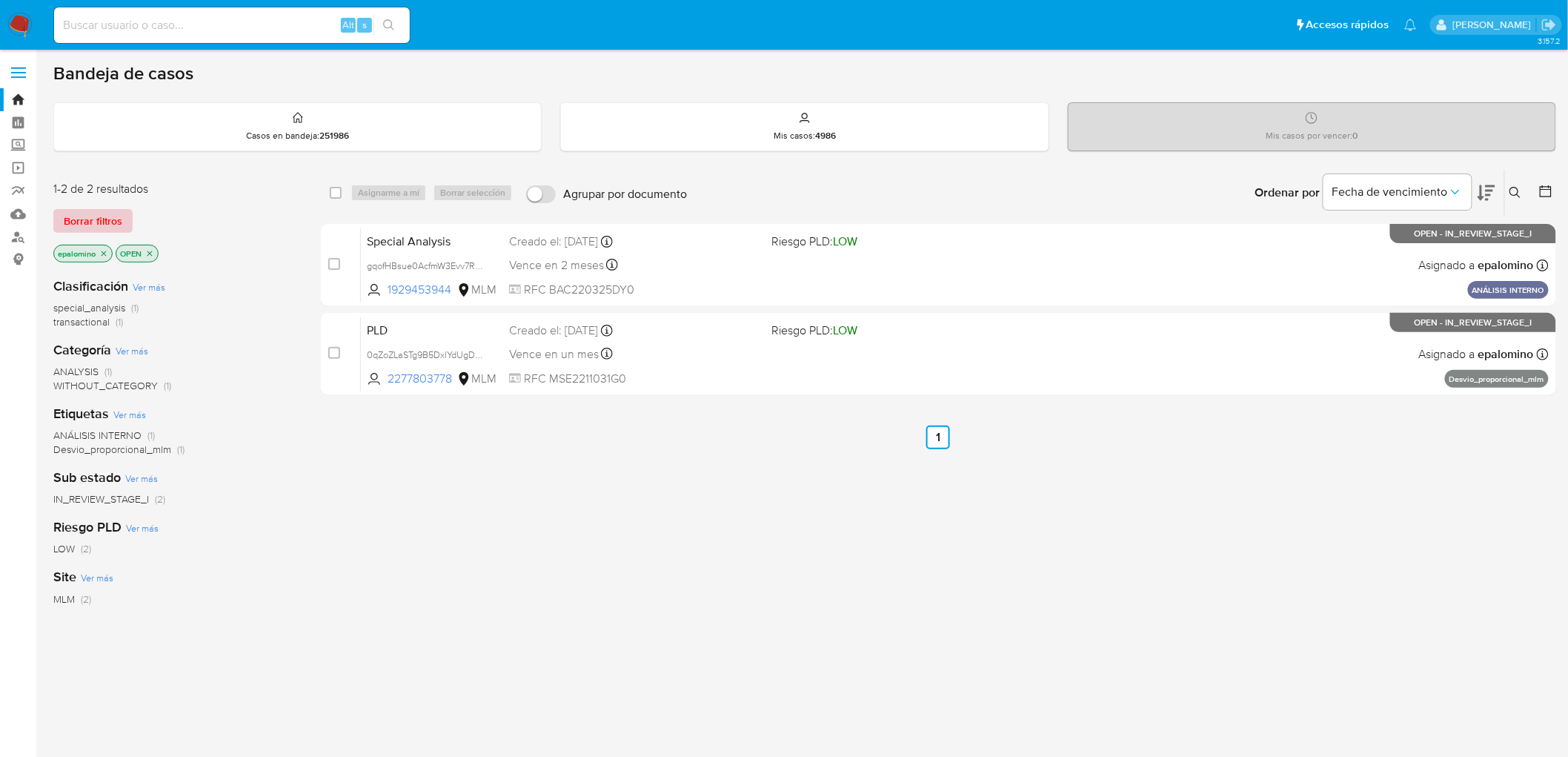
click at [94, 224] on span "Borrar filtros" at bounding box center [93, 221] width 58 height 21
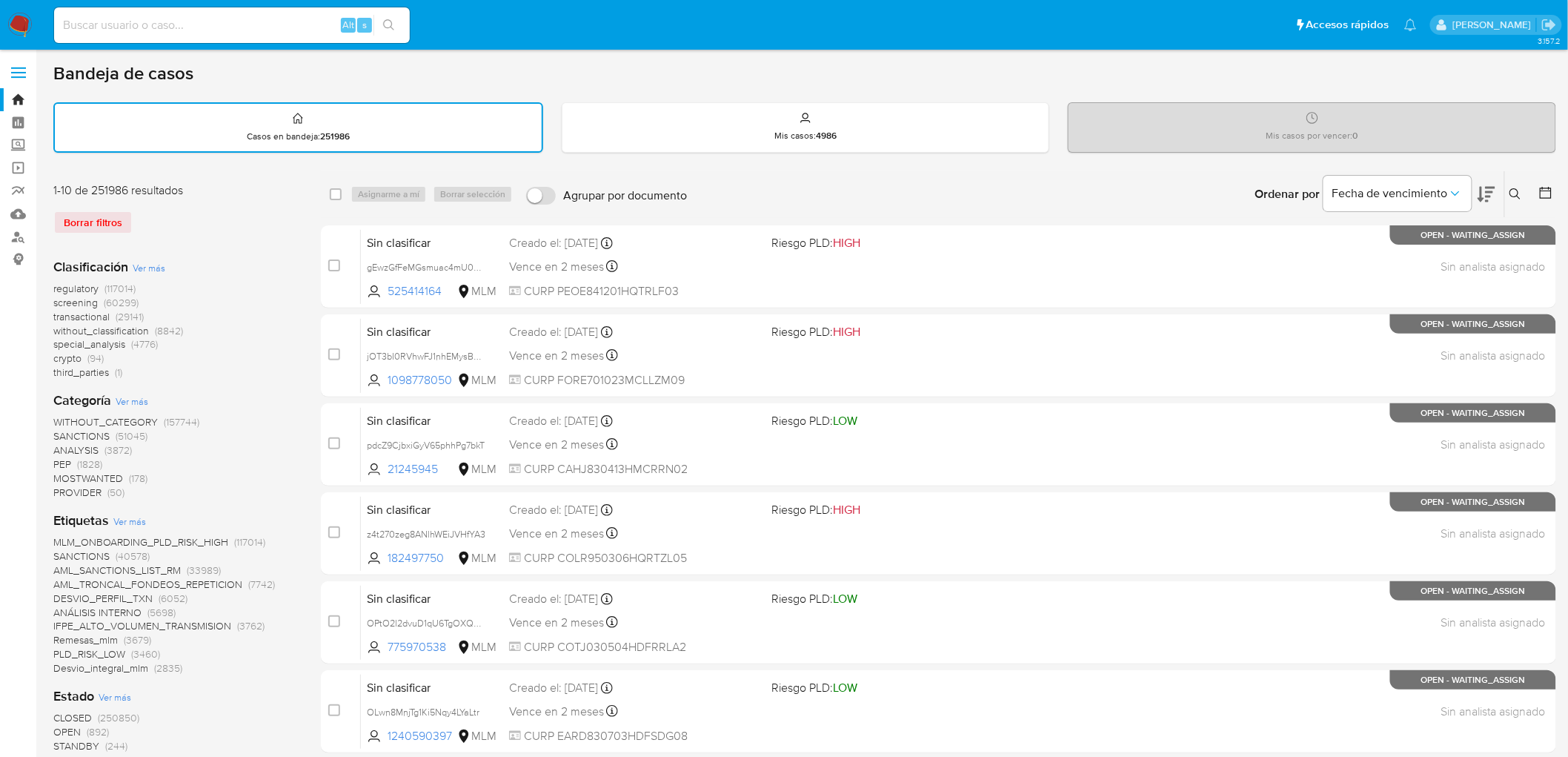
click at [24, 34] on img at bounding box center [20, 25] width 25 height 25
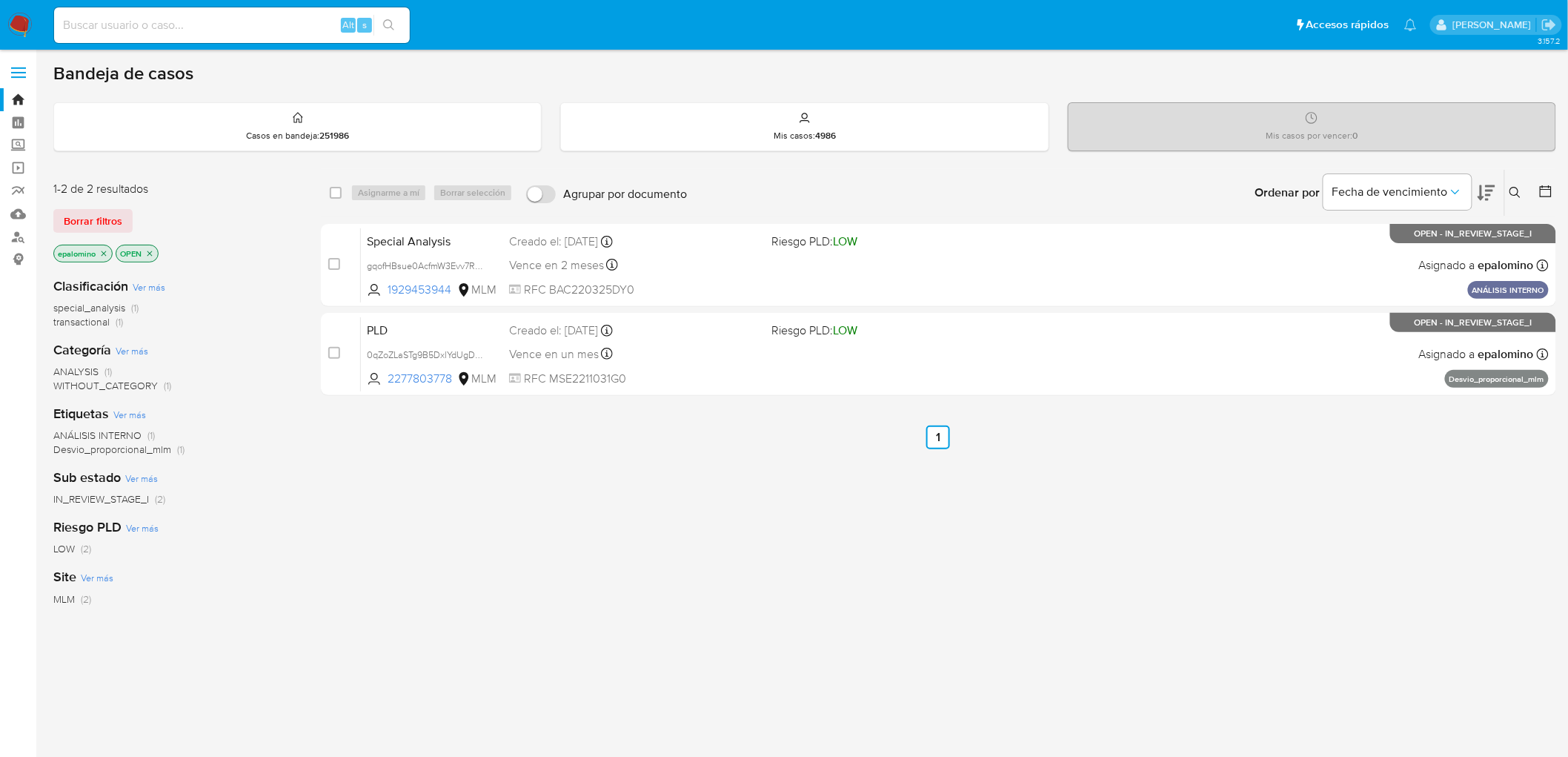
click at [94, 206] on div "1-2 de 2 resultados Borrar filtros epalomino OPEN" at bounding box center [172, 223] width 237 height 85
click at [93, 226] on span "Borrar filtros" at bounding box center [93, 221] width 58 height 21
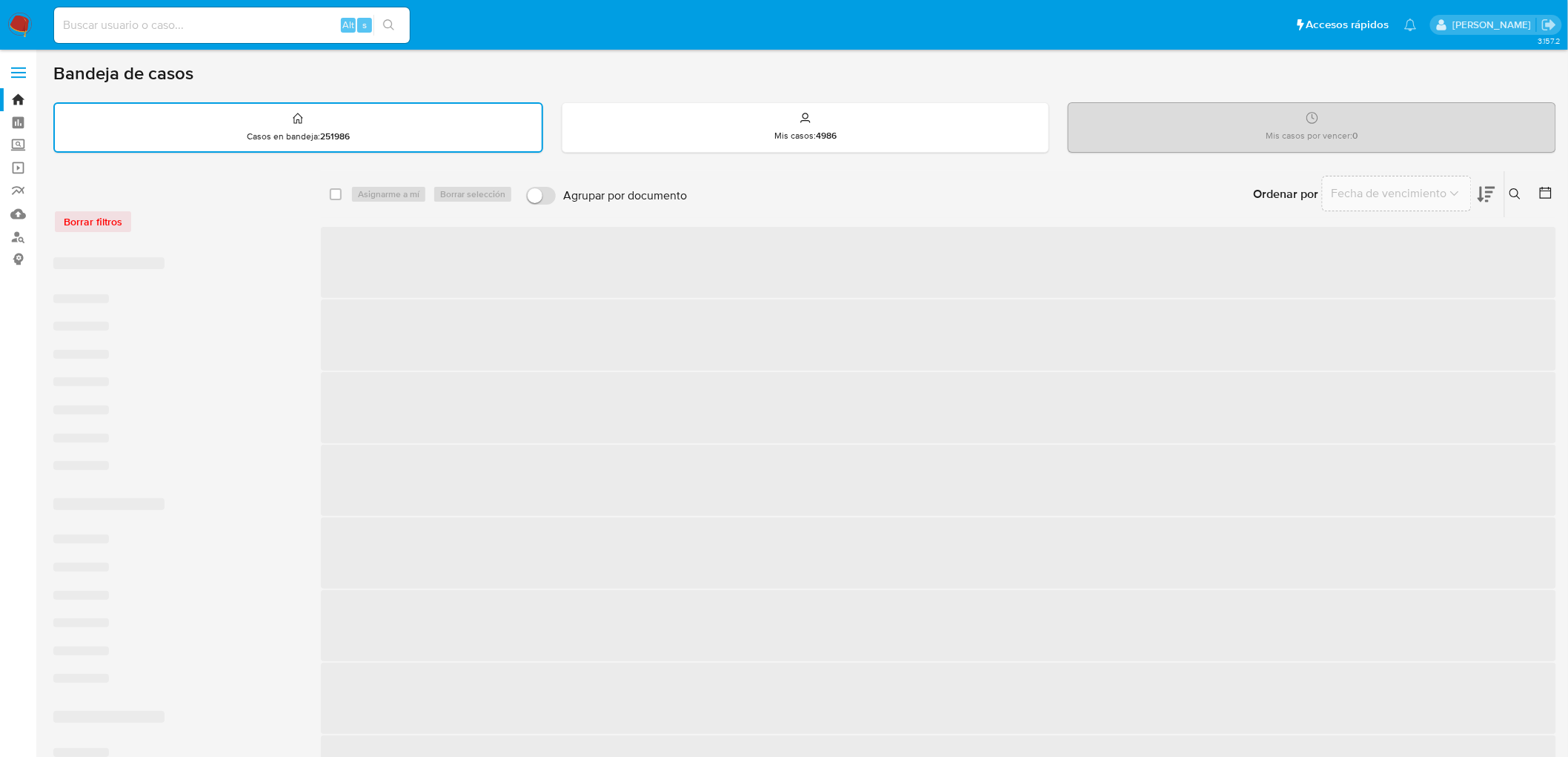
click at [211, 233] on div "Borrar filtros" at bounding box center [172, 214] width 237 height 63
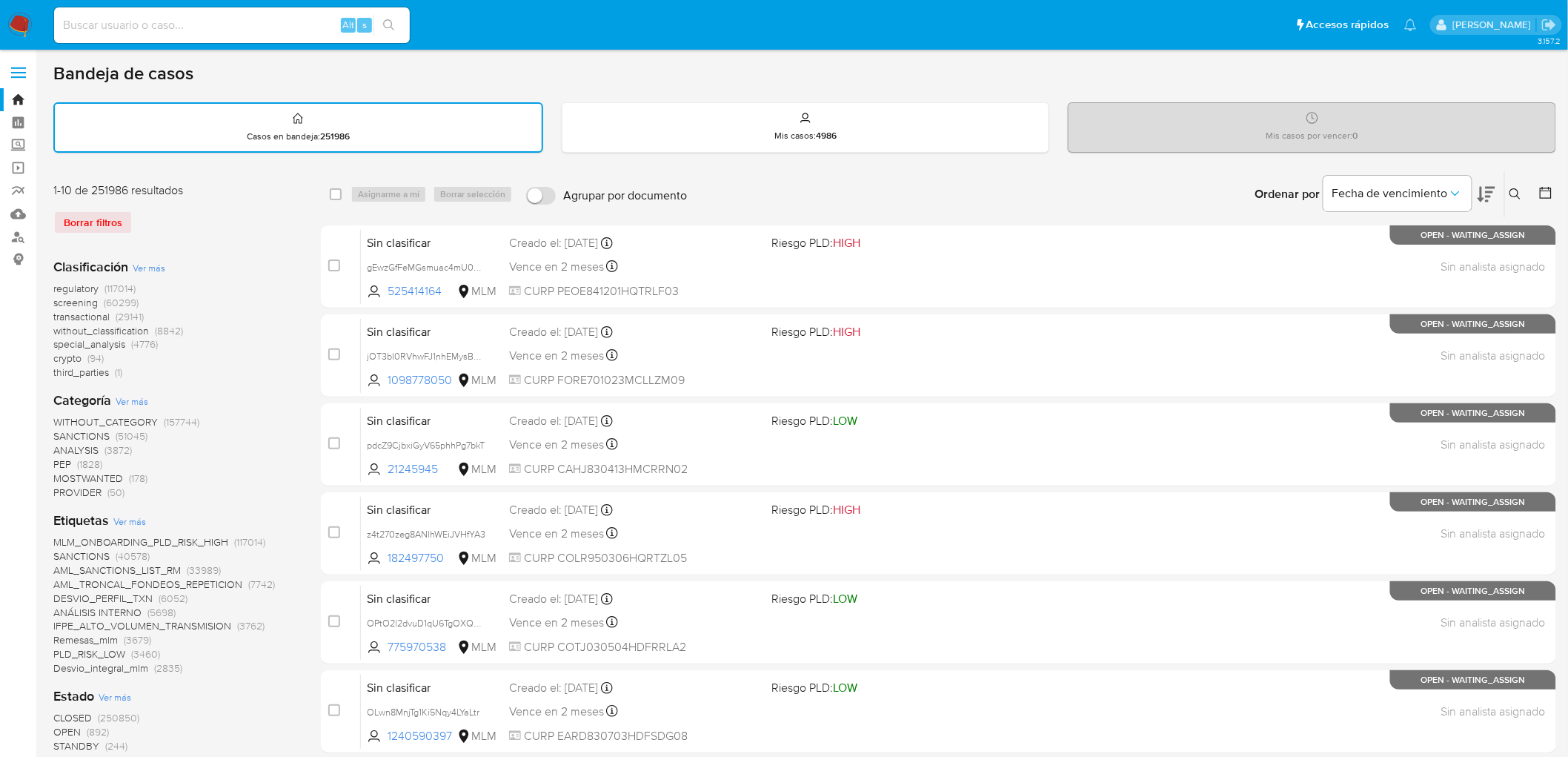
click at [13, 28] on img at bounding box center [20, 25] width 25 height 25
click at [170, 231] on div "Borrar filtros" at bounding box center [172, 223] width 237 height 24
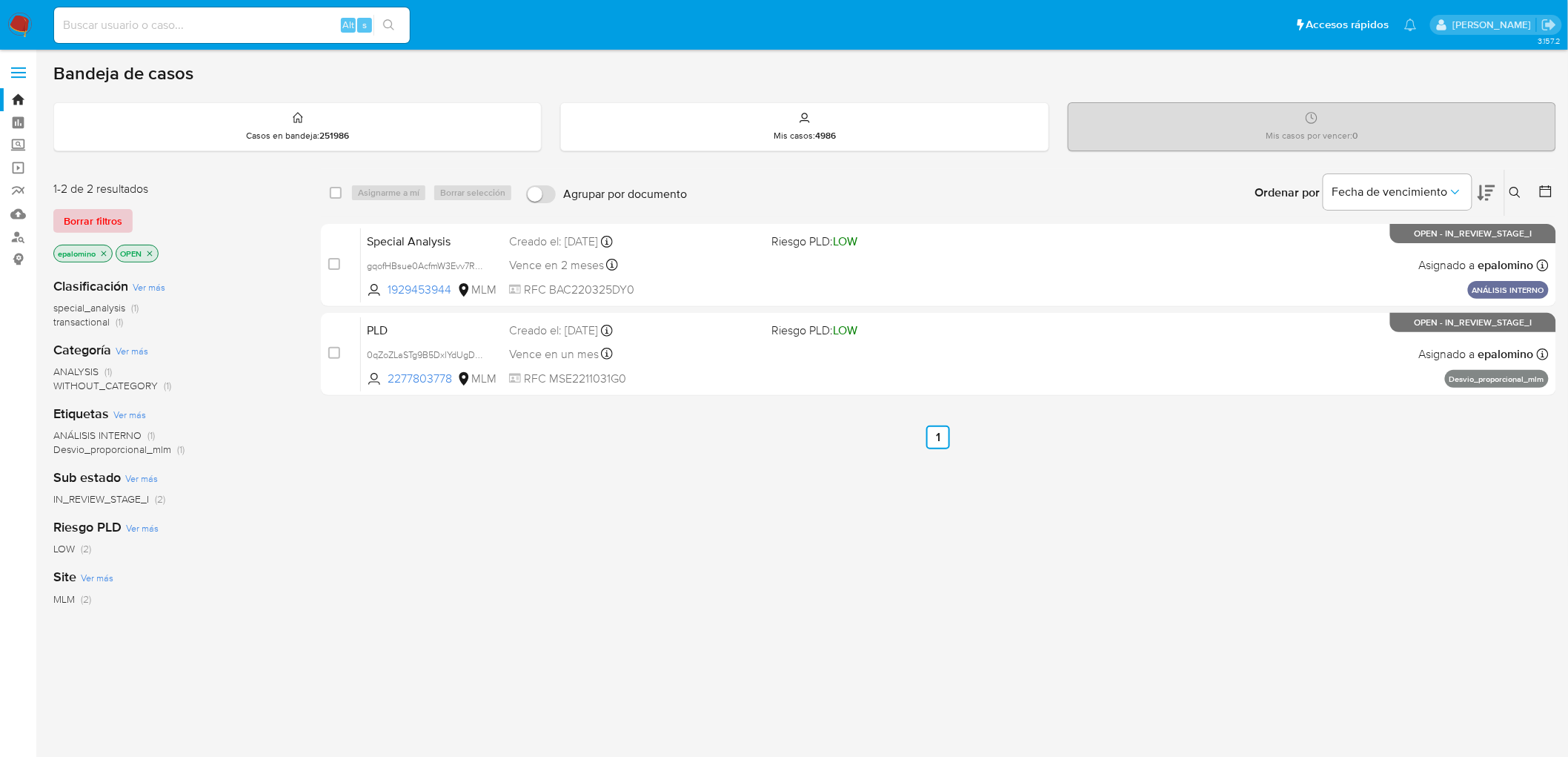
click at [97, 211] on span "Borrar filtros" at bounding box center [93, 221] width 58 height 21
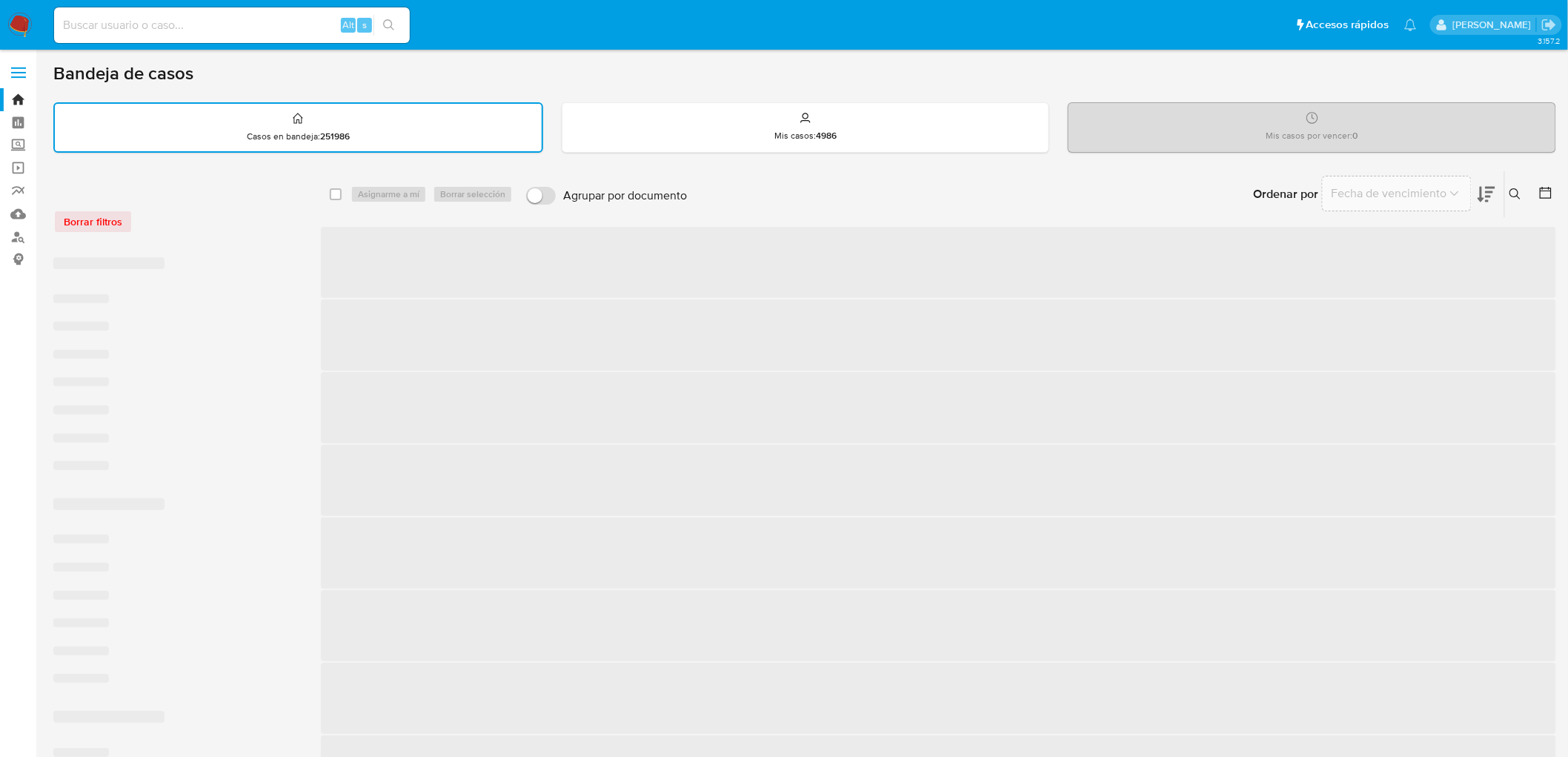
click at [189, 212] on div "Borrar filtros" at bounding box center [172, 222] width 237 height 24
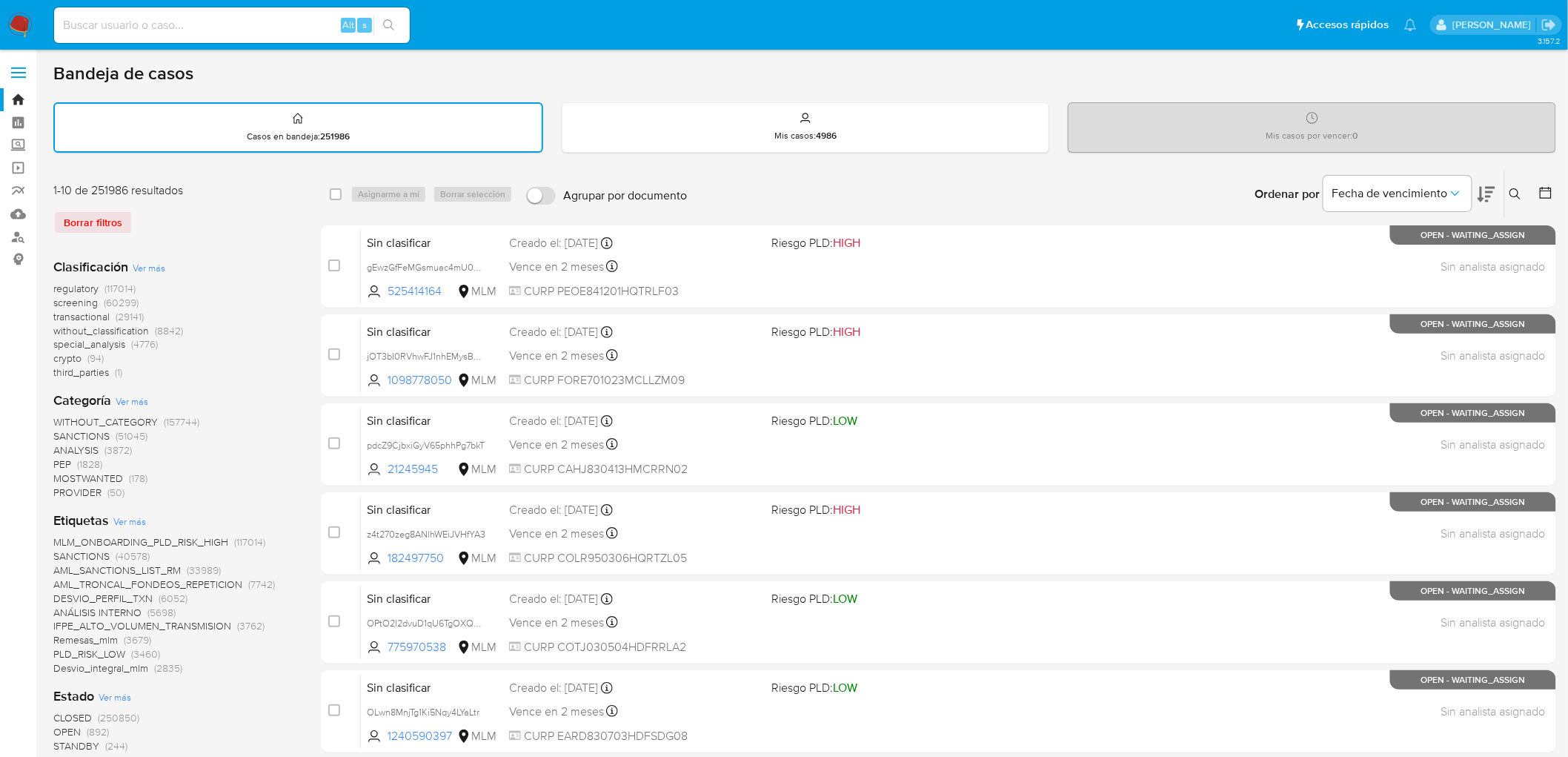
click at [27, 25] on img at bounding box center [20, 25] width 25 height 25
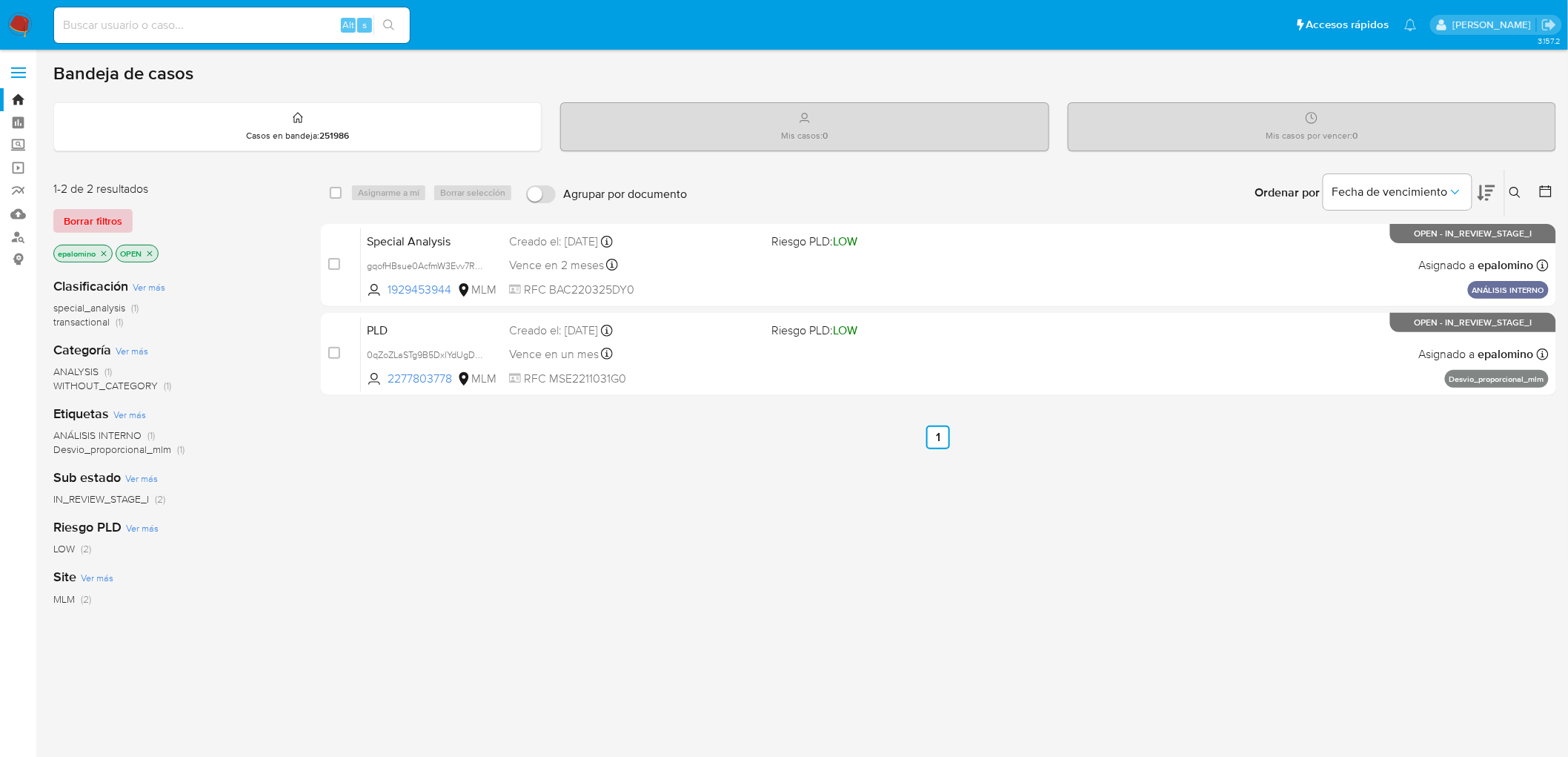
click at [111, 212] on span "Borrar filtros" at bounding box center [93, 221] width 58 height 21
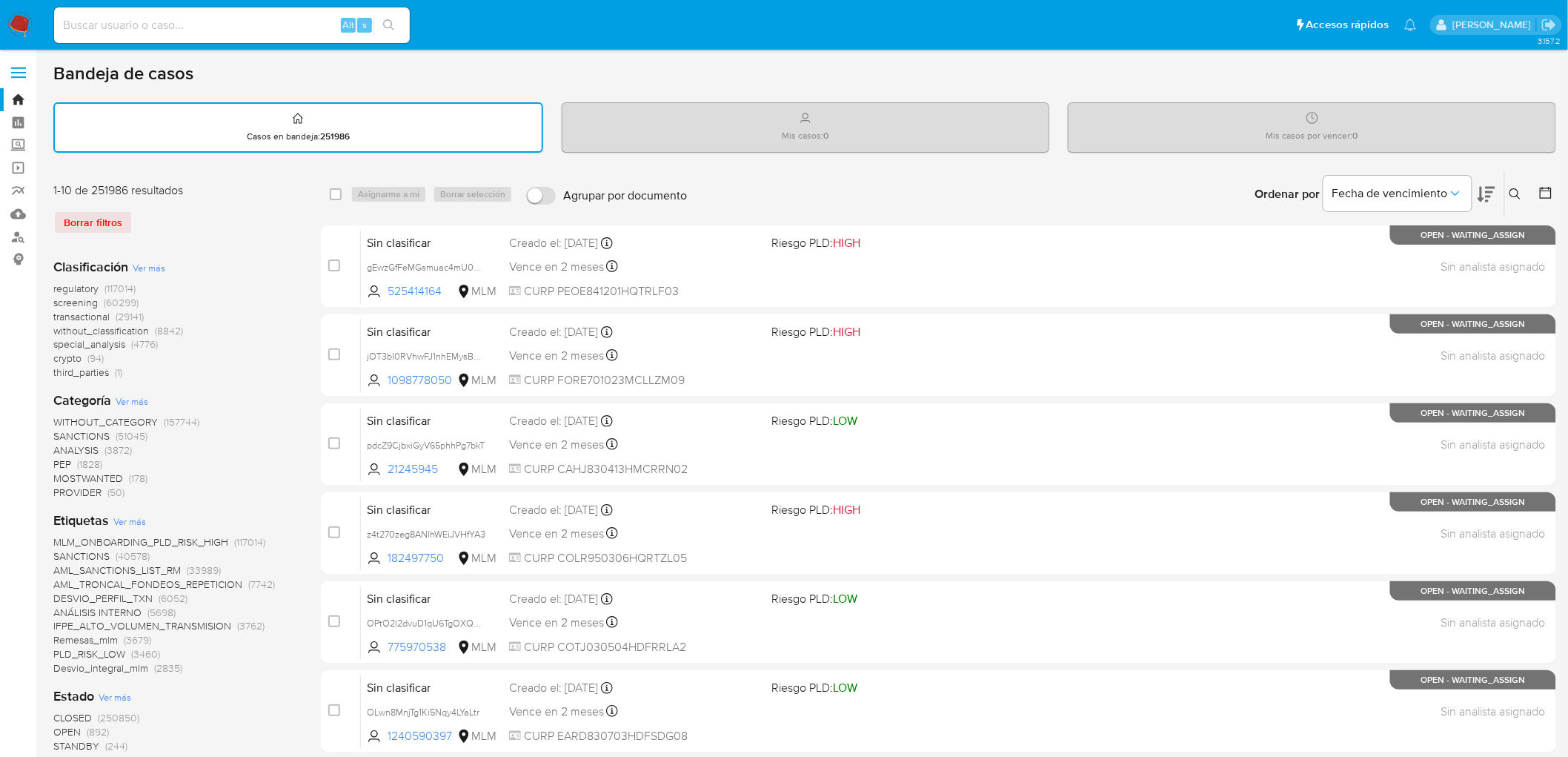
click at [16, 25] on img at bounding box center [20, 25] width 25 height 25
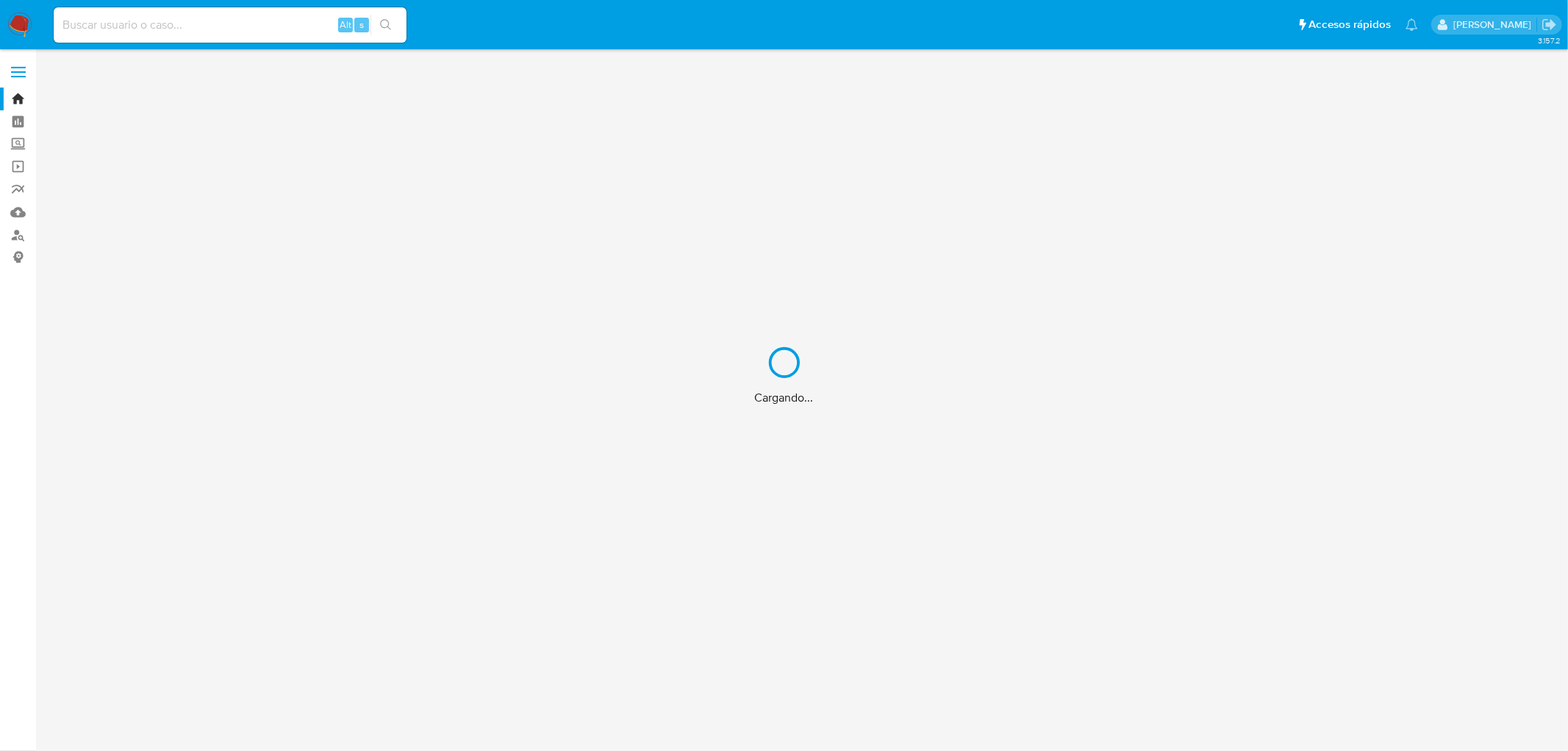
click at [216, 228] on div "Cargando..." at bounding box center [784, 376] width 1568 height 751
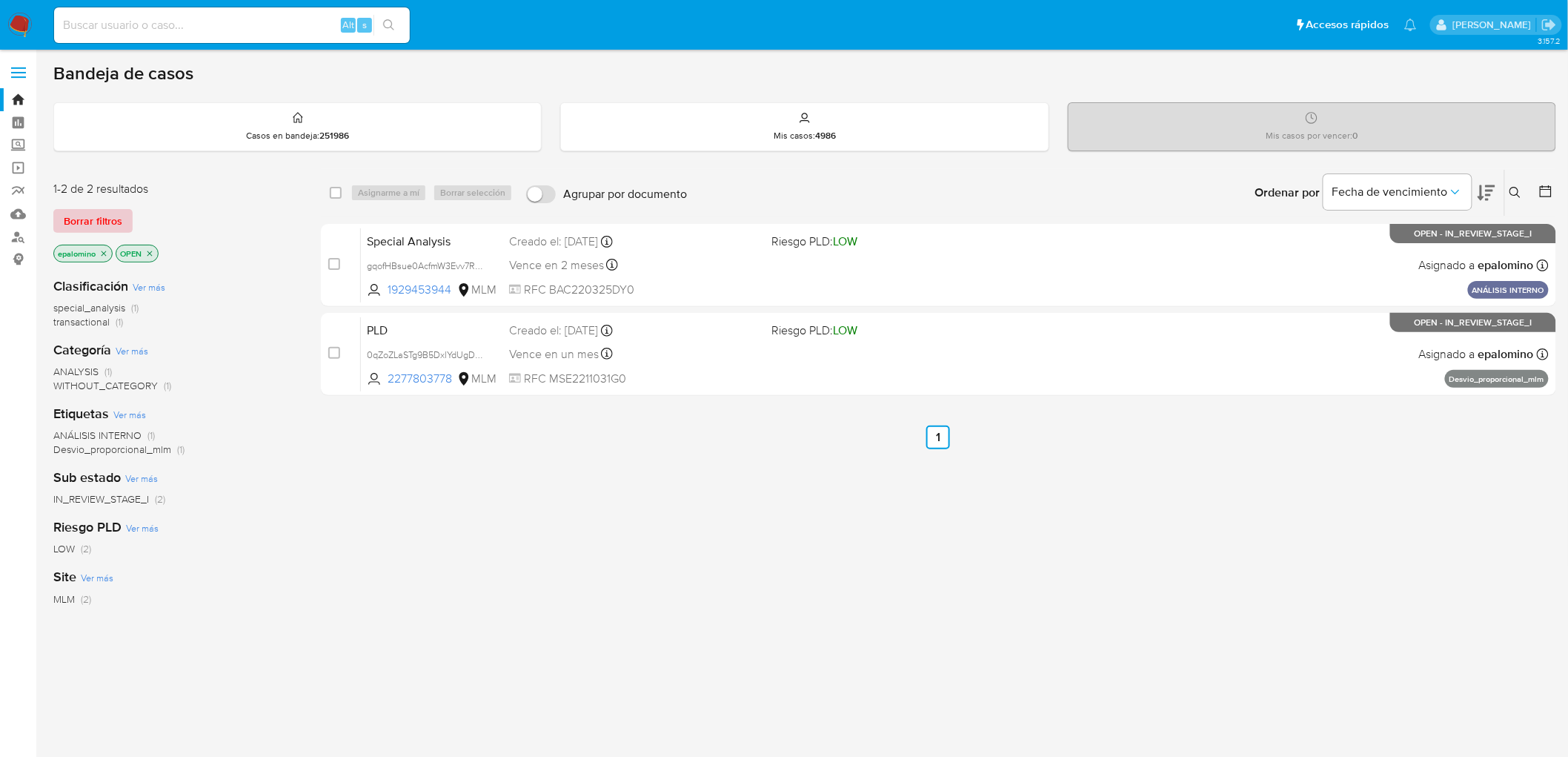
click at [89, 216] on span "Borrar filtros" at bounding box center [93, 221] width 58 height 21
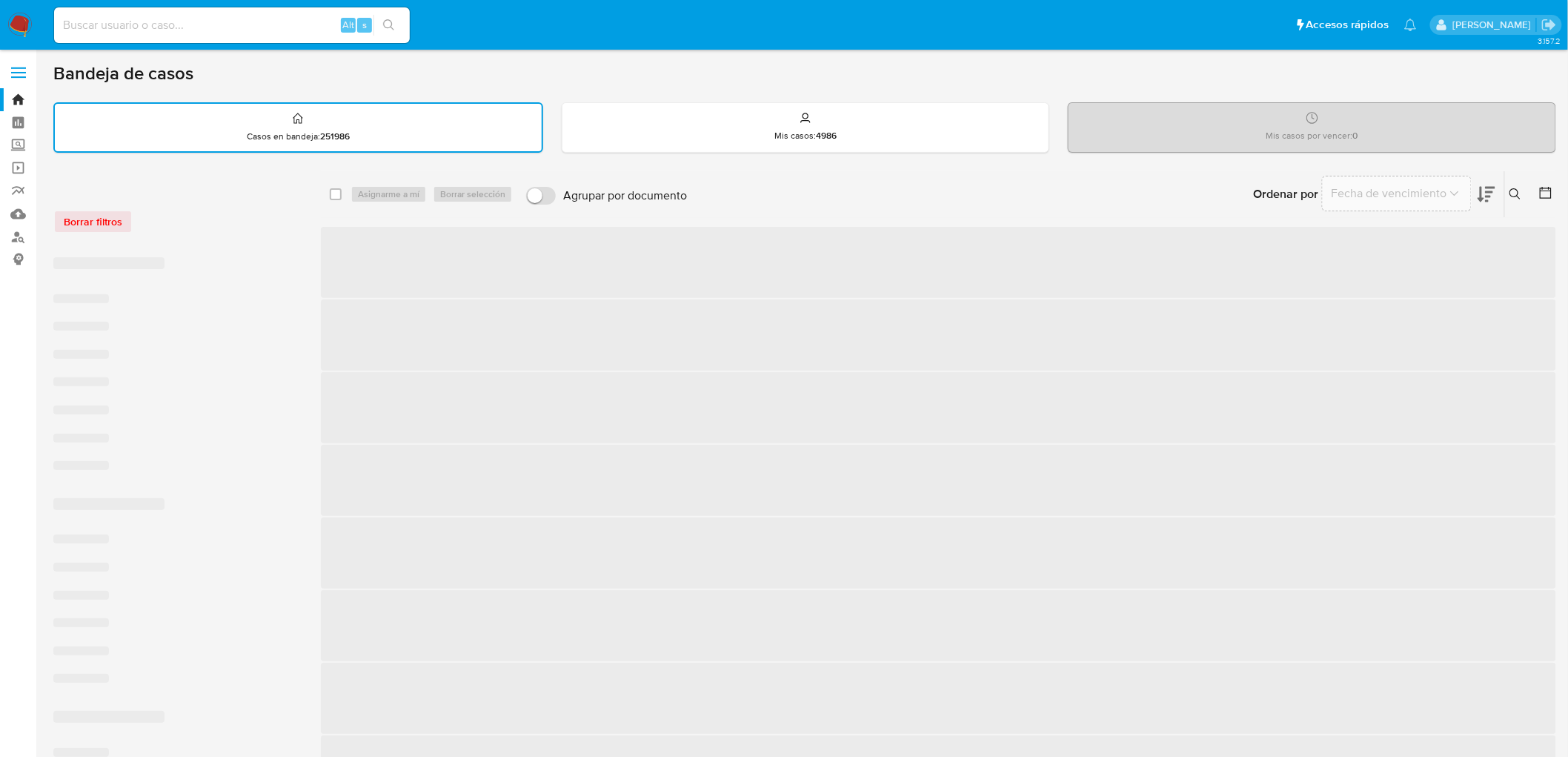
click at [178, 215] on div "Borrar filtros" at bounding box center [172, 222] width 237 height 24
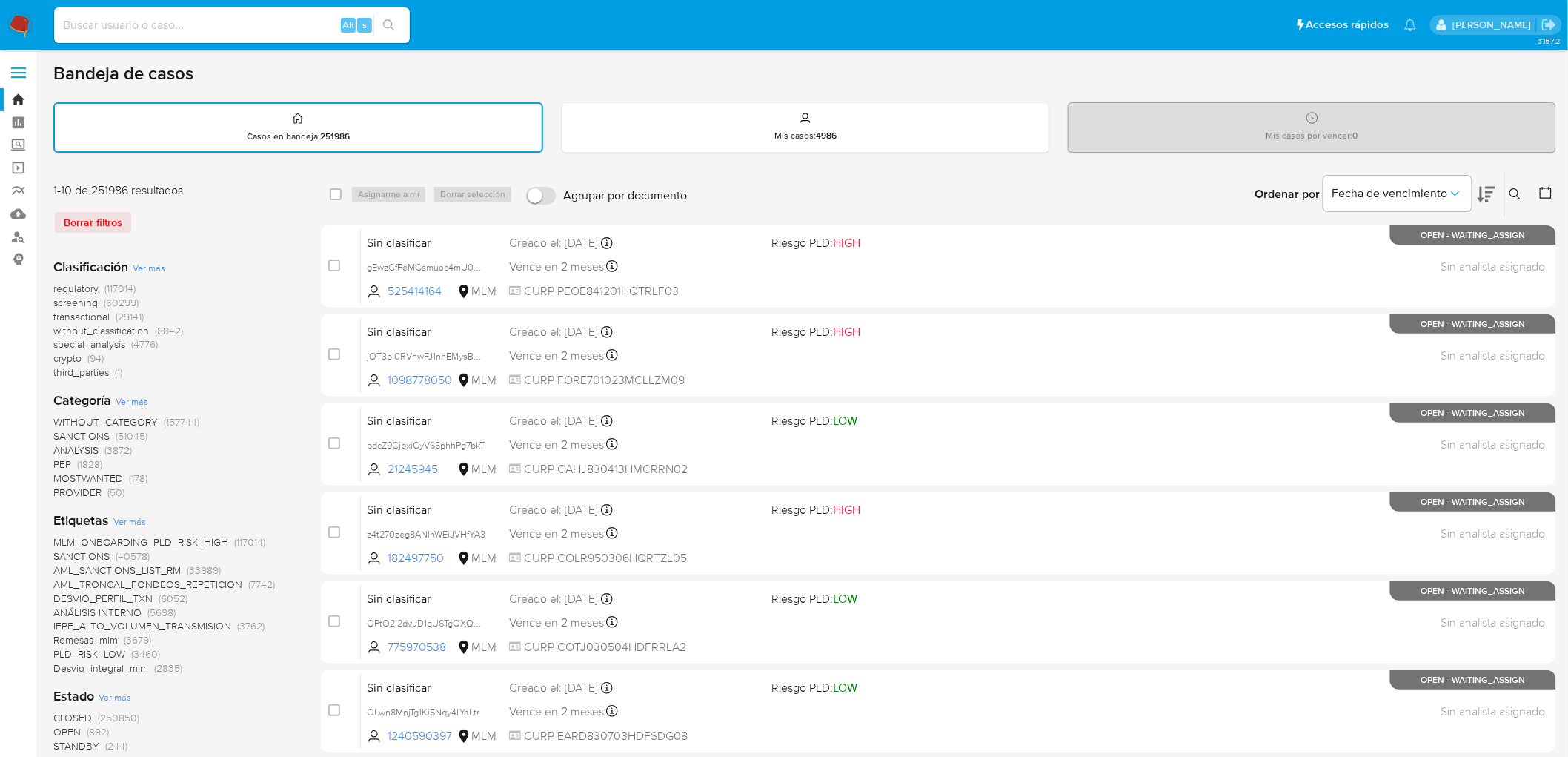
click at [13, 19] on img at bounding box center [20, 25] width 25 height 25
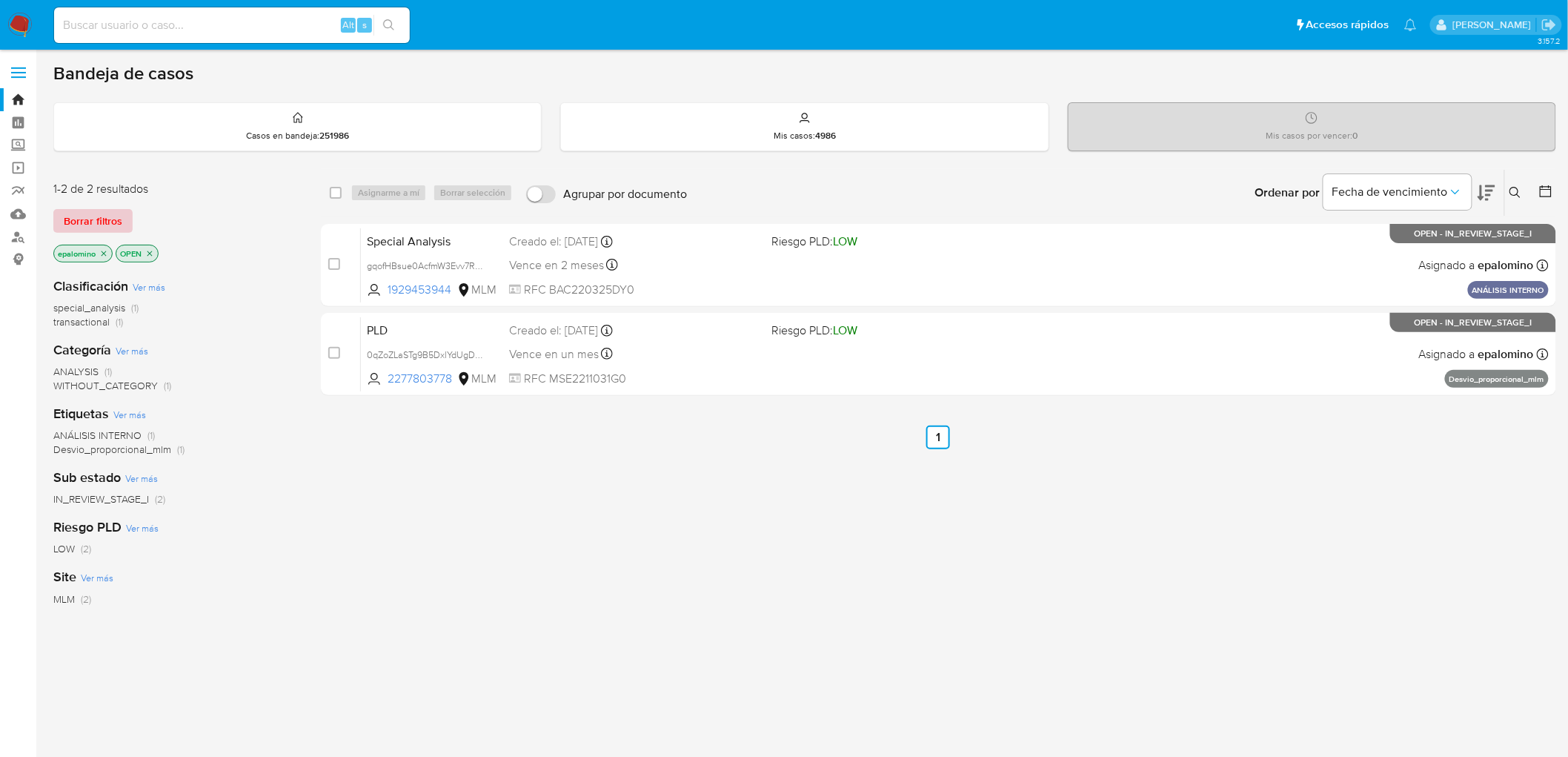
click at [101, 223] on span "Borrar filtros" at bounding box center [93, 221] width 58 height 21
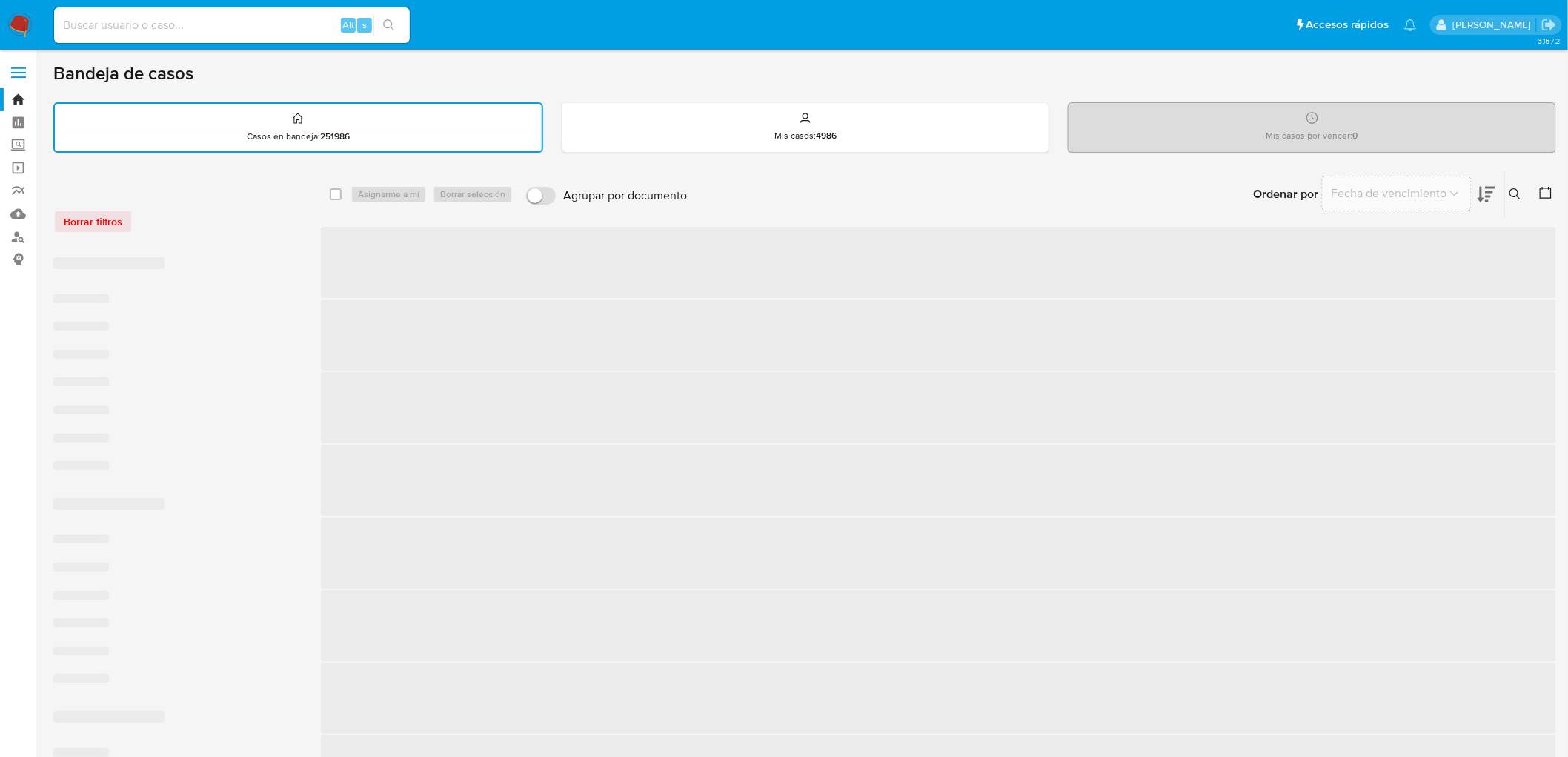
click at [213, 223] on div "Borrar filtros" at bounding box center [172, 222] width 237 height 24
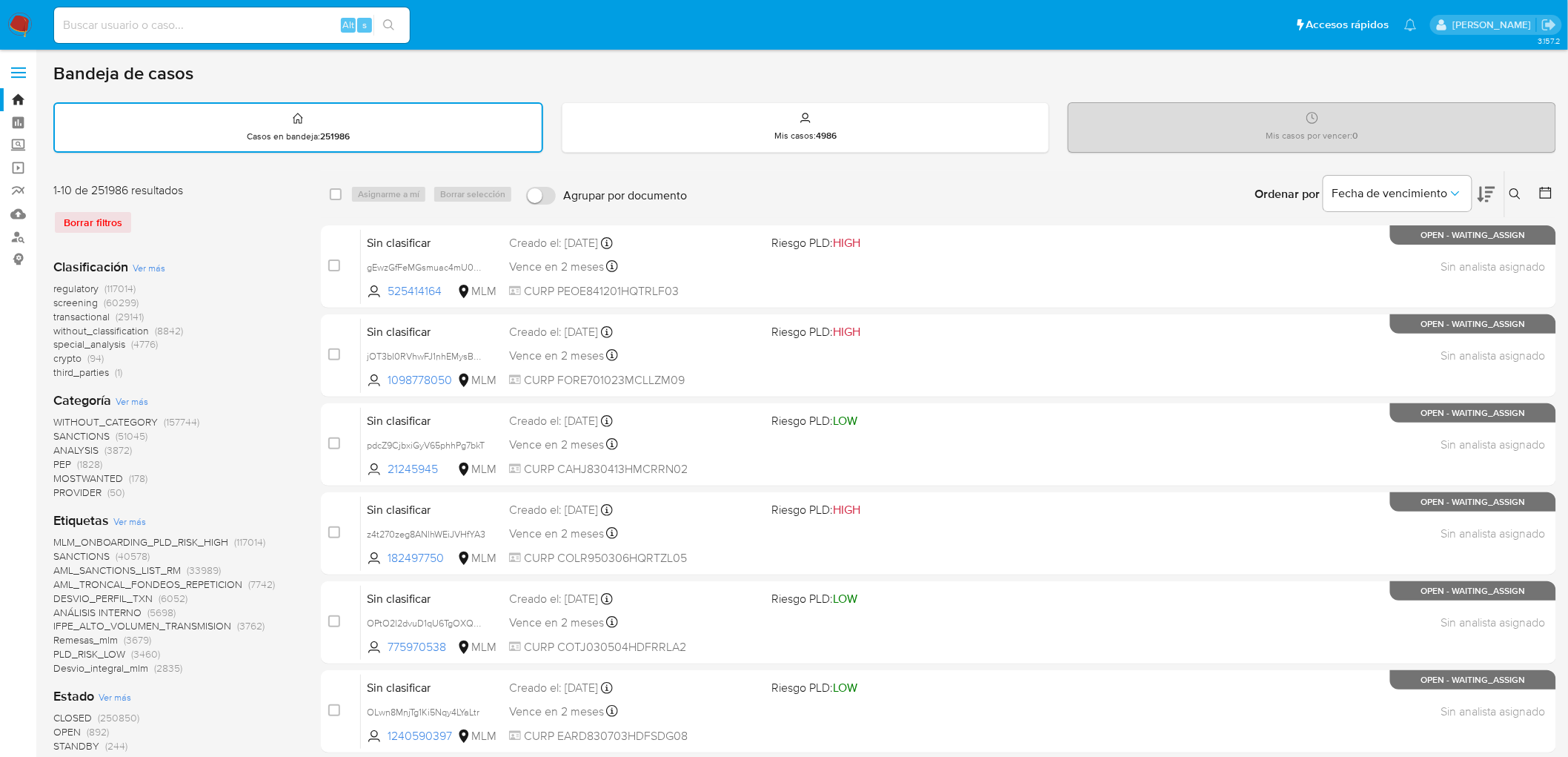
drag, startPoint x: 19, startPoint y: 16, endPoint x: 111, endPoint y: 4, distance: 92.8
click at [20, 16] on img at bounding box center [20, 25] width 25 height 25
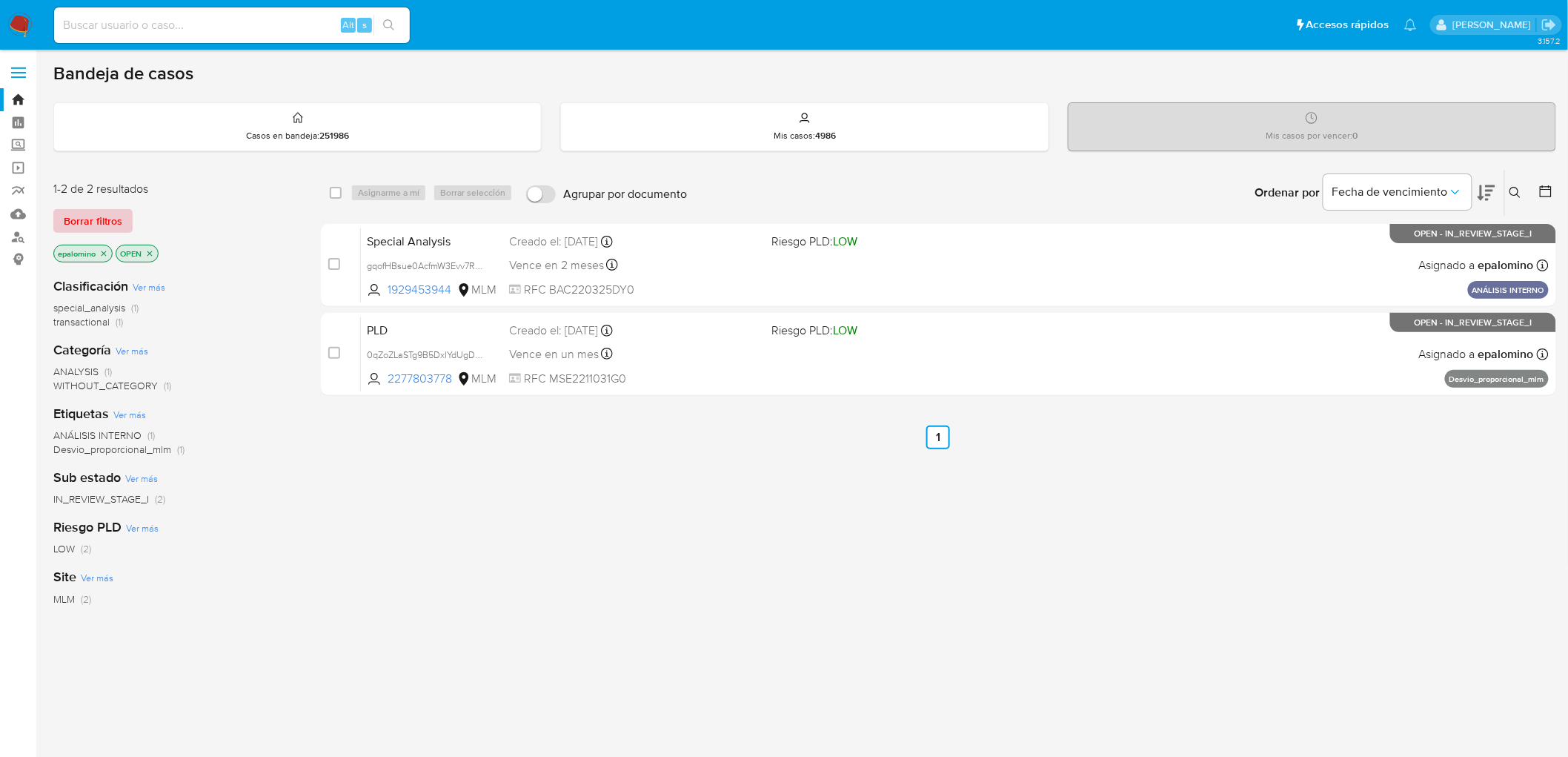
click at [97, 220] on span "Borrar filtros" at bounding box center [93, 221] width 58 height 21
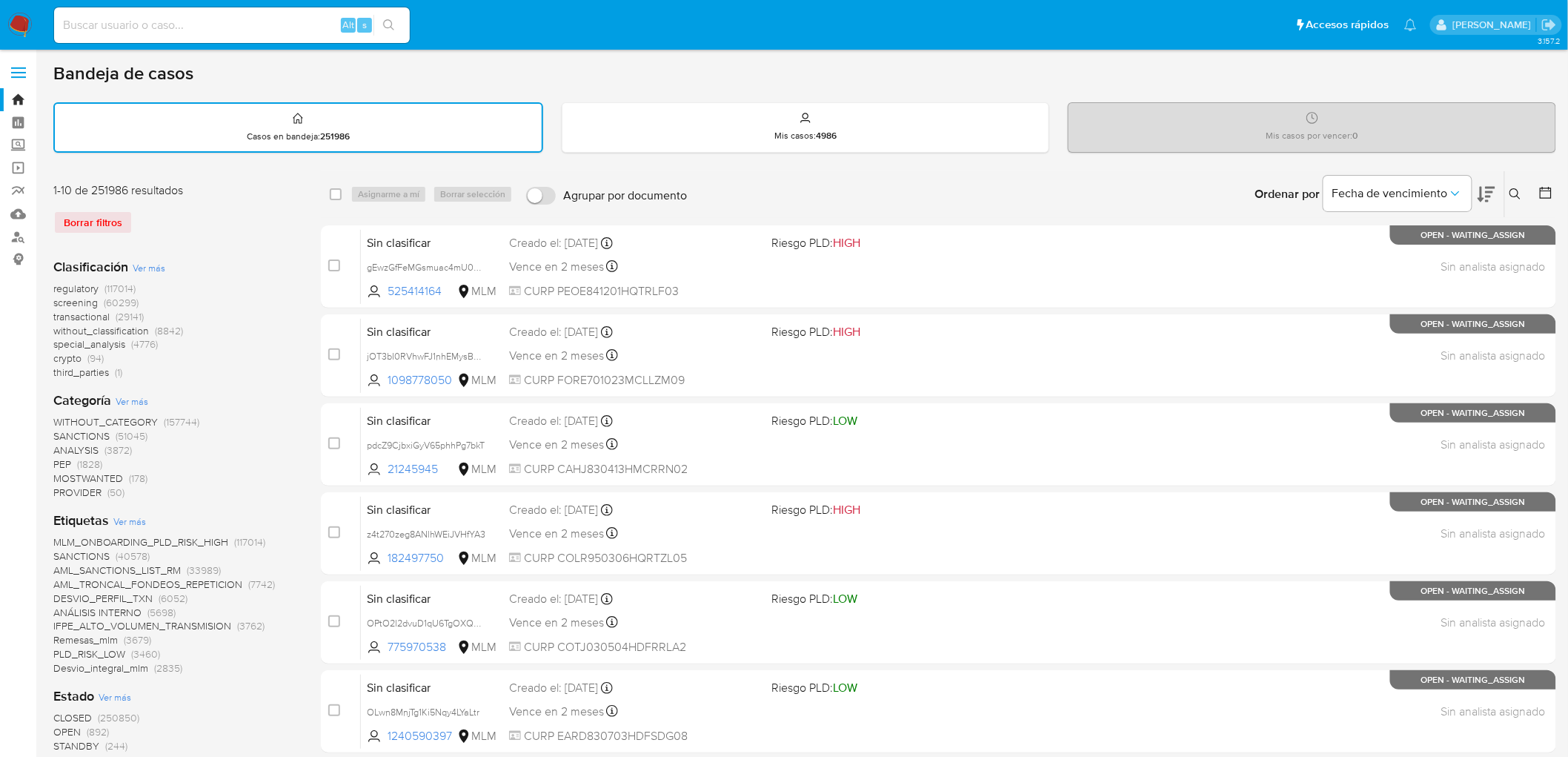
click at [20, 26] on img at bounding box center [20, 25] width 25 height 25
click at [240, 236] on div "1-10 de 251986 resultados Borrar filtros" at bounding box center [172, 214] width 237 height 64
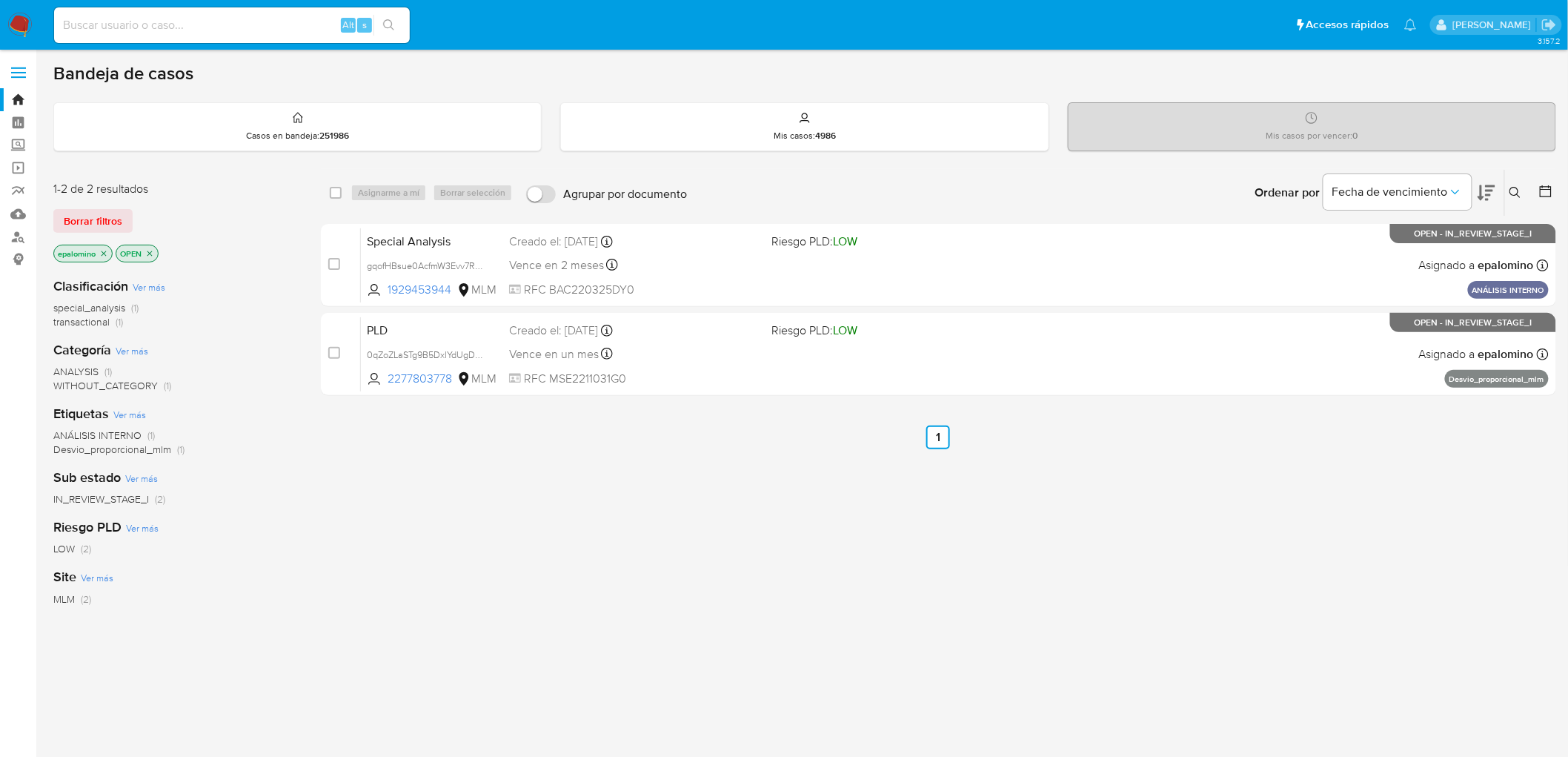
click at [89, 223] on span "Borrar filtros" at bounding box center [93, 221] width 58 height 21
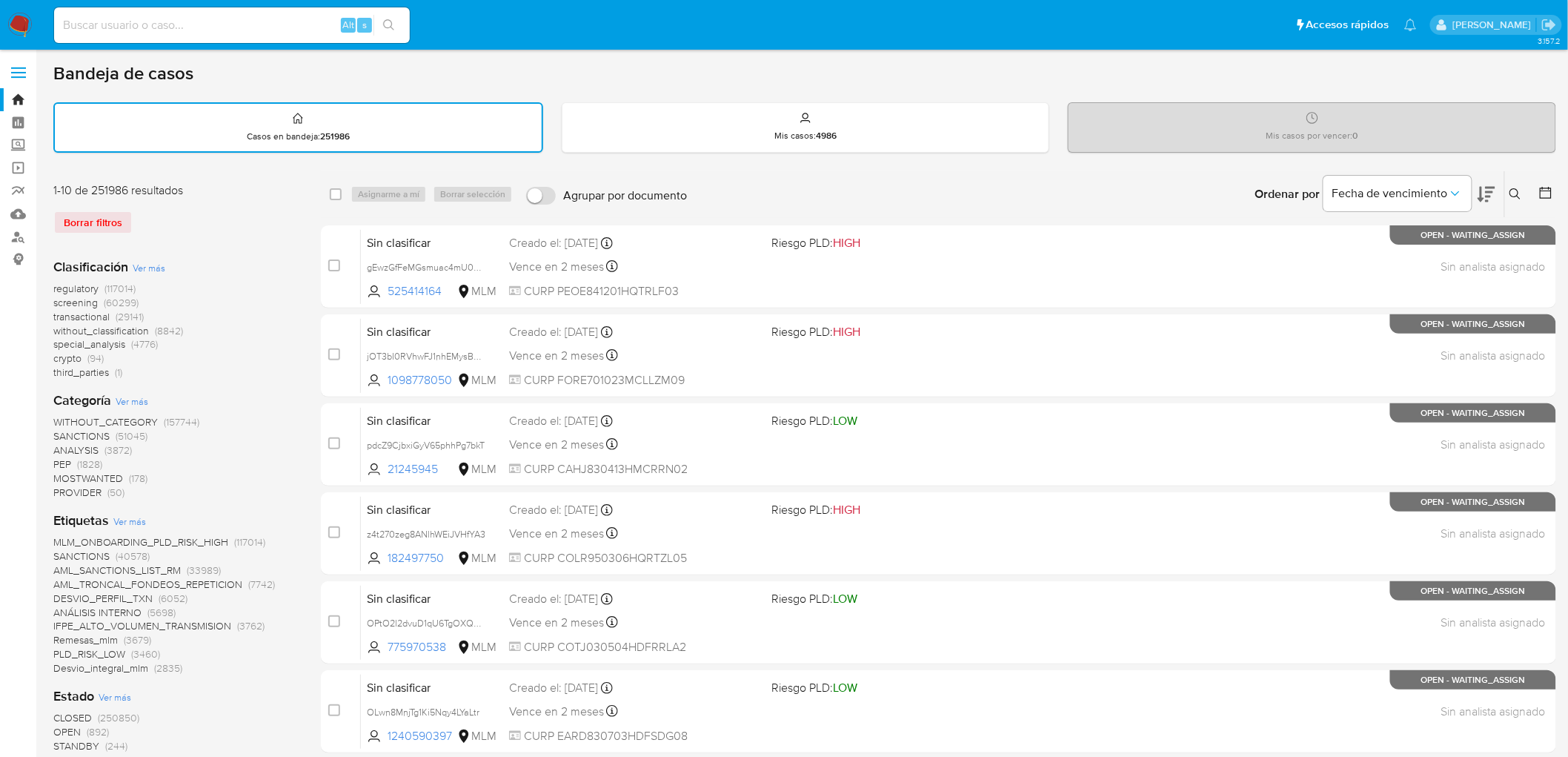
click at [221, 225] on div "Borrar filtros" at bounding box center [172, 223] width 237 height 24
click at [21, 25] on img at bounding box center [20, 25] width 25 height 25
click at [225, 206] on div "1-10 de 251986 resultados Borrar filtros" at bounding box center [172, 214] width 237 height 64
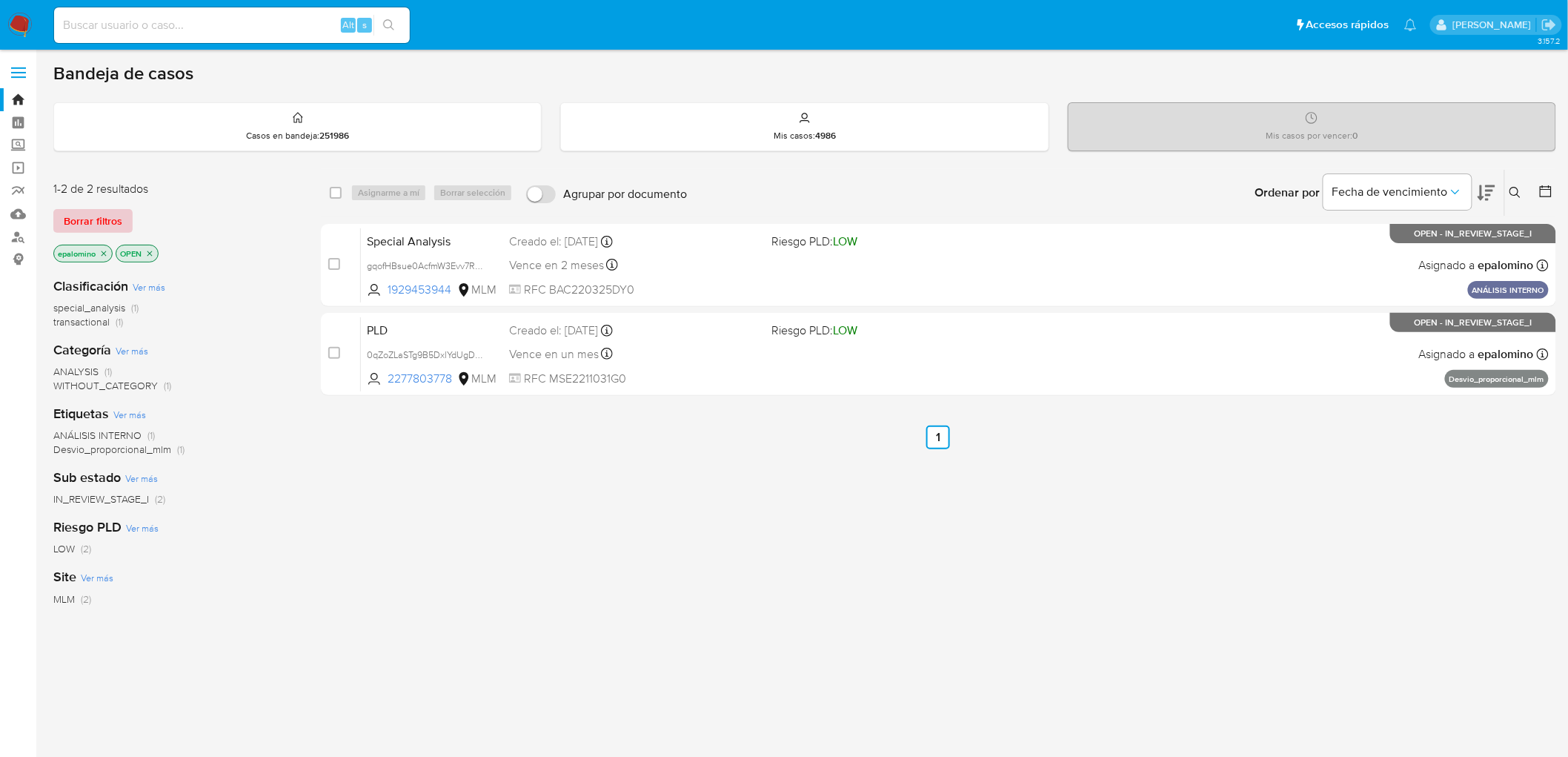
click at [112, 220] on span "Borrar filtros" at bounding box center [93, 221] width 58 height 21
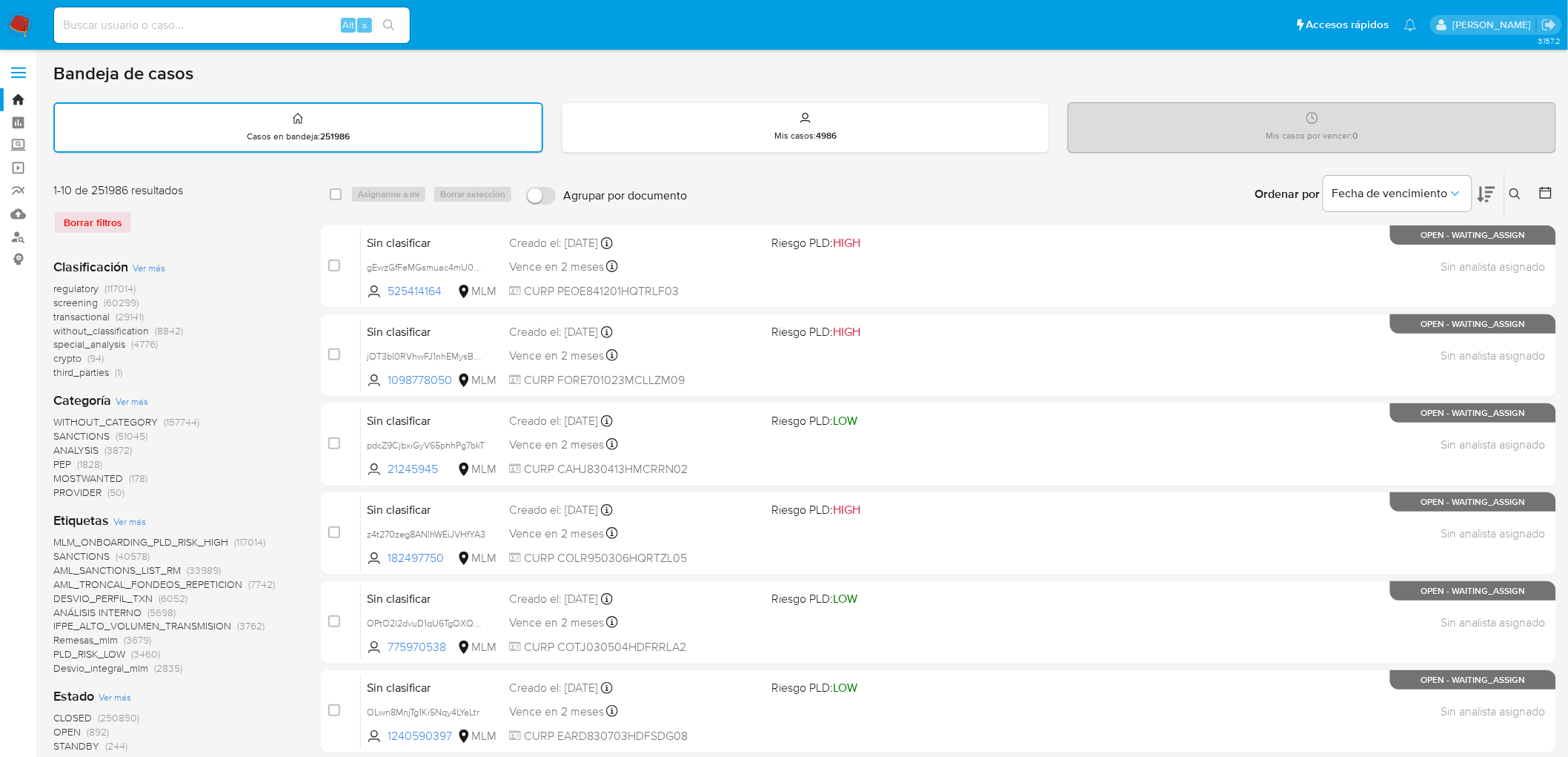
click at [19, 16] on img at bounding box center [20, 25] width 25 height 25
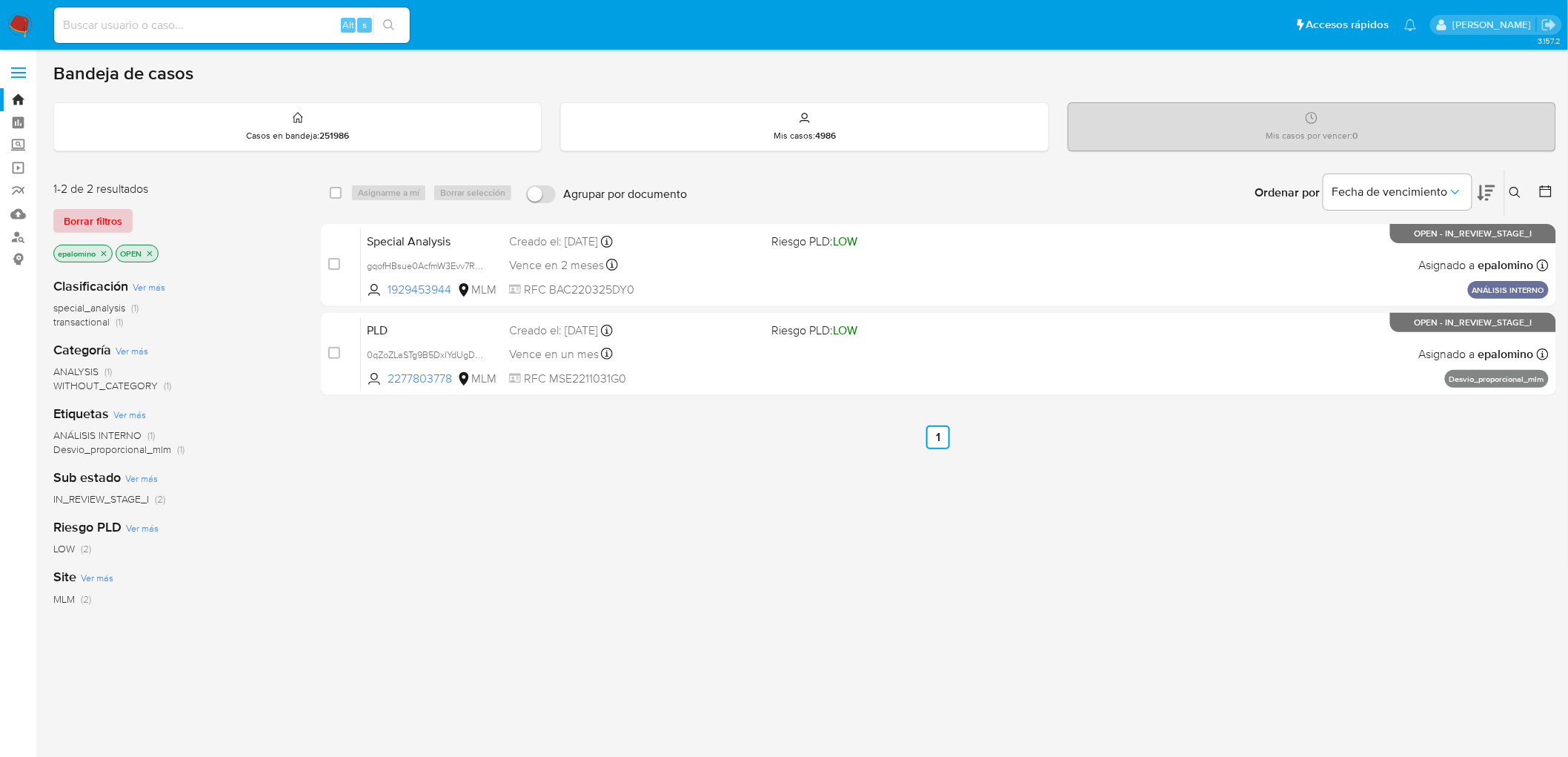
click at [74, 223] on span "Borrar filtros" at bounding box center [93, 221] width 58 height 21
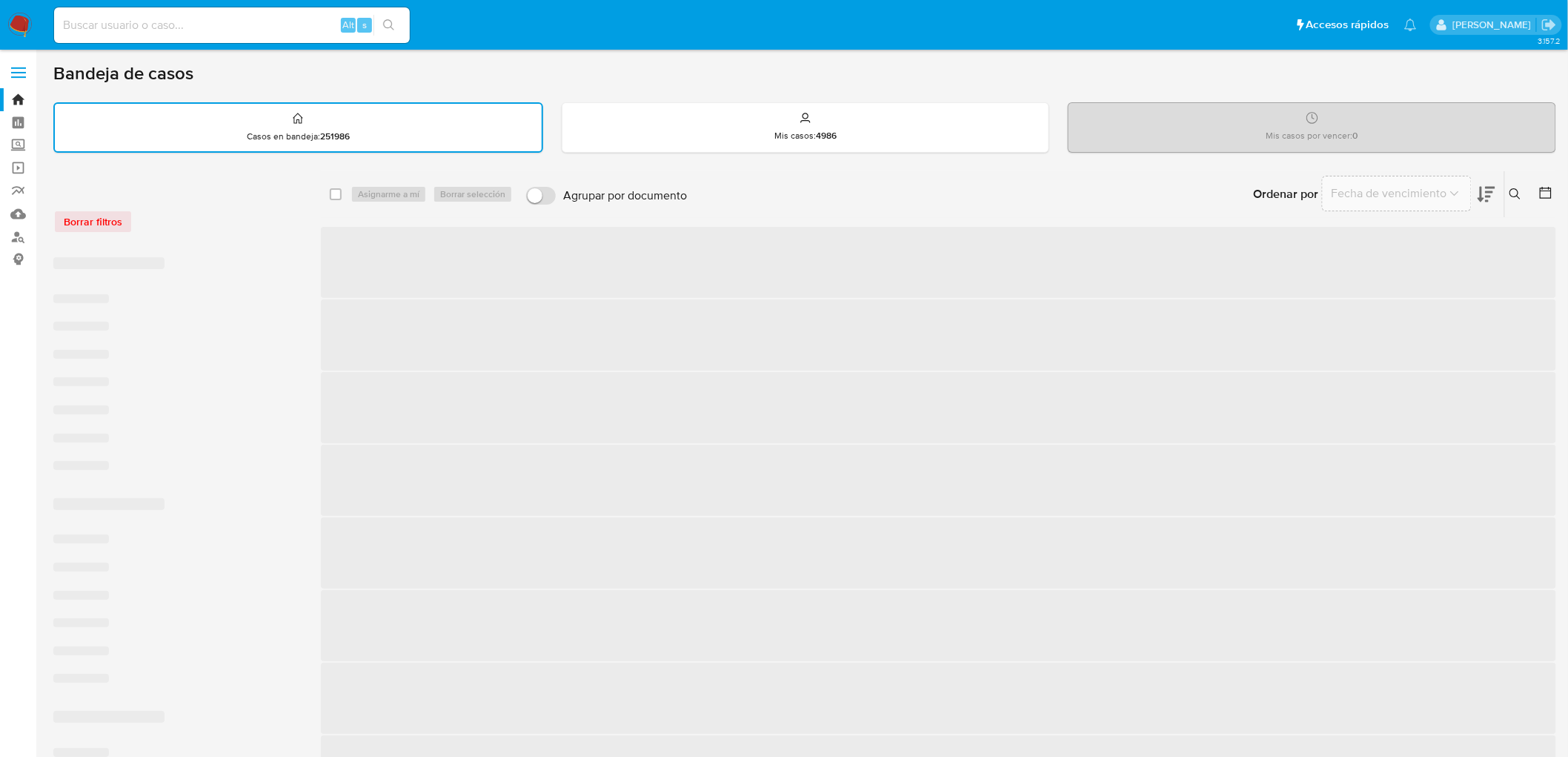
click at [208, 223] on div "Borrar filtros" at bounding box center [172, 222] width 237 height 24
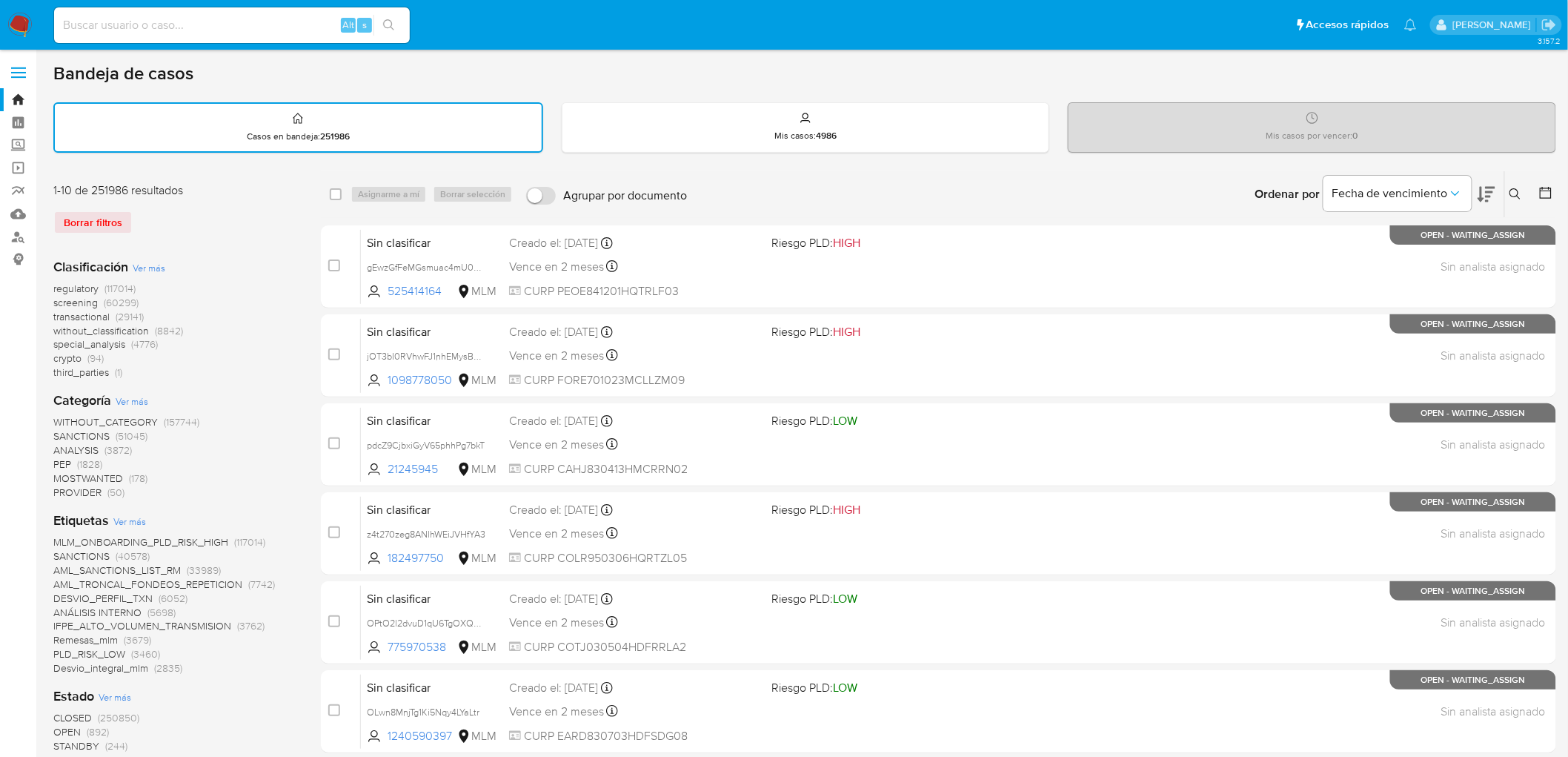
click at [119, 221] on div "Borrar filtros" at bounding box center [172, 223] width 237 height 24
click at [15, 25] on img at bounding box center [20, 25] width 25 height 25
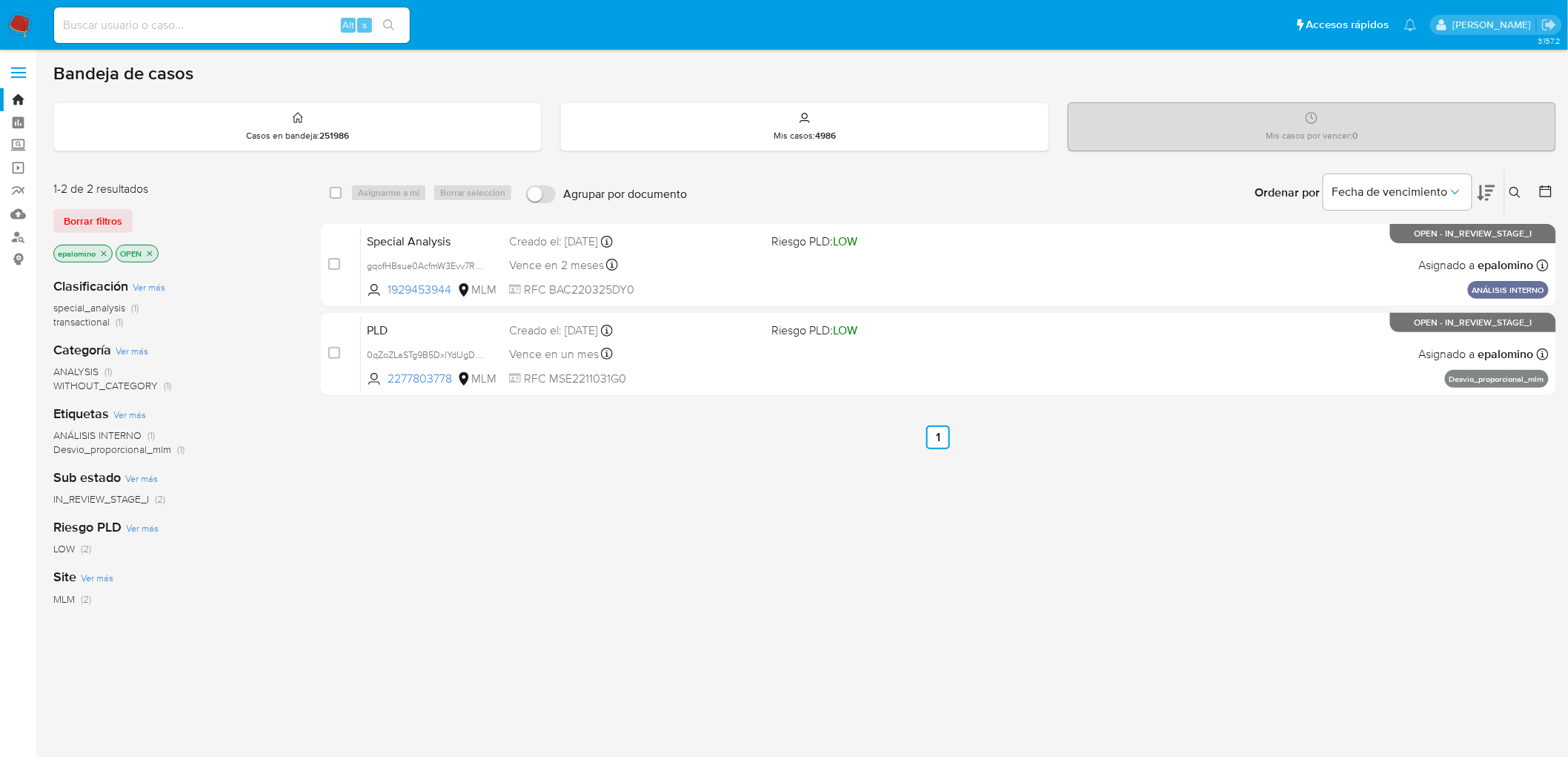
click at [120, 223] on span "Borrar filtros" at bounding box center [93, 221] width 58 height 21
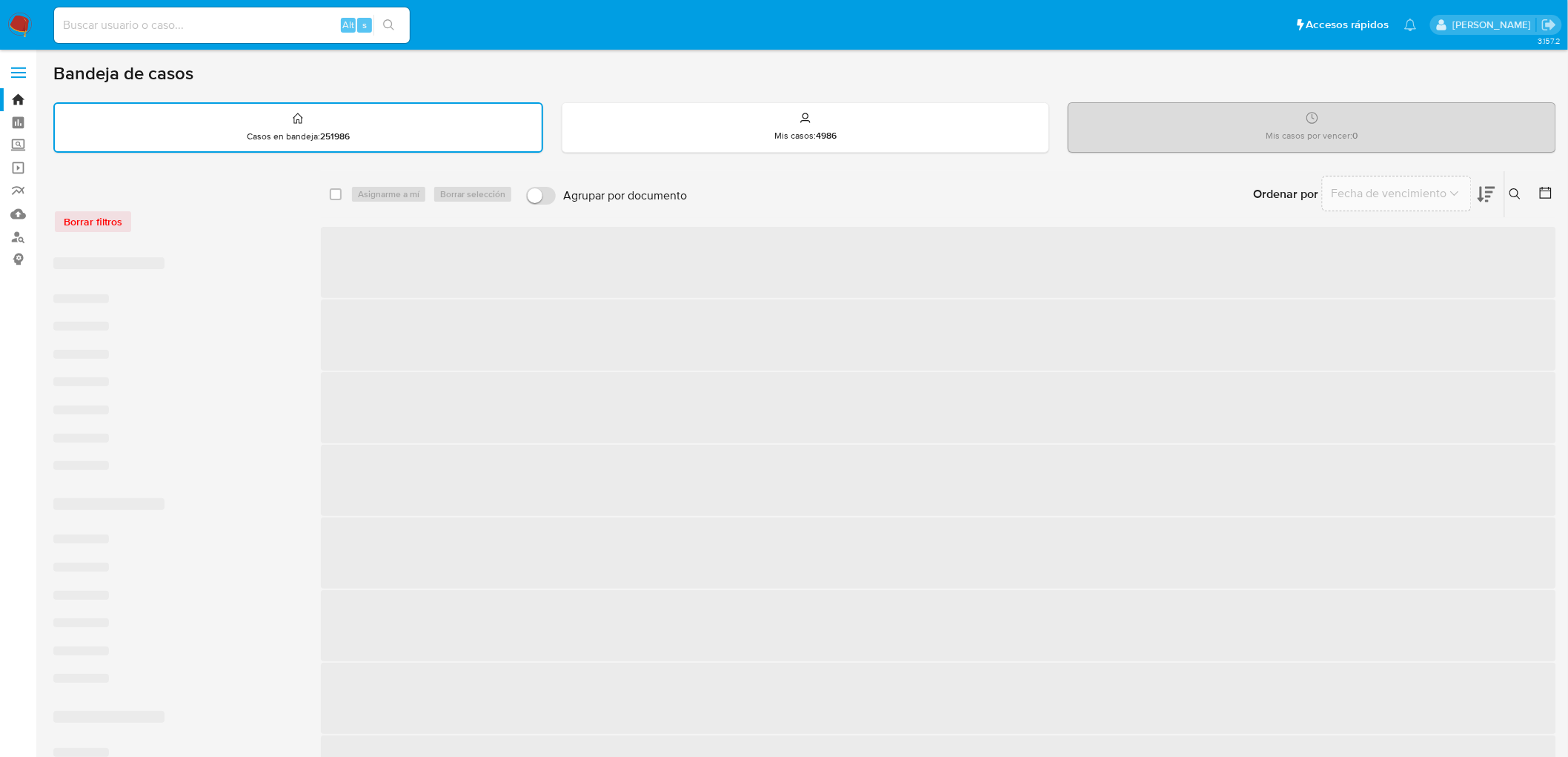
click at [196, 226] on div "Borrar filtros" at bounding box center [172, 222] width 237 height 24
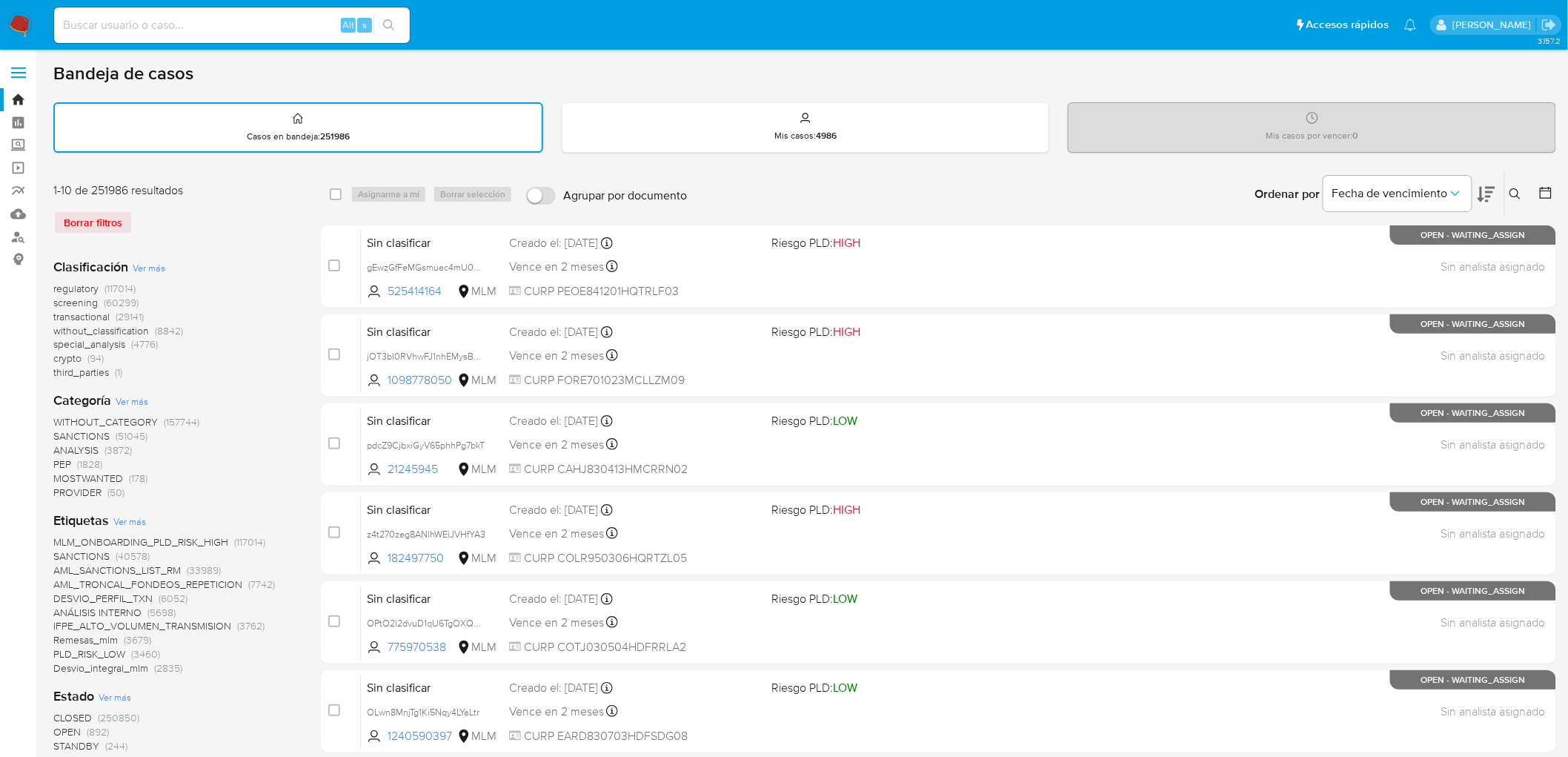
click at [27, 24] on img at bounding box center [20, 25] width 25 height 25
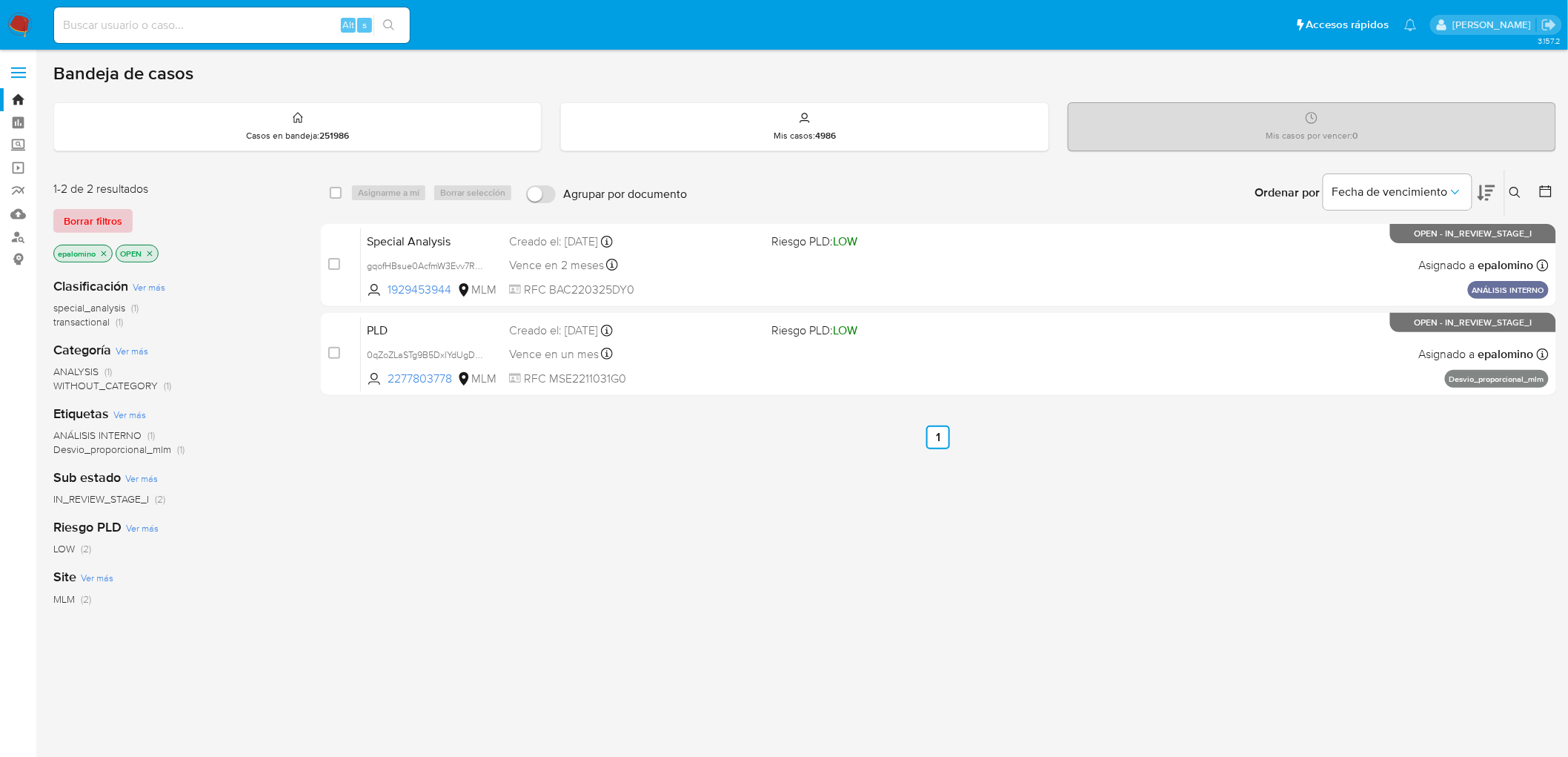
click at [112, 229] on span "Borrar filtros" at bounding box center [93, 221] width 58 height 21
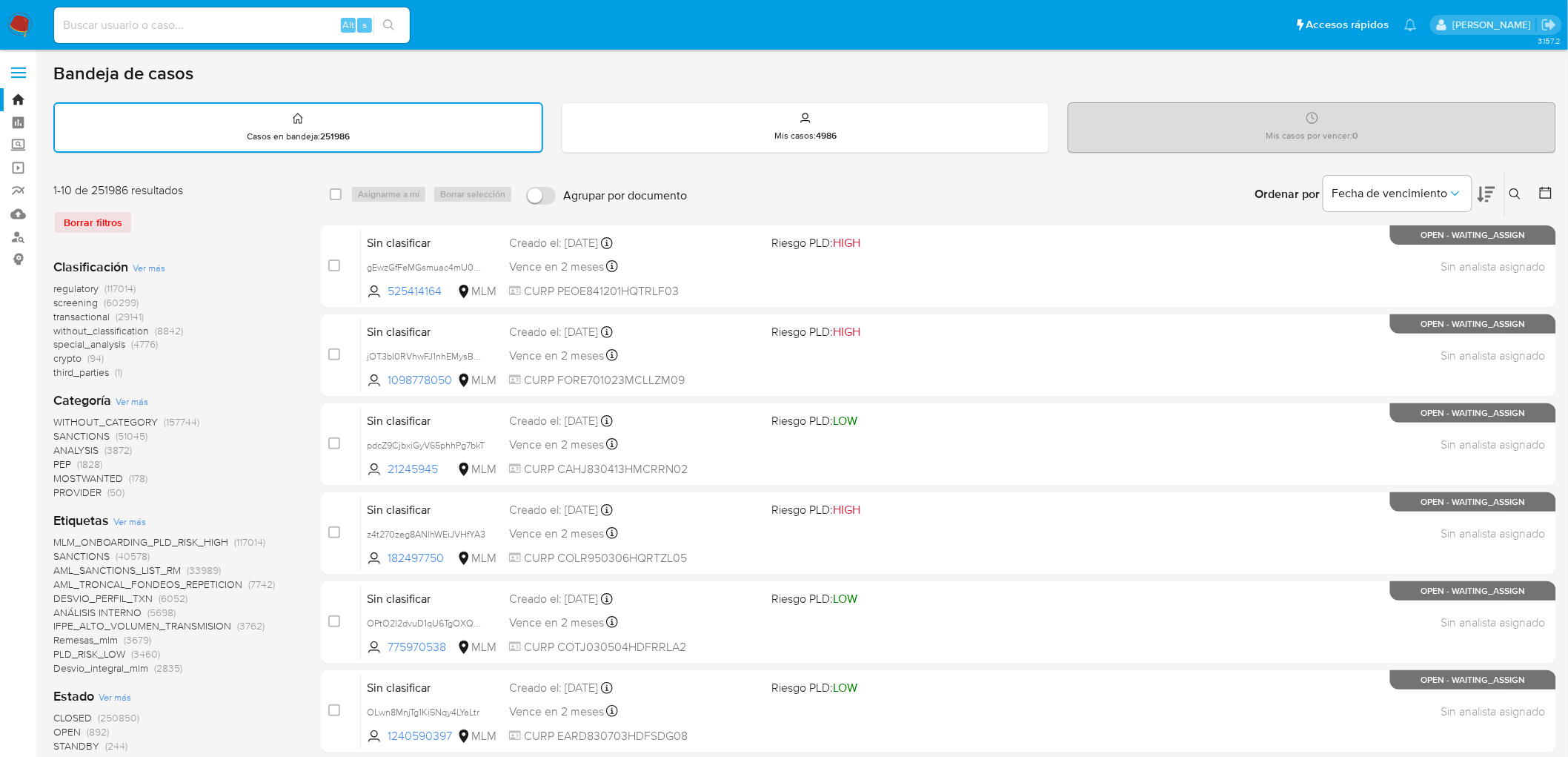
drag, startPoint x: 247, startPoint y: 240, endPoint x: 235, endPoint y: 240, distance: 12.0
click at [245, 240] on div "1-10 de 251986 resultados Borrar filtros" at bounding box center [172, 214] width 237 height 64
click at [21, 19] on img at bounding box center [20, 25] width 25 height 25
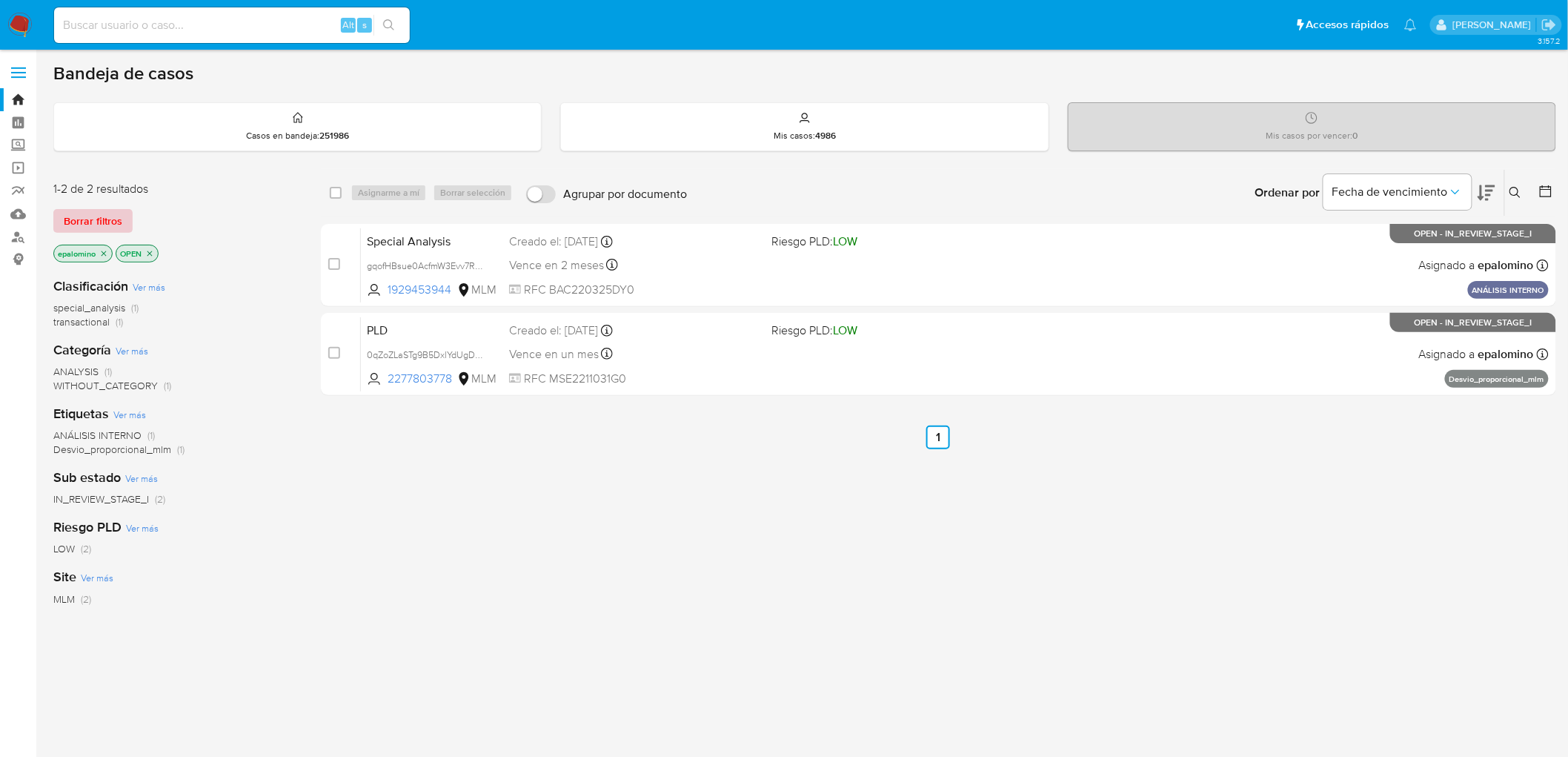
click at [103, 218] on span "Borrar filtros" at bounding box center [93, 221] width 58 height 21
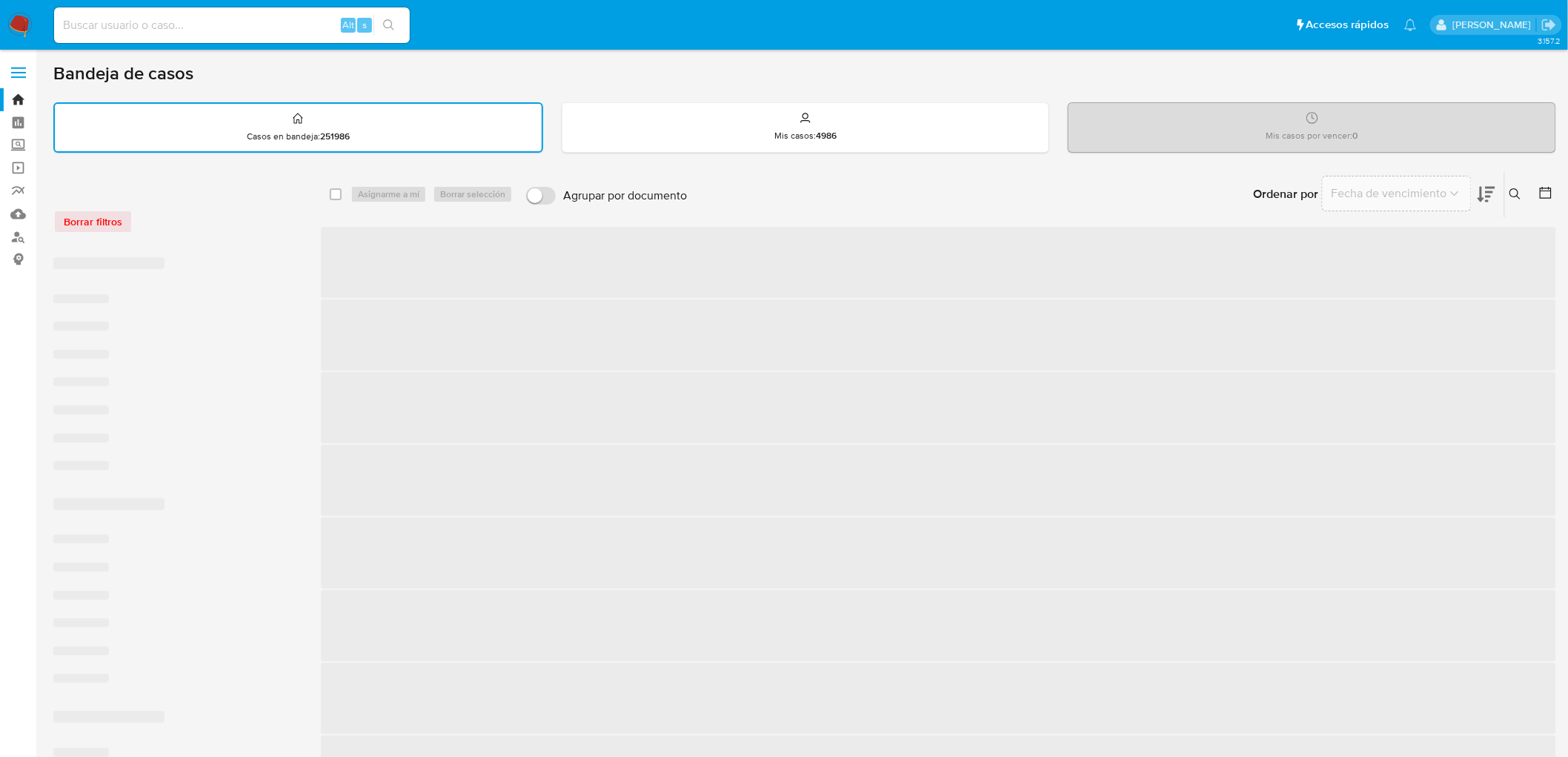
click at [267, 226] on div "Borrar filtros" at bounding box center [172, 222] width 237 height 24
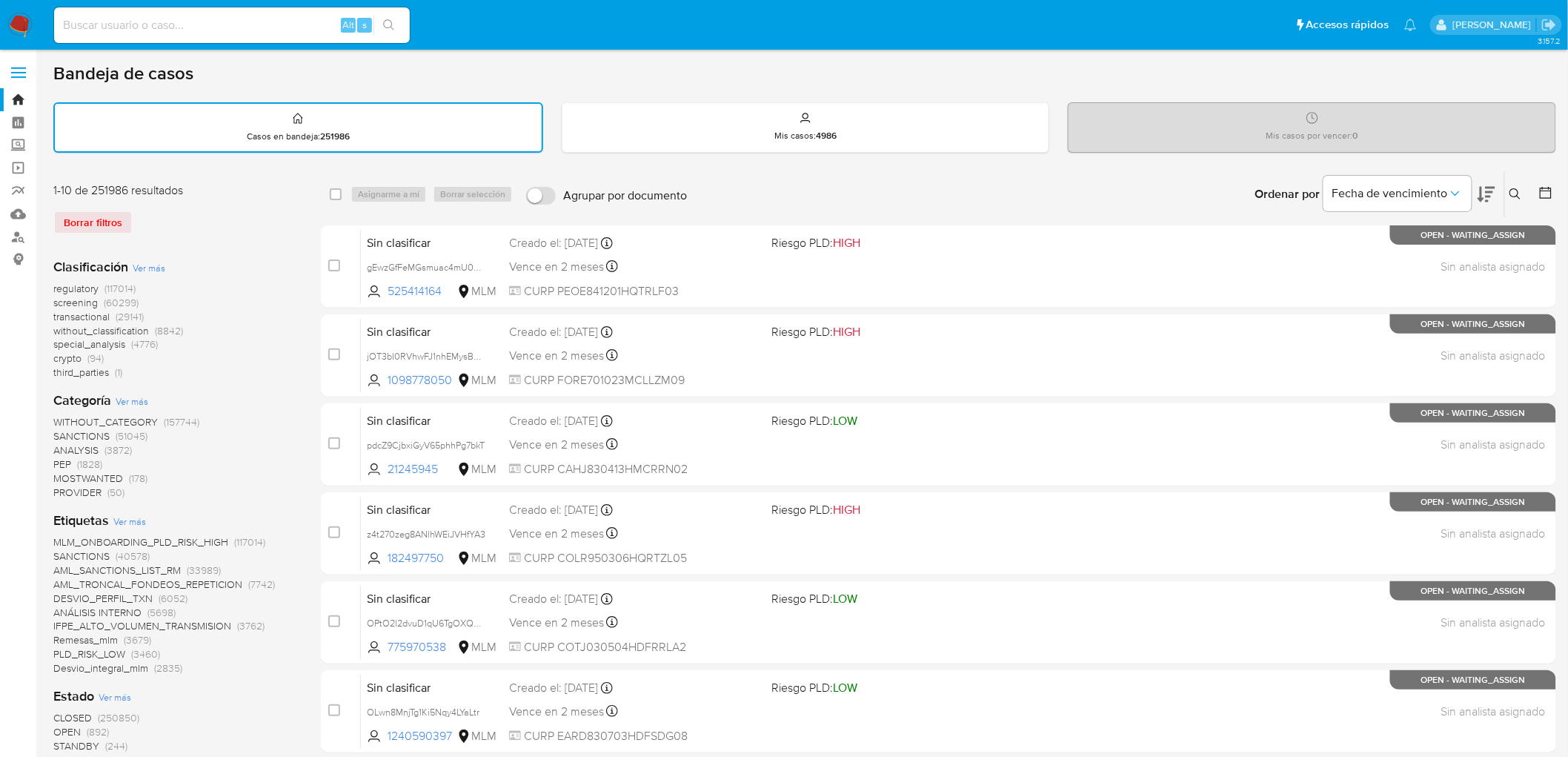
drag, startPoint x: 13, startPoint y: 17, endPoint x: 173, endPoint y: 175, distance: 224.9
click at [13, 17] on img at bounding box center [20, 25] width 25 height 25
click at [226, 223] on div "Borrar filtros" at bounding box center [172, 223] width 237 height 24
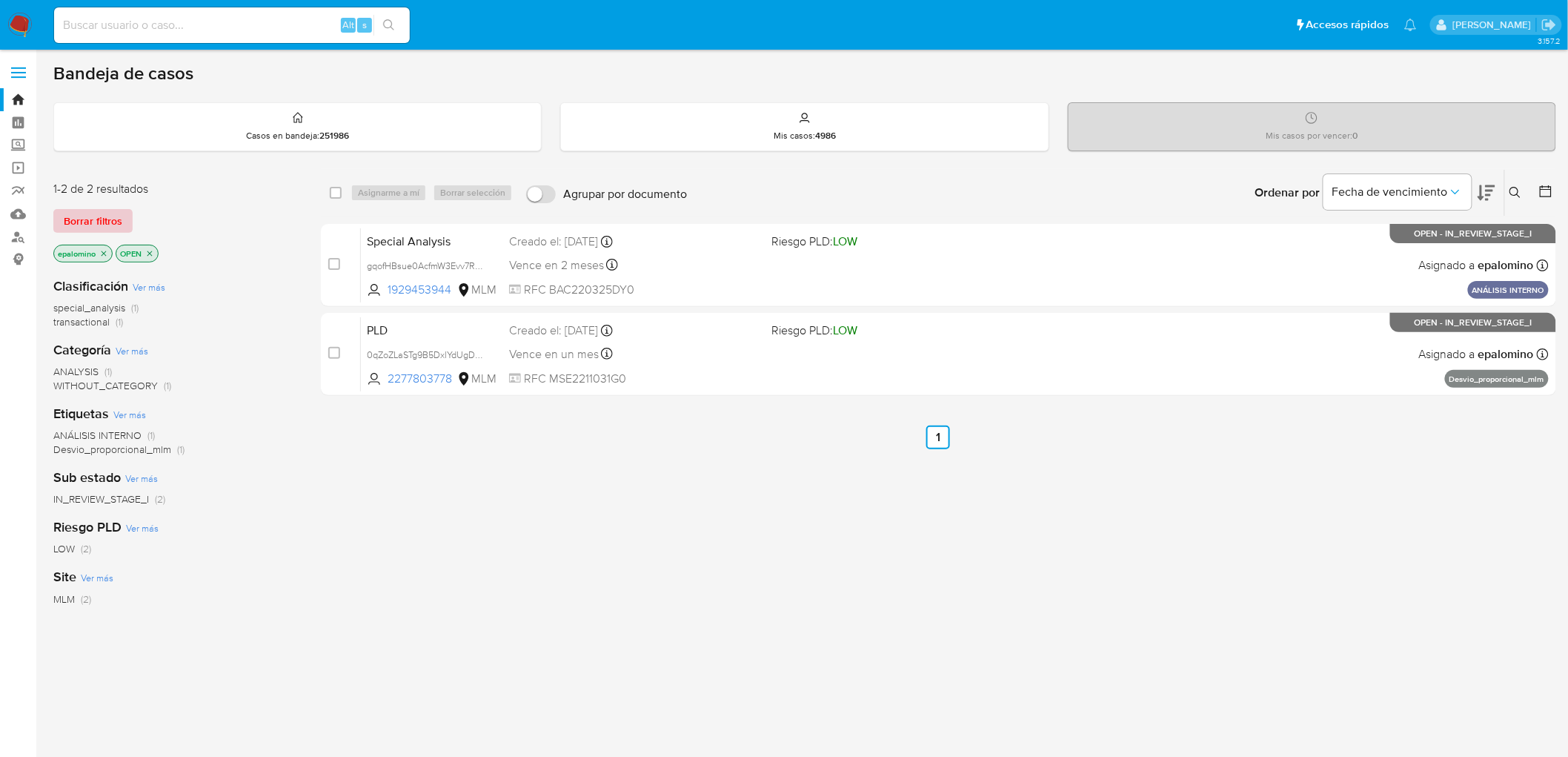
click at [93, 220] on span "Borrar filtros" at bounding box center [93, 221] width 58 height 21
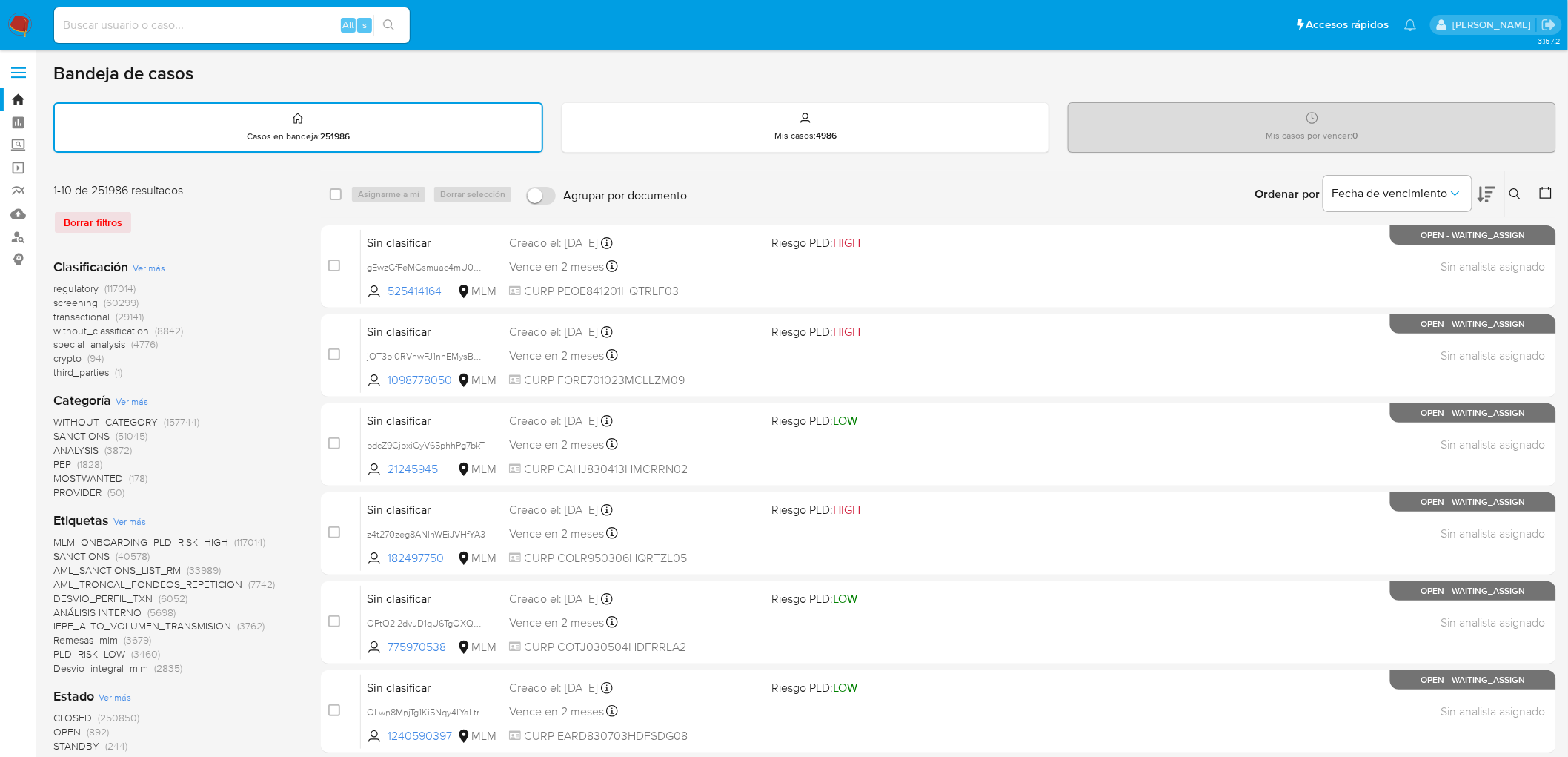
click at [21, 27] on img at bounding box center [20, 25] width 25 height 25
click at [208, 217] on div "Borrar filtros" at bounding box center [172, 223] width 237 height 24
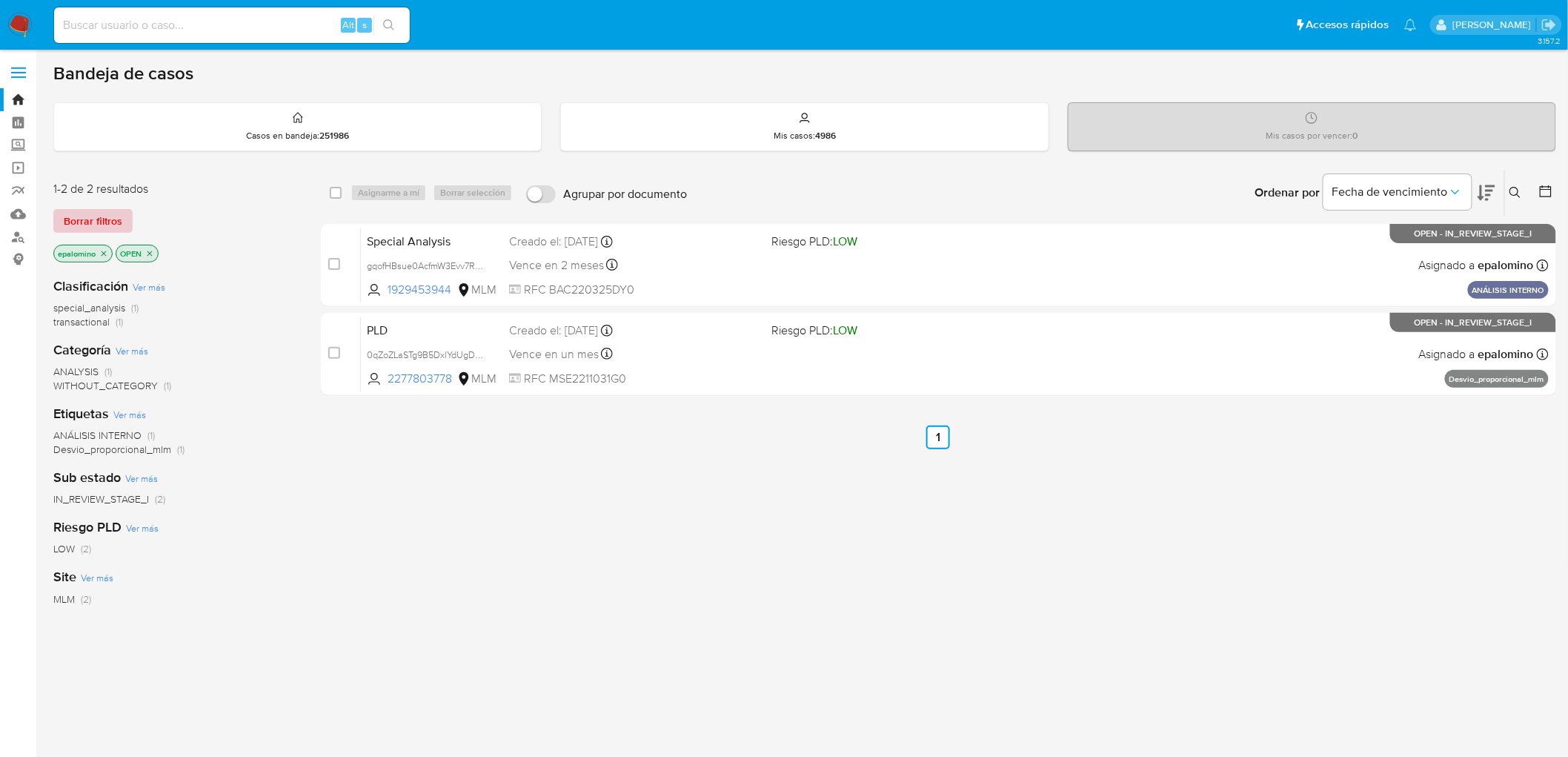
click at [76, 219] on span "Borrar filtros" at bounding box center [93, 221] width 58 height 21
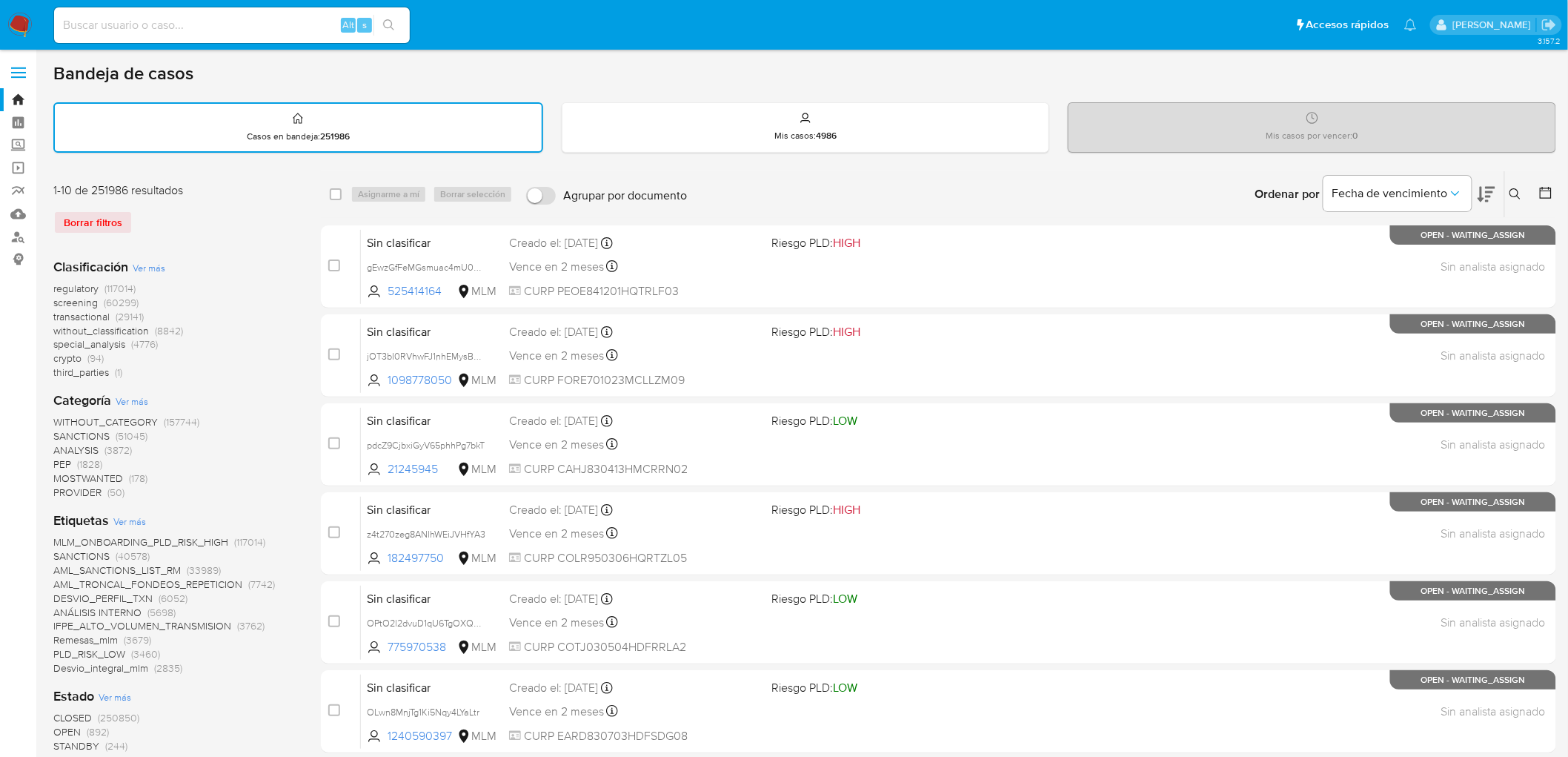
click at [17, 22] on img at bounding box center [20, 25] width 25 height 25
click at [282, 258] on div "Clasificación Ver más regulatory (117014) screening (60299) transactional (2914…" at bounding box center [175, 319] width 243 height 122
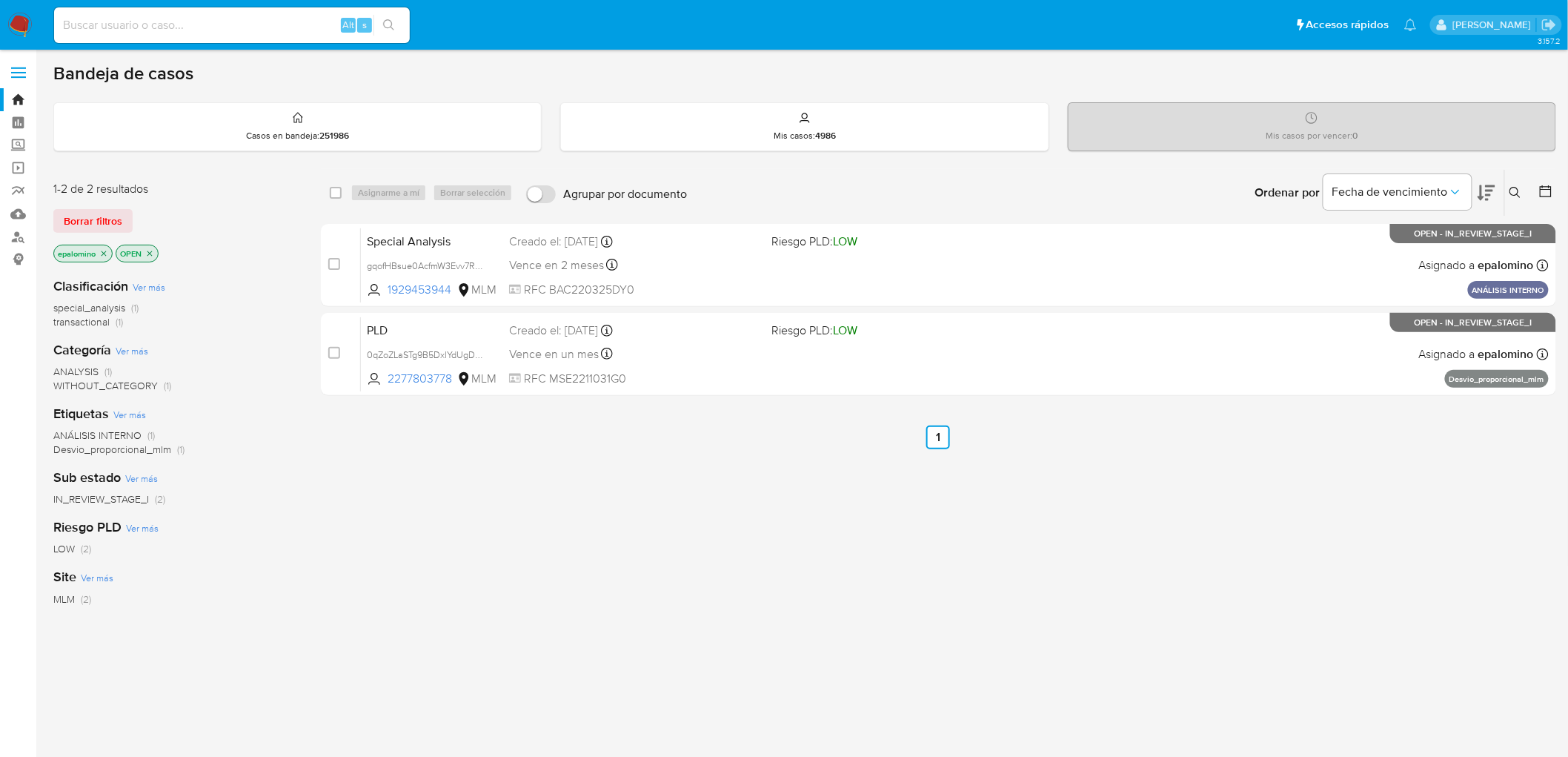
click at [99, 219] on span "Borrar filtros" at bounding box center [93, 221] width 58 height 21
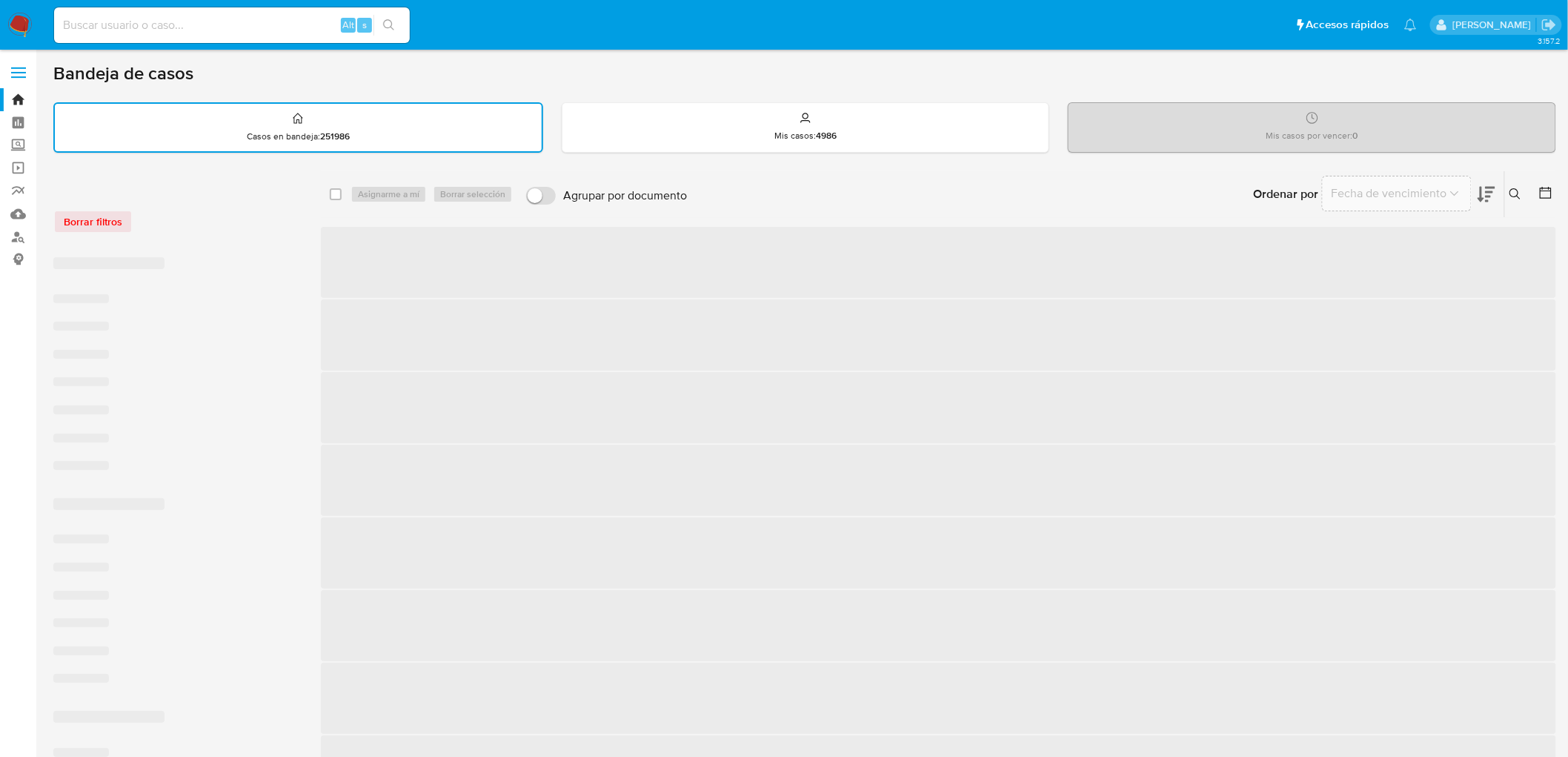
click at [190, 219] on div "Borrar filtros" at bounding box center [172, 222] width 237 height 24
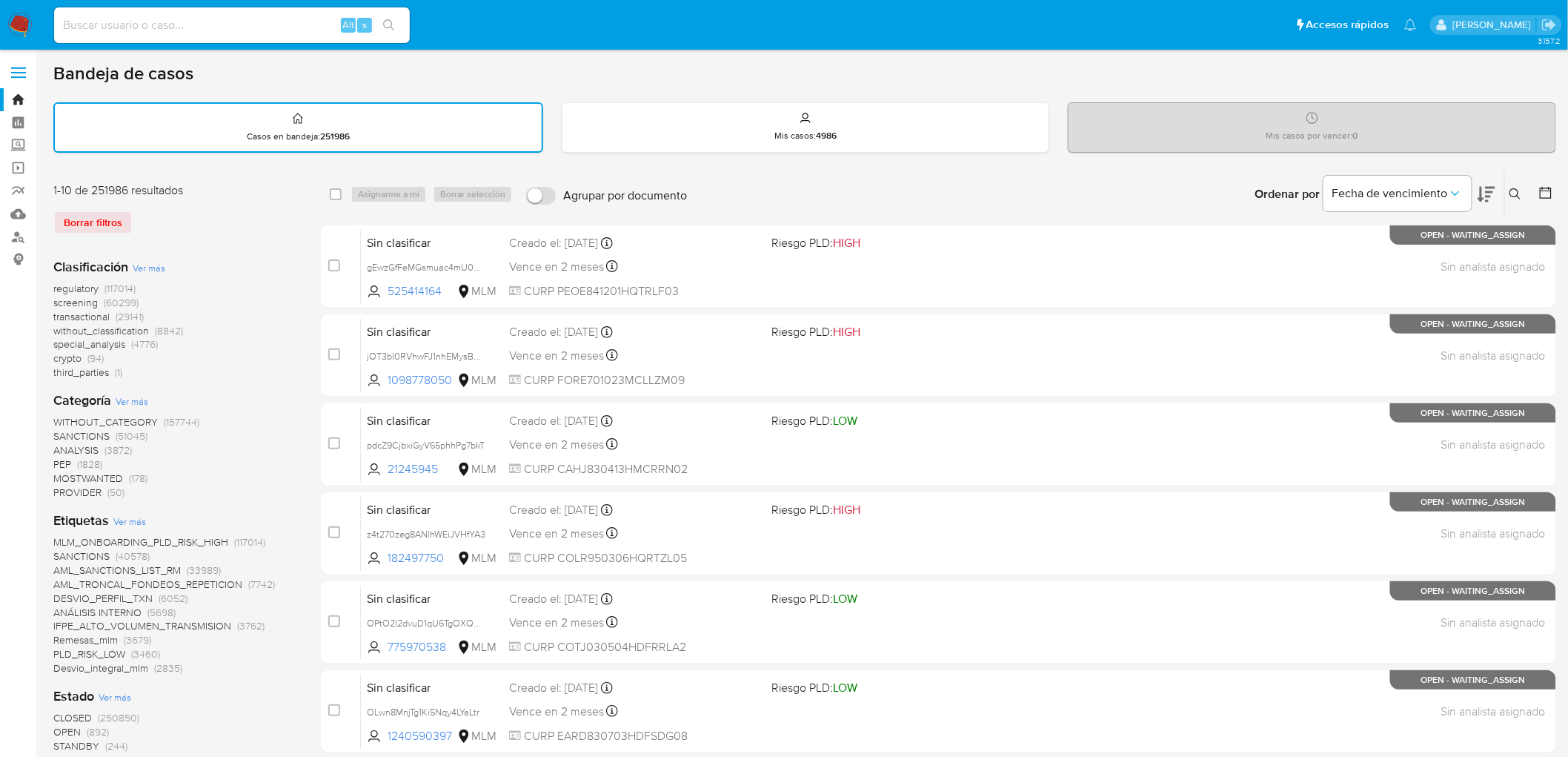
click at [20, 23] on img at bounding box center [20, 25] width 25 height 25
click at [268, 235] on div "1-10 de 251986 resultados Borrar filtros" at bounding box center [172, 214] width 237 height 64
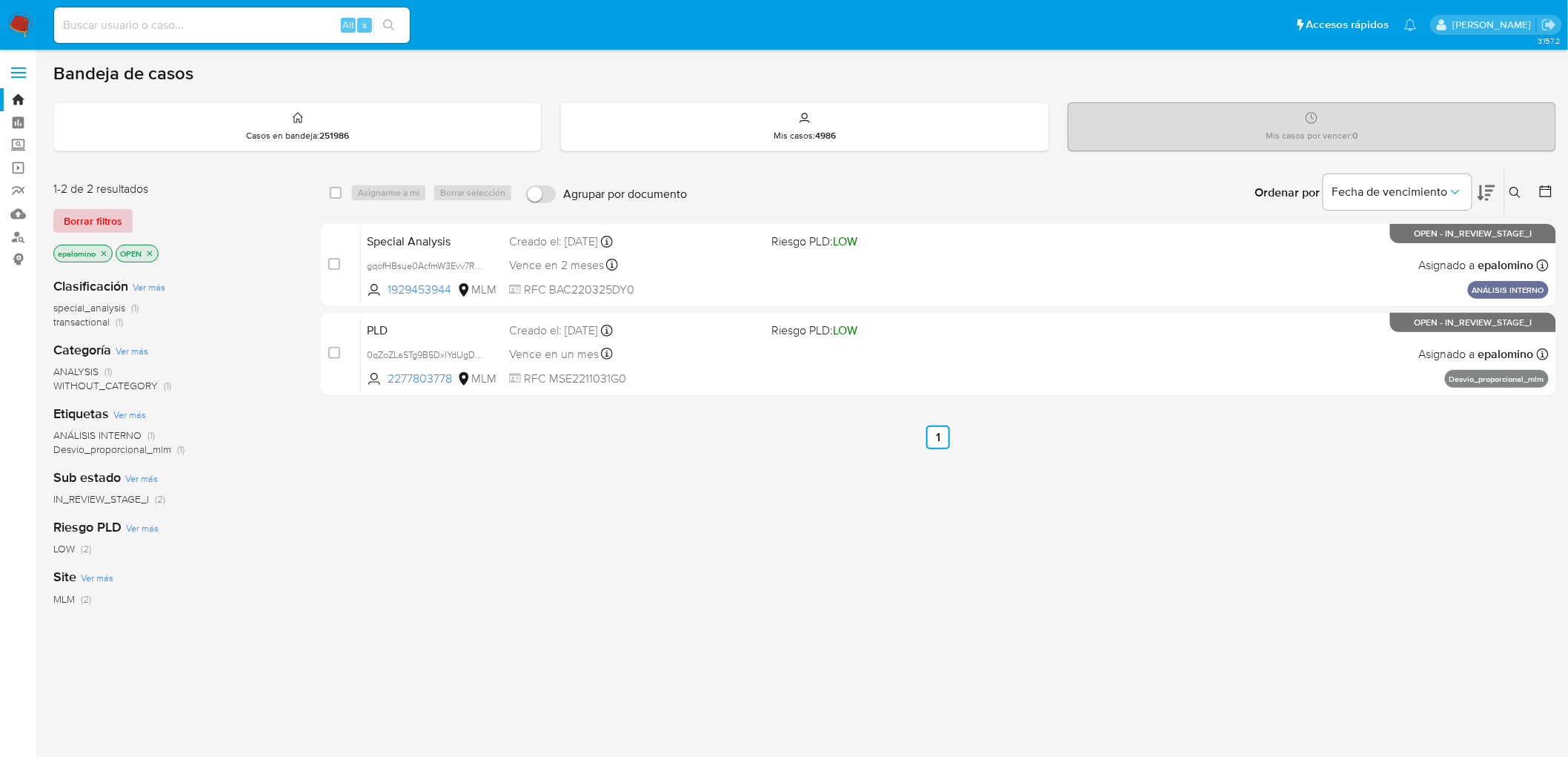
click at [71, 216] on span "Borrar filtros" at bounding box center [93, 221] width 58 height 21
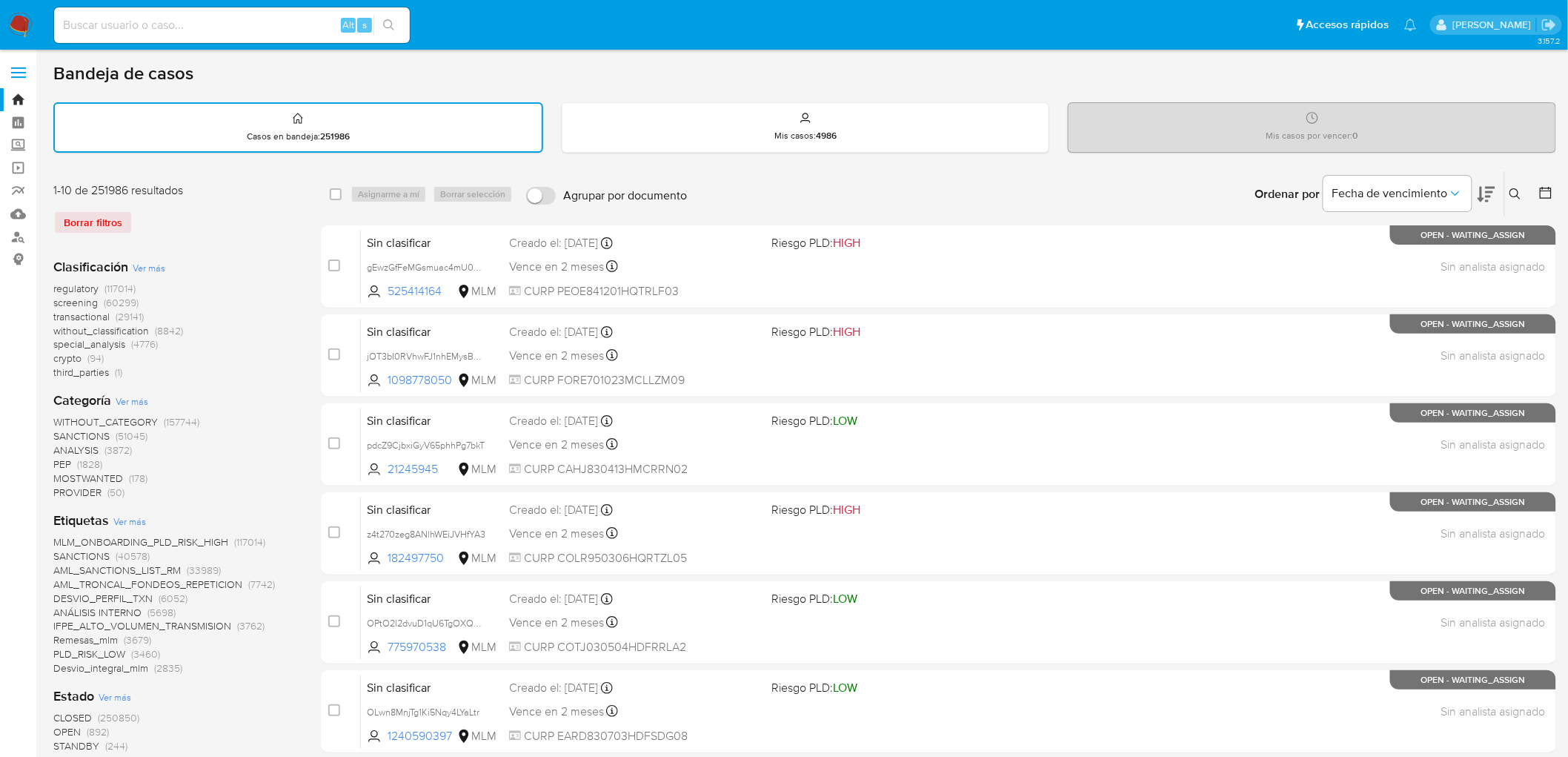
click at [11, 15] on img at bounding box center [20, 25] width 25 height 25
click at [246, 182] on div "1-10 de 251986 resultados" at bounding box center [172, 190] width 237 height 16
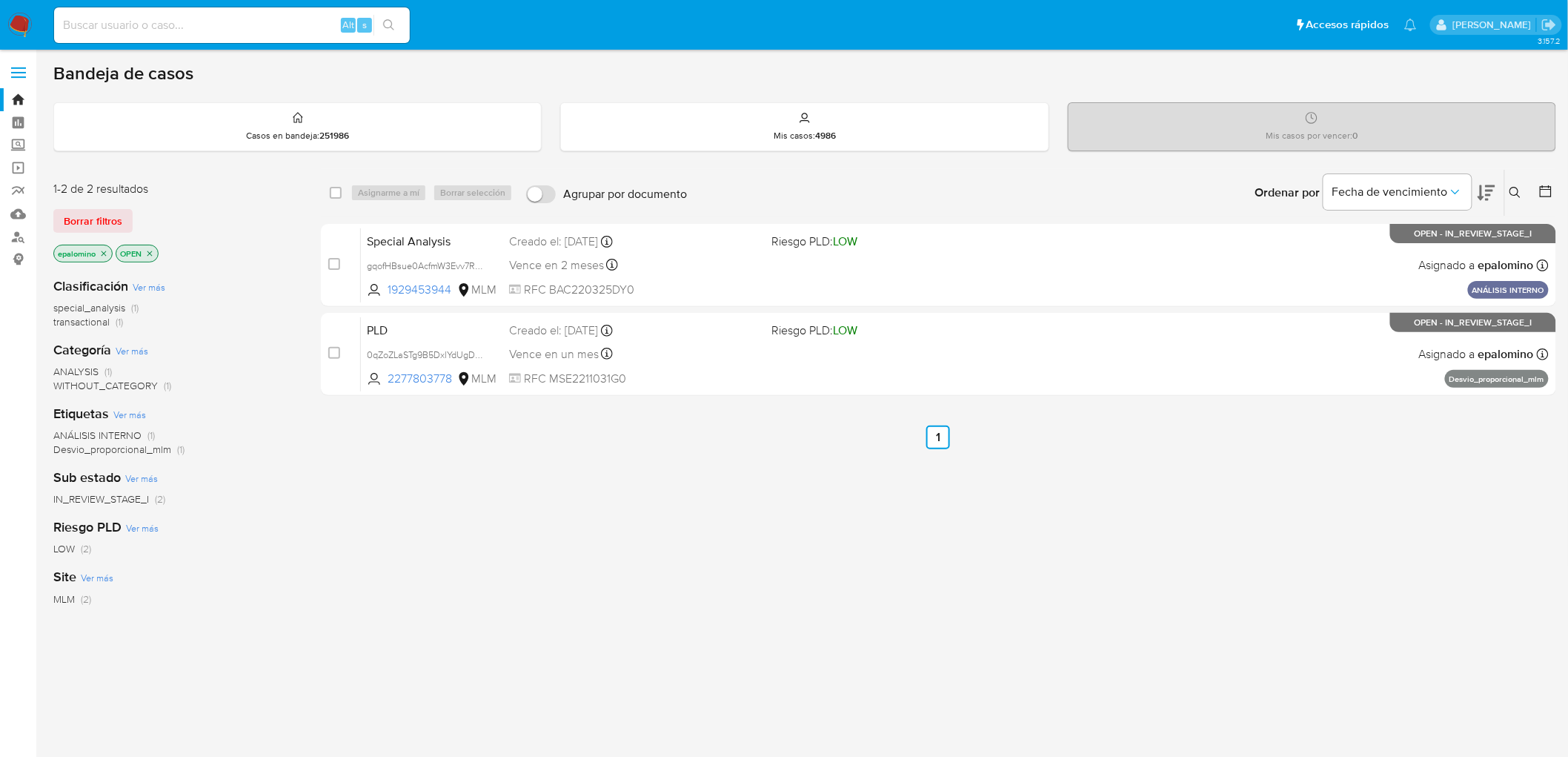
click at [111, 220] on span "Borrar filtros" at bounding box center [93, 221] width 58 height 21
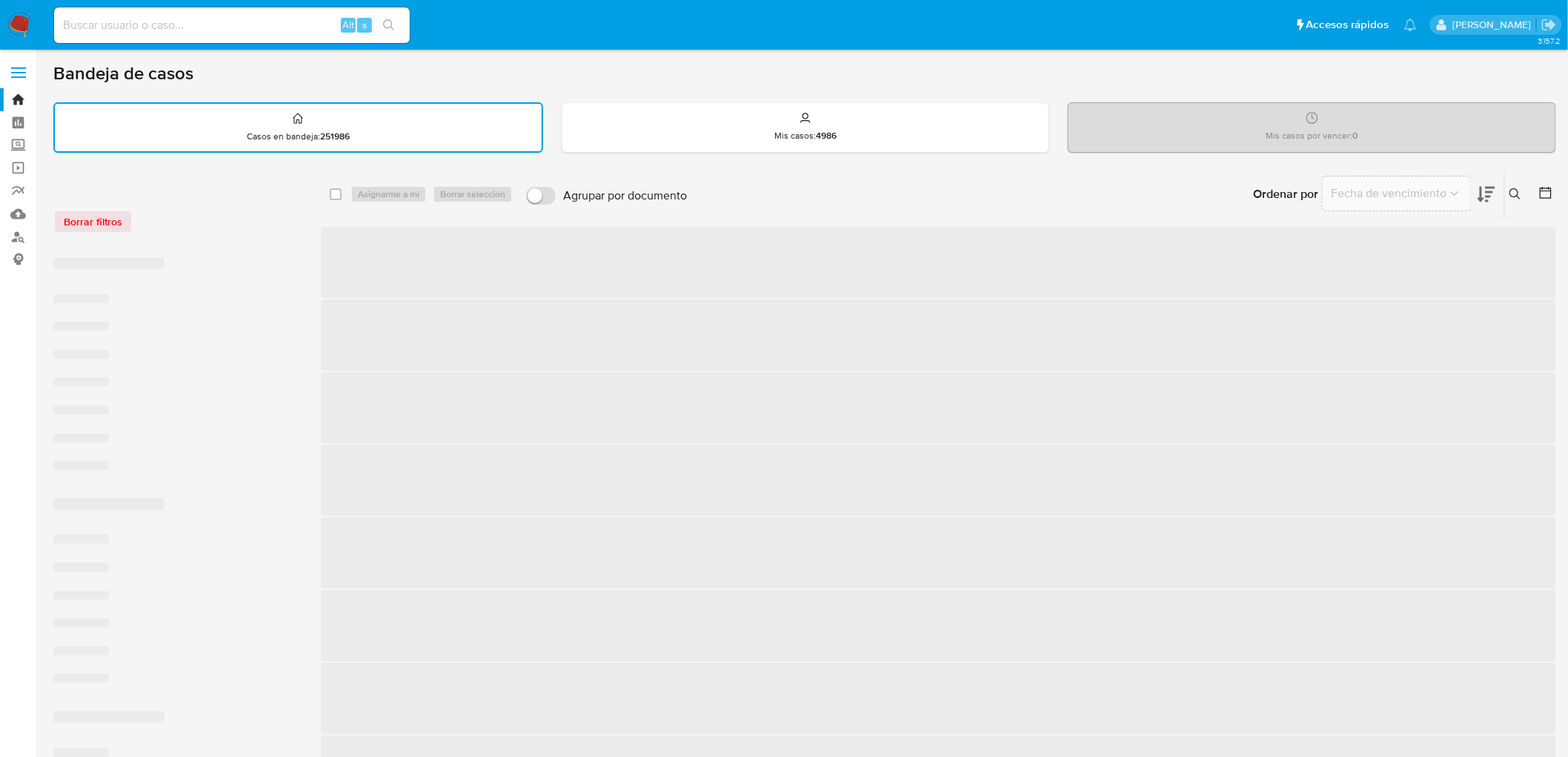
click at [200, 220] on div "Borrar filtros" at bounding box center [172, 222] width 237 height 24
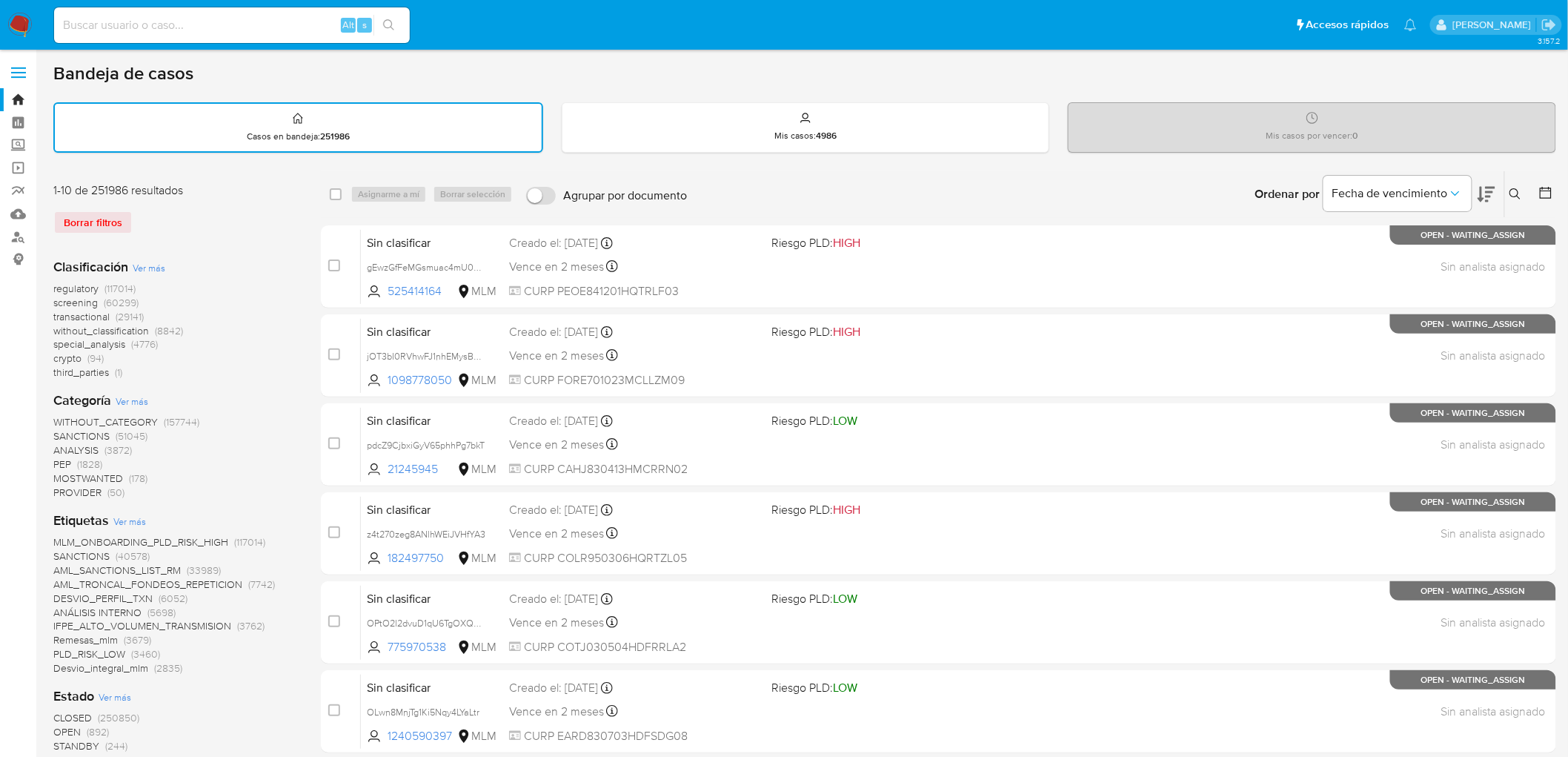
click at [13, 19] on img at bounding box center [20, 25] width 25 height 25
click at [263, 232] on div "Borrar filtros" at bounding box center [172, 223] width 237 height 24
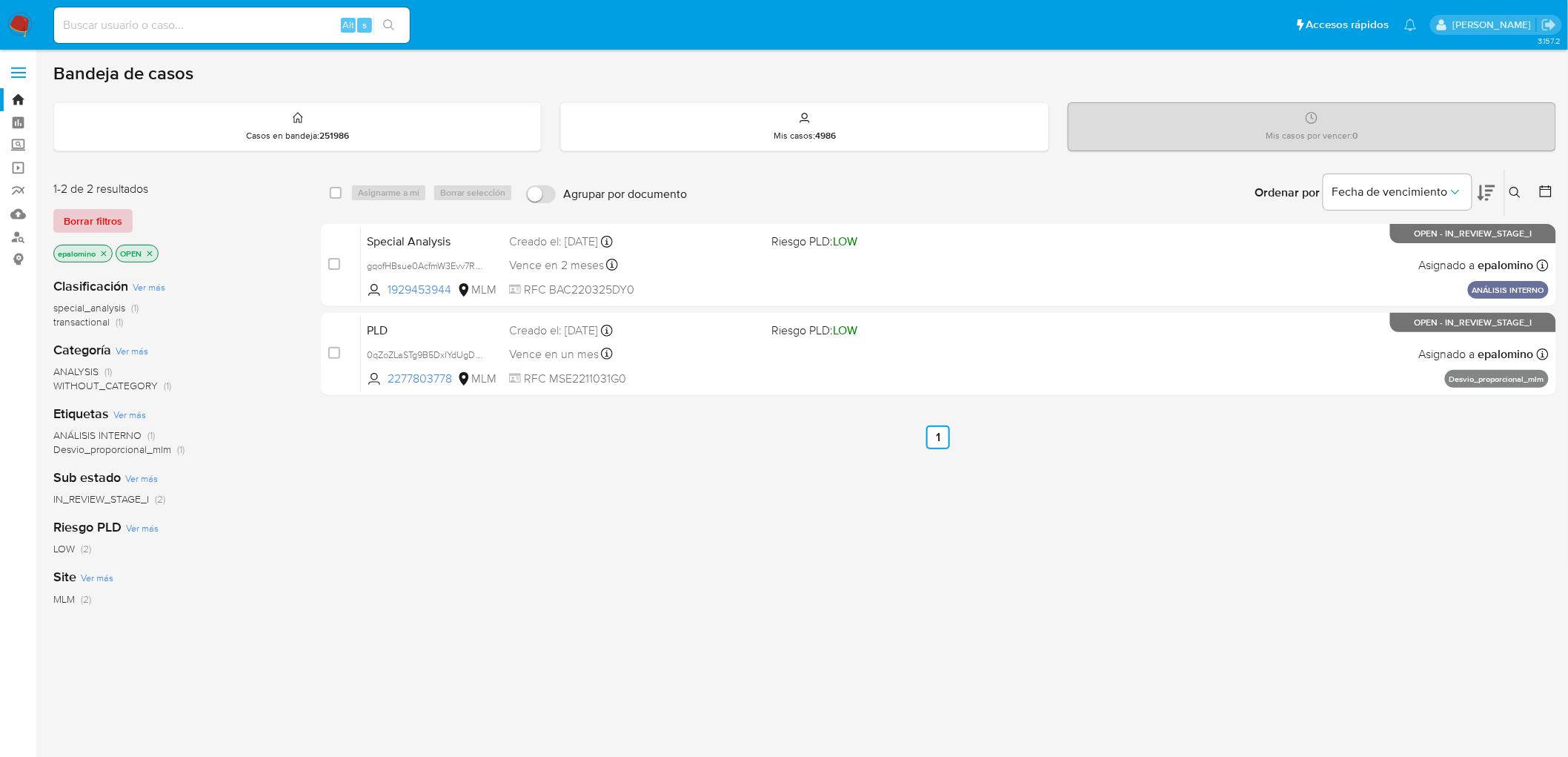
click at [112, 217] on span "Borrar filtros" at bounding box center [93, 221] width 58 height 21
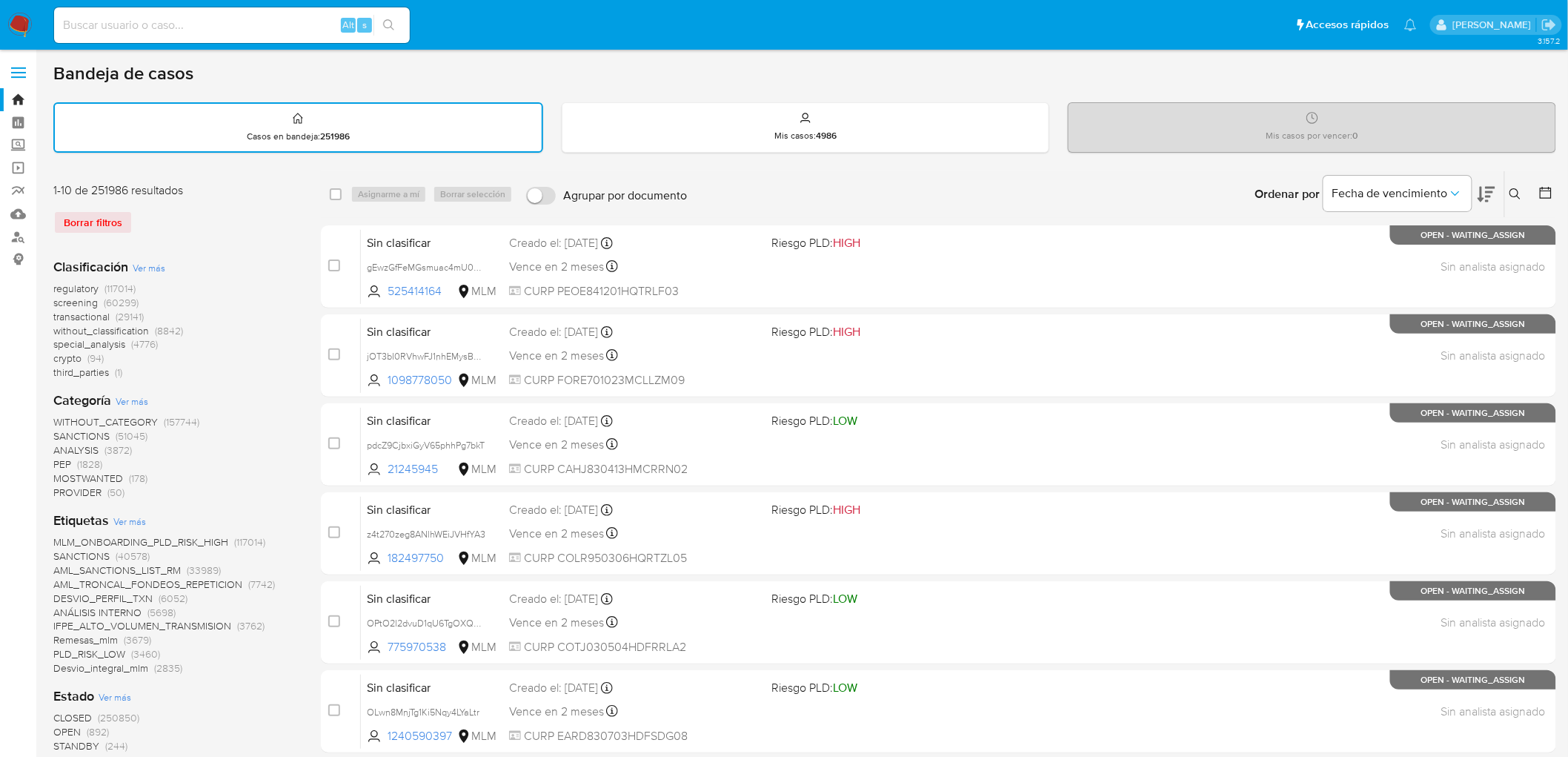
click at [11, 24] on img at bounding box center [20, 25] width 25 height 25
click at [220, 202] on div "1-10 de 251986 resultados Borrar filtros" at bounding box center [172, 214] width 237 height 64
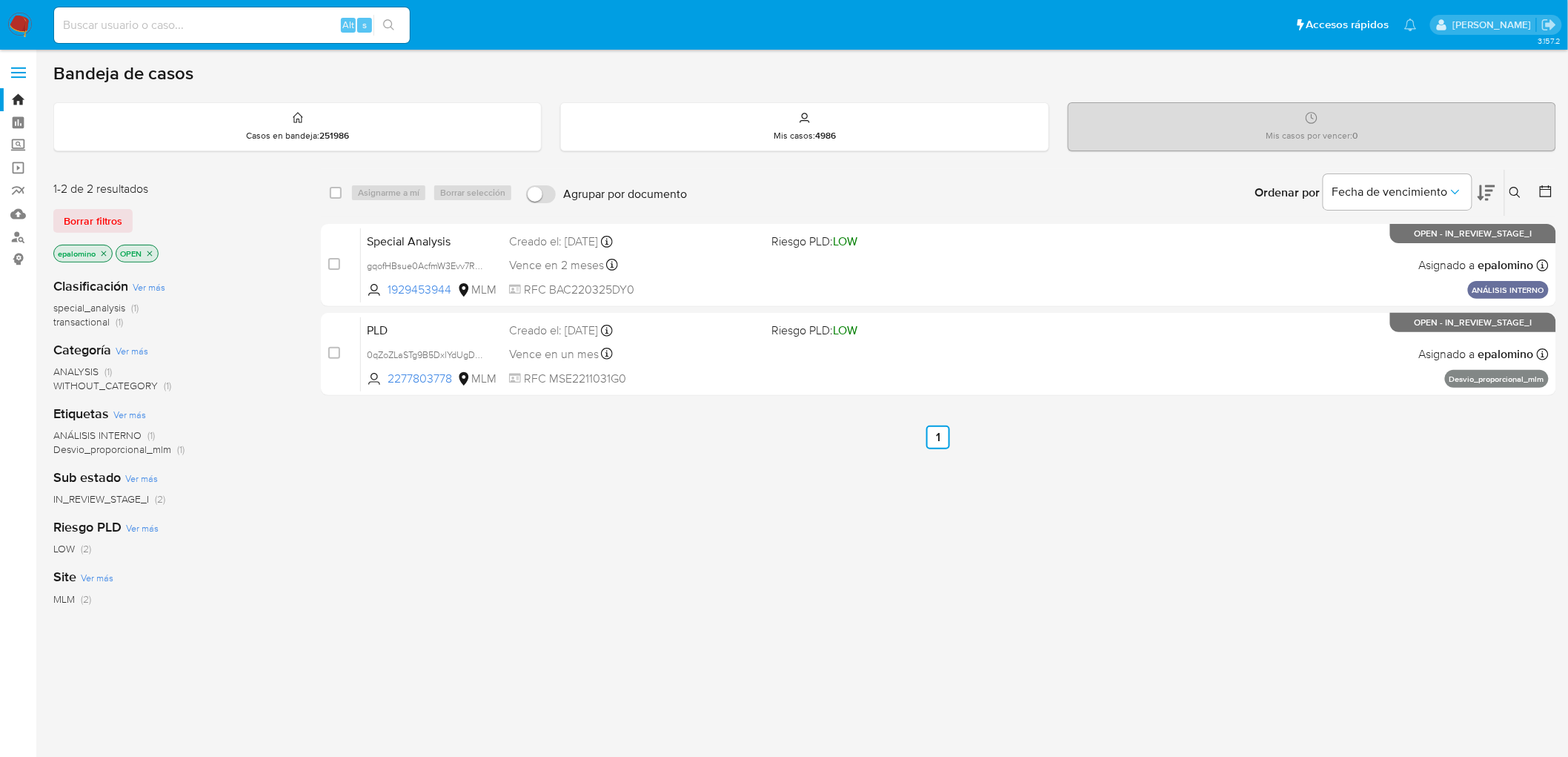
click at [97, 217] on span "Borrar filtros" at bounding box center [93, 221] width 58 height 21
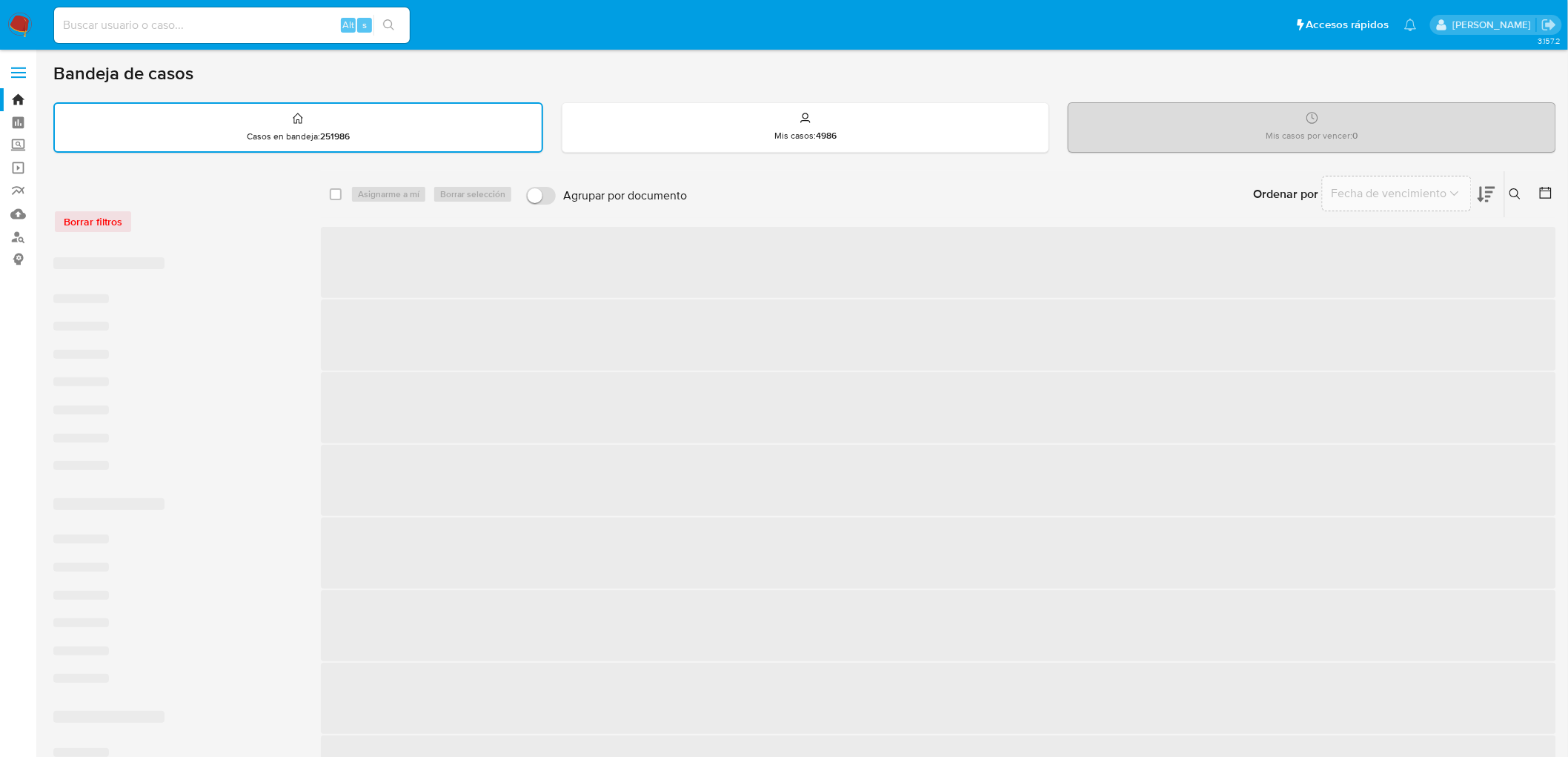
click at [255, 224] on div "Borrar filtros" at bounding box center [172, 222] width 237 height 24
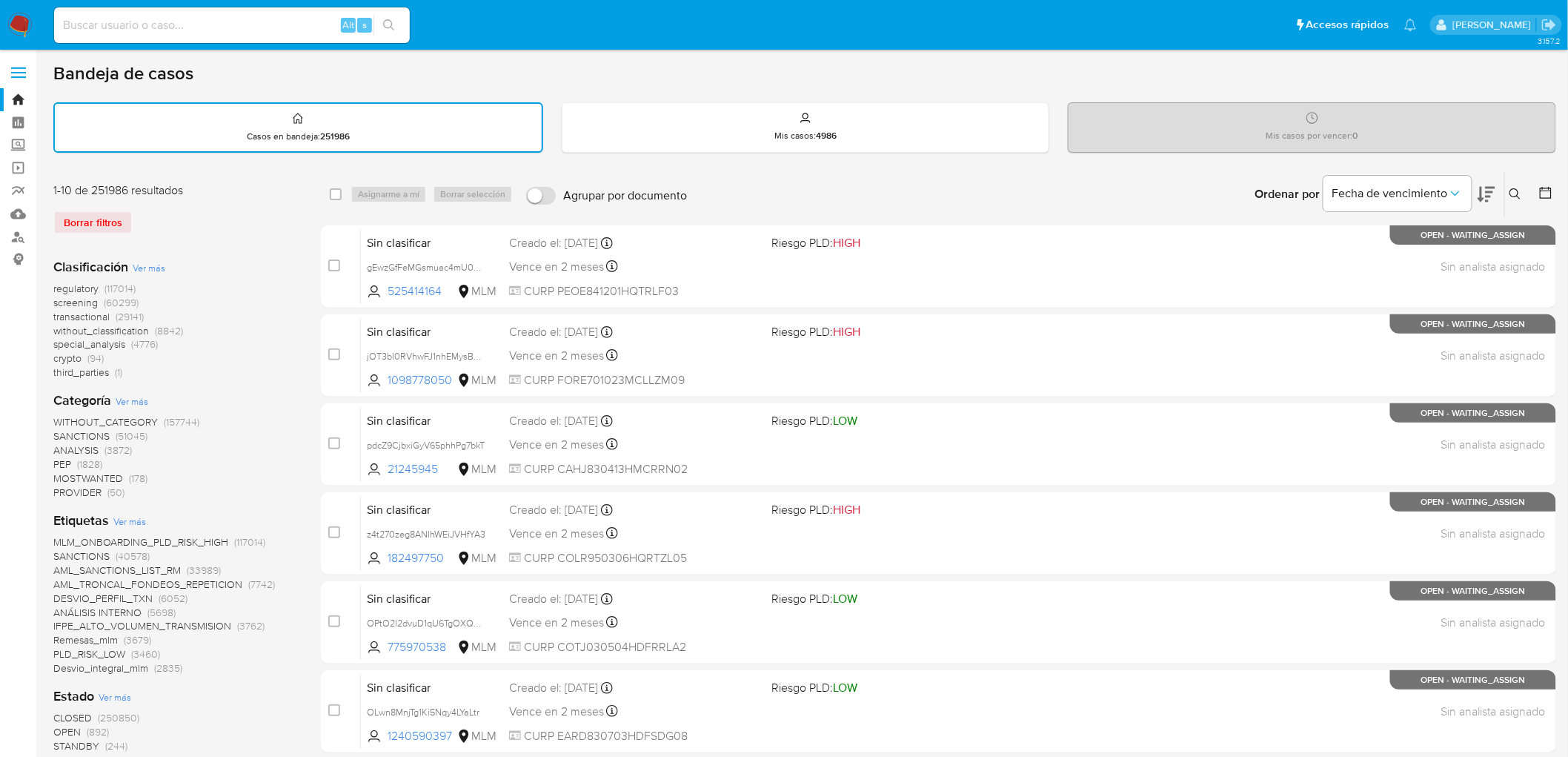
click at [16, 25] on img at bounding box center [20, 25] width 25 height 25
click at [196, 189] on div "1-10 de 251986 resultados" at bounding box center [172, 190] width 237 height 16
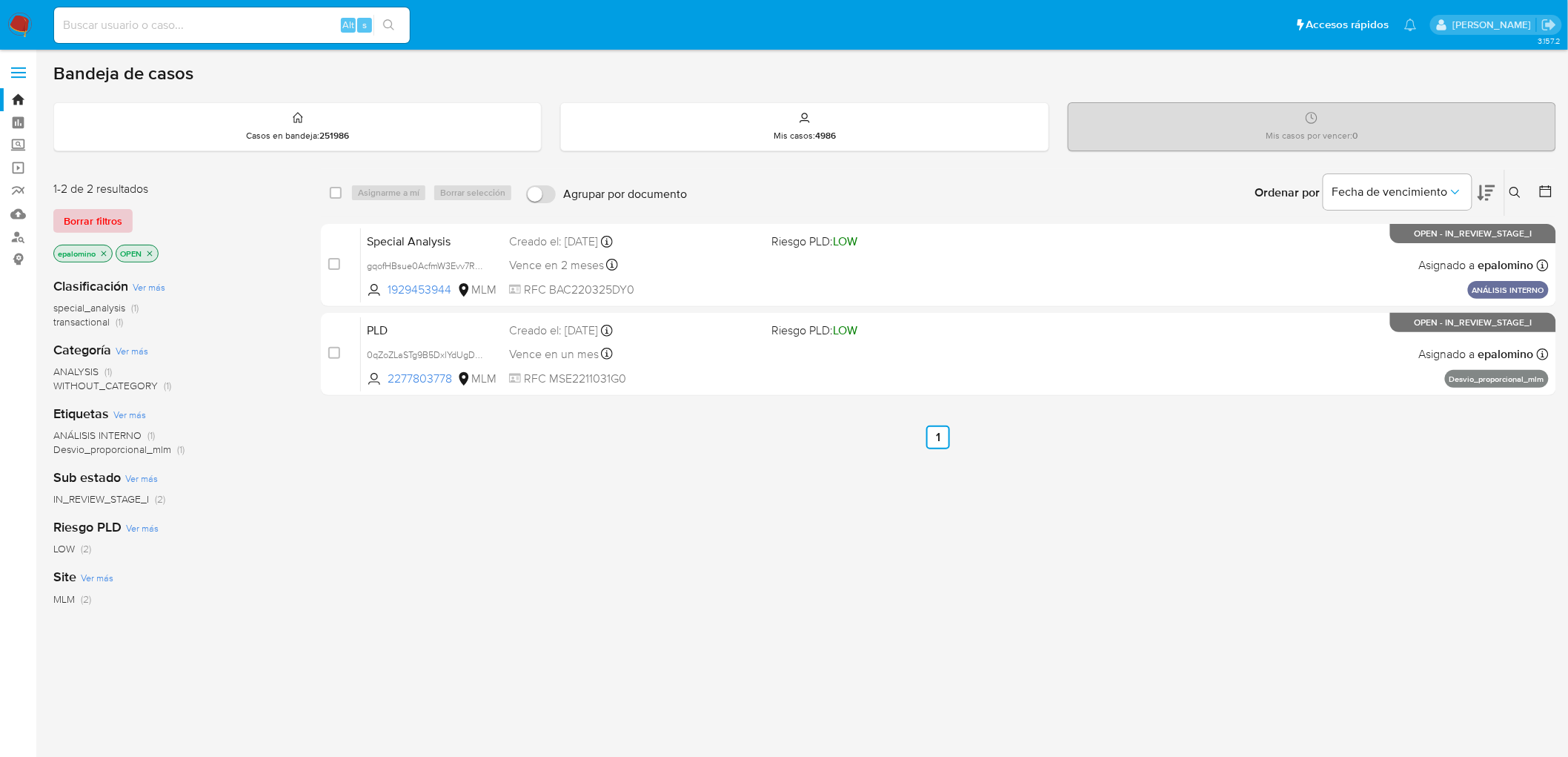
click at [103, 217] on span "Borrar filtros" at bounding box center [93, 221] width 58 height 21
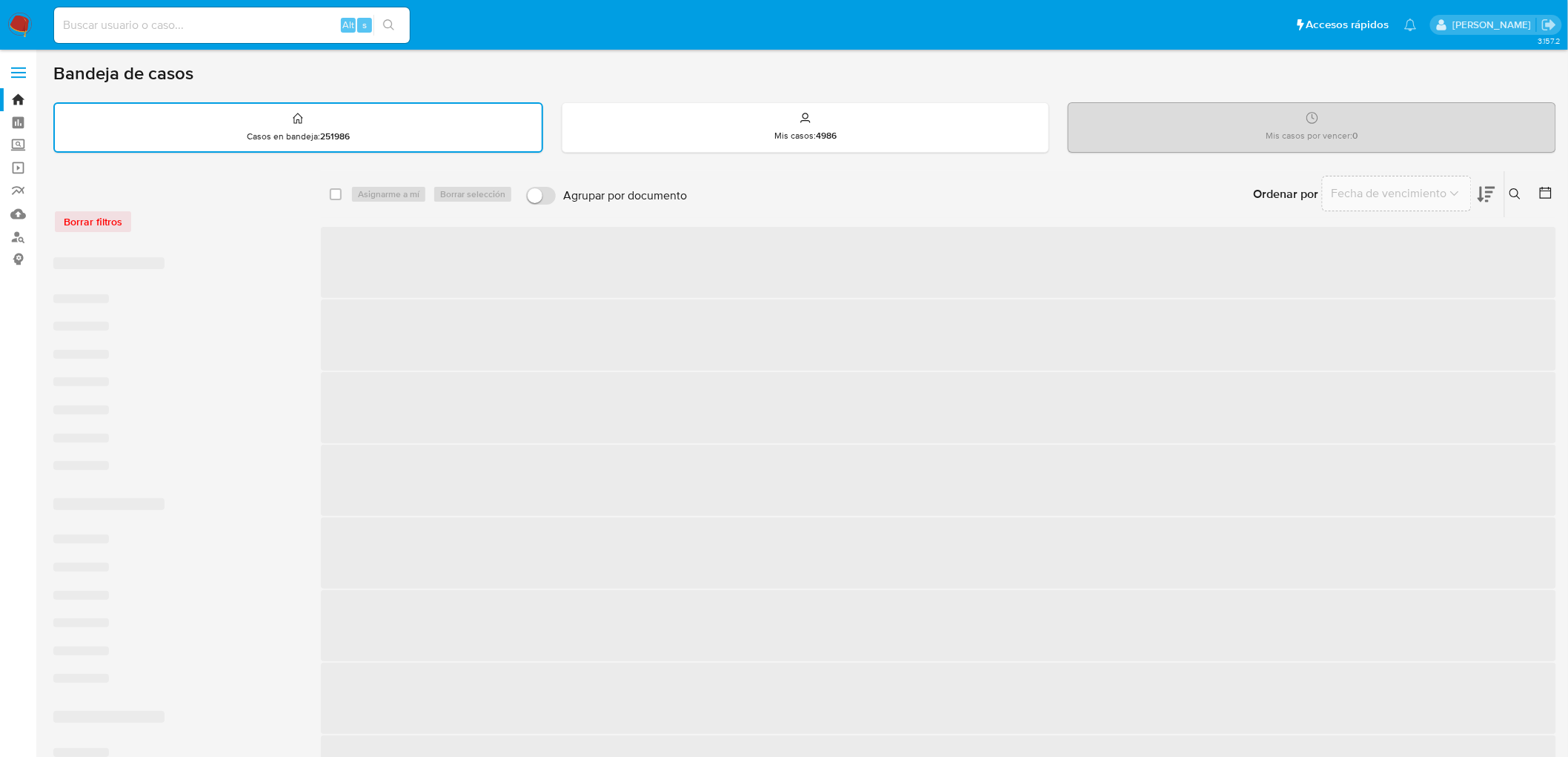
click at [208, 218] on div "Borrar filtros" at bounding box center [172, 222] width 237 height 24
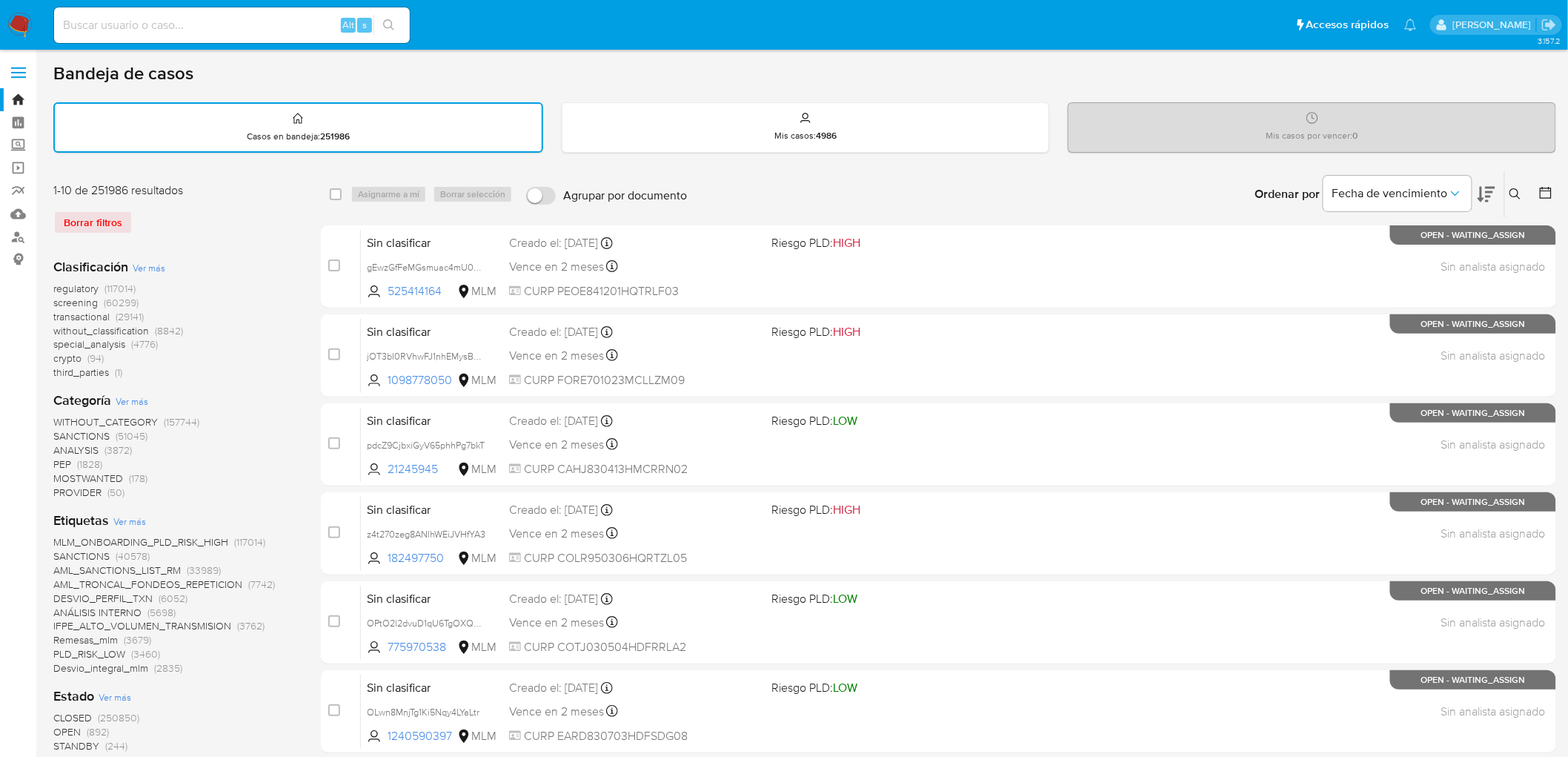
click at [20, 18] on img at bounding box center [20, 25] width 25 height 25
click at [235, 213] on div "Borrar filtros" at bounding box center [172, 223] width 237 height 24
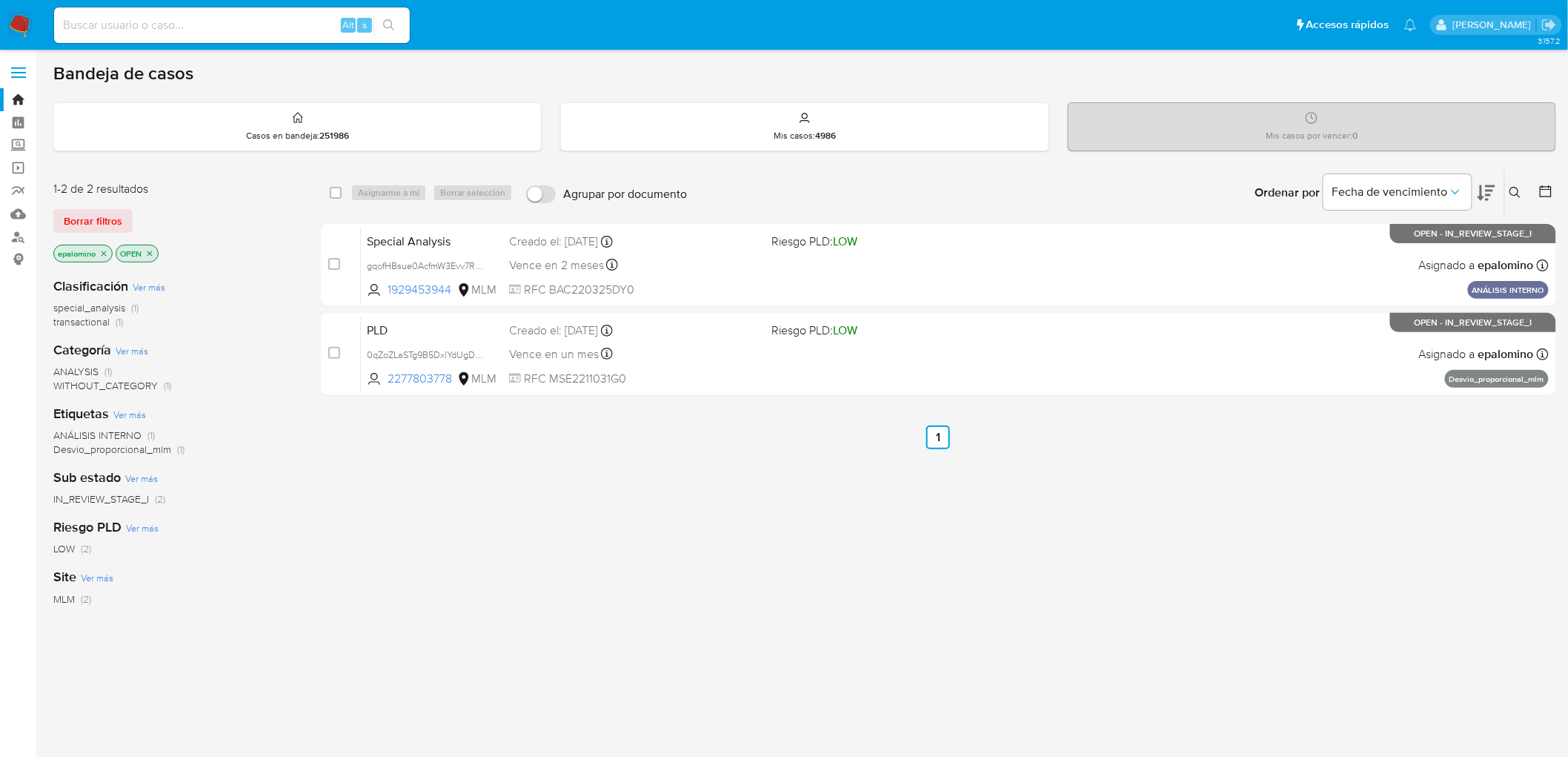
click at [118, 219] on span "Borrar filtros" at bounding box center [93, 221] width 58 height 21
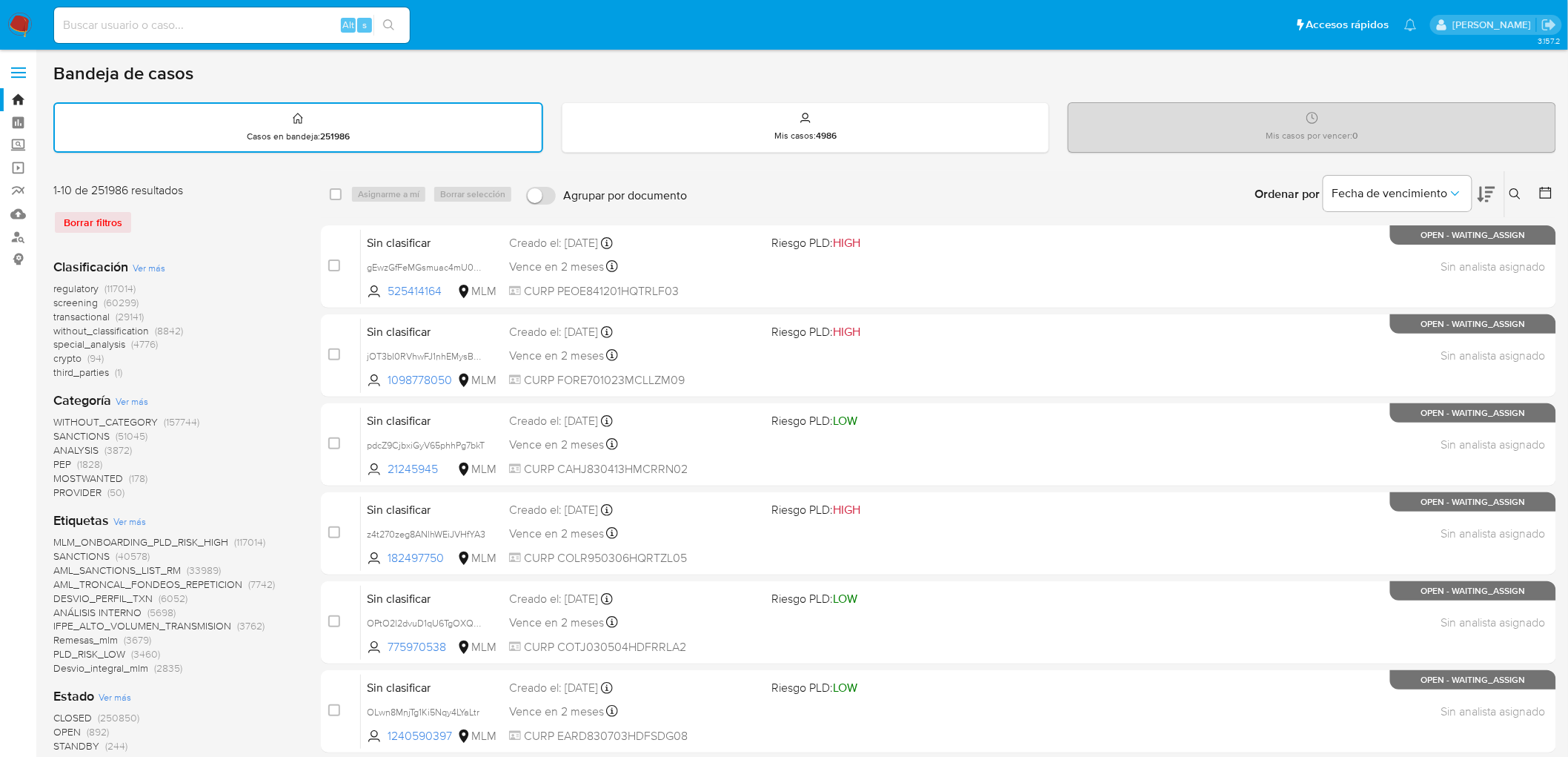
click at [23, 21] on img at bounding box center [20, 25] width 25 height 25
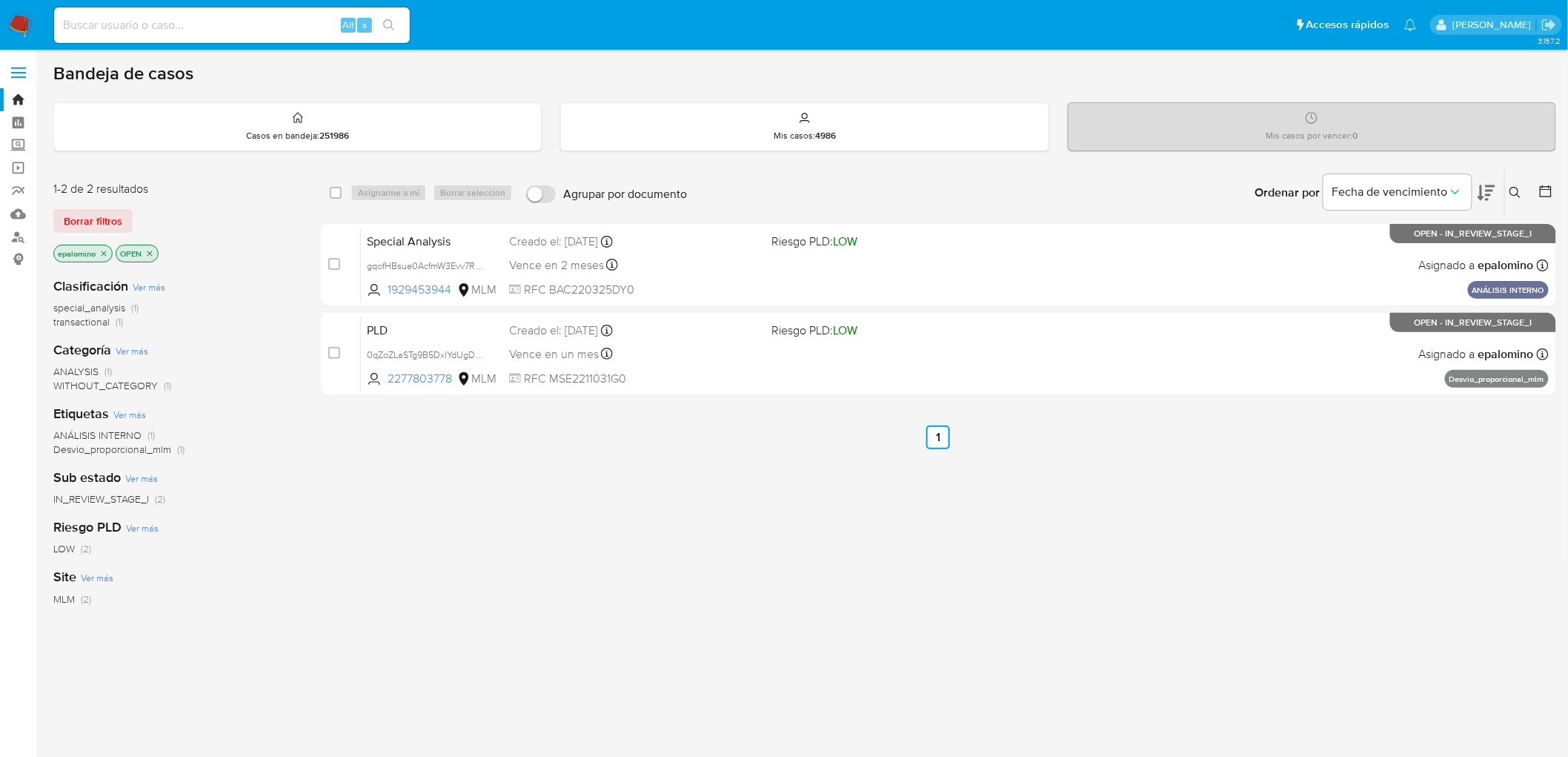
click at [101, 221] on span "Borrar filtros" at bounding box center [93, 221] width 58 height 21
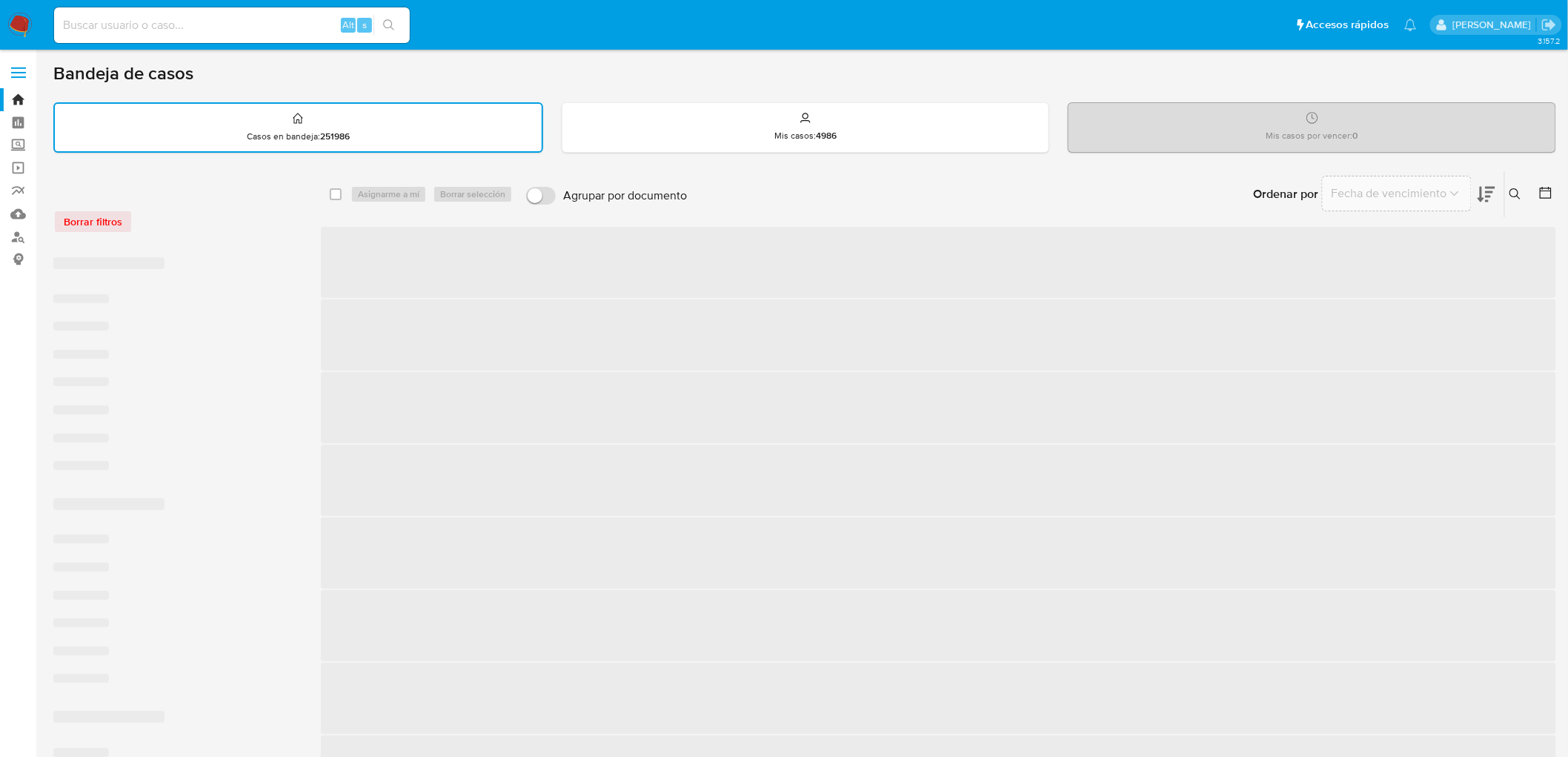
click at [236, 218] on div "Borrar filtros" at bounding box center [172, 222] width 237 height 24
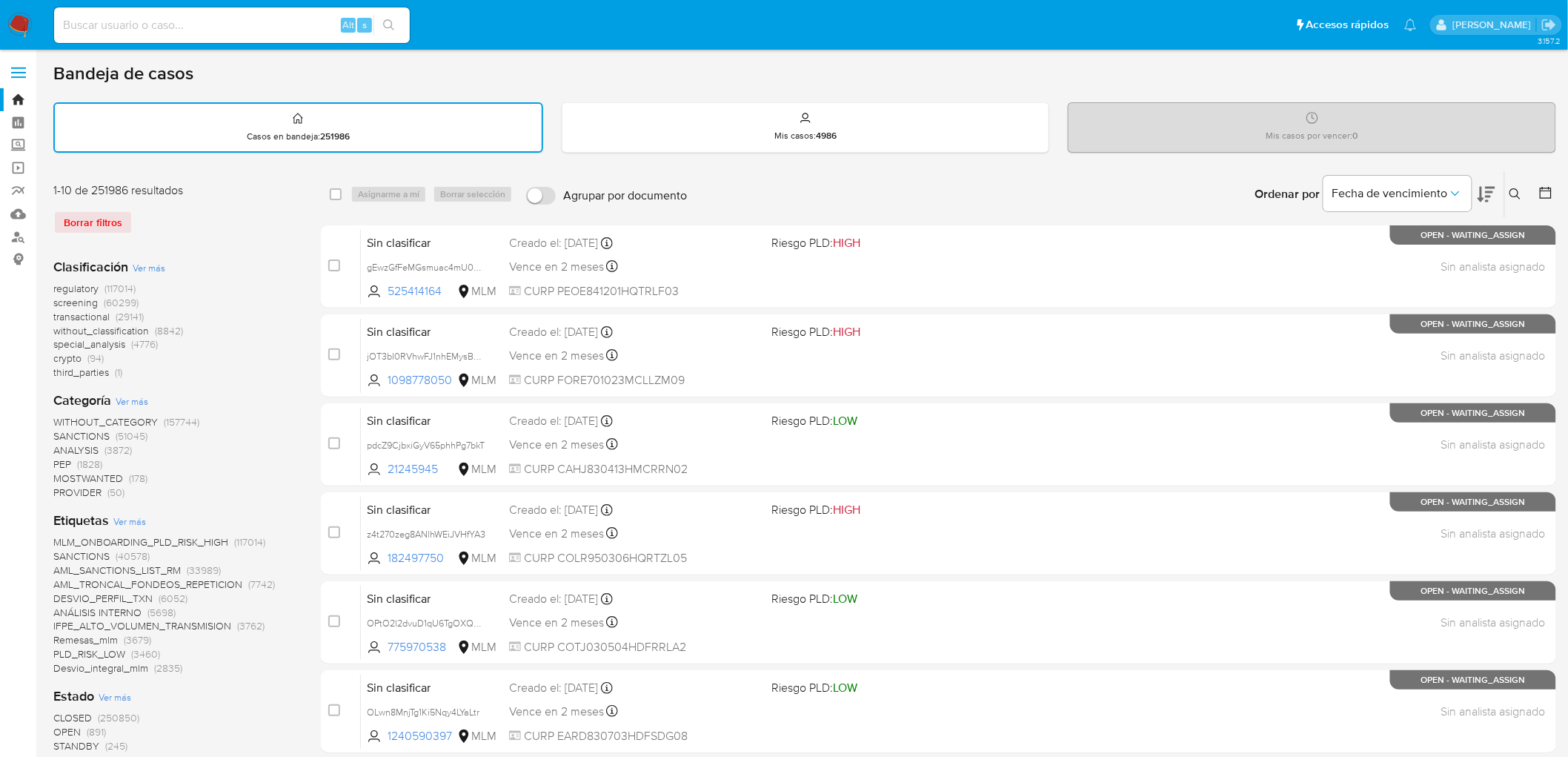
click at [28, 25] on img at bounding box center [20, 25] width 25 height 25
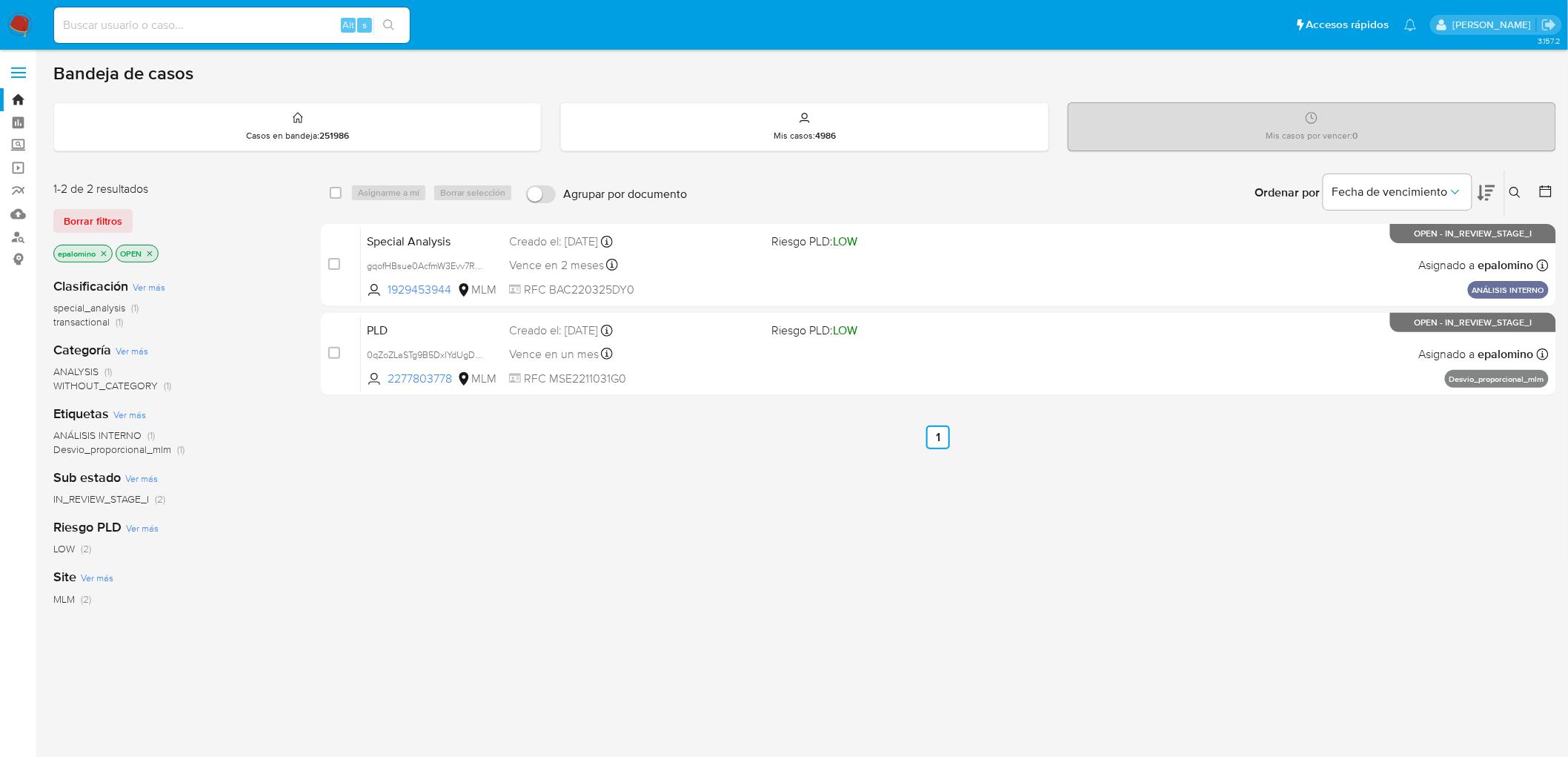
click at [102, 214] on span "Borrar filtros" at bounding box center [93, 221] width 58 height 21
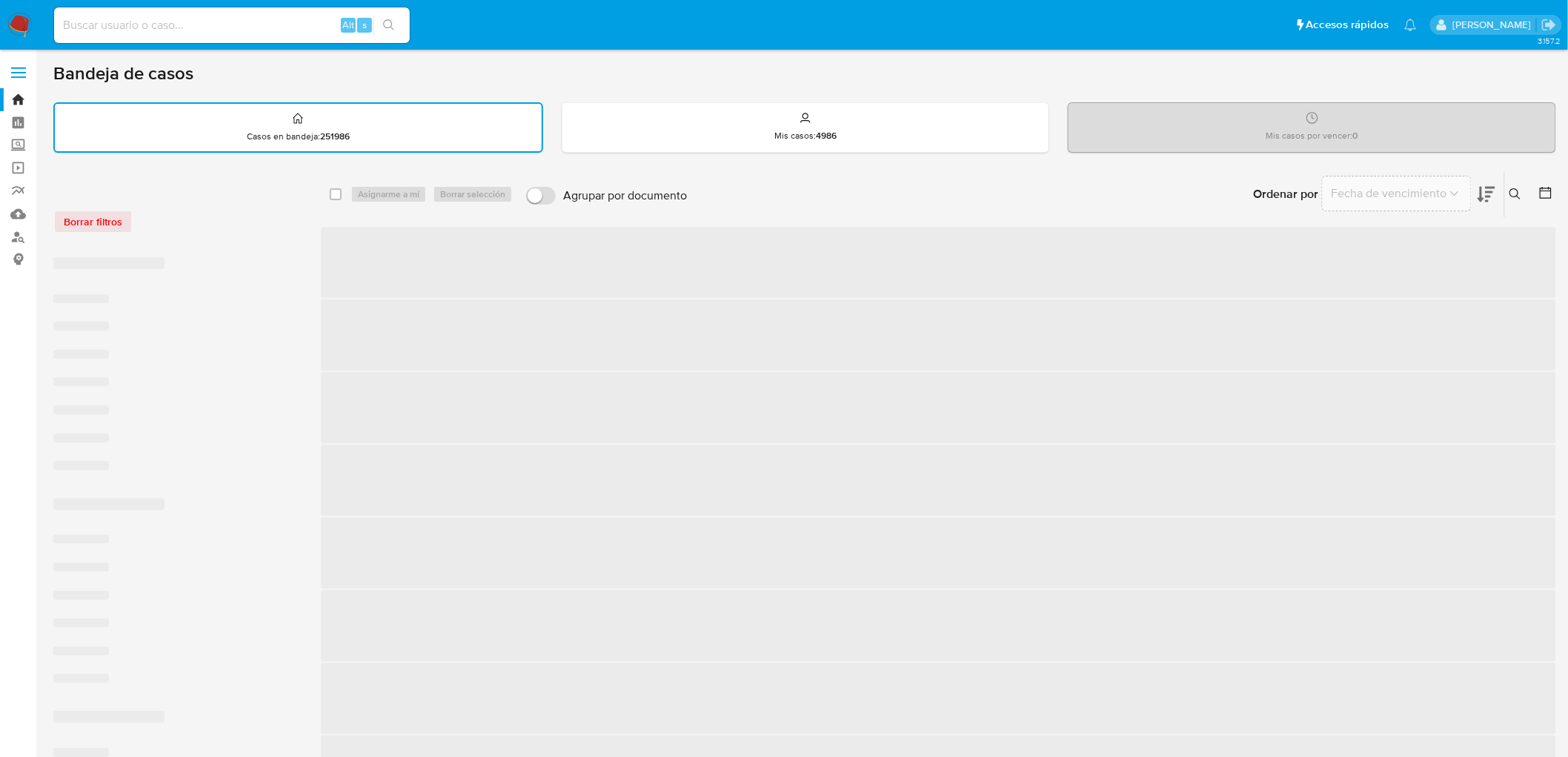
click at [230, 213] on div "Borrar filtros" at bounding box center [172, 222] width 237 height 24
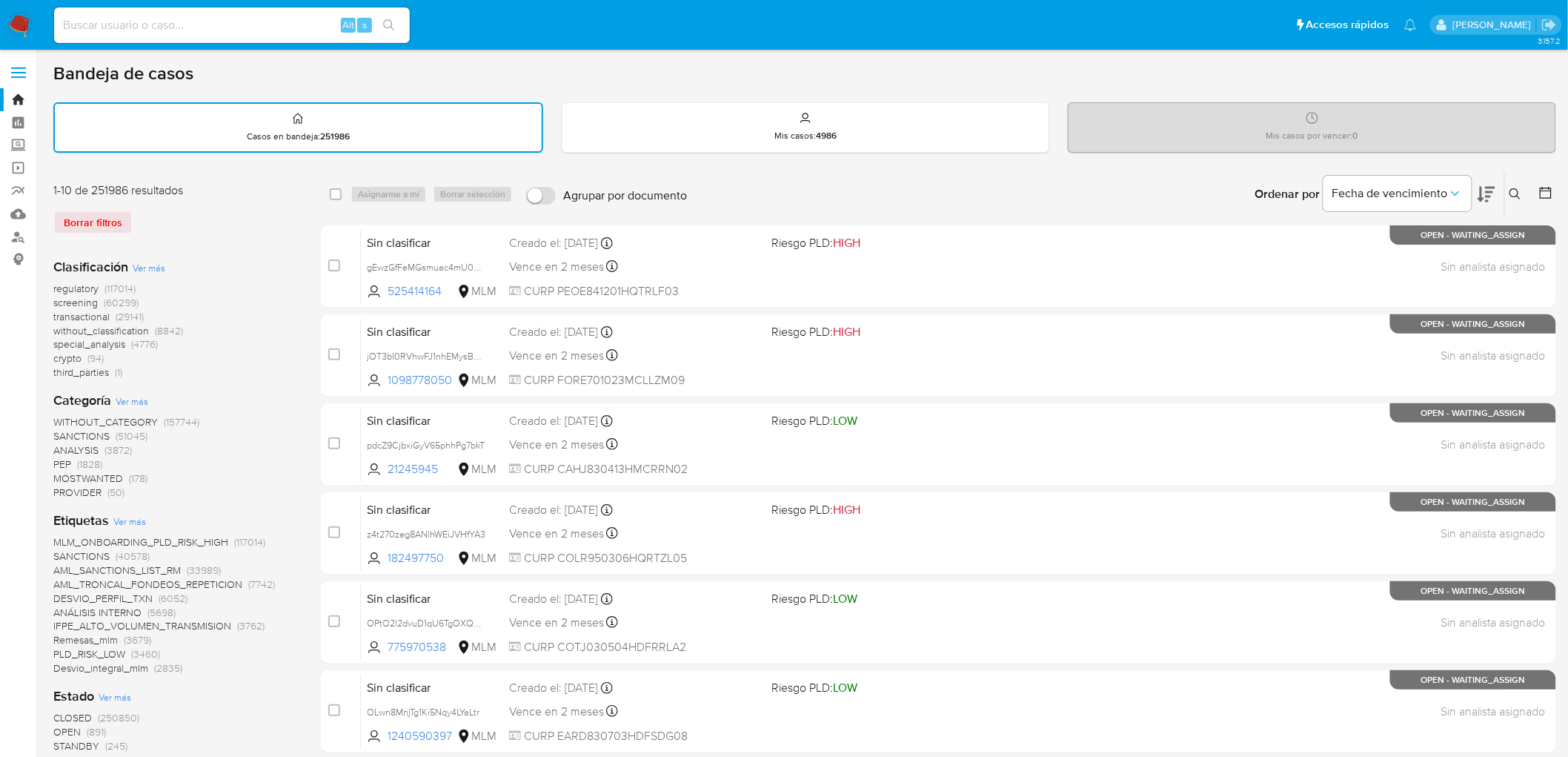
click at [10, 28] on img at bounding box center [20, 25] width 25 height 25
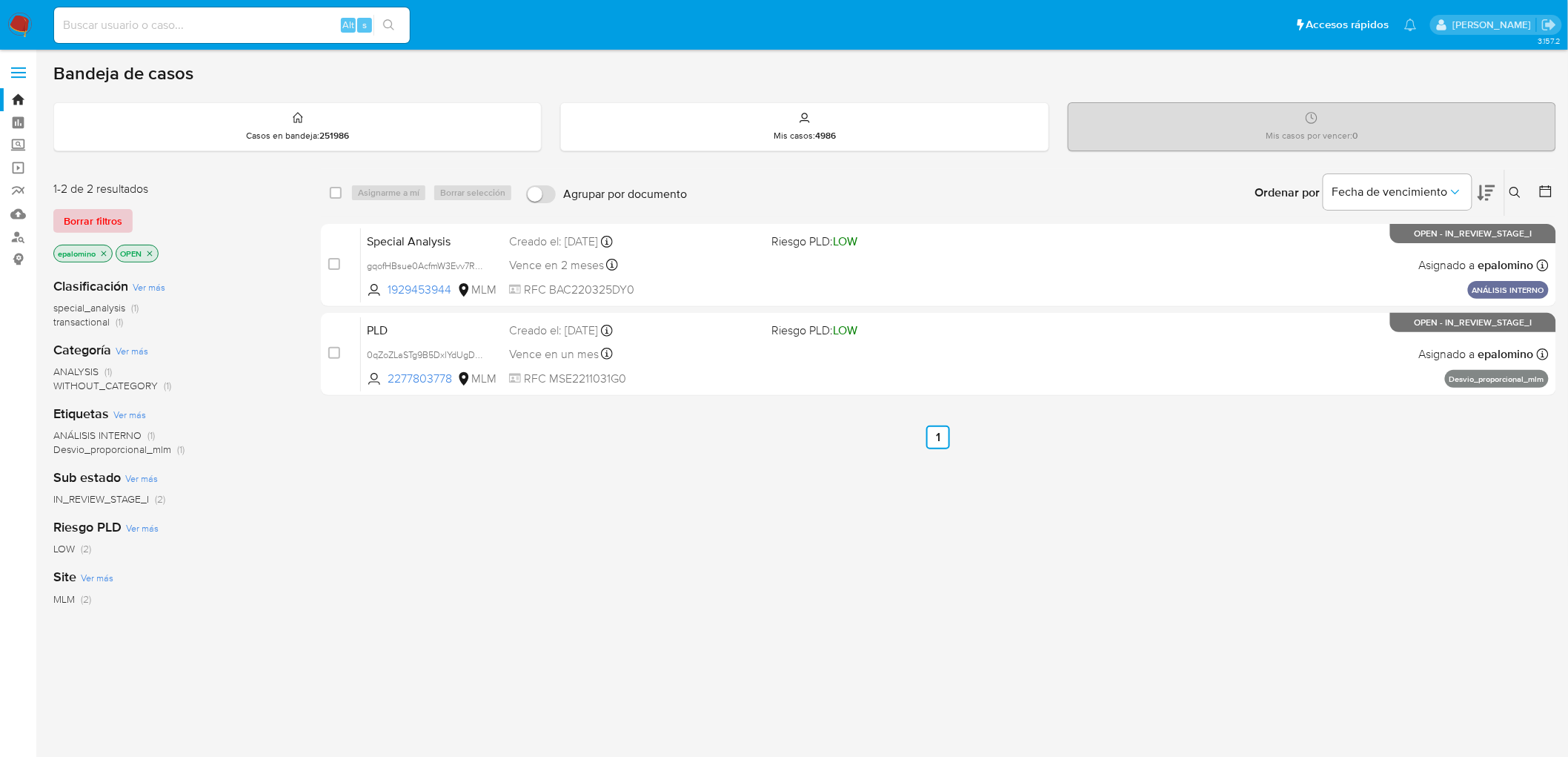
click at [105, 212] on span "Borrar filtros" at bounding box center [93, 221] width 58 height 21
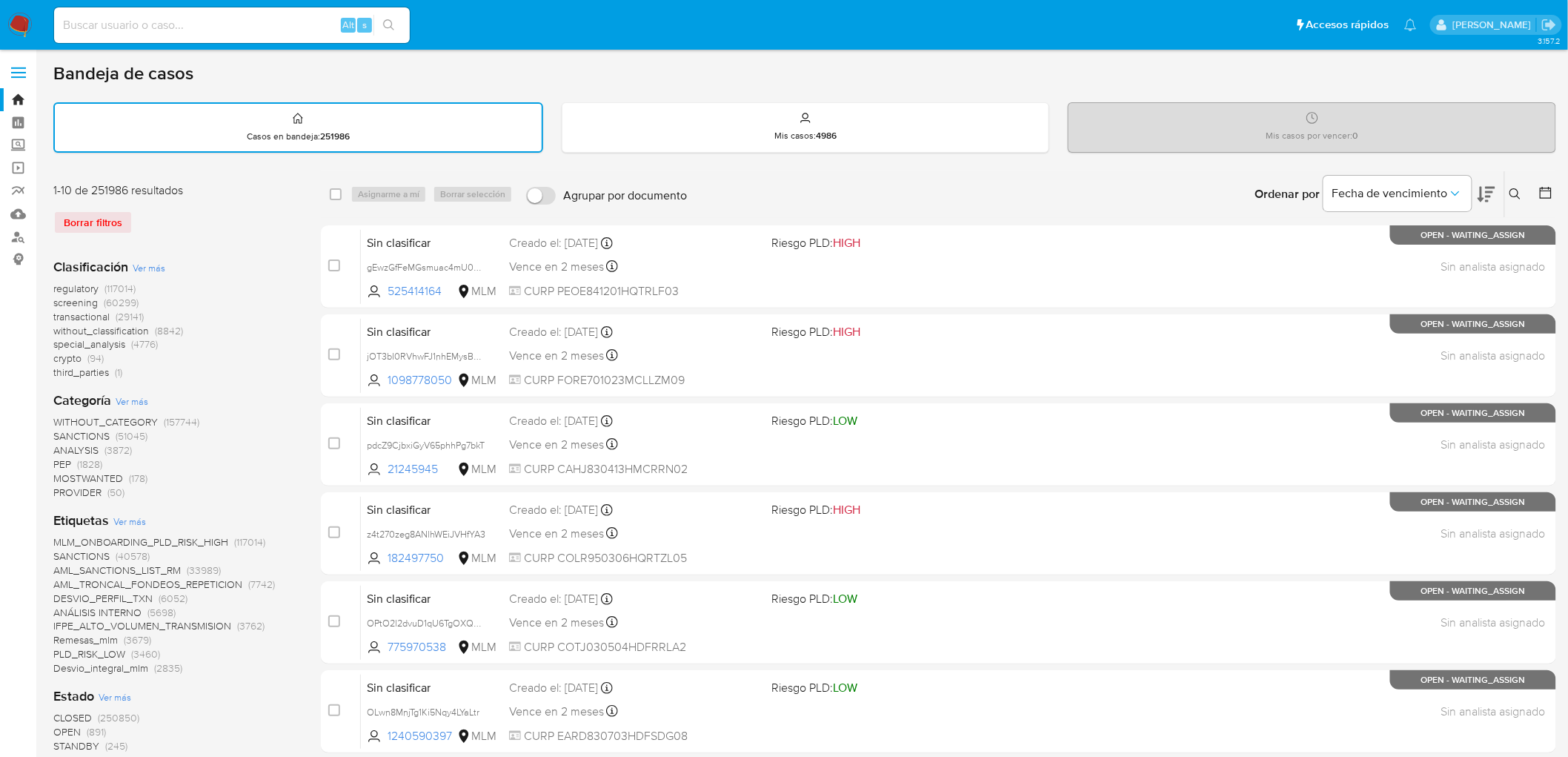
click at [22, 22] on img at bounding box center [20, 25] width 25 height 25
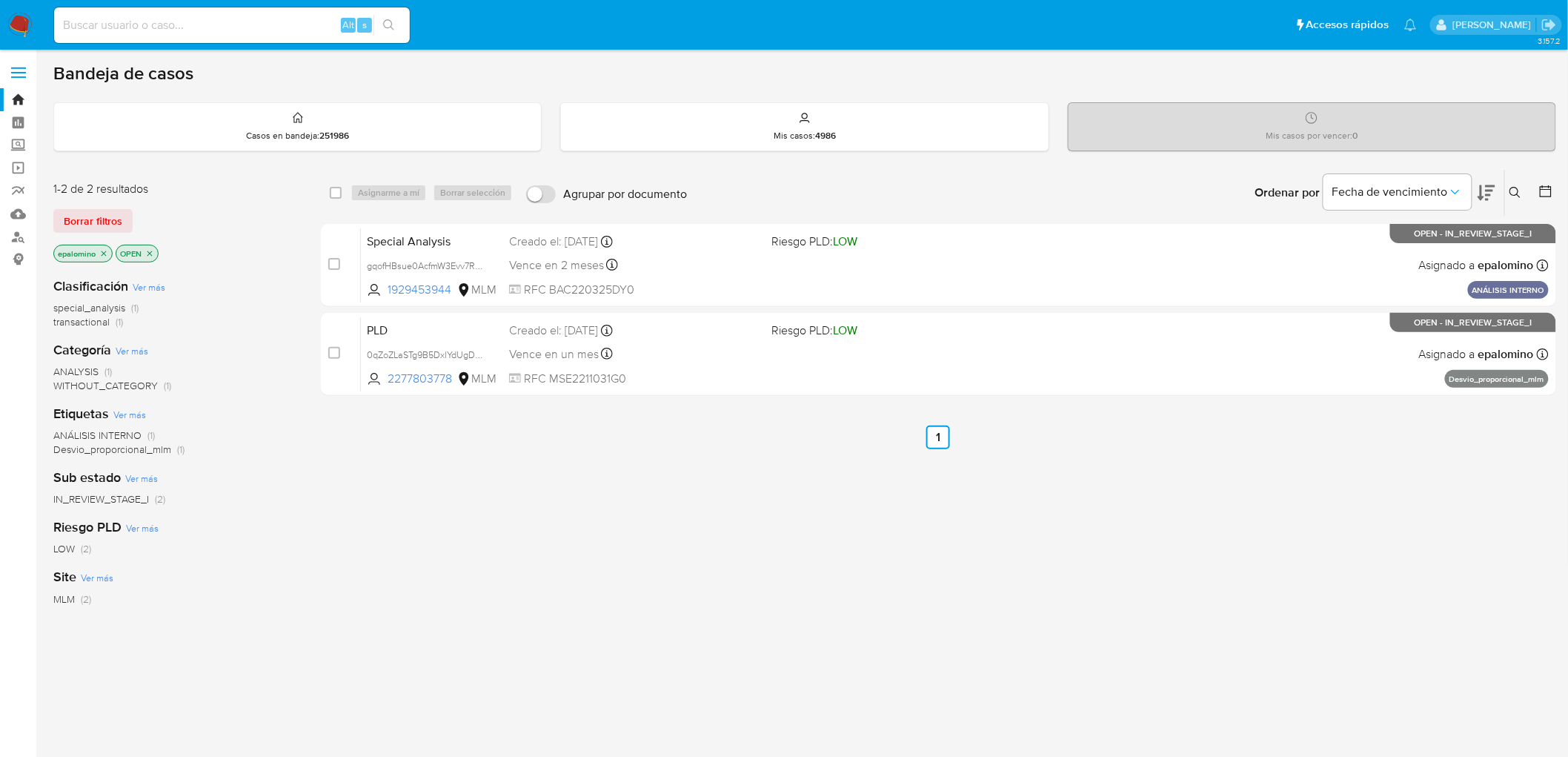
click at [18, 21] on img at bounding box center [20, 25] width 25 height 25
click at [19, 21] on img at bounding box center [20, 25] width 25 height 25
click at [100, 225] on span "Borrar filtros" at bounding box center [93, 221] width 58 height 21
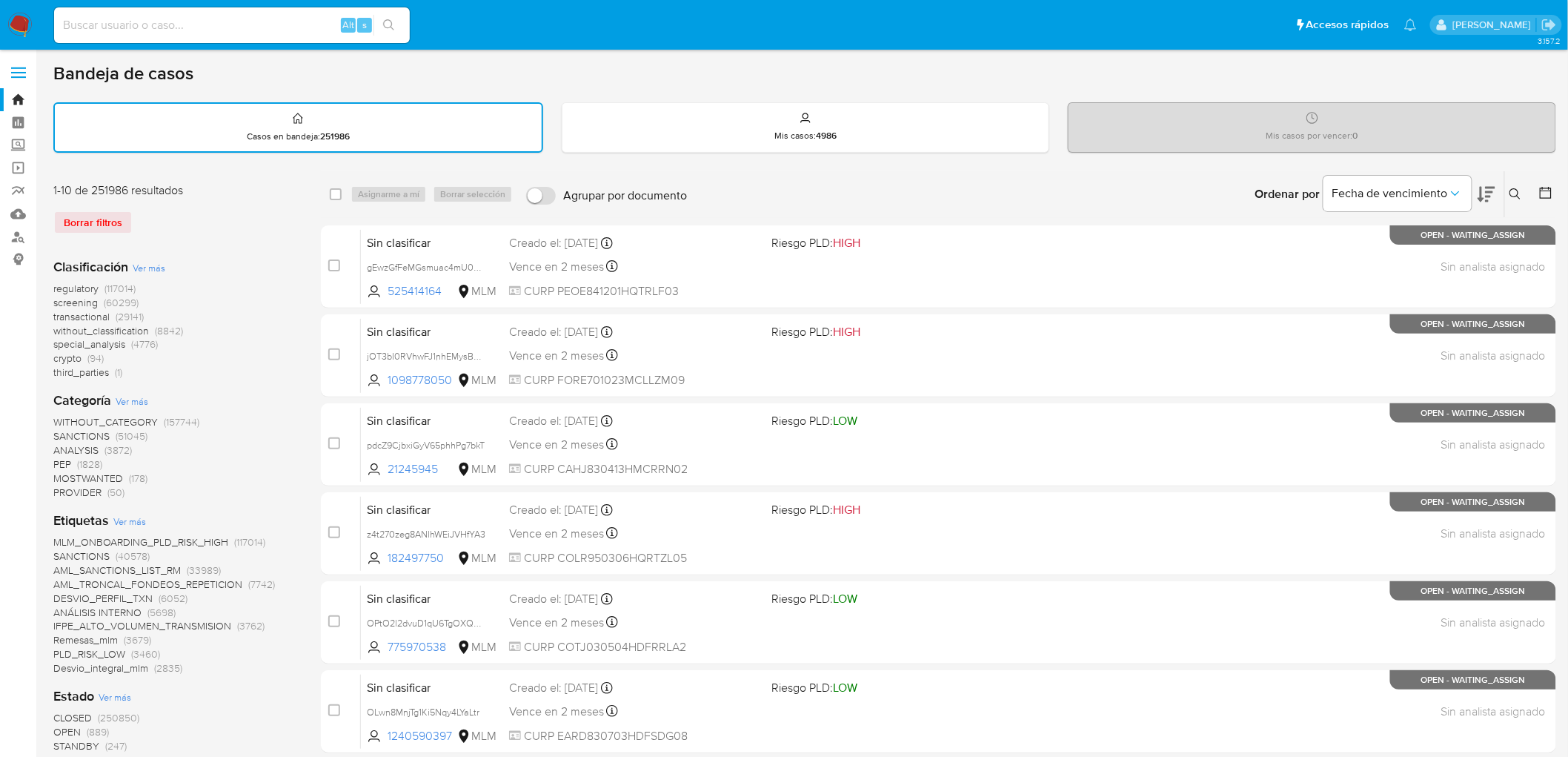
click at [16, 23] on img at bounding box center [20, 25] width 25 height 25
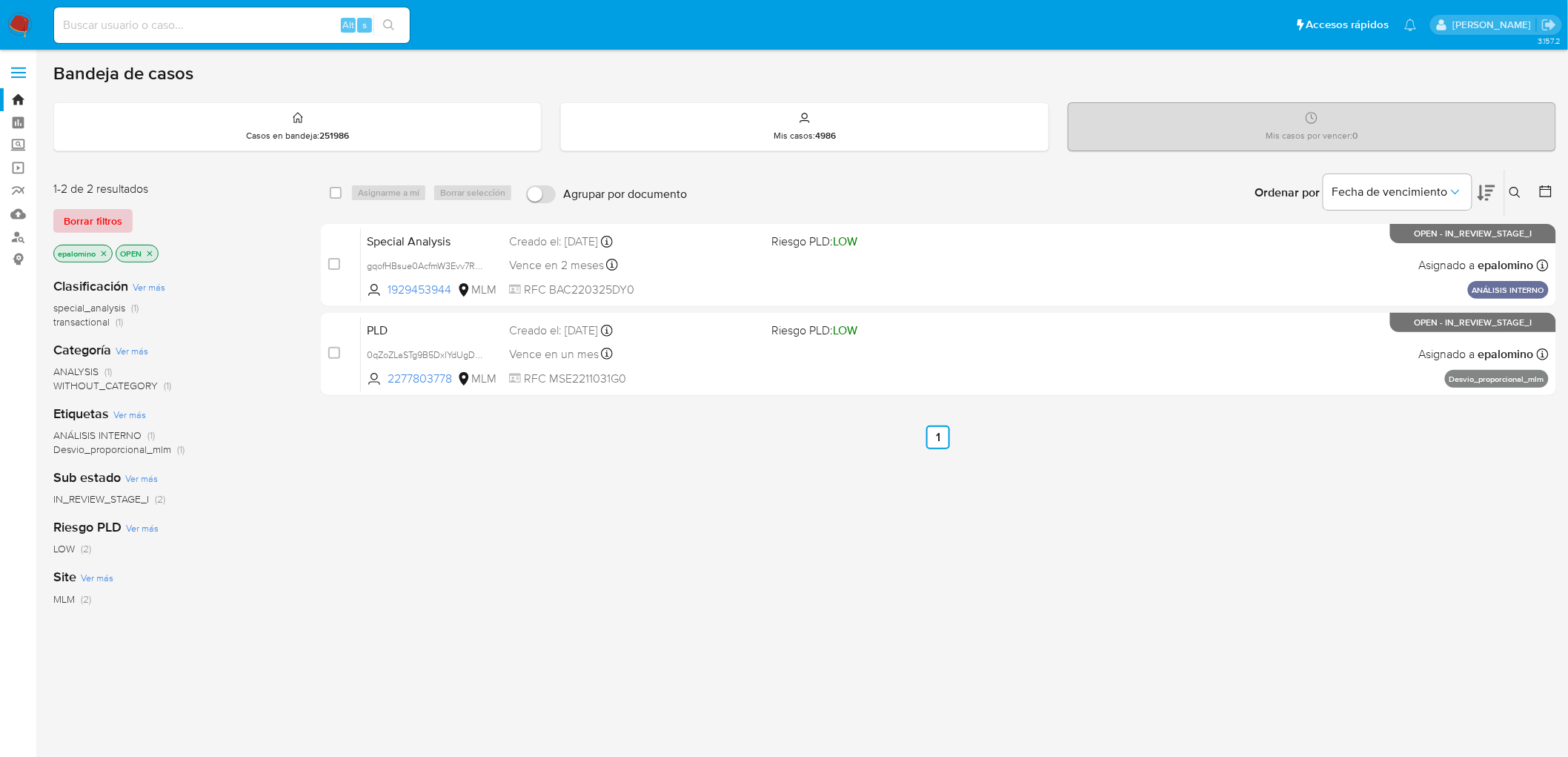
click at [73, 217] on span "Borrar filtros" at bounding box center [93, 221] width 58 height 21
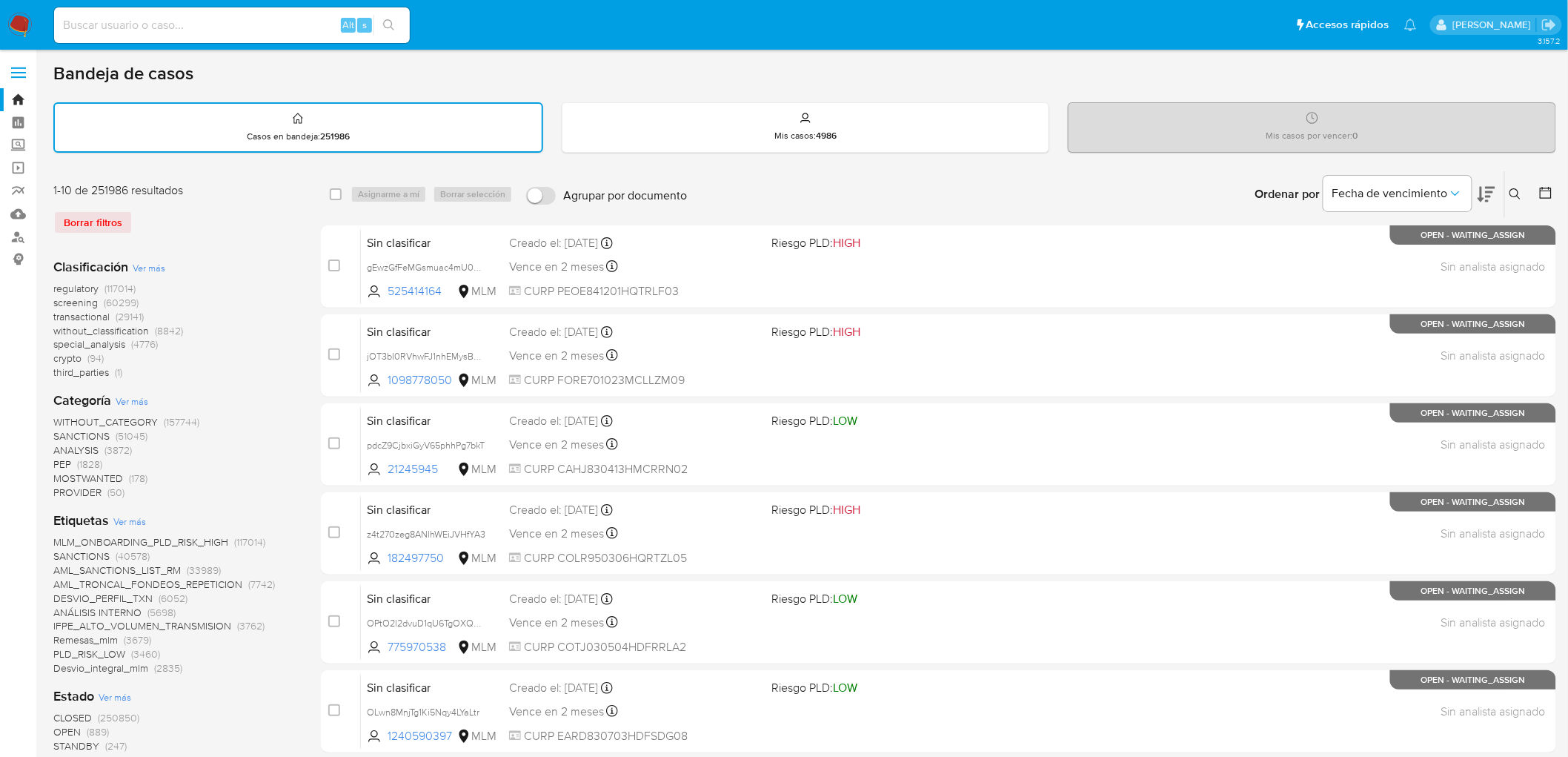
click at [10, 25] on img at bounding box center [20, 25] width 25 height 25
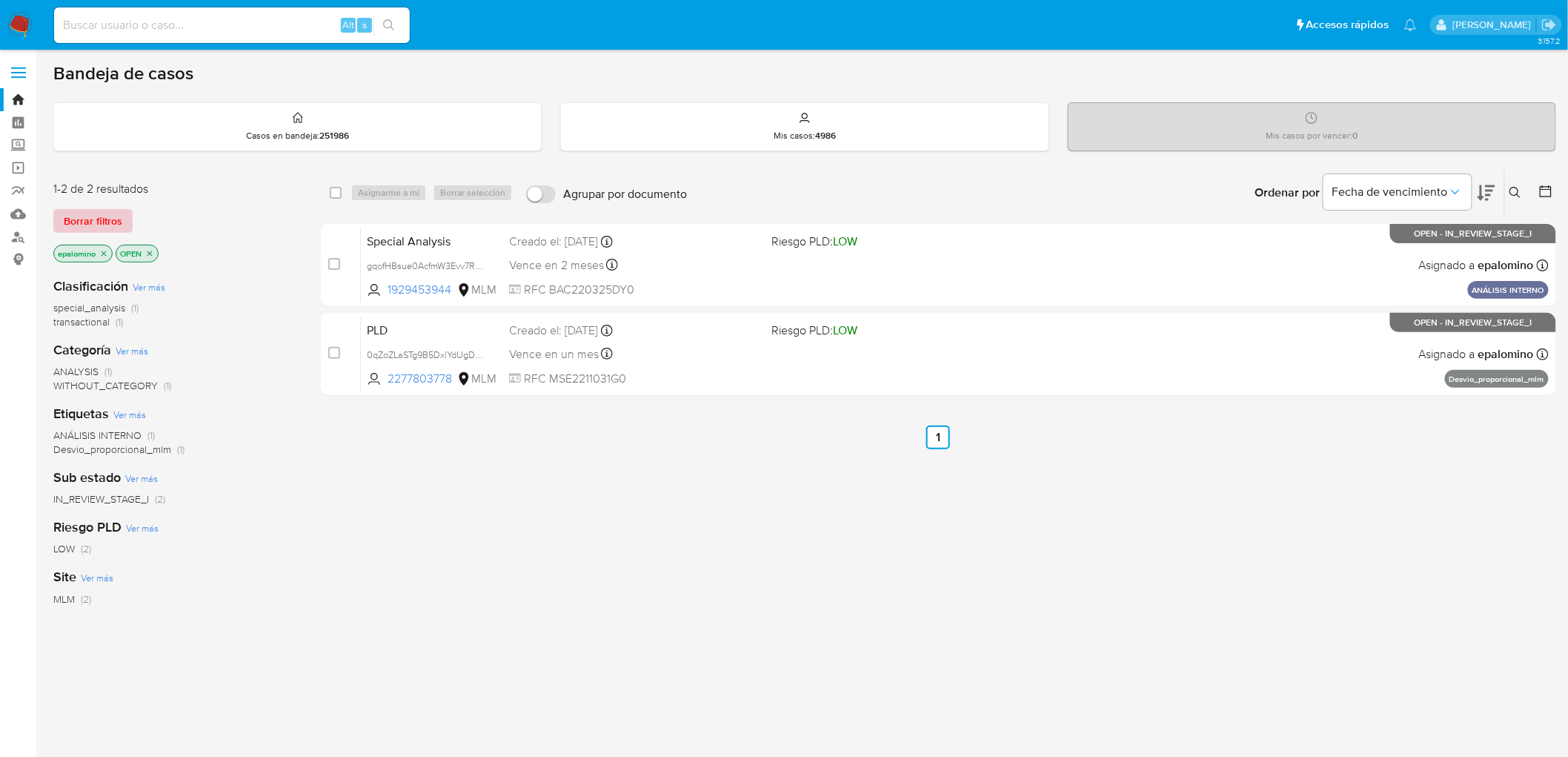
click at [112, 223] on span "Borrar filtros" at bounding box center [93, 221] width 58 height 21
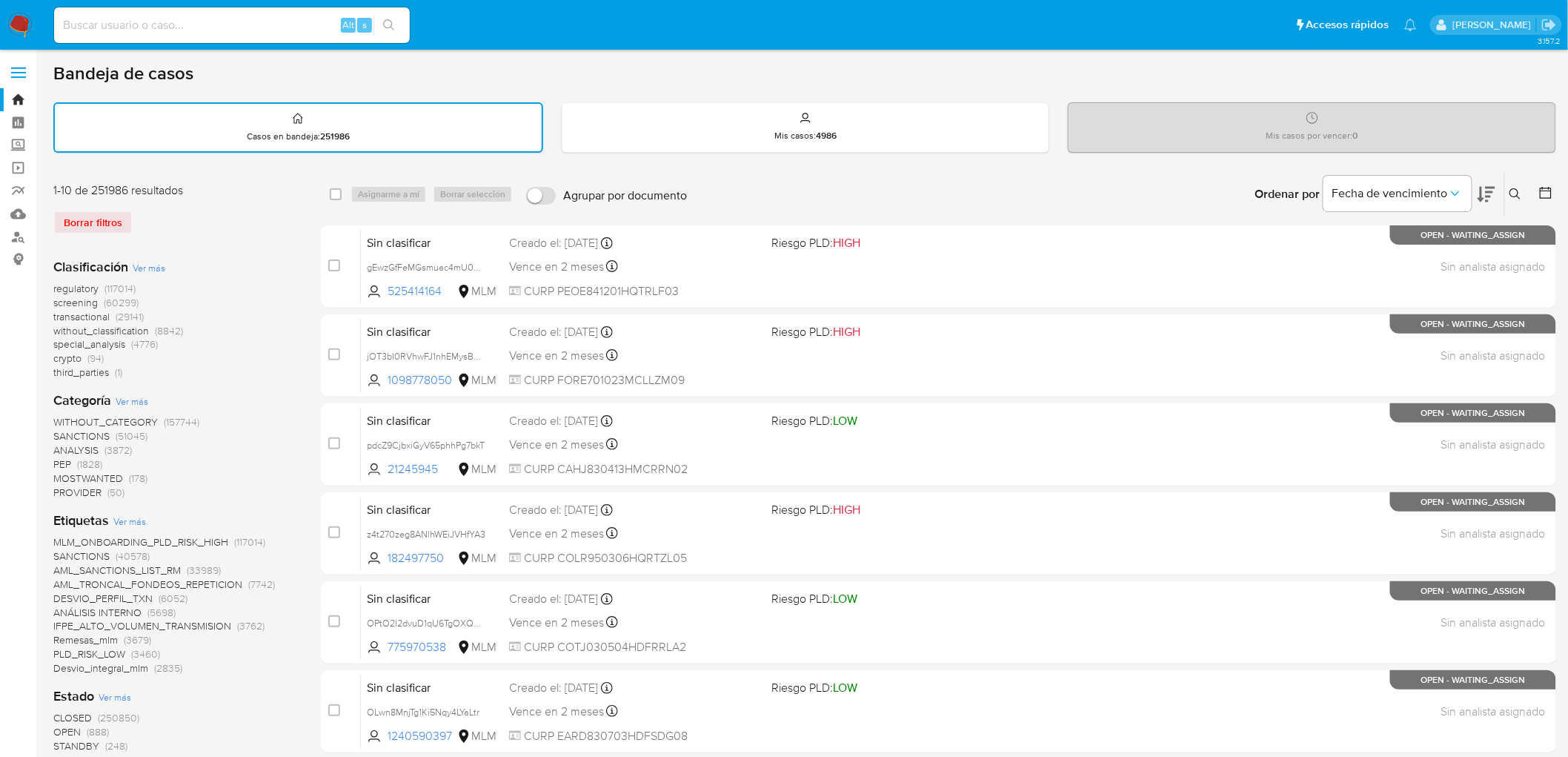
click at [39, 18] on nav "Pausado Ver notificaciones Alt s Accesos rápidos Presiona las siguientes teclas…" at bounding box center [784, 25] width 1568 height 49
click at [10, 18] on img at bounding box center [20, 25] width 25 height 25
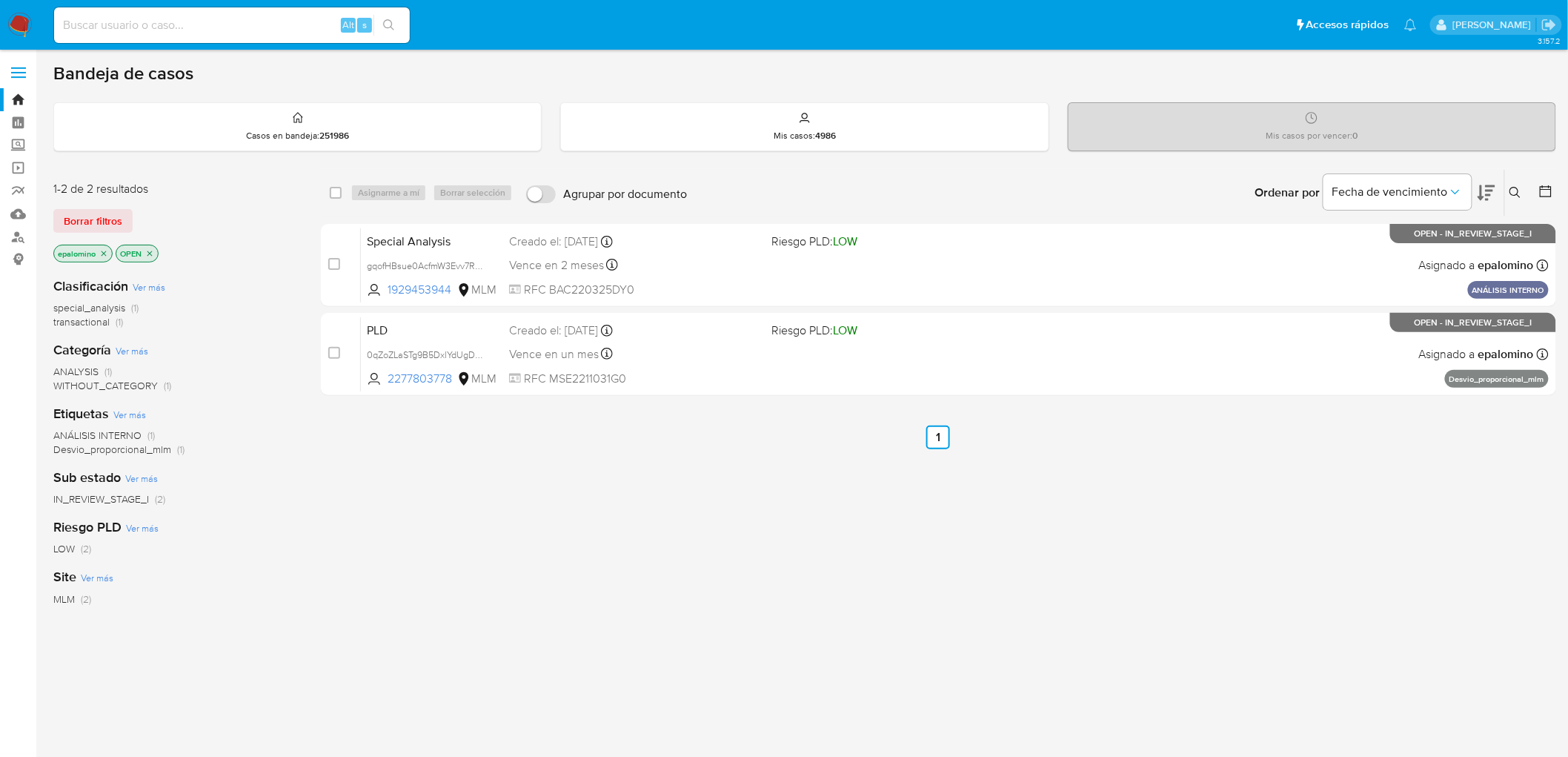
click at [21, 17] on img at bounding box center [20, 25] width 25 height 25
click at [21, 25] on img at bounding box center [20, 25] width 25 height 25
click at [106, 232] on div "1-2 de 2 resultados Borrar filtros epalomino OPEN" at bounding box center [172, 223] width 237 height 85
click at [102, 219] on span "Borrar filtros" at bounding box center [93, 221] width 58 height 21
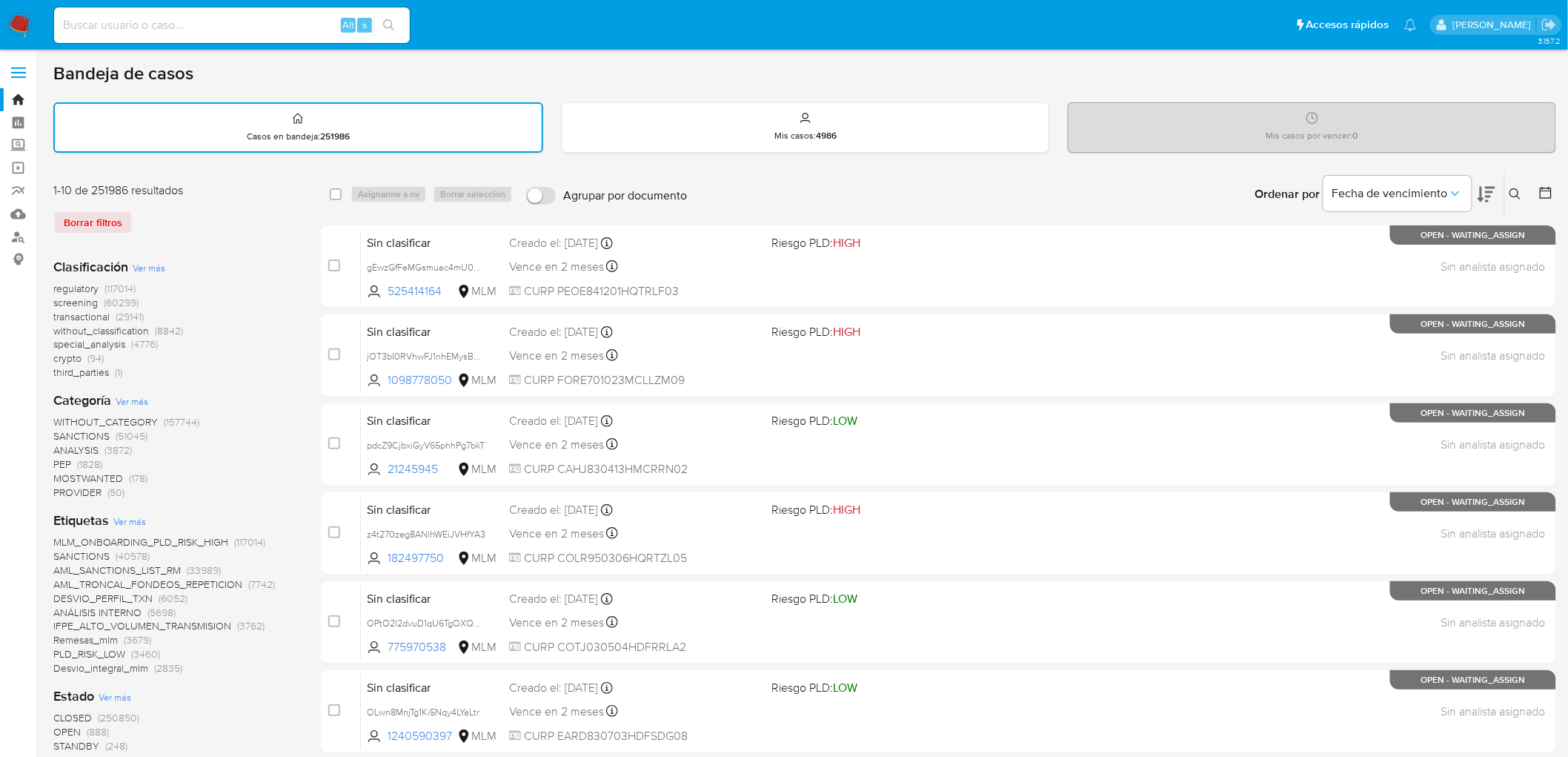
click at [12, 28] on img at bounding box center [20, 25] width 25 height 25
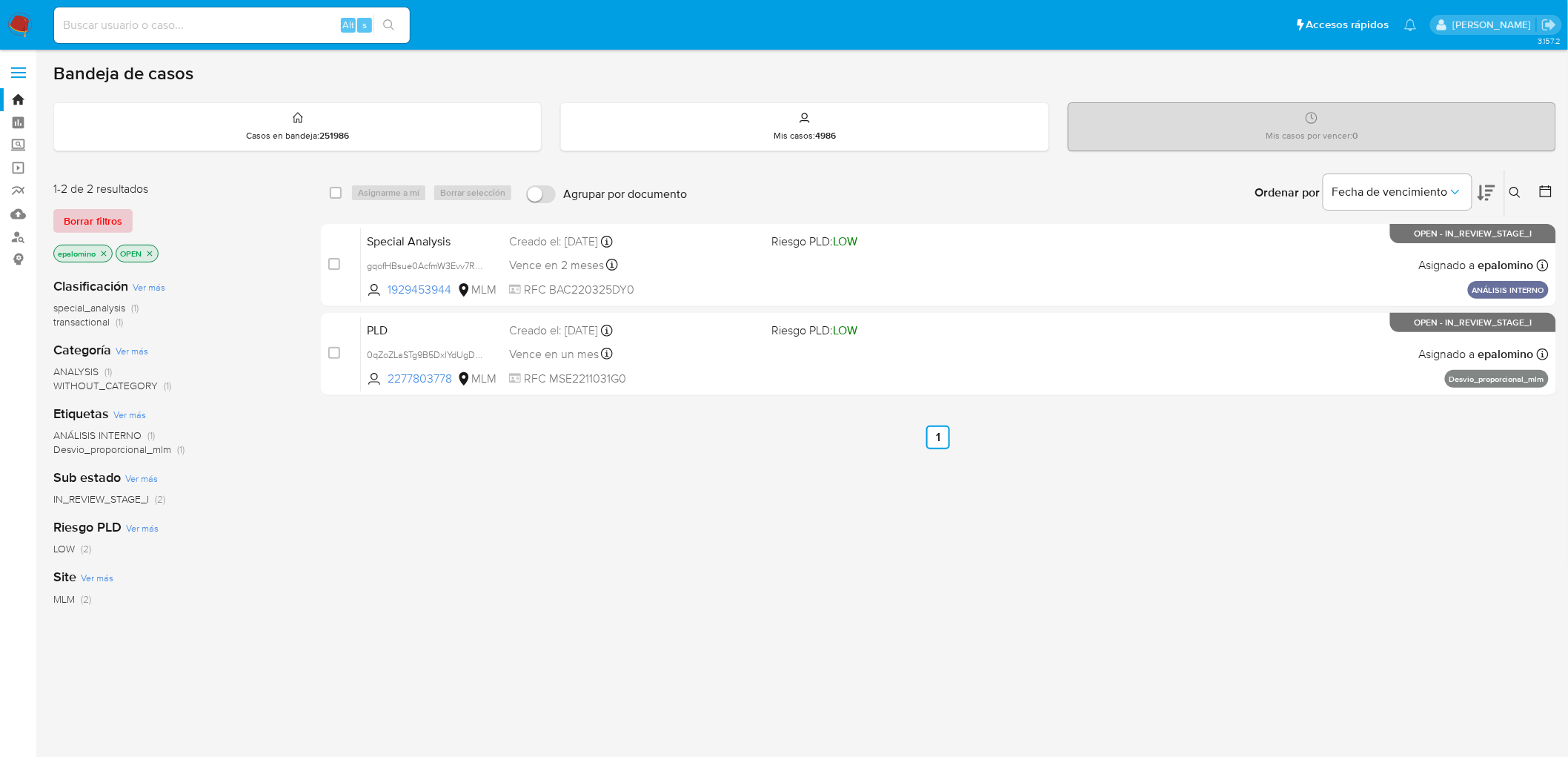
click at [104, 220] on span "Borrar filtros" at bounding box center [93, 221] width 58 height 21
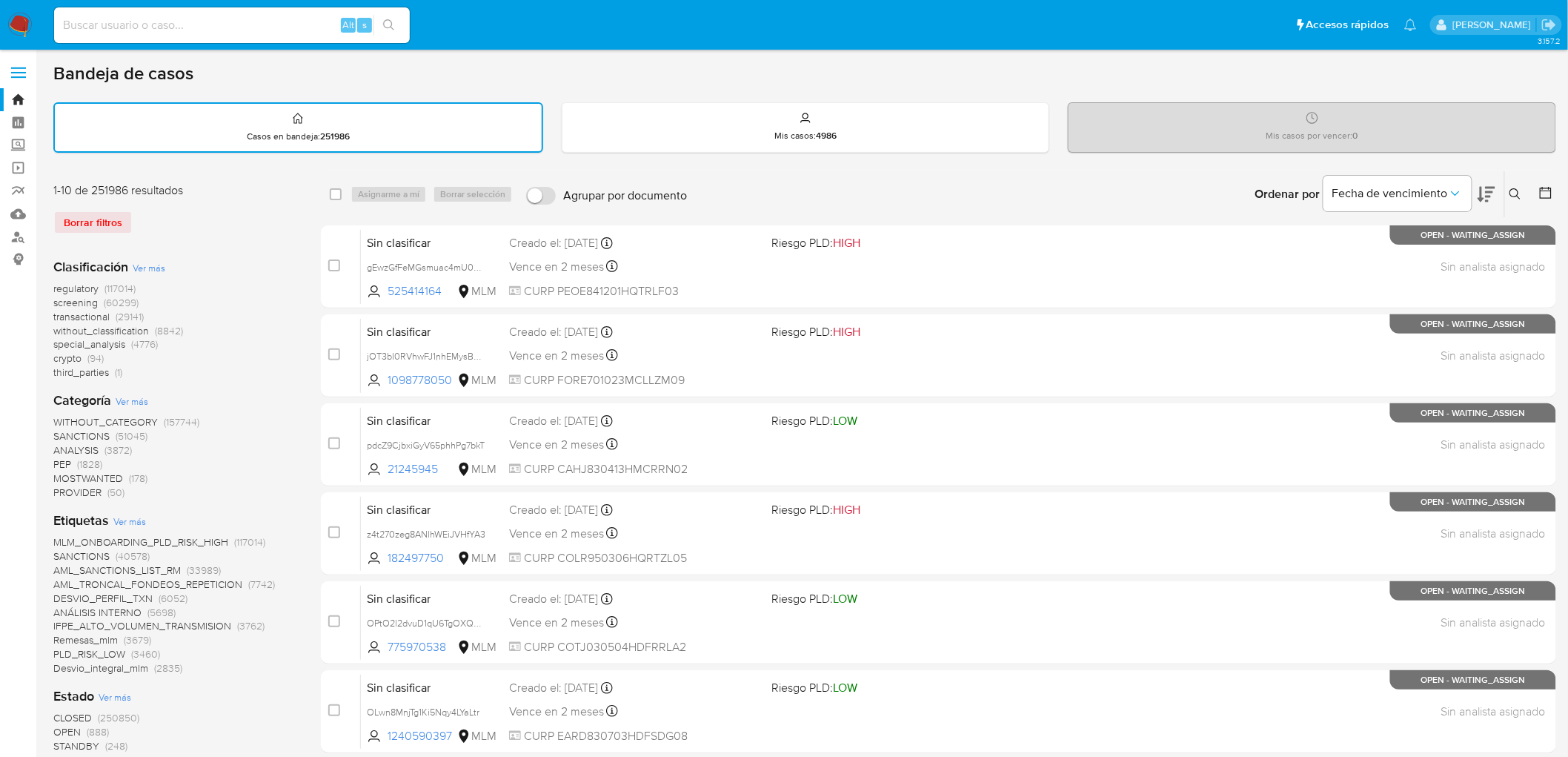
click at [18, 23] on img at bounding box center [20, 25] width 25 height 25
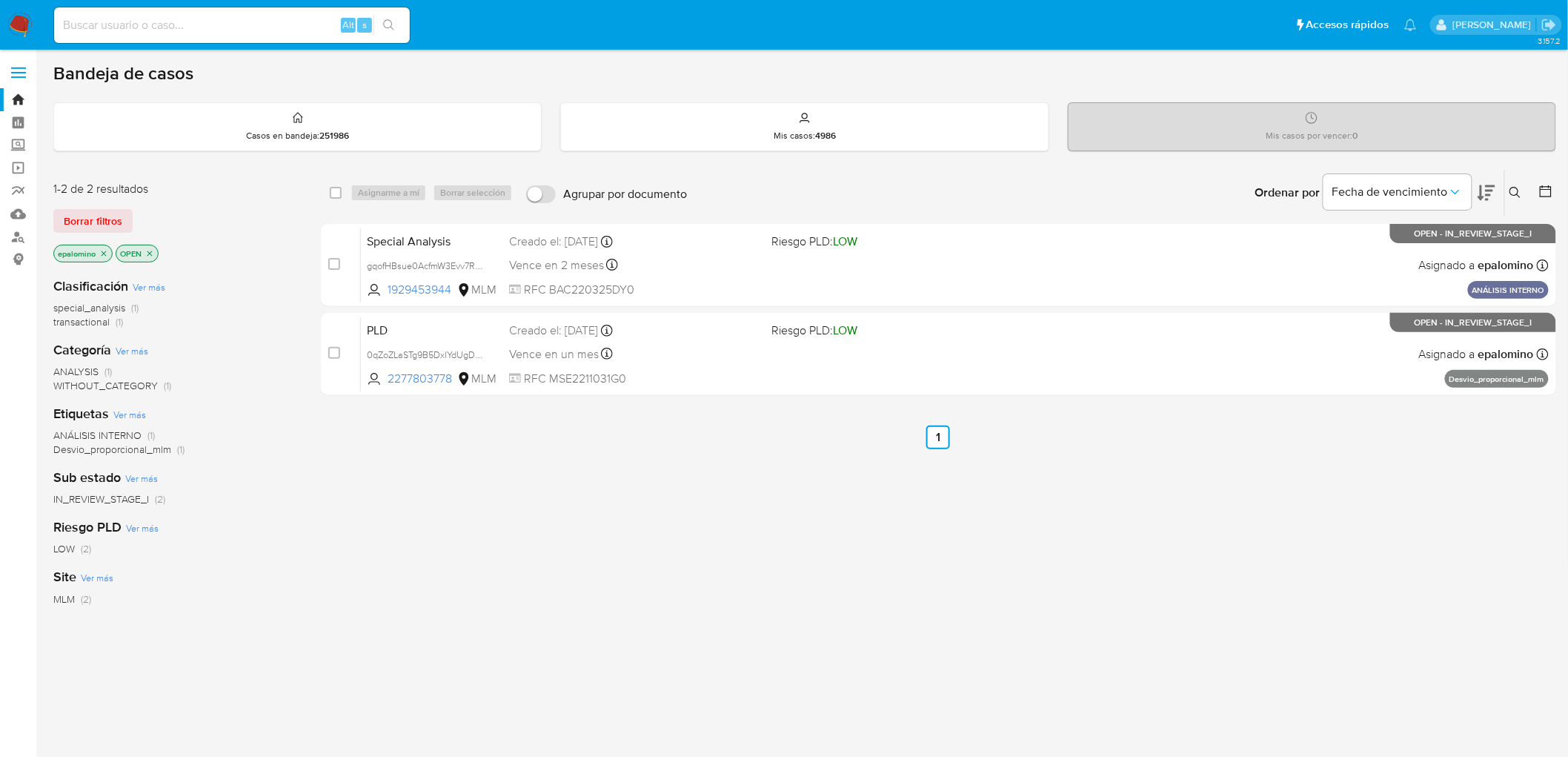
click at [84, 214] on span "Borrar filtros" at bounding box center [93, 221] width 58 height 21
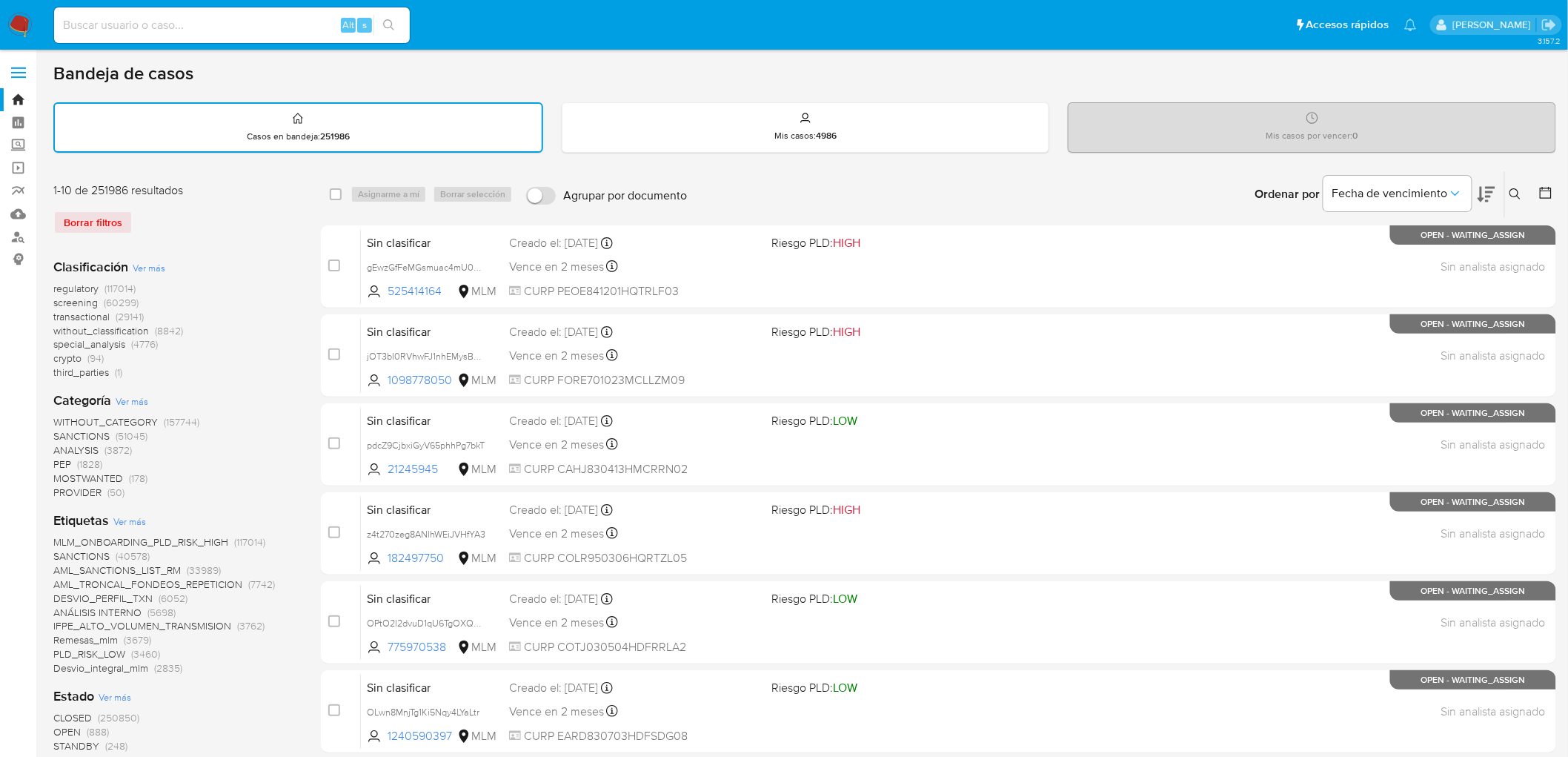
click at [16, 22] on img at bounding box center [20, 25] width 25 height 25
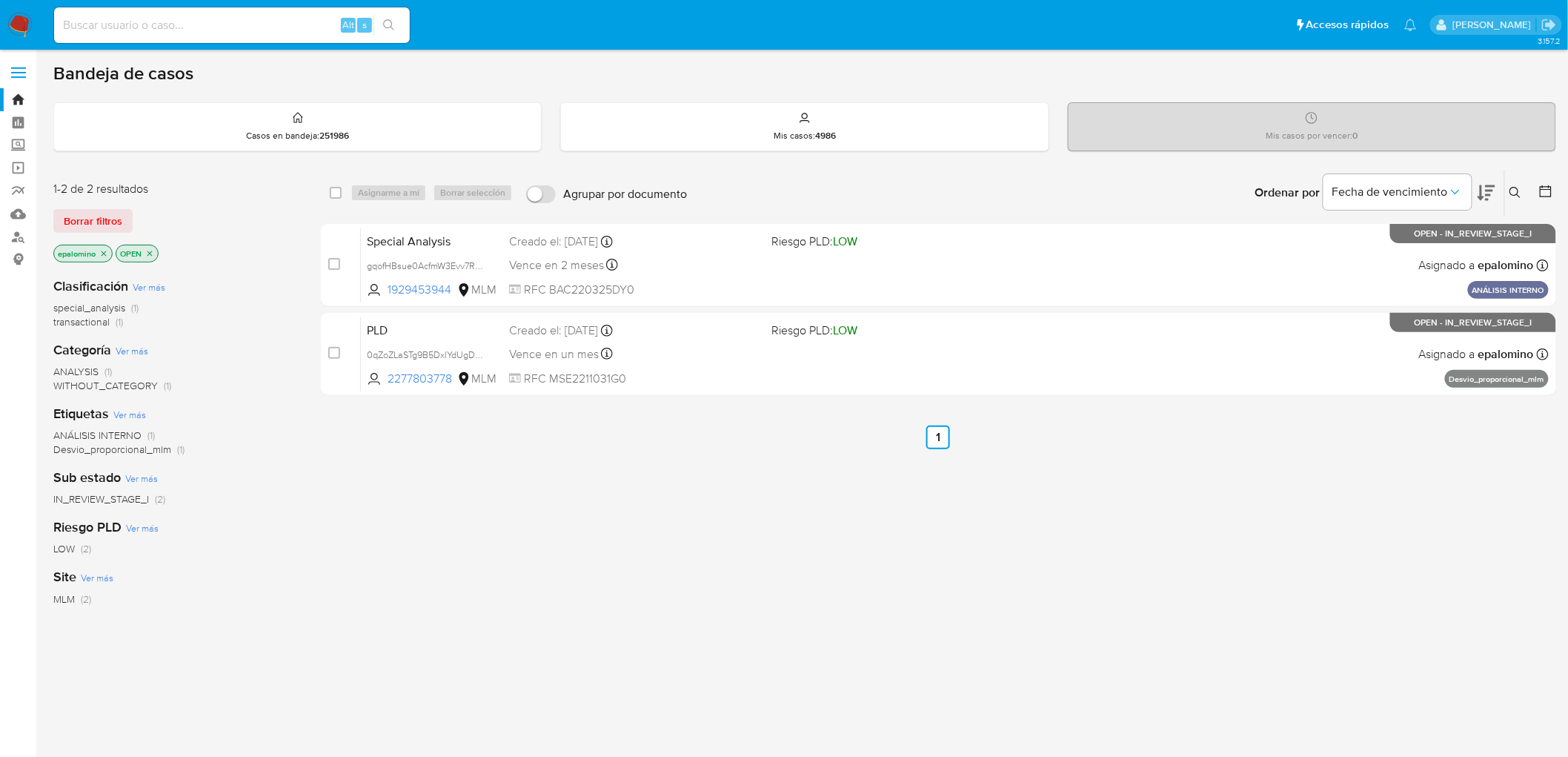
click at [16, 22] on img at bounding box center [20, 25] width 25 height 25
drag, startPoint x: 0, startPoint y: 0, endPoint x: 16, endPoint y: 23, distance: 28.0
click at [16, 23] on img at bounding box center [20, 25] width 25 height 25
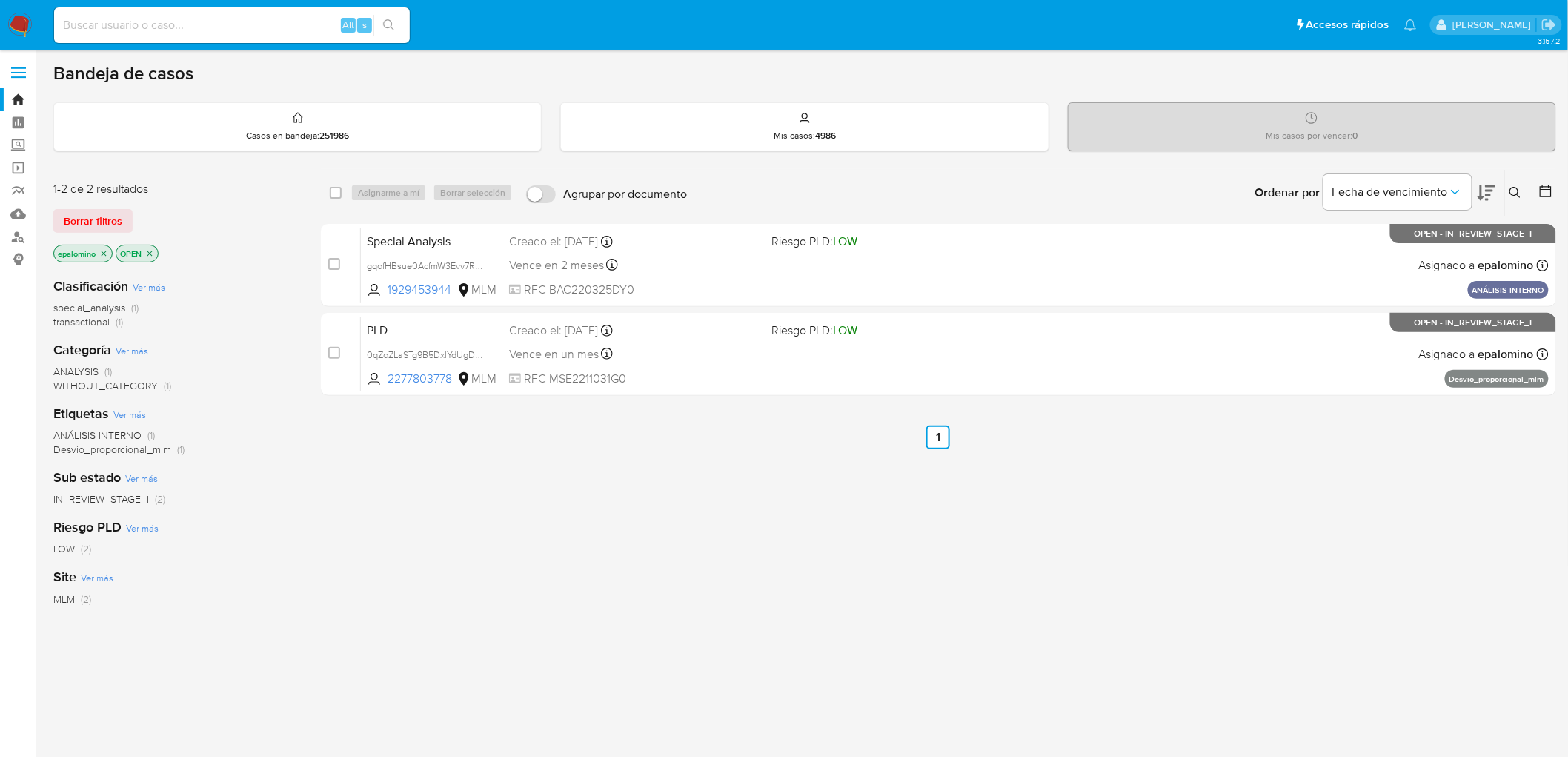
click at [15, 21] on img at bounding box center [20, 25] width 25 height 25
click at [20, 18] on img at bounding box center [20, 25] width 25 height 25
click at [19, 22] on img at bounding box center [20, 25] width 25 height 25
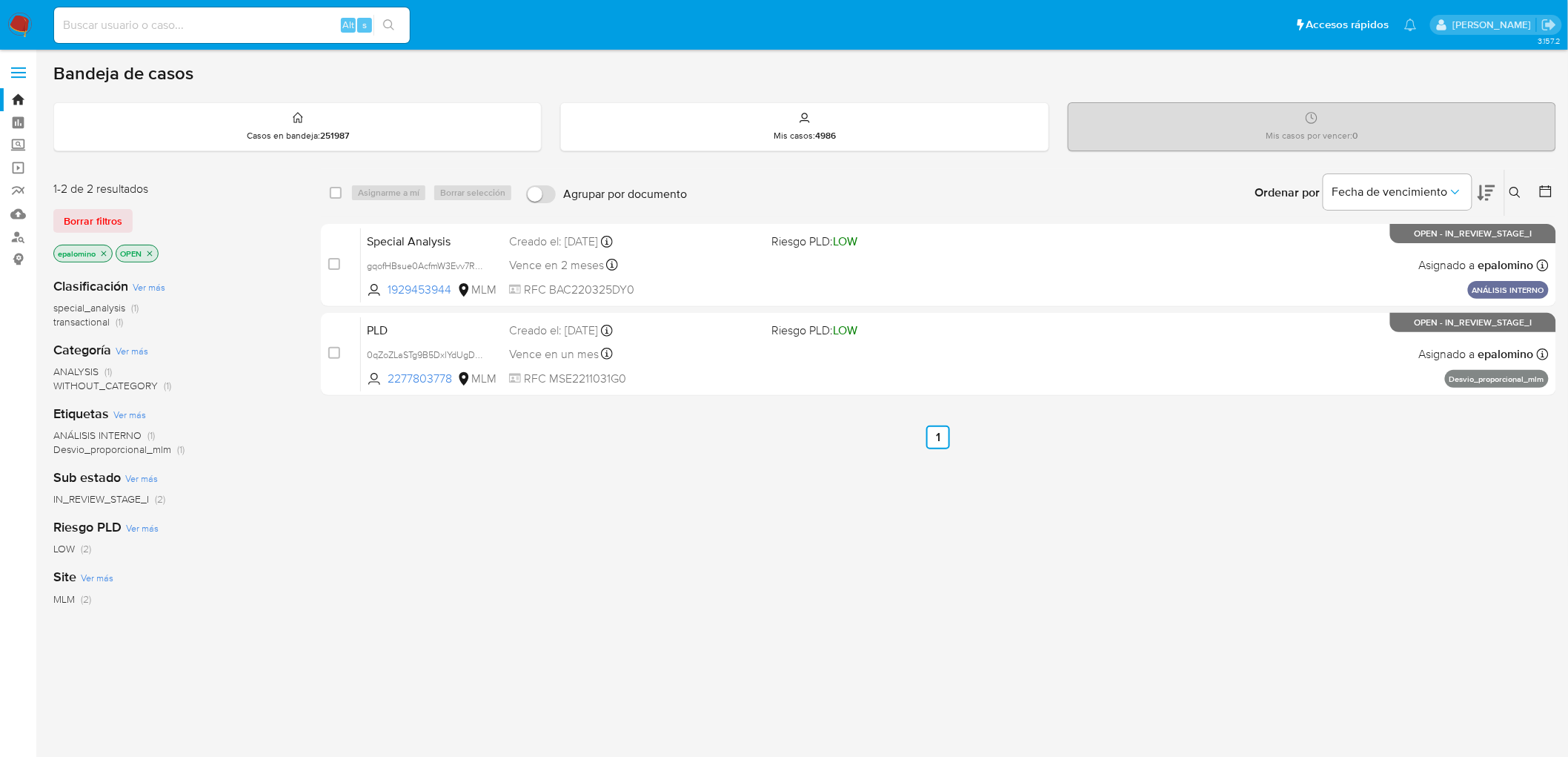
click at [19, 22] on img at bounding box center [20, 25] width 25 height 25
drag, startPoint x: 0, startPoint y: 0, endPoint x: 25, endPoint y: 25, distance: 35.4
click at [17, 22] on img at bounding box center [20, 25] width 25 height 25
click at [25, 25] on img at bounding box center [20, 25] width 25 height 25
click at [25, 26] on img at bounding box center [20, 25] width 25 height 25
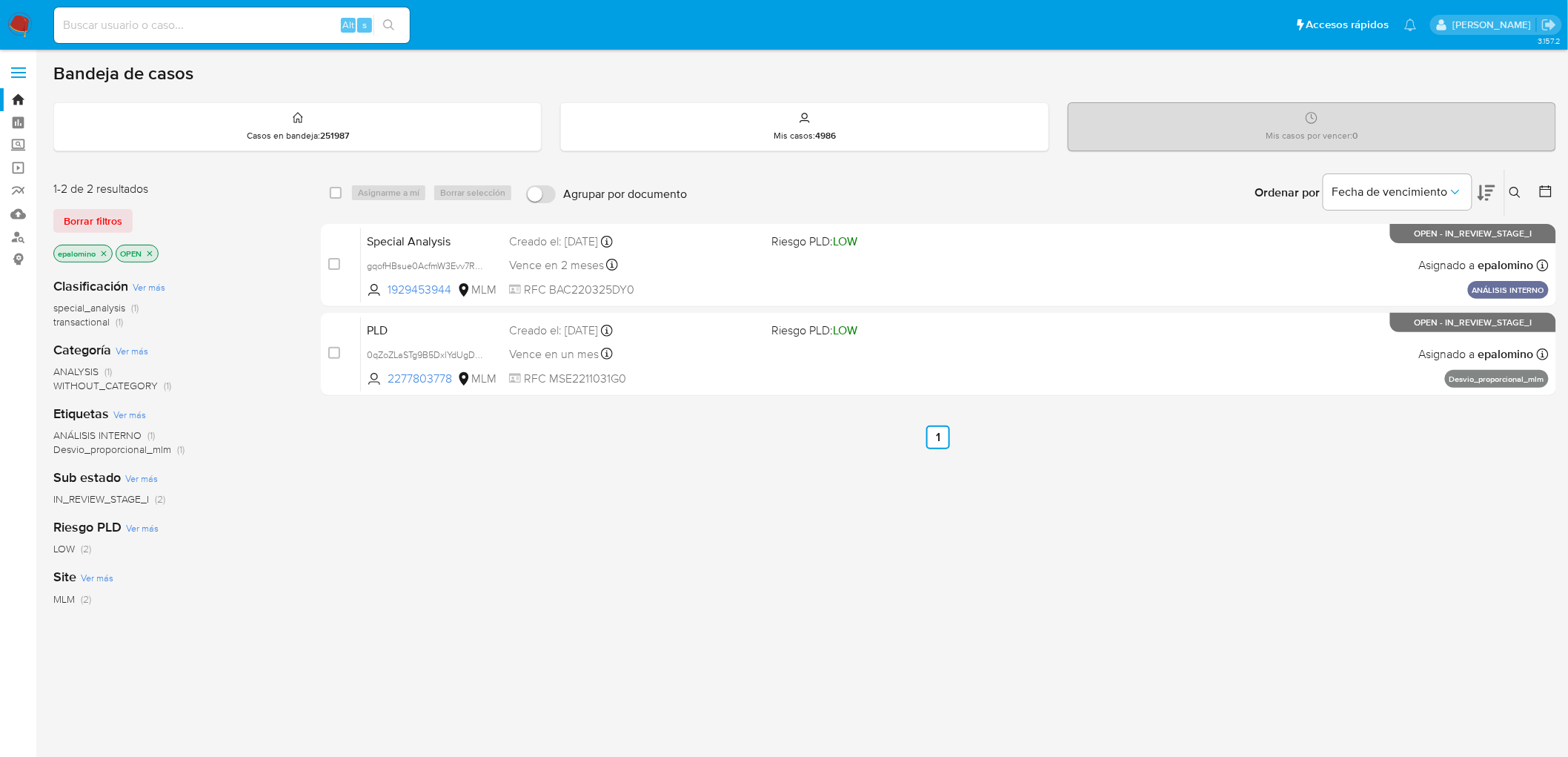
click at [25, 26] on img at bounding box center [20, 25] width 25 height 25
click at [21, 18] on img at bounding box center [20, 25] width 25 height 25
click at [13, 25] on img at bounding box center [20, 25] width 25 height 25
click at [18, 25] on img at bounding box center [20, 25] width 25 height 25
click at [4, 28] on nav "Pausado Ver notificaciones Alt s Accesos rápidos Presiona las siguientes teclas…" at bounding box center [784, 25] width 1568 height 49
